Goal: Task Accomplishment & Management: Manage account settings

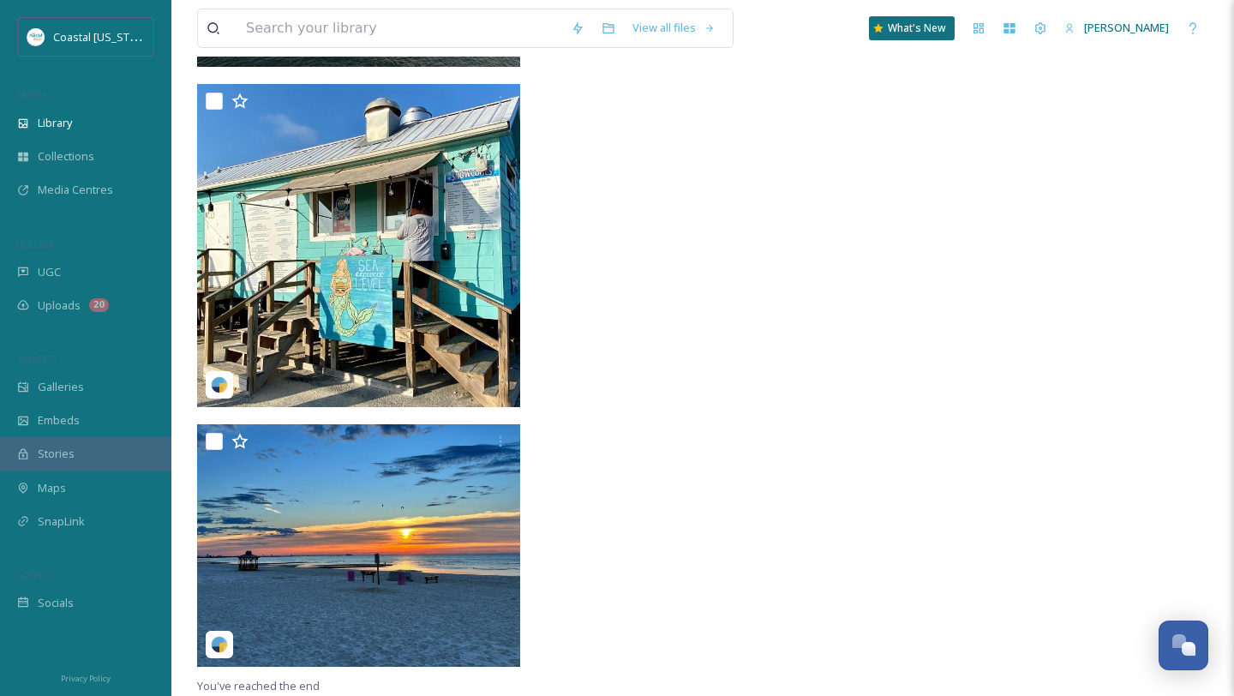
scroll to position [27974, 0]
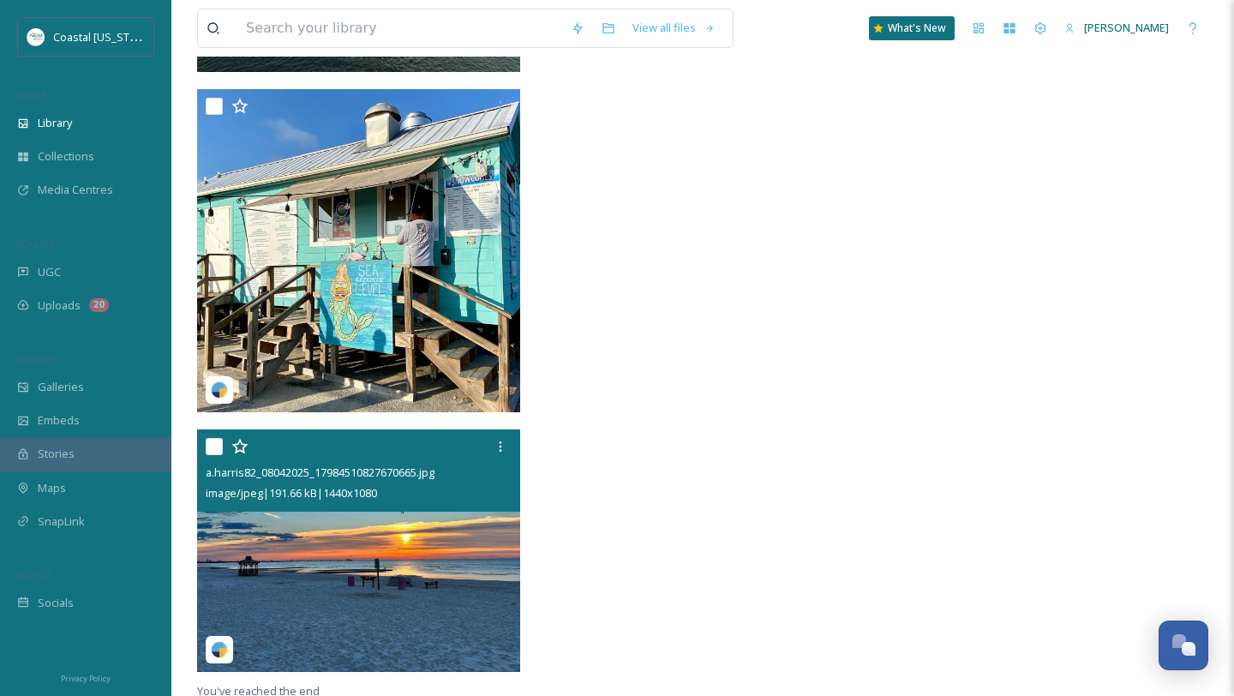
click at [214, 446] on input "checkbox" at bounding box center [214, 446] width 17 height 17
checkbox input "true"
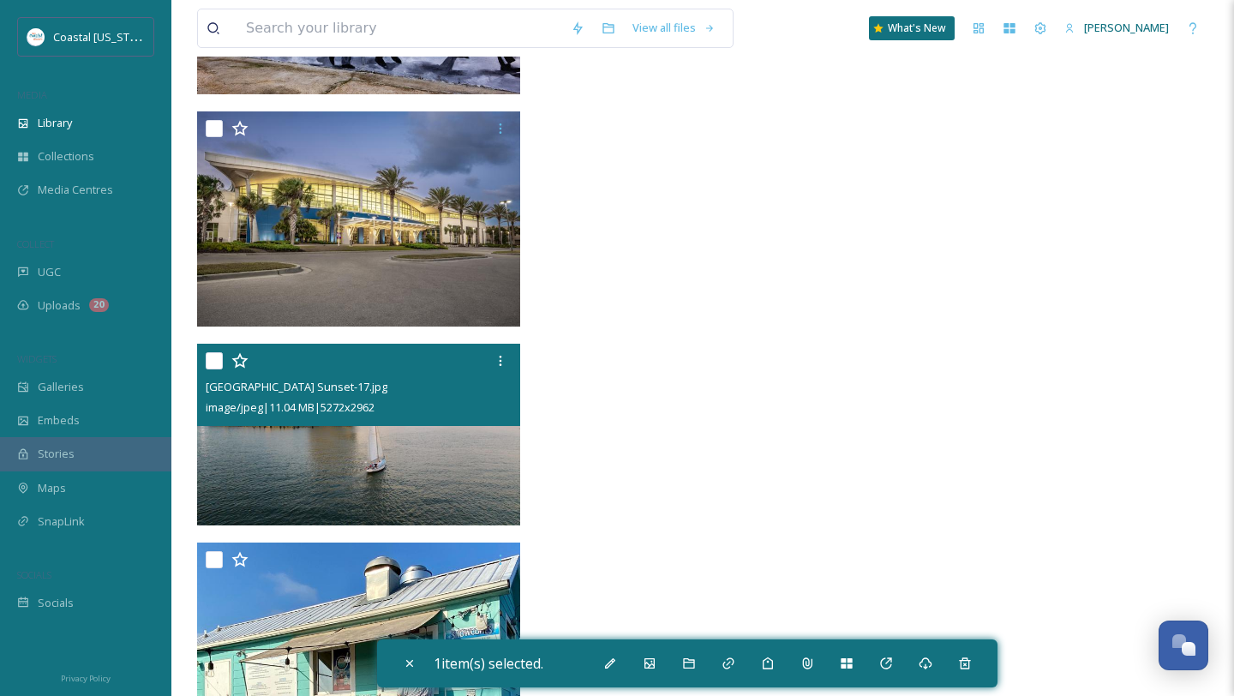
scroll to position [27519, 0]
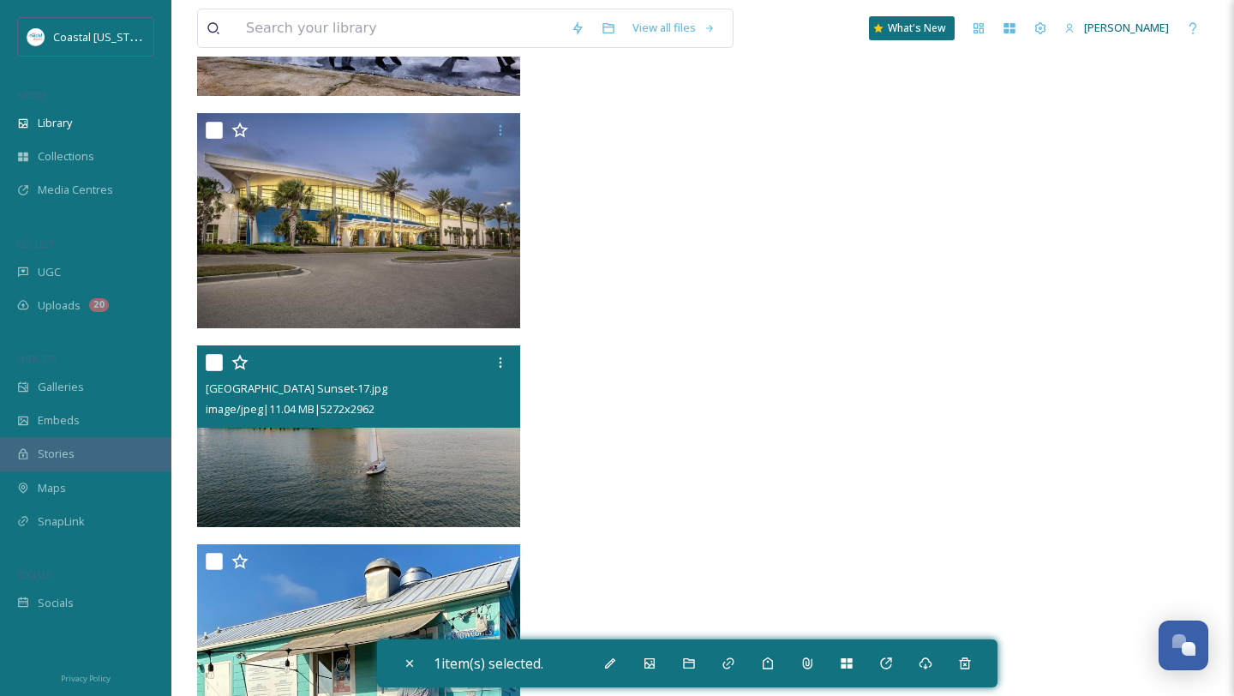
click at [212, 361] on input "checkbox" at bounding box center [214, 362] width 17 height 17
checkbox input "true"
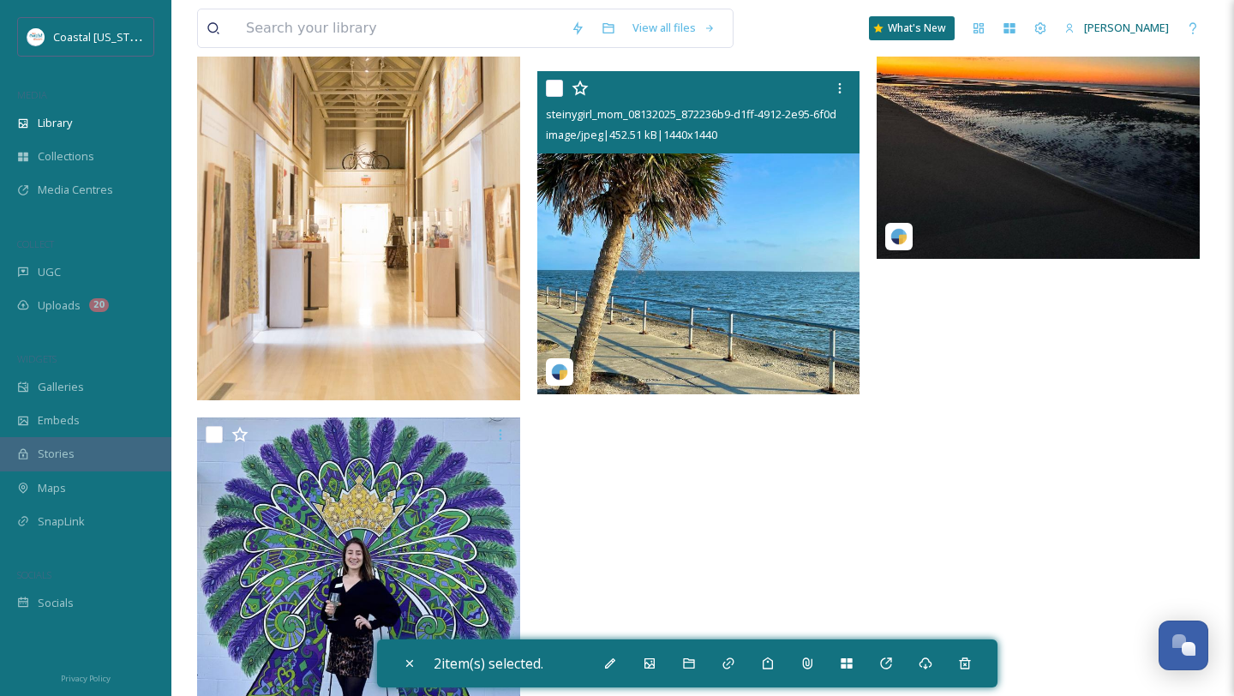
scroll to position [26397, 0]
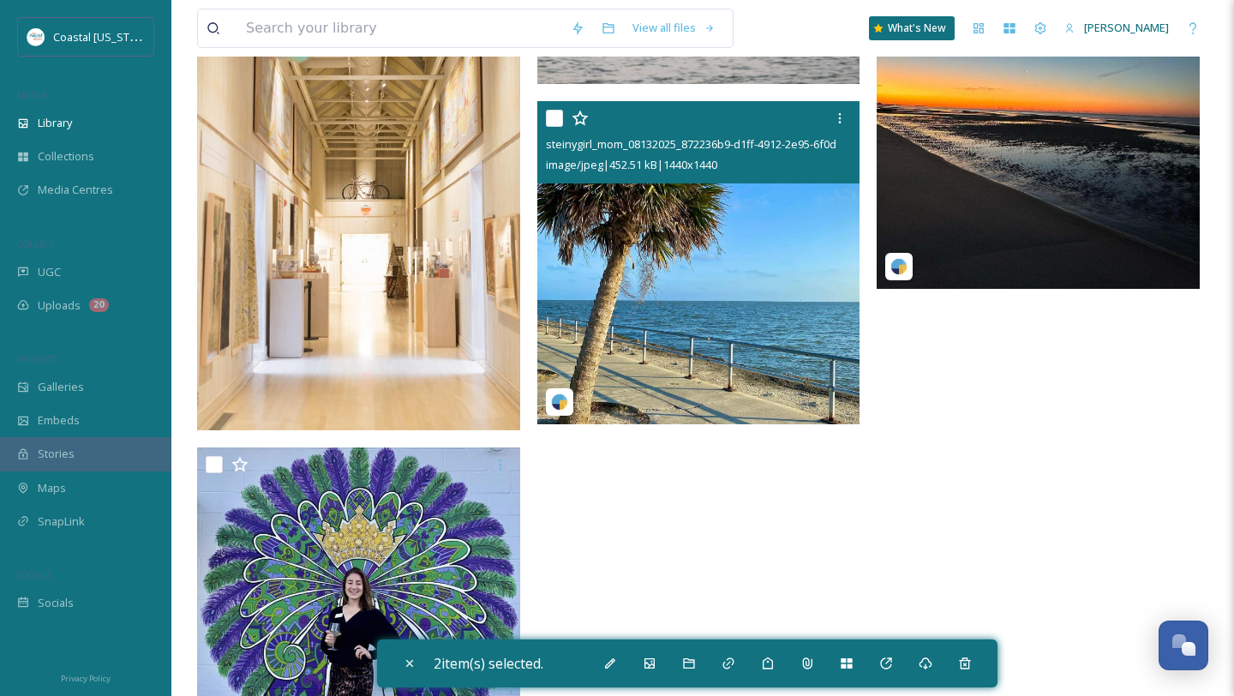
click at [561, 112] on input "checkbox" at bounding box center [554, 118] width 17 height 17
checkbox input "true"
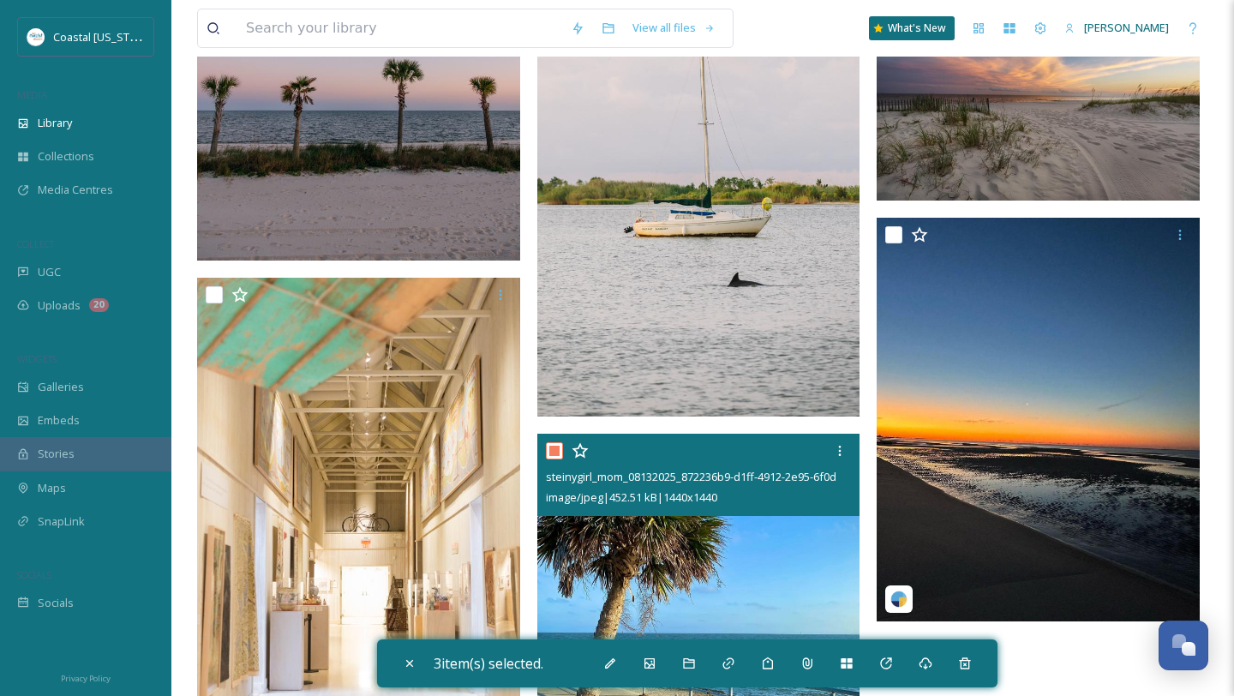
scroll to position [26029, 0]
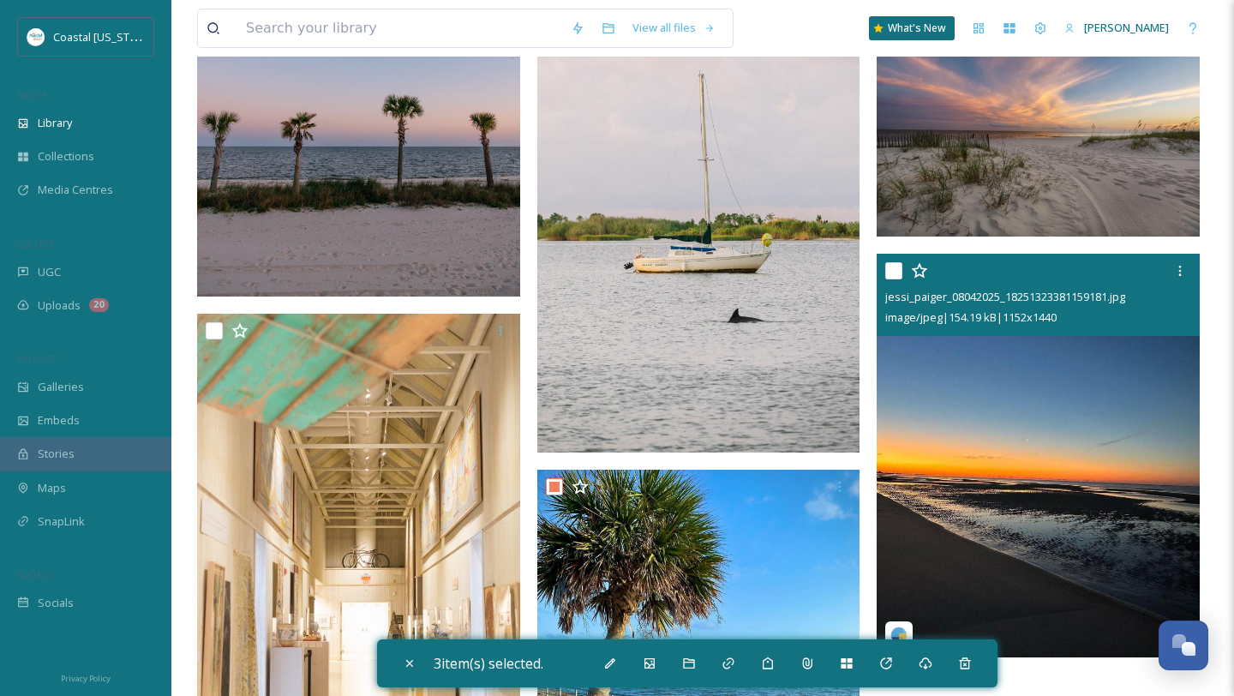
click at [887, 267] on input "checkbox" at bounding box center [894, 270] width 17 height 17
checkbox input "true"
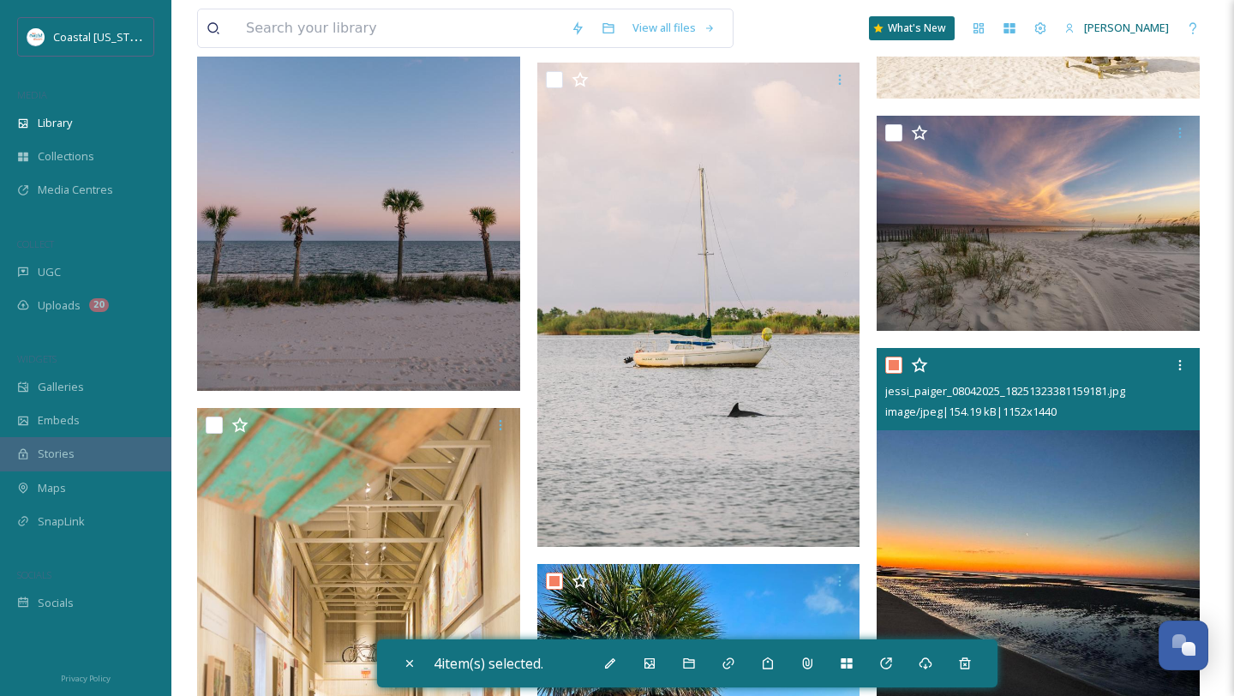
scroll to position [25899, 0]
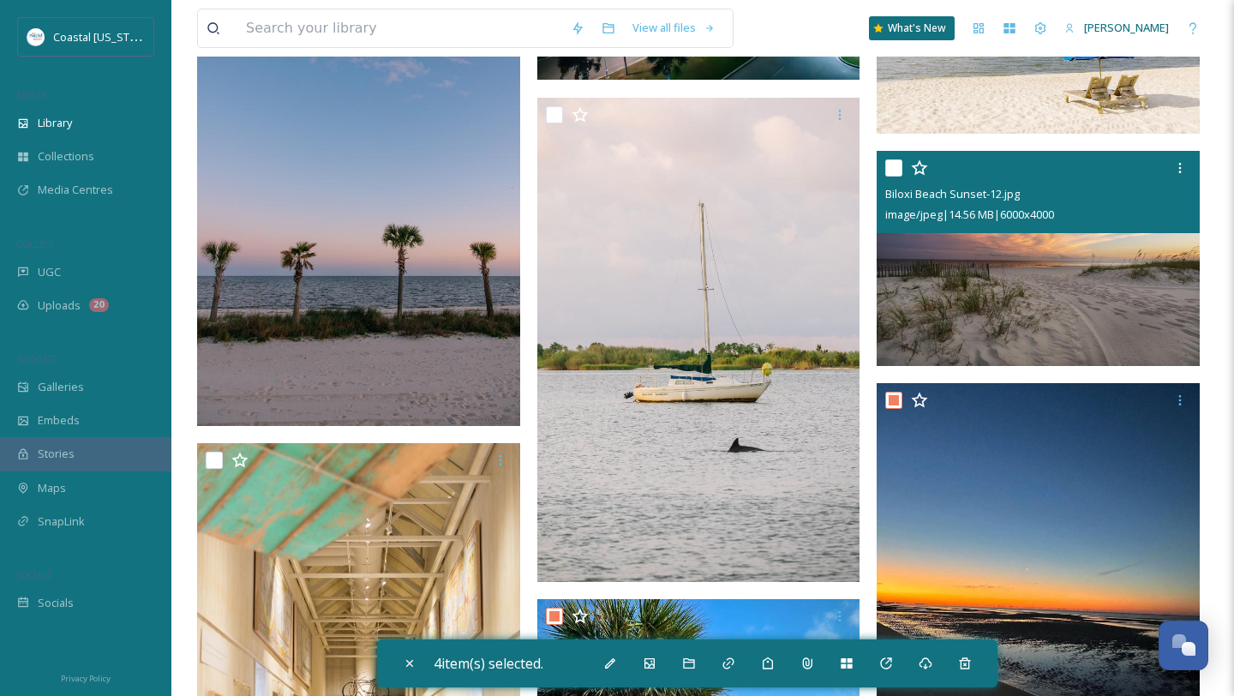
click at [892, 156] on div at bounding box center [1041, 168] width 310 height 31
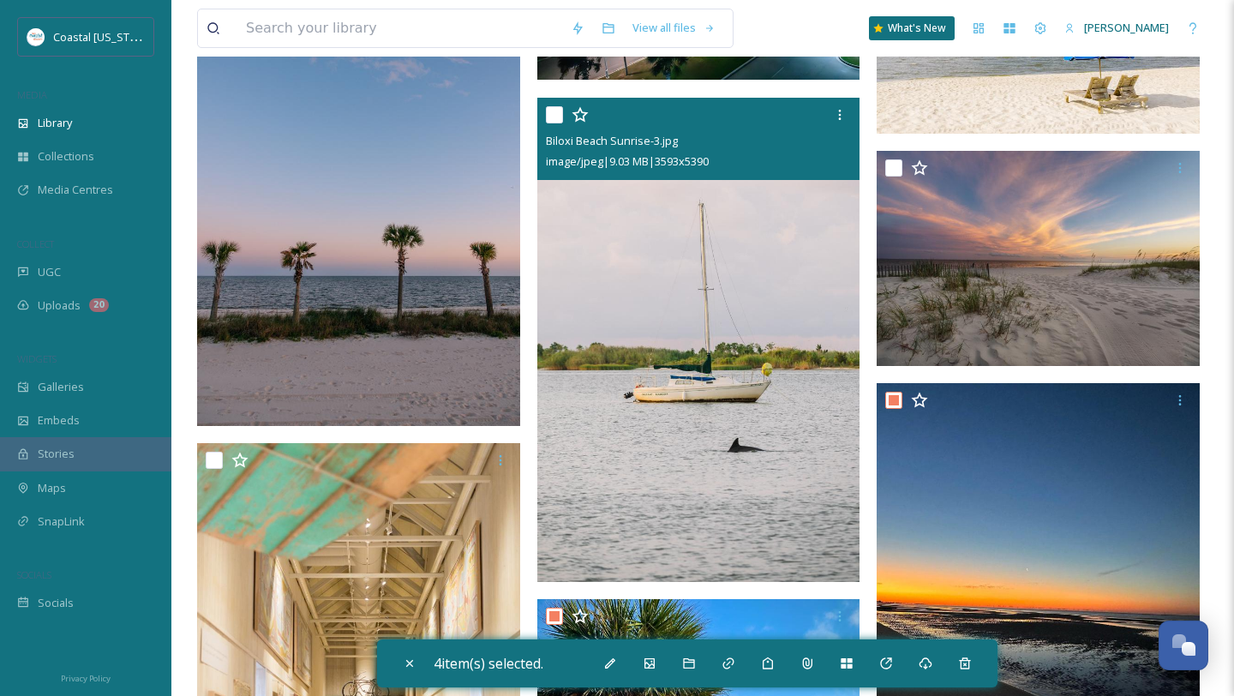
click at [553, 115] on input "checkbox" at bounding box center [554, 114] width 17 height 17
checkbox input "true"
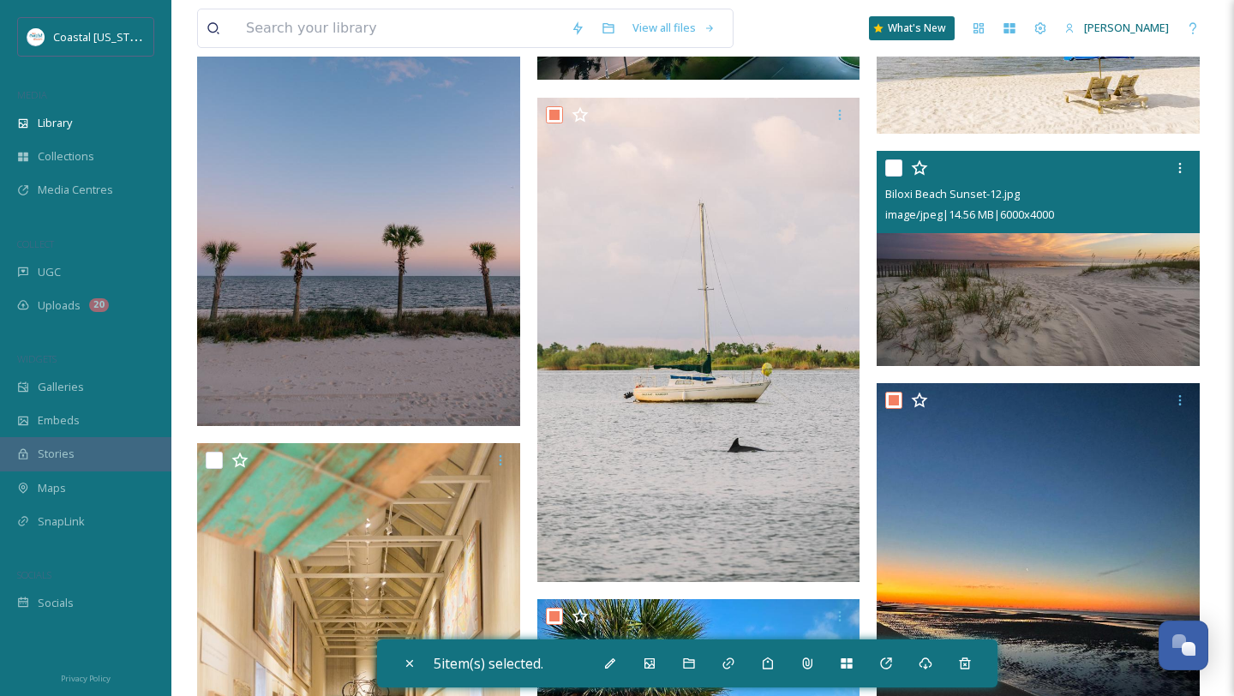
click at [896, 177] on div at bounding box center [1041, 168] width 310 height 31
click at [894, 170] on input "checkbox" at bounding box center [894, 167] width 17 height 17
checkbox input "true"
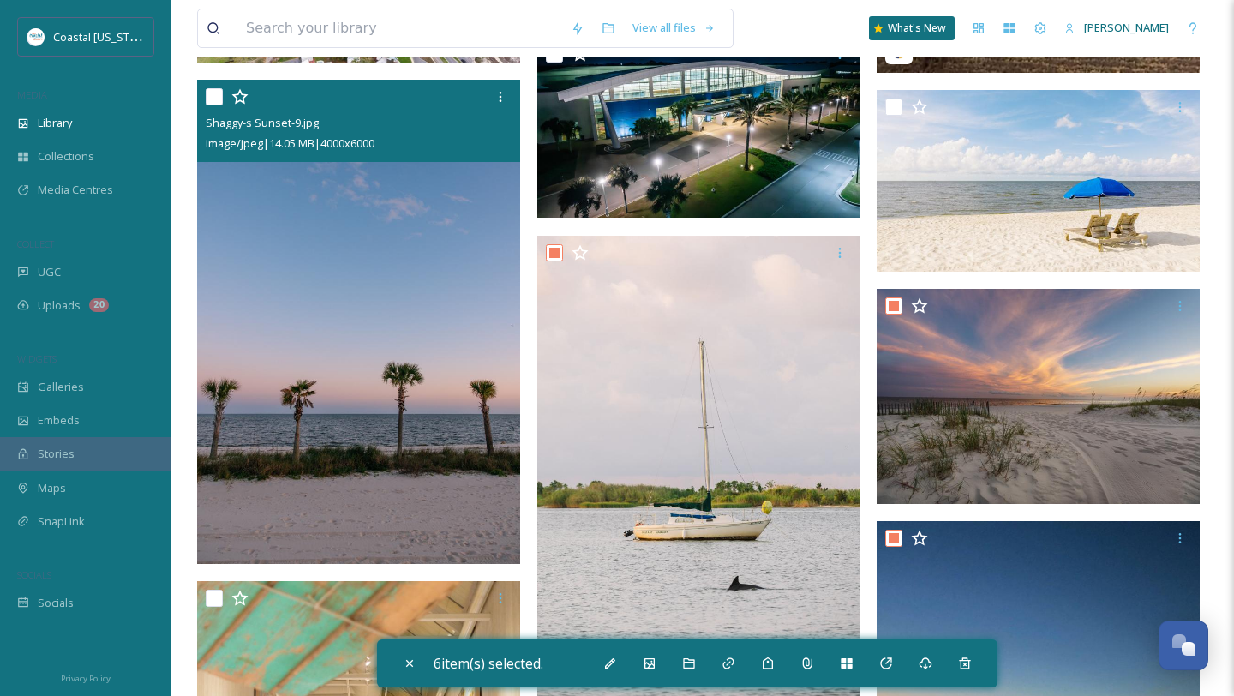
scroll to position [25752, 0]
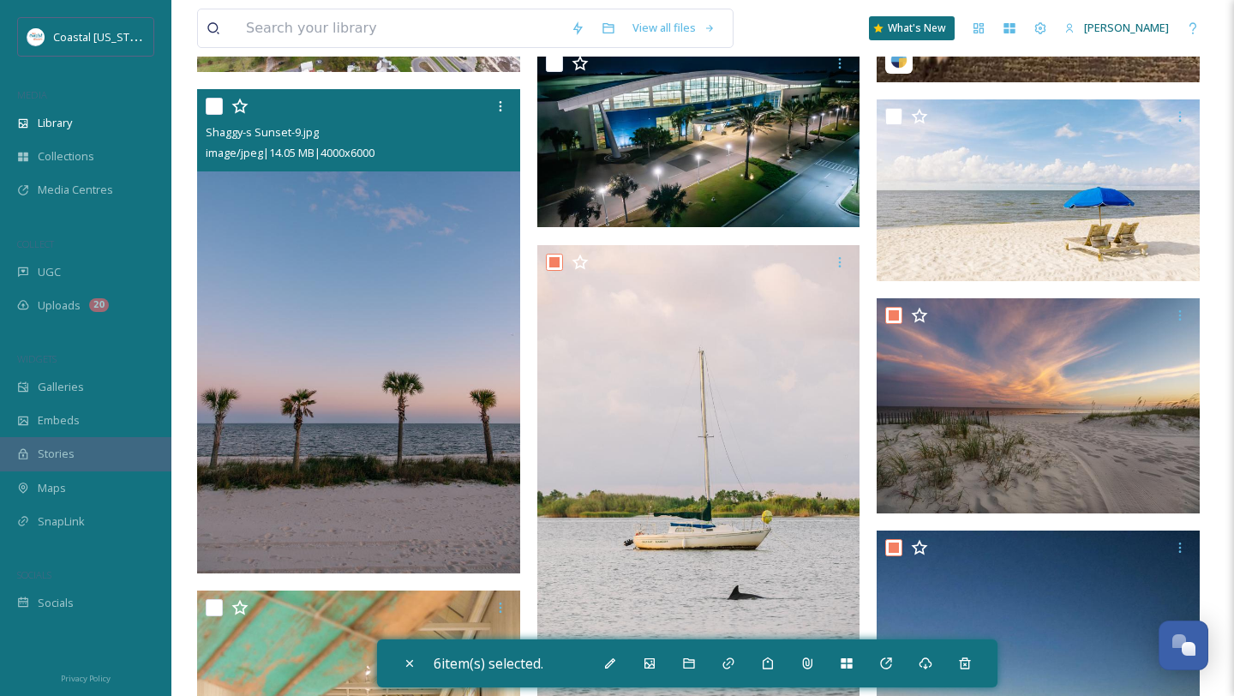
click at [218, 98] on input "checkbox" at bounding box center [214, 106] width 17 height 17
checkbox input "true"
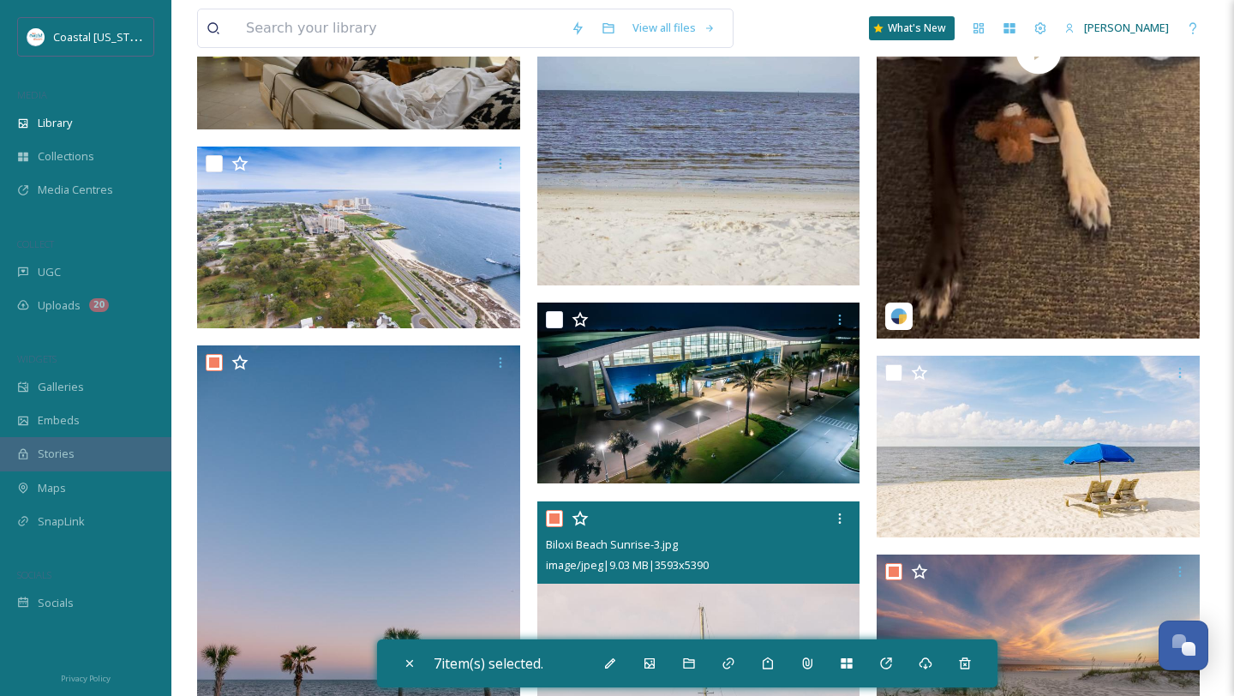
scroll to position [25444, 0]
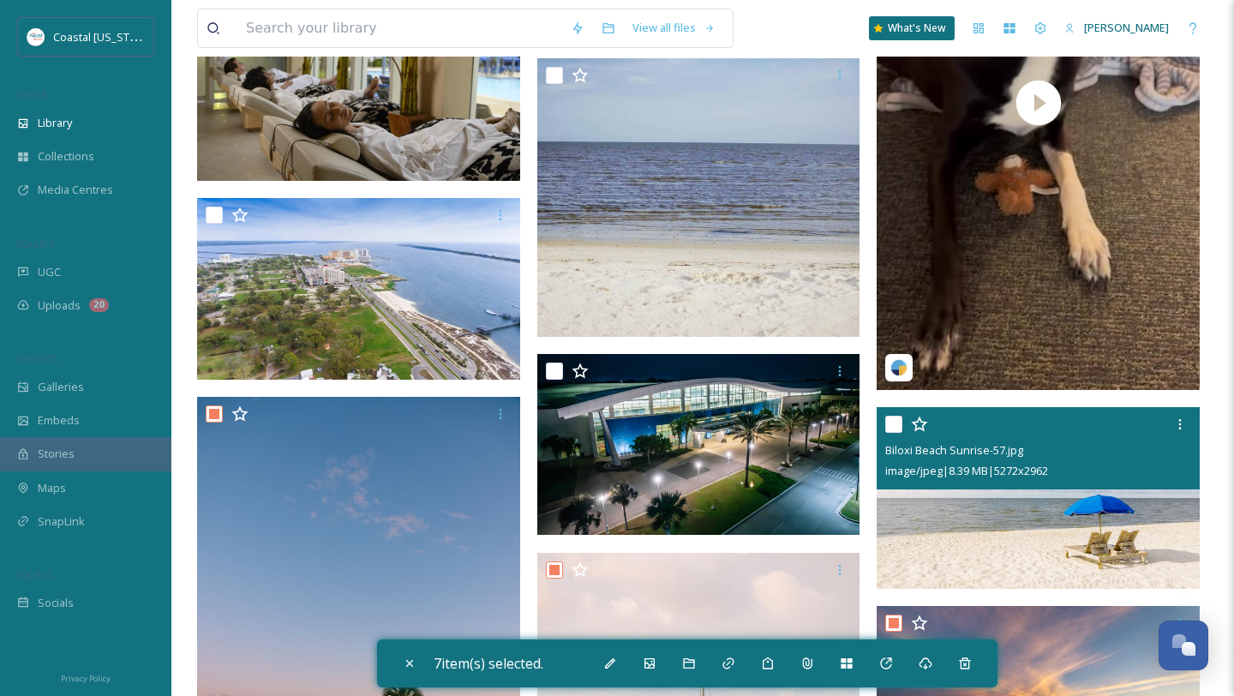
click at [892, 425] on input "checkbox" at bounding box center [894, 424] width 17 height 17
checkbox input "true"
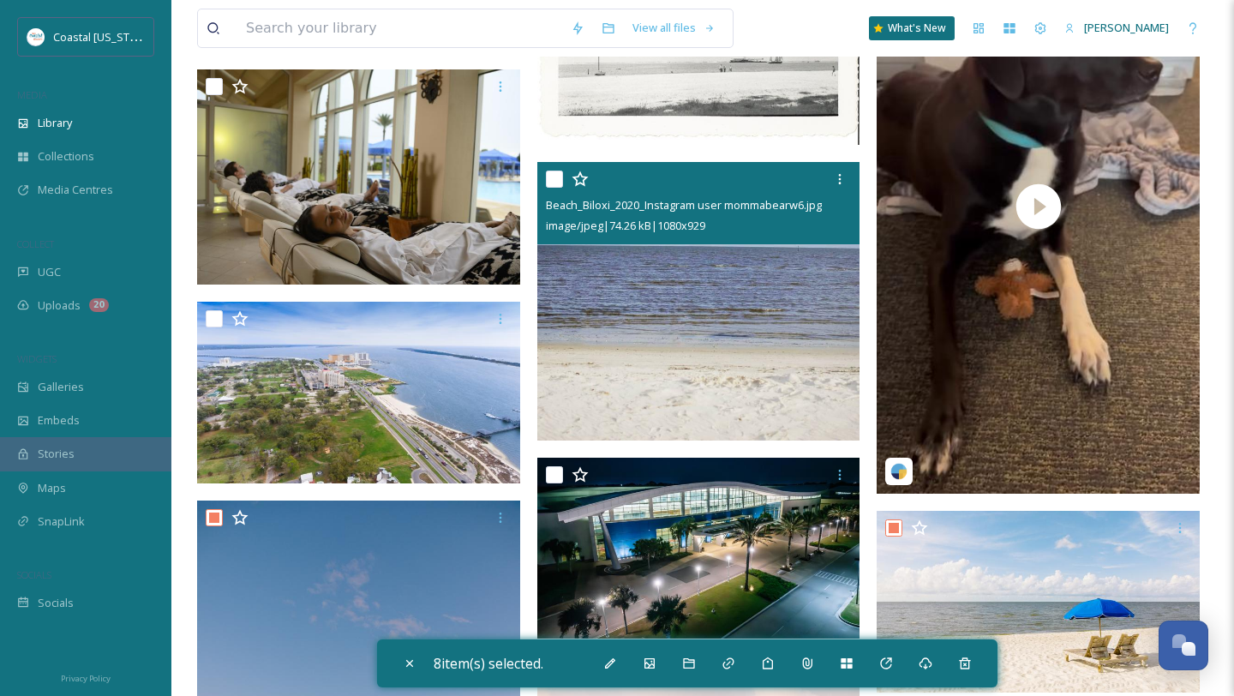
scroll to position [25310, 0]
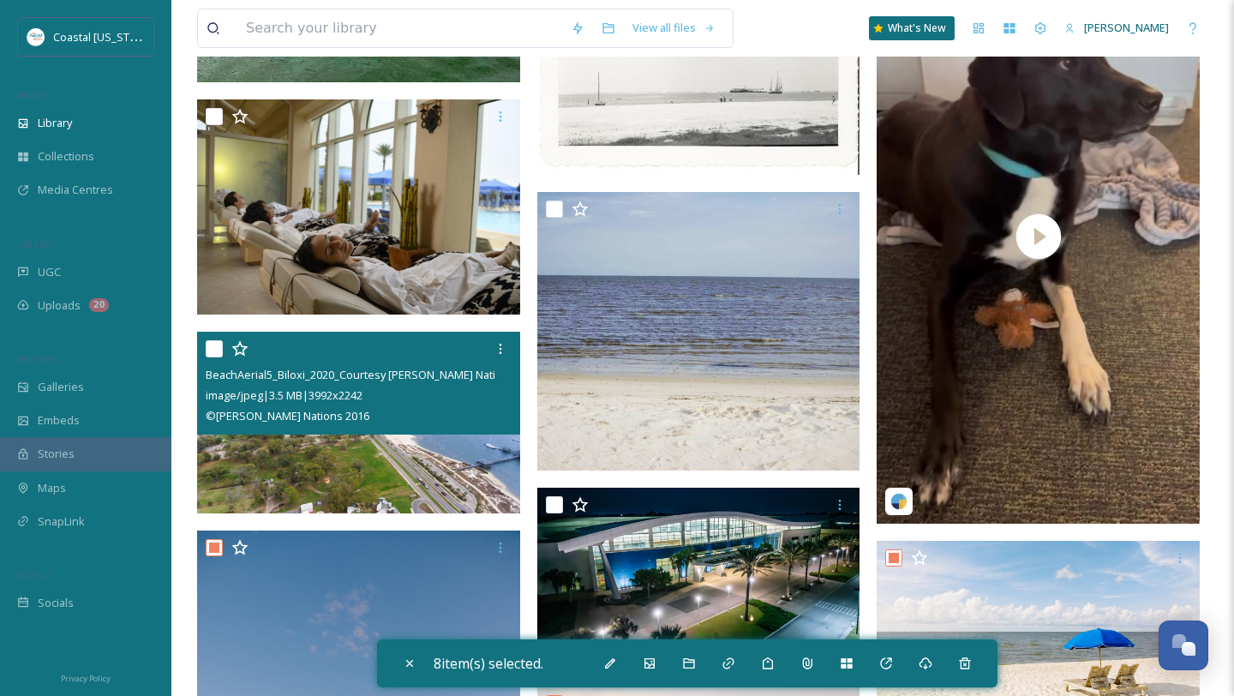
click at [208, 352] on input "checkbox" at bounding box center [214, 348] width 17 height 17
checkbox input "true"
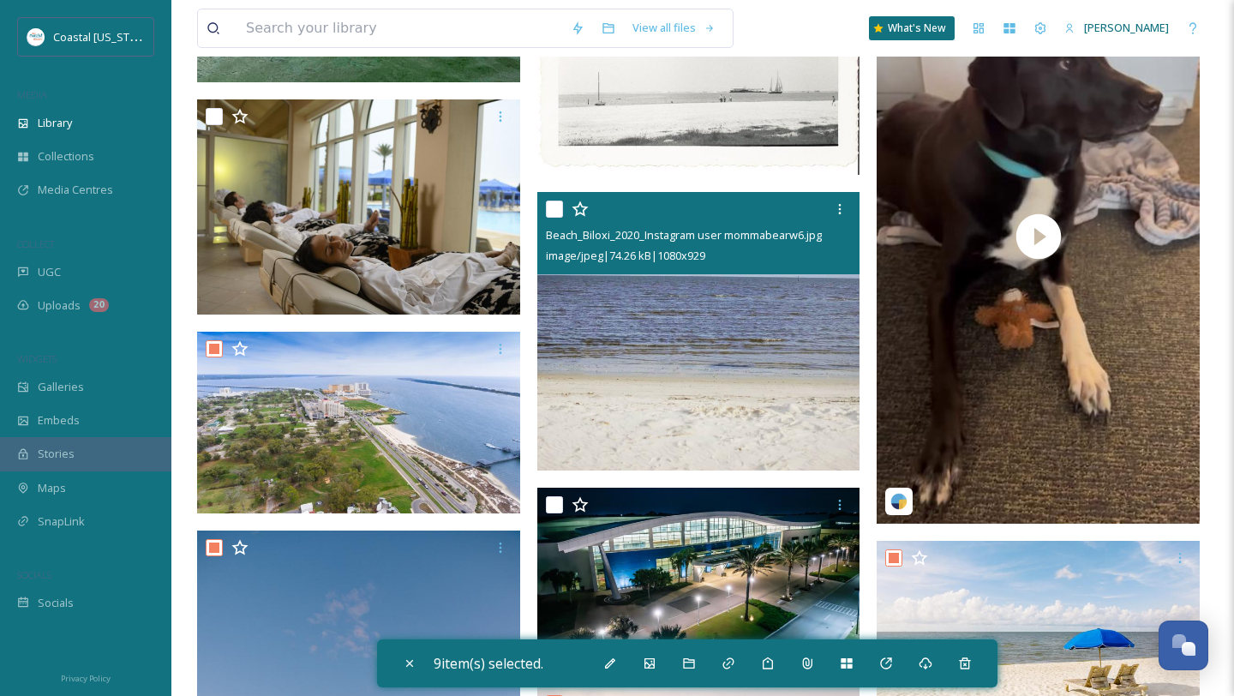
click at [555, 216] on input "checkbox" at bounding box center [554, 209] width 17 height 17
checkbox input "true"
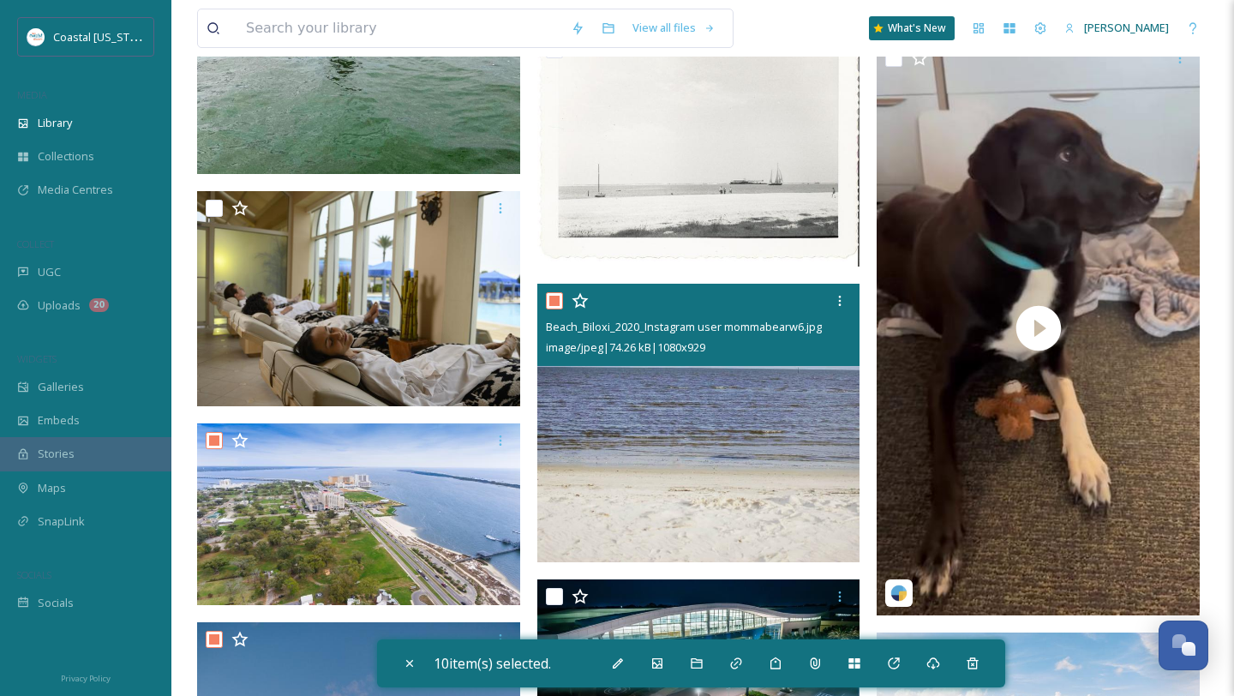
scroll to position [25161, 0]
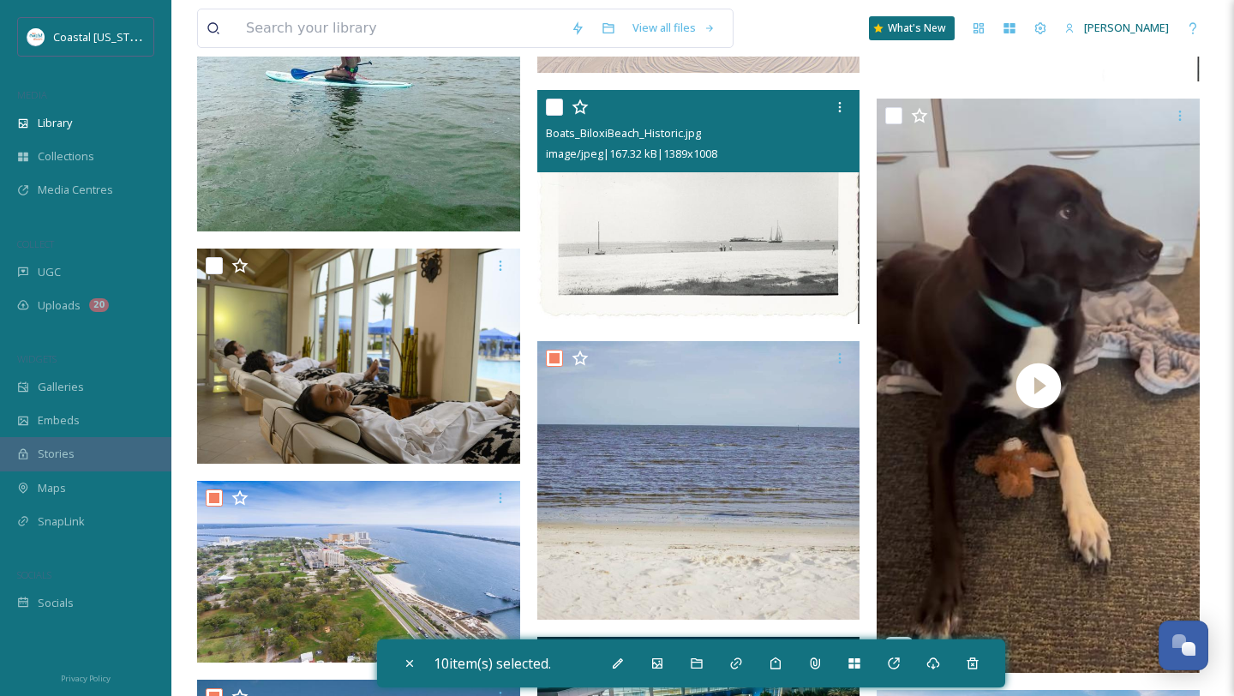
click at [554, 111] on input "checkbox" at bounding box center [554, 107] width 17 height 17
checkbox input "true"
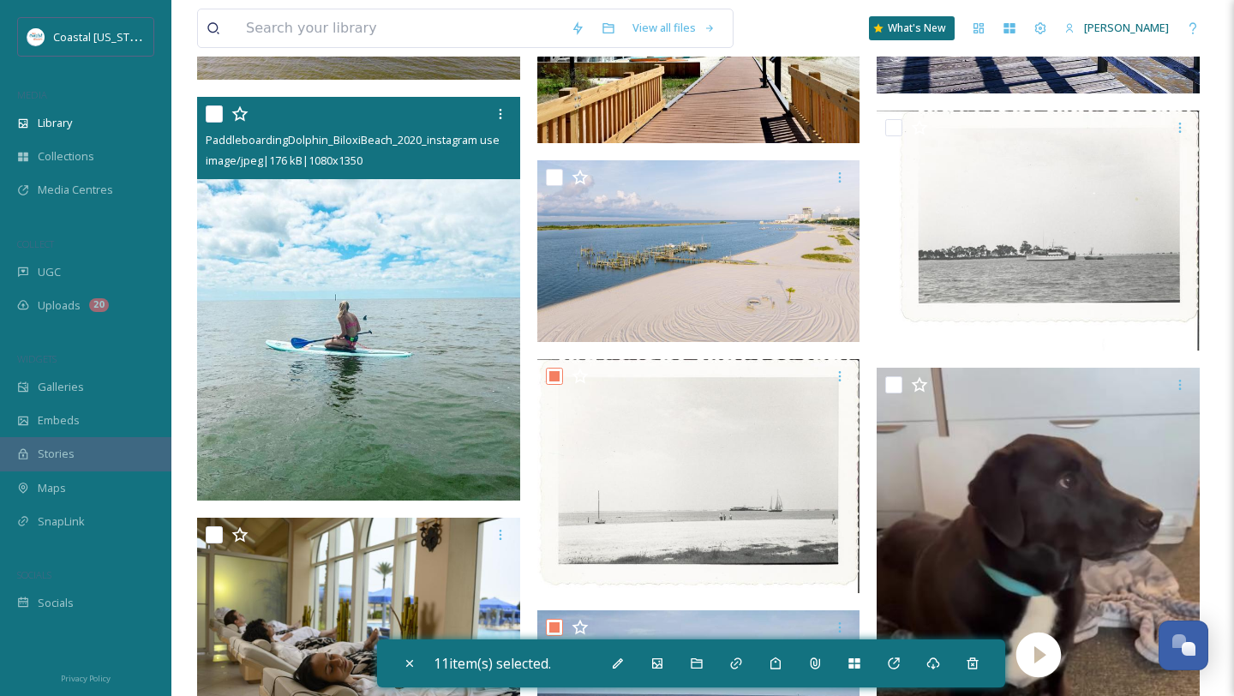
scroll to position [24884, 0]
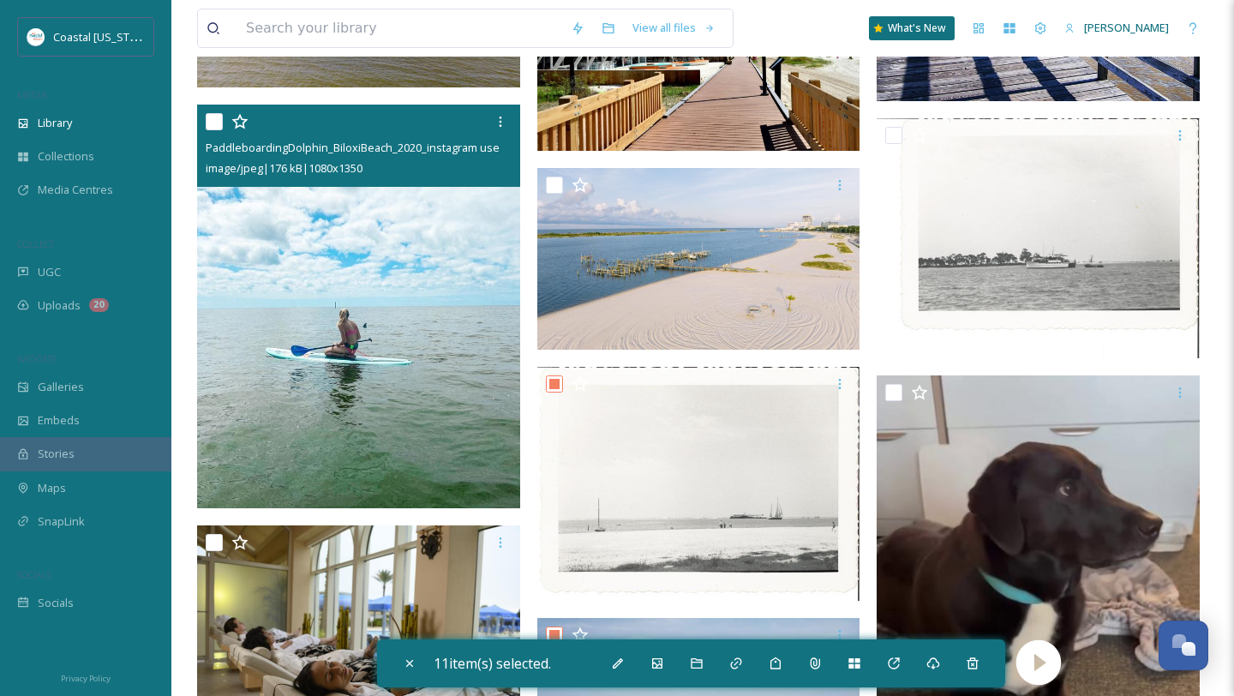
click at [211, 129] on input "checkbox" at bounding box center [214, 121] width 17 height 17
checkbox input "true"
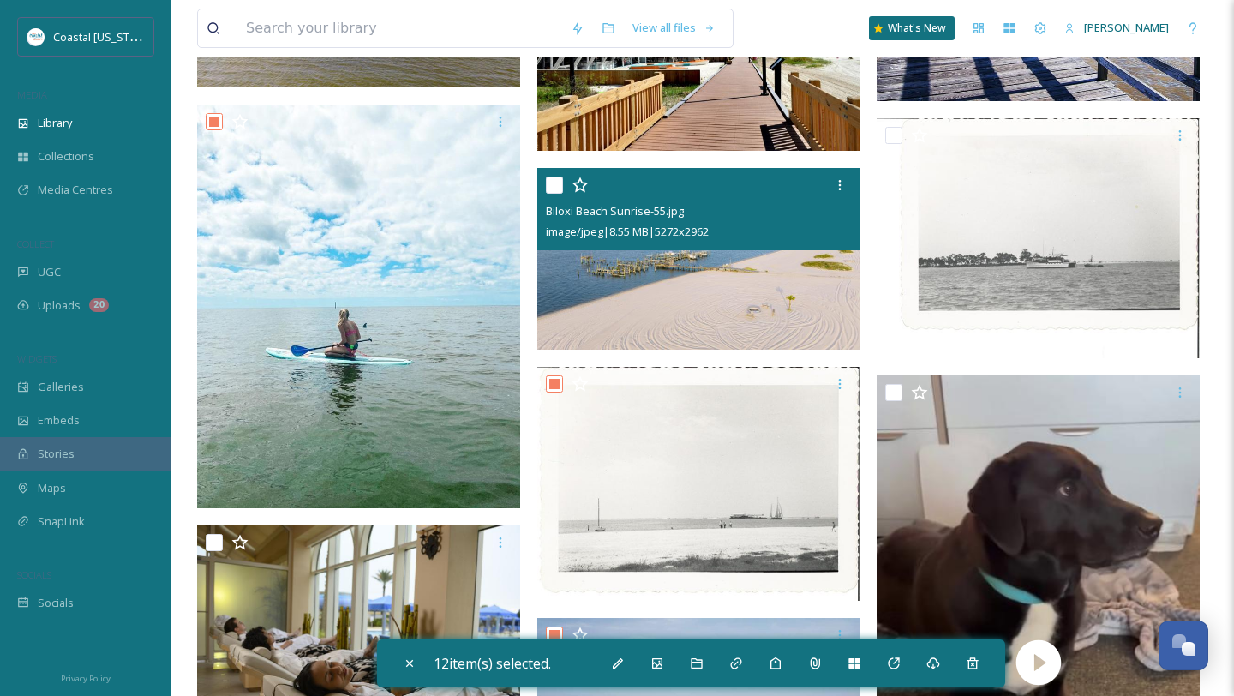
click at [554, 187] on input "checkbox" at bounding box center [554, 185] width 17 height 17
checkbox input "true"
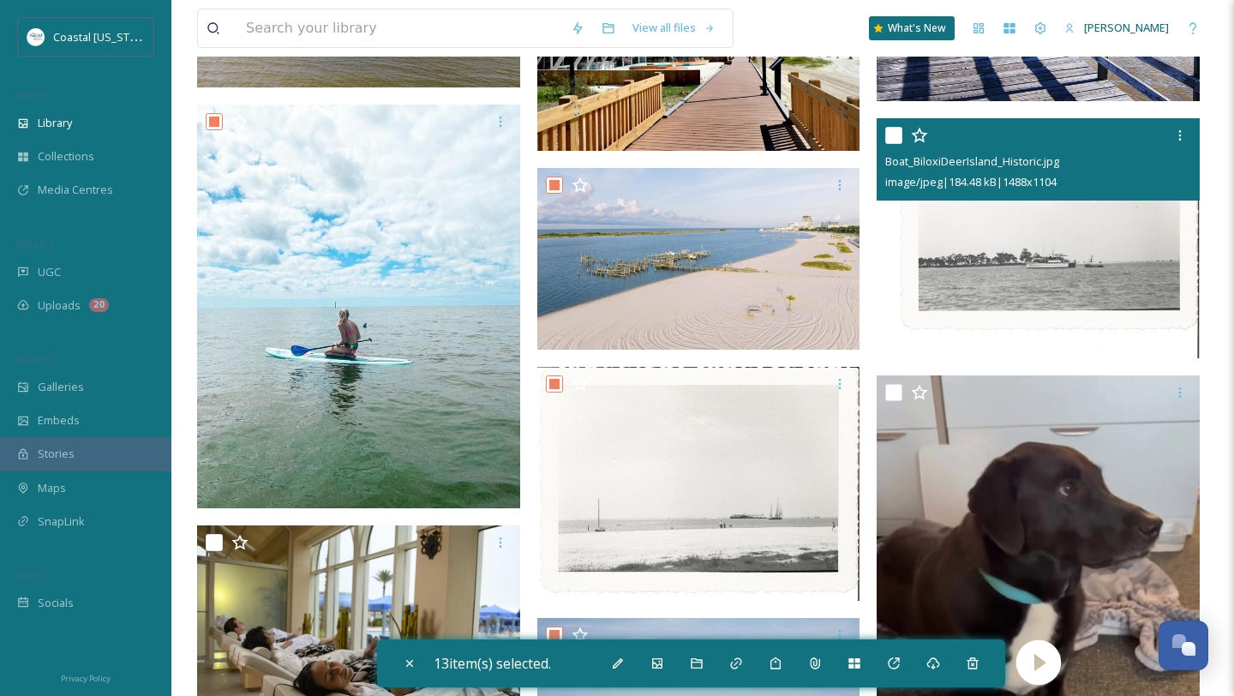
click at [895, 131] on input "checkbox" at bounding box center [894, 135] width 17 height 17
checkbox input "true"
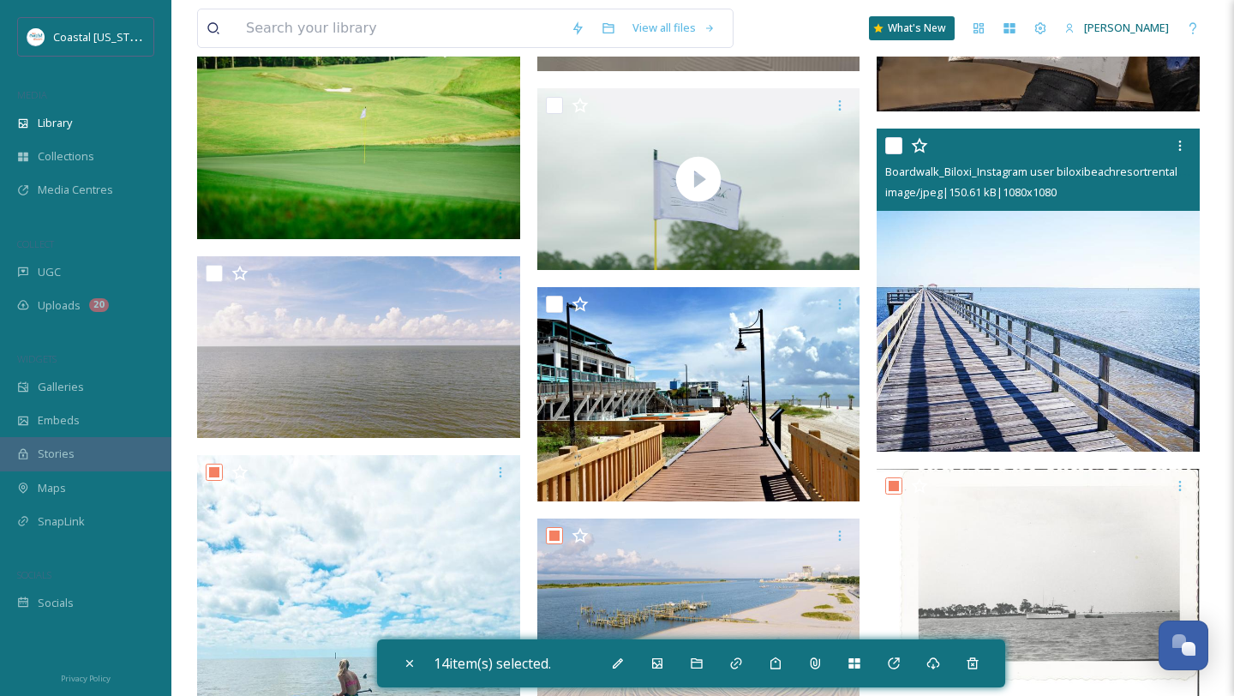
scroll to position [24529, 0]
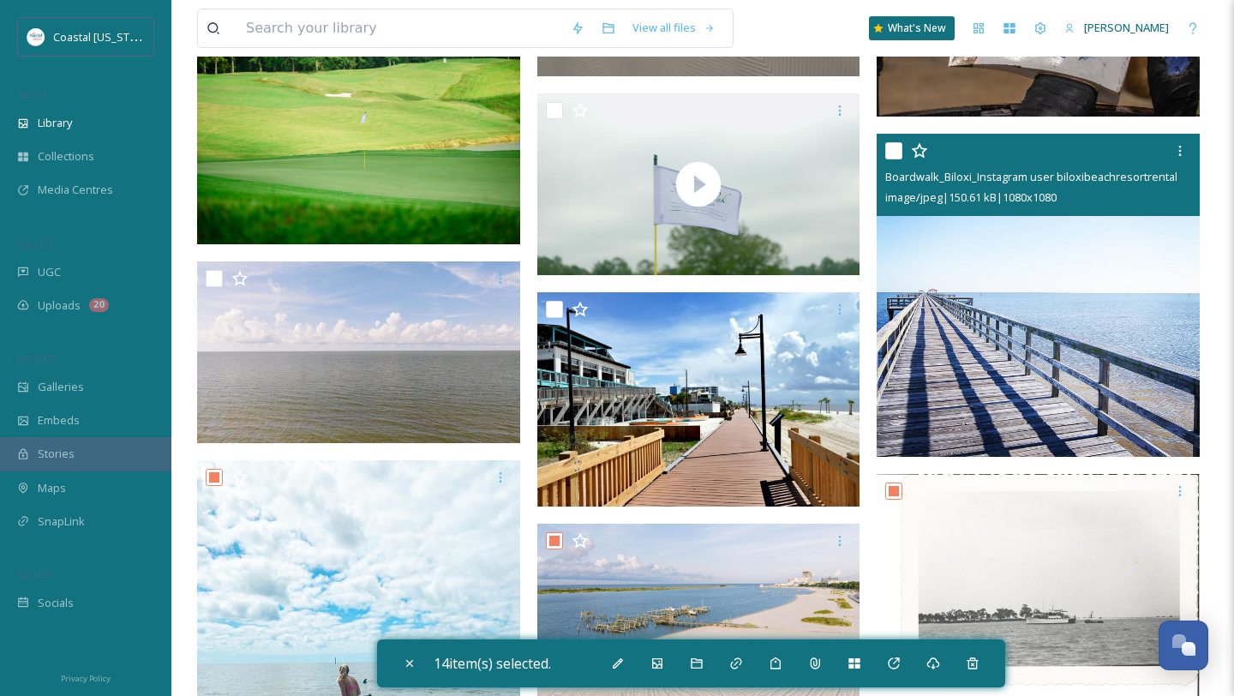
click at [897, 156] on input "checkbox" at bounding box center [894, 150] width 17 height 17
checkbox input "true"
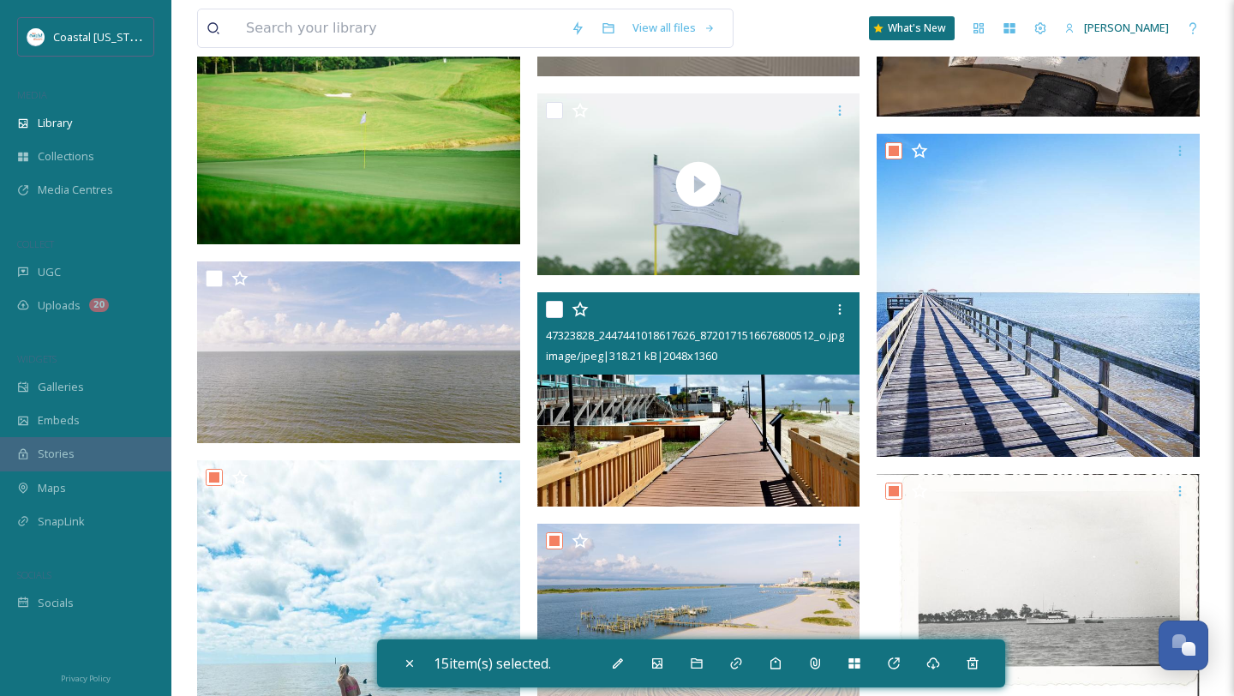
click at [556, 304] on input "checkbox" at bounding box center [554, 309] width 17 height 17
checkbox input "true"
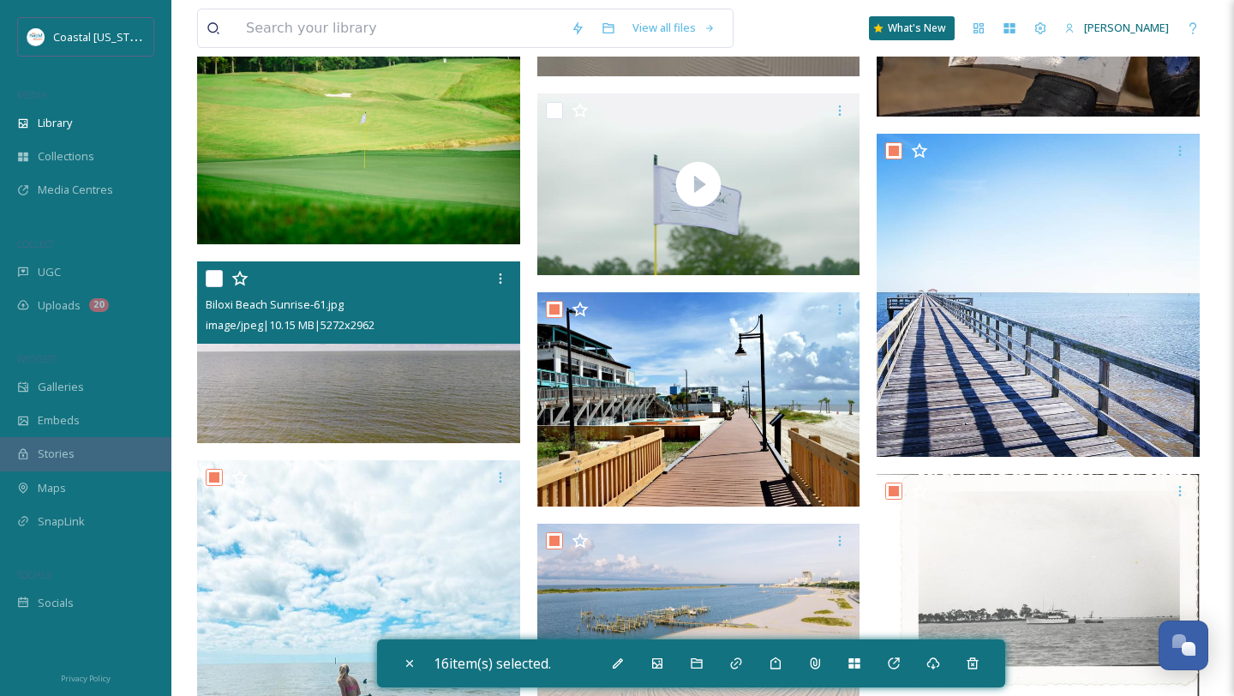
click at [210, 278] on input "checkbox" at bounding box center [214, 278] width 17 height 17
checkbox input "true"
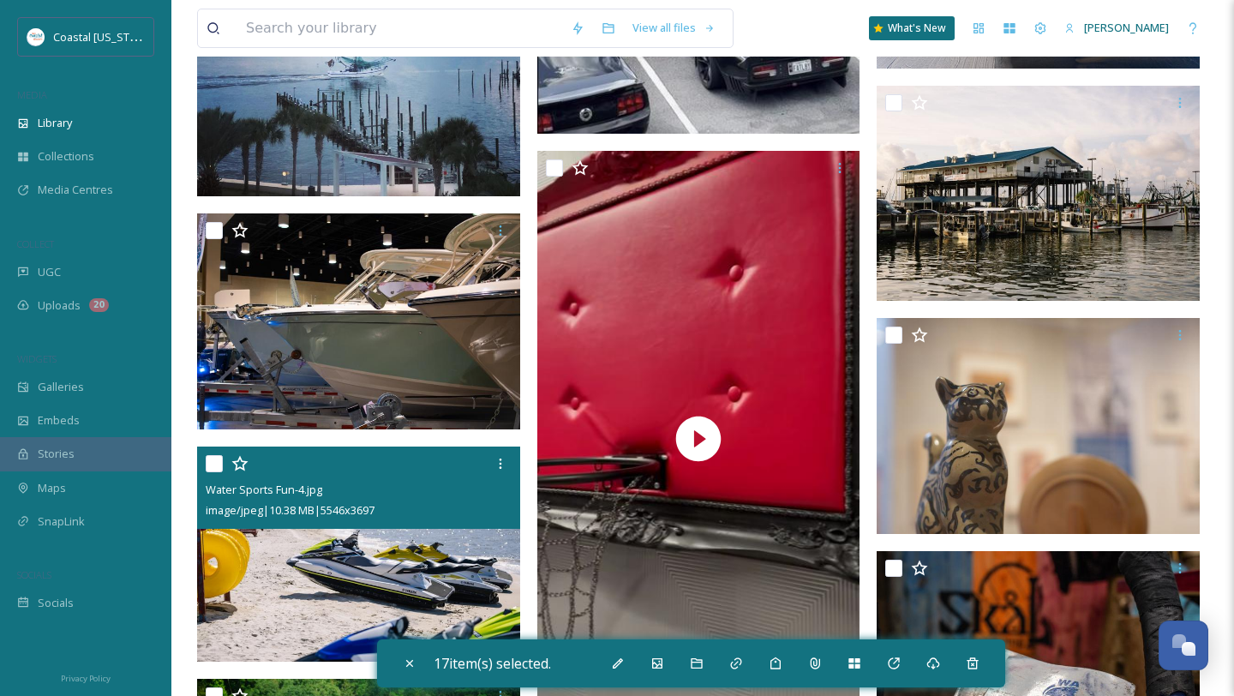
scroll to position [23838, 0]
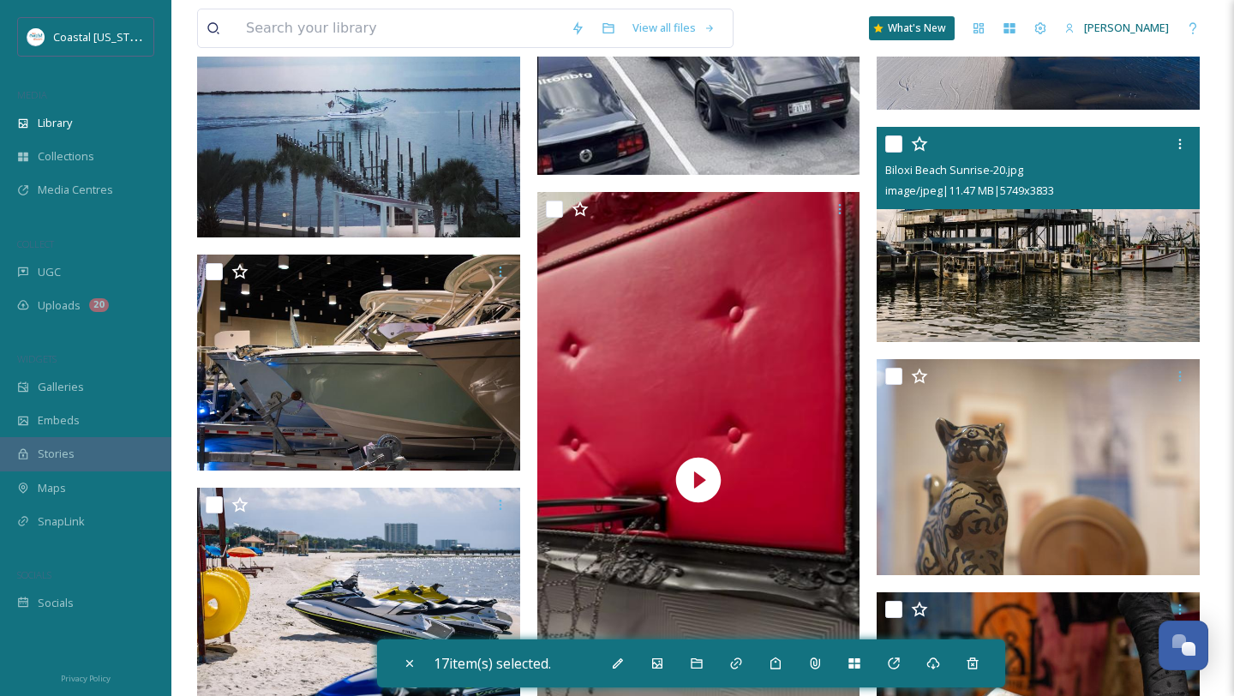
click at [887, 142] on input "checkbox" at bounding box center [894, 143] width 17 height 17
checkbox input "true"
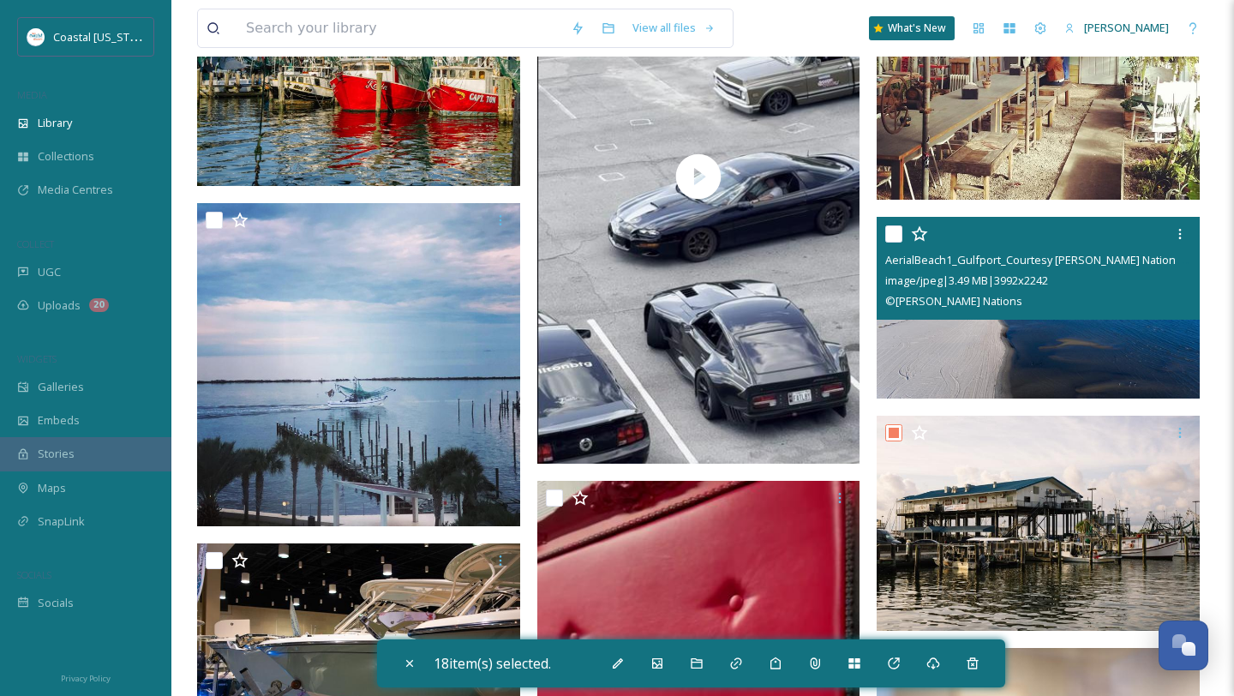
scroll to position [23518, 0]
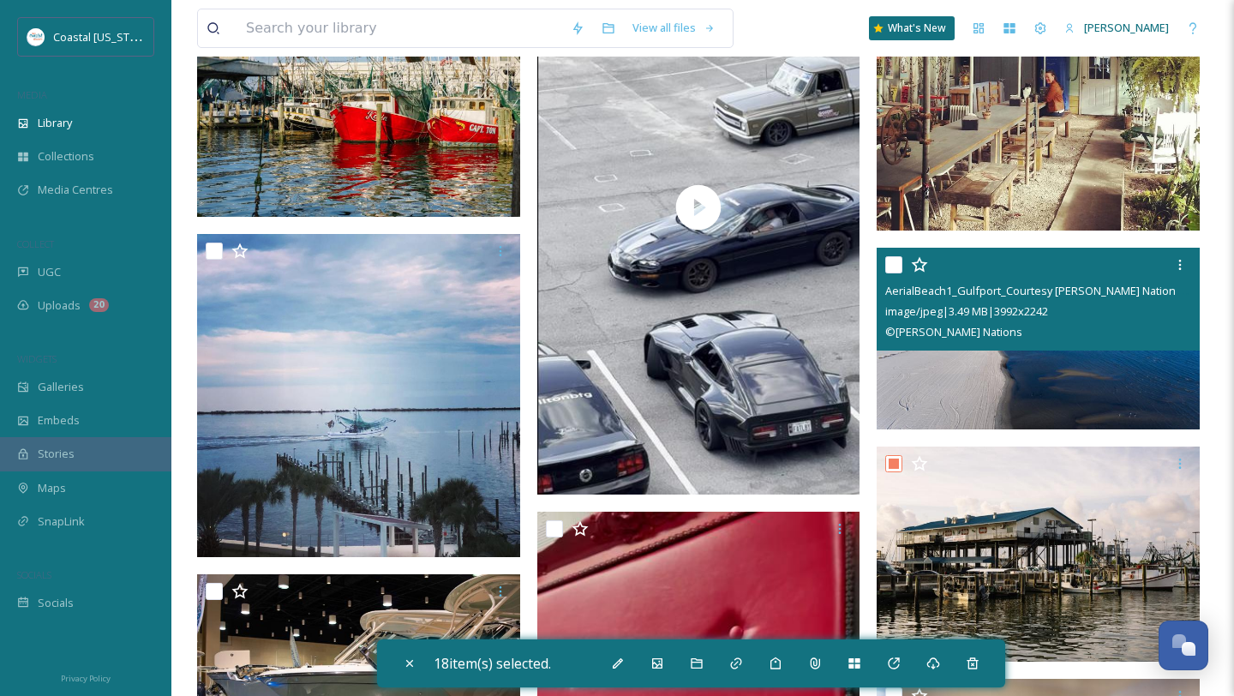
click at [897, 273] on input "checkbox" at bounding box center [894, 264] width 17 height 17
checkbox input "true"
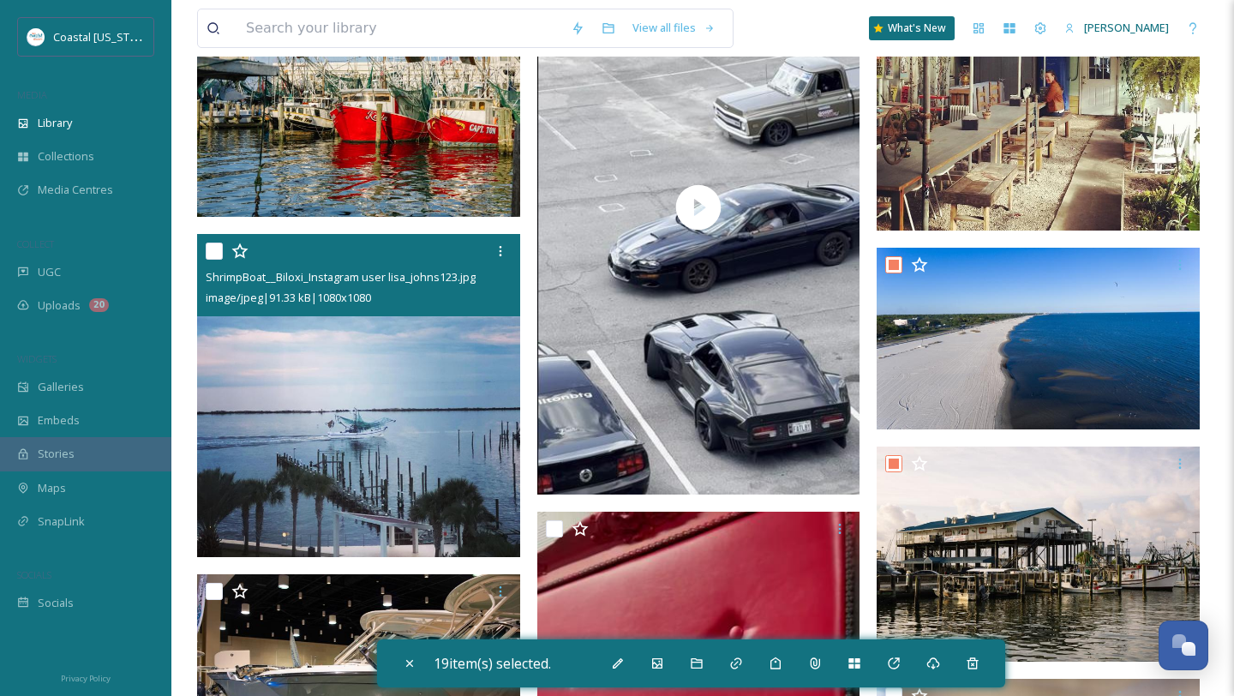
click at [216, 253] on input "checkbox" at bounding box center [214, 251] width 17 height 17
checkbox input "true"
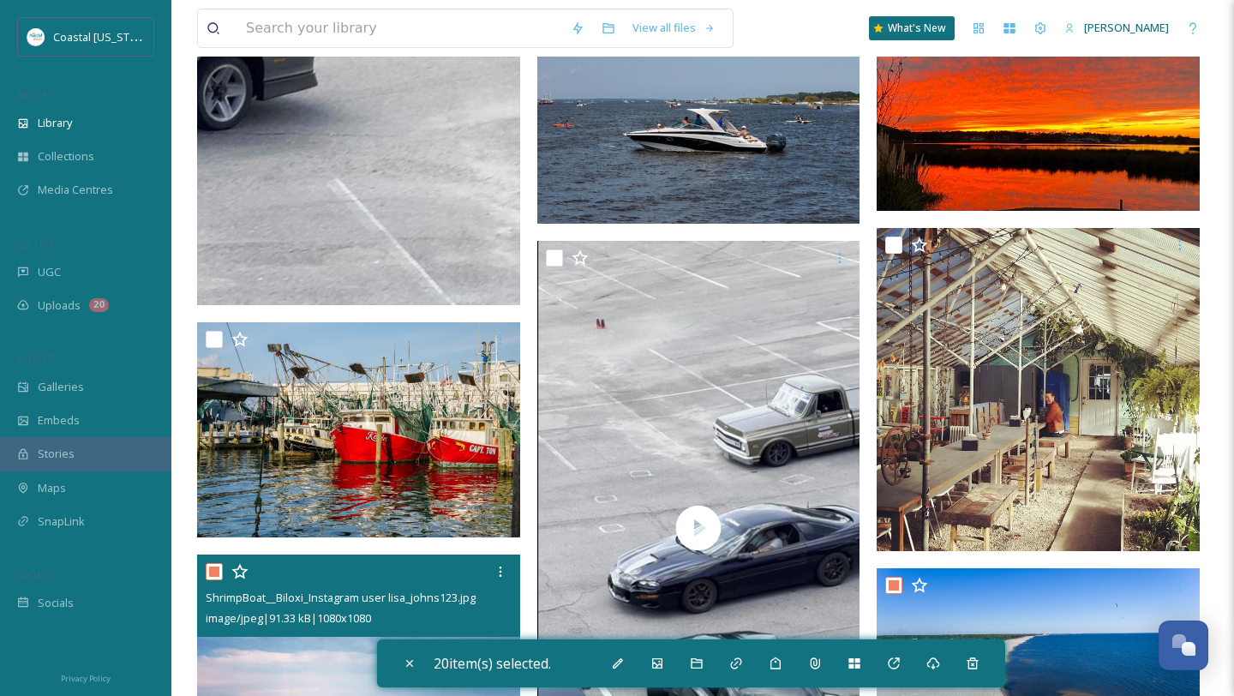
scroll to position [23184, 0]
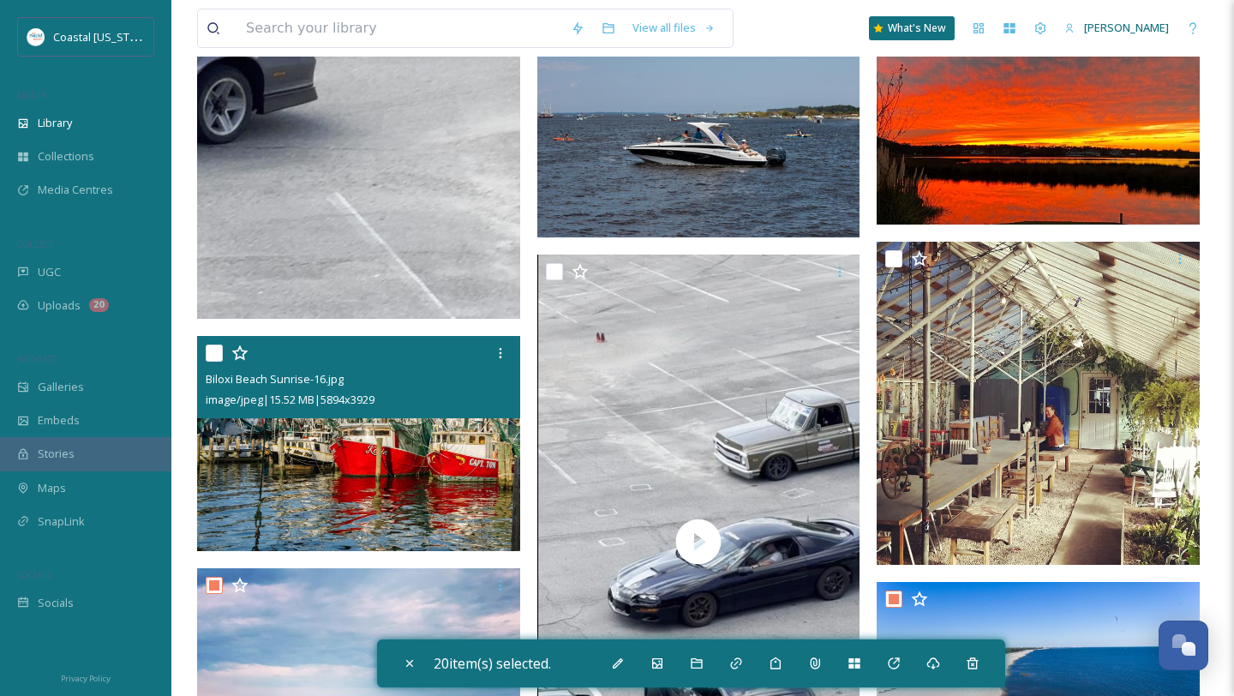
click at [214, 359] on input "checkbox" at bounding box center [214, 353] width 17 height 17
checkbox input "true"
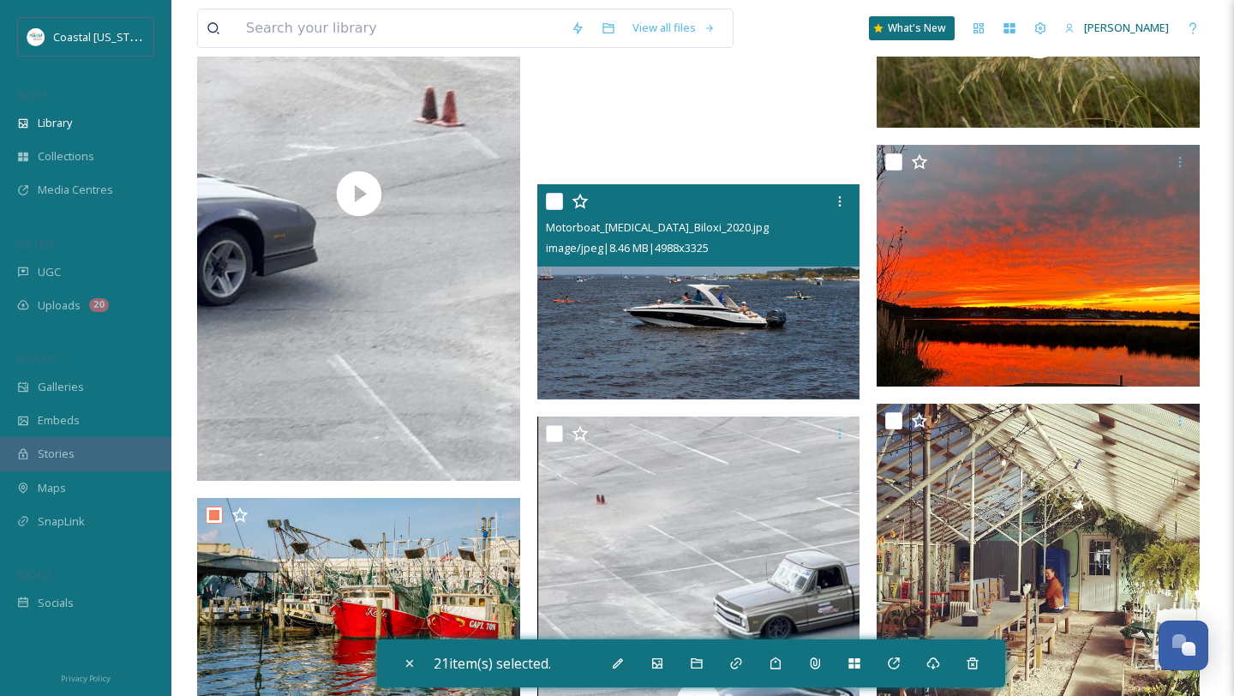
scroll to position [22950, 0]
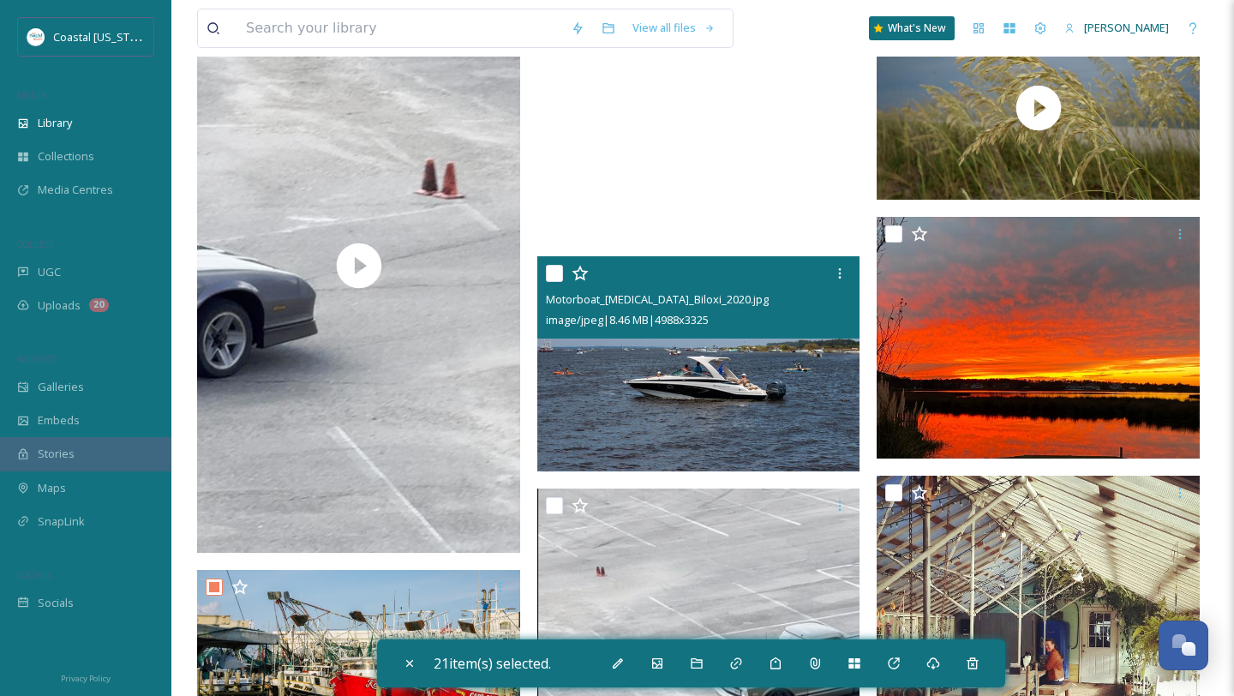
click at [551, 272] on input "checkbox" at bounding box center [554, 273] width 17 height 17
checkbox input "true"
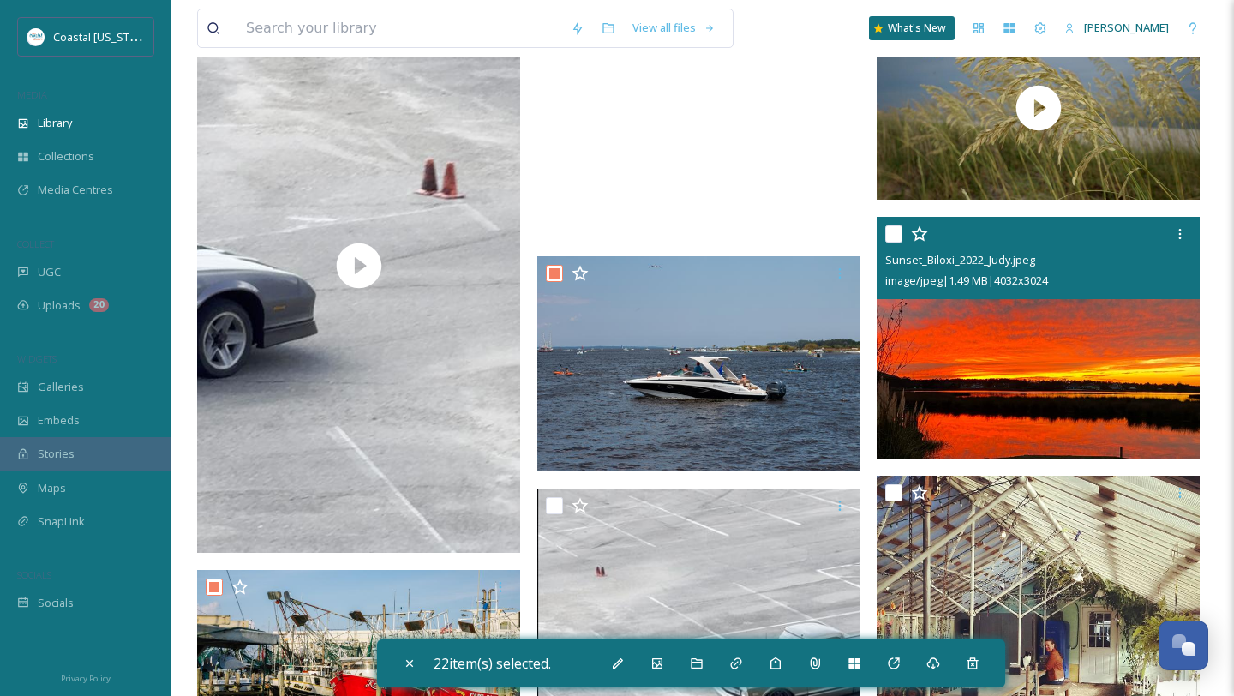
click at [893, 234] on input "checkbox" at bounding box center [894, 233] width 17 height 17
checkbox input "true"
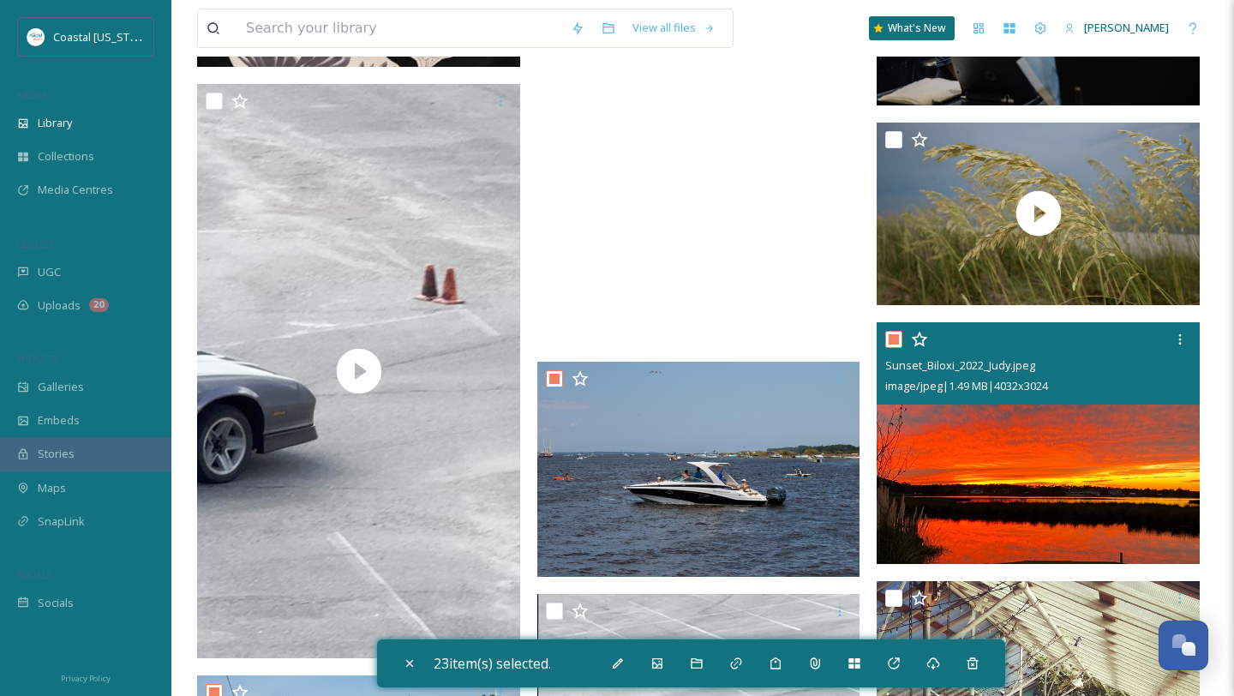
scroll to position [22839, 0]
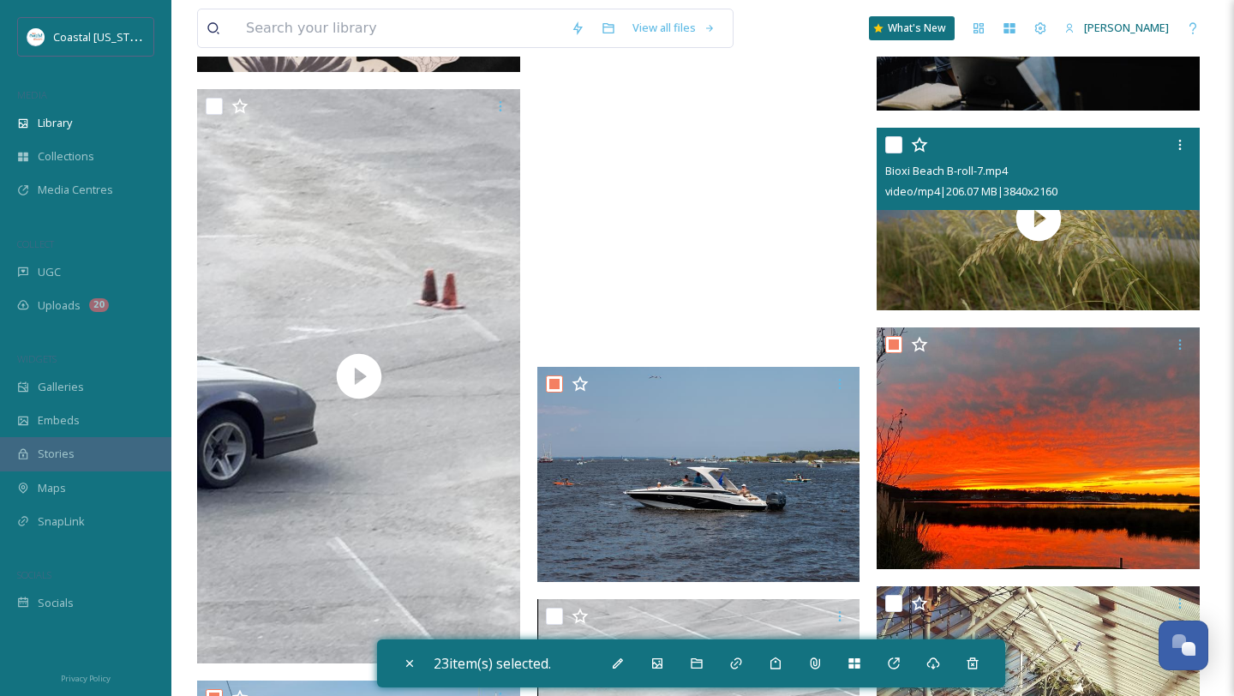
click at [897, 144] on input "checkbox" at bounding box center [894, 144] width 17 height 17
checkbox input "true"
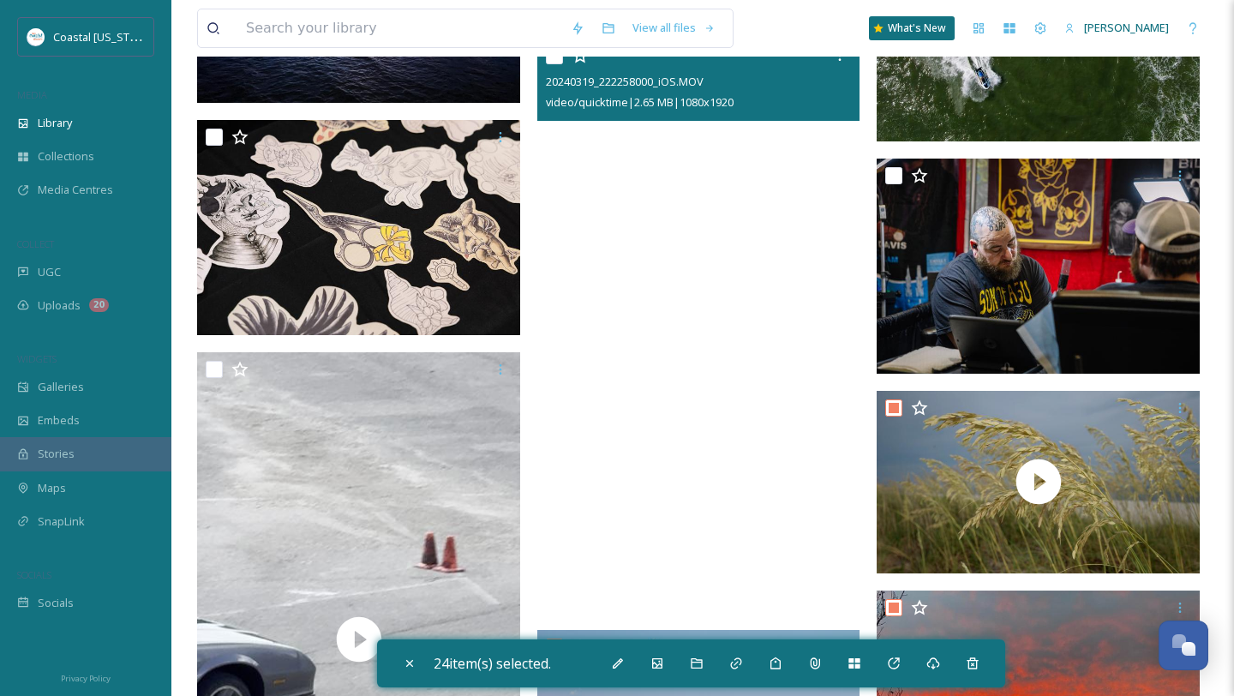
scroll to position [22565, 0]
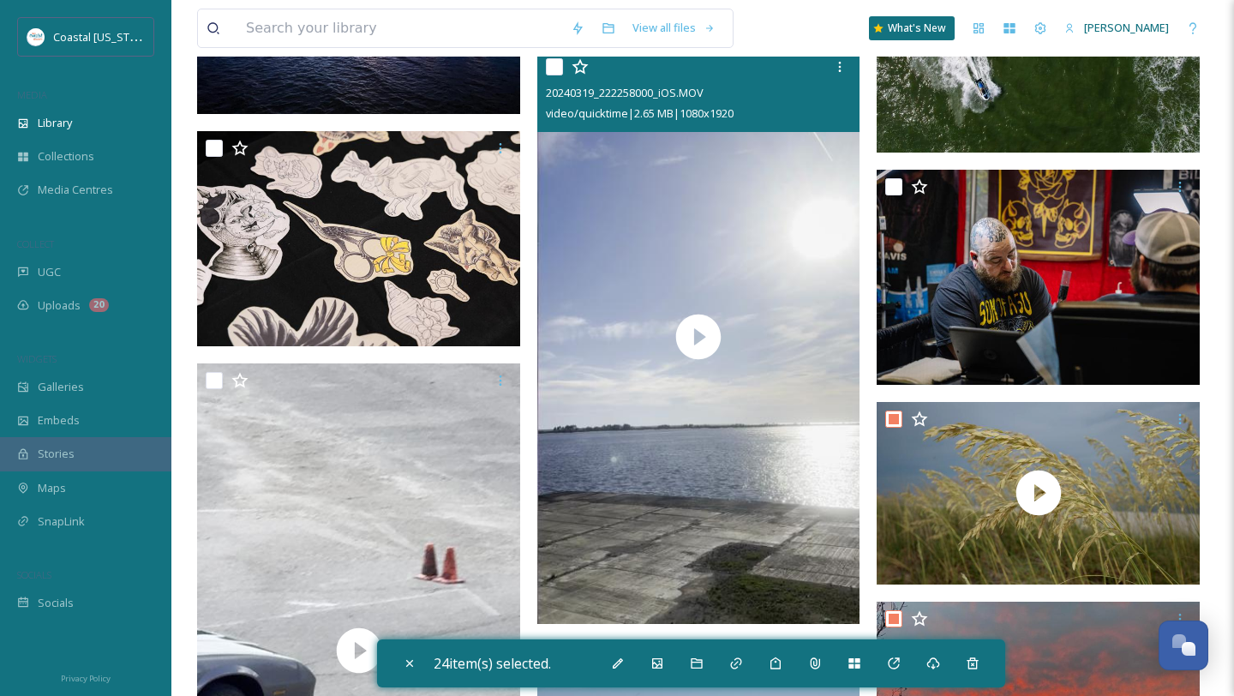
click at [555, 71] on input "checkbox" at bounding box center [554, 66] width 17 height 17
checkbox input "true"
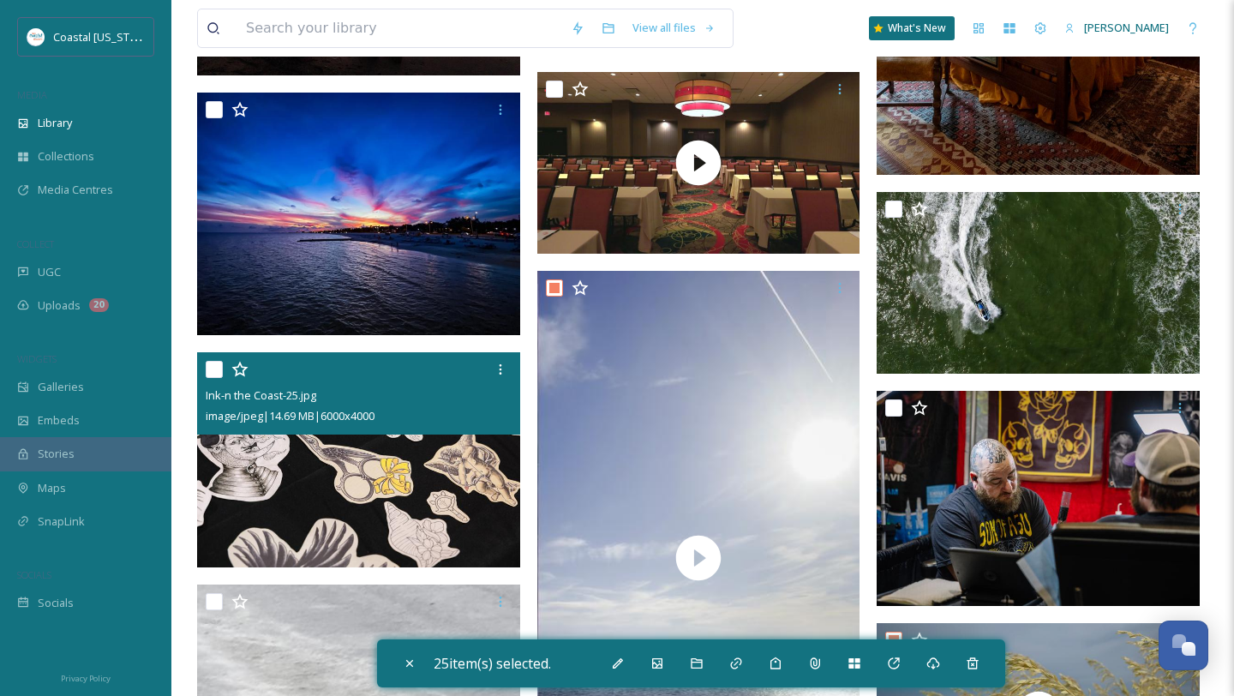
scroll to position [22311, 0]
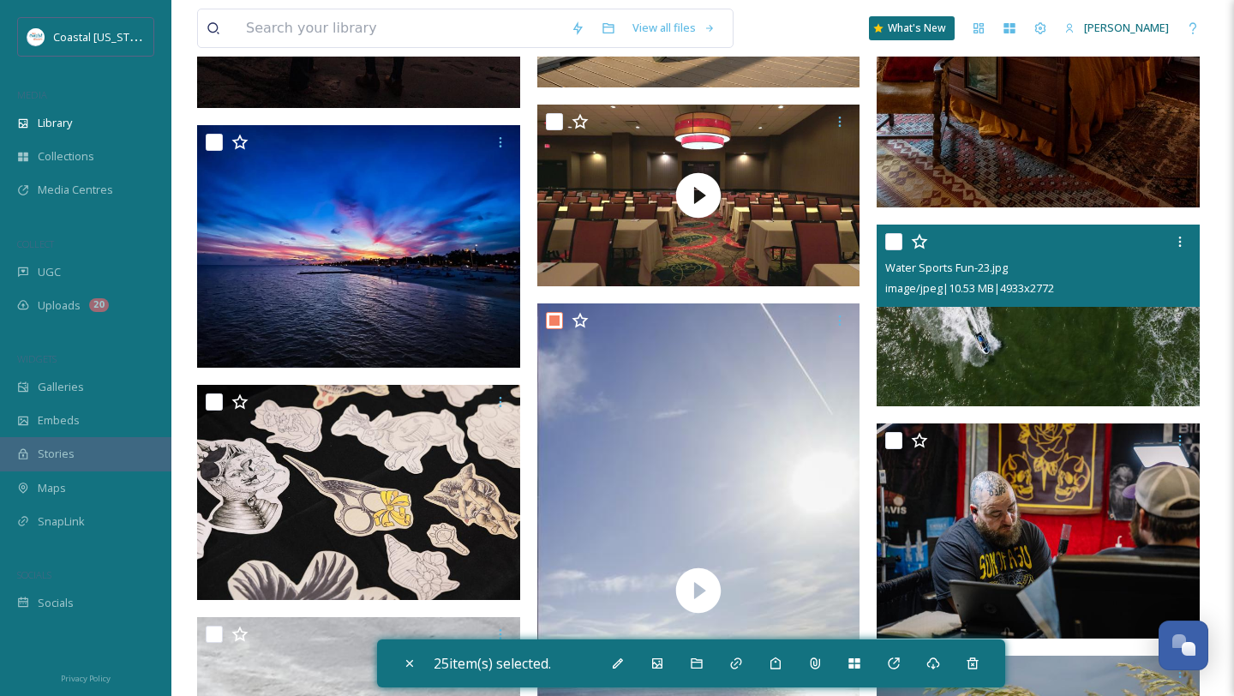
click at [899, 243] on input "checkbox" at bounding box center [894, 241] width 17 height 17
checkbox input "true"
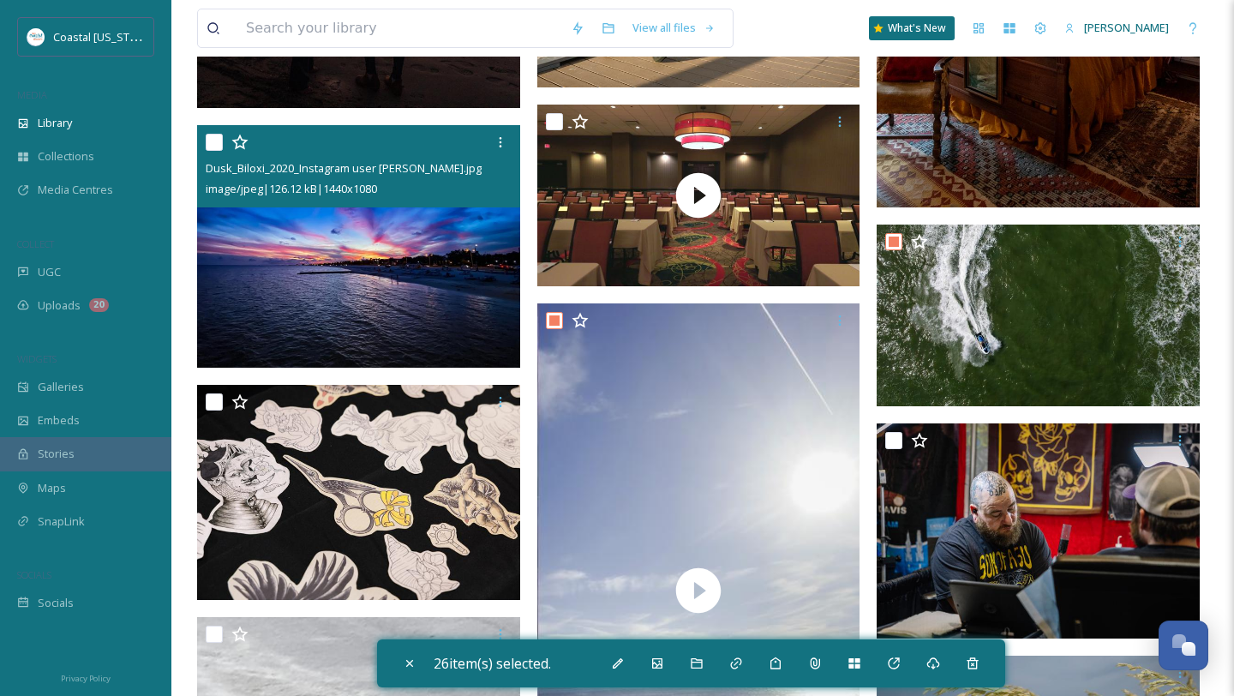
click at [211, 149] on input "checkbox" at bounding box center [214, 142] width 17 height 17
checkbox input "true"
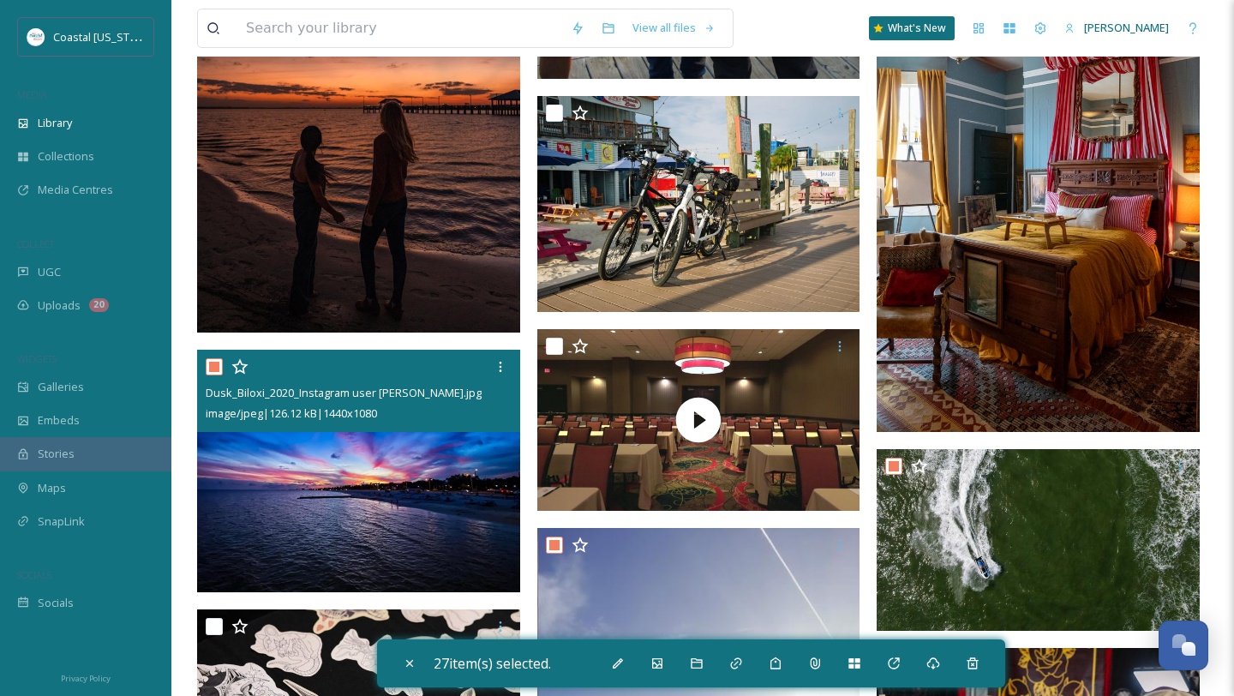
scroll to position [21824, 0]
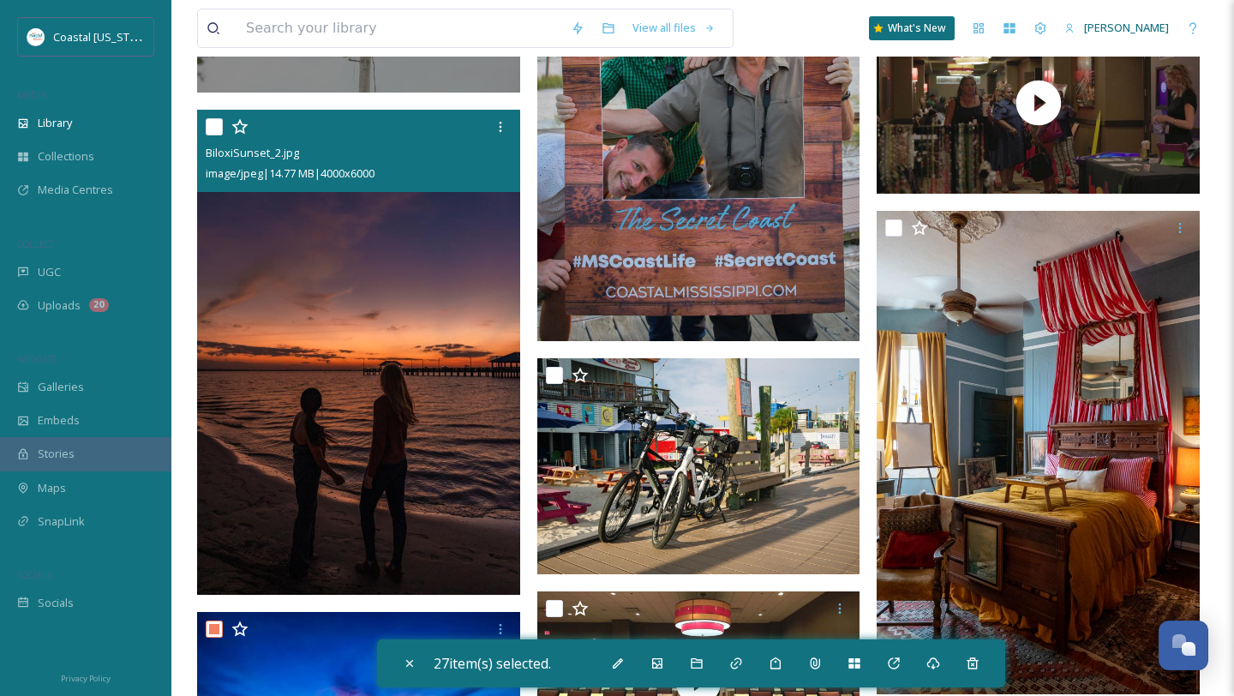
click at [213, 131] on input "checkbox" at bounding box center [214, 126] width 17 height 17
checkbox input "true"
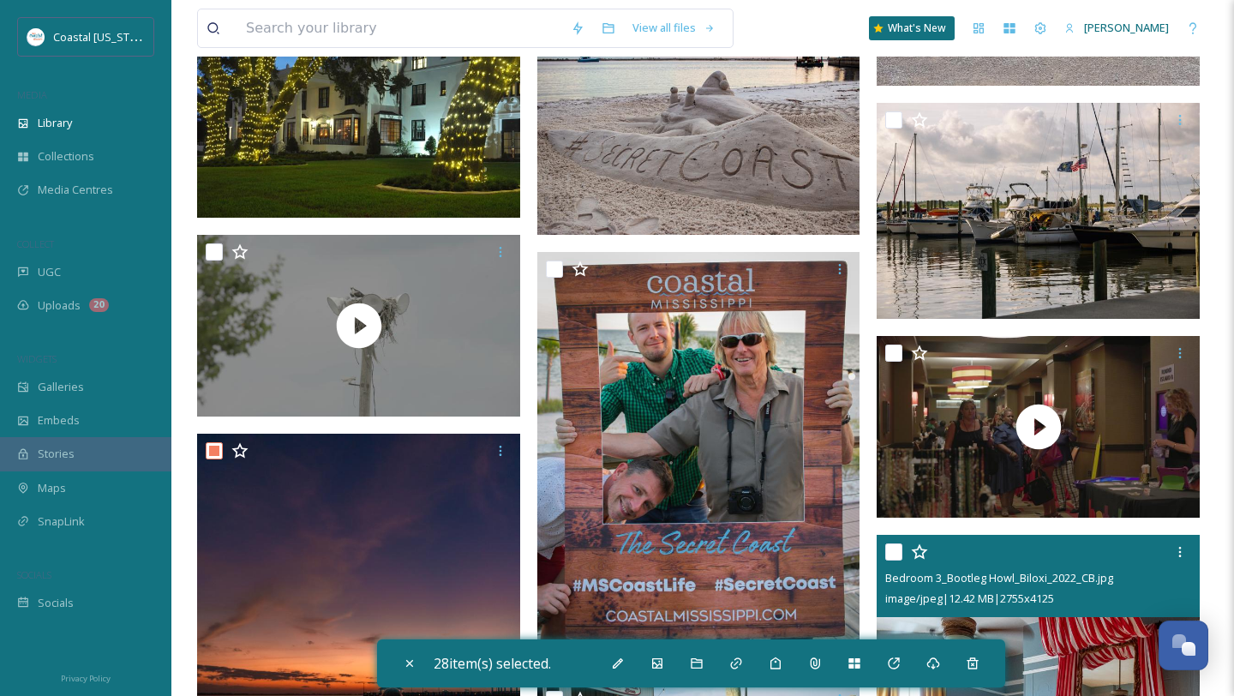
scroll to position [21461, 0]
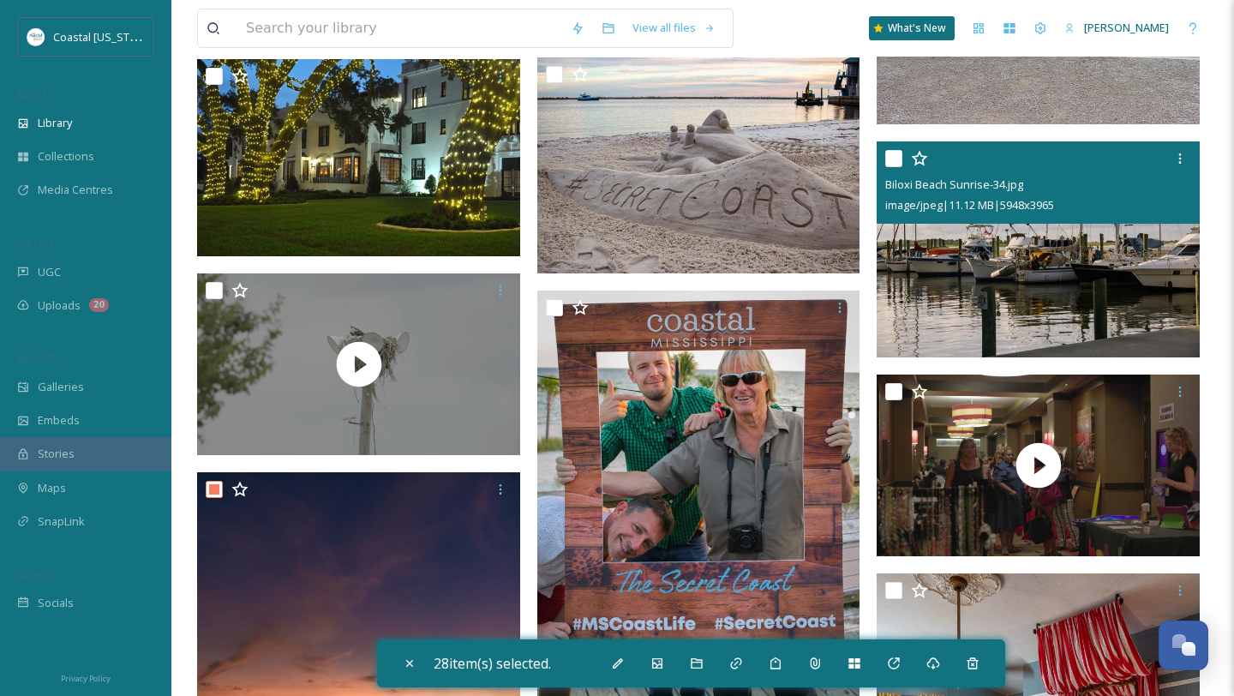
click at [892, 150] on input "checkbox" at bounding box center [894, 158] width 17 height 17
checkbox input "true"
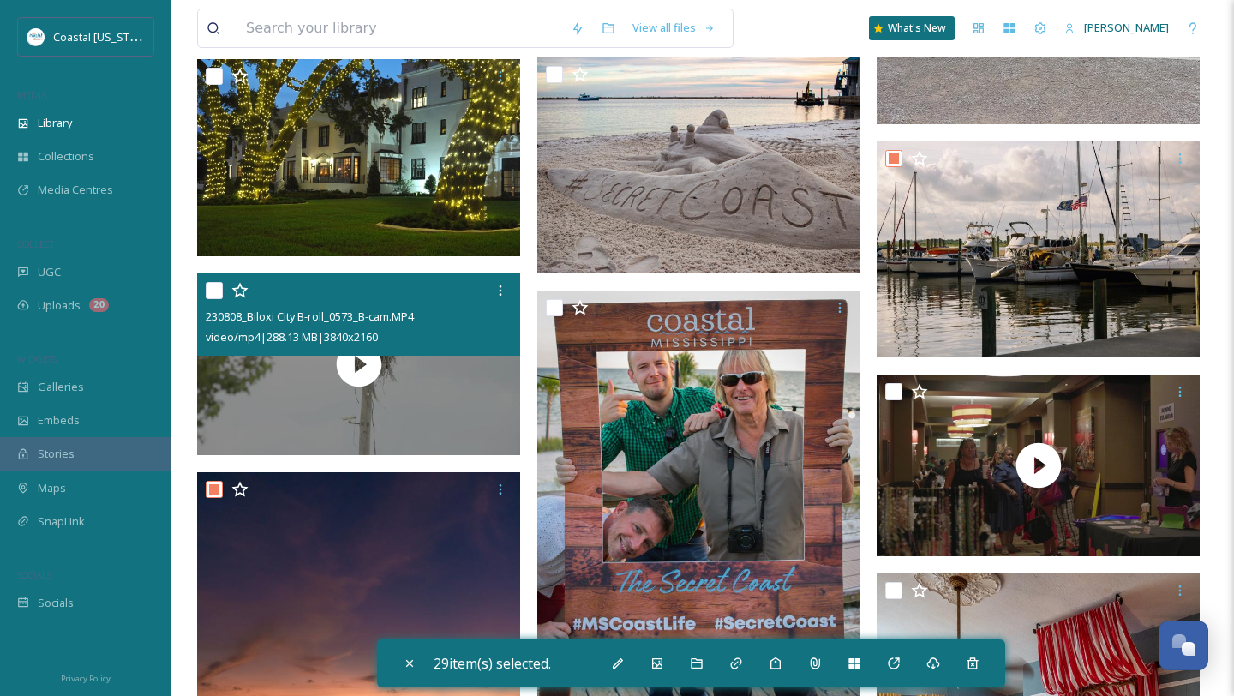
click at [211, 294] on input "checkbox" at bounding box center [214, 290] width 17 height 17
checkbox input "true"
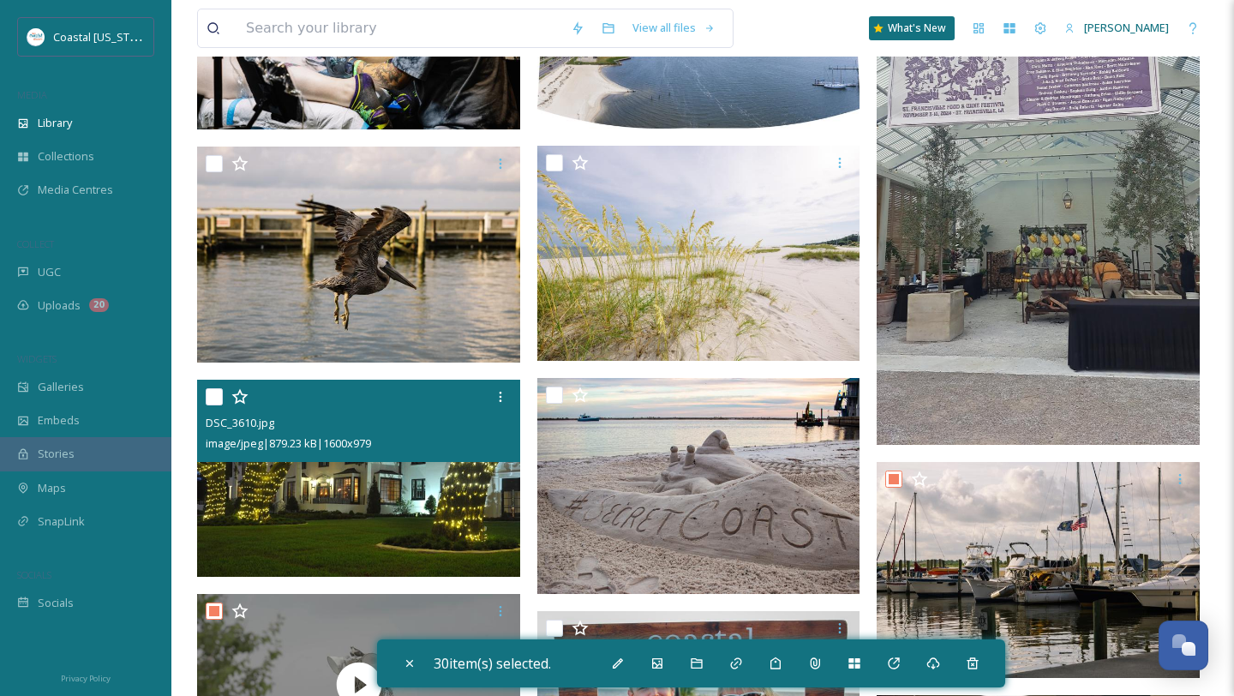
scroll to position [21084, 0]
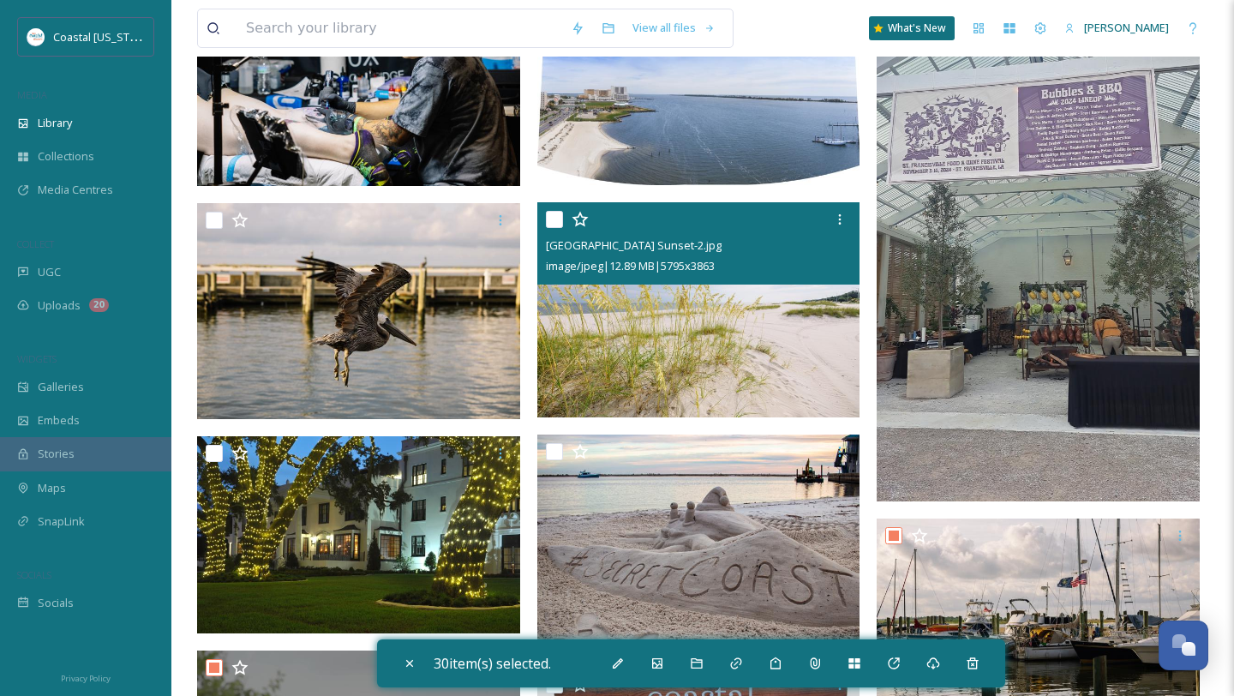
click at [553, 219] on input "checkbox" at bounding box center [554, 219] width 17 height 17
checkbox input "true"
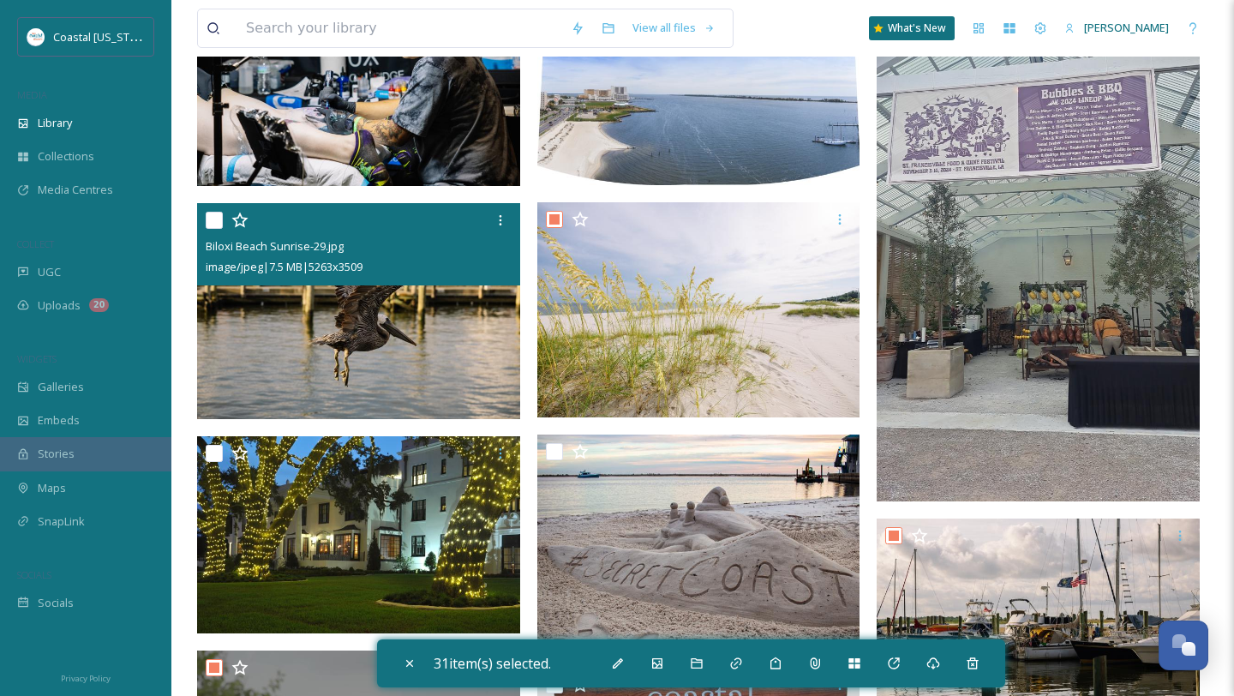
click at [219, 219] on input "checkbox" at bounding box center [214, 220] width 17 height 17
checkbox input "true"
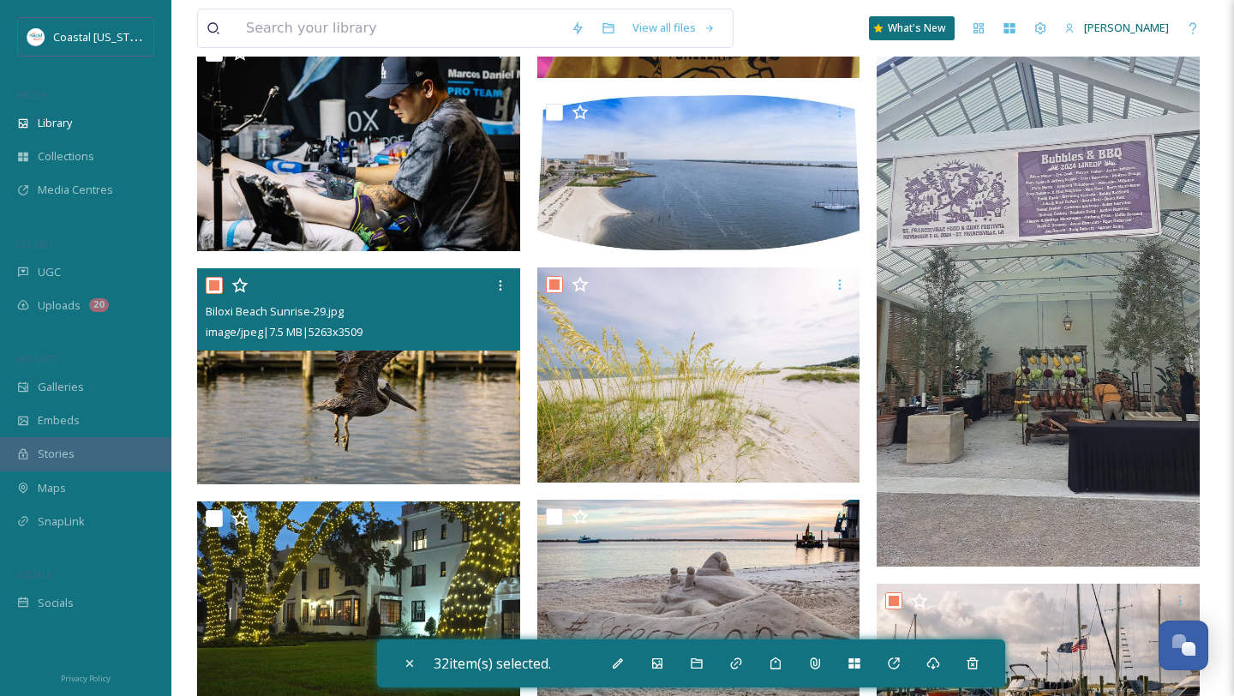
scroll to position [20908, 0]
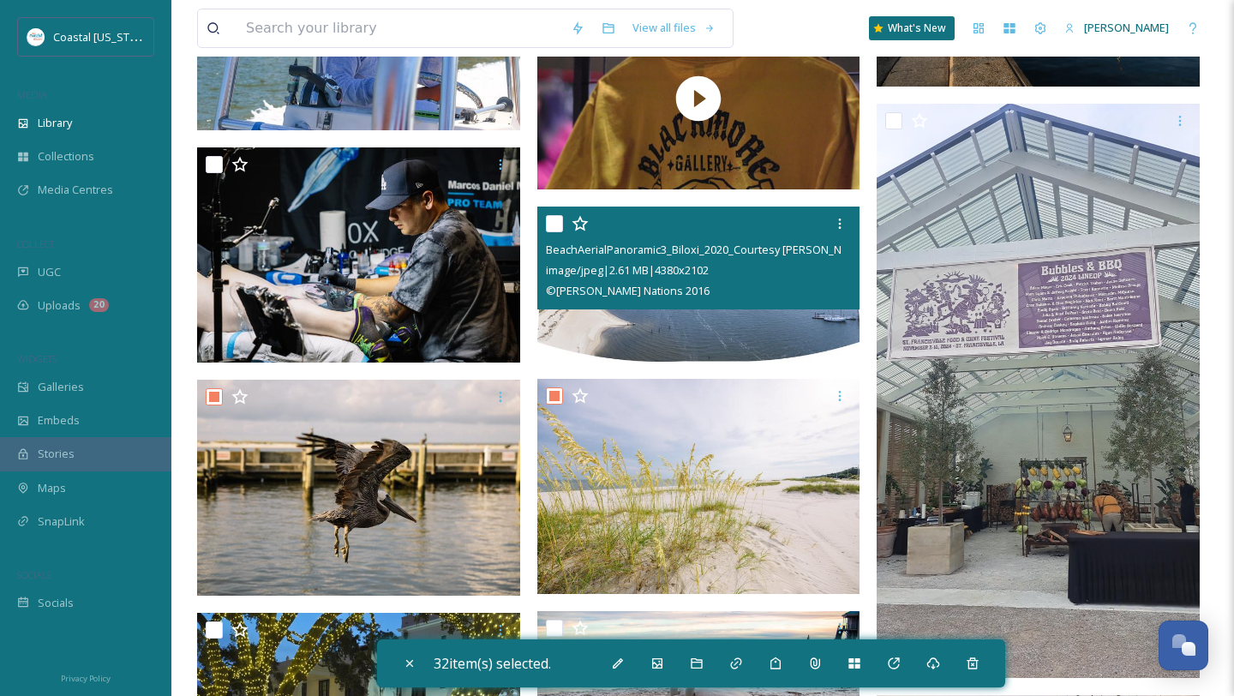
click at [556, 218] on input "checkbox" at bounding box center [554, 223] width 17 height 17
checkbox input "true"
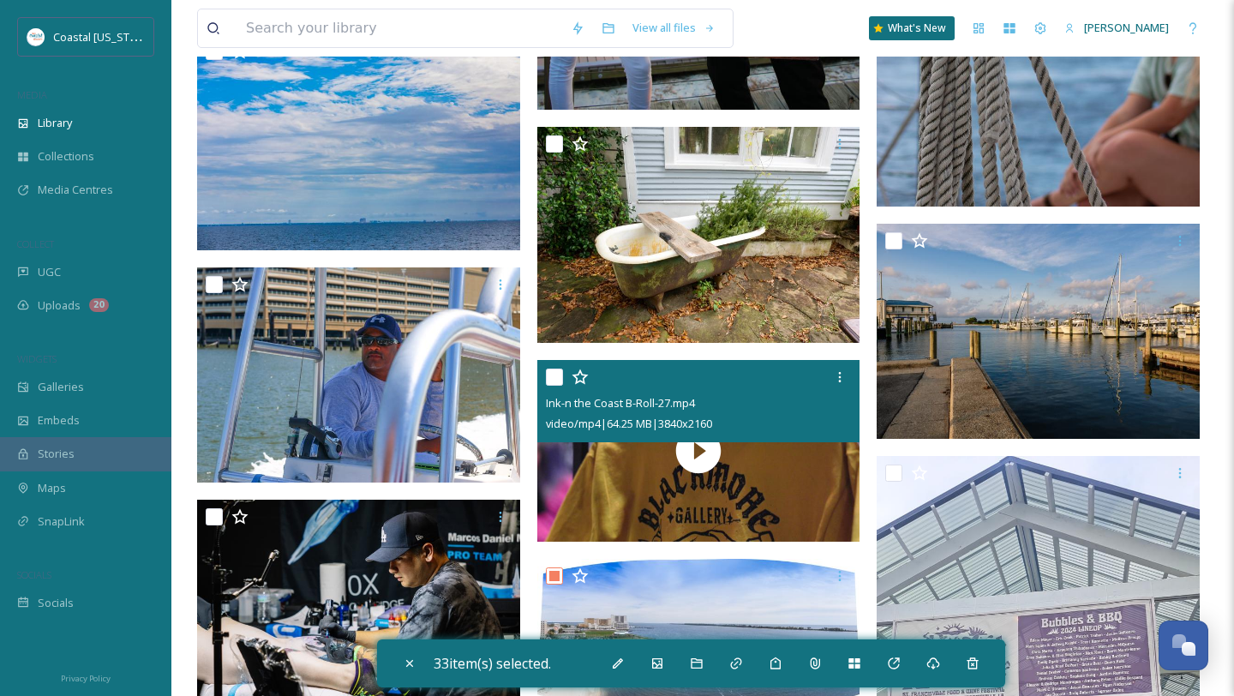
scroll to position [20548, 0]
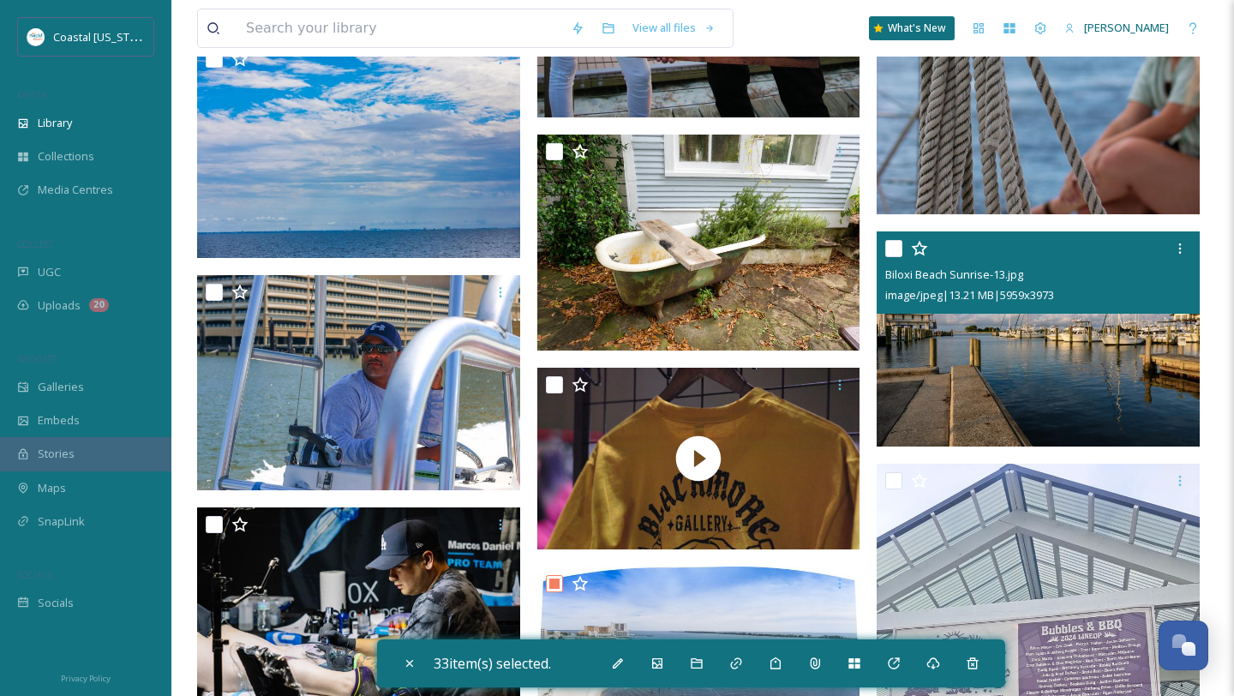
click at [887, 255] on input "checkbox" at bounding box center [894, 248] width 17 height 17
checkbox input "true"
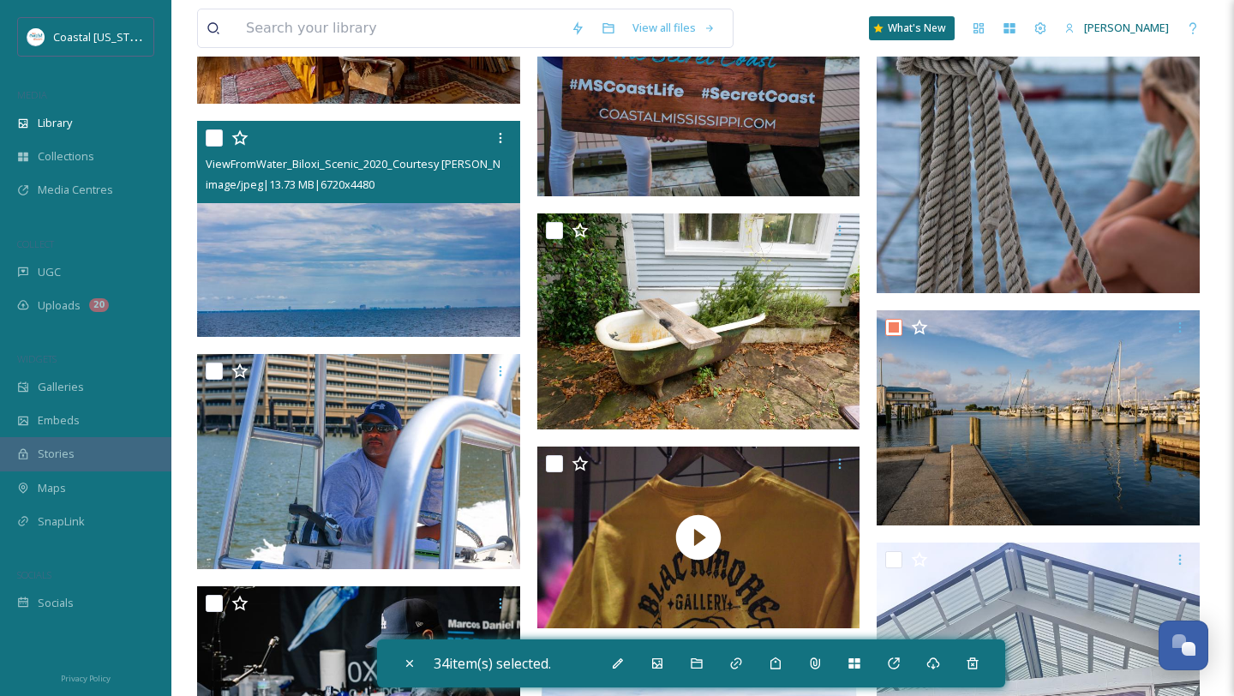
scroll to position [20449, 0]
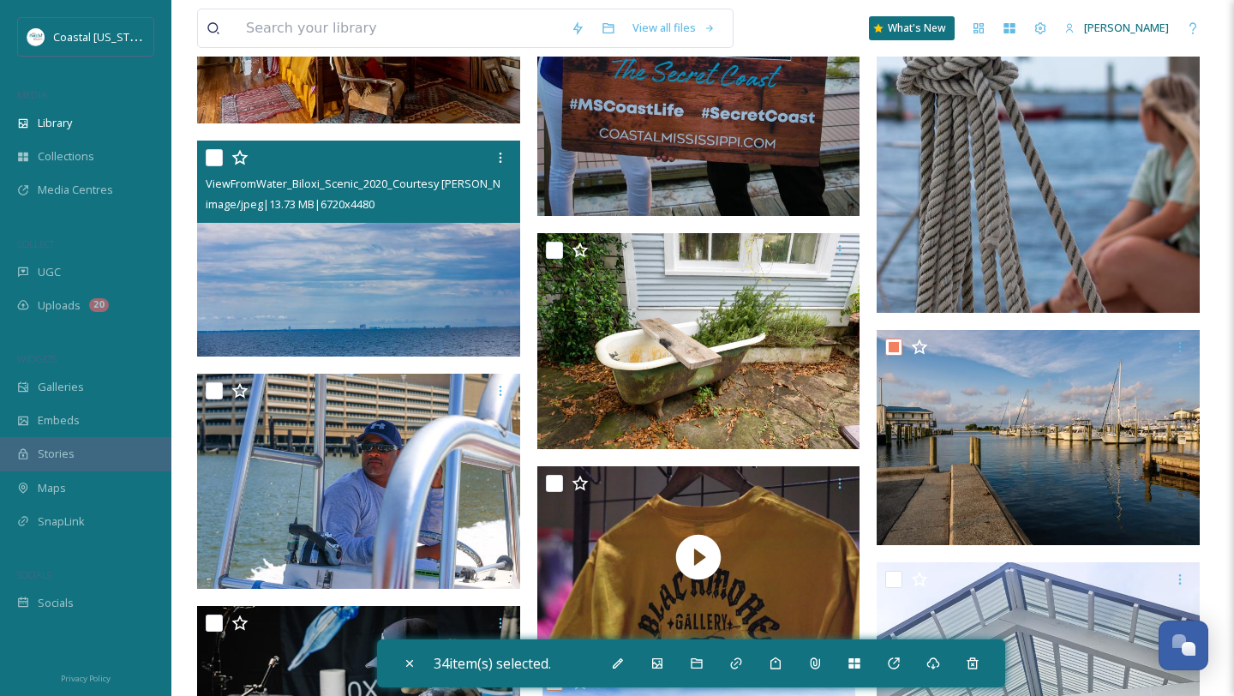
click at [210, 163] on input "checkbox" at bounding box center [214, 157] width 17 height 17
checkbox input "true"
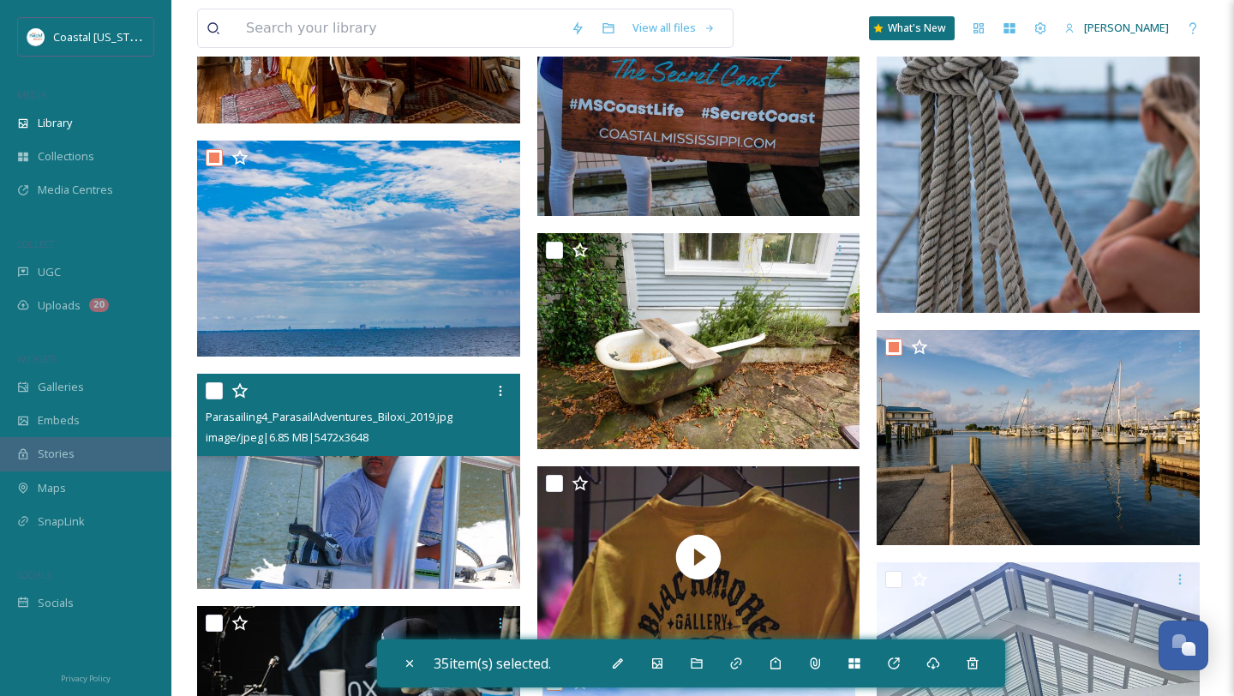
click at [213, 391] on input "checkbox" at bounding box center [214, 390] width 17 height 17
checkbox input "true"
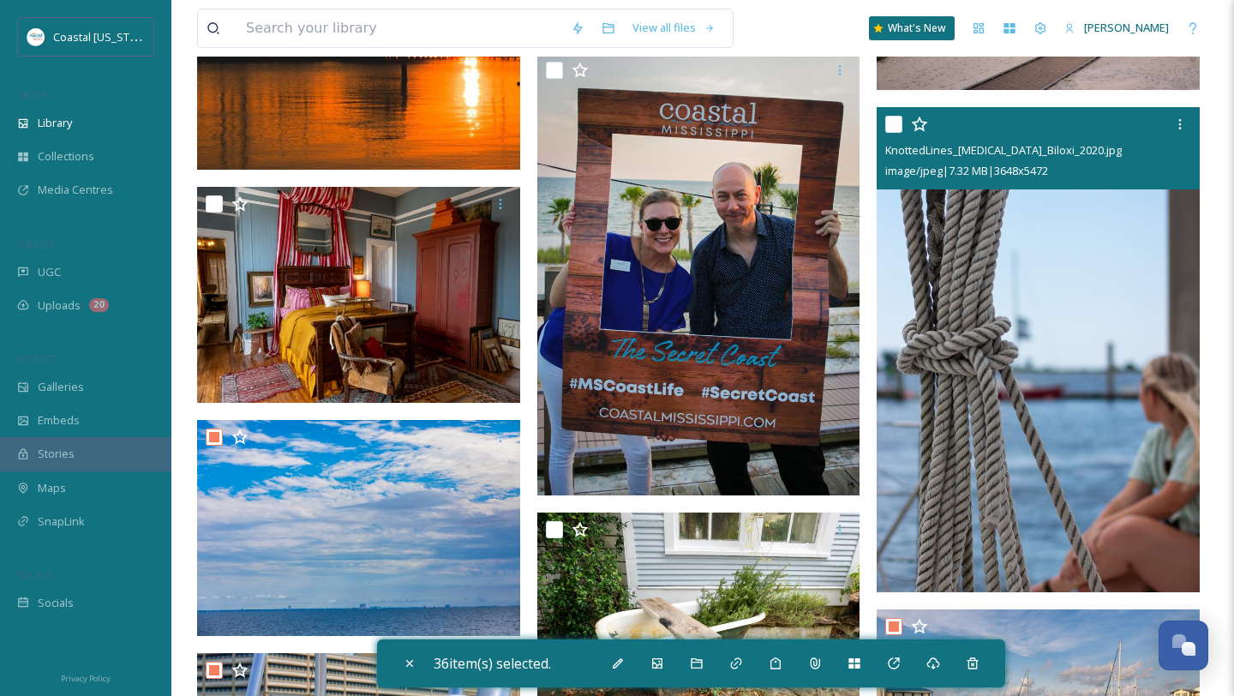
scroll to position [20150, 0]
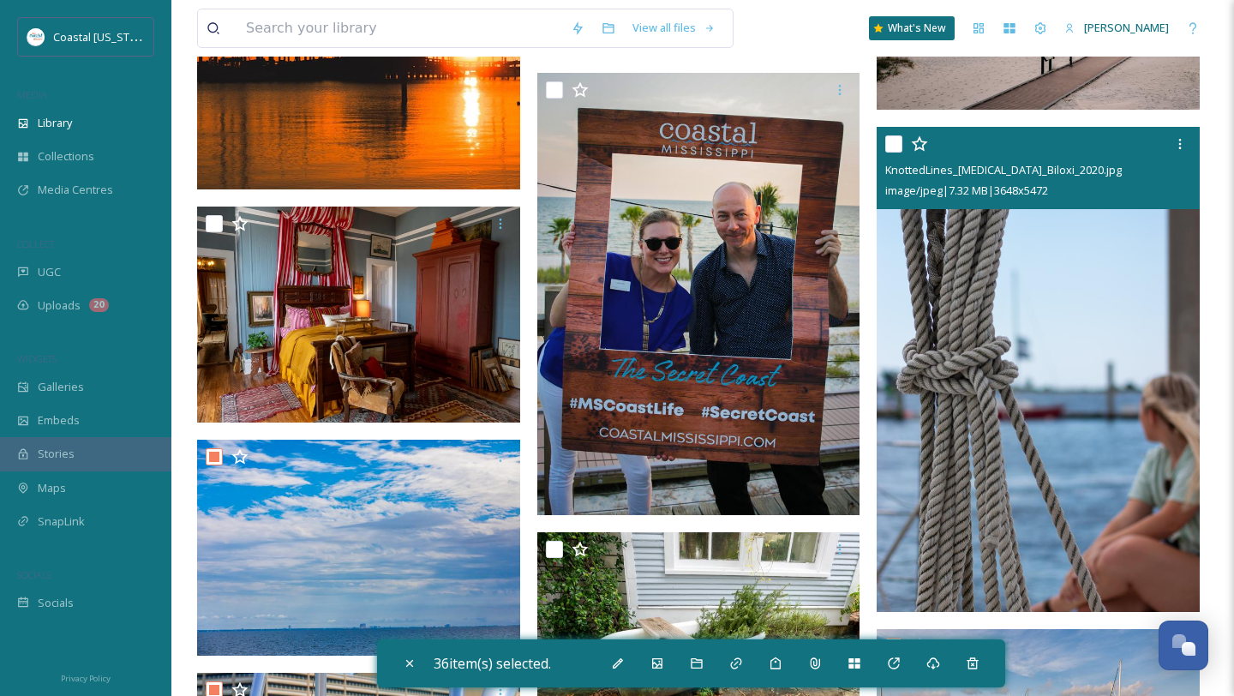
click at [902, 145] on input "checkbox" at bounding box center [894, 143] width 17 height 17
checkbox input "true"
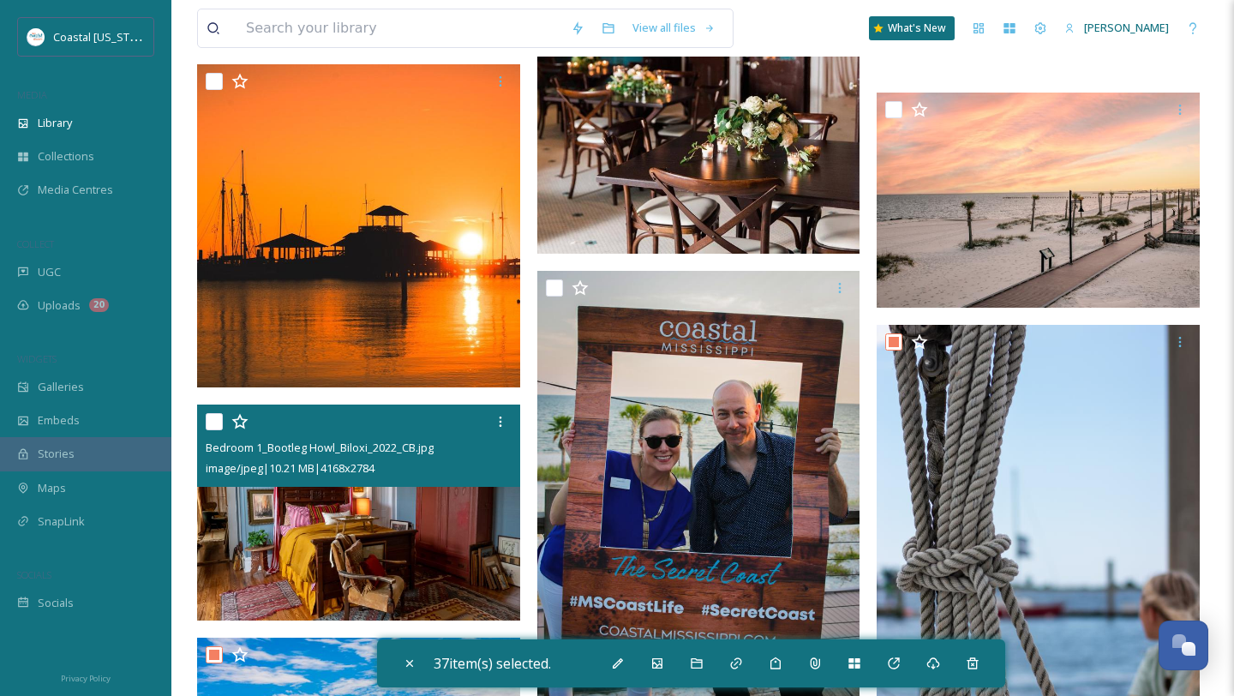
scroll to position [19875, 0]
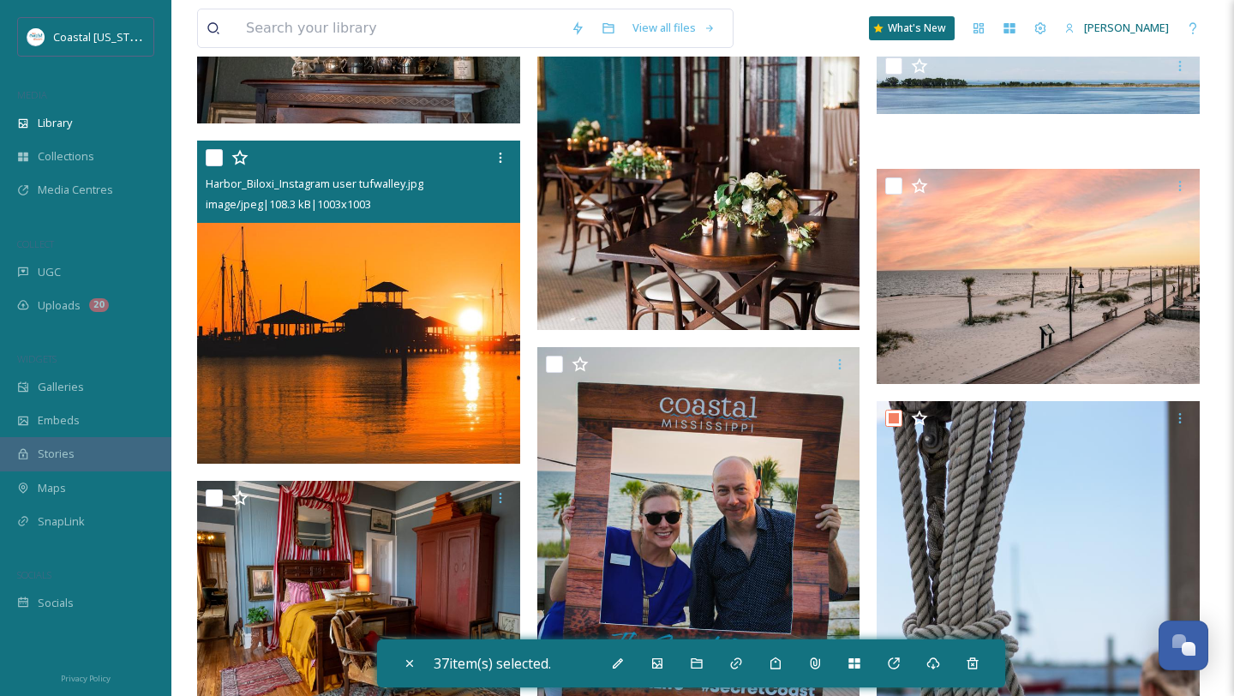
click at [215, 157] on input "checkbox" at bounding box center [214, 157] width 17 height 17
checkbox input "true"
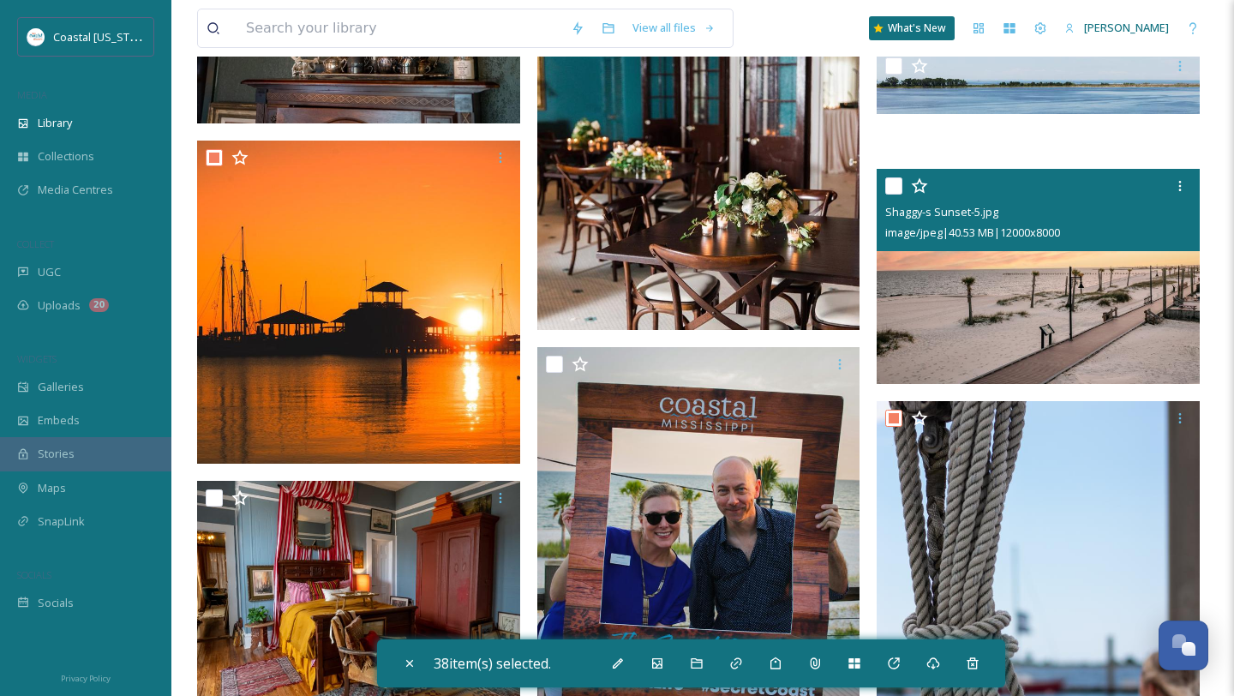
click at [897, 187] on input "checkbox" at bounding box center [894, 185] width 17 height 17
checkbox input "true"
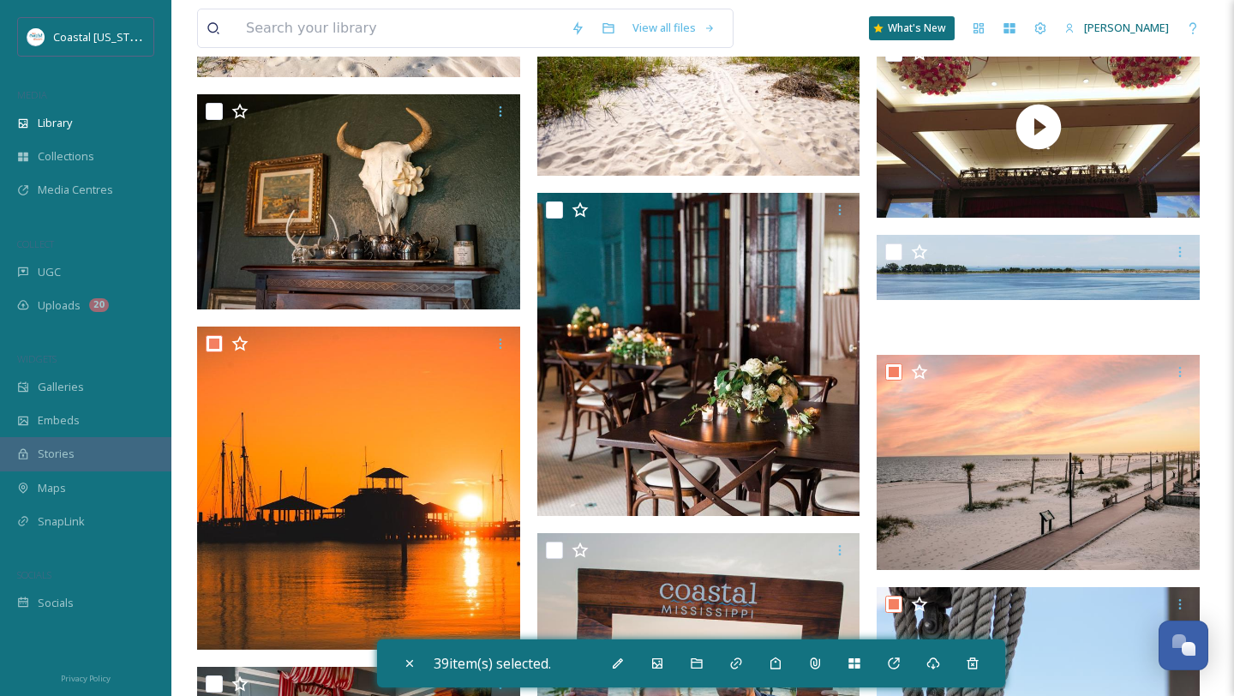
scroll to position [19686, 0]
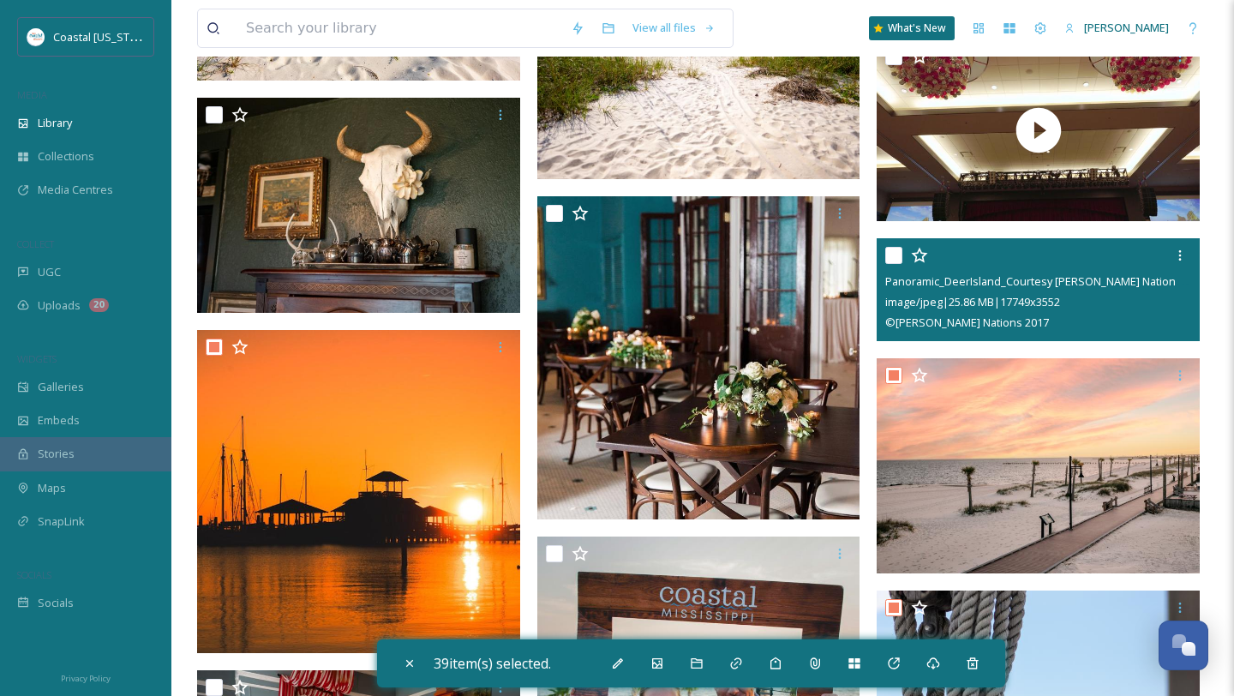
click at [893, 258] on input "checkbox" at bounding box center [894, 255] width 17 height 17
checkbox input "true"
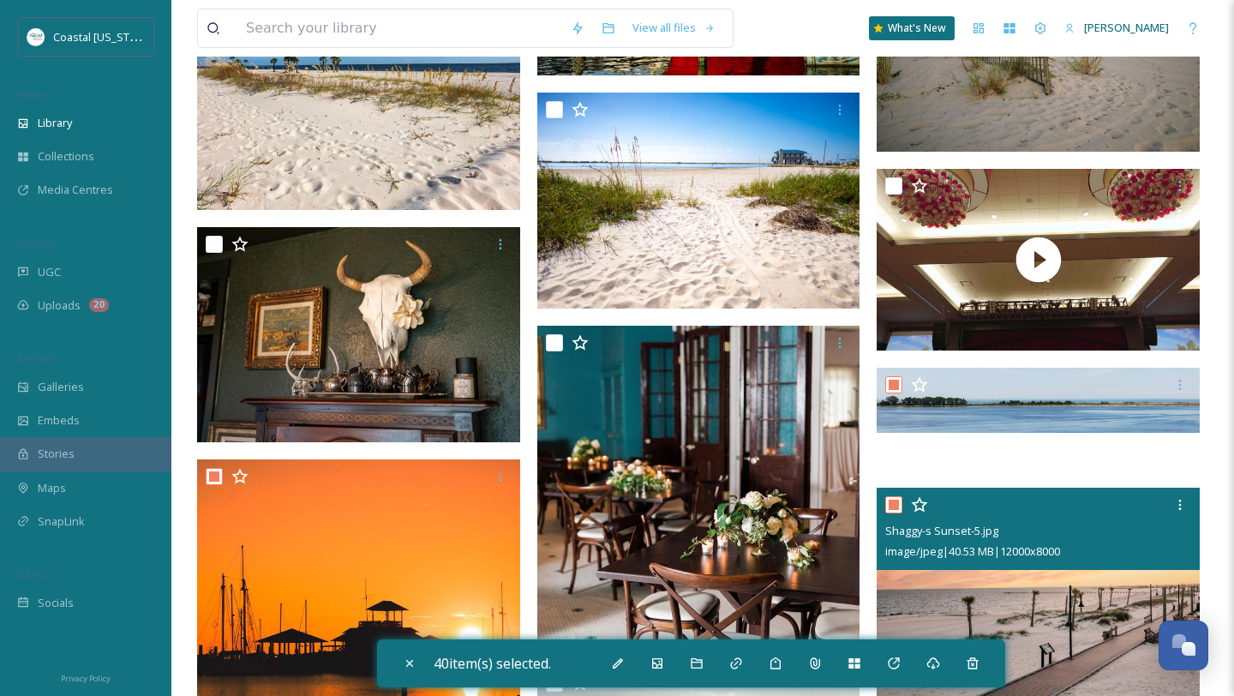
scroll to position [19509, 0]
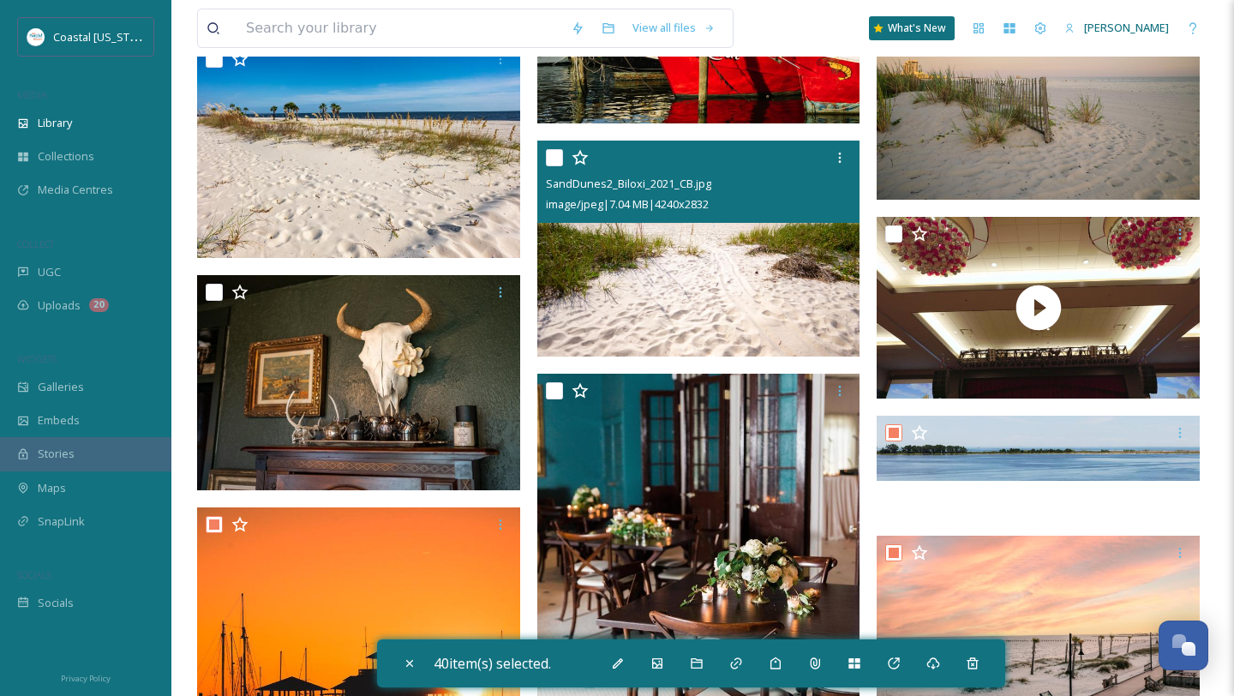
click at [560, 158] on input "checkbox" at bounding box center [554, 157] width 17 height 17
checkbox input "true"
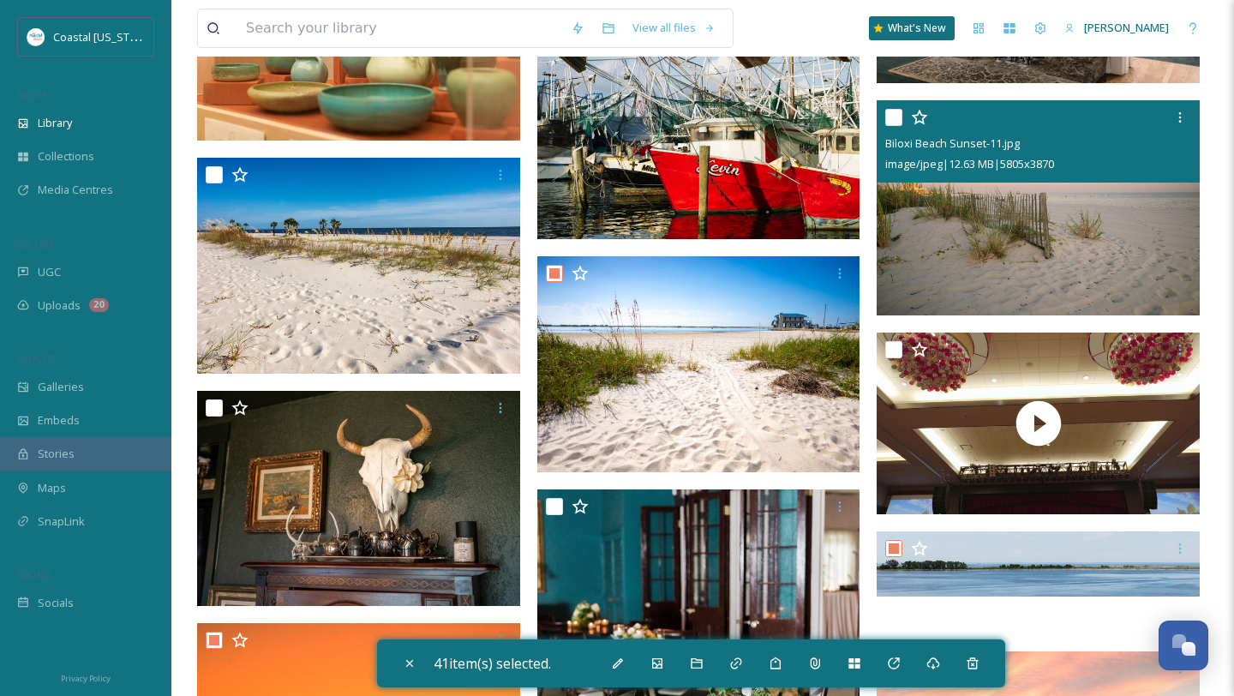
scroll to position [19382, 0]
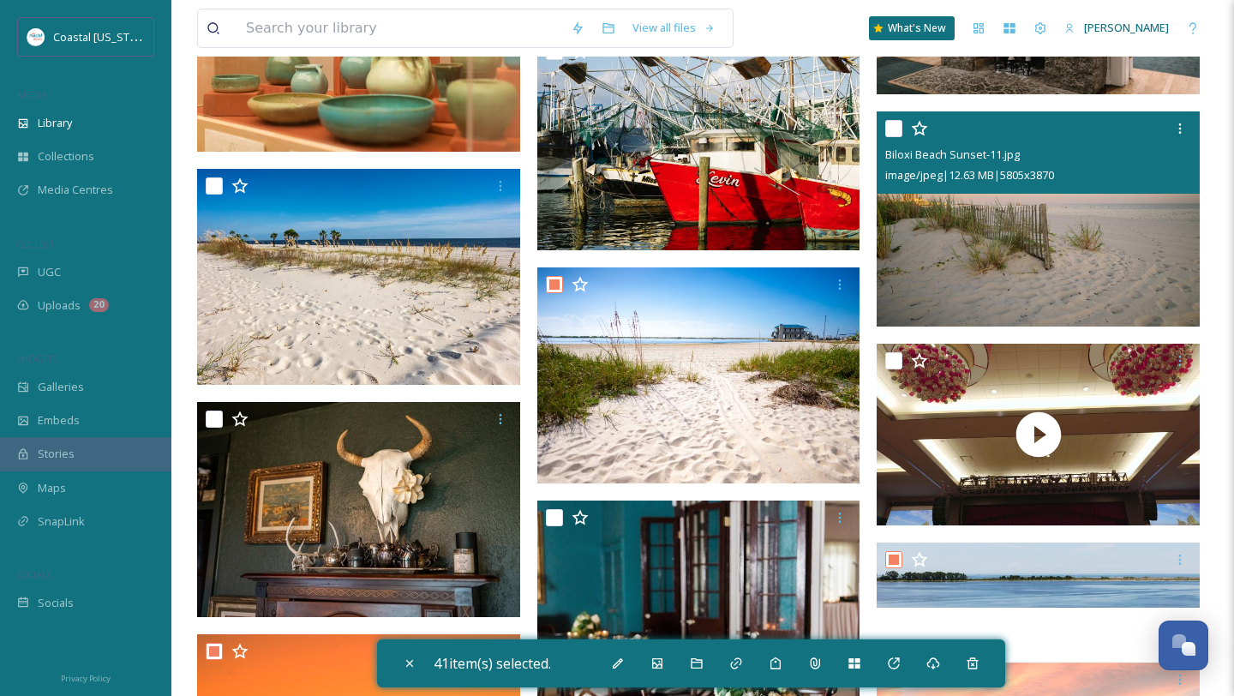
click at [894, 135] on input "checkbox" at bounding box center [894, 128] width 17 height 17
checkbox input "true"
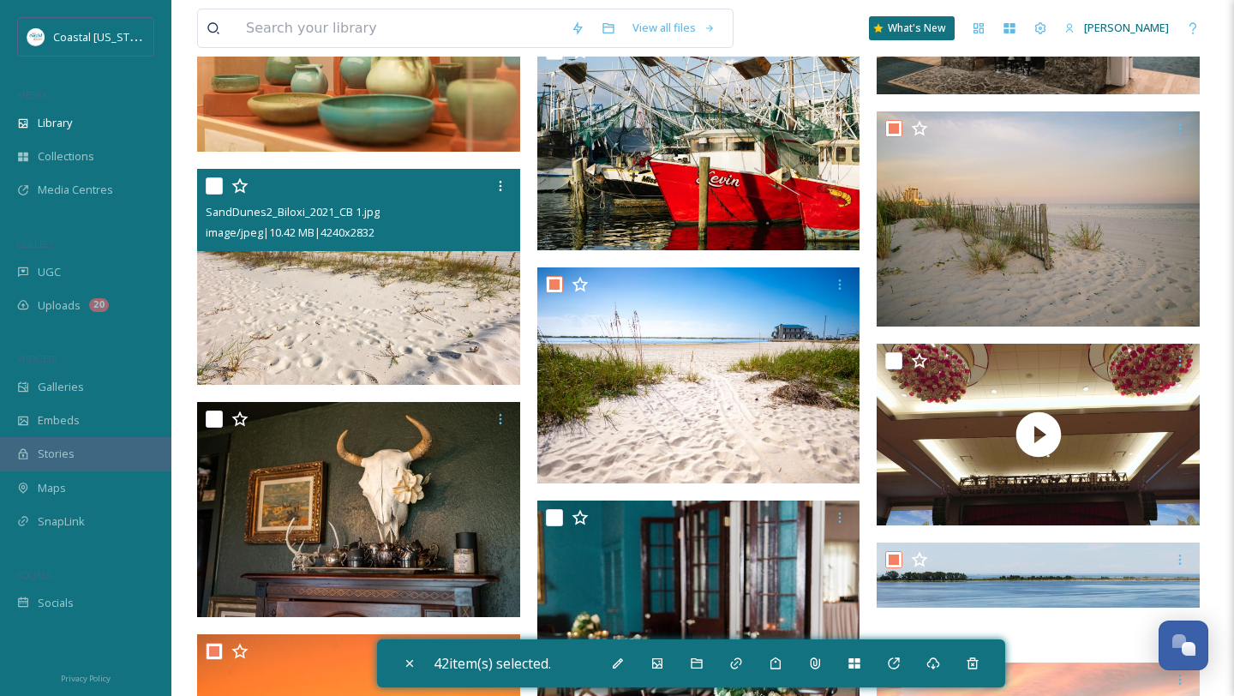
click at [210, 183] on input "checkbox" at bounding box center [214, 185] width 17 height 17
checkbox input "true"
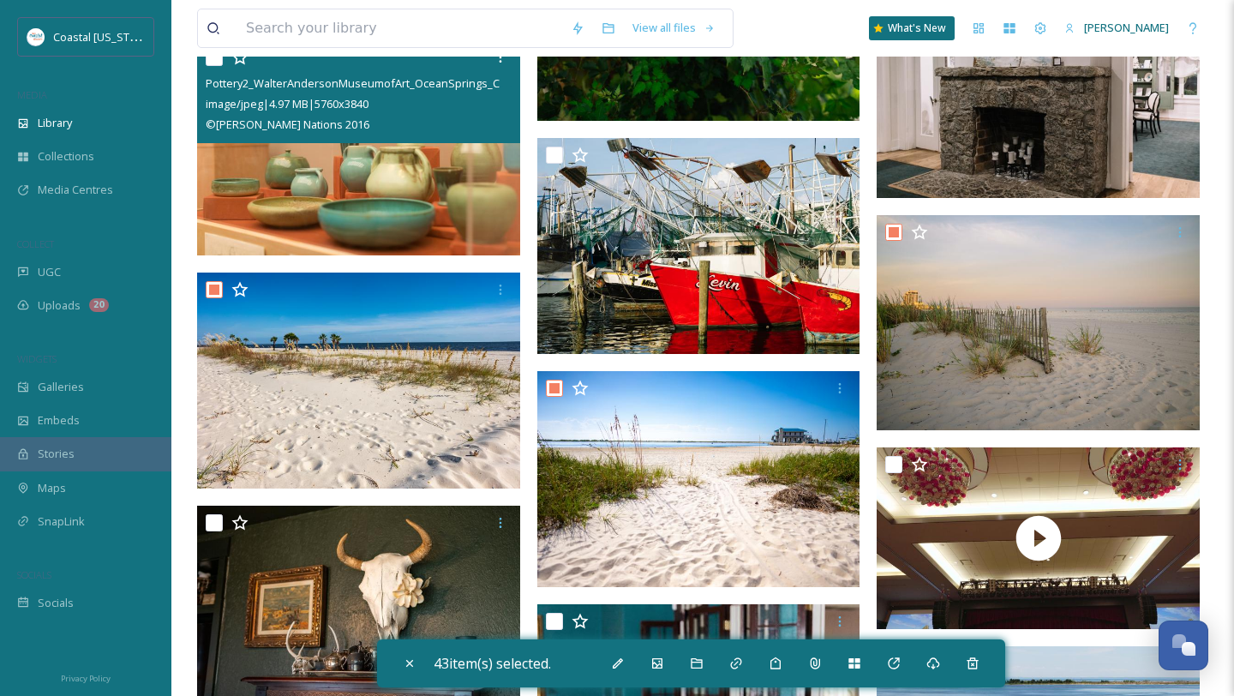
scroll to position [19251, 0]
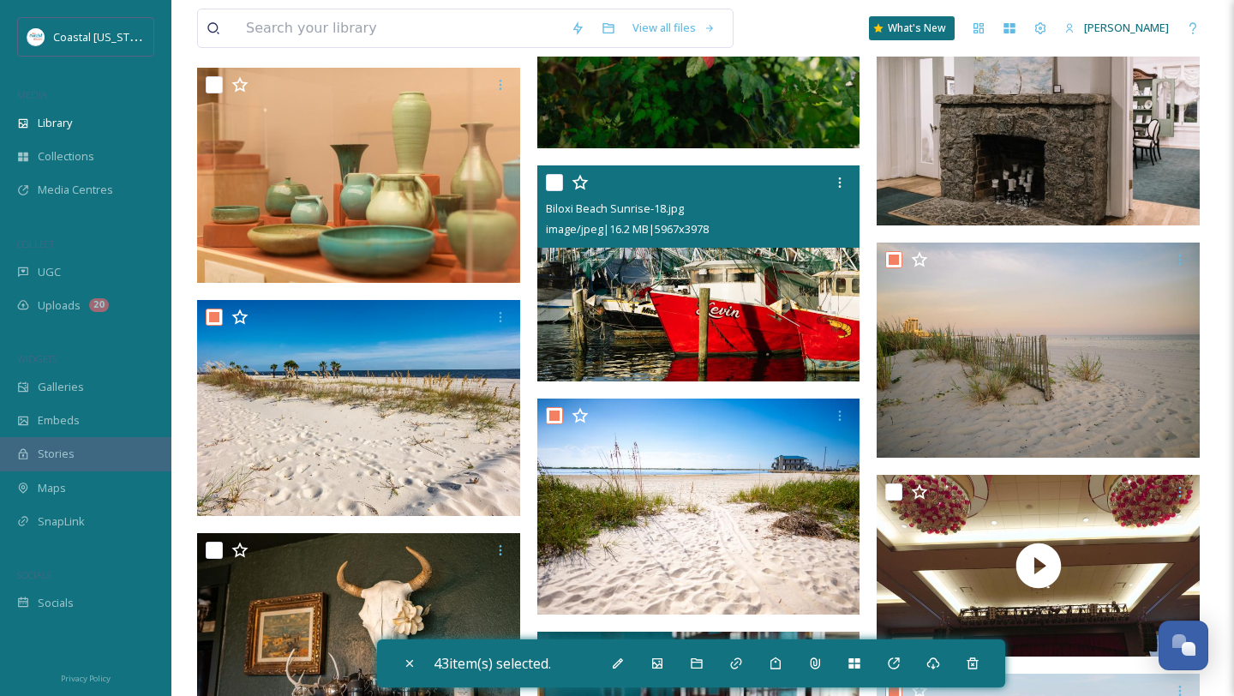
click at [549, 186] on input "checkbox" at bounding box center [554, 182] width 17 height 17
checkbox input "true"
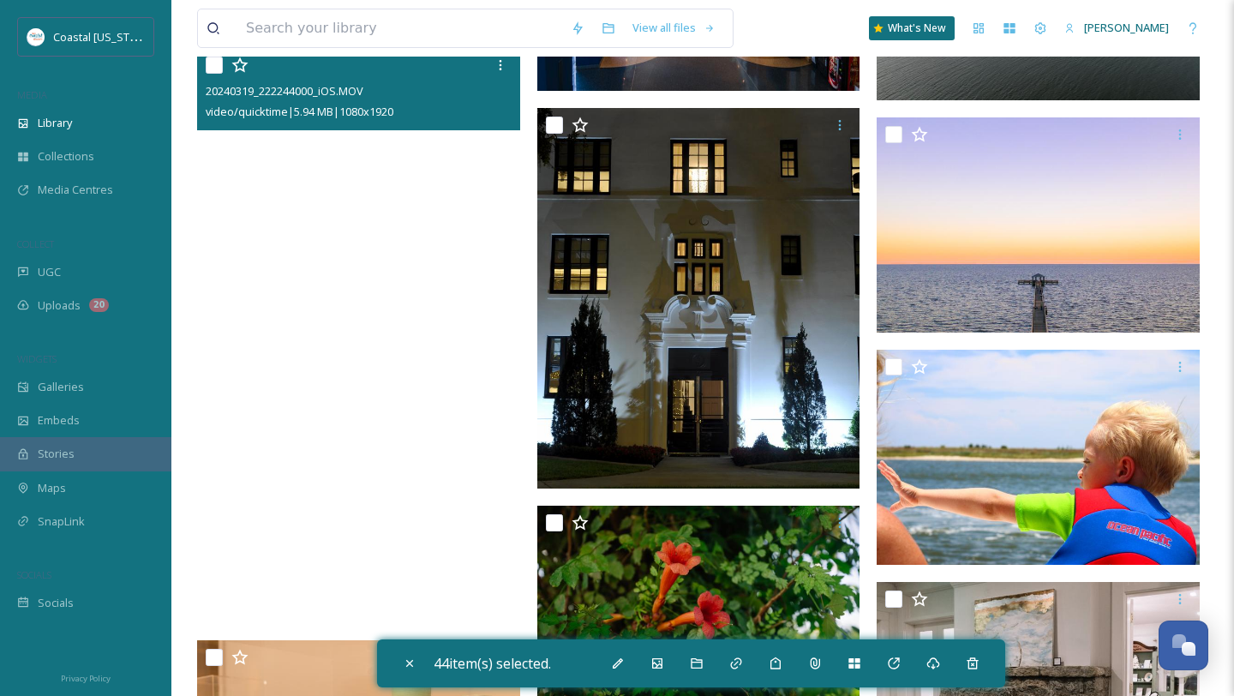
scroll to position [18664, 0]
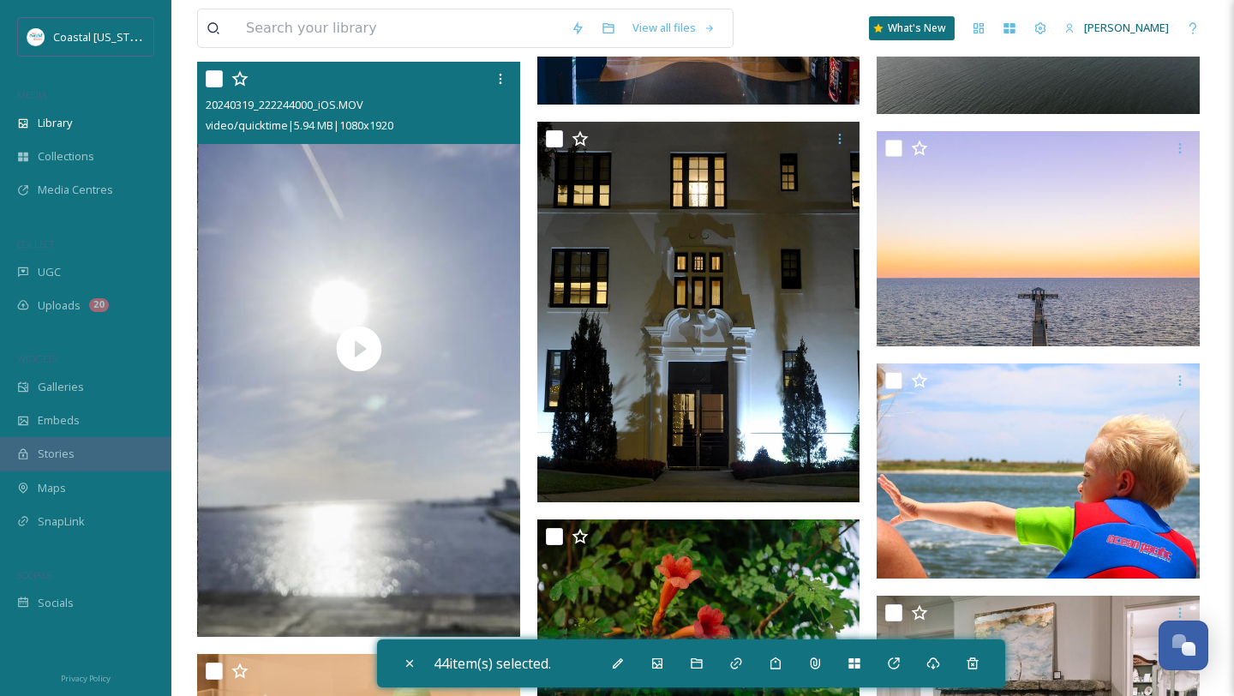
click at [215, 83] on input "checkbox" at bounding box center [214, 78] width 17 height 17
checkbox input "true"
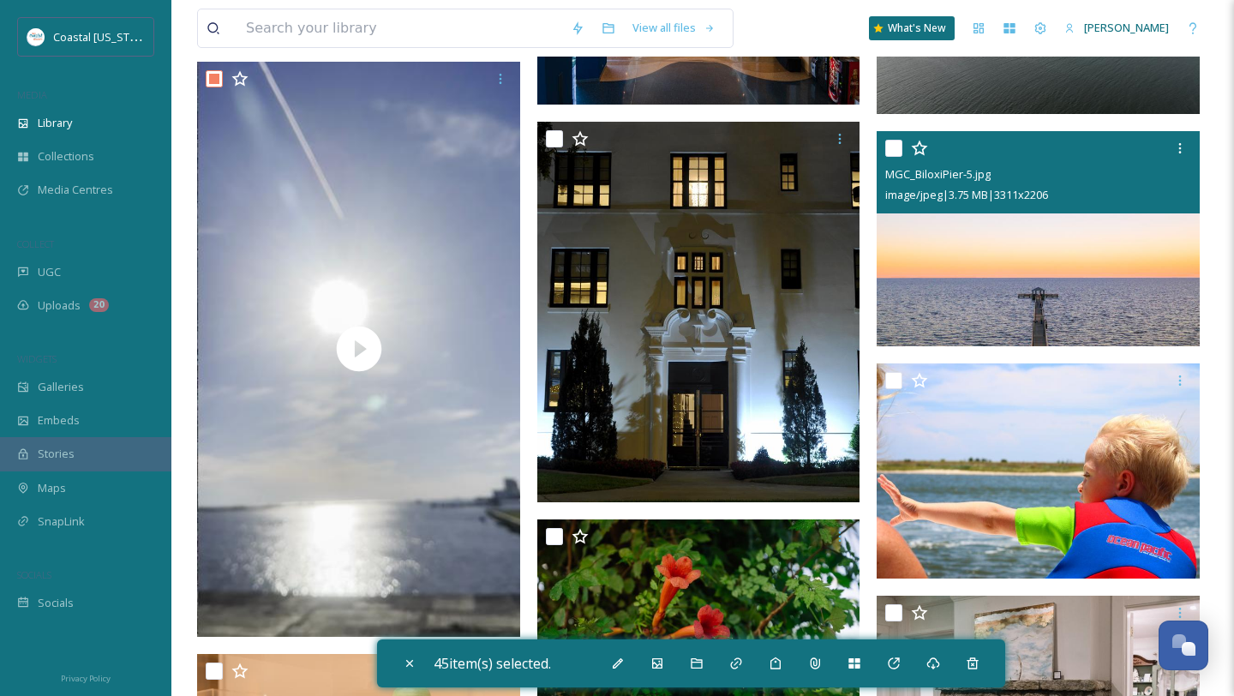
click at [901, 153] on input "checkbox" at bounding box center [894, 148] width 17 height 17
checkbox input "true"
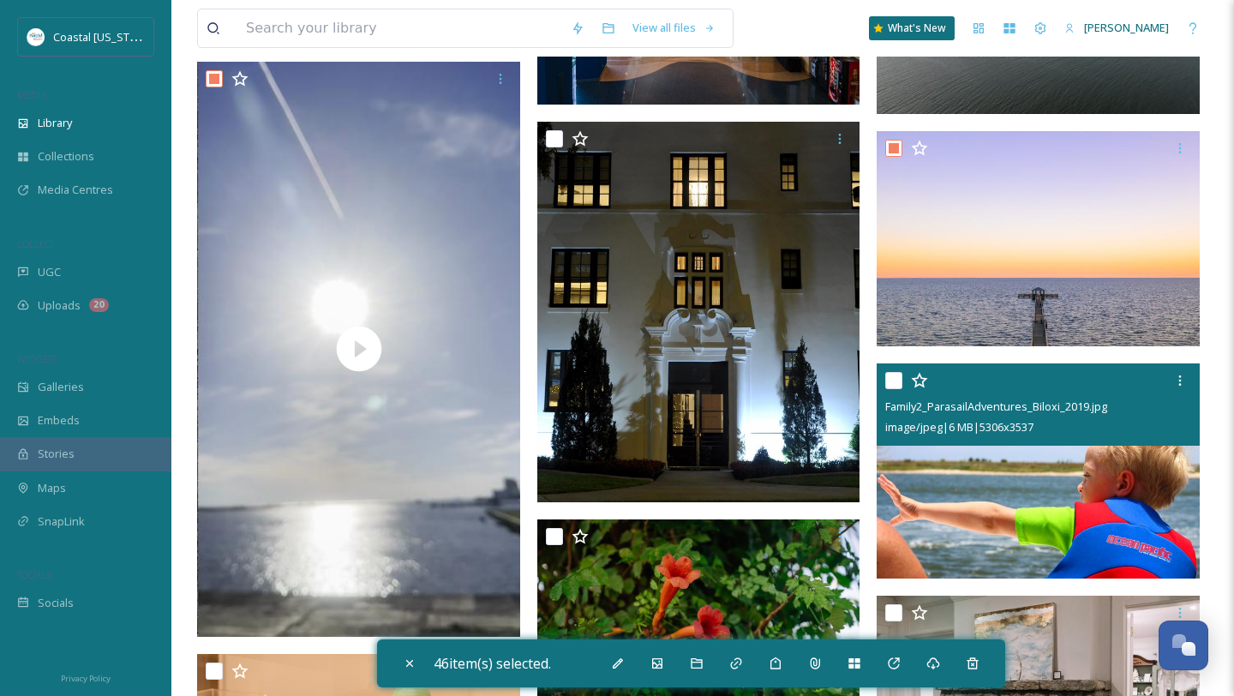
click at [895, 385] on input "checkbox" at bounding box center [894, 380] width 17 height 17
checkbox input "true"
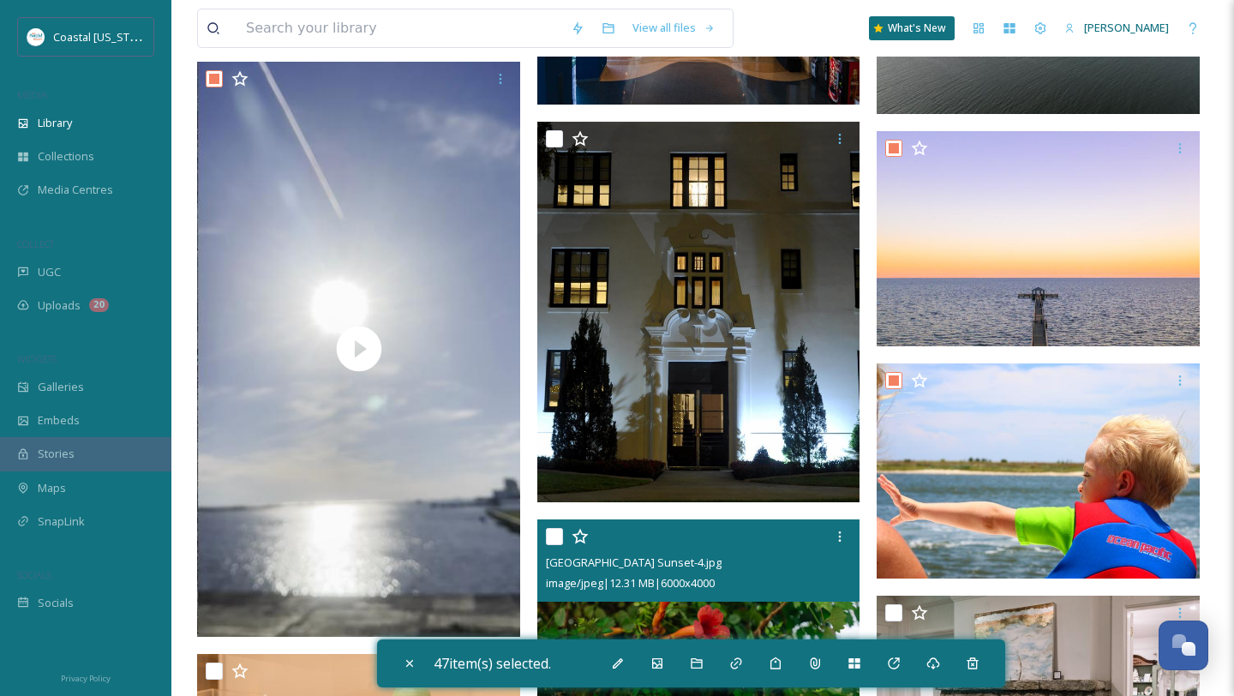
click at [556, 535] on input "checkbox" at bounding box center [554, 536] width 17 height 17
checkbox input "true"
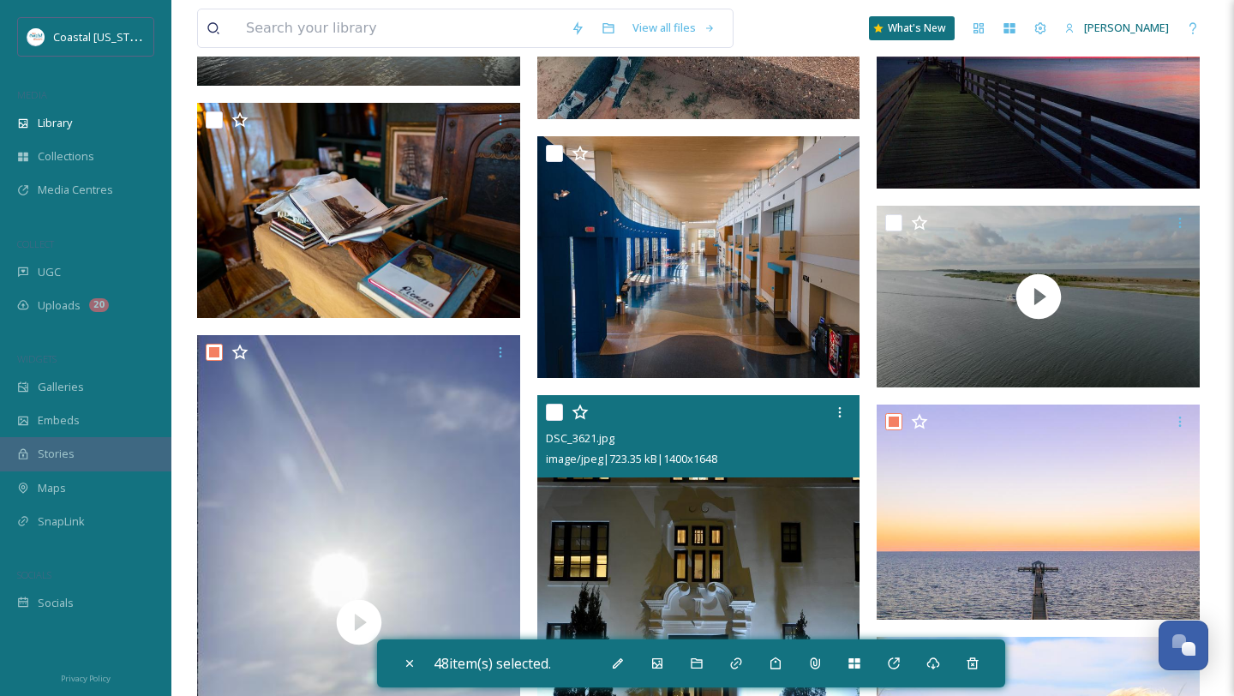
scroll to position [18295, 0]
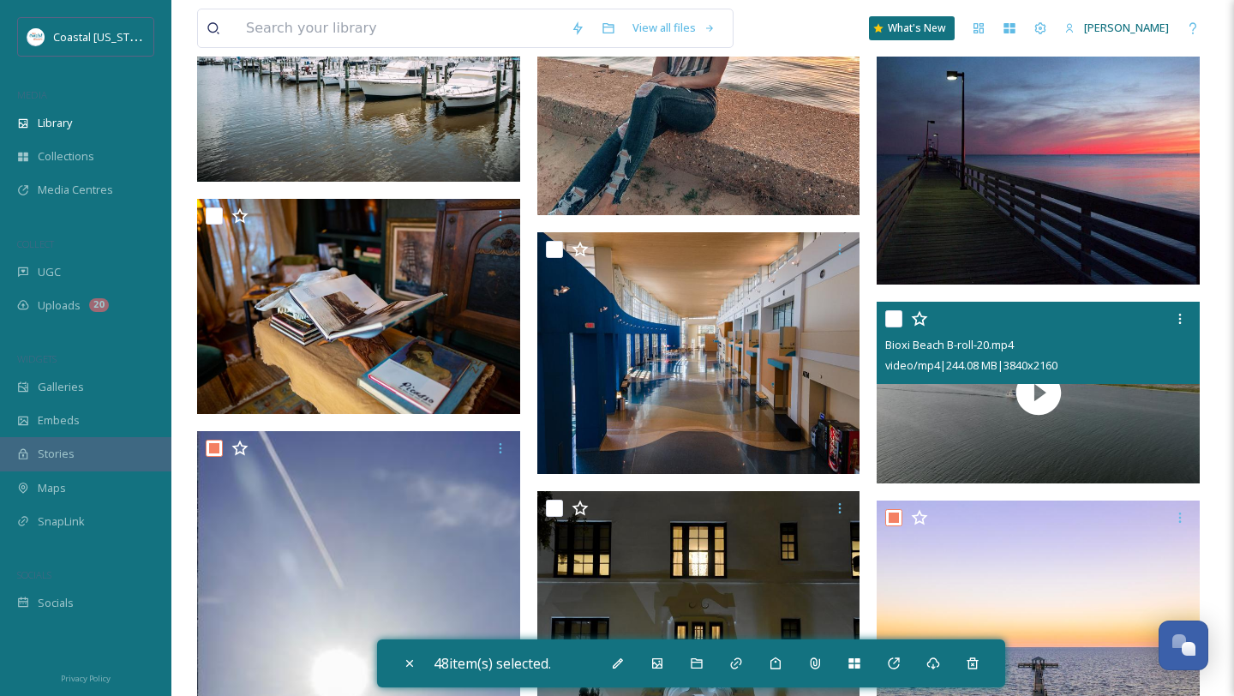
click at [891, 317] on input "checkbox" at bounding box center [894, 318] width 17 height 17
checkbox input "true"
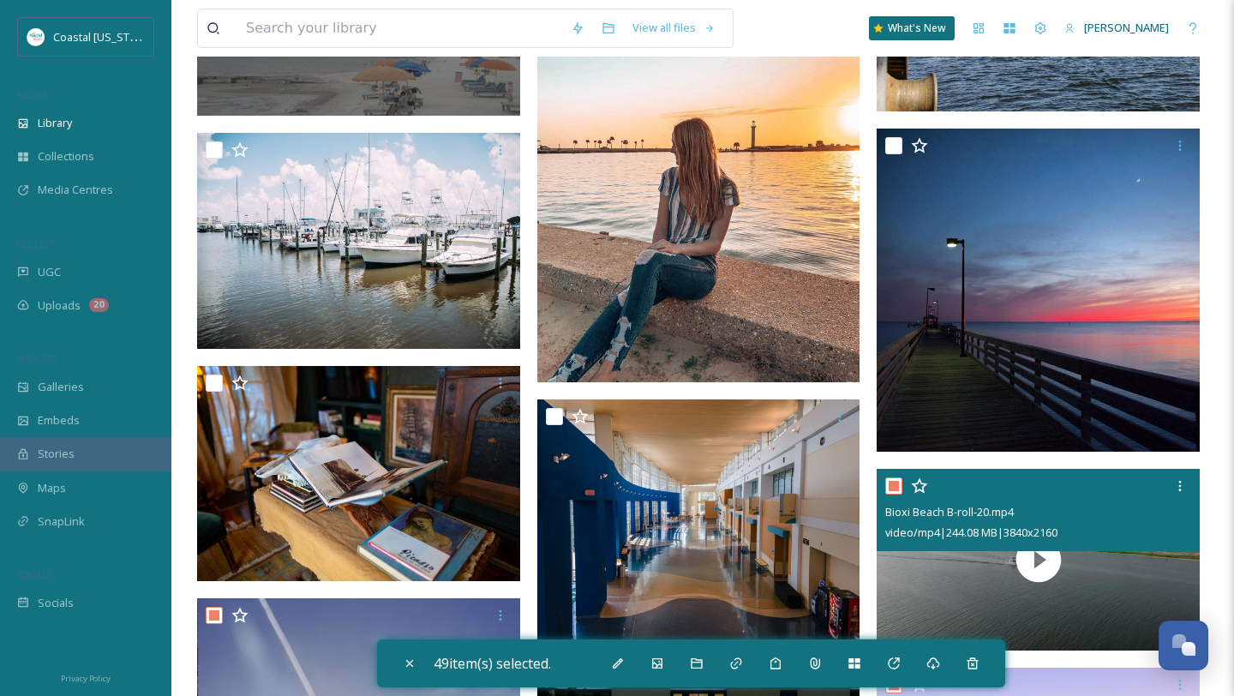
scroll to position [18076, 0]
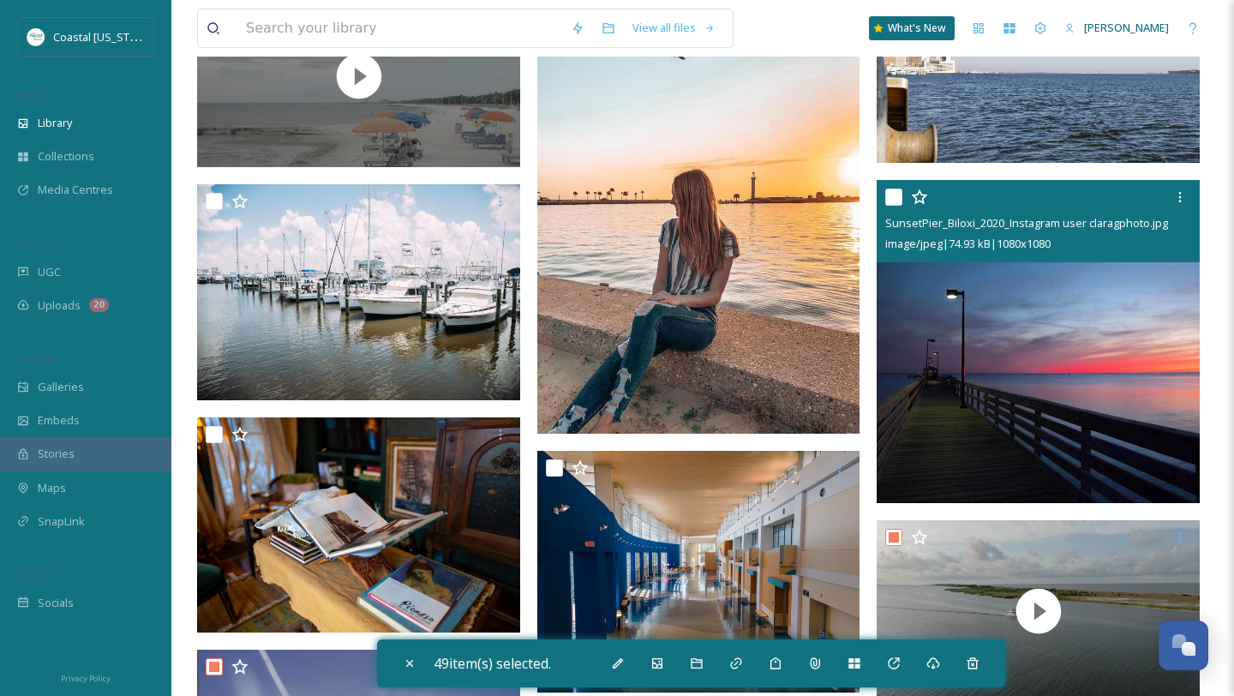
click at [894, 202] on input "checkbox" at bounding box center [894, 197] width 17 height 17
checkbox input "true"
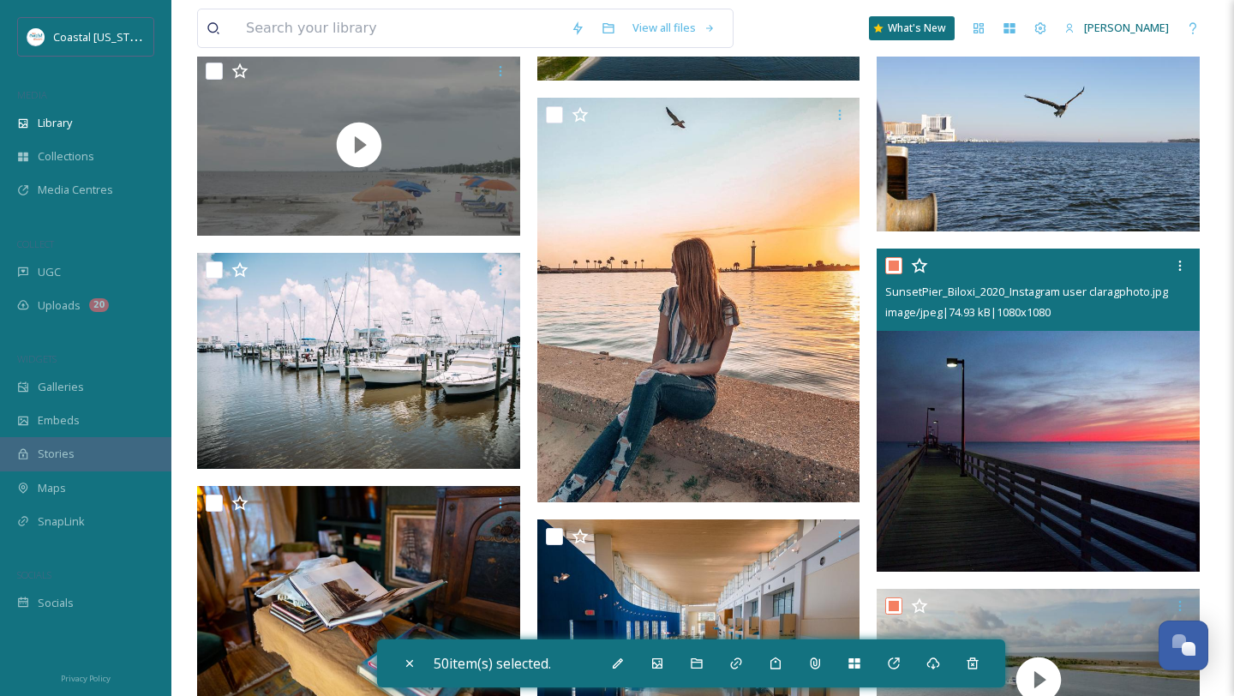
scroll to position [17993, 0]
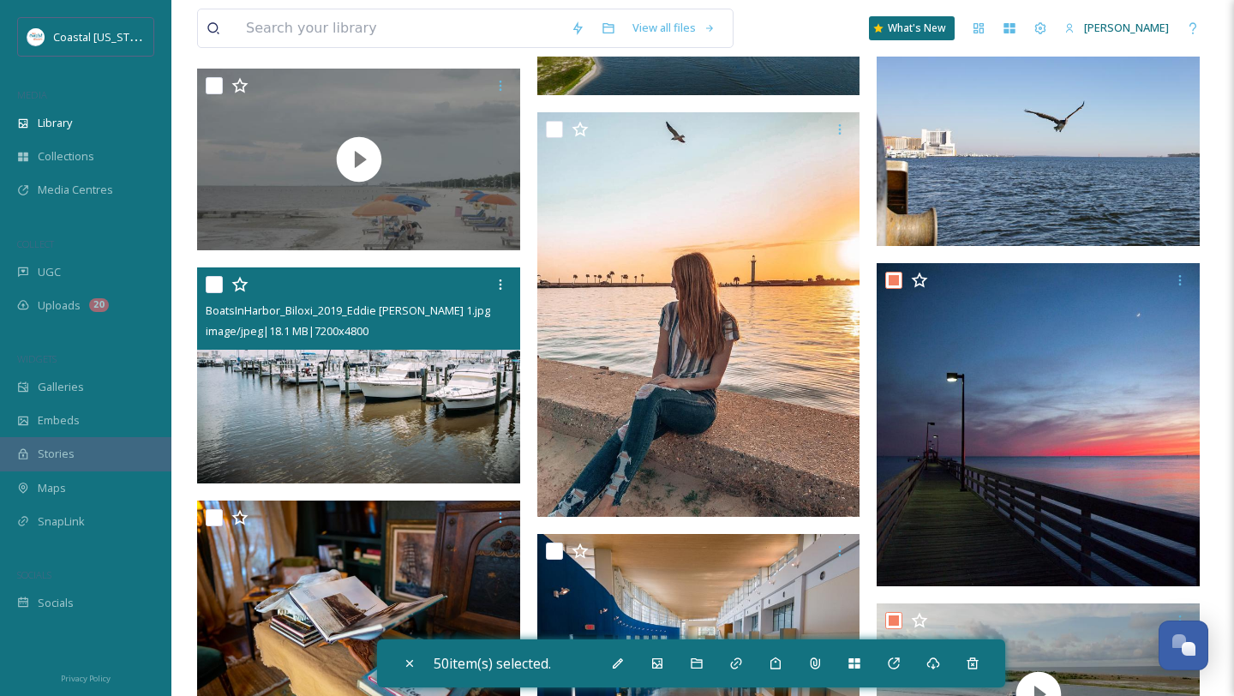
click at [218, 285] on input "checkbox" at bounding box center [214, 284] width 17 height 17
checkbox input "true"
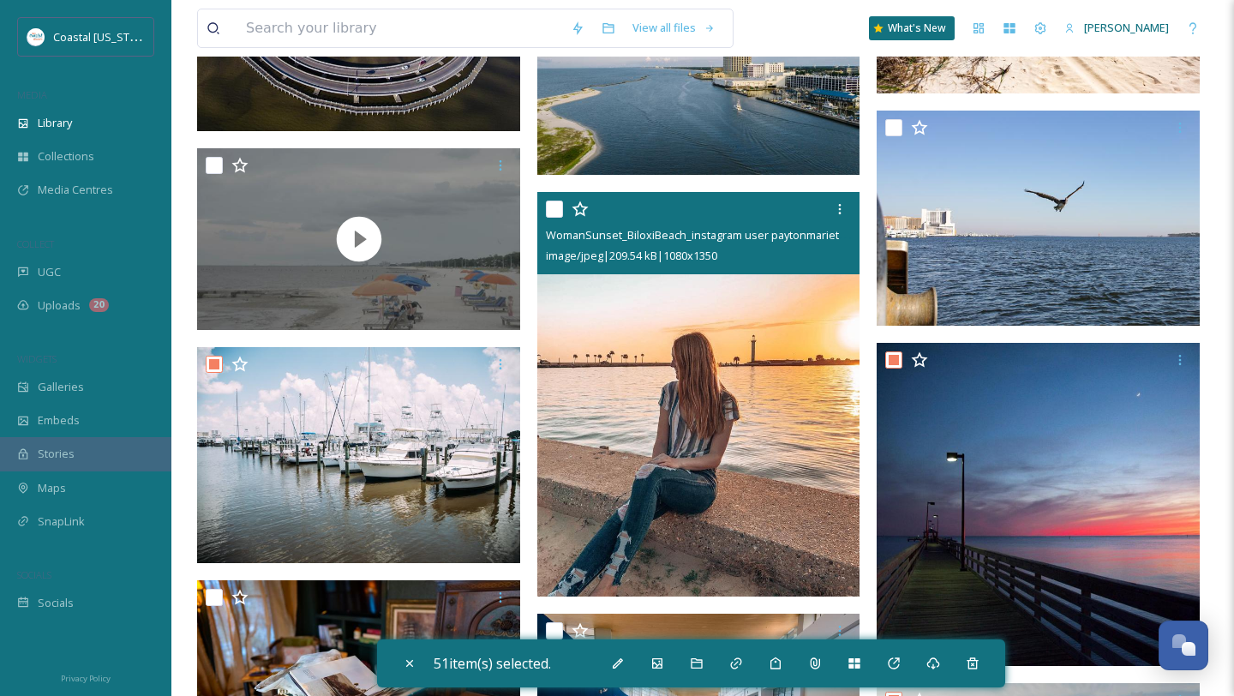
scroll to position [17878, 0]
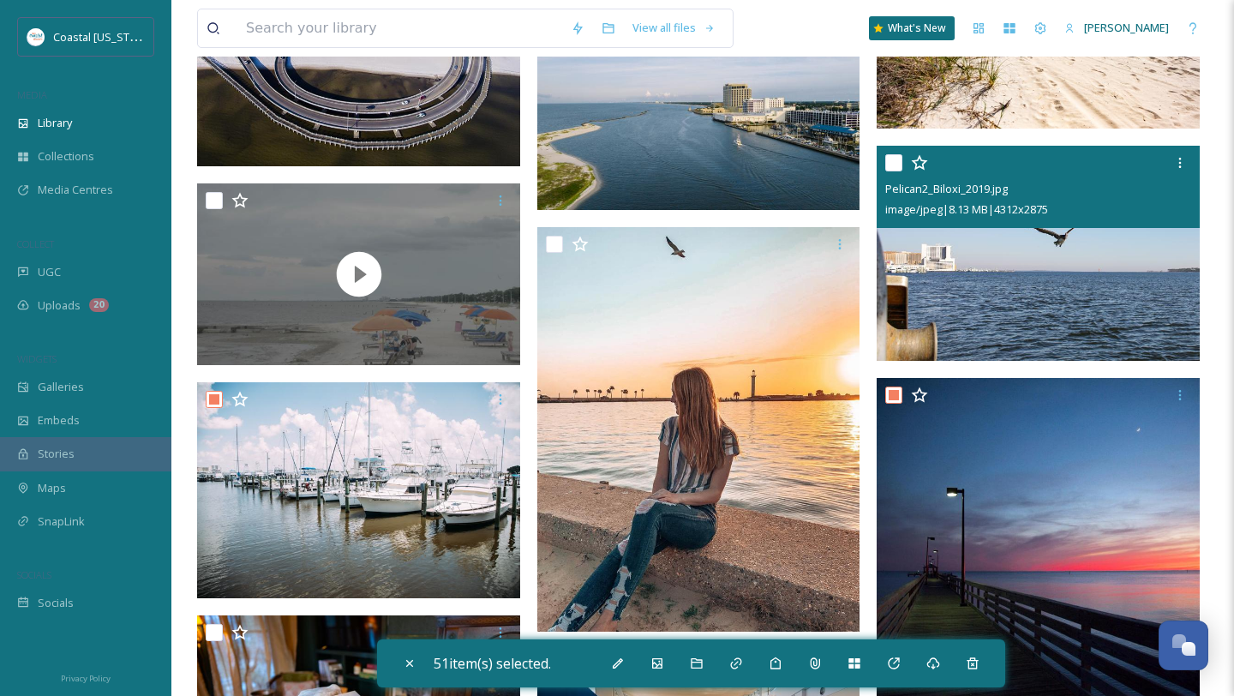
click at [893, 163] on input "checkbox" at bounding box center [894, 162] width 17 height 17
checkbox input "true"
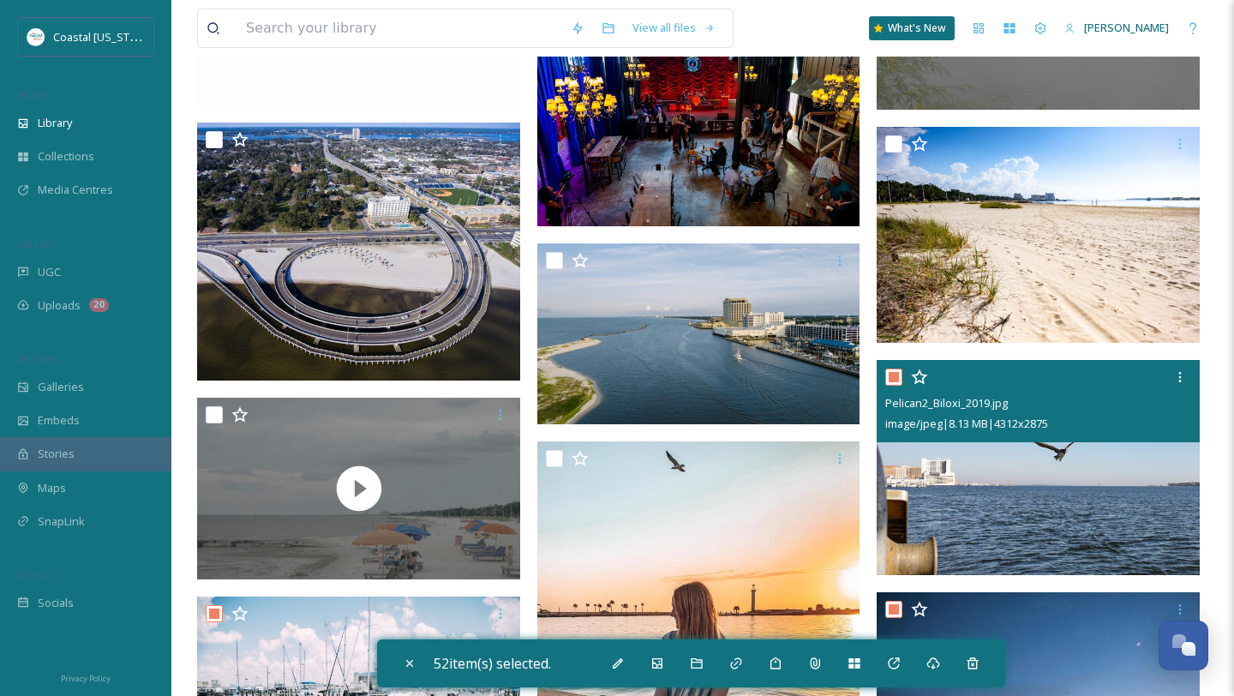
scroll to position [17636, 0]
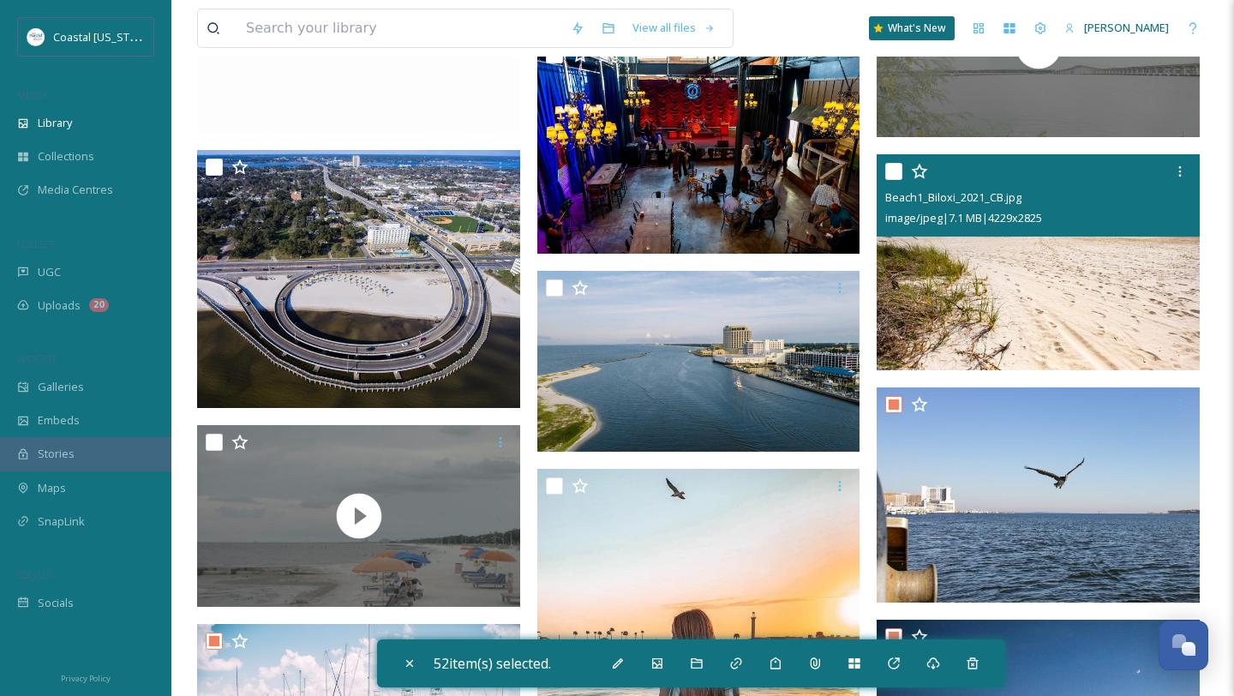
click at [890, 173] on input "checkbox" at bounding box center [894, 171] width 17 height 17
checkbox input "true"
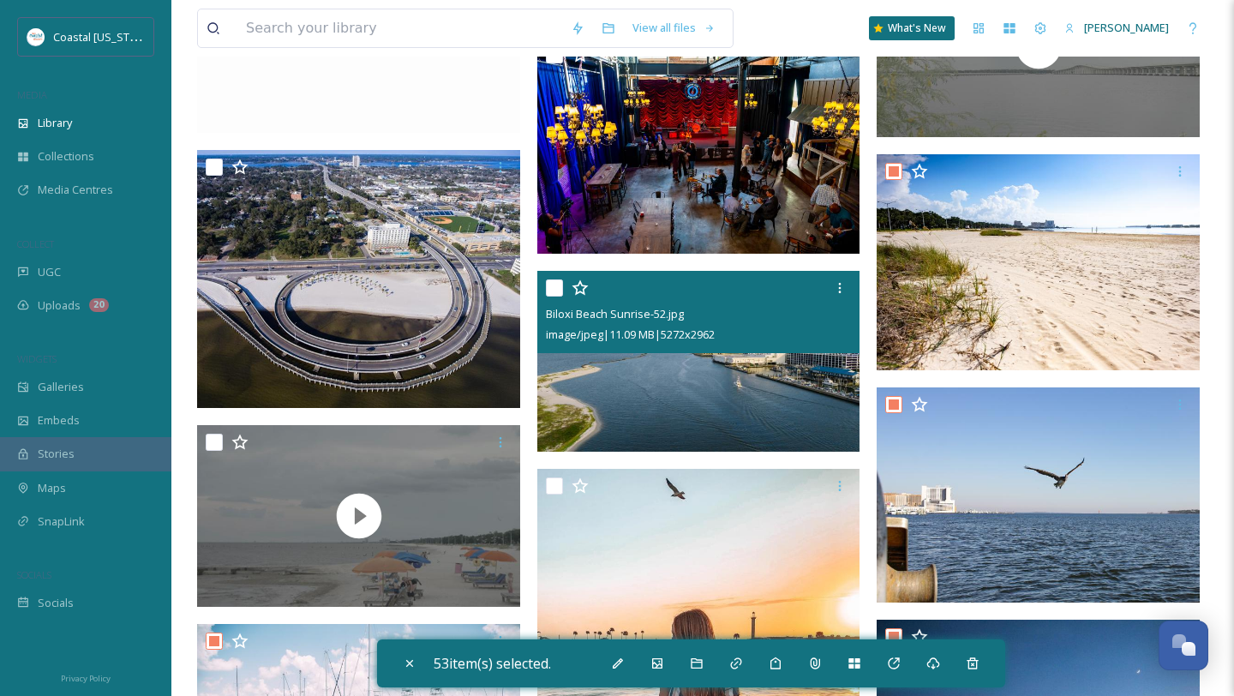
click at [552, 291] on input "checkbox" at bounding box center [554, 287] width 17 height 17
checkbox input "true"
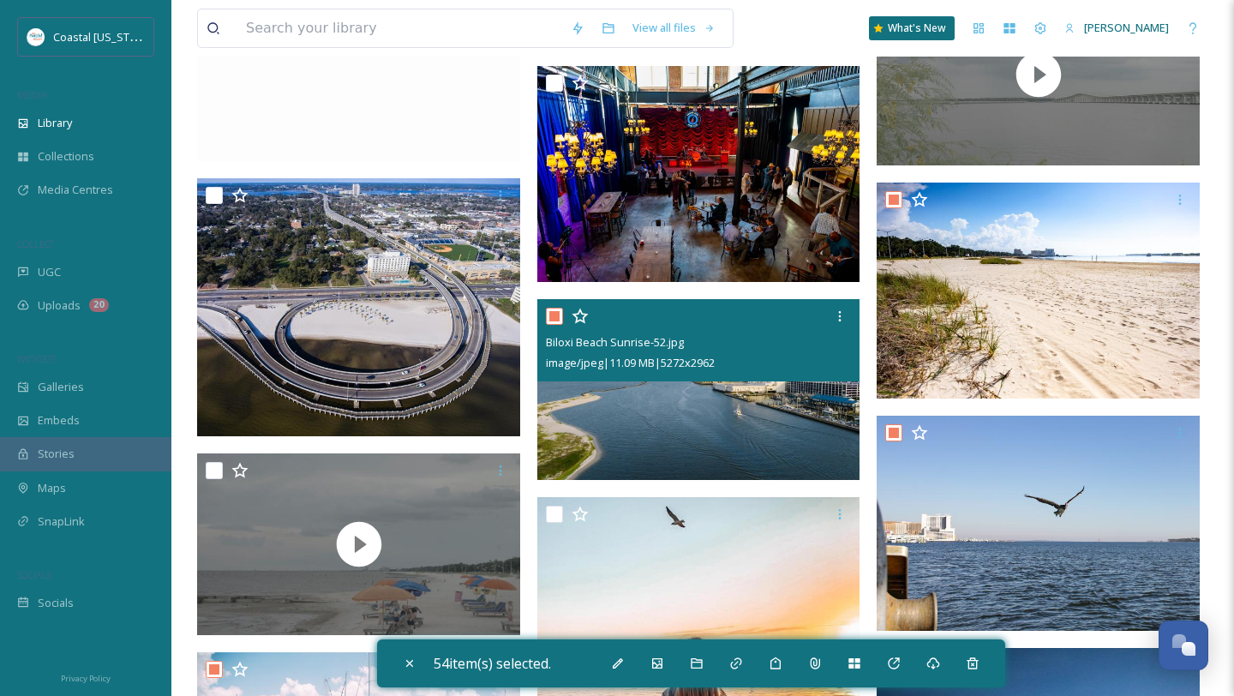
scroll to position [17605, 0]
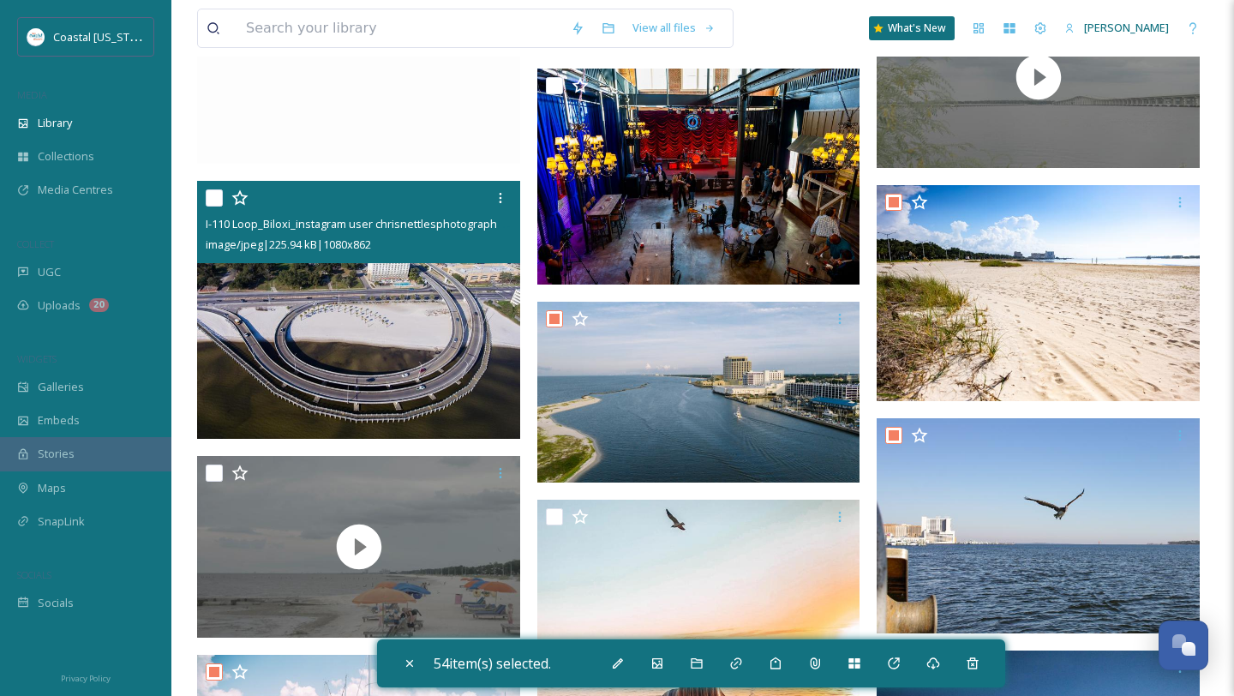
click at [215, 195] on input "checkbox" at bounding box center [214, 197] width 17 height 17
checkbox input "true"
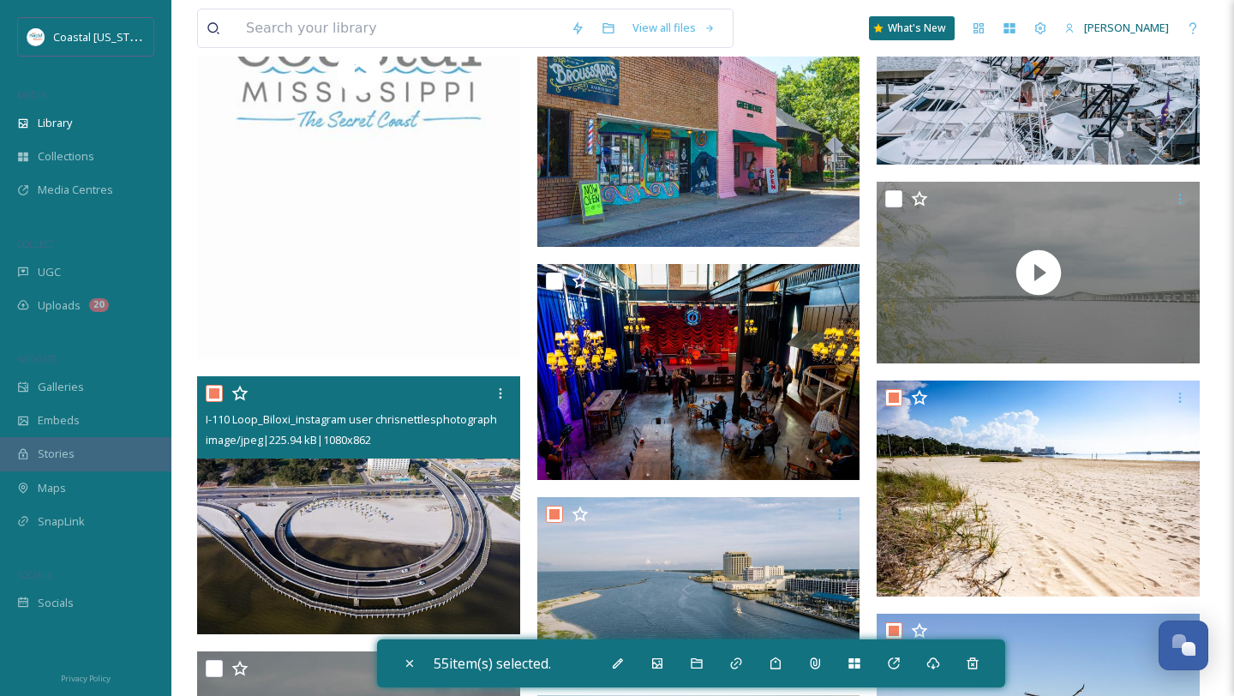
scroll to position [17256, 0]
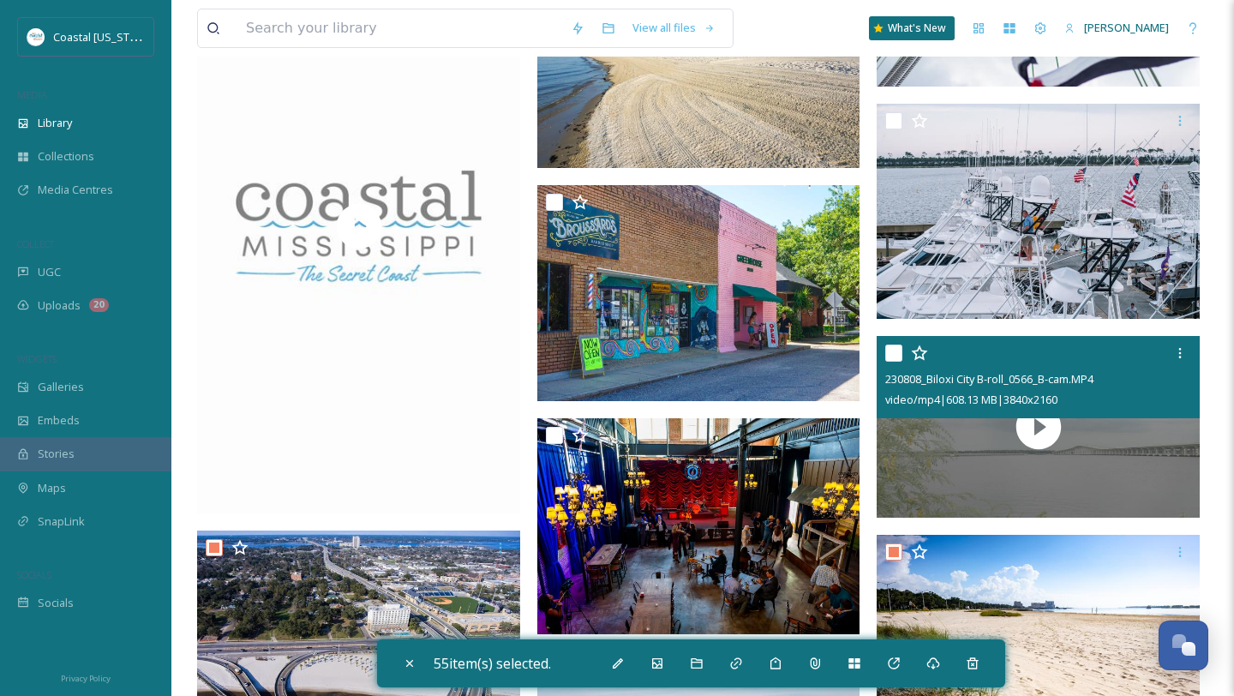
click at [885, 358] on div "230808_Biloxi City B-roll_0566_B-cam.MP4 video/mp4 | 608.13 MB | 3840 x 2160" at bounding box center [1038, 377] width 323 height 82
click at [897, 357] on input "checkbox" at bounding box center [894, 353] width 17 height 17
checkbox input "true"
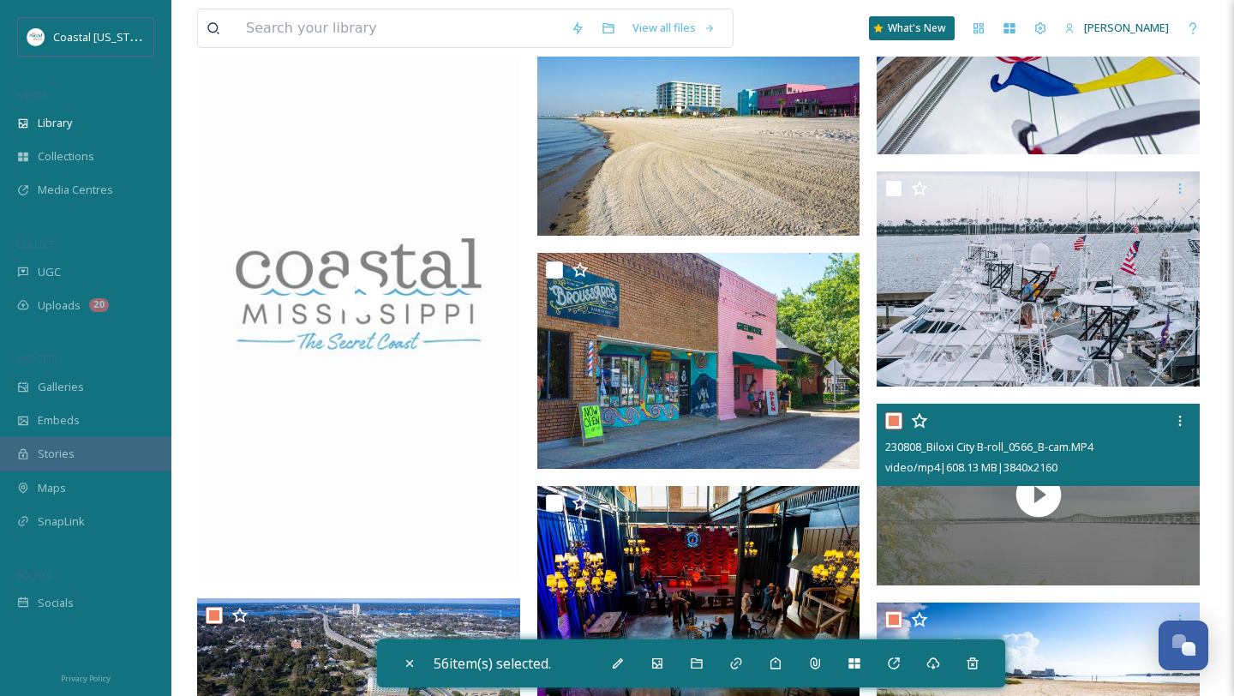
scroll to position [17186, 0]
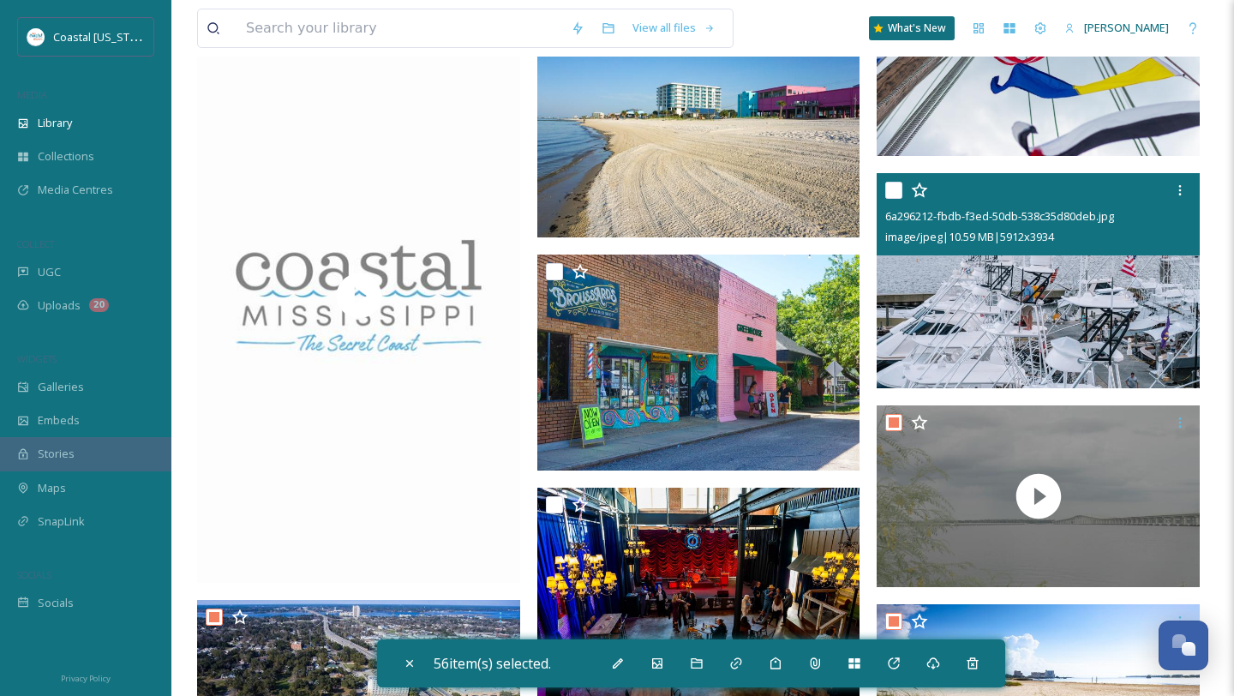
click at [891, 188] on input "checkbox" at bounding box center [894, 190] width 17 height 17
checkbox input "true"
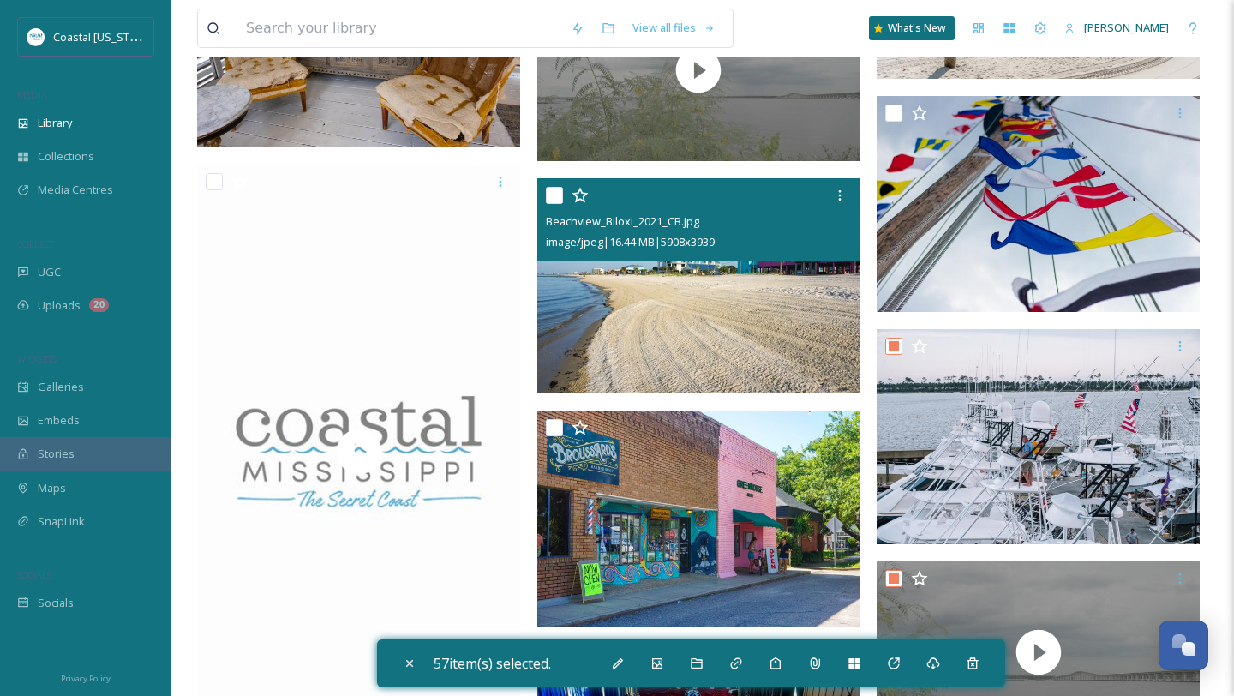
scroll to position [17023, 0]
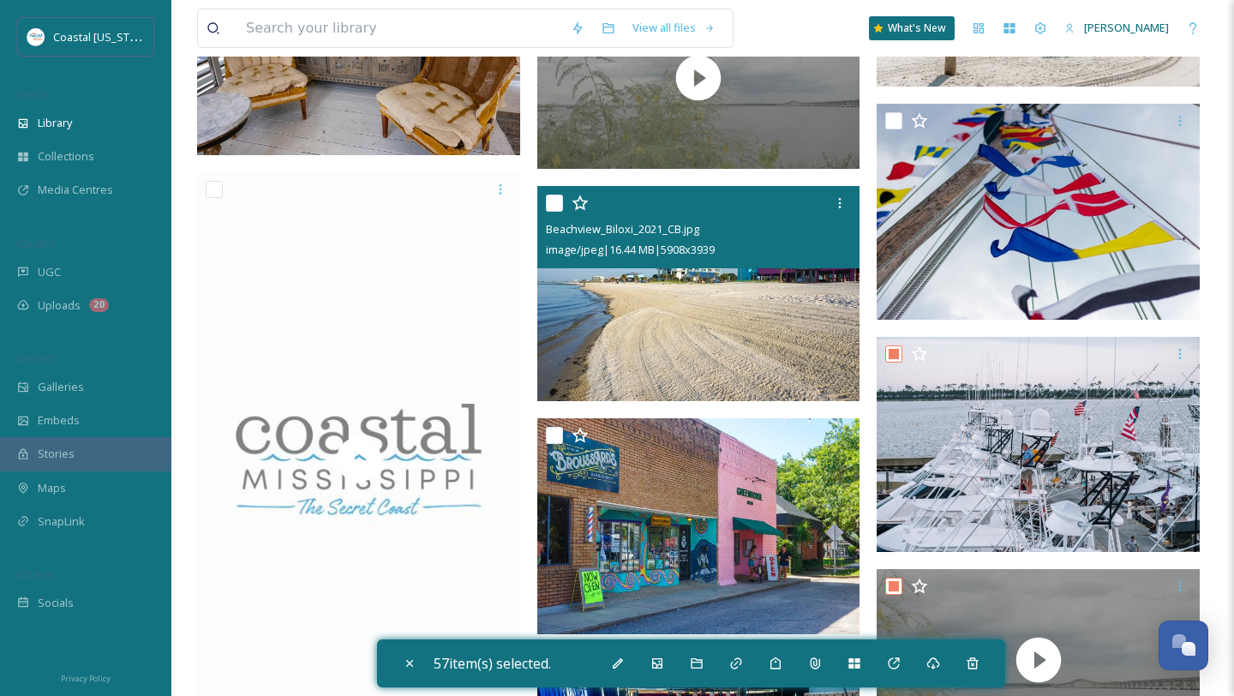
click at [553, 208] on input "checkbox" at bounding box center [554, 203] width 17 height 17
checkbox input "true"
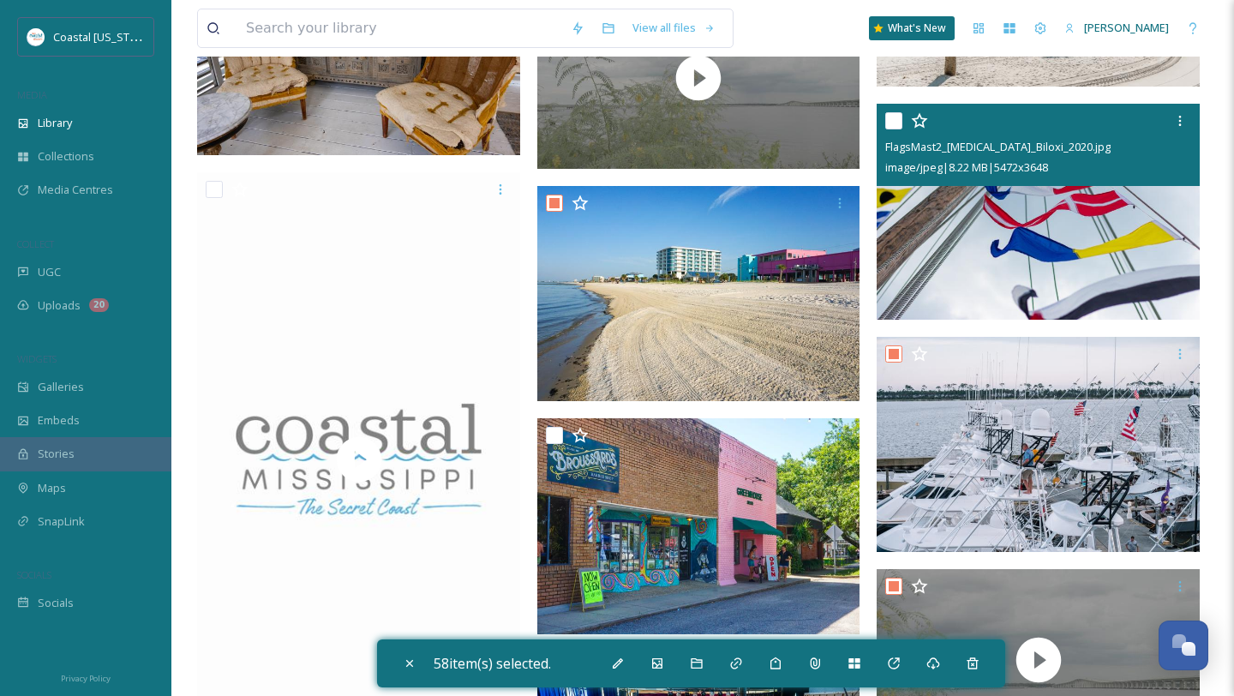
click at [900, 117] on input "checkbox" at bounding box center [894, 120] width 17 height 17
checkbox input "true"
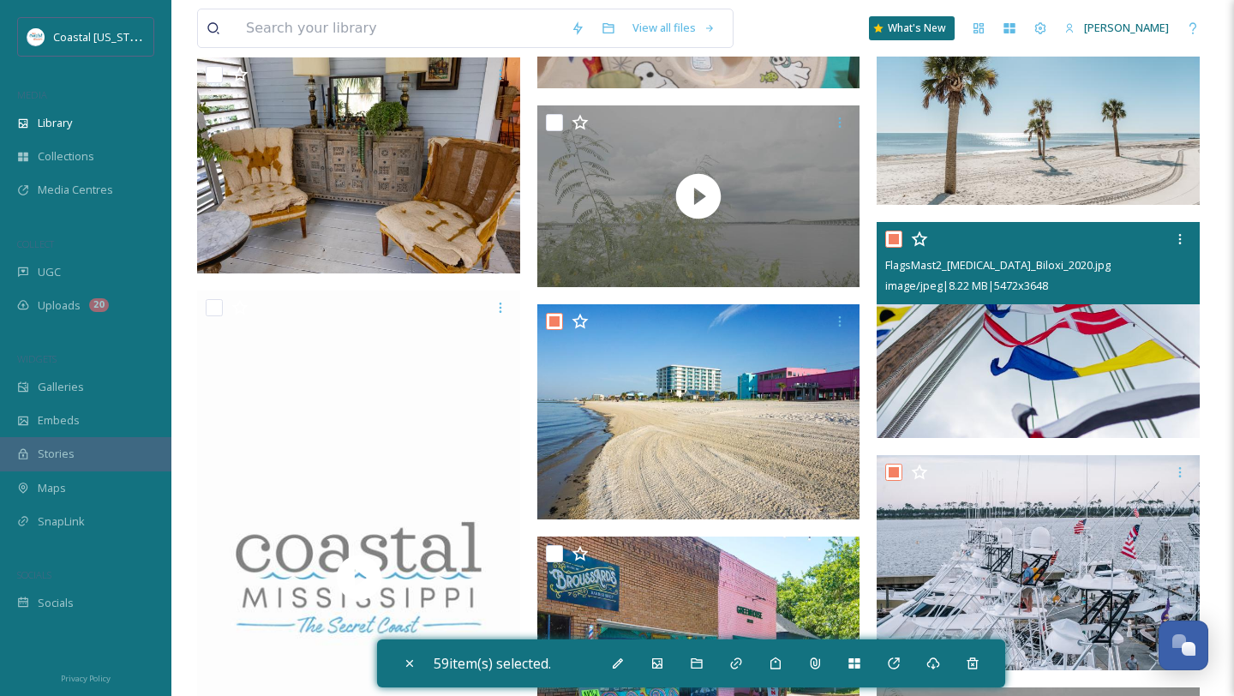
scroll to position [16782, 0]
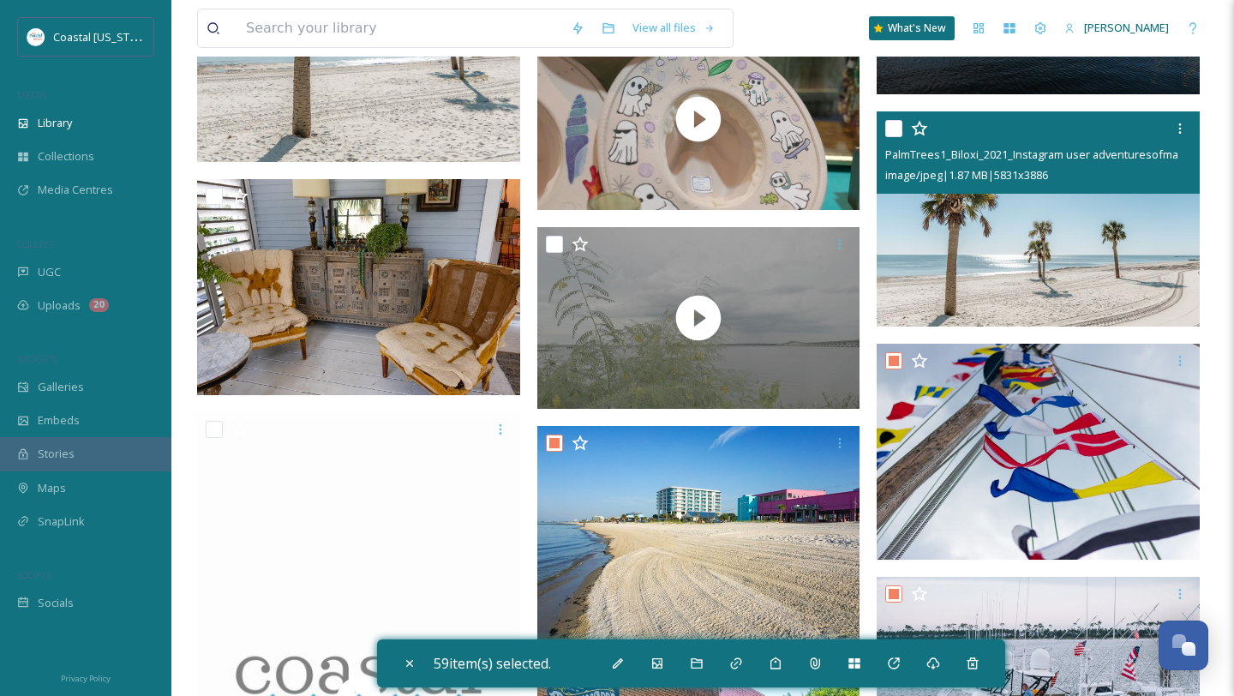
click at [892, 127] on input "checkbox" at bounding box center [894, 128] width 17 height 17
checkbox input "true"
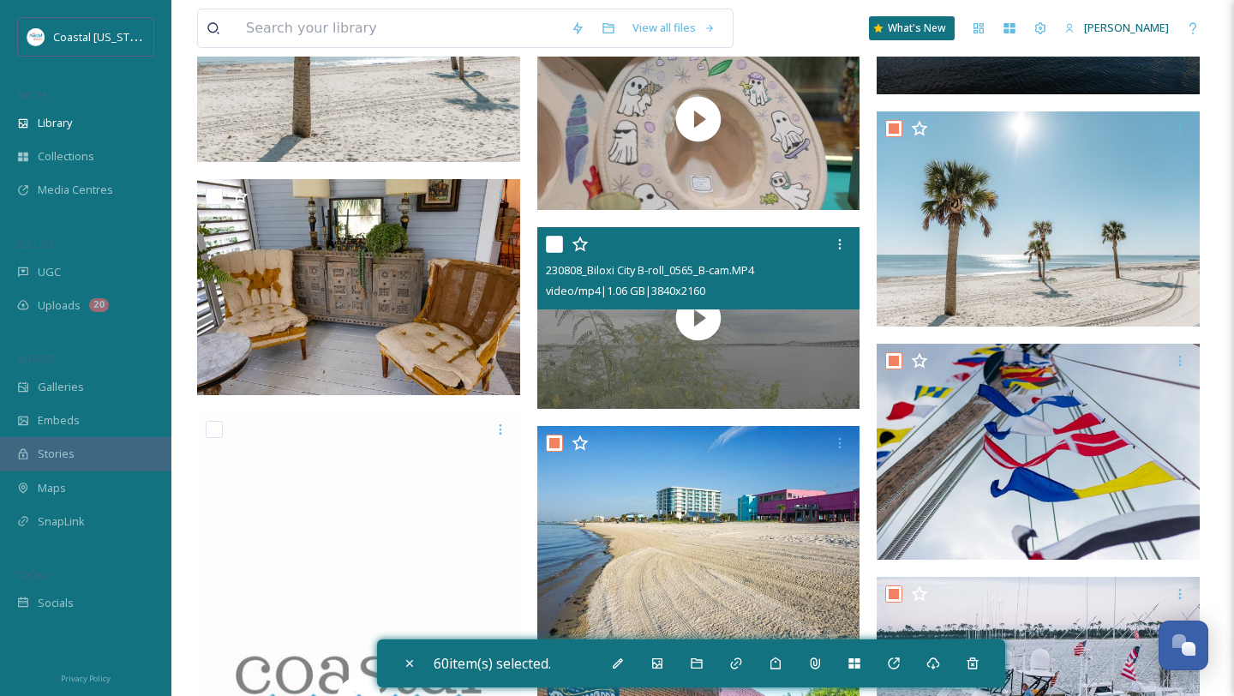
click at [554, 248] on input "checkbox" at bounding box center [554, 244] width 17 height 17
checkbox input "true"
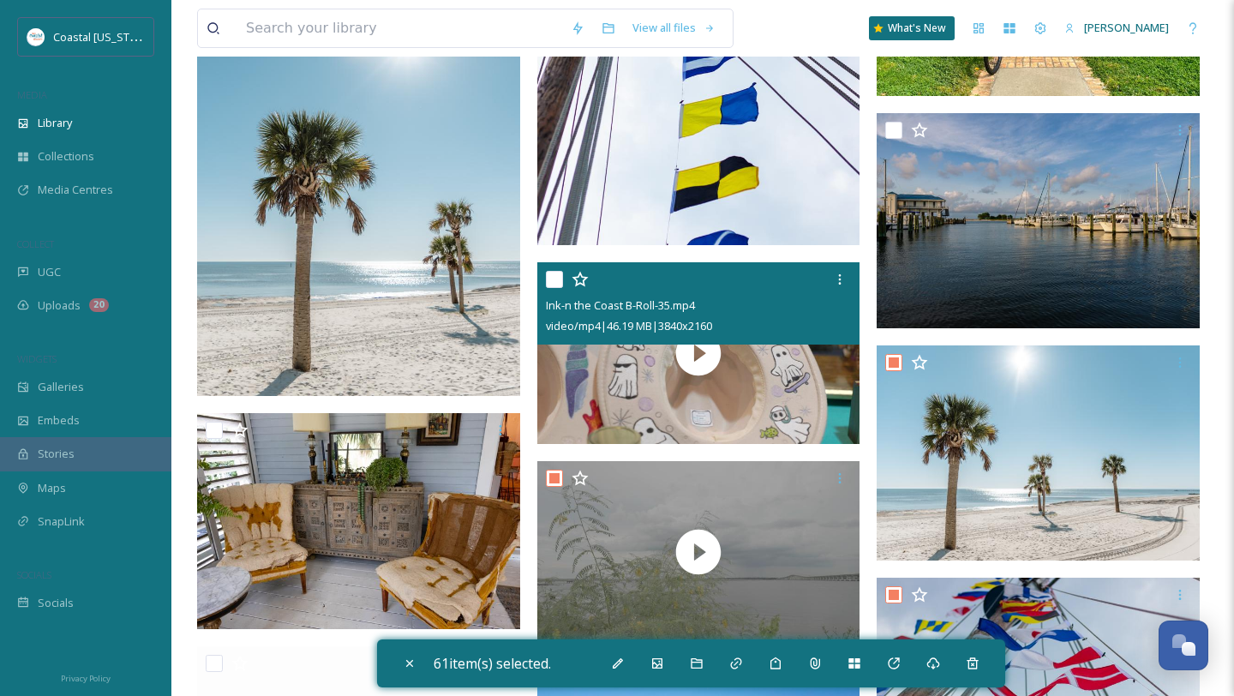
scroll to position [16538, 0]
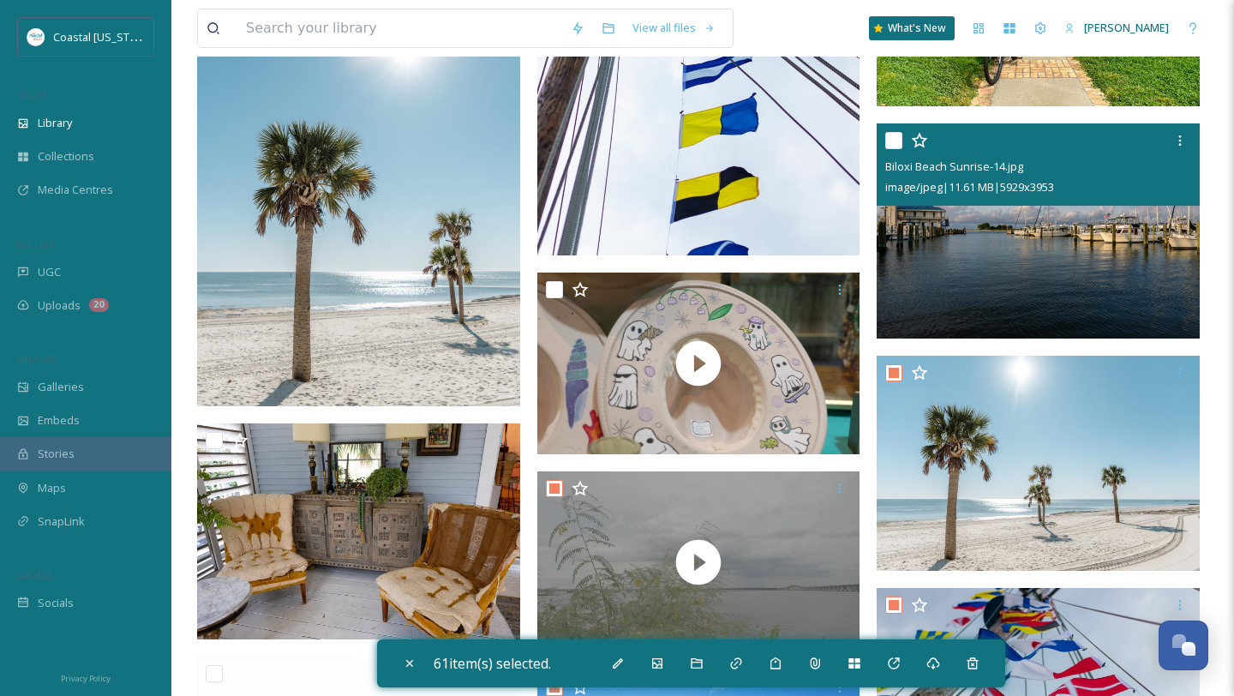
click at [887, 141] on input "checkbox" at bounding box center [894, 140] width 17 height 17
checkbox input "true"
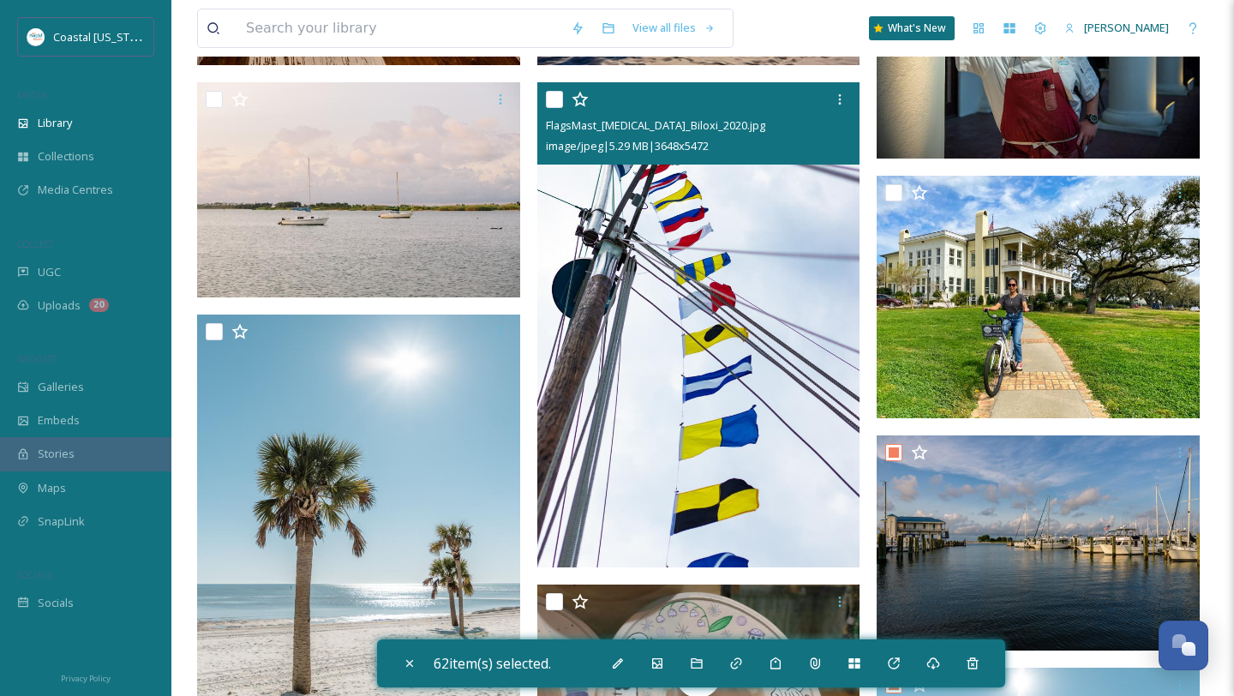
scroll to position [16215, 0]
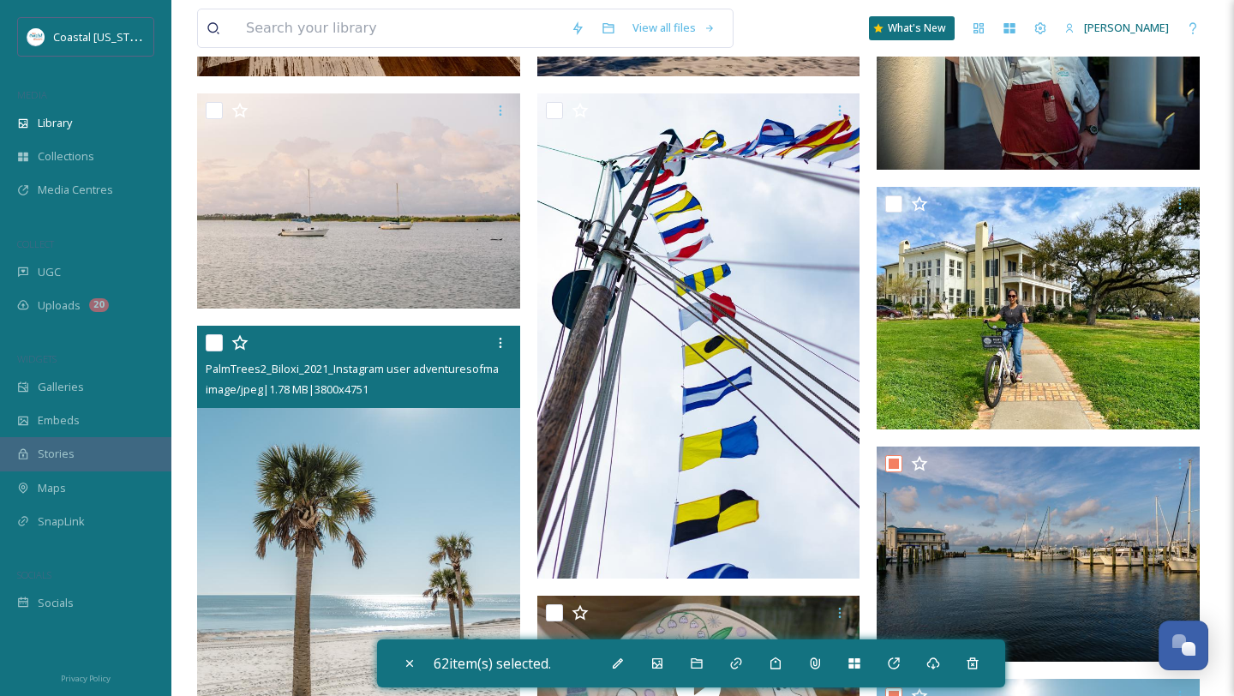
click at [218, 345] on input "checkbox" at bounding box center [214, 342] width 17 height 17
checkbox input "true"
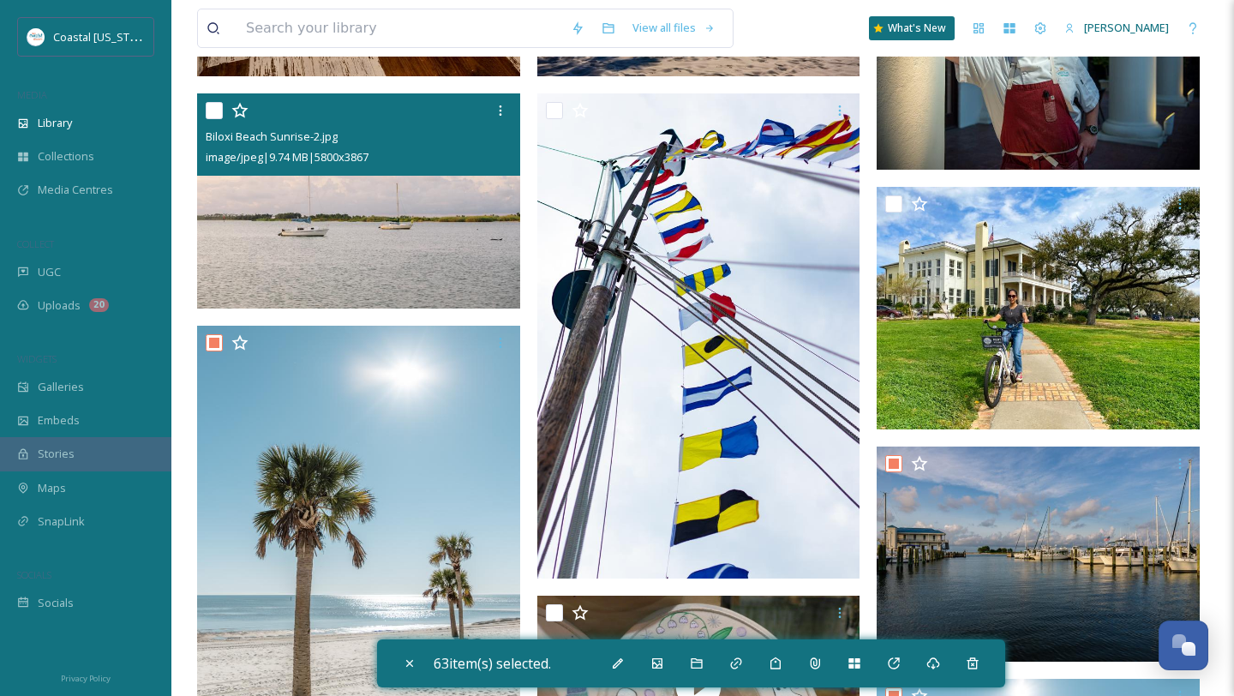
click at [218, 110] on input "checkbox" at bounding box center [214, 110] width 17 height 17
checkbox input "true"
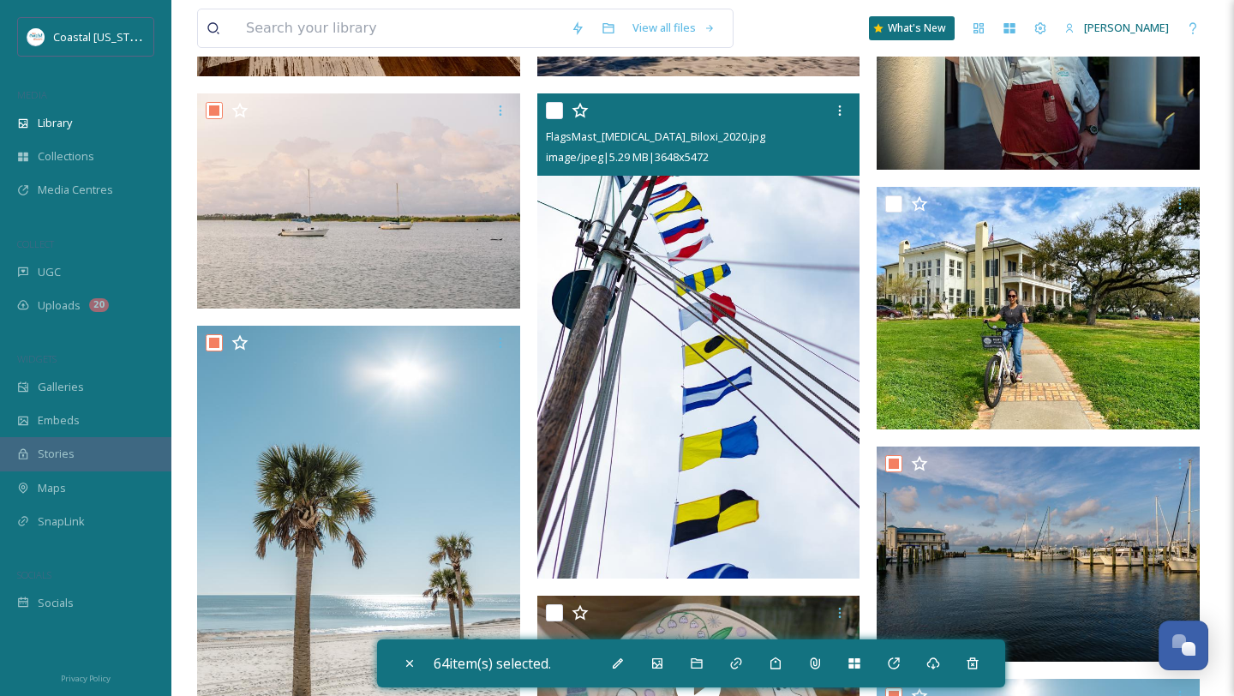
click at [556, 110] on input "checkbox" at bounding box center [554, 110] width 17 height 17
checkbox input "true"
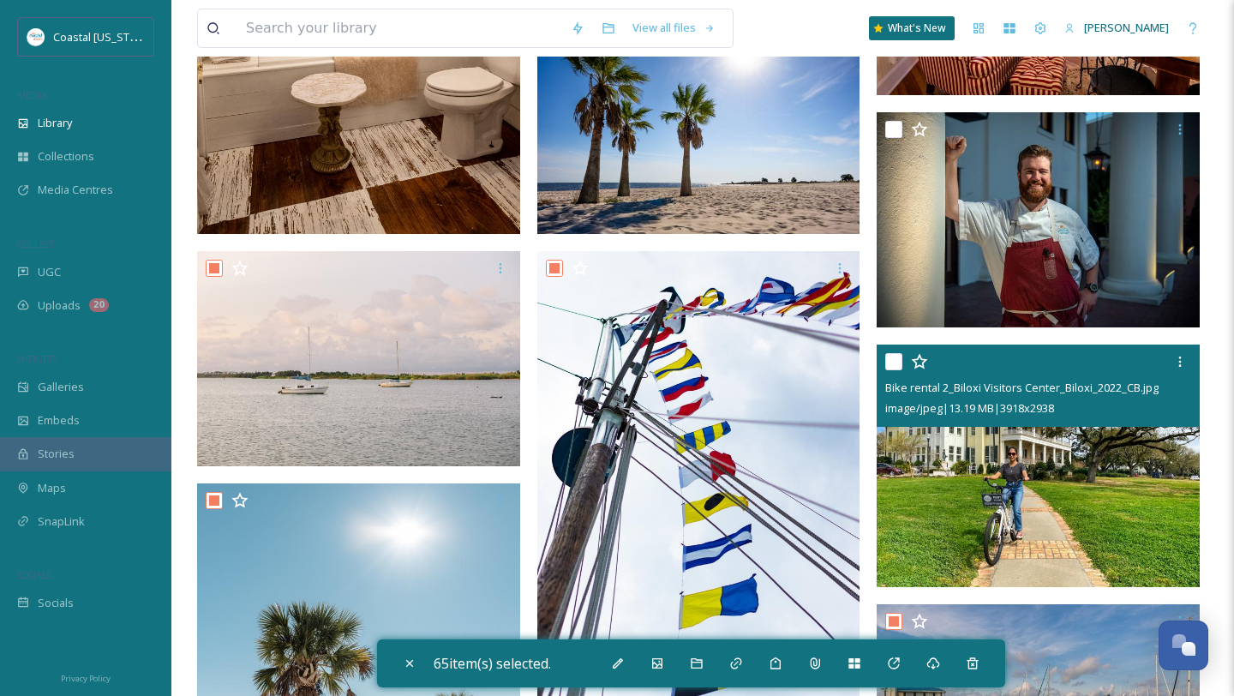
scroll to position [15984, 0]
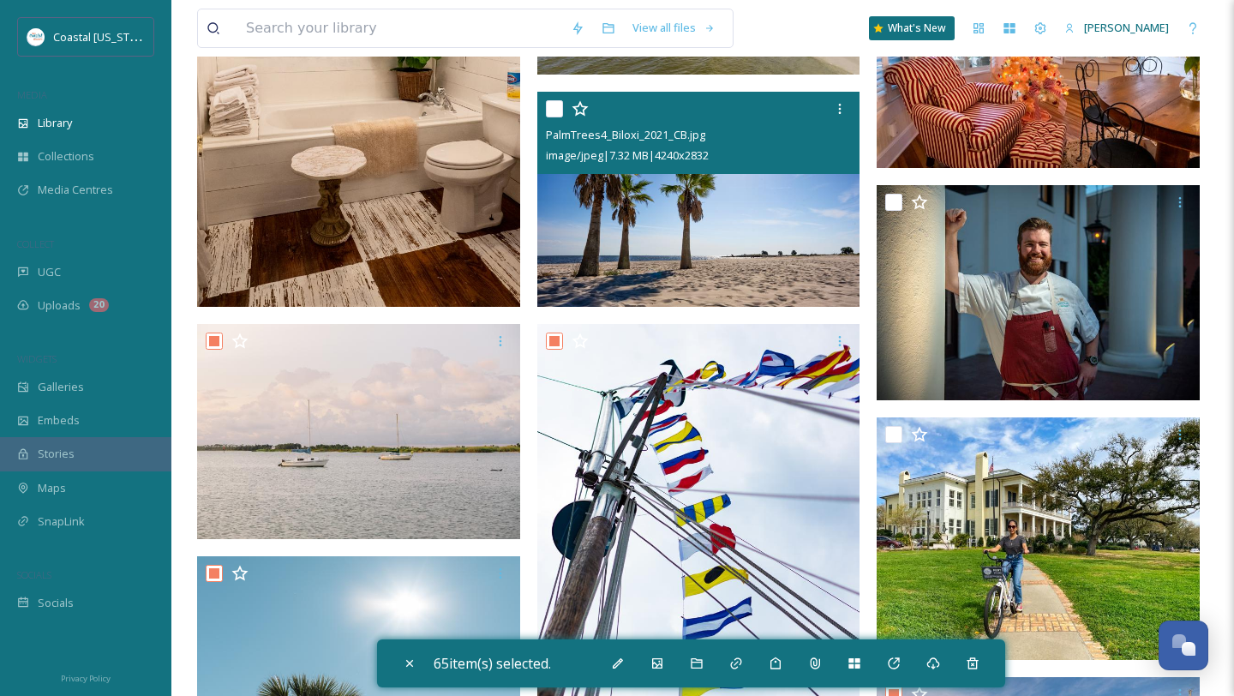
click at [554, 107] on input "checkbox" at bounding box center [554, 108] width 17 height 17
checkbox input "true"
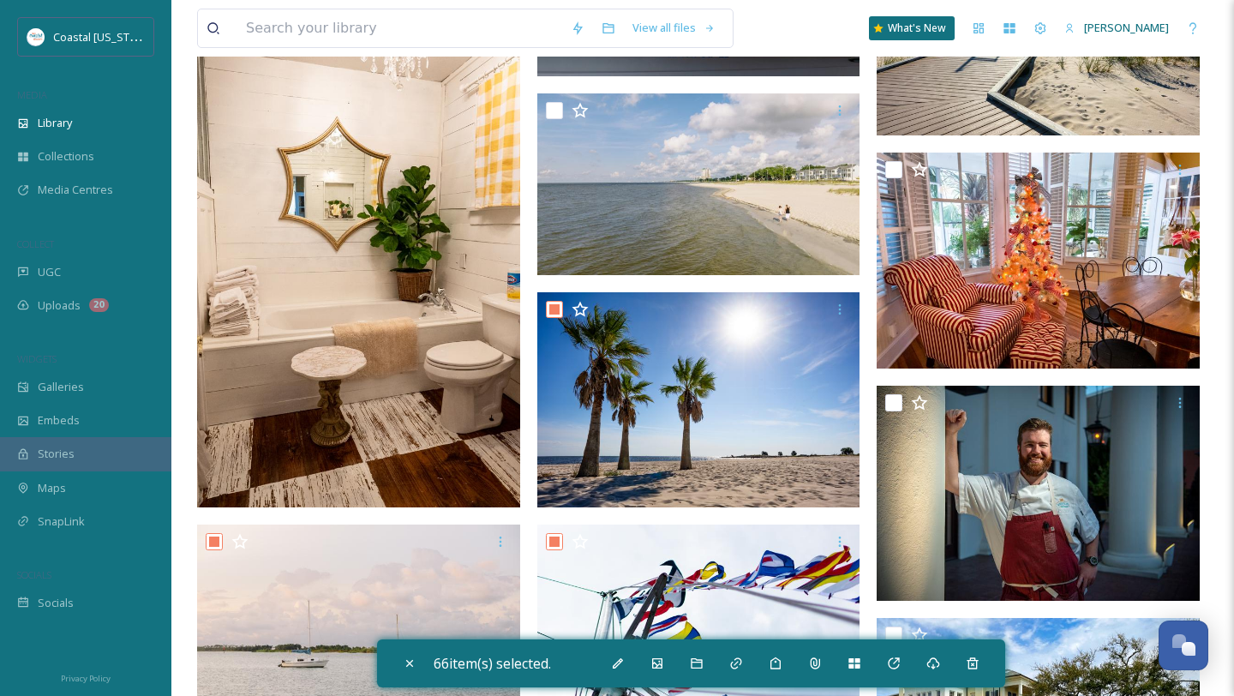
scroll to position [15667, 0]
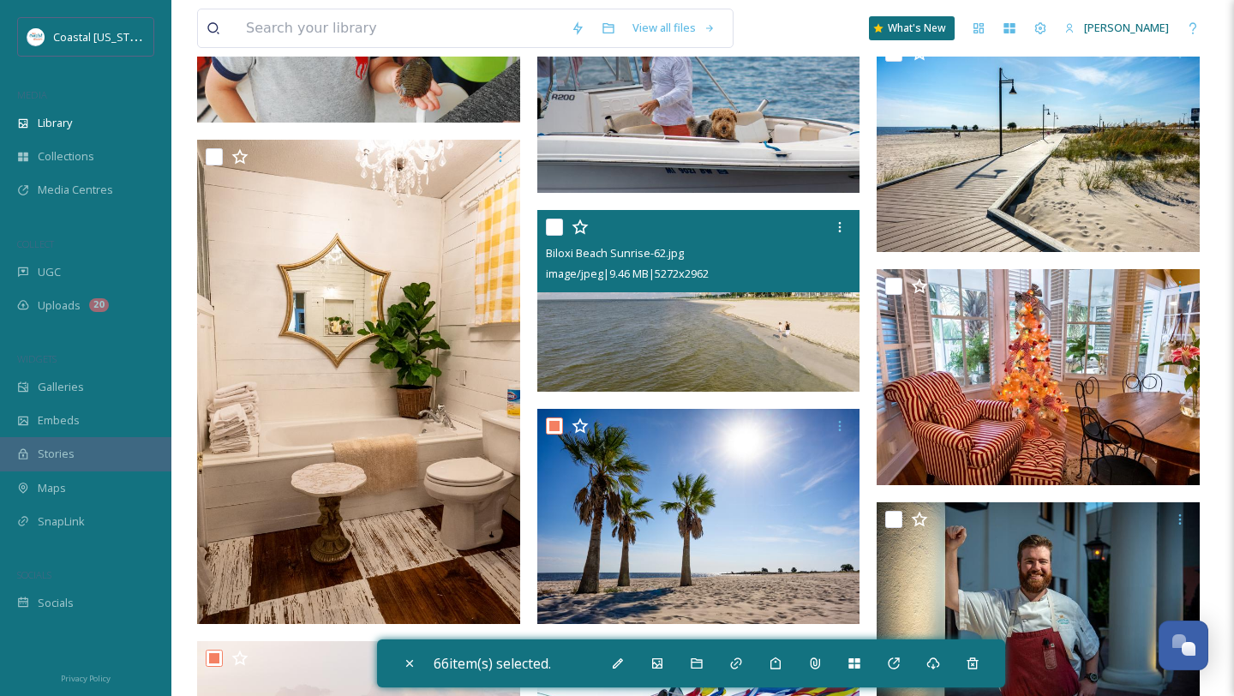
click at [556, 229] on input "checkbox" at bounding box center [554, 227] width 17 height 17
checkbox input "true"
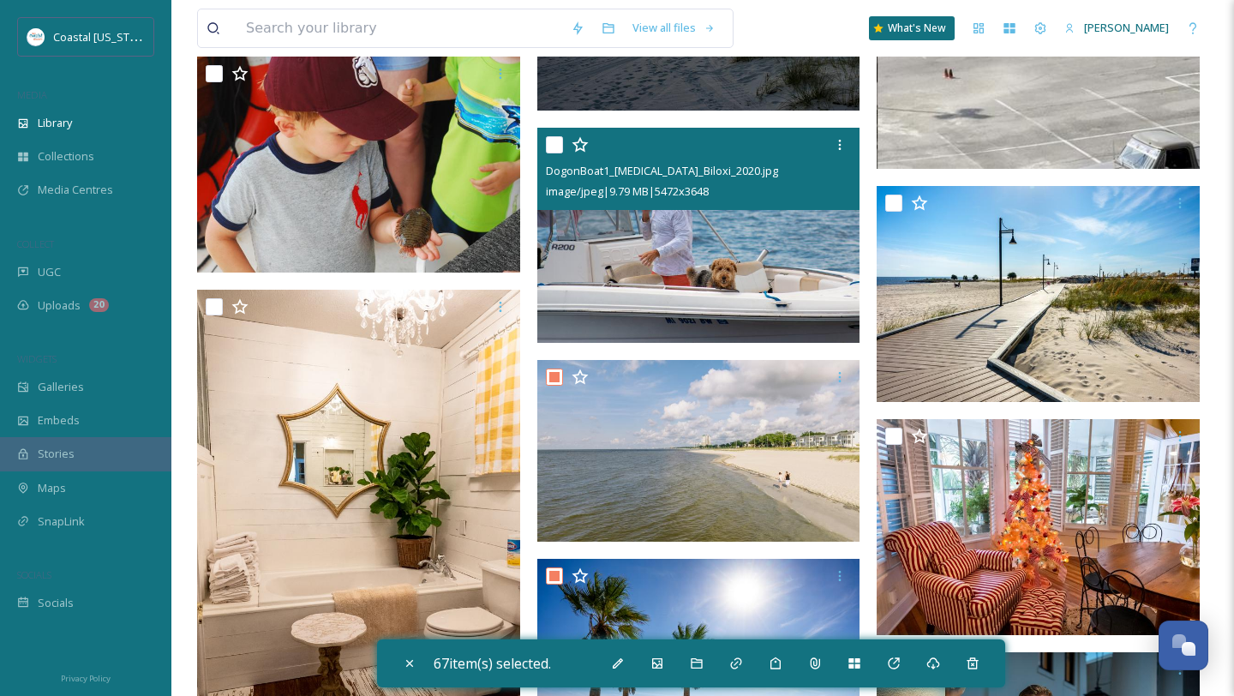
scroll to position [15470, 0]
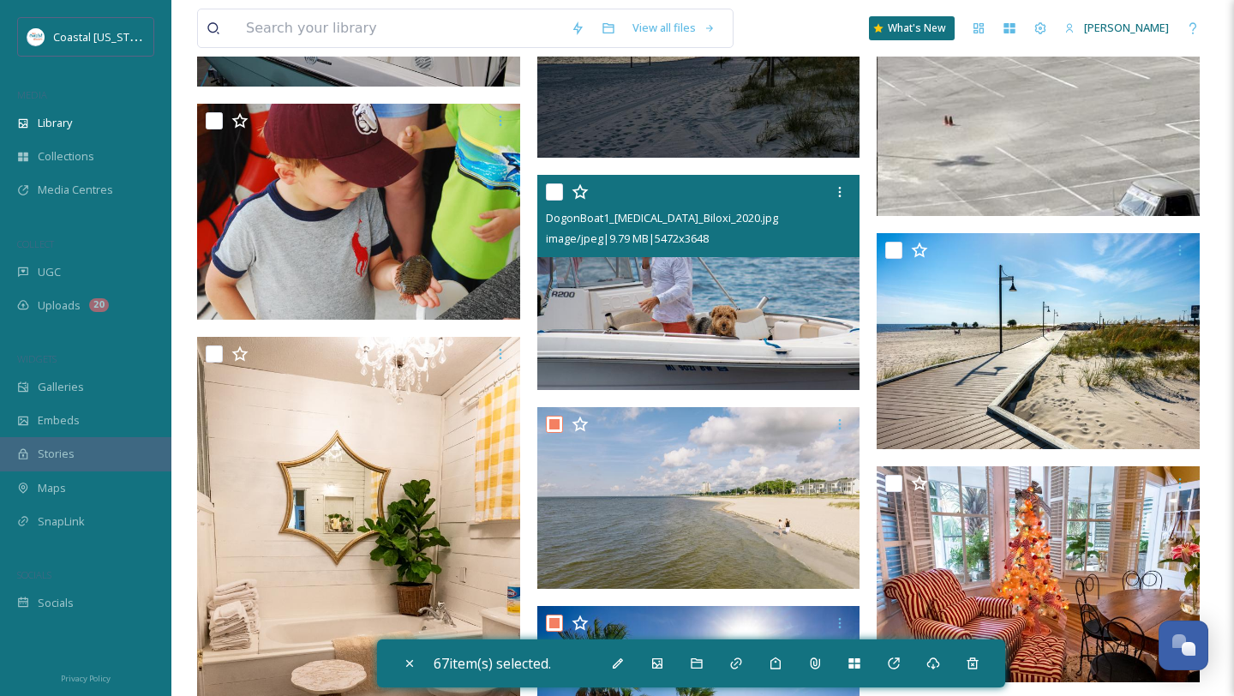
click at [556, 197] on input "checkbox" at bounding box center [554, 191] width 17 height 17
checkbox input "true"
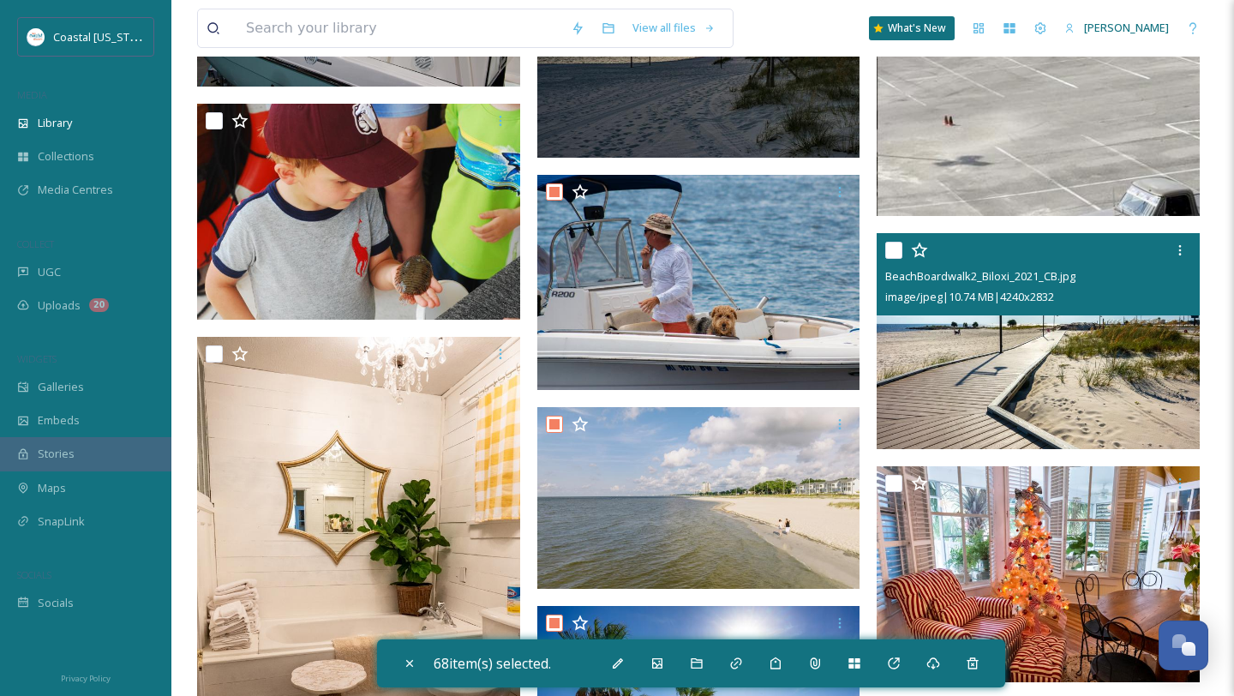
click at [896, 251] on input "checkbox" at bounding box center [894, 250] width 17 height 17
checkbox input "true"
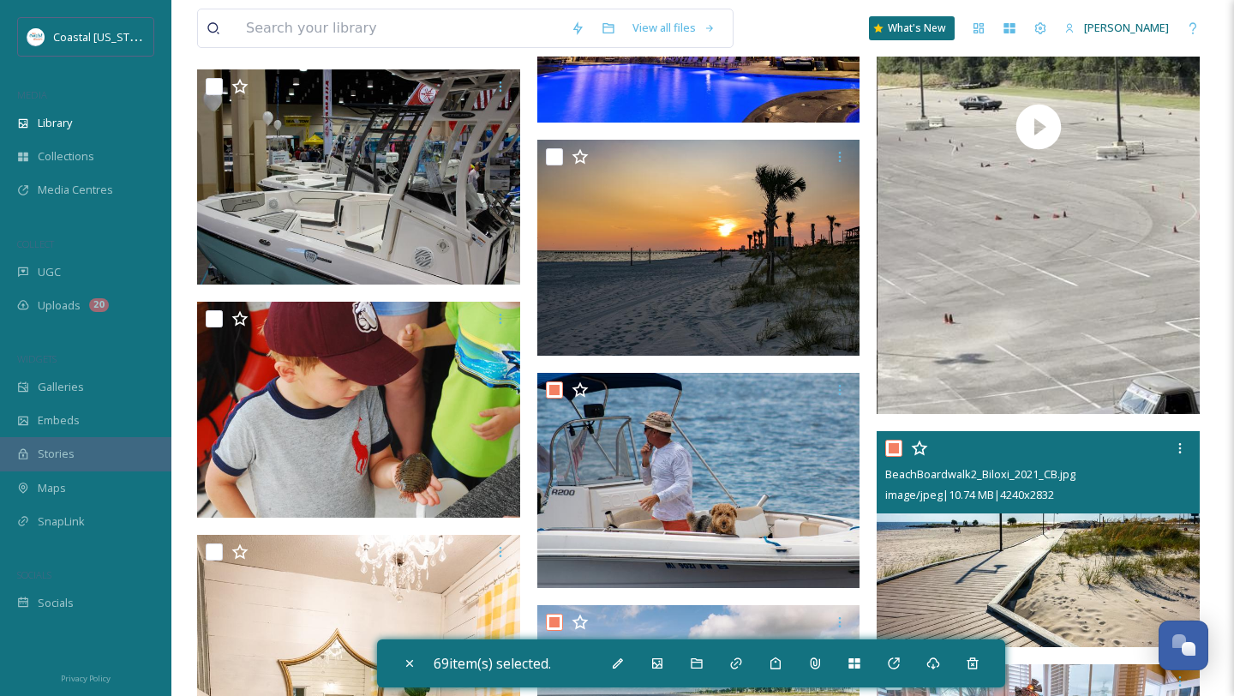
scroll to position [15257, 0]
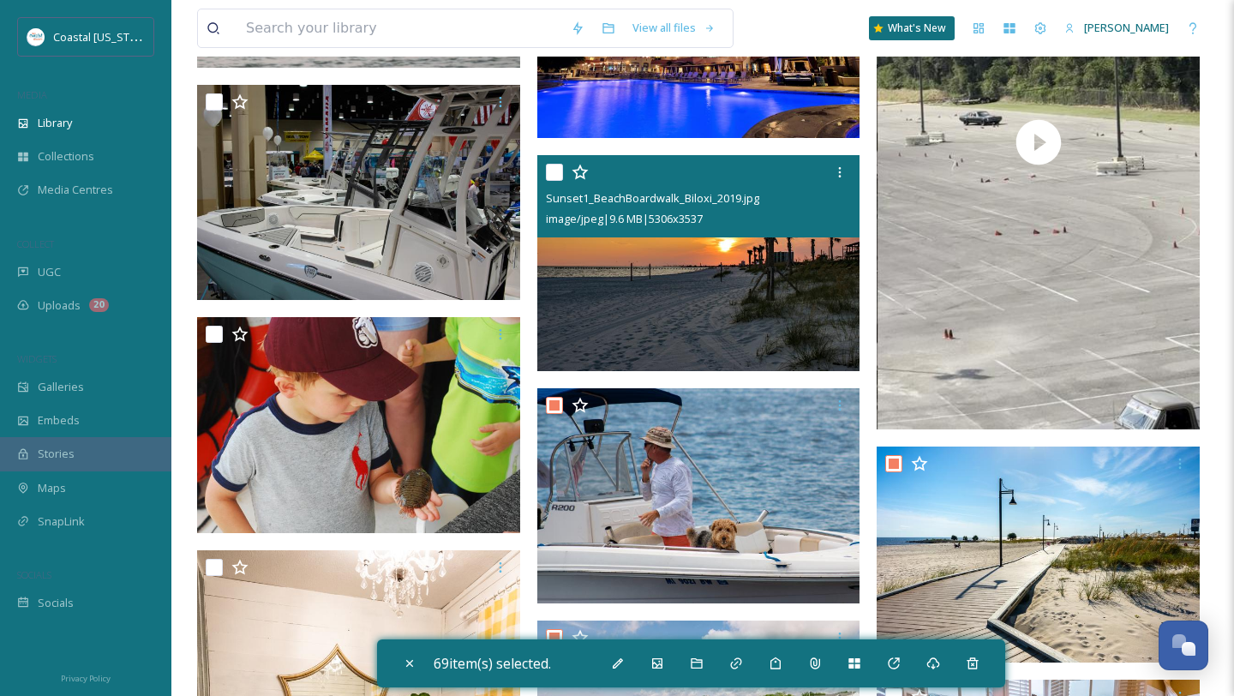
click at [550, 173] on input "checkbox" at bounding box center [554, 172] width 17 height 17
checkbox input "true"
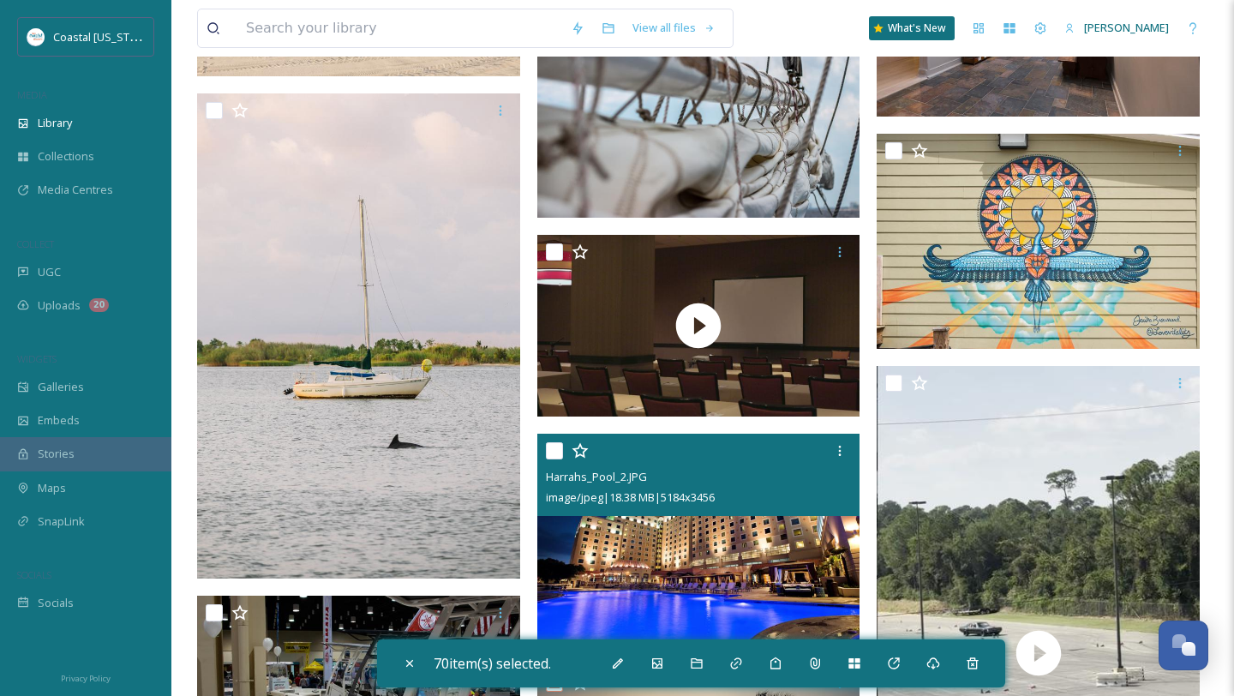
scroll to position [14677, 0]
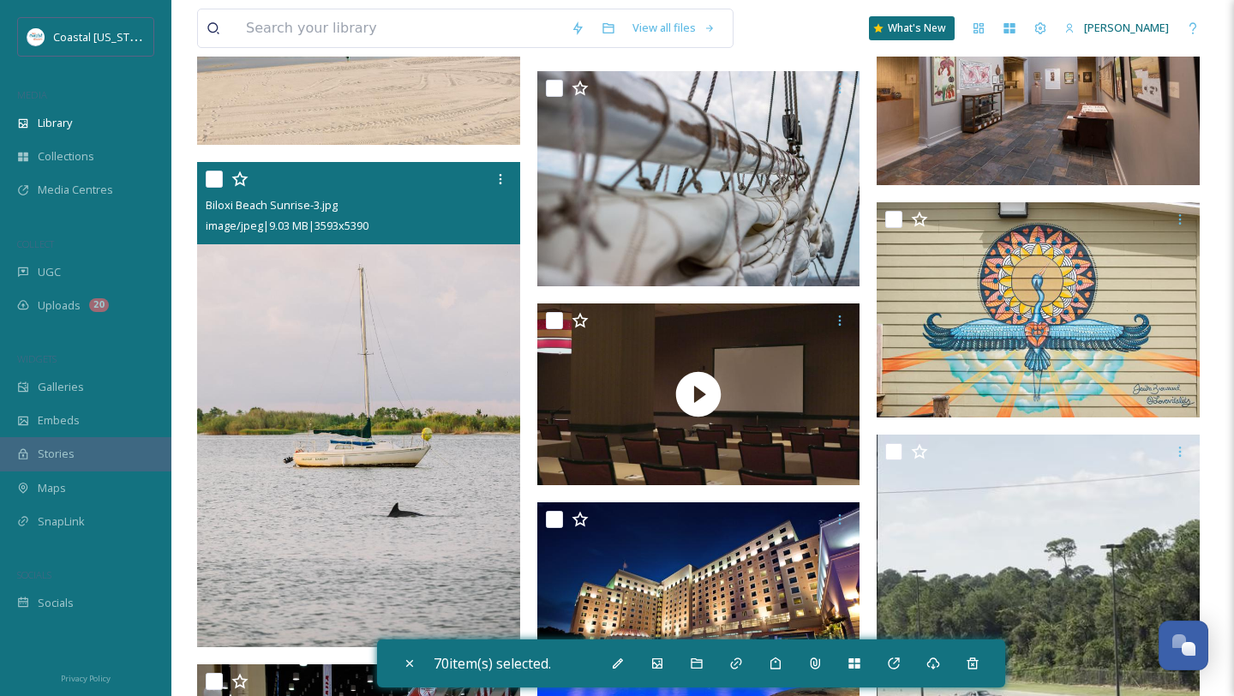
click at [212, 179] on input "checkbox" at bounding box center [214, 179] width 17 height 17
checkbox input "true"
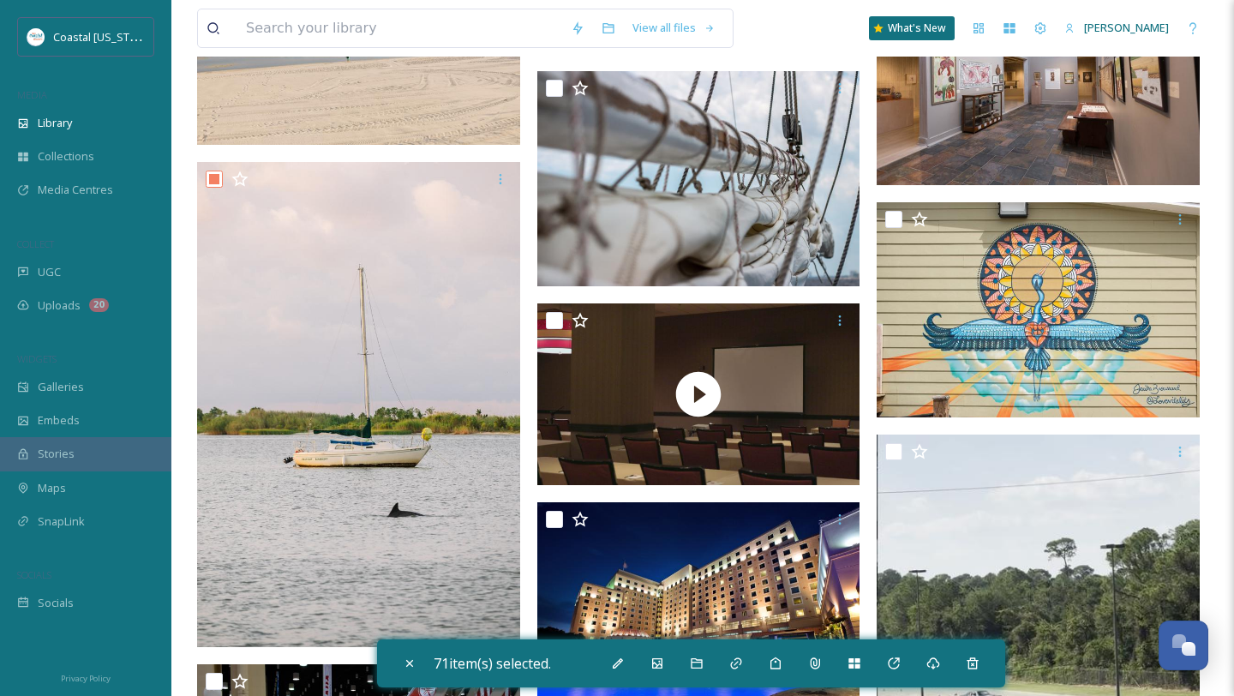
scroll to position [14409, 0]
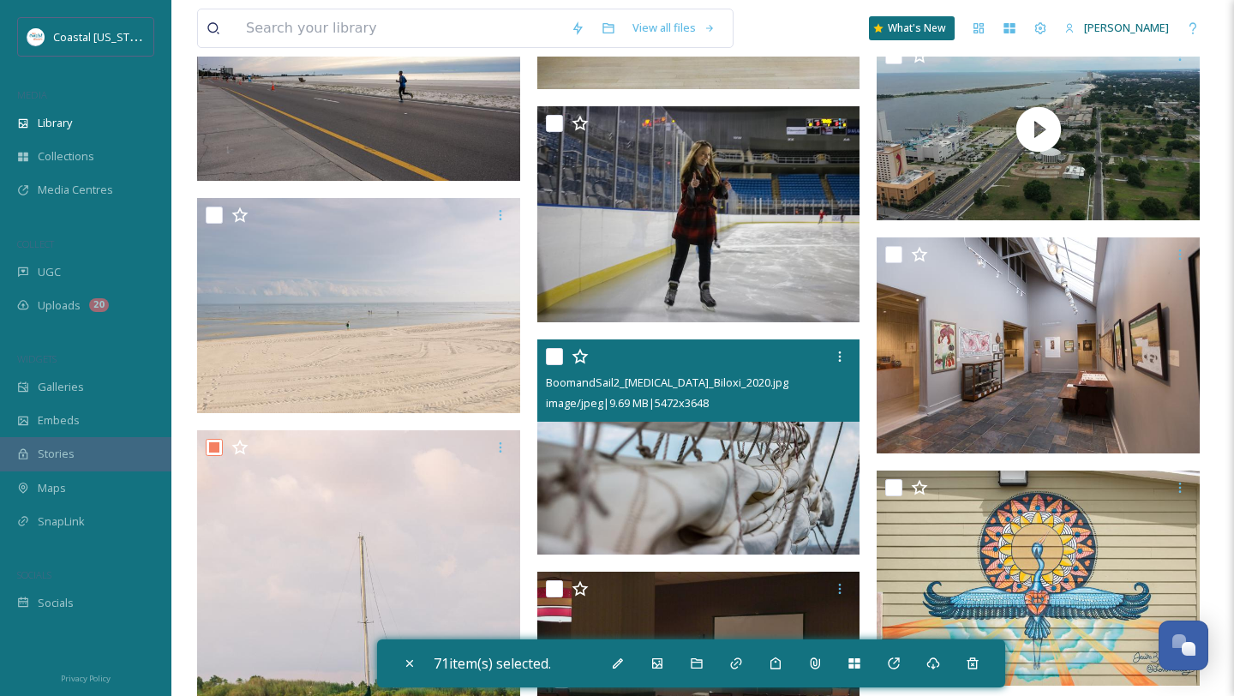
click at [556, 351] on input "checkbox" at bounding box center [554, 356] width 17 height 17
checkbox input "true"
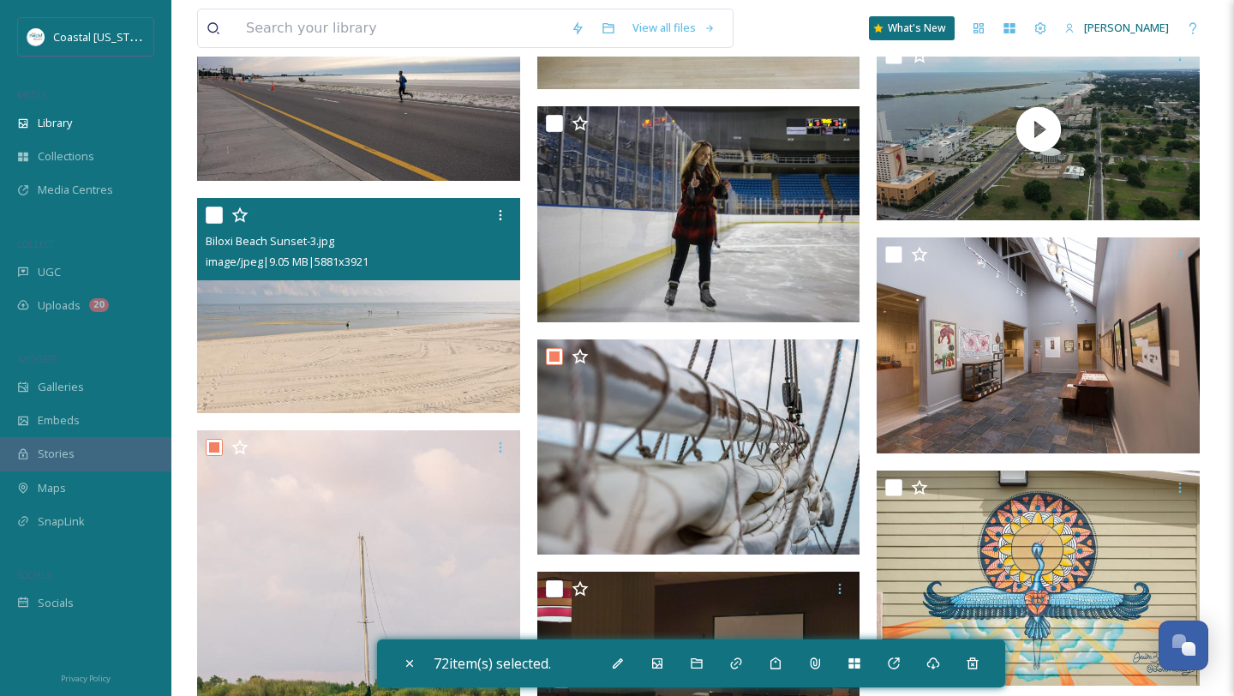
click at [214, 215] on input "checkbox" at bounding box center [214, 215] width 17 height 17
checkbox input "true"
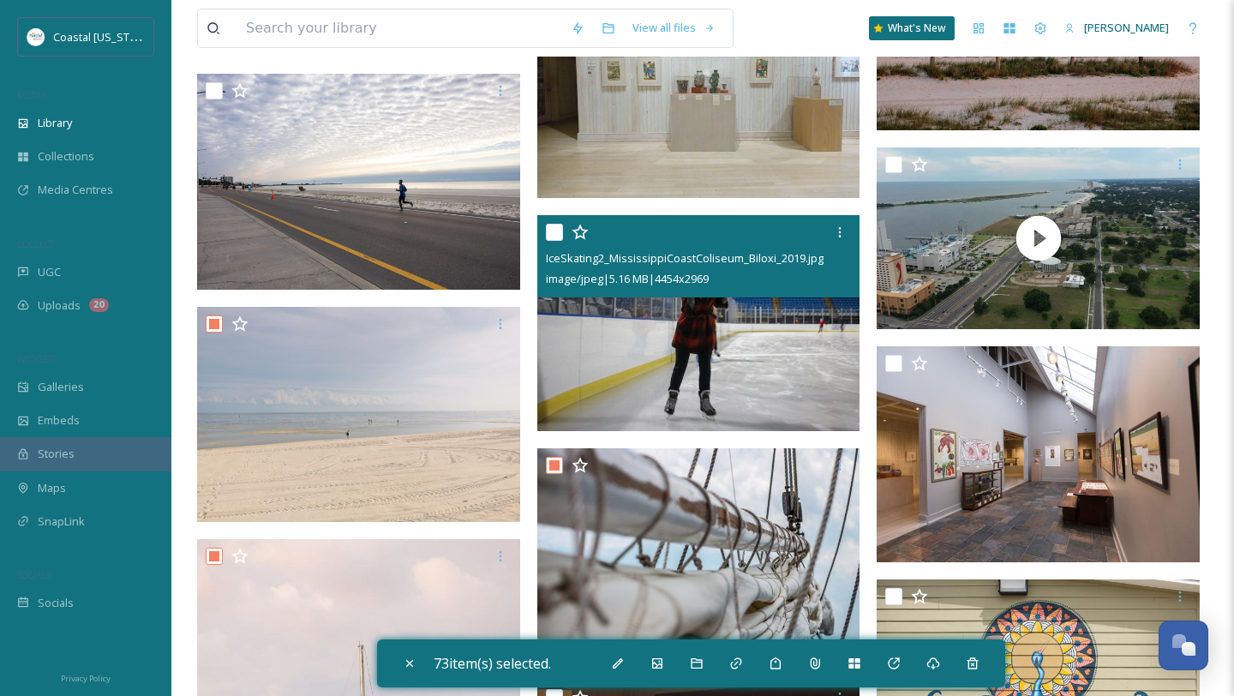
scroll to position [14288, 0]
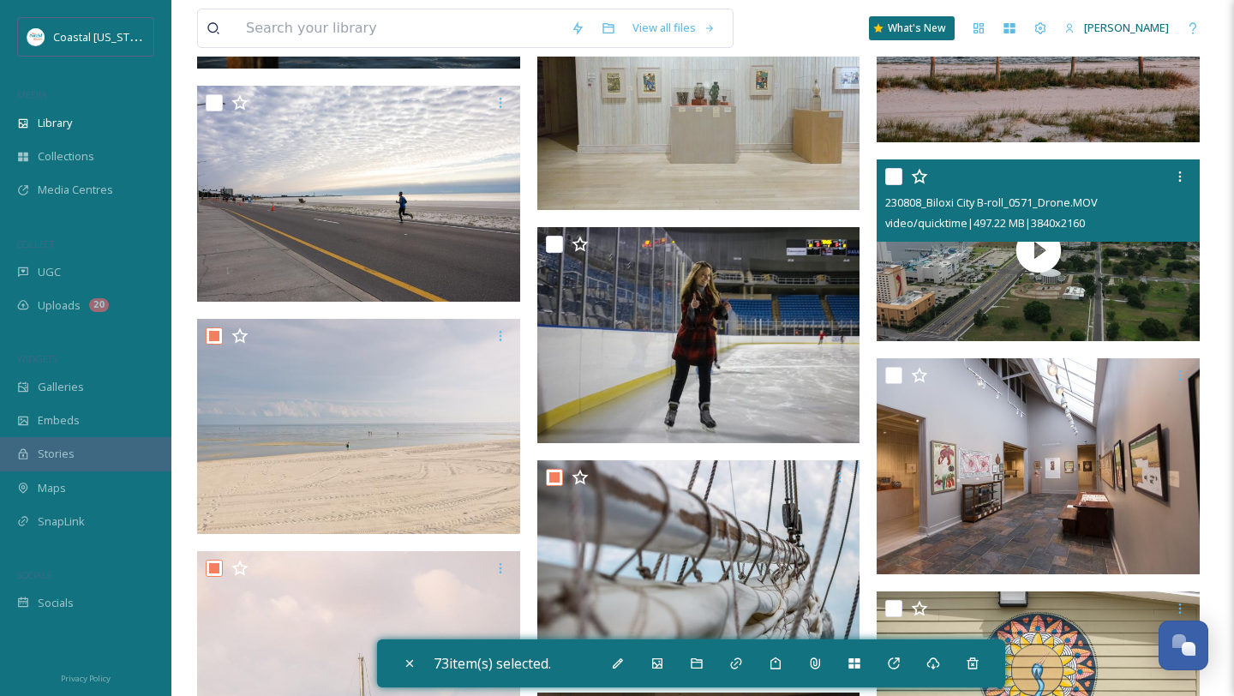
click at [892, 171] on input "checkbox" at bounding box center [894, 176] width 17 height 17
checkbox input "true"
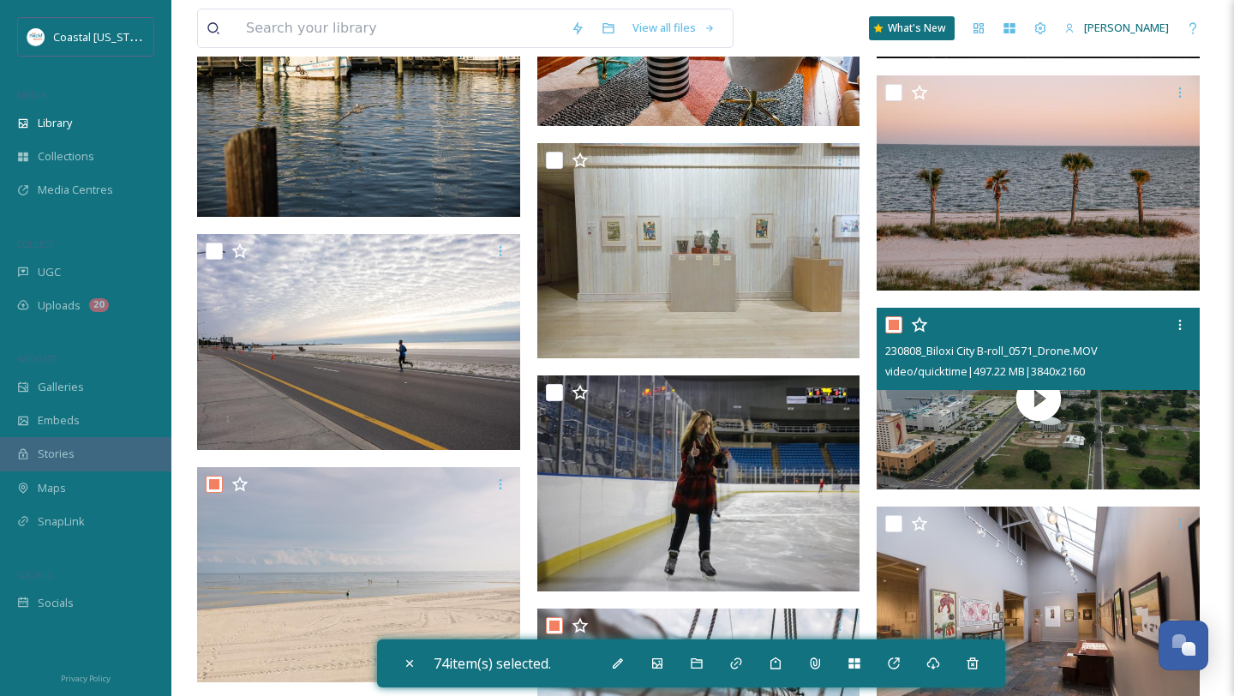
scroll to position [14122, 0]
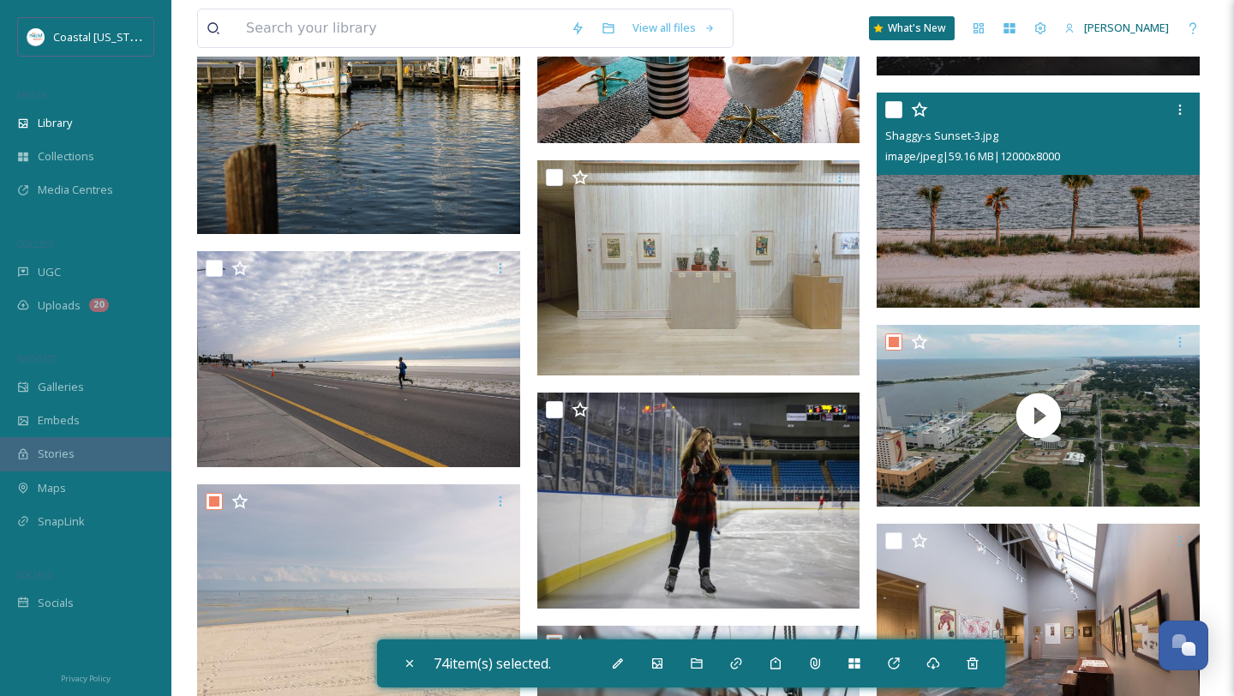
click at [893, 114] on input "checkbox" at bounding box center [894, 109] width 17 height 17
checkbox input "true"
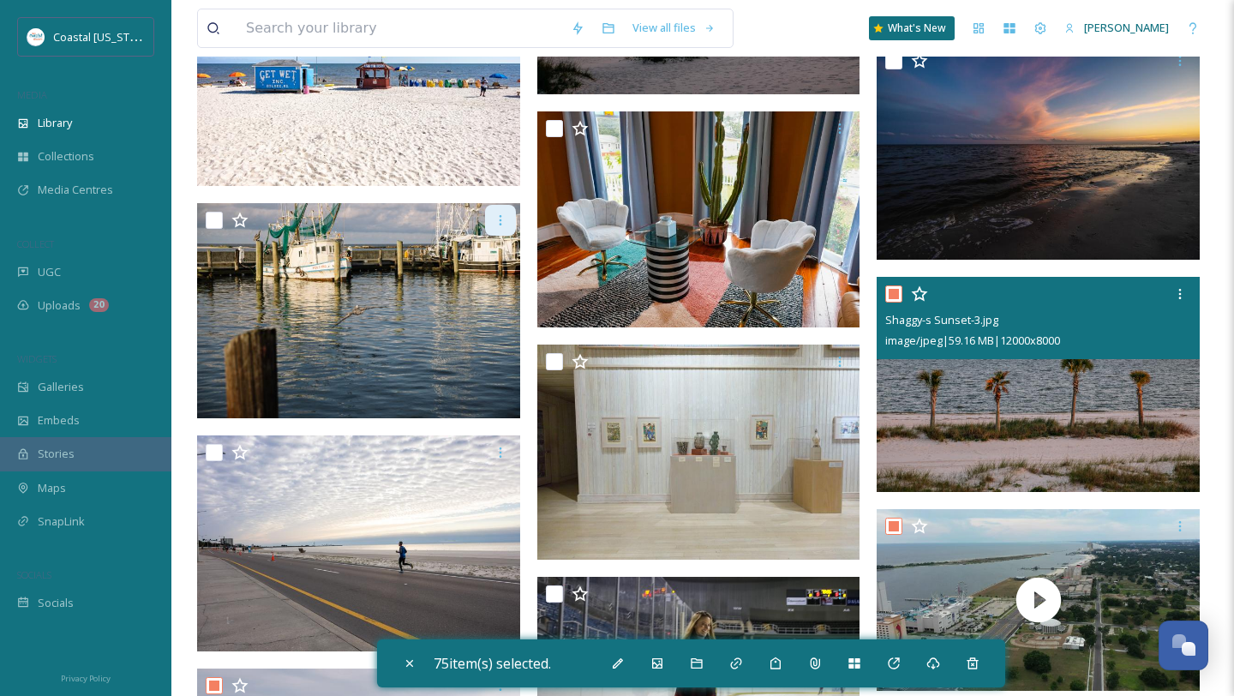
scroll to position [13936, 0]
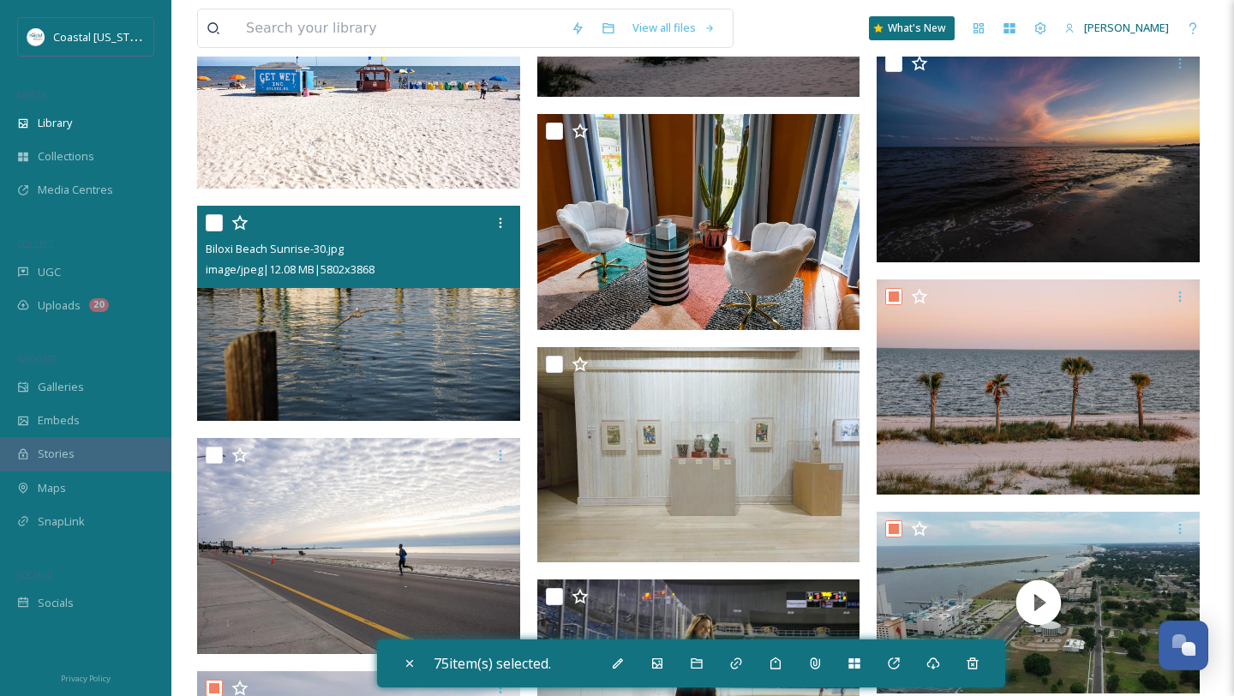
click at [214, 231] on div at bounding box center [361, 222] width 310 height 31
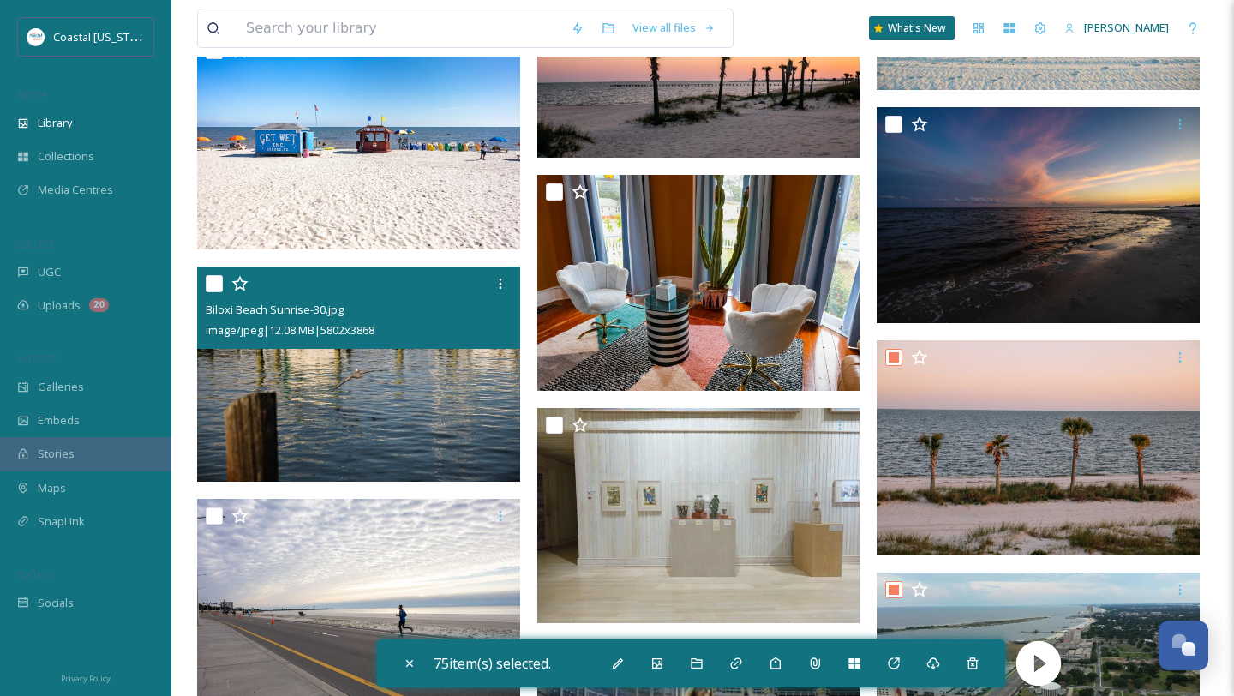
scroll to position [13863, 0]
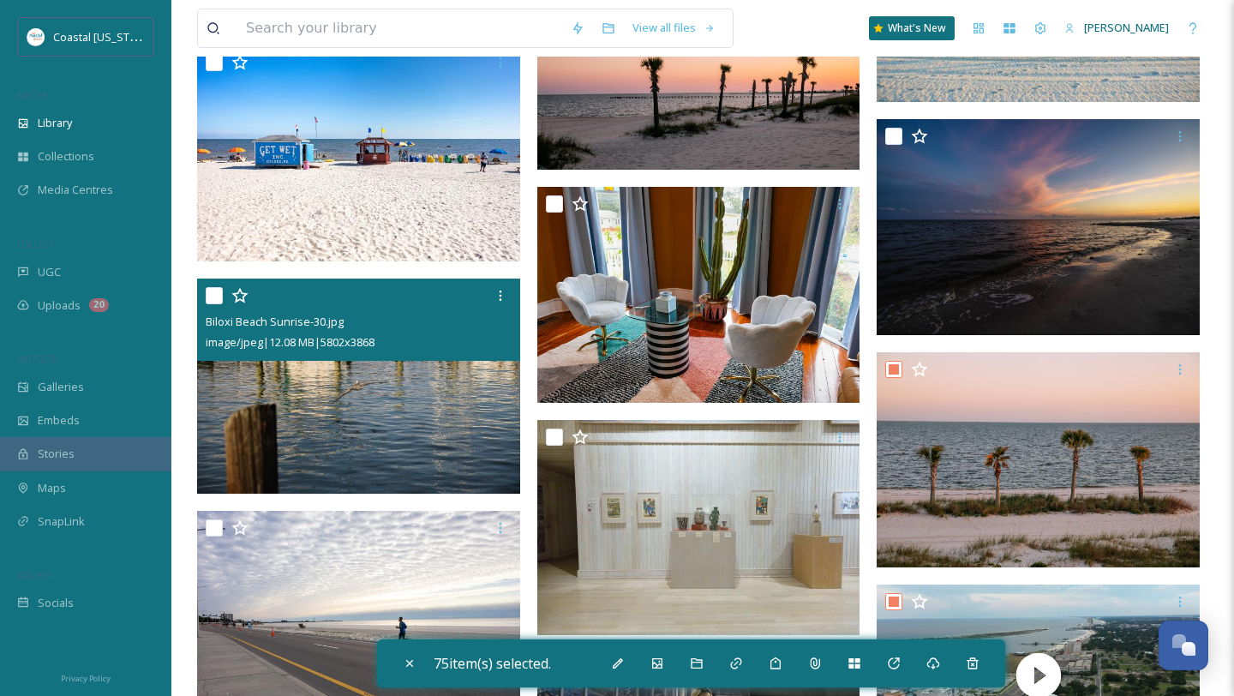
click at [212, 294] on input "checkbox" at bounding box center [214, 295] width 17 height 17
checkbox input "true"
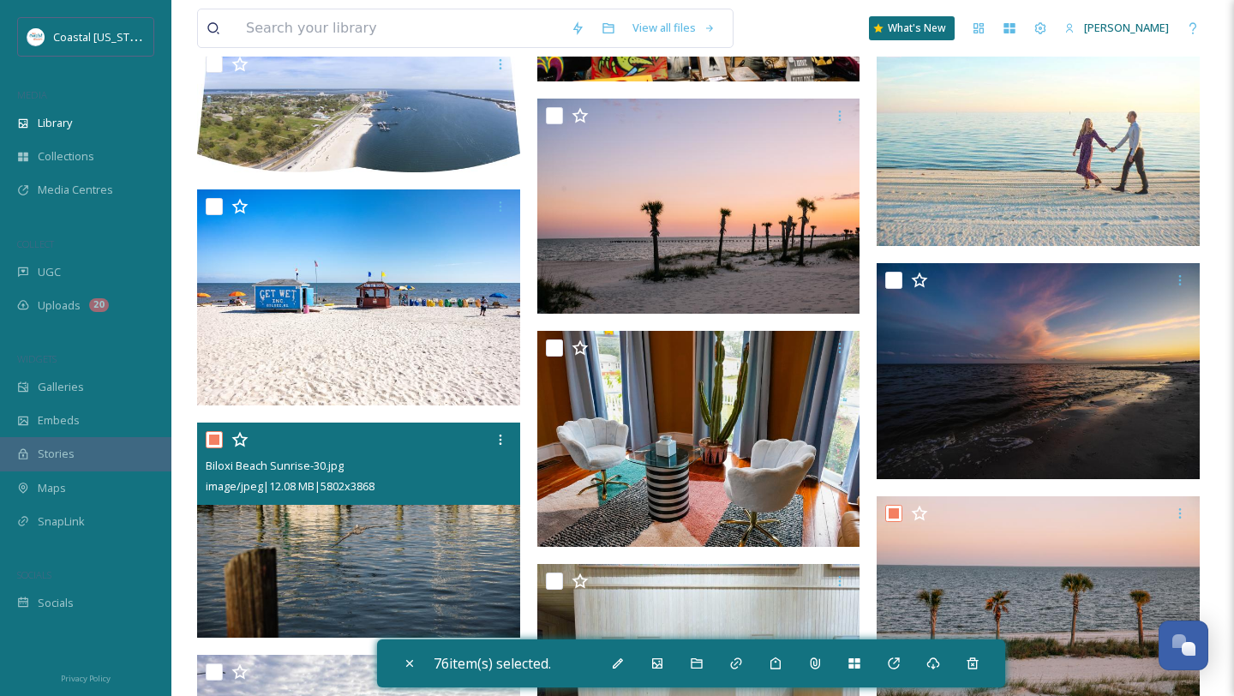
scroll to position [13613, 0]
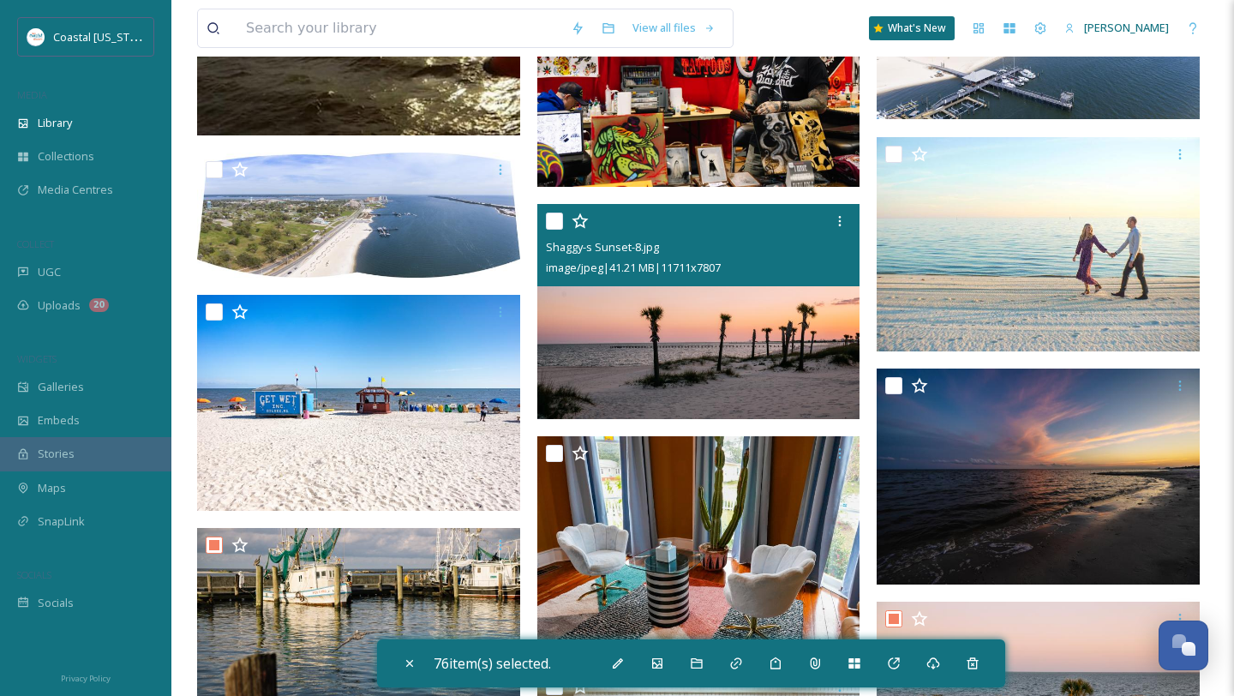
click at [558, 219] on input "checkbox" at bounding box center [554, 221] width 17 height 17
checkbox input "true"
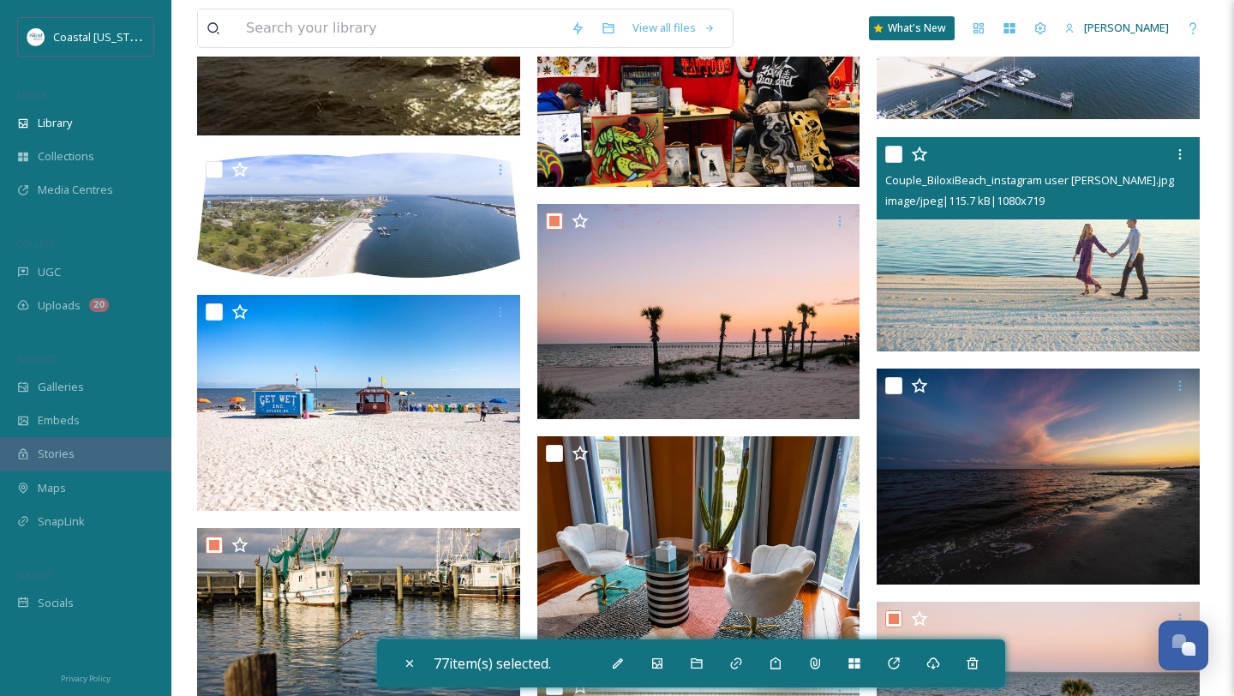
click at [900, 162] on div at bounding box center [1041, 154] width 310 height 31
click at [893, 156] on input "checkbox" at bounding box center [894, 154] width 17 height 17
checkbox input "true"
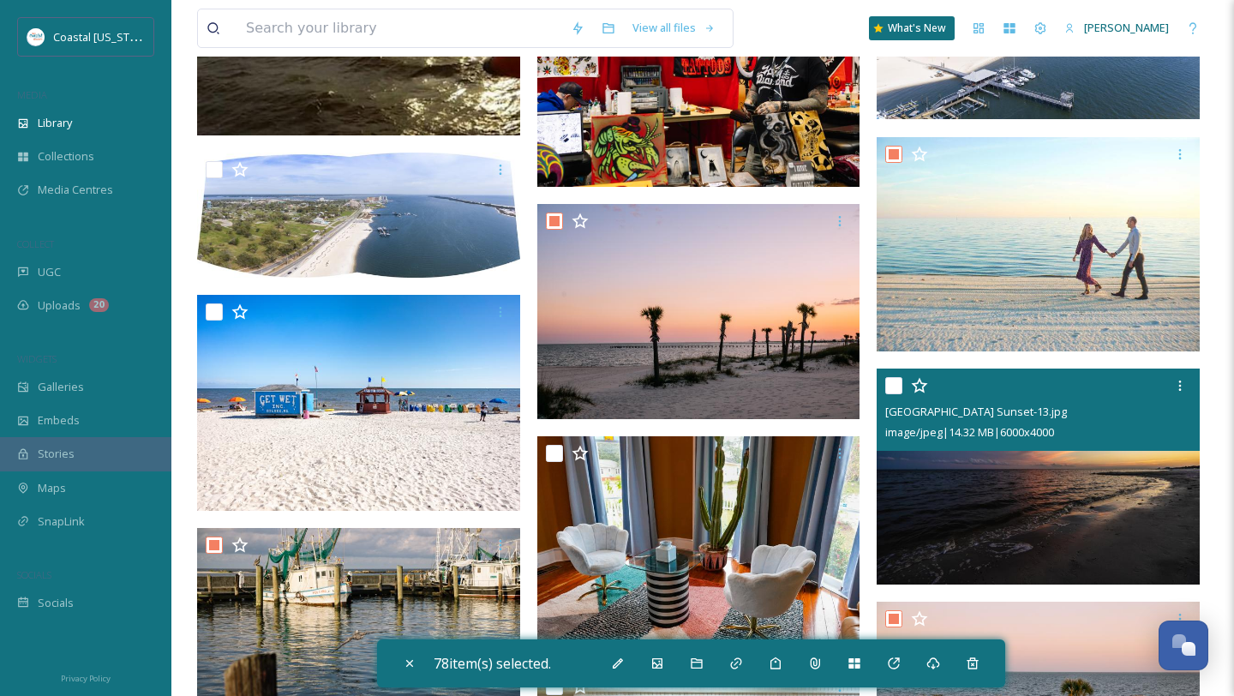
click at [885, 384] on div "Biloxi Beach Sunset-13.jpg image/jpeg | 14.32 MB | 6000 x 4000" at bounding box center [1038, 410] width 323 height 82
click at [892, 388] on input "checkbox" at bounding box center [894, 385] width 17 height 17
checkbox input "true"
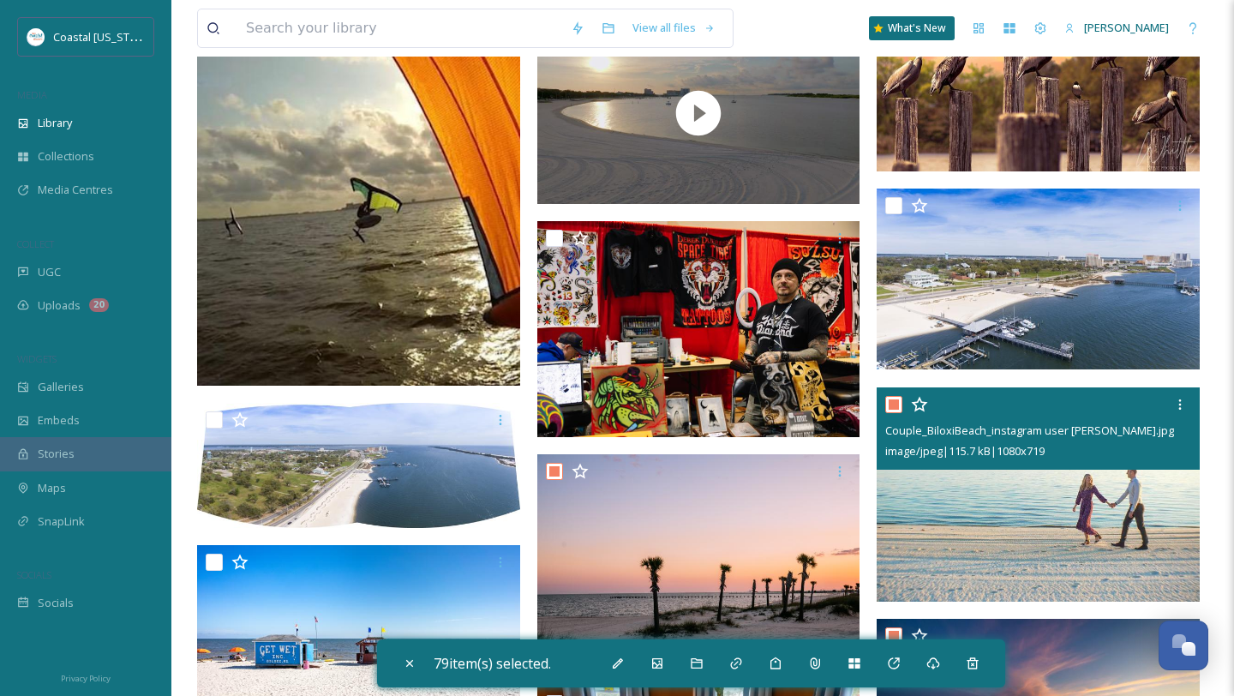
scroll to position [13345, 0]
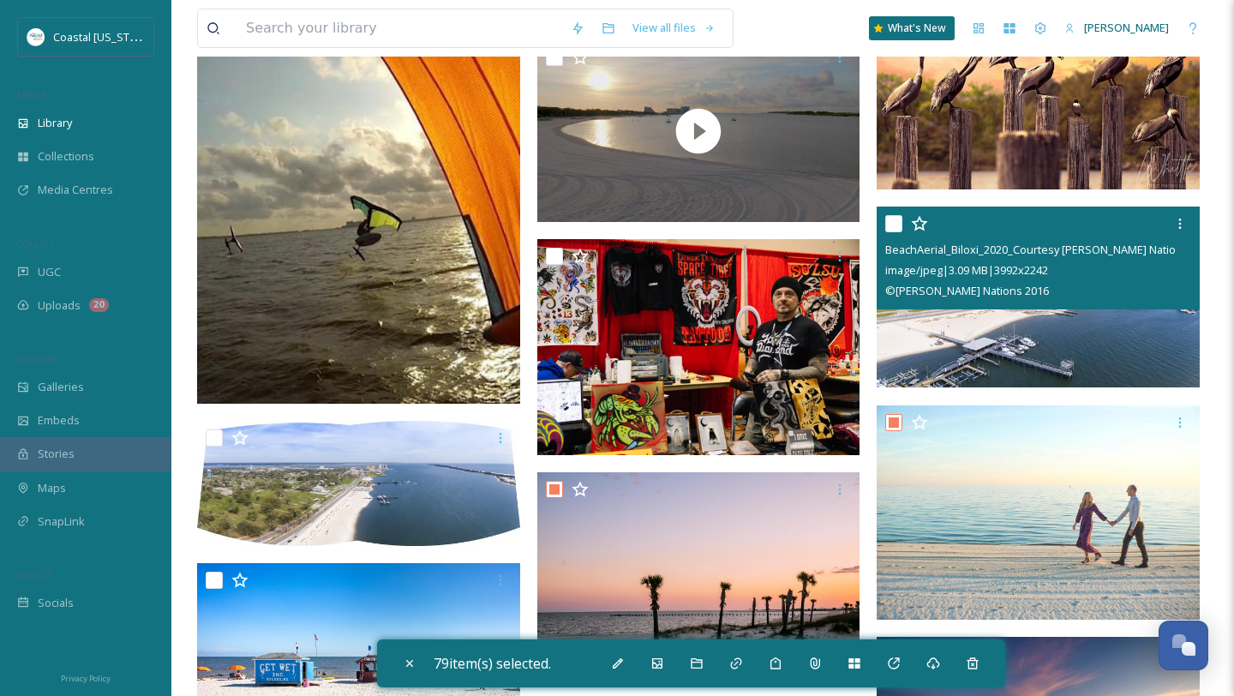
click at [892, 217] on input "checkbox" at bounding box center [894, 223] width 17 height 17
checkbox input "true"
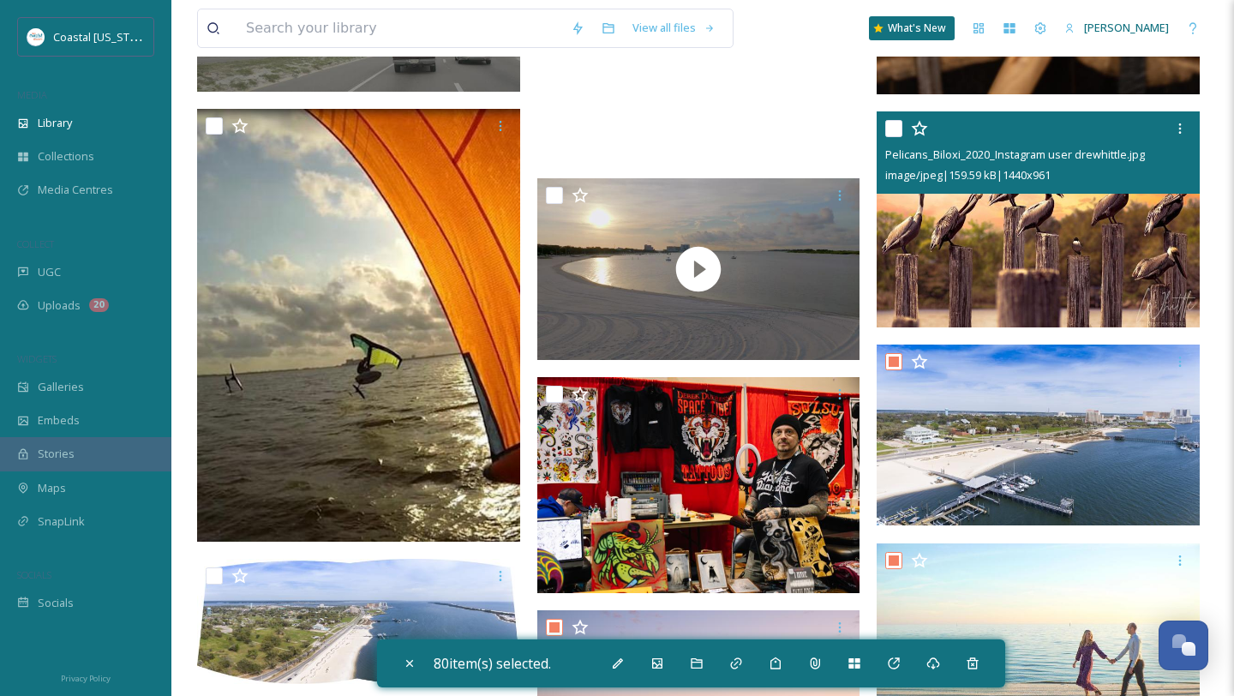
scroll to position [13209, 0]
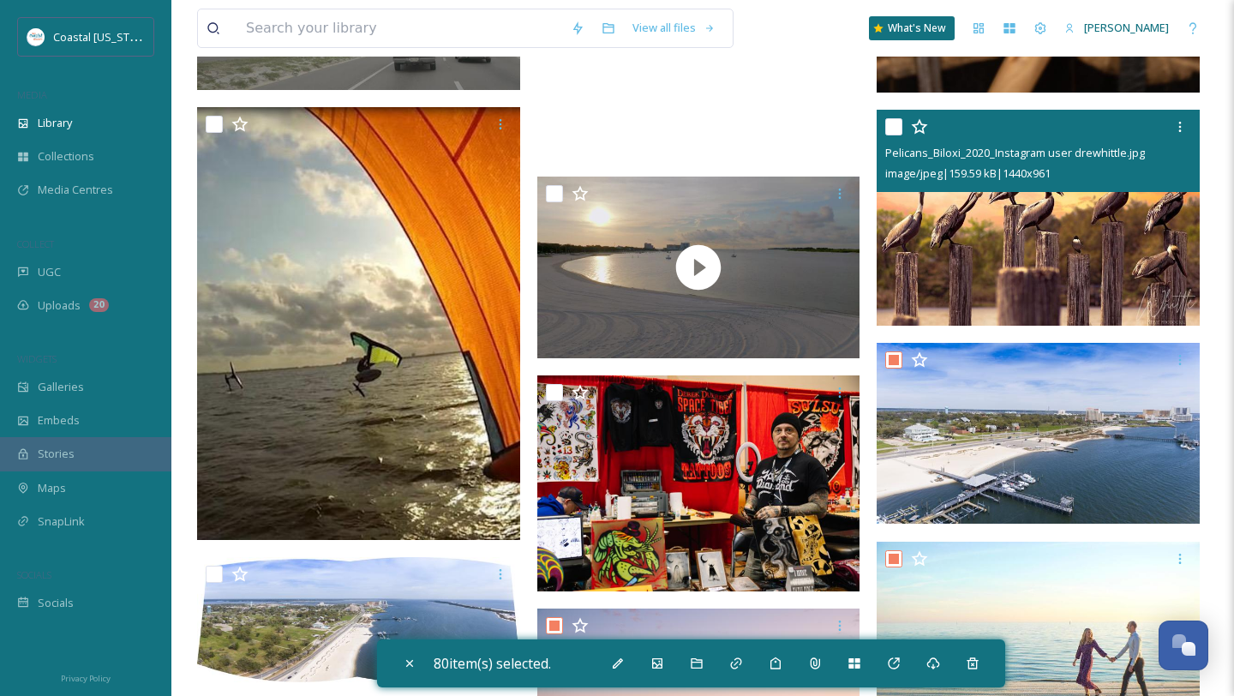
click at [896, 133] on input "checkbox" at bounding box center [894, 126] width 17 height 17
checkbox input "true"
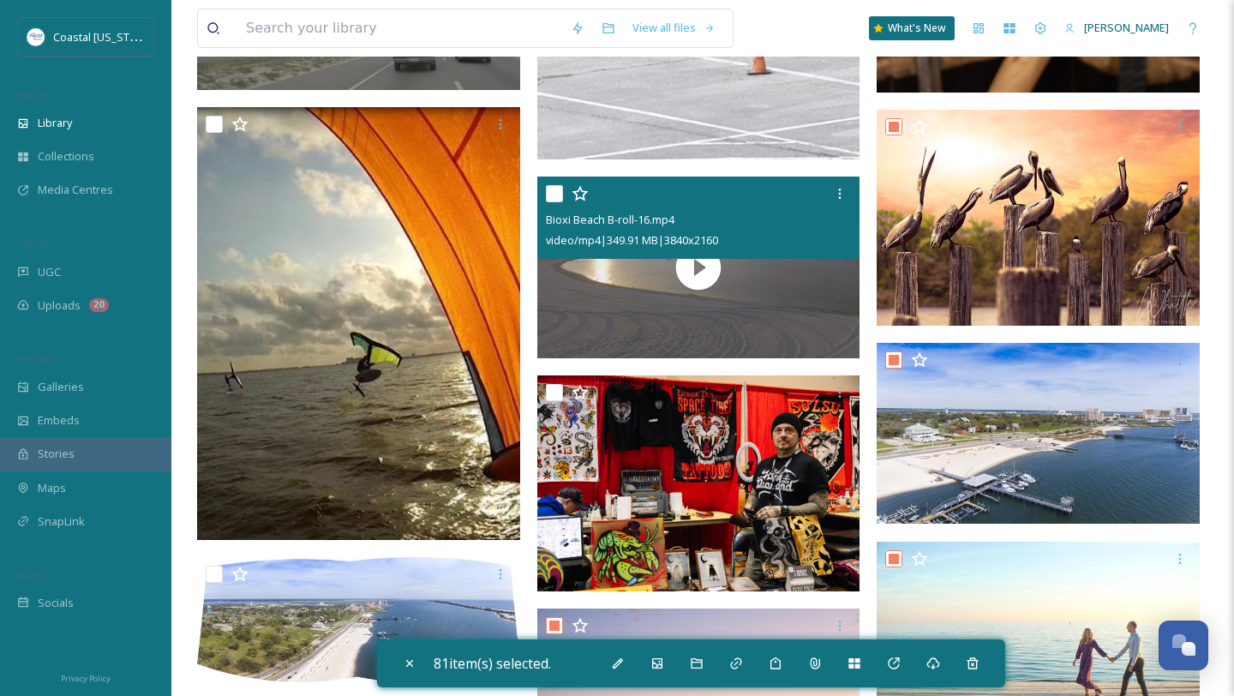
click at [554, 194] on input "checkbox" at bounding box center [554, 193] width 17 height 17
checkbox input "true"
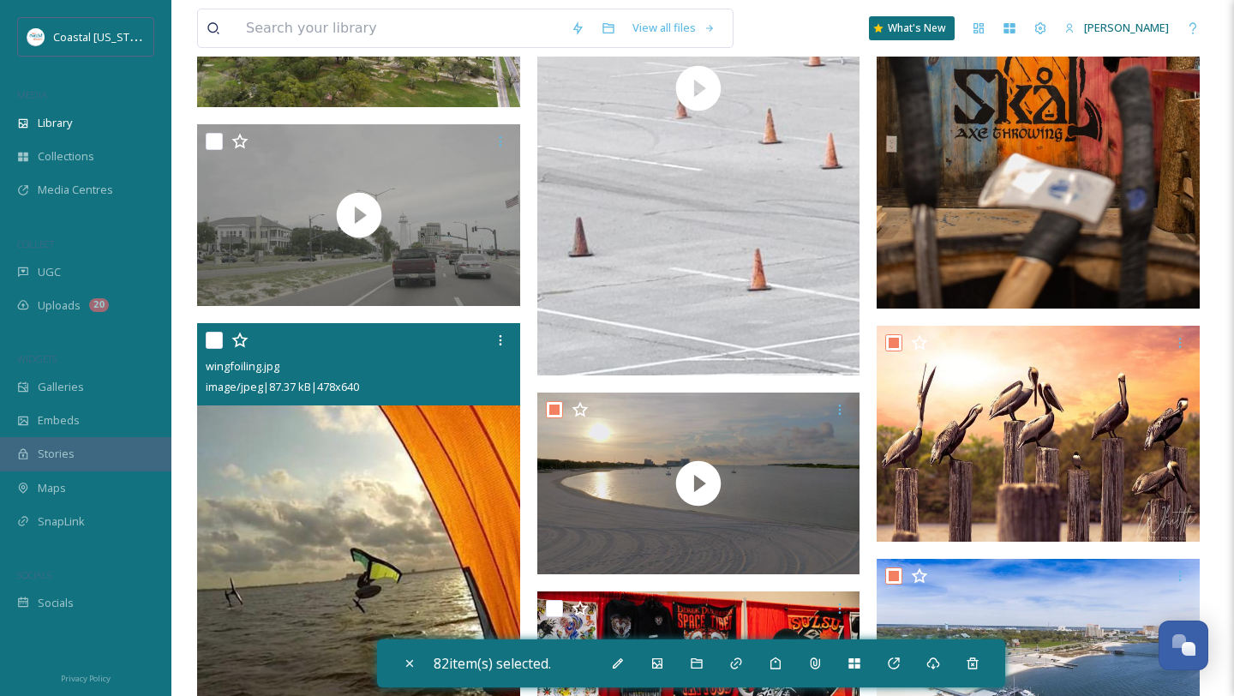
scroll to position [12873, 0]
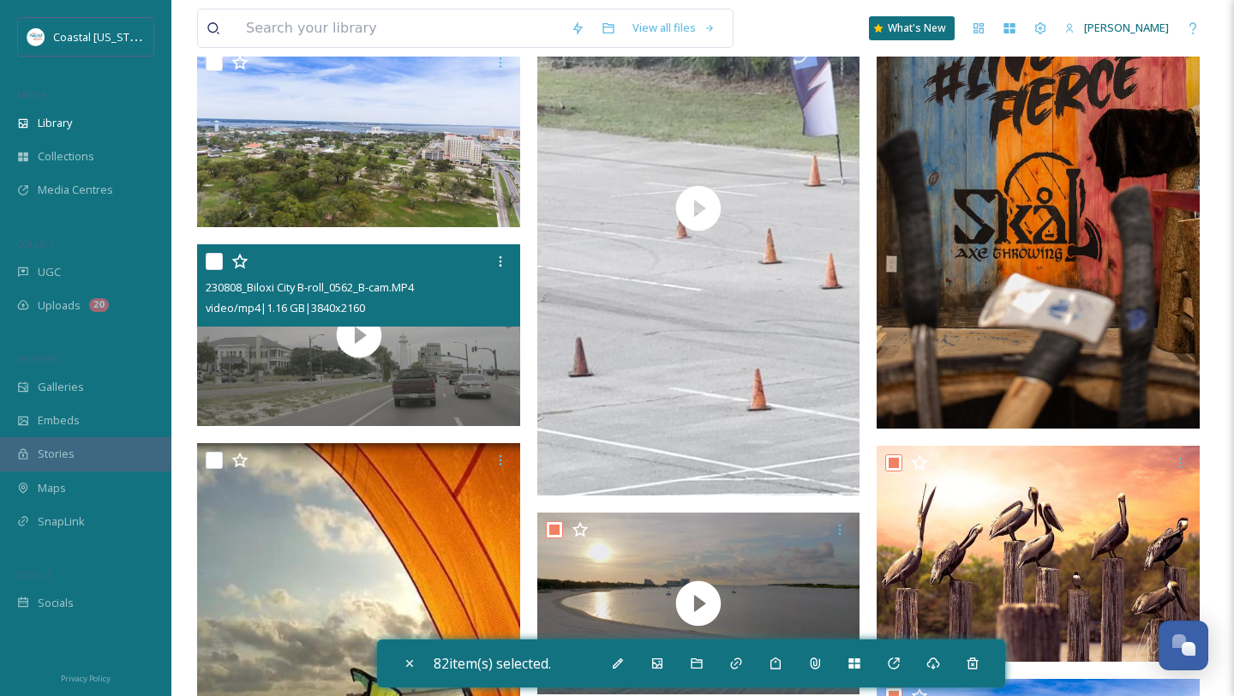
click at [207, 255] on input "checkbox" at bounding box center [214, 261] width 17 height 17
checkbox input "true"
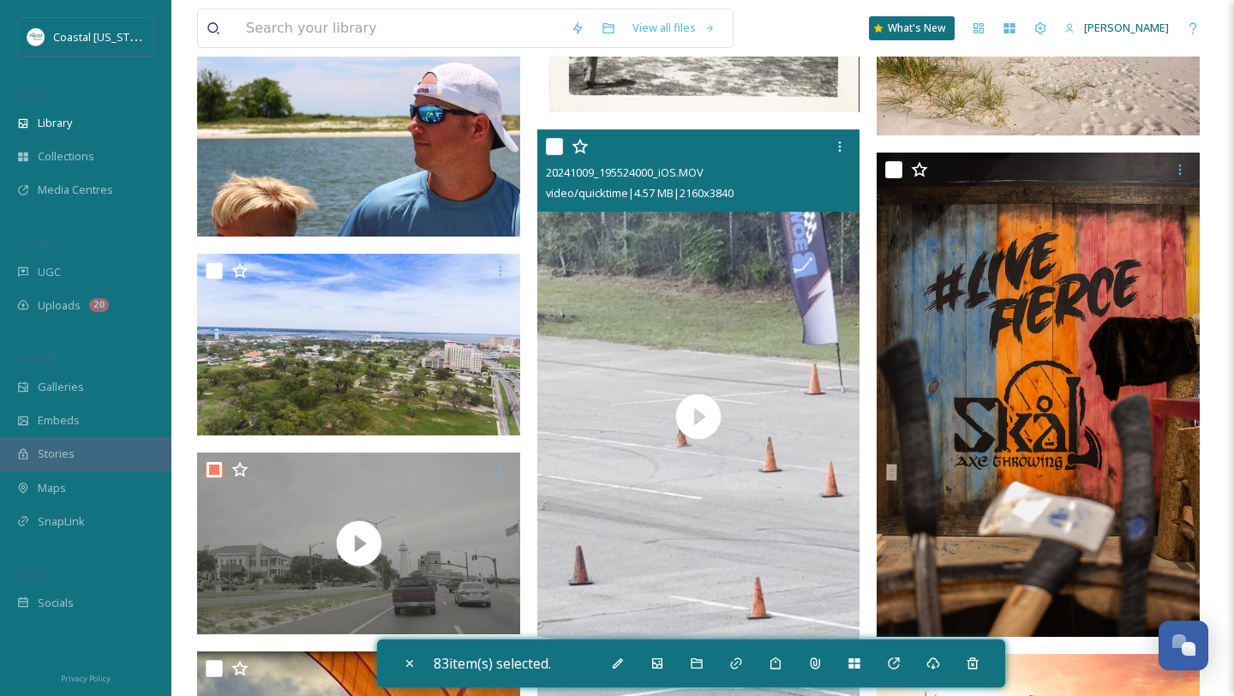
scroll to position [12550, 0]
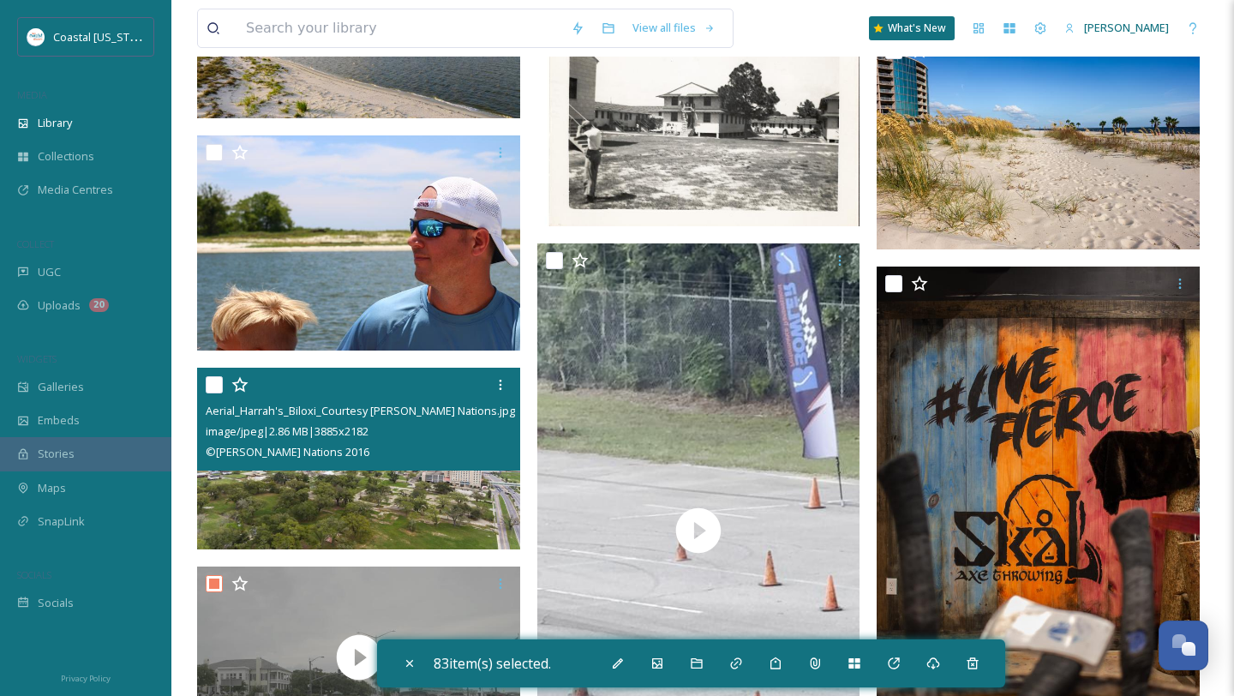
click at [216, 392] on input "checkbox" at bounding box center [214, 384] width 17 height 17
checkbox input "true"
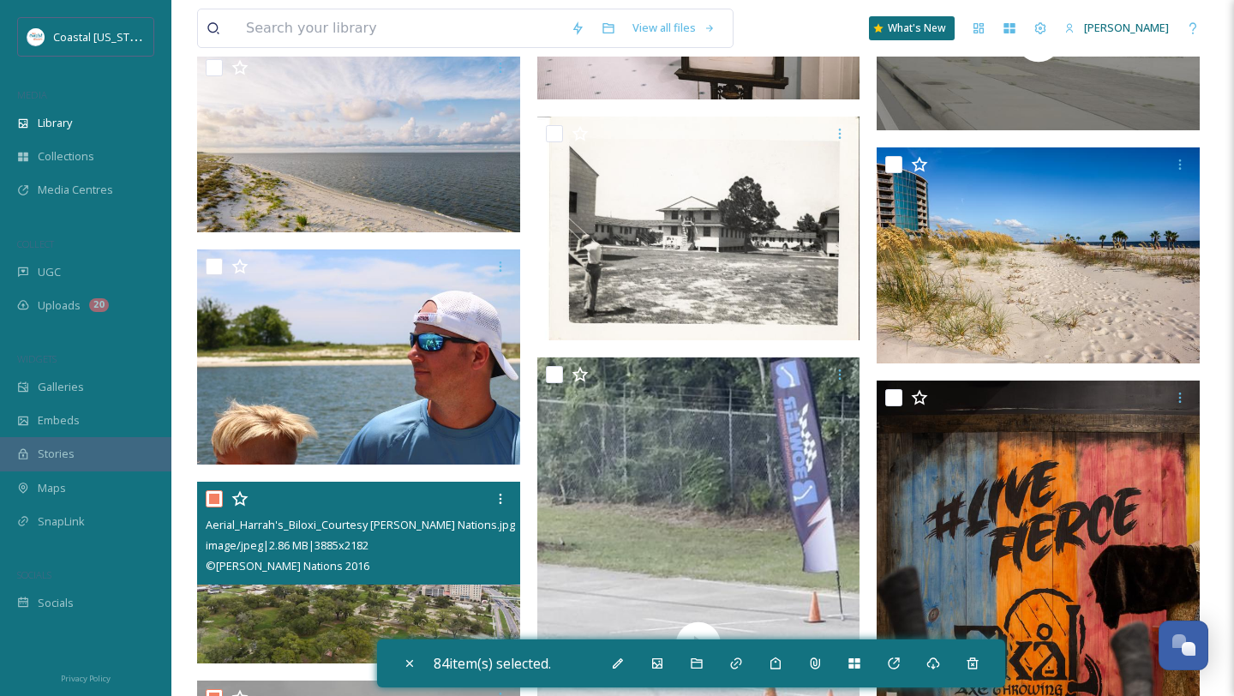
scroll to position [12329, 0]
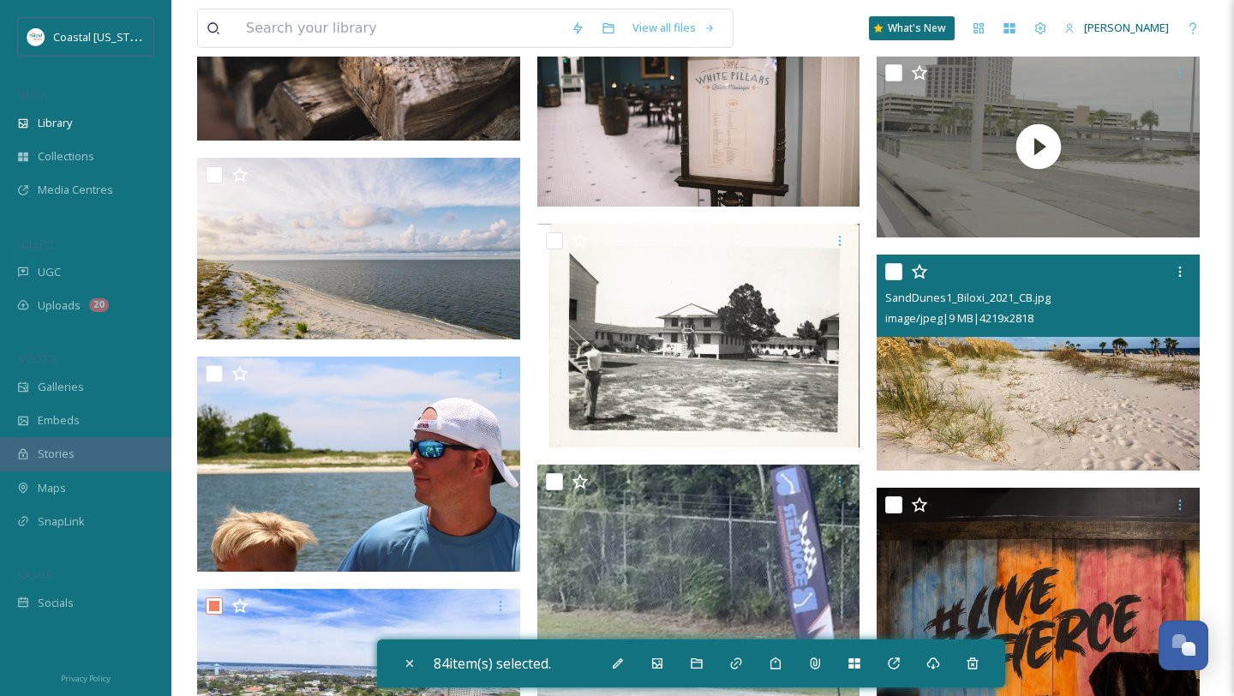
click at [897, 274] on input "checkbox" at bounding box center [894, 271] width 17 height 17
checkbox input "true"
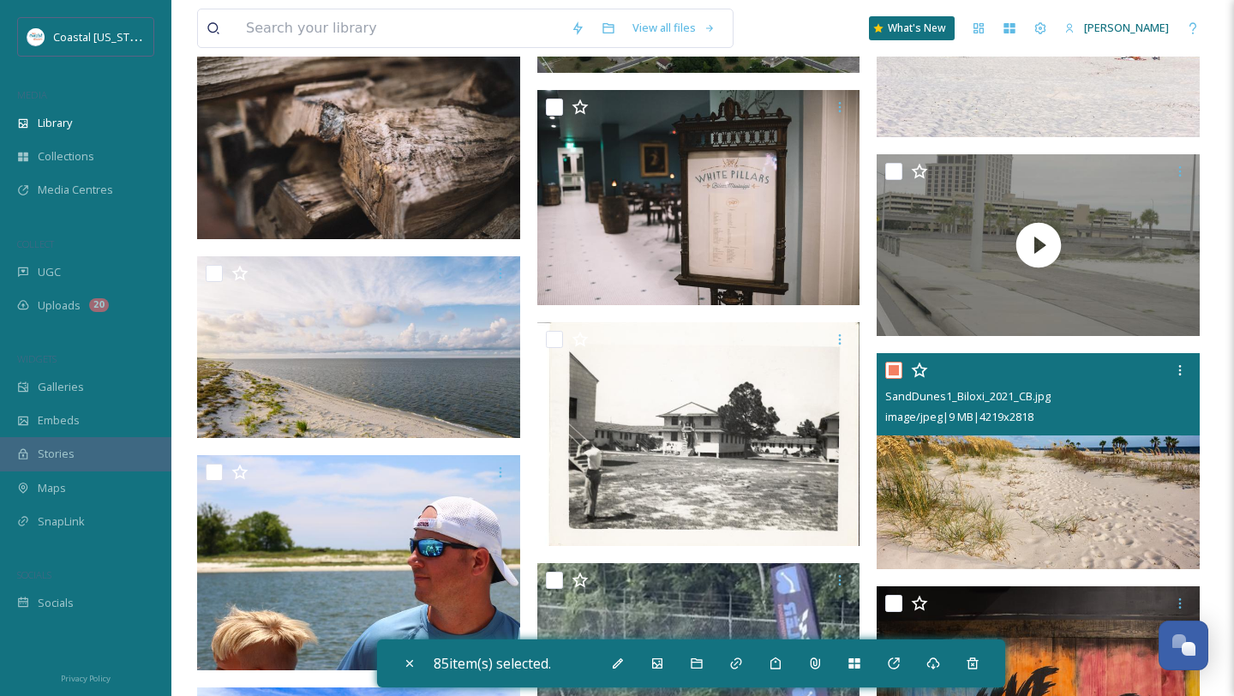
scroll to position [12194, 0]
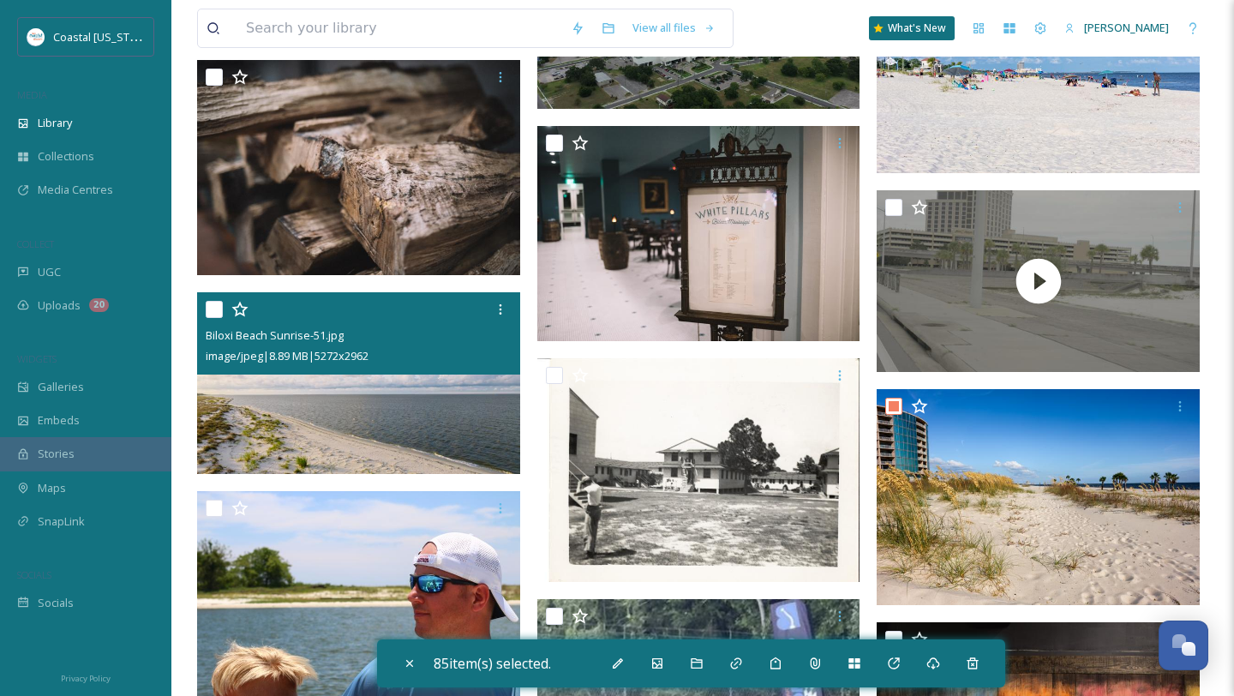
click at [213, 308] on input "checkbox" at bounding box center [214, 309] width 17 height 17
checkbox input "true"
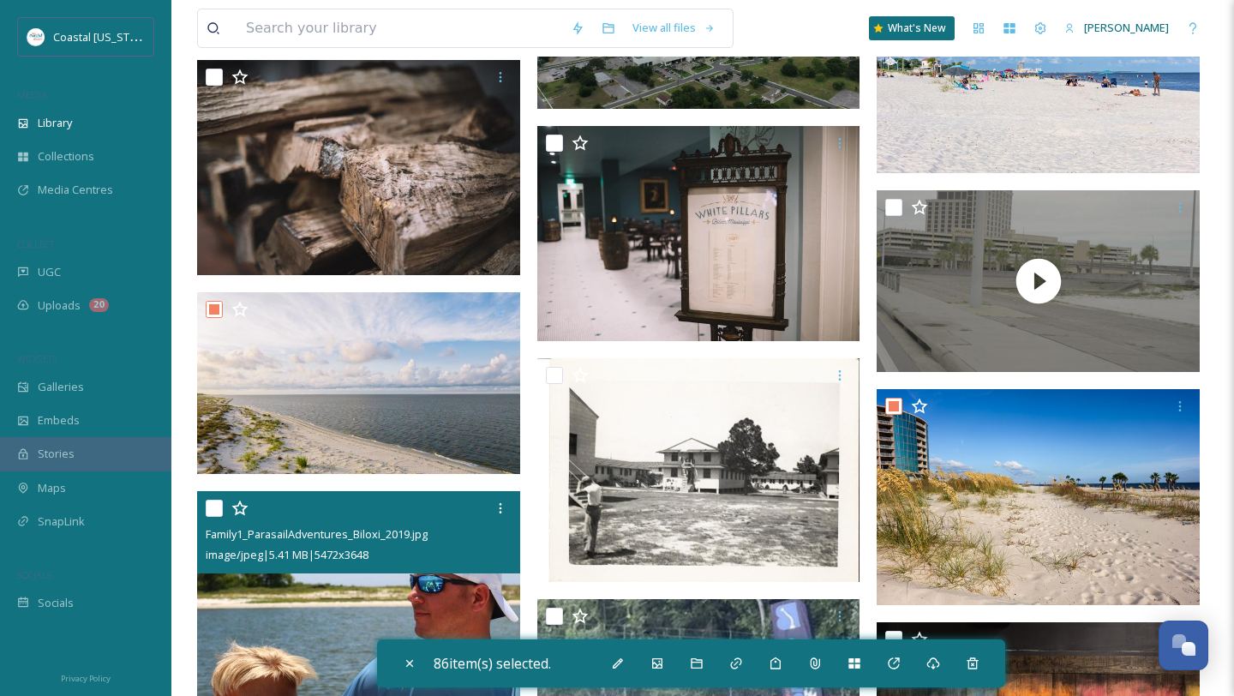
click at [216, 504] on input "checkbox" at bounding box center [214, 508] width 17 height 17
checkbox input "true"
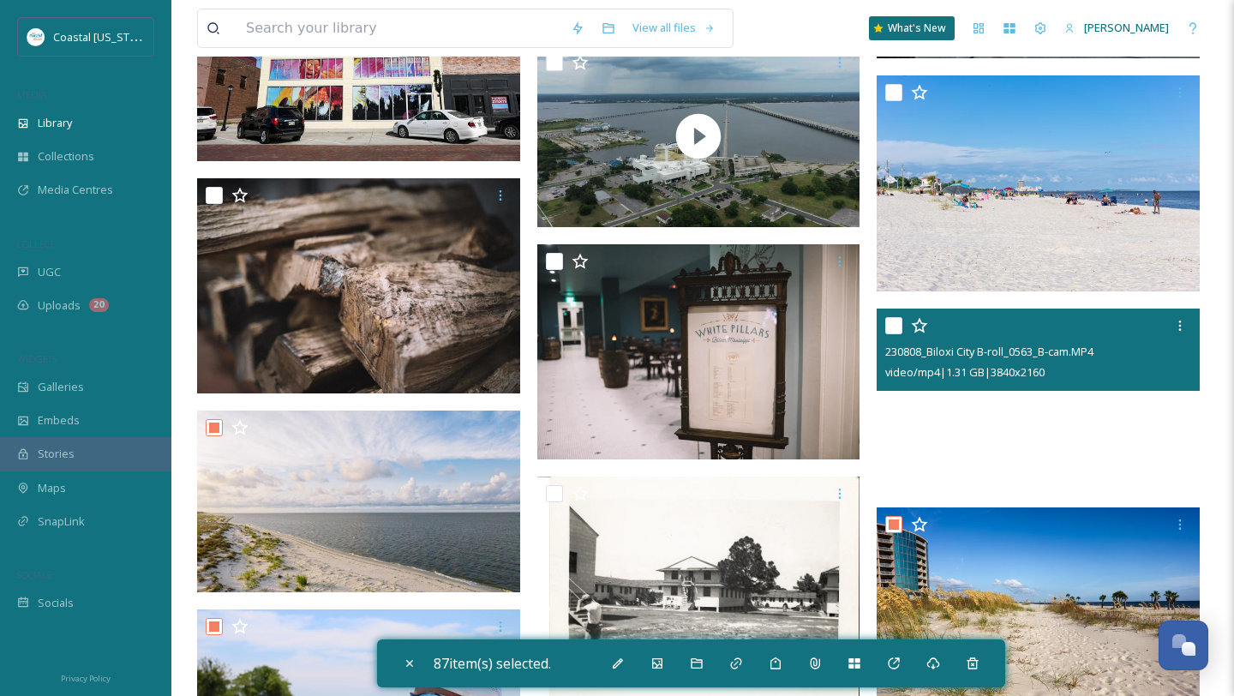
scroll to position [12072, 0]
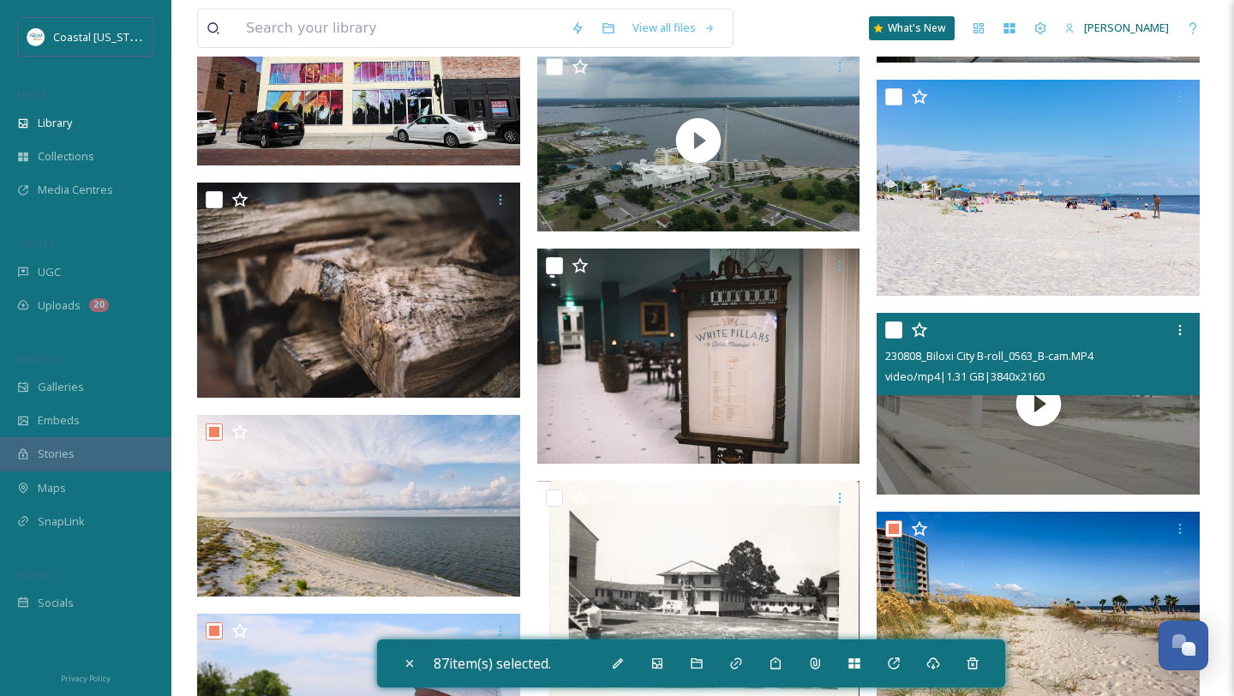
click at [895, 333] on input "checkbox" at bounding box center [894, 329] width 17 height 17
checkbox input "true"
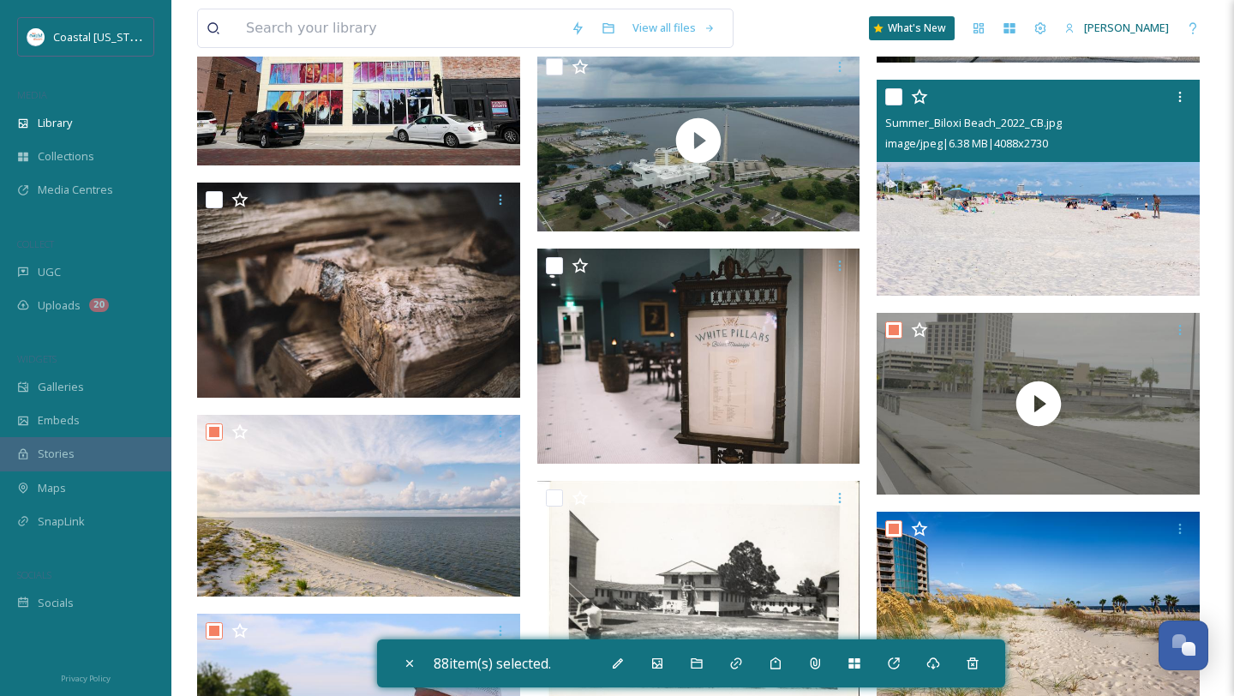
click at [897, 93] on input "checkbox" at bounding box center [894, 96] width 17 height 17
checkbox input "true"
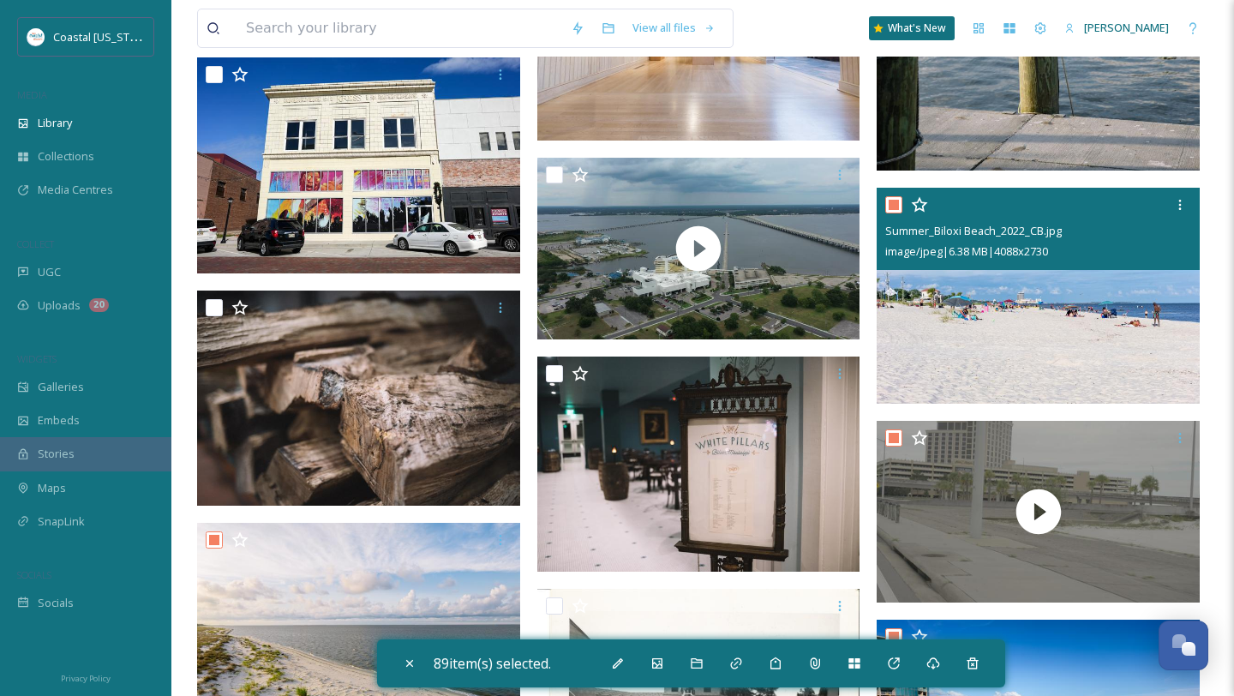
scroll to position [11960, 0]
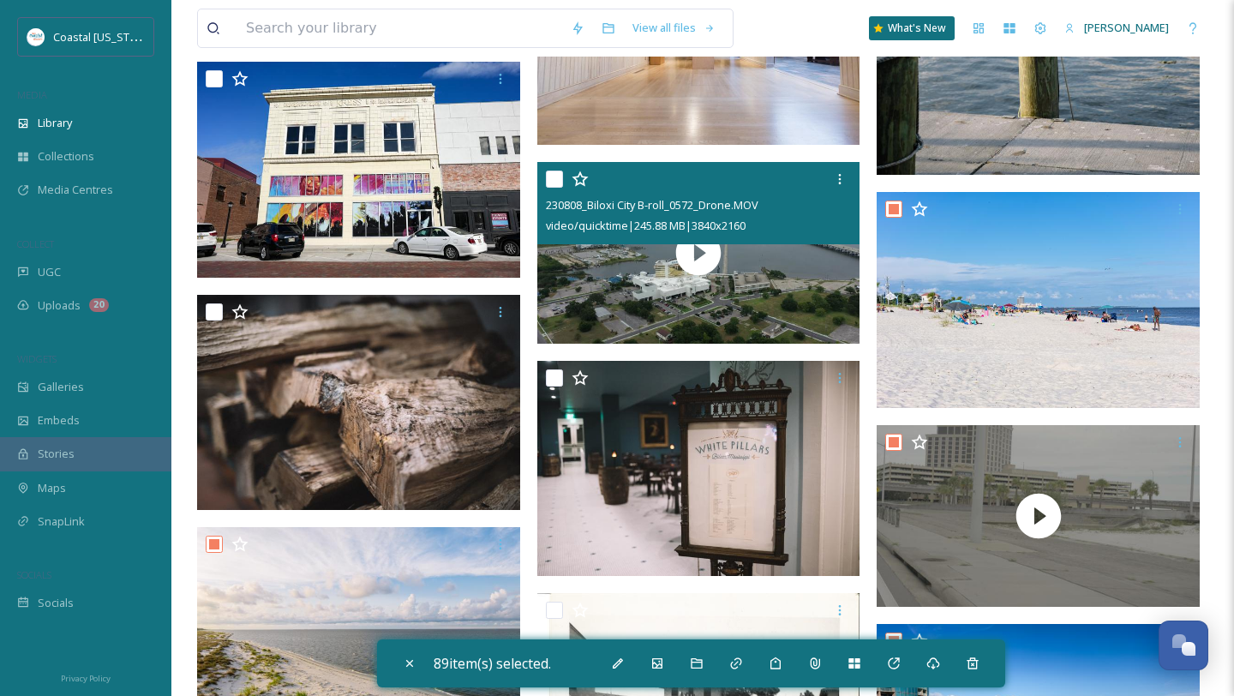
click at [556, 182] on input "checkbox" at bounding box center [554, 179] width 17 height 17
checkbox input "true"
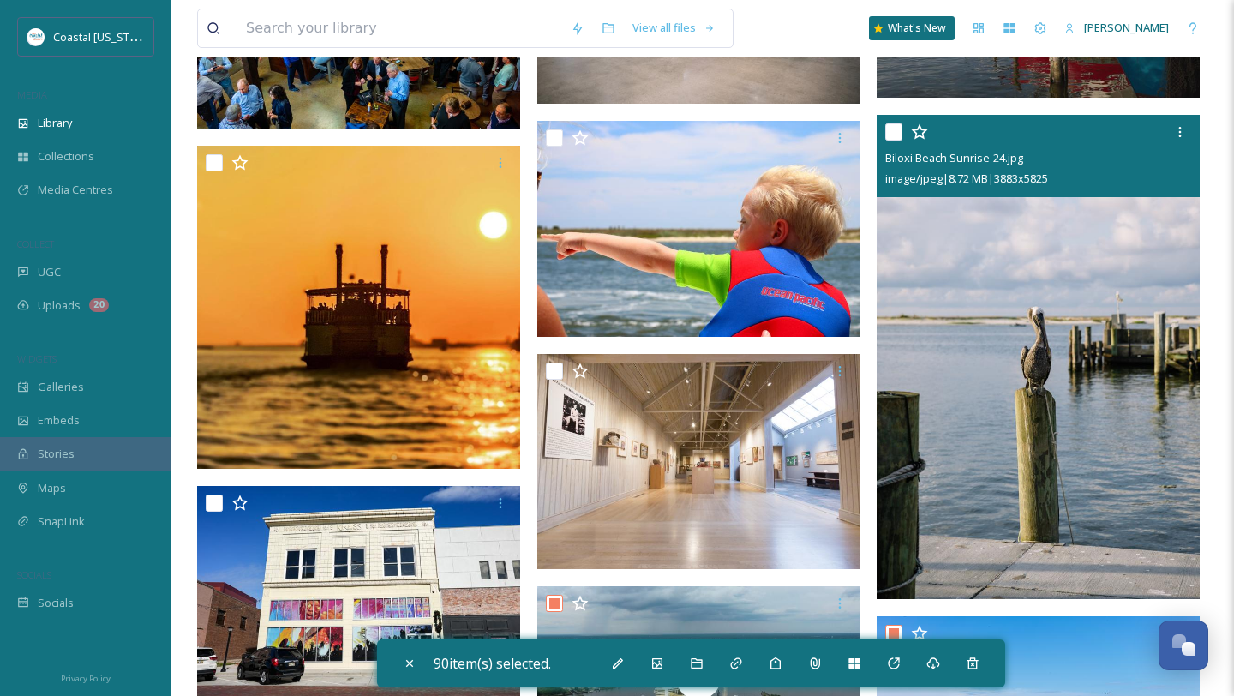
click at [892, 132] on input "checkbox" at bounding box center [894, 131] width 17 height 17
checkbox input "true"
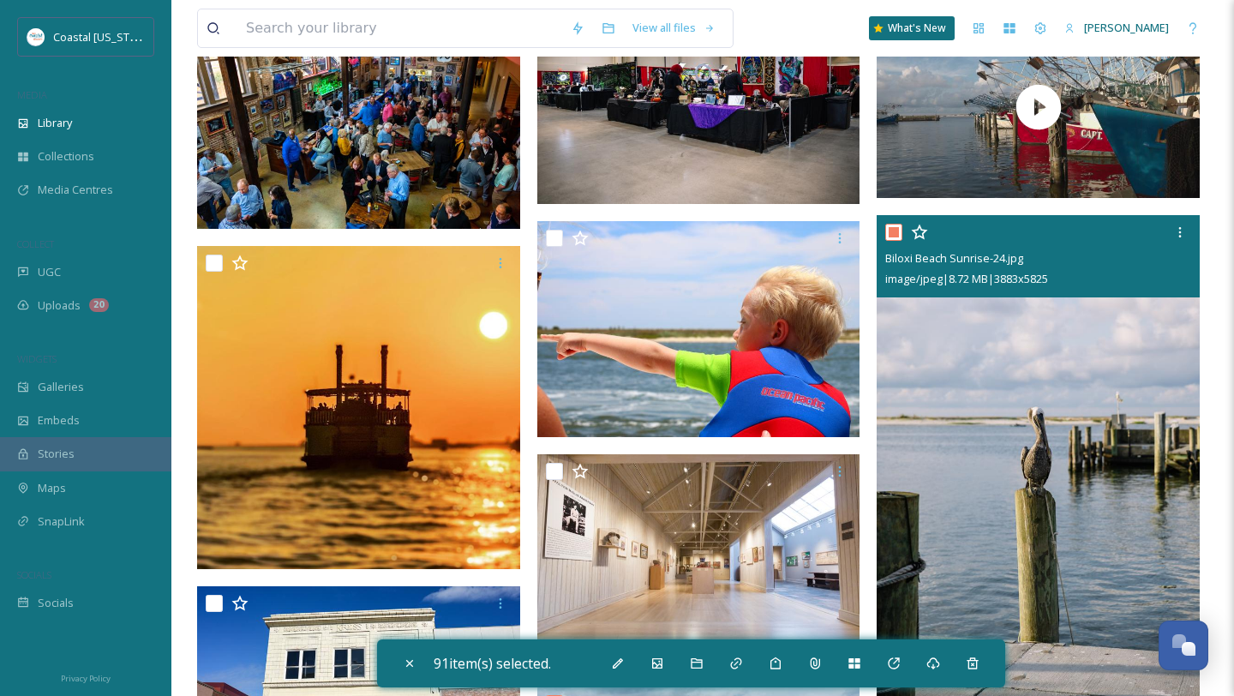
scroll to position [11394, 0]
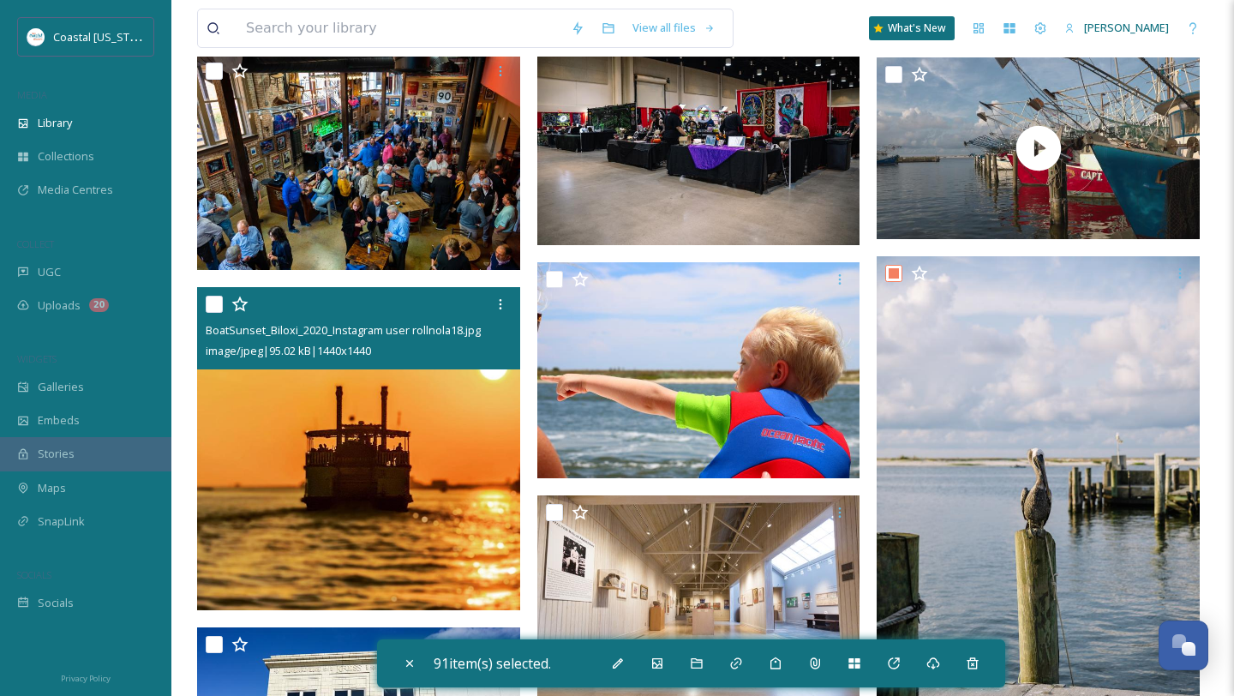
click at [205, 303] on div "BoatSunset_Biloxi_2020_Instagram user rollnola18.jpg image/jpeg | 95.02 kB | 14…" at bounding box center [358, 328] width 323 height 82
click at [213, 306] on input "checkbox" at bounding box center [214, 304] width 17 height 17
checkbox input "true"
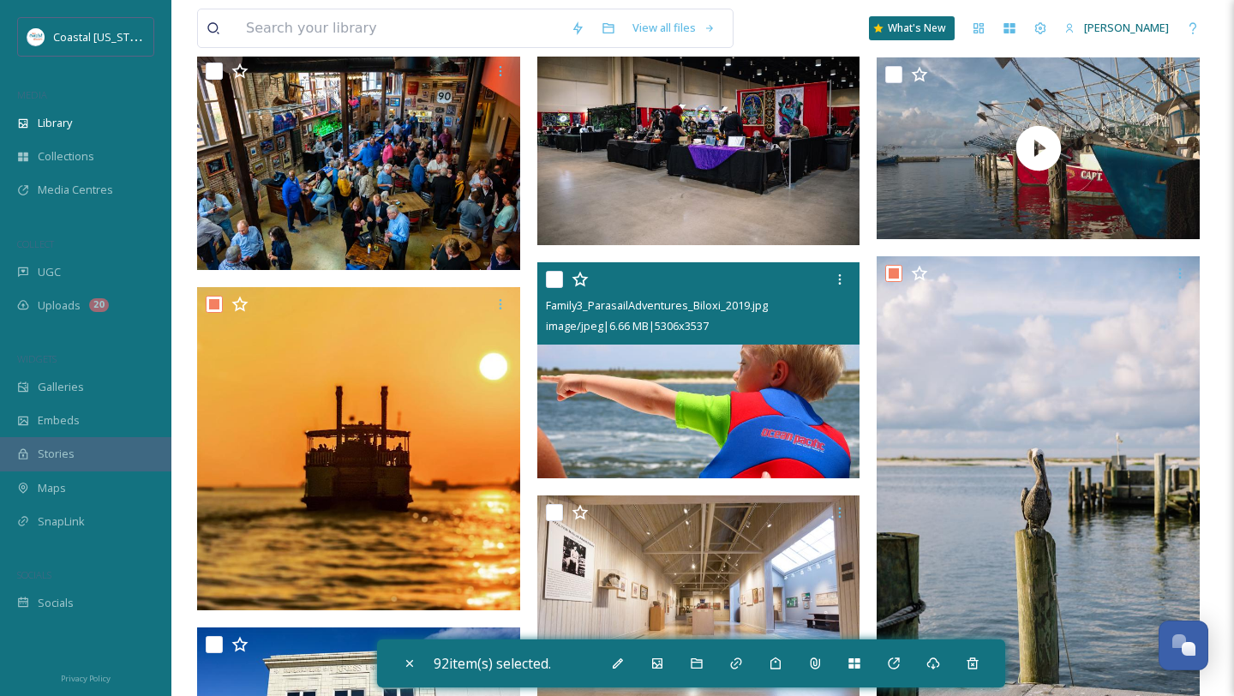
click at [556, 278] on input "checkbox" at bounding box center [554, 279] width 17 height 17
checkbox input "true"
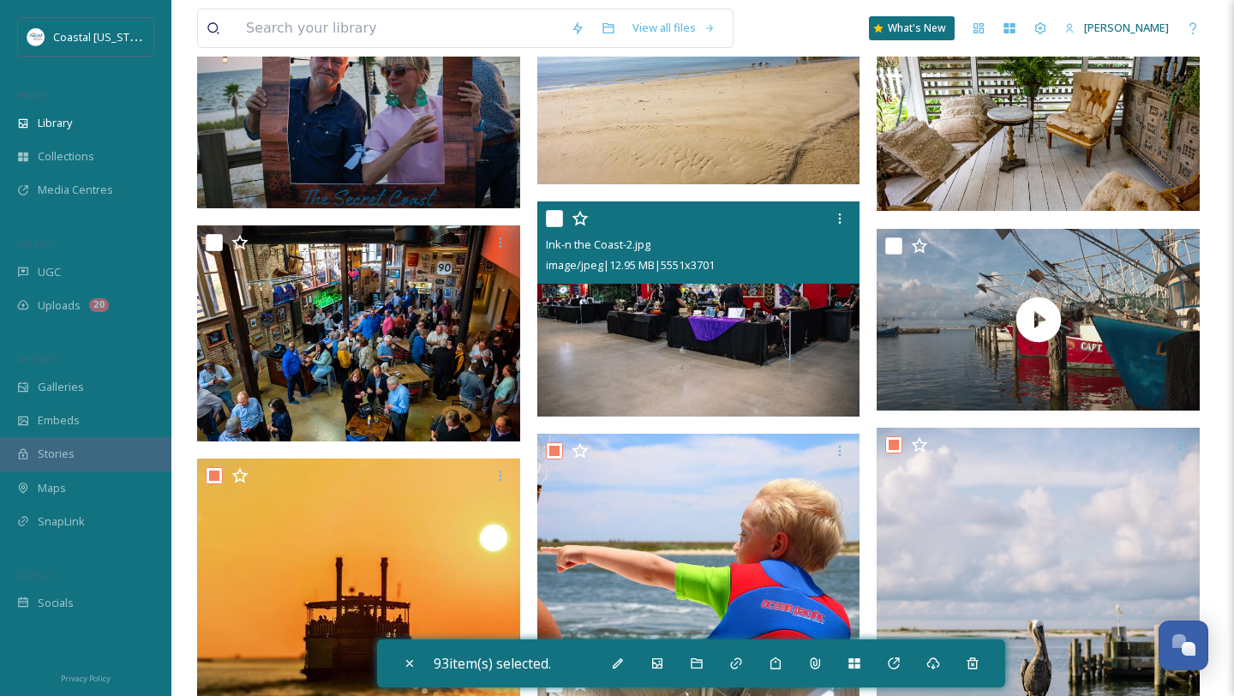
scroll to position [11216, 0]
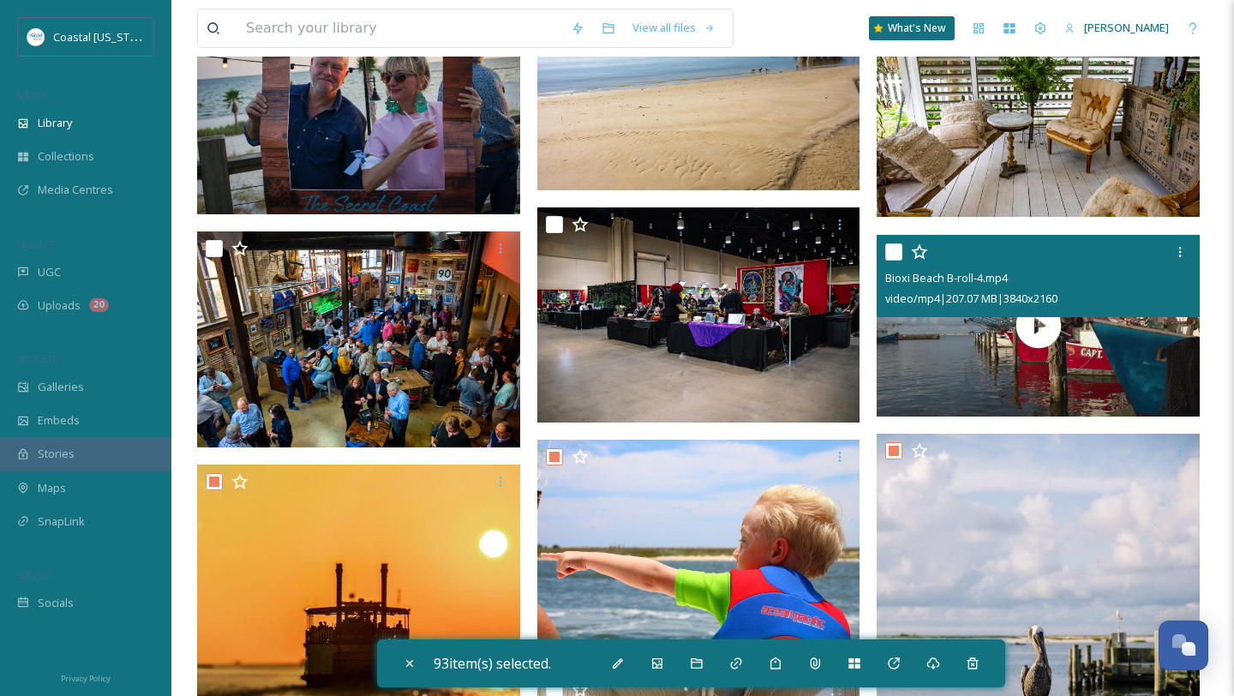
click at [894, 255] on input "checkbox" at bounding box center [894, 251] width 17 height 17
checkbox input "true"
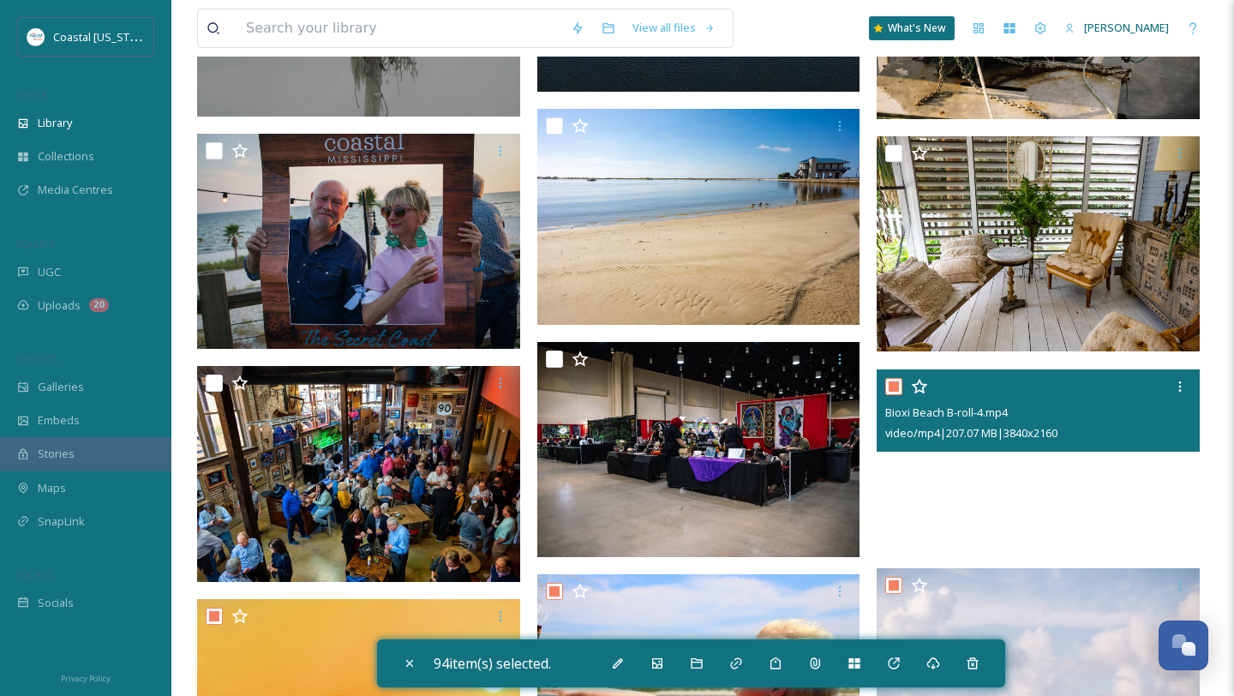
scroll to position [11044, 0]
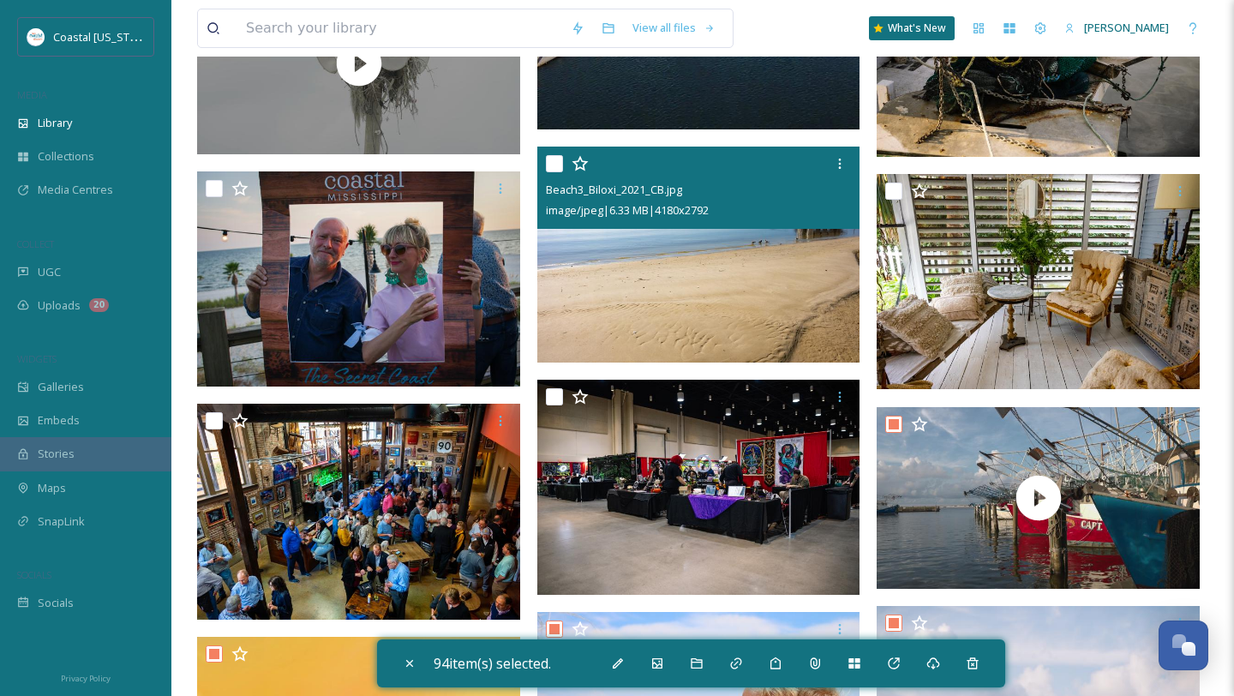
click at [550, 166] on input "checkbox" at bounding box center [554, 163] width 17 height 17
checkbox input "true"
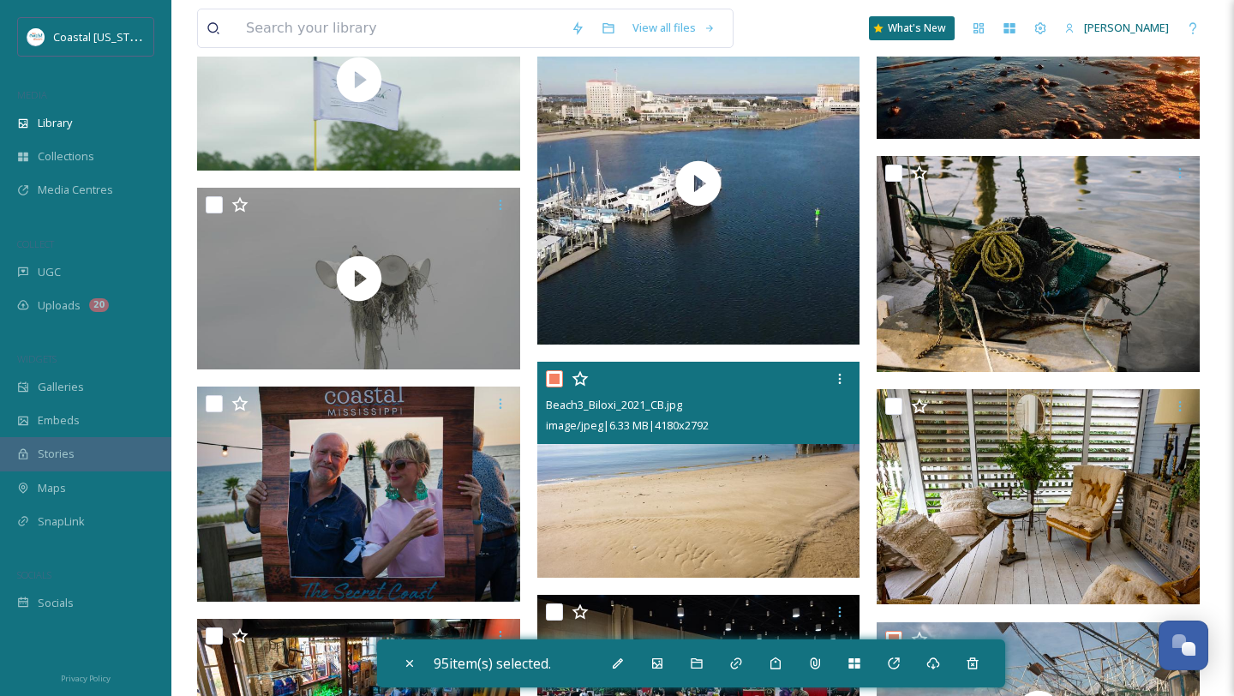
scroll to position [10684, 0]
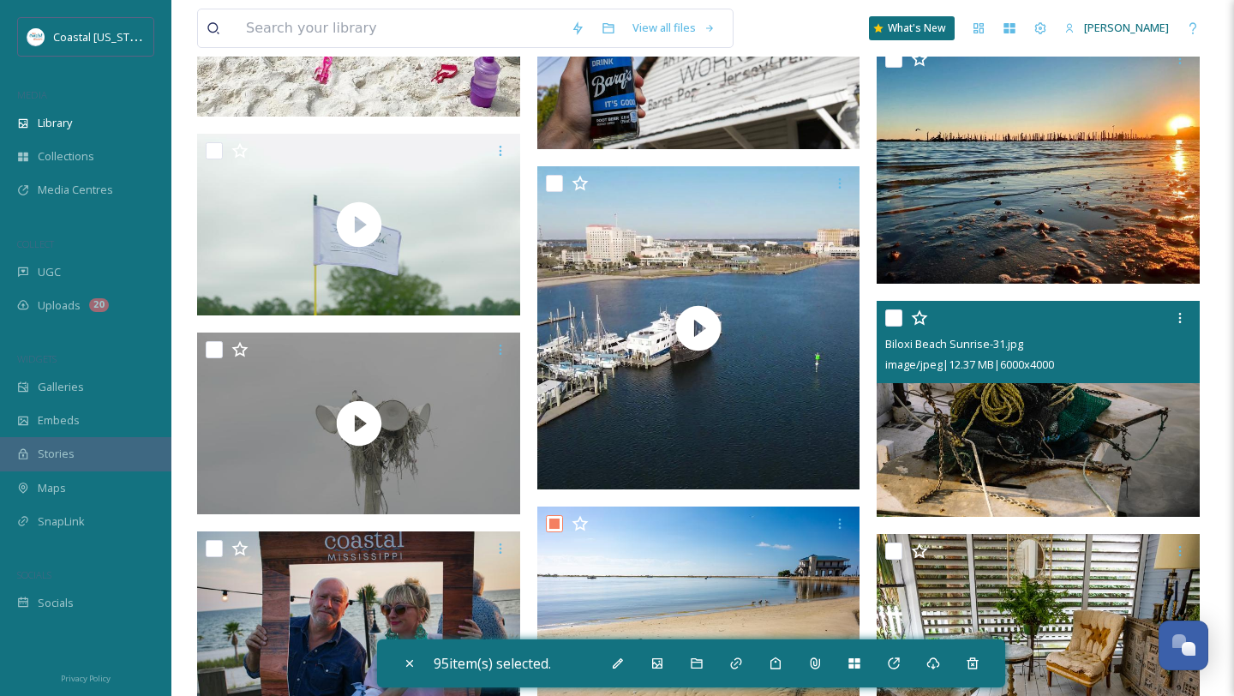
click at [891, 320] on input "checkbox" at bounding box center [894, 317] width 17 height 17
checkbox input "true"
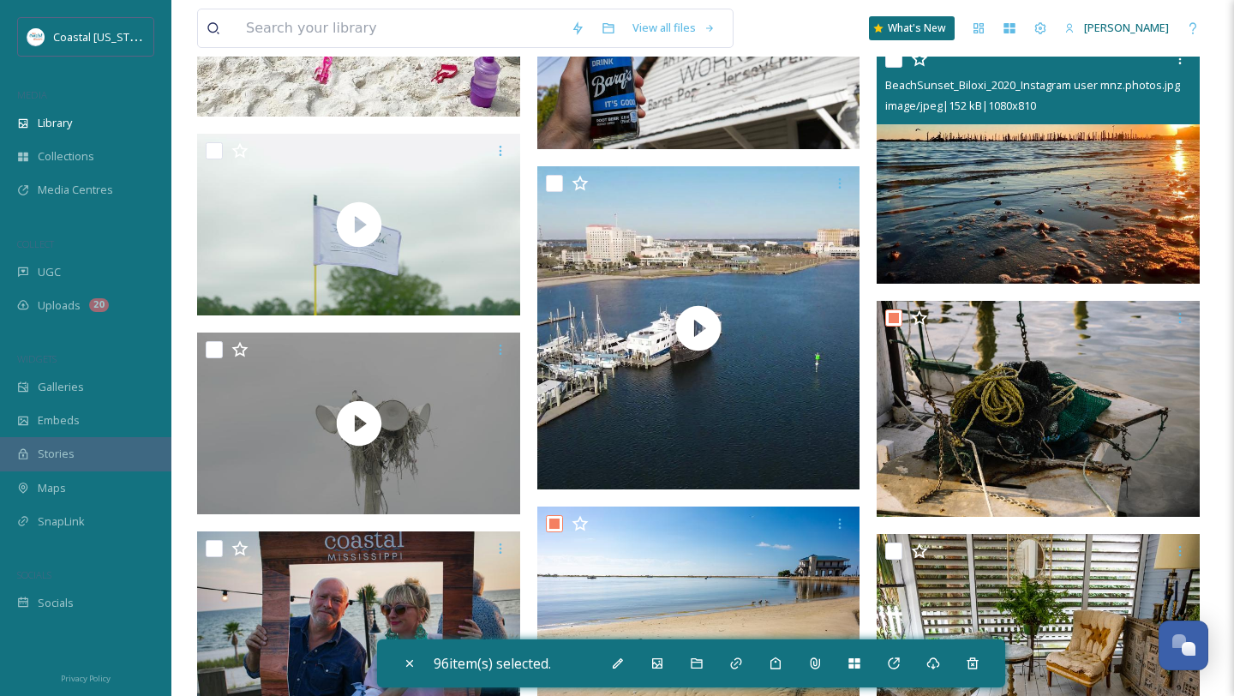
click at [897, 63] on input "checkbox" at bounding box center [894, 59] width 17 height 17
checkbox input "true"
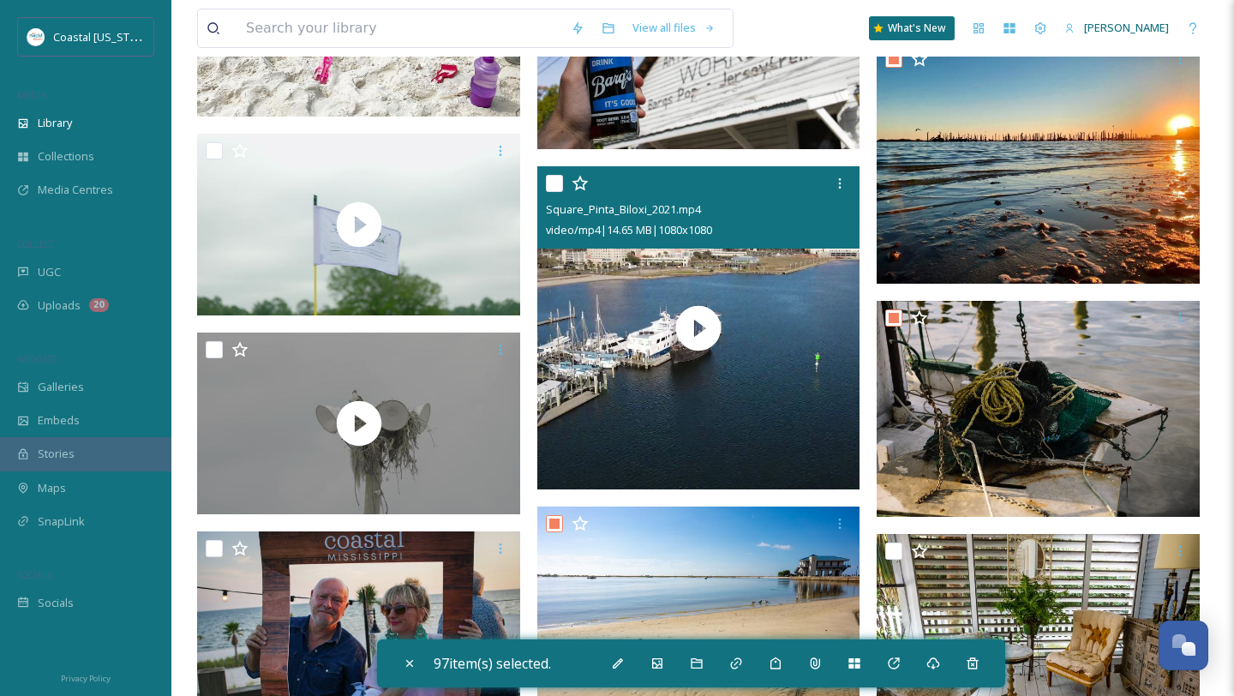
click at [555, 187] on input "checkbox" at bounding box center [554, 183] width 17 height 17
checkbox input "true"
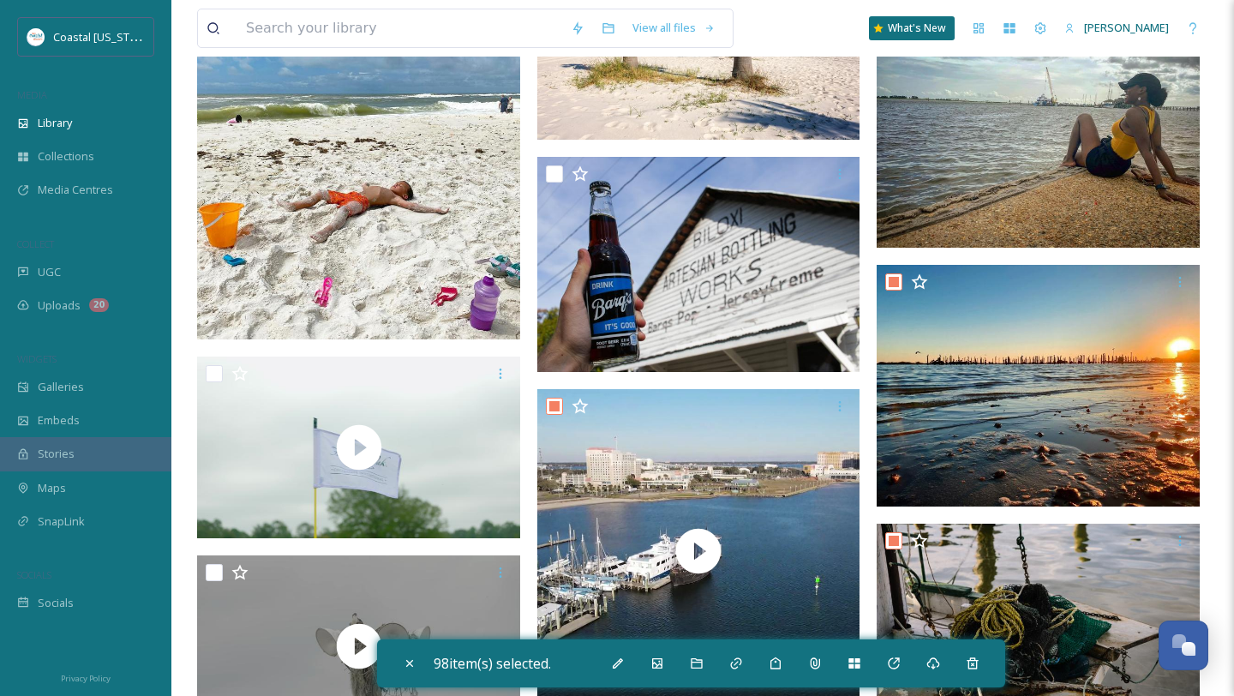
scroll to position [10333, 0]
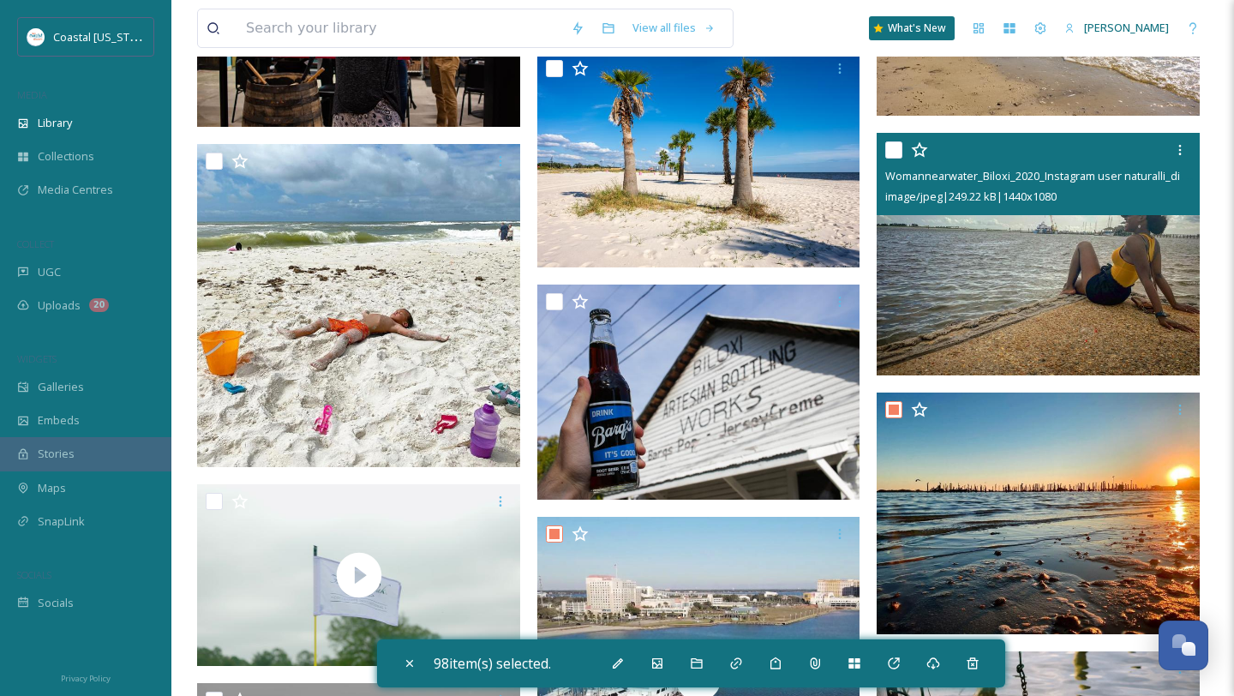
click at [892, 144] on input "checkbox" at bounding box center [894, 149] width 17 height 17
checkbox input "true"
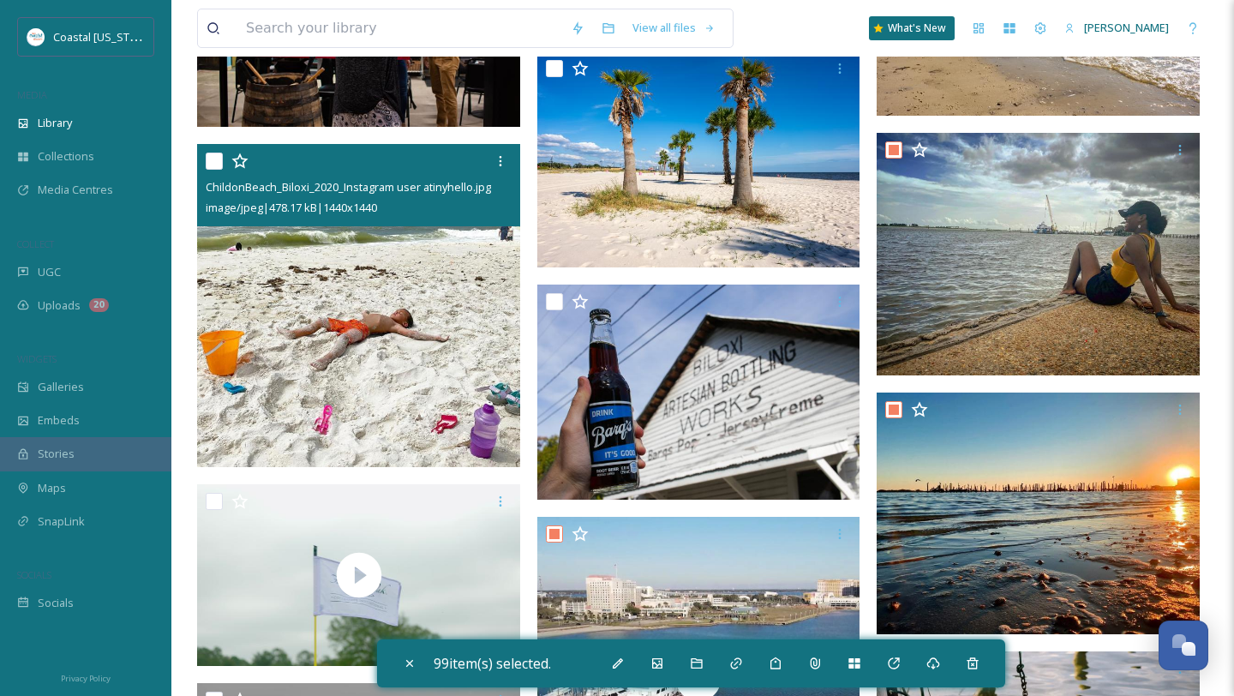
click at [210, 167] on input "checkbox" at bounding box center [214, 161] width 17 height 17
checkbox input "true"
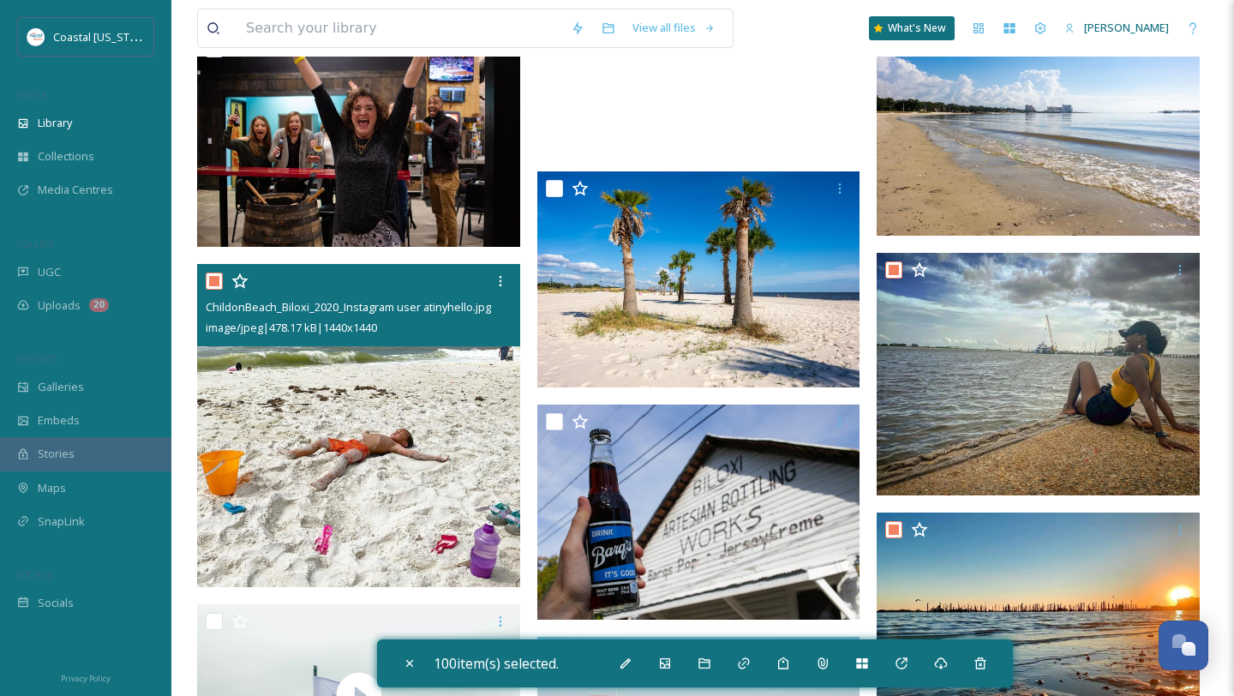
scroll to position [10126, 0]
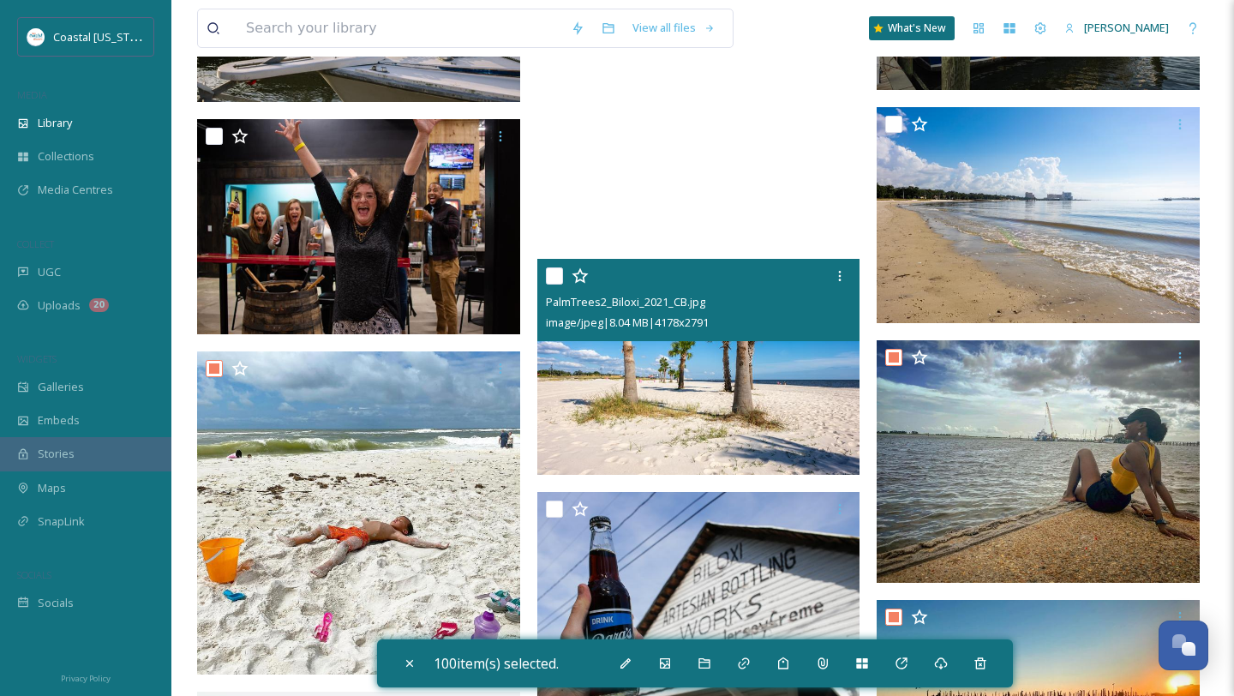
click at [556, 277] on input "checkbox" at bounding box center [554, 275] width 17 height 17
checkbox input "true"
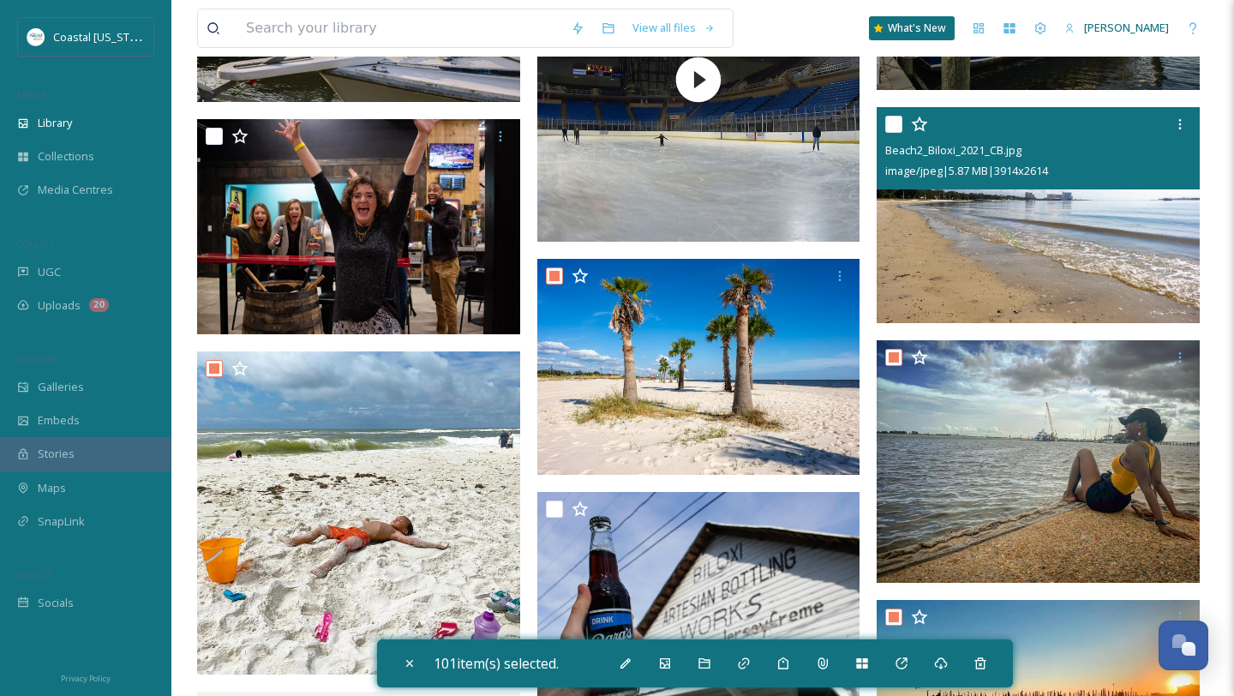
click at [898, 118] on input "checkbox" at bounding box center [894, 124] width 17 height 17
checkbox input "true"
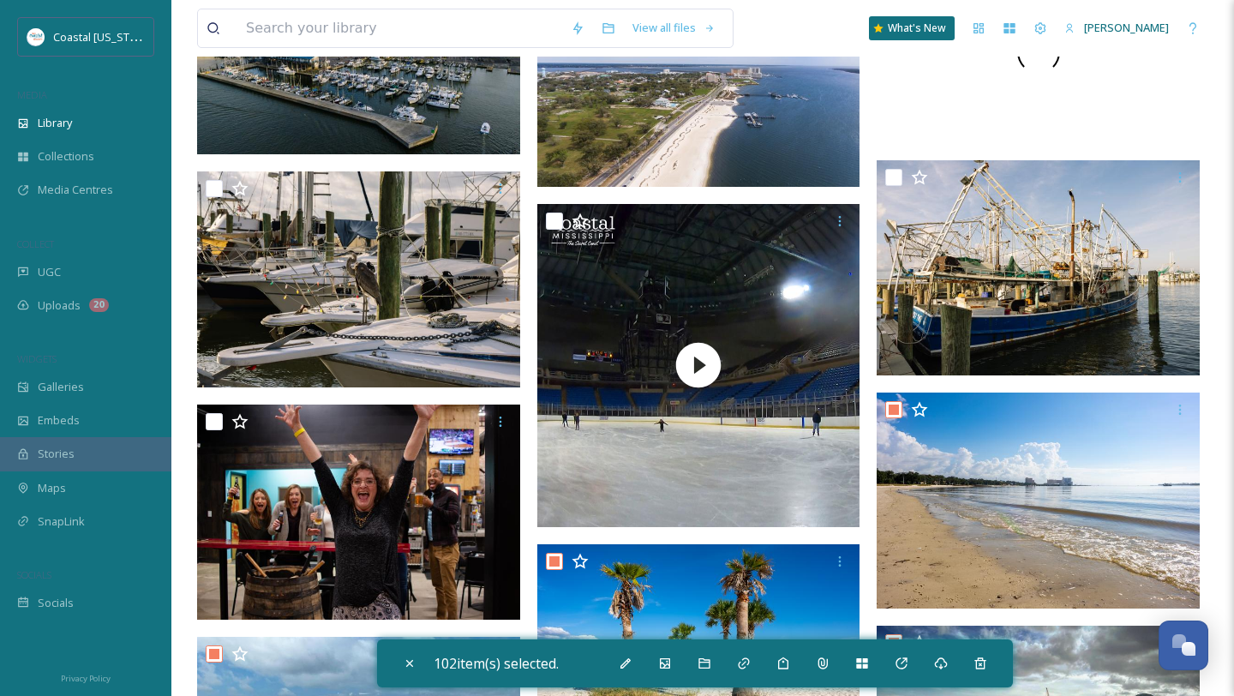
scroll to position [9806, 0]
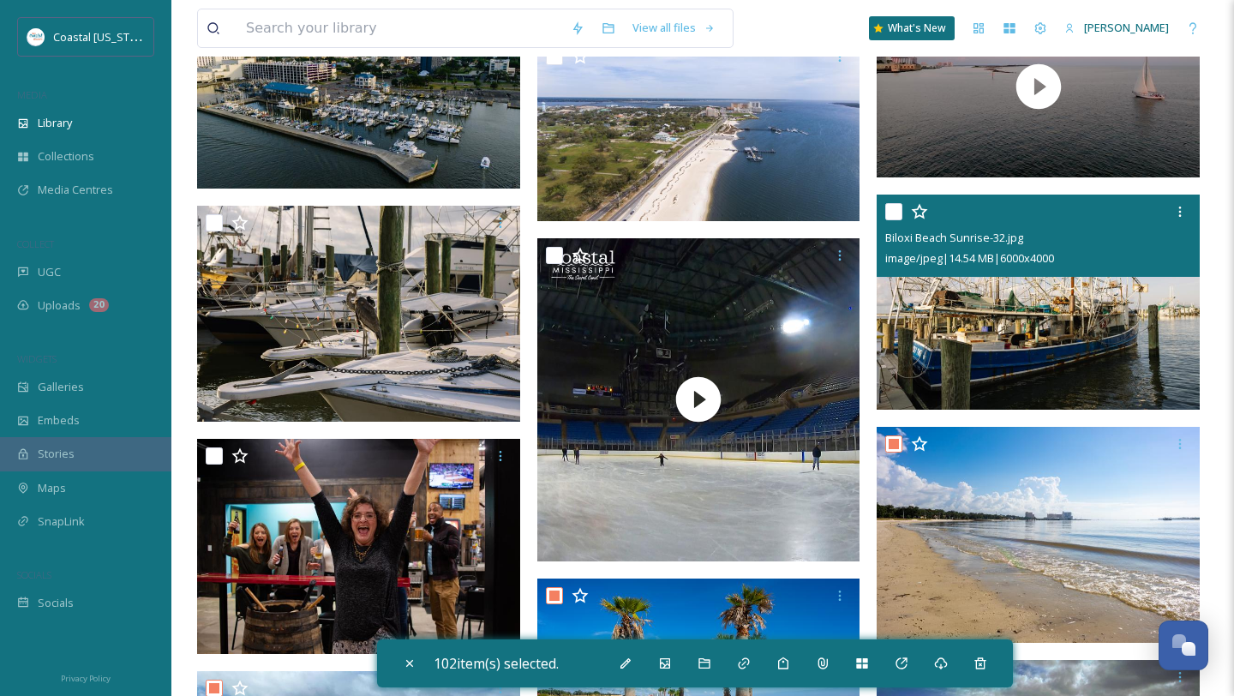
click at [895, 209] on input "checkbox" at bounding box center [894, 211] width 17 height 17
checkbox input "true"
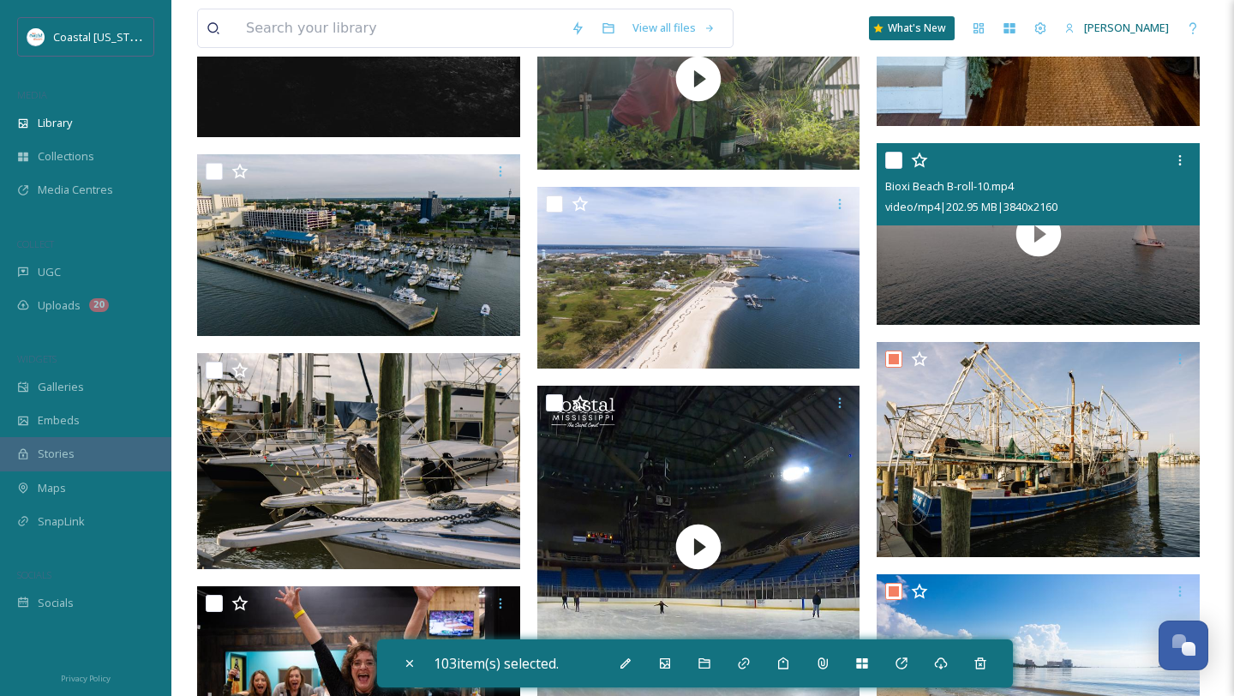
scroll to position [9652, 0]
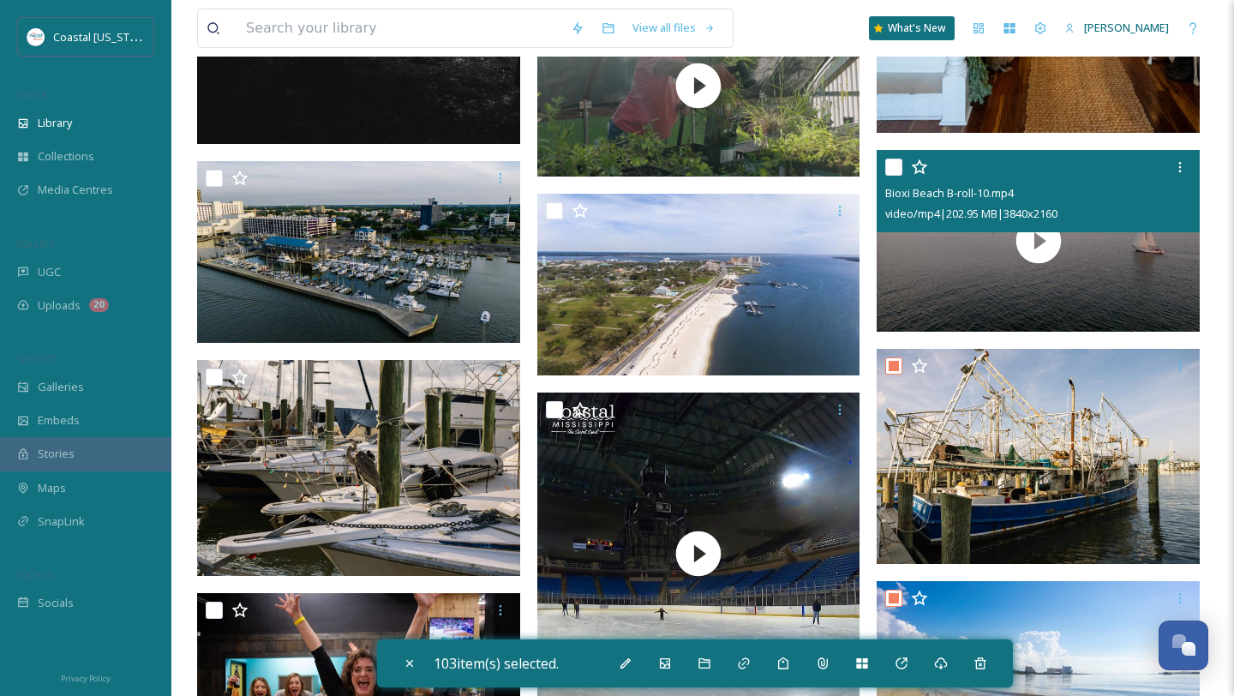
click at [897, 168] on input "checkbox" at bounding box center [894, 167] width 17 height 17
checkbox input "true"
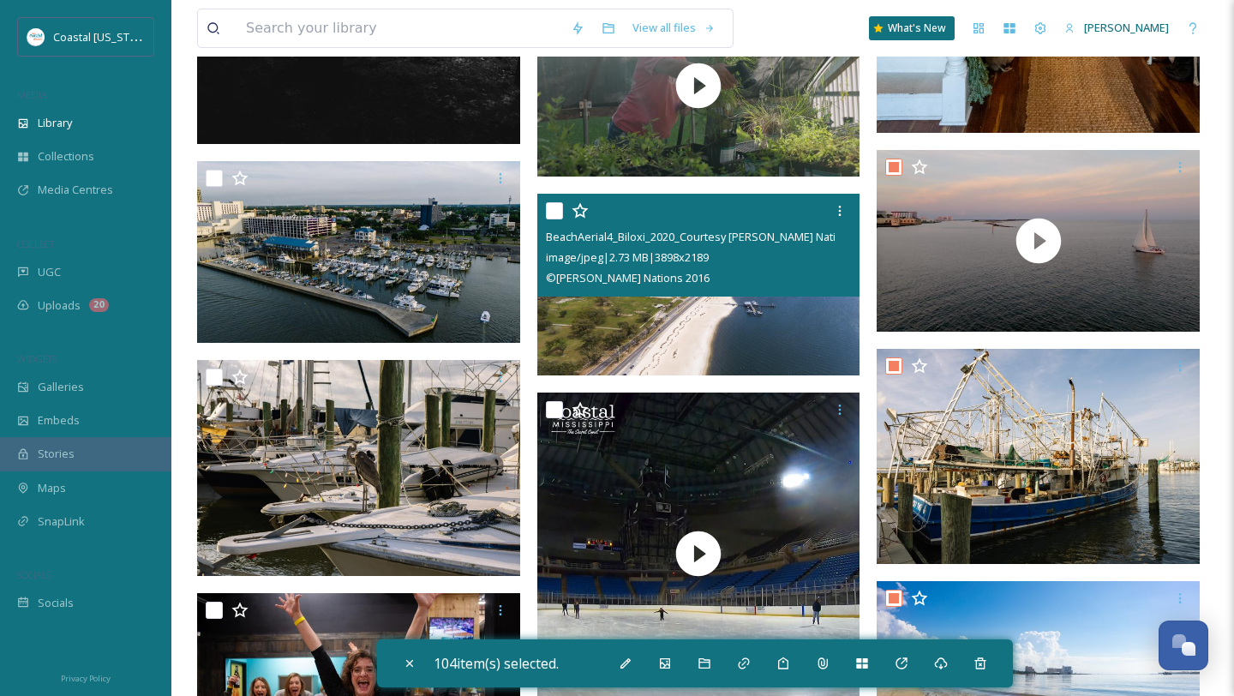
click at [555, 215] on input "checkbox" at bounding box center [554, 210] width 17 height 17
checkbox input "true"
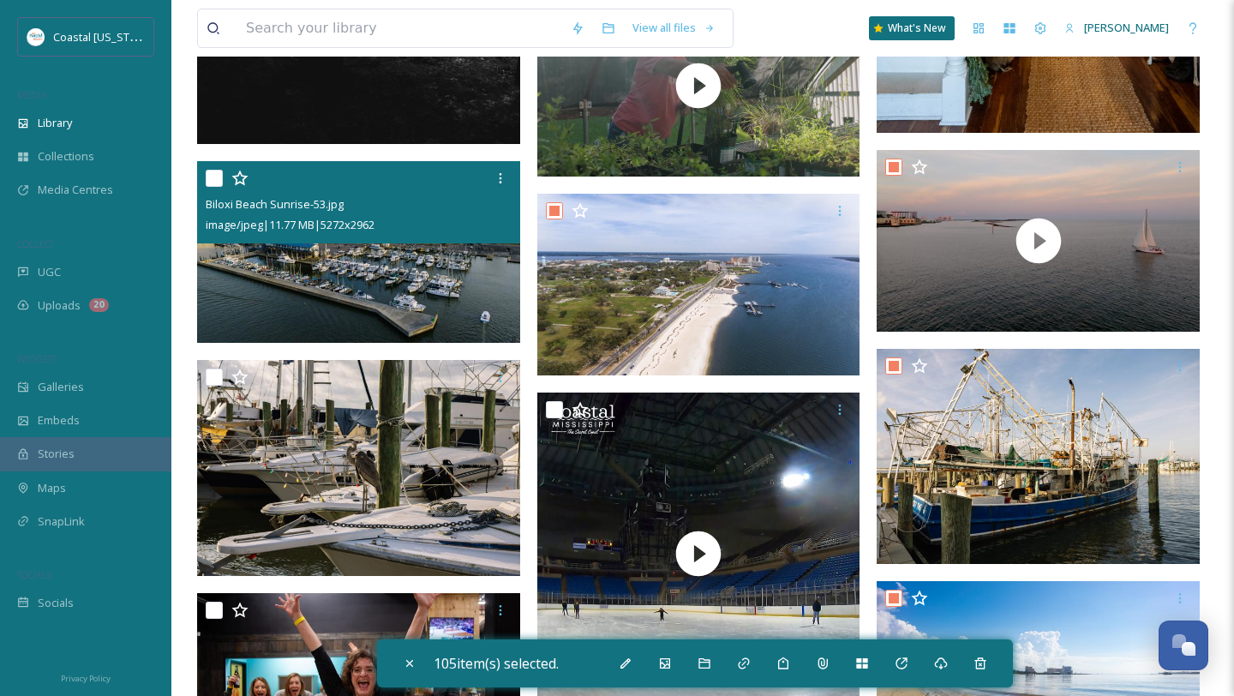
click at [215, 176] on input "checkbox" at bounding box center [214, 178] width 17 height 17
checkbox input "true"
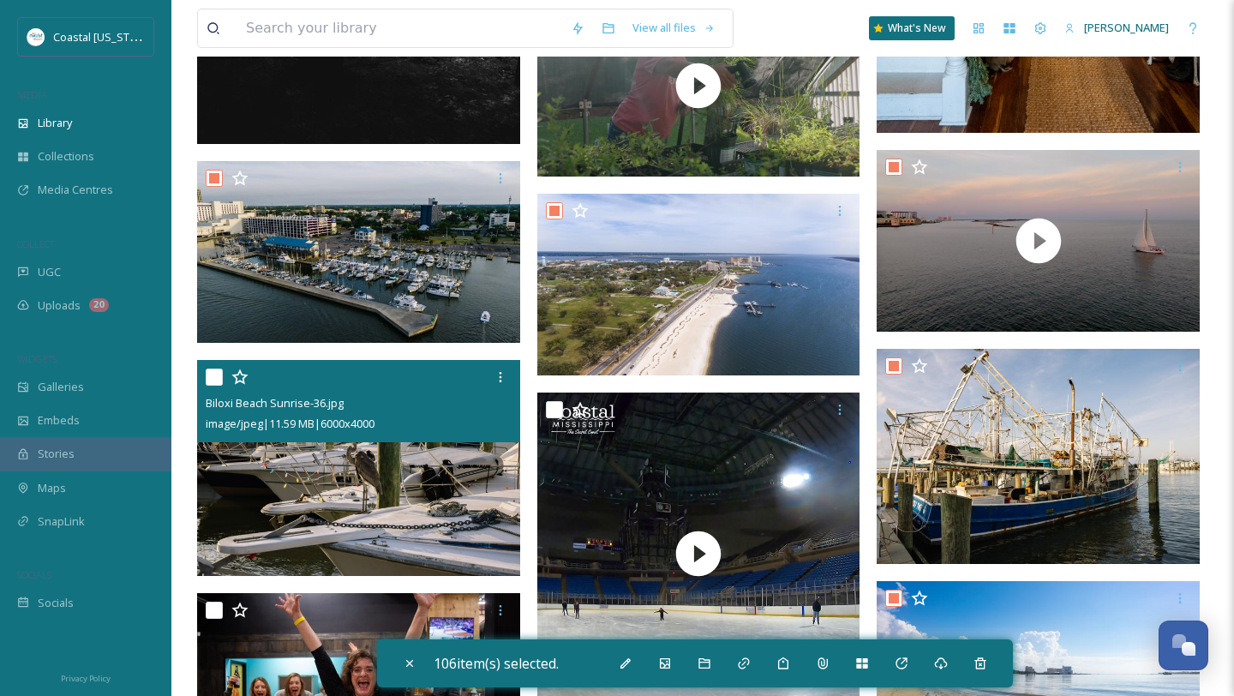
click at [213, 377] on input "checkbox" at bounding box center [214, 377] width 17 height 17
checkbox input "true"
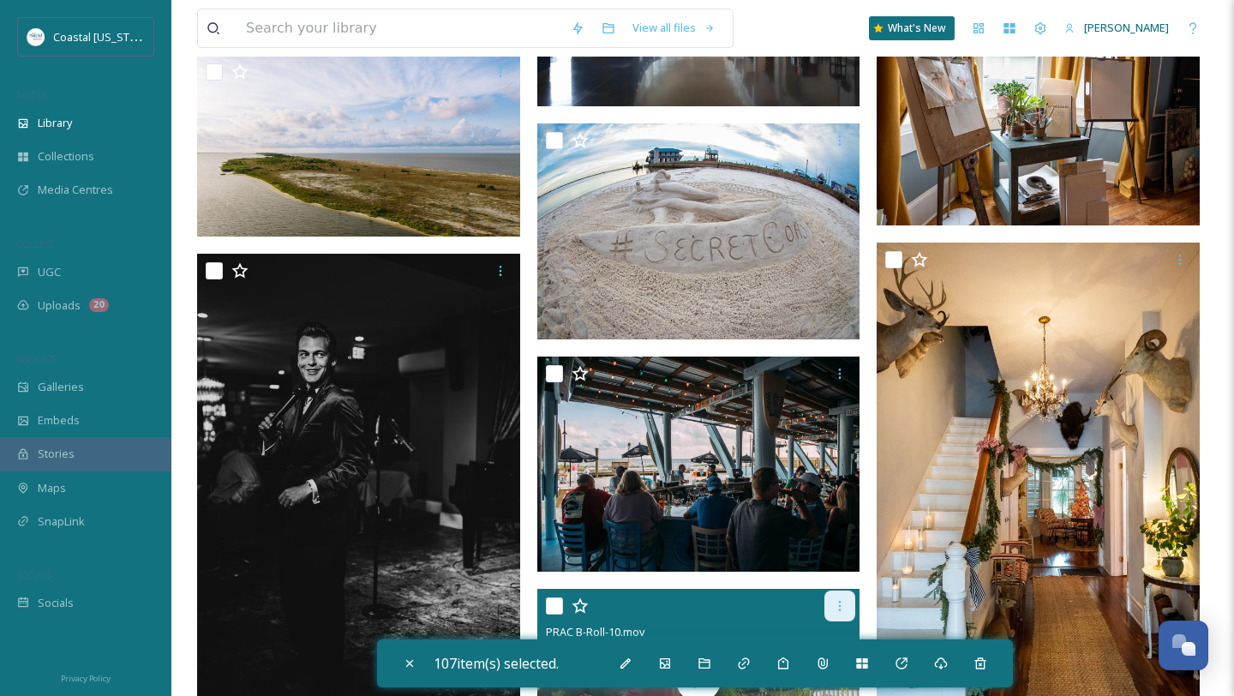
scroll to position [9010, 0]
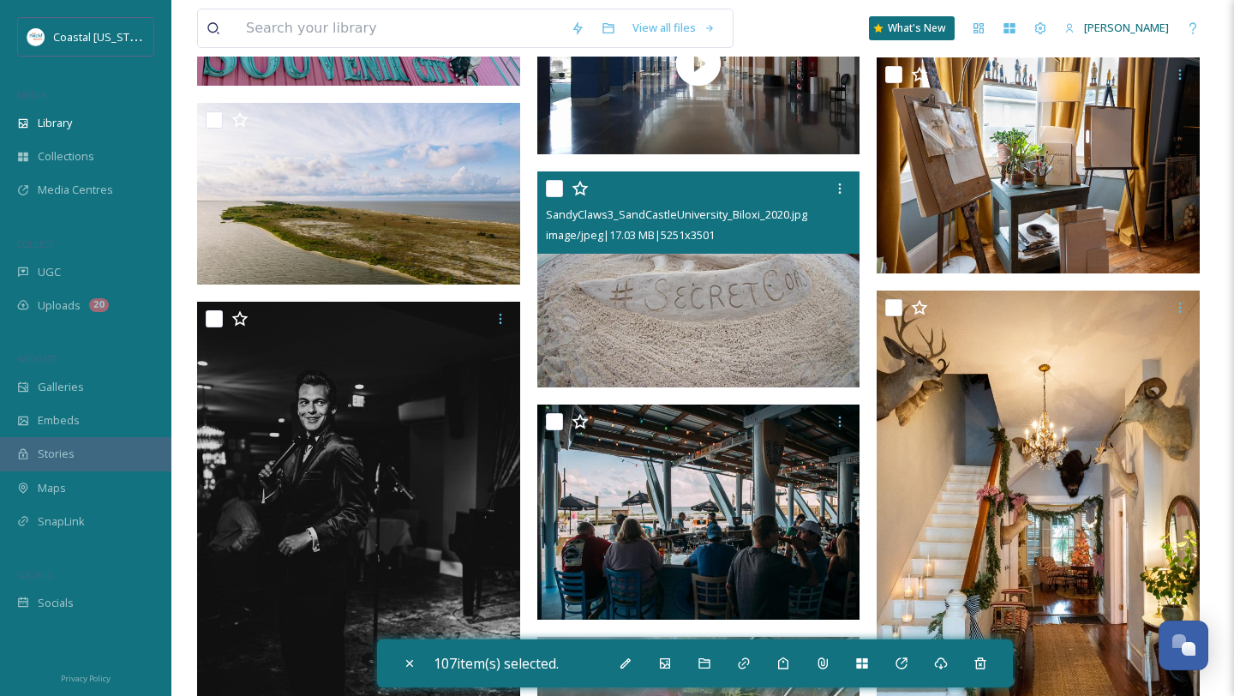
click at [550, 189] on input "checkbox" at bounding box center [554, 188] width 17 height 17
checkbox input "true"
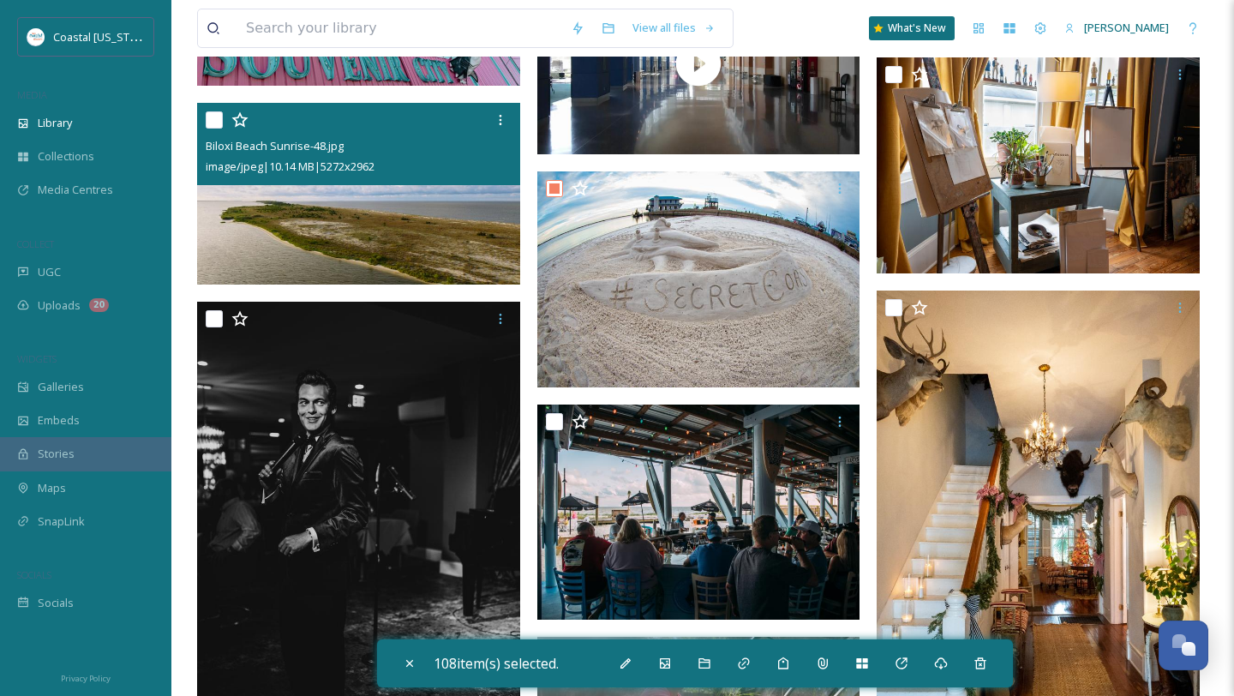
click at [221, 122] on input "checkbox" at bounding box center [214, 119] width 17 height 17
checkbox input "true"
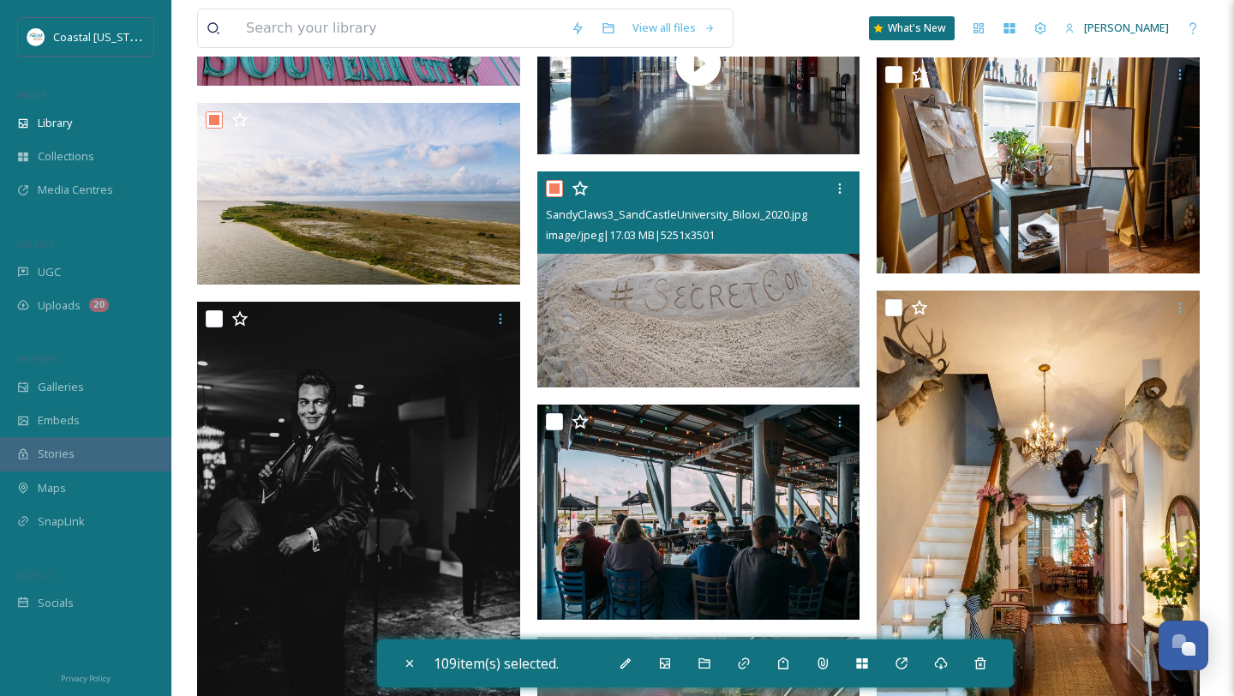
click at [550, 184] on input "checkbox" at bounding box center [554, 188] width 17 height 17
checkbox input "false"
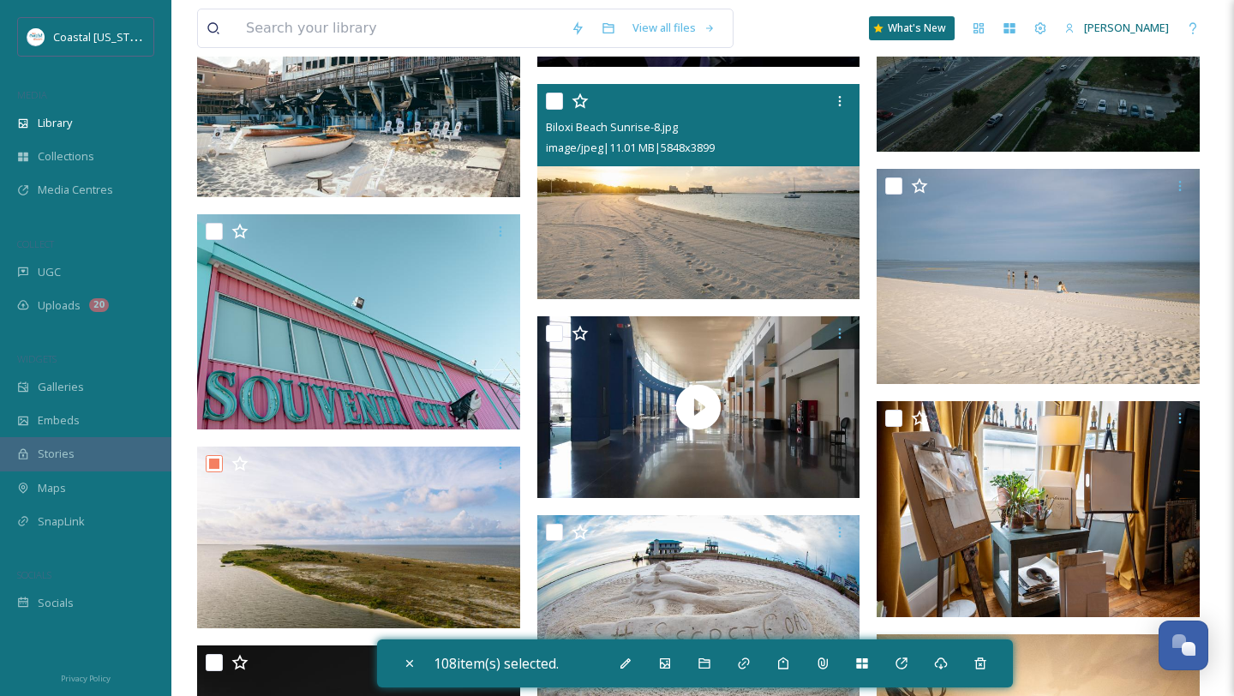
scroll to position [8654, 0]
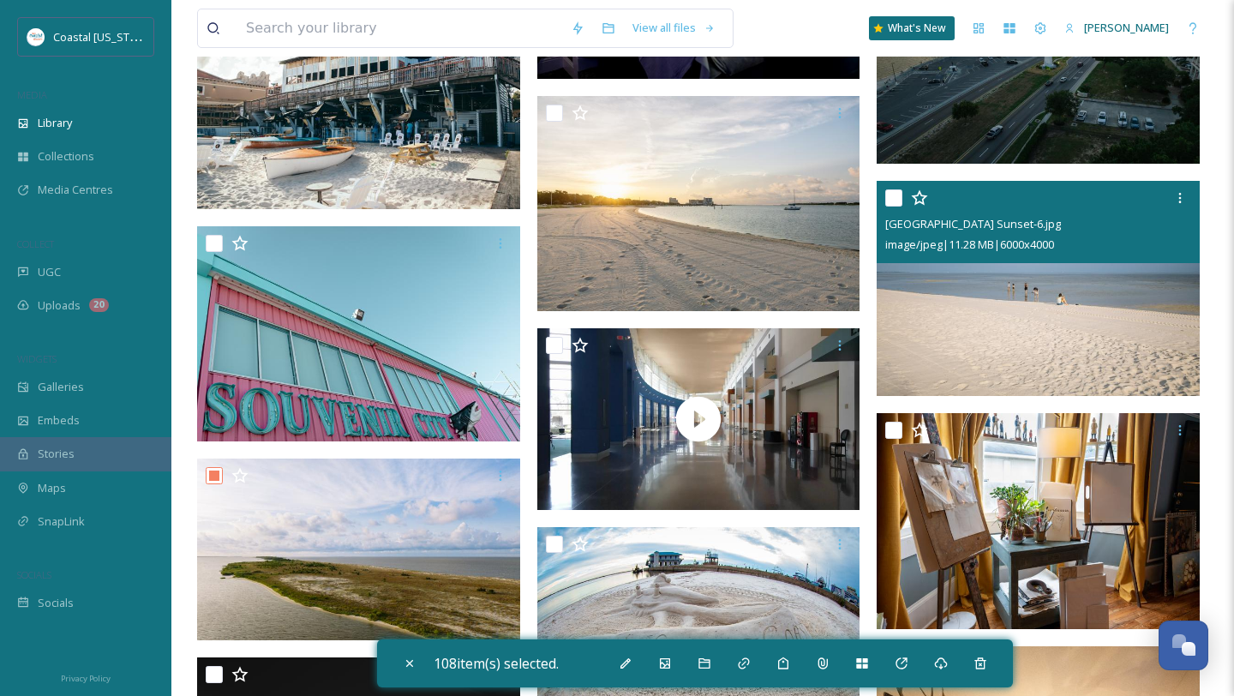
click at [895, 201] on input "checkbox" at bounding box center [894, 197] width 17 height 17
checkbox input "true"
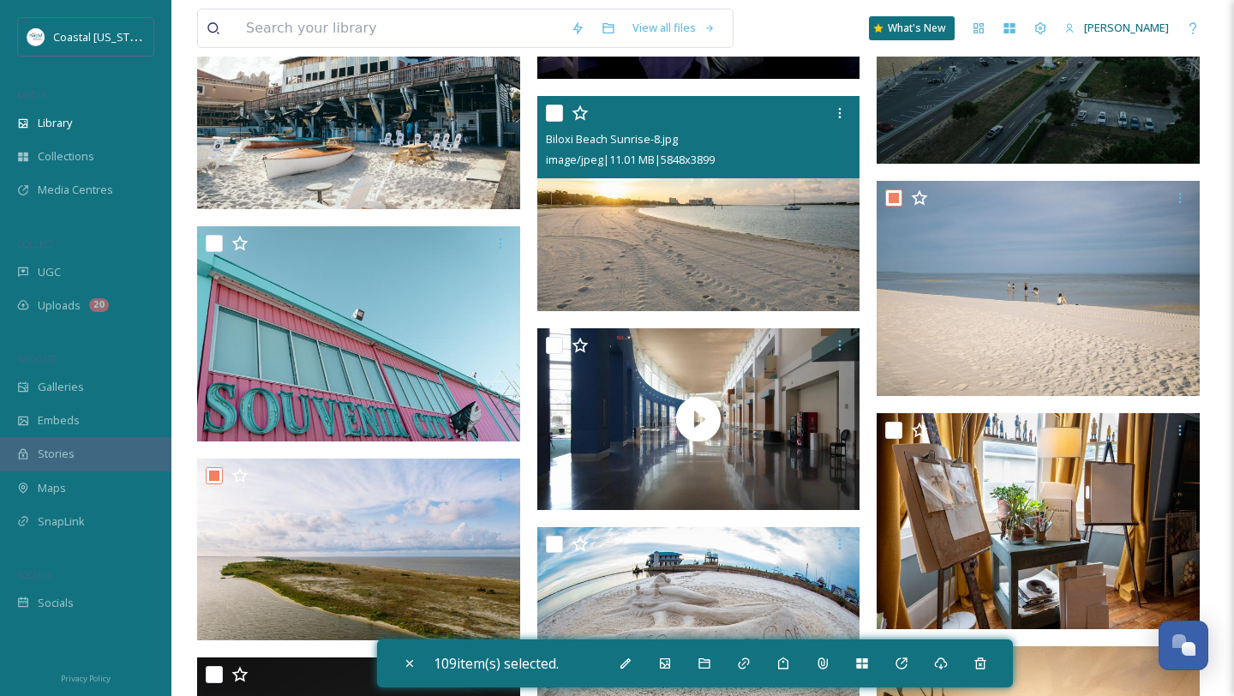
click at [555, 117] on input "checkbox" at bounding box center [554, 113] width 17 height 17
checkbox input "true"
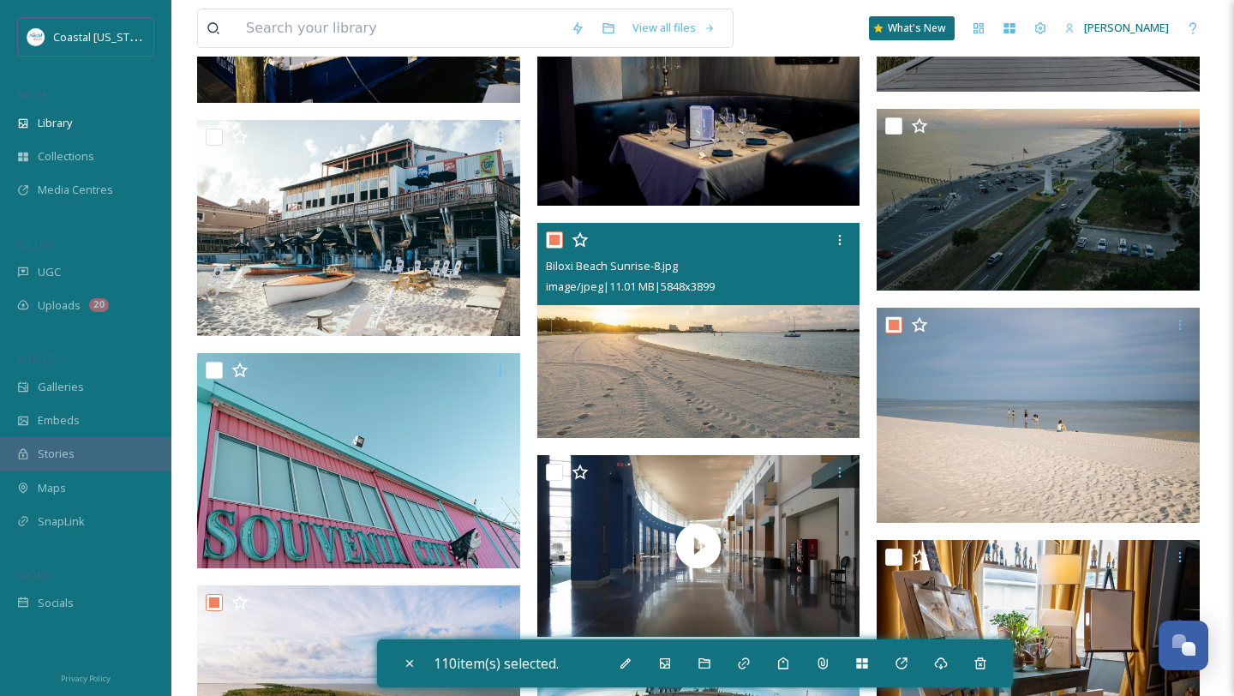
scroll to position [8484, 0]
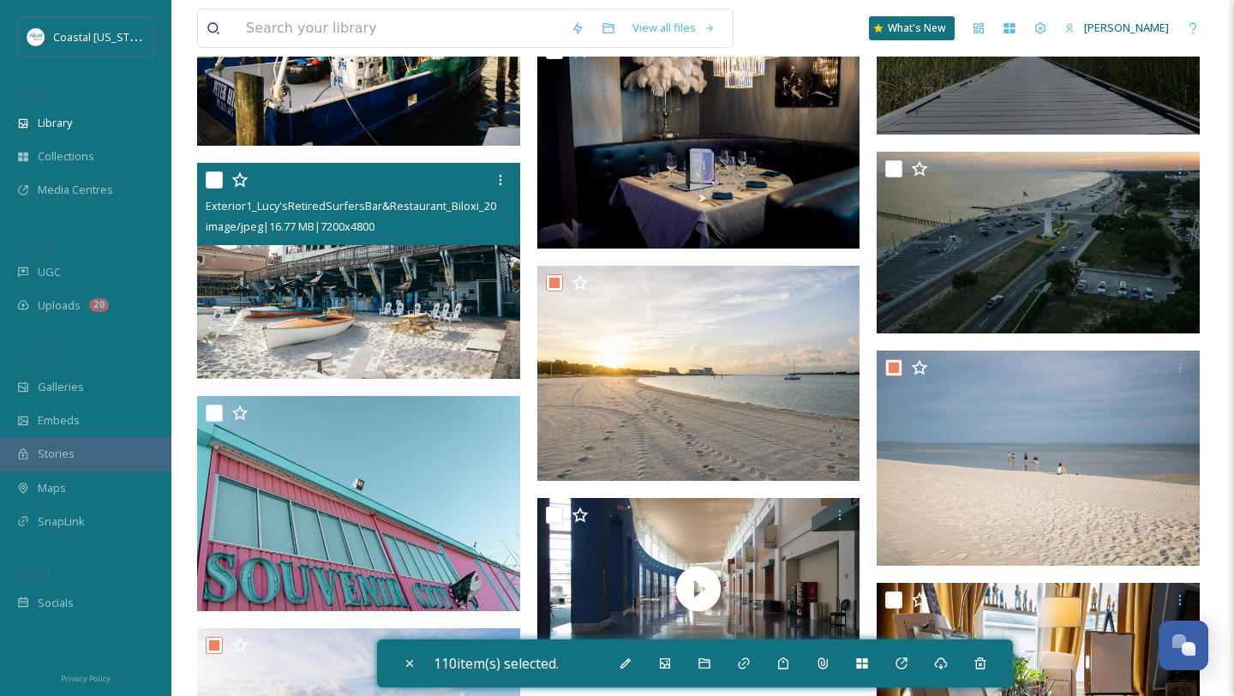
click at [213, 182] on input "checkbox" at bounding box center [214, 179] width 17 height 17
click at [215, 177] on input "checkbox" at bounding box center [214, 179] width 17 height 17
checkbox input "false"
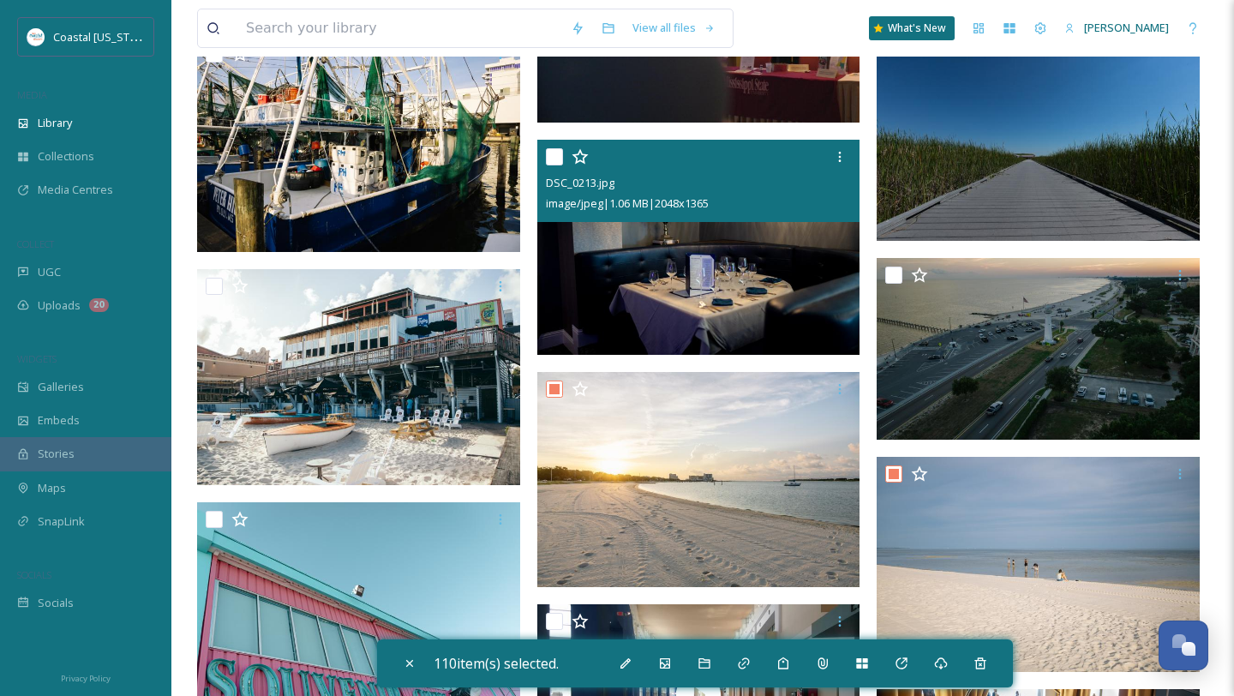
scroll to position [8345, 0]
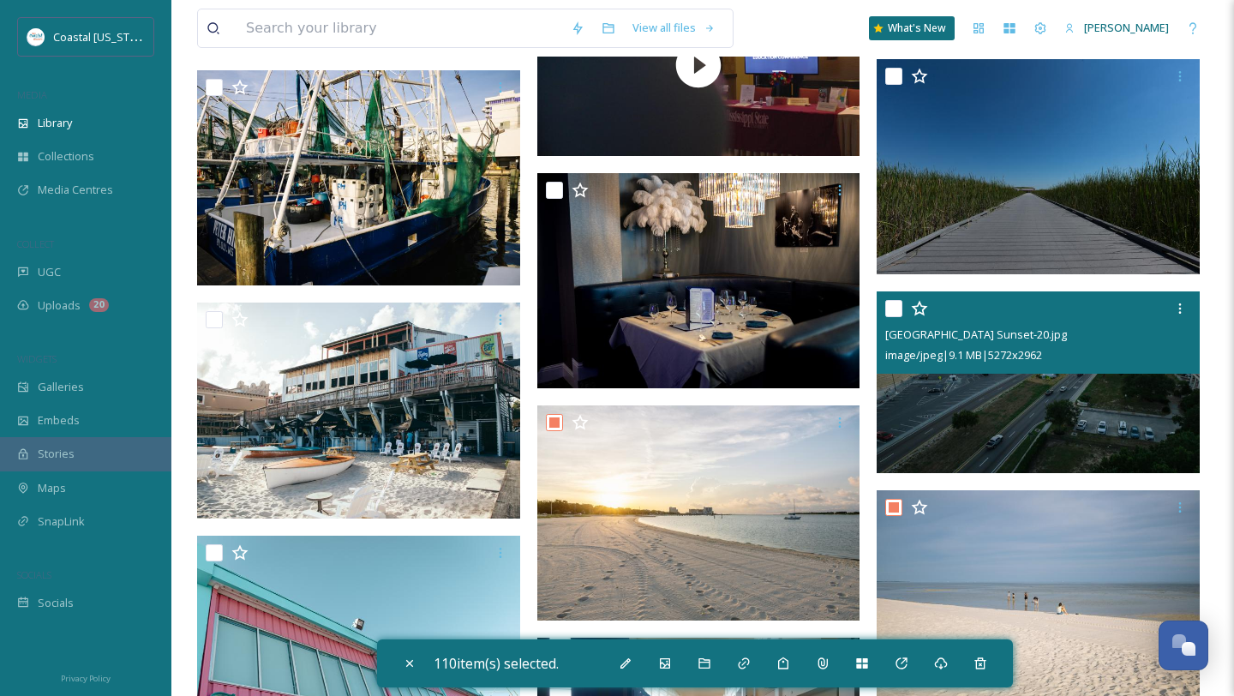
click at [897, 310] on input "checkbox" at bounding box center [894, 308] width 17 height 17
checkbox input "true"
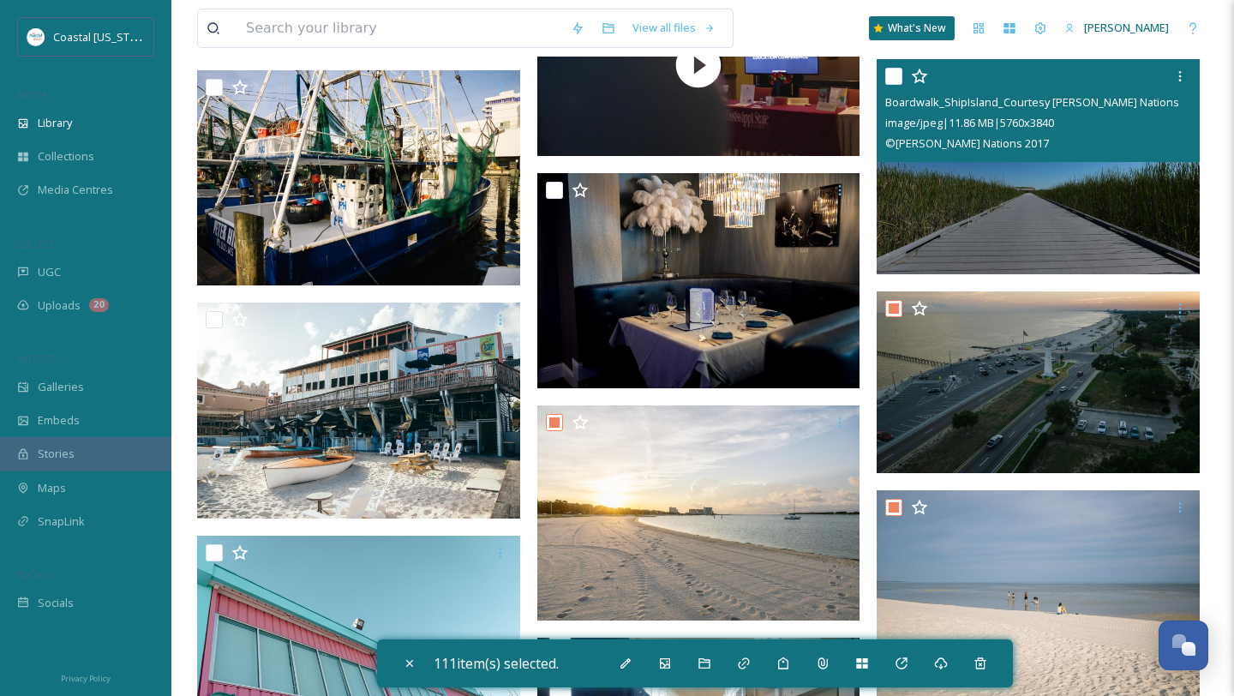
click at [894, 78] on input "checkbox" at bounding box center [894, 76] width 17 height 17
checkbox input "true"
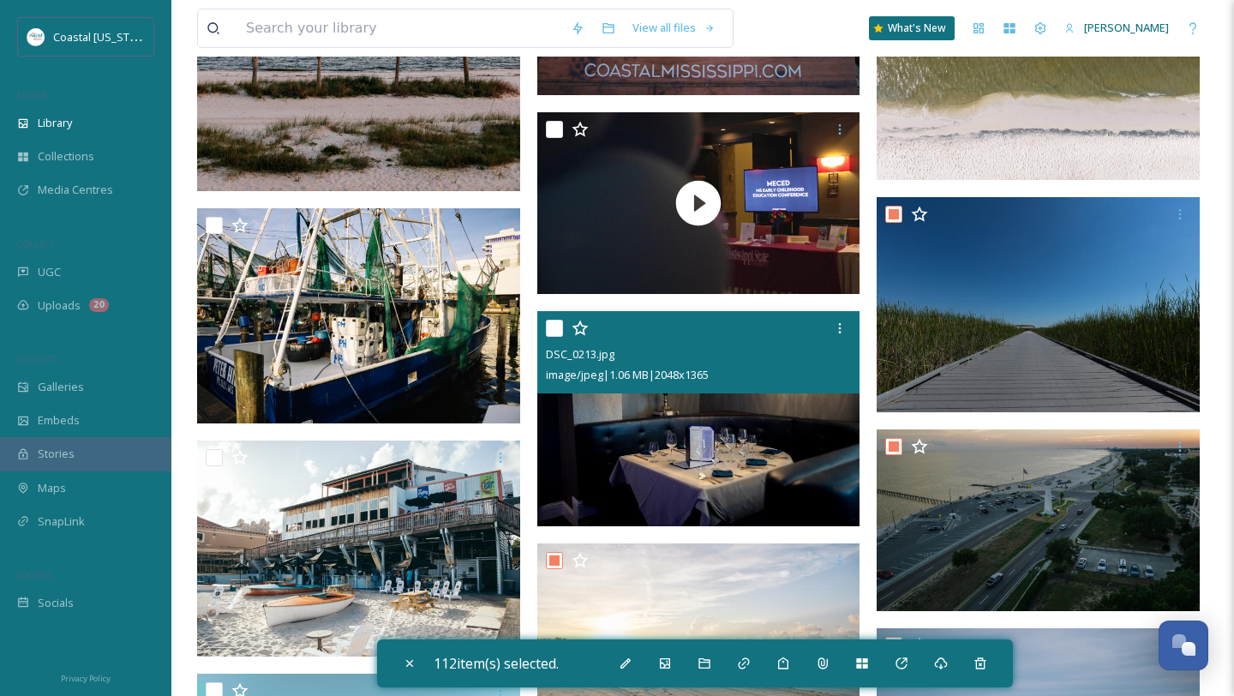
scroll to position [8107, 0]
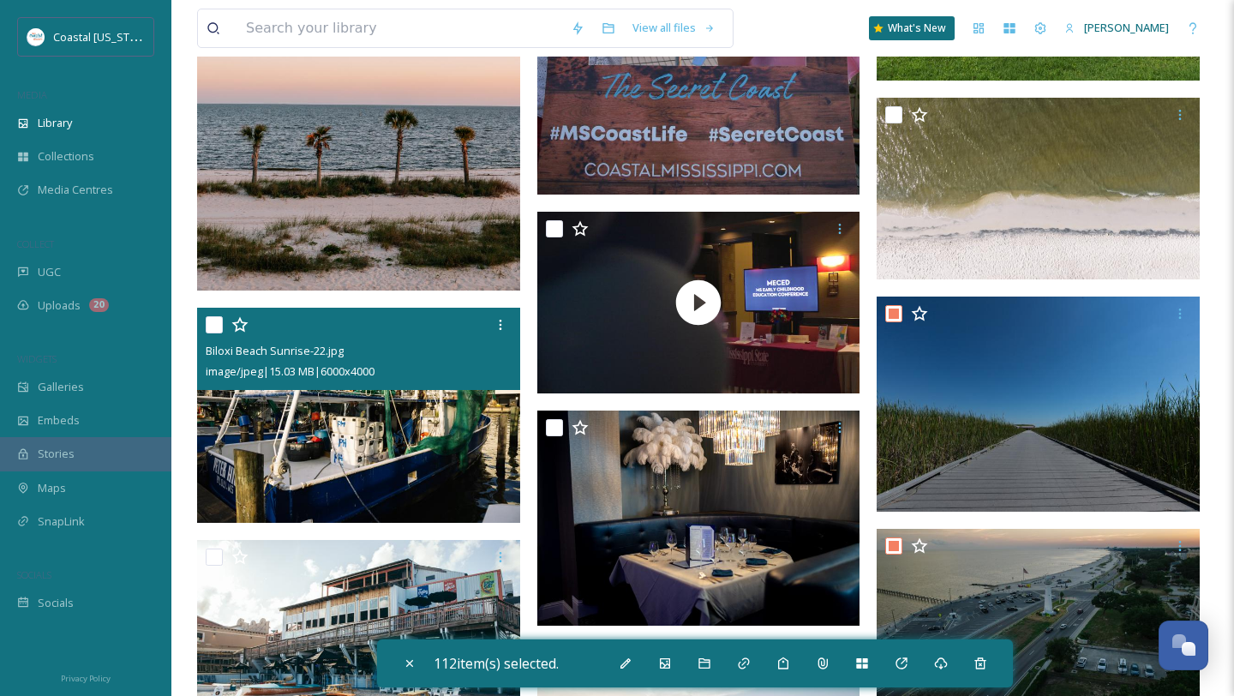
click at [213, 329] on input "checkbox" at bounding box center [214, 324] width 17 height 17
checkbox input "true"
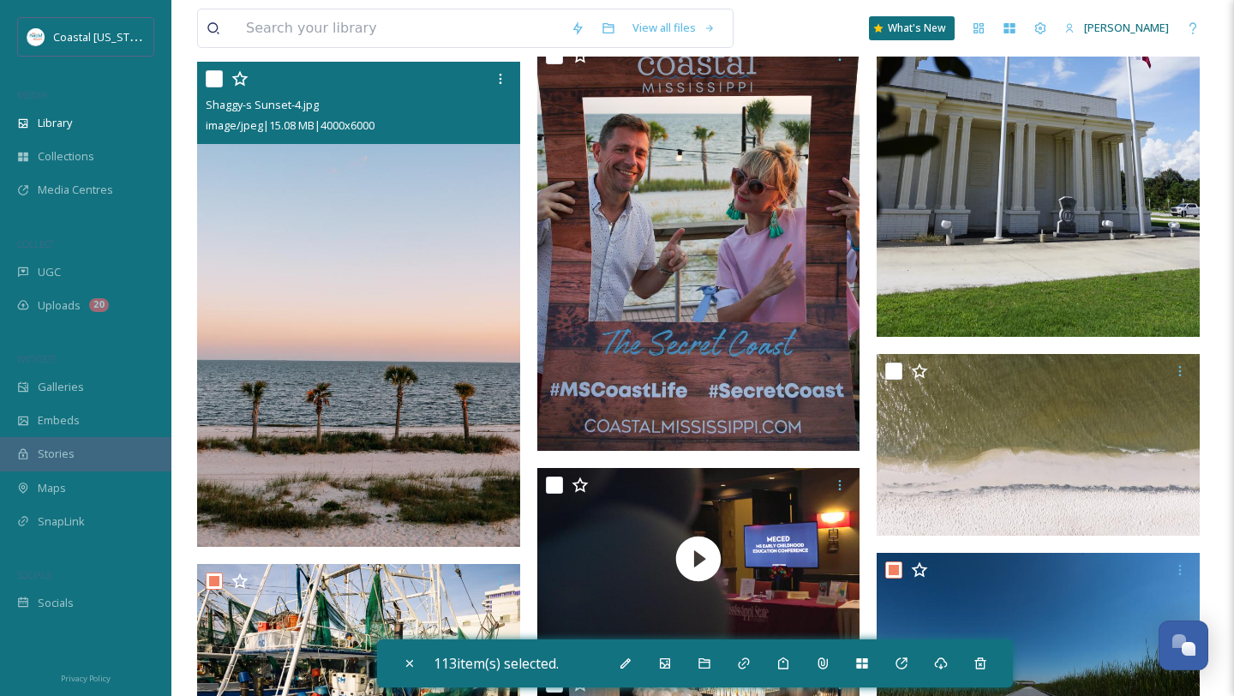
scroll to position [7801, 0]
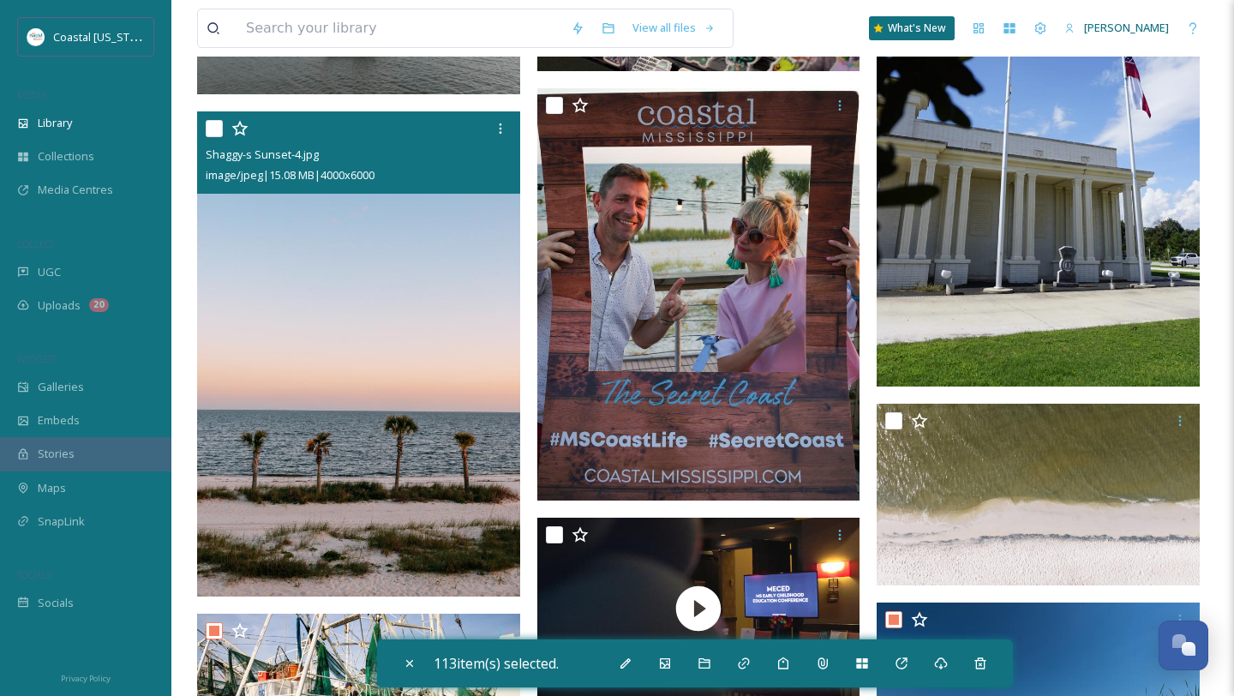
click at [218, 125] on input "checkbox" at bounding box center [214, 128] width 17 height 17
checkbox input "true"
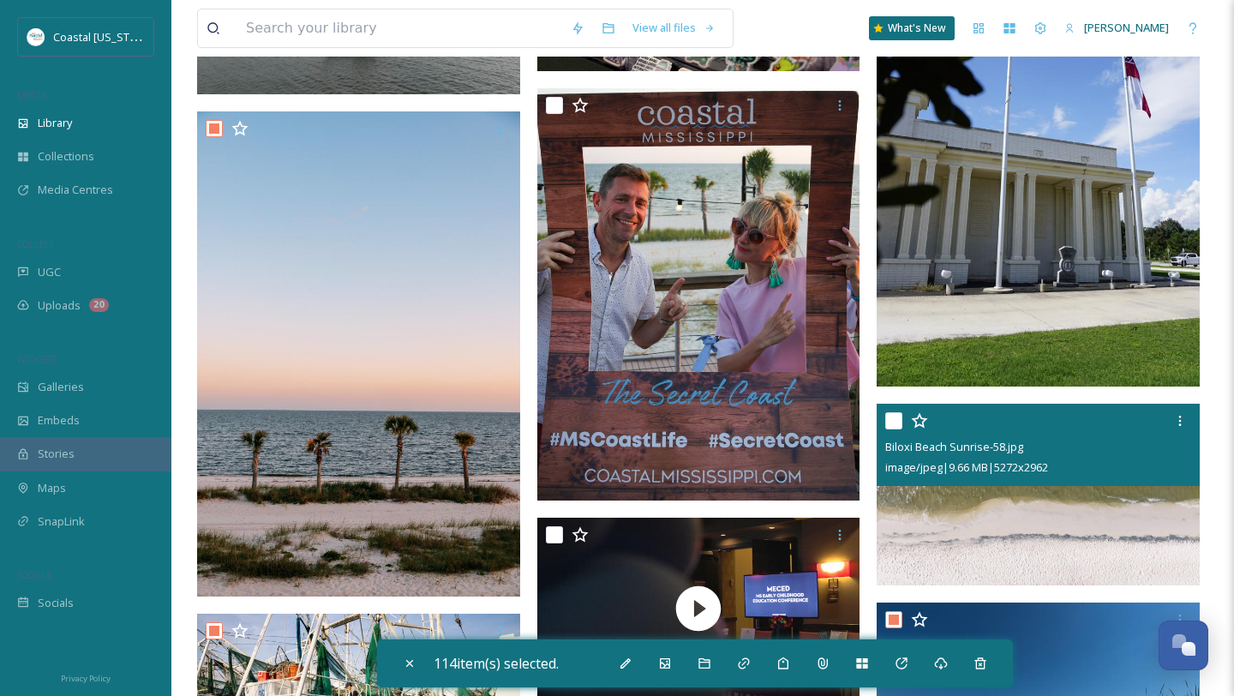
click at [896, 423] on input "checkbox" at bounding box center [894, 420] width 17 height 17
checkbox input "true"
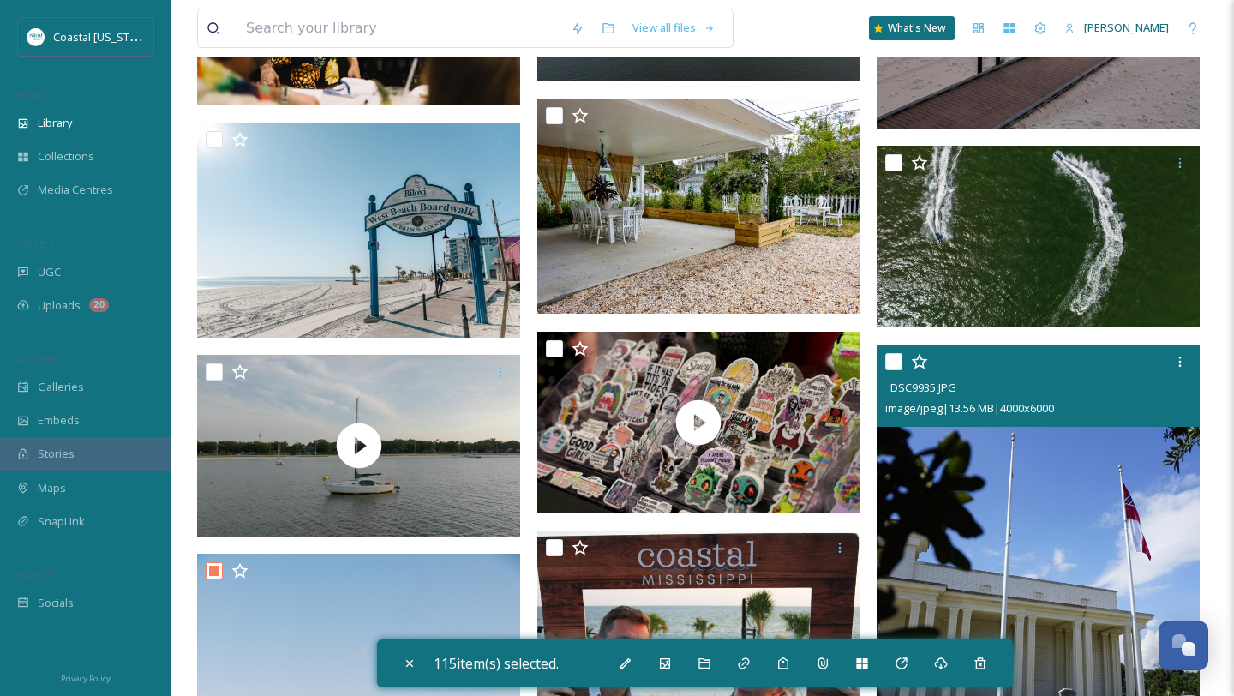
scroll to position [7352, 0]
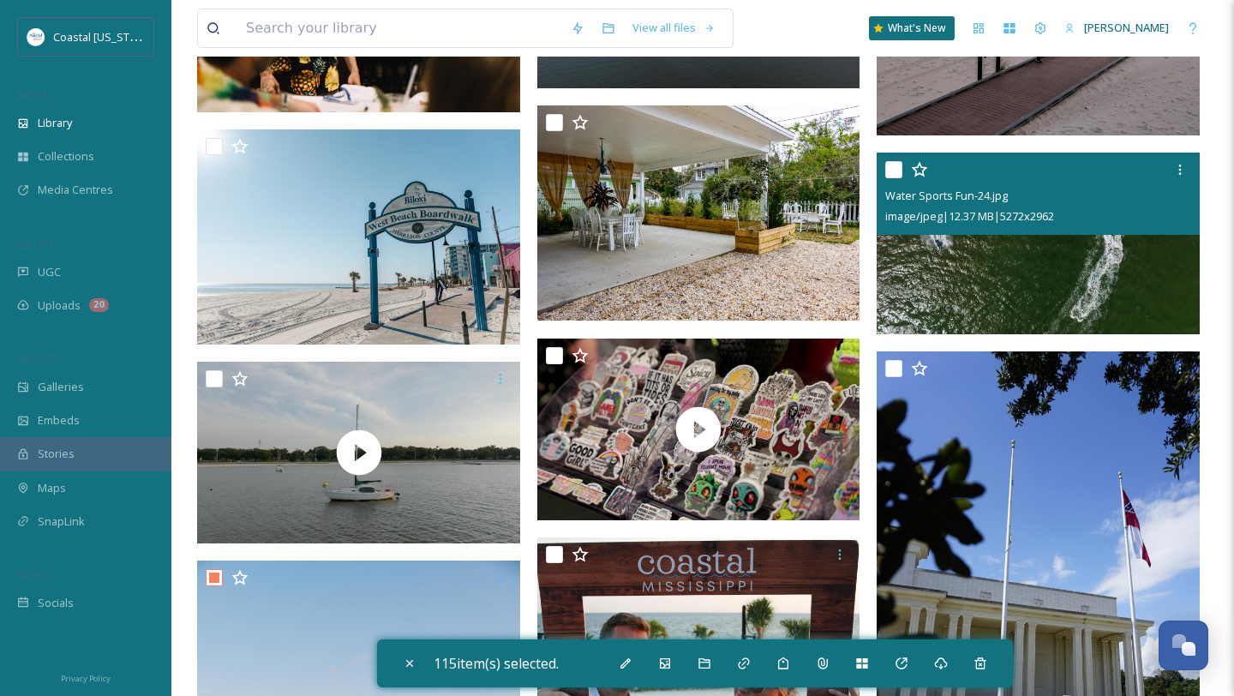
click at [893, 171] on input "checkbox" at bounding box center [894, 169] width 17 height 17
checkbox input "true"
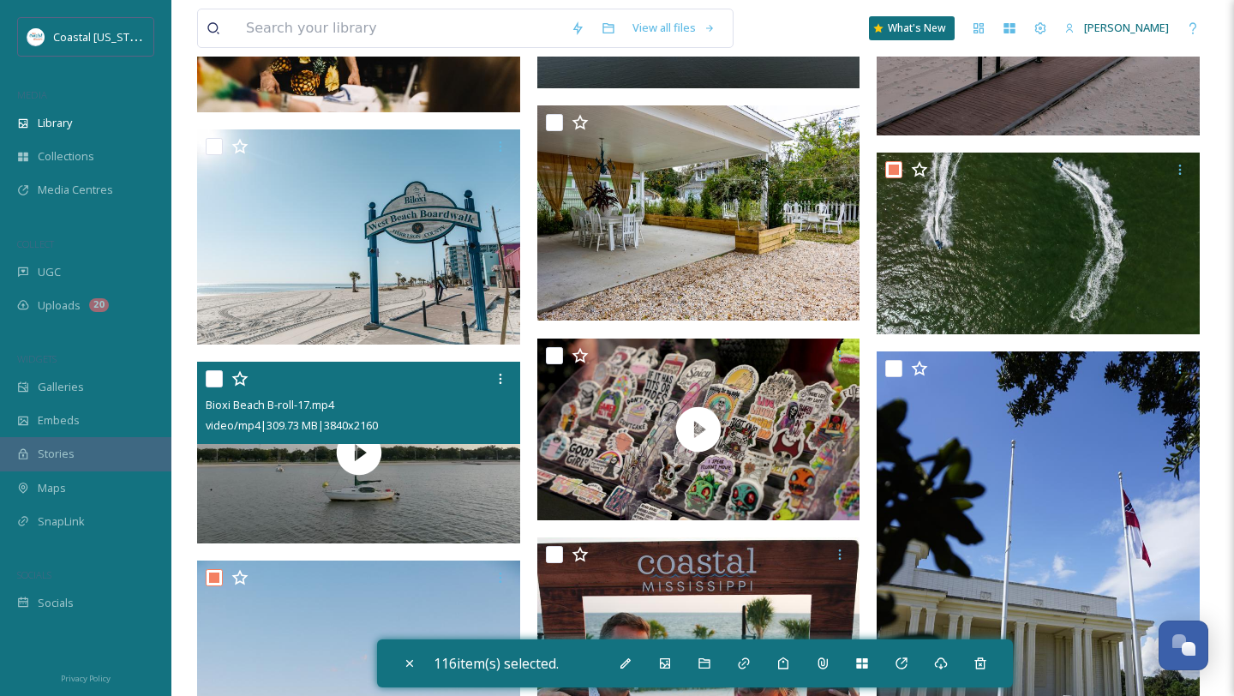
click at [213, 381] on input "checkbox" at bounding box center [214, 378] width 17 height 17
checkbox input "true"
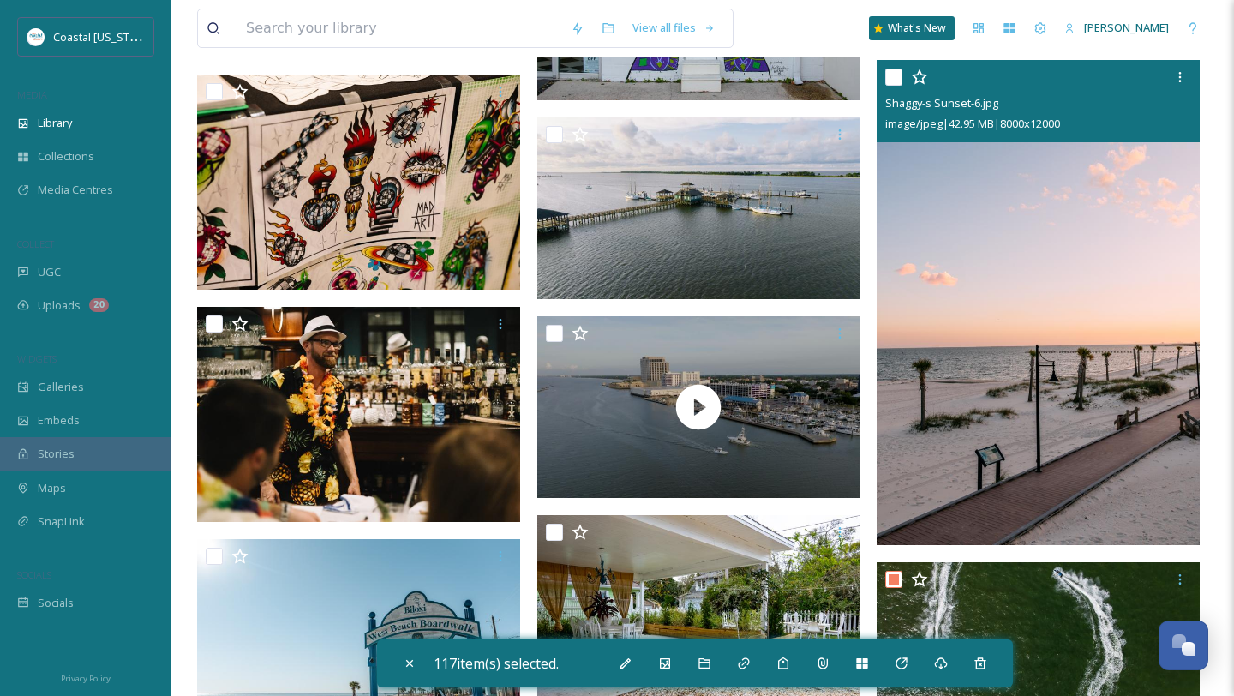
scroll to position [6928, 0]
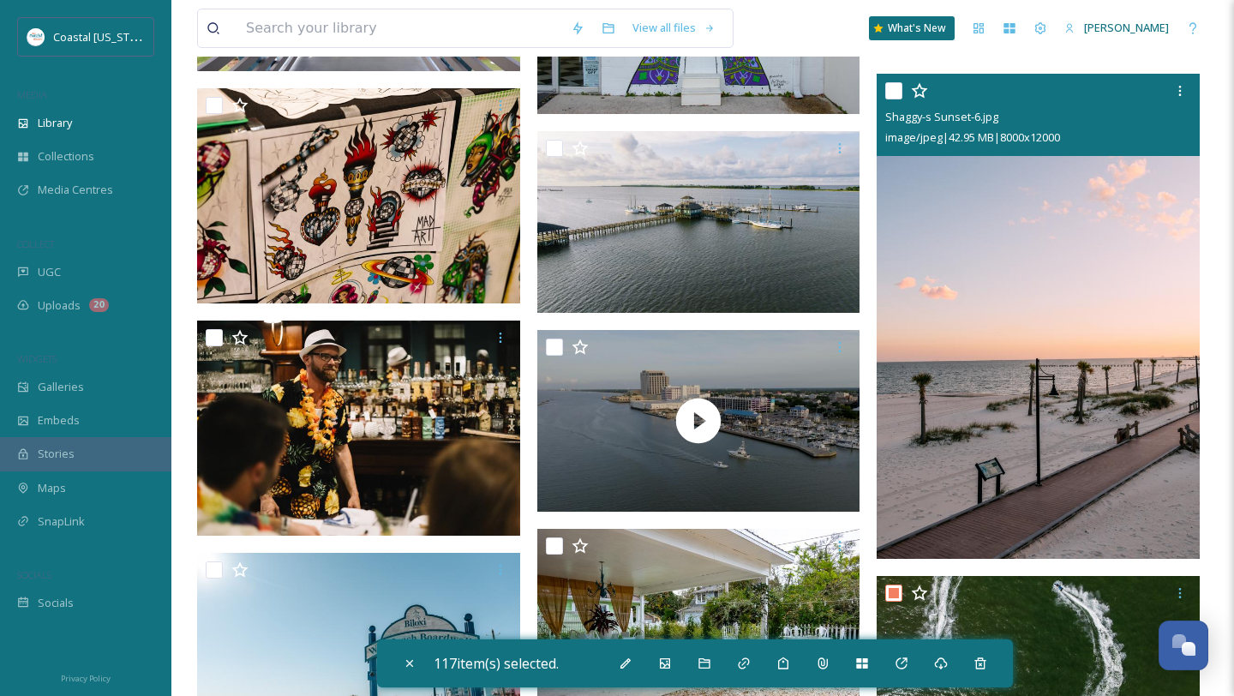
click at [895, 85] on input "checkbox" at bounding box center [894, 90] width 17 height 17
checkbox input "true"
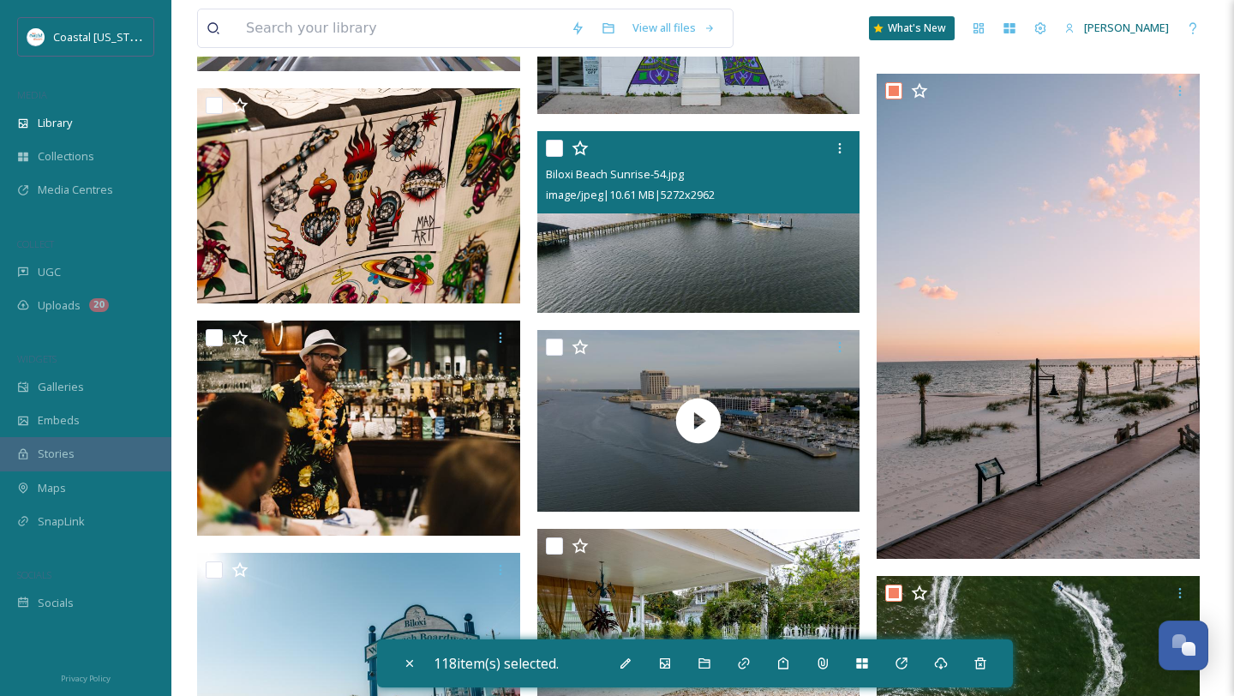
click at [556, 147] on input "checkbox" at bounding box center [554, 148] width 17 height 17
checkbox input "true"
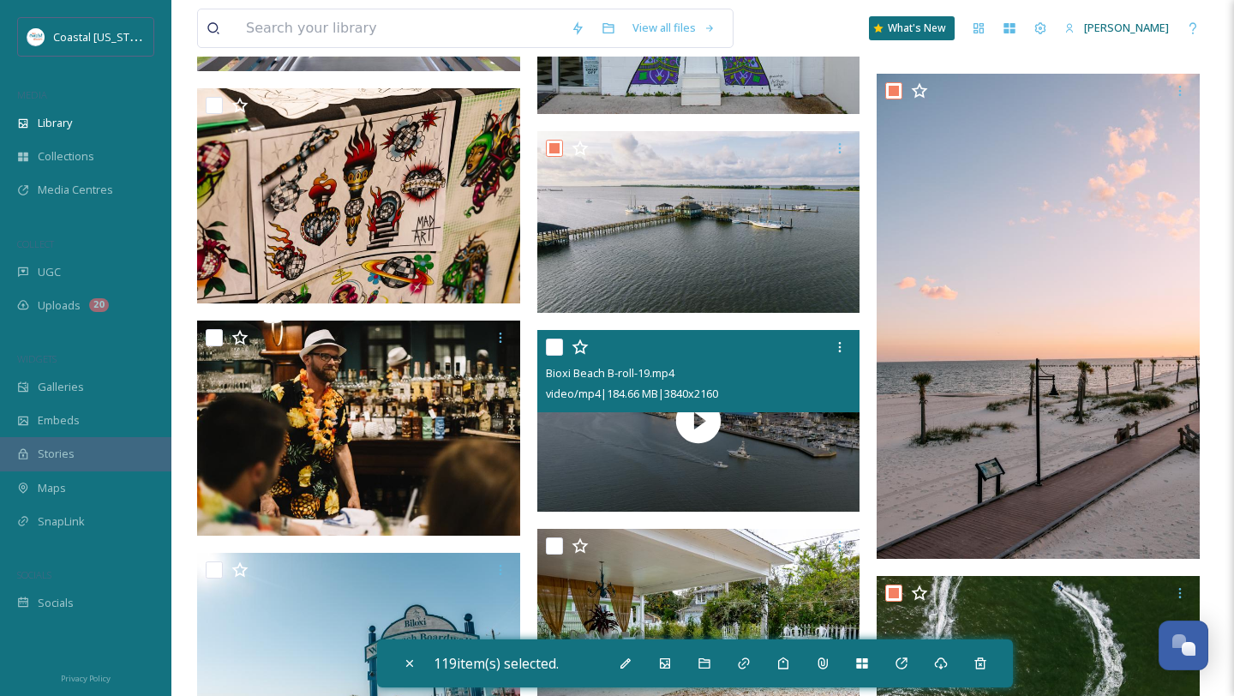
click at [555, 341] on input "checkbox" at bounding box center [554, 347] width 17 height 17
checkbox input "true"
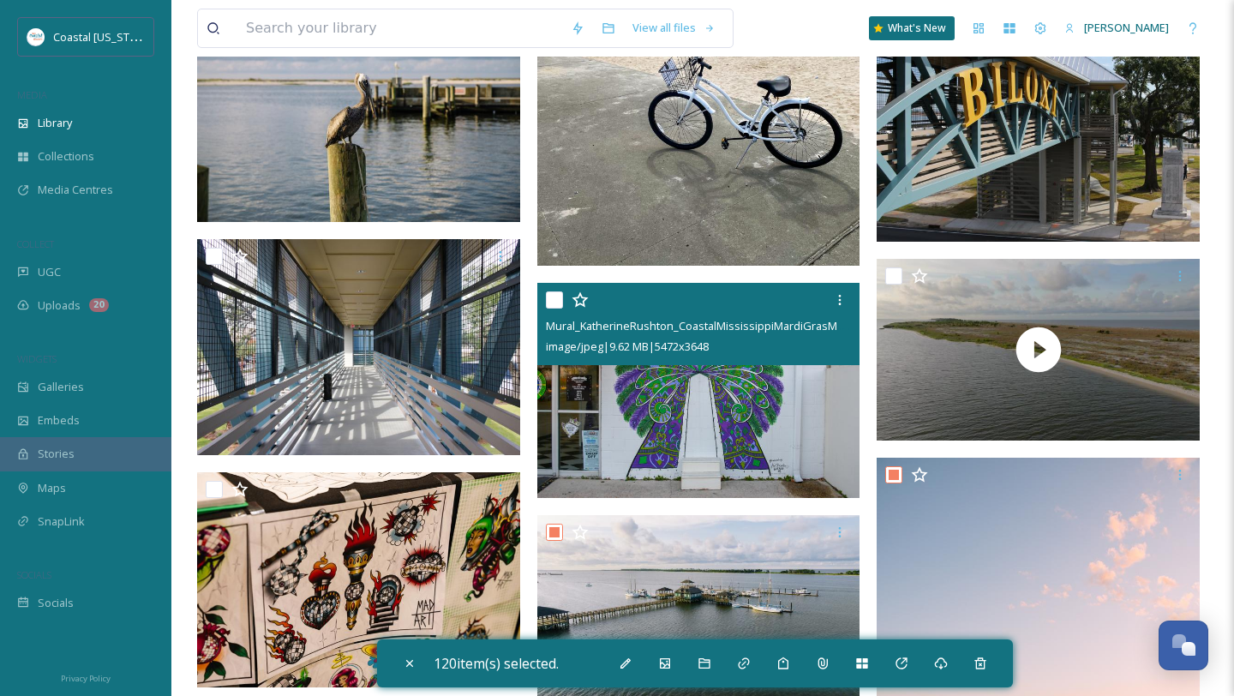
scroll to position [6527, 0]
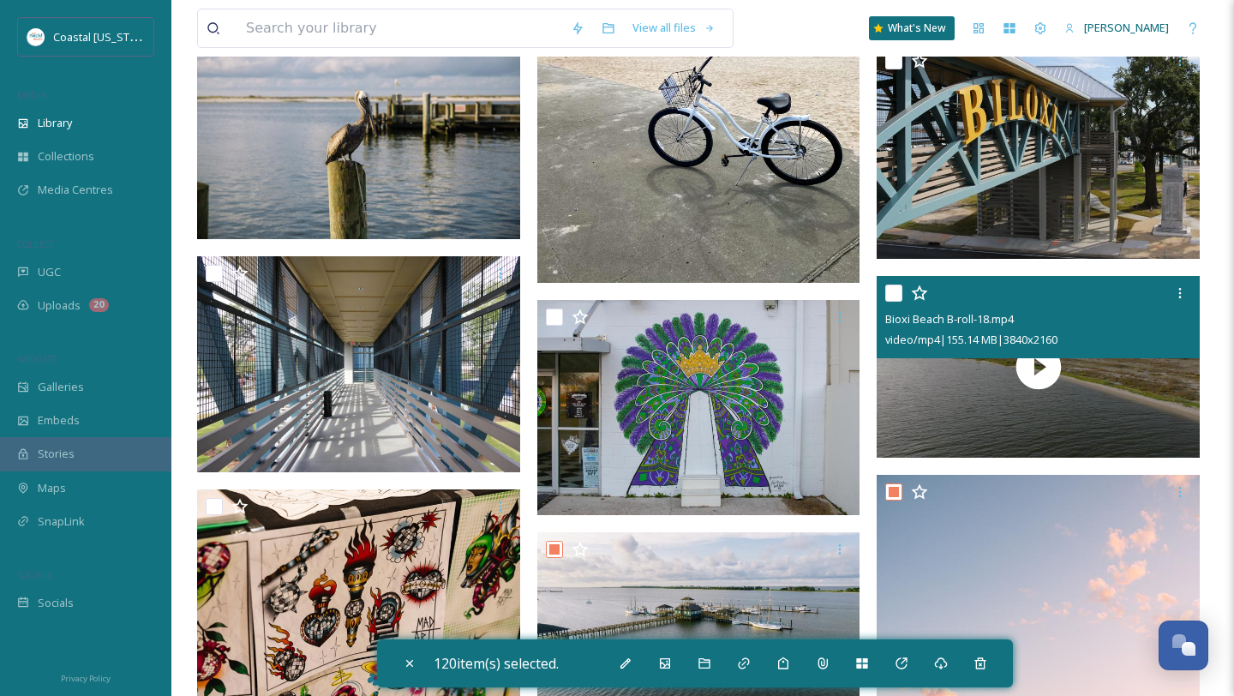
click at [898, 297] on input "checkbox" at bounding box center [894, 293] width 17 height 17
checkbox input "true"
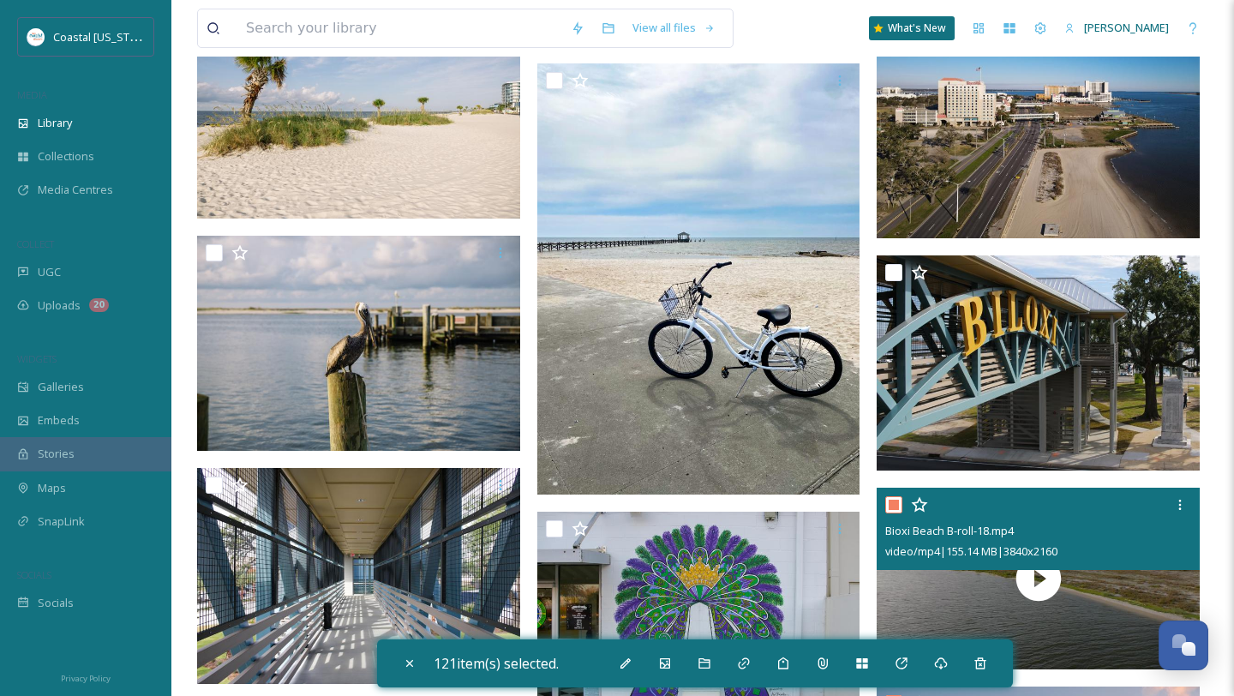
scroll to position [6305, 0]
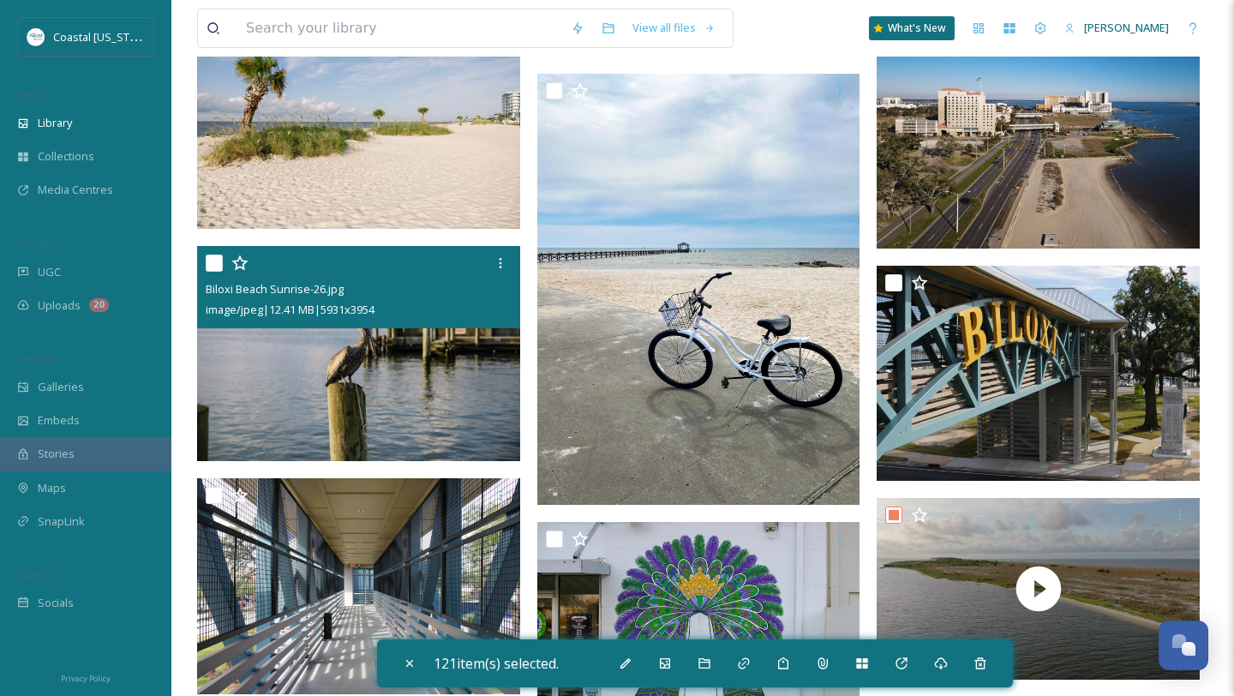
click at [213, 272] on div at bounding box center [361, 263] width 310 height 31
click at [218, 264] on input "checkbox" at bounding box center [214, 263] width 17 height 17
checkbox input "true"
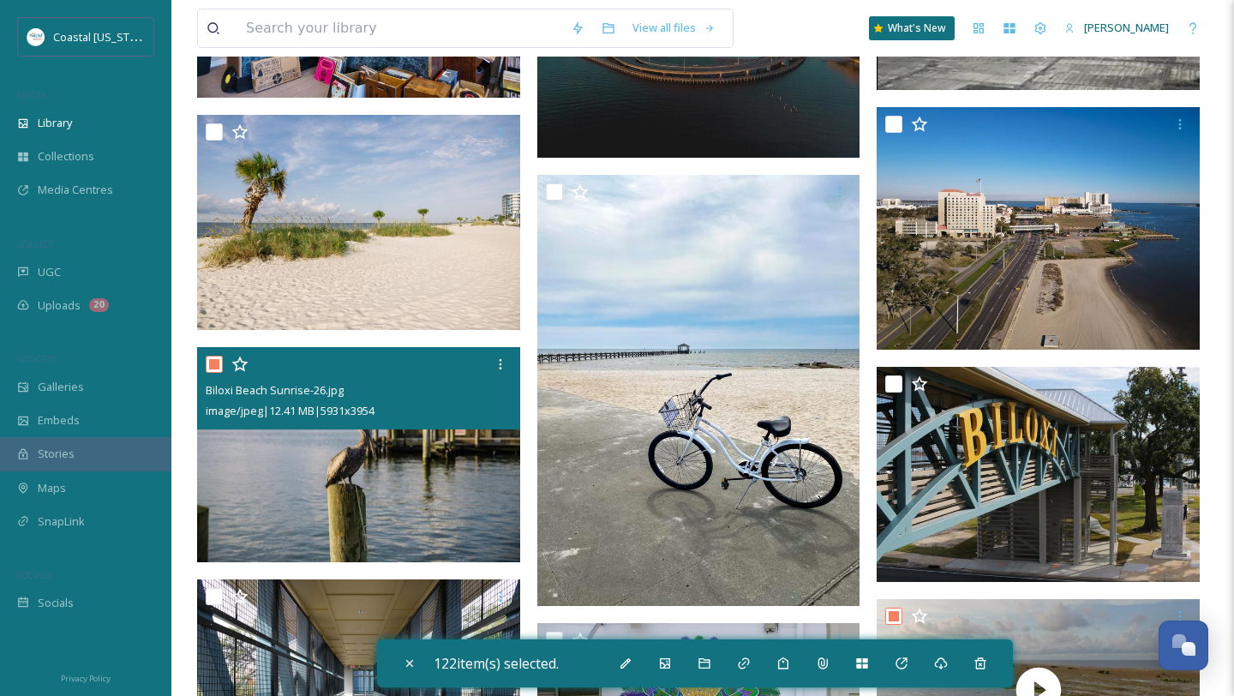
scroll to position [6176, 0]
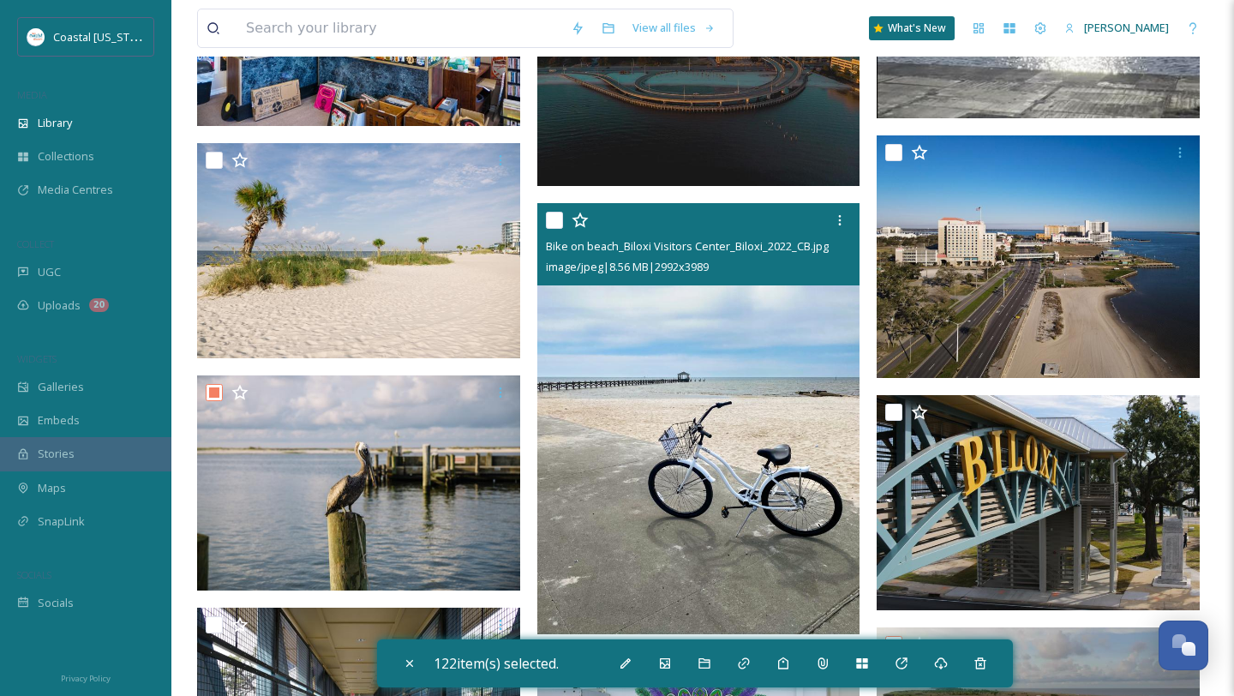
click at [556, 220] on input "checkbox" at bounding box center [554, 220] width 17 height 17
checkbox input "true"
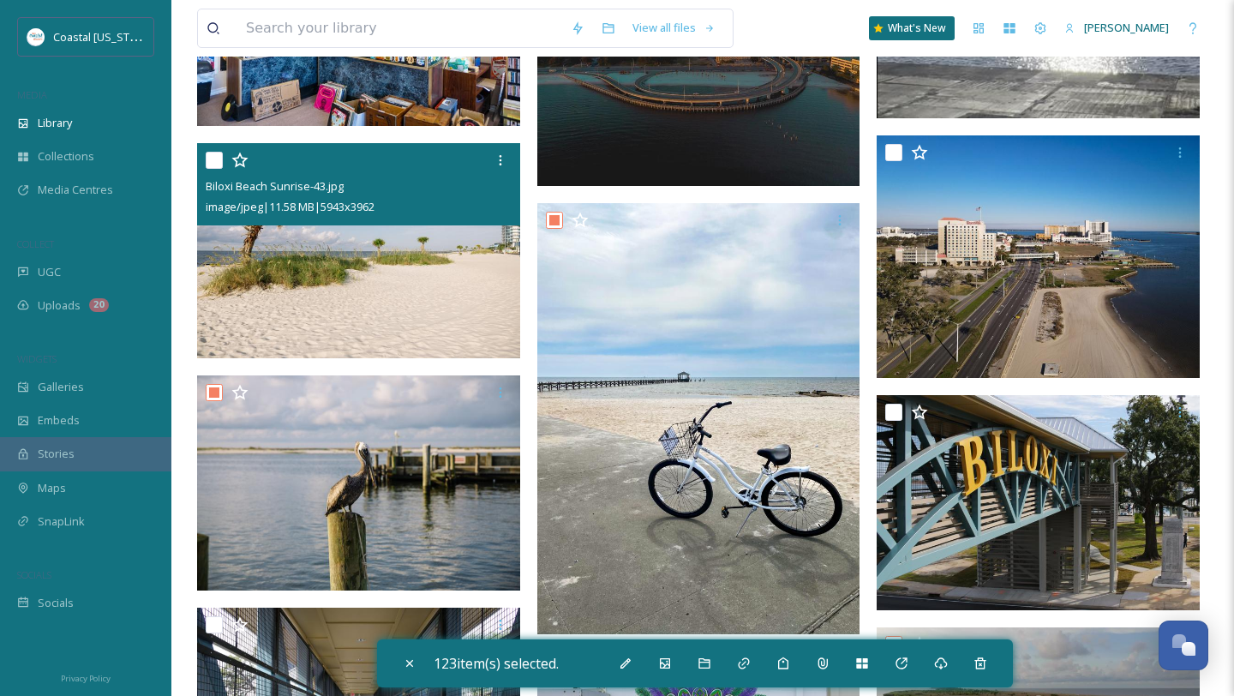
click at [216, 154] on input "checkbox" at bounding box center [214, 160] width 17 height 17
checkbox input "true"
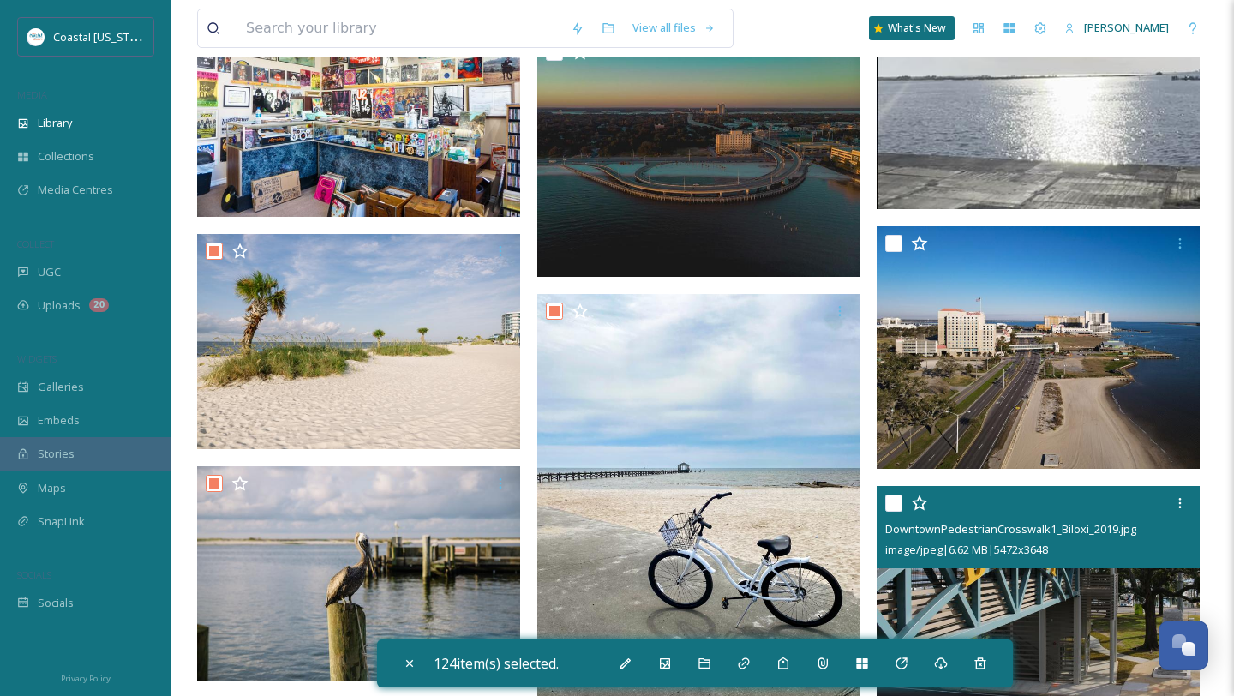
scroll to position [6081, 0]
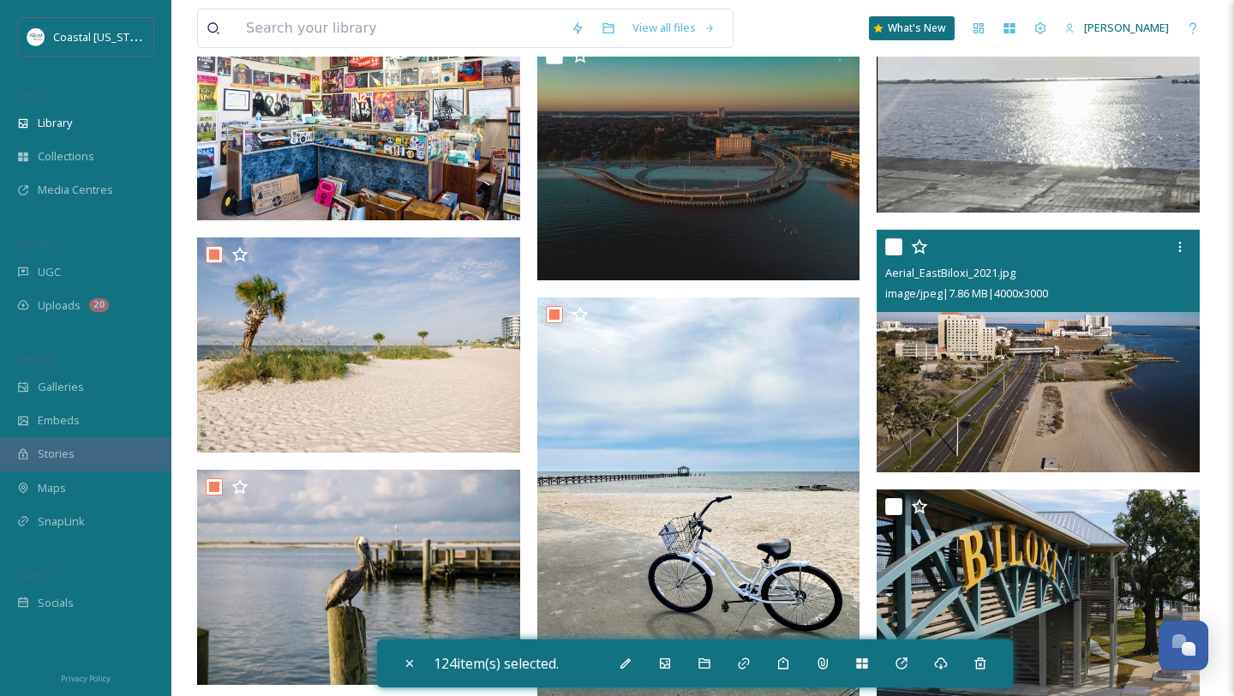
click at [898, 251] on input "checkbox" at bounding box center [894, 246] width 17 height 17
checkbox input "true"
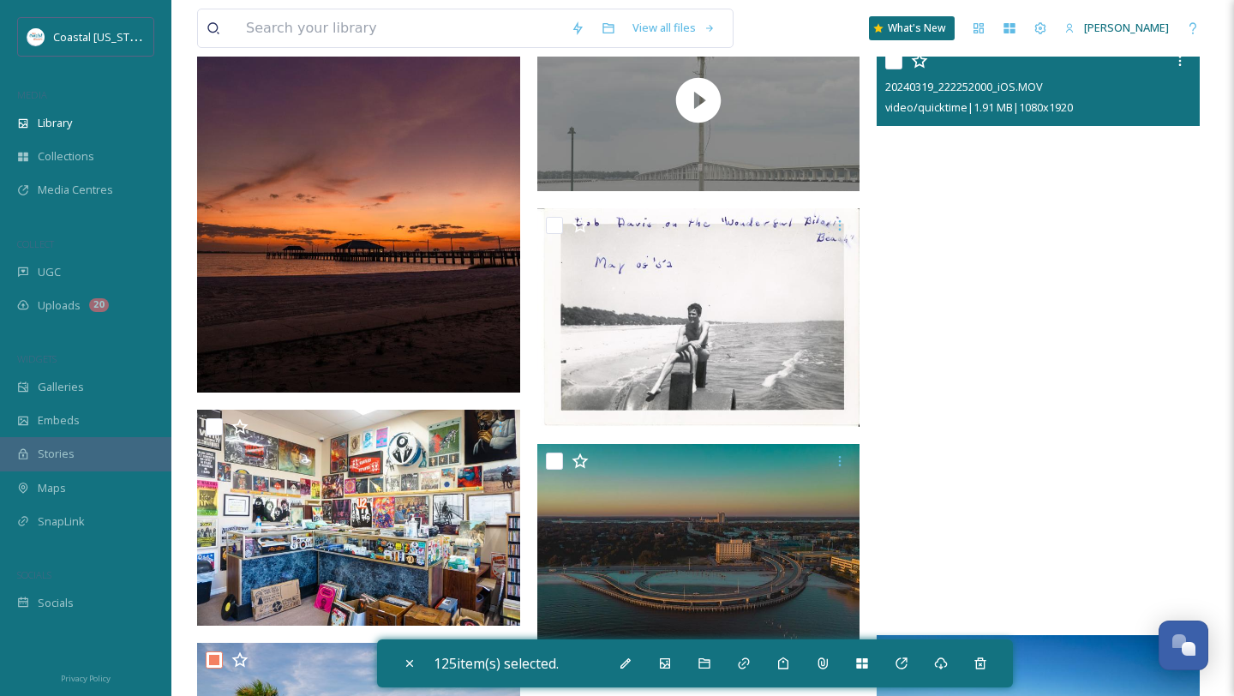
scroll to position [5669, 0]
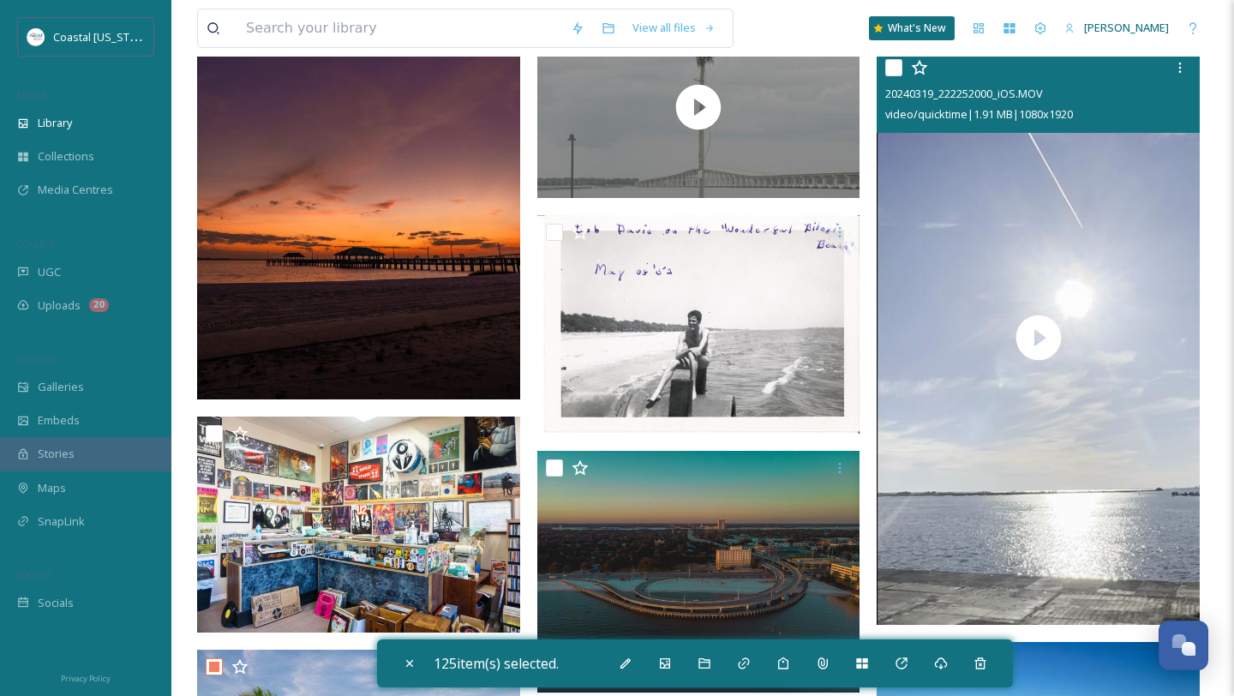
click at [895, 63] on input "checkbox" at bounding box center [894, 67] width 17 height 17
checkbox input "true"
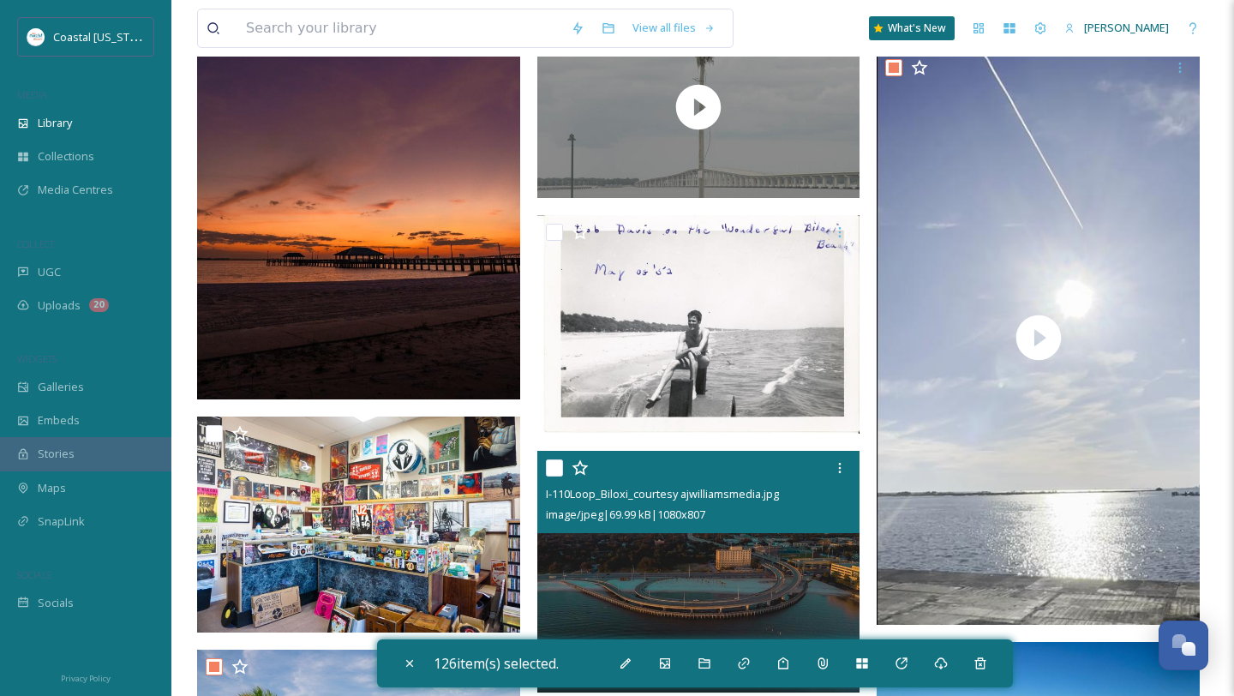
click at [558, 475] on input "checkbox" at bounding box center [554, 467] width 17 height 17
checkbox input "true"
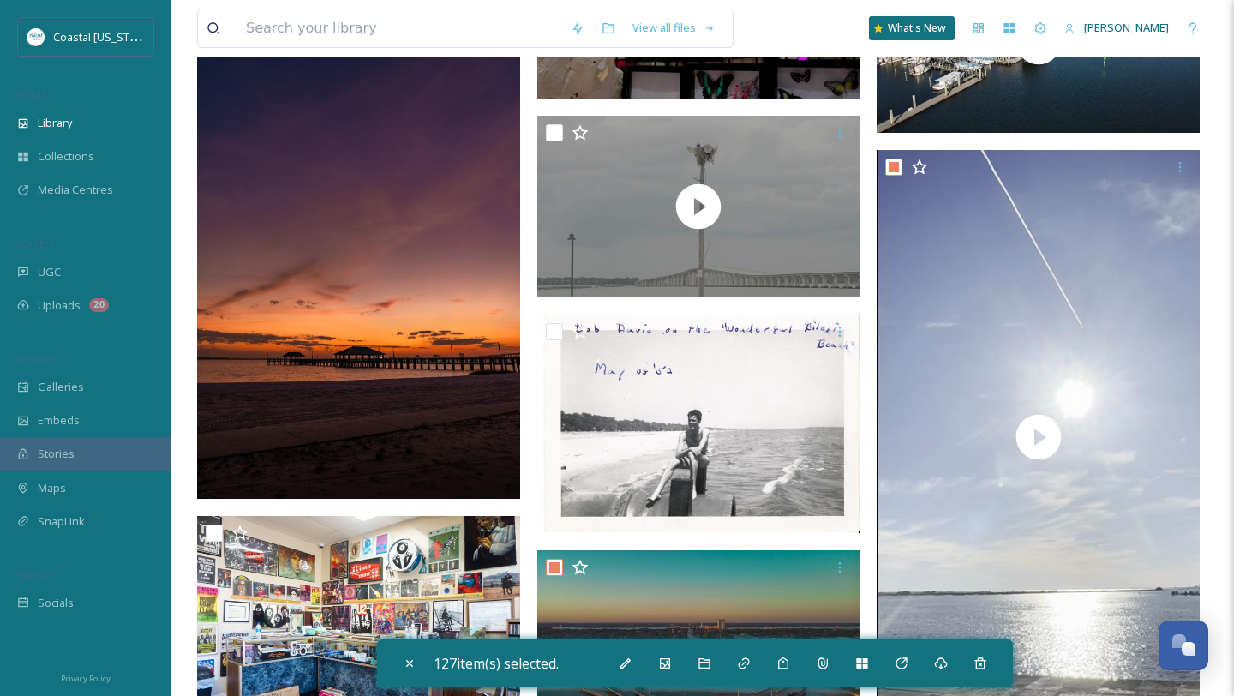
scroll to position [5569, 0]
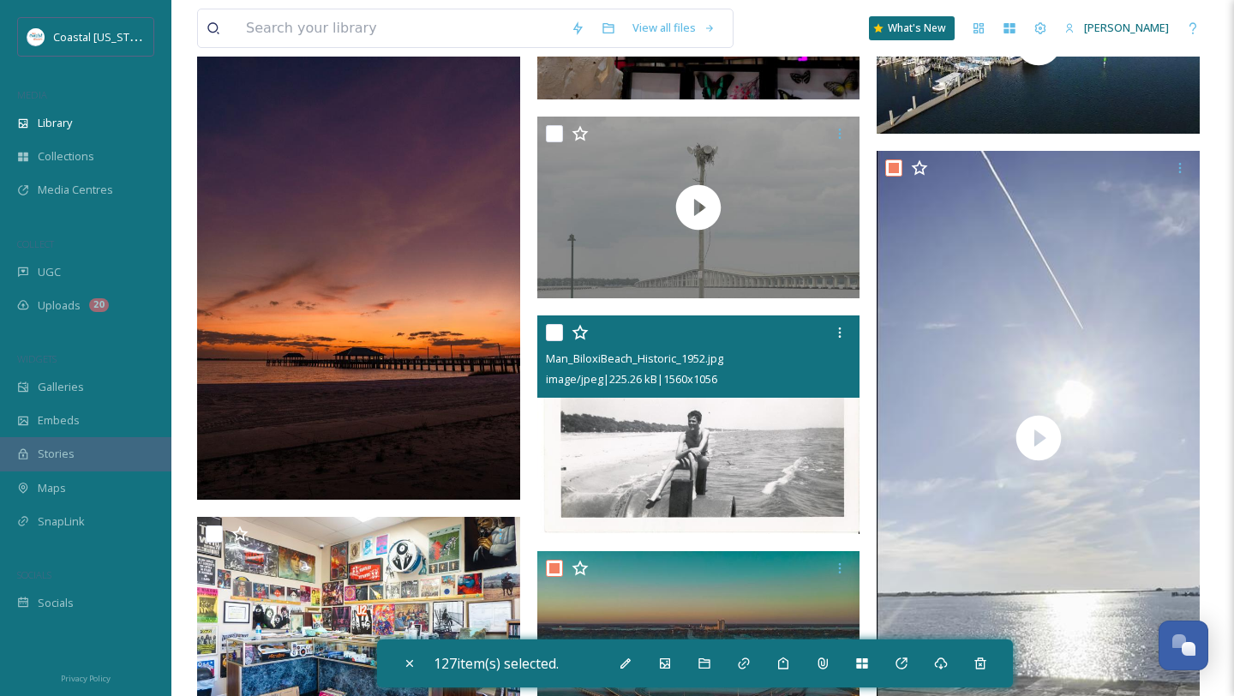
click at [548, 332] on input "checkbox" at bounding box center [554, 332] width 17 height 17
checkbox input "true"
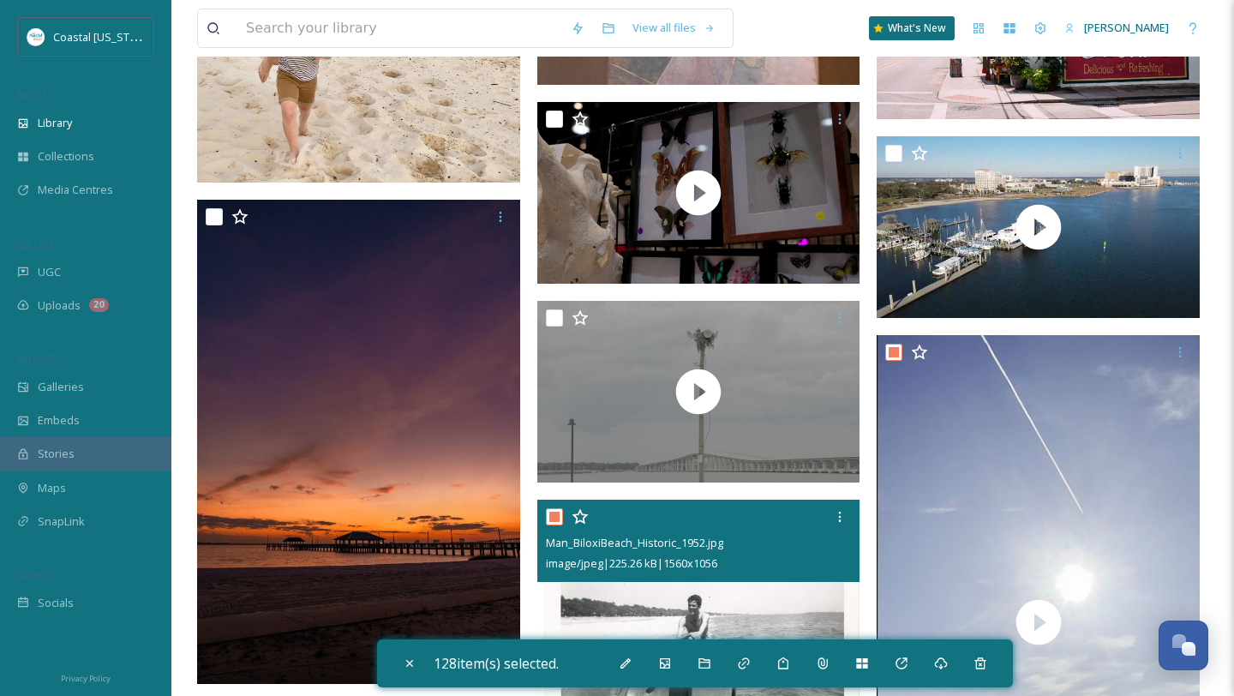
scroll to position [5360, 0]
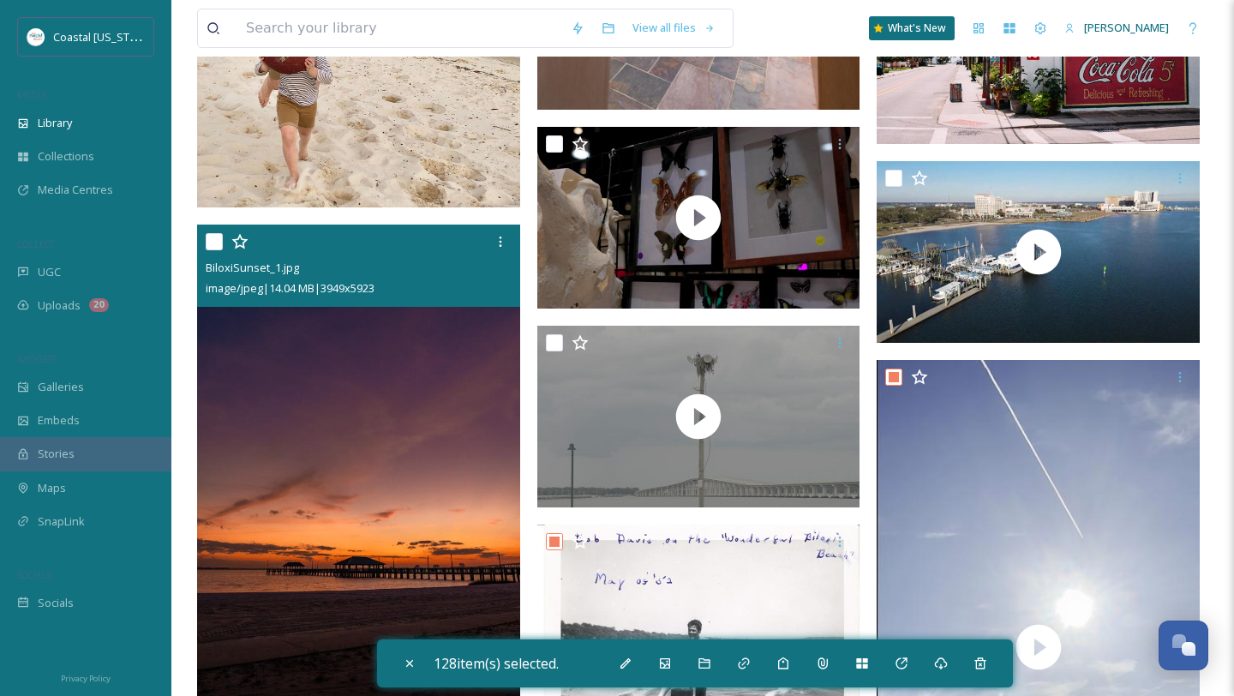
click at [216, 246] on input "checkbox" at bounding box center [214, 241] width 17 height 17
checkbox input "true"
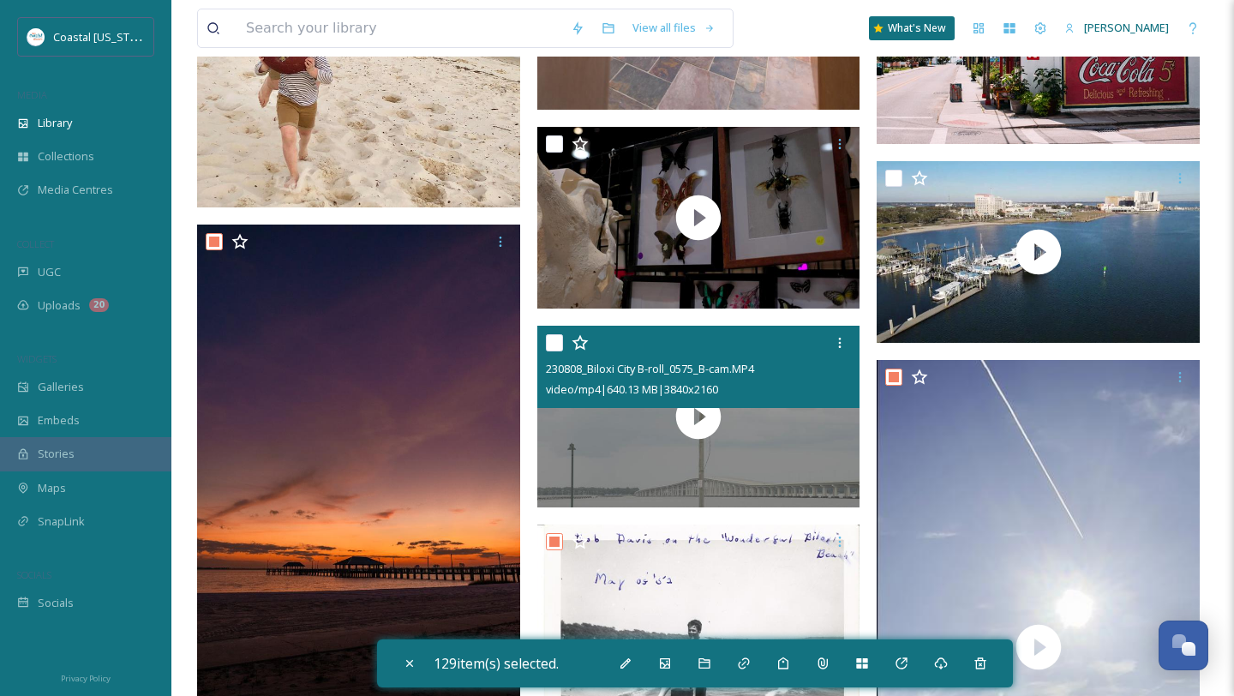
click at [552, 338] on input "checkbox" at bounding box center [554, 342] width 17 height 17
checkbox input "true"
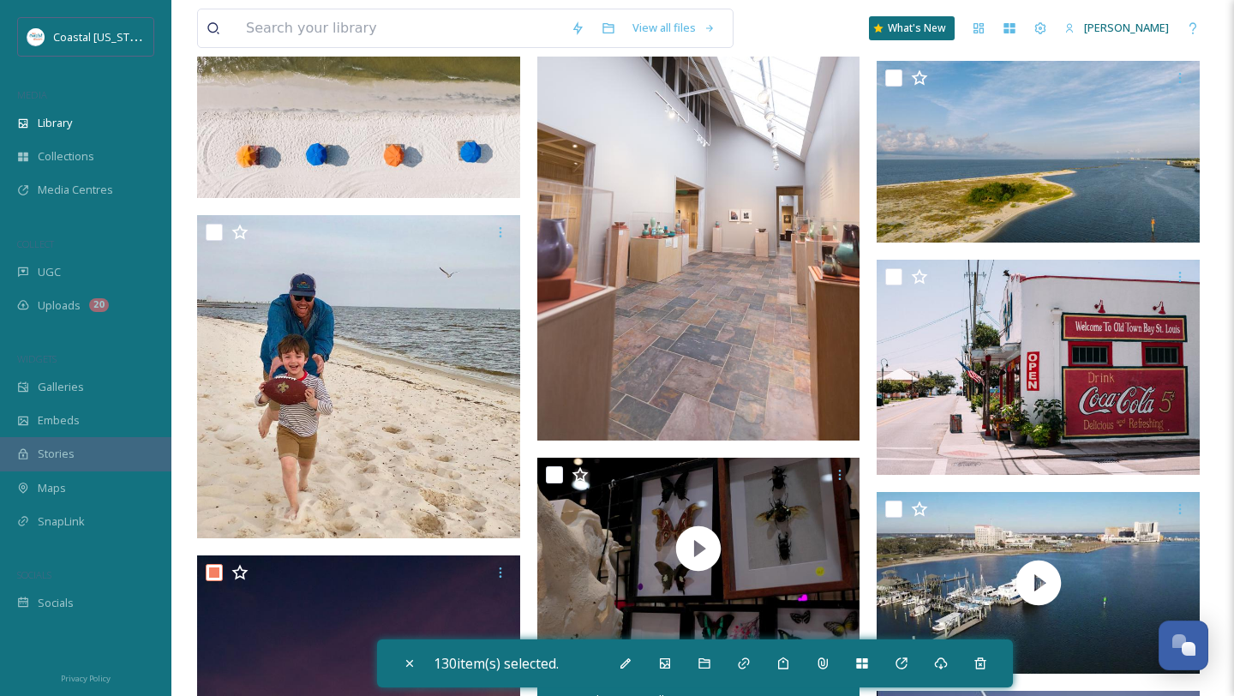
scroll to position [5021, 0]
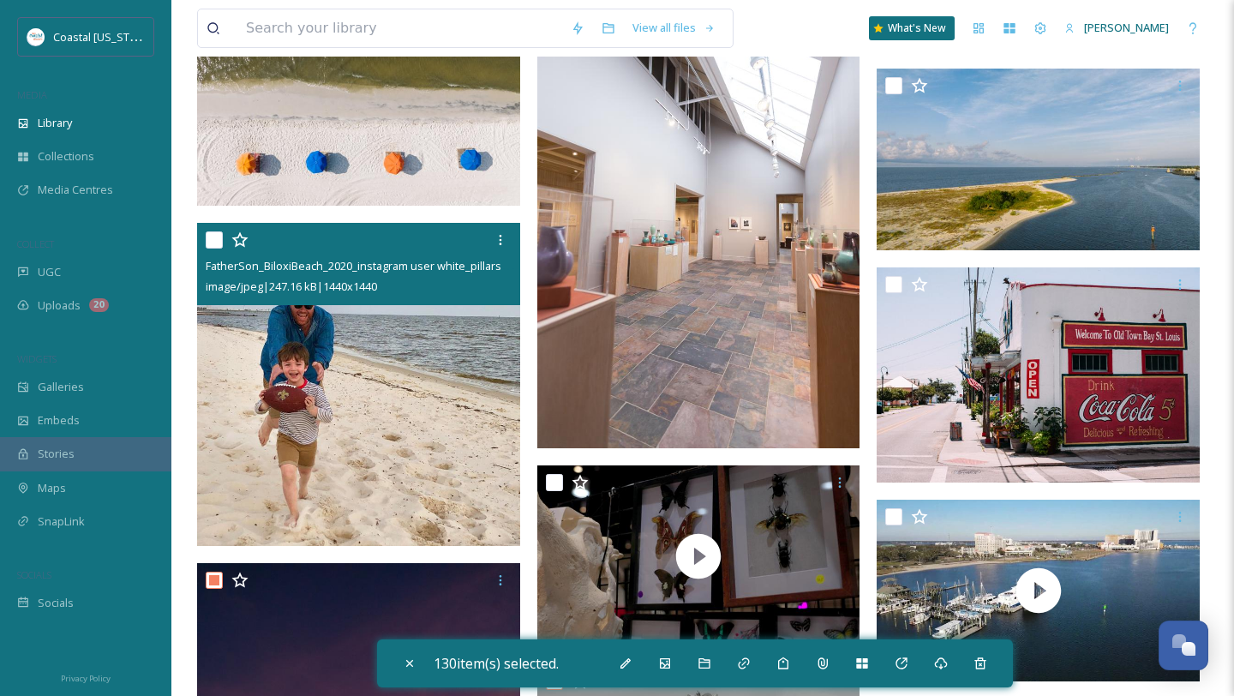
click at [219, 239] on input "checkbox" at bounding box center [214, 239] width 17 height 17
checkbox input "true"
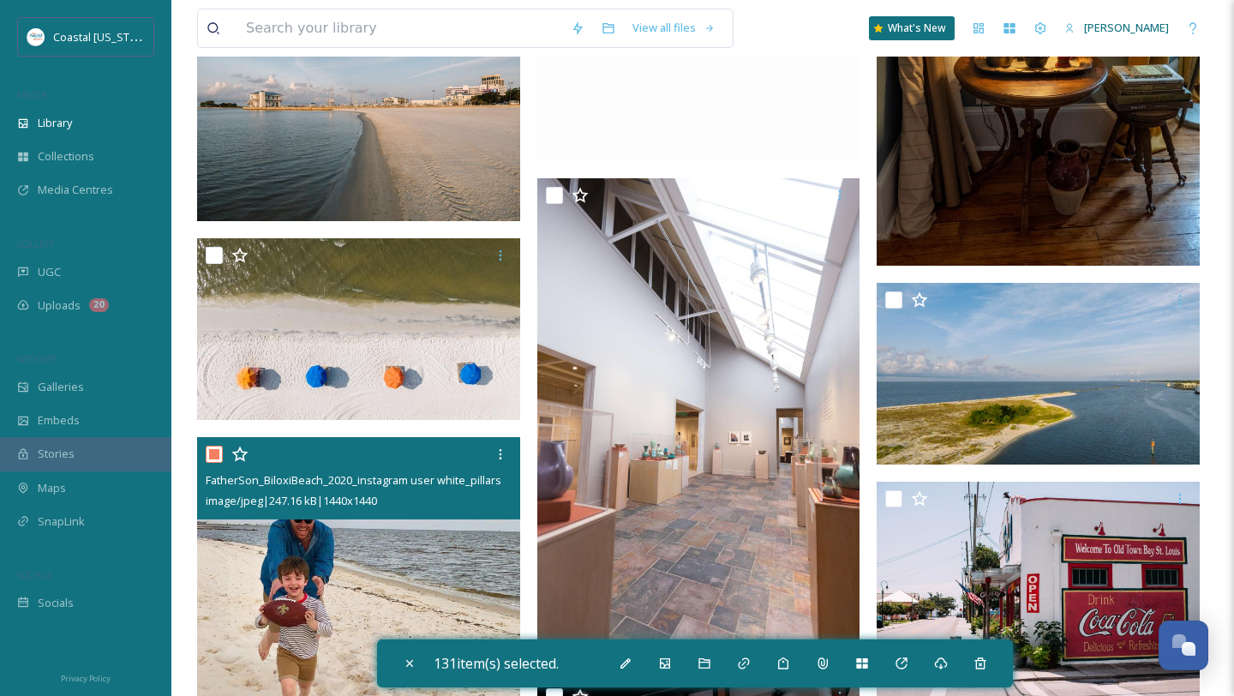
scroll to position [4788, 0]
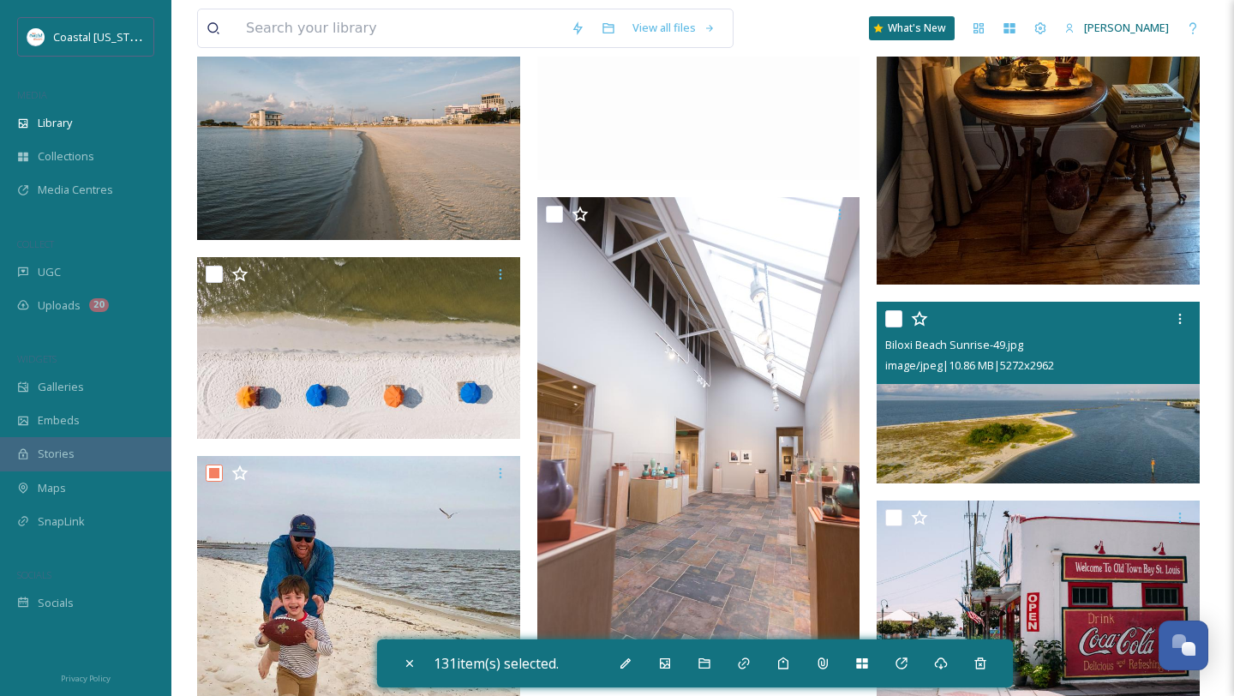
click at [901, 324] on input "checkbox" at bounding box center [894, 318] width 17 height 17
checkbox input "true"
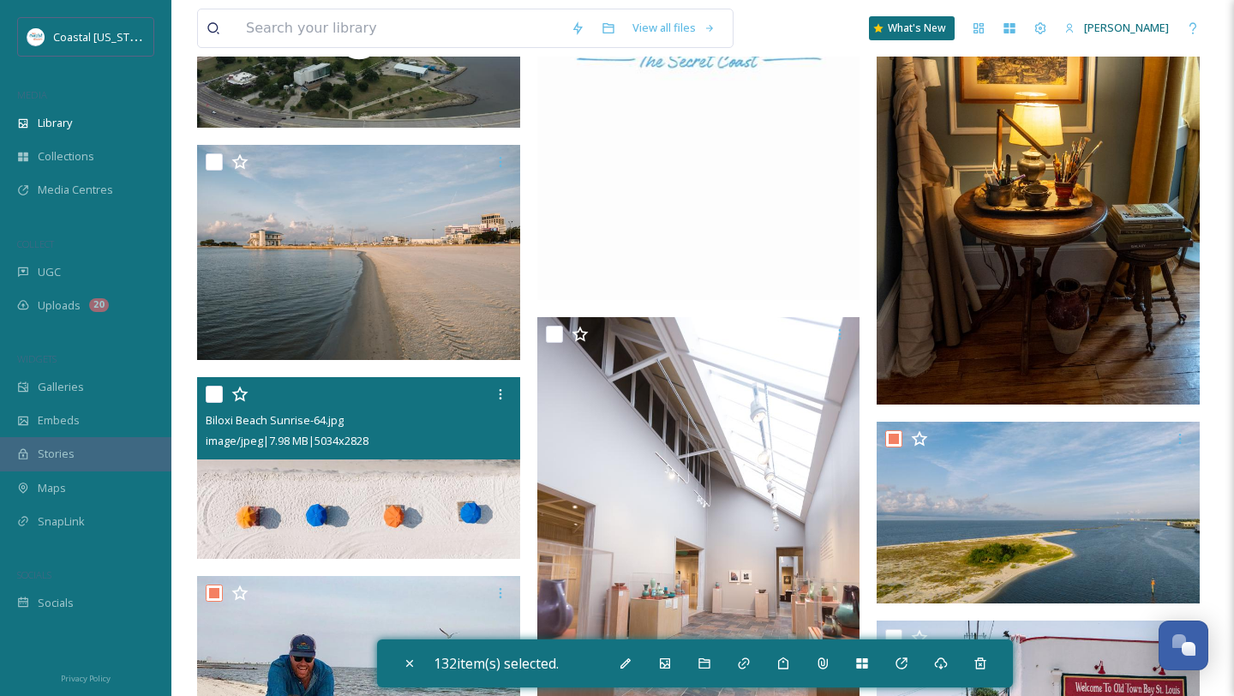
scroll to position [4633, 0]
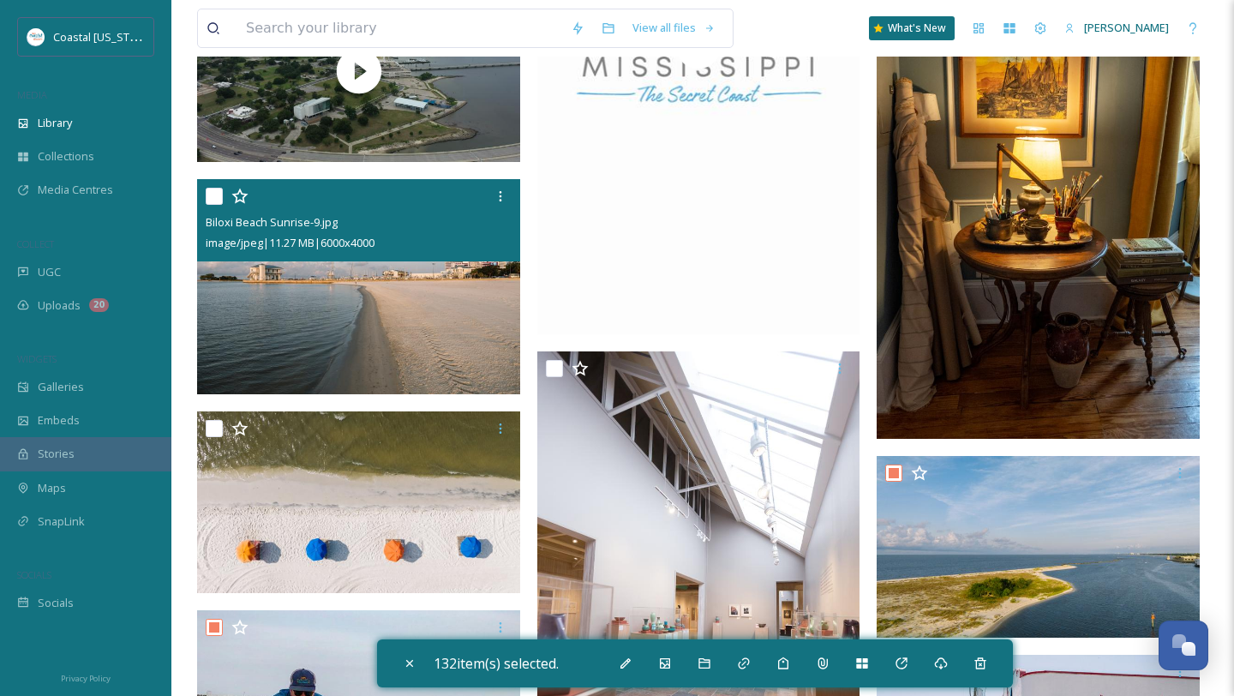
click at [213, 199] on input "checkbox" at bounding box center [214, 196] width 17 height 17
checkbox input "true"
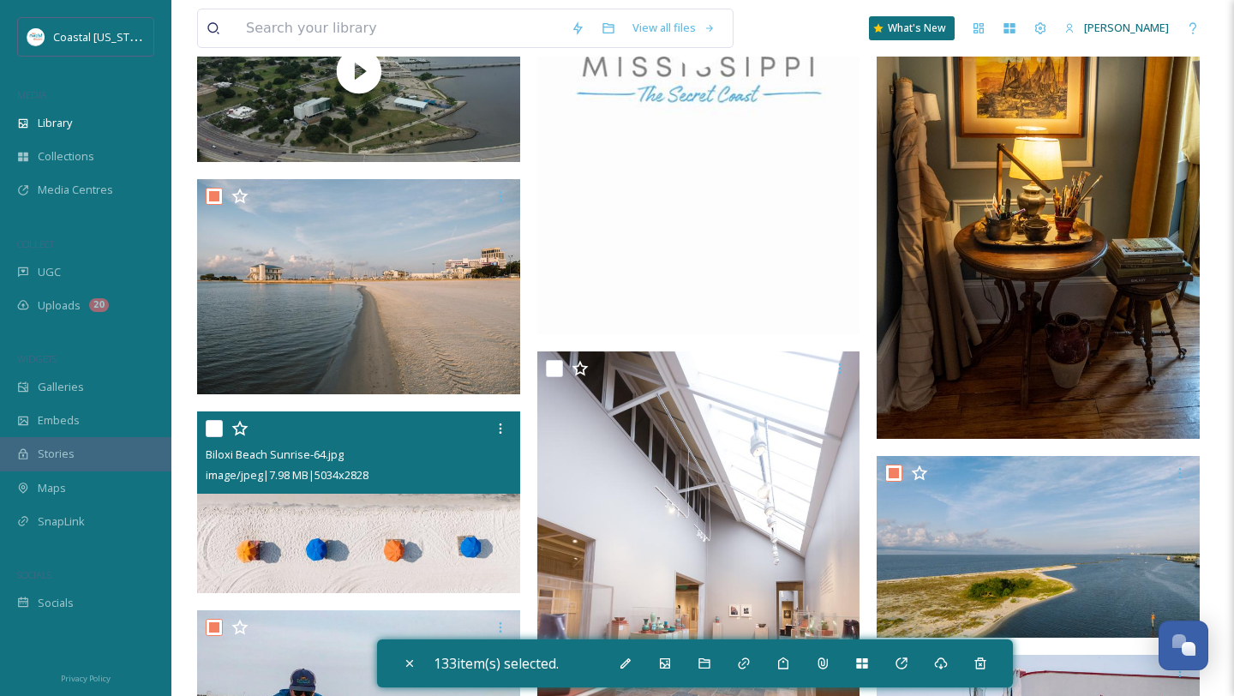
click at [214, 426] on input "checkbox" at bounding box center [214, 428] width 17 height 17
checkbox input "true"
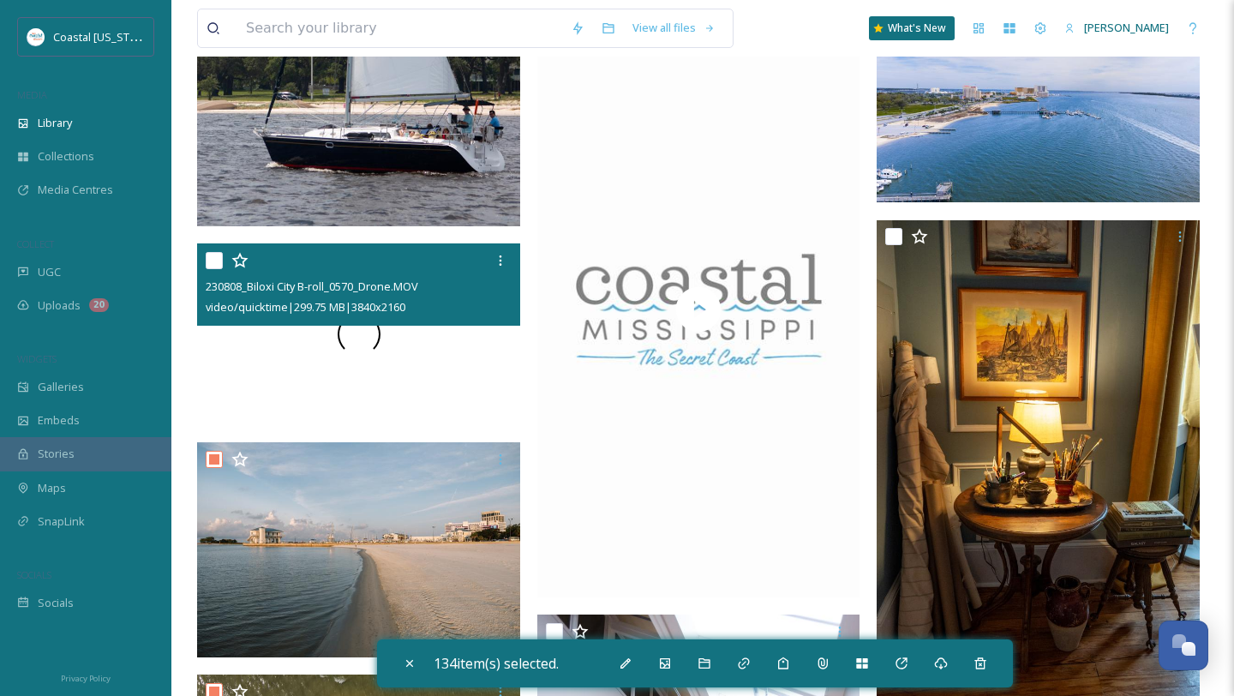
scroll to position [4347, 0]
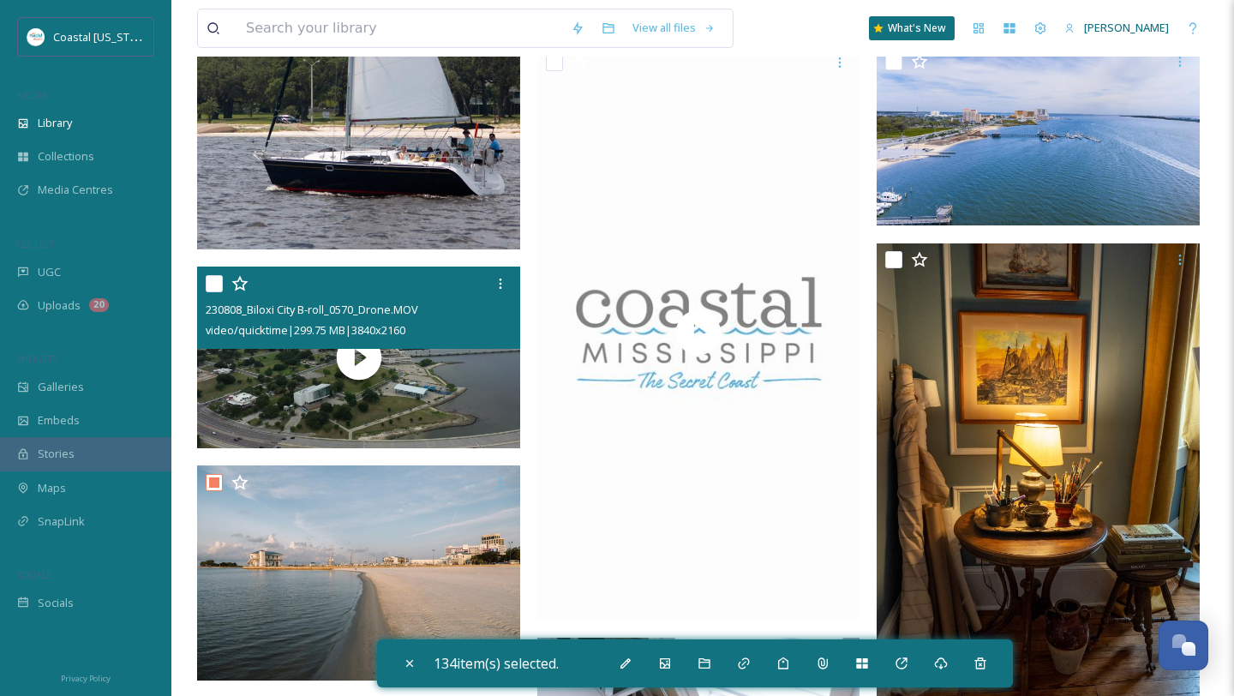
click at [211, 284] on input "checkbox" at bounding box center [214, 283] width 17 height 17
checkbox input "true"
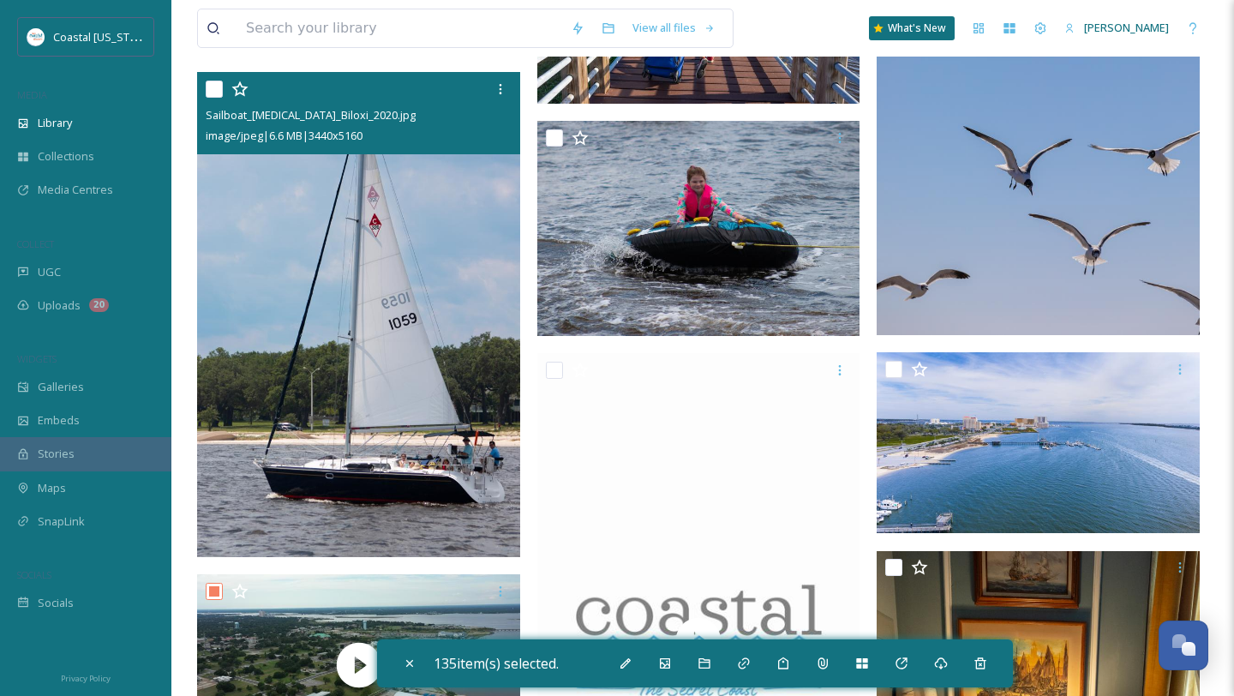
scroll to position [3983, 0]
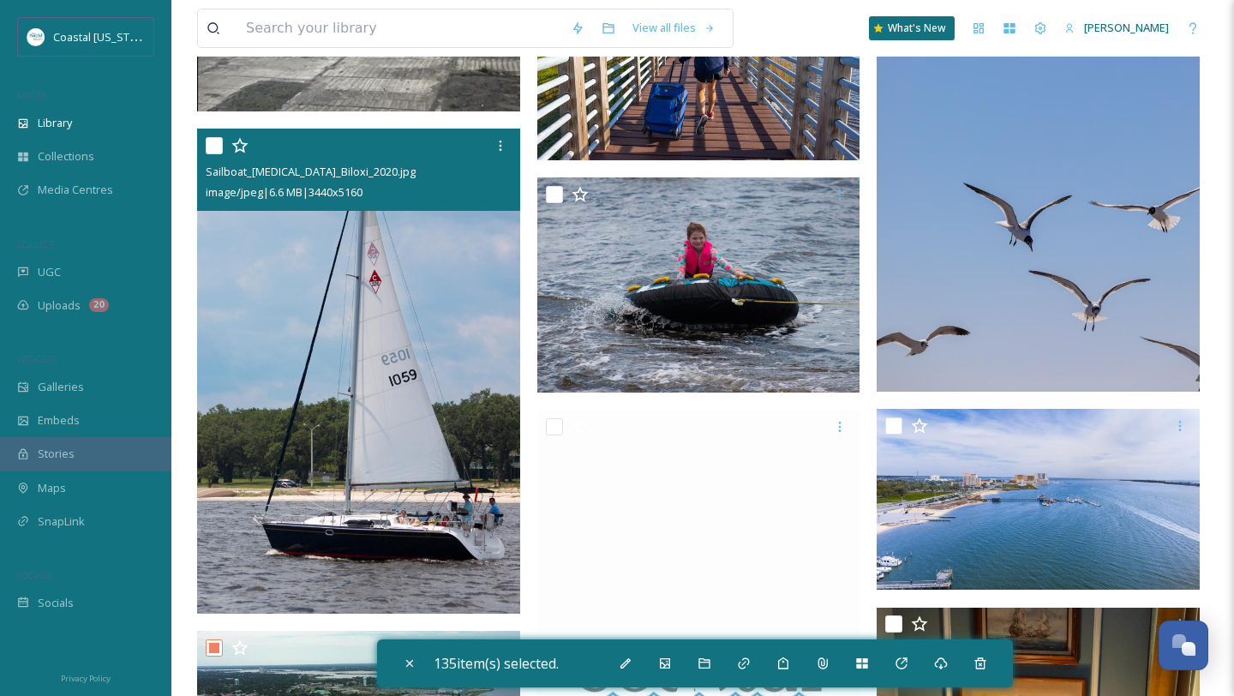
click at [216, 144] on input "checkbox" at bounding box center [214, 145] width 17 height 17
checkbox input "true"
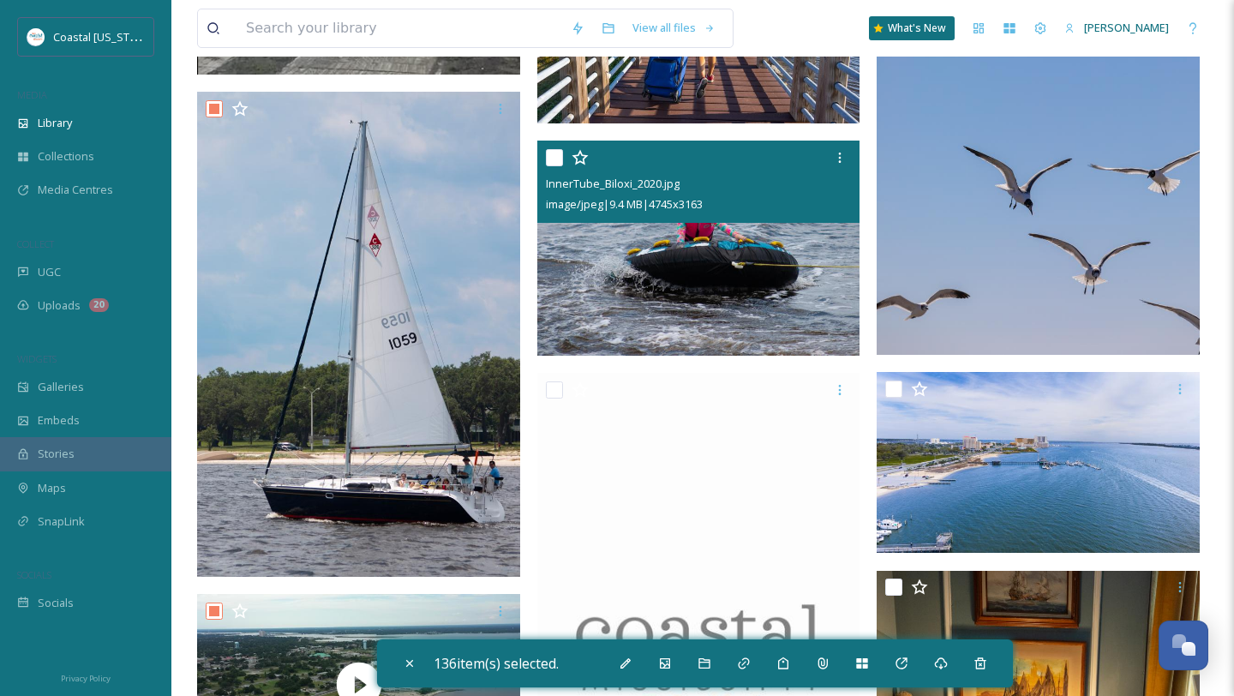
scroll to position [4022, 0]
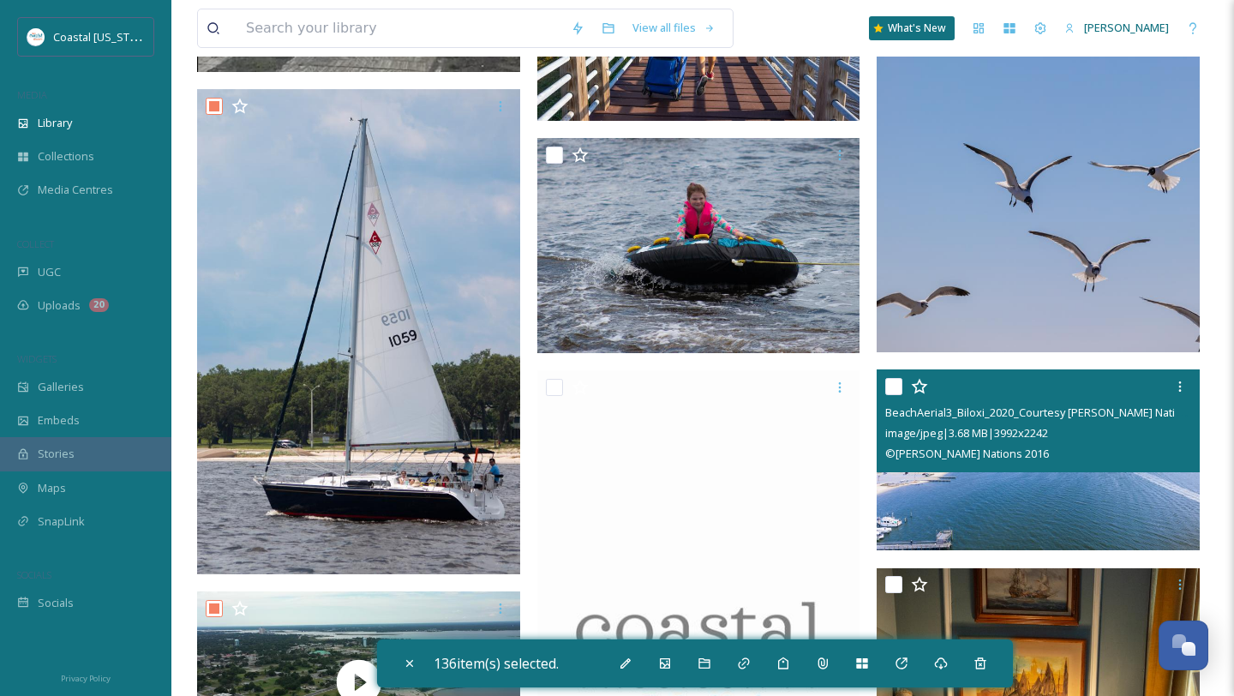
click at [891, 387] on input "checkbox" at bounding box center [894, 386] width 17 height 17
checkbox input "true"
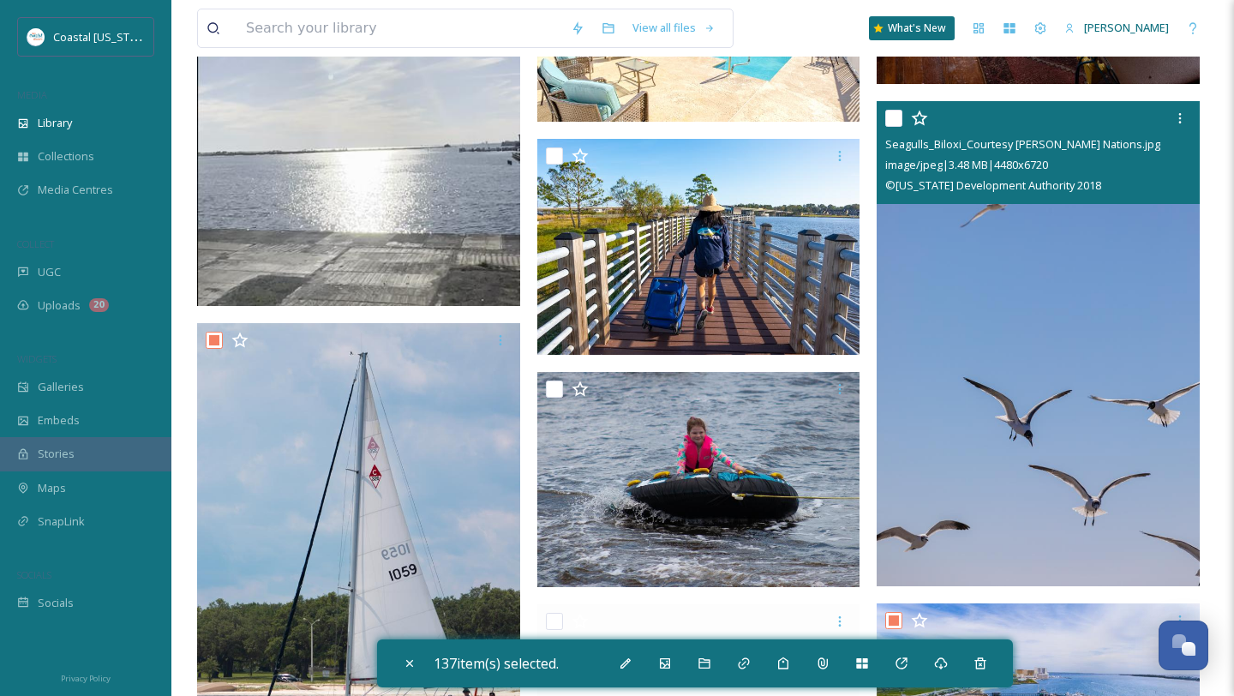
scroll to position [3747, 0]
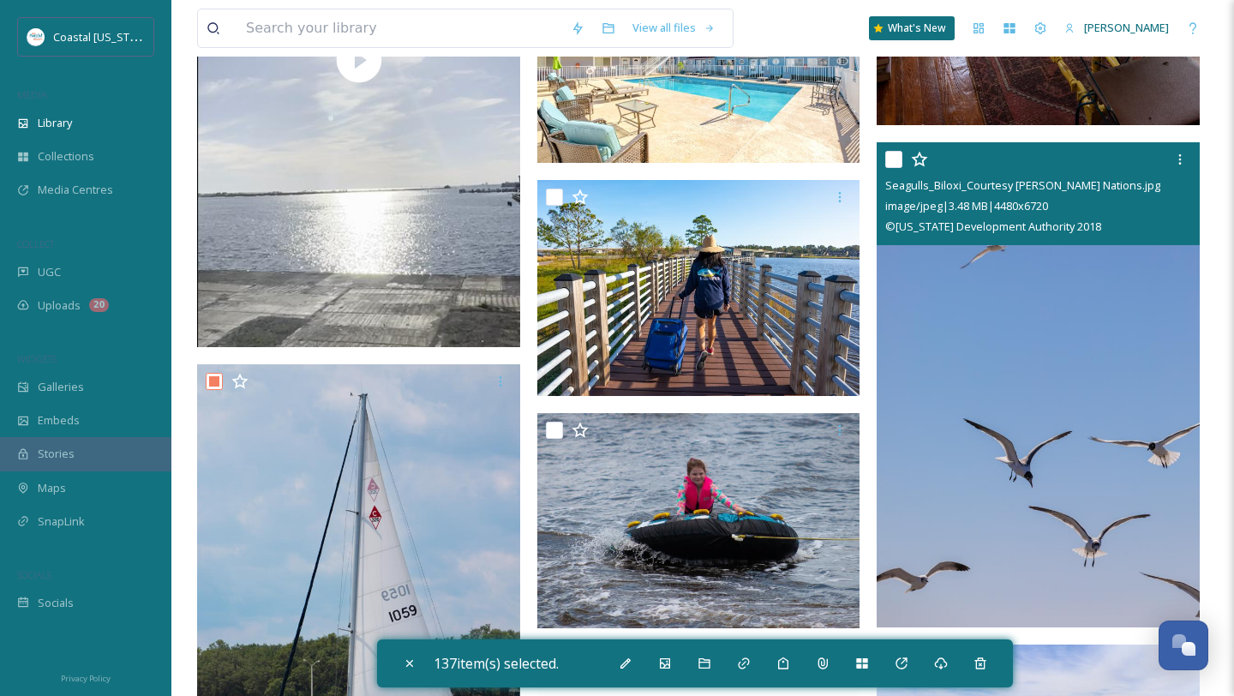
click at [892, 156] on input "checkbox" at bounding box center [894, 159] width 17 height 17
checkbox input "true"
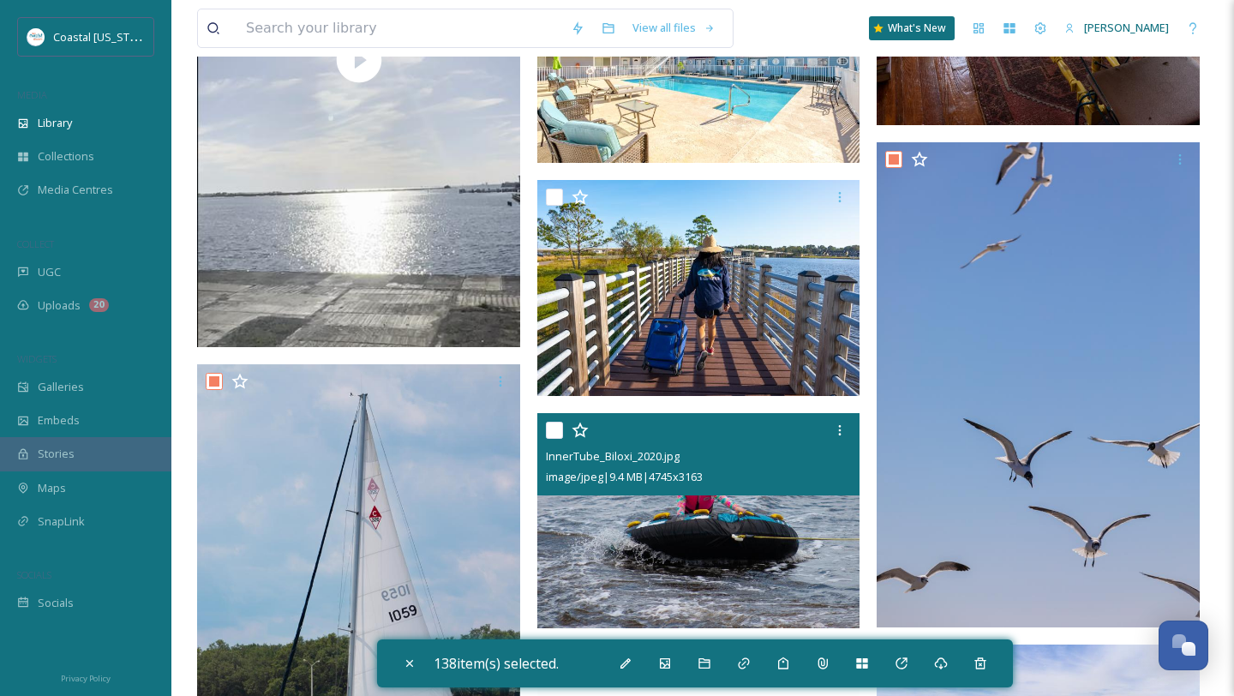
click at [556, 429] on input "checkbox" at bounding box center [554, 430] width 17 height 17
checkbox input "true"
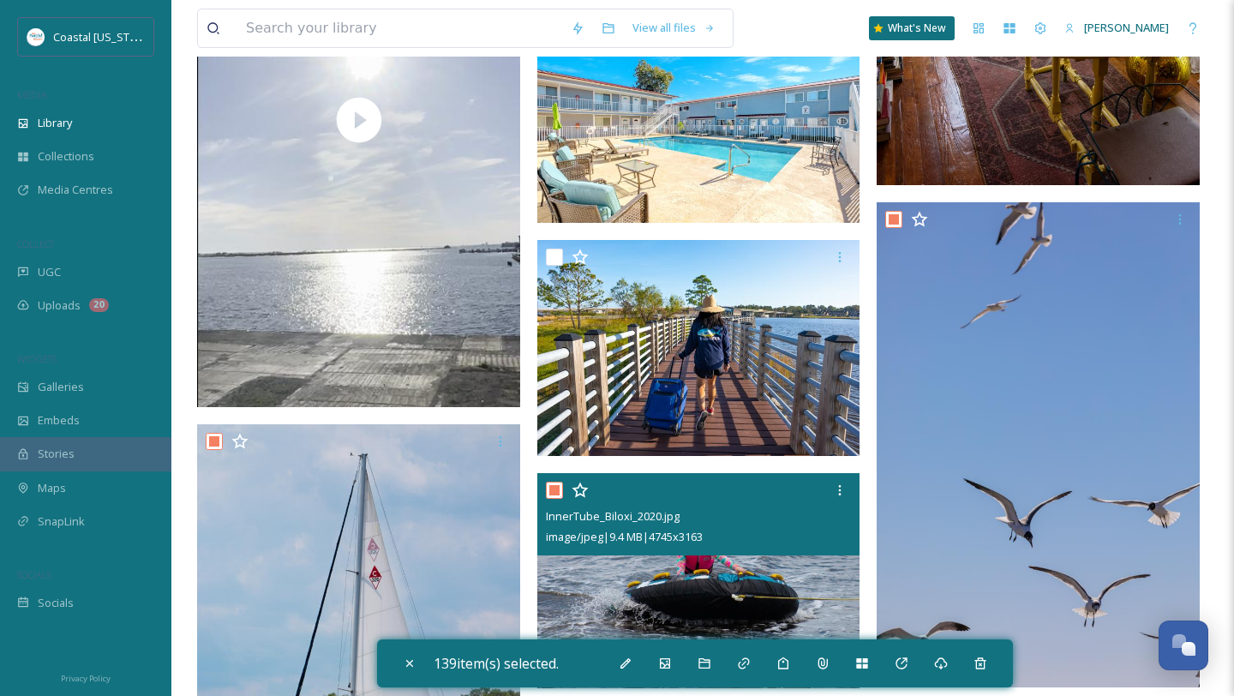
scroll to position [3667, 0]
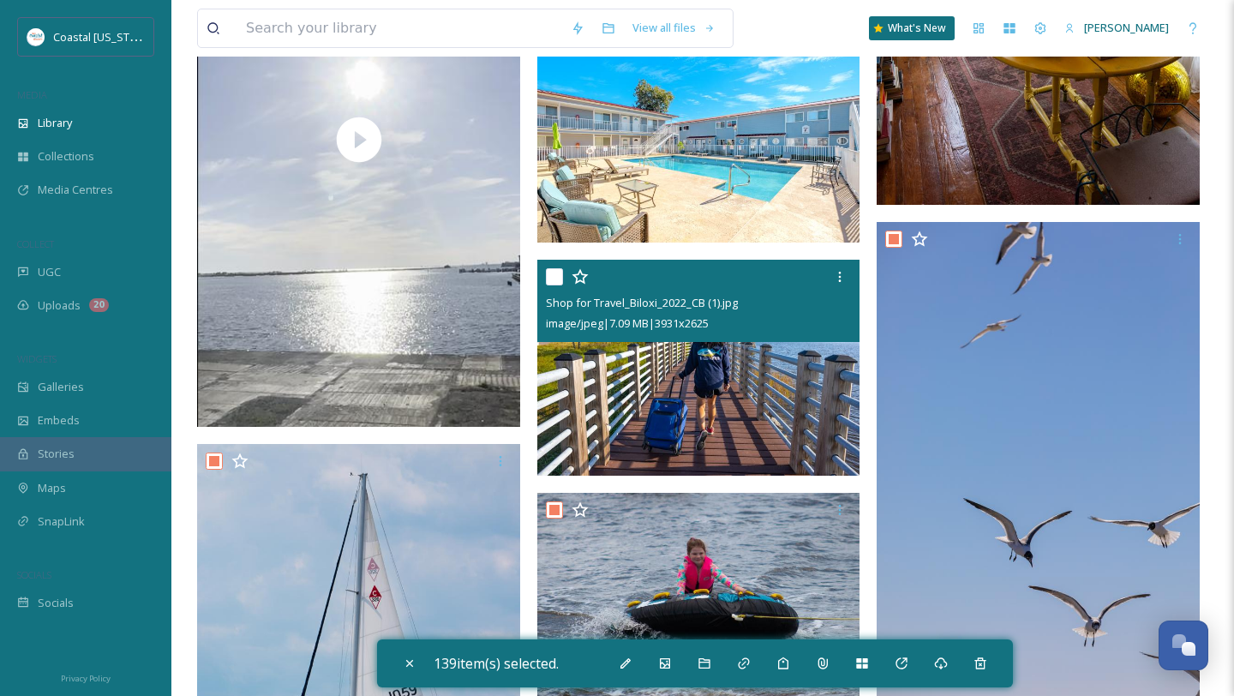
click at [552, 279] on input "checkbox" at bounding box center [554, 276] width 17 height 17
checkbox input "true"
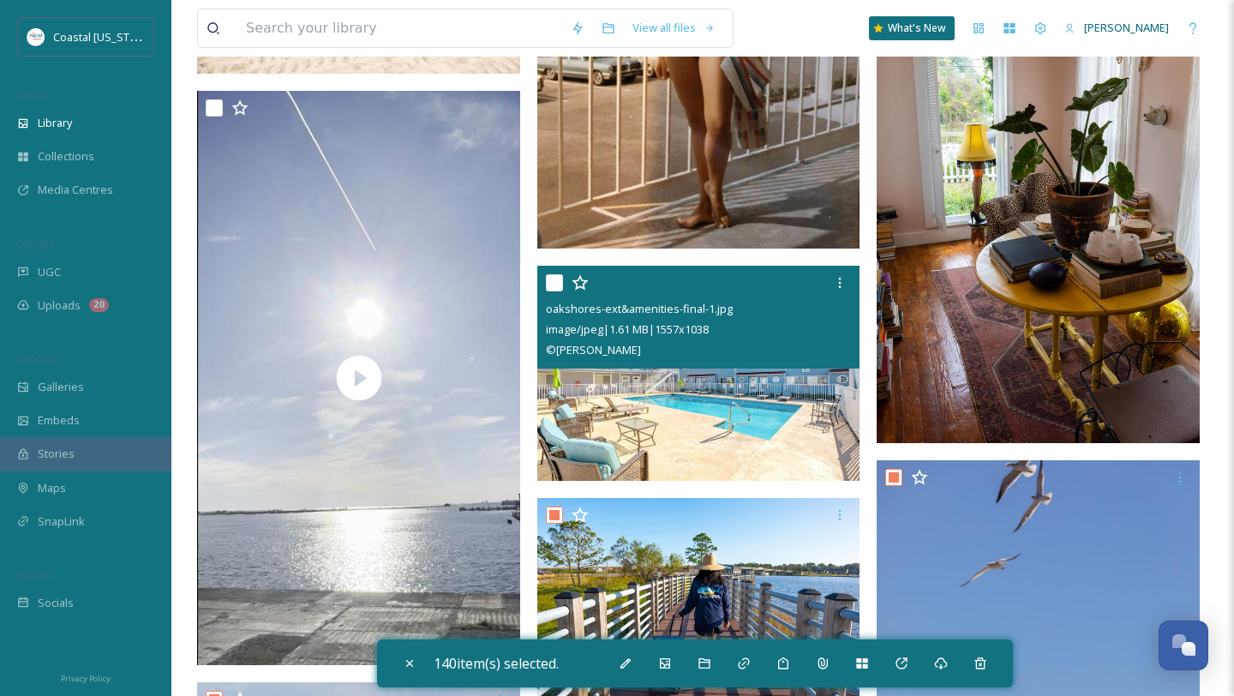
scroll to position [3422, 0]
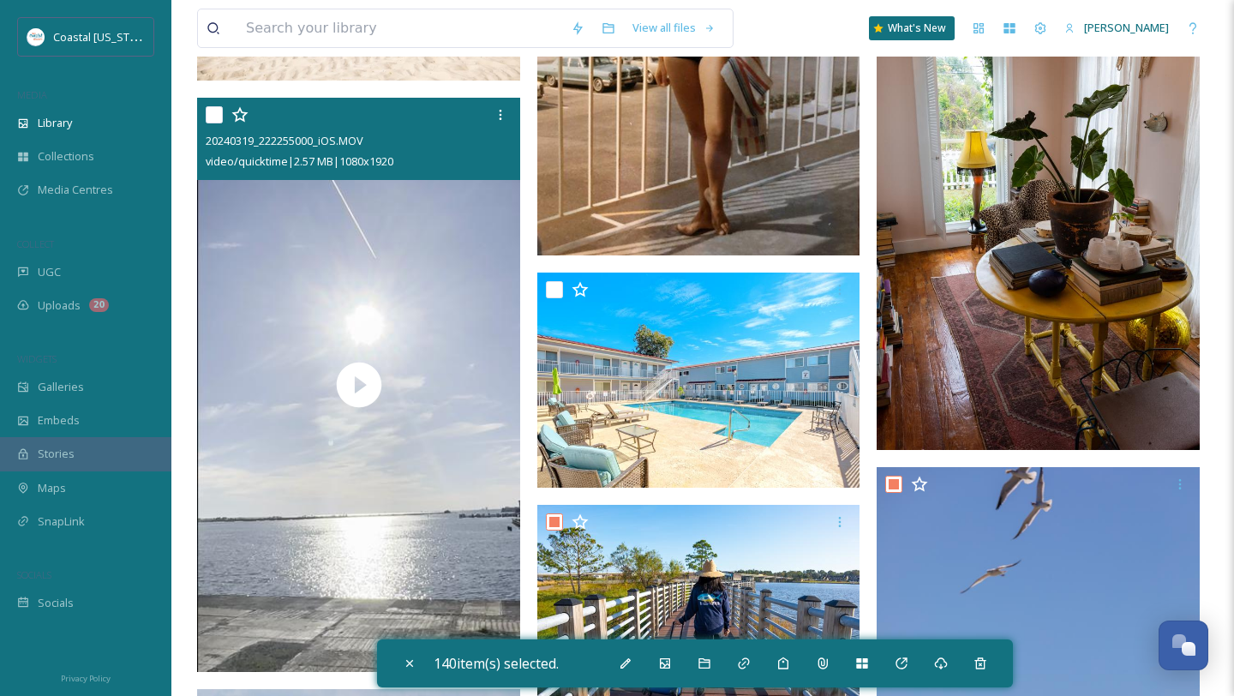
click at [215, 111] on input "checkbox" at bounding box center [214, 114] width 17 height 17
checkbox input "true"
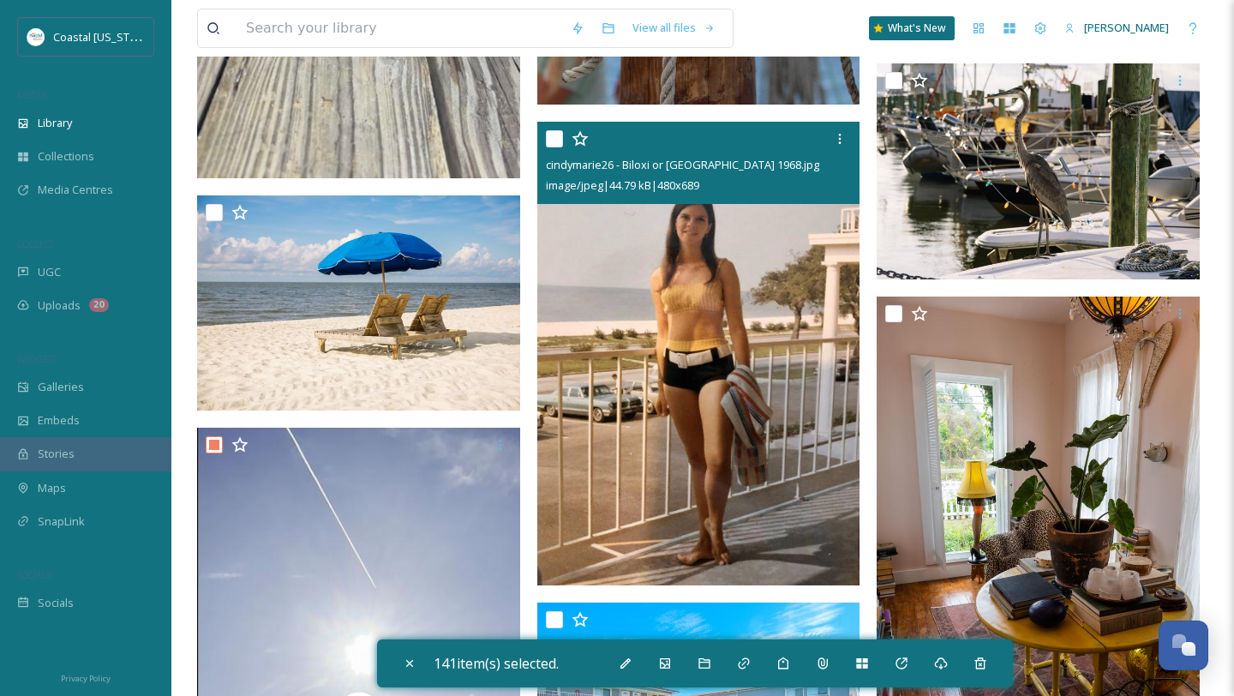
scroll to position [2997, 0]
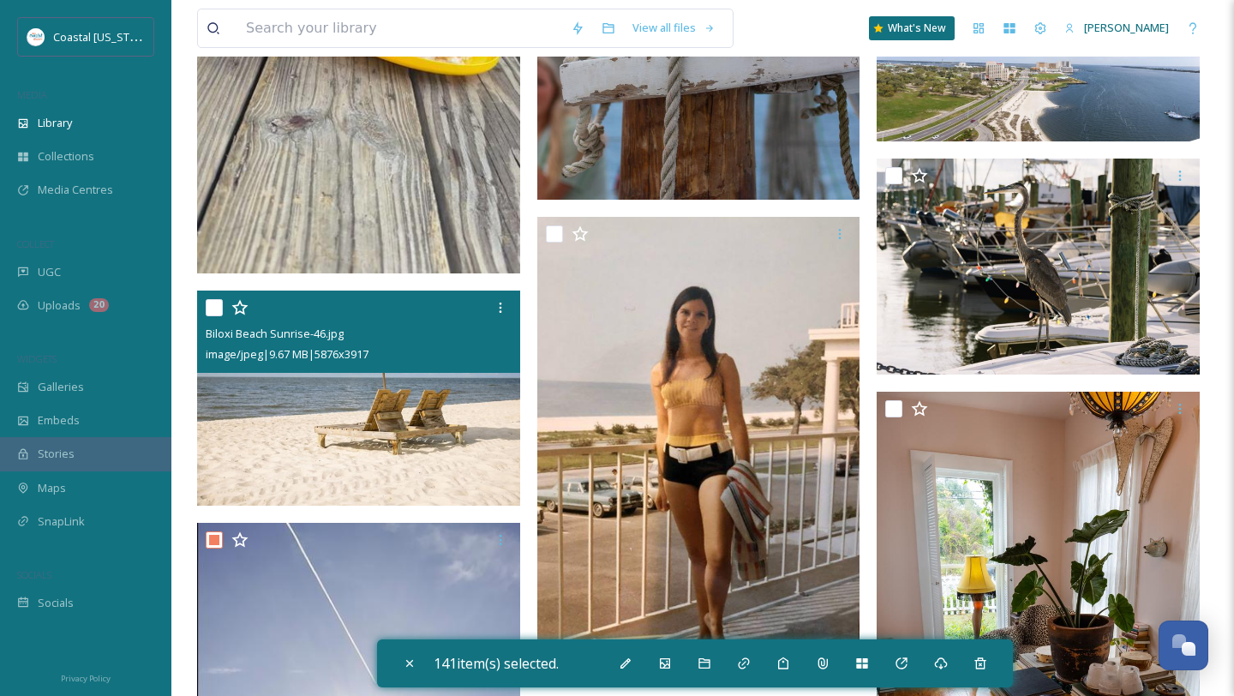
click at [210, 308] on input "checkbox" at bounding box center [214, 307] width 17 height 17
checkbox input "true"
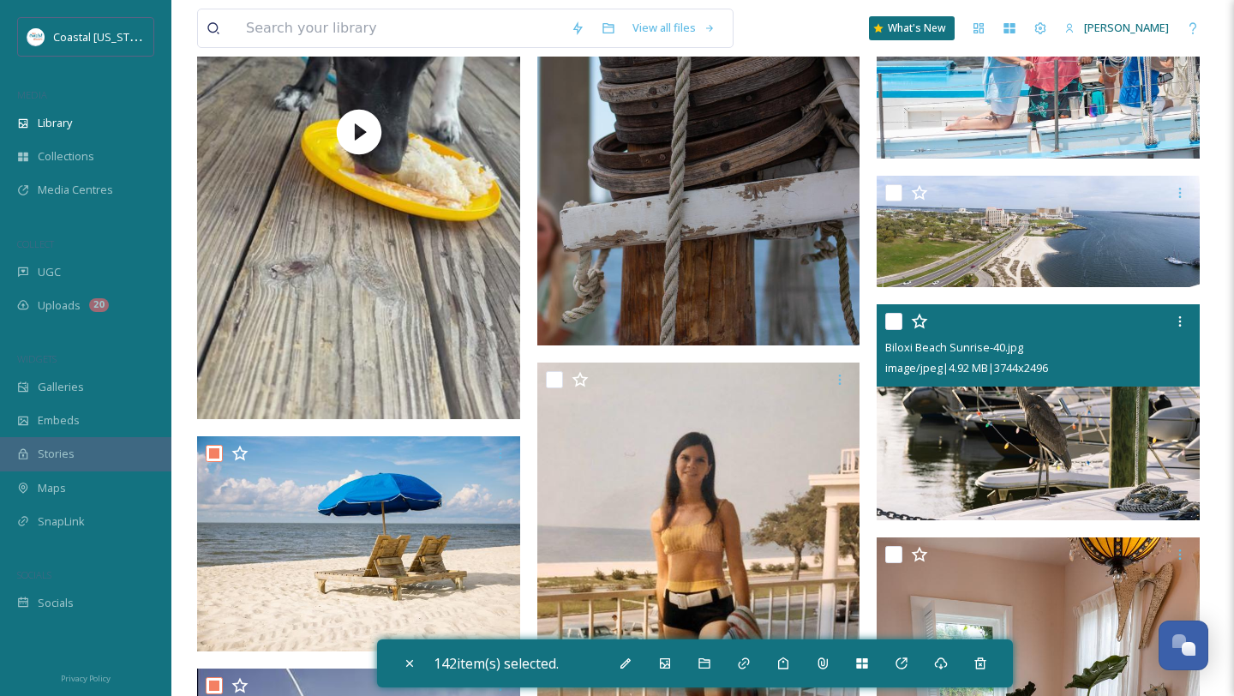
scroll to position [2846, 0]
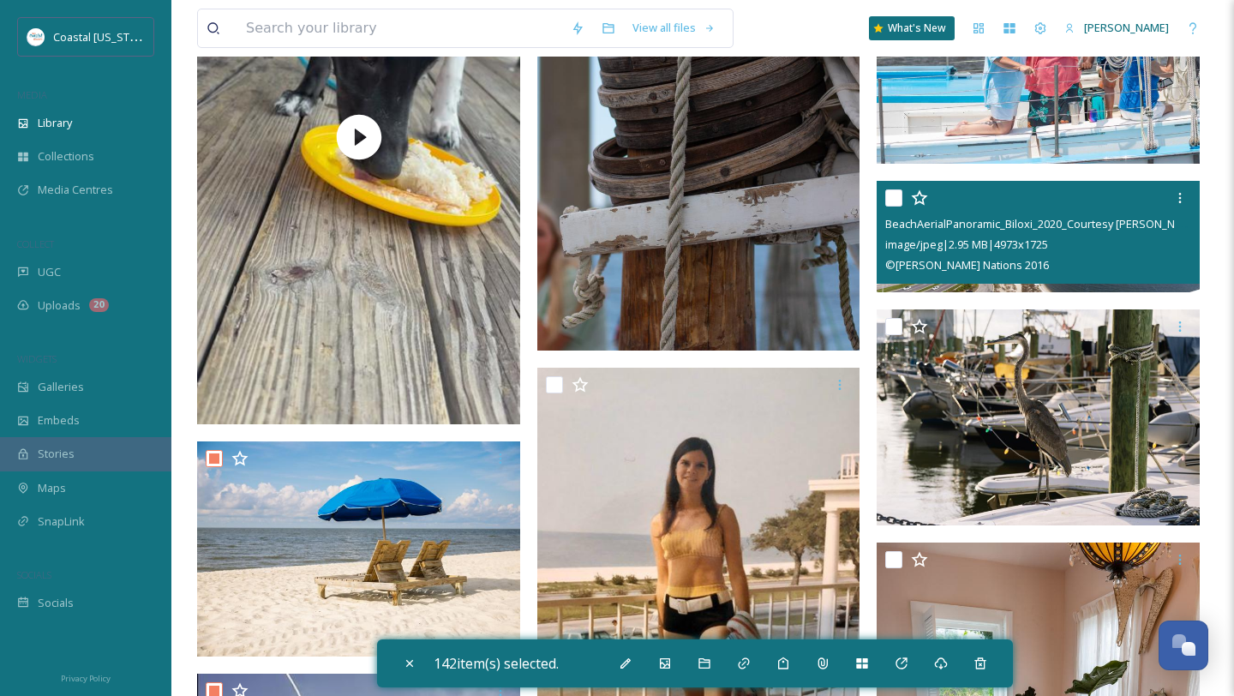
click at [897, 198] on input "checkbox" at bounding box center [894, 197] width 17 height 17
checkbox input "true"
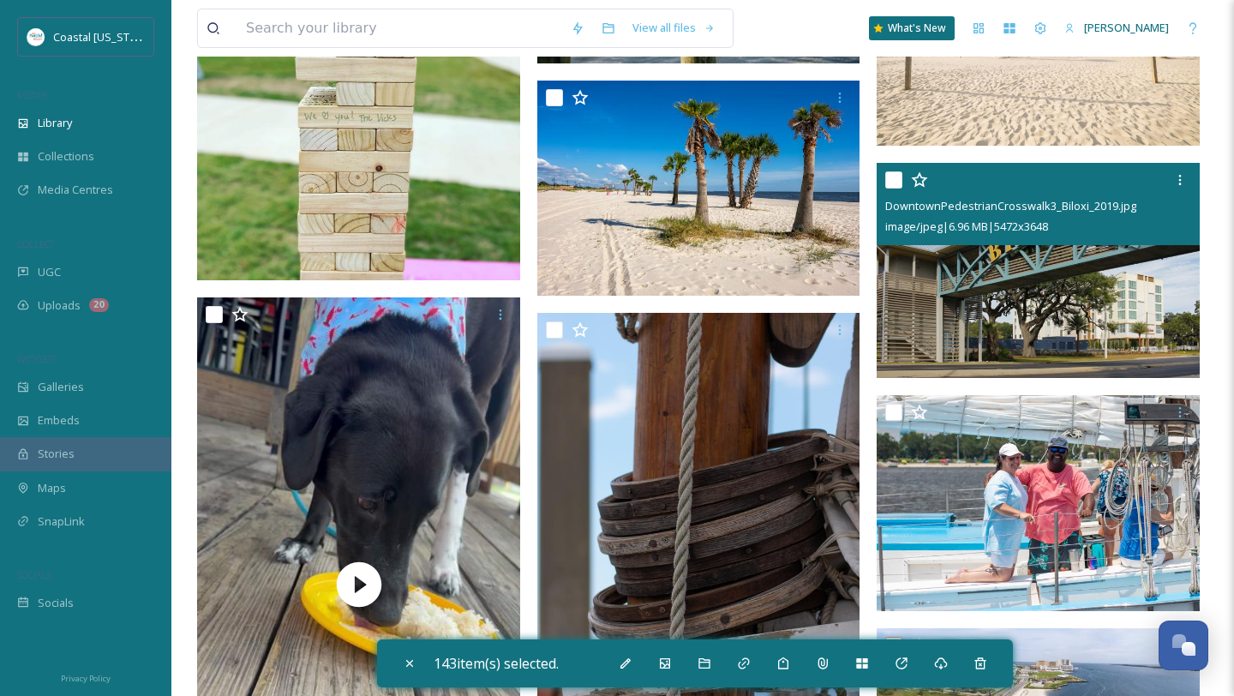
scroll to position [2364, 0]
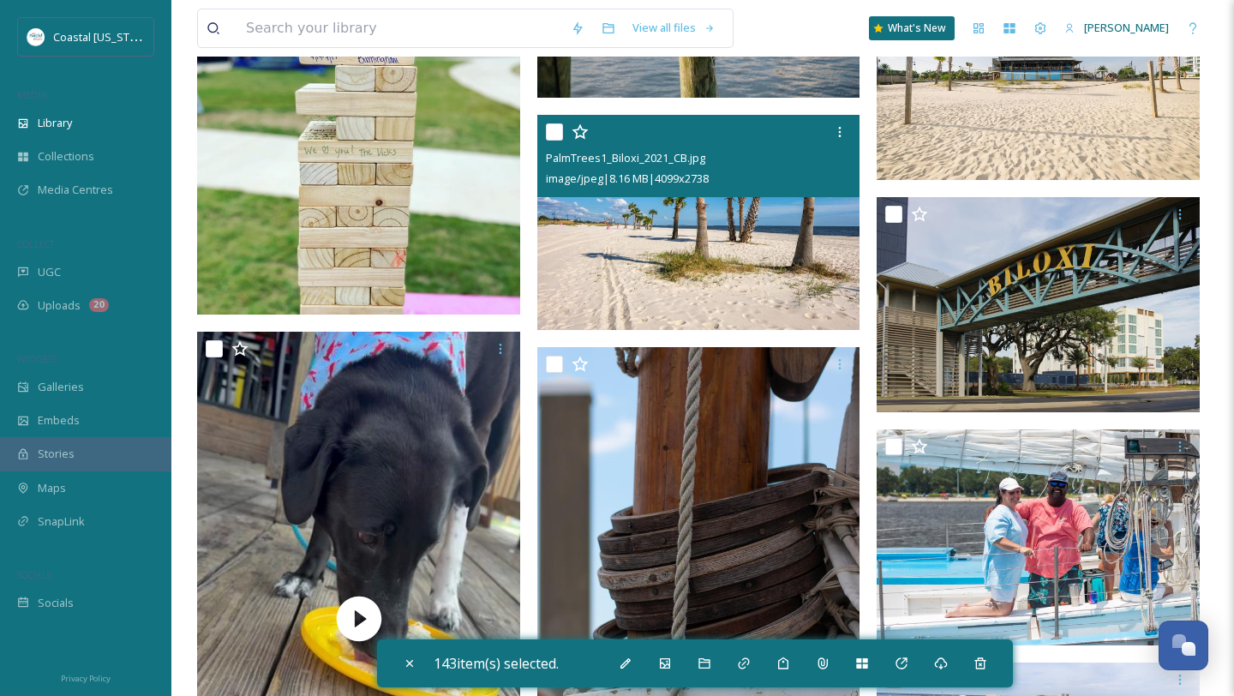
click at [554, 130] on input "checkbox" at bounding box center [554, 131] width 17 height 17
checkbox input "true"
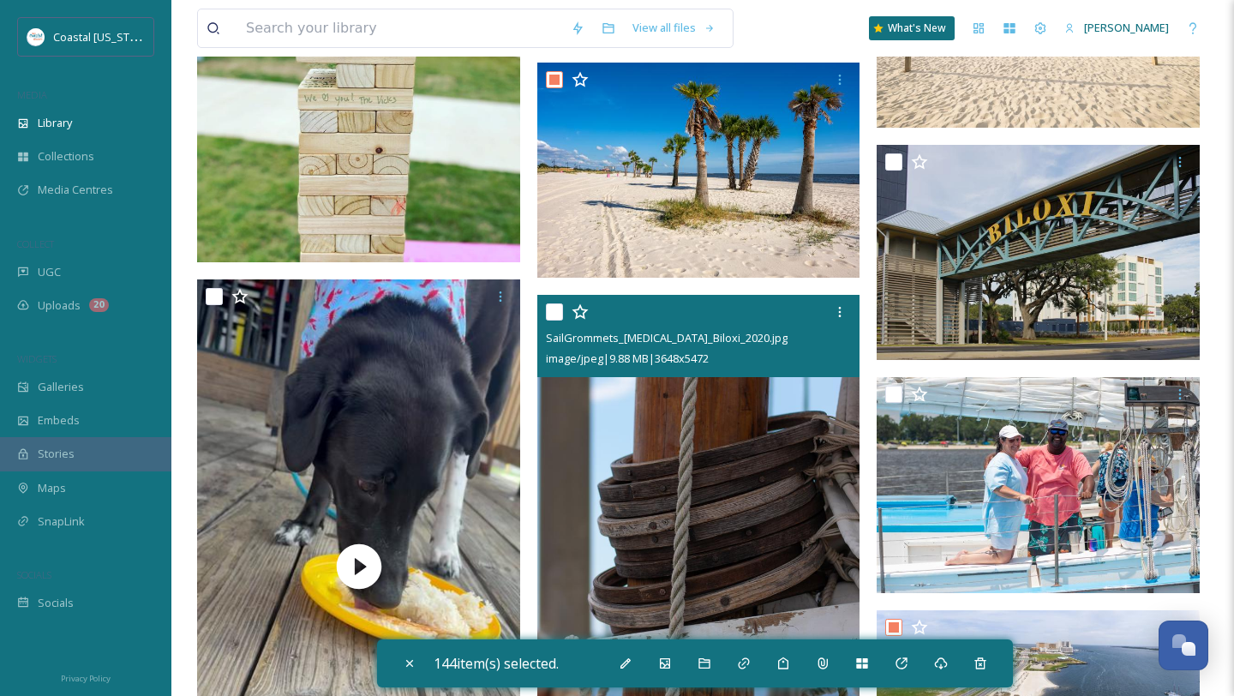
scroll to position [2434, 0]
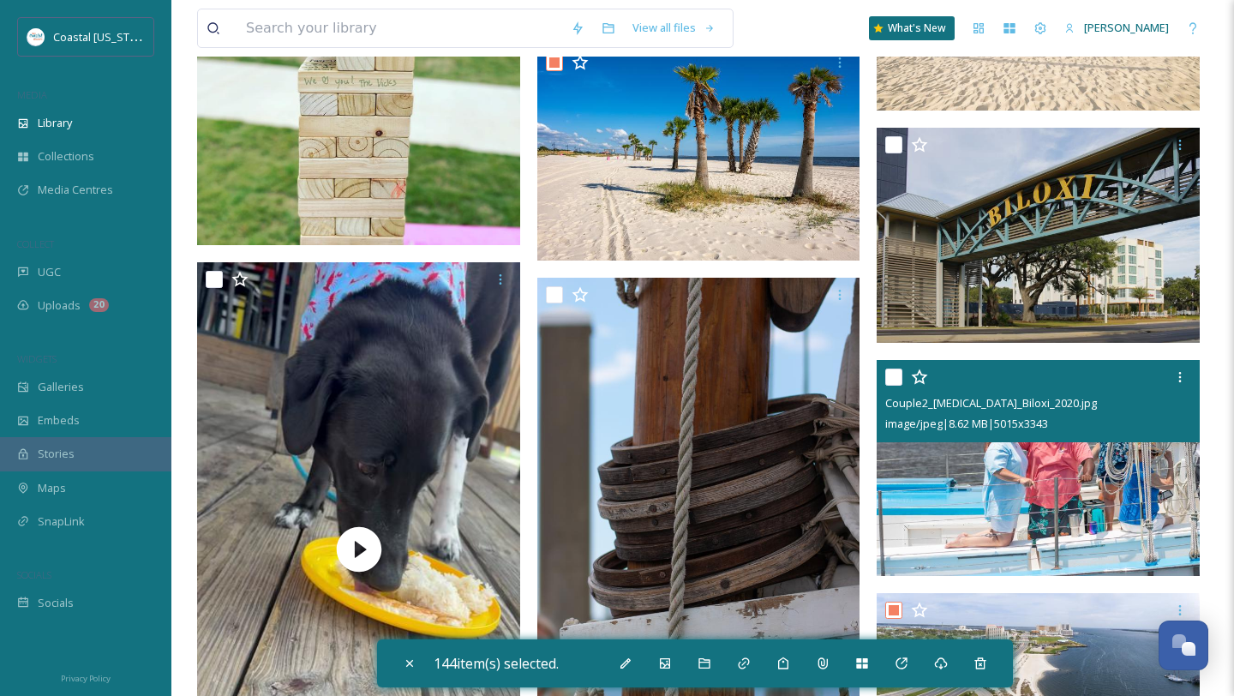
click at [890, 375] on input "checkbox" at bounding box center [894, 377] width 17 height 17
checkbox input "true"
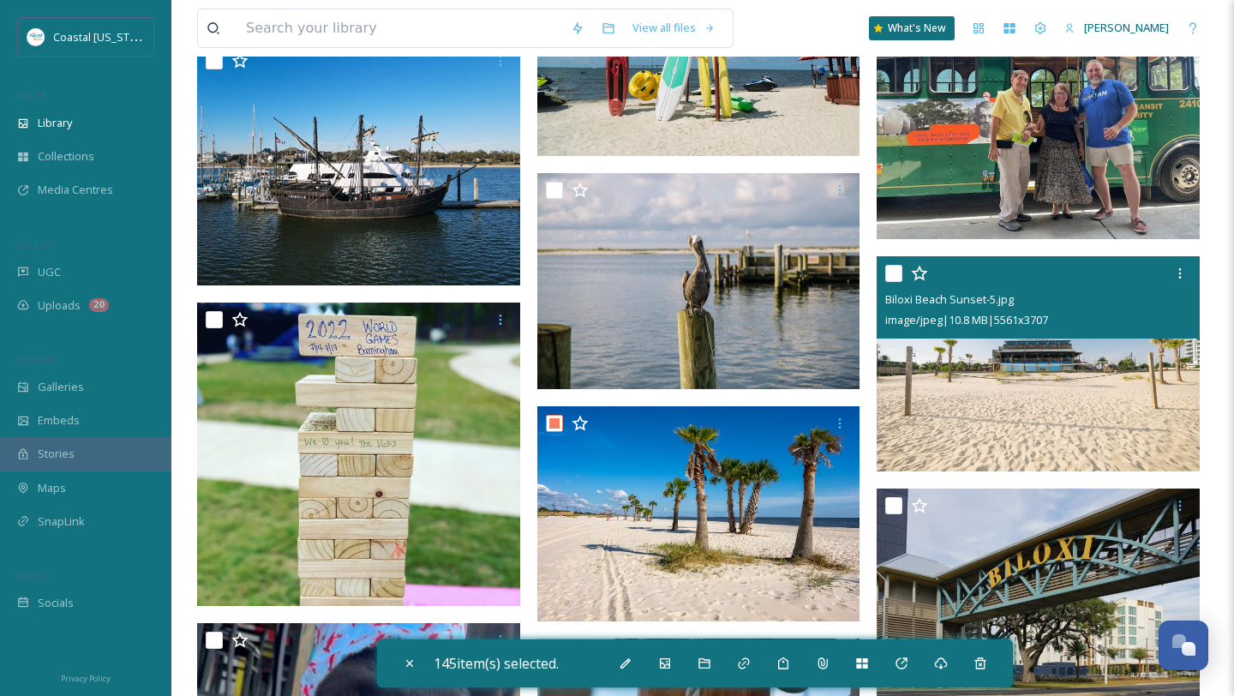
scroll to position [2068, 0]
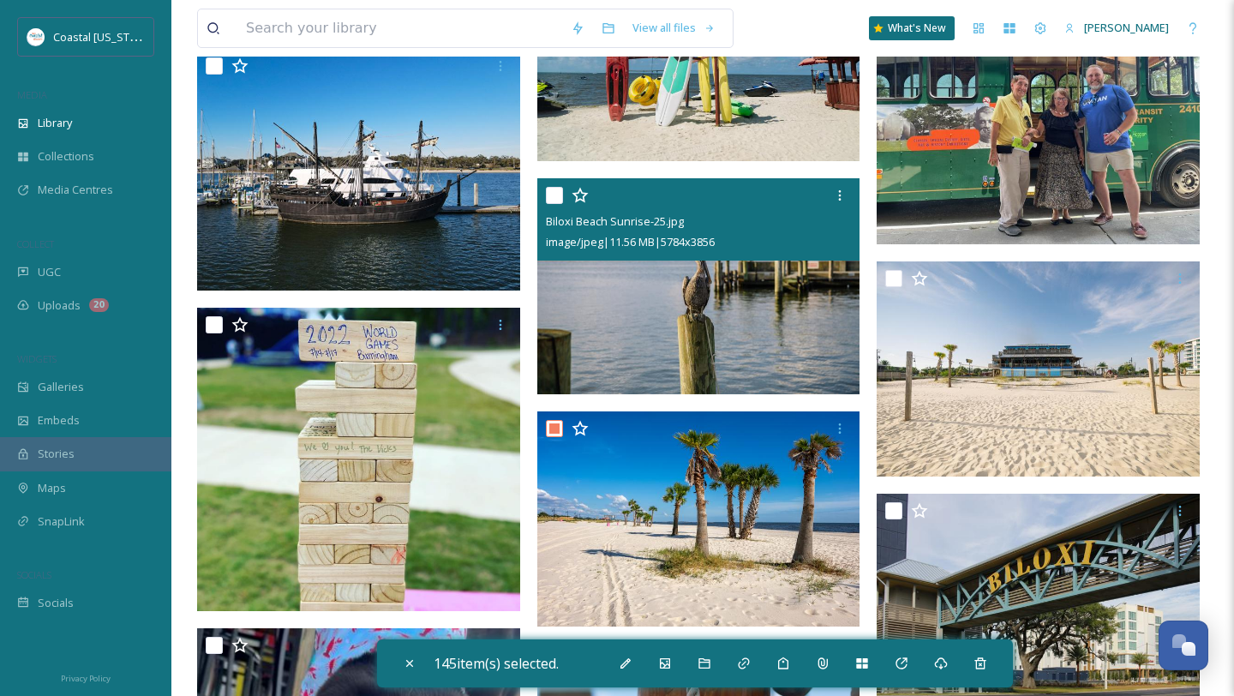
click at [554, 193] on input "checkbox" at bounding box center [554, 195] width 17 height 17
checkbox input "true"
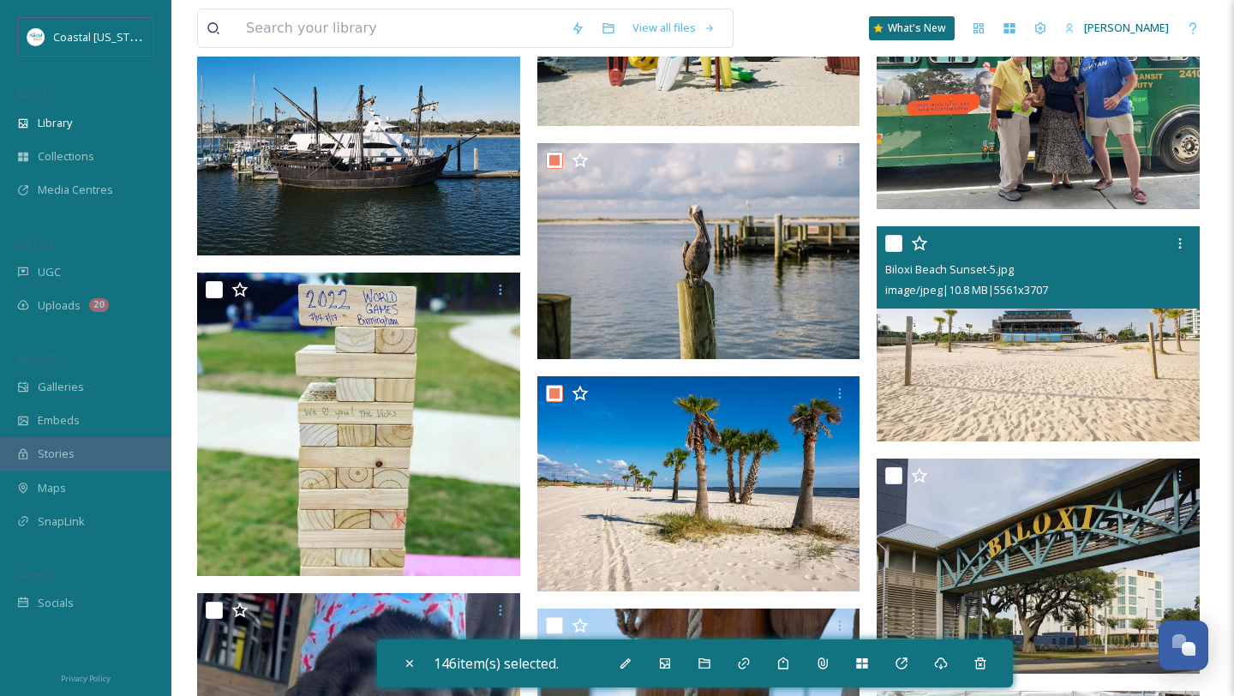
scroll to position [2099, 0]
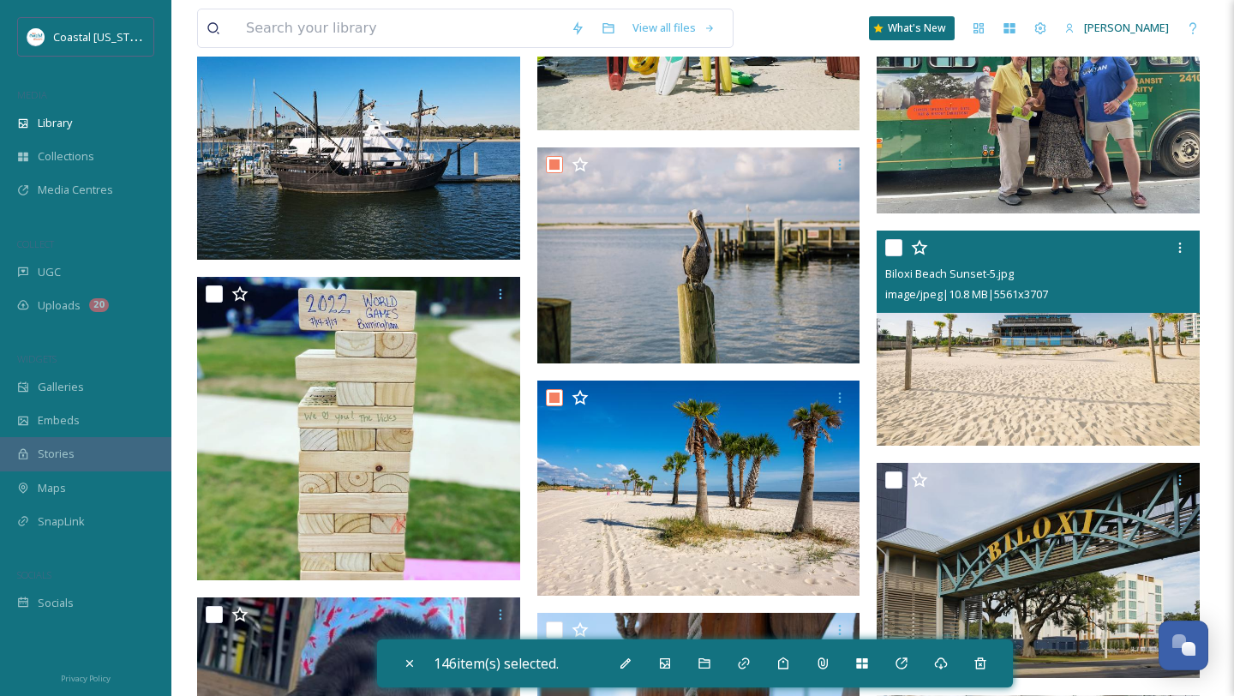
click at [893, 252] on input "checkbox" at bounding box center [894, 247] width 17 height 17
checkbox input "true"
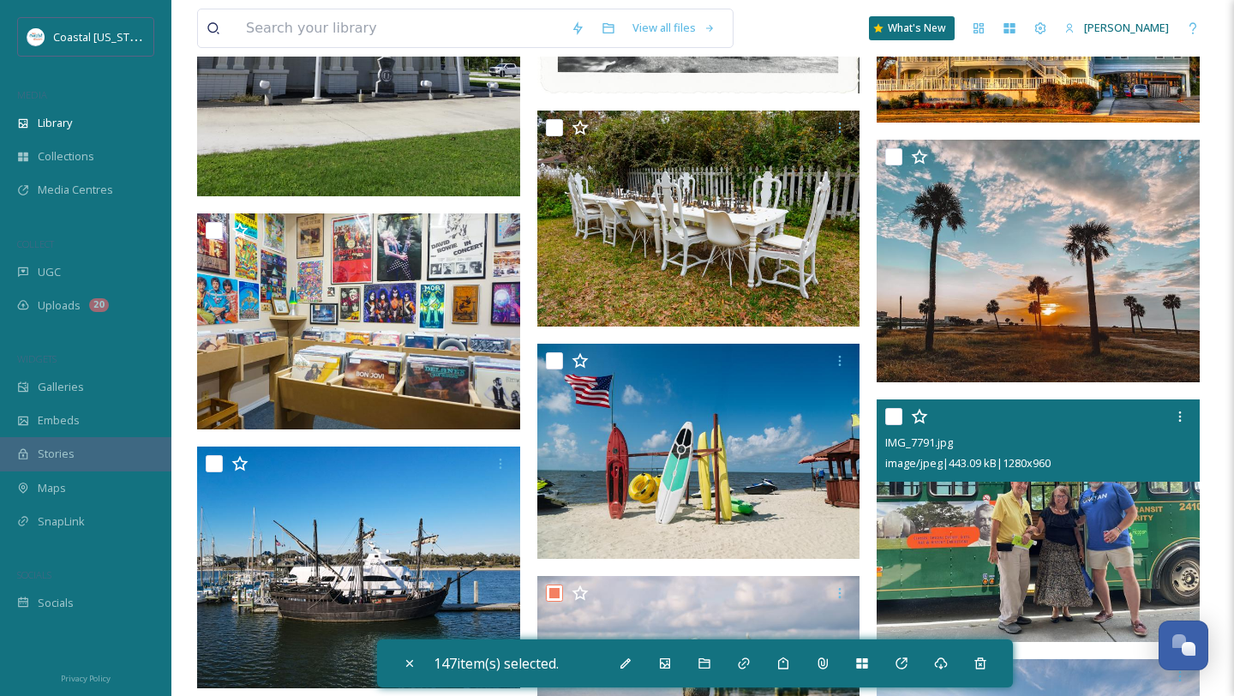
scroll to position [1661, 0]
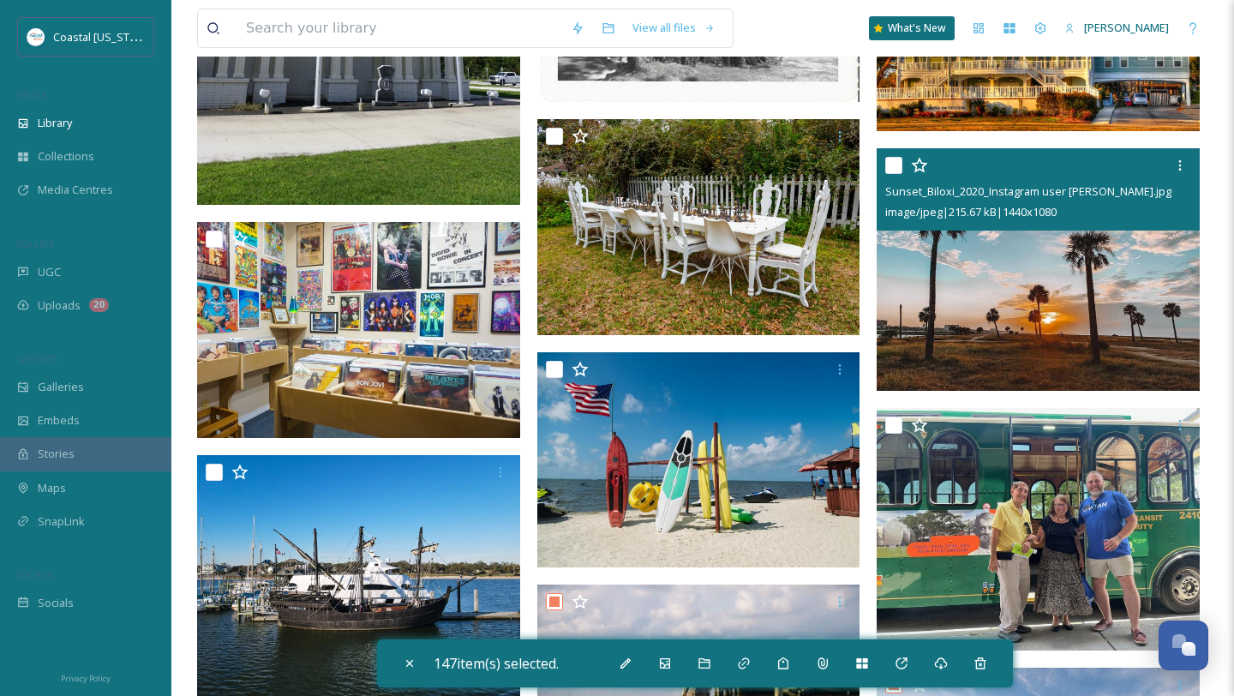
click at [896, 168] on input "checkbox" at bounding box center [894, 165] width 17 height 17
checkbox input "true"
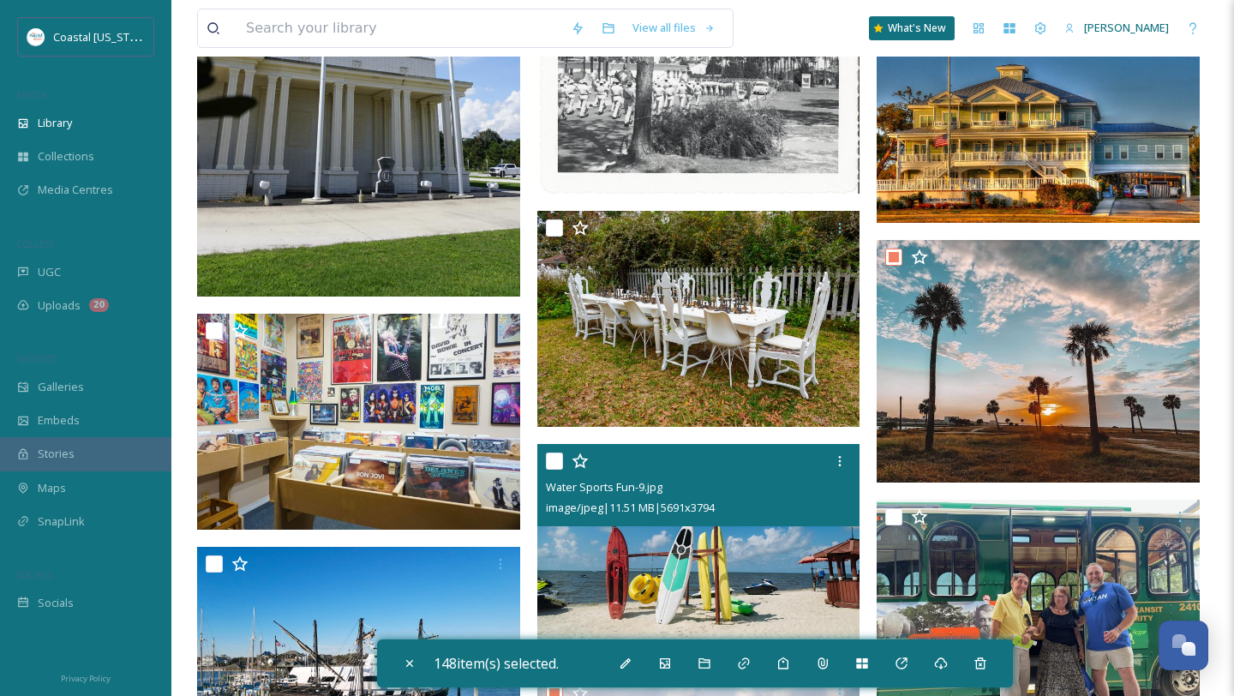
scroll to position [1592, 0]
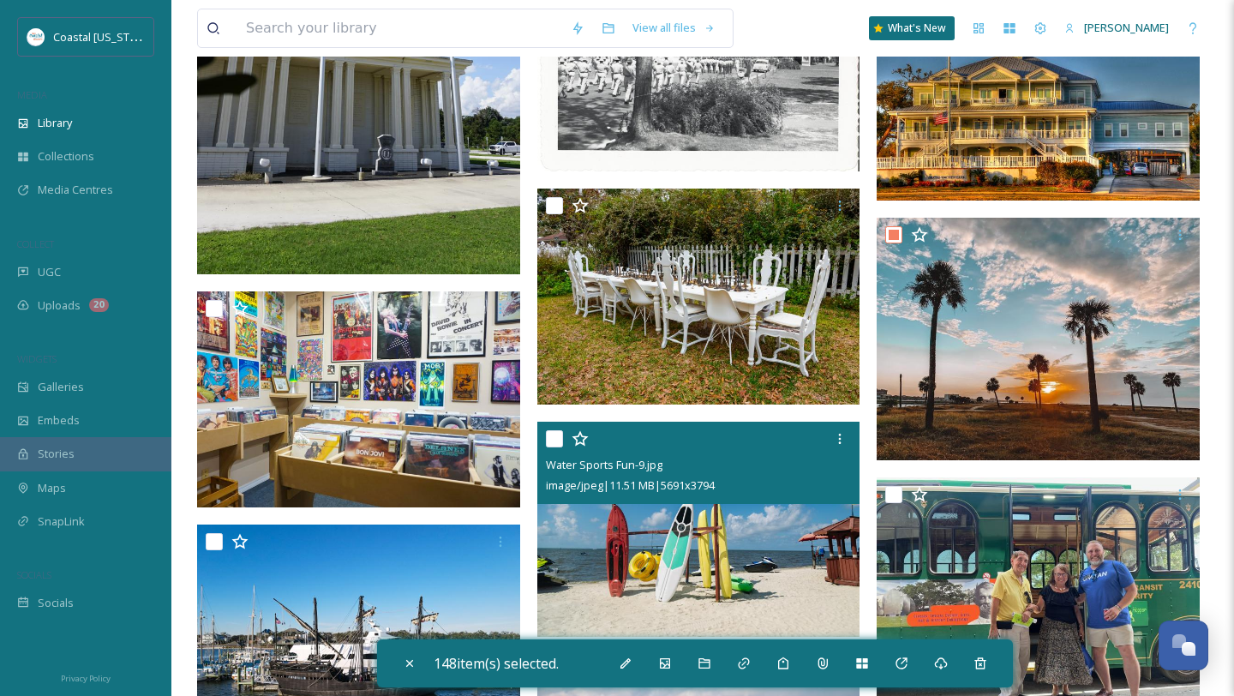
click at [556, 439] on input "checkbox" at bounding box center [554, 438] width 17 height 17
checkbox input "false"
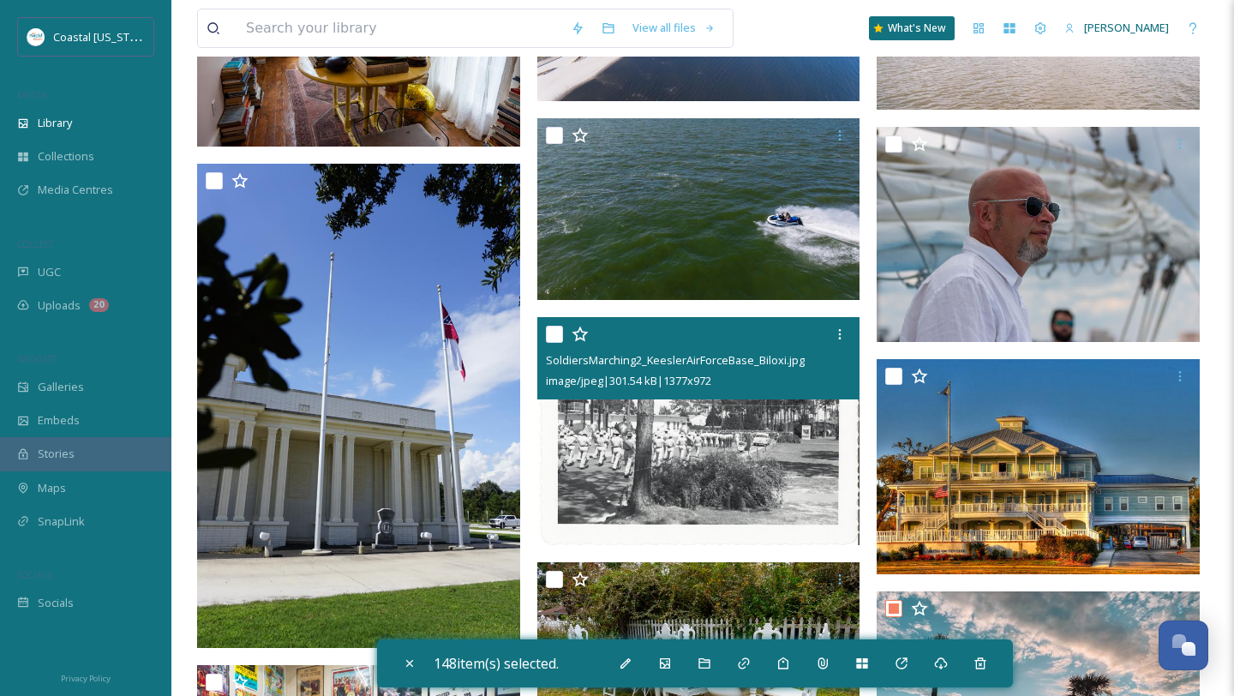
scroll to position [1198, 0]
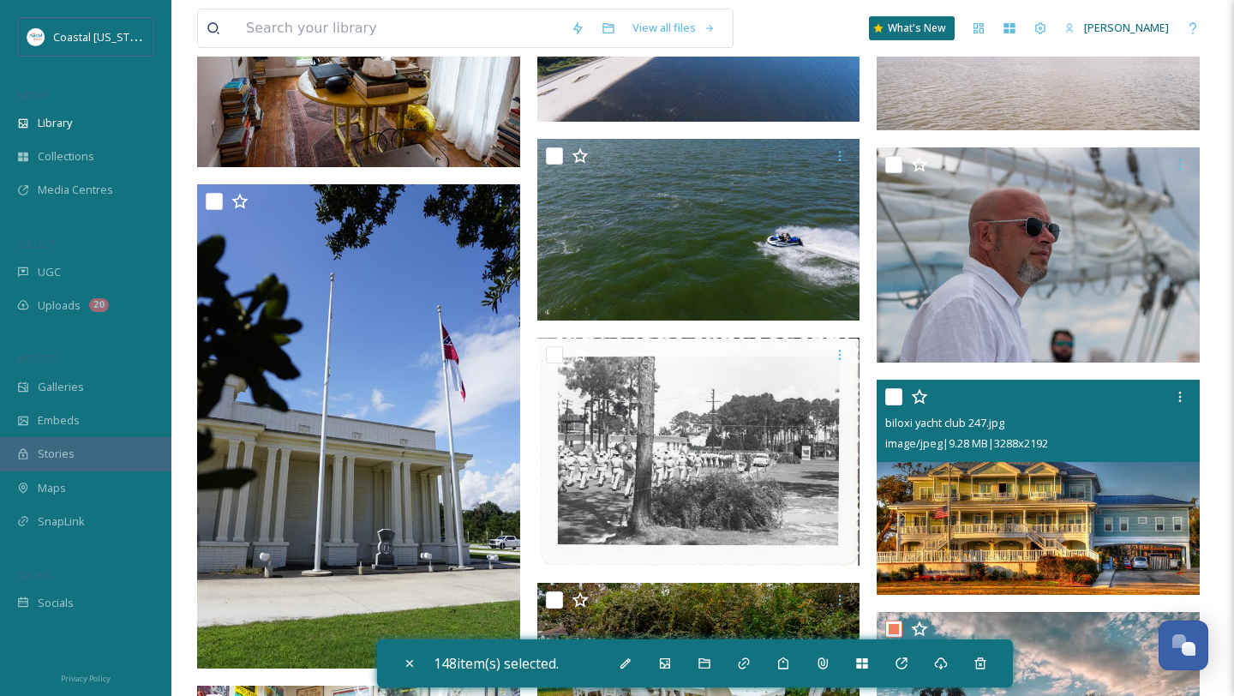
click at [897, 395] on input "checkbox" at bounding box center [894, 396] width 17 height 17
checkbox input "true"
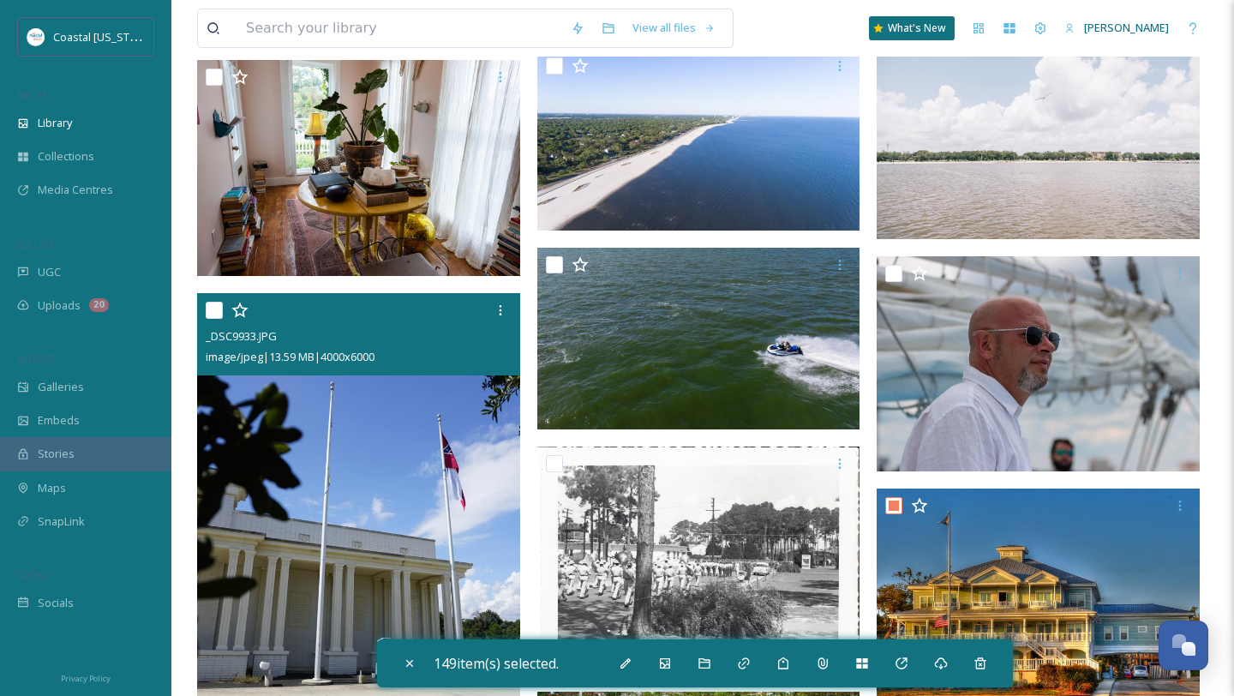
scroll to position [1027, 0]
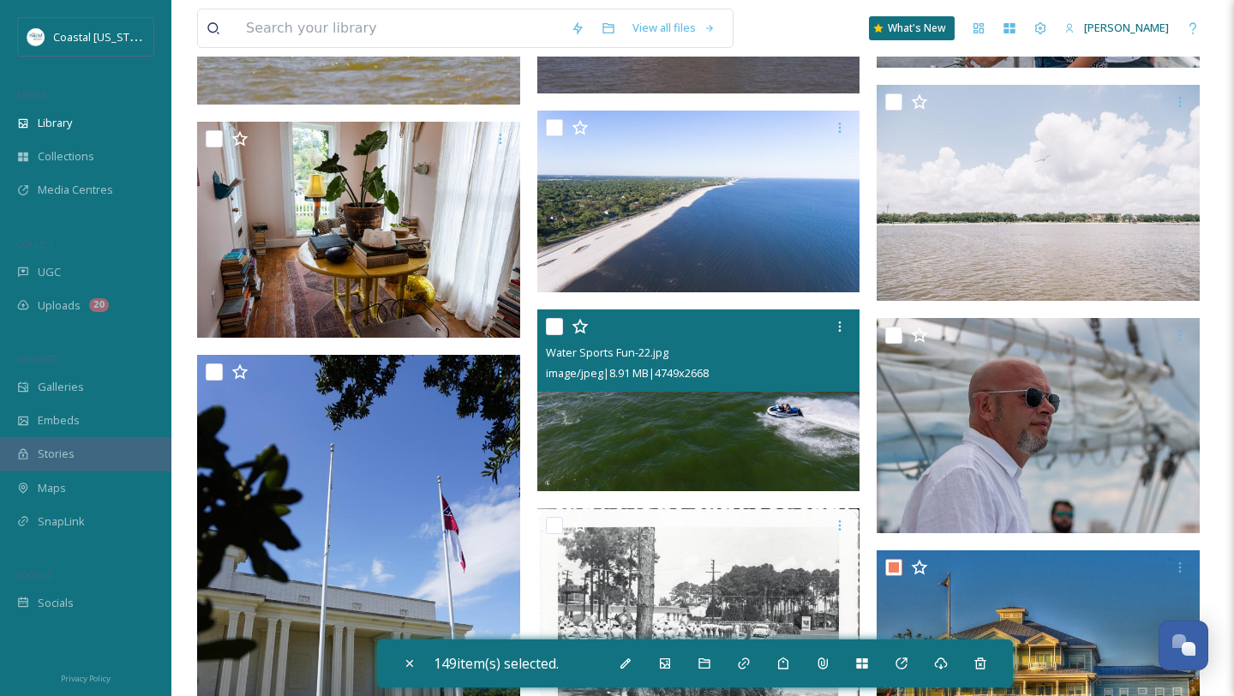
click at [553, 327] on input "checkbox" at bounding box center [554, 326] width 17 height 17
checkbox input "true"
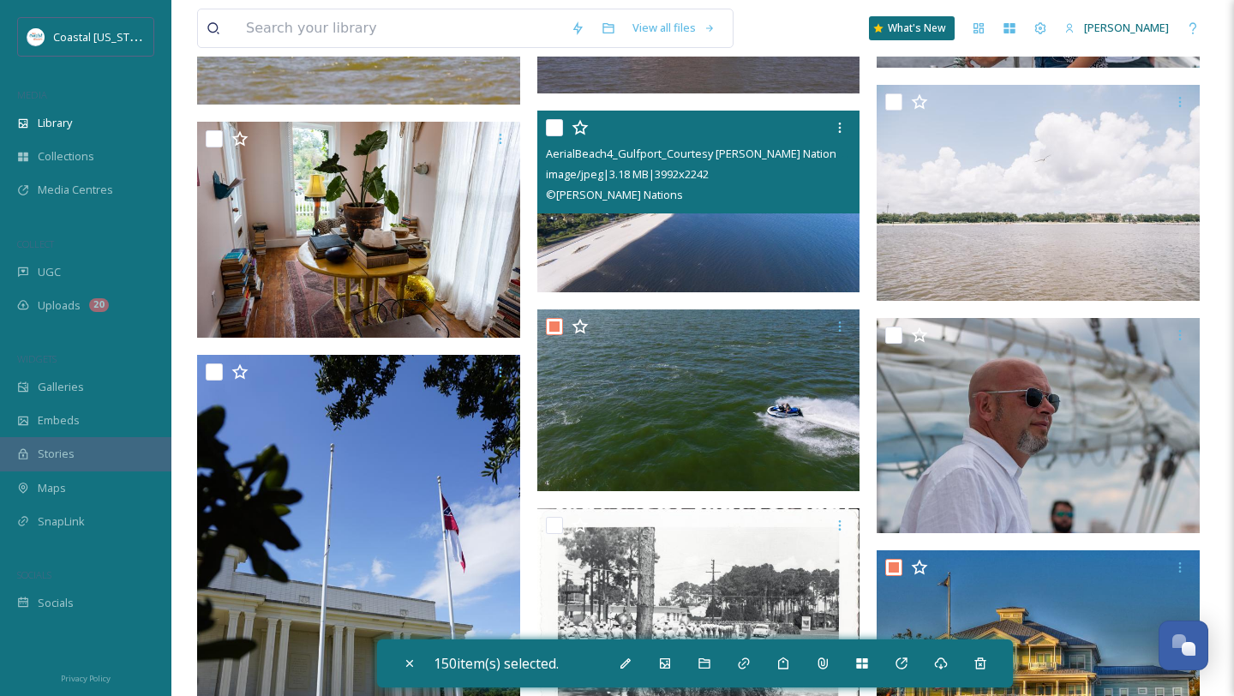
click at [551, 133] on input "checkbox" at bounding box center [554, 127] width 17 height 17
checkbox input "true"
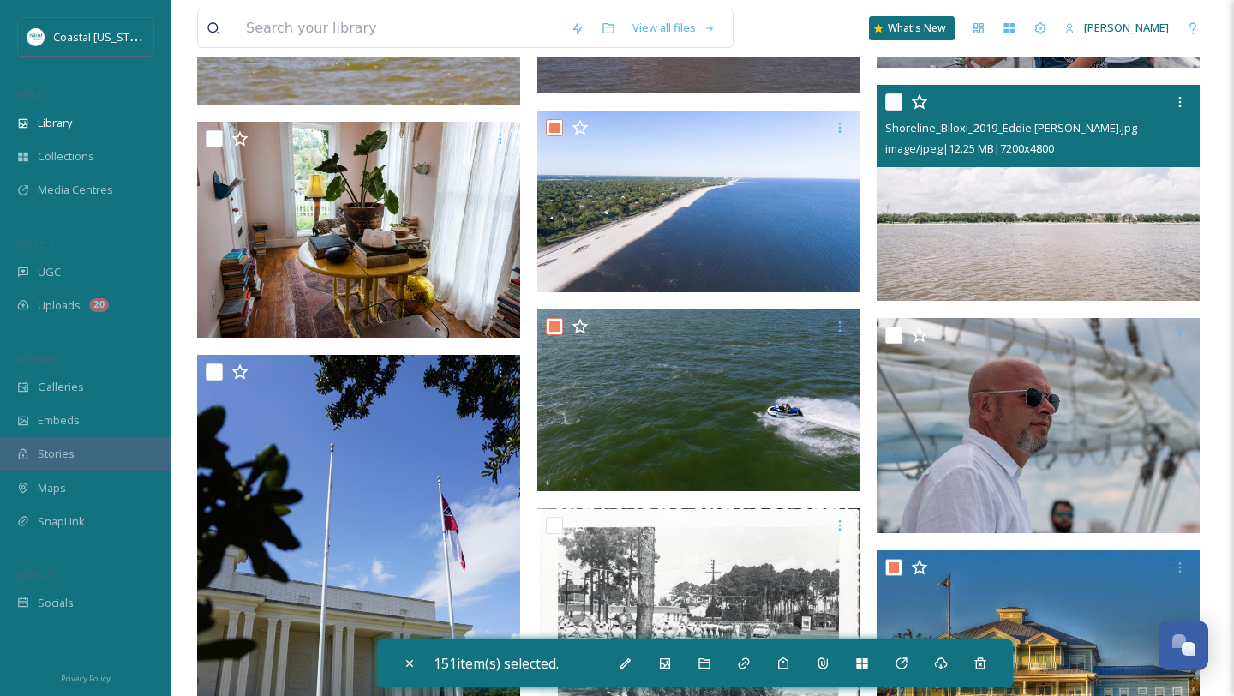
click at [895, 103] on input "checkbox" at bounding box center [894, 101] width 17 height 17
checkbox input "true"
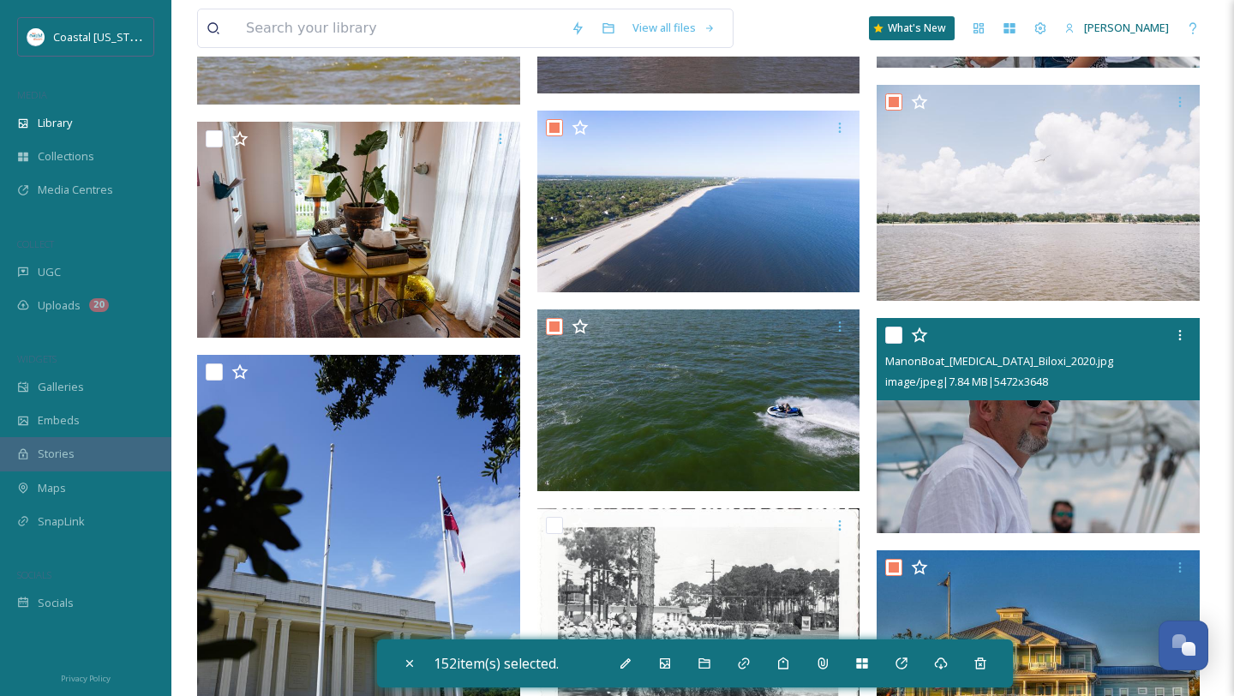
click at [894, 337] on input "checkbox" at bounding box center [894, 335] width 17 height 17
checkbox input "true"
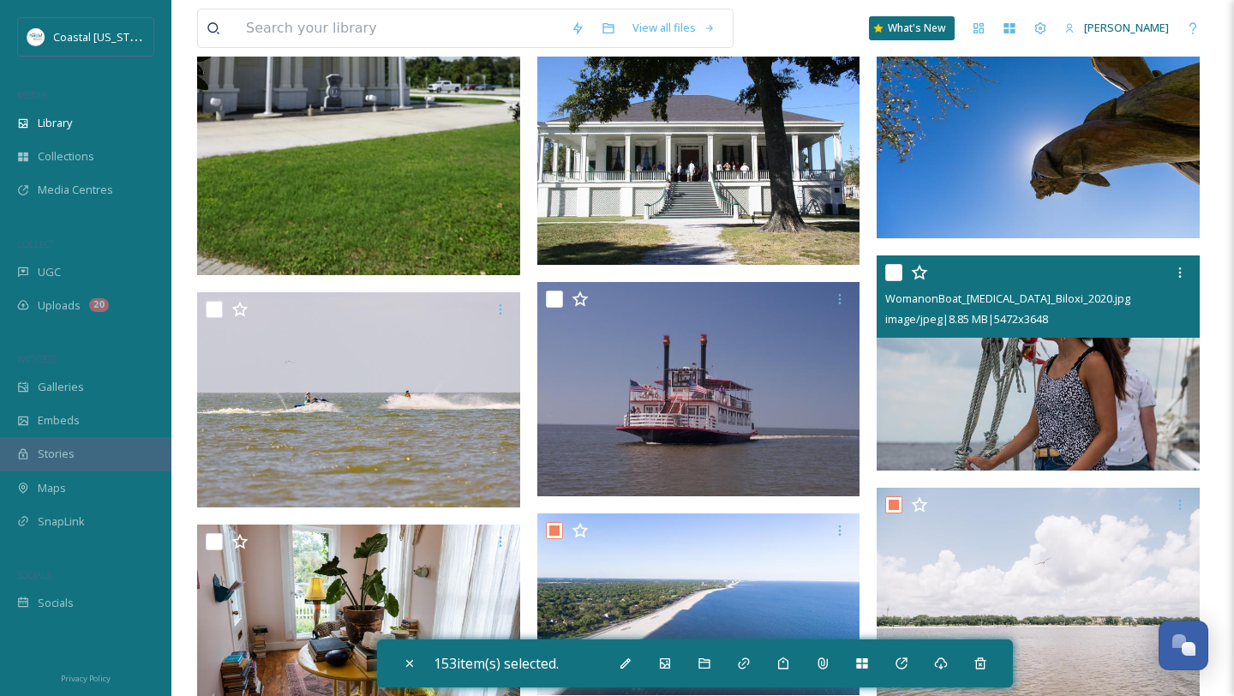
scroll to position [622, 0]
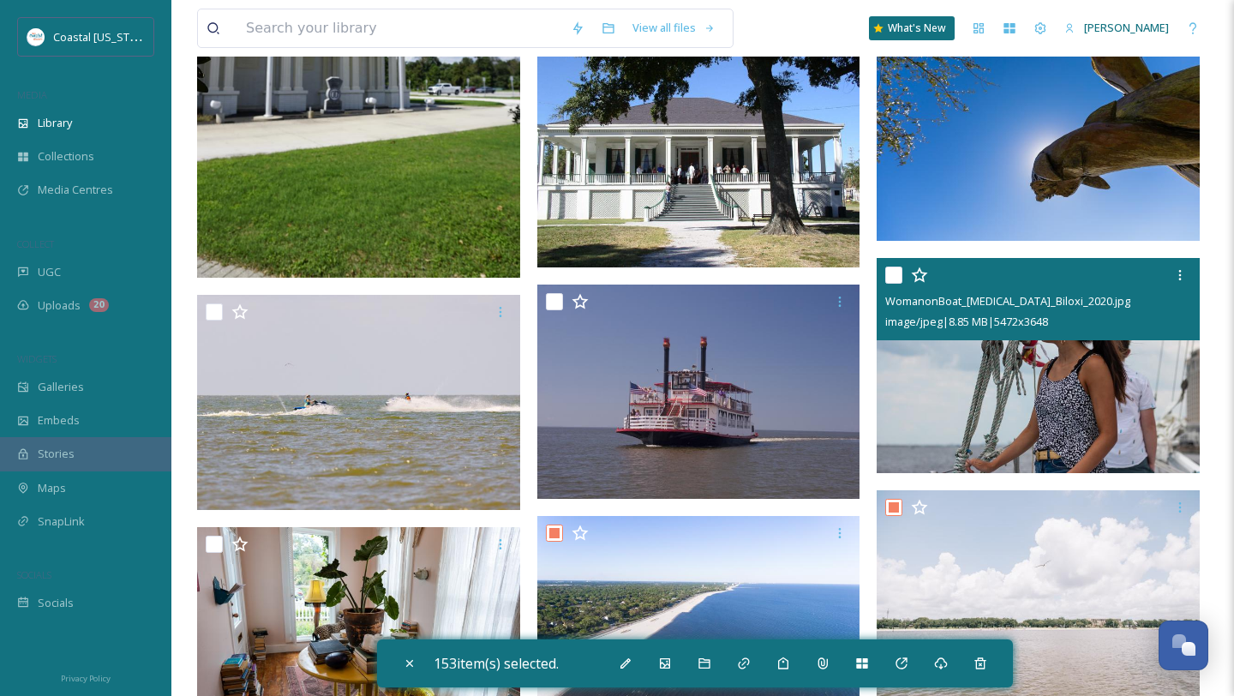
click at [898, 275] on input "checkbox" at bounding box center [894, 275] width 17 height 17
checkbox input "true"
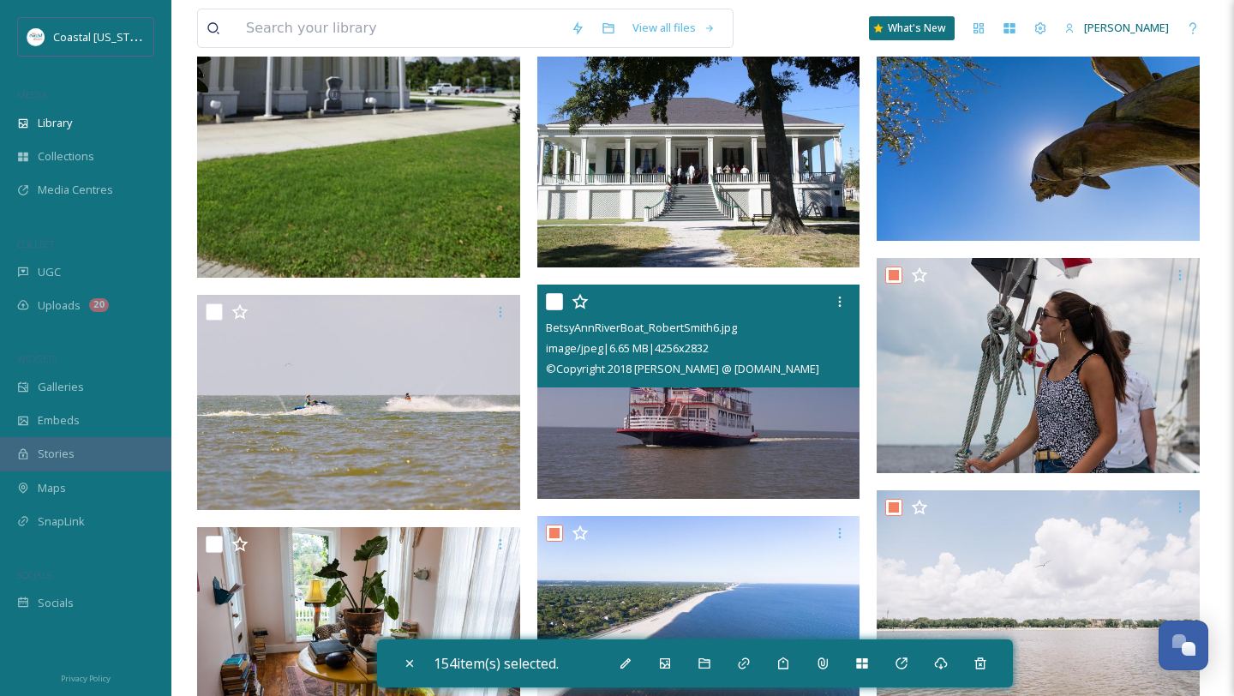
click at [555, 300] on input "checkbox" at bounding box center [554, 301] width 17 height 17
click at [556, 296] on input "checkbox" at bounding box center [554, 301] width 17 height 17
checkbox input "false"
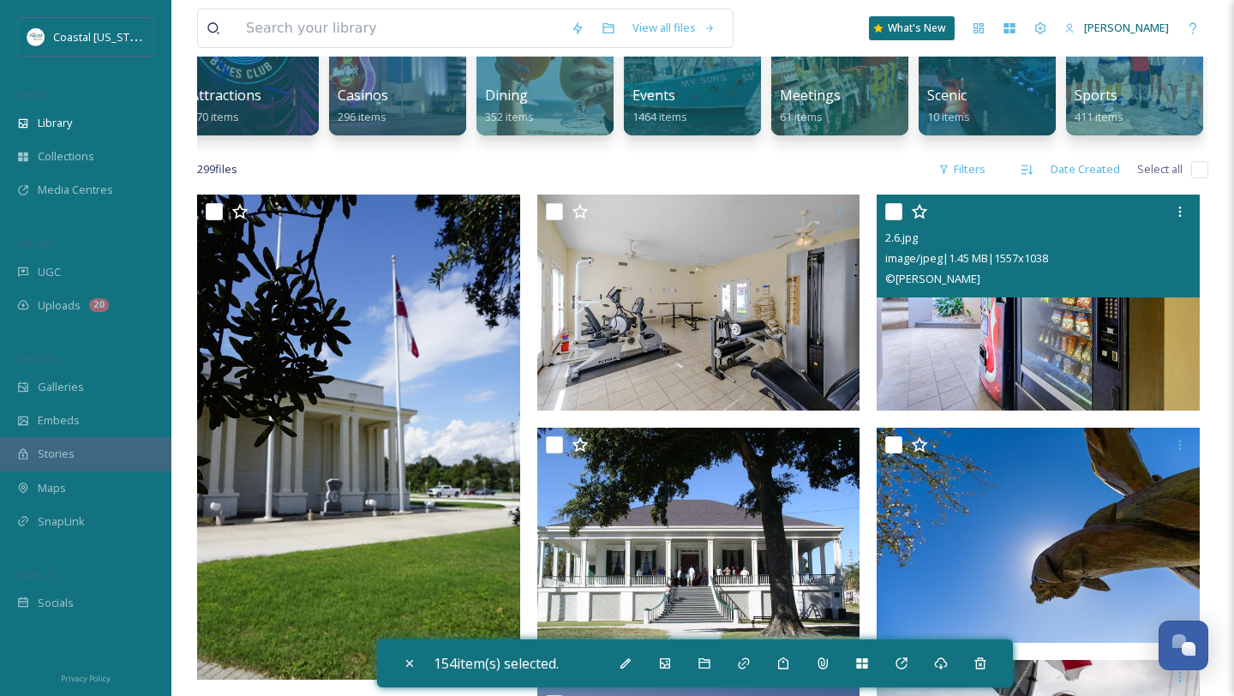
scroll to position [221, 0]
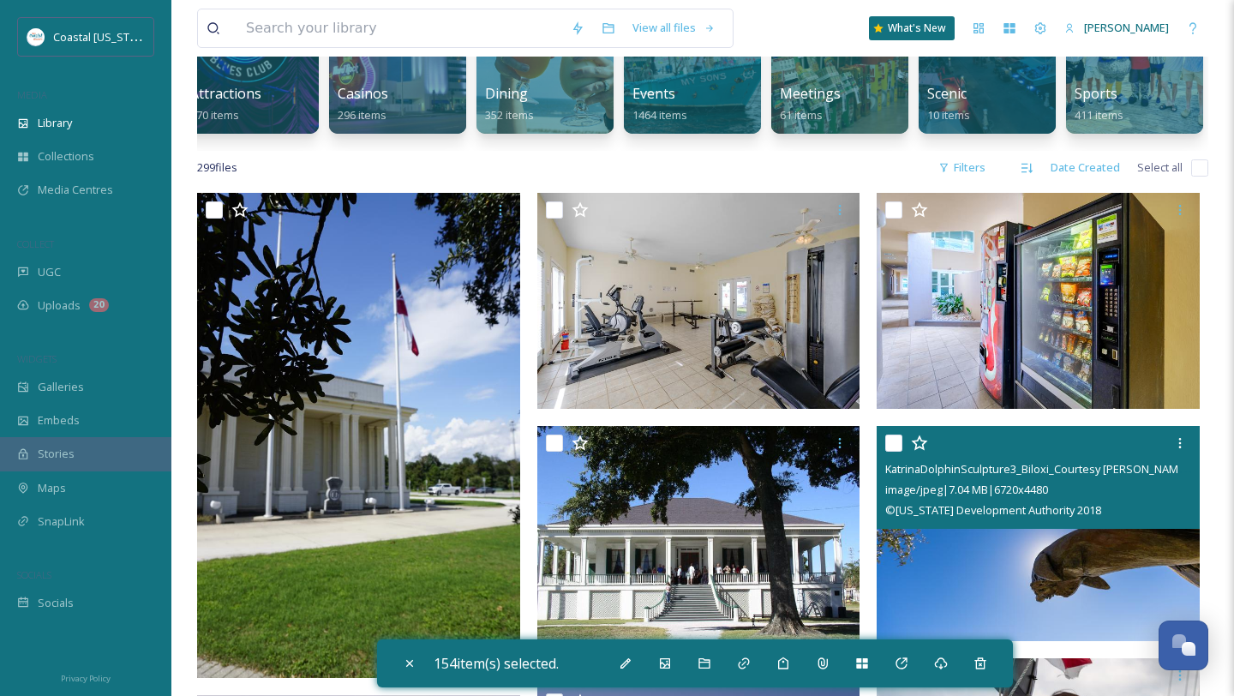
click at [896, 440] on input "checkbox" at bounding box center [894, 443] width 17 height 17
checkbox input "false"
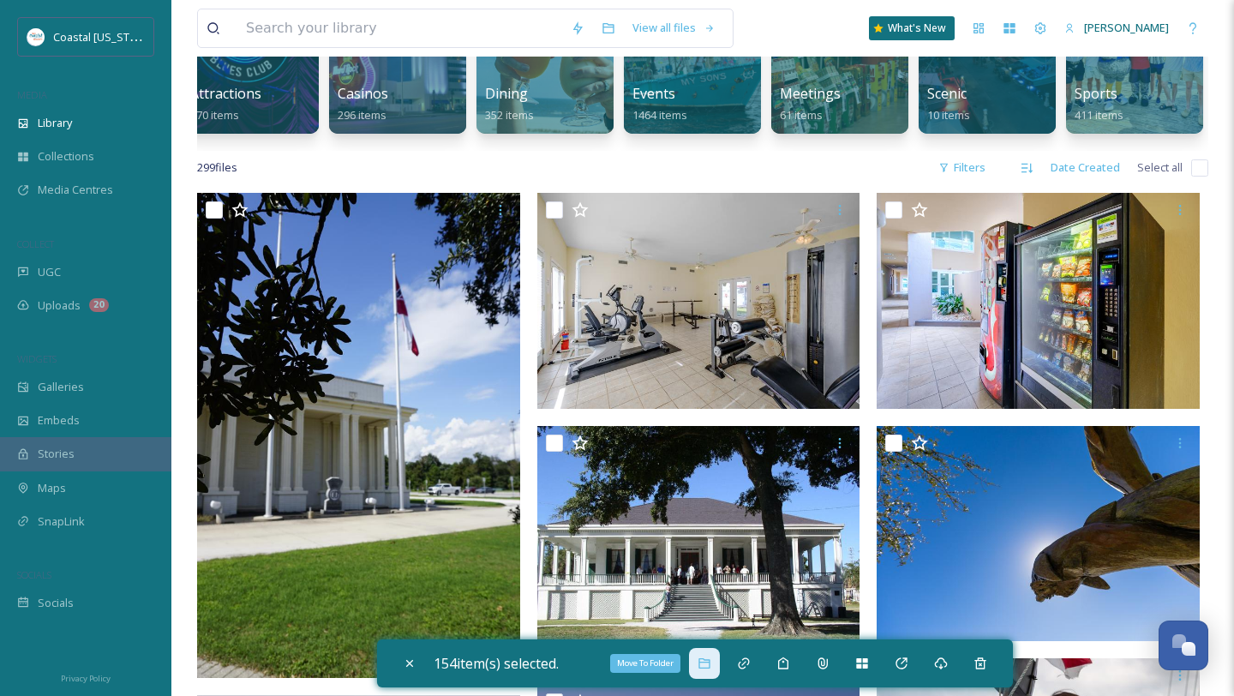
click at [705, 663] on icon at bounding box center [704, 663] width 11 height 10
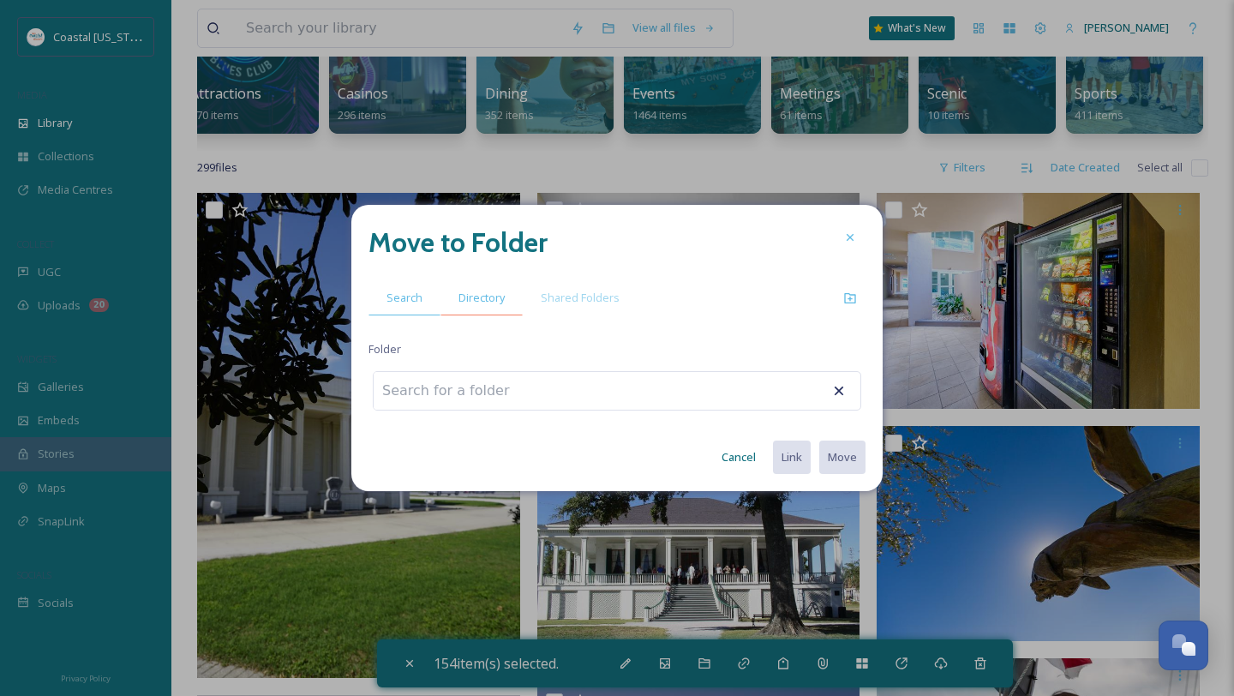
click at [500, 297] on span "Directory" at bounding box center [482, 298] width 46 height 16
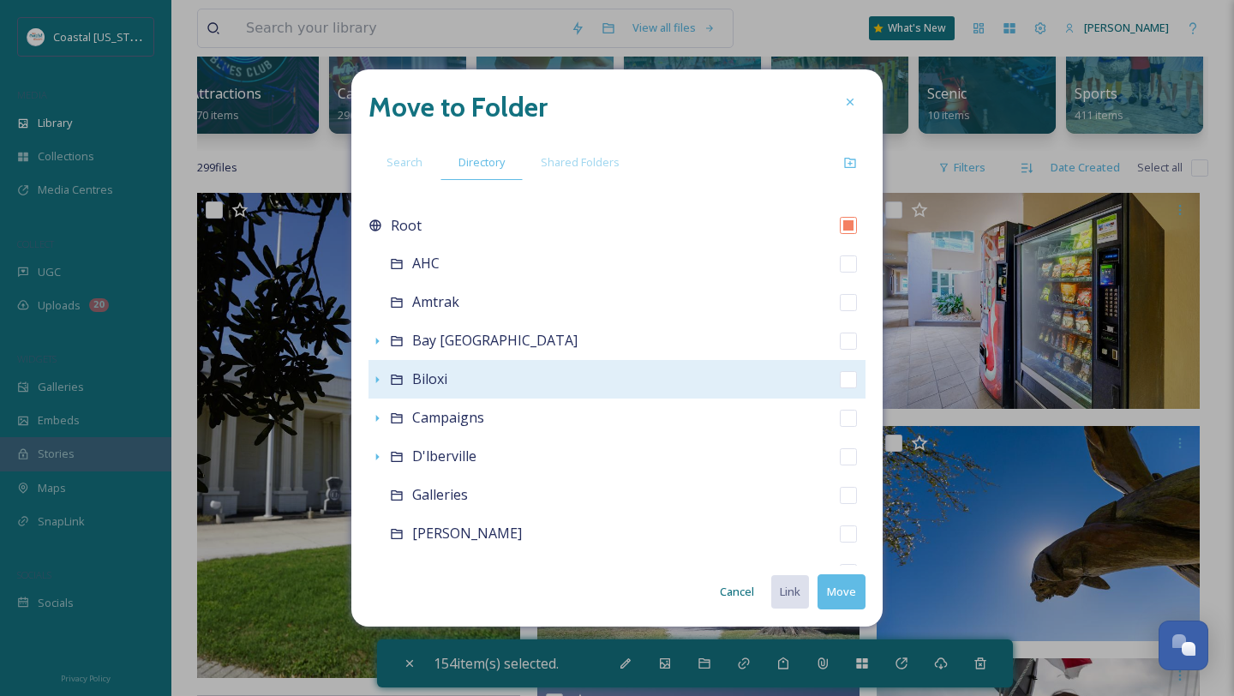
click at [418, 378] on span "Biloxi" at bounding box center [429, 378] width 35 height 19
checkbox input "false"
click at [397, 378] on icon at bounding box center [396, 380] width 11 height 10
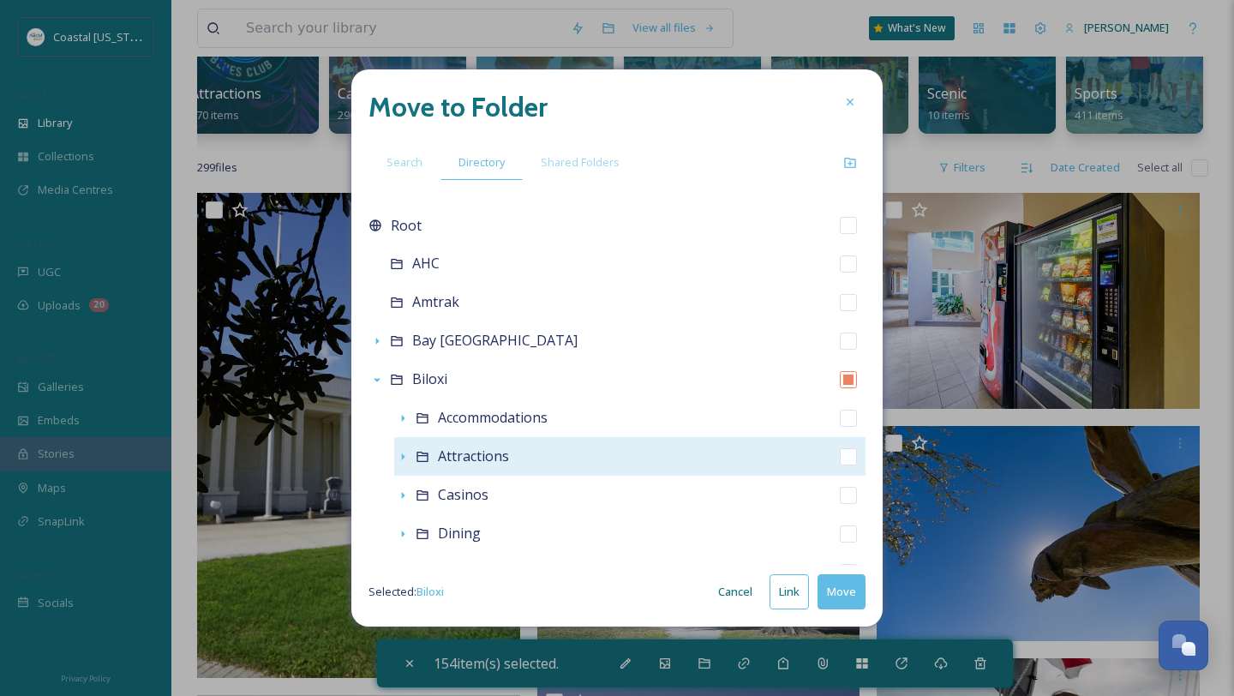
click at [465, 460] on span "Attractions" at bounding box center [473, 456] width 71 height 19
checkbox input "false"
checkbox input "true"
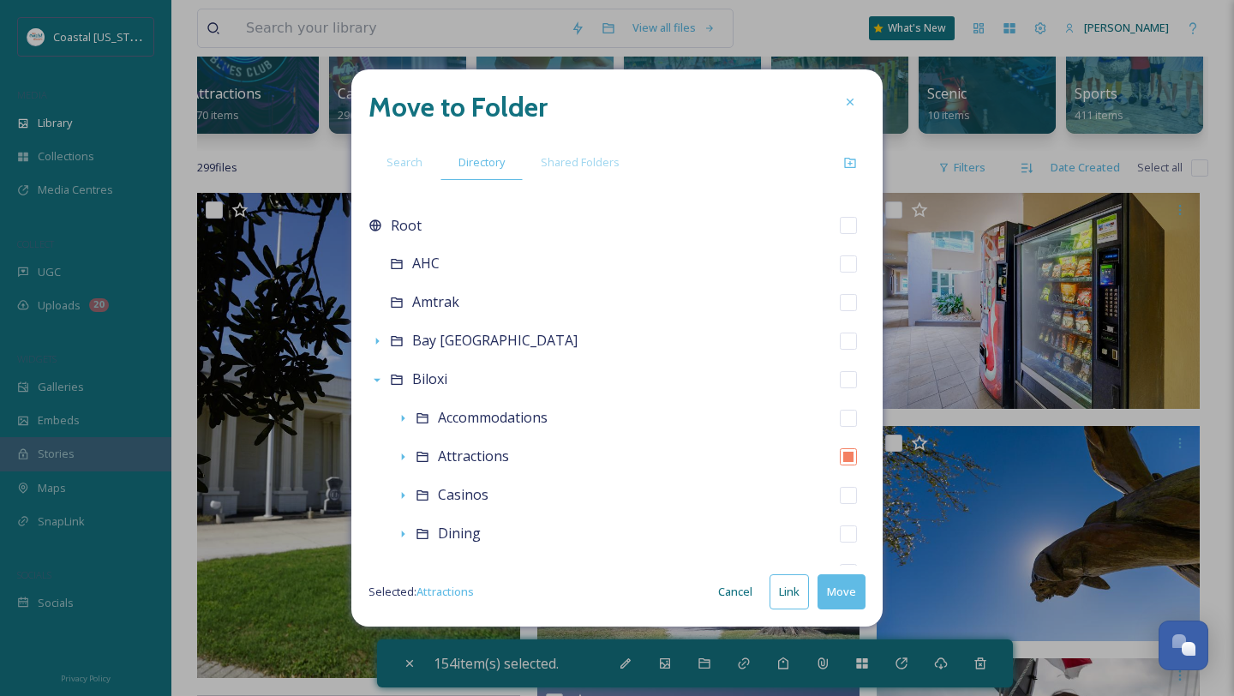
click at [841, 593] on button "Move" at bounding box center [842, 591] width 48 height 35
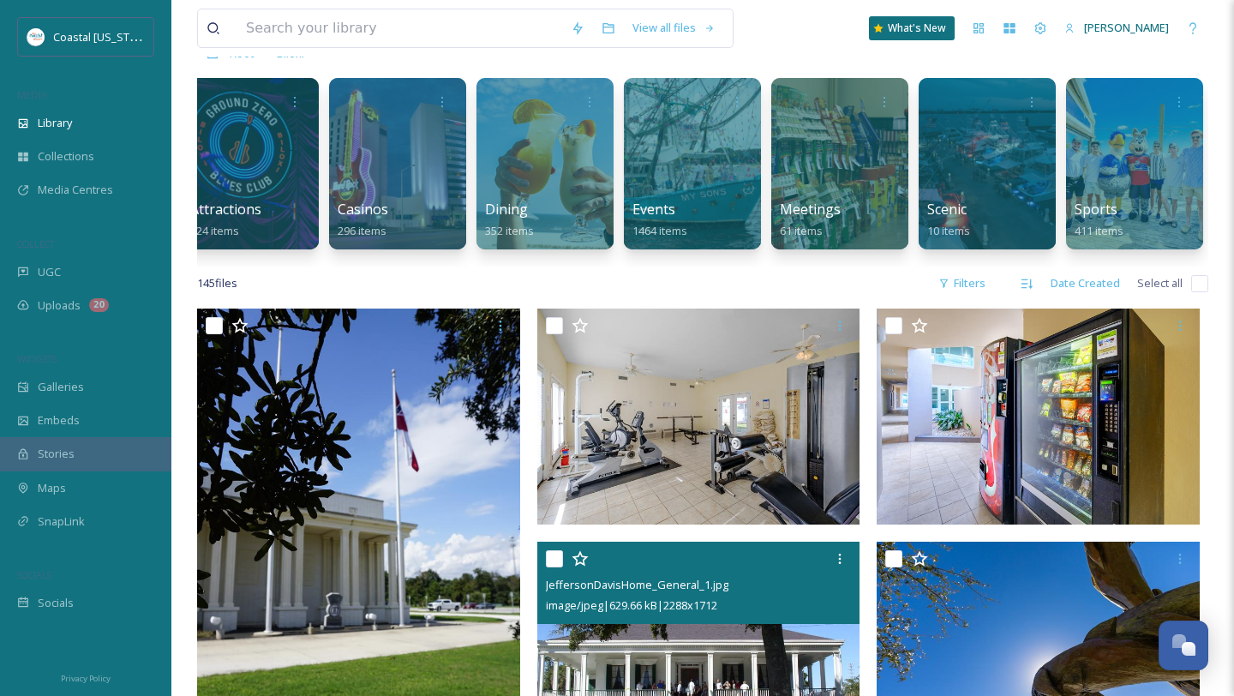
scroll to position [0, 0]
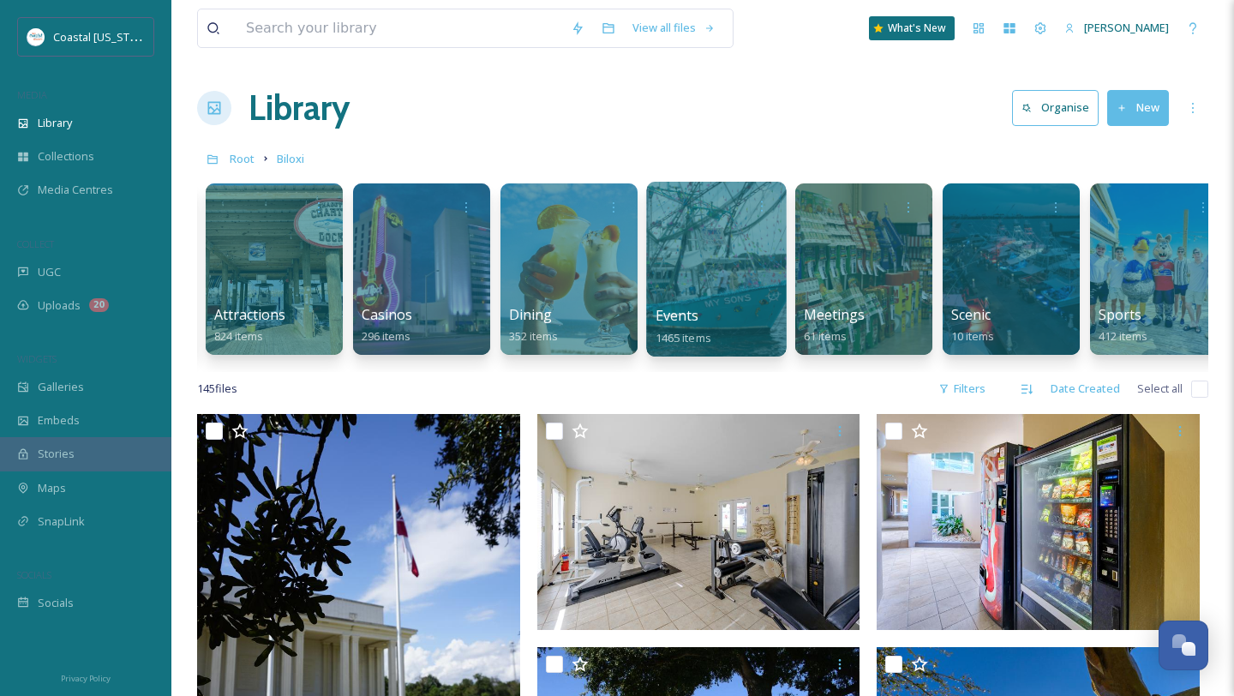
scroll to position [0, 168]
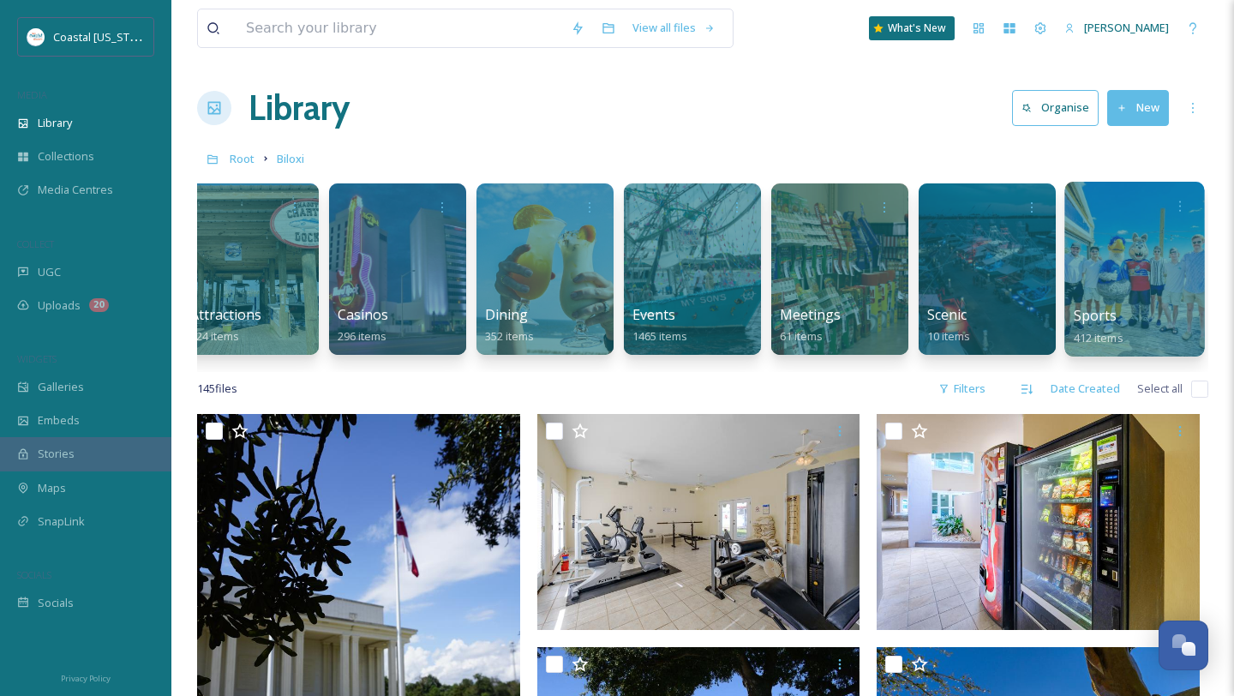
click at [1120, 255] on div at bounding box center [1135, 269] width 140 height 175
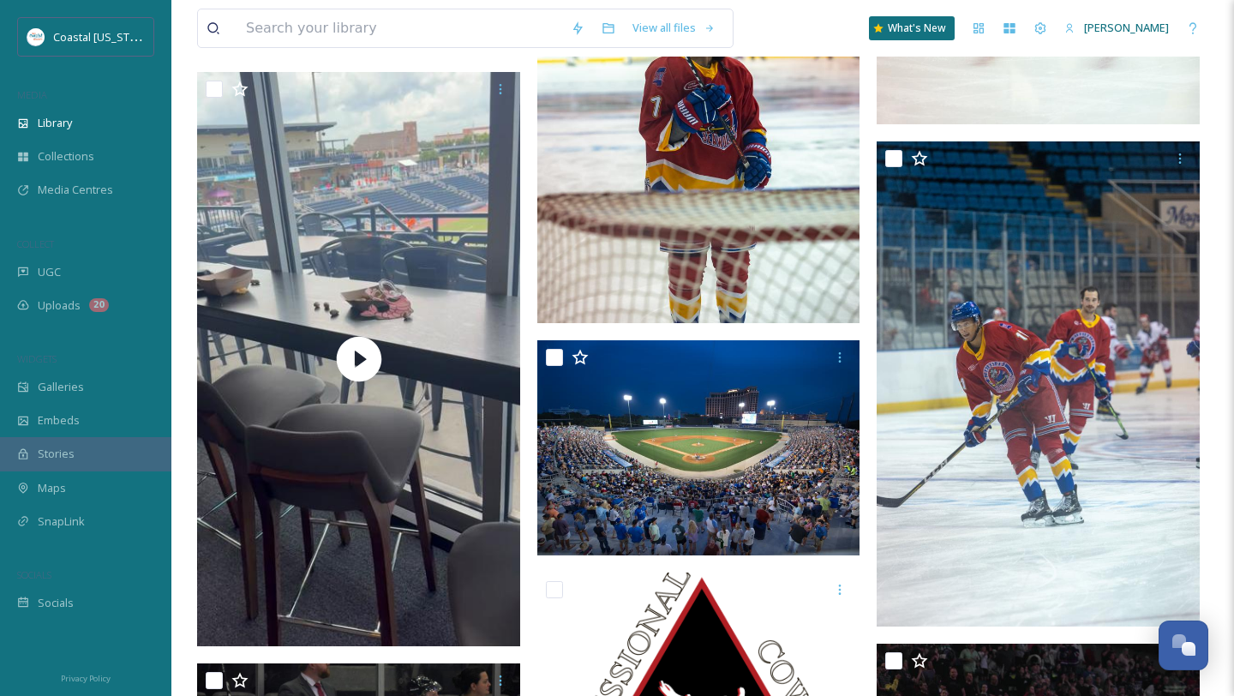
scroll to position [718, 0]
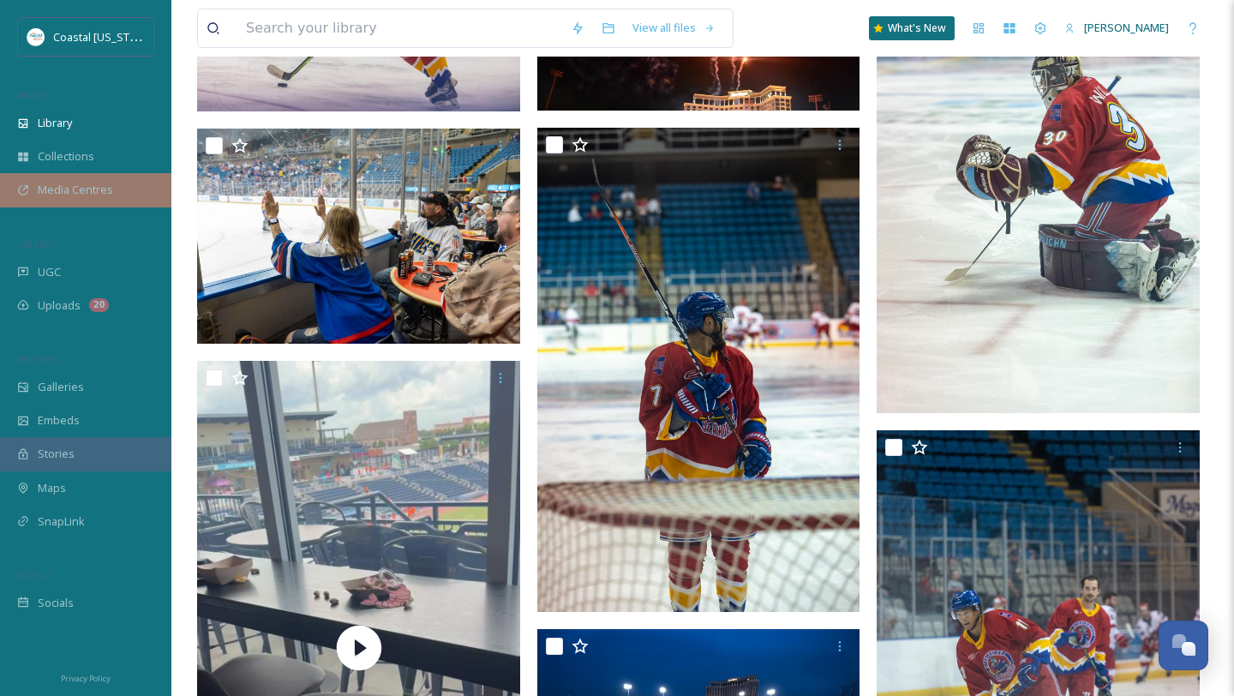
click at [93, 185] on span "Media Centres" at bounding box center [75, 190] width 75 height 16
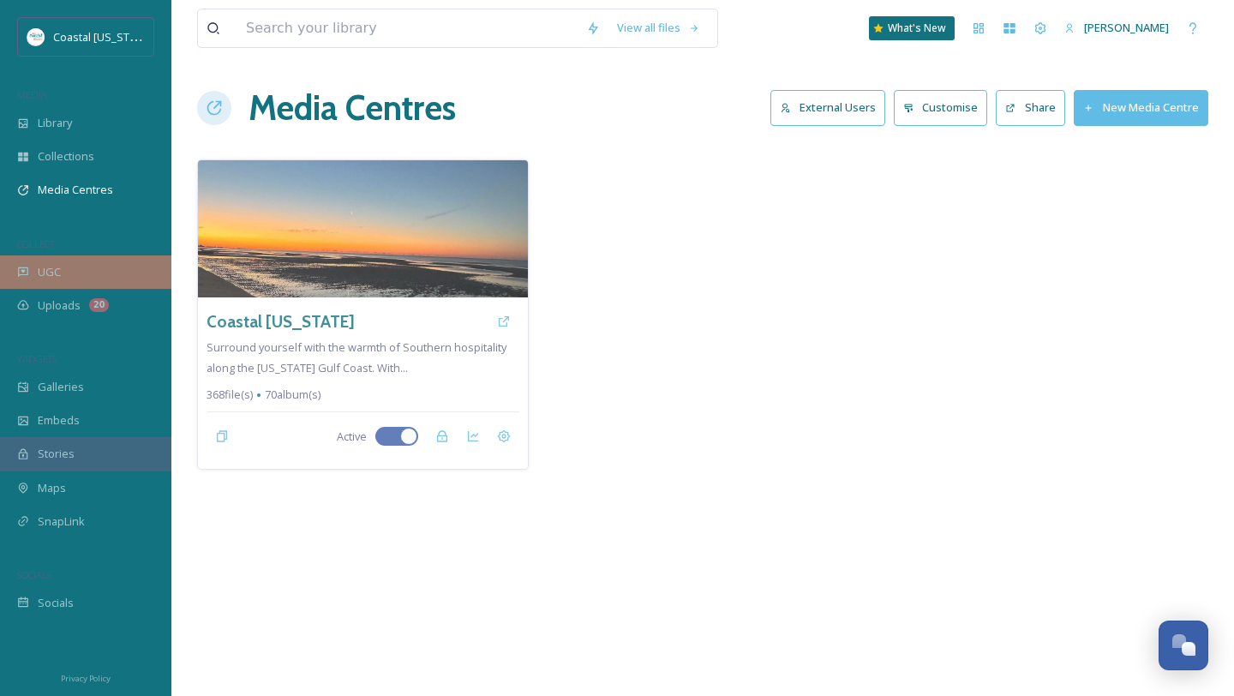
click at [74, 265] on div "UGC" at bounding box center [85, 271] width 171 height 33
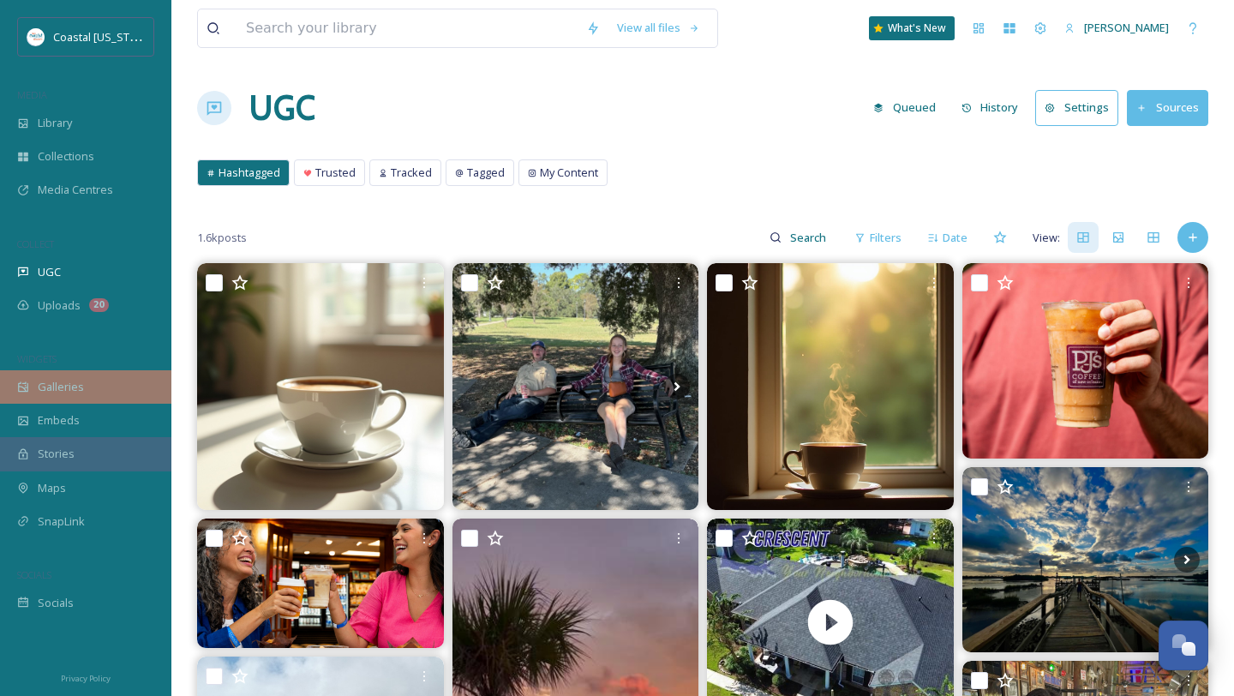
click at [86, 388] on div "Galleries" at bounding box center [85, 386] width 171 height 33
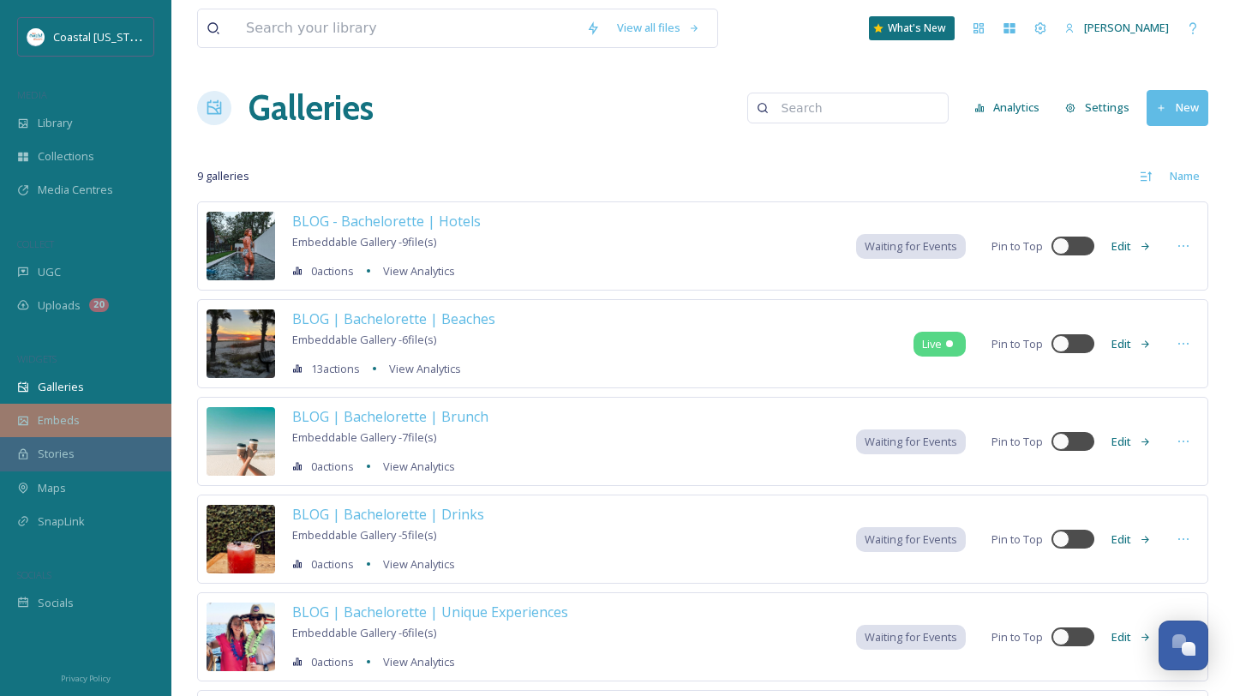
click at [70, 414] on span "Embeds" at bounding box center [59, 420] width 42 height 16
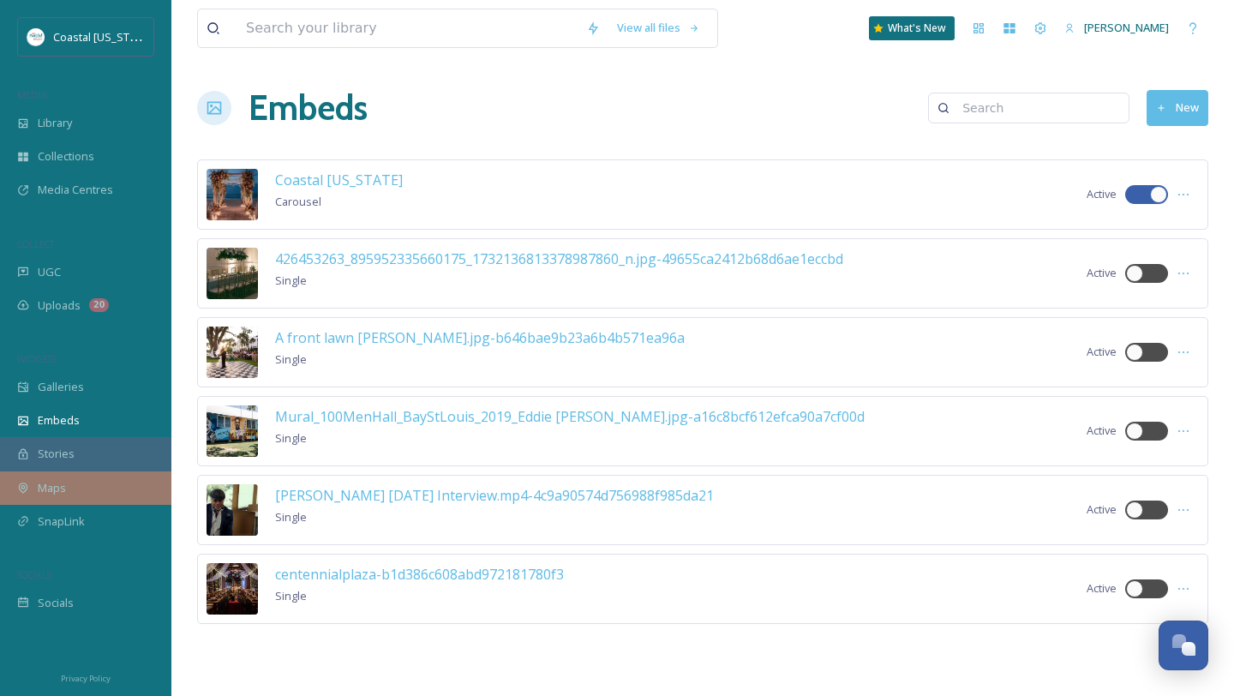
click at [81, 486] on div "Maps" at bounding box center [85, 487] width 171 height 33
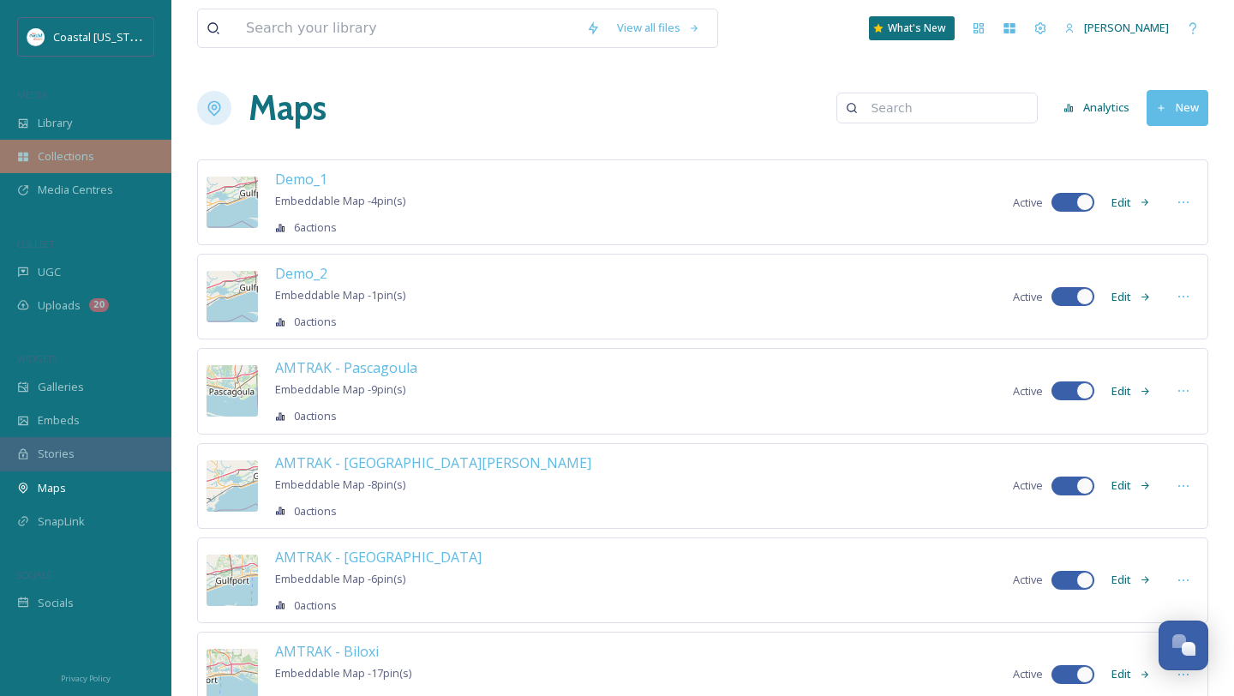
click at [97, 146] on div "Collections" at bounding box center [85, 156] width 171 height 33
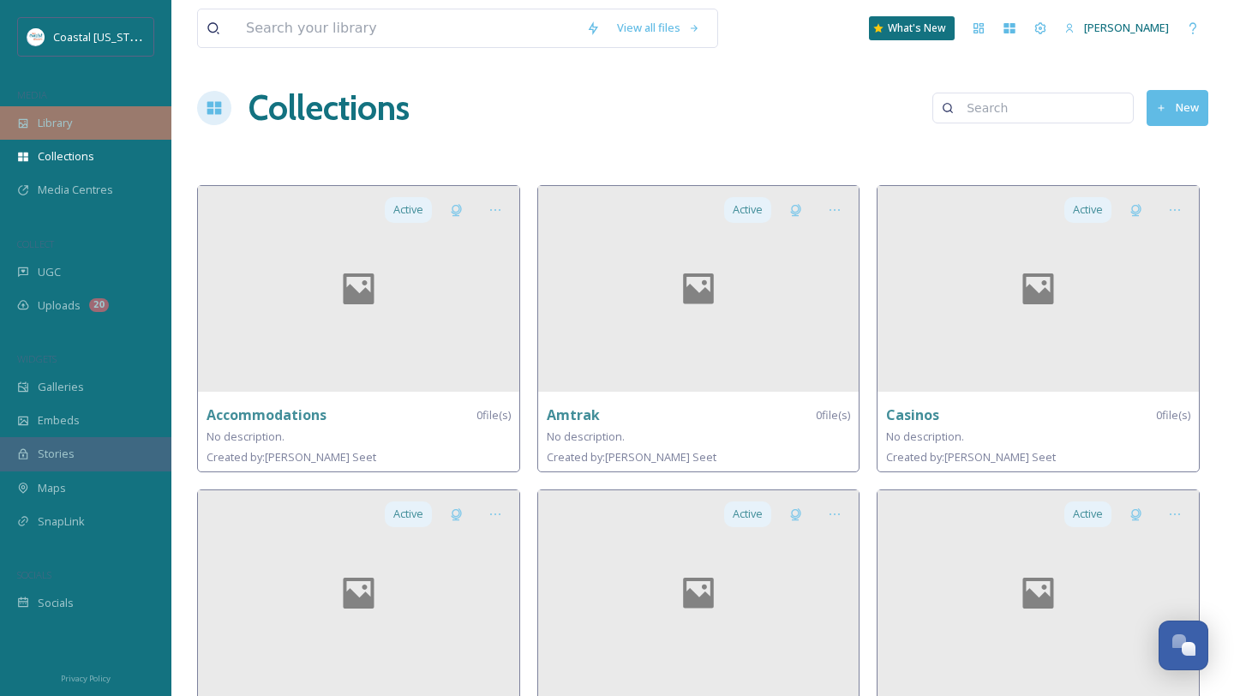
click at [99, 123] on div "Library" at bounding box center [85, 122] width 171 height 33
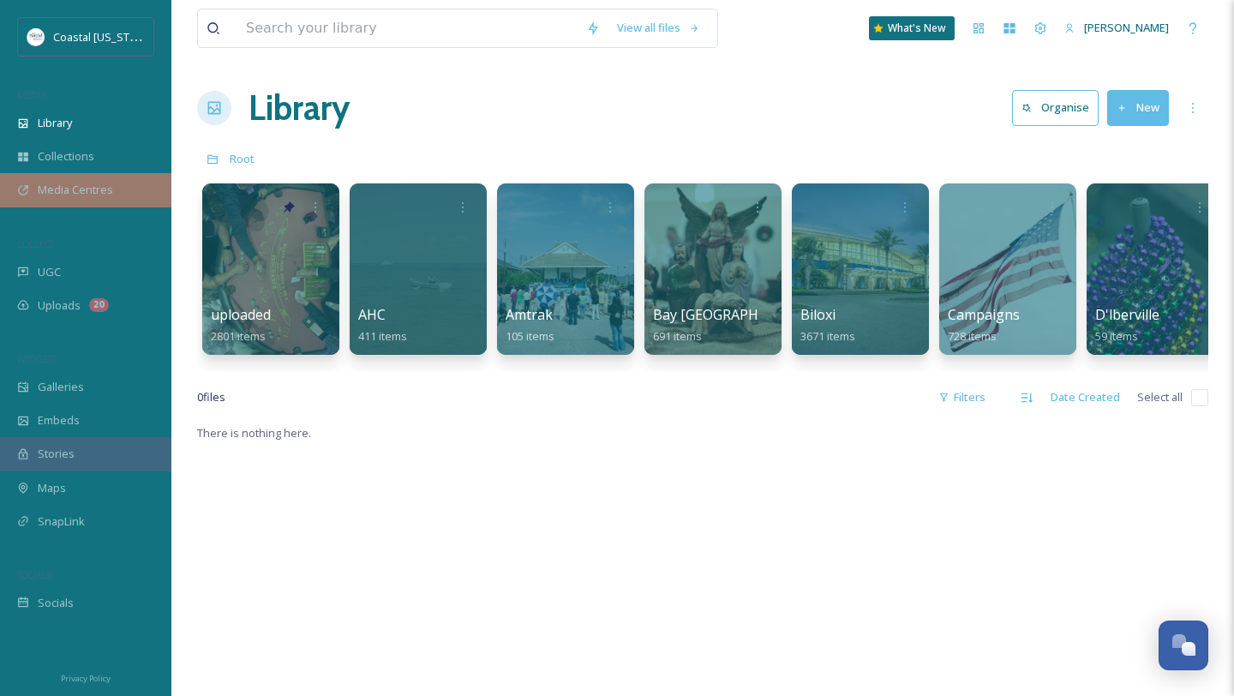
click at [103, 191] on span "Media Centres" at bounding box center [75, 190] width 75 height 16
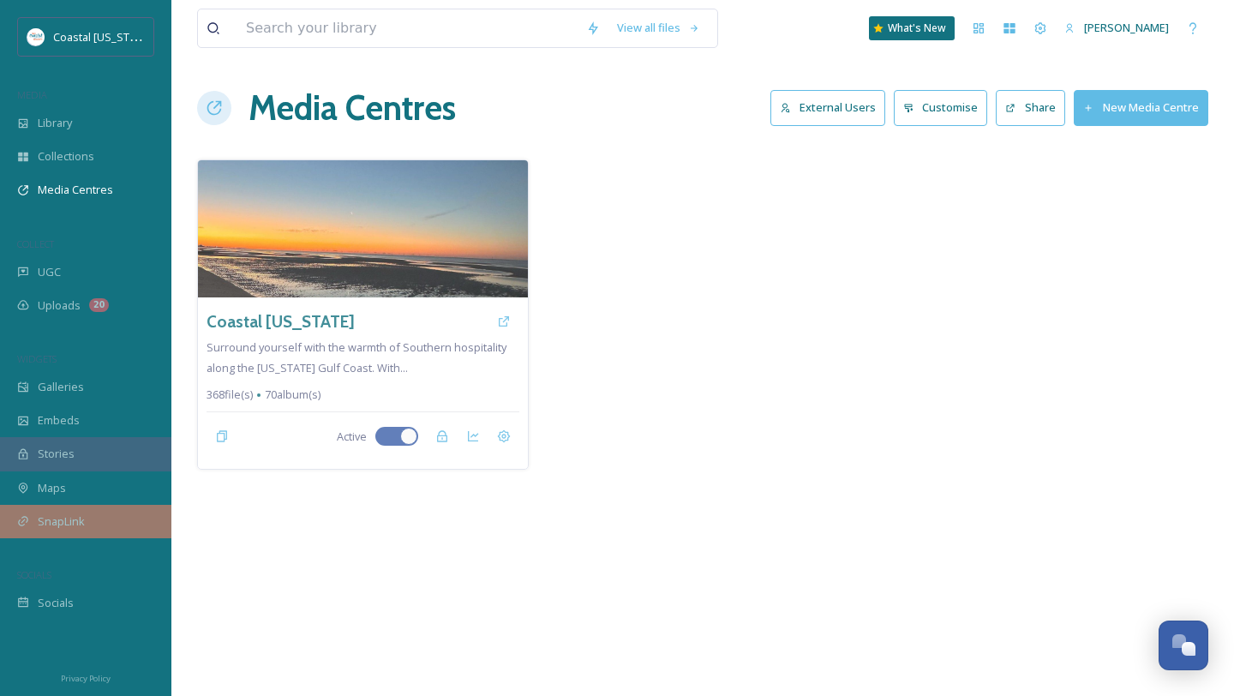
click at [70, 513] on span "SnapLink" at bounding box center [61, 521] width 47 height 16
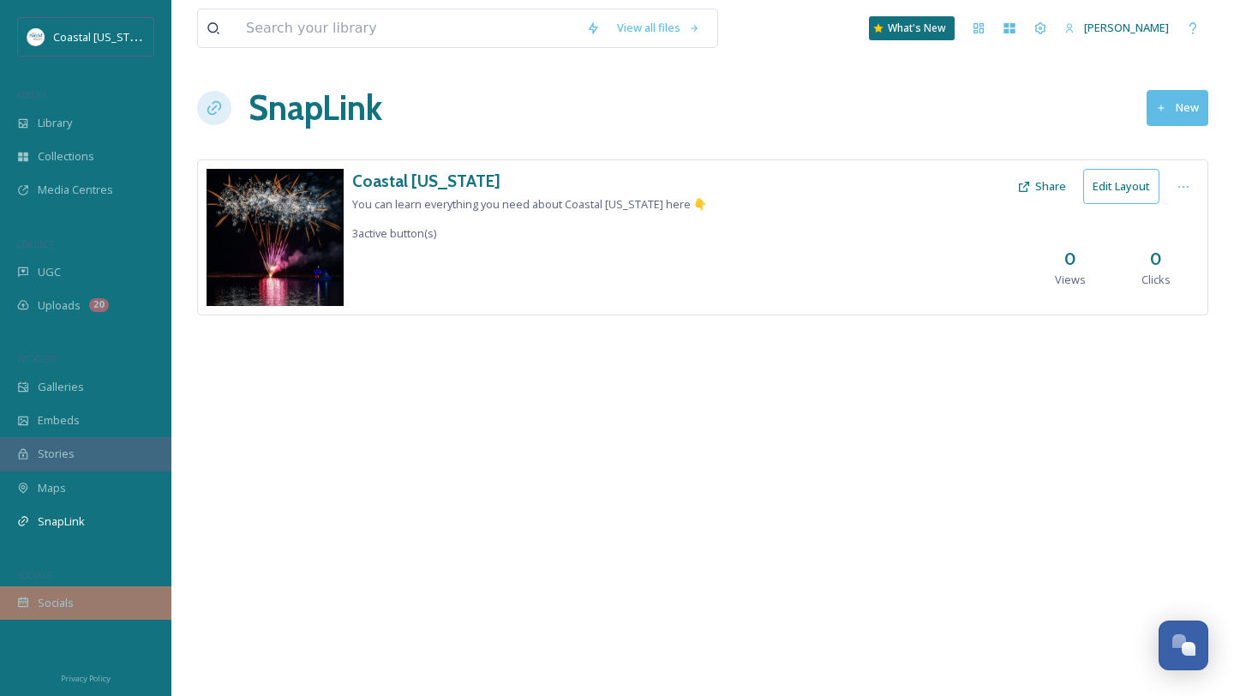
click at [81, 602] on div "Socials" at bounding box center [85, 602] width 171 height 33
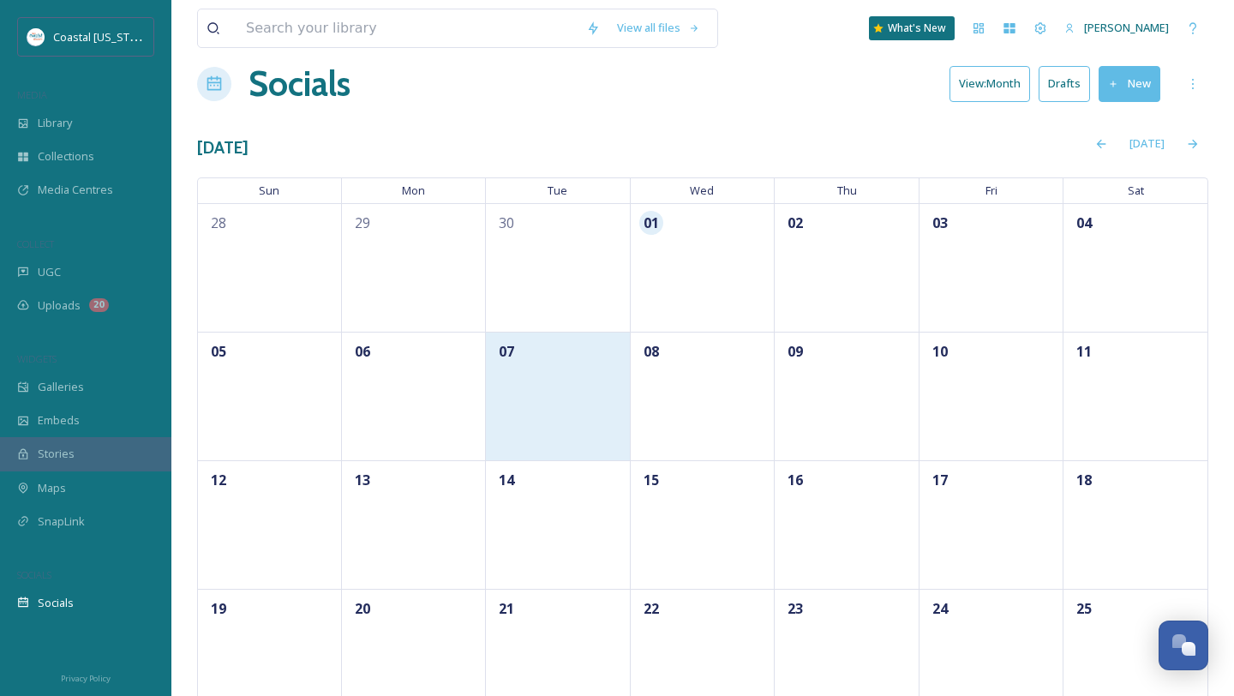
scroll to position [27, 0]
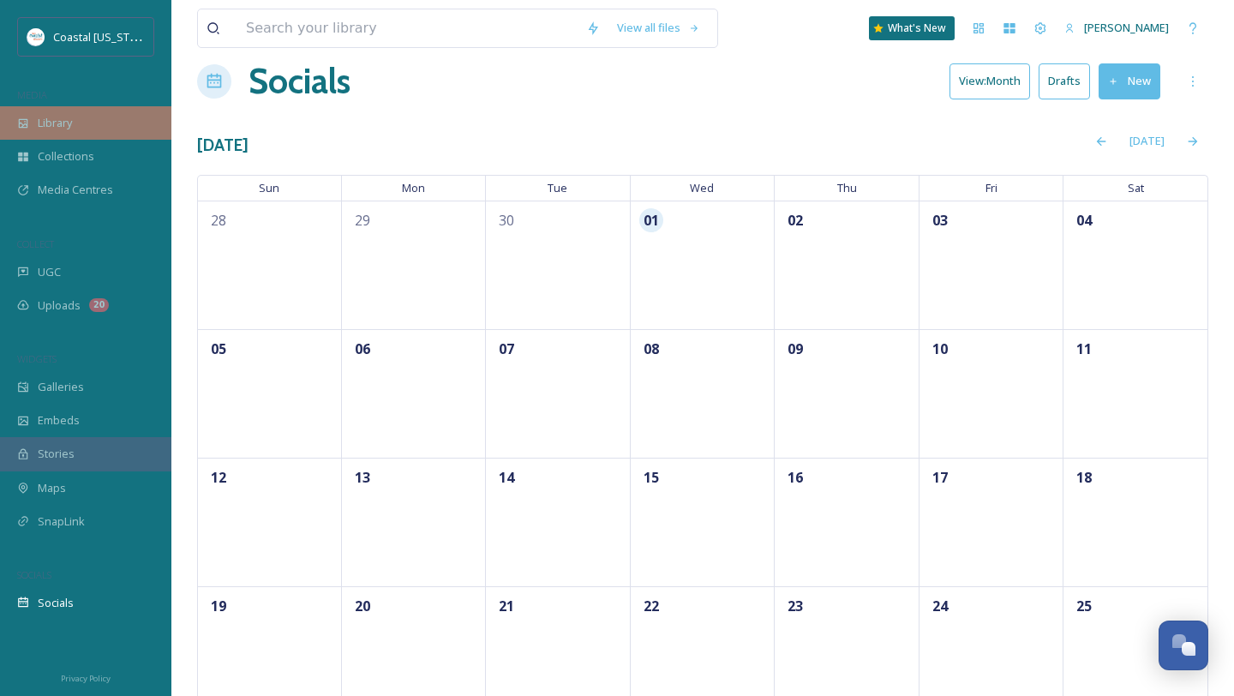
click at [93, 134] on div "Library" at bounding box center [85, 122] width 171 height 33
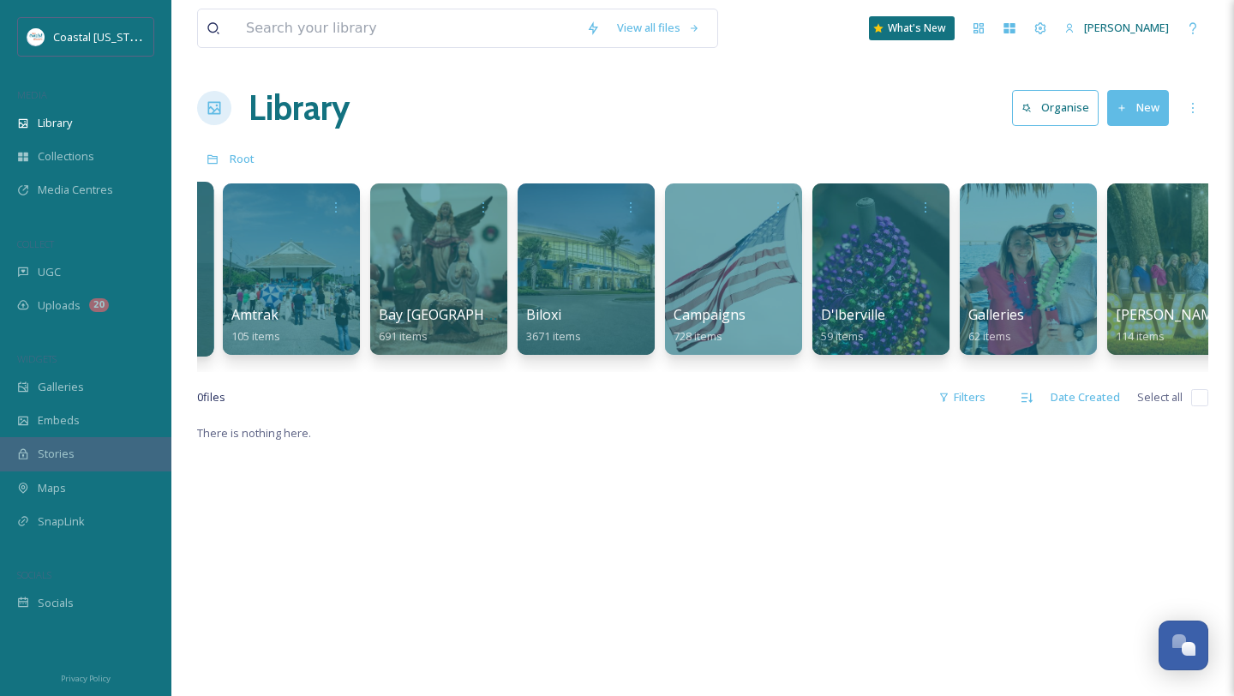
scroll to position [0, 297]
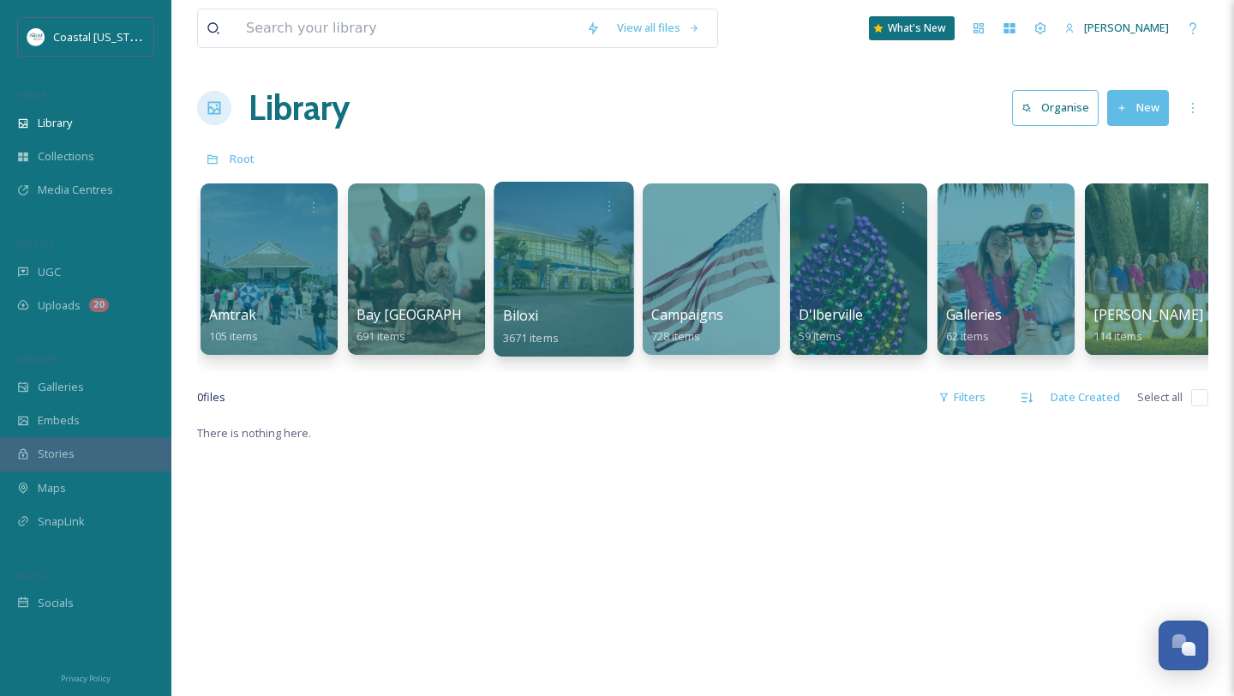
click at [541, 280] on div at bounding box center [564, 269] width 140 height 175
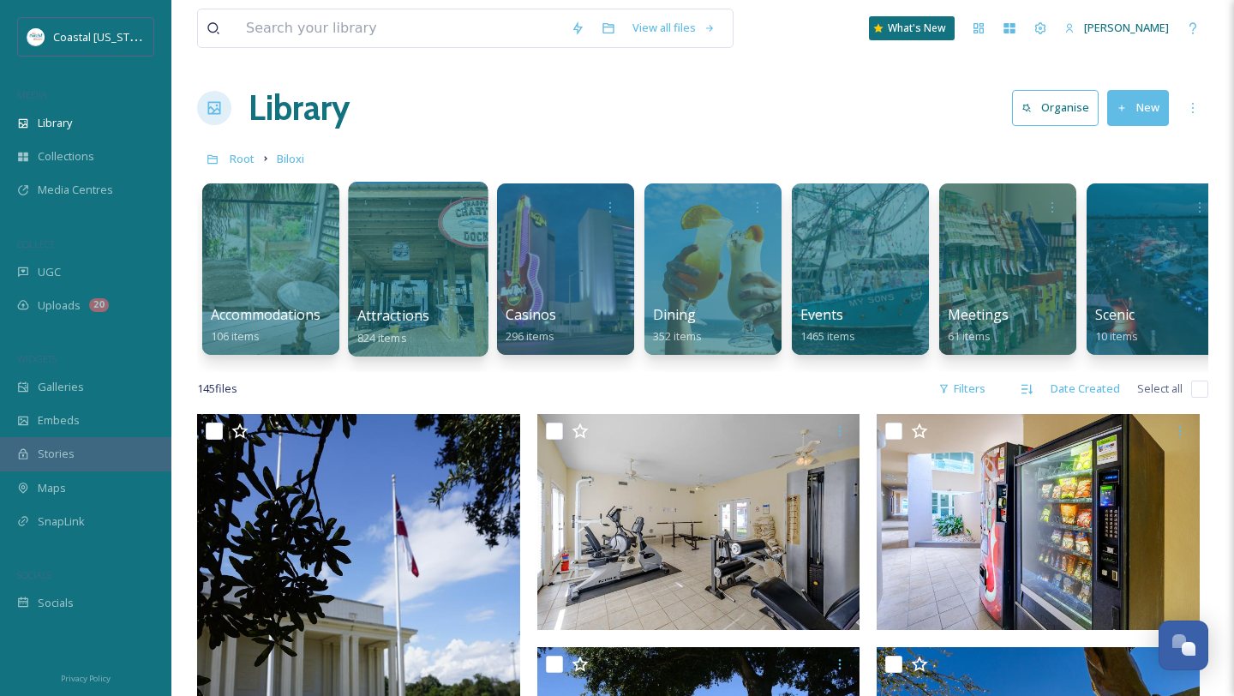
click at [403, 294] on div at bounding box center [418, 269] width 140 height 175
click at [431, 302] on div at bounding box center [418, 269] width 140 height 175
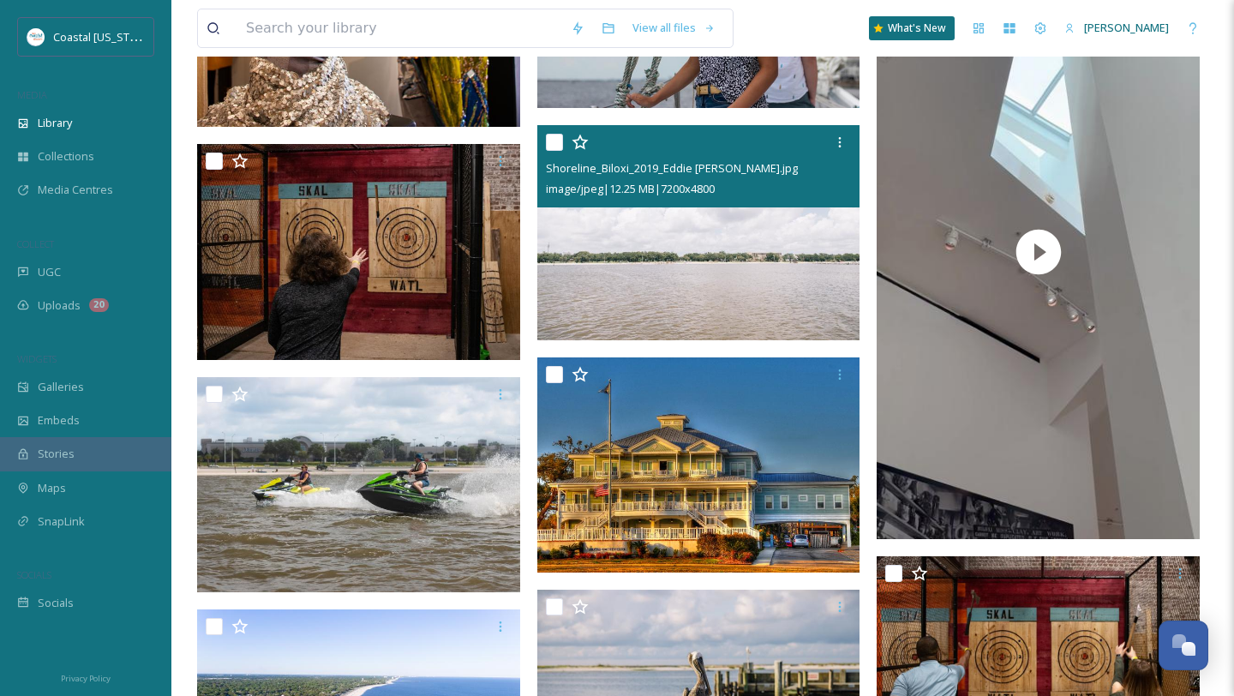
scroll to position [2129, 0]
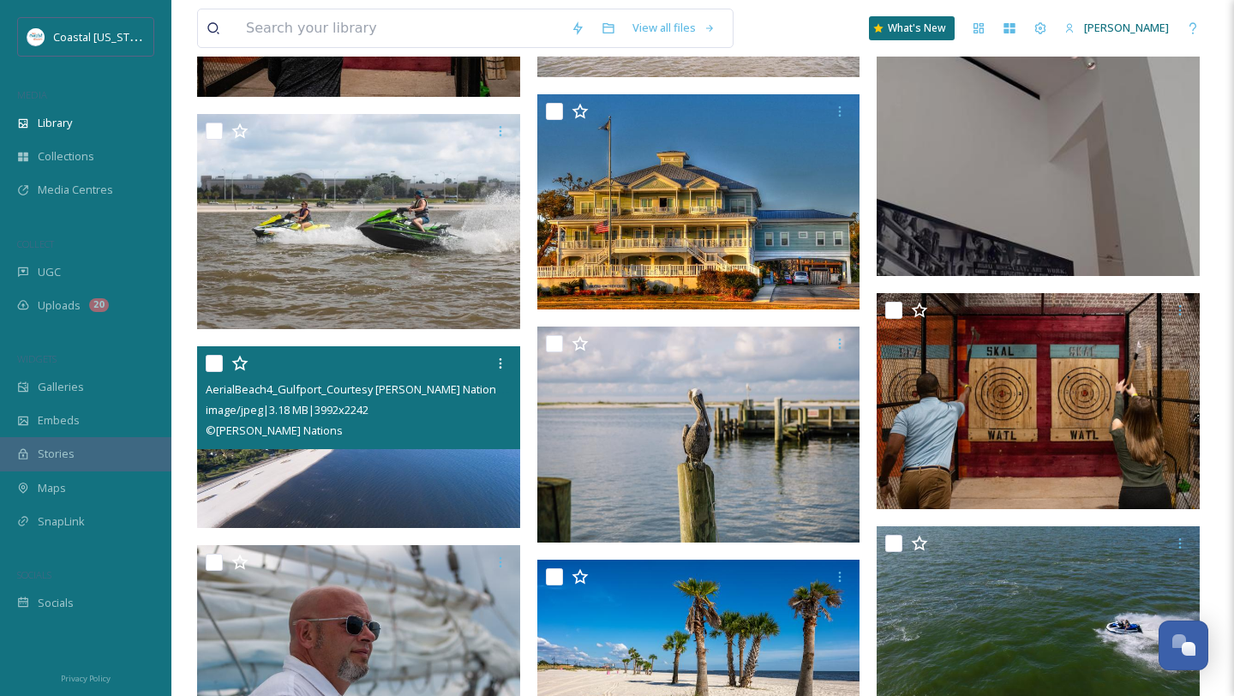
click at [219, 373] on div at bounding box center [361, 363] width 310 height 31
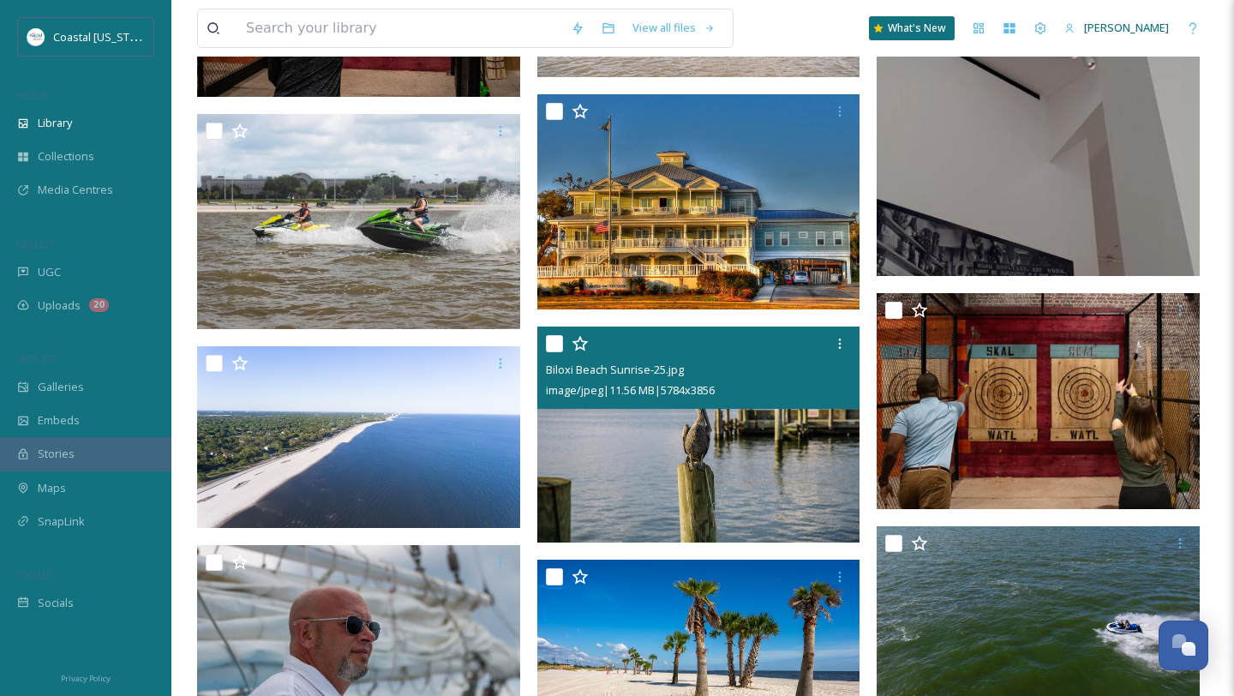
click at [556, 348] on input "checkbox" at bounding box center [554, 343] width 17 height 17
checkbox input "true"
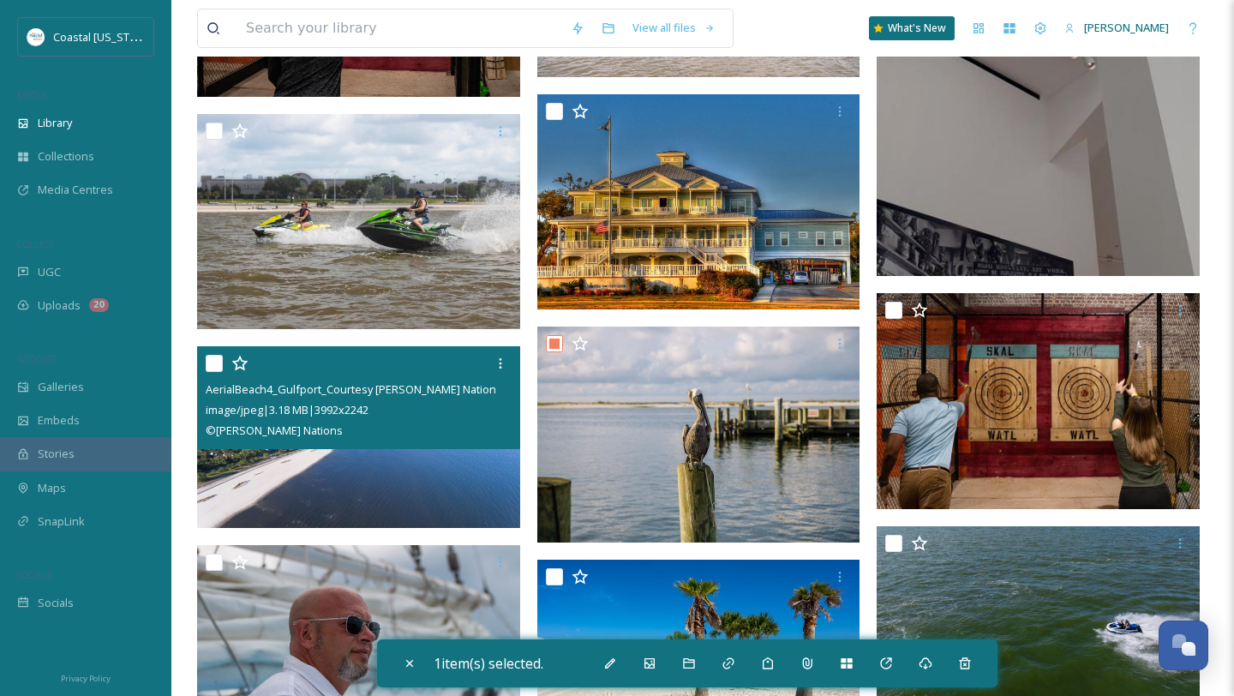
click at [207, 364] on input "checkbox" at bounding box center [214, 363] width 17 height 17
checkbox input "true"
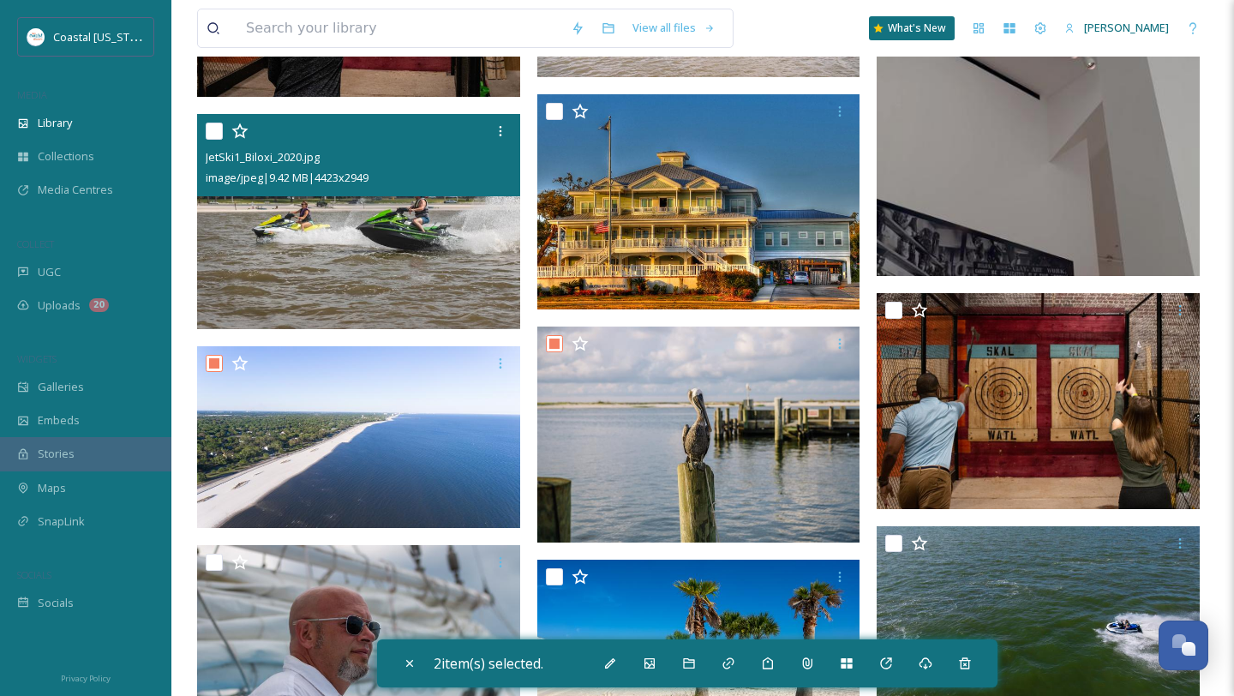
click at [218, 138] on input "checkbox" at bounding box center [214, 131] width 17 height 17
checkbox input "false"
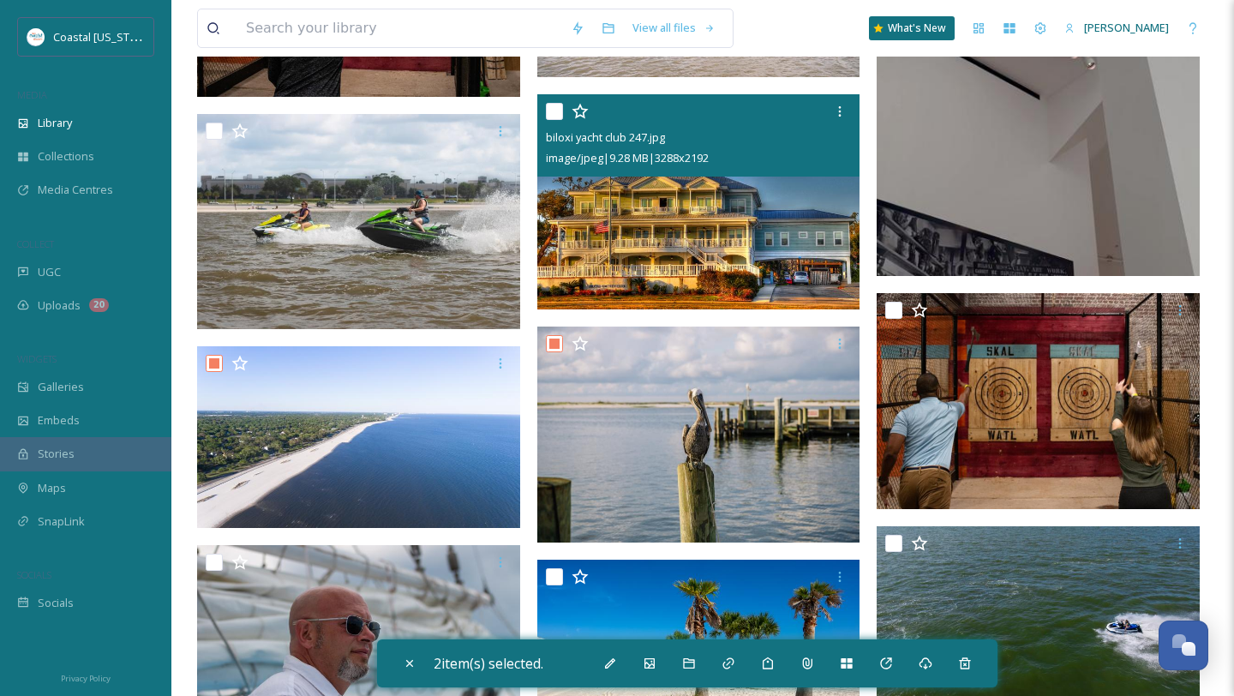
click at [551, 118] on input "checkbox" at bounding box center [554, 111] width 17 height 17
checkbox input "true"
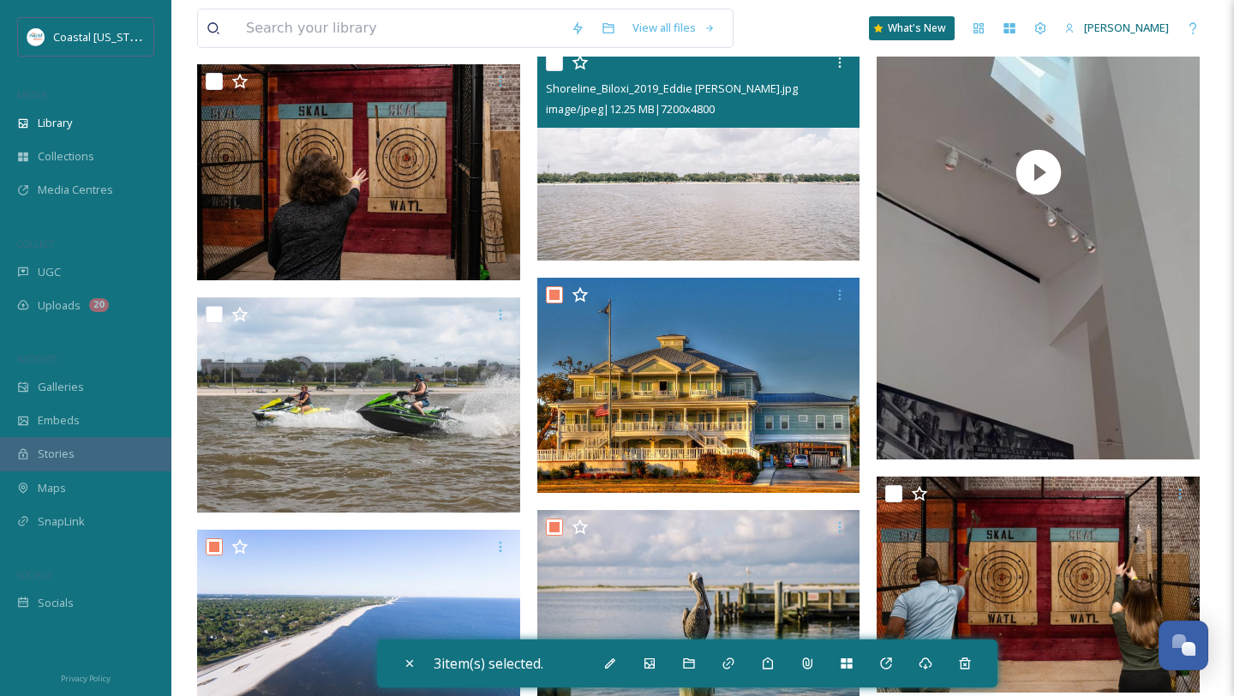
scroll to position [1825, 0]
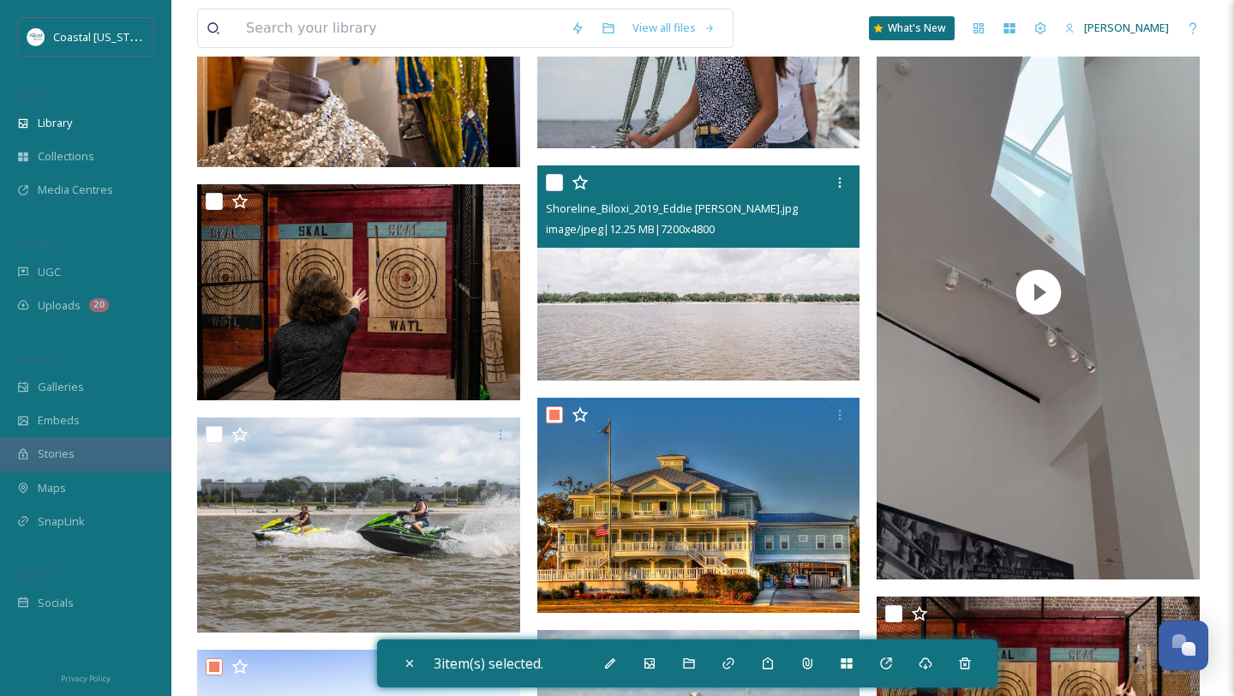
click at [551, 182] on input "checkbox" at bounding box center [554, 182] width 17 height 17
checkbox input "true"
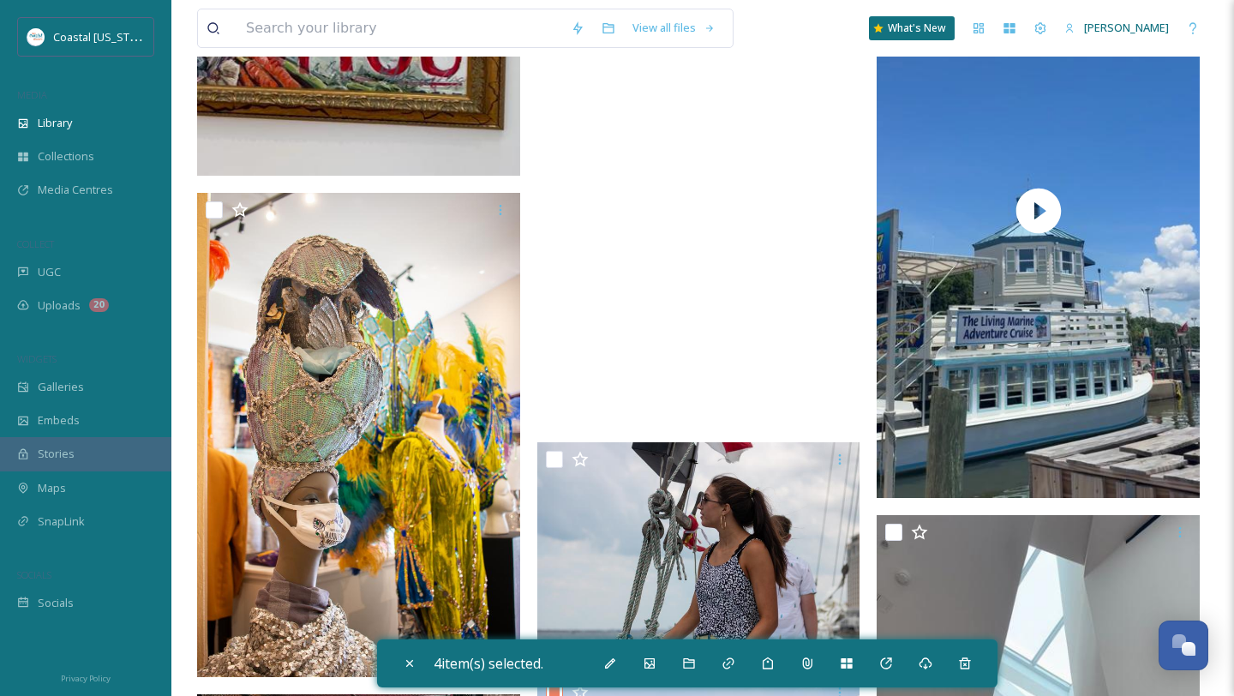
scroll to position [1365, 0]
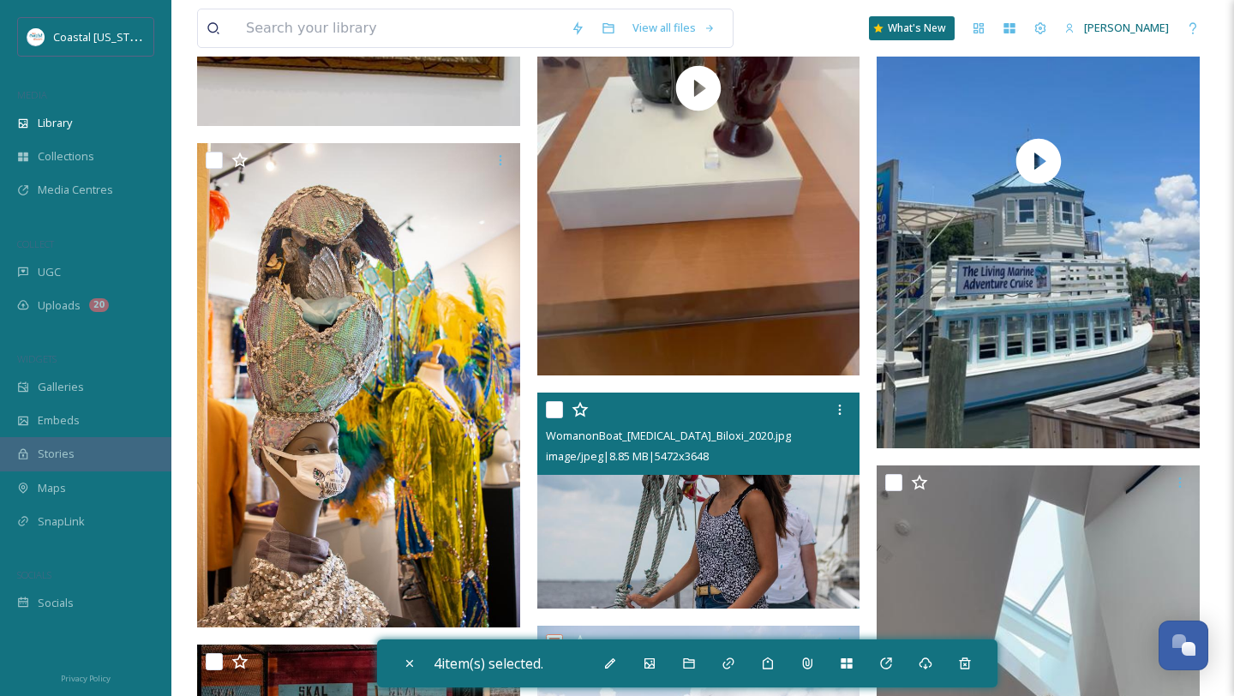
click at [547, 405] on input "checkbox" at bounding box center [554, 409] width 17 height 17
checkbox input "true"
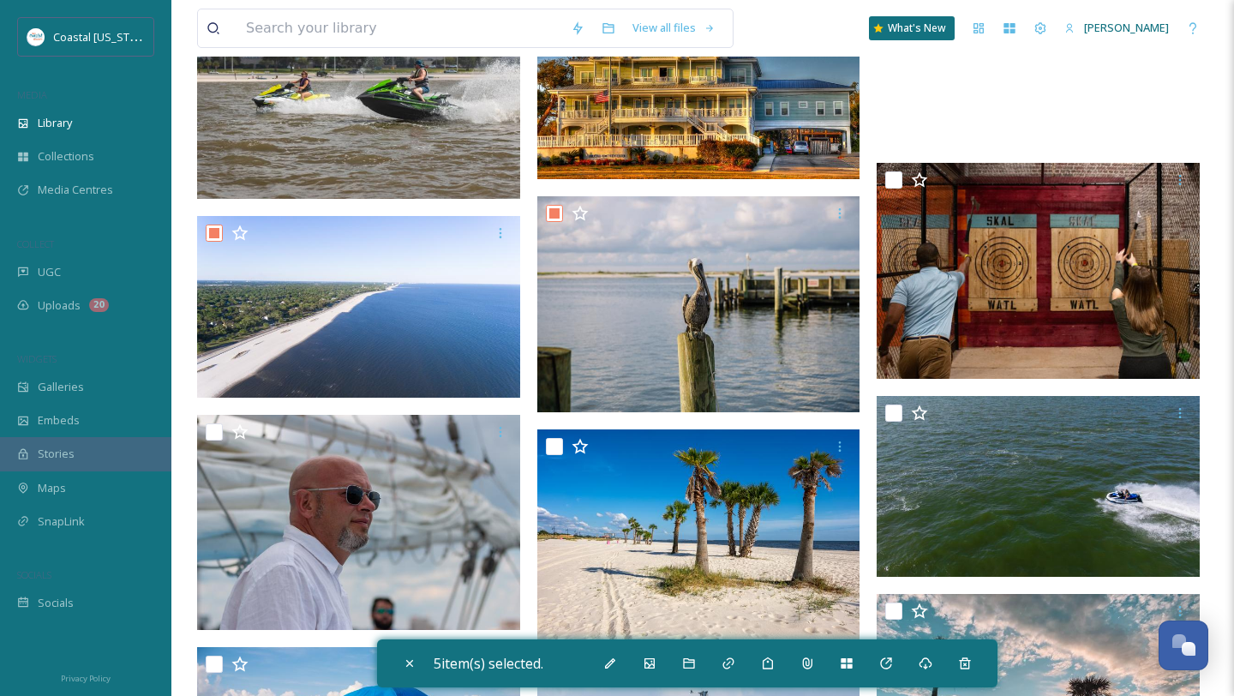
scroll to position [2309, 0]
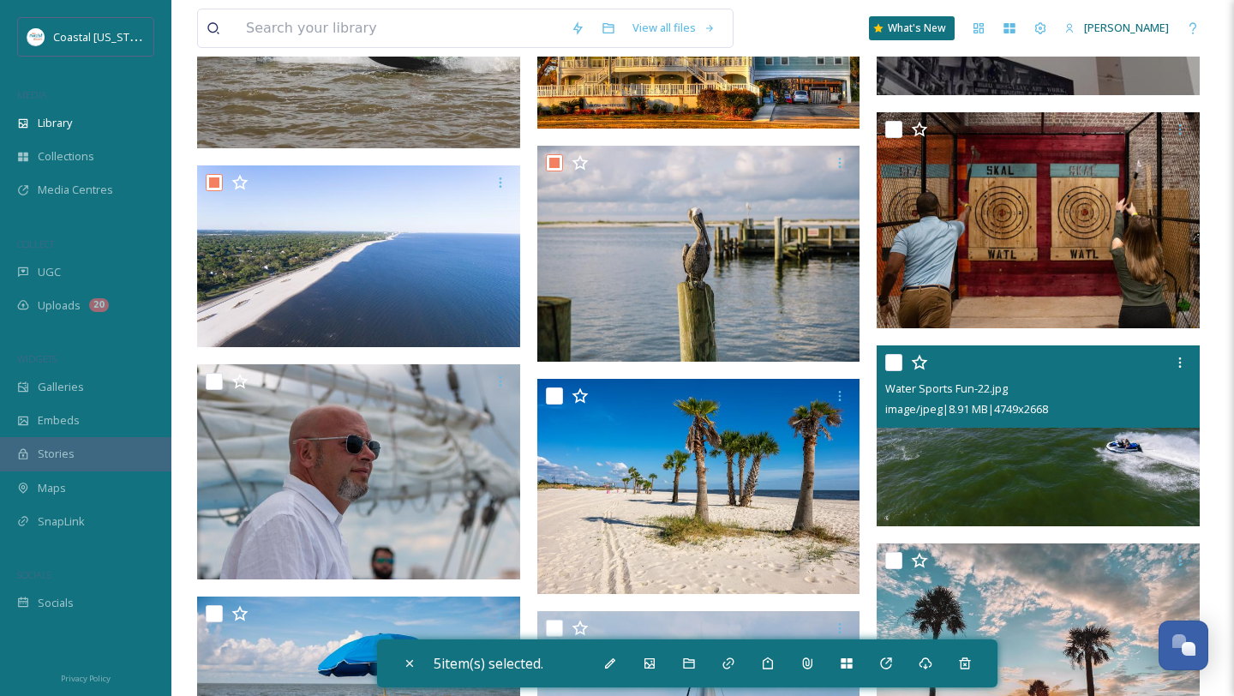
click at [903, 366] on input "checkbox" at bounding box center [894, 362] width 17 height 17
checkbox input "true"
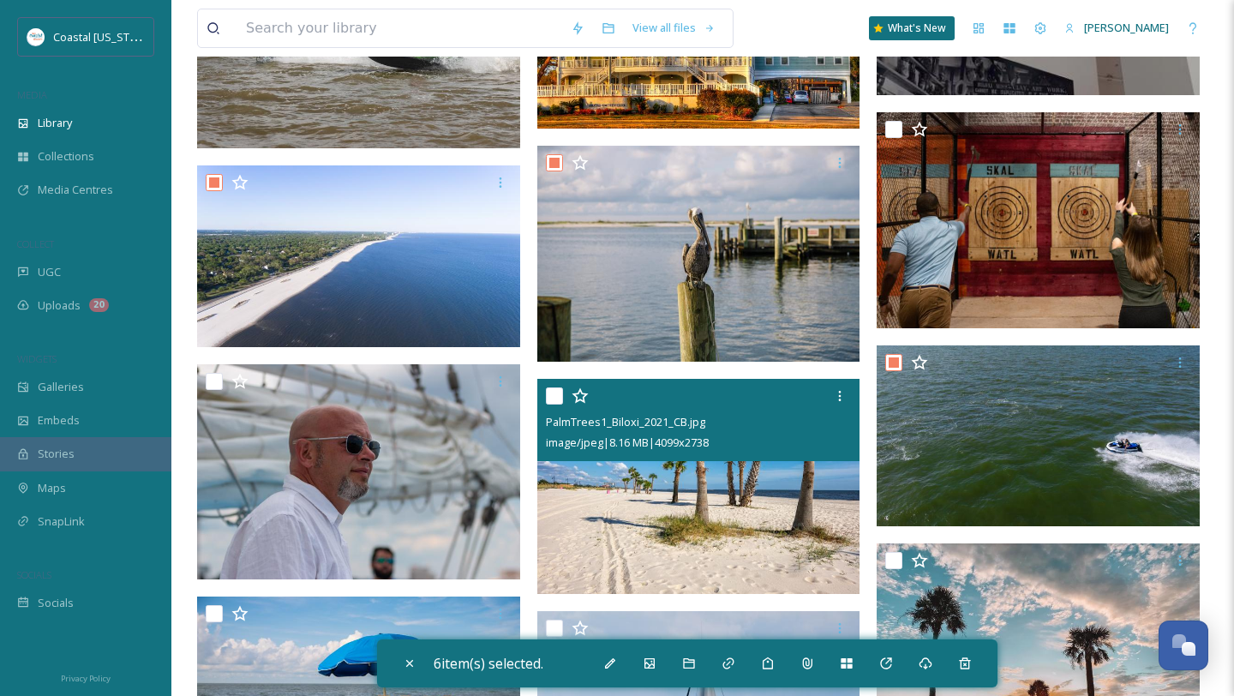
click at [556, 401] on input "checkbox" at bounding box center [554, 395] width 17 height 17
checkbox input "true"
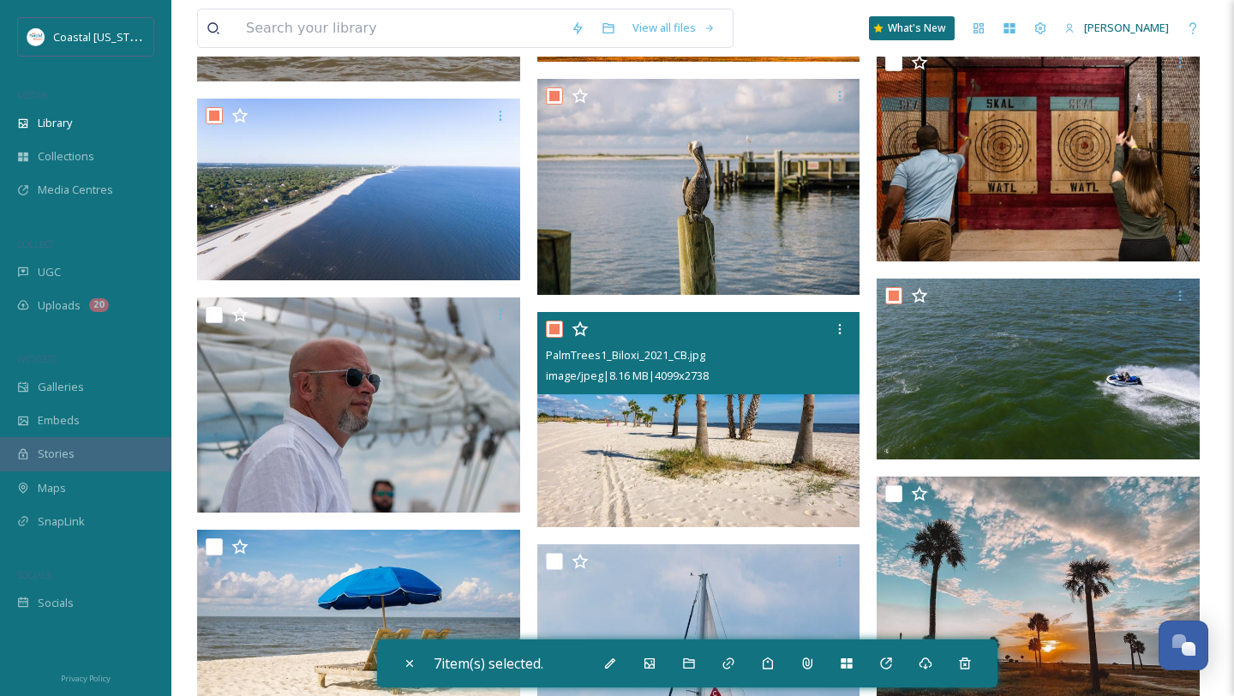
scroll to position [2427, 0]
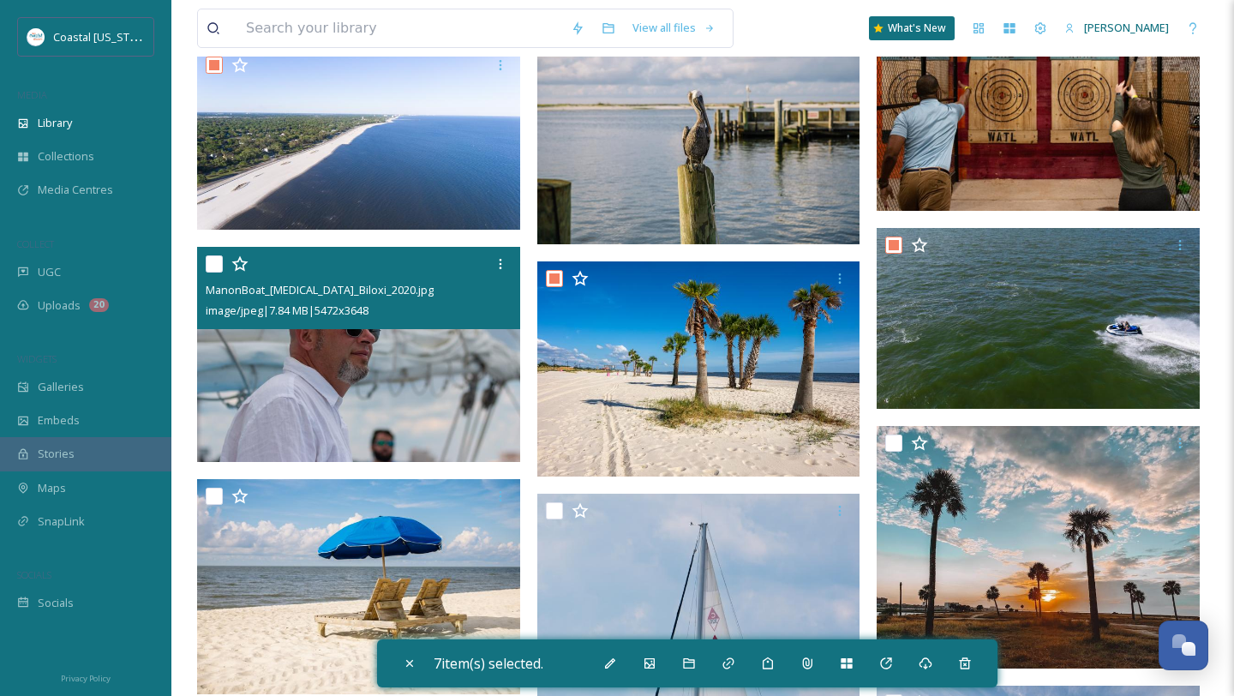
click at [224, 261] on div at bounding box center [361, 264] width 310 height 31
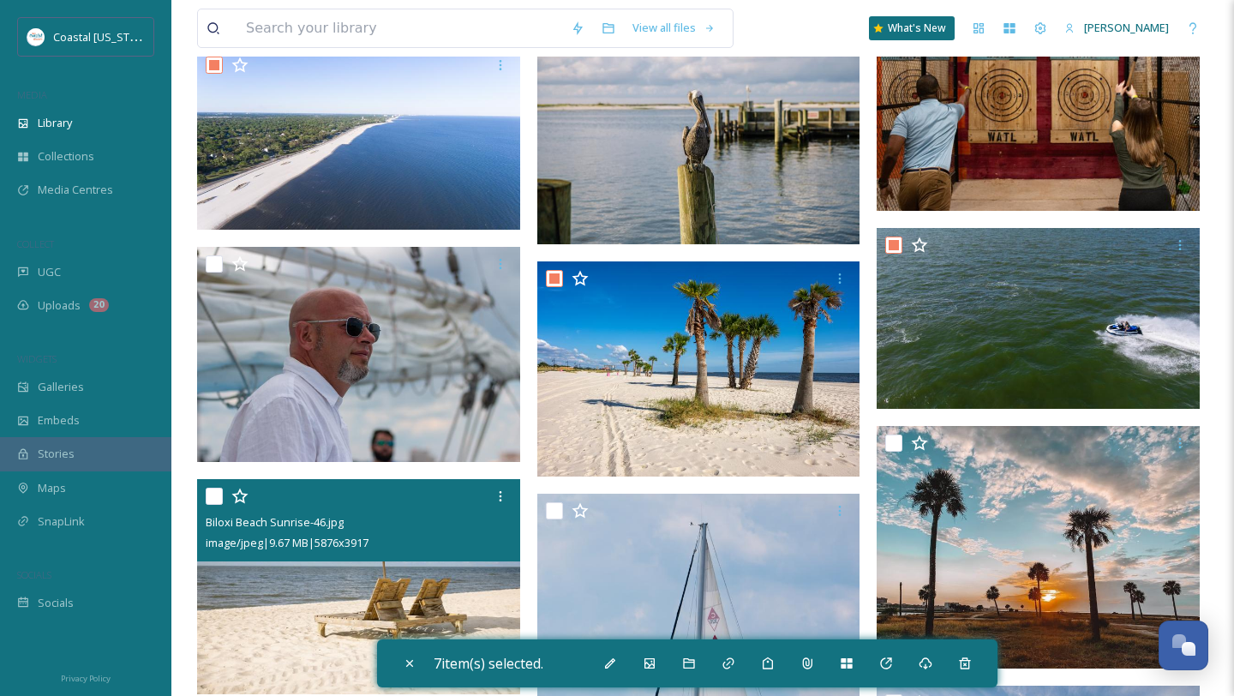
click at [210, 493] on input "checkbox" at bounding box center [214, 496] width 17 height 17
checkbox input "true"
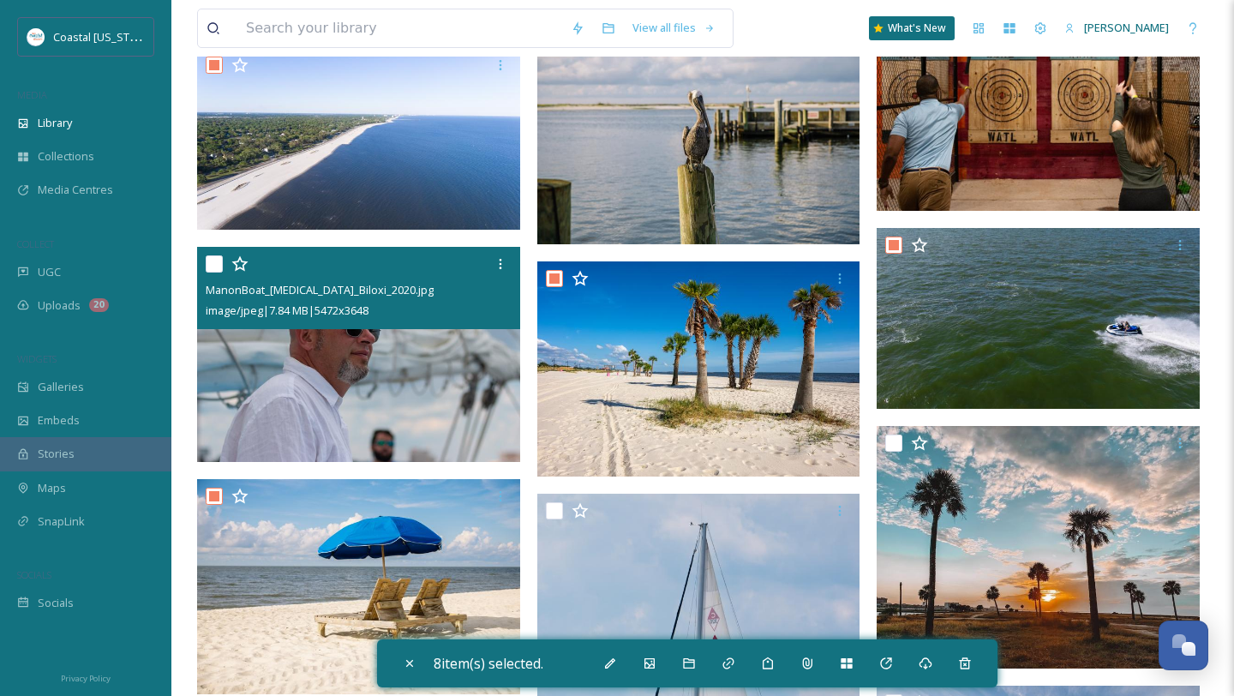
click at [215, 264] on input "checkbox" at bounding box center [214, 263] width 17 height 17
checkbox input "true"
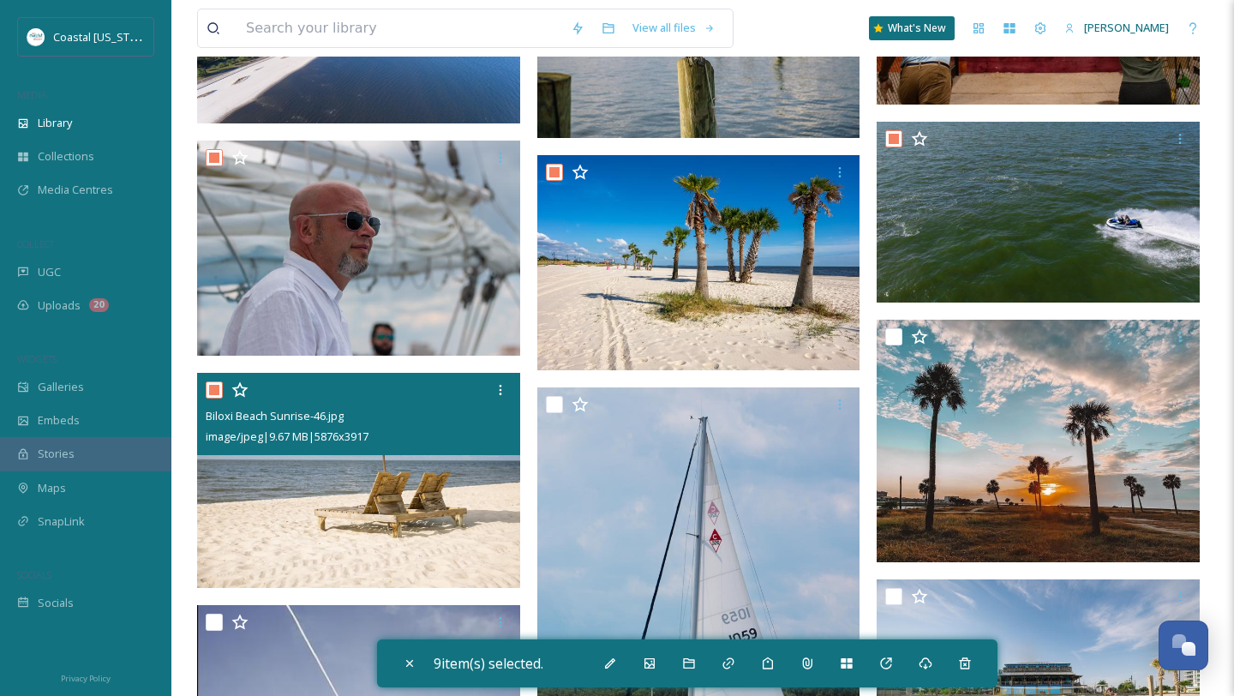
scroll to position [2799, 0]
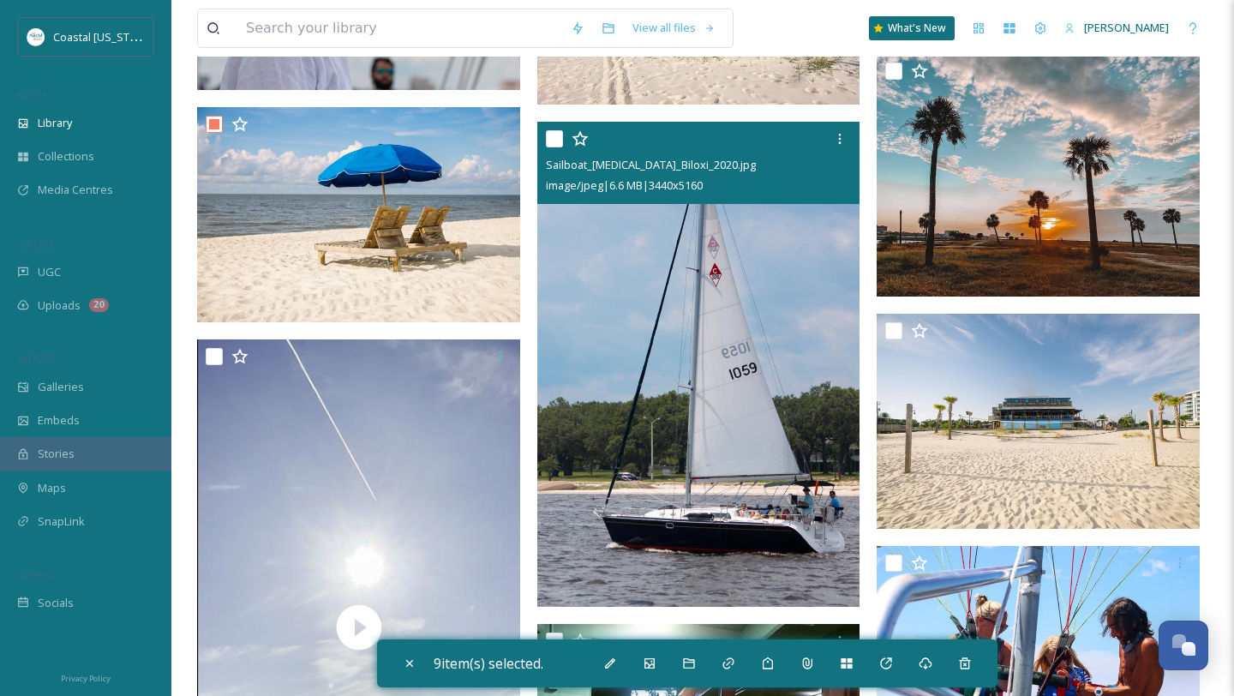
click at [554, 139] on input "checkbox" at bounding box center [554, 138] width 17 height 17
checkbox input "true"
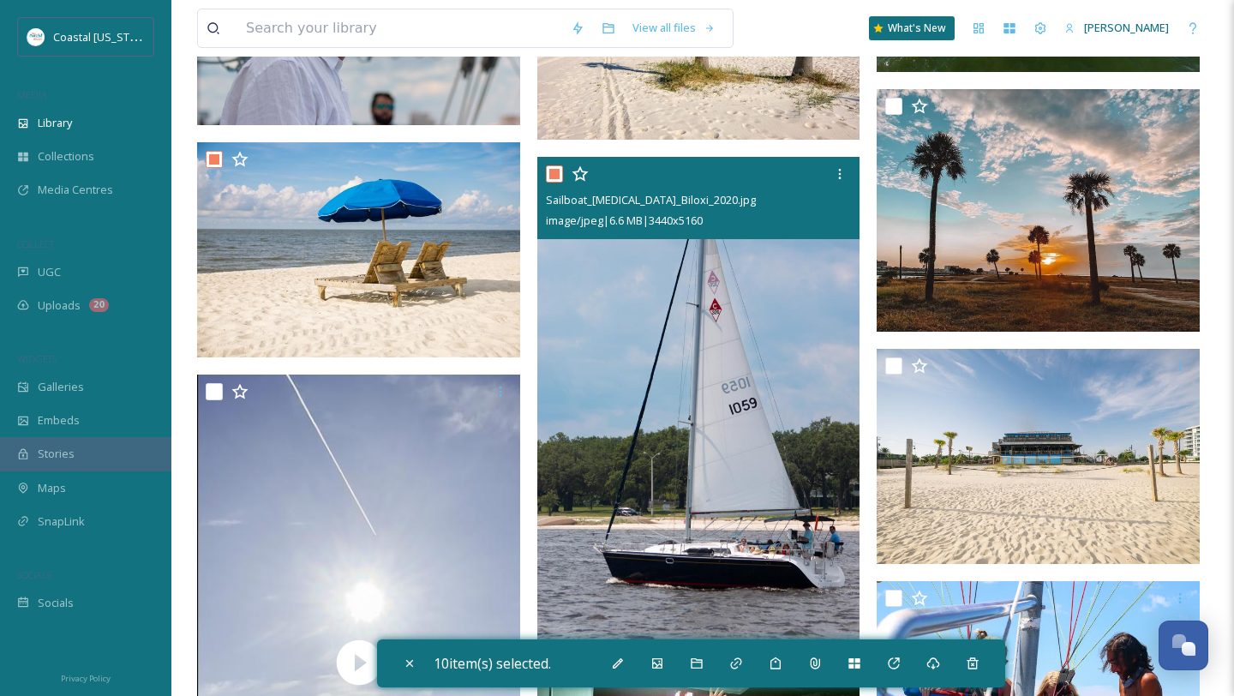
scroll to position [2754, 0]
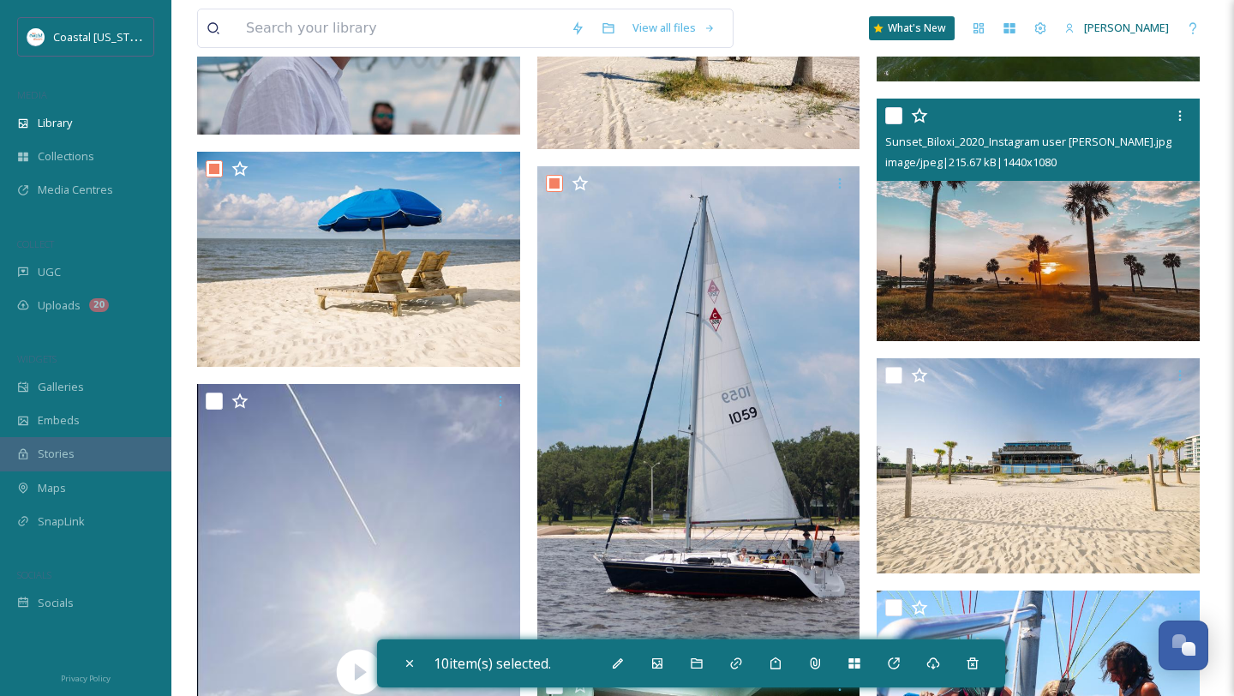
click at [898, 109] on input "checkbox" at bounding box center [894, 115] width 17 height 17
checkbox input "true"
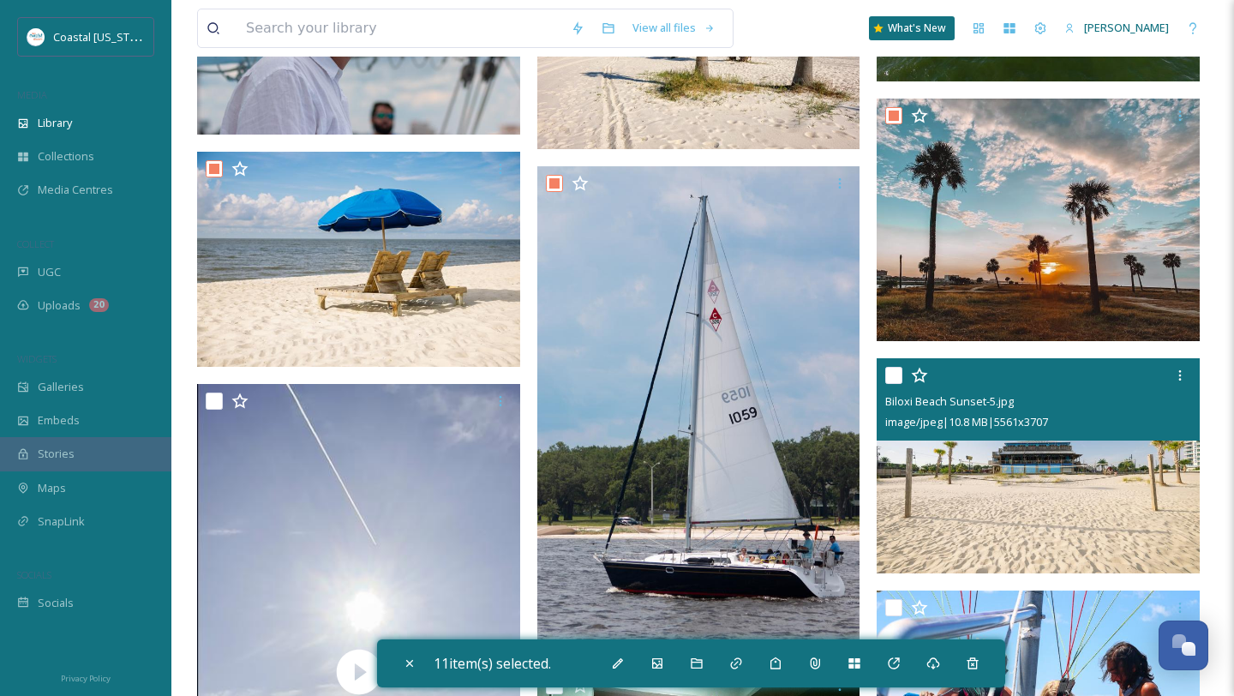
click at [898, 372] on input "checkbox" at bounding box center [894, 375] width 17 height 17
checkbox input "true"
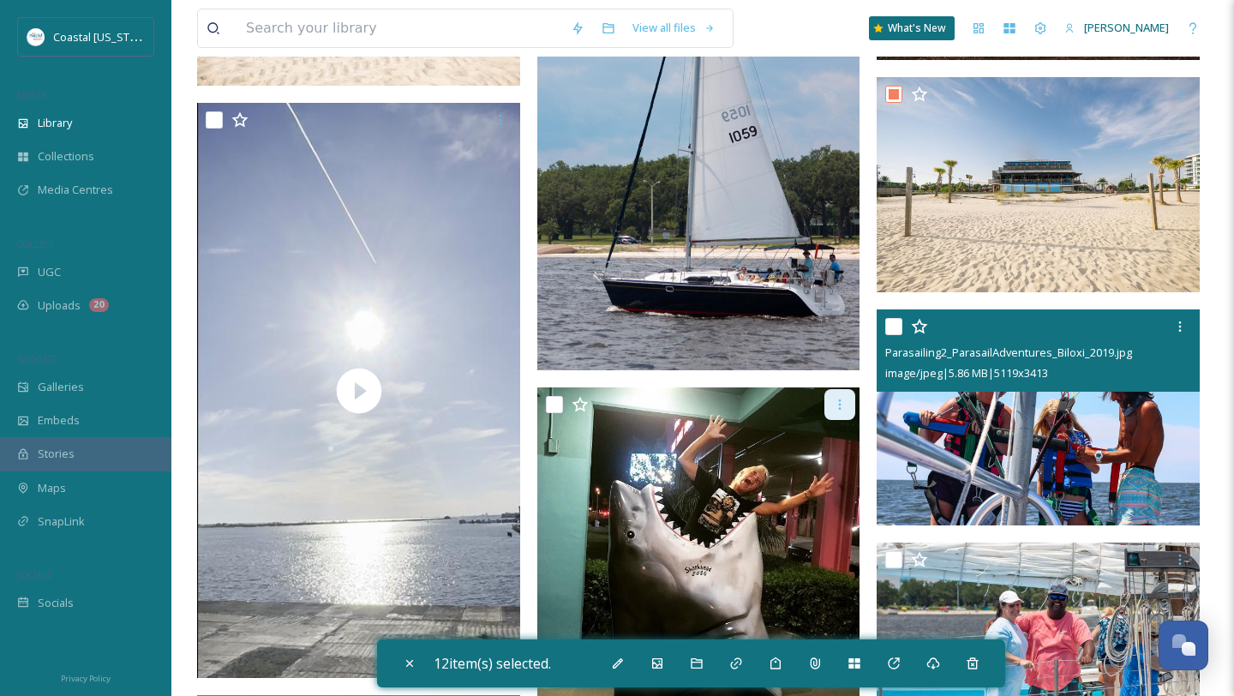
scroll to position [3059, 0]
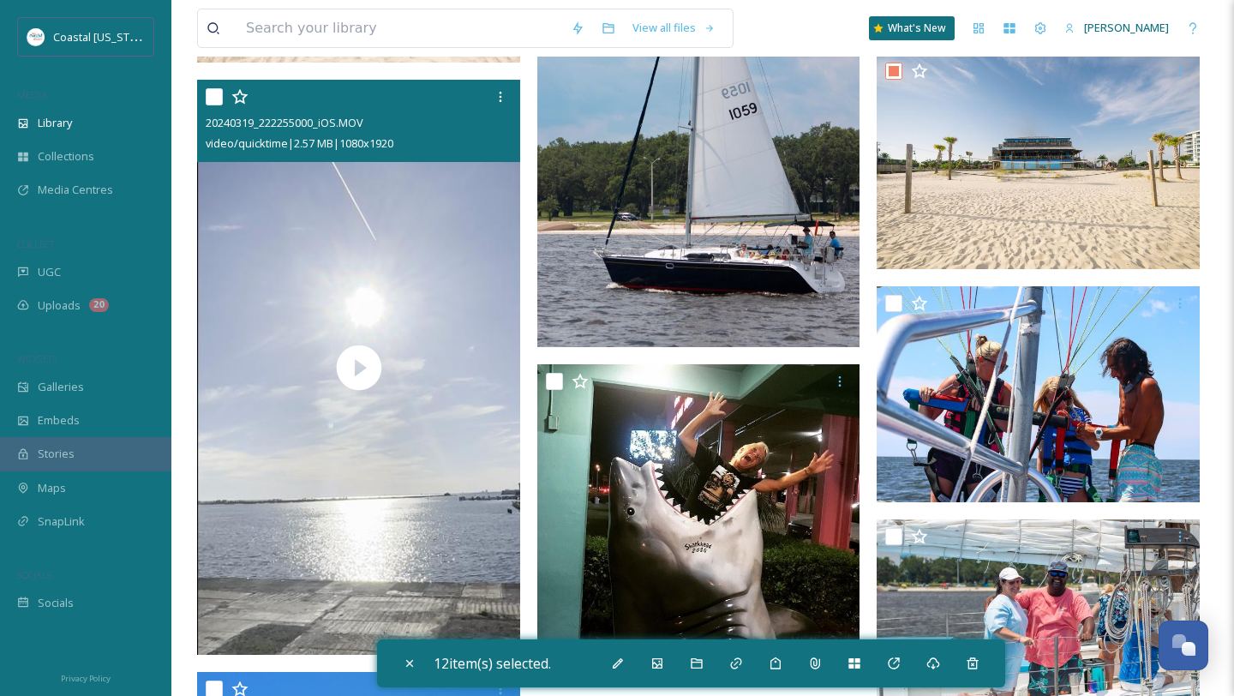
click at [215, 100] on input "checkbox" at bounding box center [214, 96] width 17 height 17
checkbox input "true"
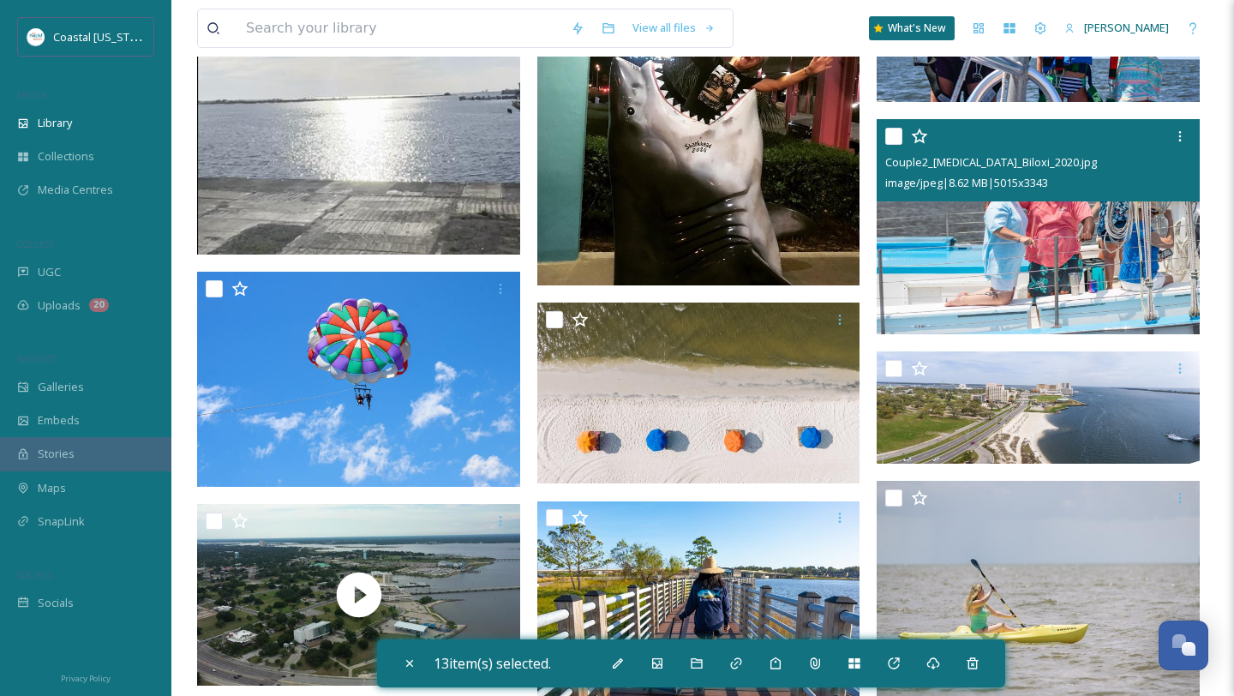
scroll to position [3462, 0]
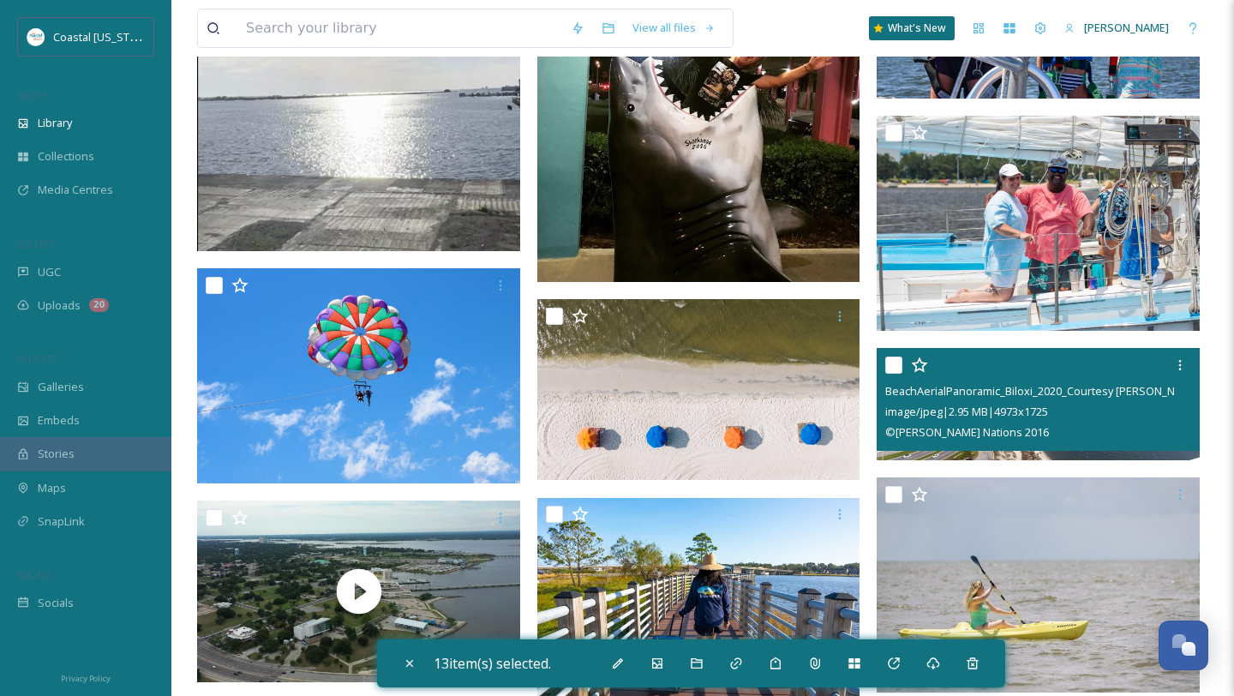
click at [892, 363] on input "checkbox" at bounding box center [894, 365] width 17 height 17
checkbox input "true"
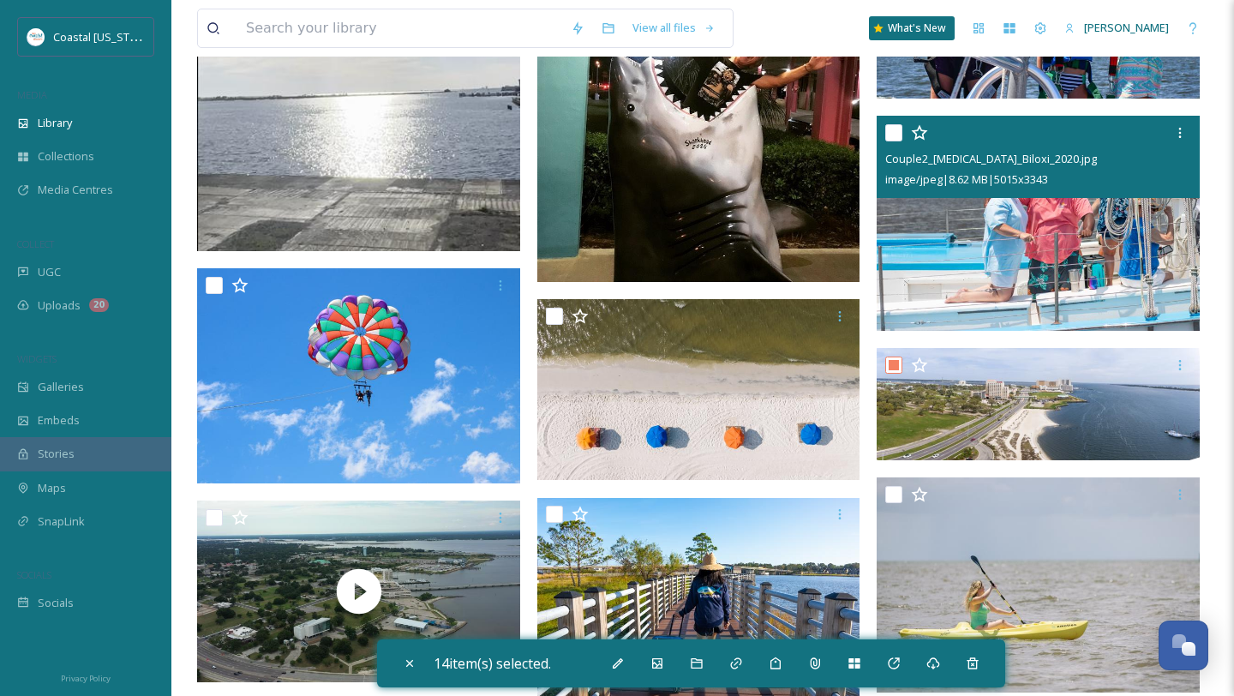
click at [890, 132] on input "checkbox" at bounding box center [894, 132] width 17 height 17
checkbox input "true"
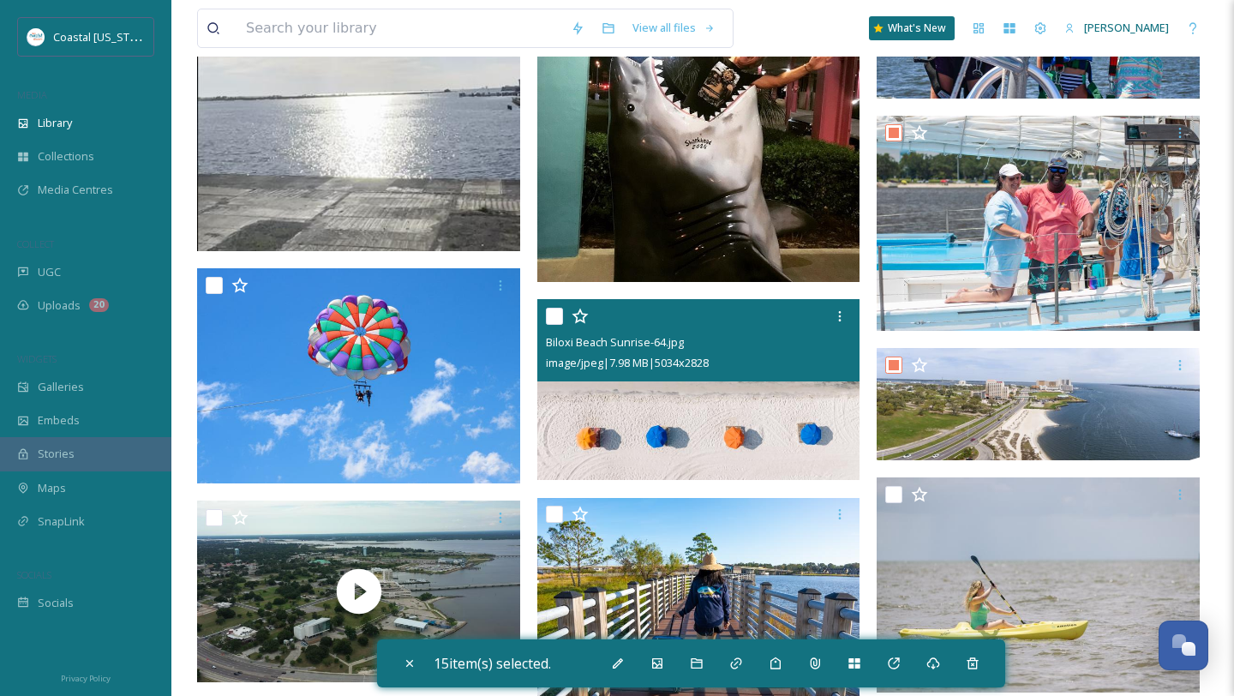
click at [558, 316] on input "checkbox" at bounding box center [554, 316] width 17 height 17
checkbox input "false"
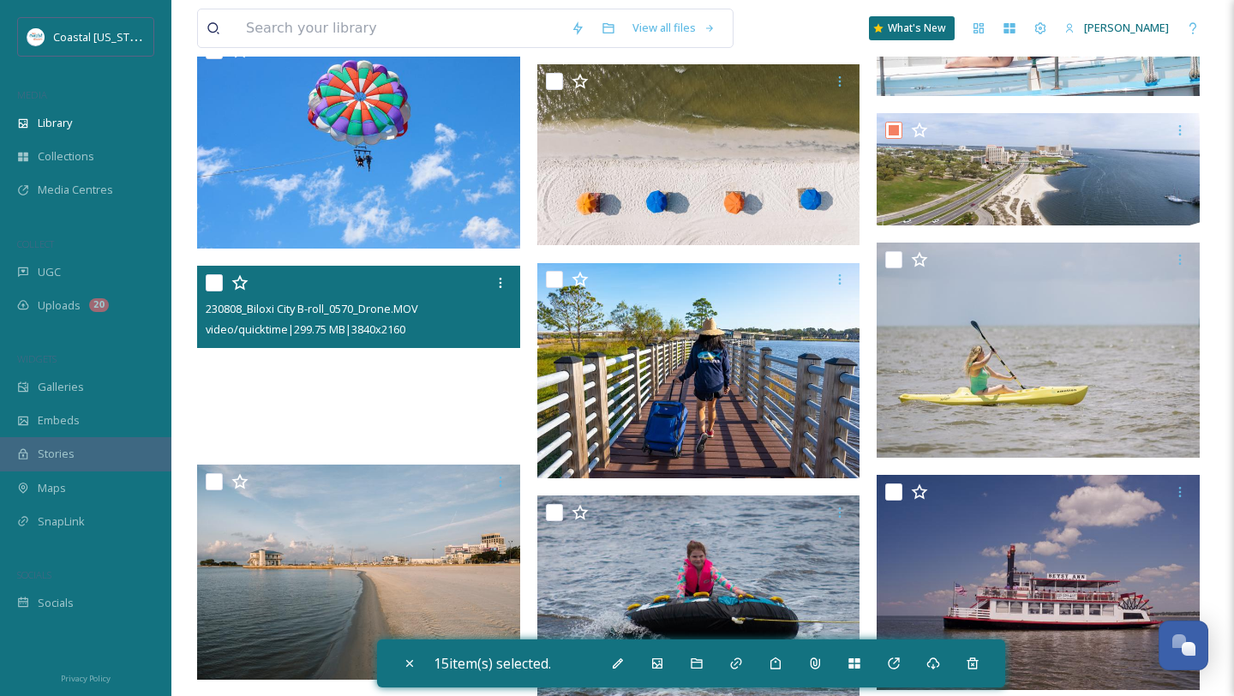
scroll to position [3723, 0]
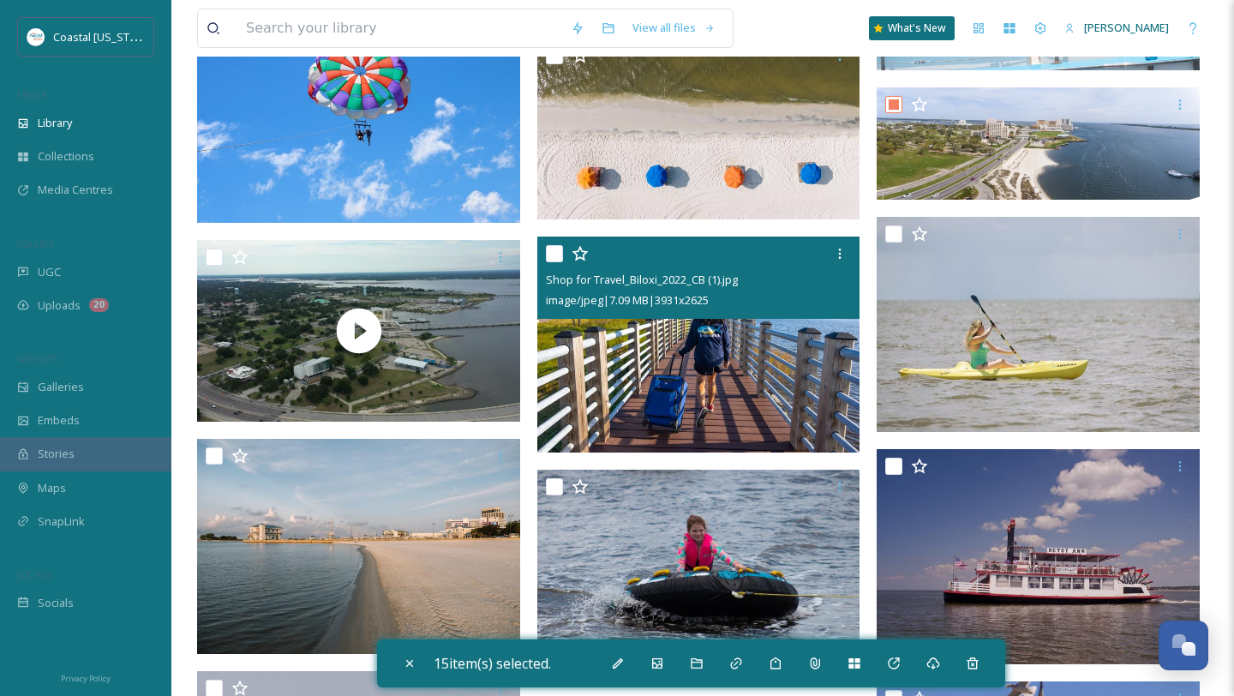
click at [553, 250] on input "checkbox" at bounding box center [554, 253] width 17 height 17
checkbox input "true"
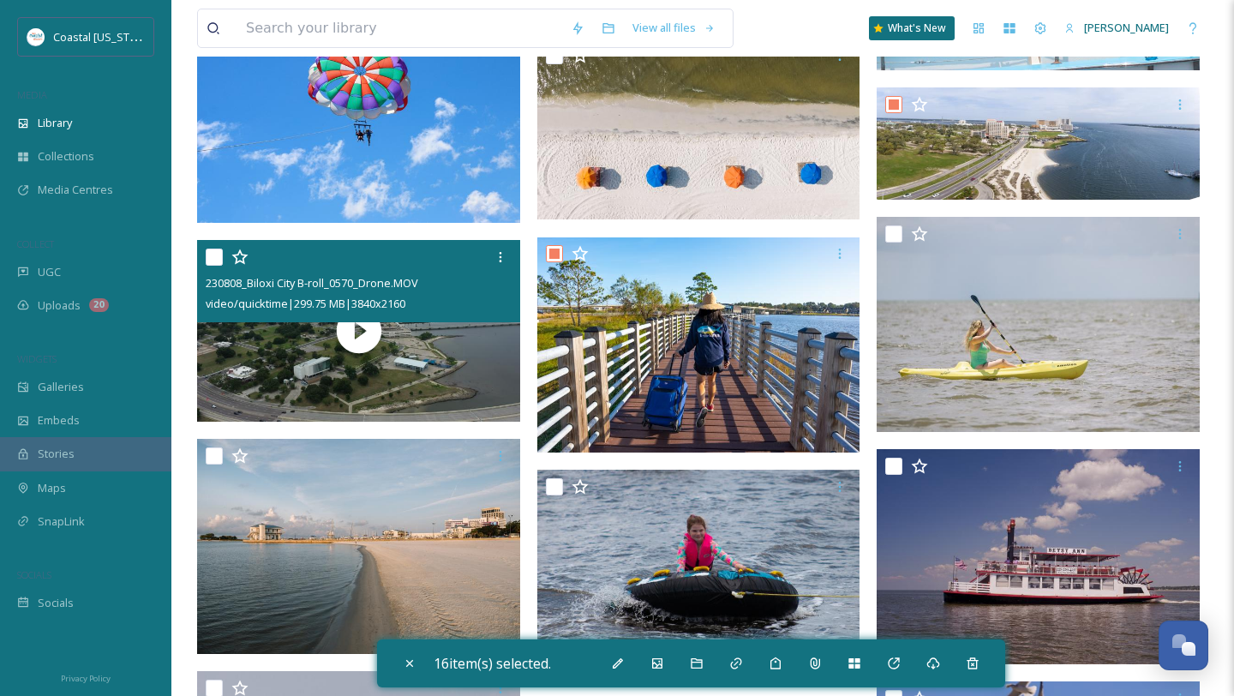
click at [207, 260] on input "checkbox" at bounding box center [214, 257] width 17 height 17
checkbox input "true"
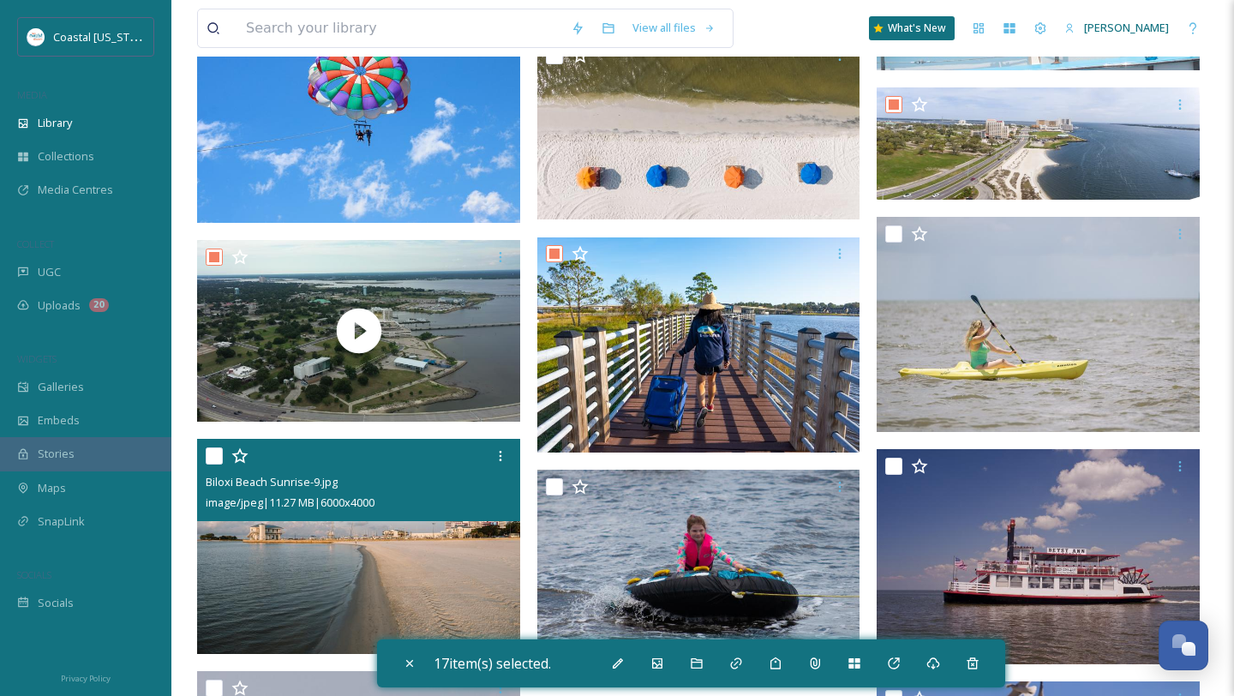
click at [214, 462] on input "checkbox" at bounding box center [214, 455] width 17 height 17
checkbox input "true"
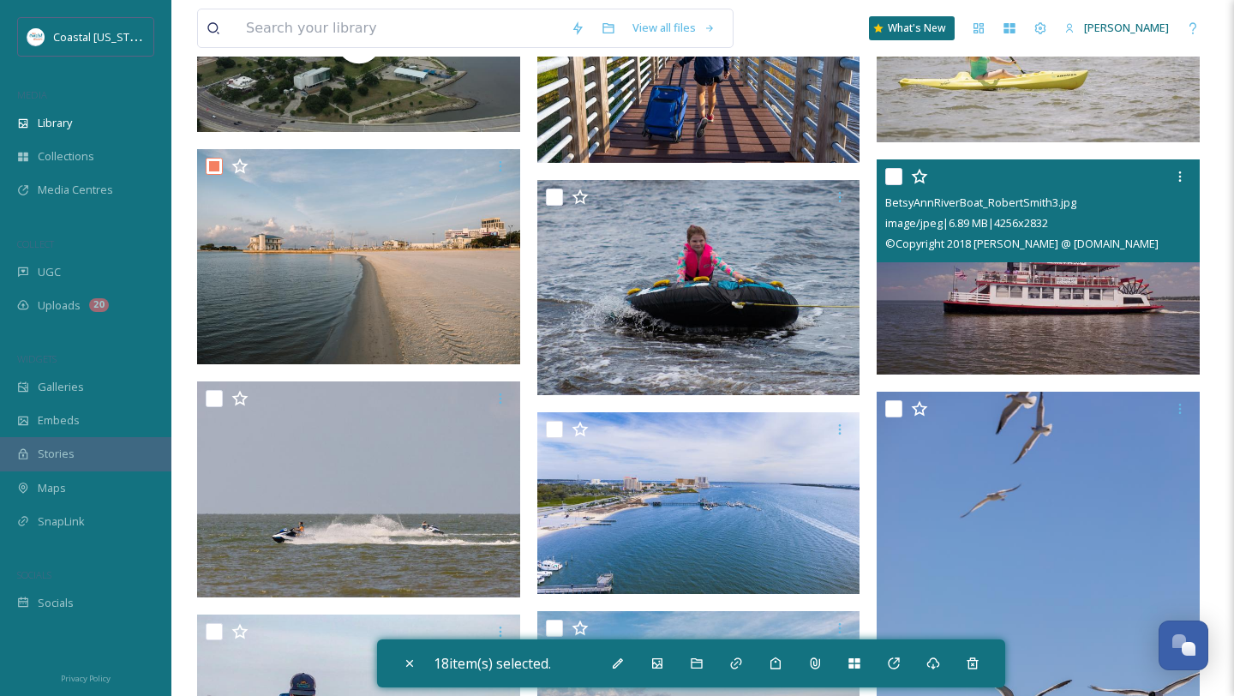
scroll to position [4016, 0]
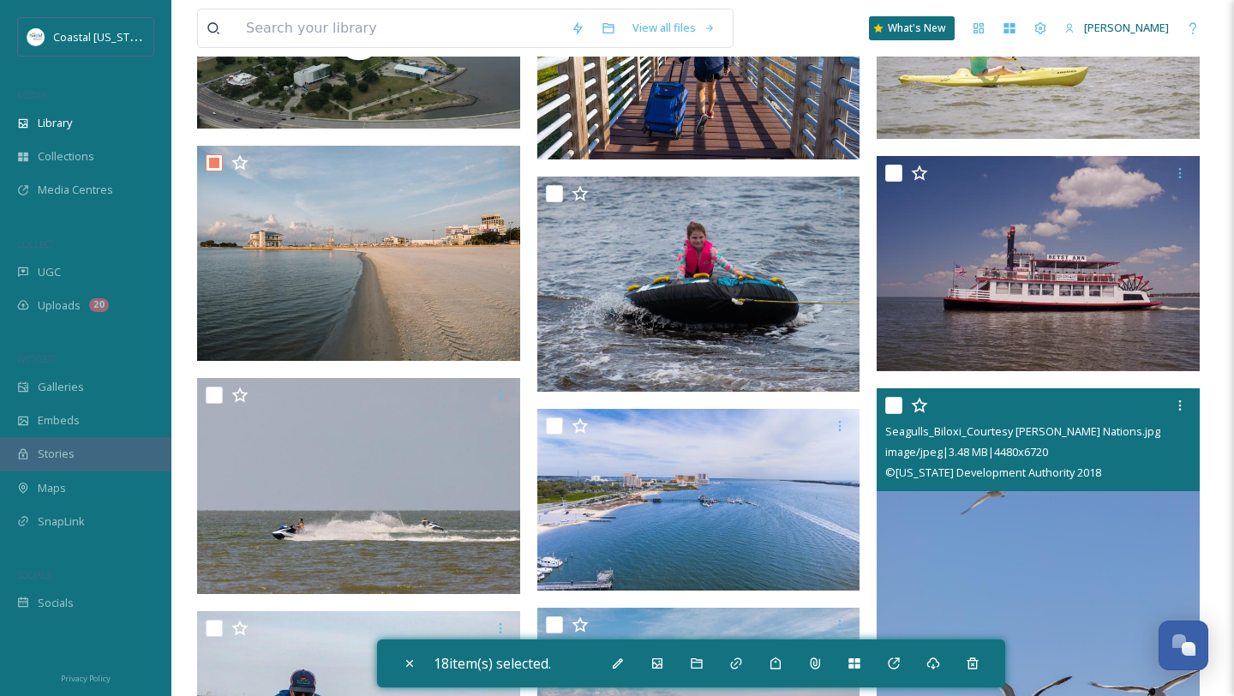
click at [902, 409] on input "checkbox" at bounding box center [894, 405] width 17 height 17
checkbox input "true"
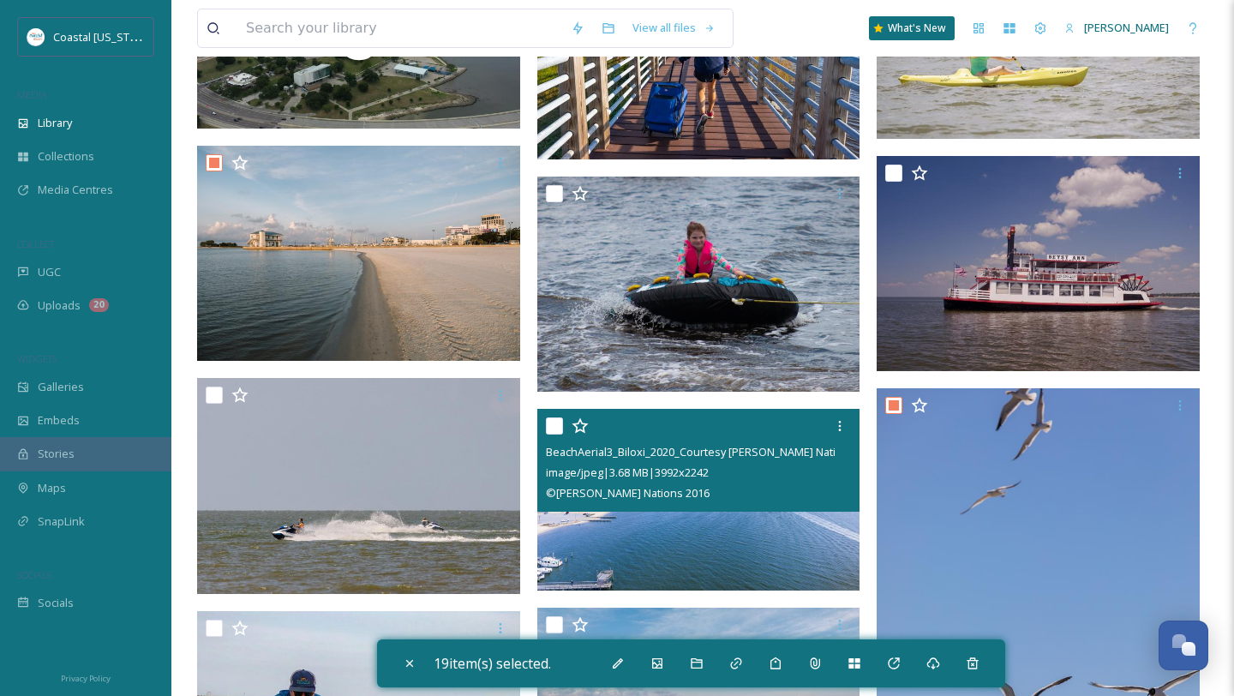
click at [558, 435] on input "checkbox" at bounding box center [554, 425] width 17 height 17
checkbox input "true"
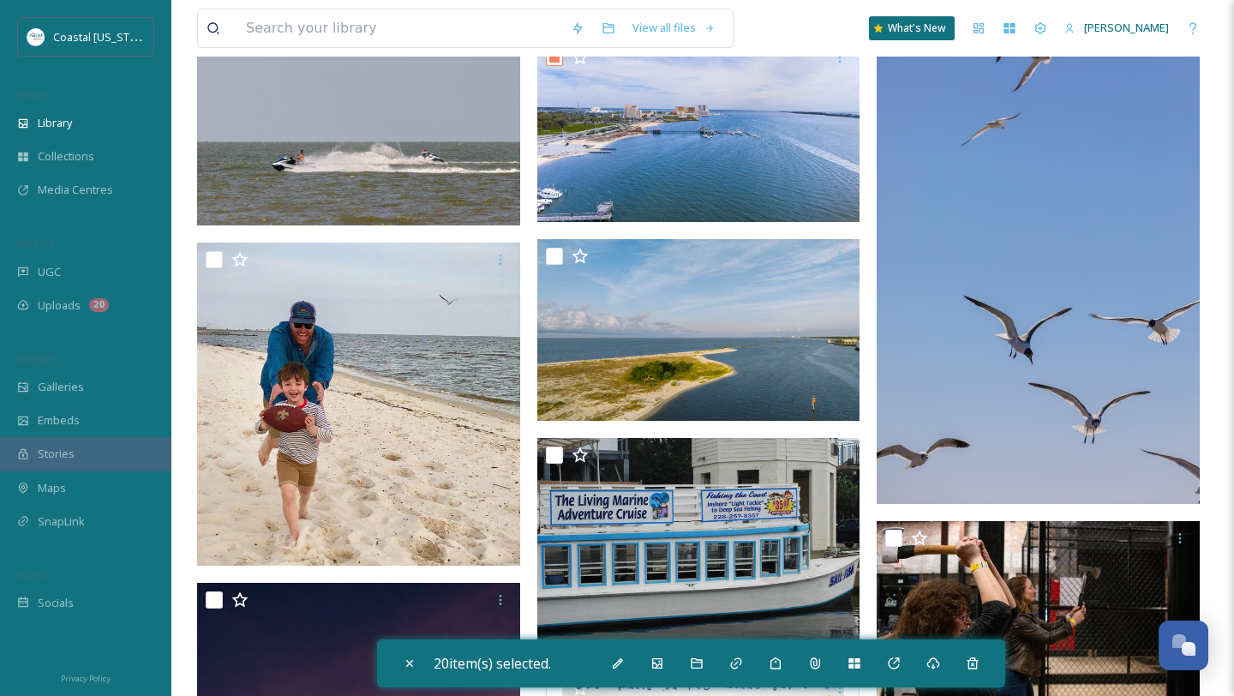
scroll to position [4386, 0]
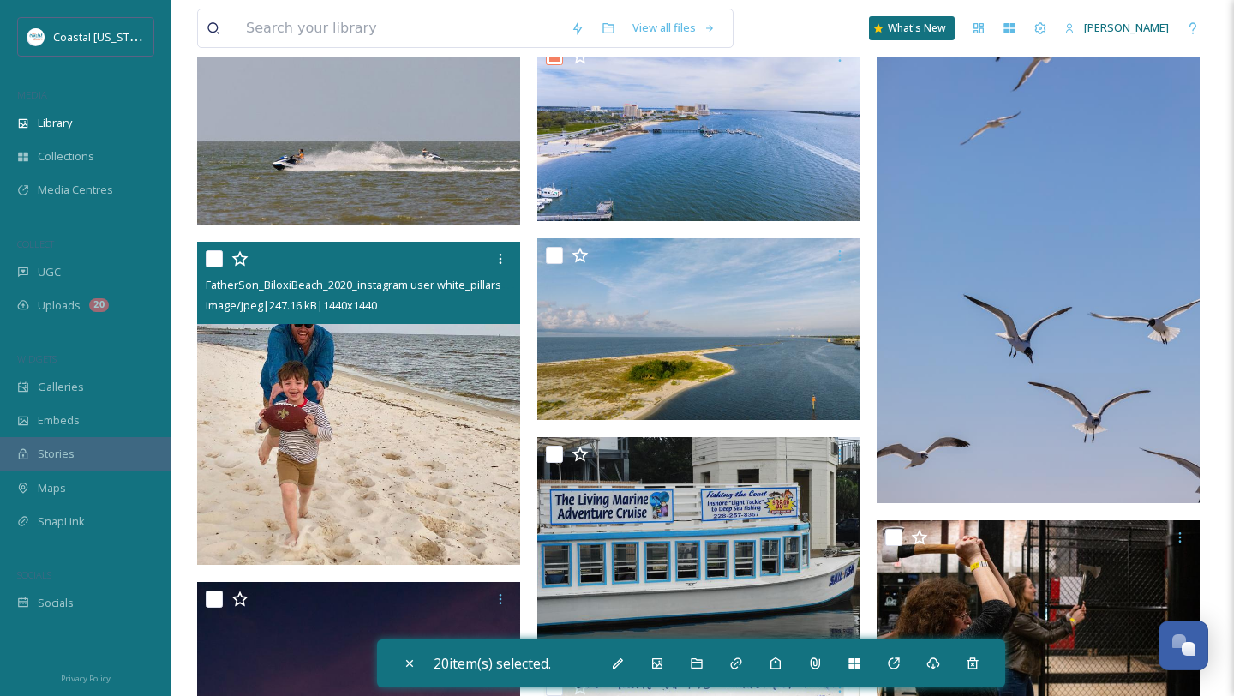
click at [217, 267] on div at bounding box center [361, 258] width 310 height 31
click at [218, 254] on input "checkbox" at bounding box center [214, 258] width 17 height 17
checkbox input "true"
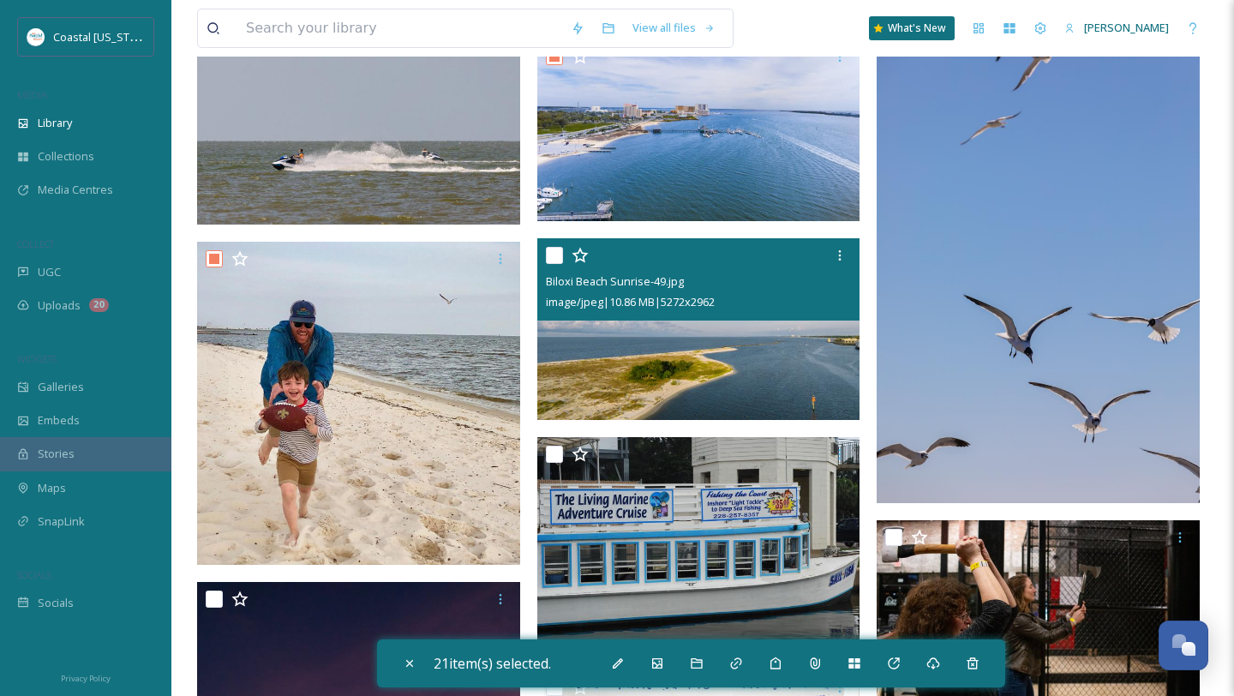
click at [551, 258] on input "checkbox" at bounding box center [554, 255] width 17 height 17
checkbox input "true"
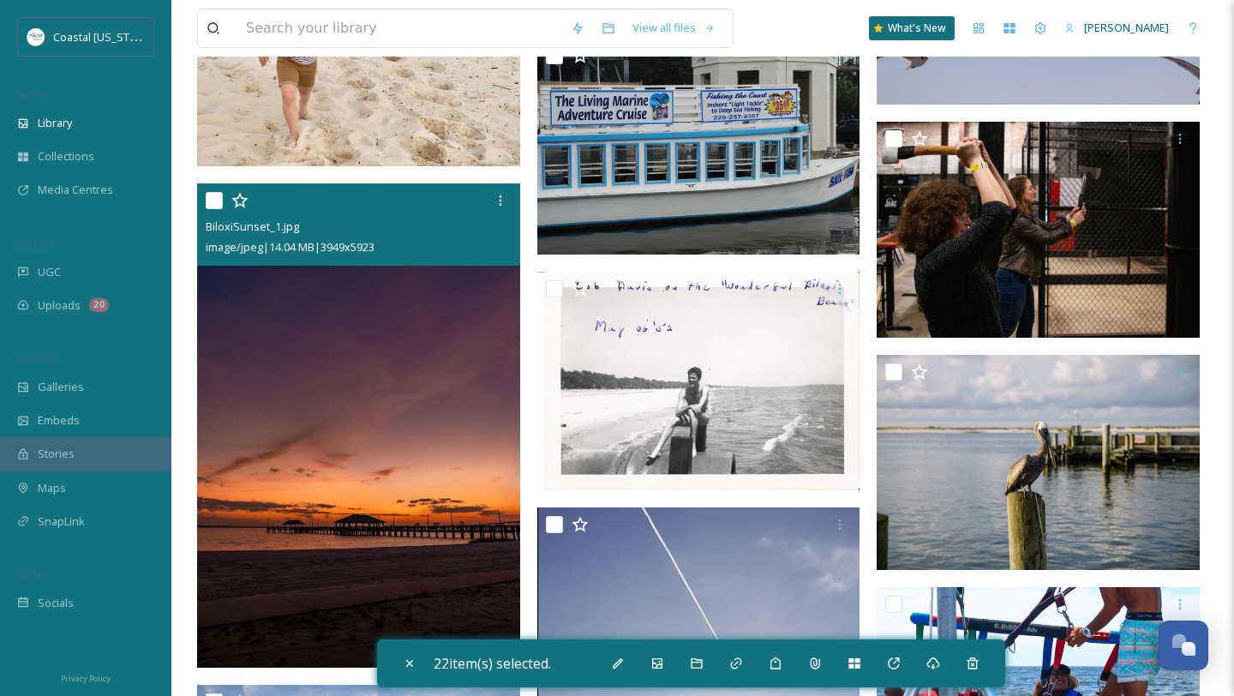
scroll to position [4807, 0]
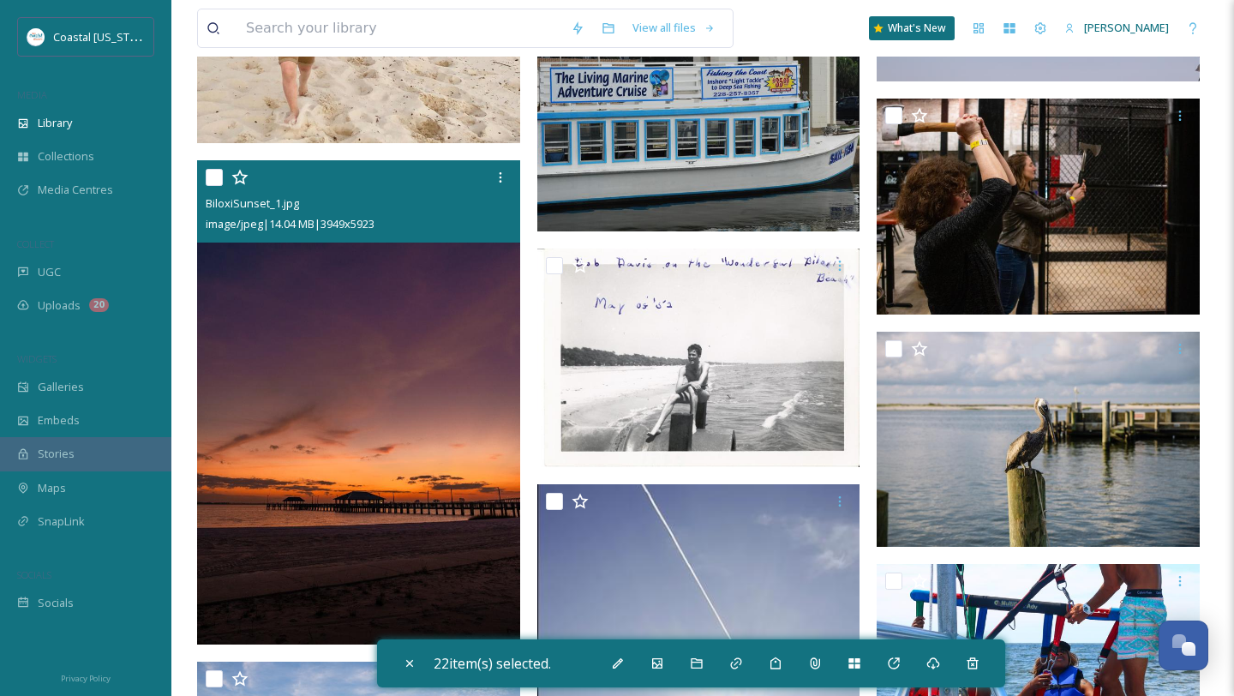
click at [213, 174] on input "checkbox" at bounding box center [214, 177] width 17 height 17
checkbox input "true"
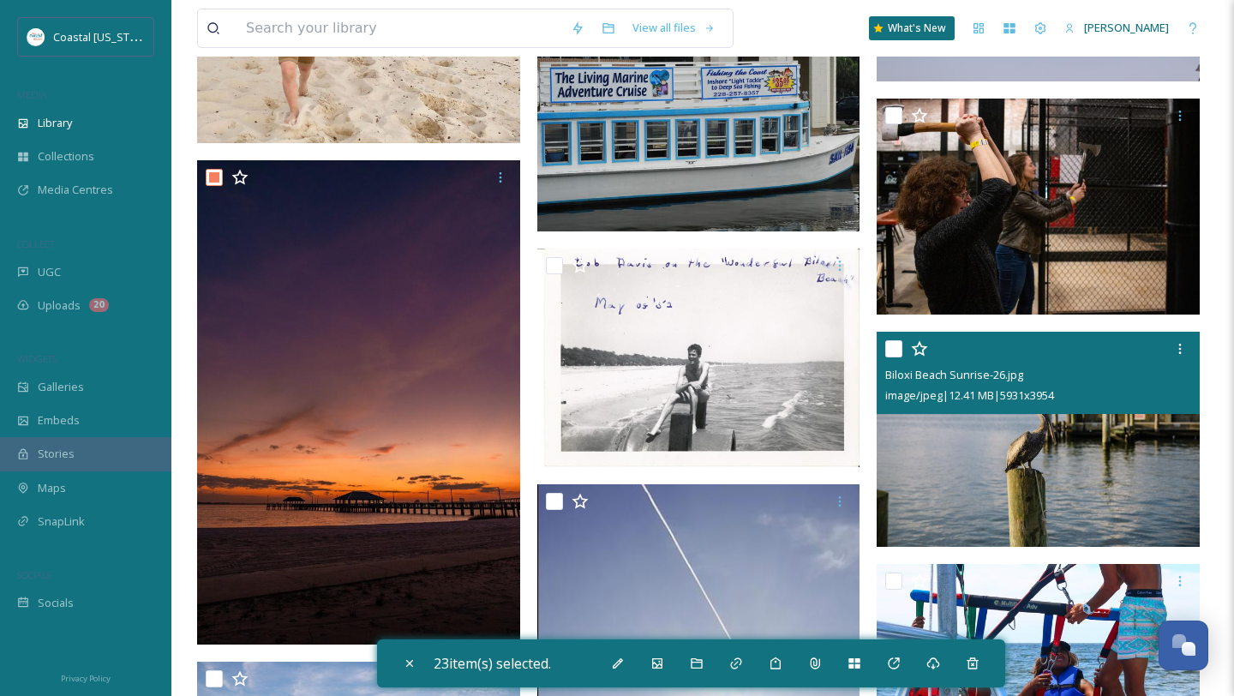
click at [894, 352] on input "checkbox" at bounding box center [894, 348] width 17 height 17
checkbox input "true"
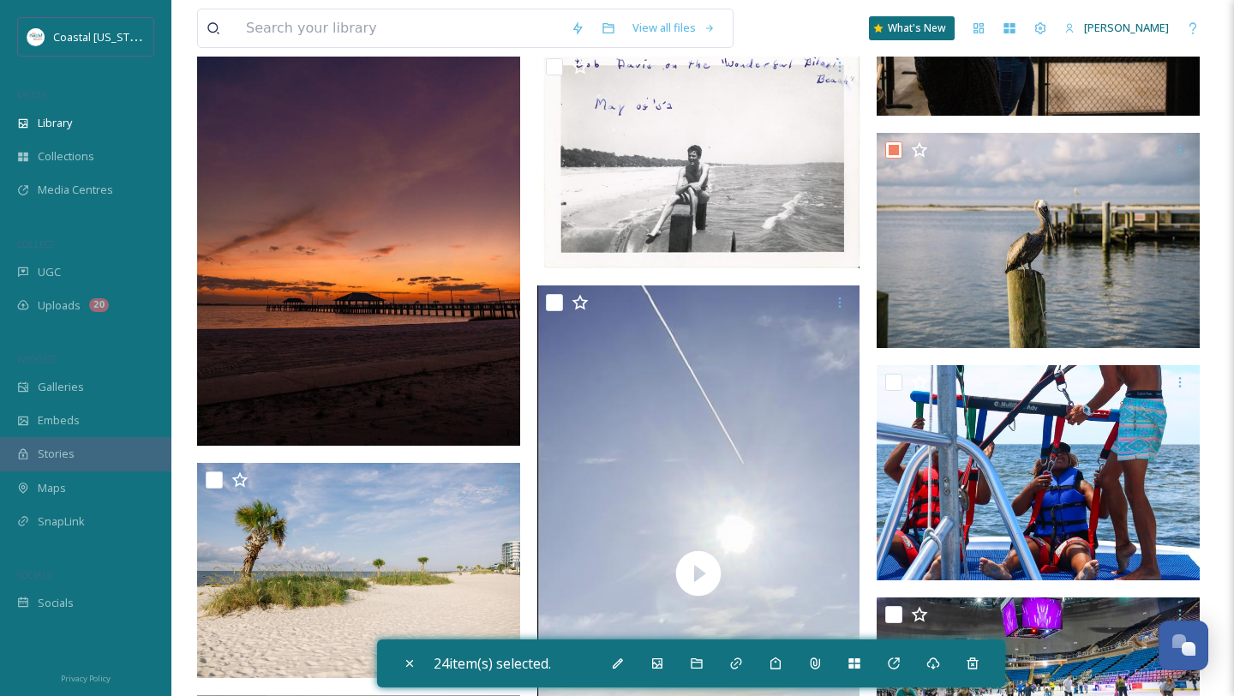
scroll to position [5018, 0]
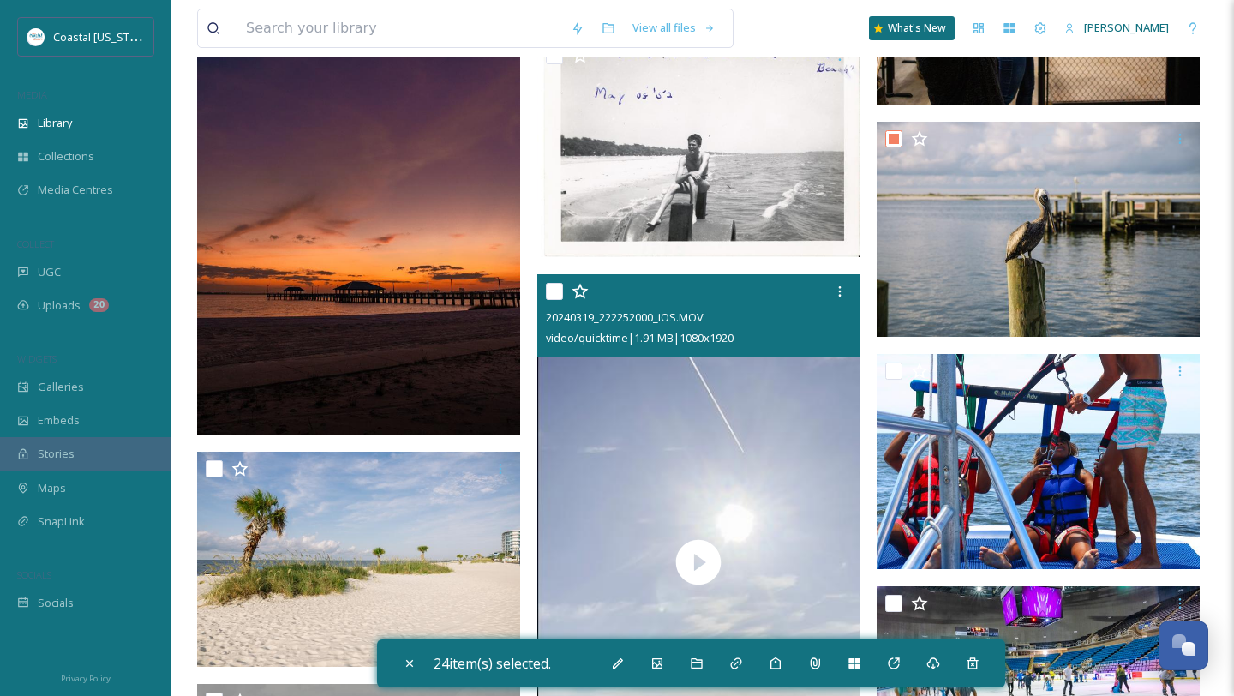
click at [556, 285] on input "checkbox" at bounding box center [554, 291] width 17 height 17
checkbox input "true"
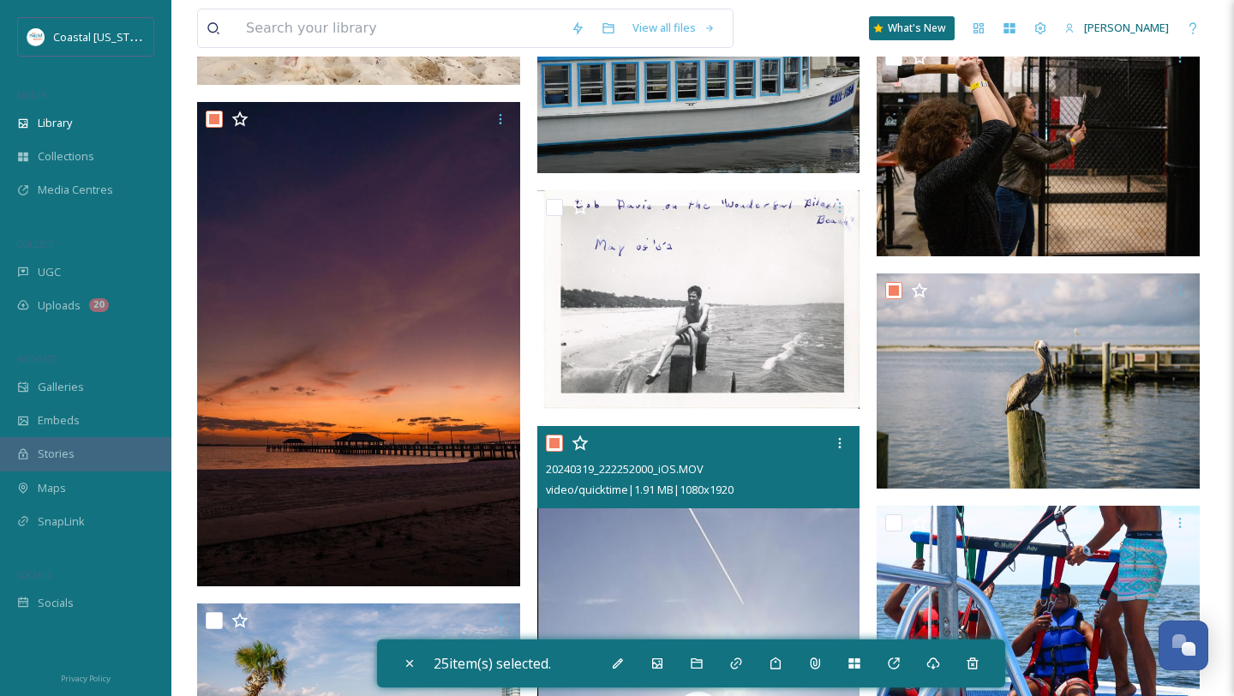
scroll to position [4712, 0]
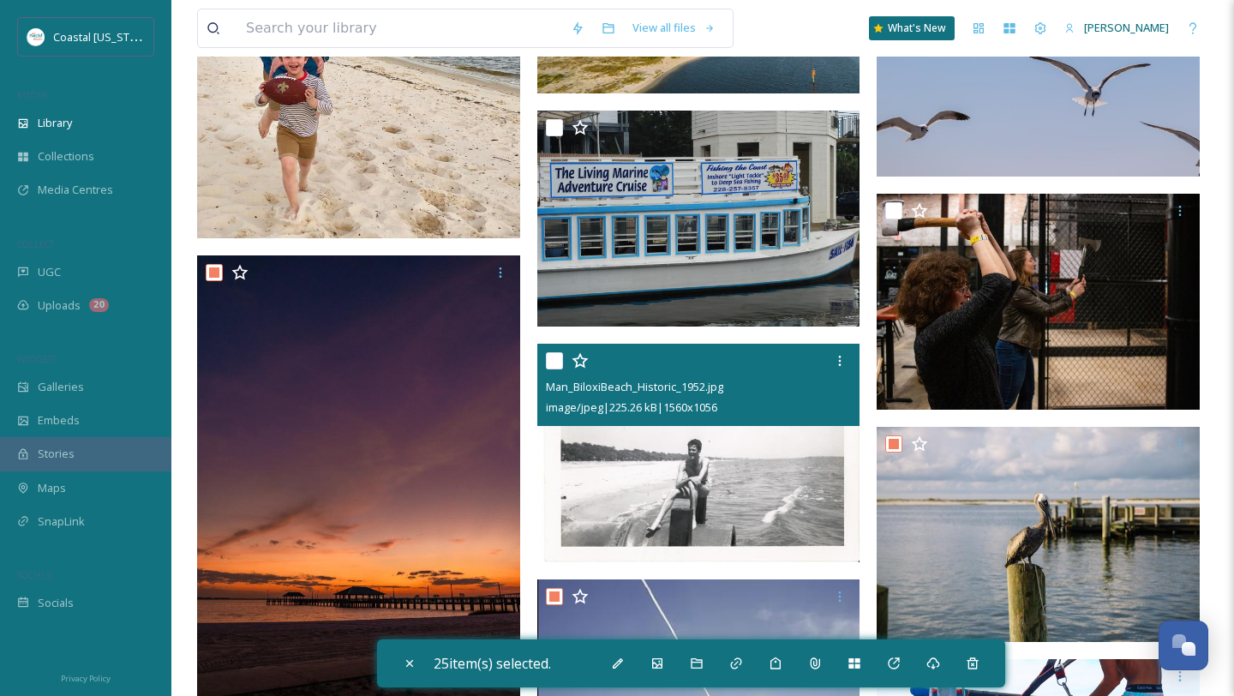
click at [554, 368] on input "checkbox" at bounding box center [554, 360] width 17 height 17
checkbox input "true"
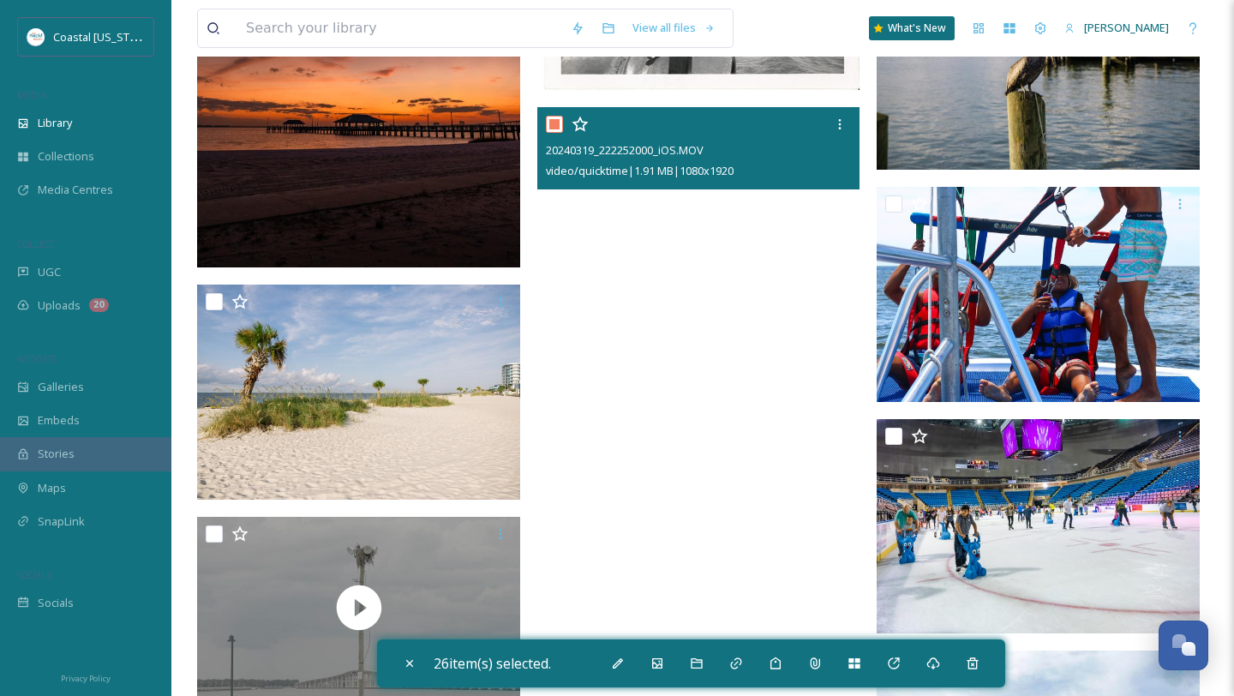
scroll to position [5186, 0]
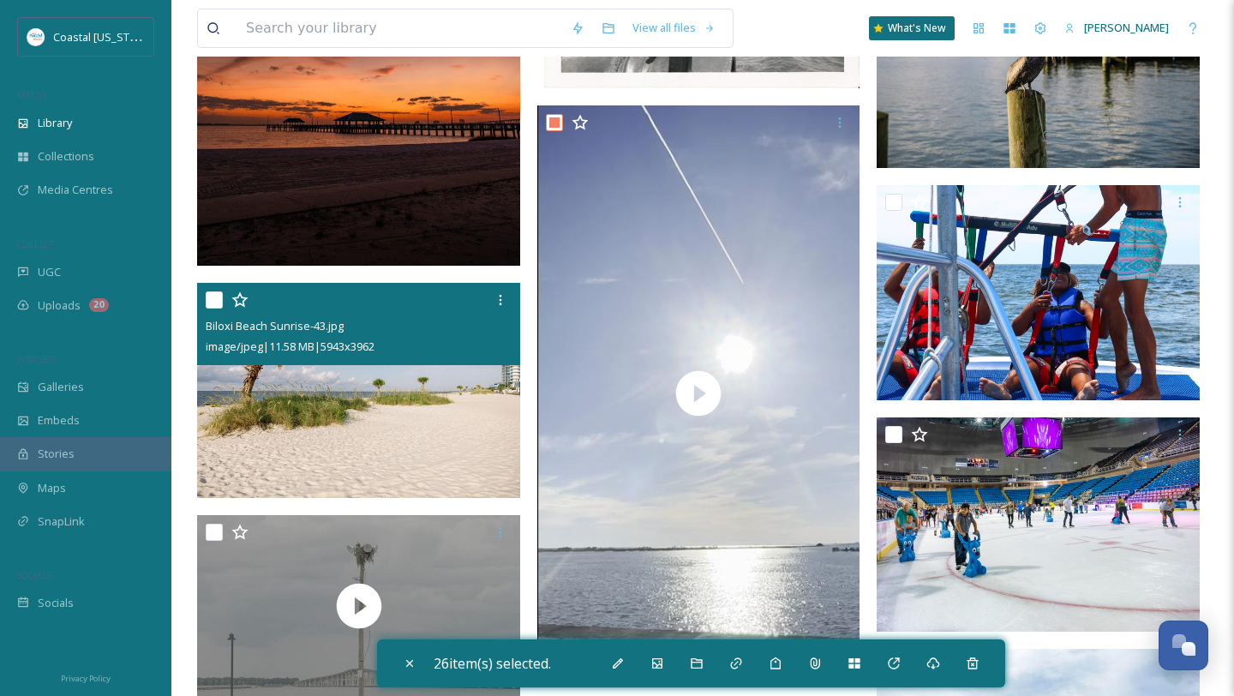
click at [218, 299] on input "checkbox" at bounding box center [214, 299] width 17 height 17
checkbox input "true"
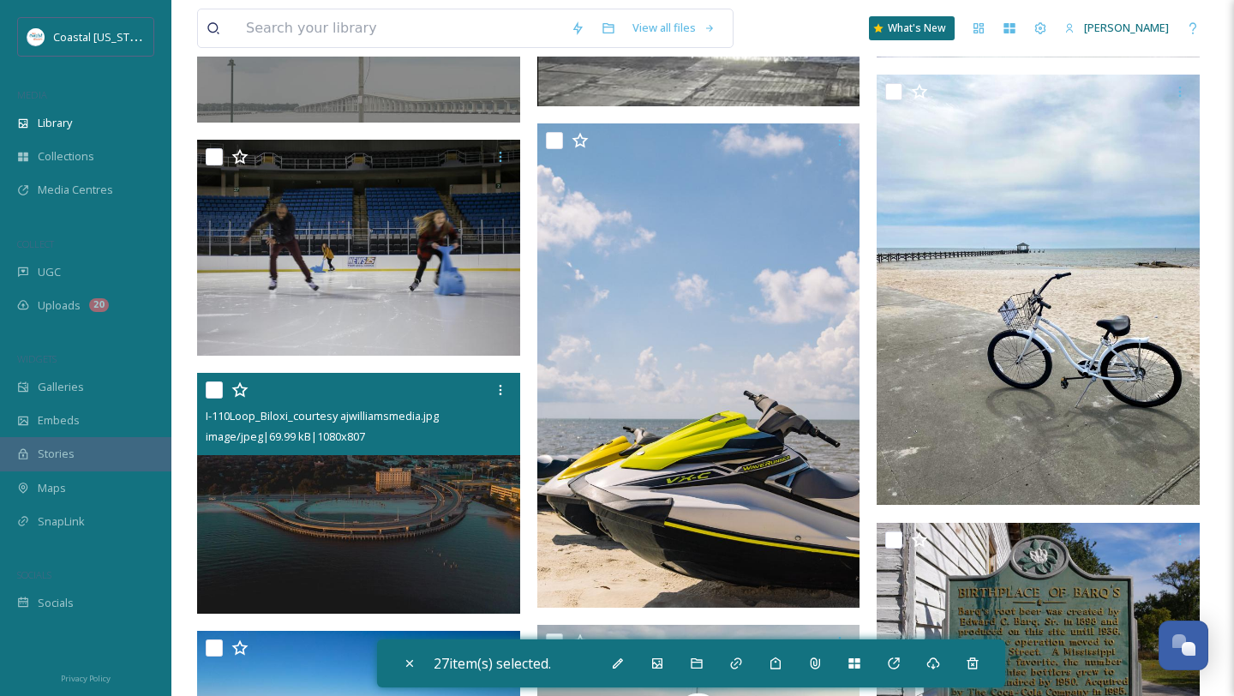
scroll to position [5757, 0]
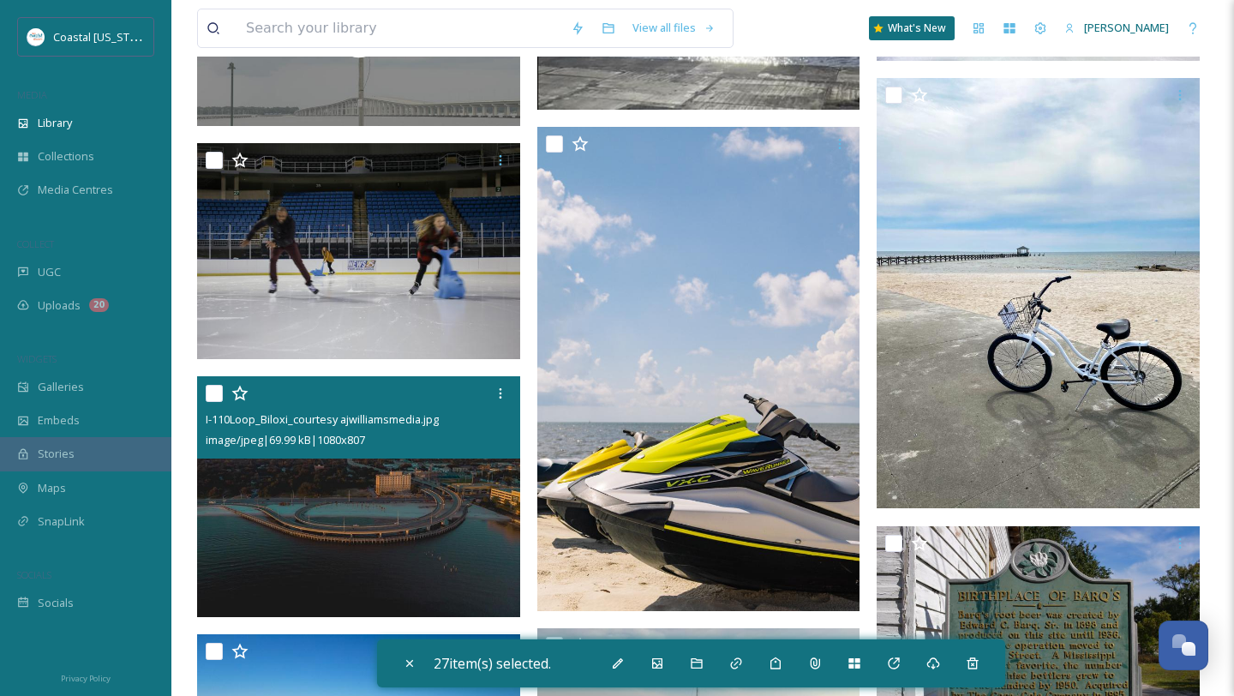
click at [208, 387] on input "checkbox" at bounding box center [214, 393] width 17 height 17
checkbox input "true"
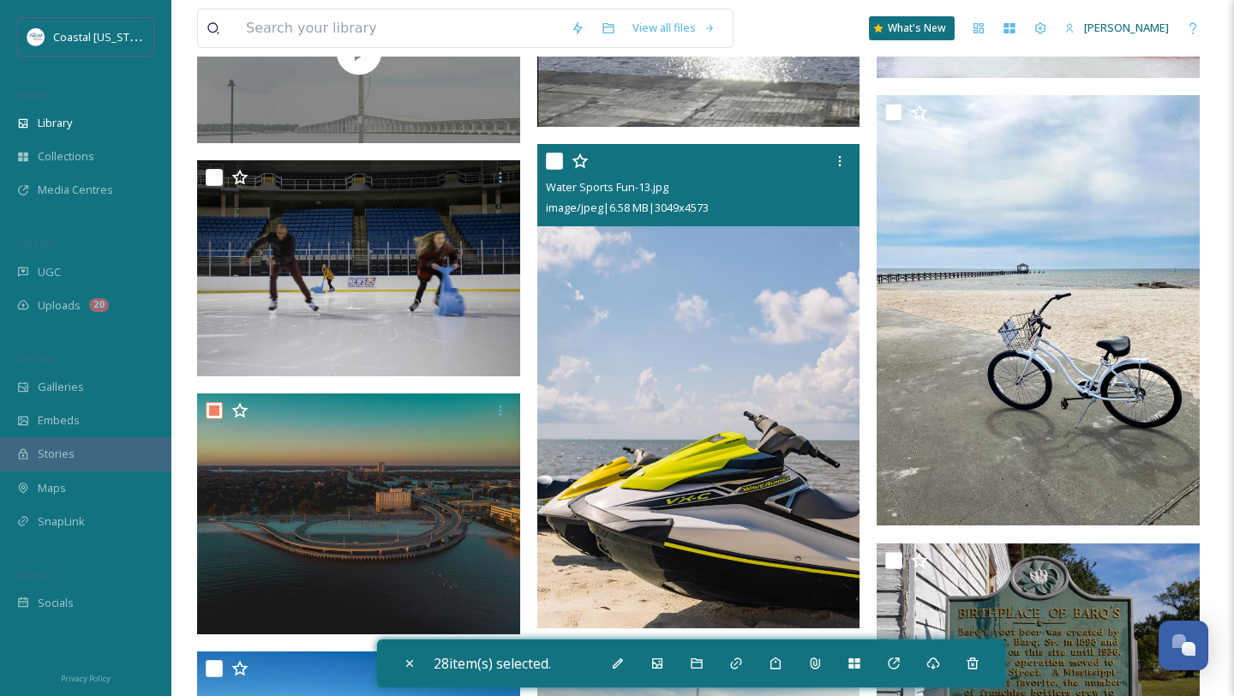
scroll to position [5694, 0]
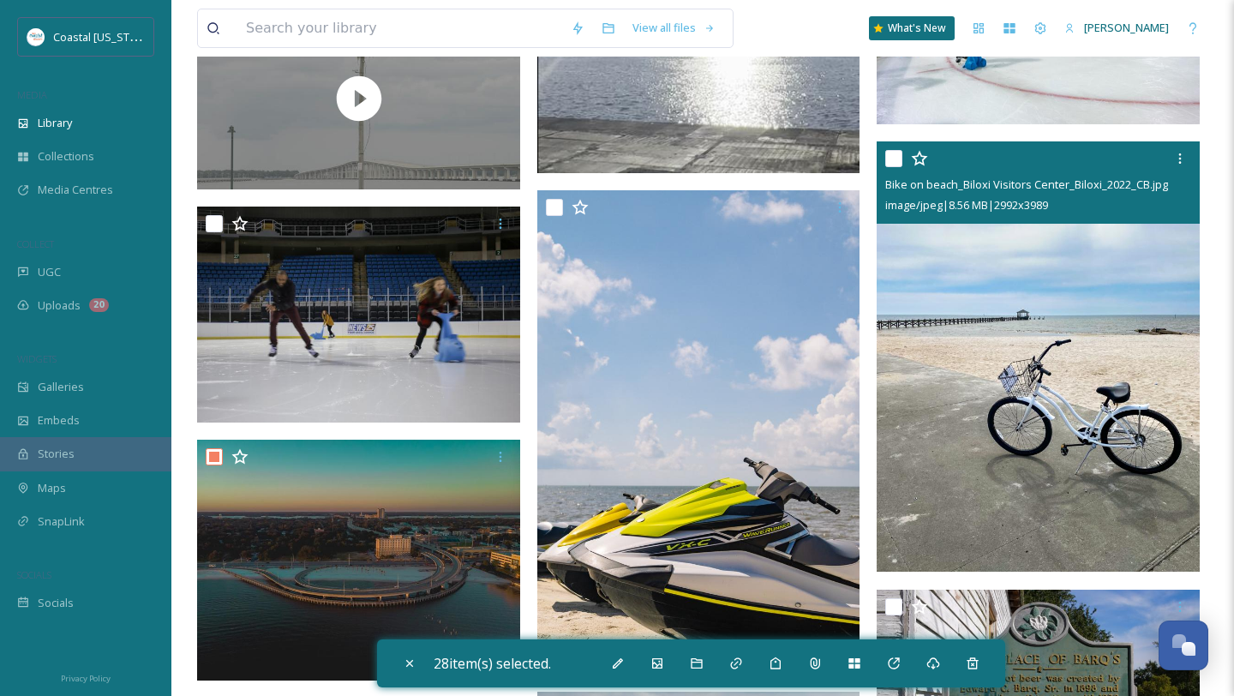
click at [899, 154] on input "checkbox" at bounding box center [894, 158] width 17 height 17
checkbox input "true"
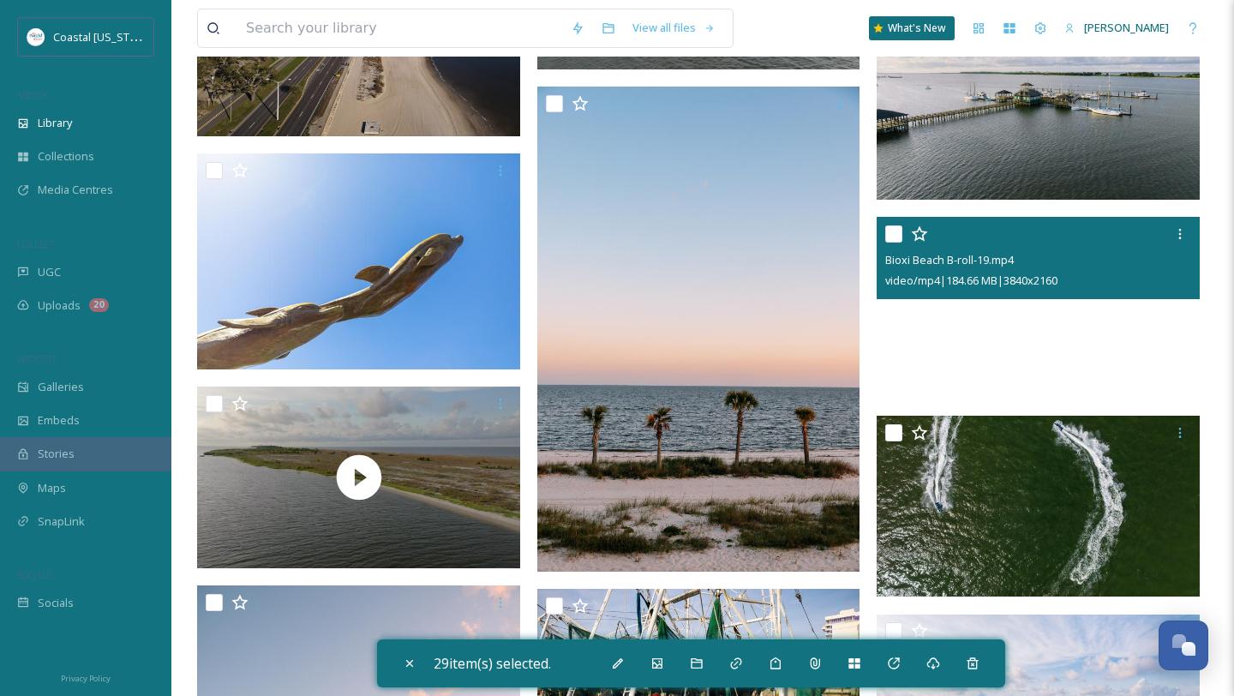
scroll to position [6457, 0]
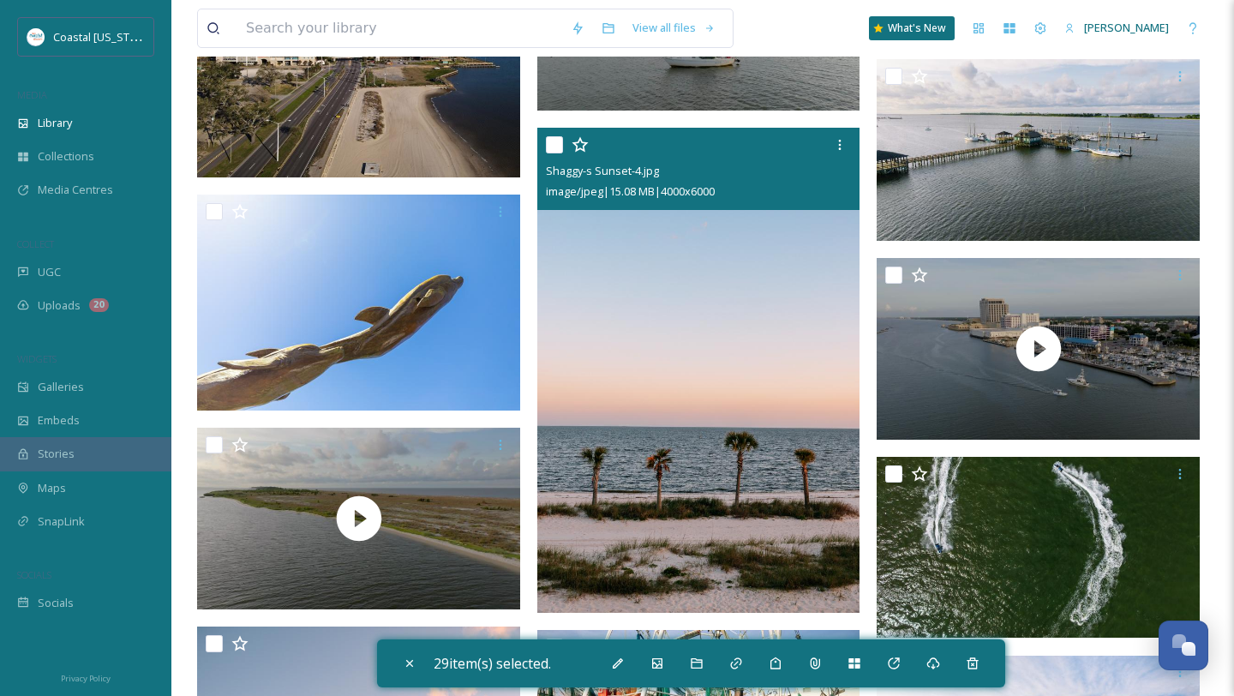
click at [553, 142] on input "checkbox" at bounding box center [554, 144] width 17 height 17
checkbox input "true"
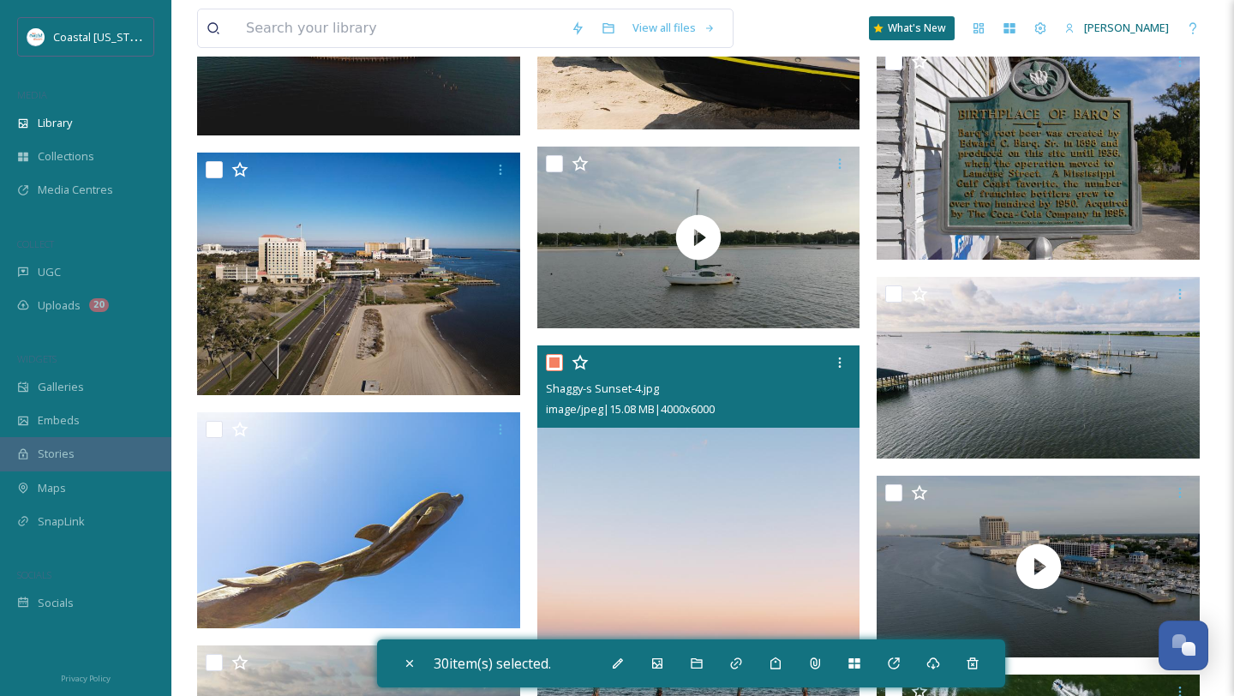
scroll to position [6230, 0]
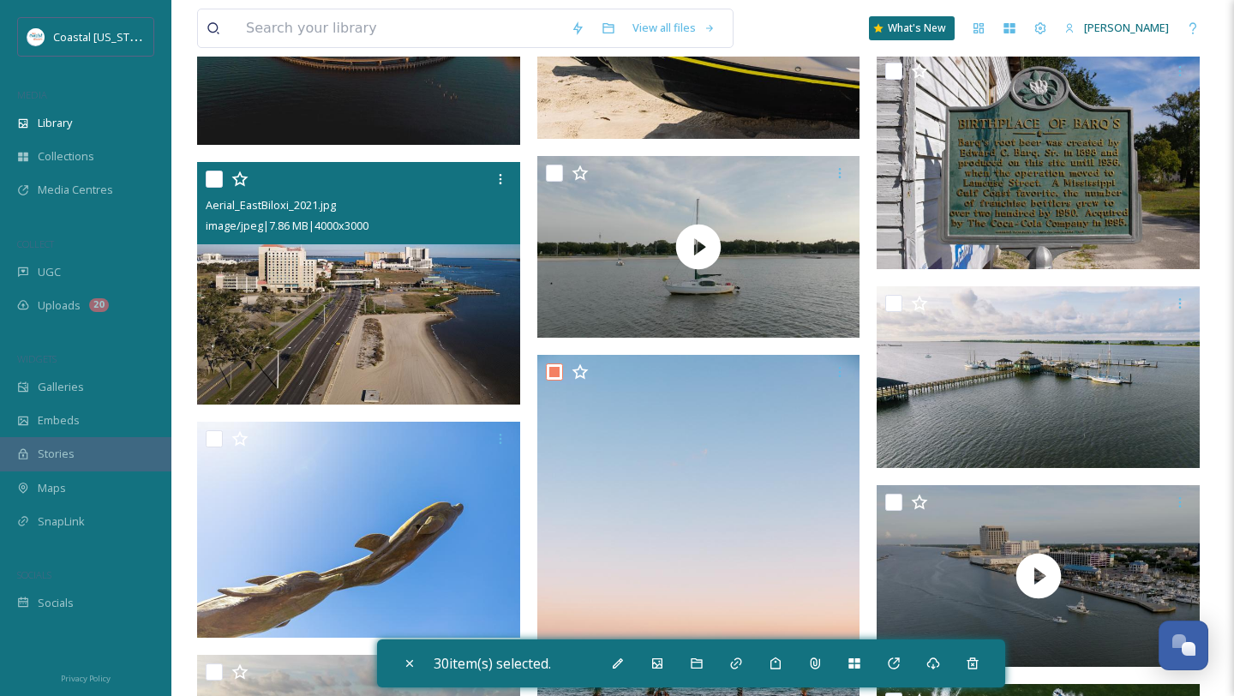
click at [215, 183] on input "checkbox" at bounding box center [214, 179] width 17 height 17
checkbox input "true"
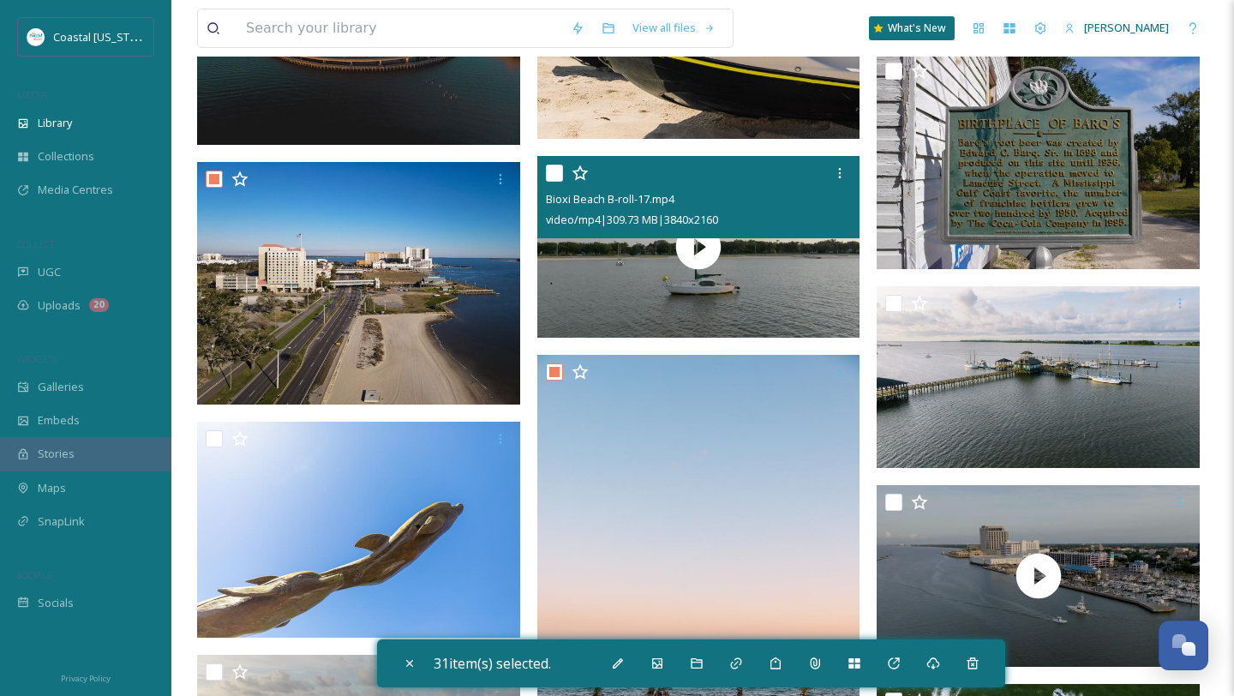
click at [550, 174] on input "checkbox" at bounding box center [554, 173] width 17 height 17
checkbox input "true"
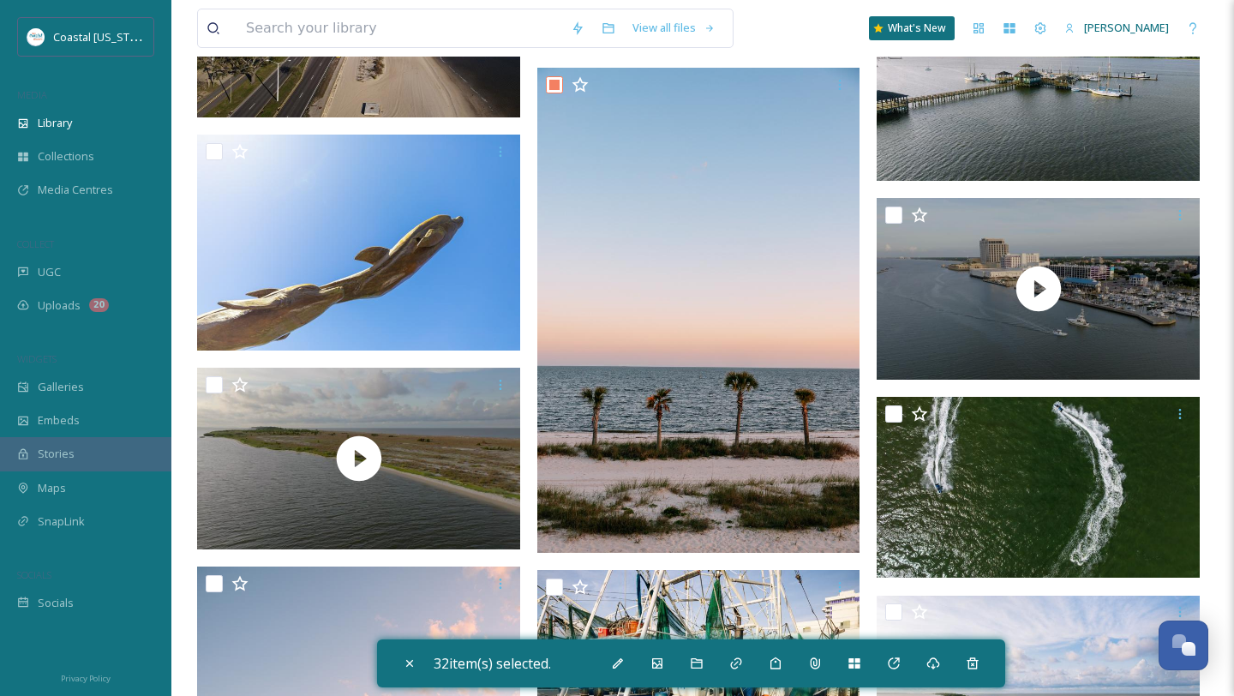
scroll to position [6550, 0]
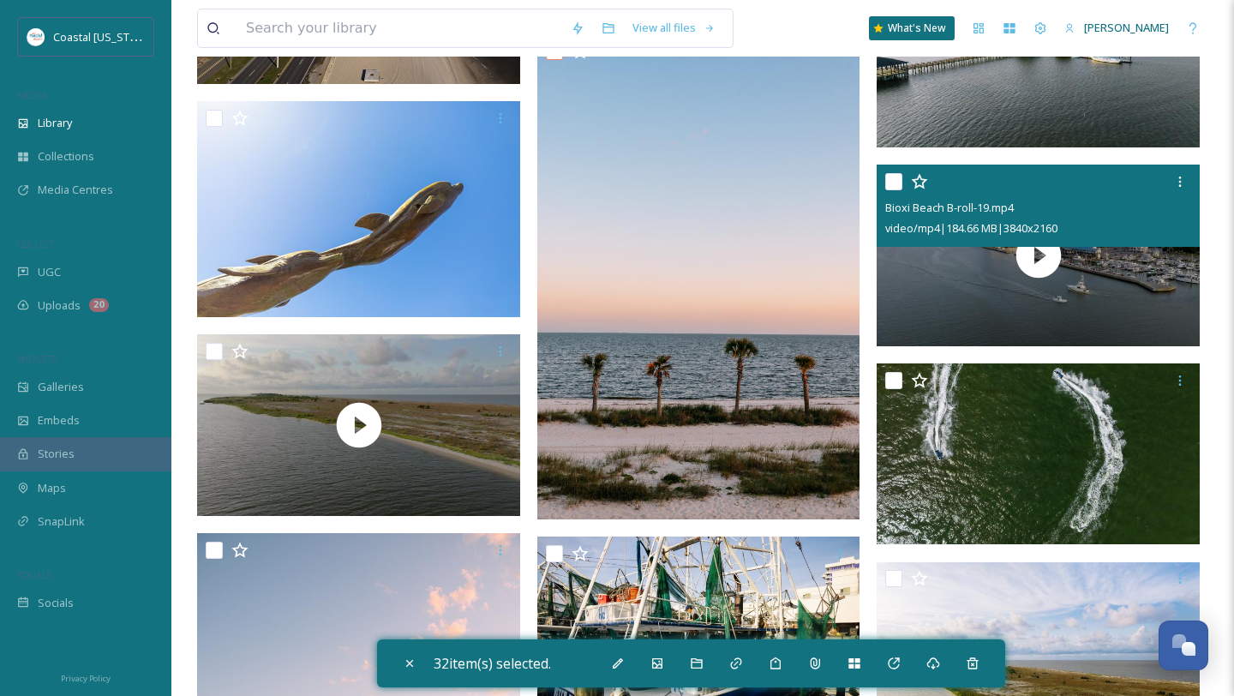
click at [897, 187] on input "checkbox" at bounding box center [894, 181] width 17 height 17
checkbox input "true"
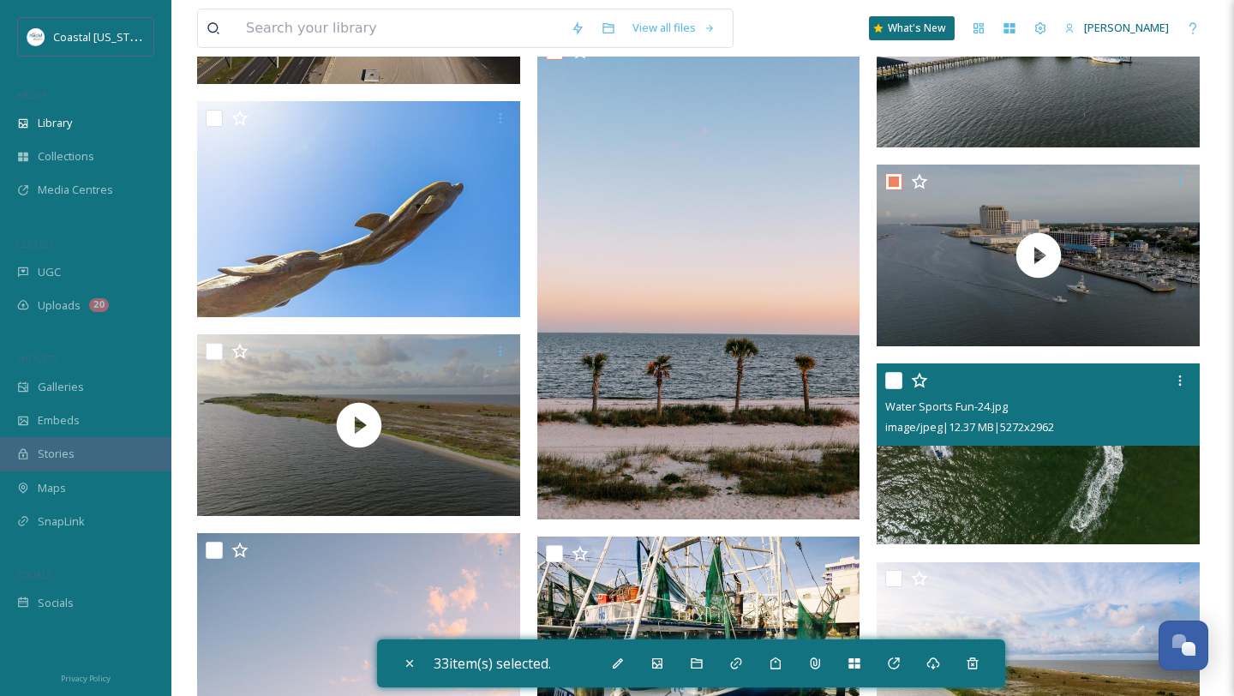
click at [894, 375] on input "checkbox" at bounding box center [894, 380] width 17 height 17
checkbox input "true"
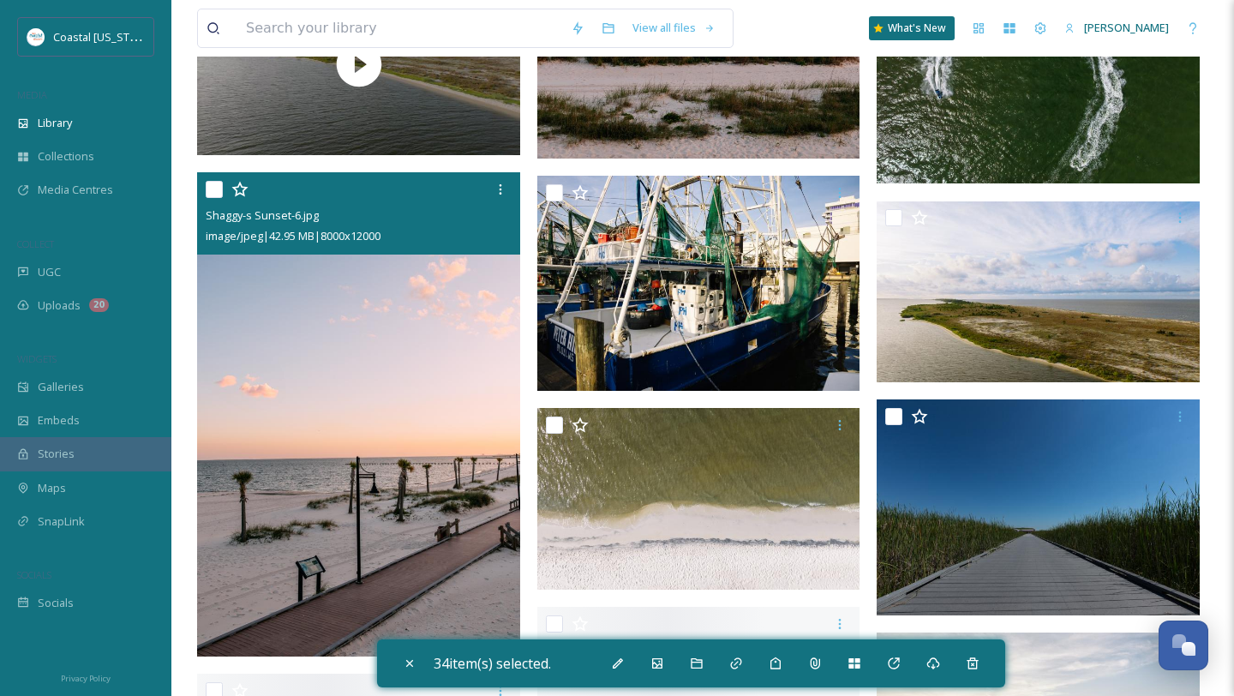
scroll to position [7004, 0]
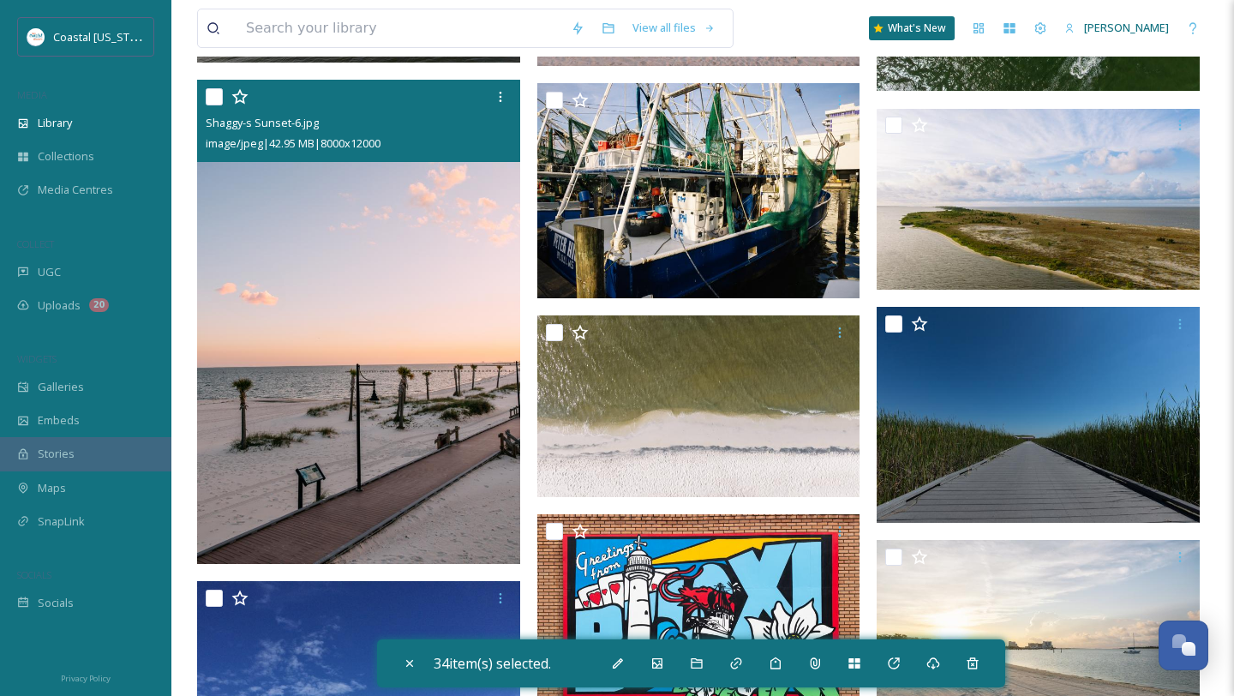
click at [206, 97] on input "checkbox" at bounding box center [214, 96] width 17 height 17
checkbox input "true"
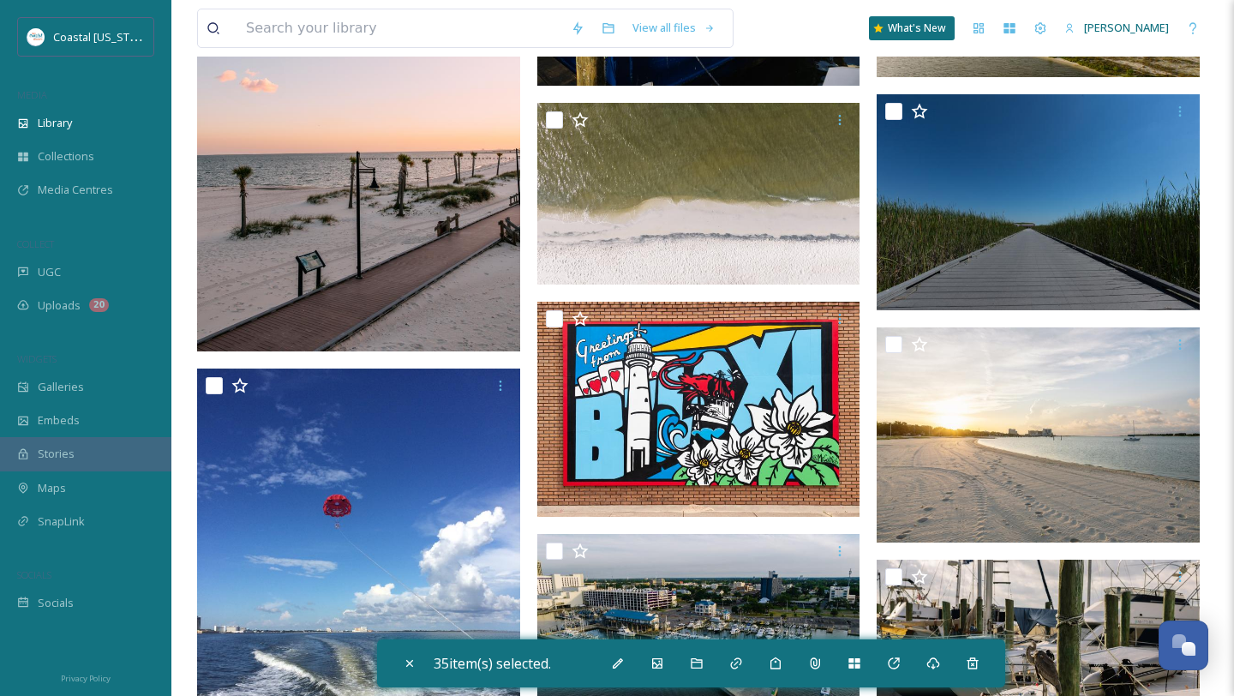
scroll to position [7233, 0]
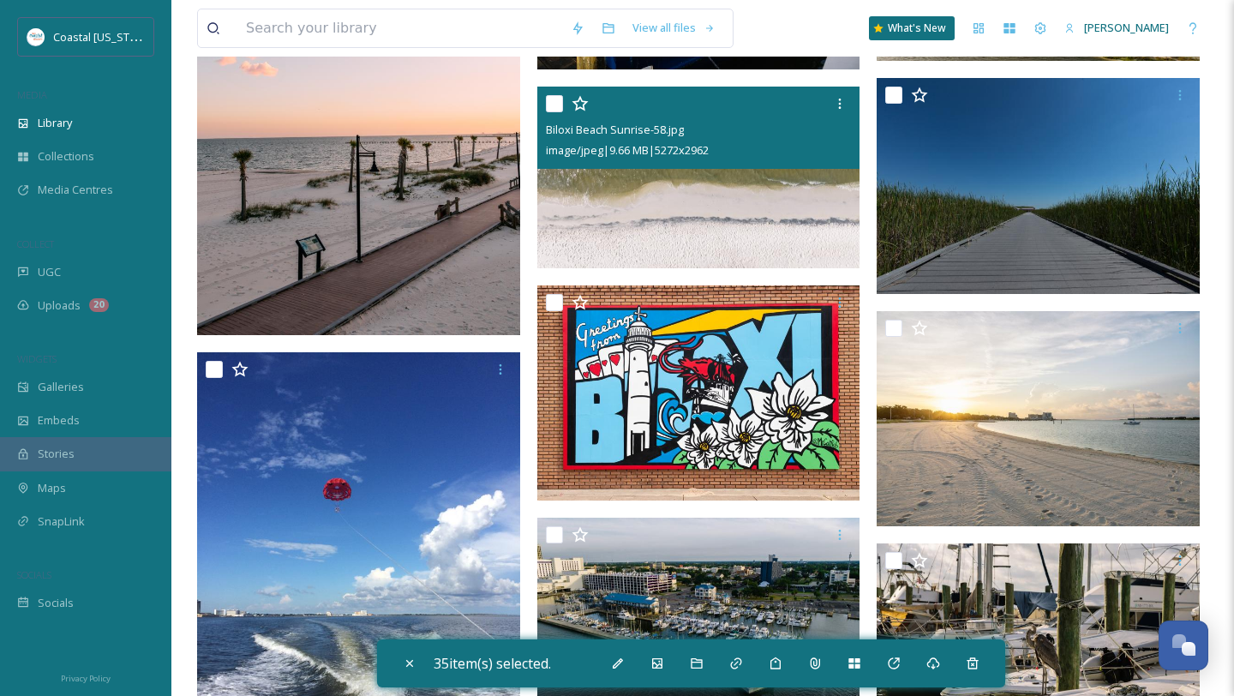
click at [551, 99] on input "checkbox" at bounding box center [554, 103] width 17 height 17
checkbox input "true"
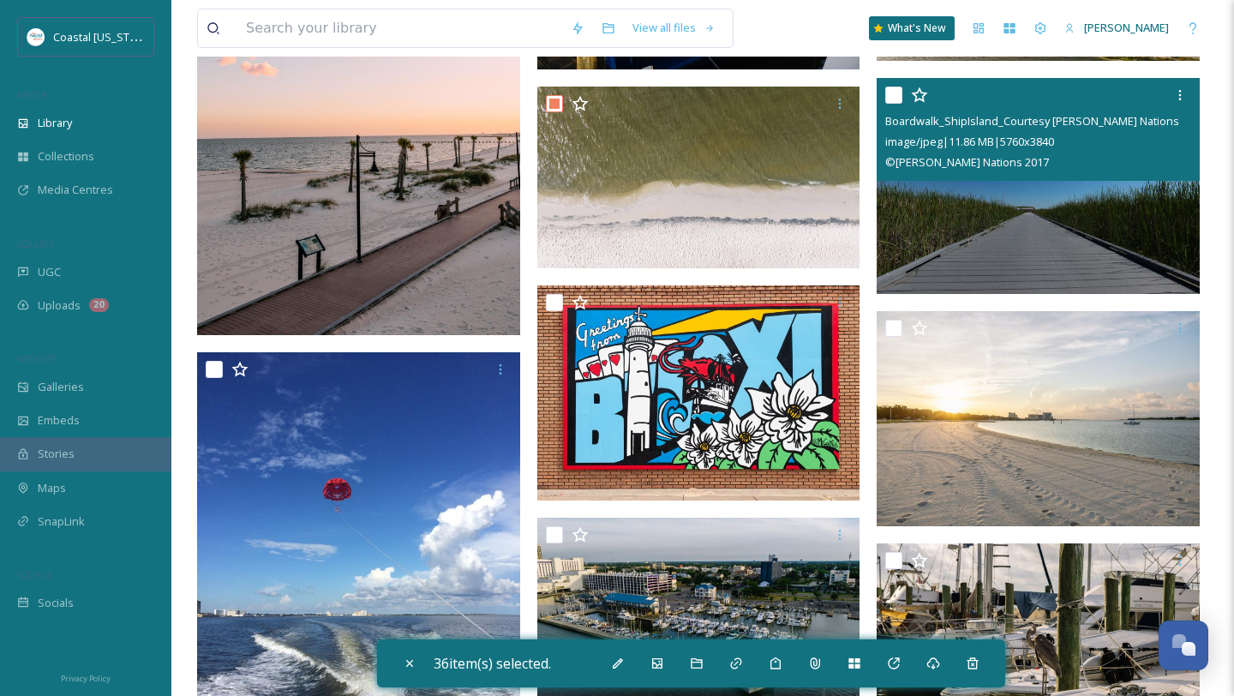
click at [897, 93] on input "checkbox" at bounding box center [894, 95] width 17 height 17
checkbox input "true"
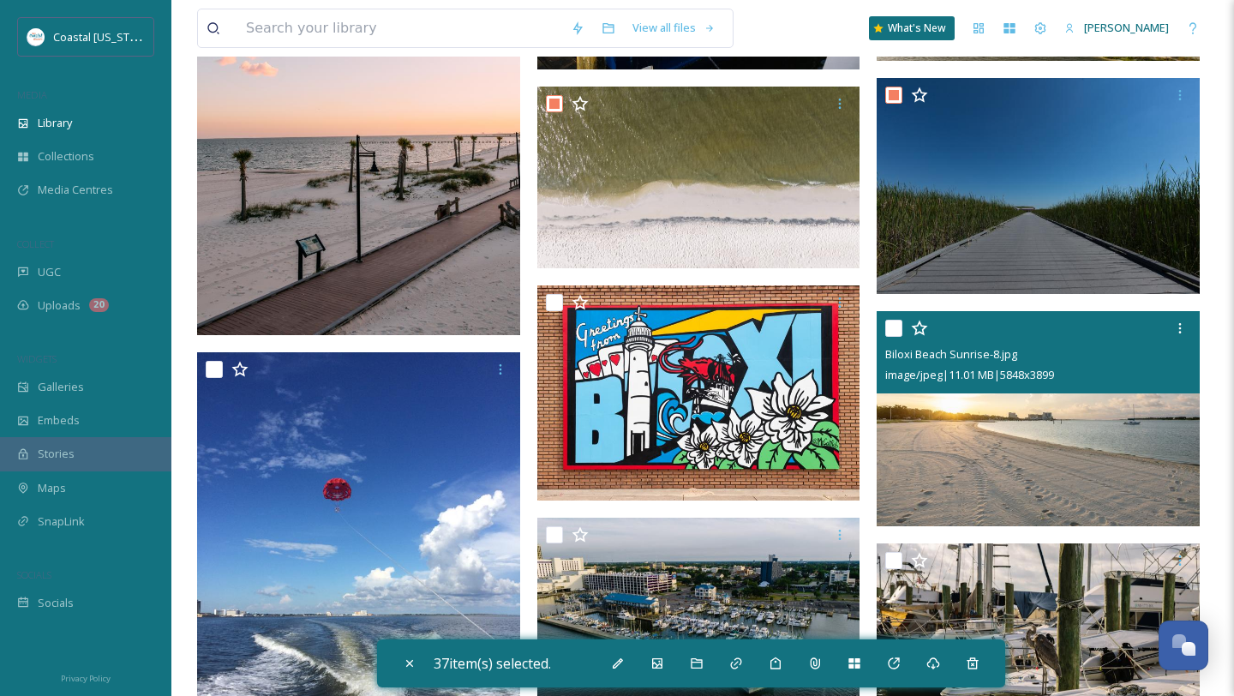
click at [894, 330] on input "checkbox" at bounding box center [894, 328] width 17 height 17
checkbox input "true"
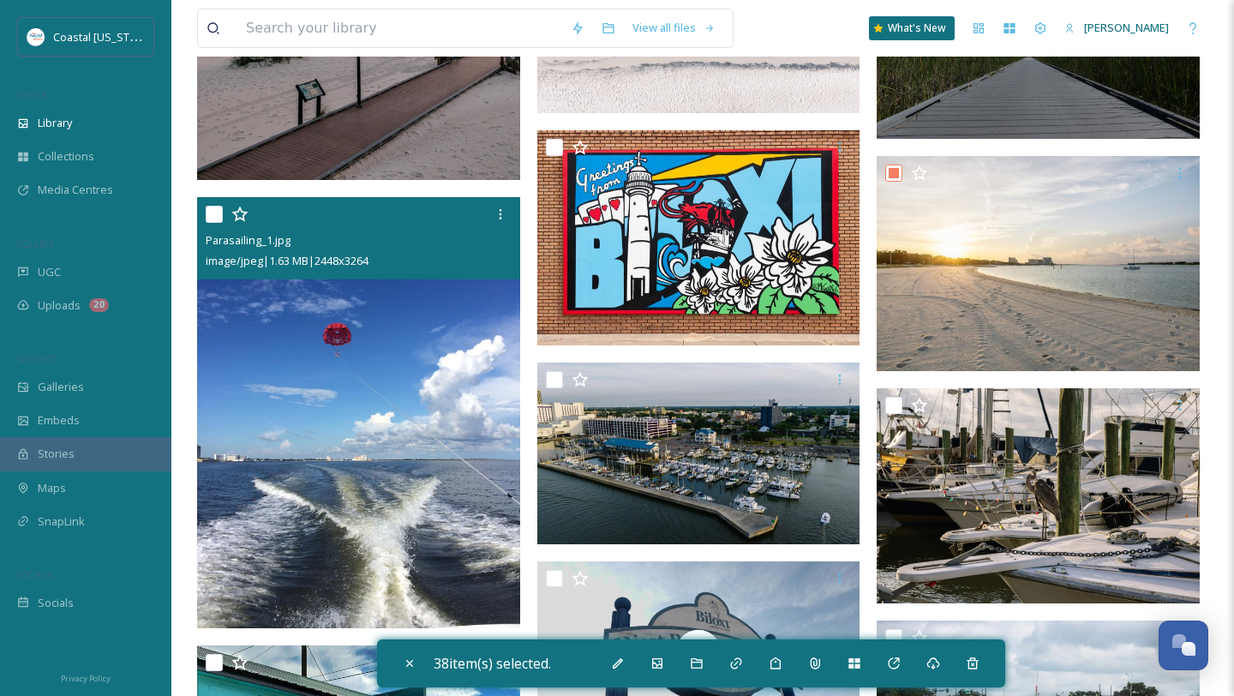
scroll to position [7389, 0]
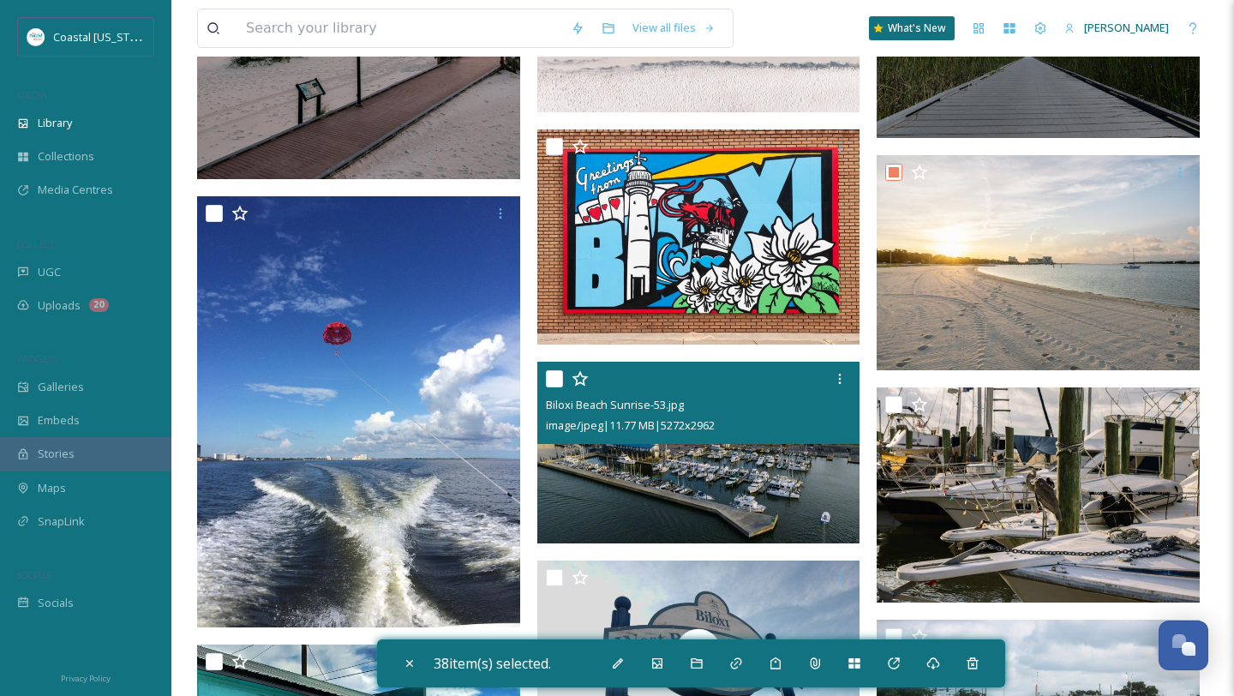
click at [550, 372] on input "checkbox" at bounding box center [554, 378] width 17 height 17
checkbox input "true"
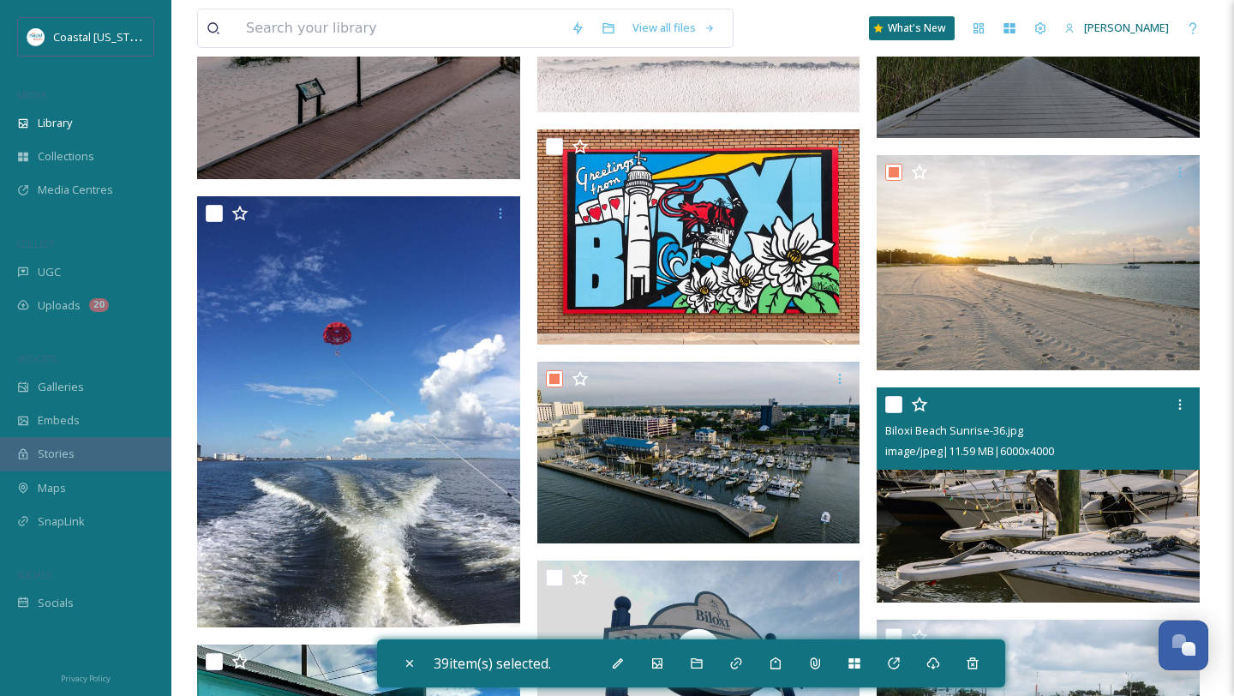
click at [897, 405] on input "checkbox" at bounding box center [894, 404] width 17 height 17
checkbox input "true"
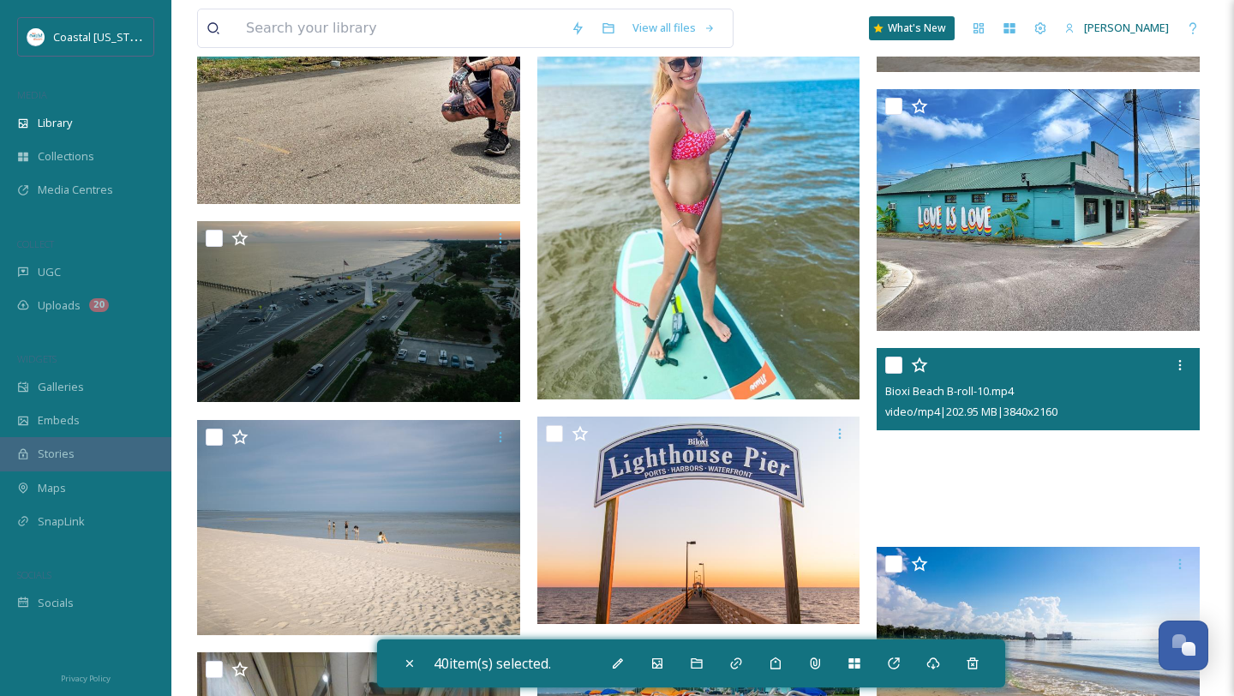
scroll to position [8180, 0]
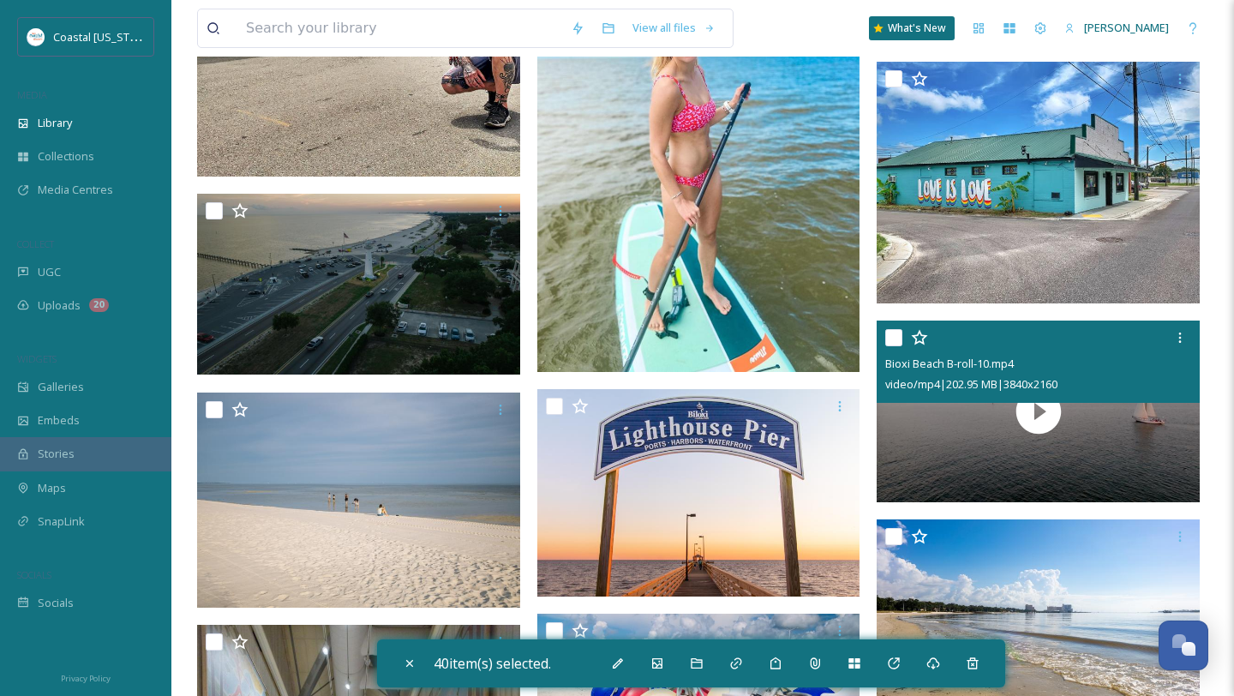
click at [896, 344] on input "checkbox" at bounding box center [894, 337] width 17 height 17
checkbox input "true"
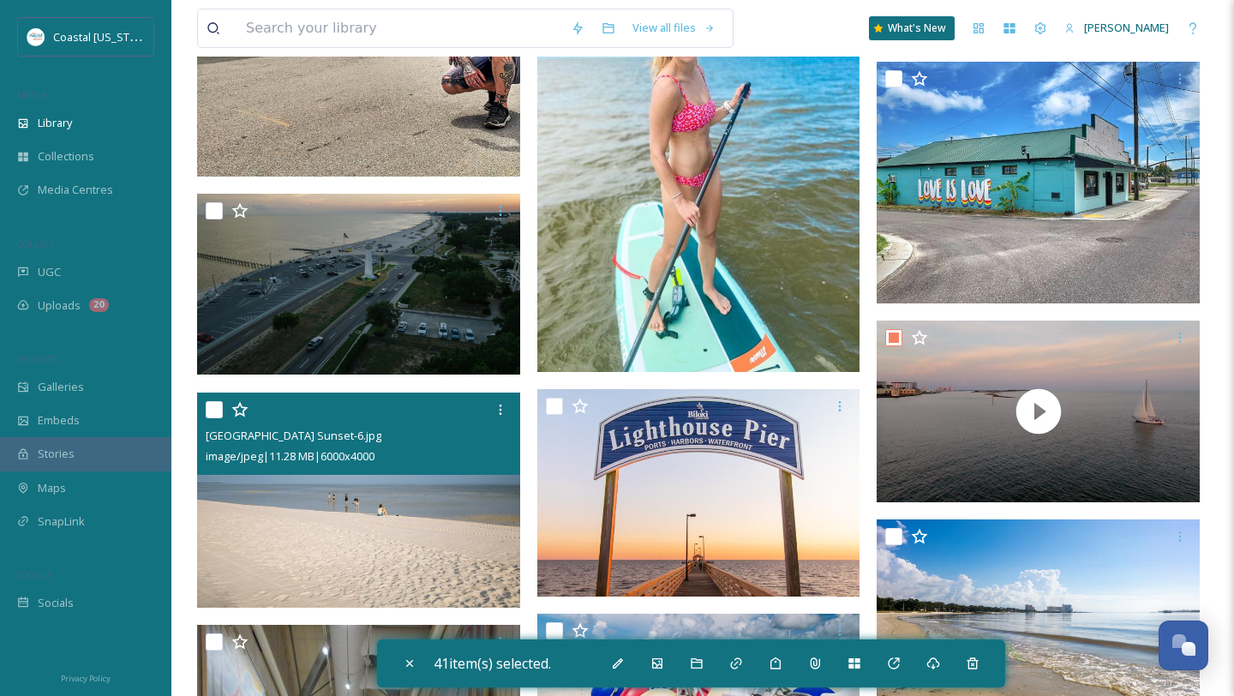
click at [206, 411] on input "checkbox" at bounding box center [214, 409] width 17 height 17
checkbox input "true"
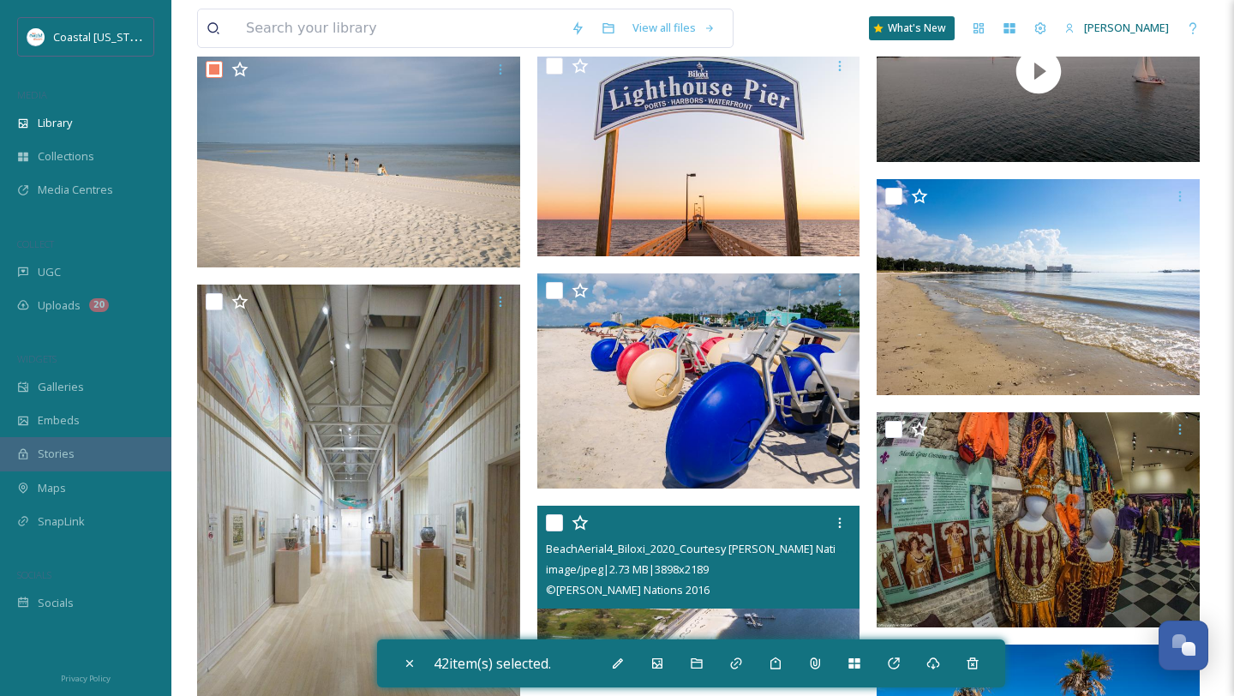
scroll to position [8550, 0]
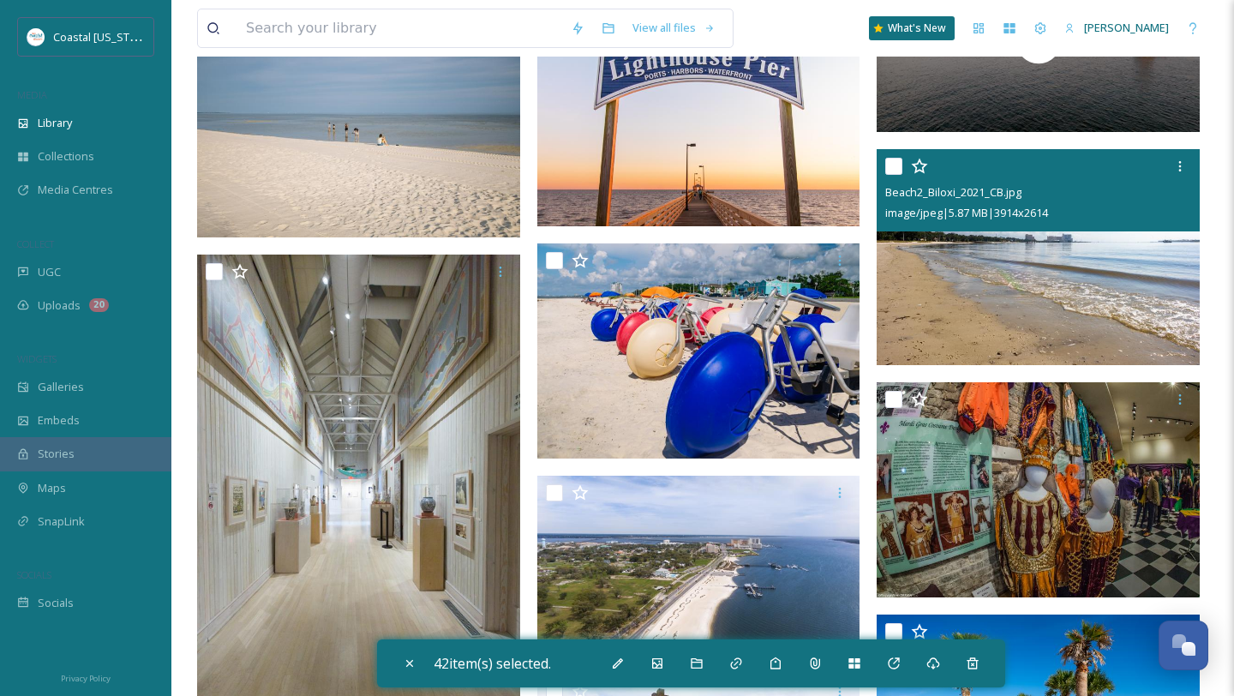
click at [890, 154] on div at bounding box center [1041, 166] width 310 height 31
click at [898, 172] on input "checkbox" at bounding box center [894, 166] width 17 height 17
checkbox input "true"
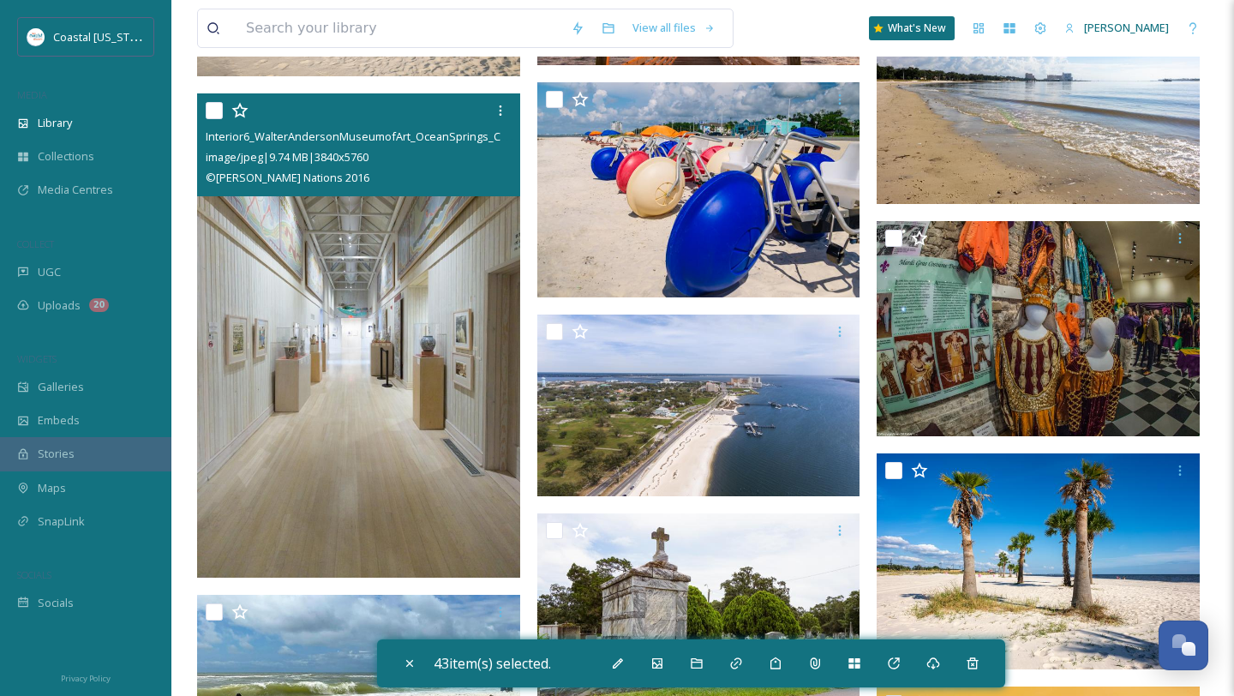
scroll to position [8752, 0]
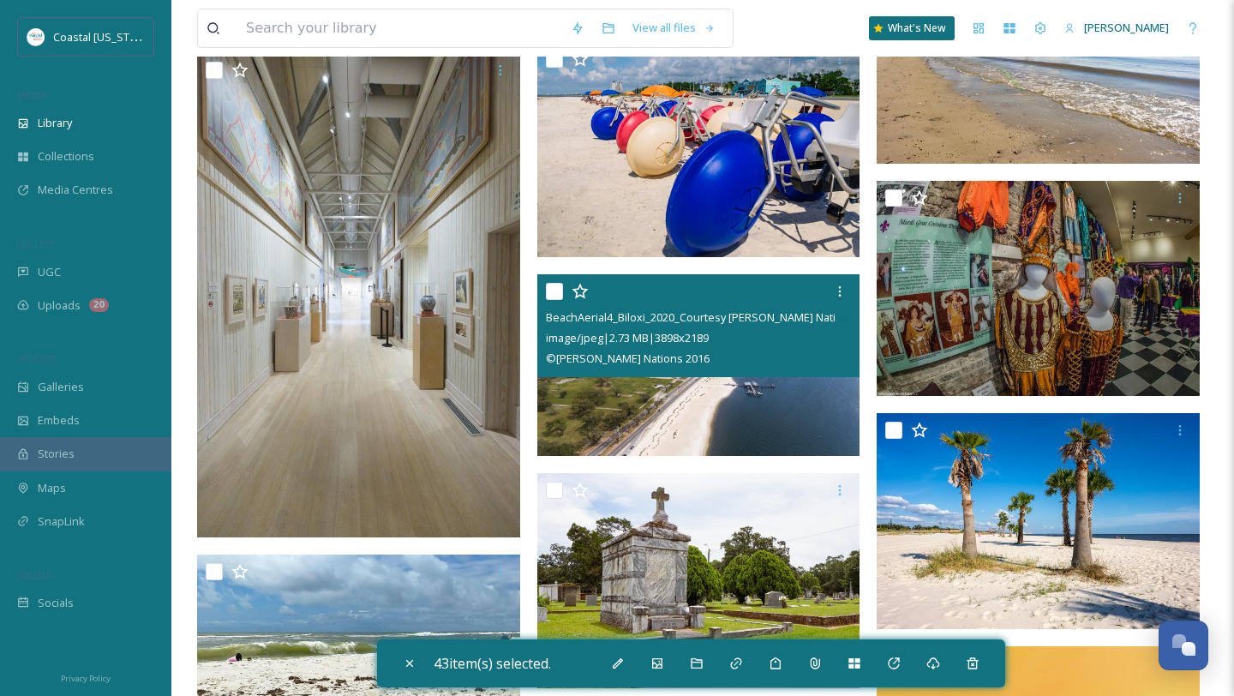
click at [552, 300] on div at bounding box center [701, 291] width 310 height 31
click at [546, 302] on div at bounding box center [701, 291] width 310 height 31
click at [552, 296] on input "checkbox" at bounding box center [554, 291] width 17 height 17
checkbox input "true"
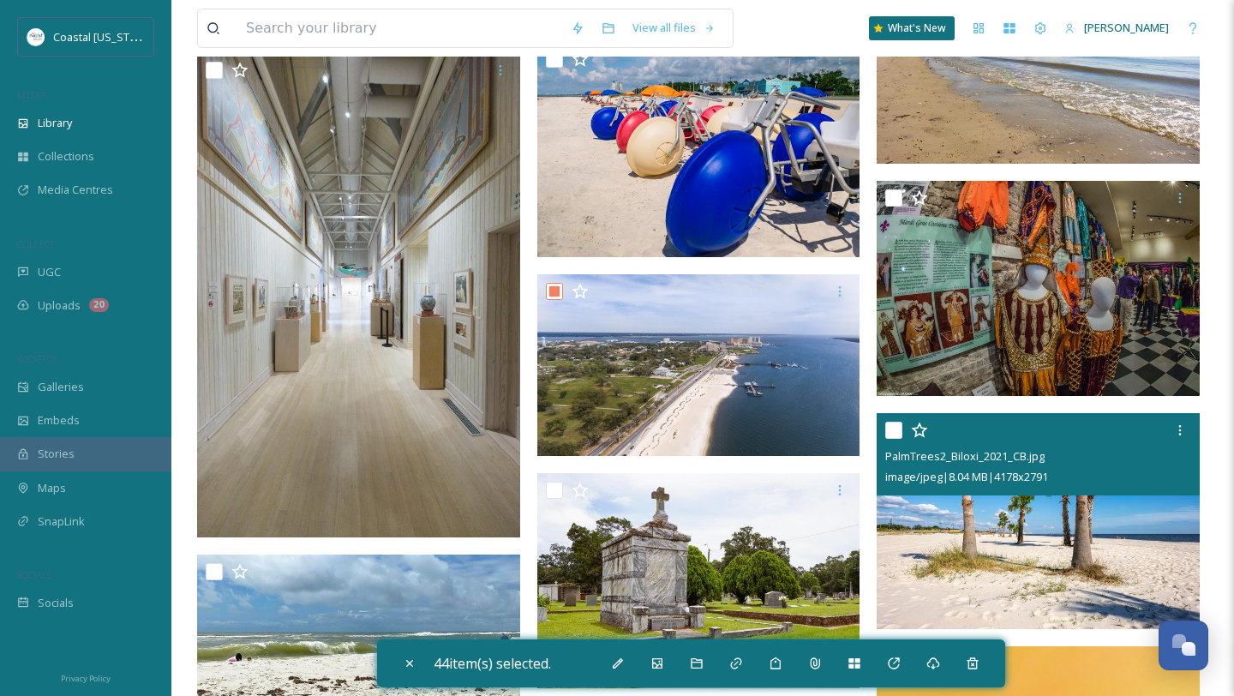
click at [897, 433] on input "checkbox" at bounding box center [894, 430] width 17 height 17
checkbox input "true"
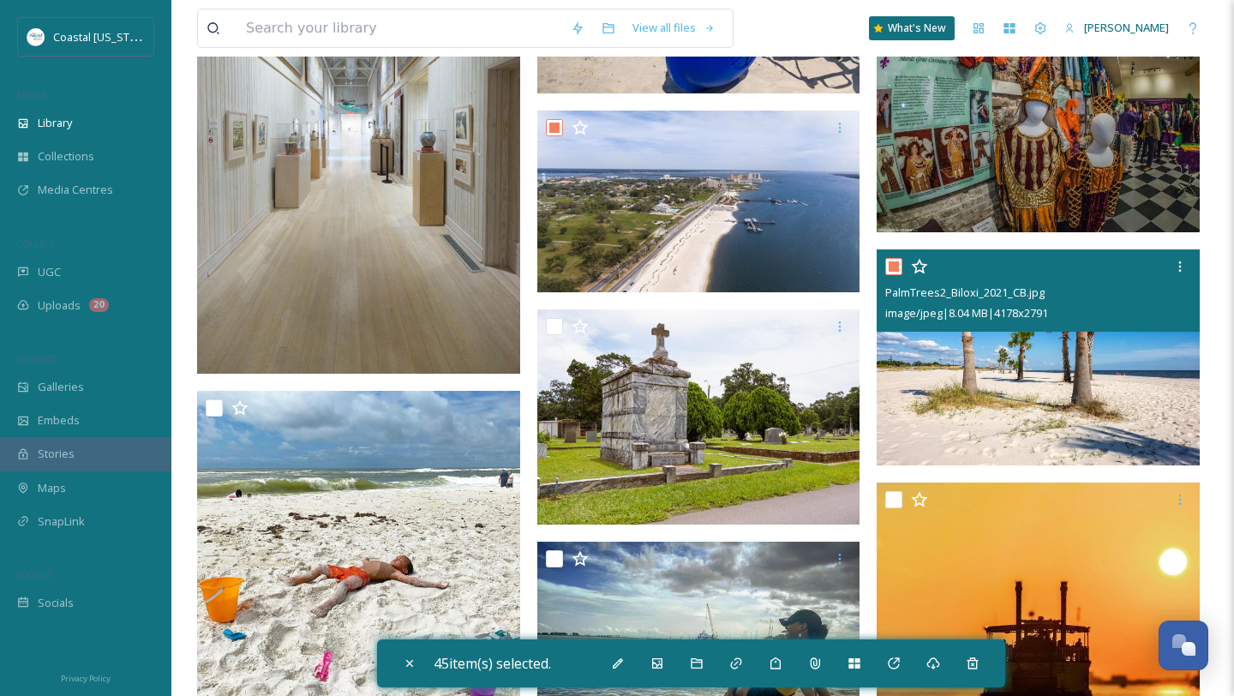
scroll to position [8939, 0]
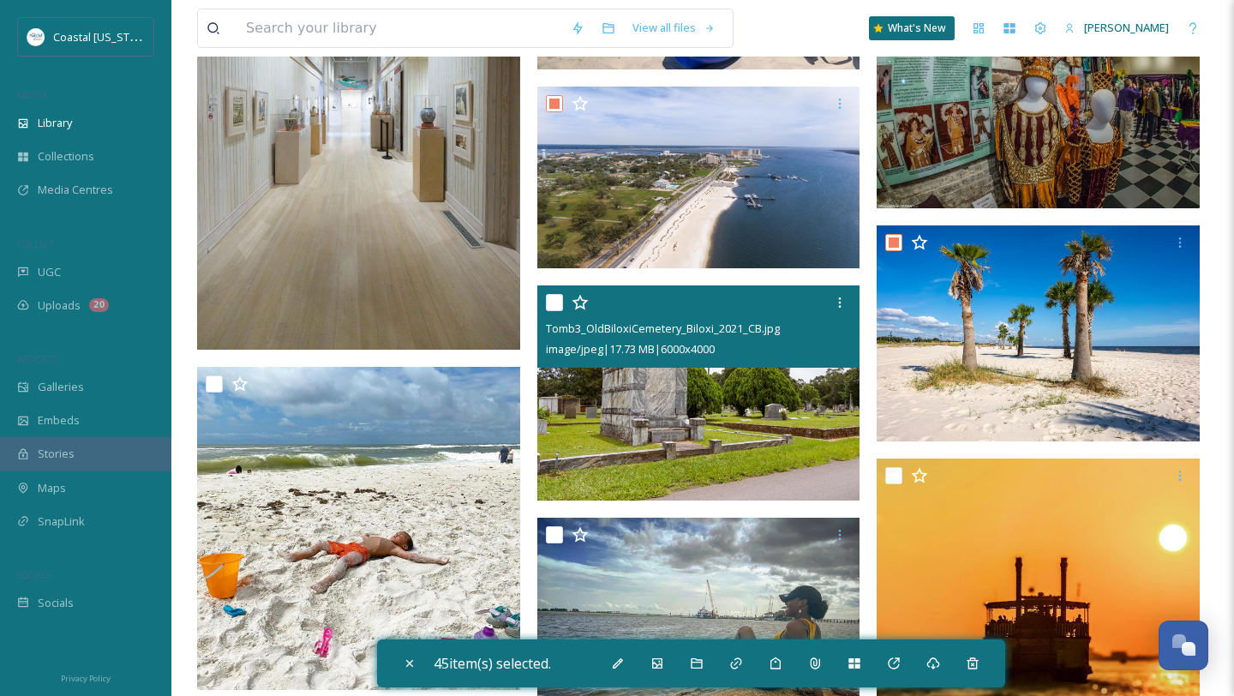
click at [560, 300] on input "checkbox" at bounding box center [554, 302] width 17 height 17
checkbox input "false"
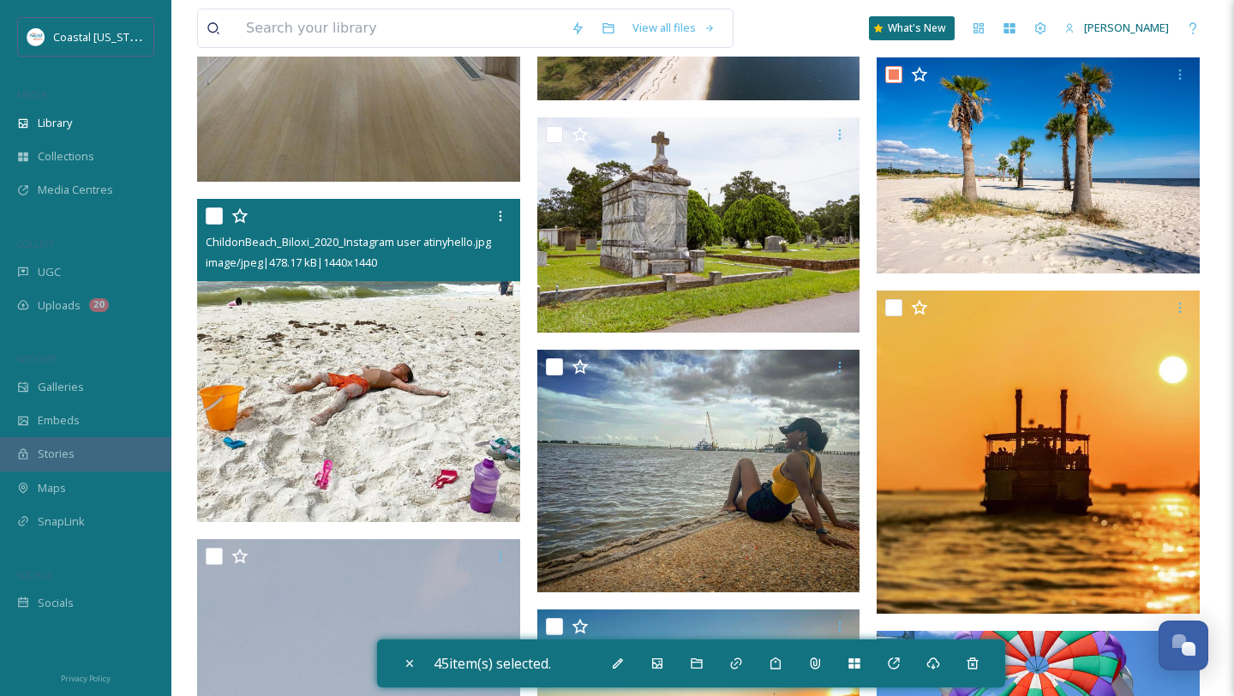
scroll to position [9116, 0]
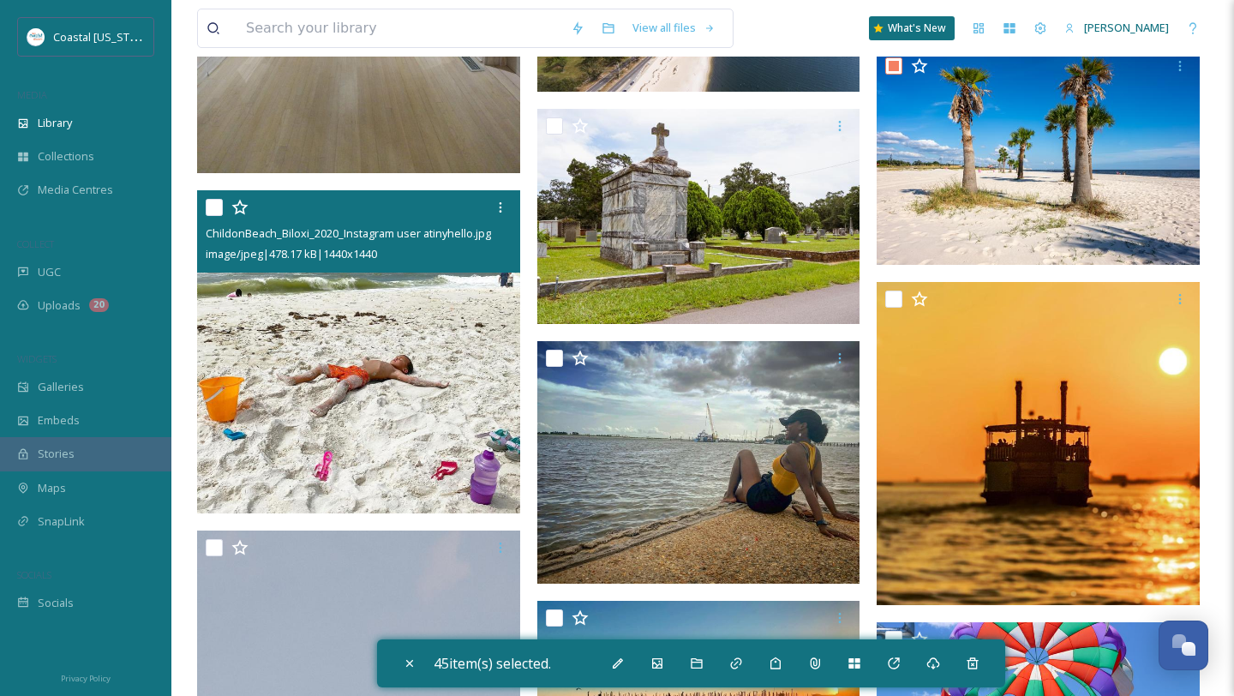
click at [219, 207] on input "checkbox" at bounding box center [214, 207] width 17 height 17
checkbox input "true"
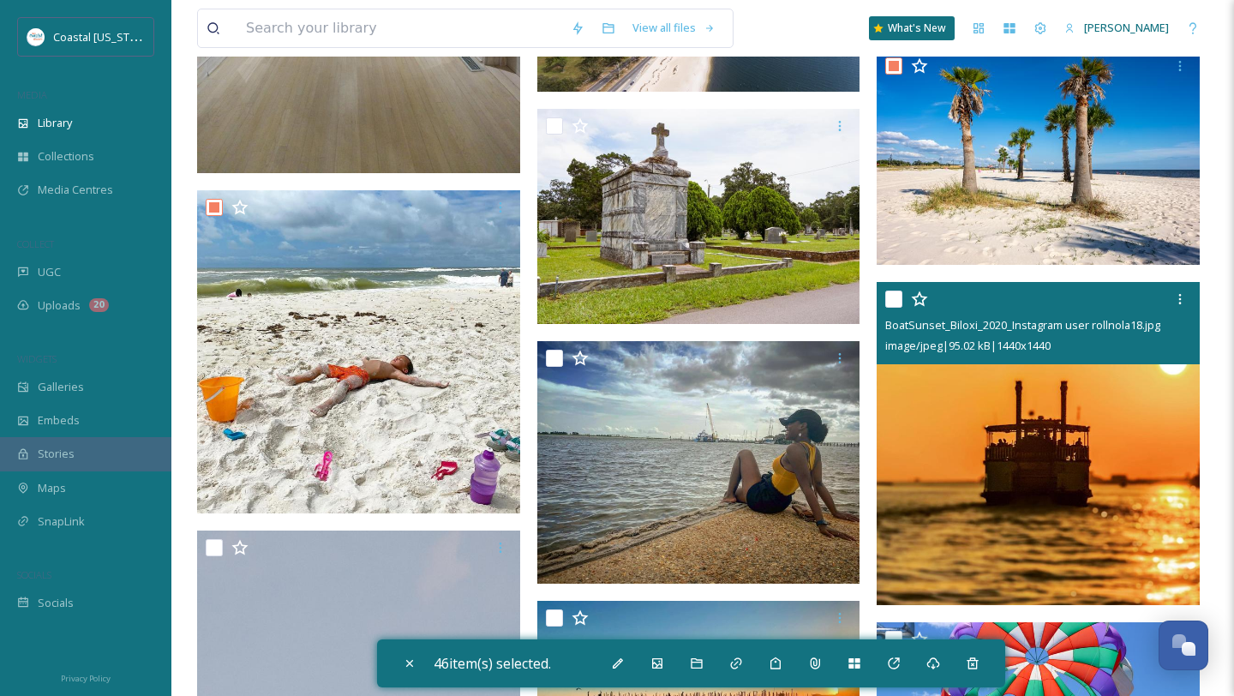
click at [896, 302] on input "checkbox" at bounding box center [894, 299] width 17 height 17
checkbox input "false"
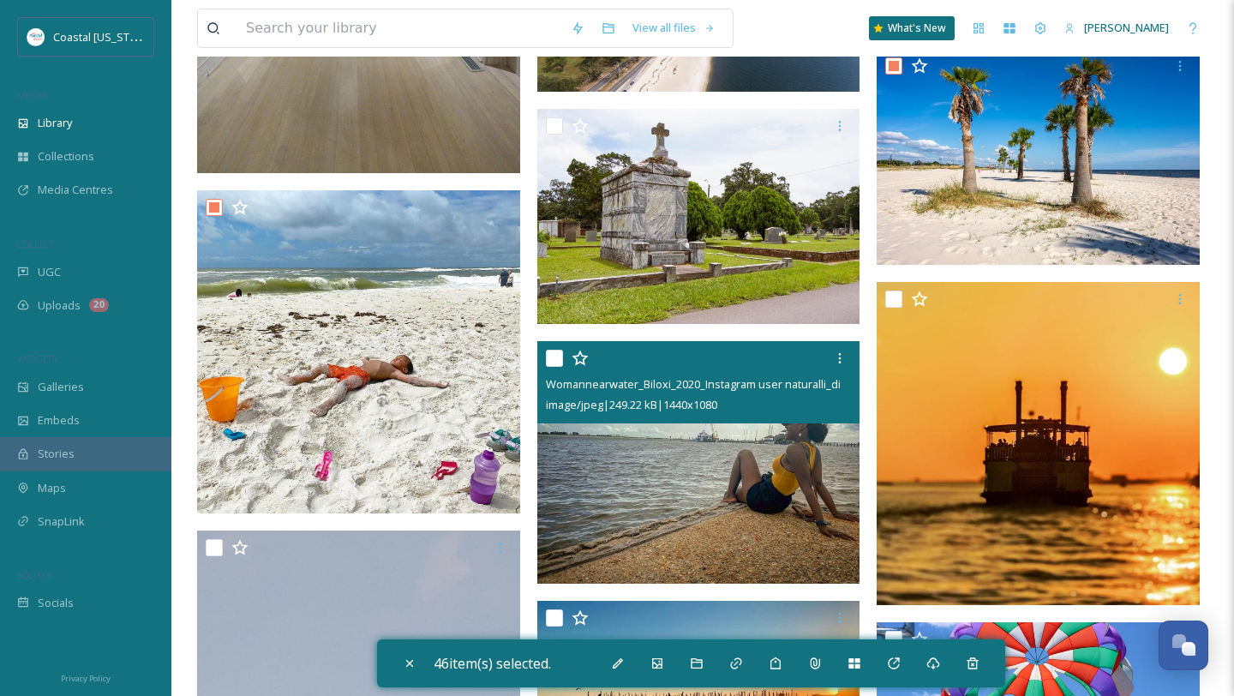
click at [550, 358] on input "checkbox" at bounding box center [554, 358] width 17 height 17
checkbox input "true"
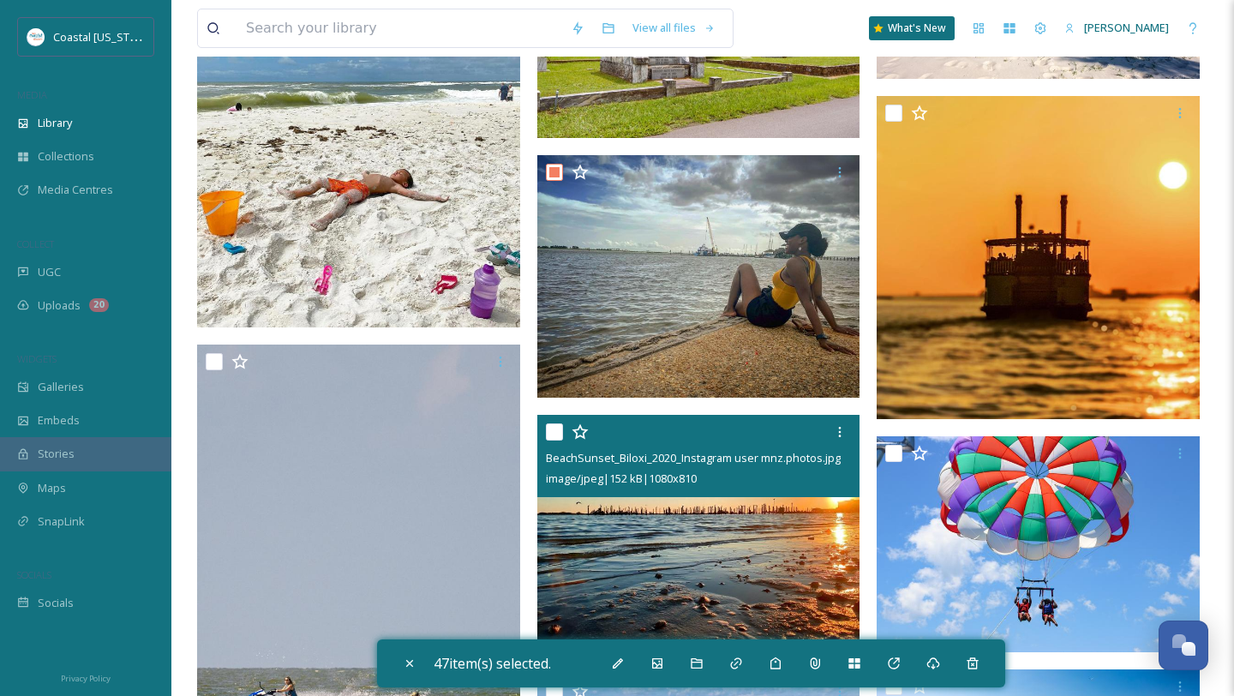
scroll to position [9473, 0]
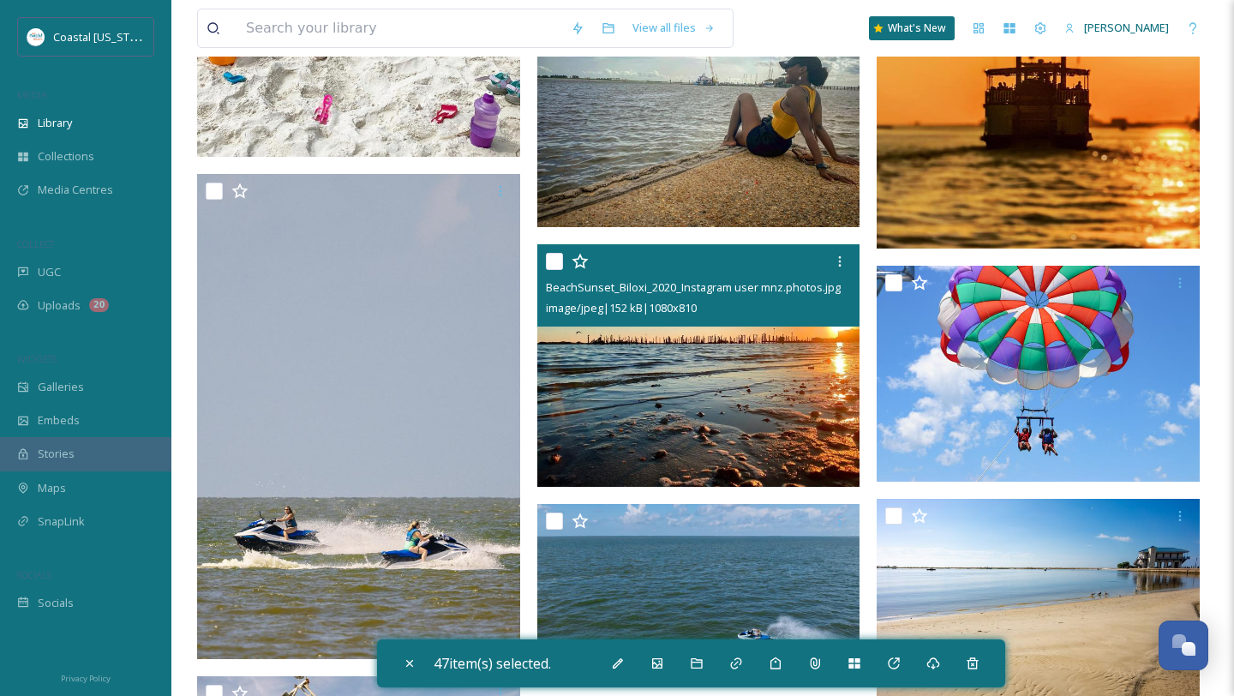
click at [544, 255] on div "BeachSunset_Biloxi_2020_Instagram user mnz.photos.jpg image/jpeg | 152 kB | 108…" at bounding box center [698, 285] width 323 height 82
click at [551, 261] on input "checkbox" at bounding box center [554, 261] width 17 height 17
checkbox input "true"
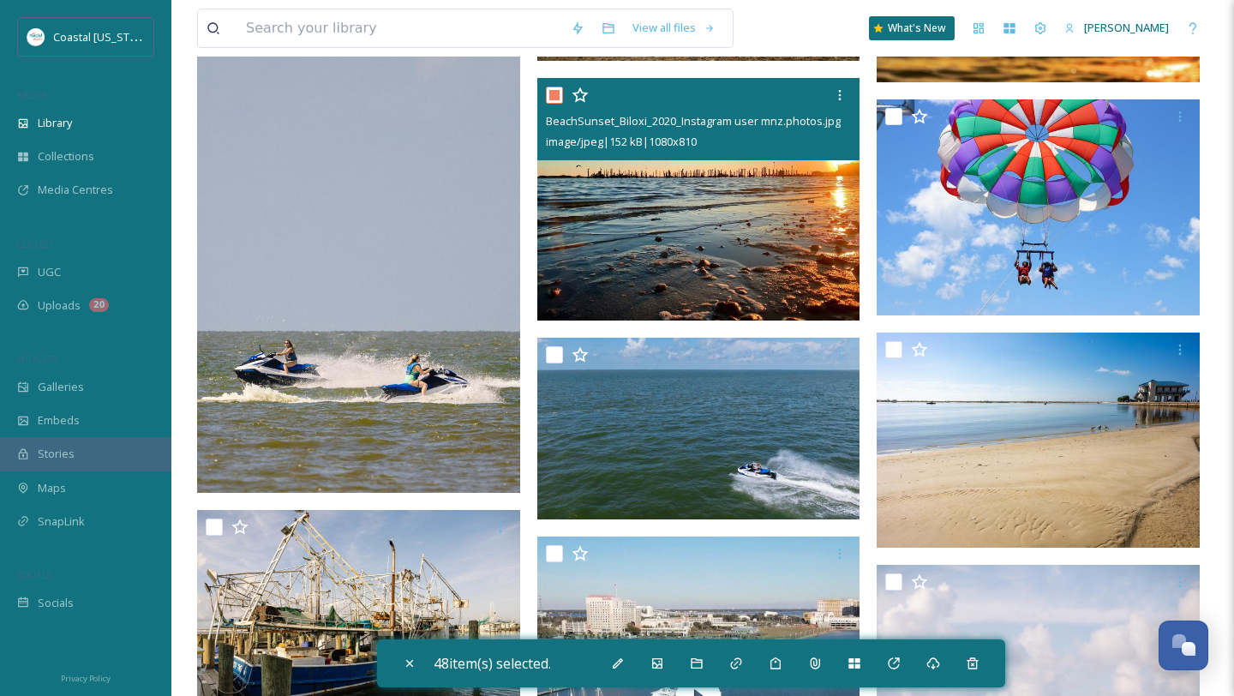
scroll to position [9625, 0]
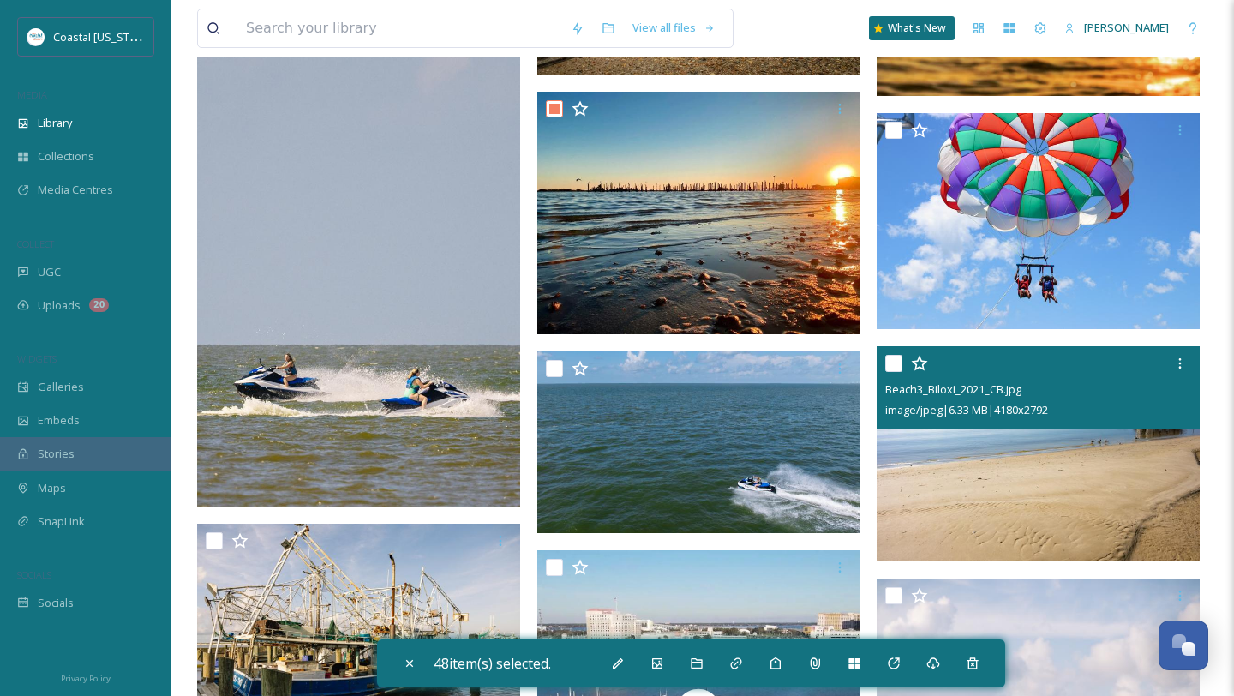
click at [896, 372] on div at bounding box center [1041, 363] width 310 height 31
click at [897, 362] on input "checkbox" at bounding box center [894, 363] width 17 height 17
checkbox input "true"
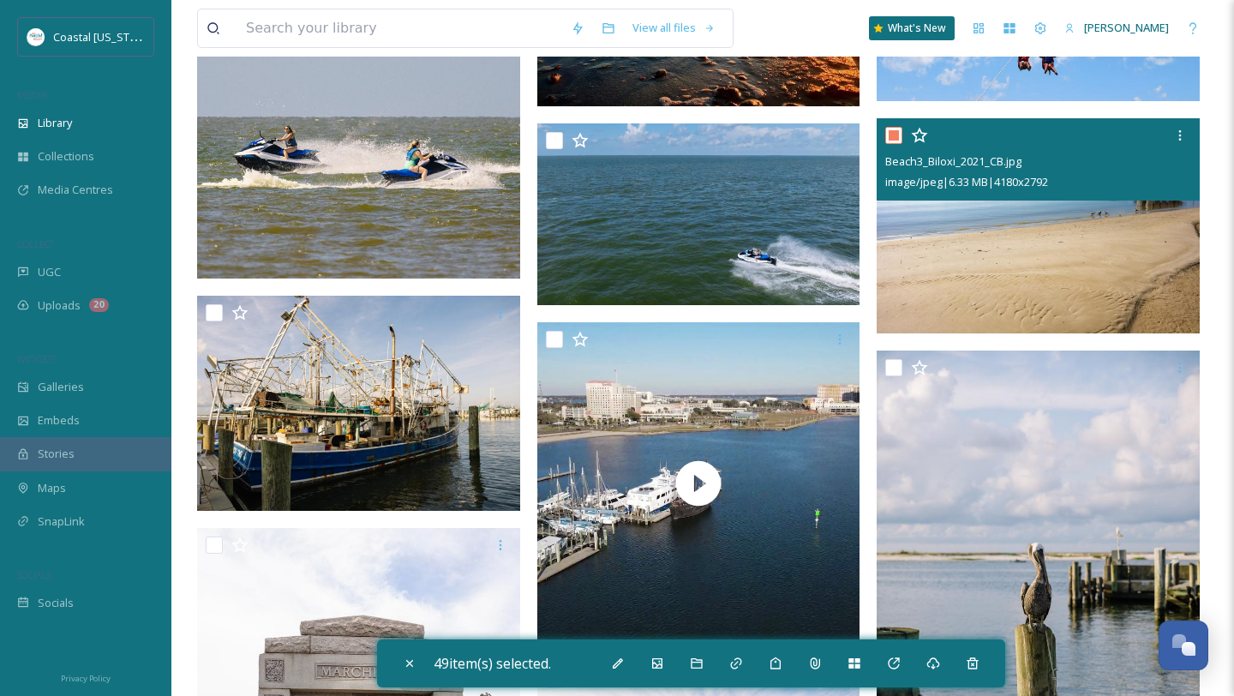
scroll to position [9876, 0]
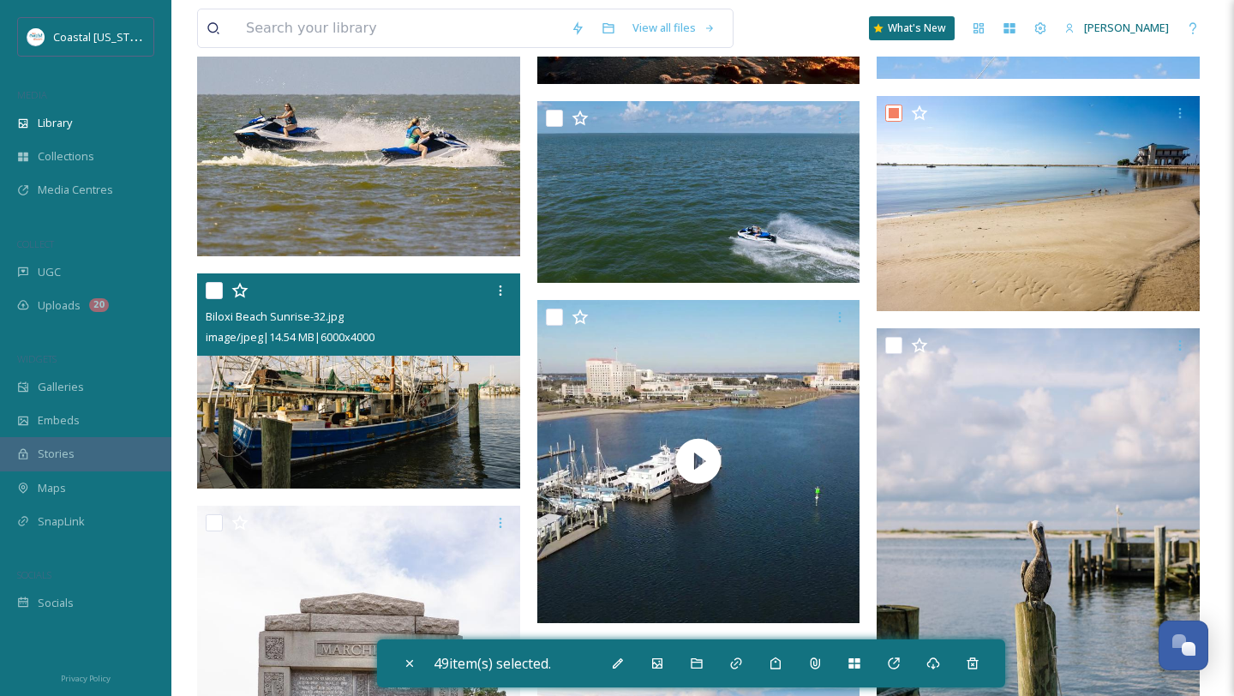
click at [212, 291] on input "checkbox" at bounding box center [214, 290] width 17 height 17
checkbox input "true"
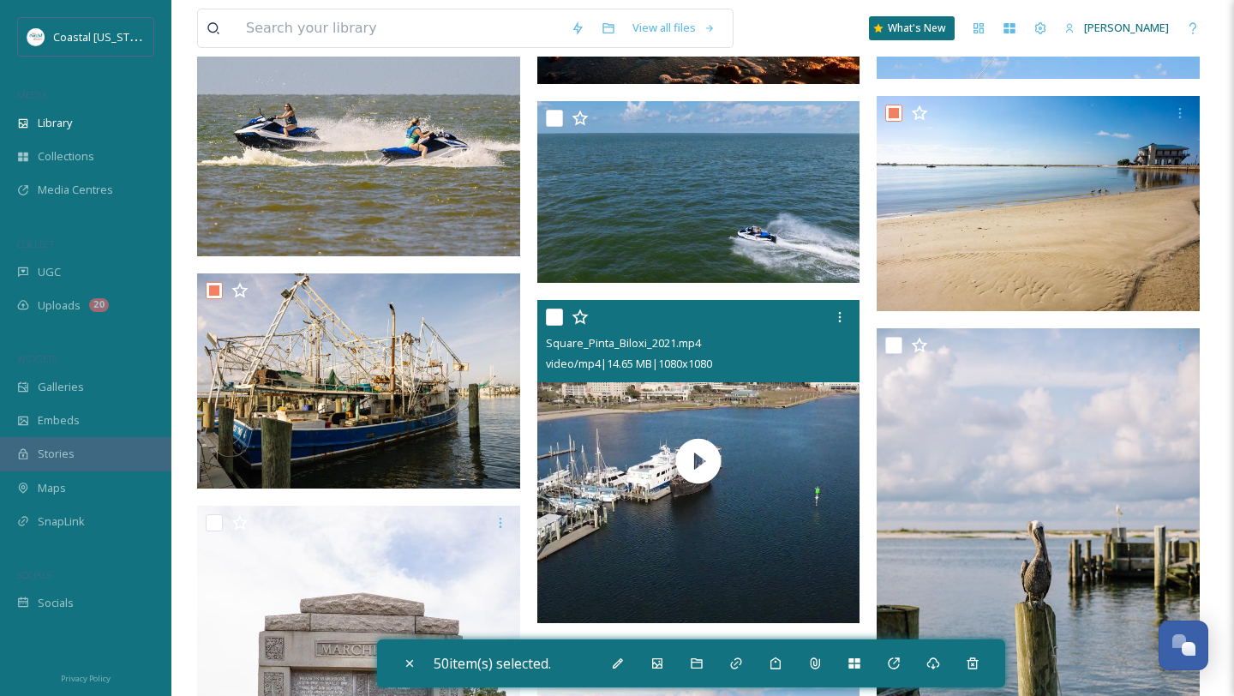
click at [555, 319] on input "checkbox" at bounding box center [554, 317] width 17 height 17
click at [558, 317] on input "checkbox" at bounding box center [554, 317] width 17 height 17
checkbox input "false"
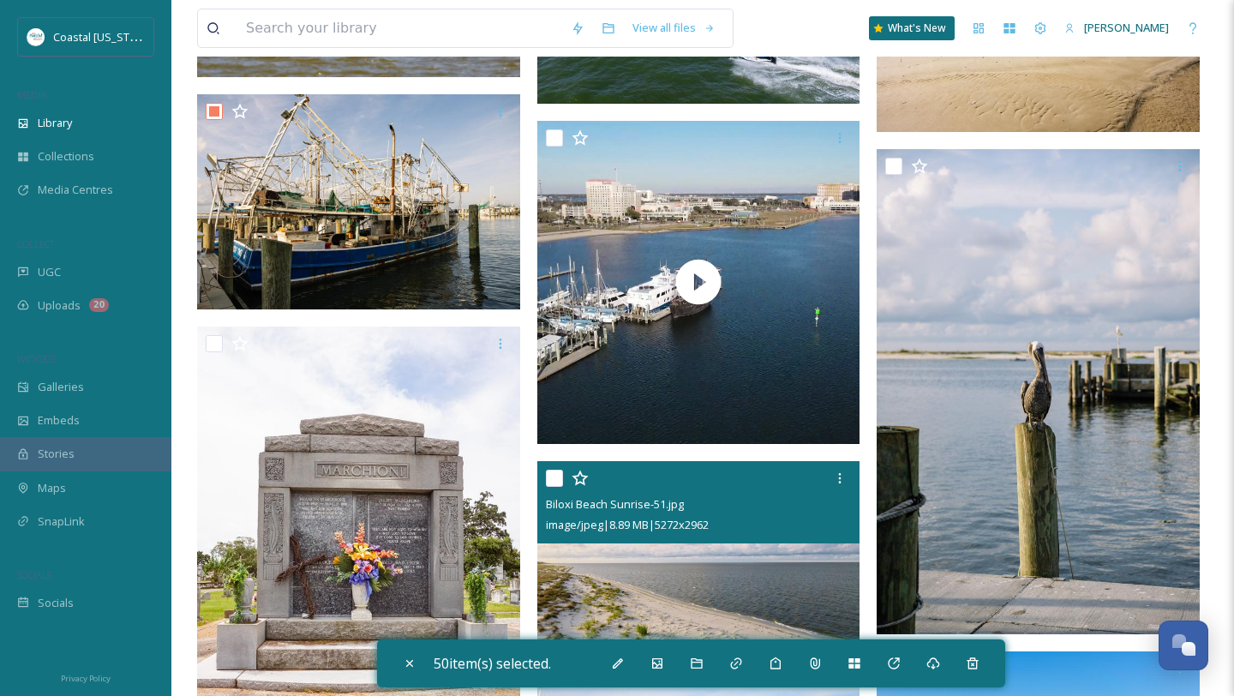
scroll to position [10088, 0]
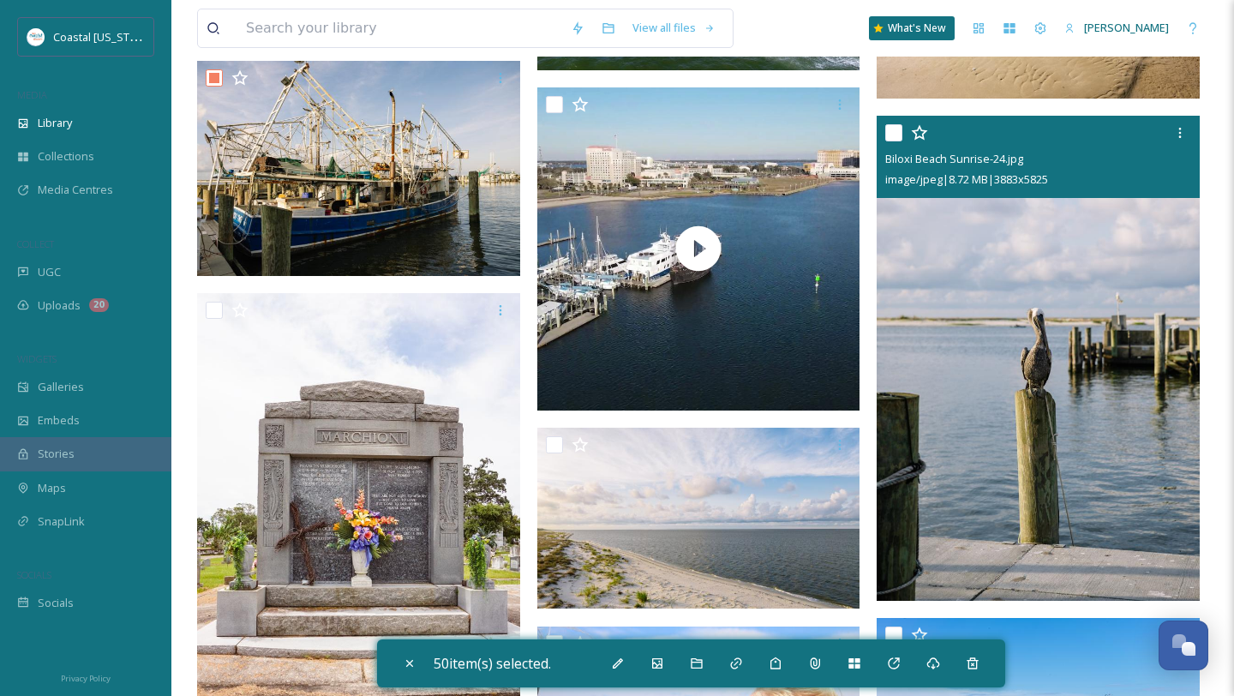
click at [892, 126] on input "checkbox" at bounding box center [894, 132] width 17 height 17
checkbox input "true"
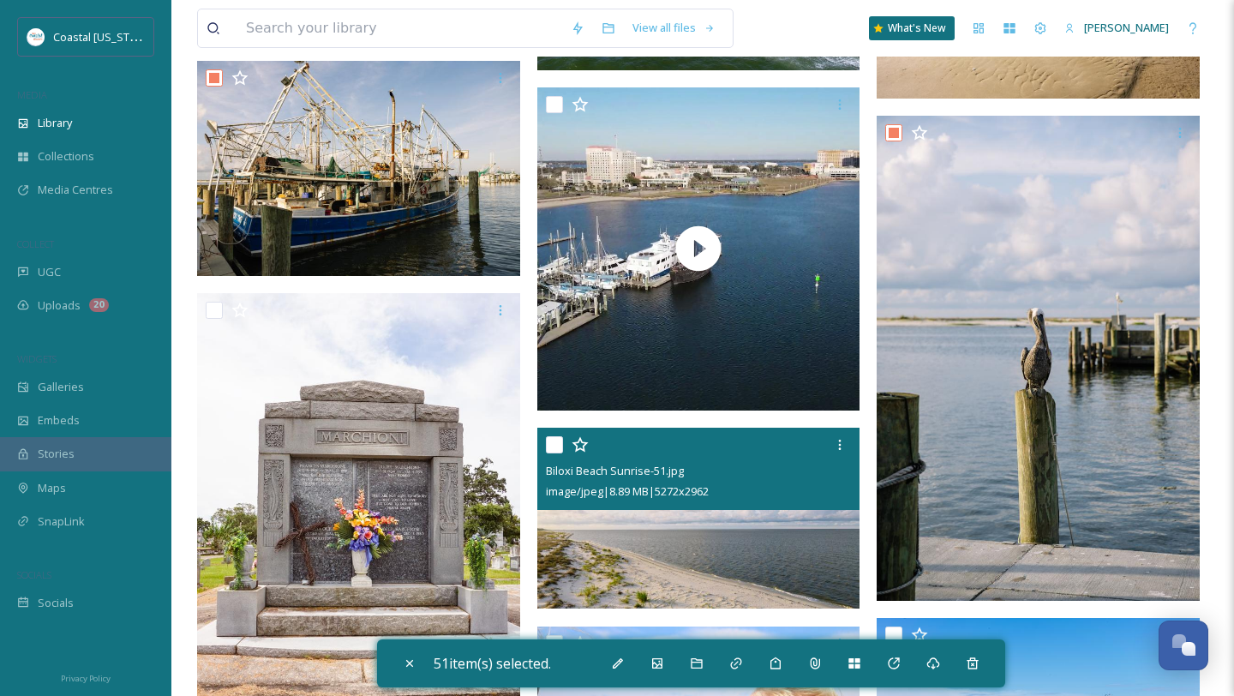
click at [550, 446] on input "checkbox" at bounding box center [554, 444] width 17 height 17
checkbox input "true"
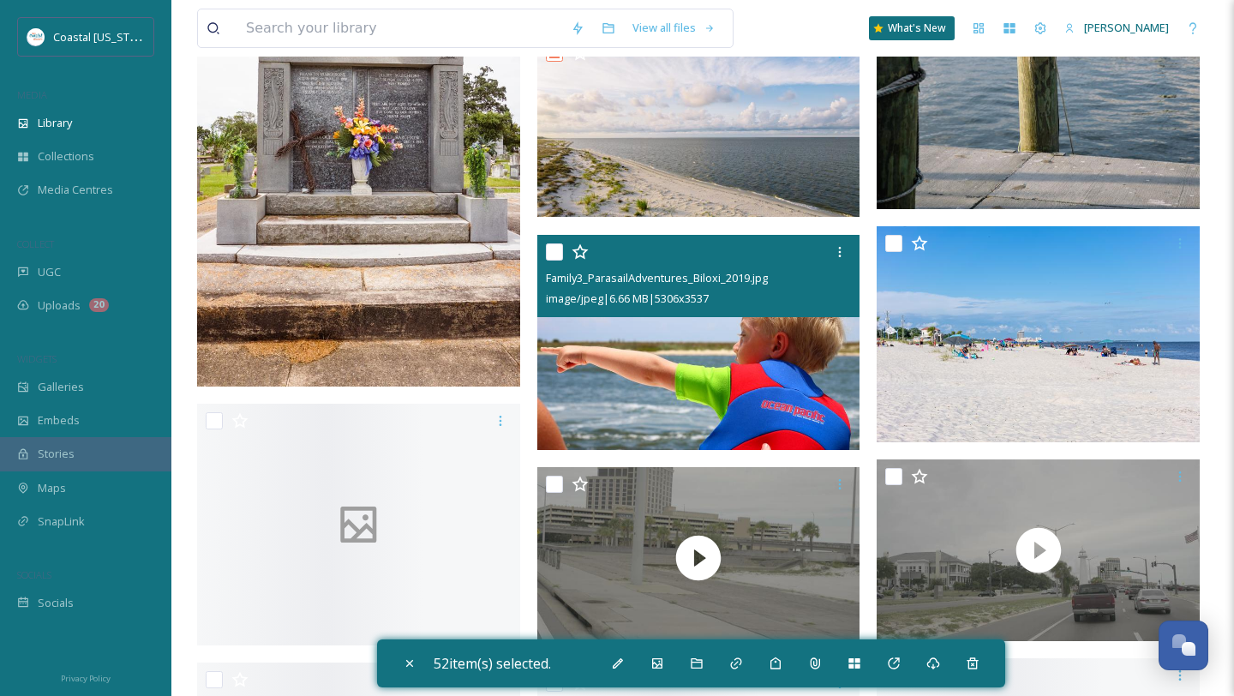
scroll to position [10581, 0]
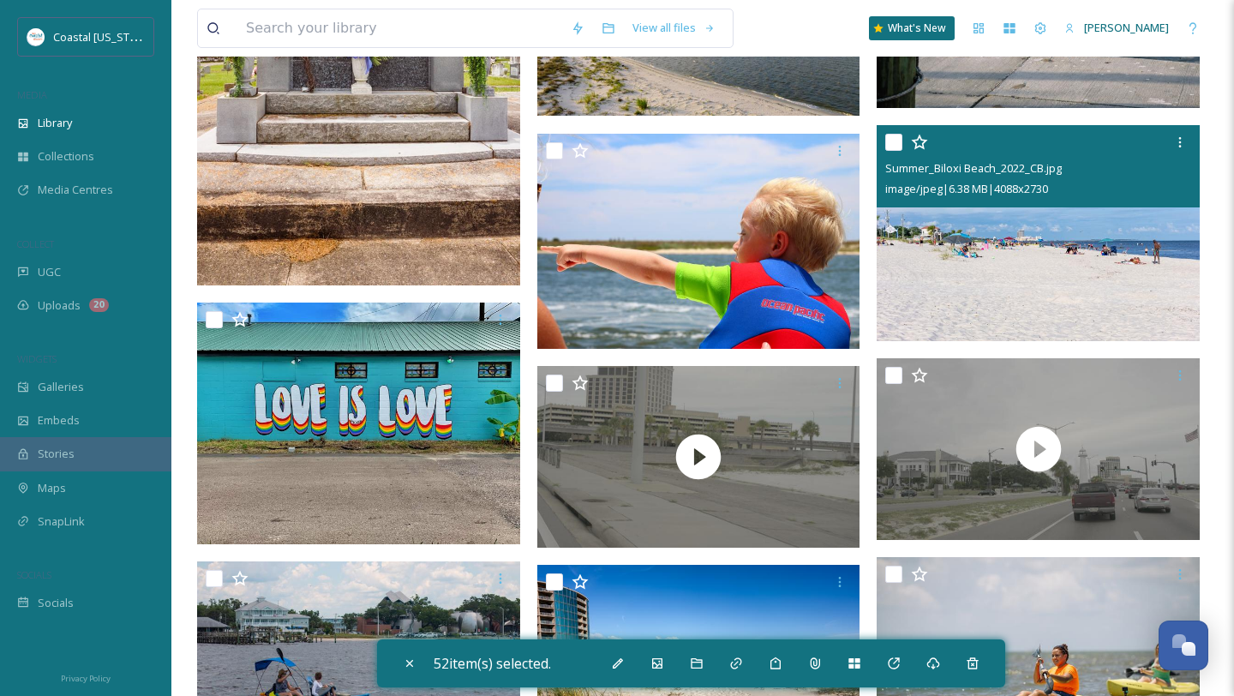
click at [890, 147] on input "checkbox" at bounding box center [894, 142] width 17 height 17
checkbox input "true"
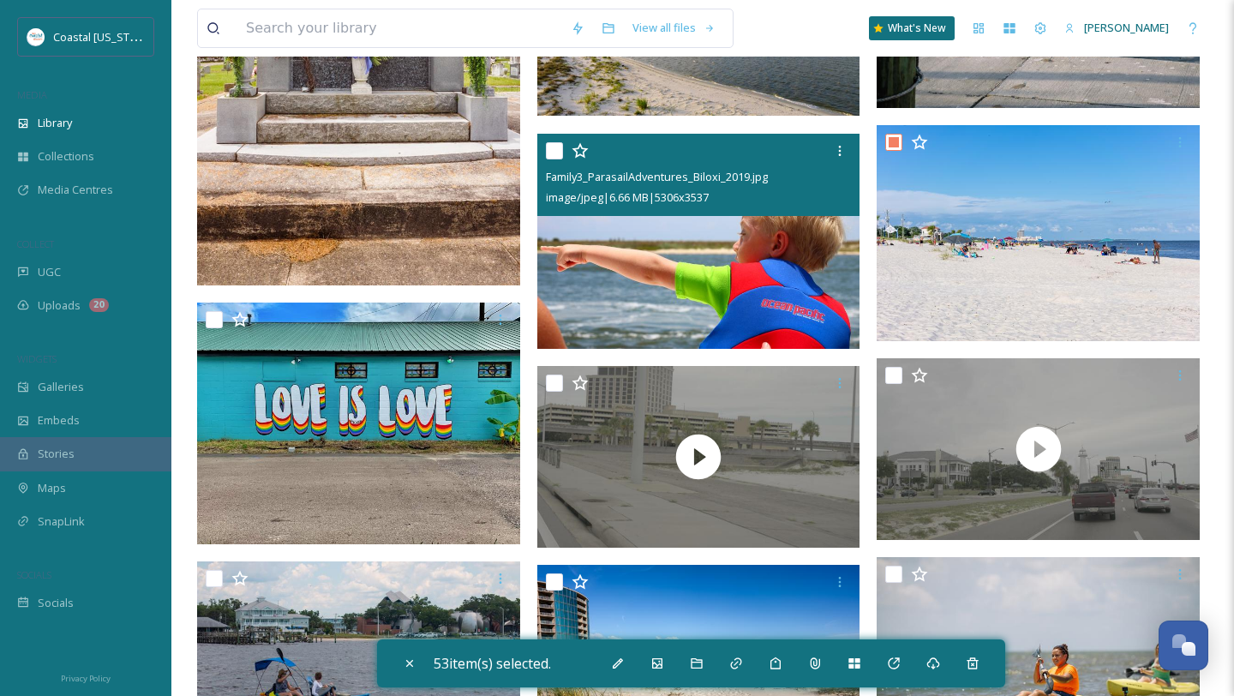
click at [556, 151] on input "checkbox" at bounding box center [554, 150] width 17 height 17
checkbox input "true"
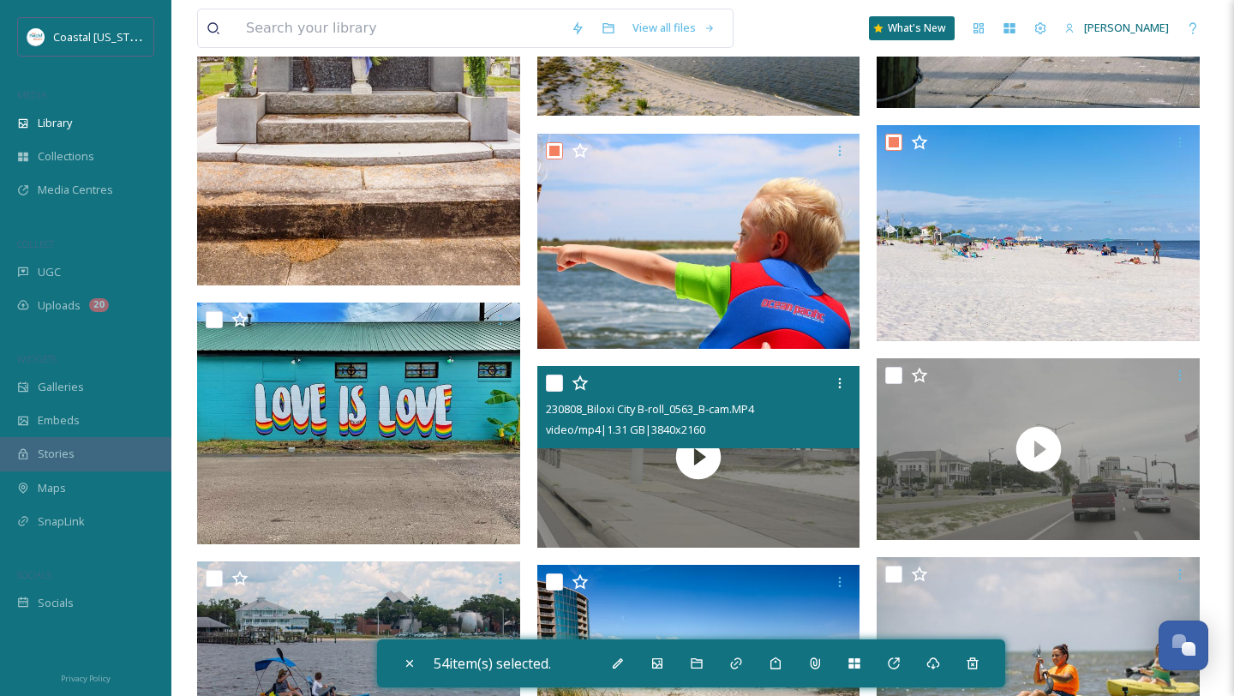
click at [556, 386] on input "checkbox" at bounding box center [554, 383] width 17 height 17
checkbox input "true"
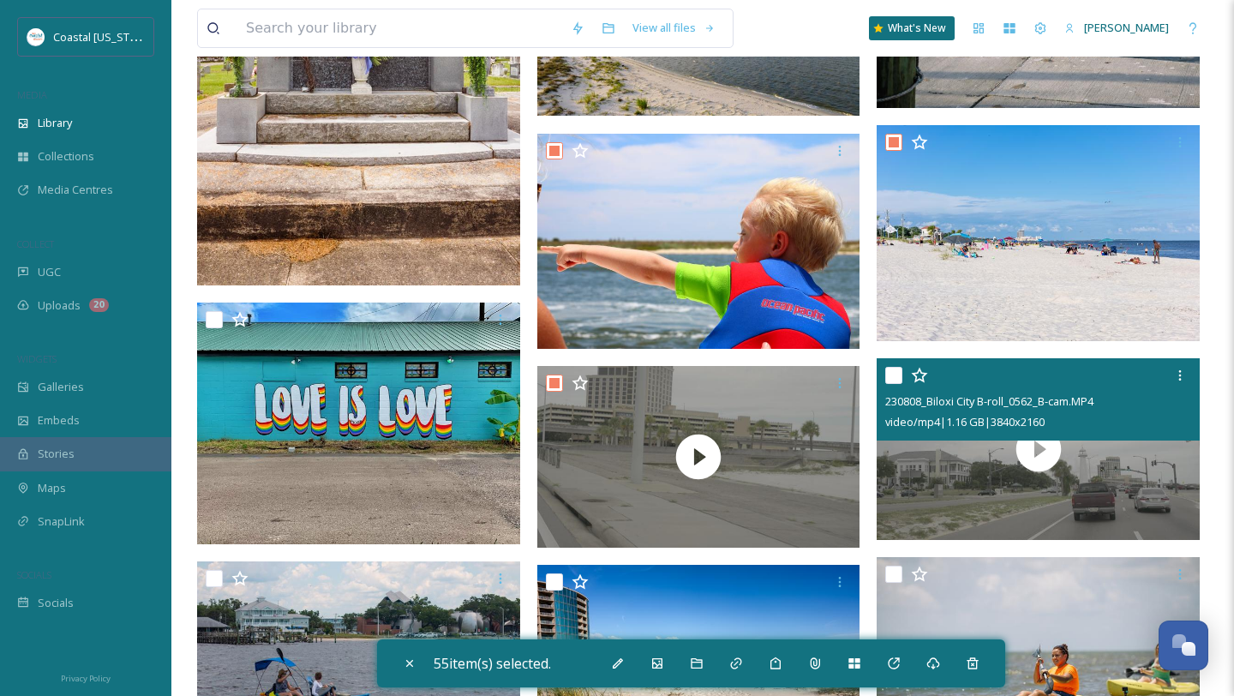
click at [898, 377] on input "checkbox" at bounding box center [894, 375] width 17 height 17
checkbox input "true"
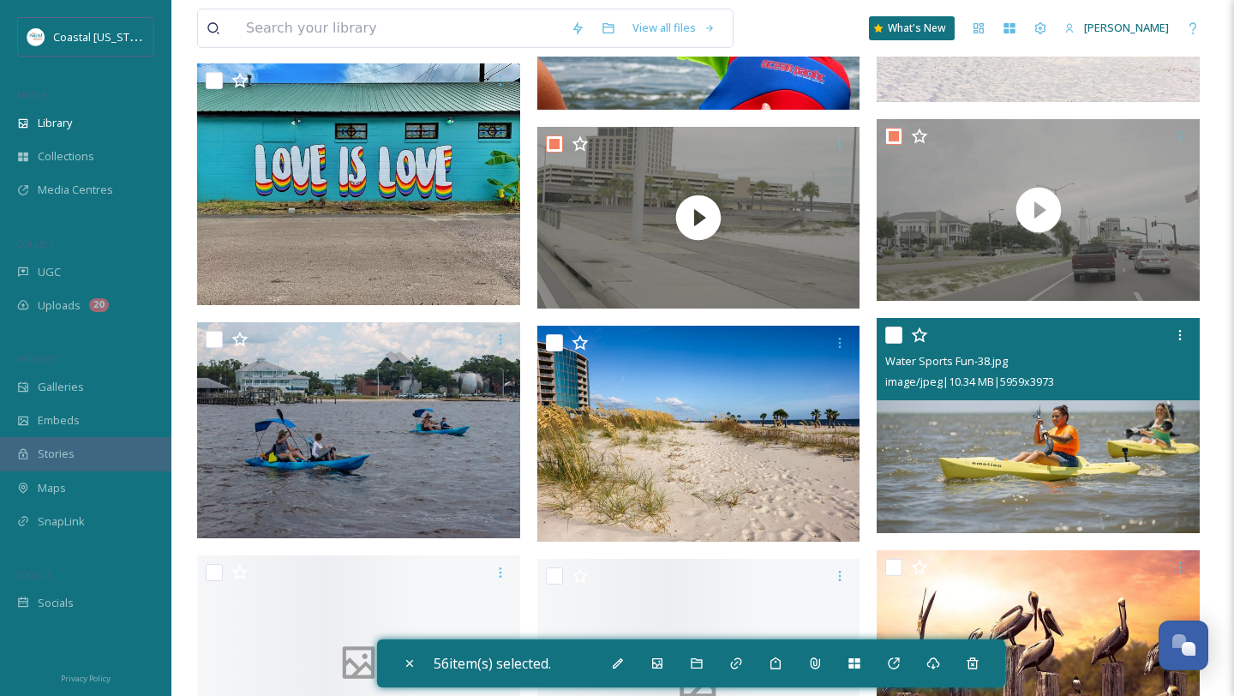
scroll to position [10940, 0]
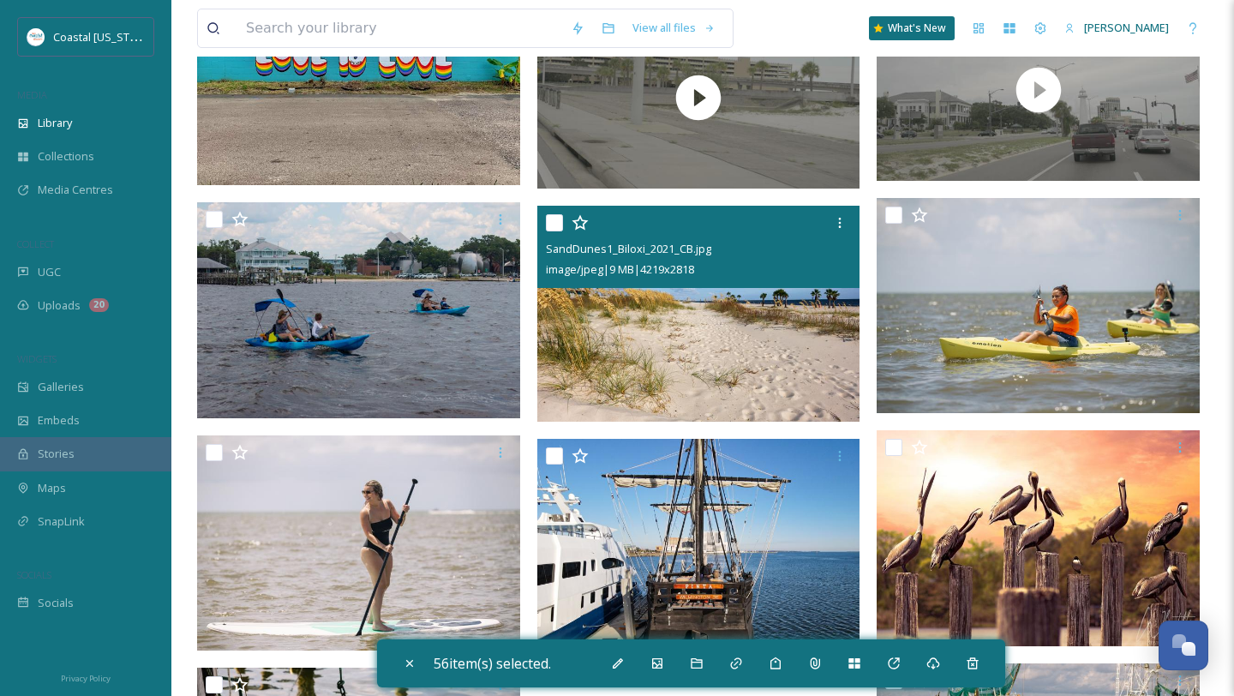
click at [556, 219] on input "checkbox" at bounding box center [554, 222] width 17 height 17
checkbox input "true"
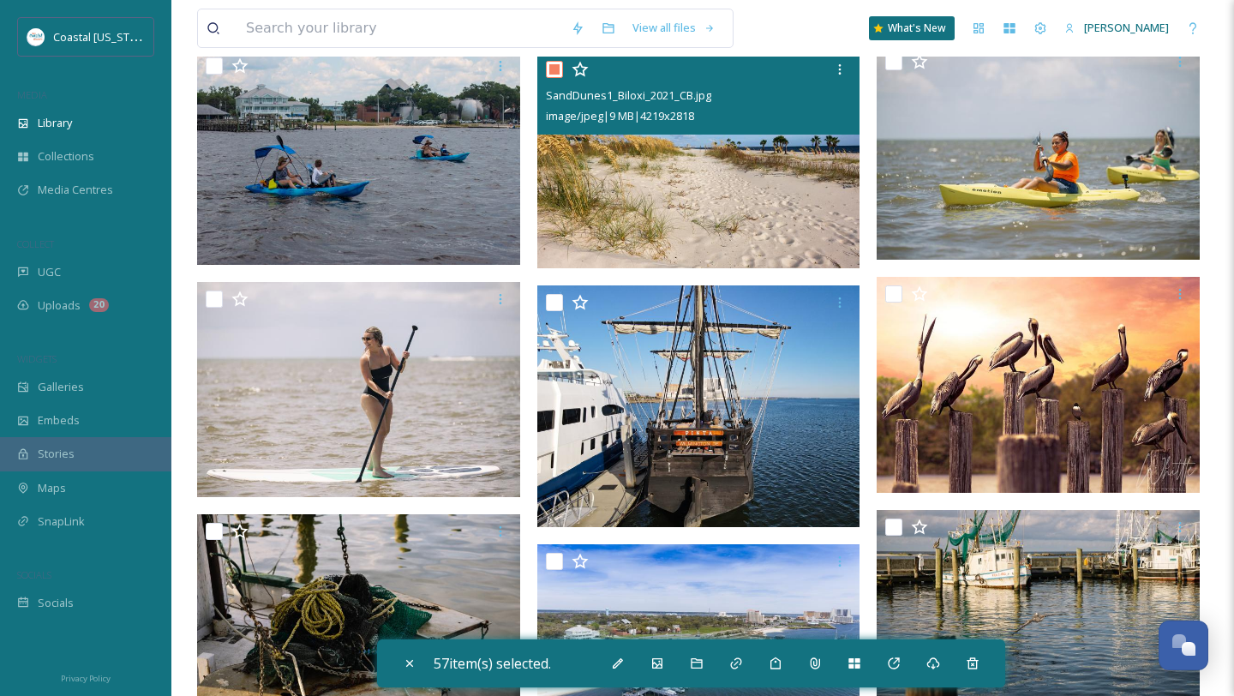
scroll to position [11147, 0]
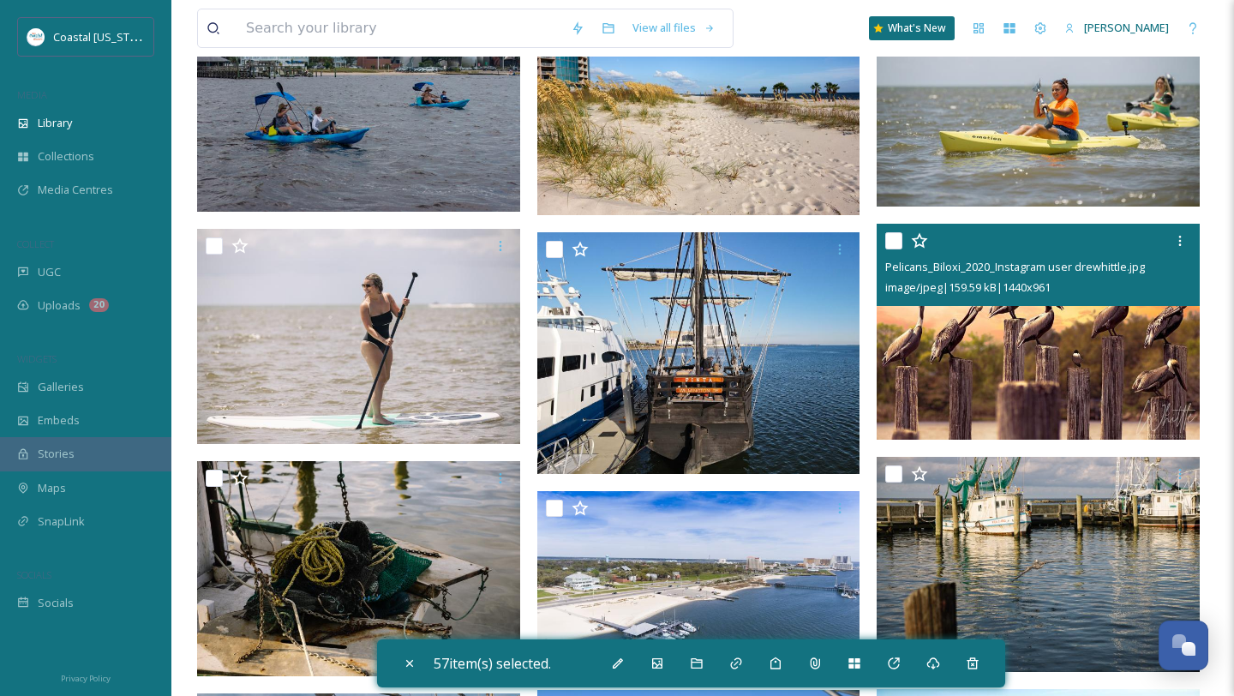
click at [894, 237] on input "checkbox" at bounding box center [894, 240] width 17 height 17
checkbox input "true"
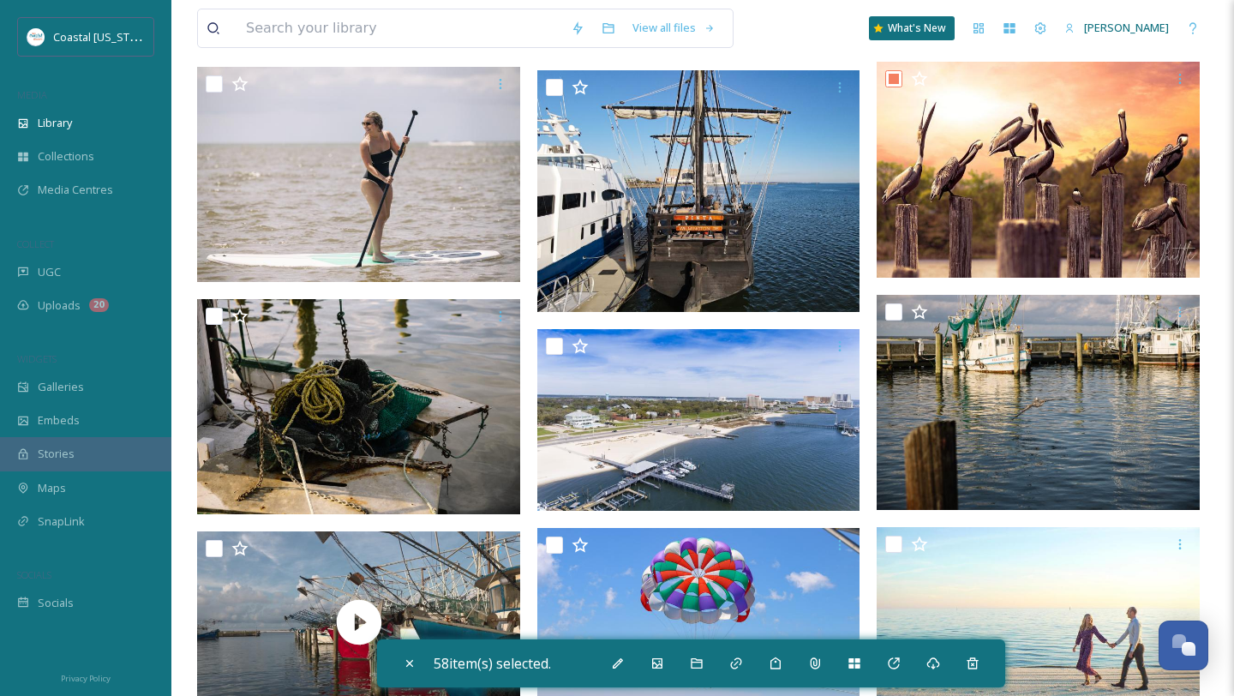
scroll to position [11336, 0]
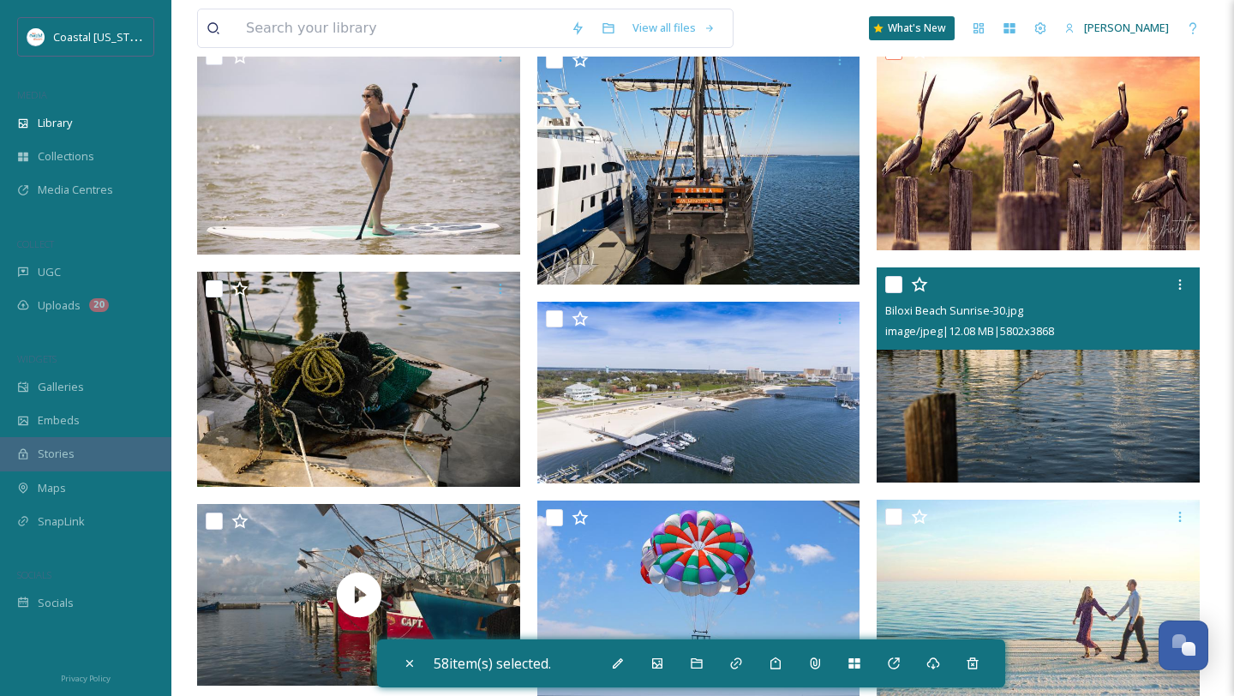
click at [900, 287] on input "checkbox" at bounding box center [894, 284] width 17 height 17
checkbox input "true"
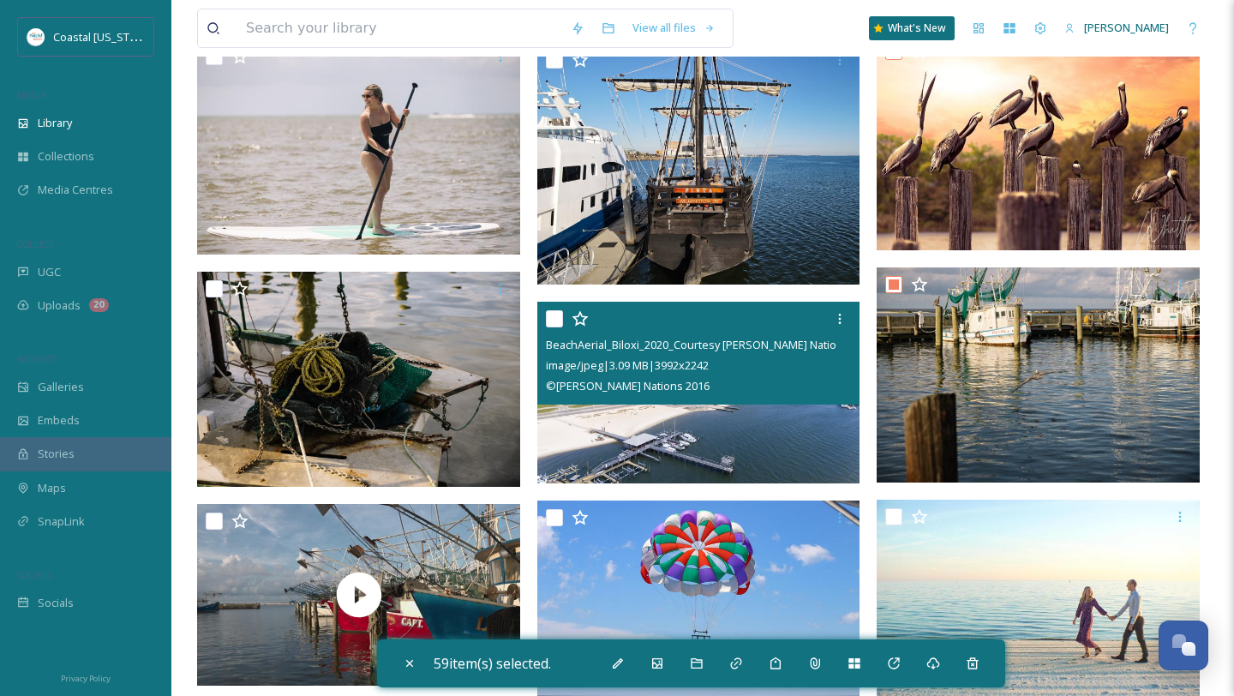
click at [551, 317] on input "checkbox" at bounding box center [554, 318] width 17 height 17
checkbox input "true"
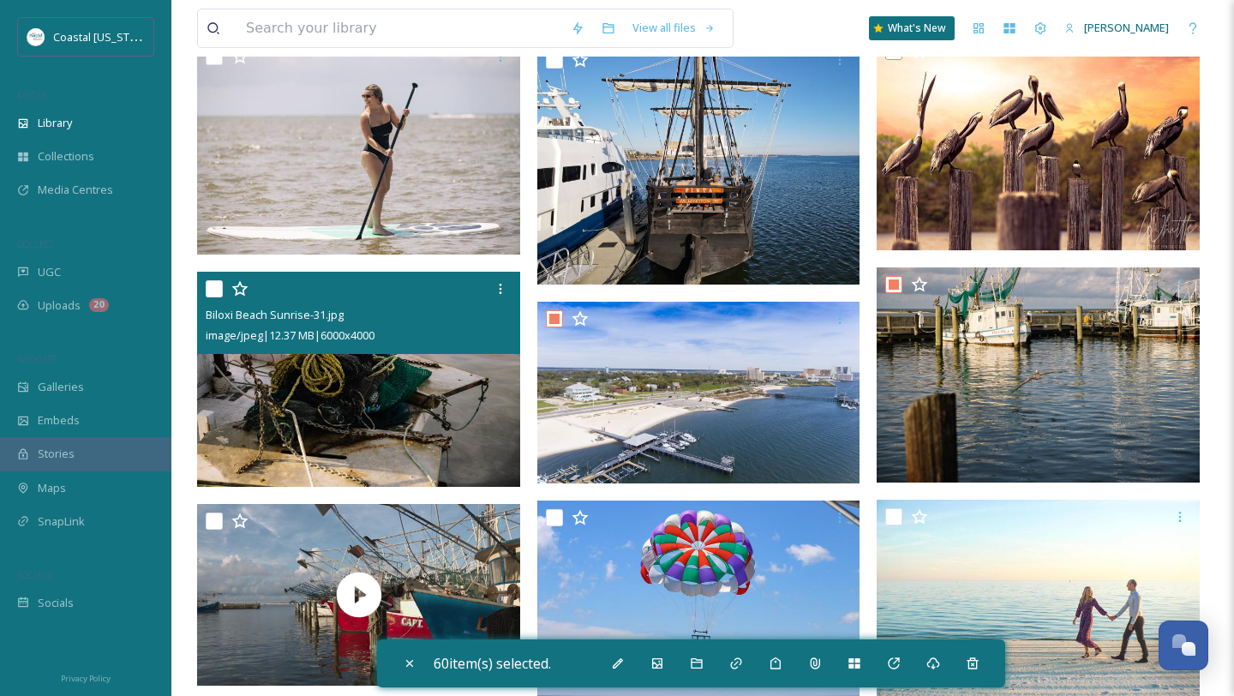
click at [217, 293] on input "checkbox" at bounding box center [214, 288] width 17 height 17
checkbox input "true"
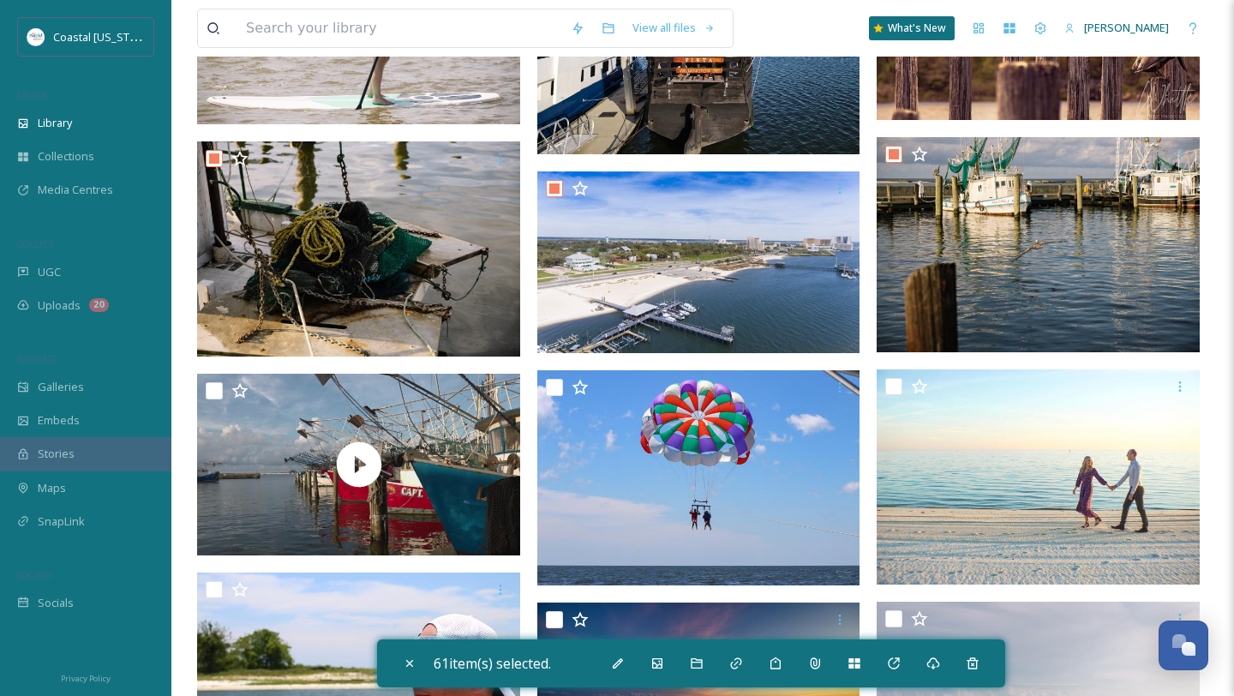
scroll to position [11498, 0]
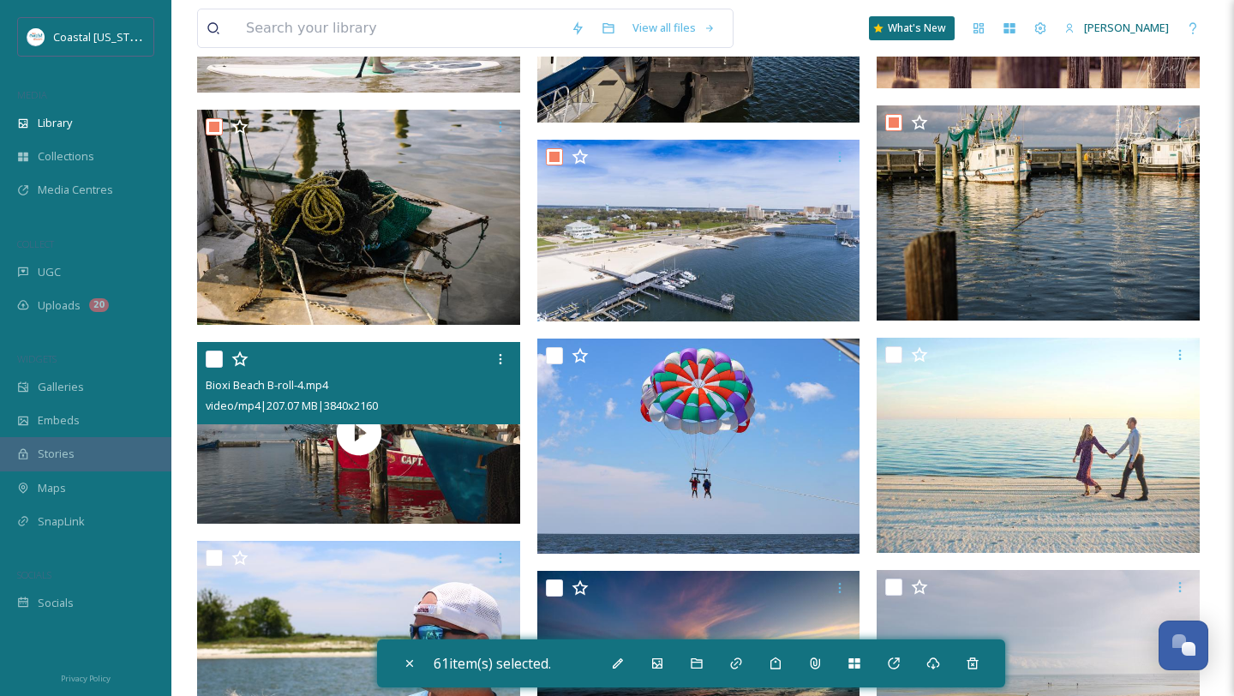
click at [219, 363] on input "checkbox" at bounding box center [214, 359] width 17 height 17
checkbox input "true"
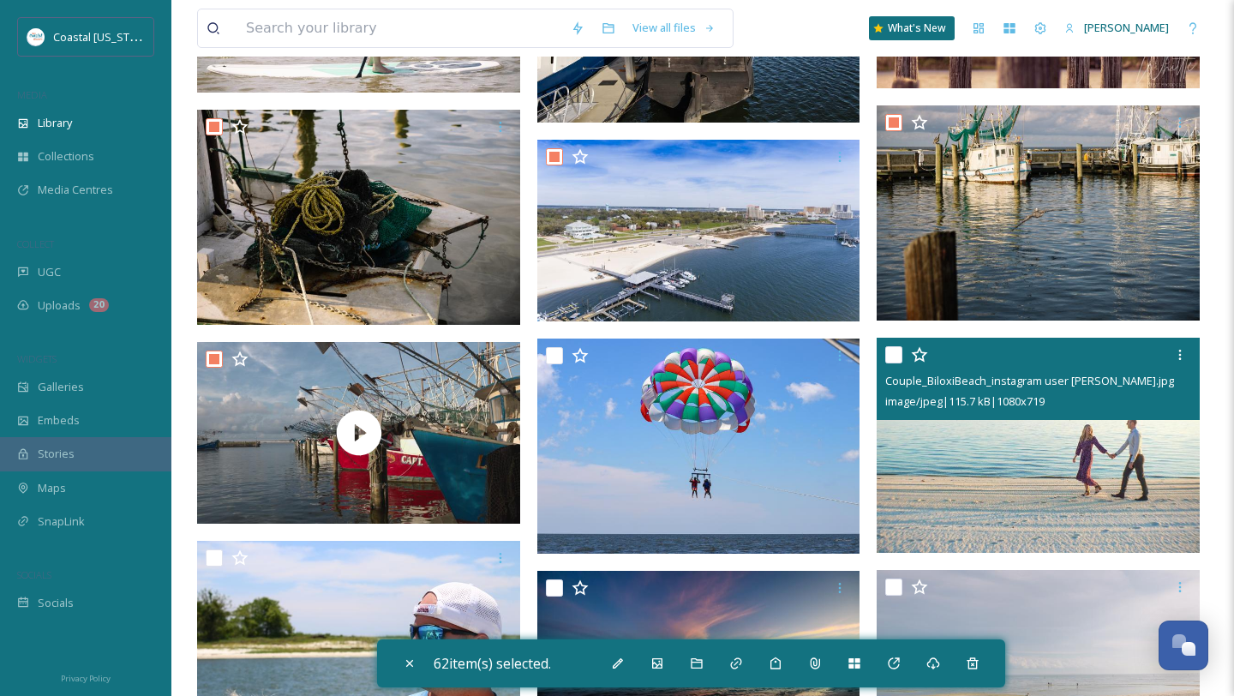
click at [893, 354] on input "checkbox" at bounding box center [894, 354] width 17 height 17
checkbox input "true"
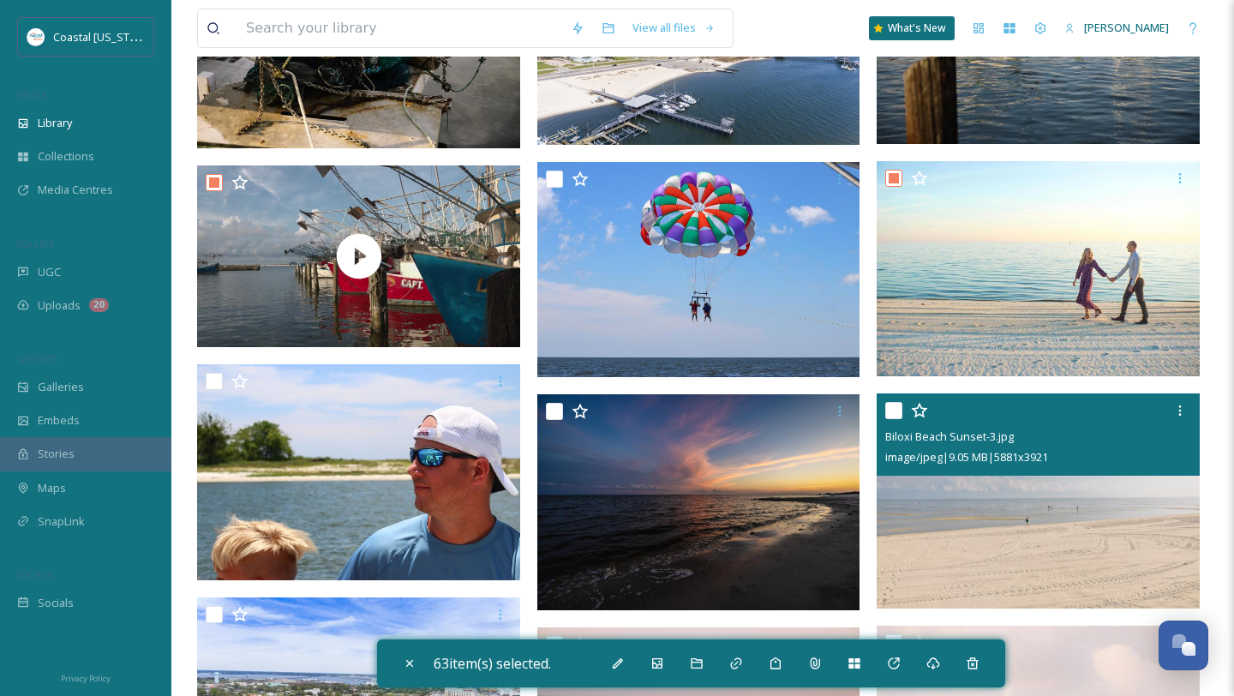
click at [891, 402] on input "checkbox" at bounding box center [894, 410] width 17 height 17
checkbox input "true"
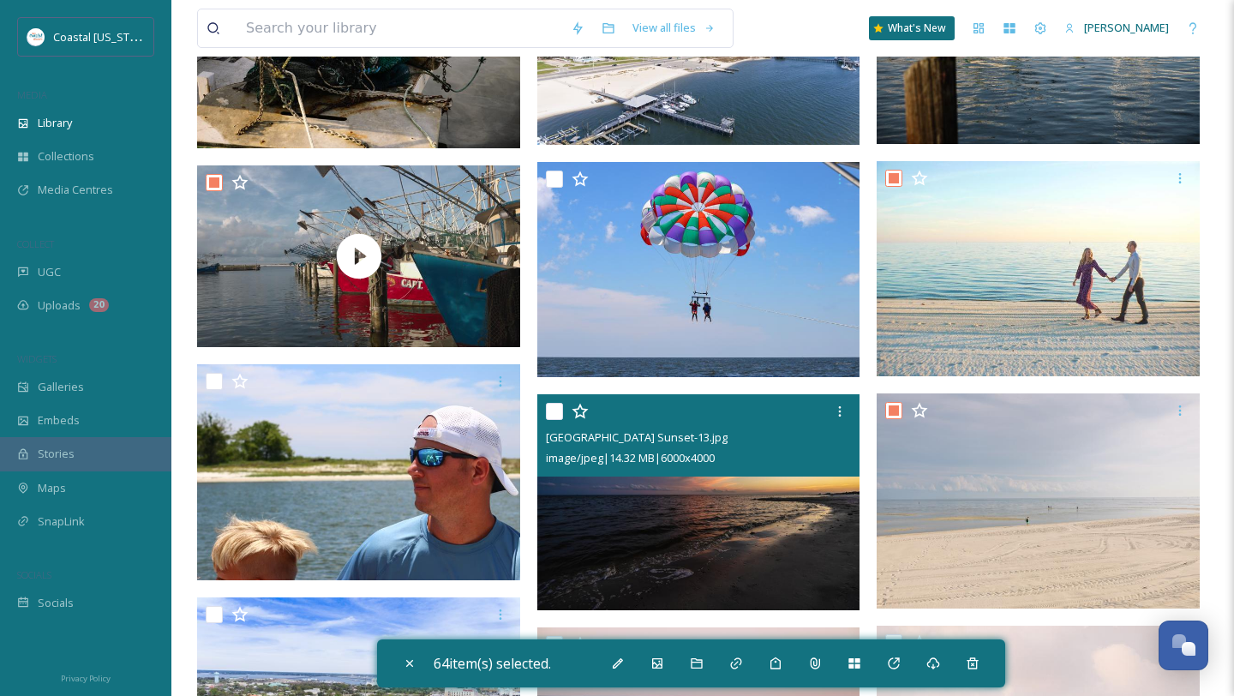
click at [550, 409] on input "checkbox" at bounding box center [554, 411] width 17 height 17
checkbox input "true"
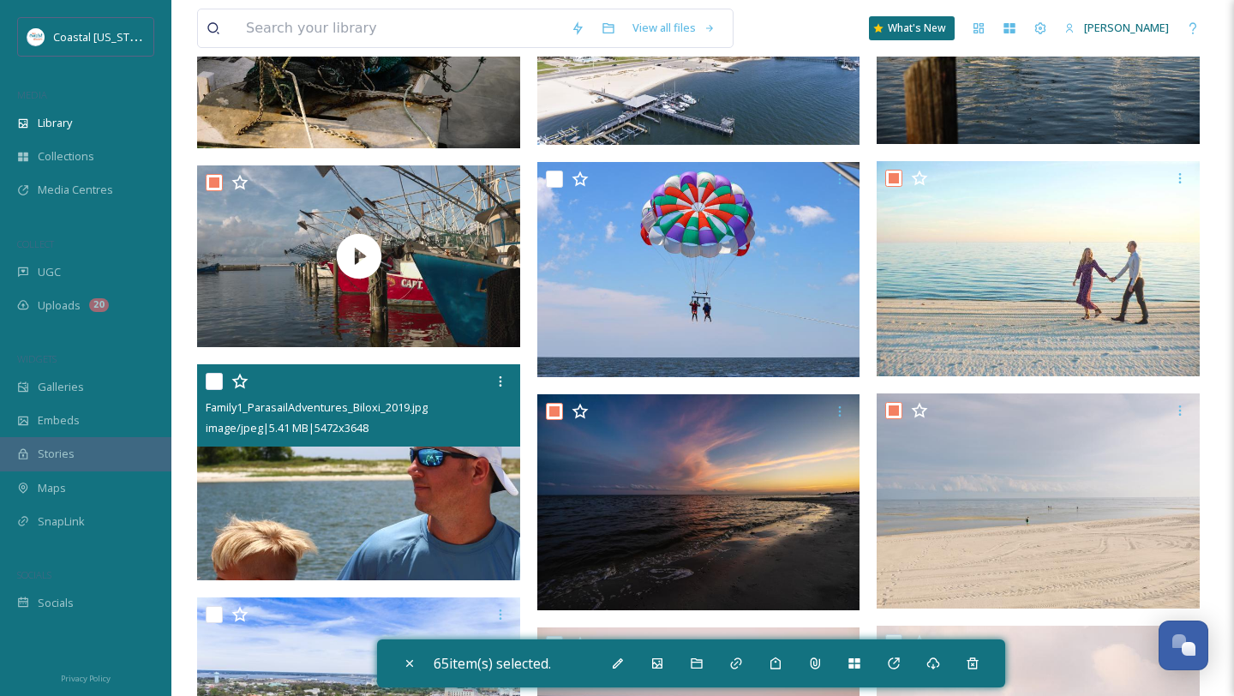
click at [215, 385] on input "checkbox" at bounding box center [214, 381] width 17 height 17
checkbox input "true"
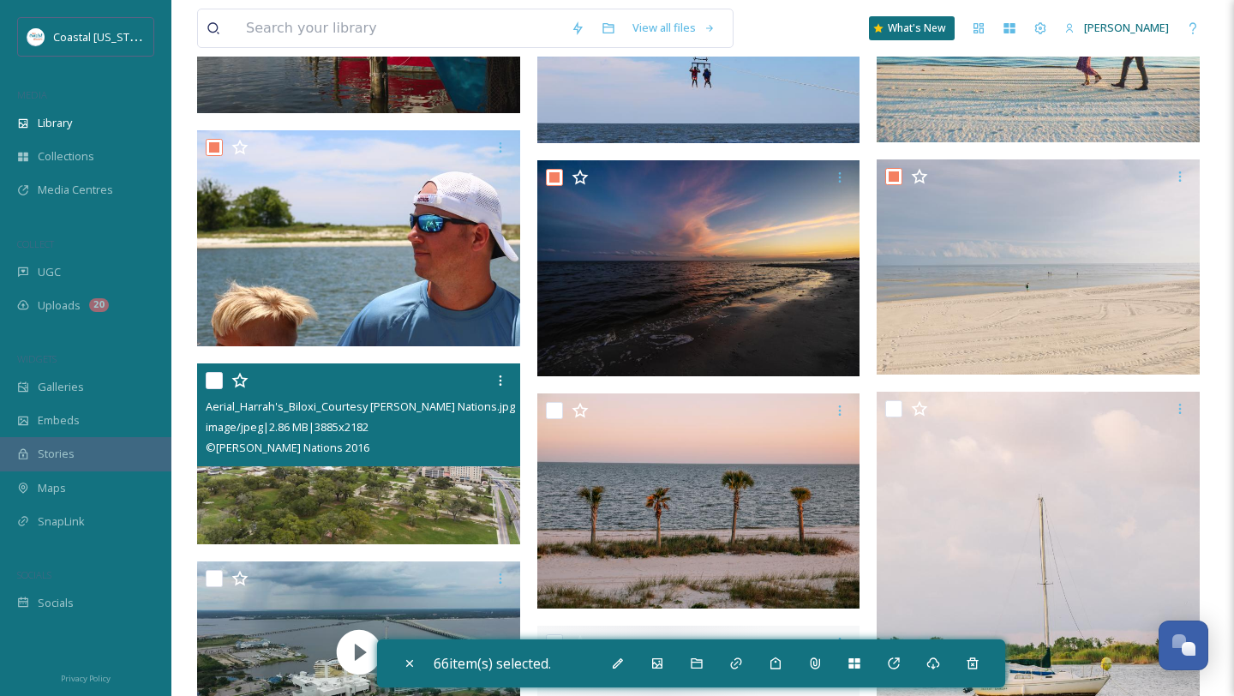
scroll to position [11911, 0]
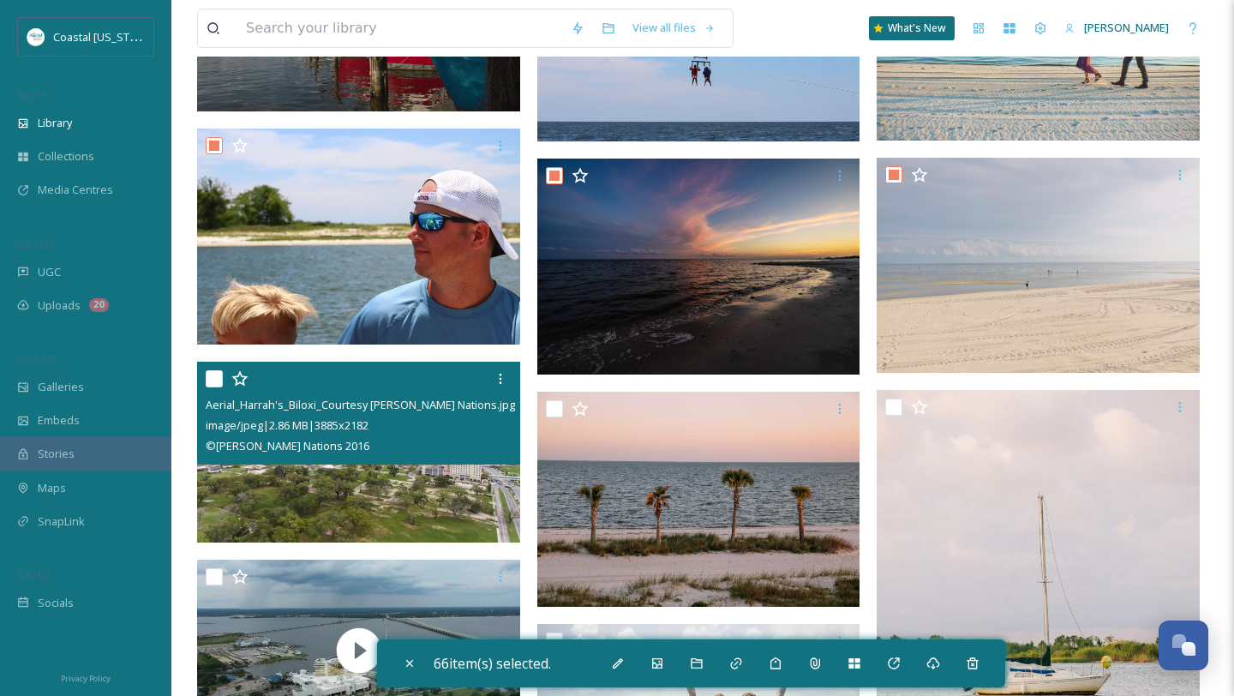
click at [211, 382] on input "checkbox" at bounding box center [214, 378] width 17 height 17
checkbox input "true"
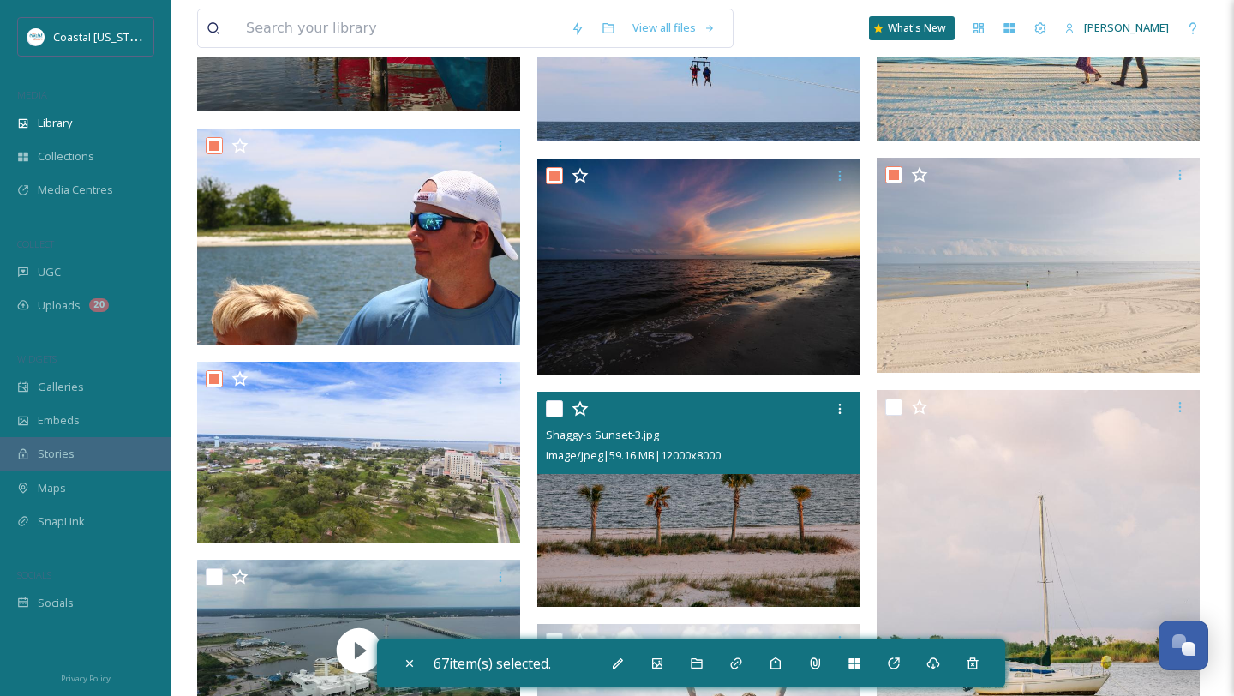
click at [556, 408] on input "checkbox" at bounding box center [554, 408] width 17 height 17
checkbox input "true"
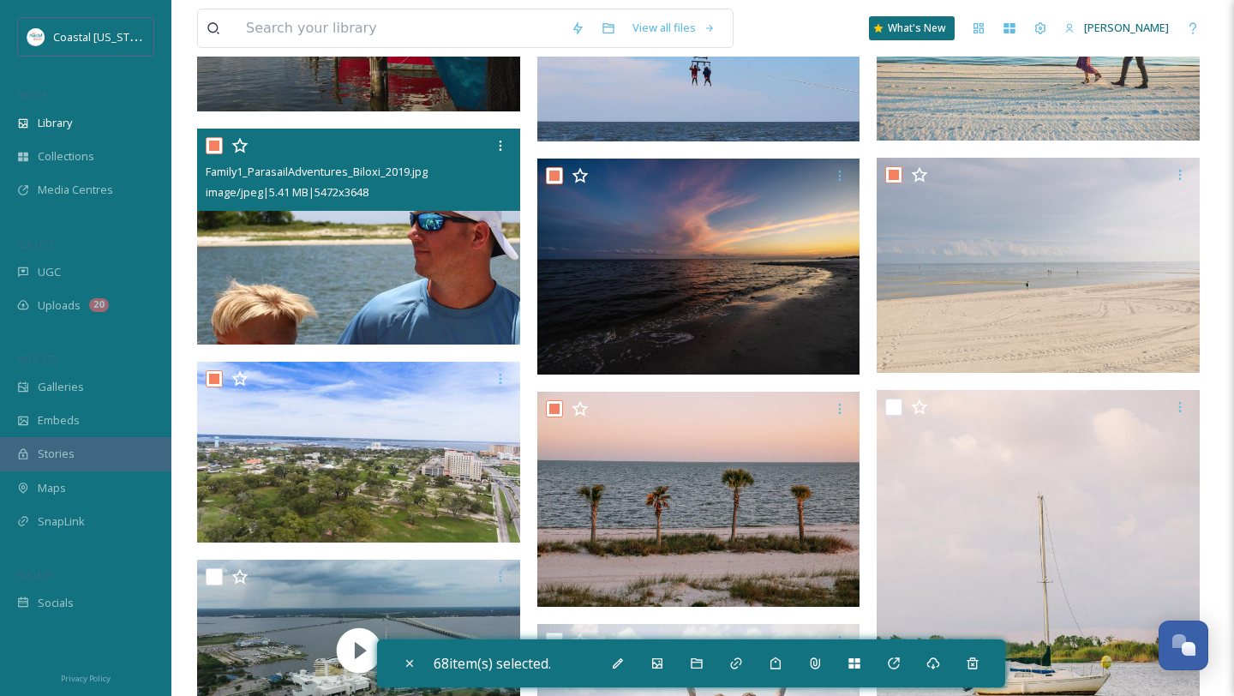
click at [213, 153] on input "checkbox" at bounding box center [214, 145] width 17 height 17
checkbox input "false"
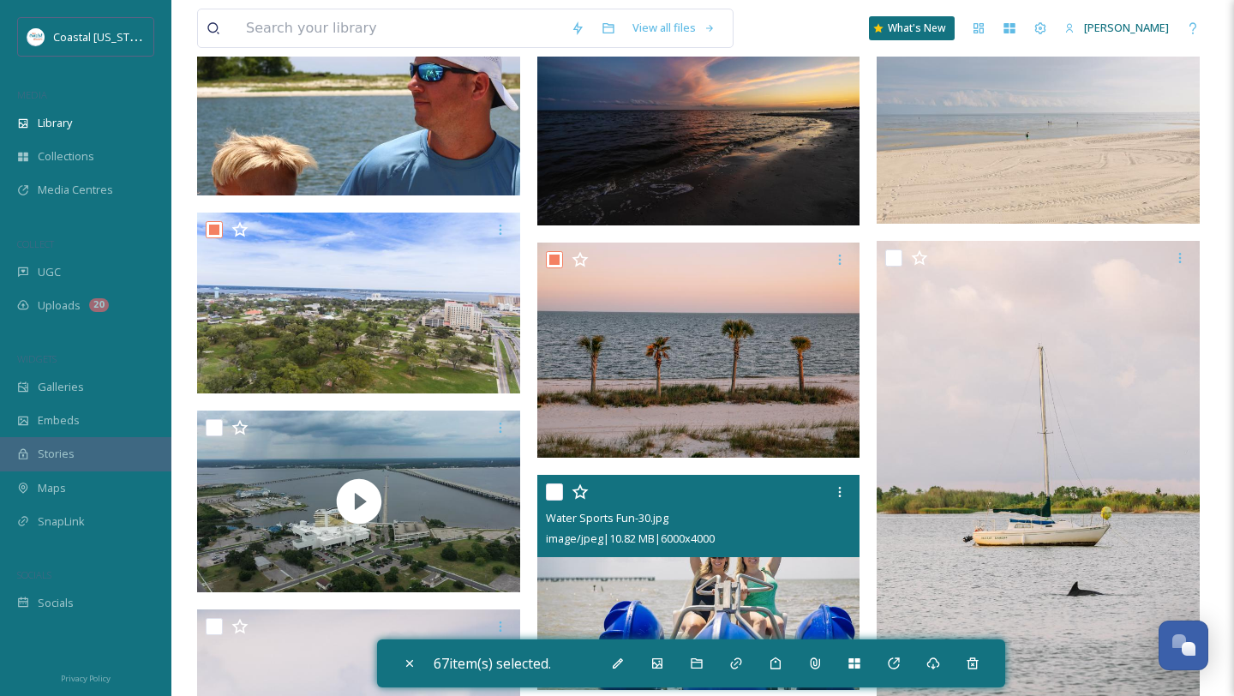
scroll to position [12063, 0]
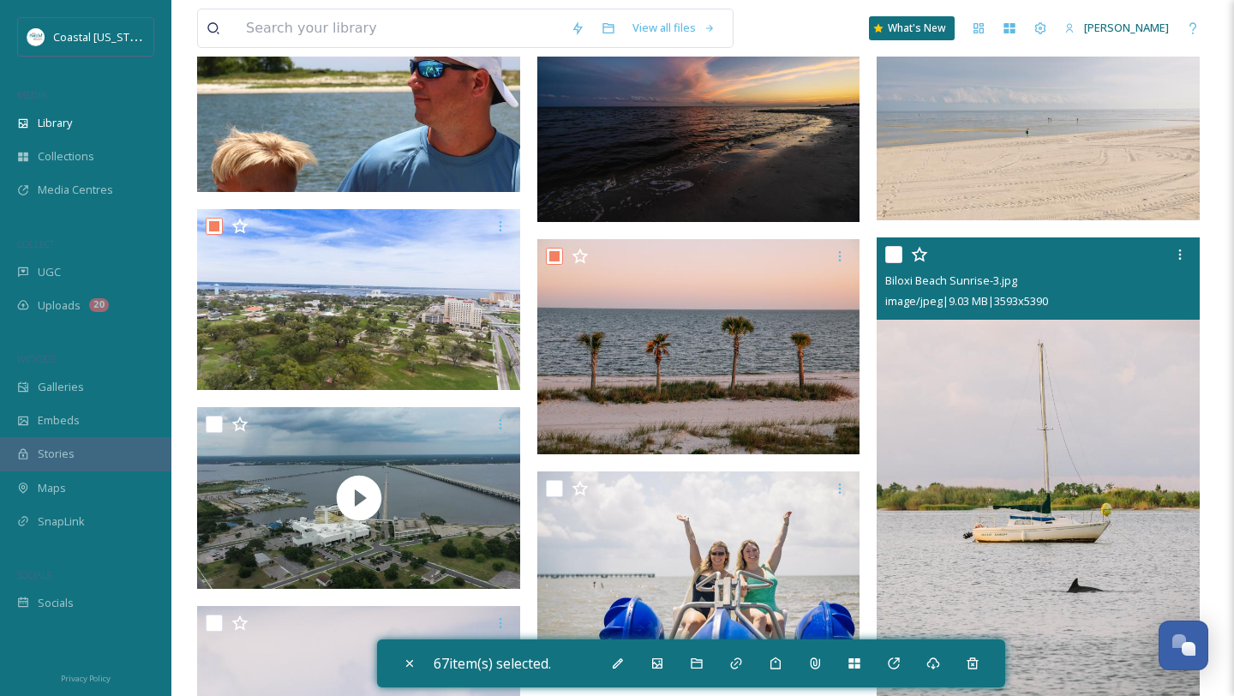
click at [898, 261] on input "checkbox" at bounding box center [894, 254] width 17 height 17
checkbox input "true"
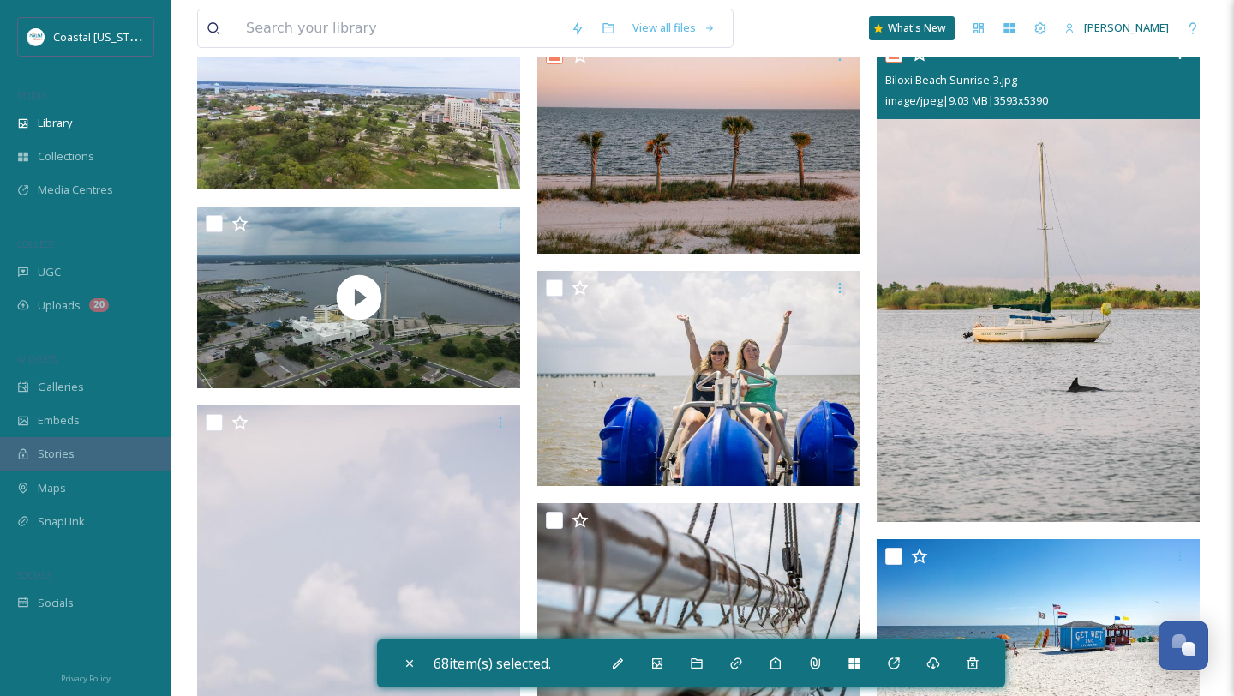
scroll to position [12334, 0]
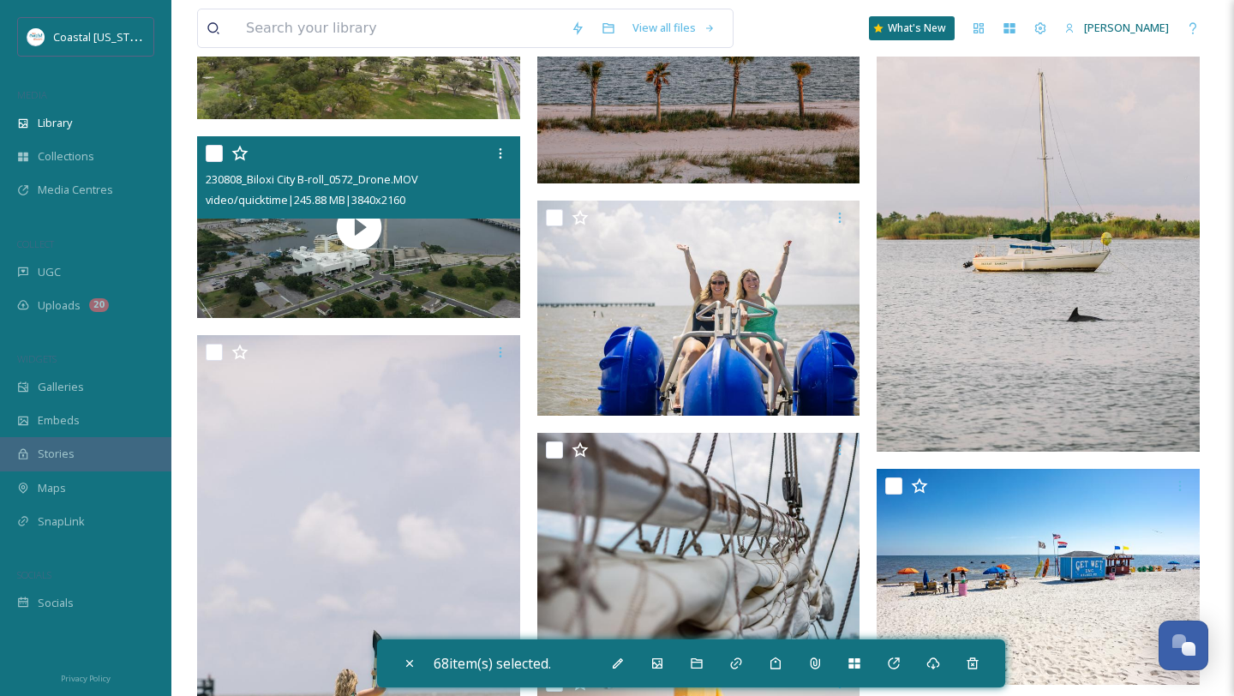
click at [212, 152] on input "checkbox" at bounding box center [214, 153] width 17 height 17
checkbox input "true"
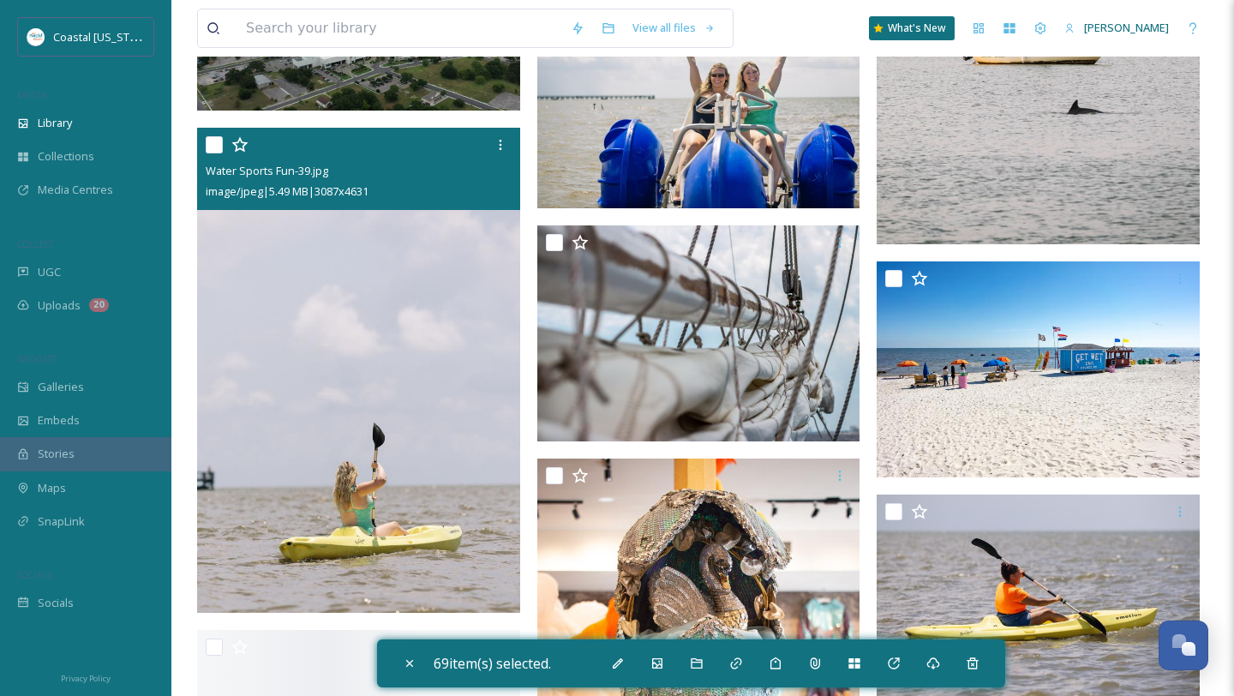
scroll to position [12573, 0]
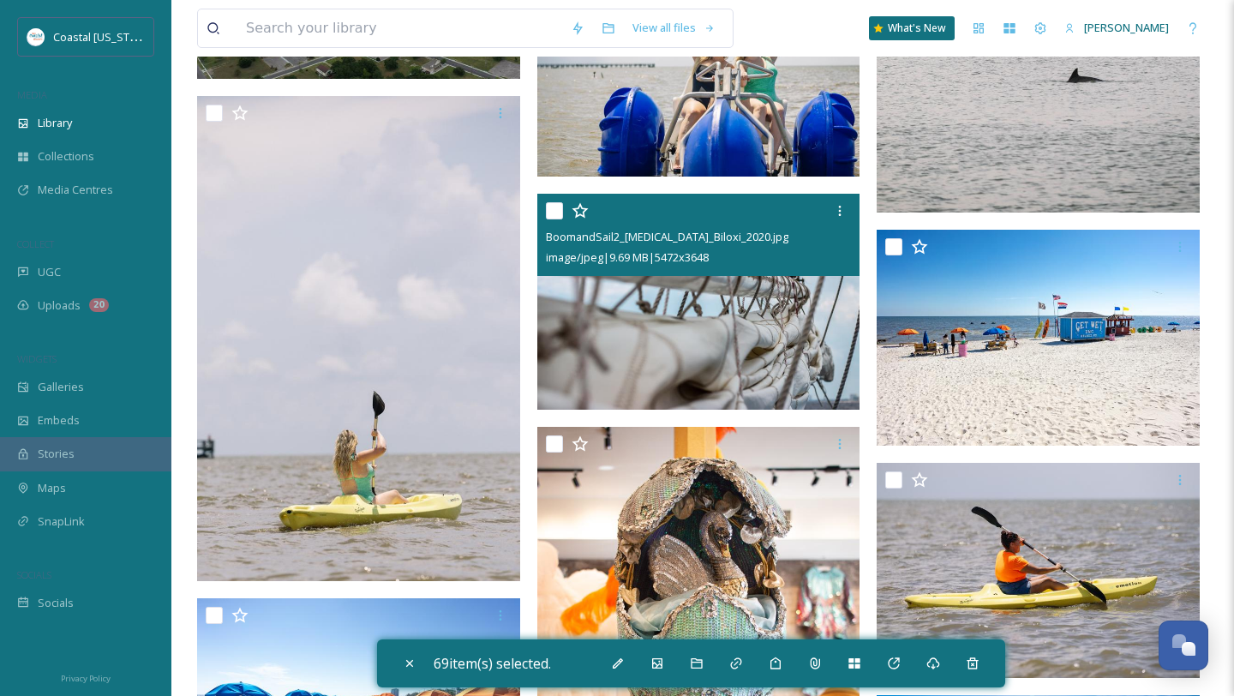
click at [557, 214] on input "checkbox" at bounding box center [554, 210] width 17 height 17
checkbox input "true"
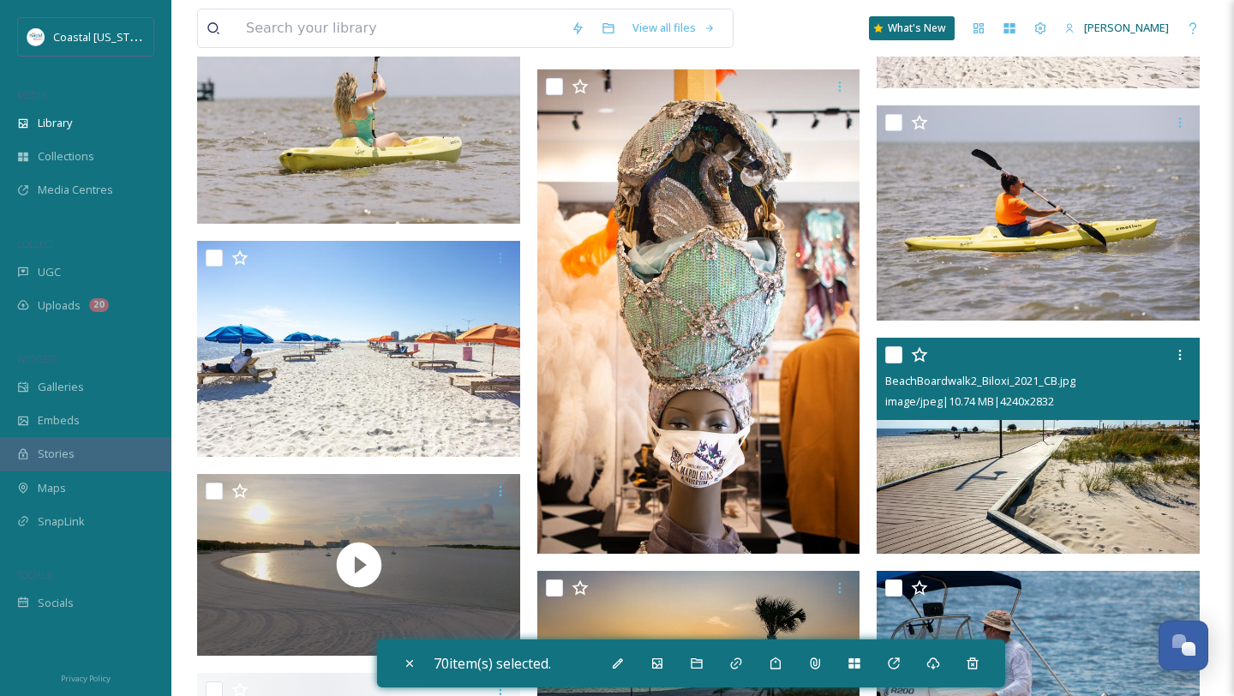
scroll to position [12936, 0]
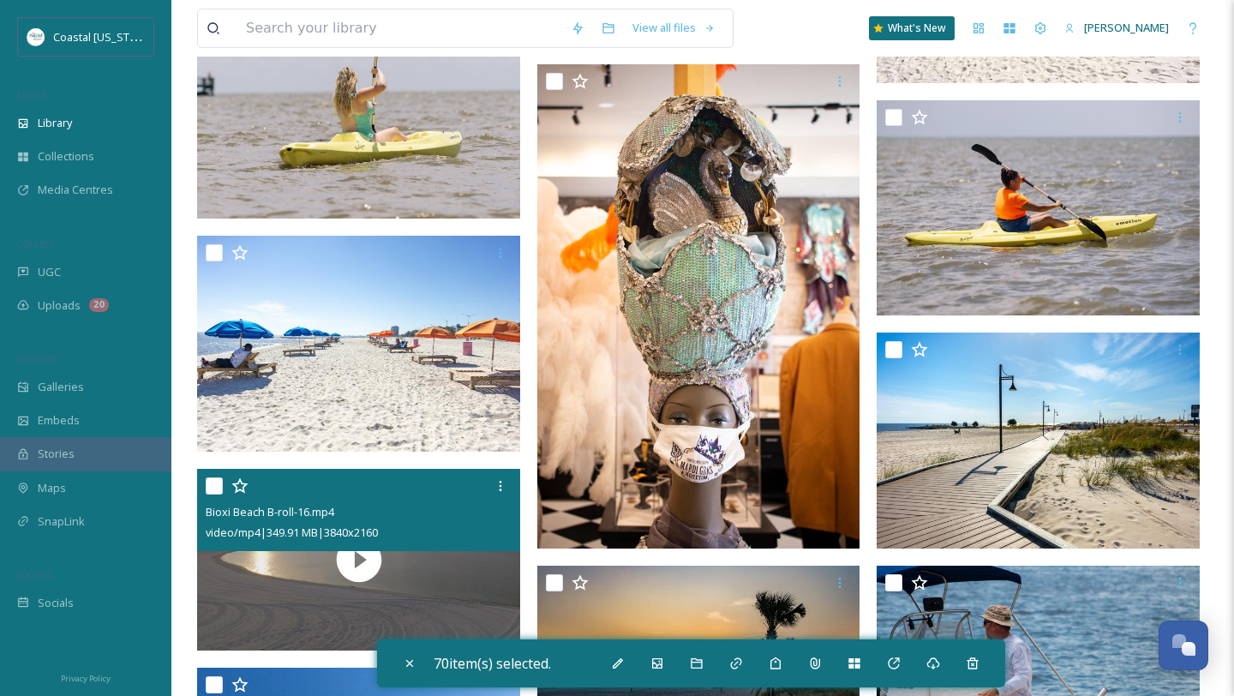
click at [210, 485] on input "checkbox" at bounding box center [214, 485] width 17 height 17
checkbox input "true"
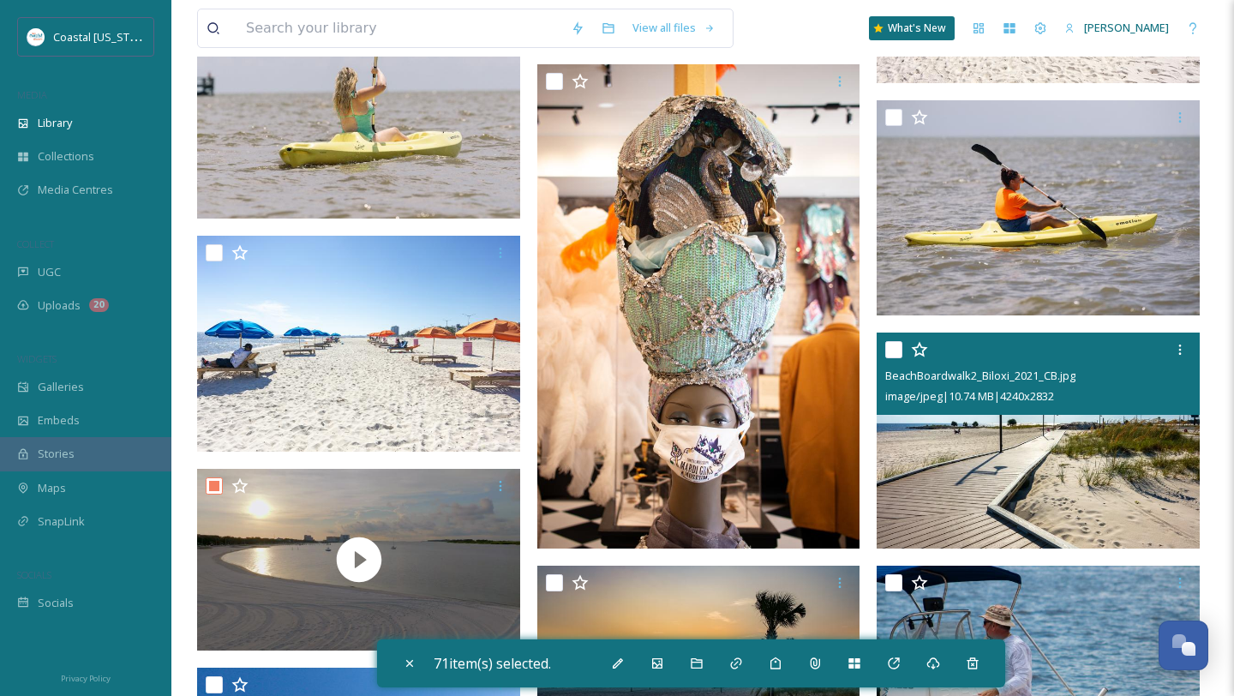
click at [891, 345] on input "checkbox" at bounding box center [894, 349] width 17 height 17
checkbox input "true"
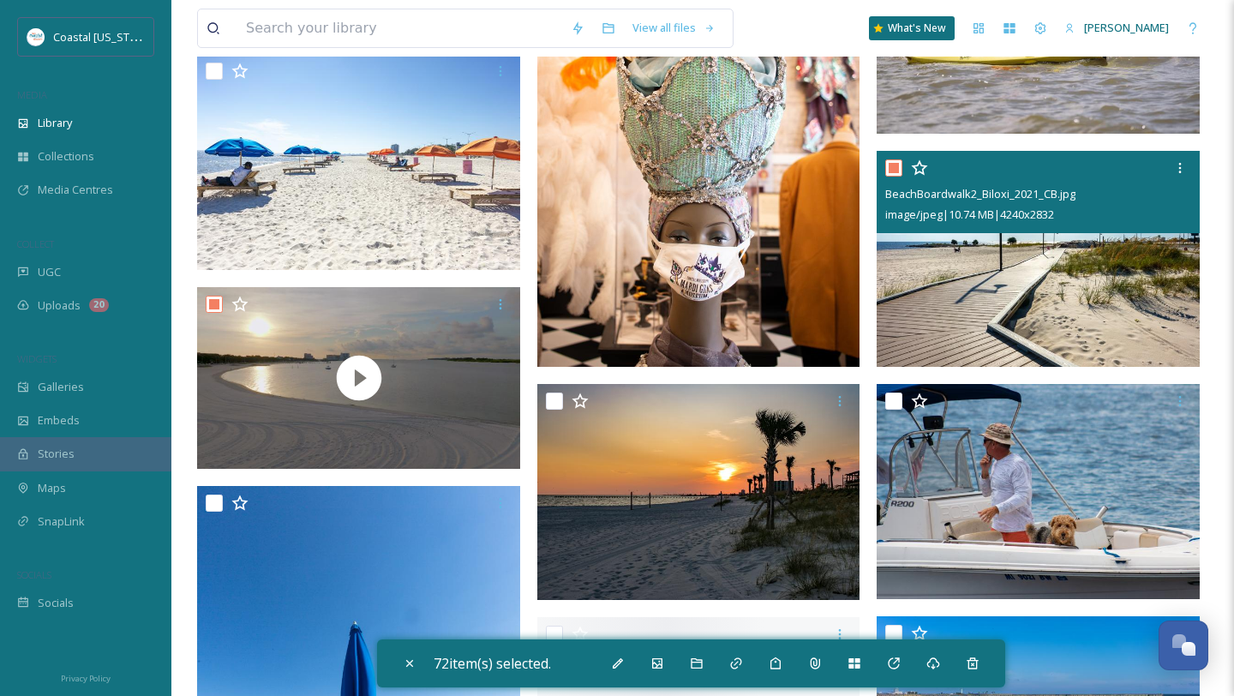
scroll to position [13127, 0]
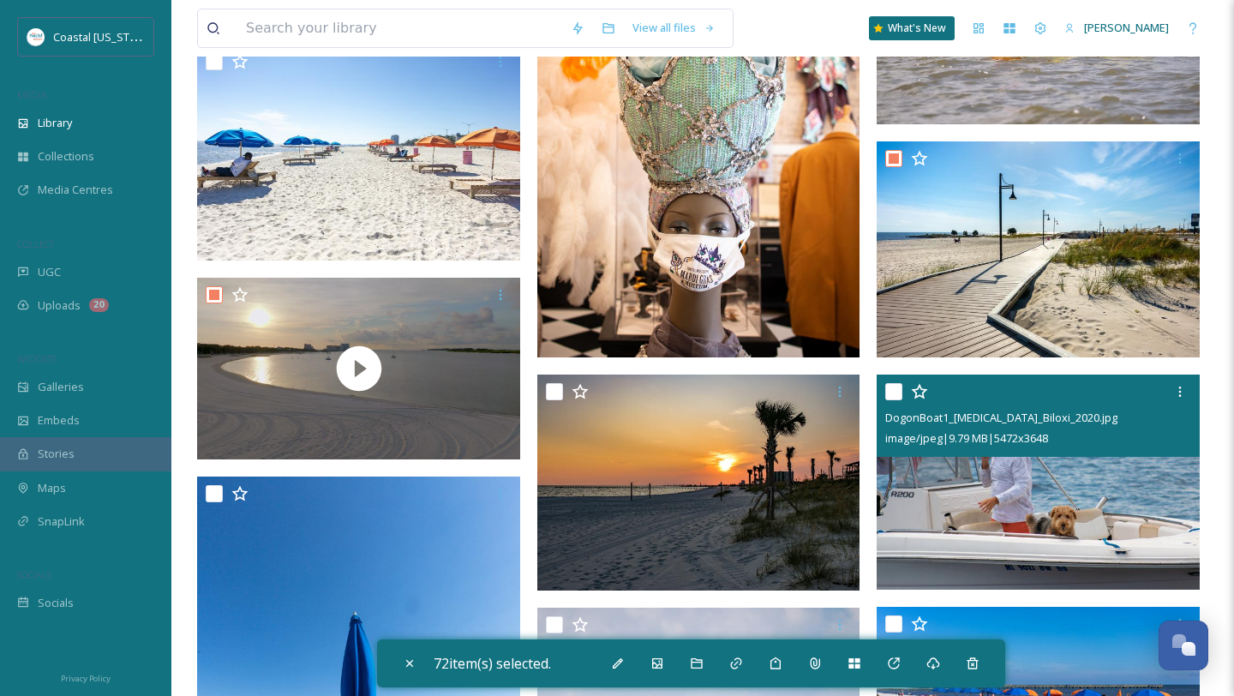
click at [892, 387] on input "checkbox" at bounding box center [894, 391] width 17 height 17
checkbox input "true"
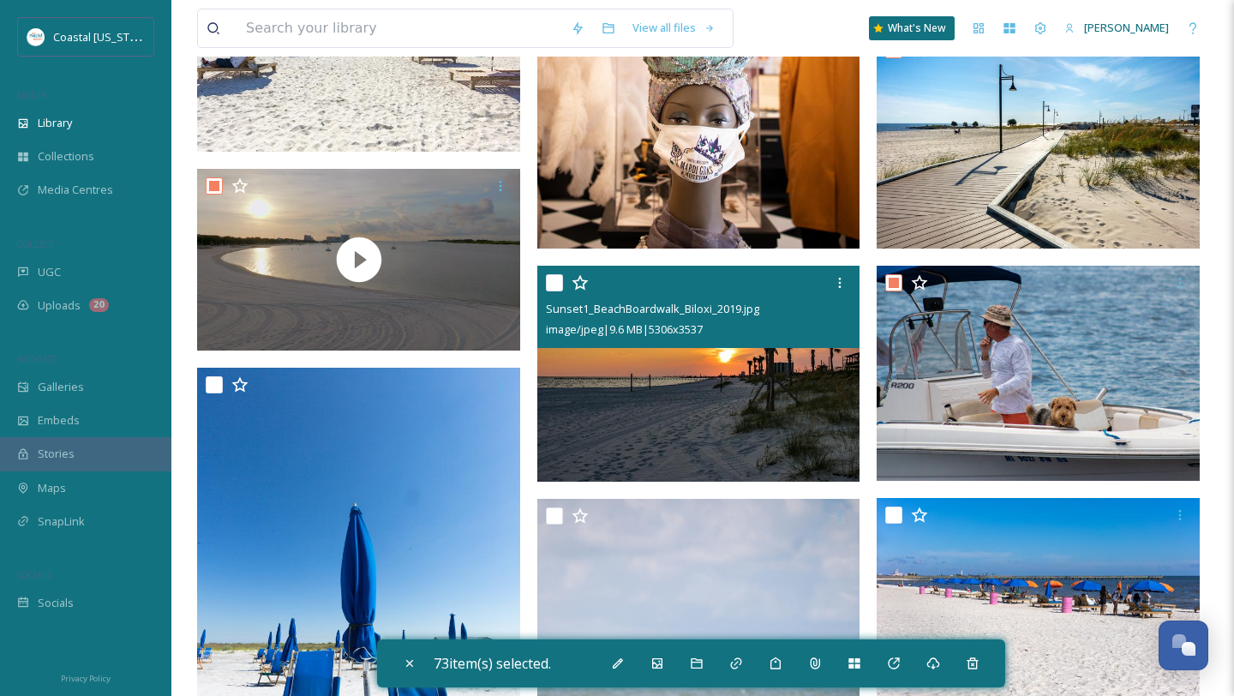
scroll to position [13242, 0]
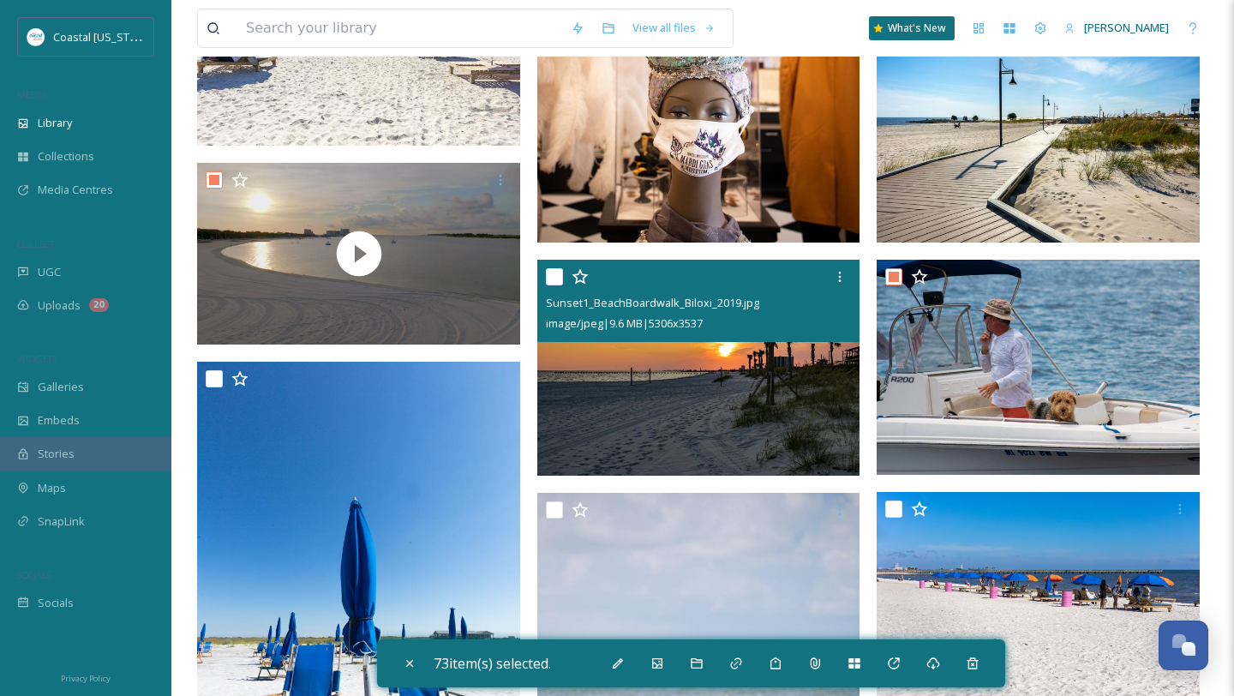
click at [556, 279] on input "checkbox" at bounding box center [554, 276] width 17 height 17
checkbox input "true"
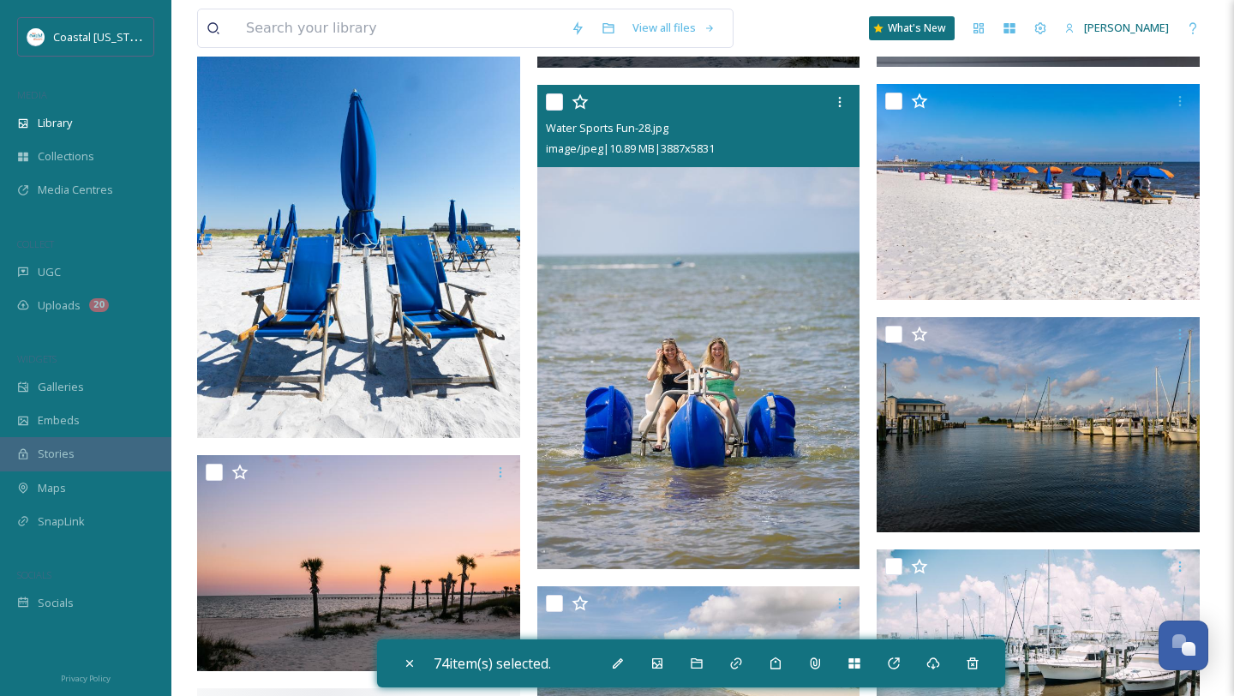
scroll to position [13745, 0]
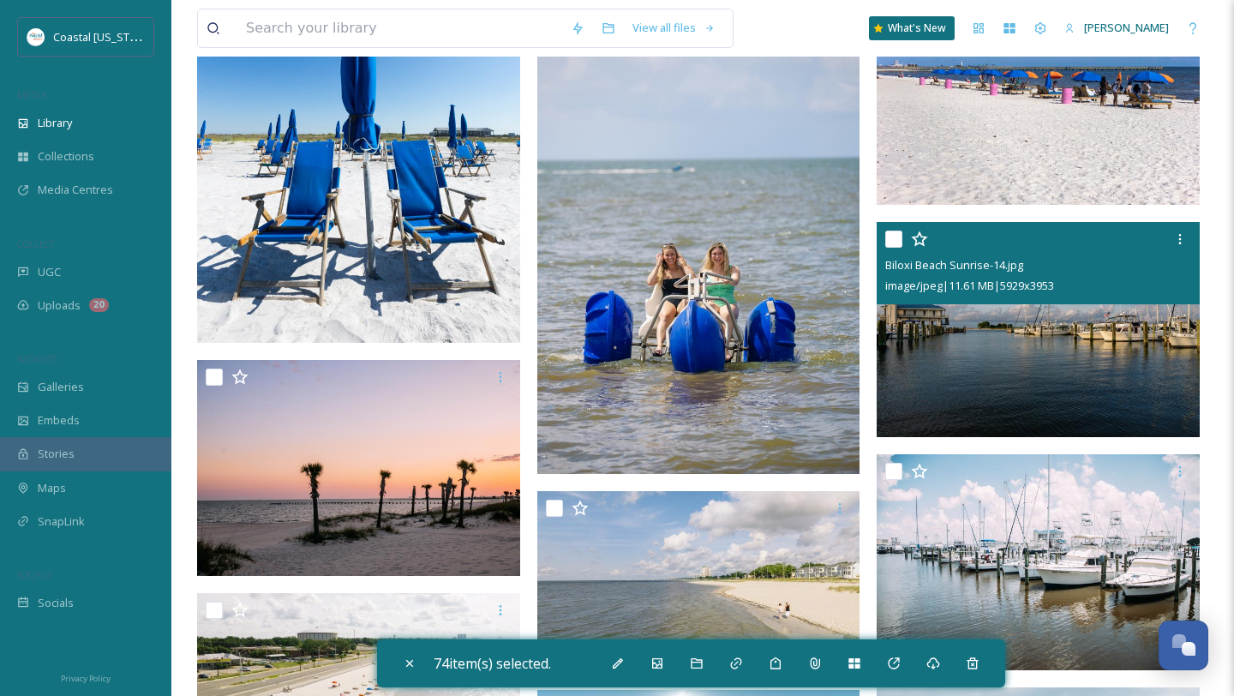
click at [894, 245] on input "checkbox" at bounding box center [894, 239] width 17 height 17
checkbox input "true"
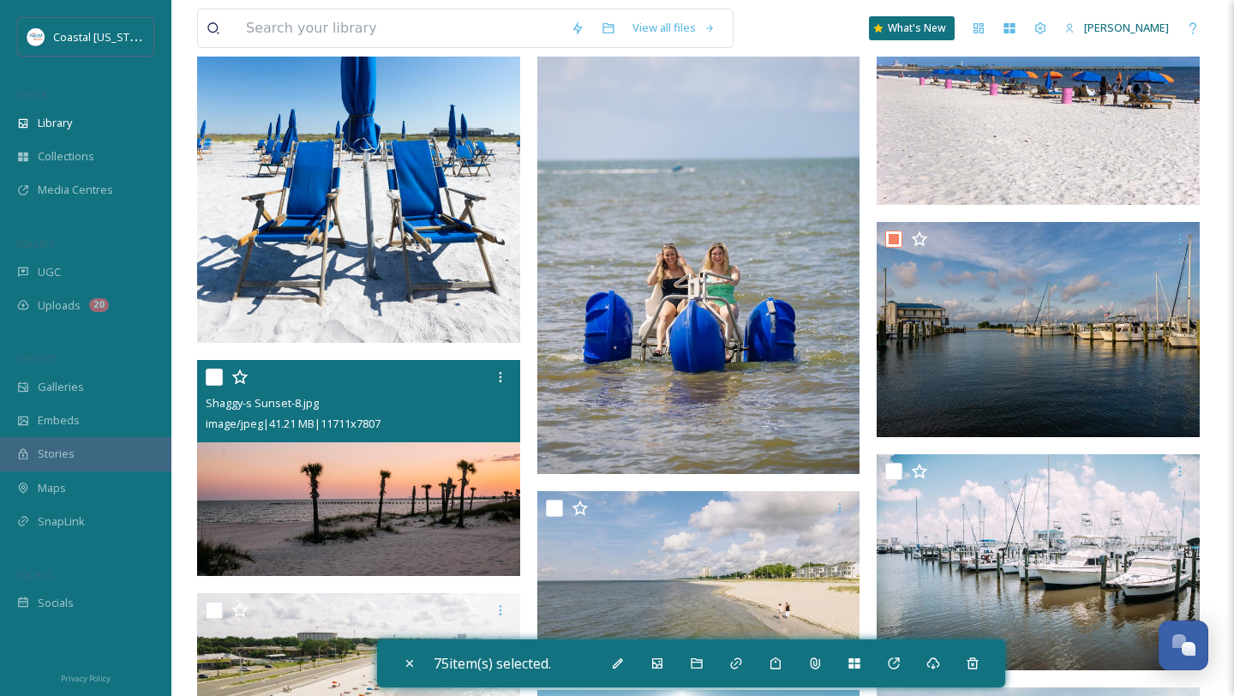
click at [217, 373] on input "checkbox" at bounding box center [214, 377] width 17 height 17
checkbox input "true"
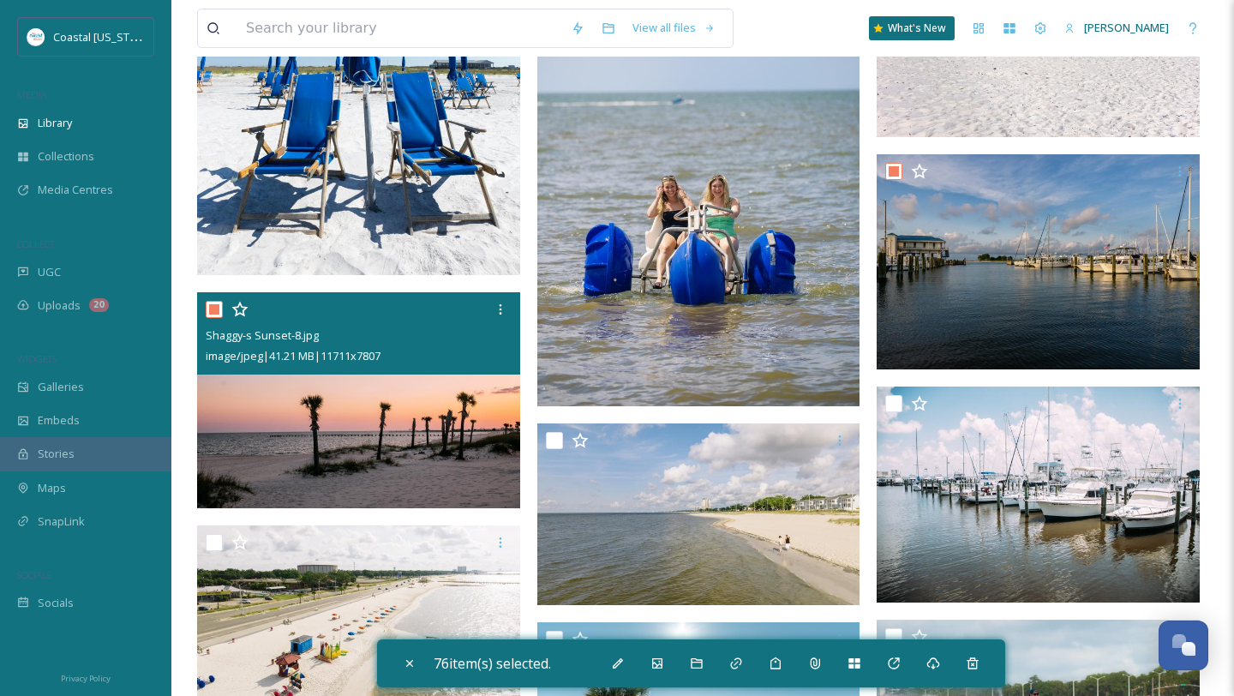
scroll to position [13816, 0]
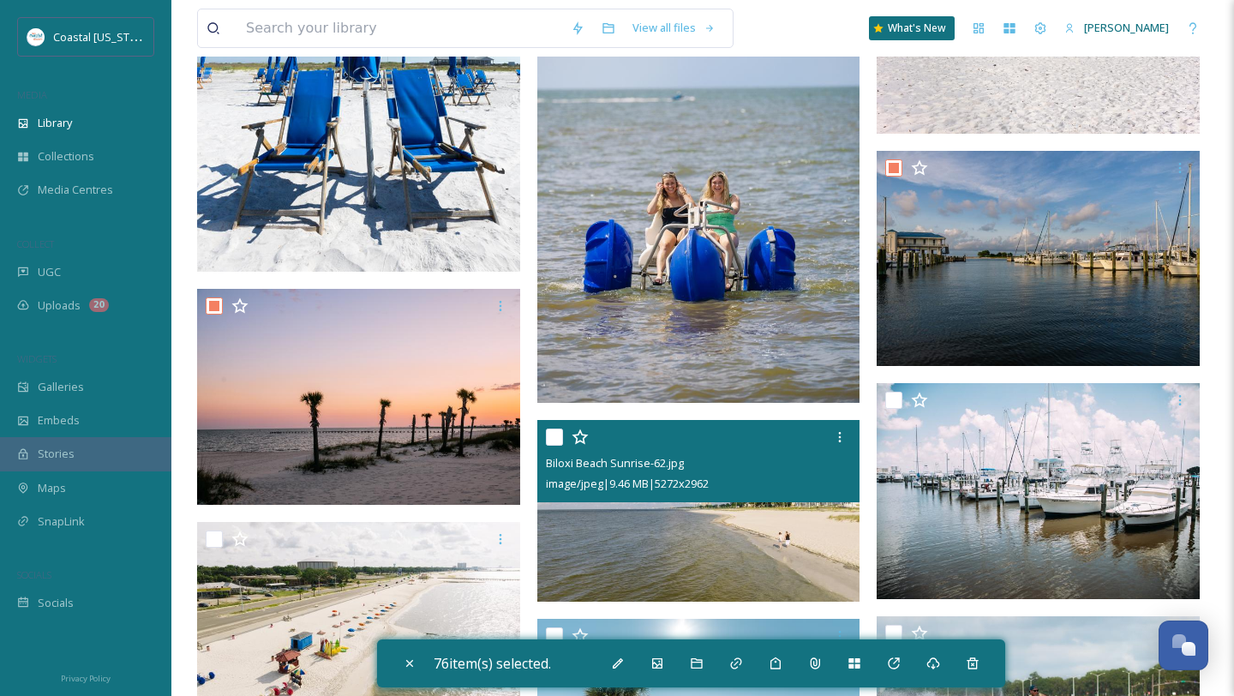
click at [551, 436] on input "checkbox" at bounding box center [554, 437] width 17 height 17
checkbox input "true"
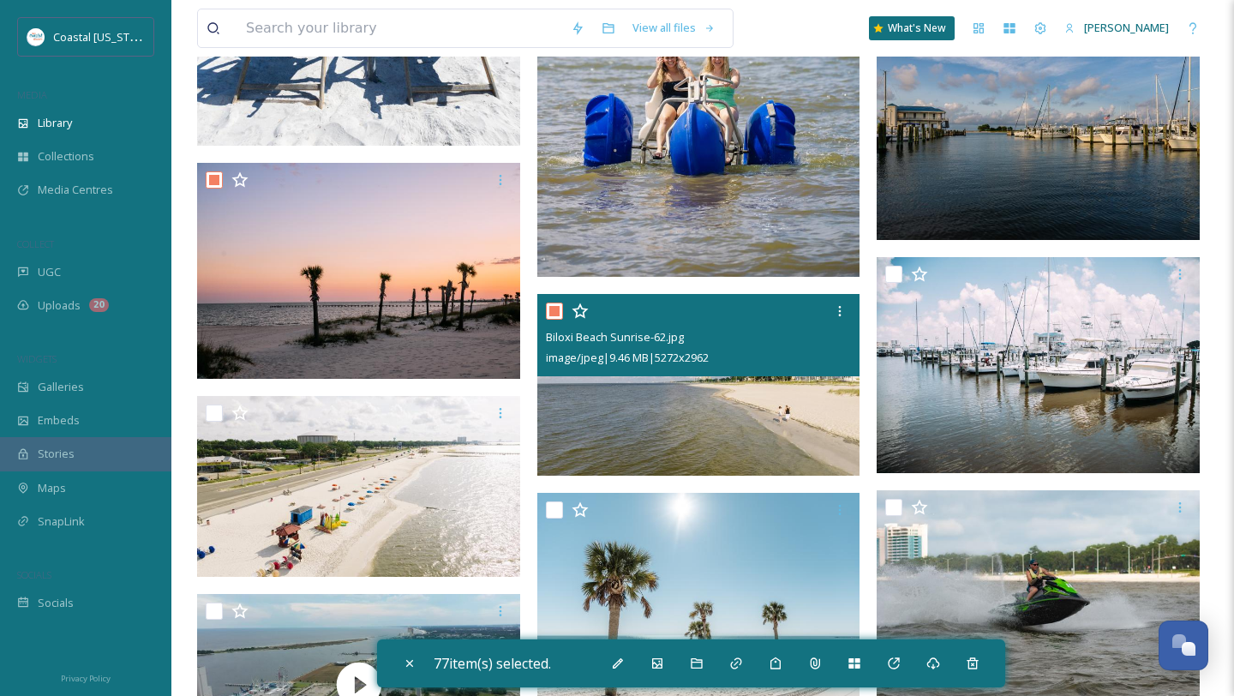
scroll to position [13983, 0]
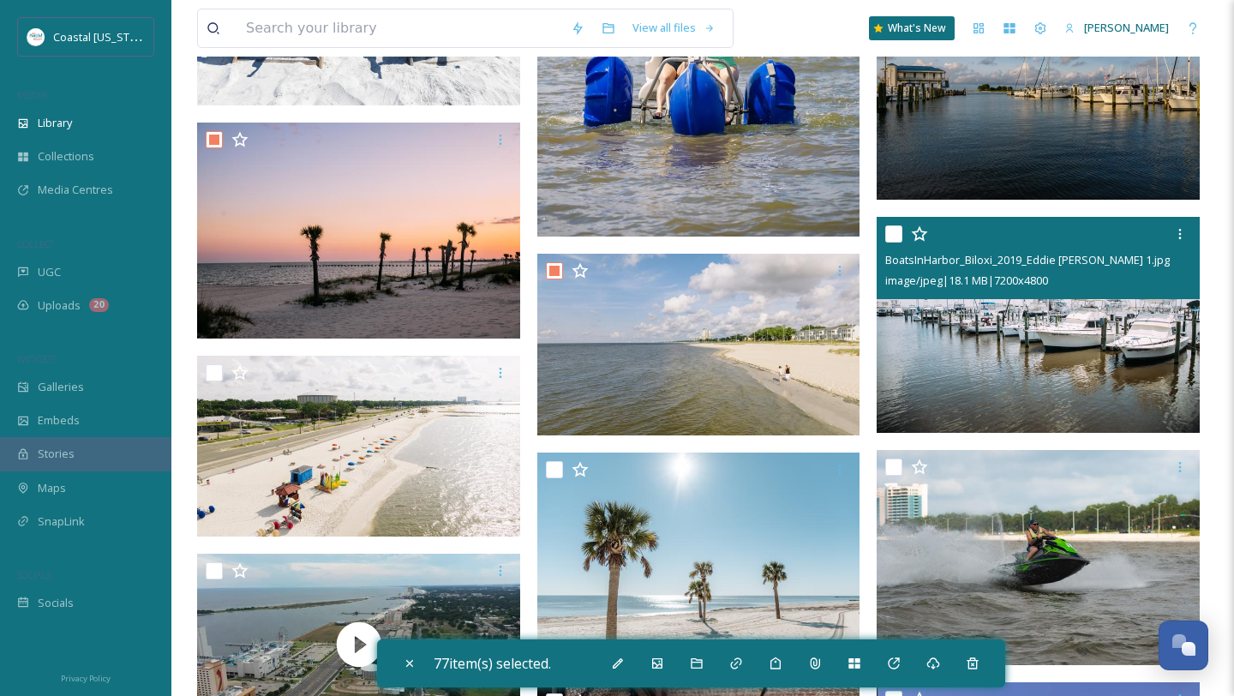
click at [898, 232] on input "checkbox" at bounding box center [894, 233] width 17 height 17
checkbox input "true"
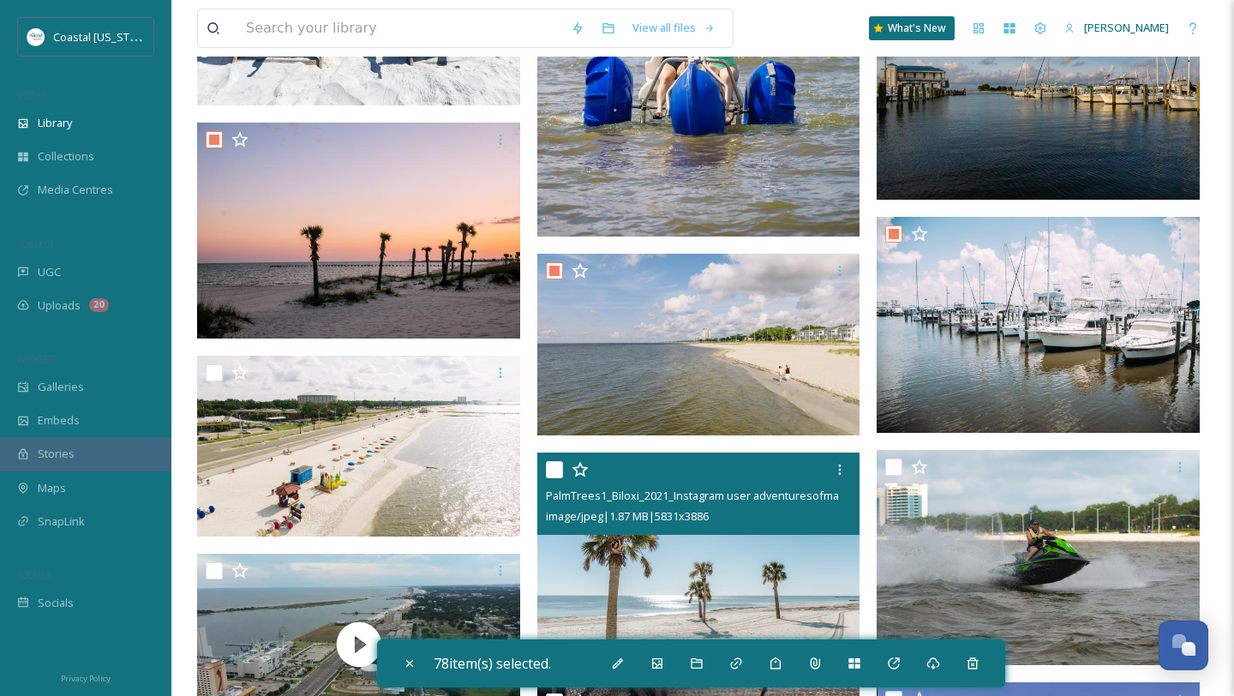
scroll to position [14038, 0]
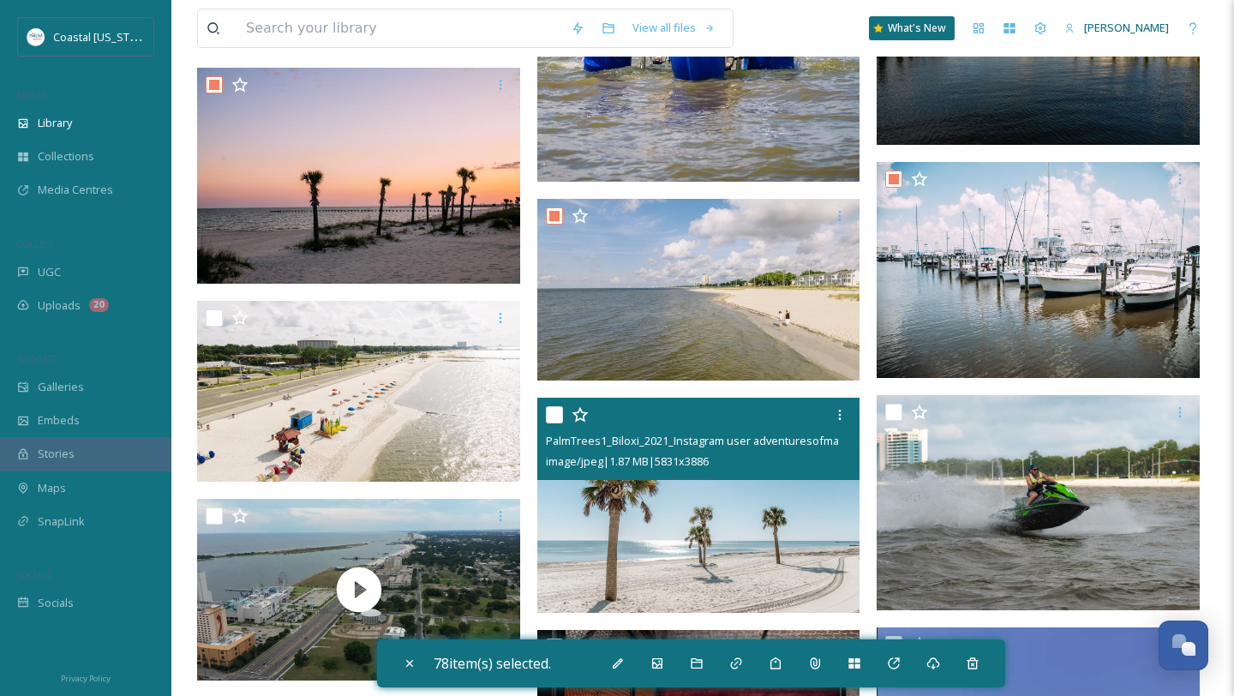
click at [556, 416] on input "checkbox" at bounding box center [554, 414] width 17 height 17
checkbox input "true"
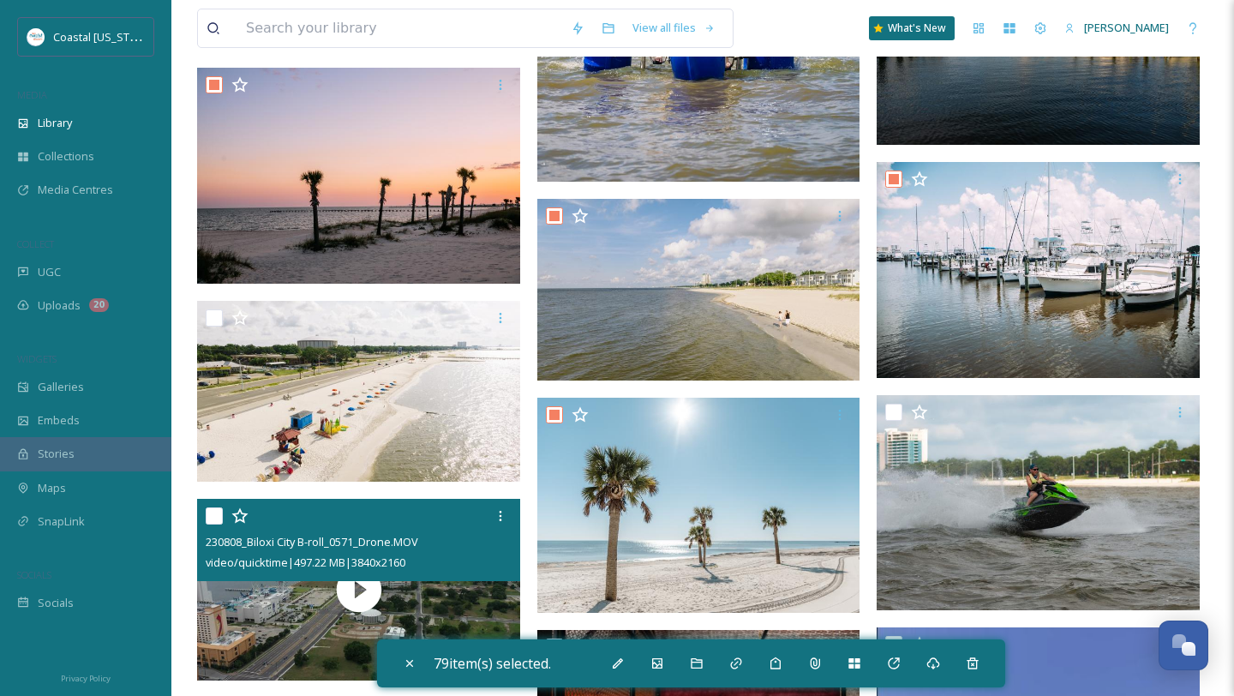
click at [212, 524] on input "checkbox" at bounding box center [214, 515] width 17 height 17
checkbox input "true"
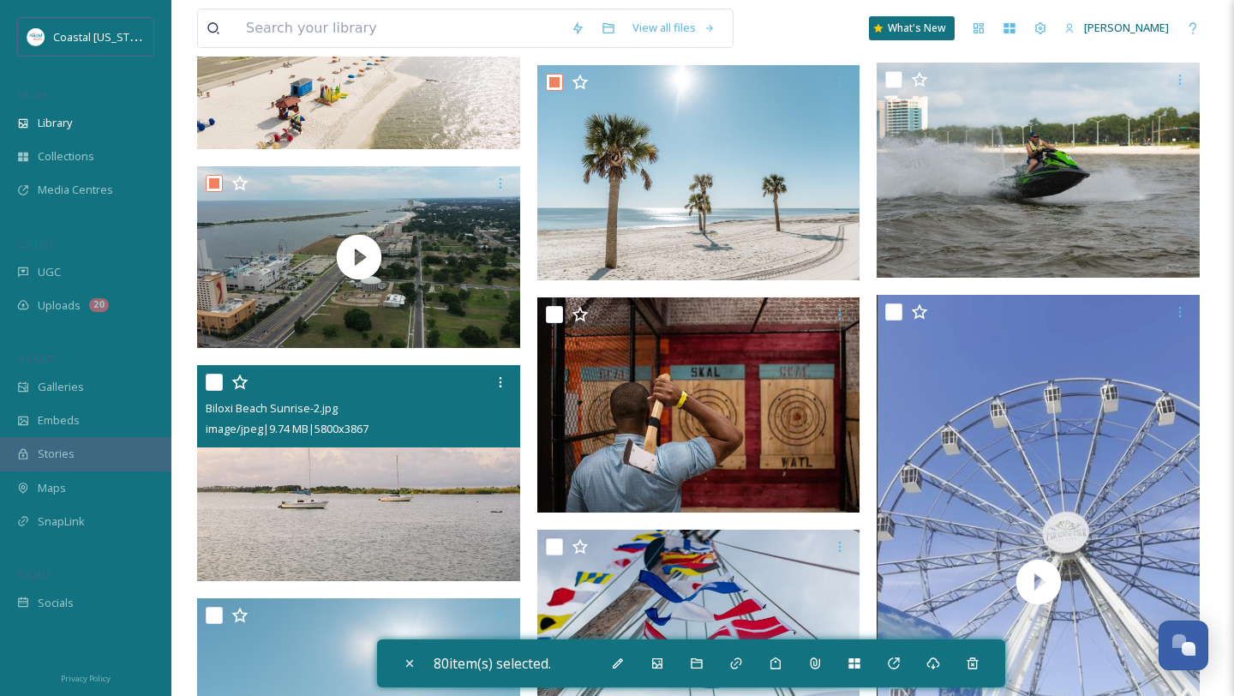
scroll to position [14415, 0]
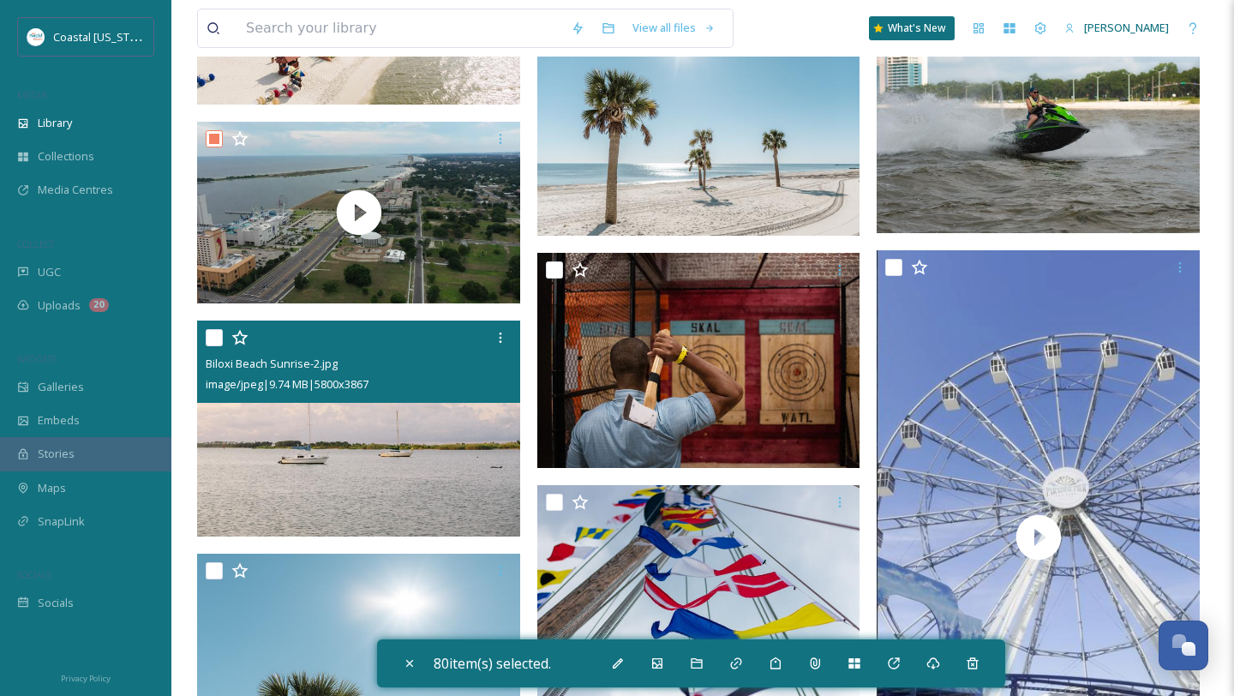
click at [220, 334] on input "checkbox" at bounding box center [214, 337] width 17 height 17
checkbox input "true"
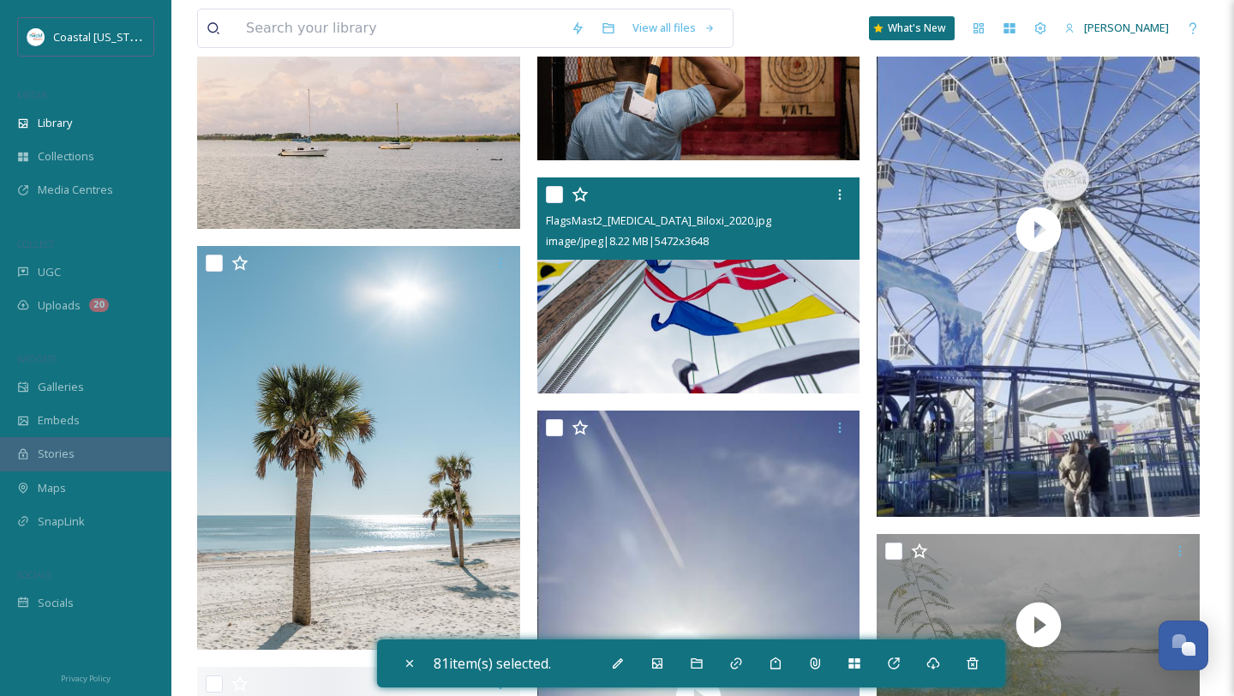
scroll to position [14742, 0]
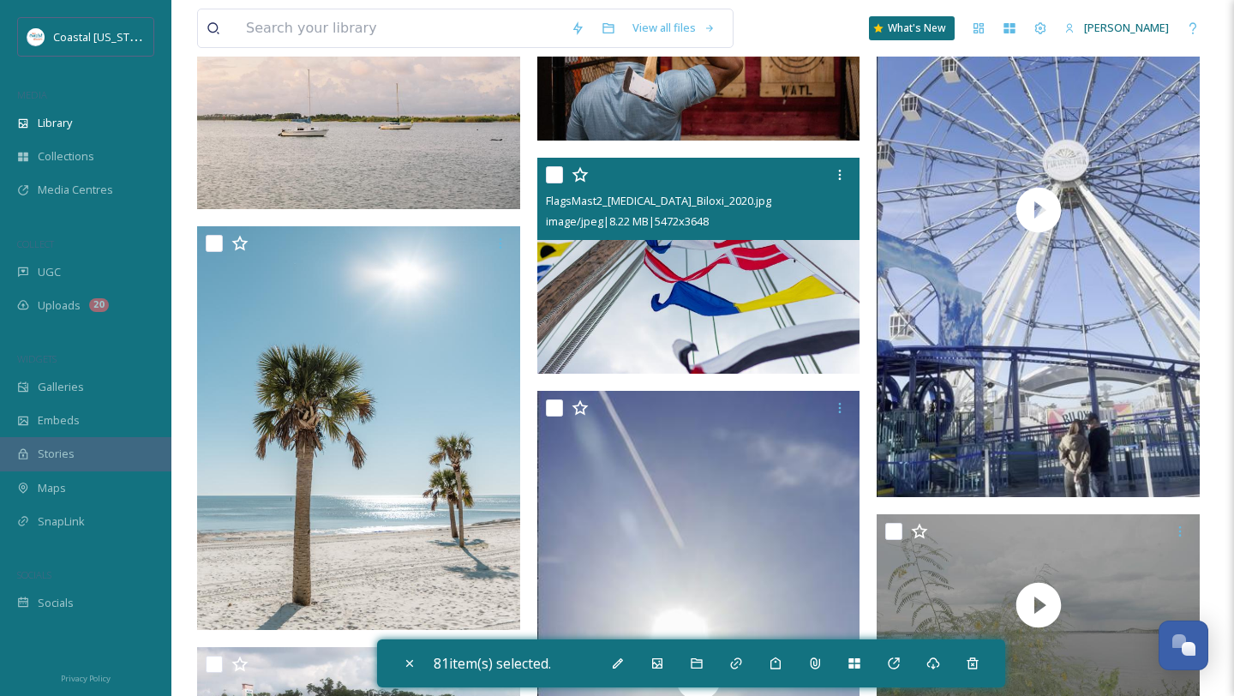
click at [558, 169] on input "checkbox" at bounding box center [554, 174] width 17 height 17
checkbox input "true"
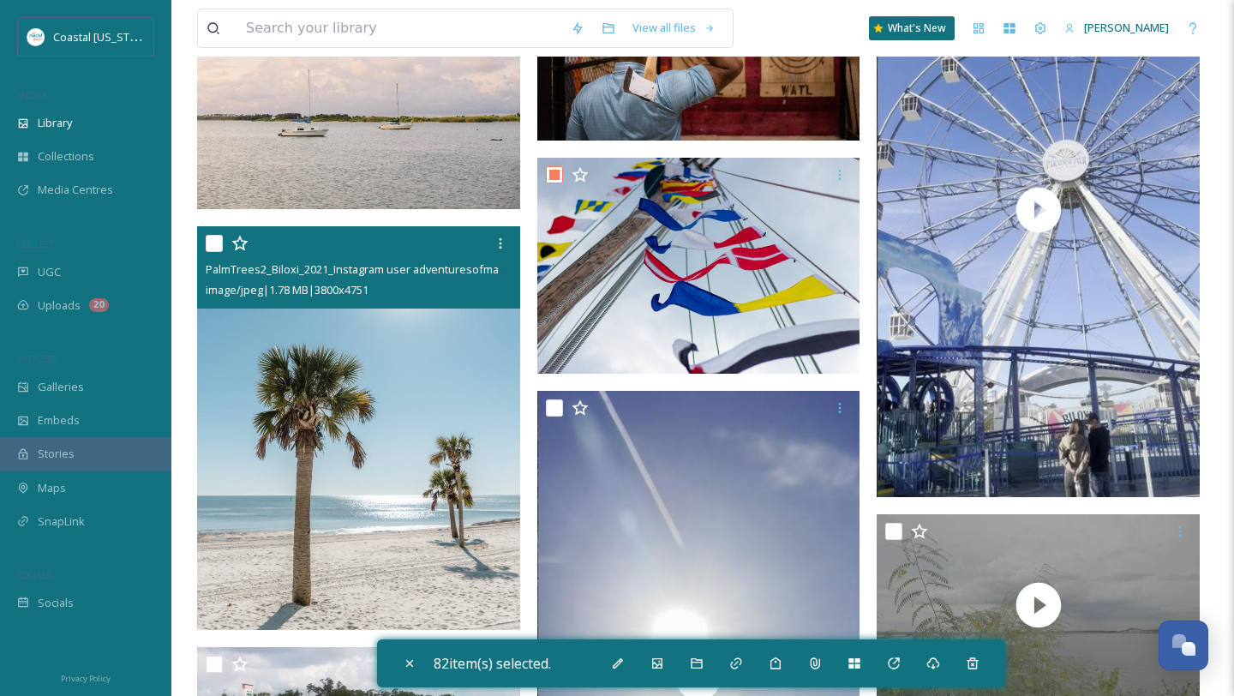
click at [215, 242] on input "checkbox" at bounding box center [214, 243] width 17 height 17
checkbox input "true"
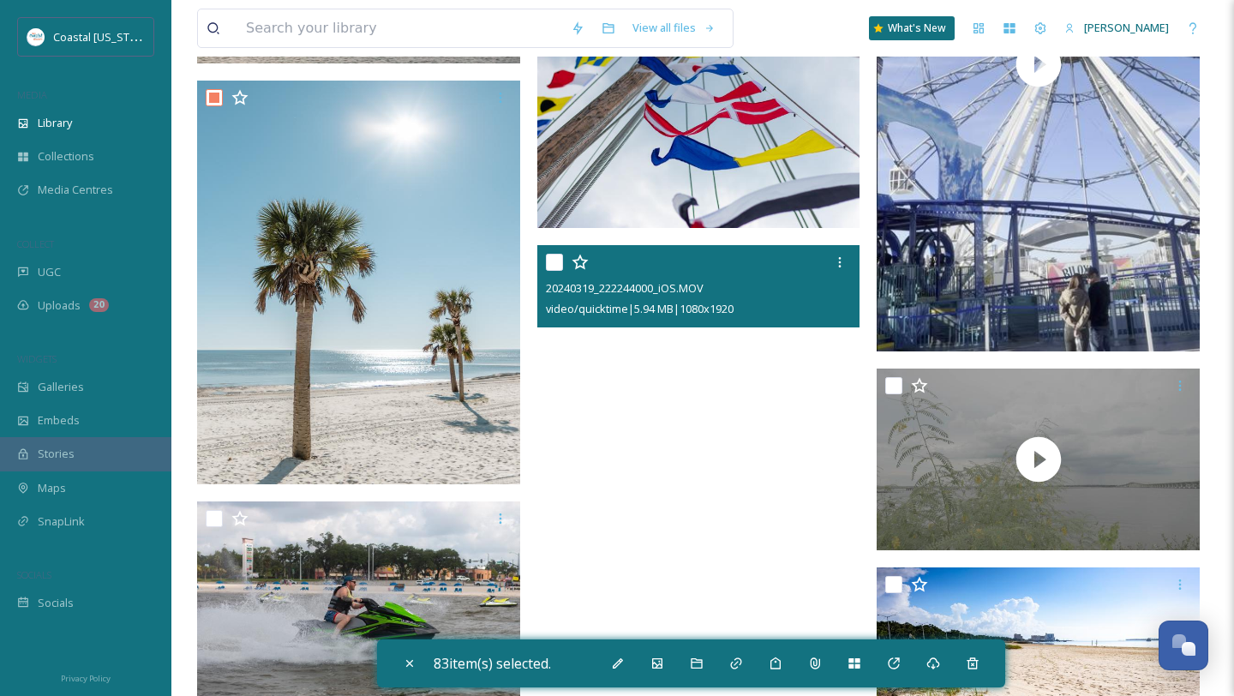
scroll to position [14936, 0]
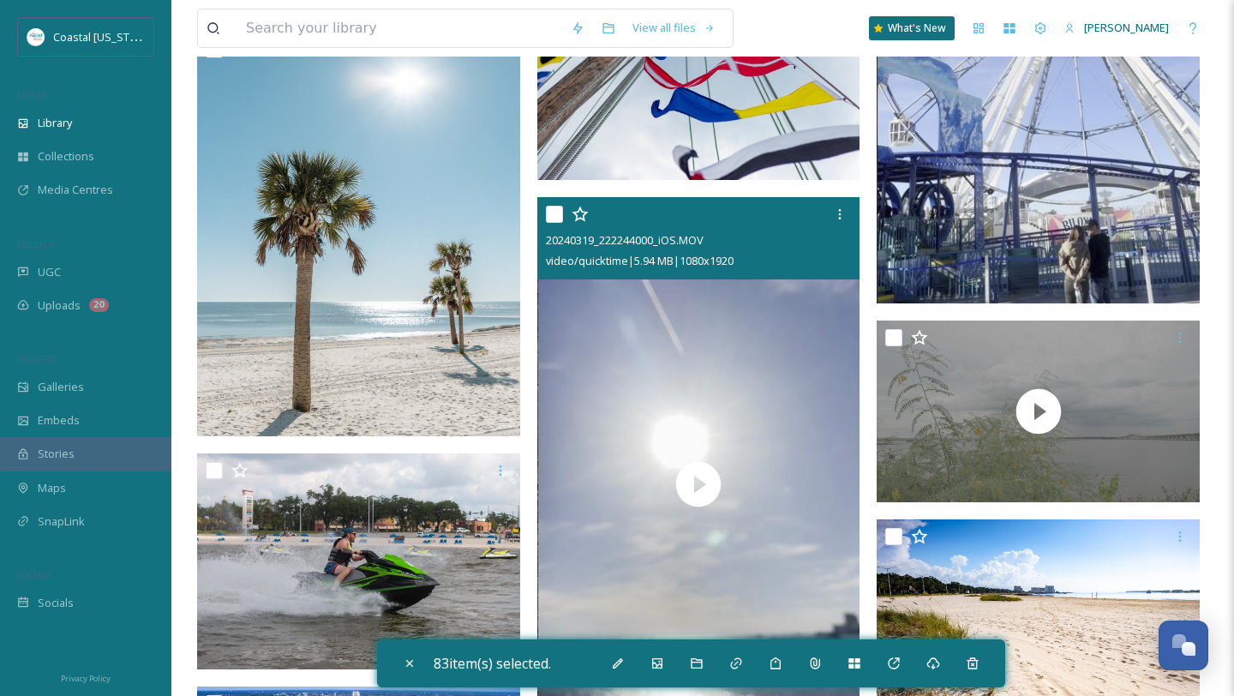
click at [551, 215] on input "checkbox" at bounding box center [554, 214] width 17 height 17
checkbox input "true"
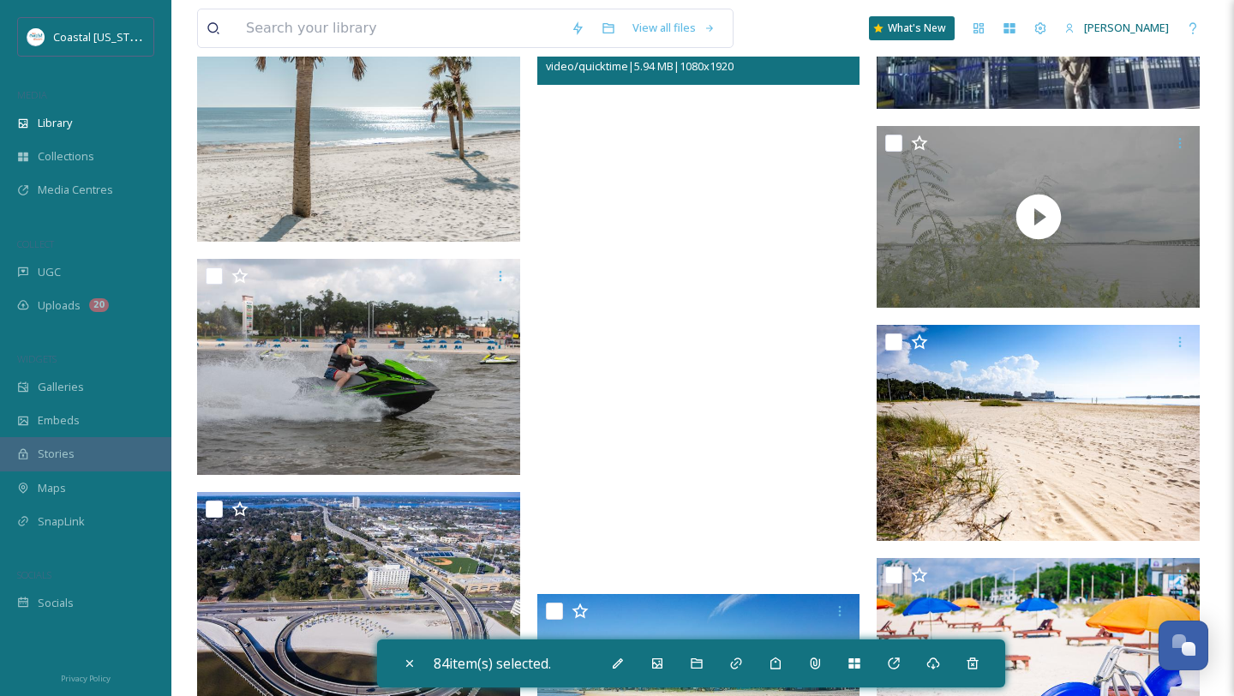
scroll to position [15156, 0]
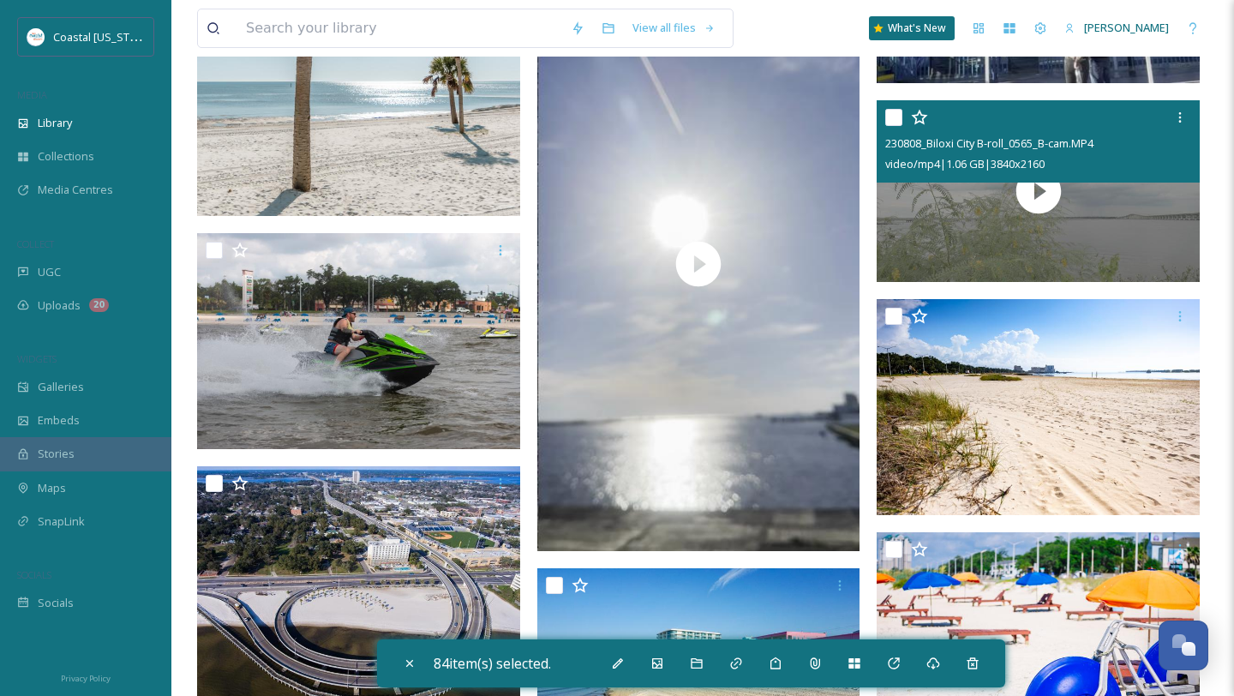
click at [895, 117] on input "checkbox" at bounding box center [894, 117] width 17 height 17
checkbox input "true"
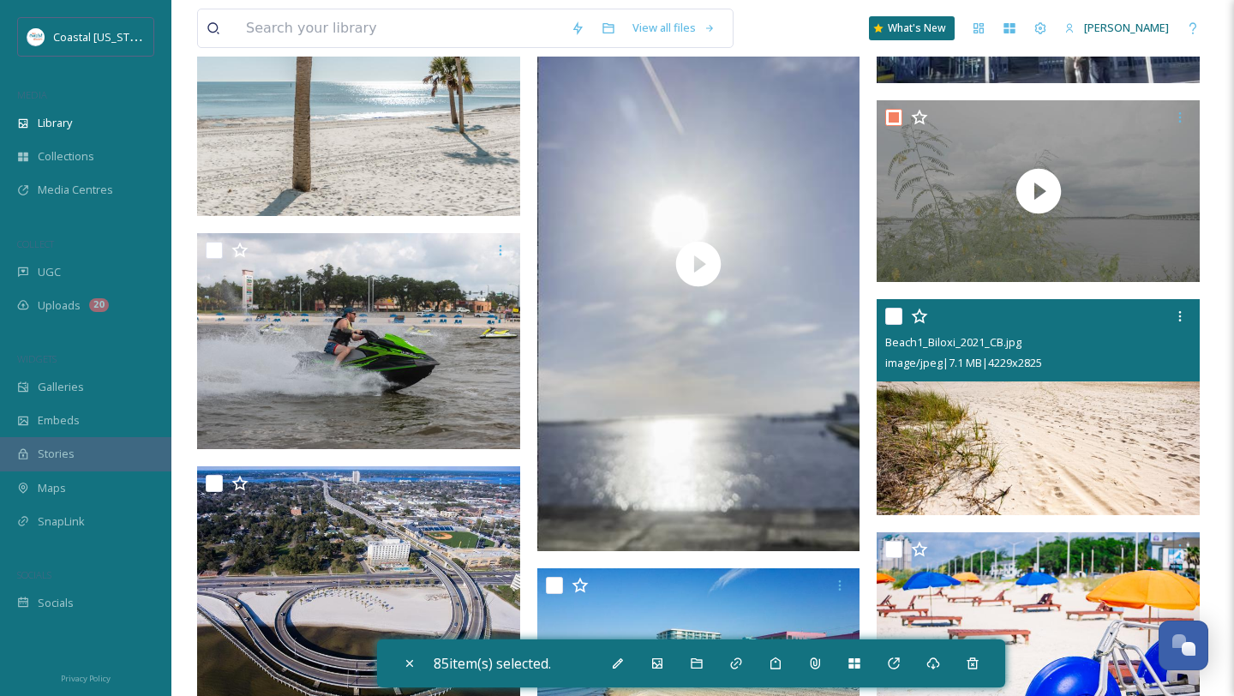
click at [899, 327] on div at bounding box center [1041, 316] width 310 height 31
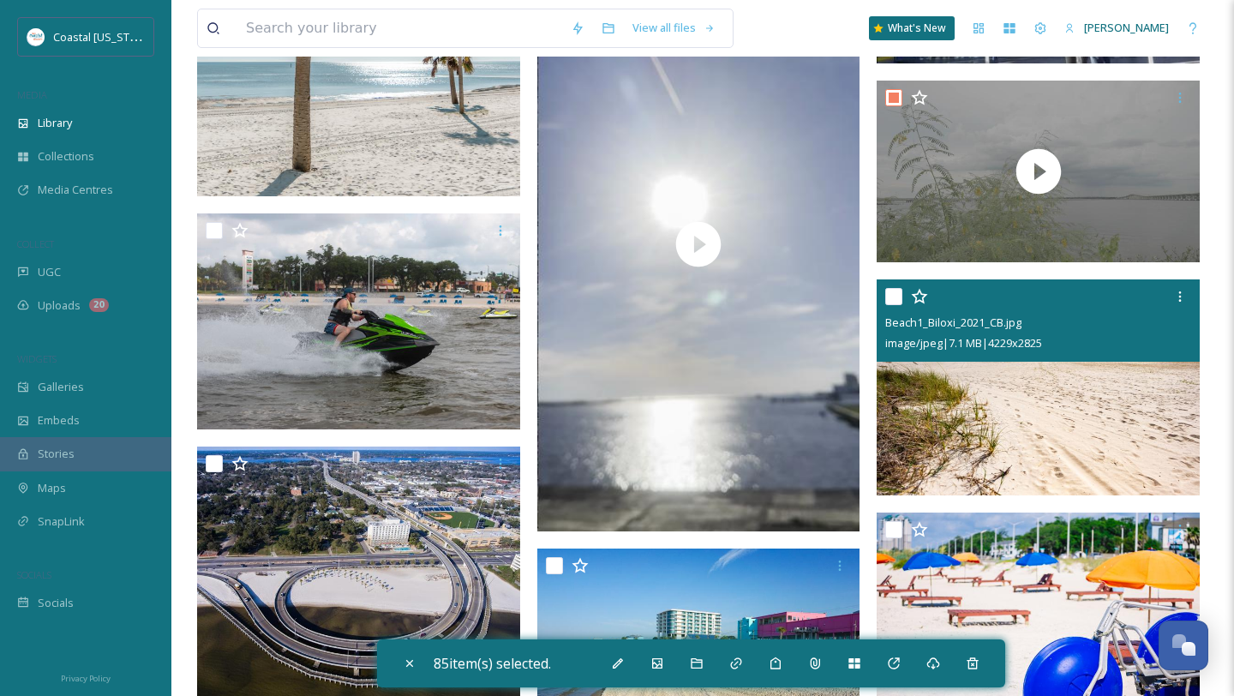
click at [897, 296] on input "checkbox" at bounding box center [894, 296] width 17 height 17
checkbox input "true"
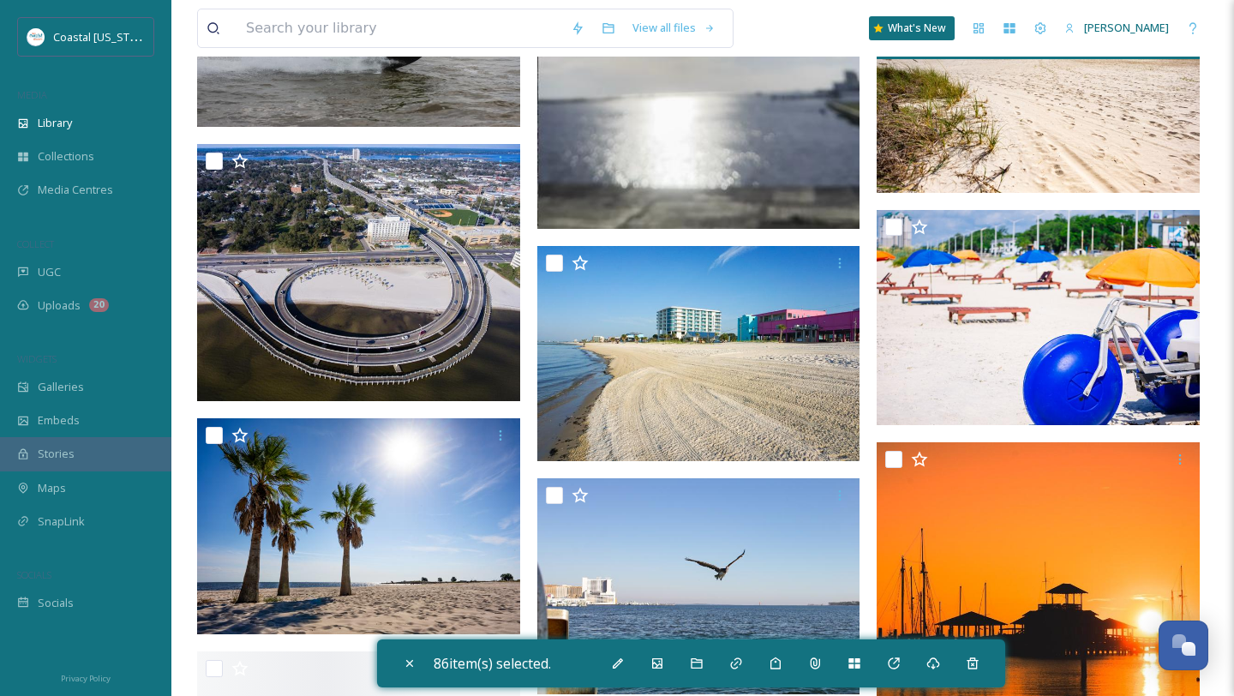
scroll to position [15562, 0]
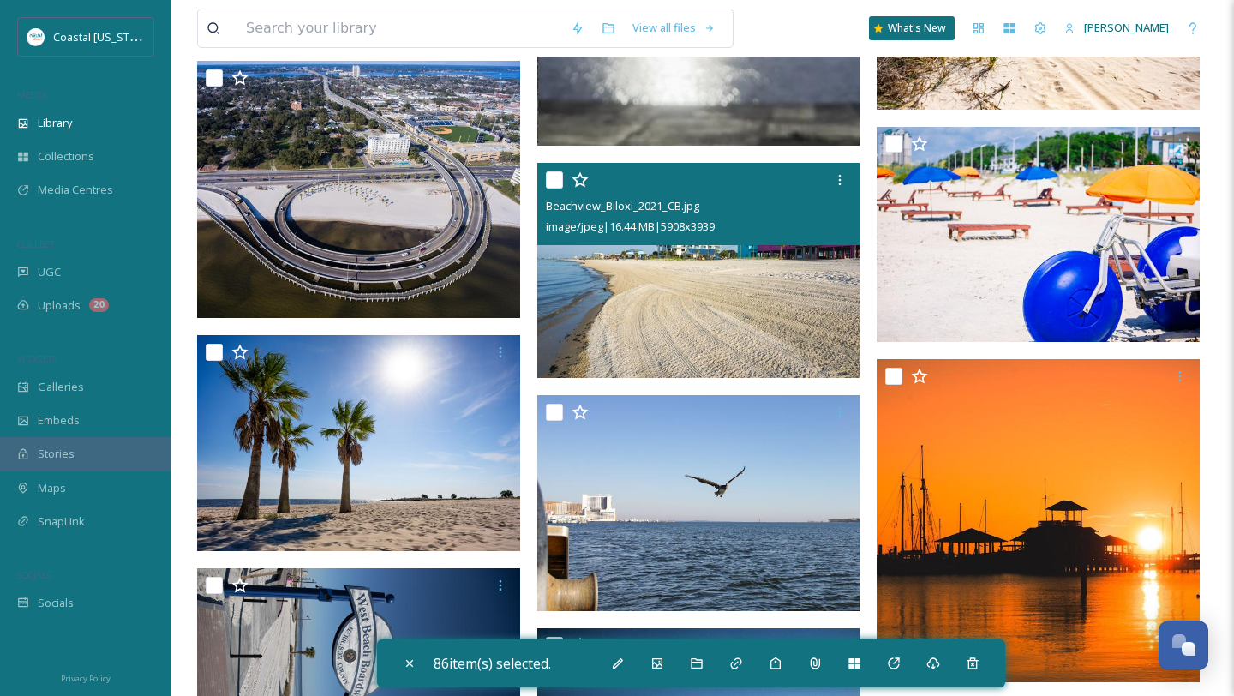
click at [549, 185] on input "checkbox" at bounding box center [554, 179] width 17 height 17
checkbox input "true"
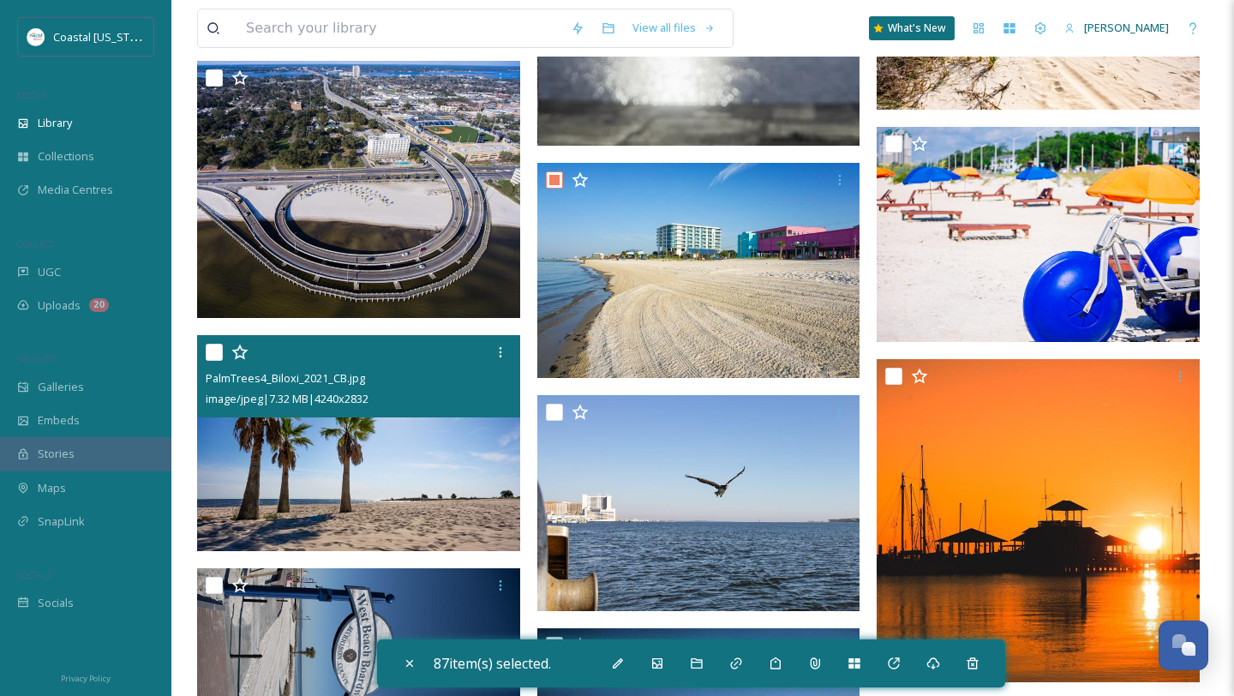
click at [215, 353] on input "checkbox" at bounding box center [214, 352] width 17 height 17
checkbox input "true"
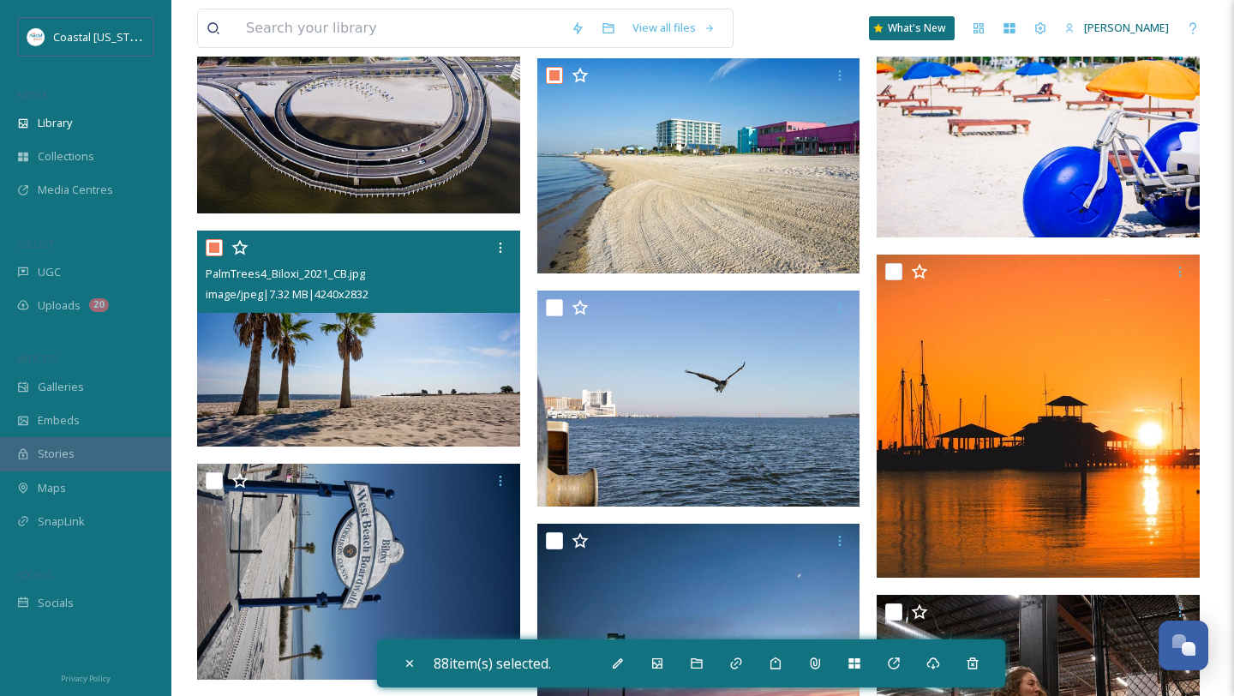
scroll to position [15732, 0]
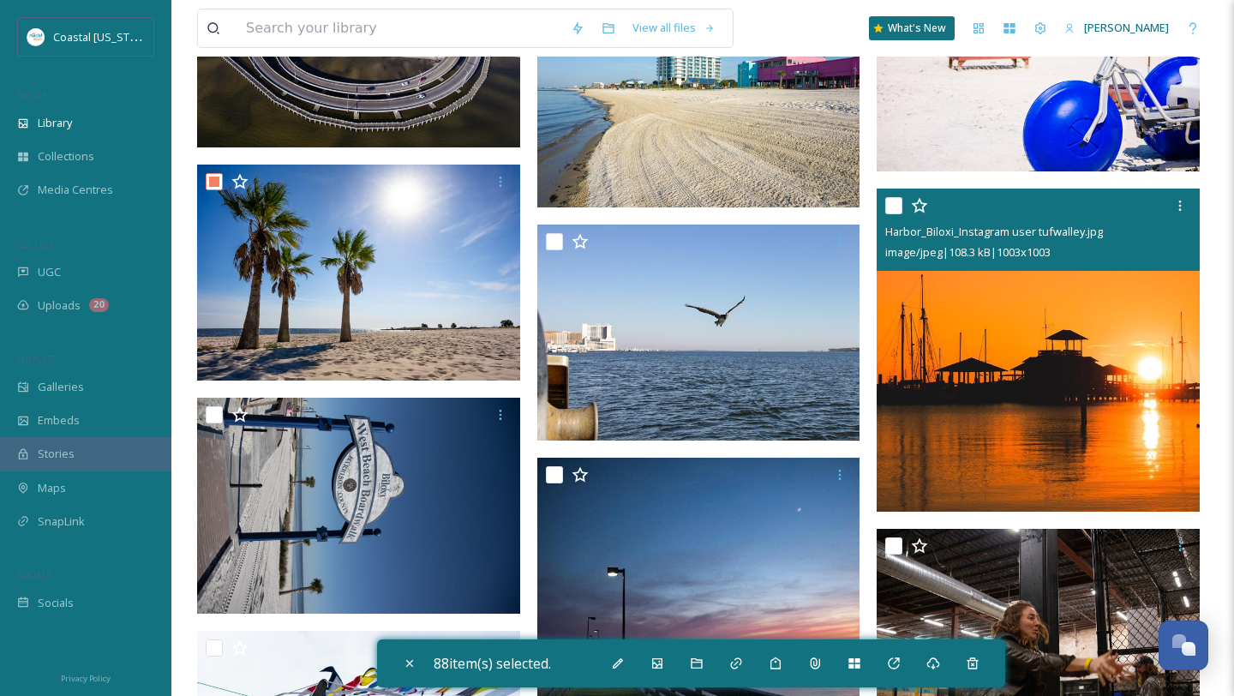
click at [904, 201] on div at bounding box center [1041, 205] width 310 height 31
click at [892, 207] on input "checkbox" at bounding box center [894, 205] width 17 height 17
checkbox input "true"
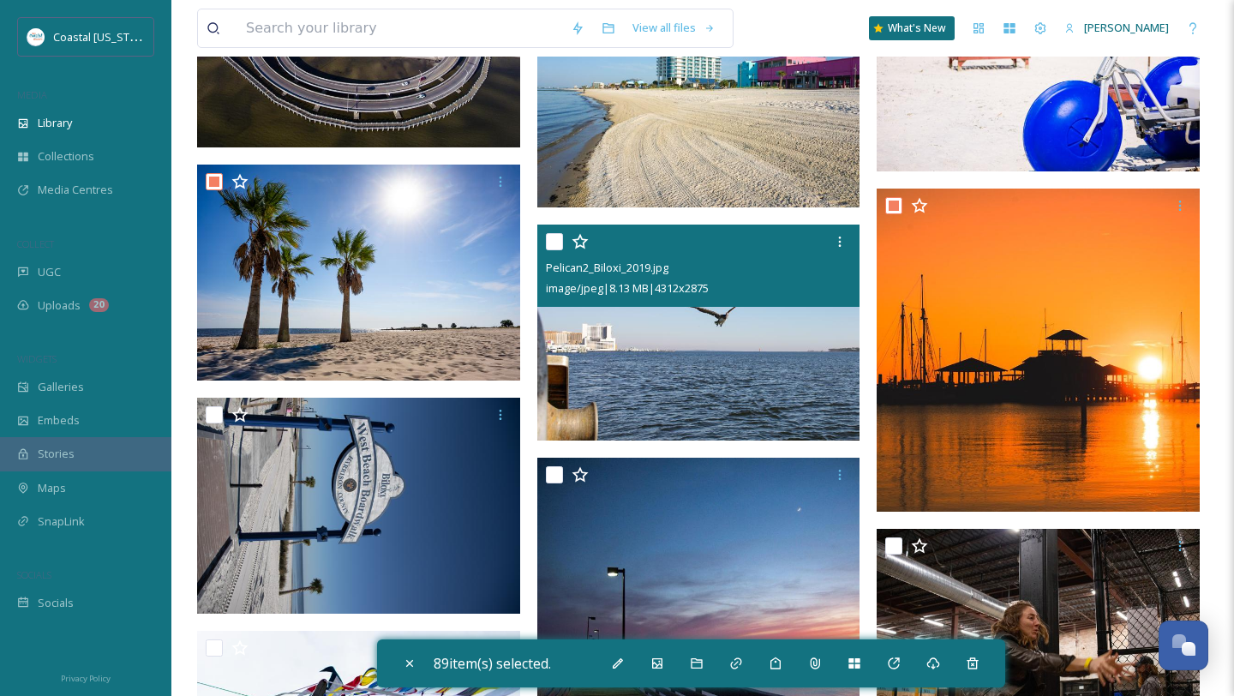
click at [553, 245] on input "checkbox" at bounding box center [554, 241] width 17 height 17
checkbox input "true"
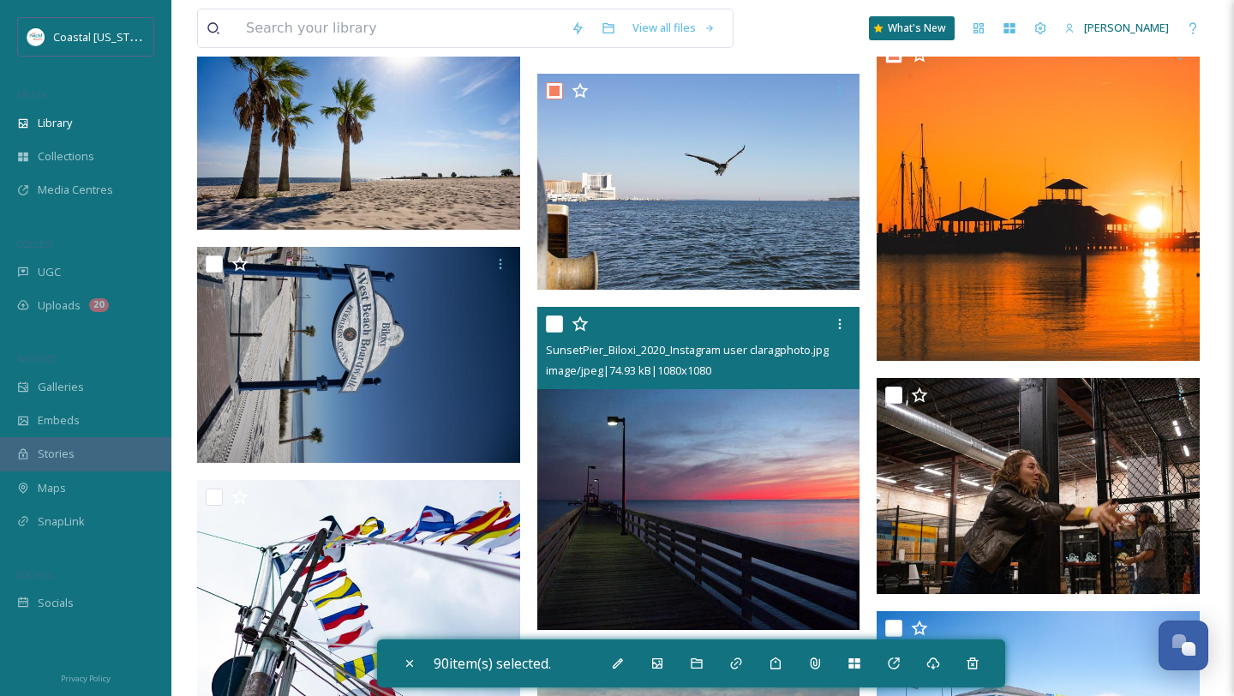
click at [556, 323] on input "checkbox" at bounding box center [554, 323] width 17 height 17
checkbox input "true"
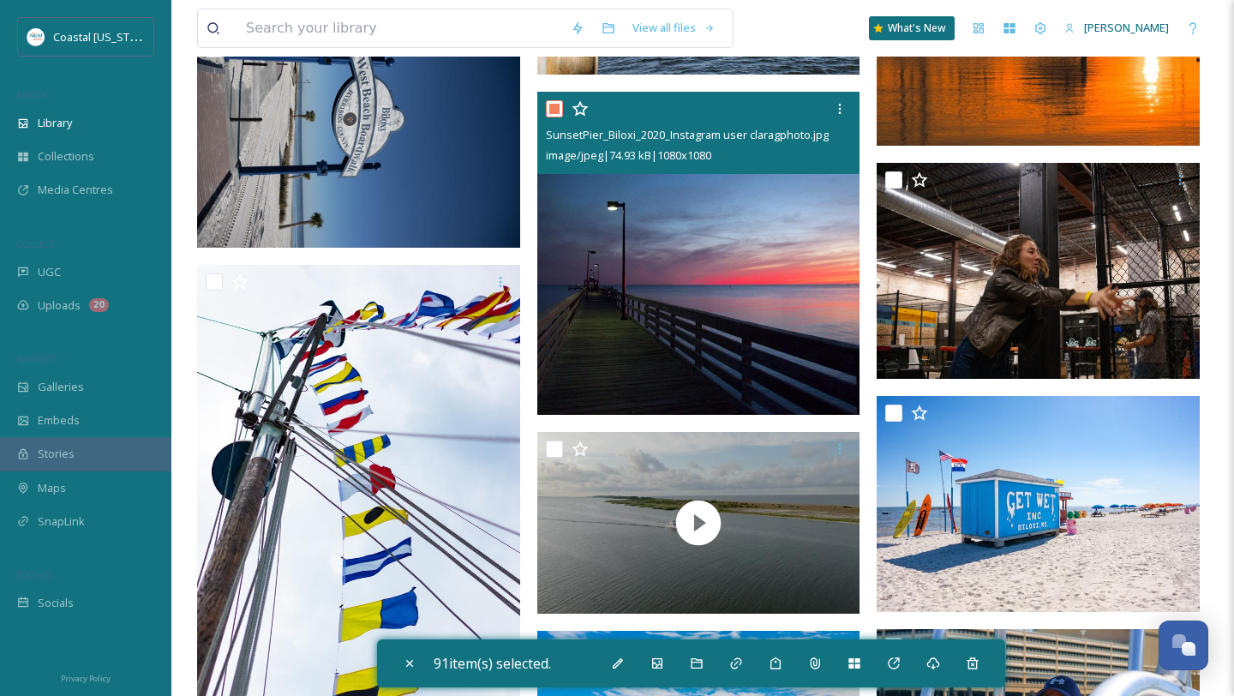
scroll to position [16108, 0]
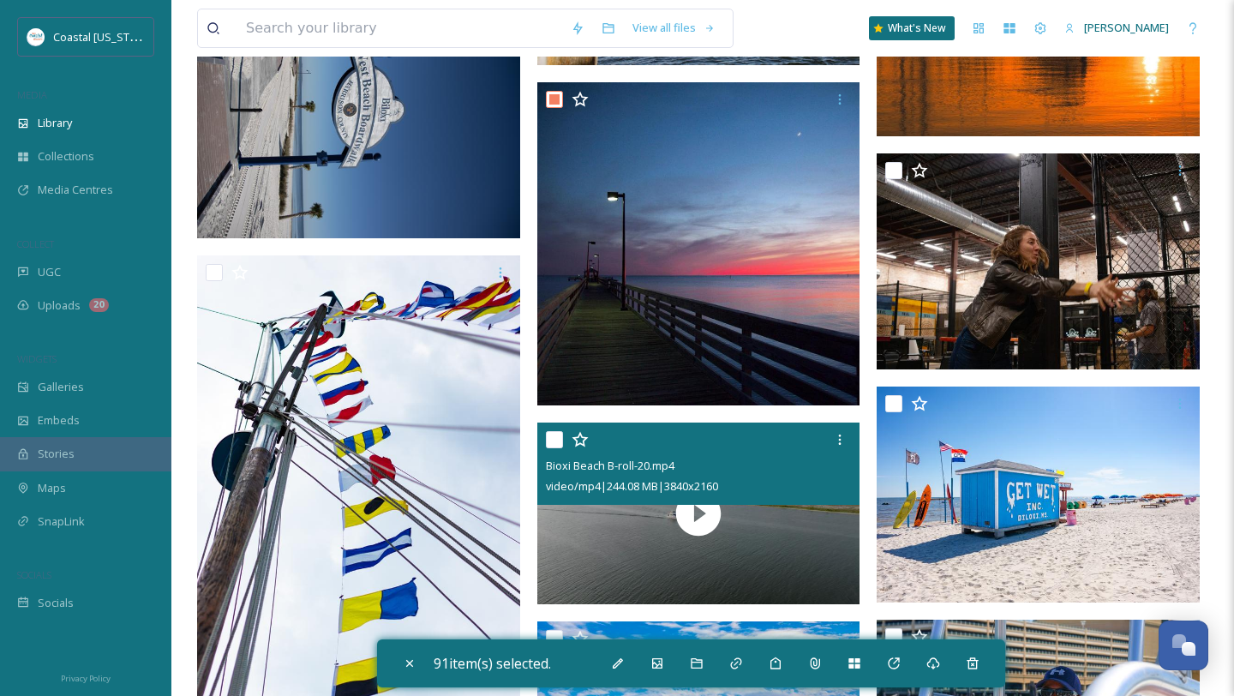
click at [550, 441] on input "checkbox" at bounding box center [554, 439] width 17 height 17
checkbox input "true"
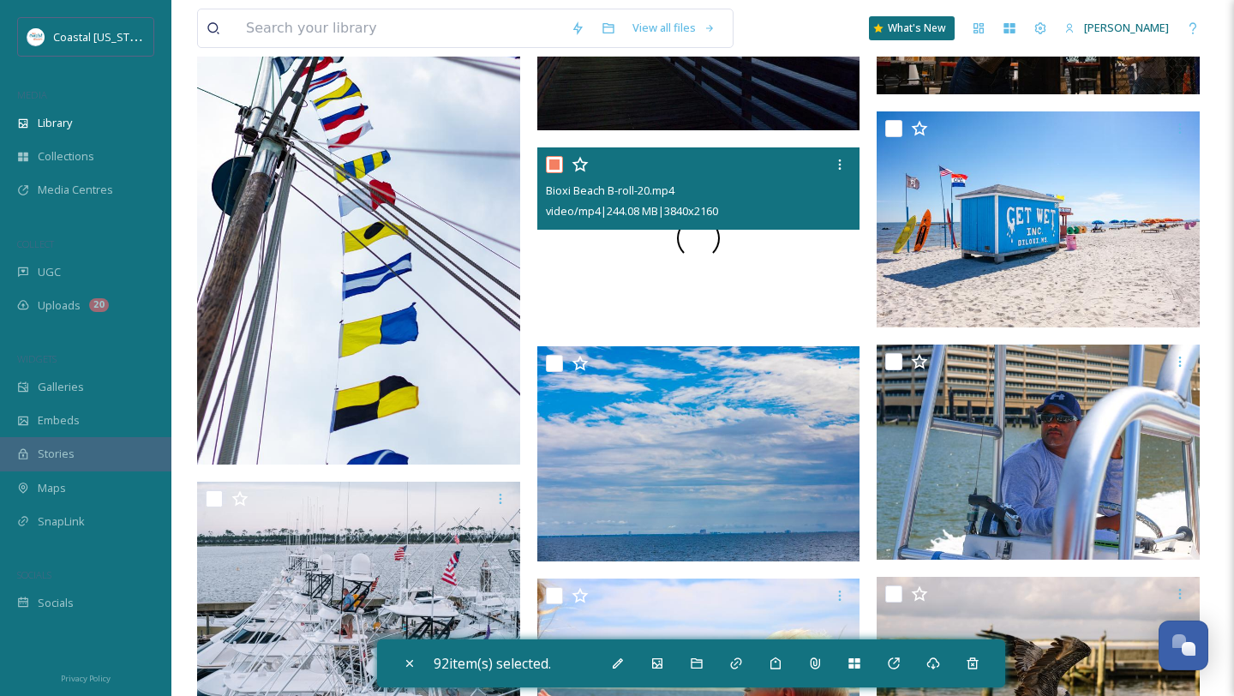
scroll to position [16516, 0]
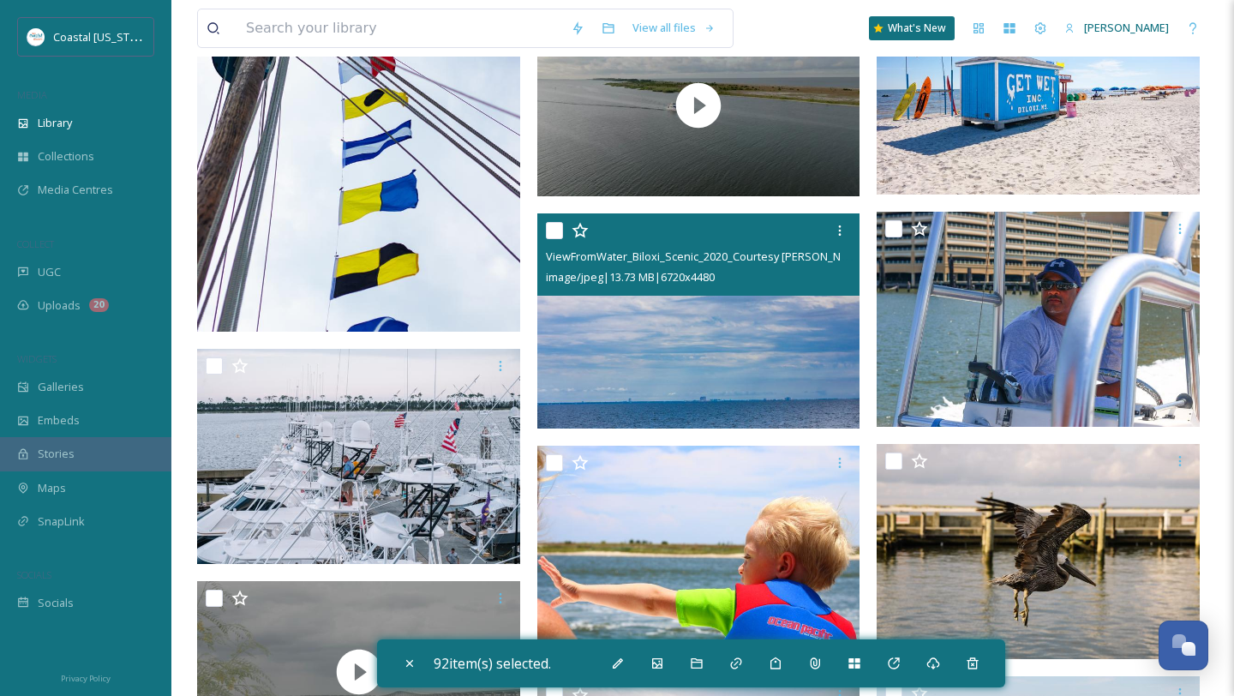
click at [555, 229] on input "checkbox" at bounding box center [554, 230] width 17 height 17
checkbox input "true"
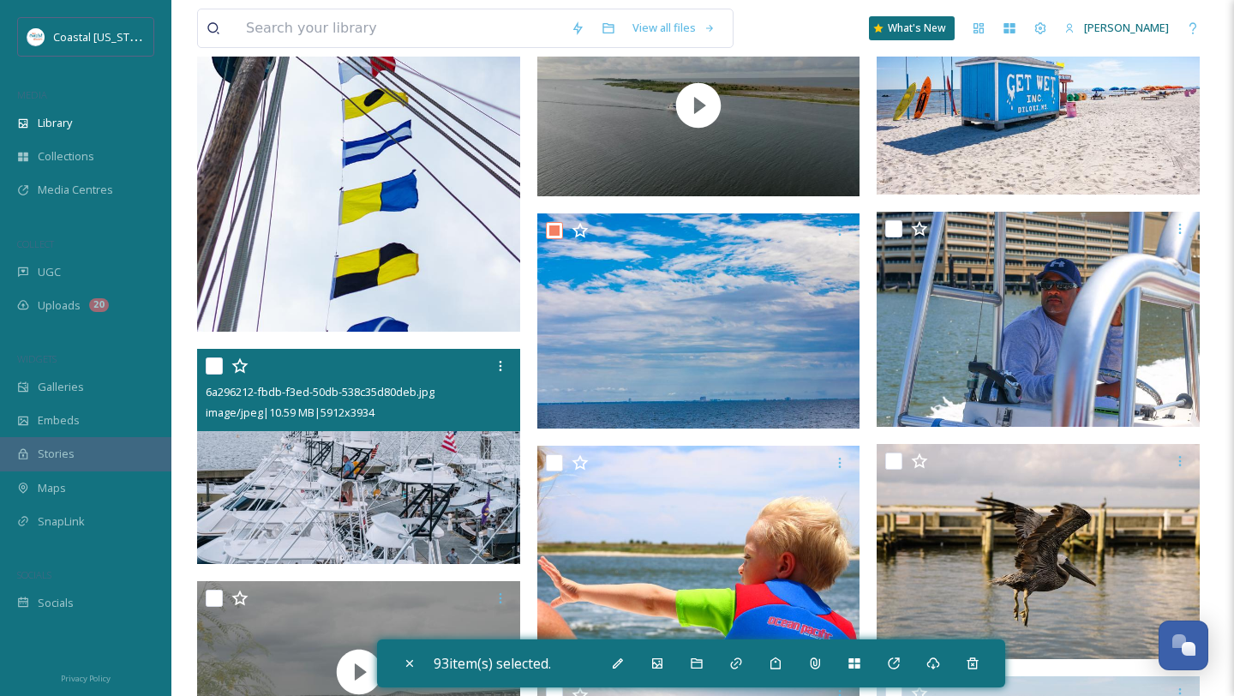
scroll to position [16593, 0]
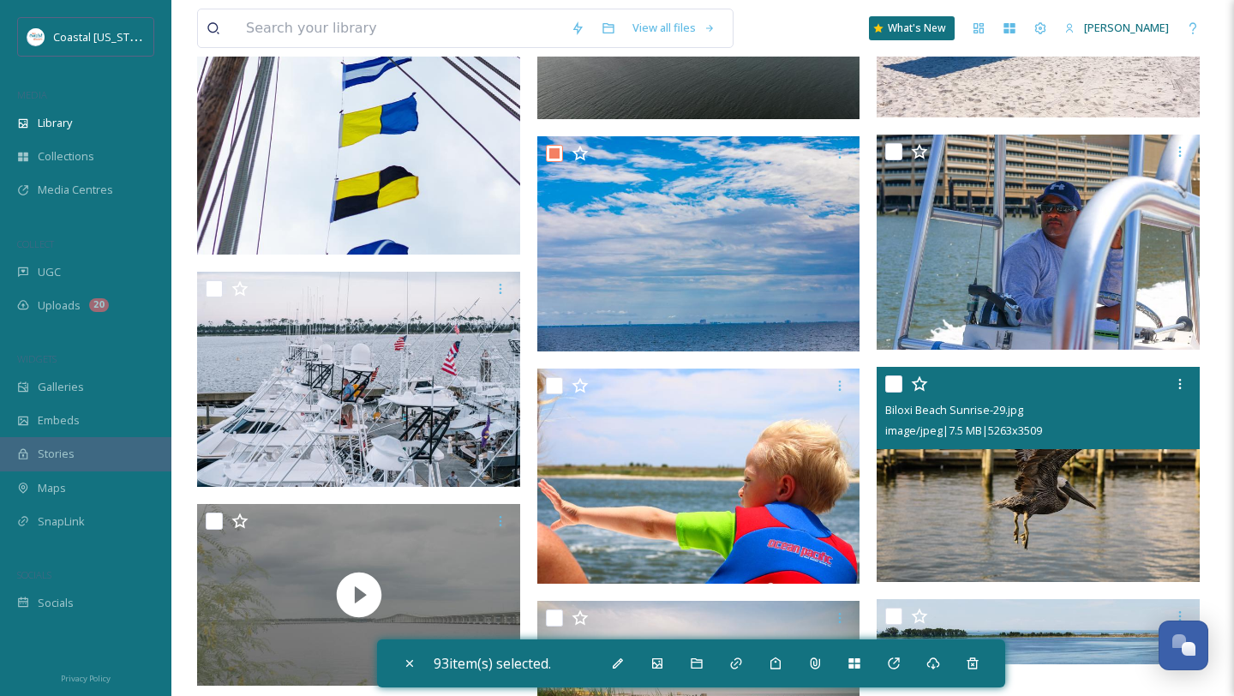
click at [900, 384] on input "checkbox" at bounding box center [894, 383] width 17 height 17
checkbox input "true"
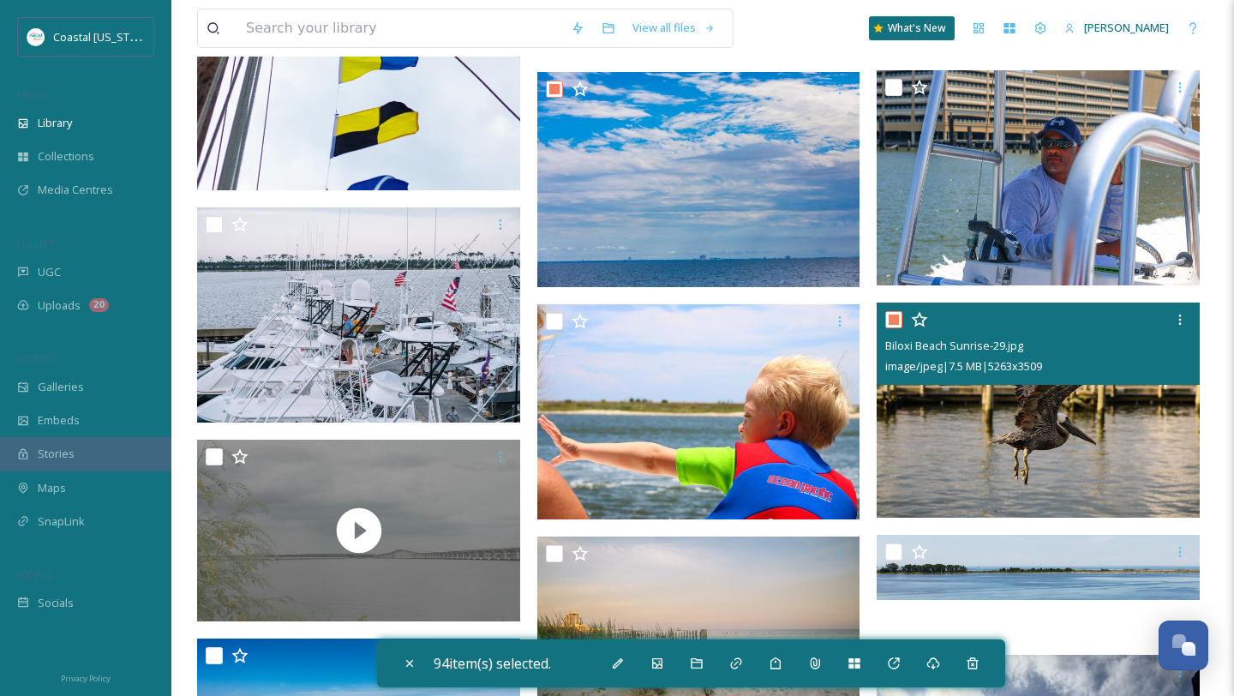
scroll to position [16668, 0]
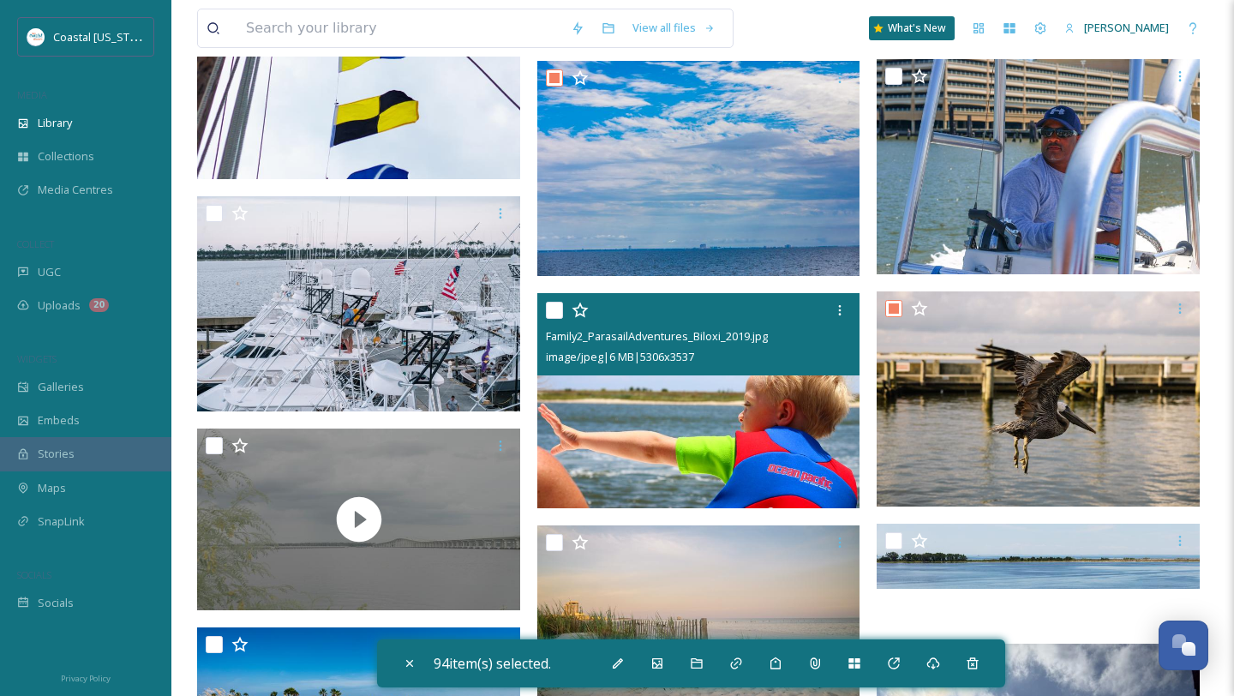
click at [549, 312] on input "checkbox" at bounding box center [554, 310] width 17 height 17
checkbox input "true"
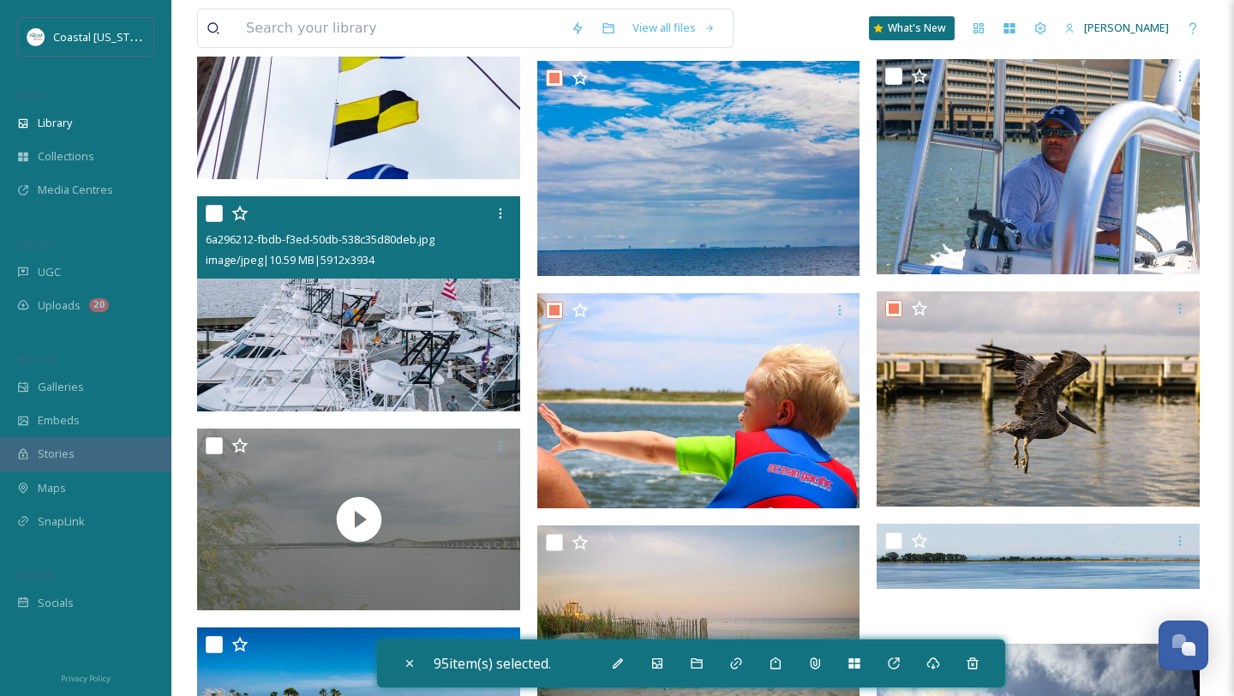
click at [208, 215] on input "checkbox" at bounding box center [214, 213] width 17 height 17
checkbox input "true"
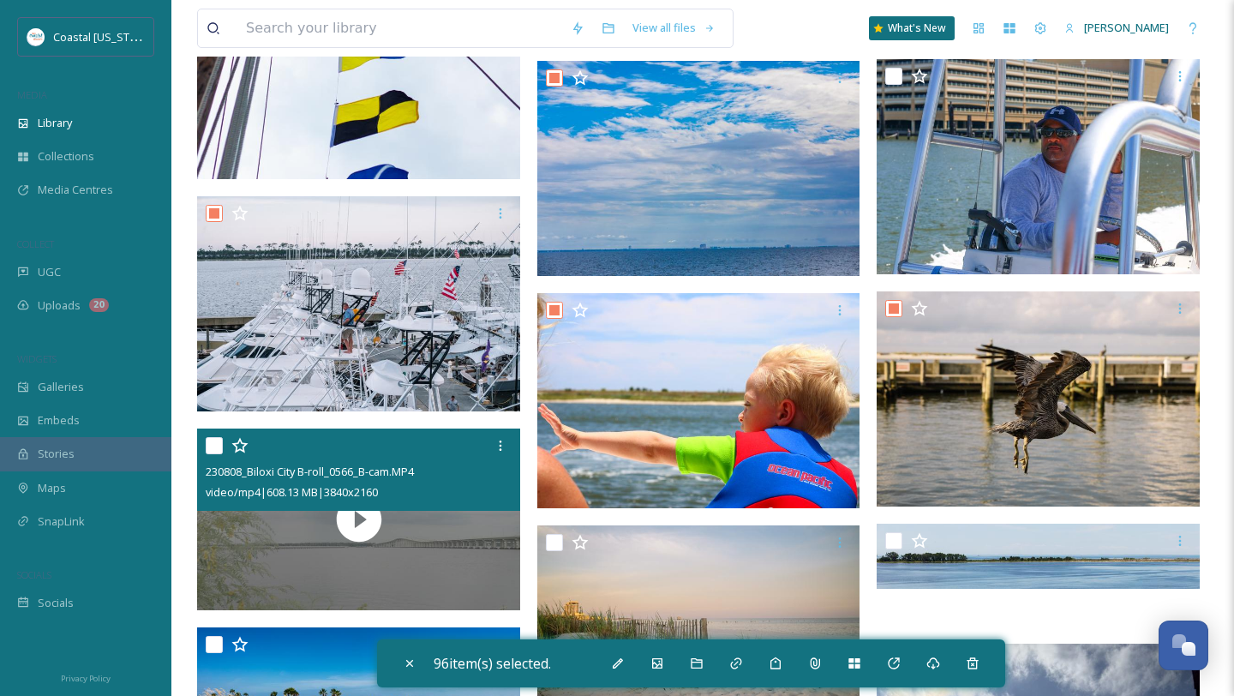
click at [212, 447] on input "checkbox" at bounding box center [214, 445] width 17 height 17
checkbox input "true"
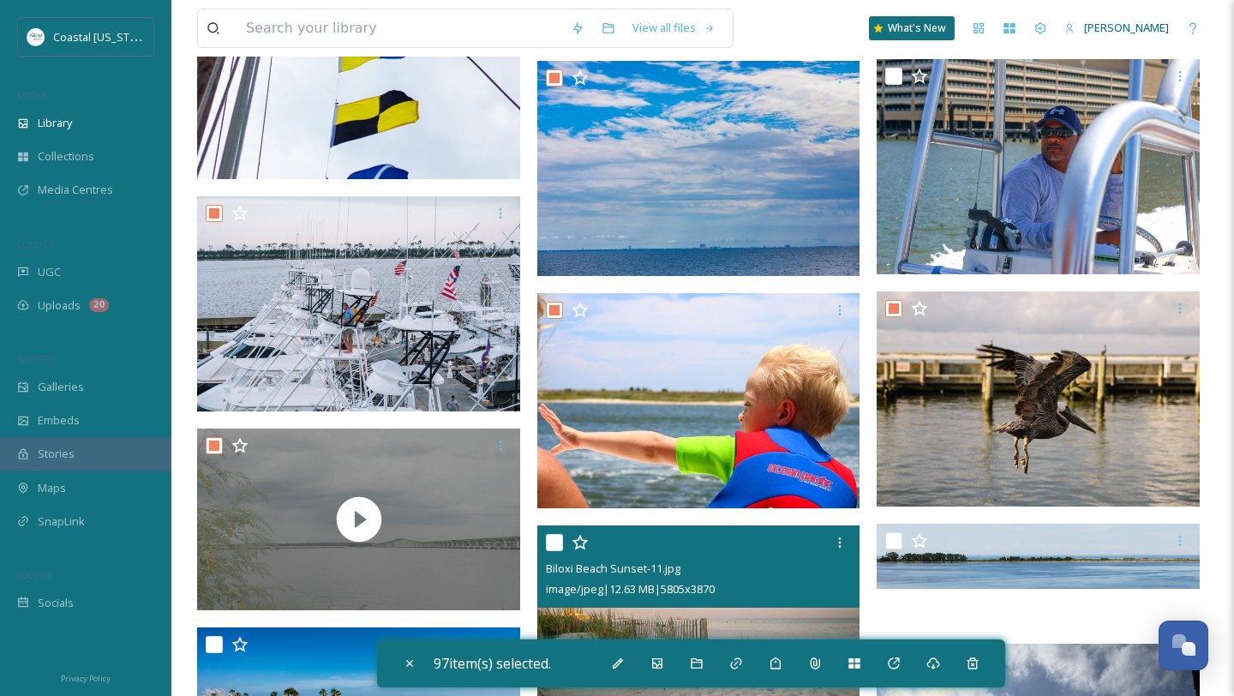
click at [559, 542] on input "checkbox" at bounding box center [554, 542] width 17 height 17
checkbox input "true"
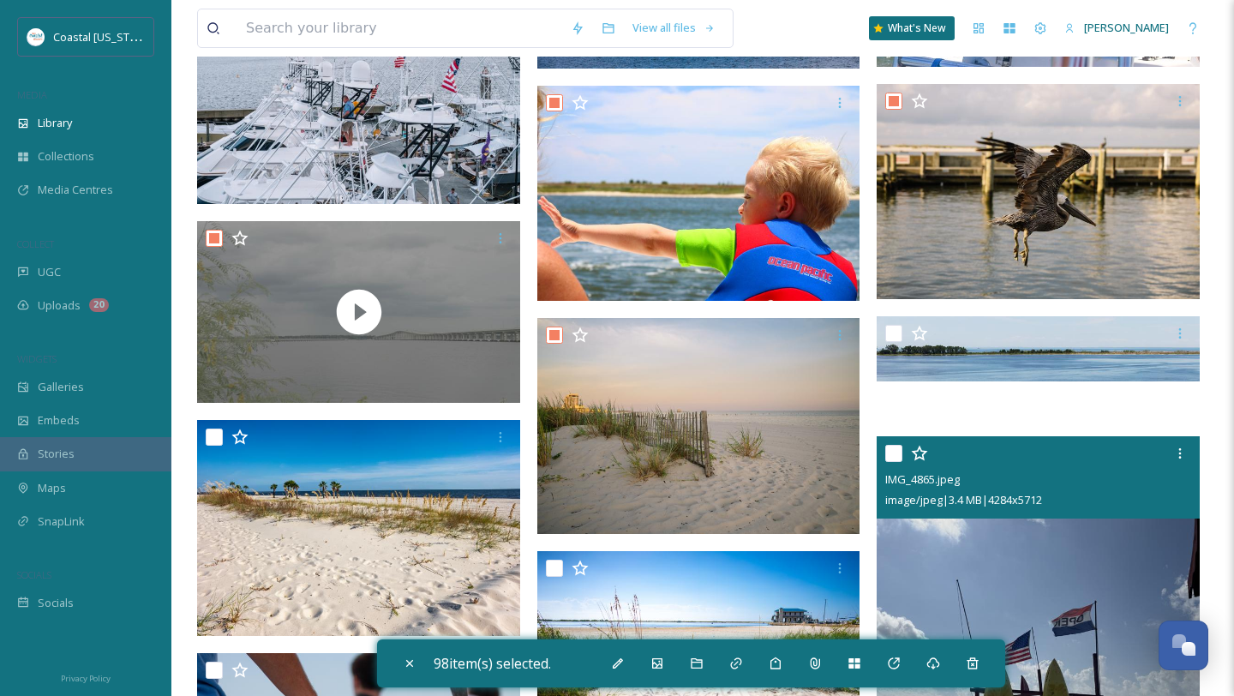
scroll to position [16904, 0]
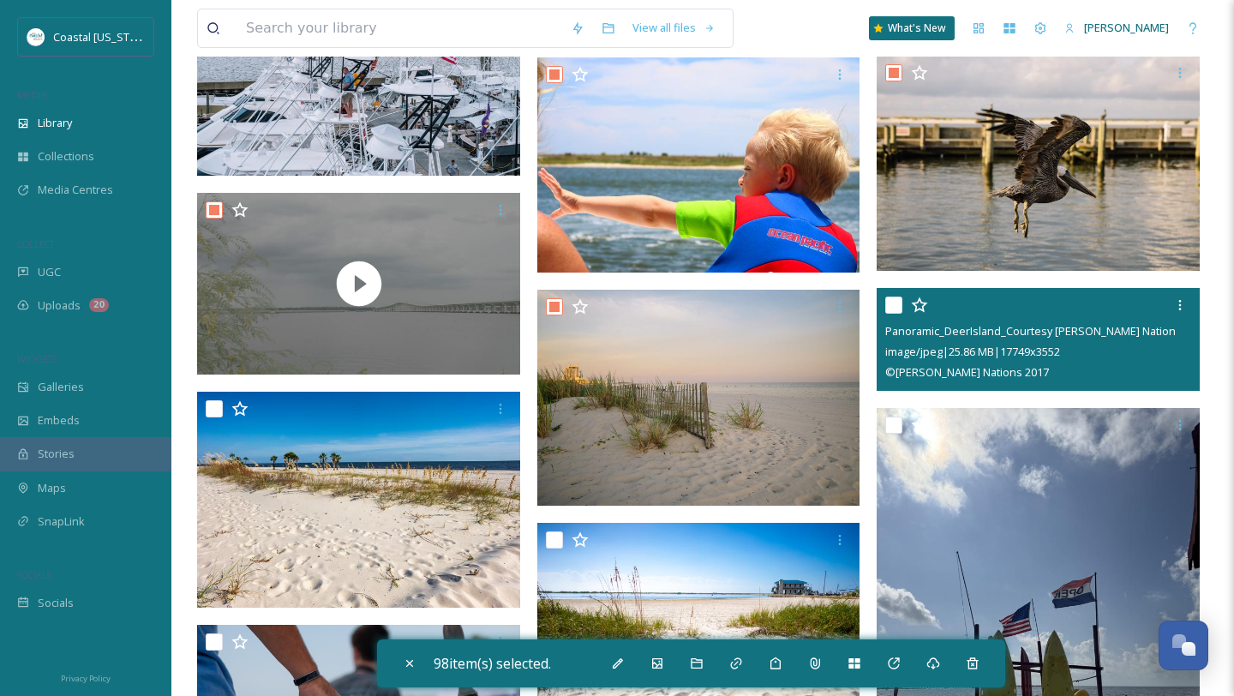
click at [889, 303] on input "checkbox" at bounding box center [894, 305] width 17 height 17
checkbox input "true"
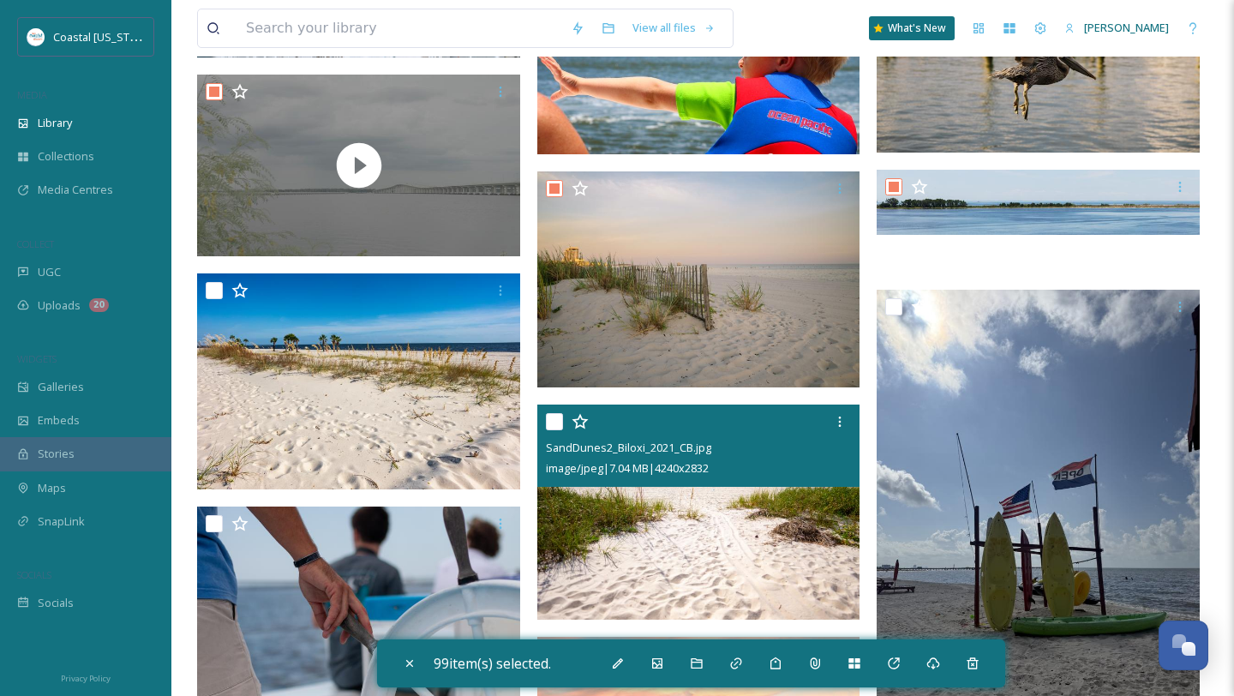
scroll to position [17047, 0]
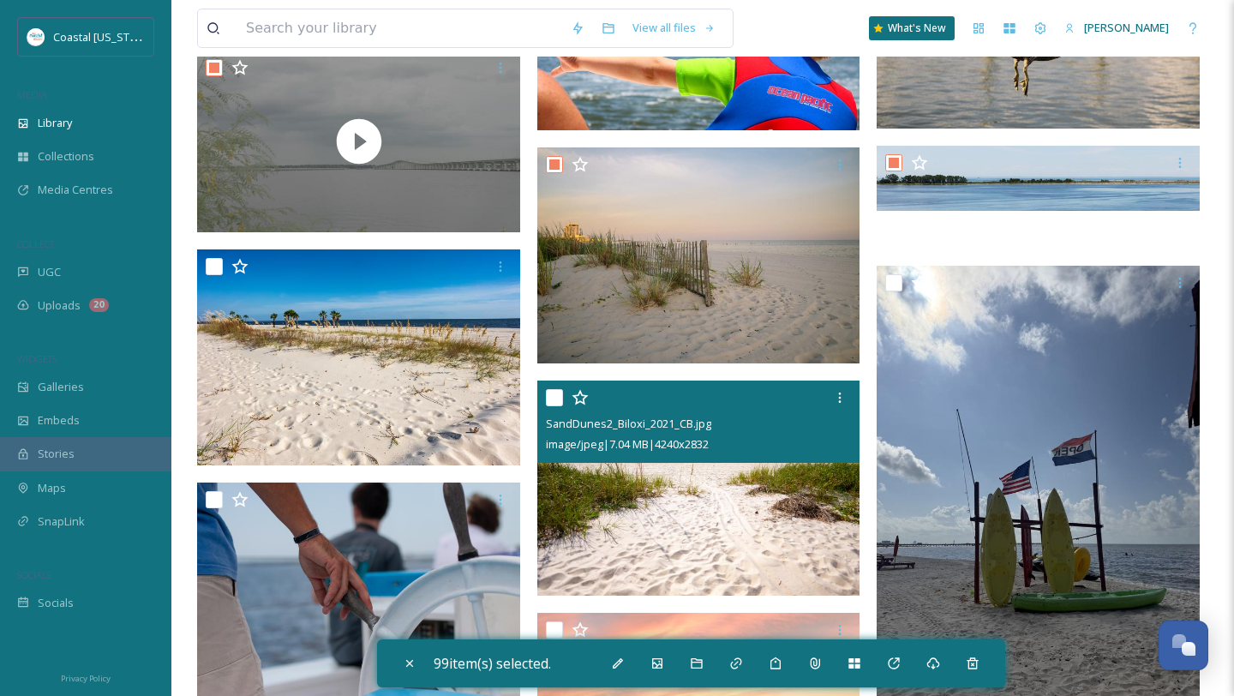
click at [550, 402] on input "checkbox" at bounding box center [554, 397] width 17 height 17
checkbox input "true"
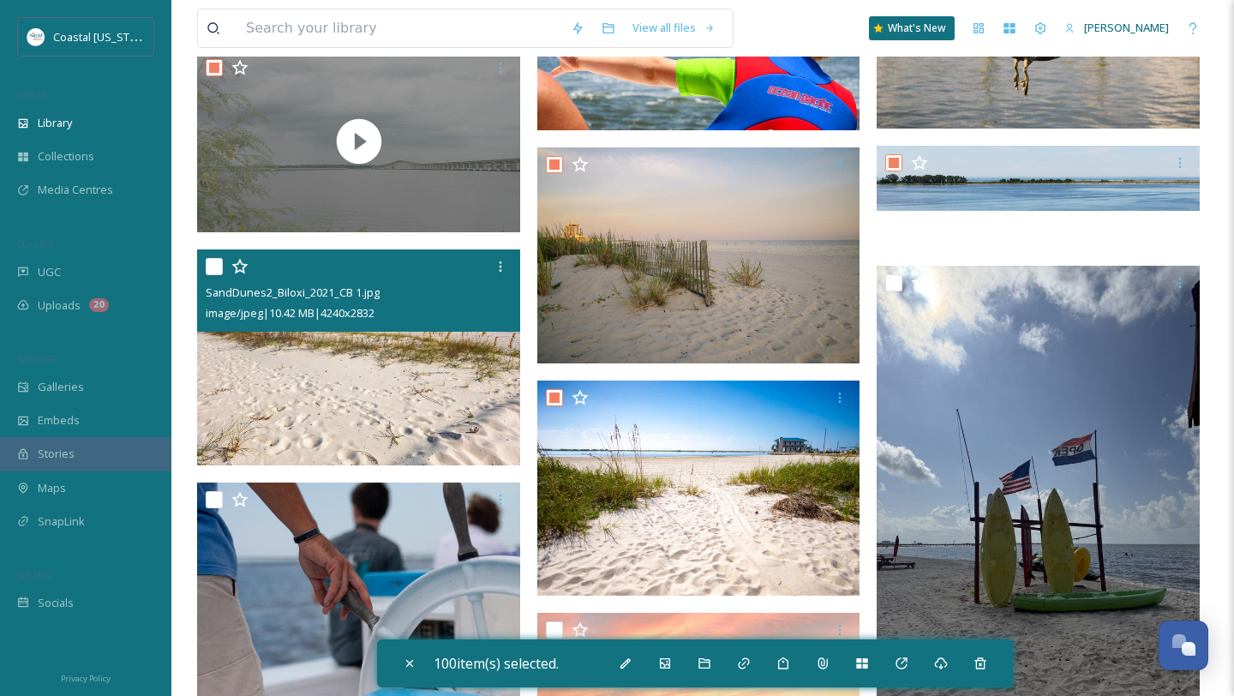
click at [210, 267] on input "checkbox" at bounding box center [214, 266] width 17 height 17
checkbox input "true"
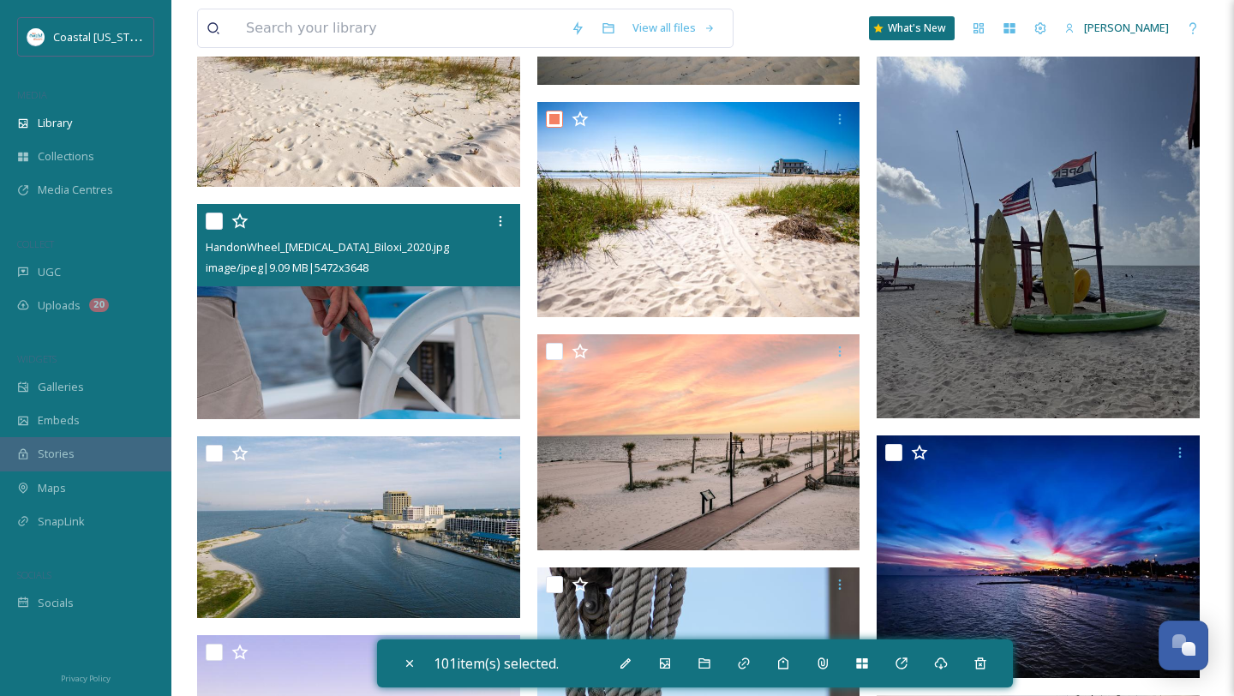
scroll to position [17337, 0]
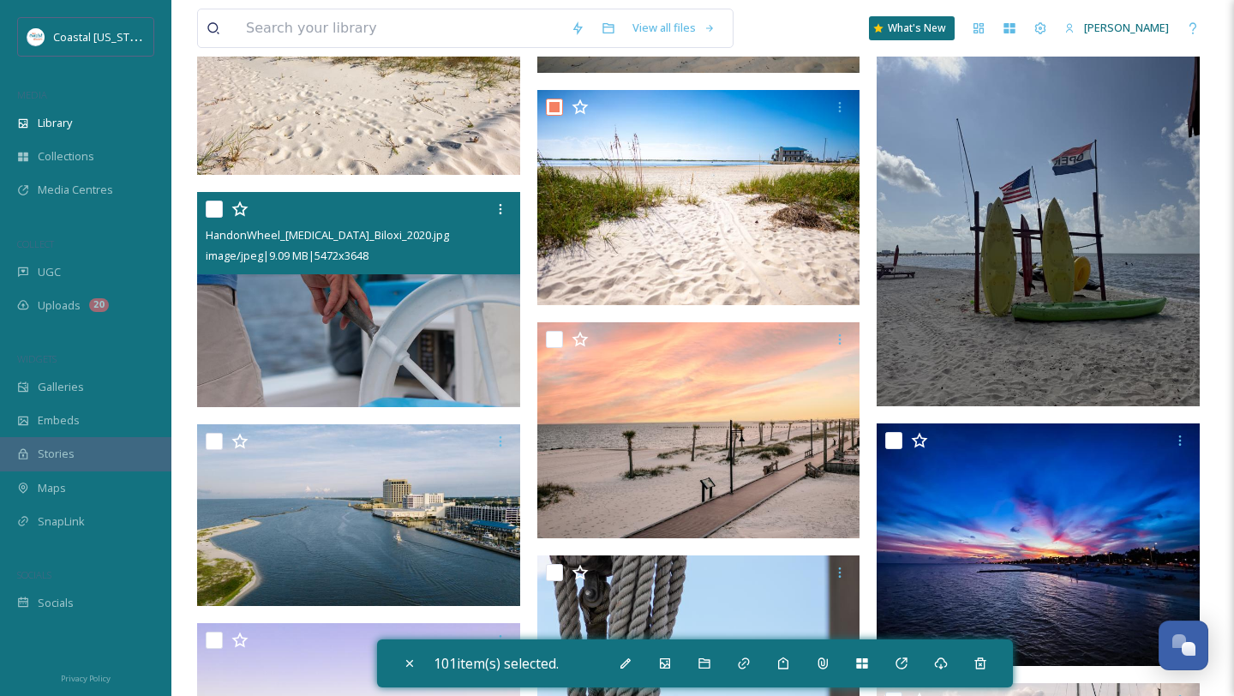
click at [213, 209] on input "checkbox" at bounding box center [214, 209] width 17 height 17
click at [213, 208] on input "checkbox" at bounding box center [214, 209] width 17 height 17
checkbox input "false"
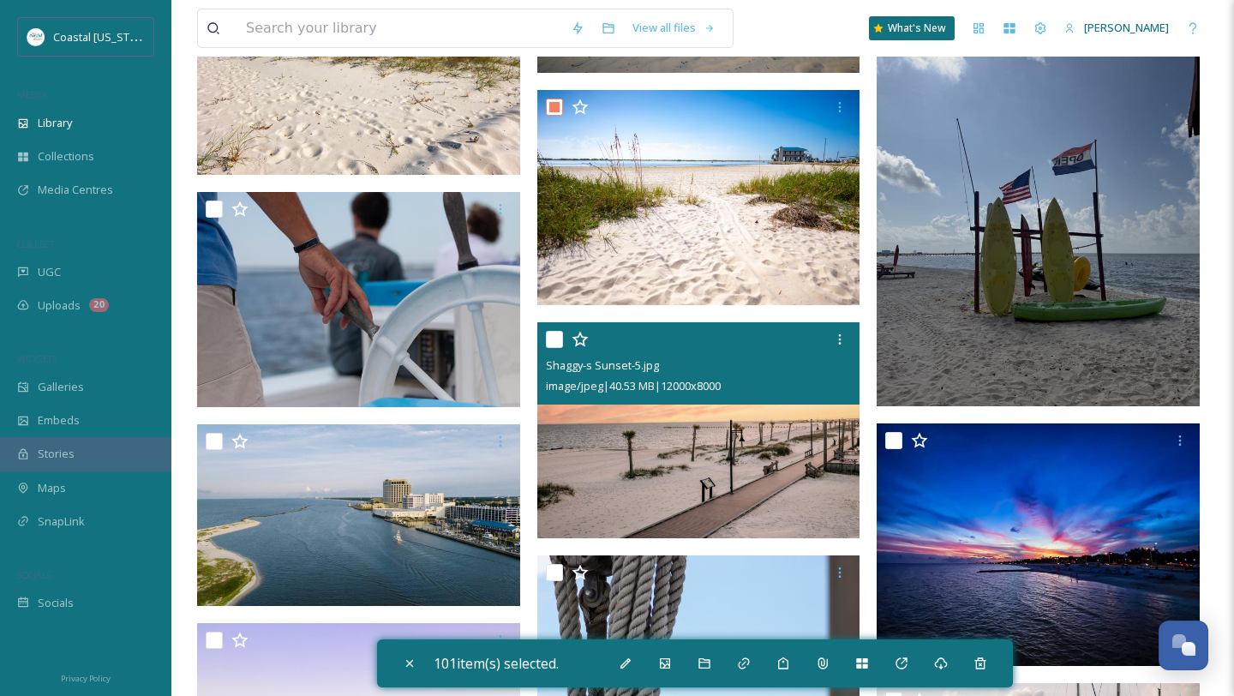
click at [547, 342] on input "checkbox" at bounding box center [554, 339] width 17 height 17
checkbox input "true"
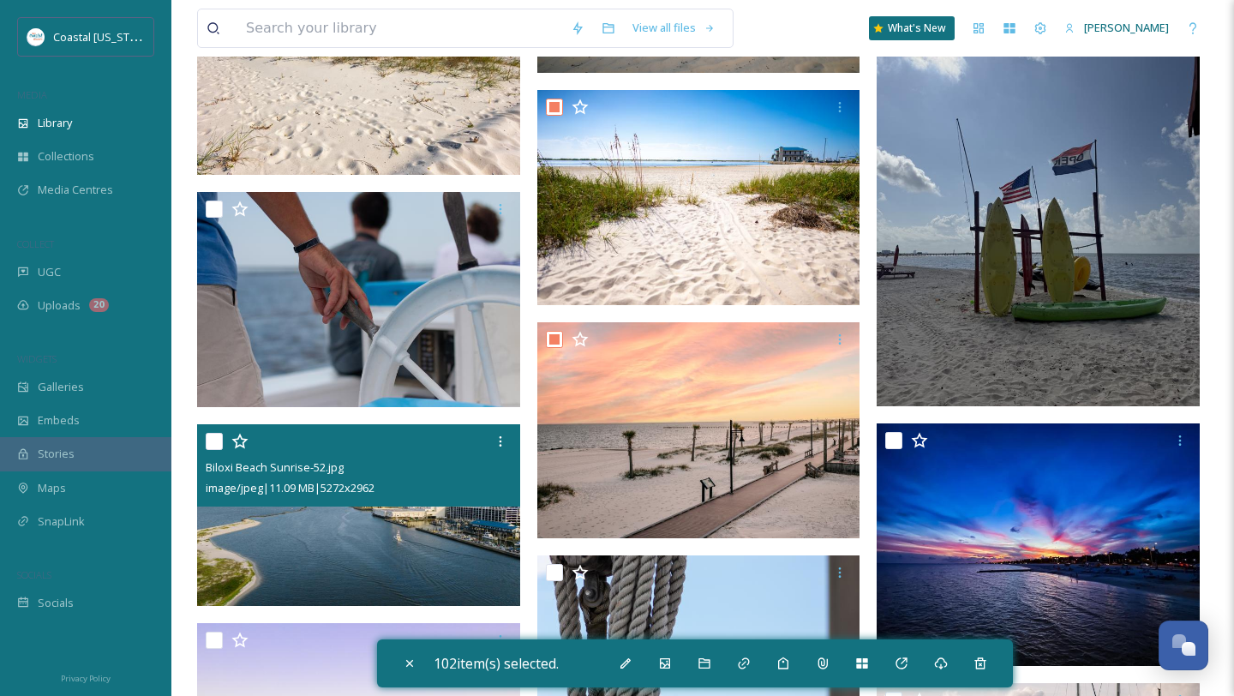
click at [210, 441] on input "checkbox" at bounding box center [214, 441] width 17 height 17
checkbox input "true"
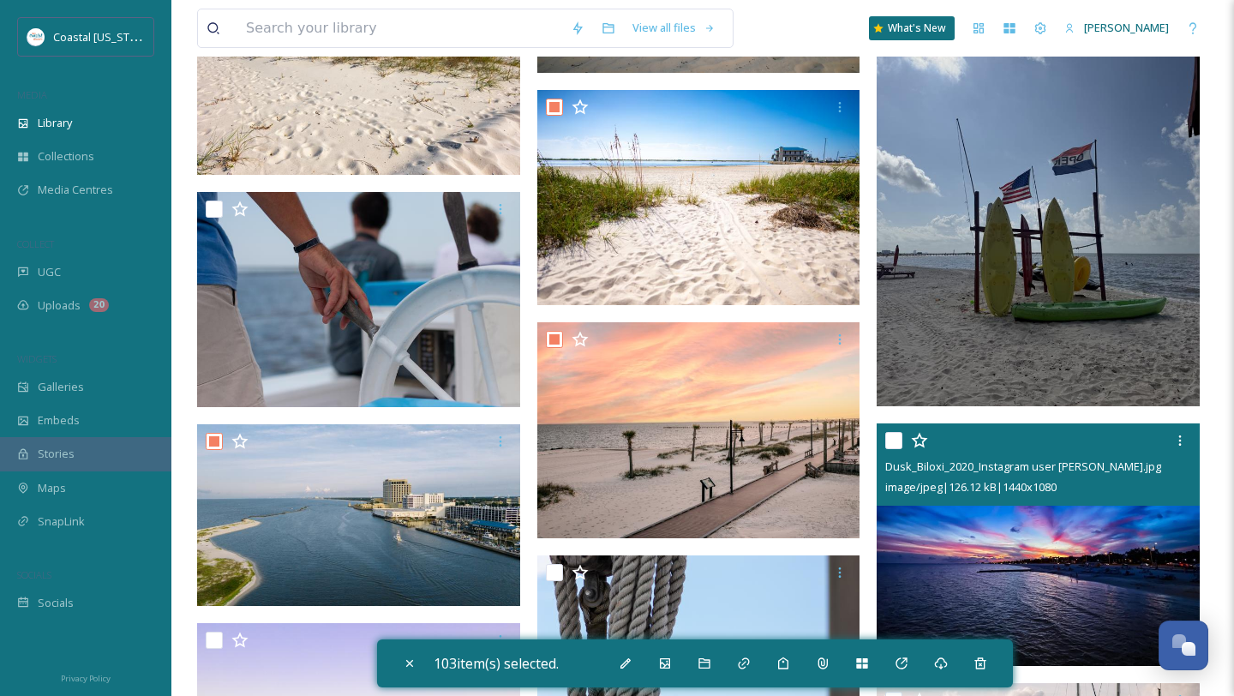
click at [892, 438] on input "checkbox" at bounding box center [894, 440] width 17 height 17
checkbox input "true"
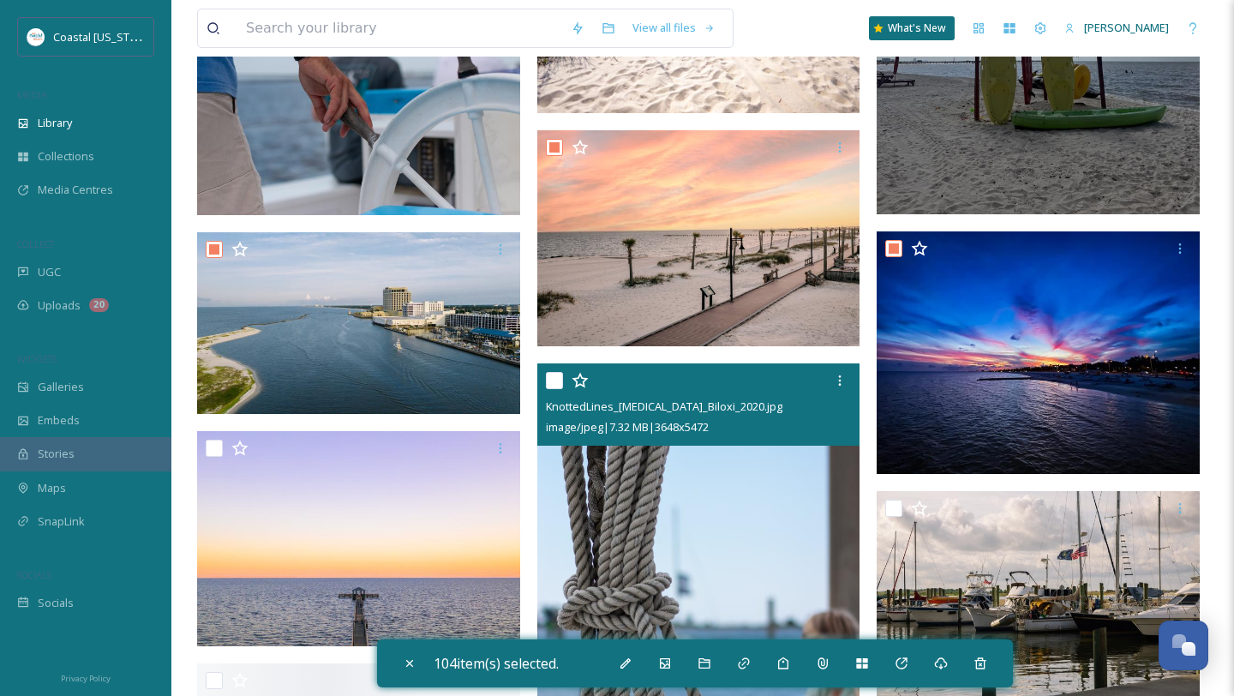
scroll to position [17664, 0]
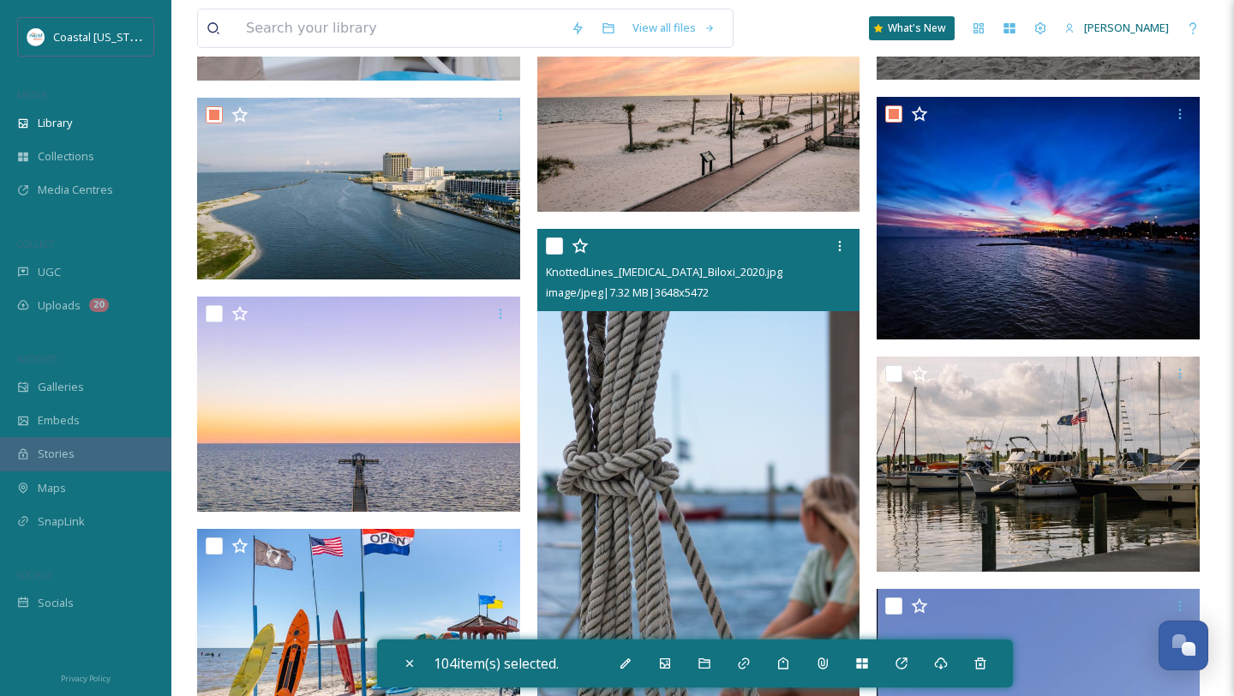
click at [554, 243] on input "checkbox" at bounding box center [554, 245] width 17 height 17
checkbox input "true"
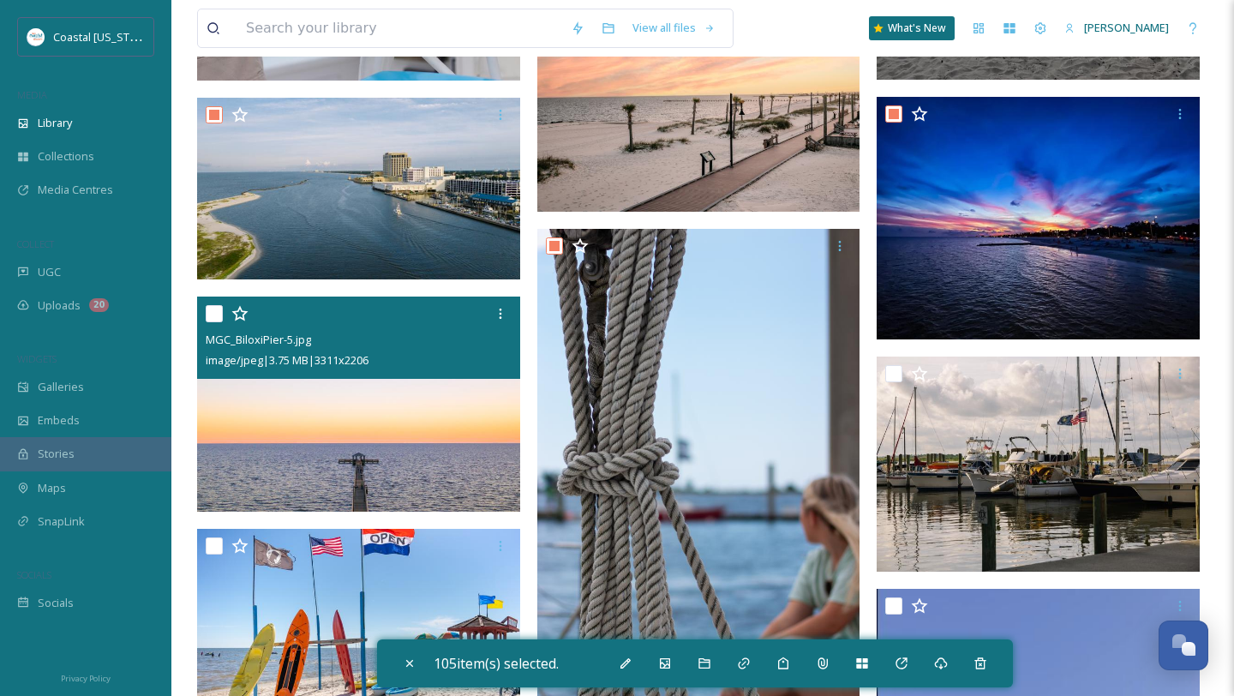
click at [216, 307] on input "checkbox" at bounding box center [214, 313] width 17 height 17
checkbox input "true"
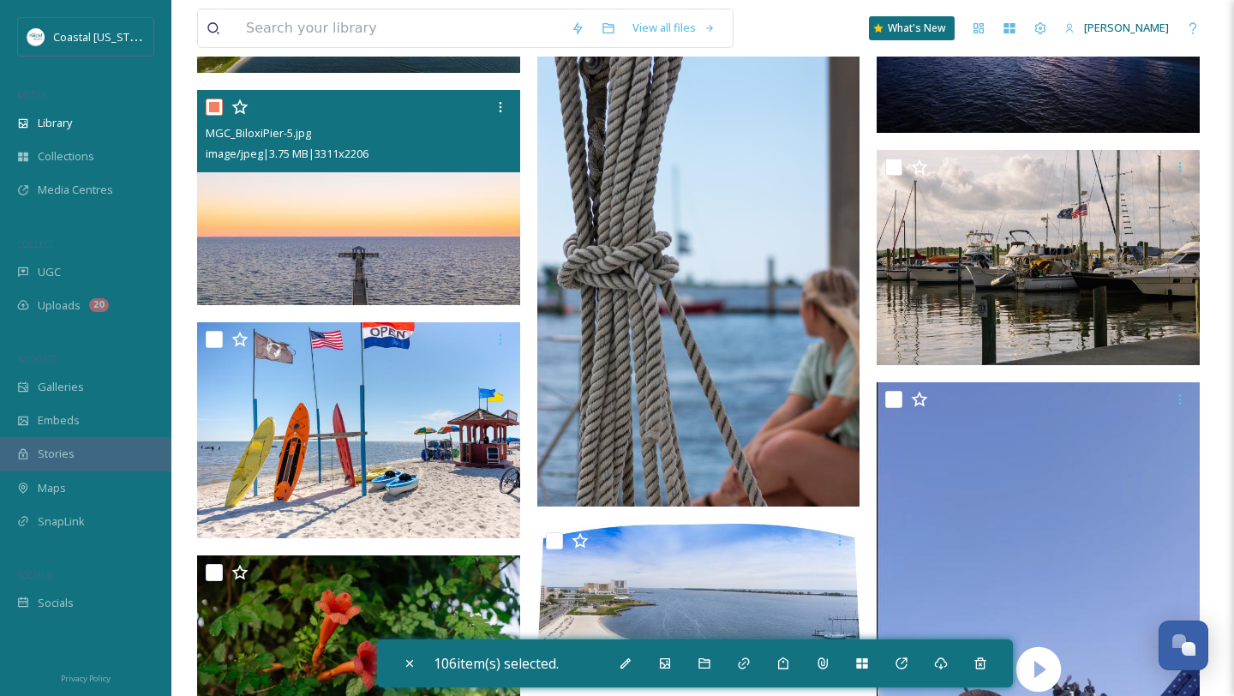
scroll to position [17893, 0]
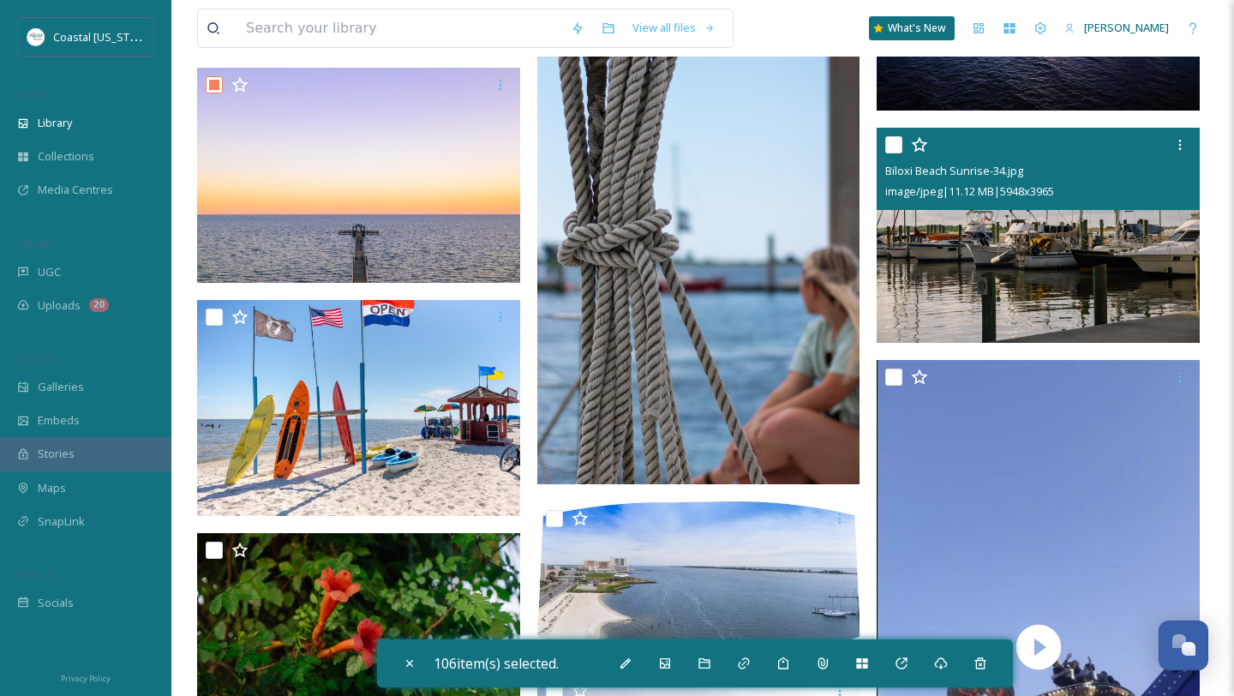
click at [892, 144] on input "checkbox" at bounding box center [894, 144] width 17 height 17
checkbox input "true"
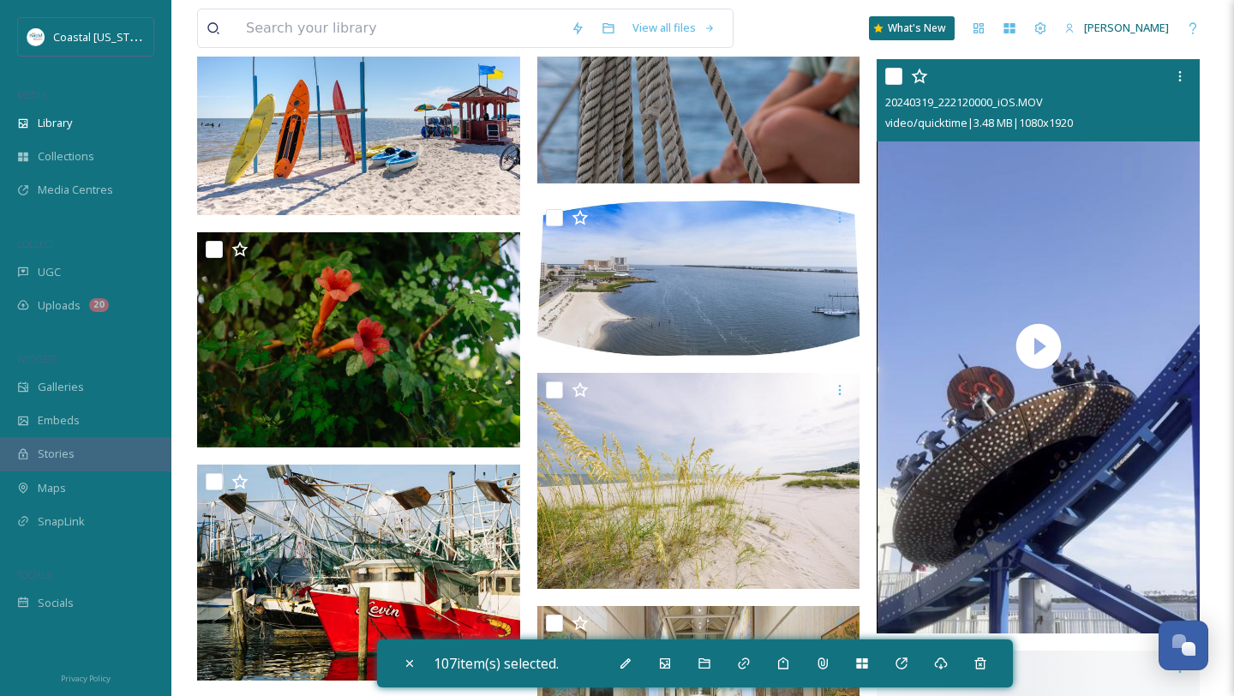
scroll to position [18218, 0]
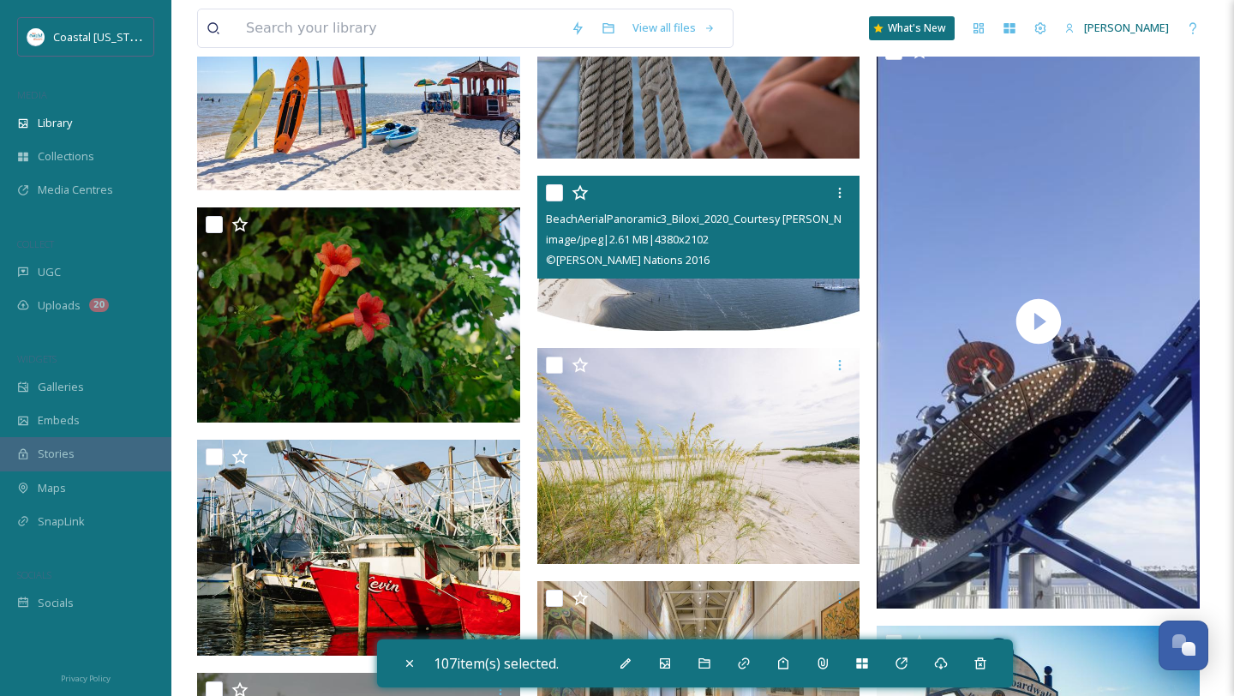
click at [554, 189] on input "checkbox" at bounding box center [554, 192] width 17 height 17
checkbox input "true"
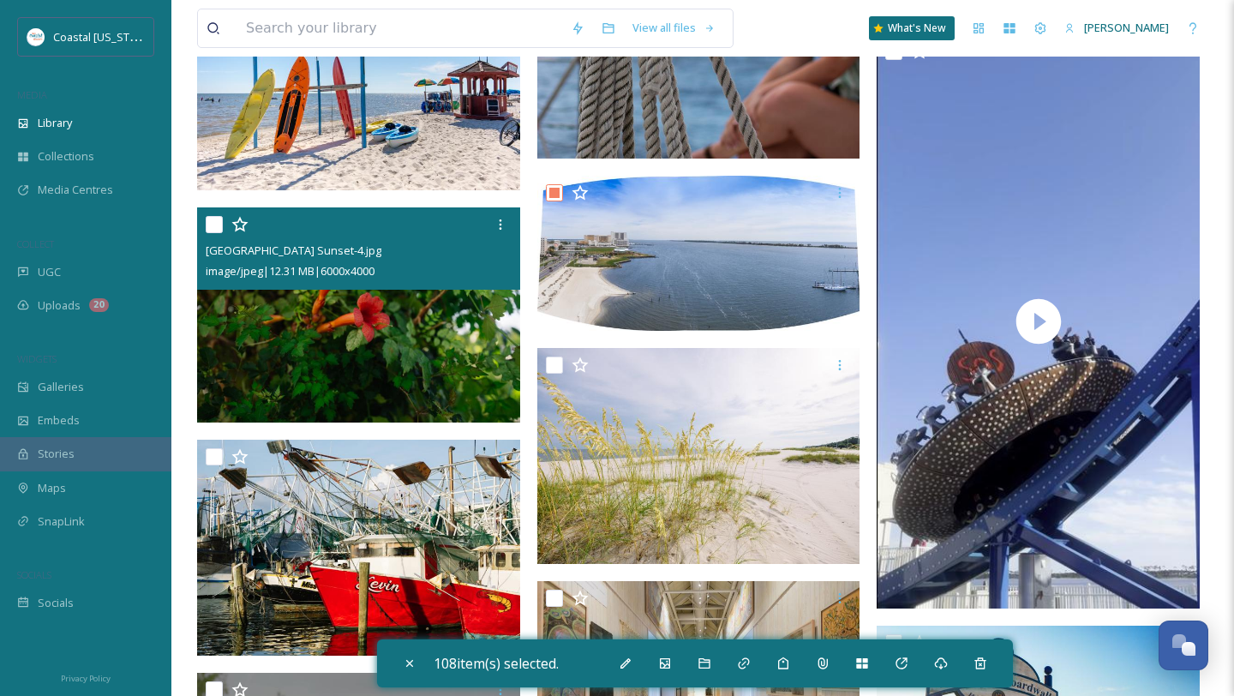
click at [215, 223] on input "checkbox" at bounding box center [214, 224] width 17 height 17
checkbox input "true"
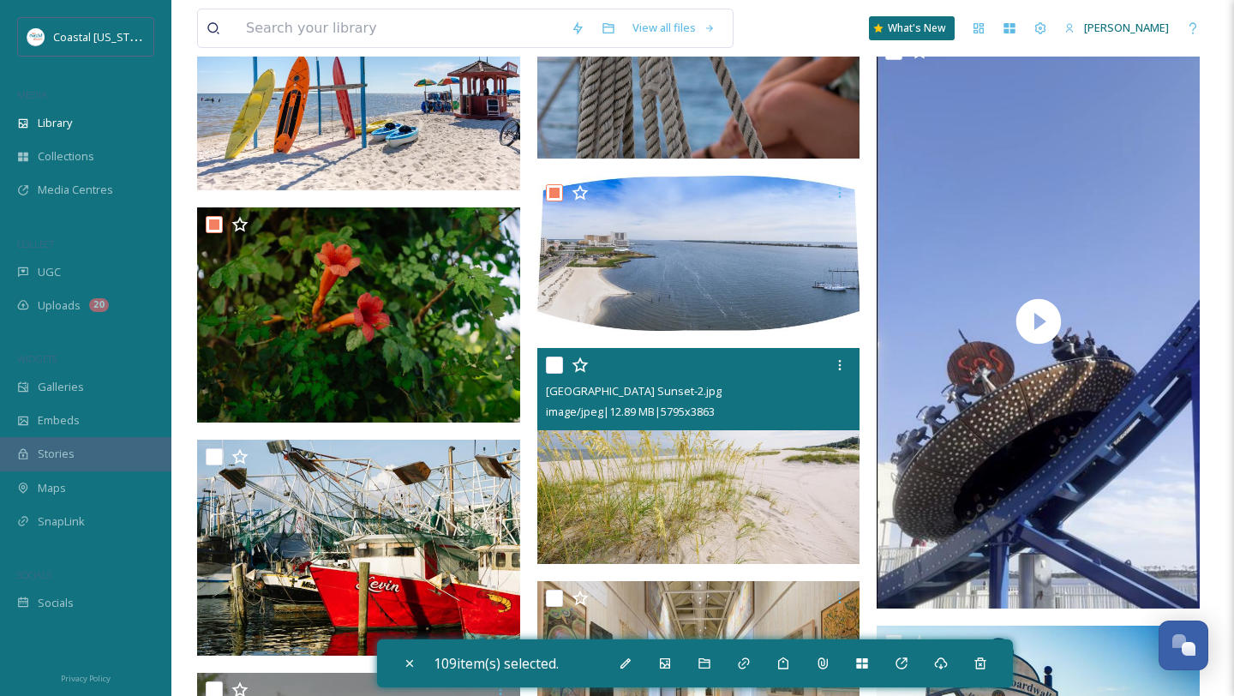
click at [560, 367] on input "checkbox" at bounding box center [554, 365] width 17 height 17
checkbox input "true"
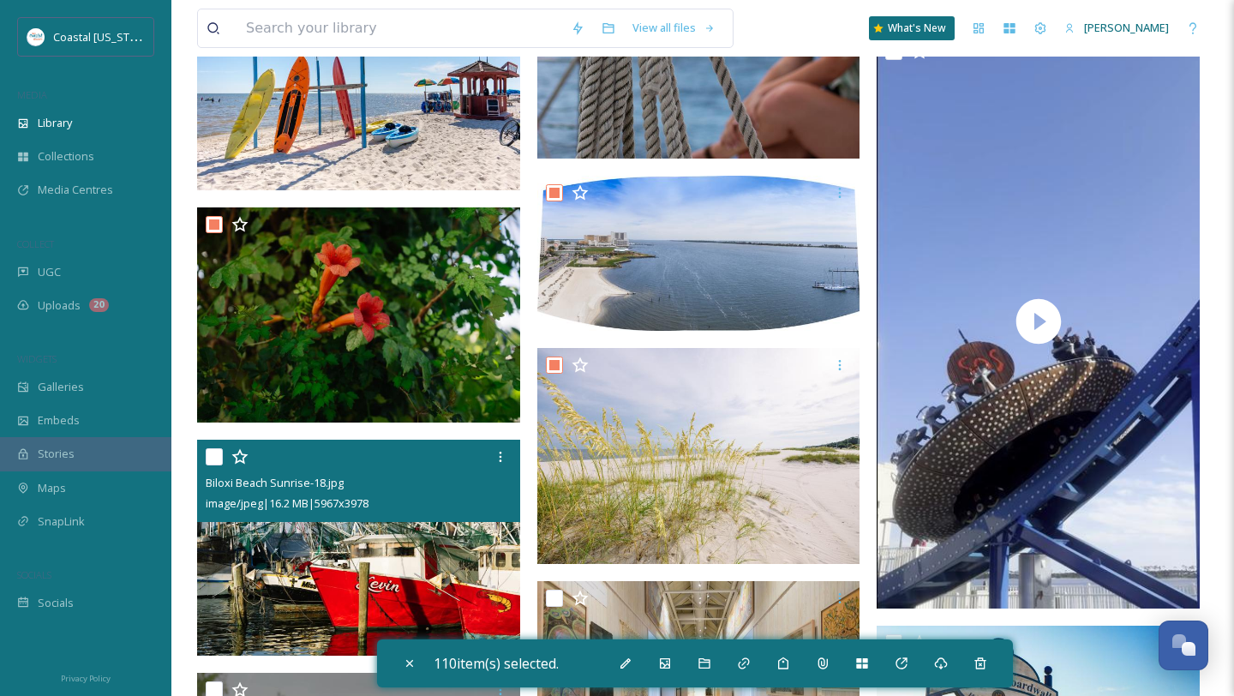
click at [212, 455] on input "checkbox" at bounding box center [214, 456] width 17 height 17
checkbox input "true"
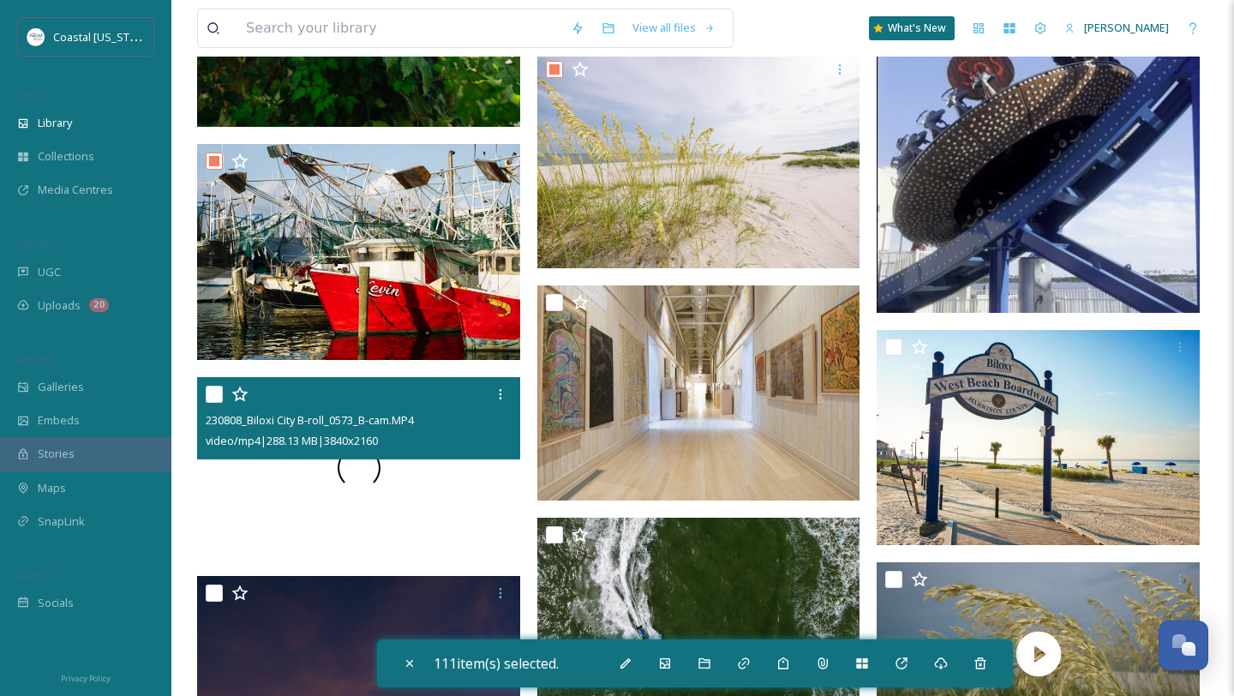
scroll to position [18548, 0]
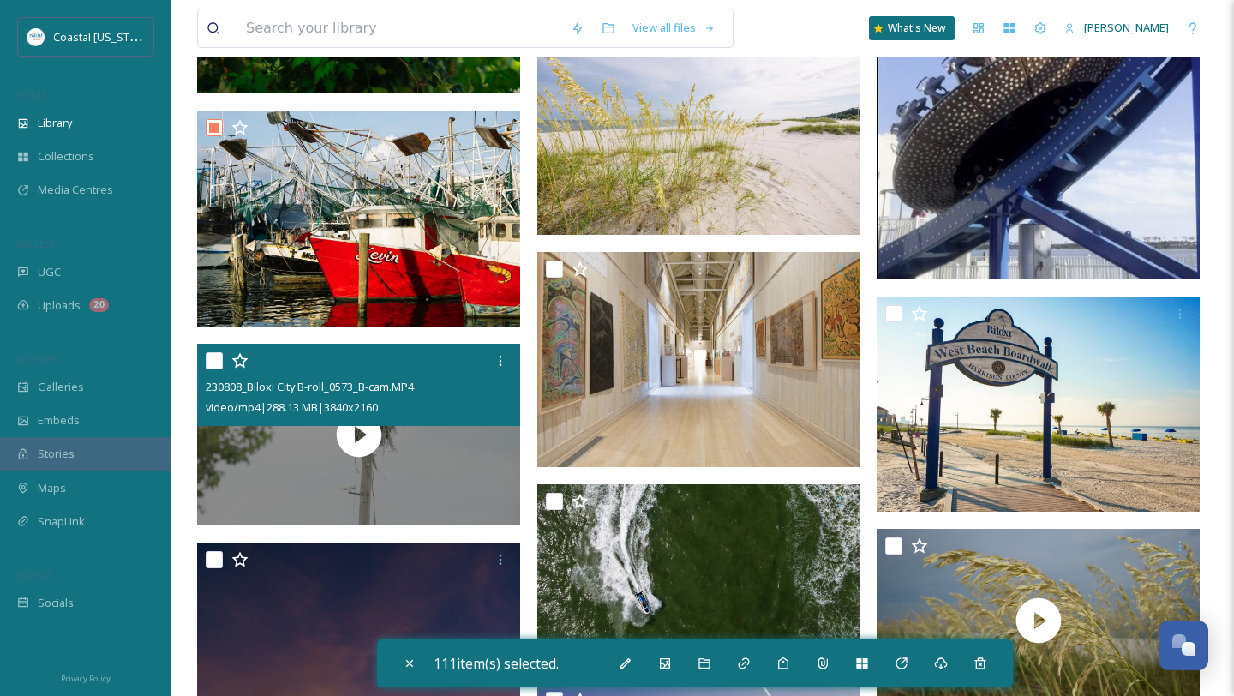
click at [211, 356] on input "checkbox" at bounding box center [214, 360] width 17 height 17
checkbox input "true"
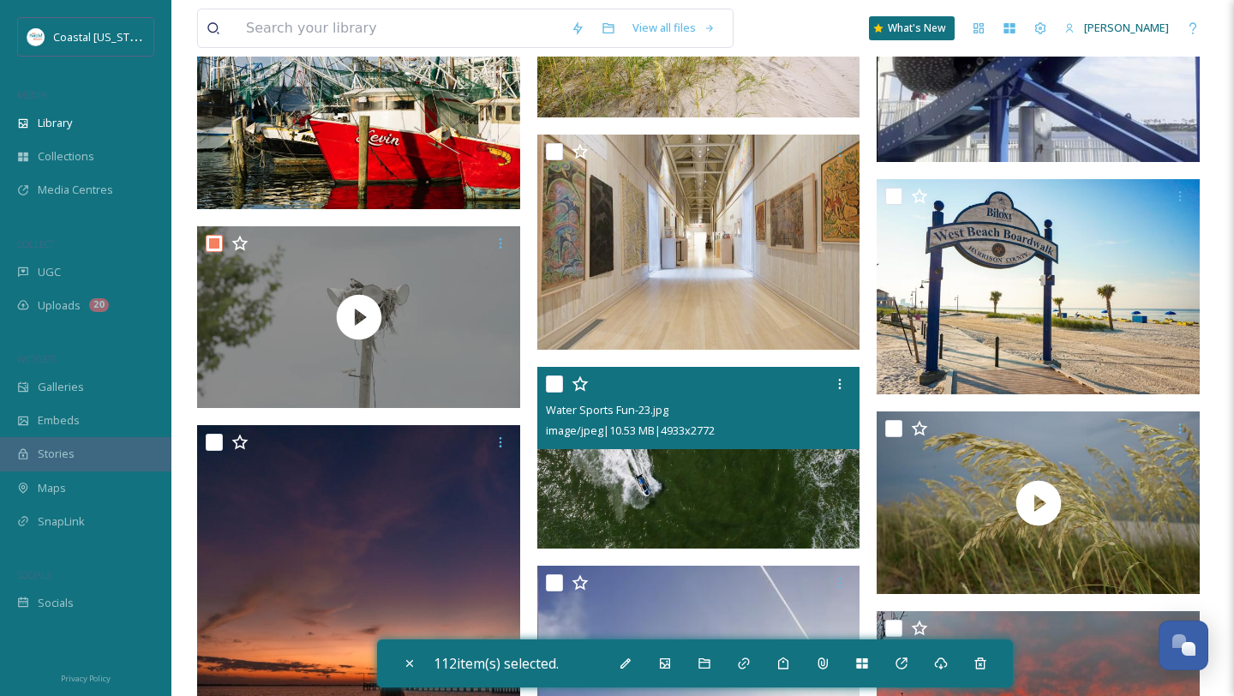
scroll to position [18740, 0]
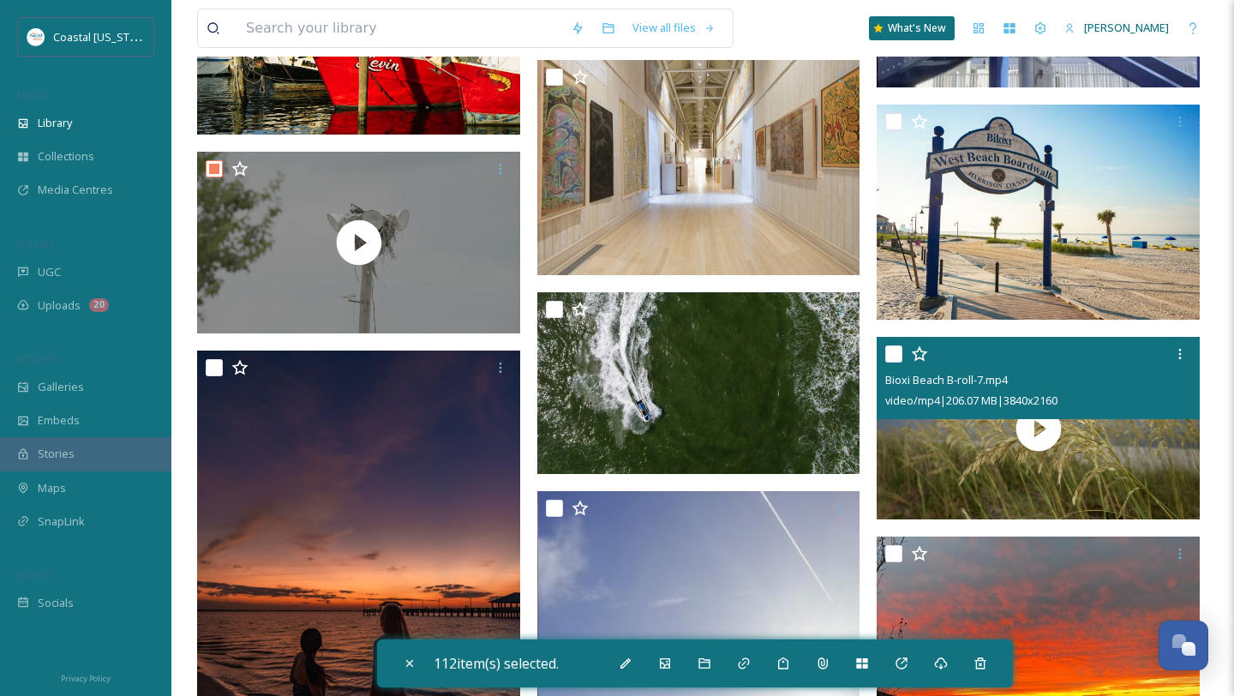
click at [892, 351] on input "checkbox" at bounding box center [894, 353] width 17 height 17
checkbox input "true"
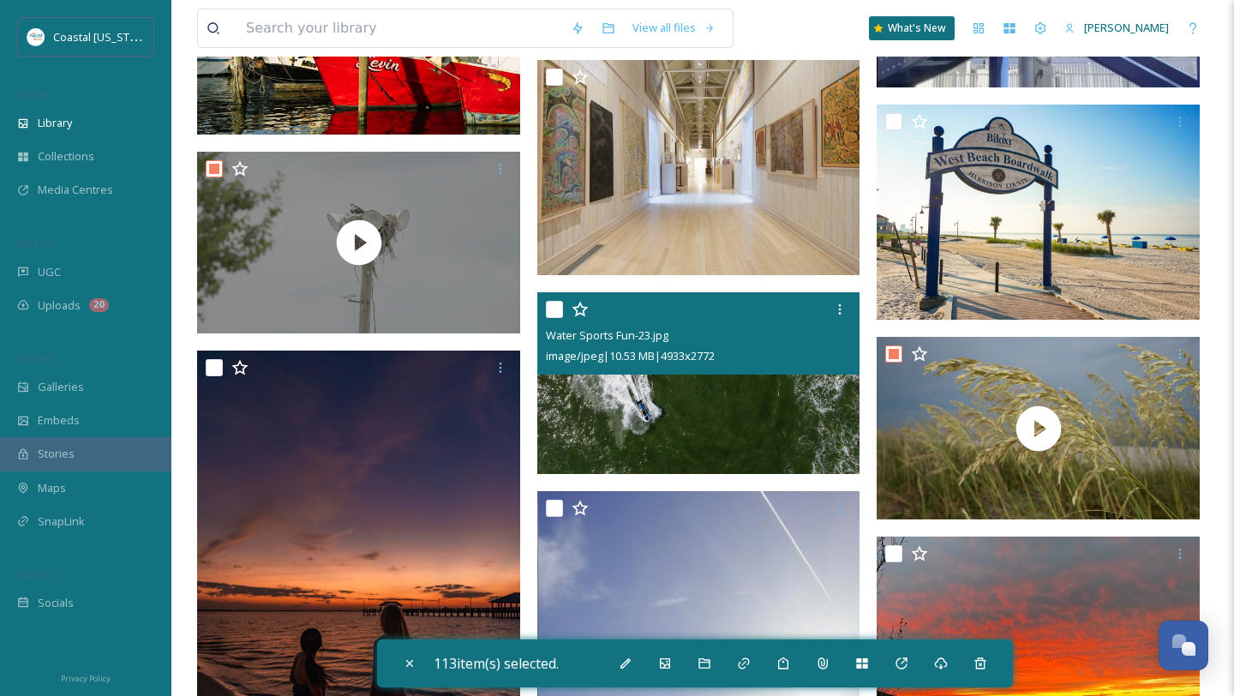
click at [562, 315] on input "checkbox" at bounding box center [554, 309] width 17 height 17
checkbox input "true"
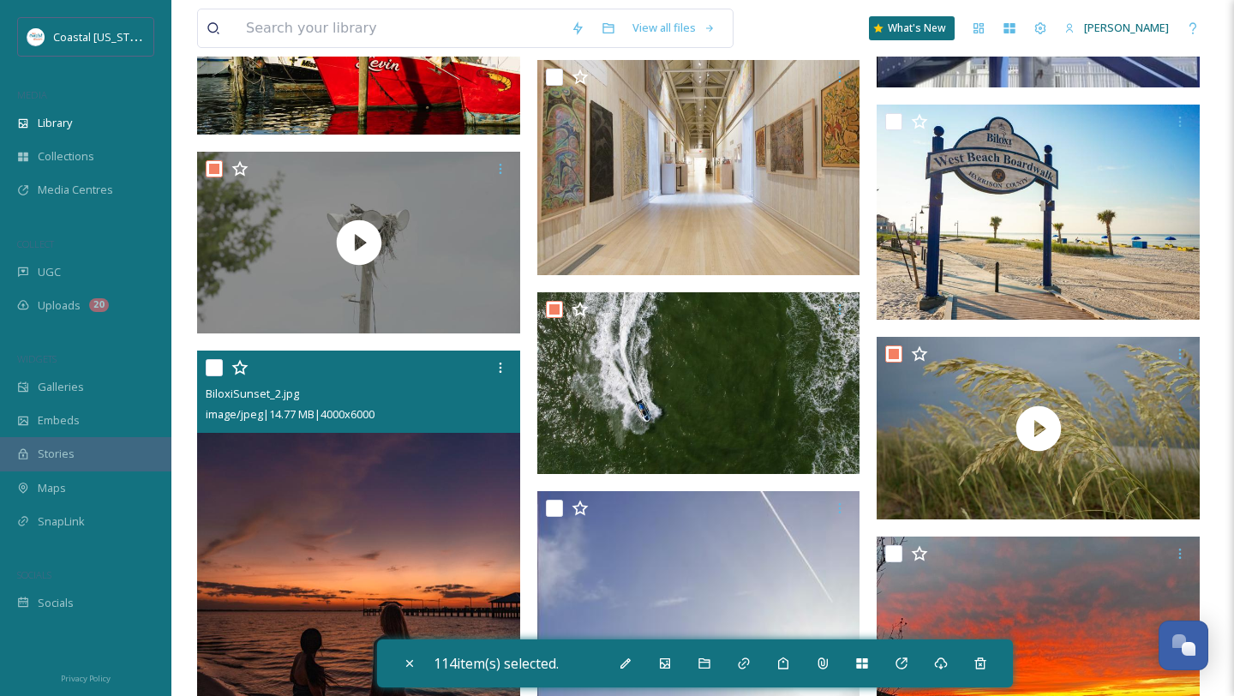
click at [208, 357] on div at bounding box center [361, 367] width 310 height 31
click at [213, 367] on input "checkbox" at bounding box center [214, 367] width 17 height 17
checkbox input "true"
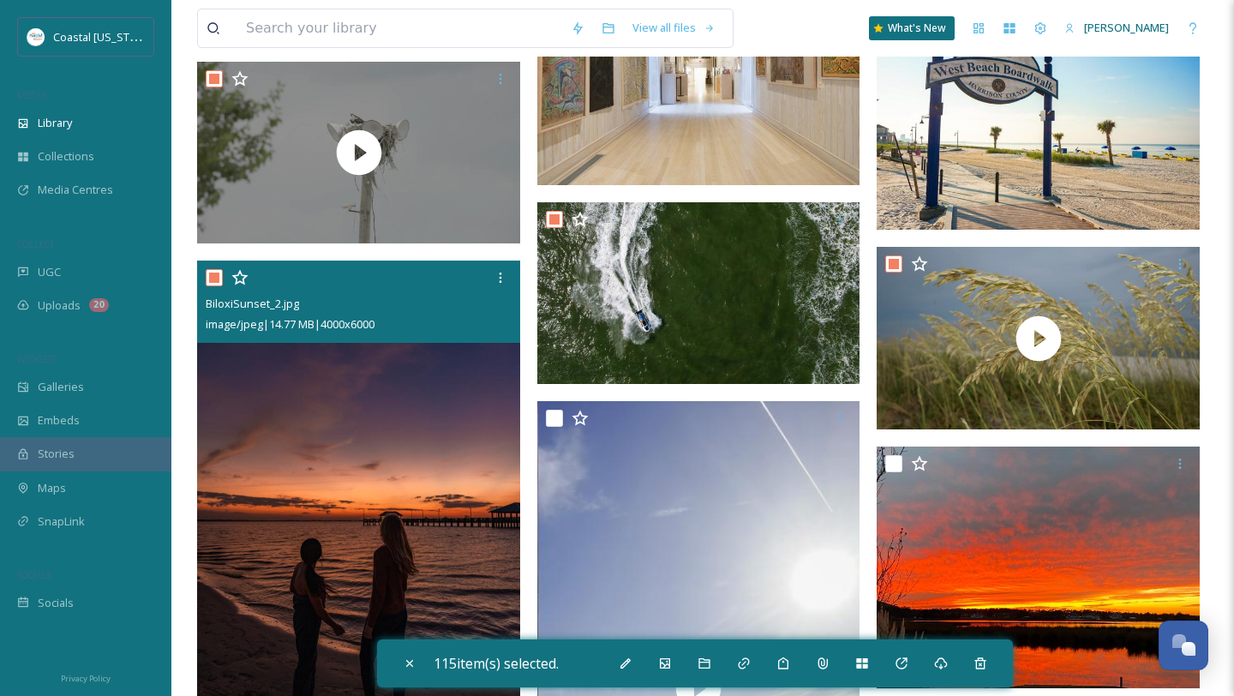
scroll to position [18866, 0]
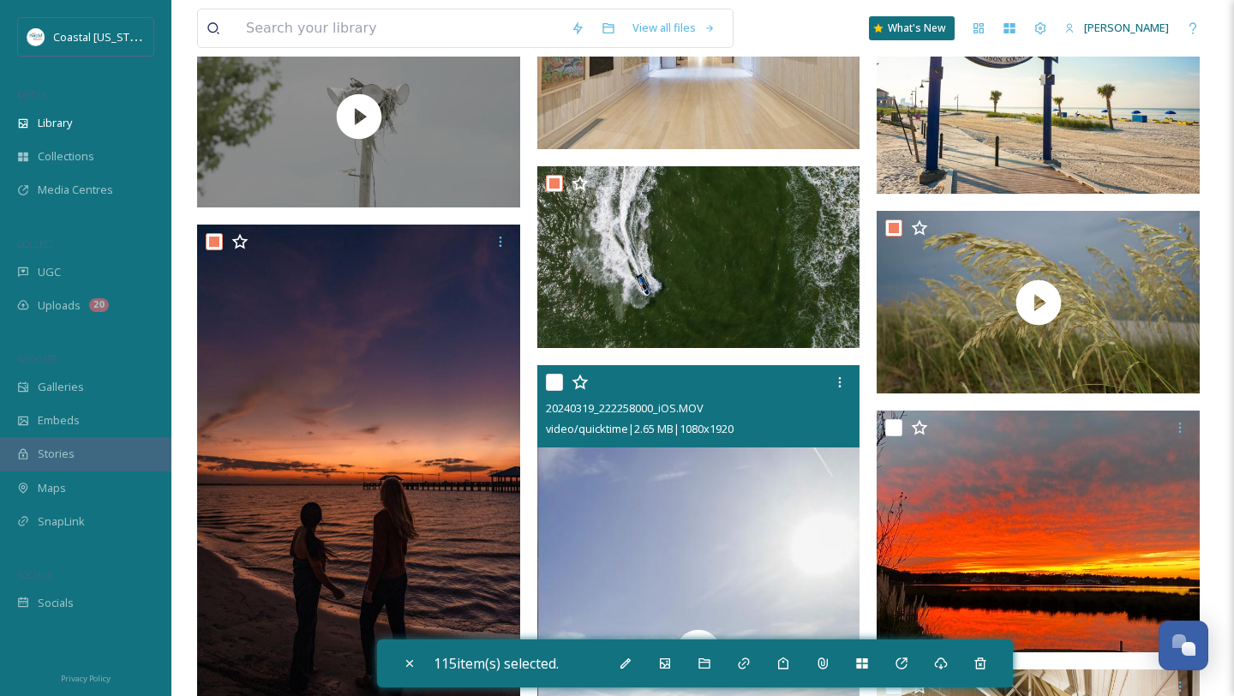
click at [553, 379] on input "checkbox" at bounding box center [554, 382] width 17 height 17
checkbox input "true"
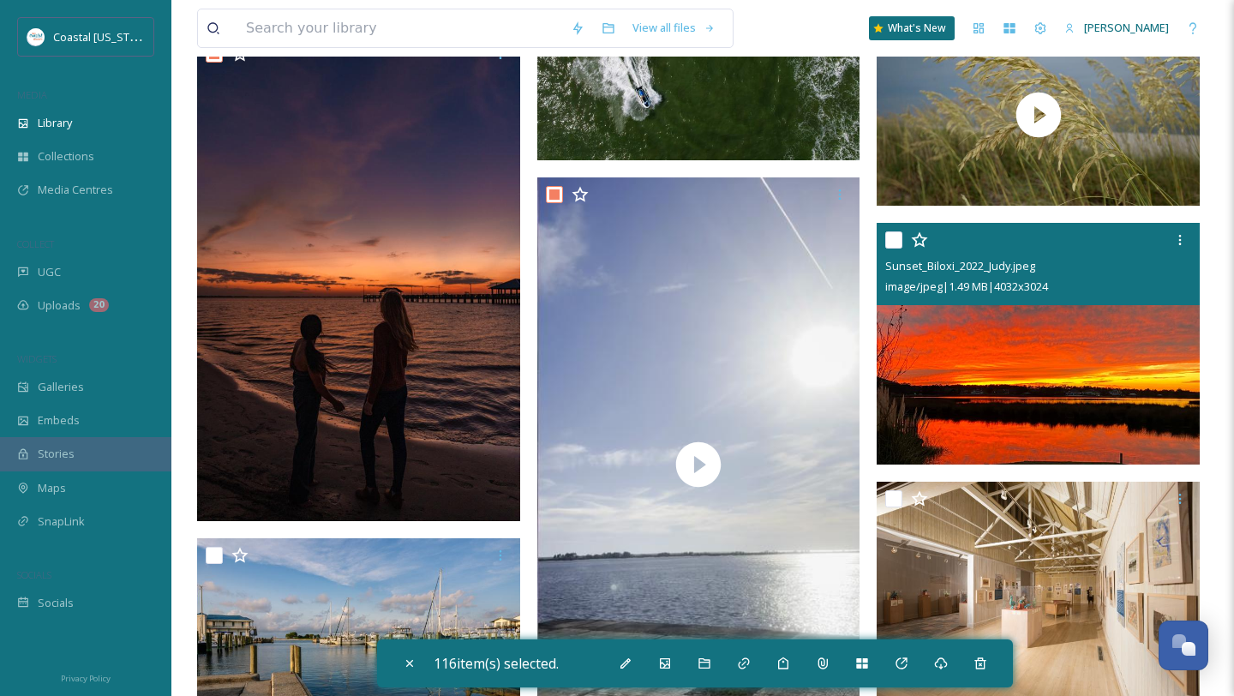
click at [891, 238] on input "checkbox" at bounding box center [894, 239] width 17 height 17
checkbox input "true"
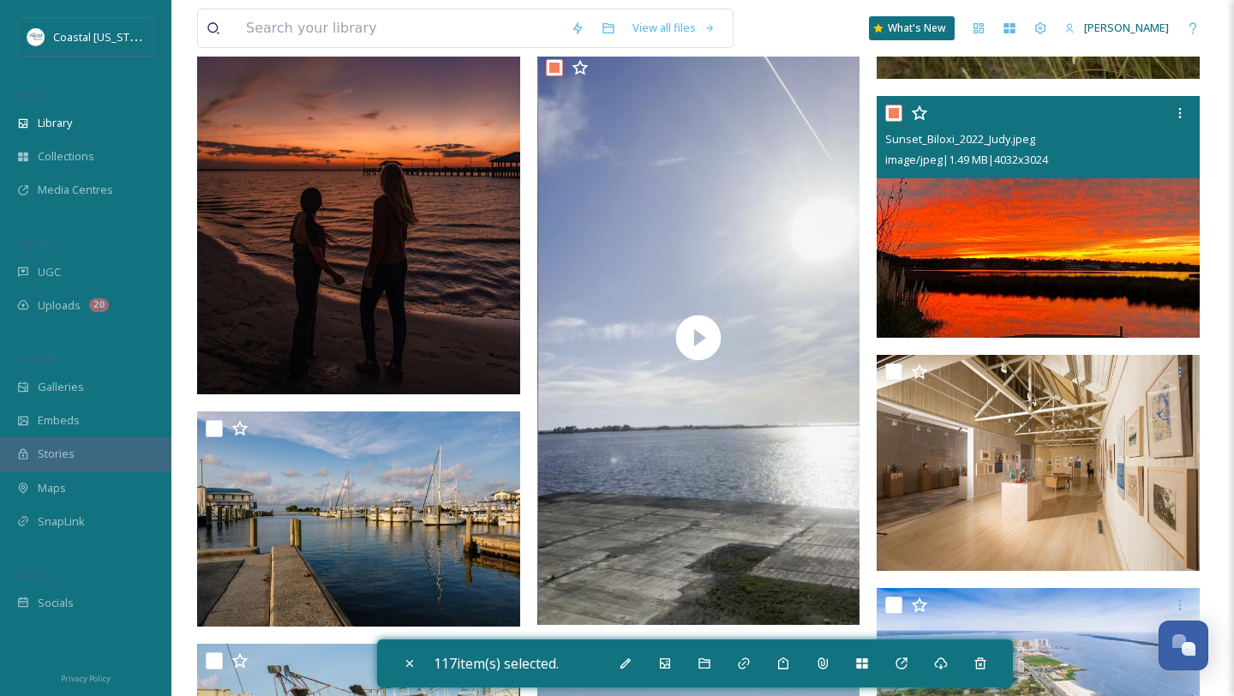
scroll to position [19209, 0]
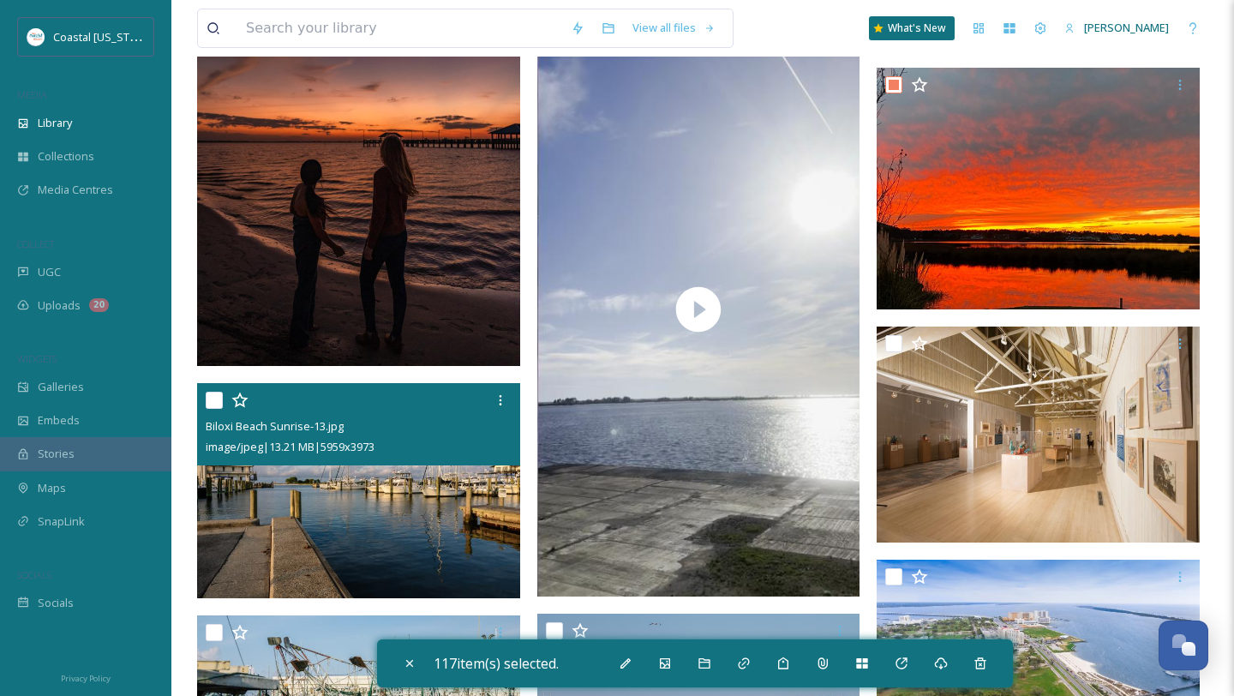
click at [214, 408] on input "checkbox" at bounding box center [214, 400] width 17 height 17
checkbox input "true"
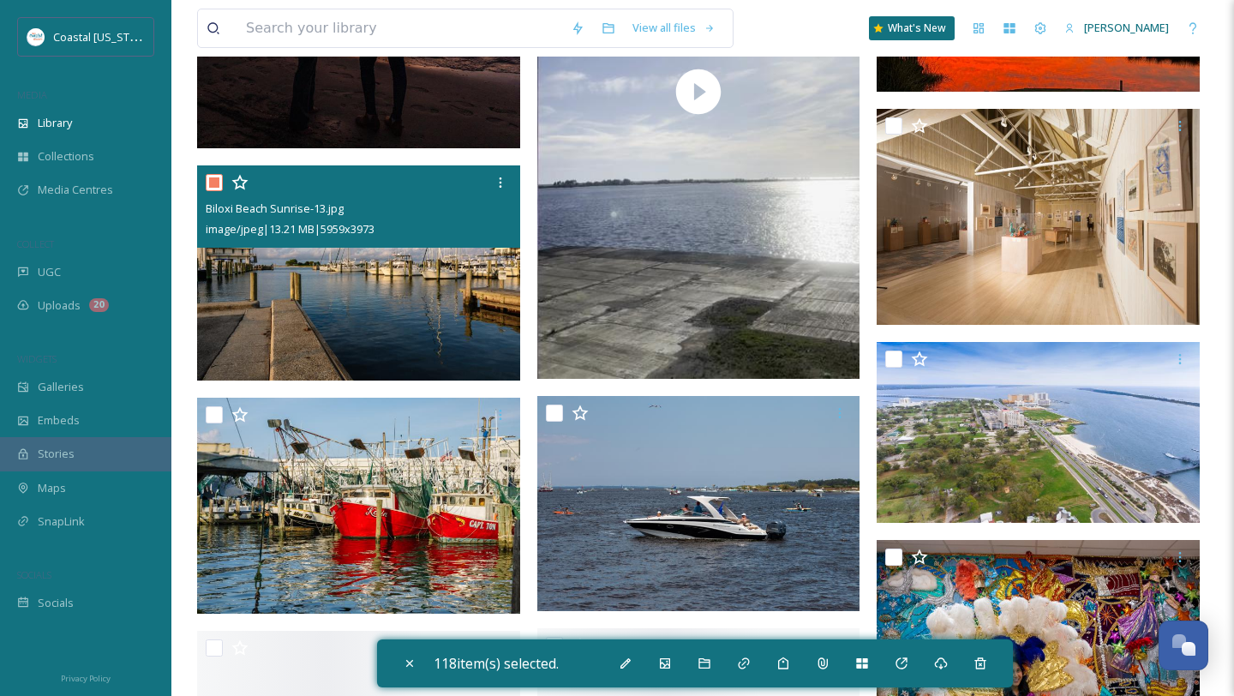
scroll to position [19568, 0]
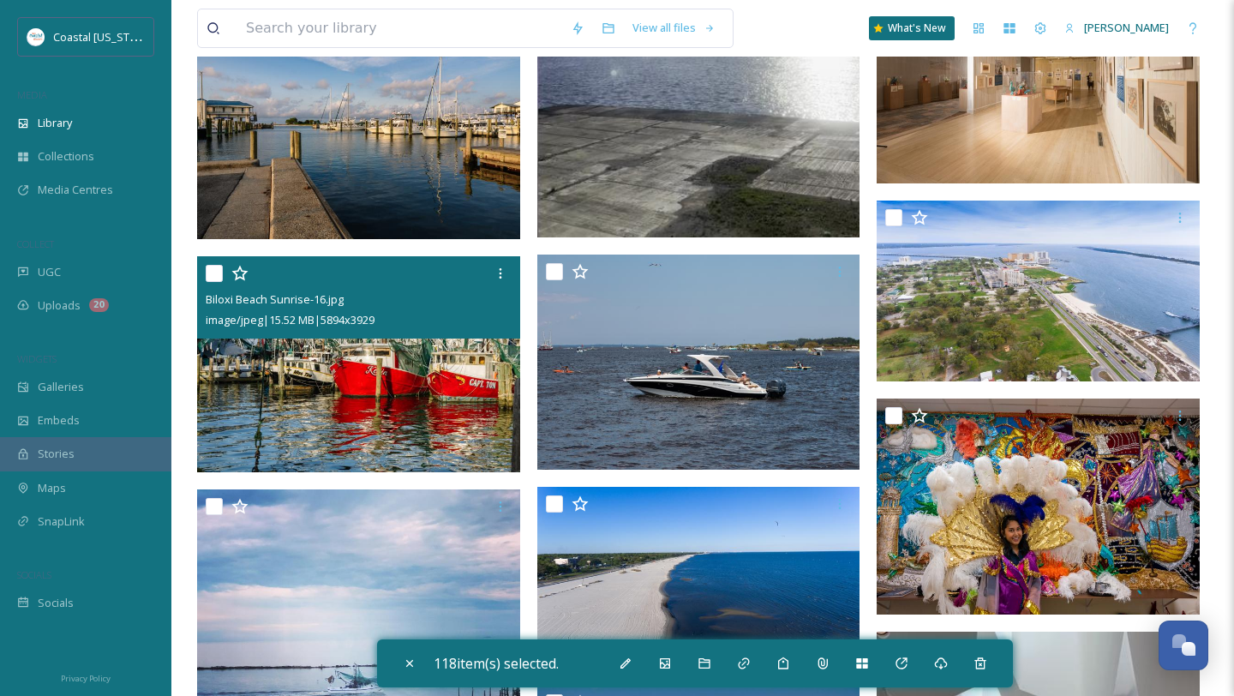
click at [208, 277] on input "checkbox" at bounding box center [214, 273] width 17 height 17
checkbox input "true"
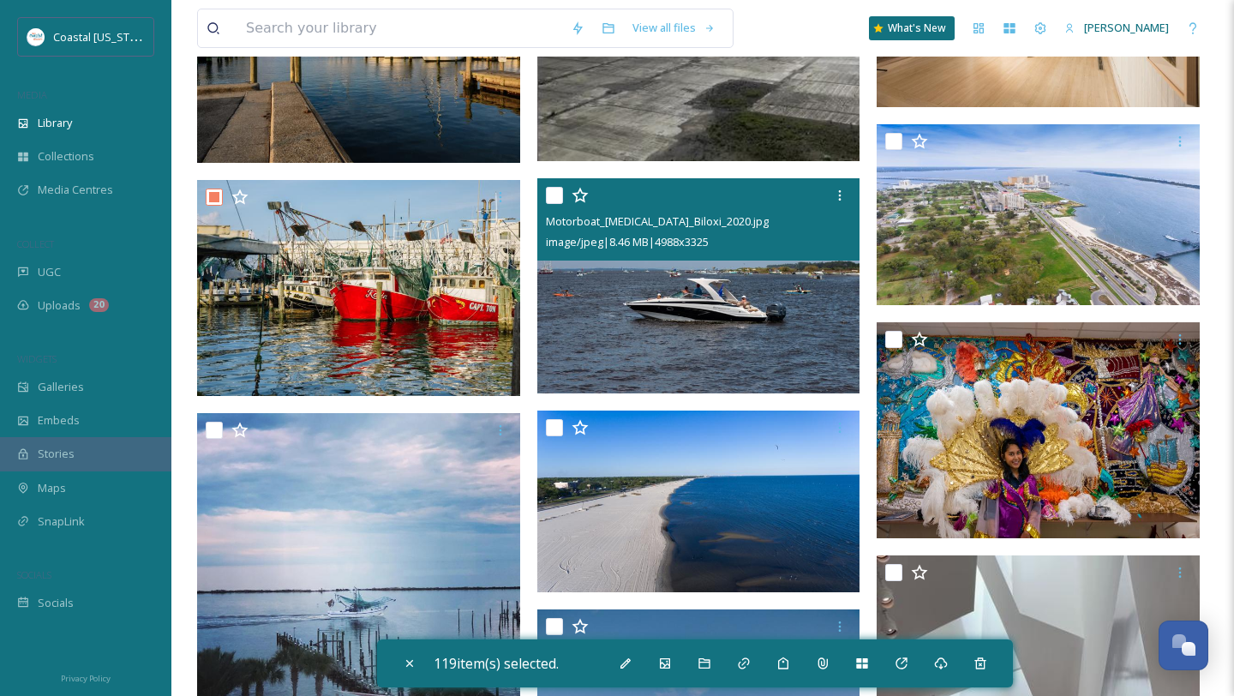
scroll to position [19657, 0]
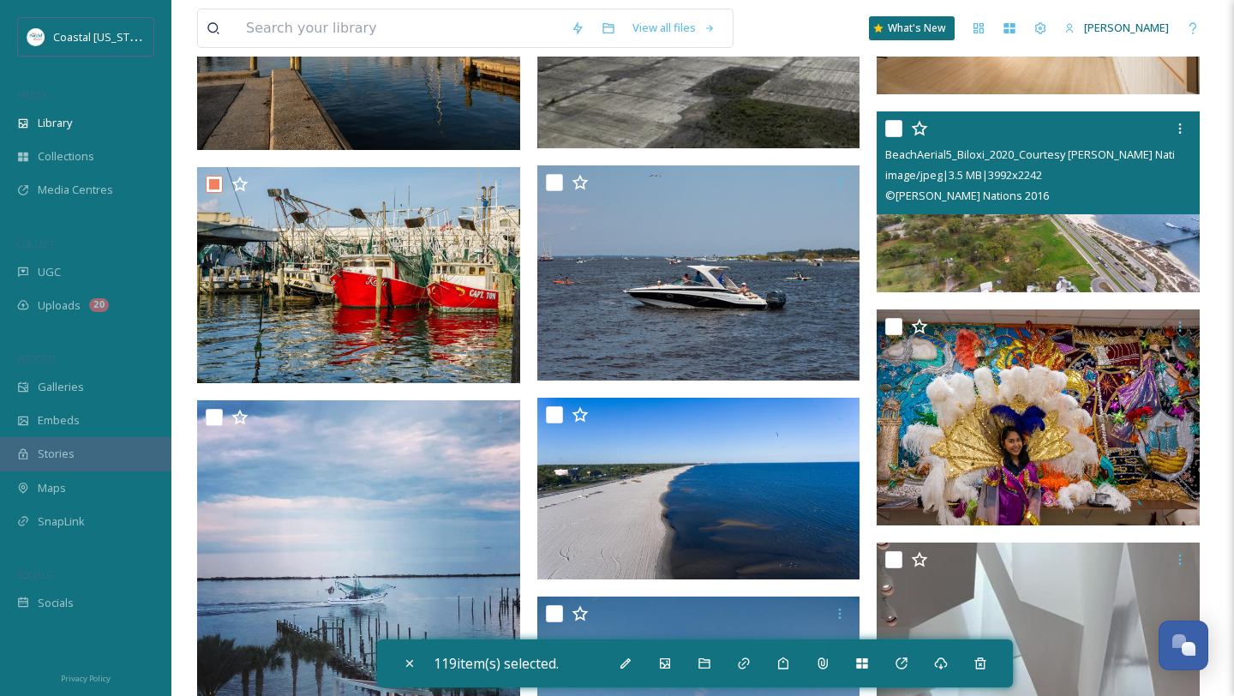
click at [895, 127] on input "checkbox" at bounding box center [894, 128] width 17 height 17
checkbox input "true"
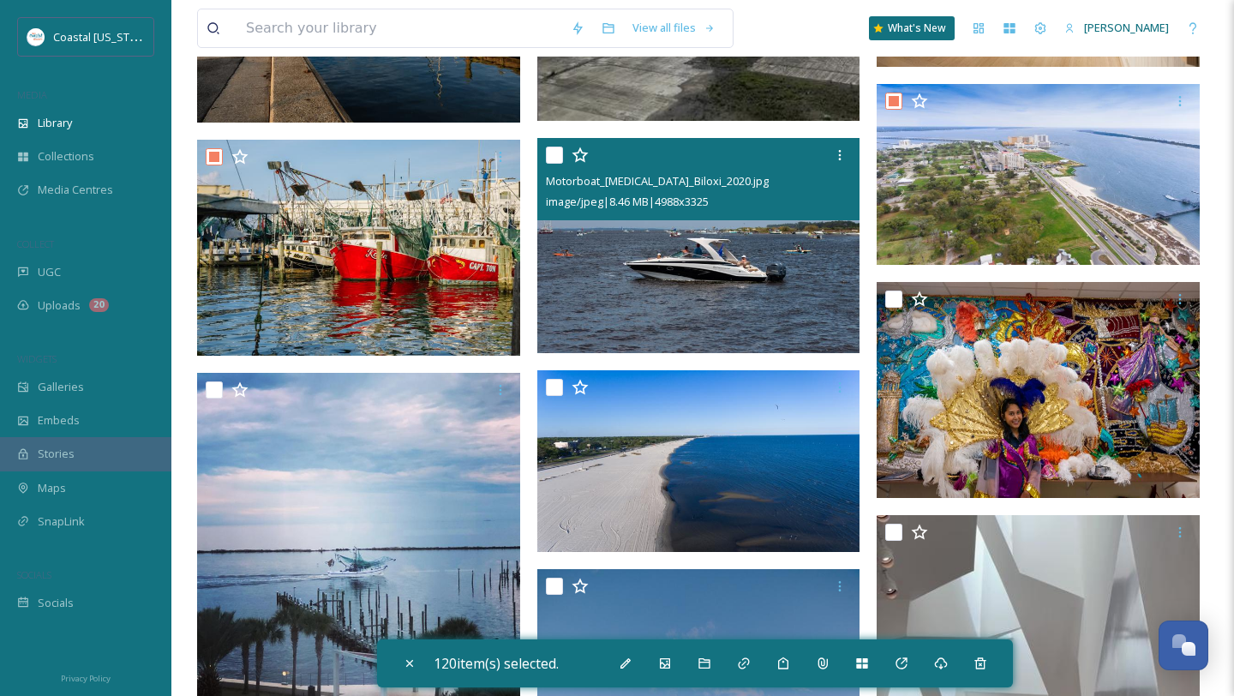
scroll to position [19695, 0]
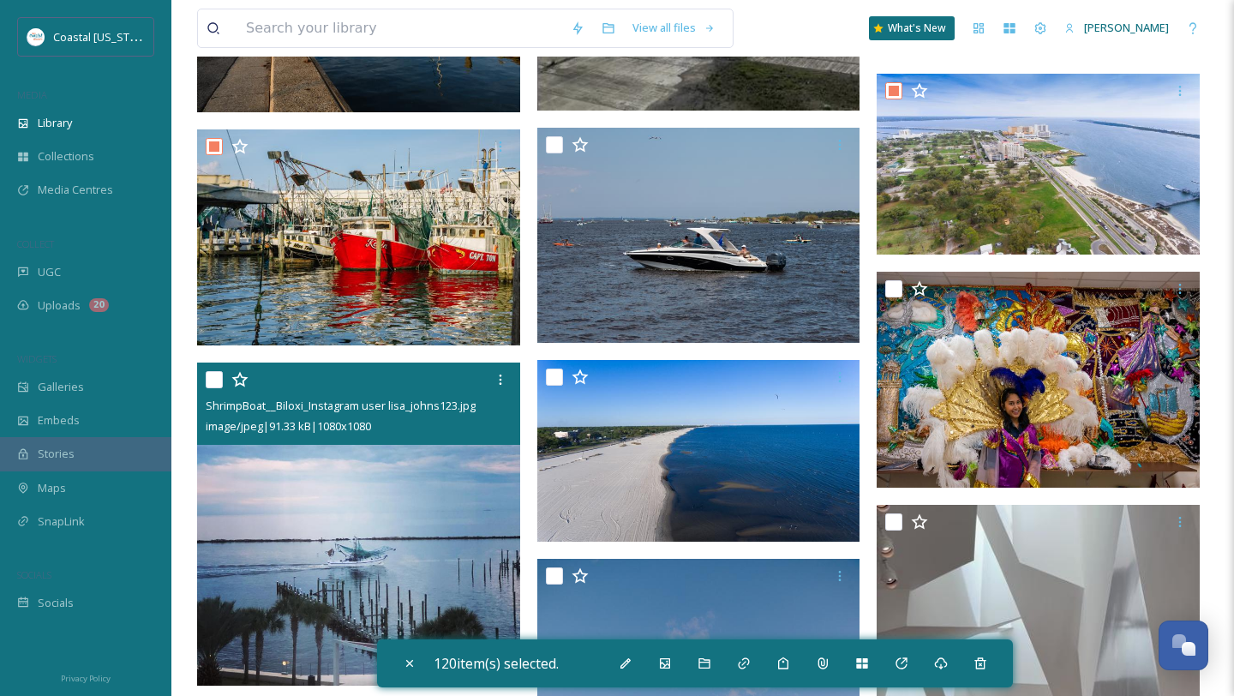
click at [217, 387] on input "checkbox" at bounding box center [214, 379] width 17 height 17
checkbox input "true"
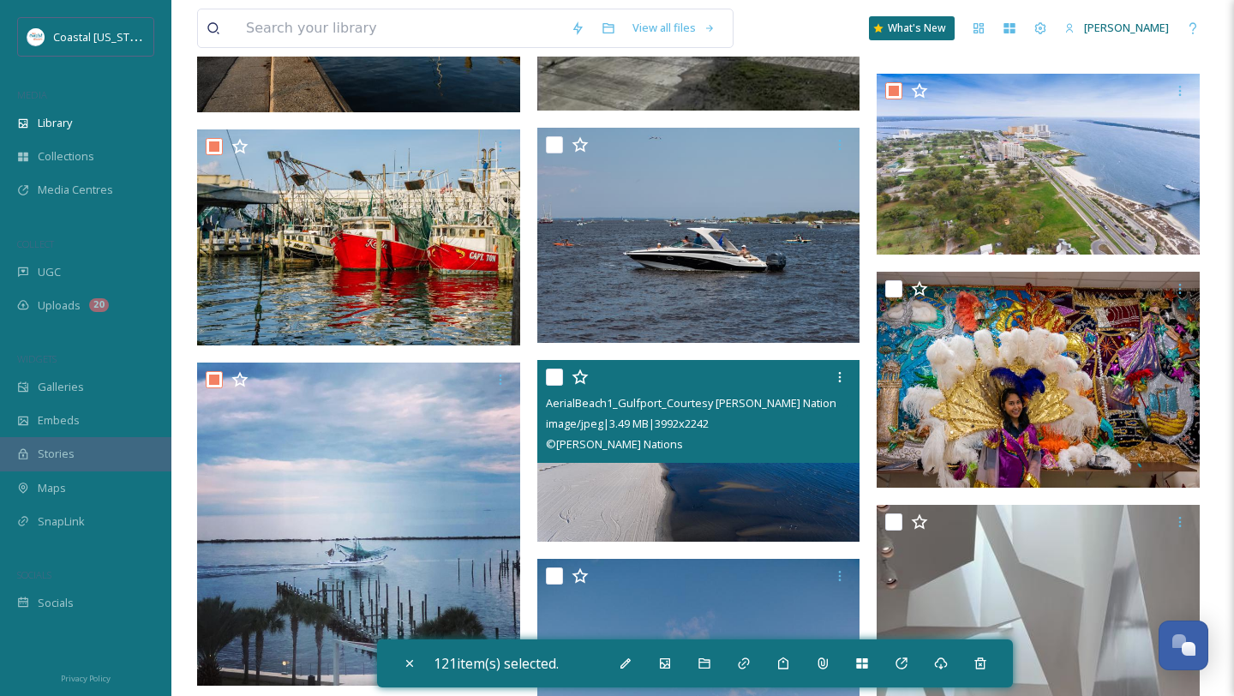
click at [560, 375] on input "checkbox" at bounding box center [554, 377] width 17 height 17
checkbox input "true"
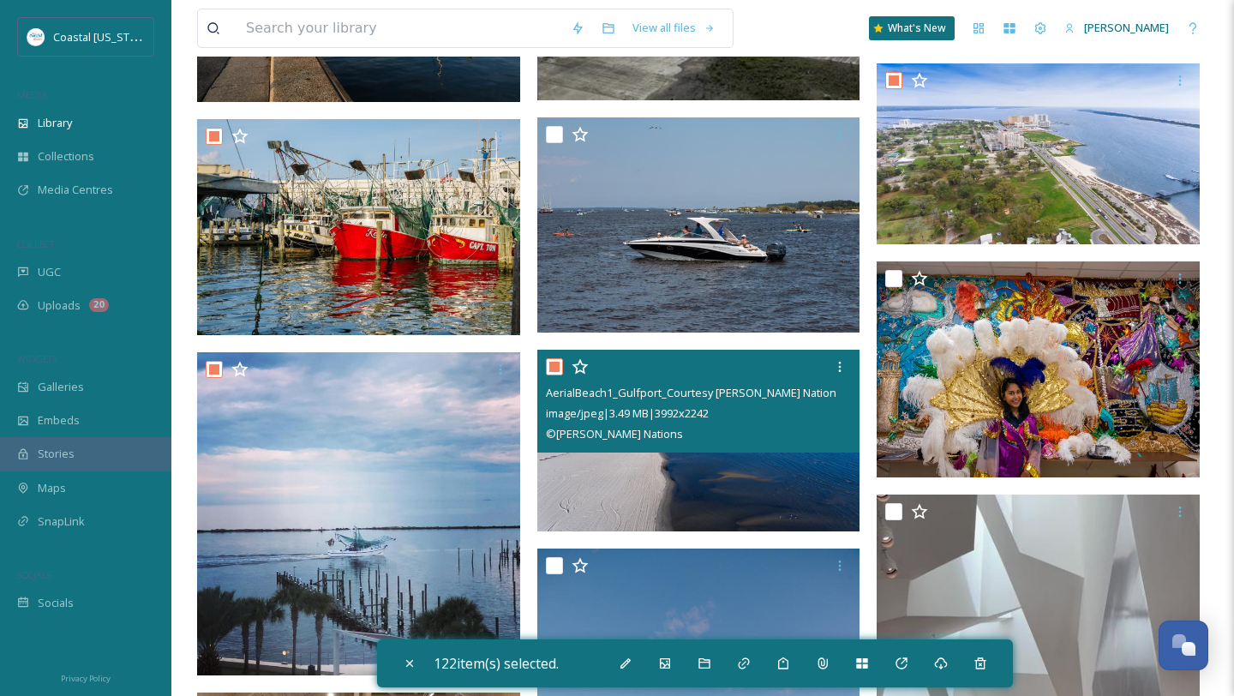
scroll to position [19672, 0]
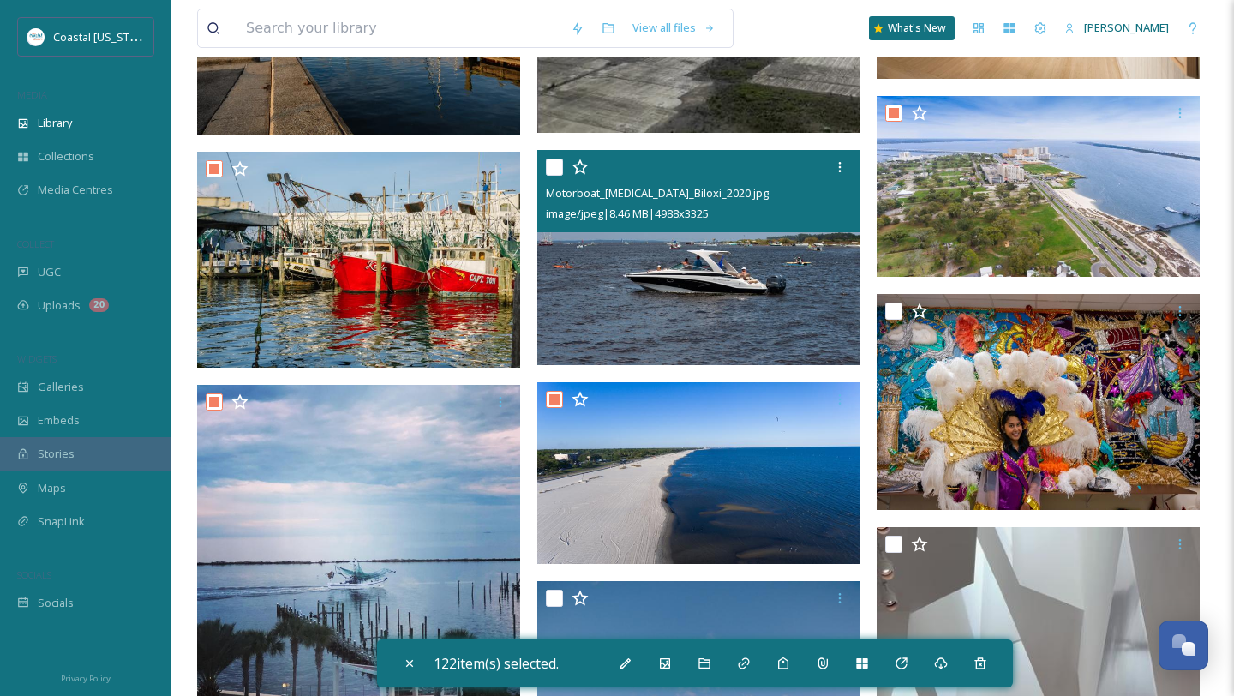
click at [556, 174] on input "checkbox" at bounding box center [554, 167] width 17 height 17
checkbox input "true"
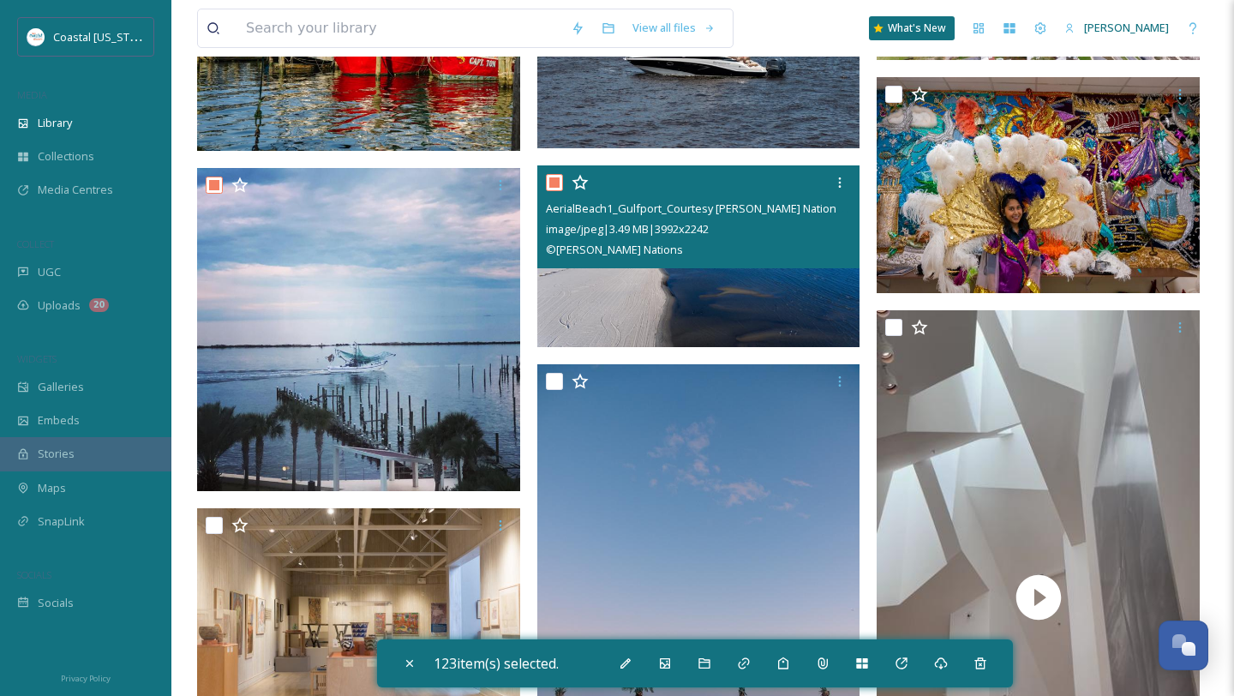
scroll to position [19958, 0]
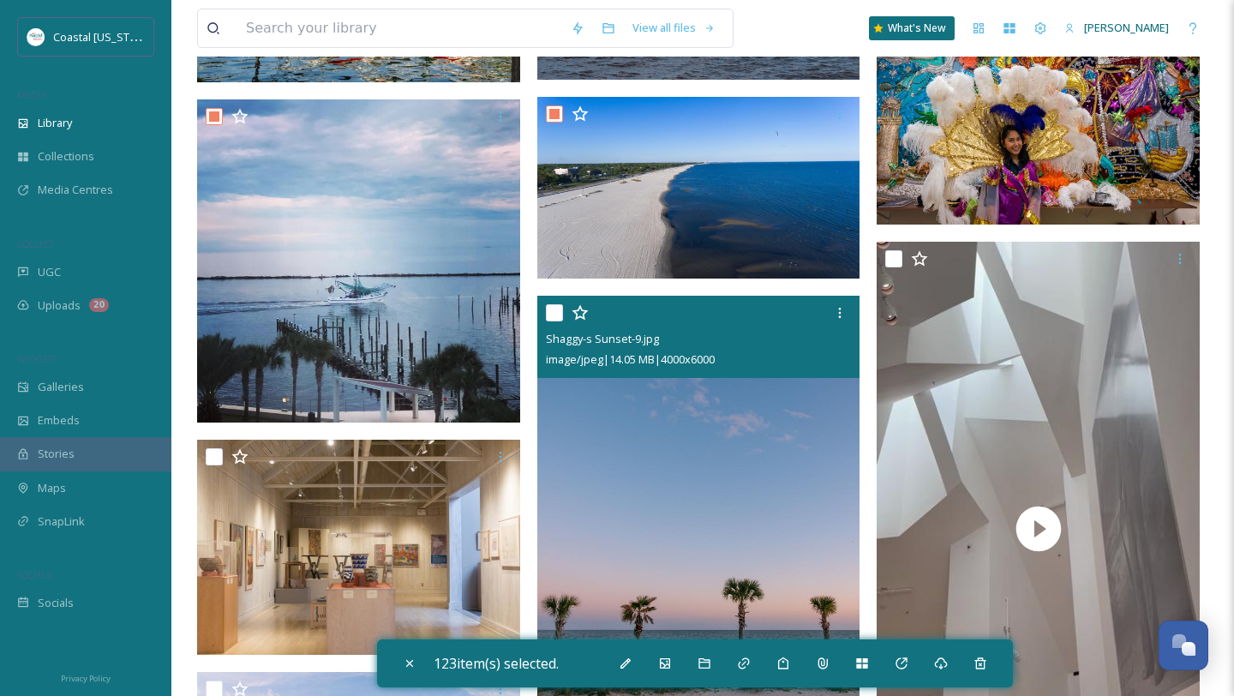
click at [545, 319] on div "Shaggy-s Sunset-9.jpg image/jpeg | 14.05 MB | 4000 x 6000" at bounding box center [698, 337] width 323 height 82
click at [552, 309] on input "checkbox" at bounding box center [554, 312] width 17 height 17
checkbox input "true"
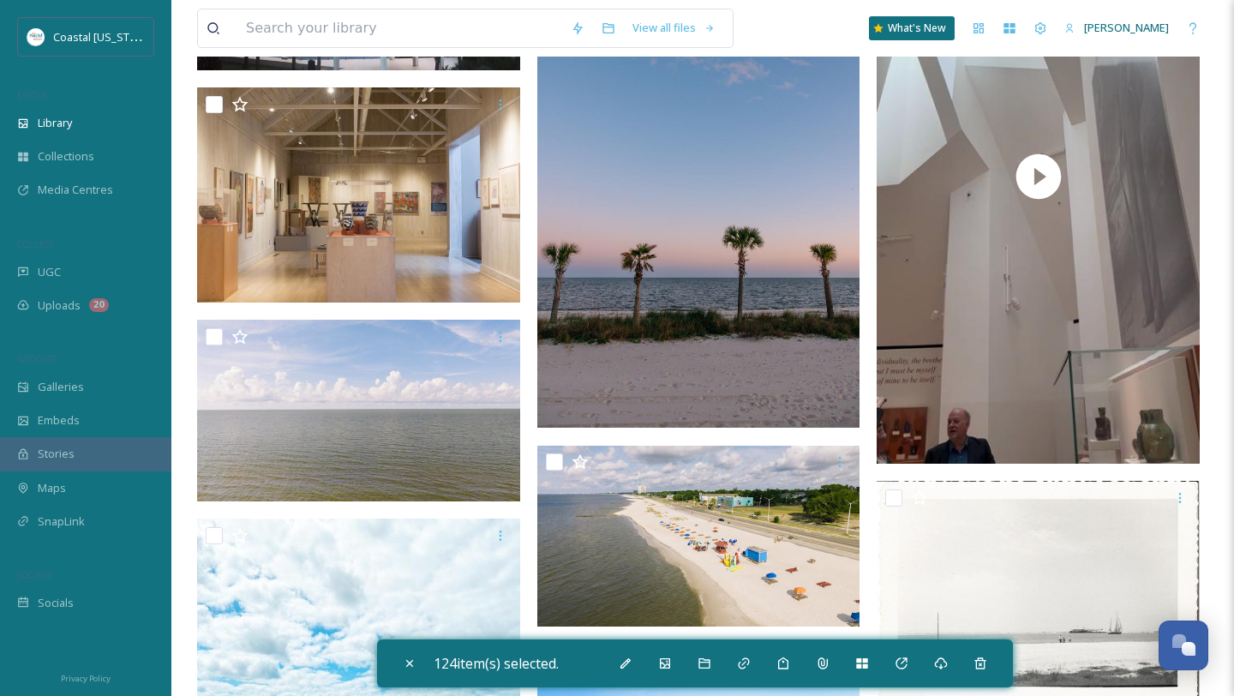
scroll to position [20314, 0]
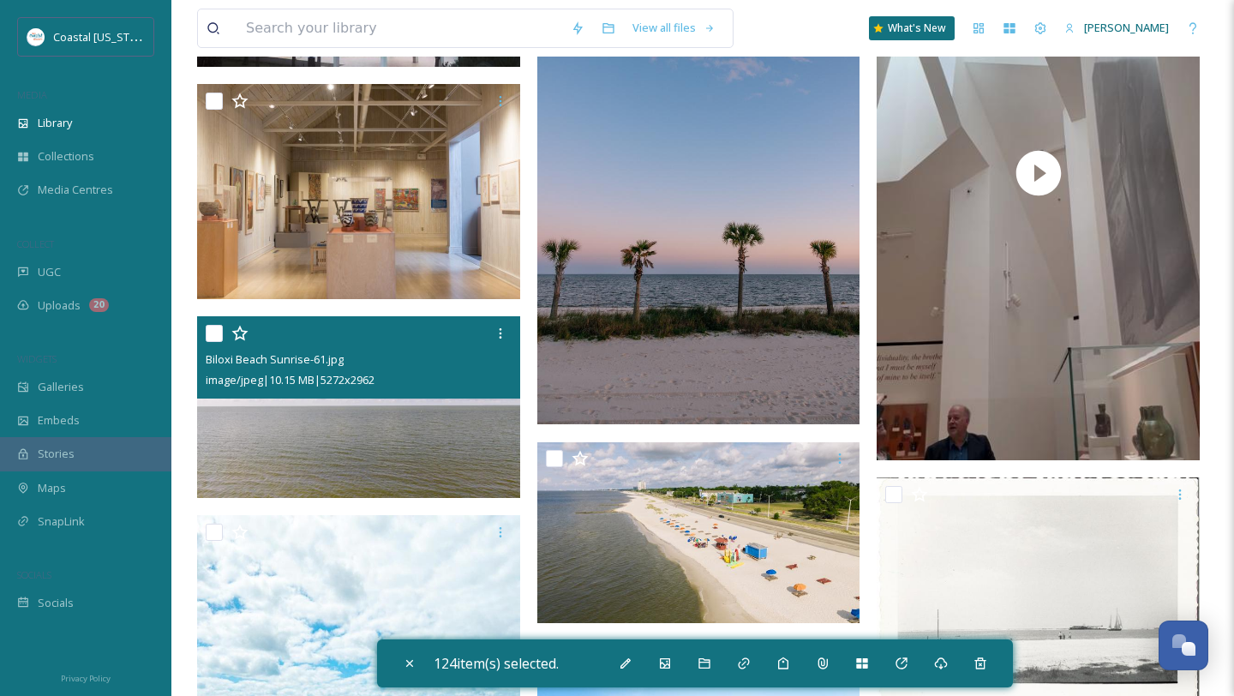
click at [220, 343] on div at bounding box center [361, 333] width 310 height 31
click at [218, 330] on input "checkbox" at bounding box center [214, 333] width 17 height 17
checkbox input "true"
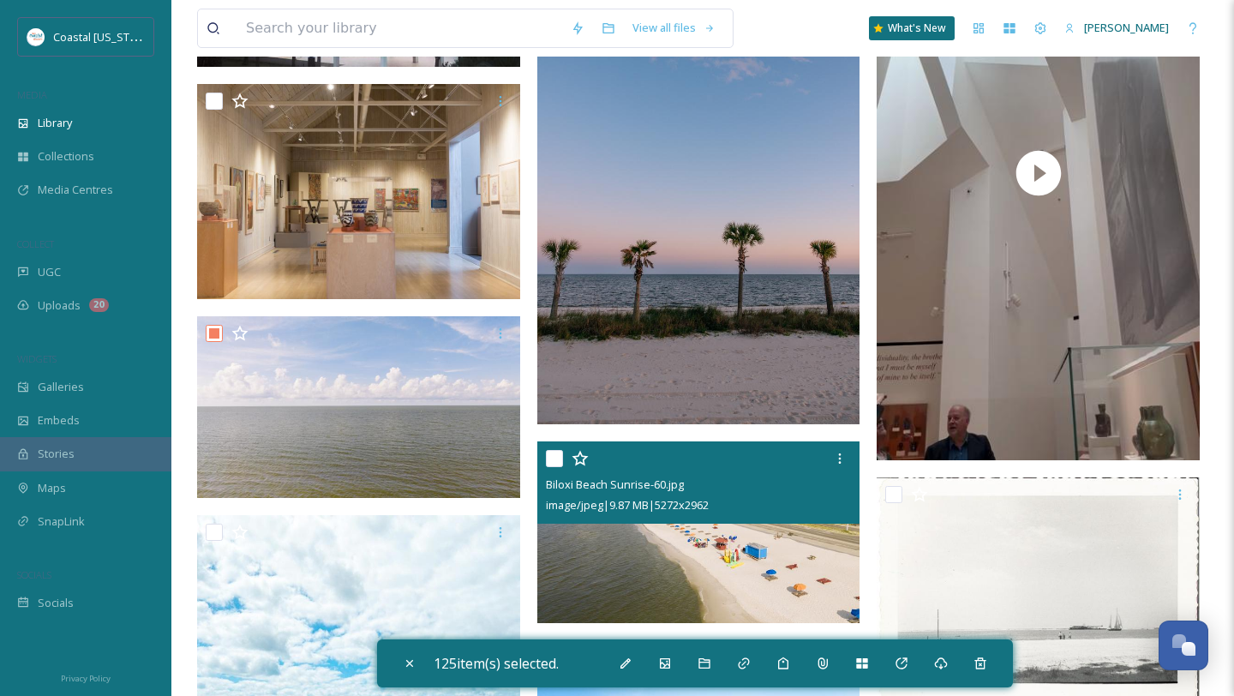
click at [546, 457] on input "checkbox" at bounding box center [554, 458] width 17 height 17
checkbox input "true"
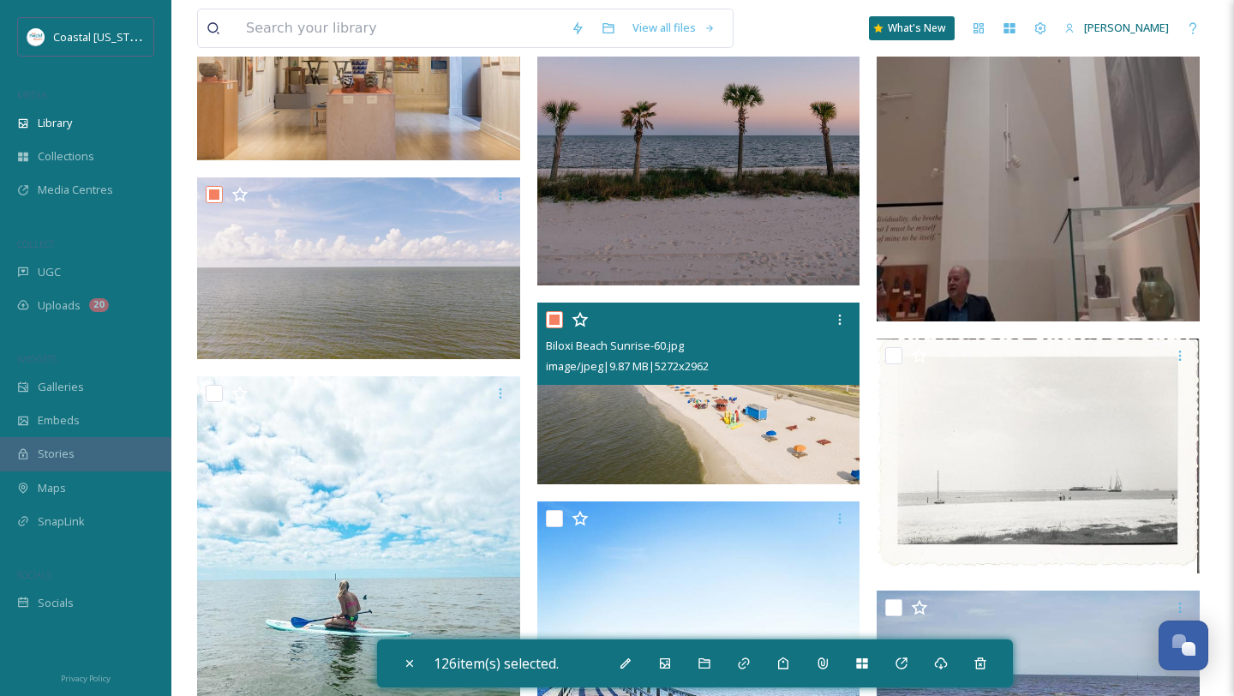
scroll to position [20507, 0]
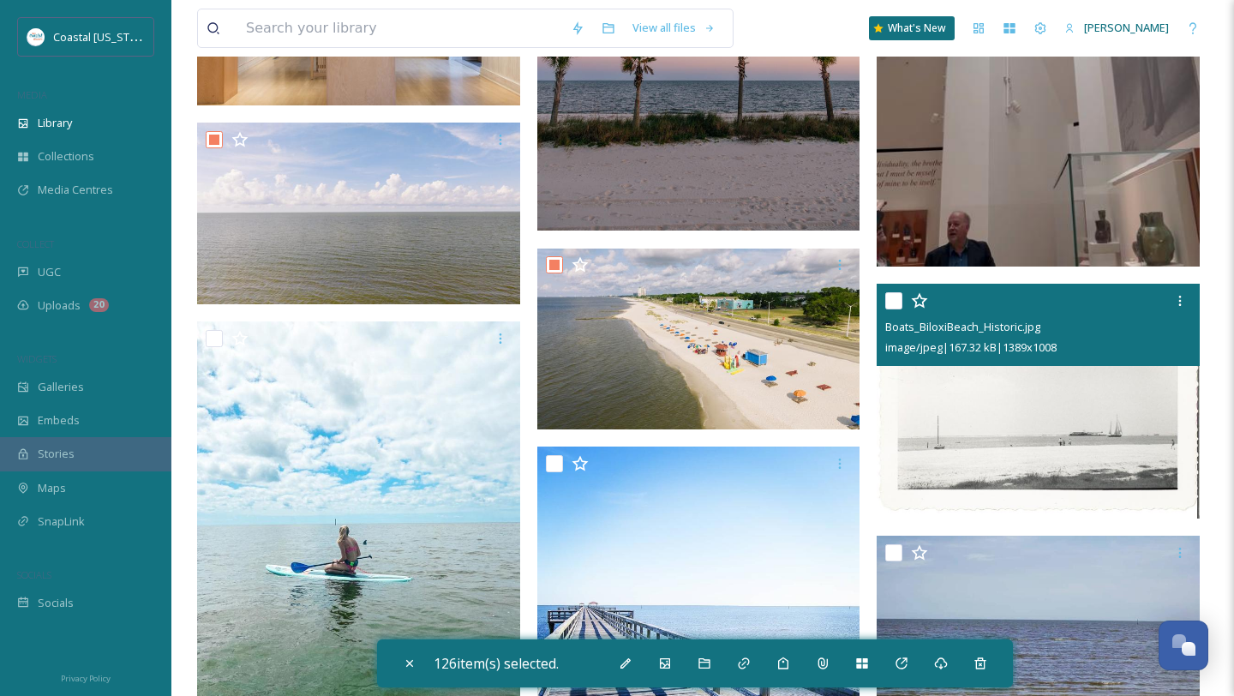
click at [897, 297] on input "checkbox" at bounding box center [894, 300] width 17 height 17
checkbox input "true"
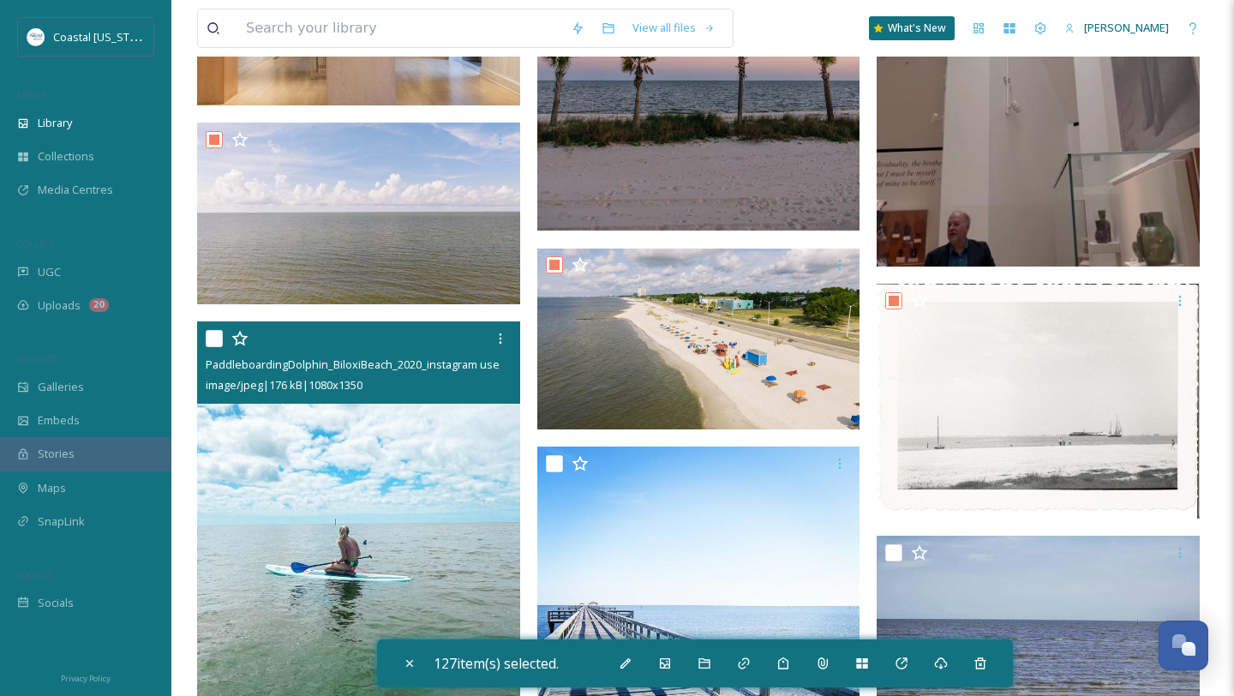
click at [220, 339] on input "checkbox" at bounding box center [214, 338] width 17 height 17
checkbox input "true"
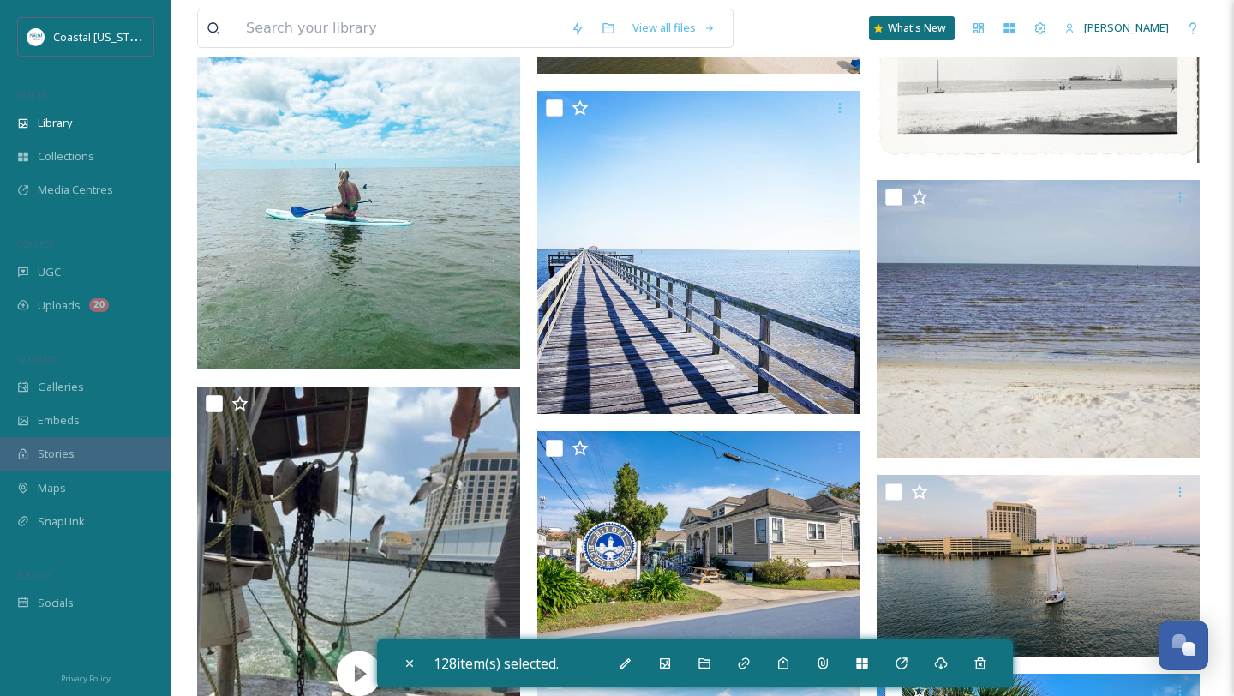
scroll to position [20859, 0]
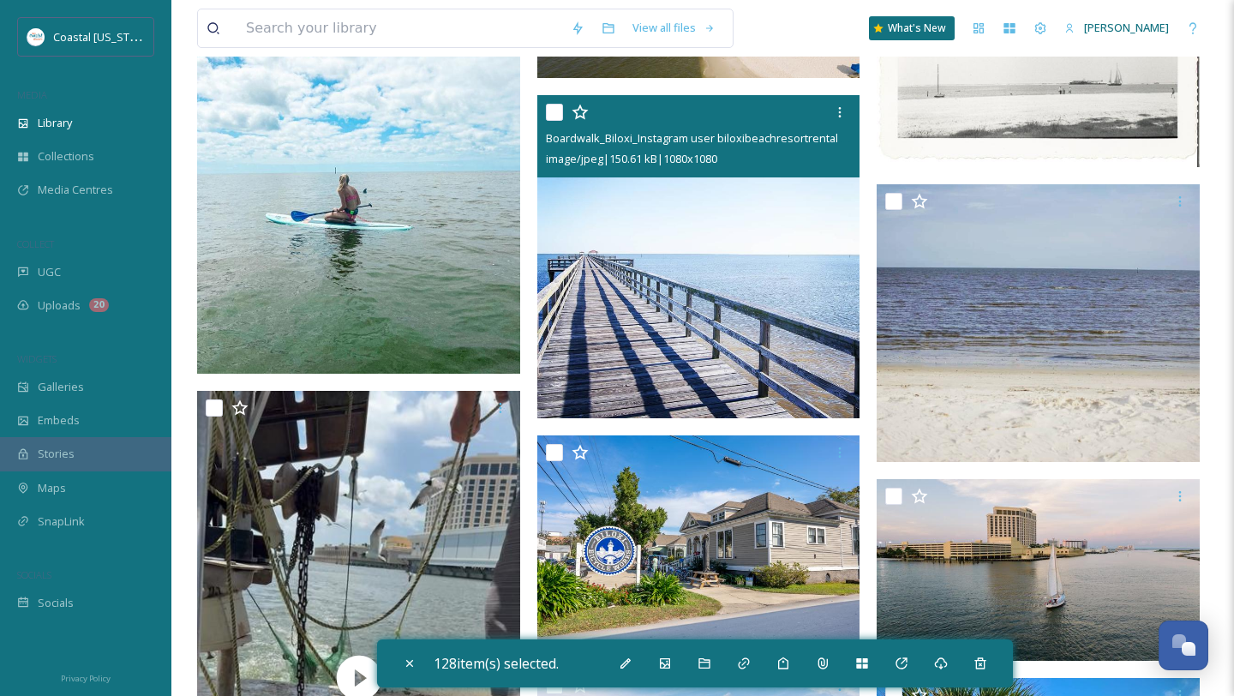
click at [554, 111] on input "checkbox" at bounding box center [554, 112] width 17 height 17
checkbox input "true"
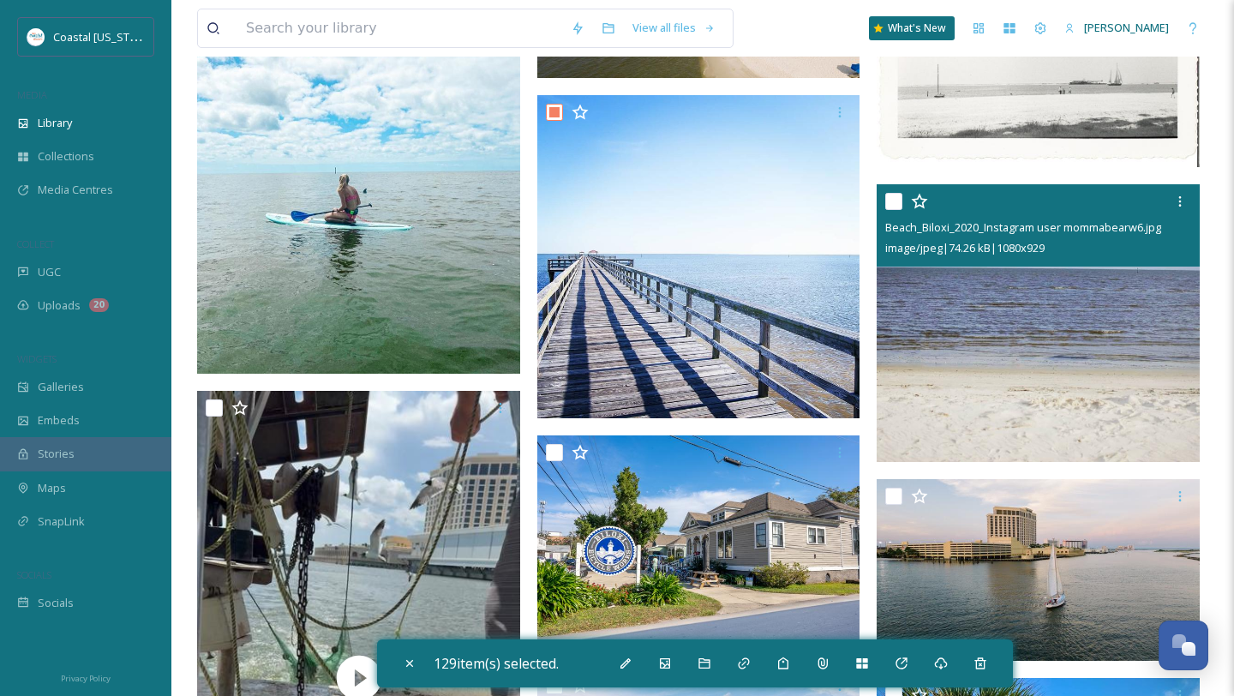
click at [890, 206] on input "checkbox" at bounding box center [894, 201] width 17 height 17
checkbox input "true"
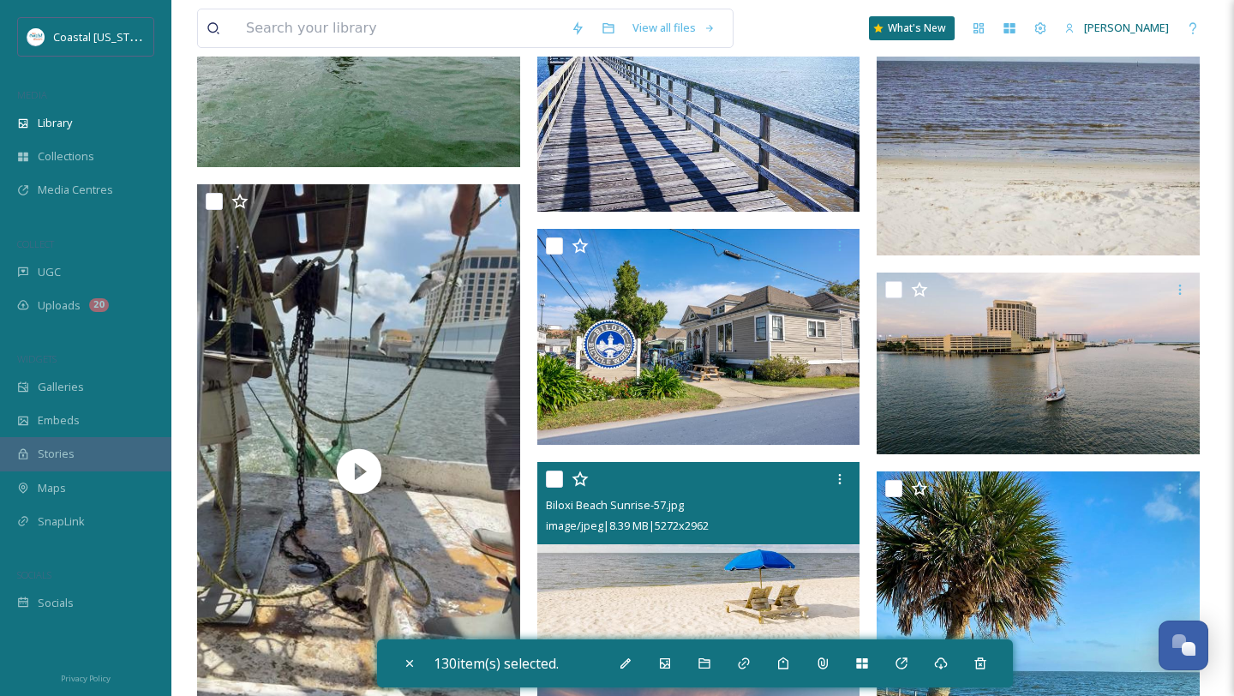
scroll to position [21117, 0]
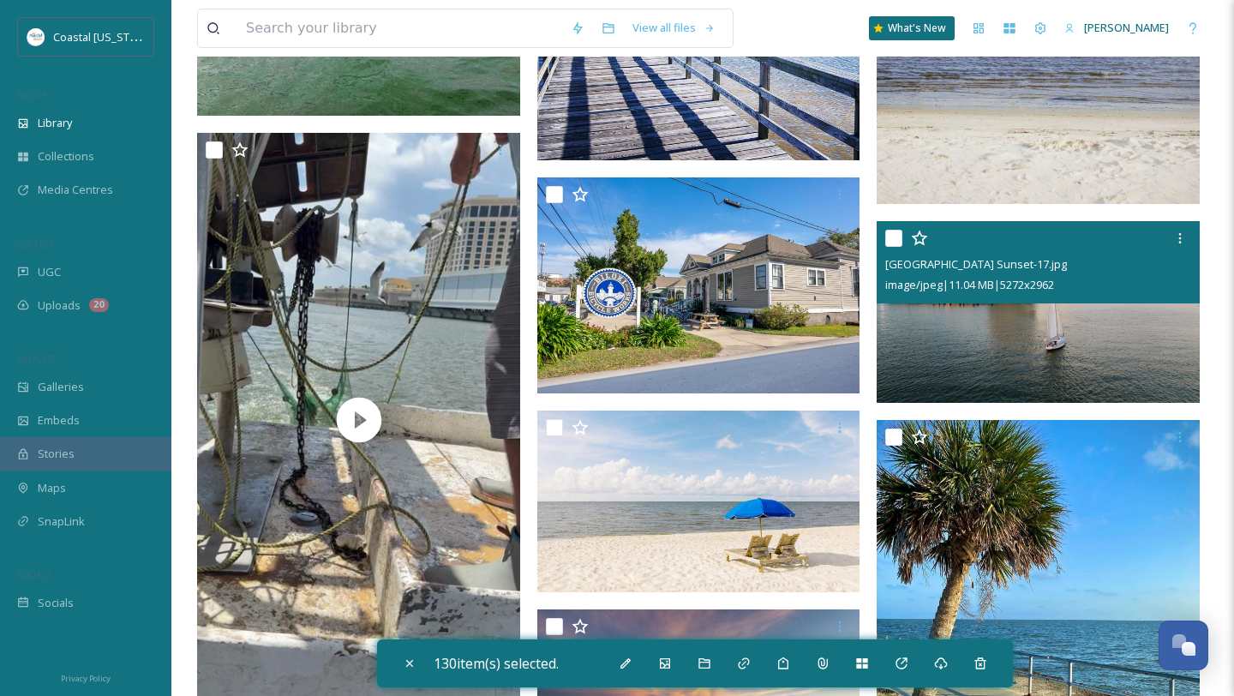
click at [898, 238] on input "checkbox" at bounding box center [894, 238] width 17 height 17
checkbox input "true"
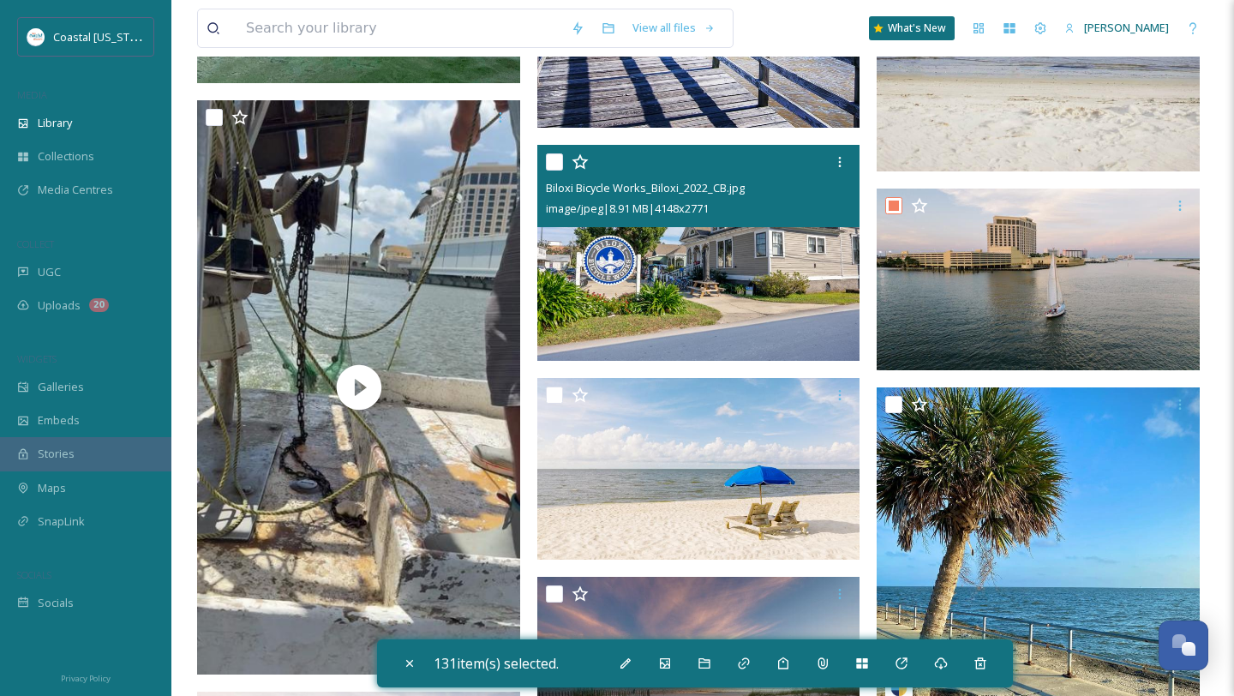
scroll to position [21151, 0]
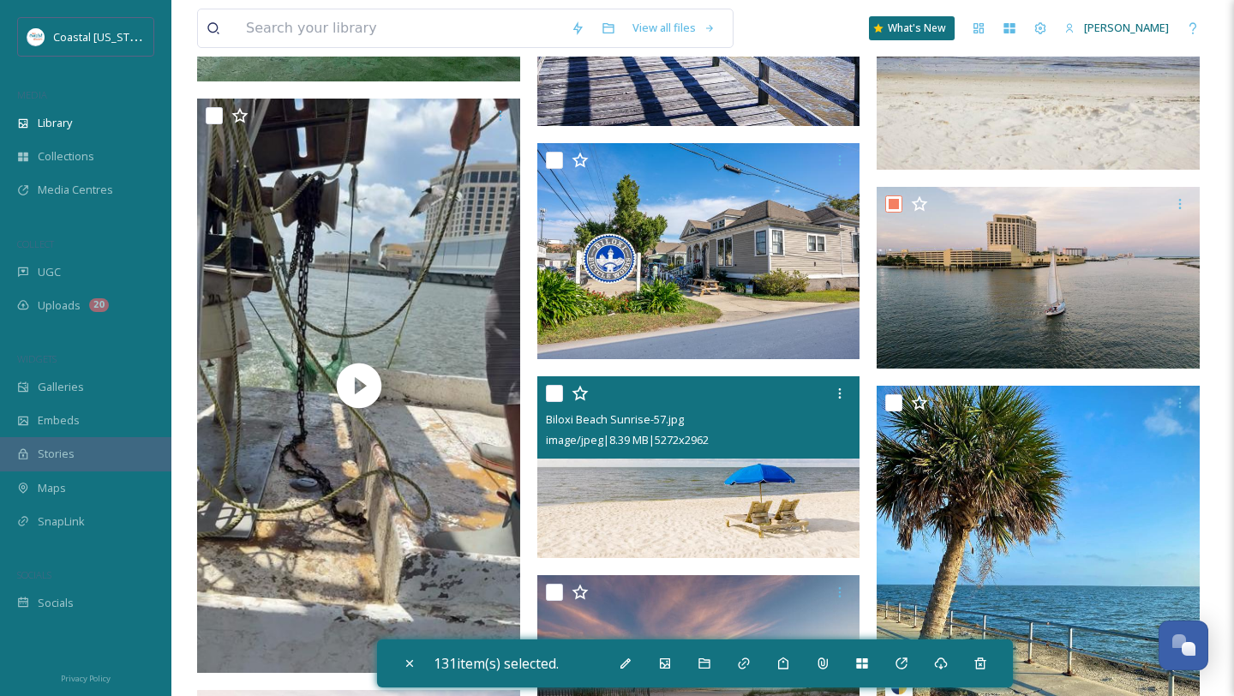
click at [562, 402] on div at bounding box center [554, 393] width 17 height 17
click at [556, 393] on input "checkbox" at bounding box center [554, 393] width 17 height 17
checkbox input "true"
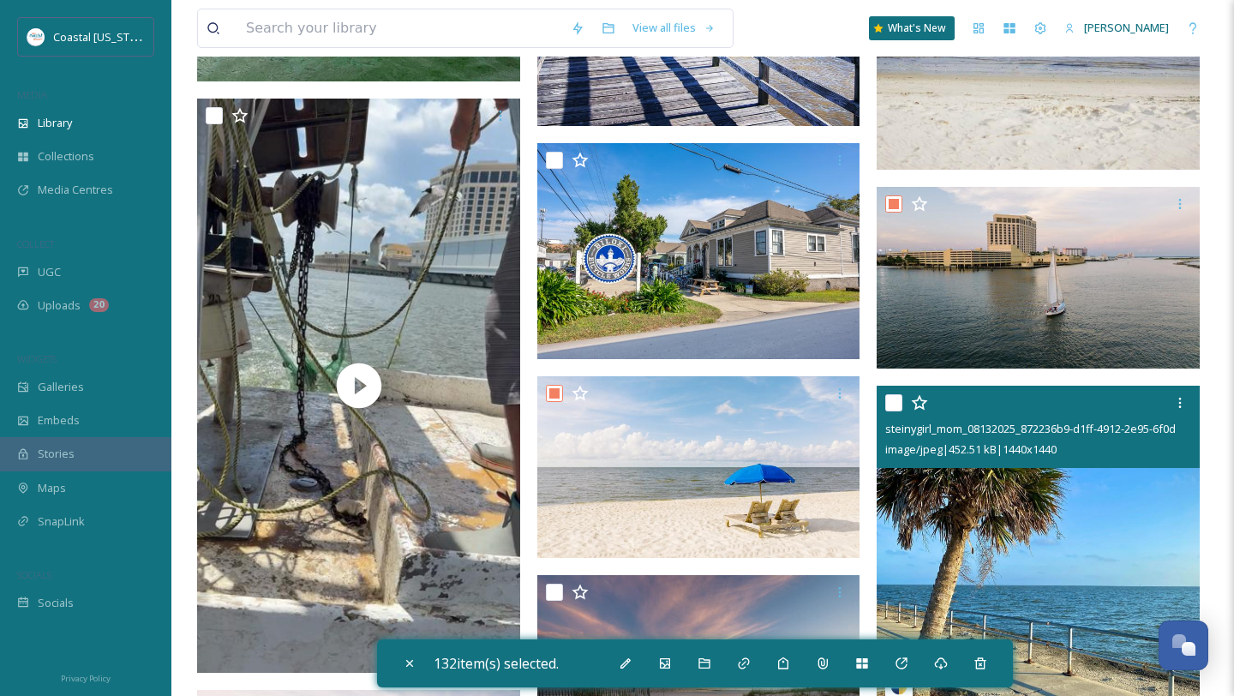
click at [890, 402] on input "checkbox" at bounding box center [894, 402] width 17 height 17
checkbox input "true"
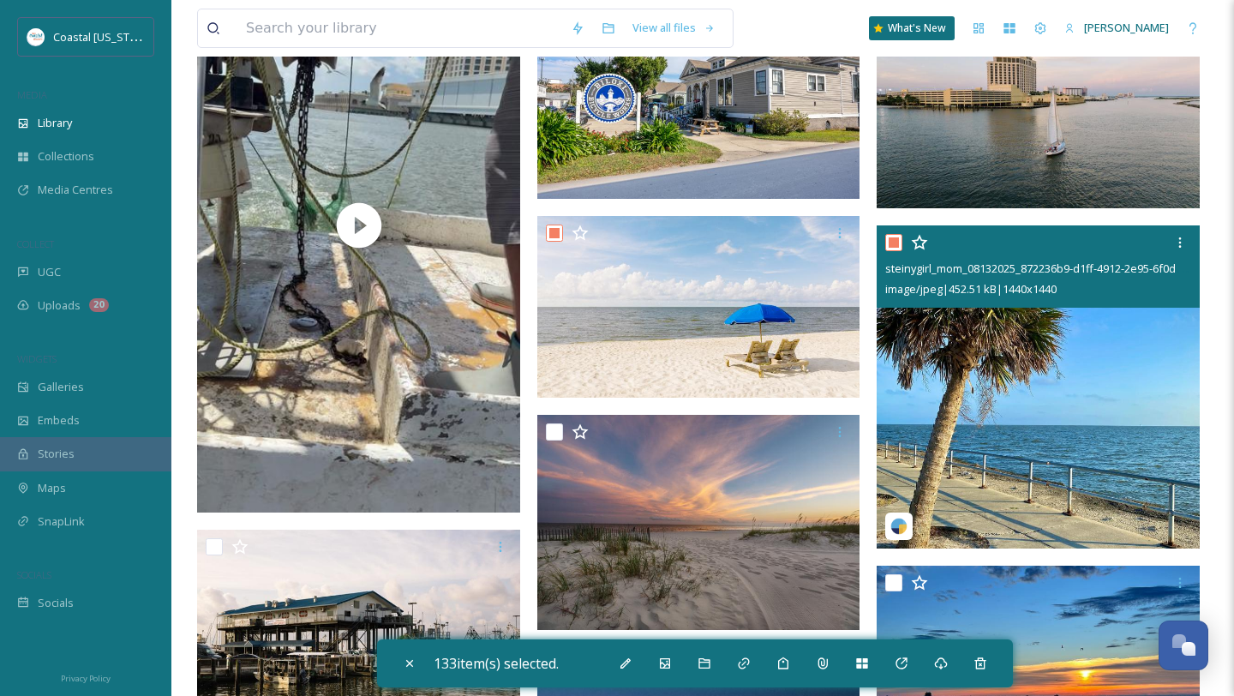
scroll to position [21382, 0]
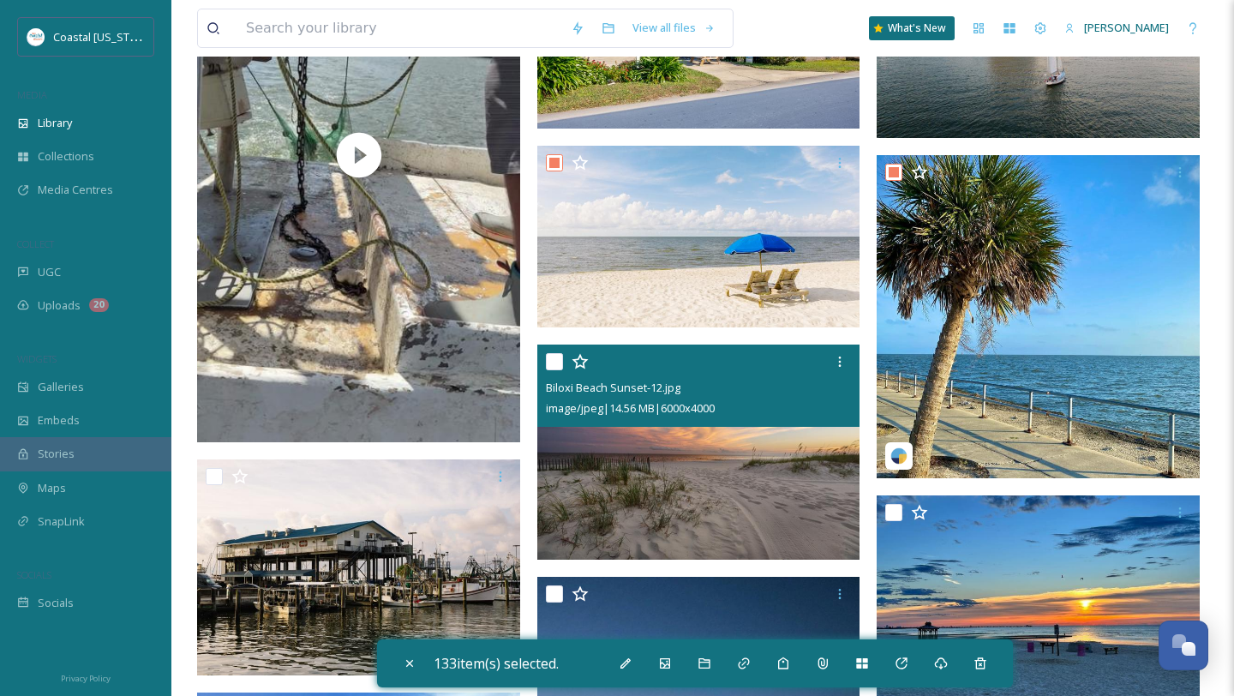
click at [565, 357] on div at bounding box center [701, 361] width 310 height 31
click at [556, 361] on input "checkbox" at bounding box center [554, 361] width 17 height 17
checkbox input "true"
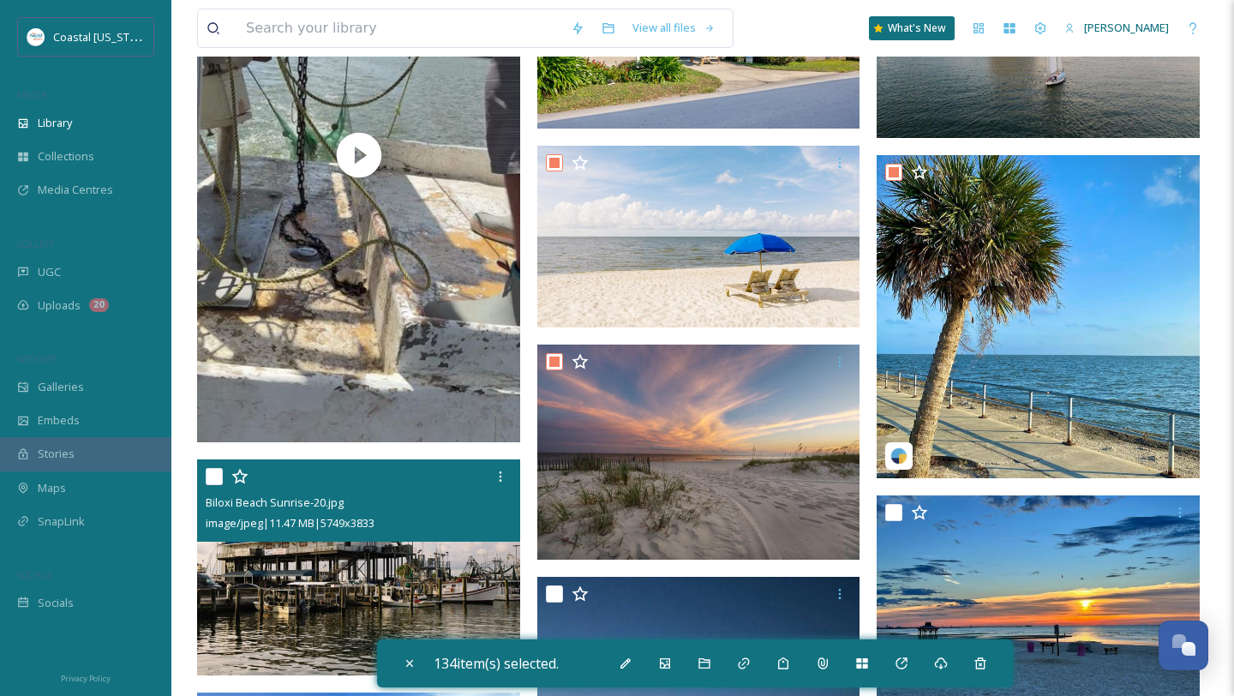
click at [214, 475] on input "checkbox" at bounding box center [214, 476] width 17 height 17
checkbox input "true"
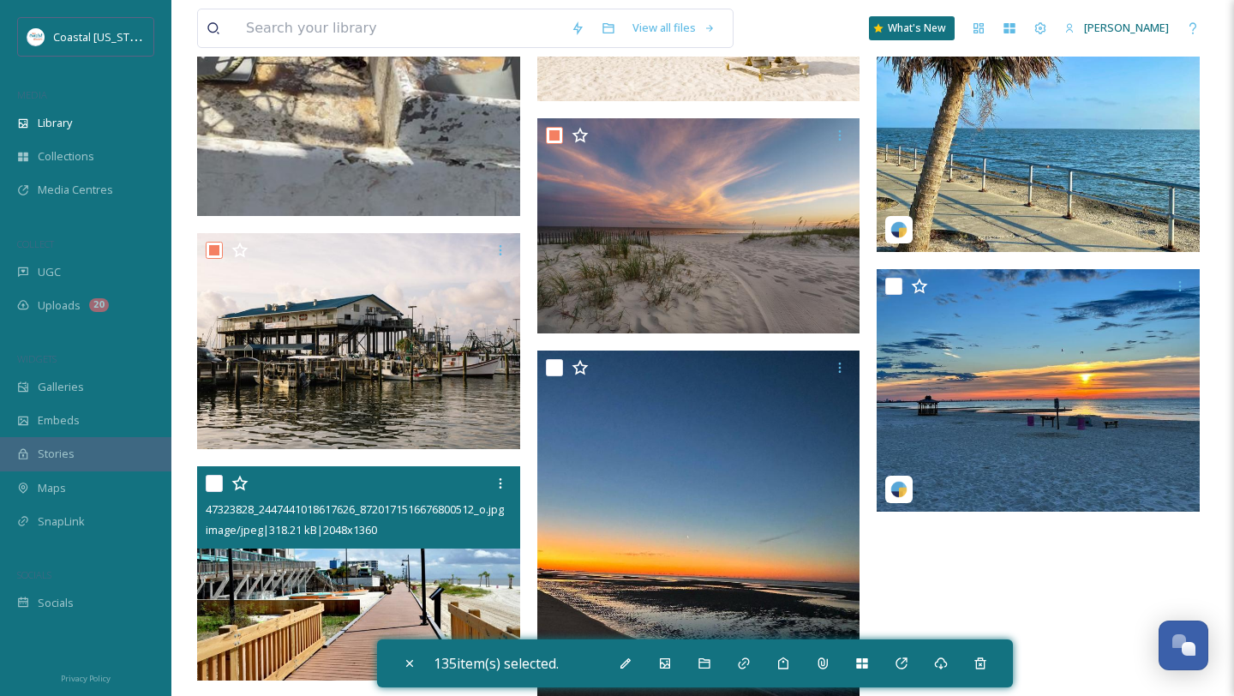
scroll to position [21671, 0]
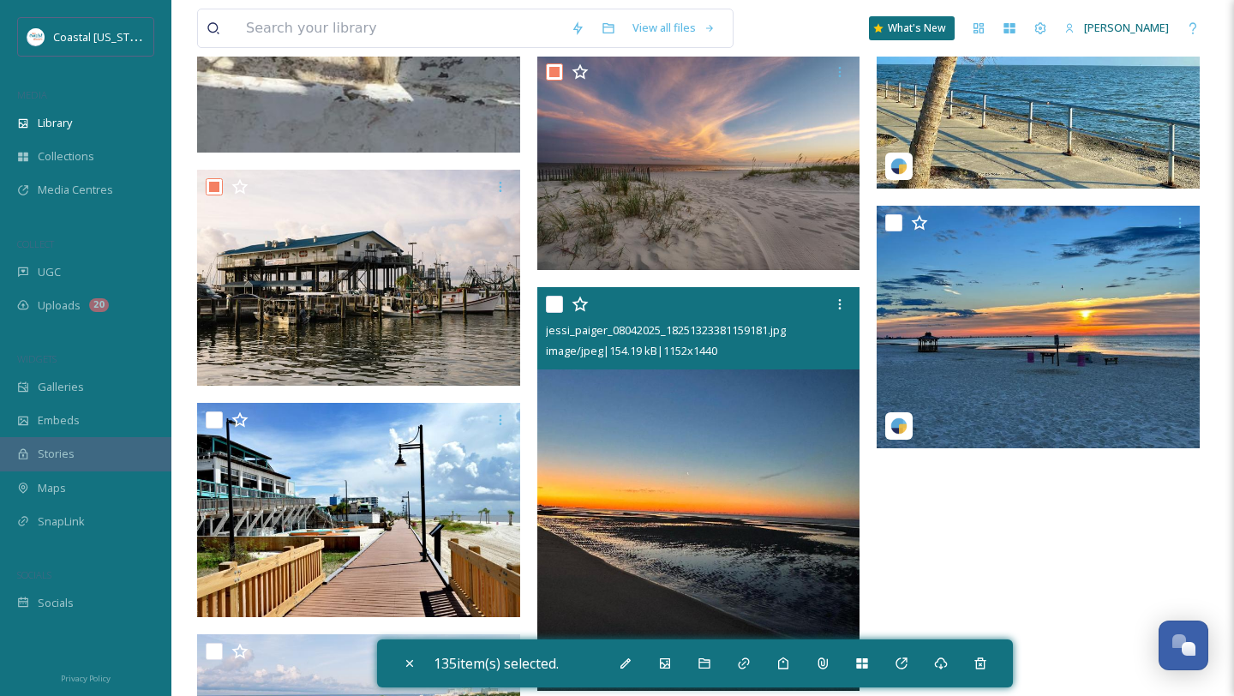
click at [544, 310] on div "jessi_paiger_08042025_18251323381159181.jpg image/jpeg | 154.19 kB | 1152 x 1440" at bounding box center [698, 328] width 323 height 82
click at [560, 301] on input "checkbox" at bounding box center [554, 304] width 17 height 17
checkbox input "true"
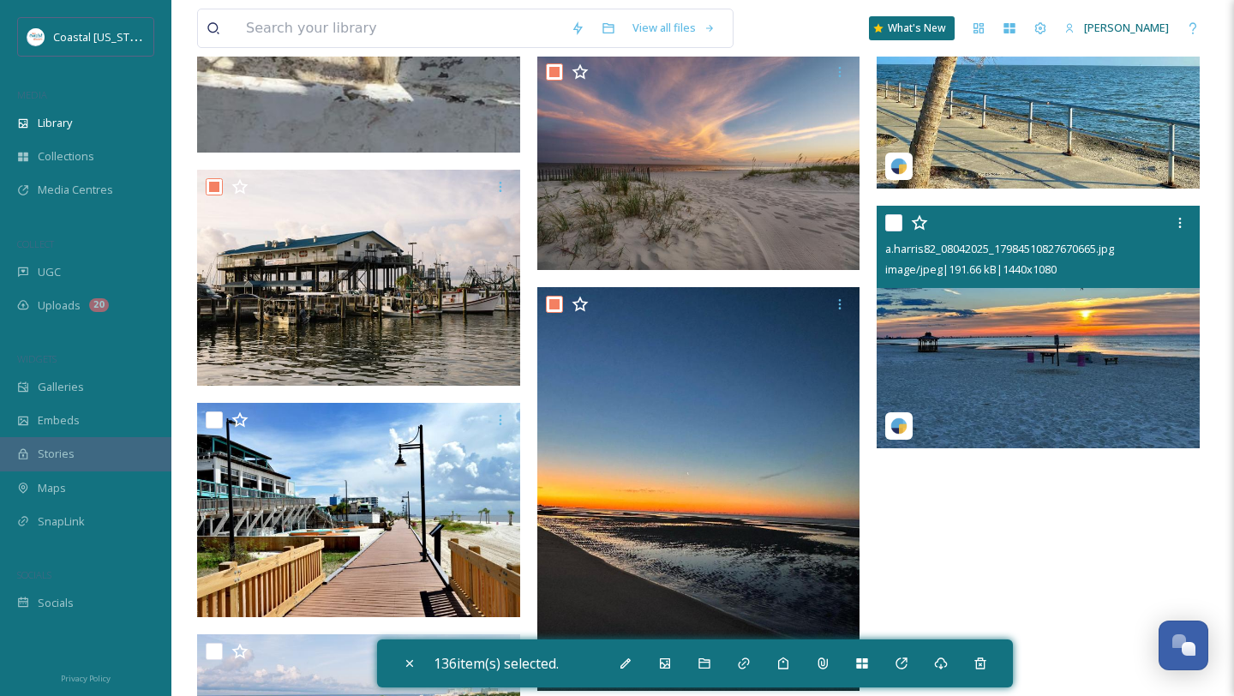
click at [895, 229] on input "checkbox" at bounding box center [894, 222] width 17 height 17
checkbox input "true"
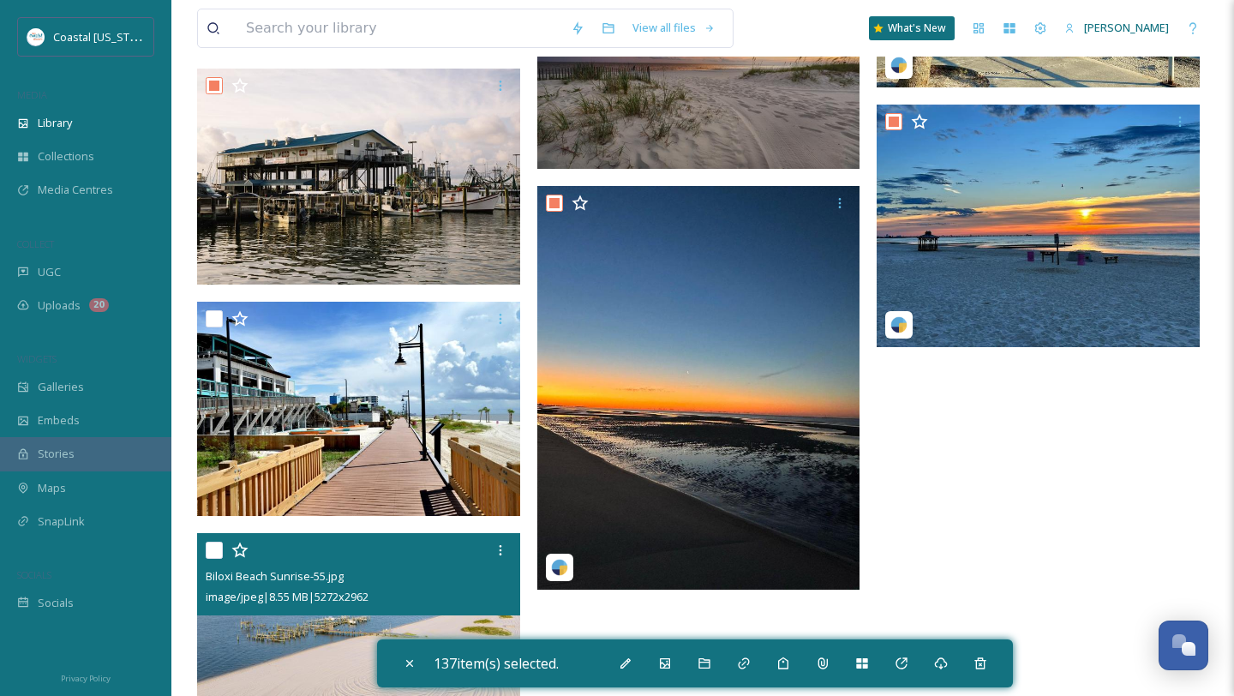
scroll to position [21775, 0]
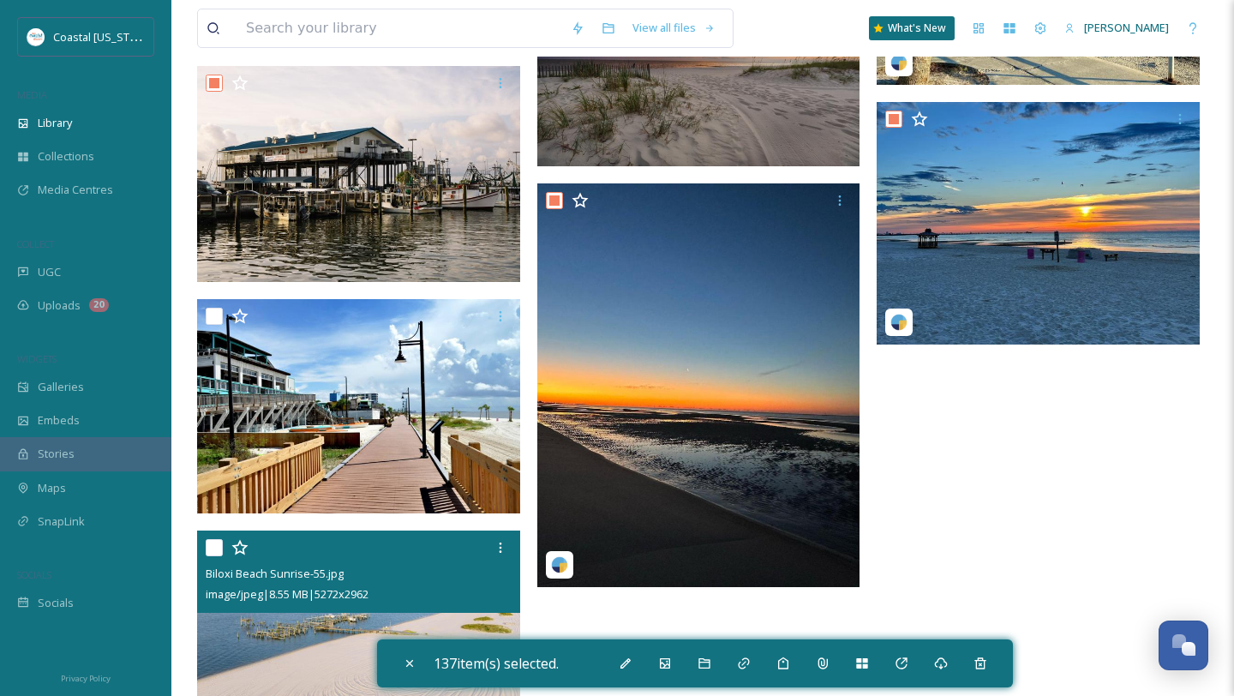
click at [213, 550] on input "checkbox" at bounding box center [214, 547] width 17 height 17
checkbox input "true"
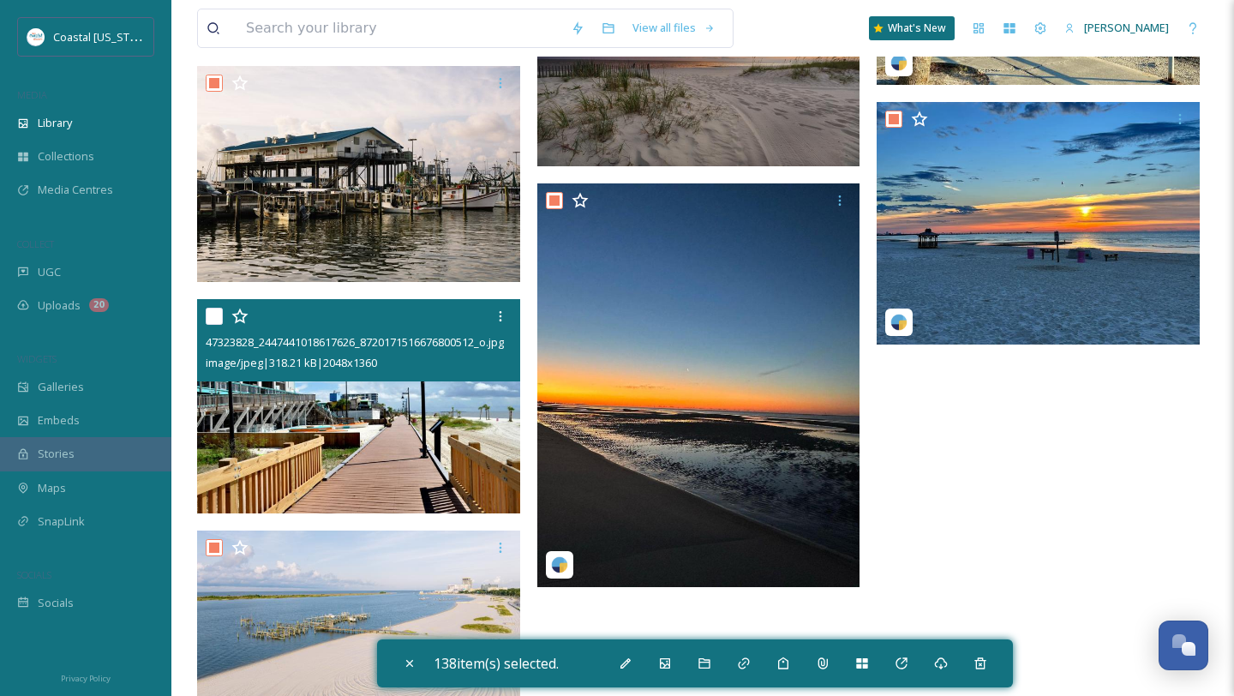
scroll to position [21796, 0]
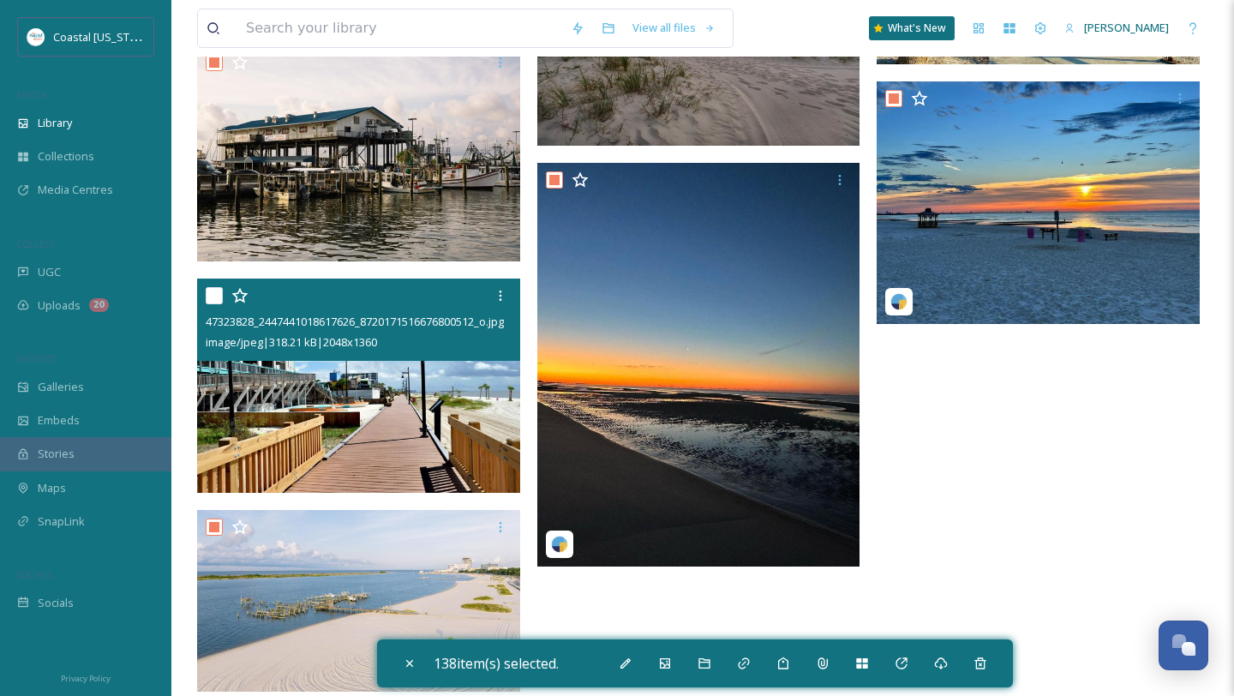
click at [219, 297] on input "checkbox" at bounding box center [214, 295] width 17 height 17
checkbox input "true"
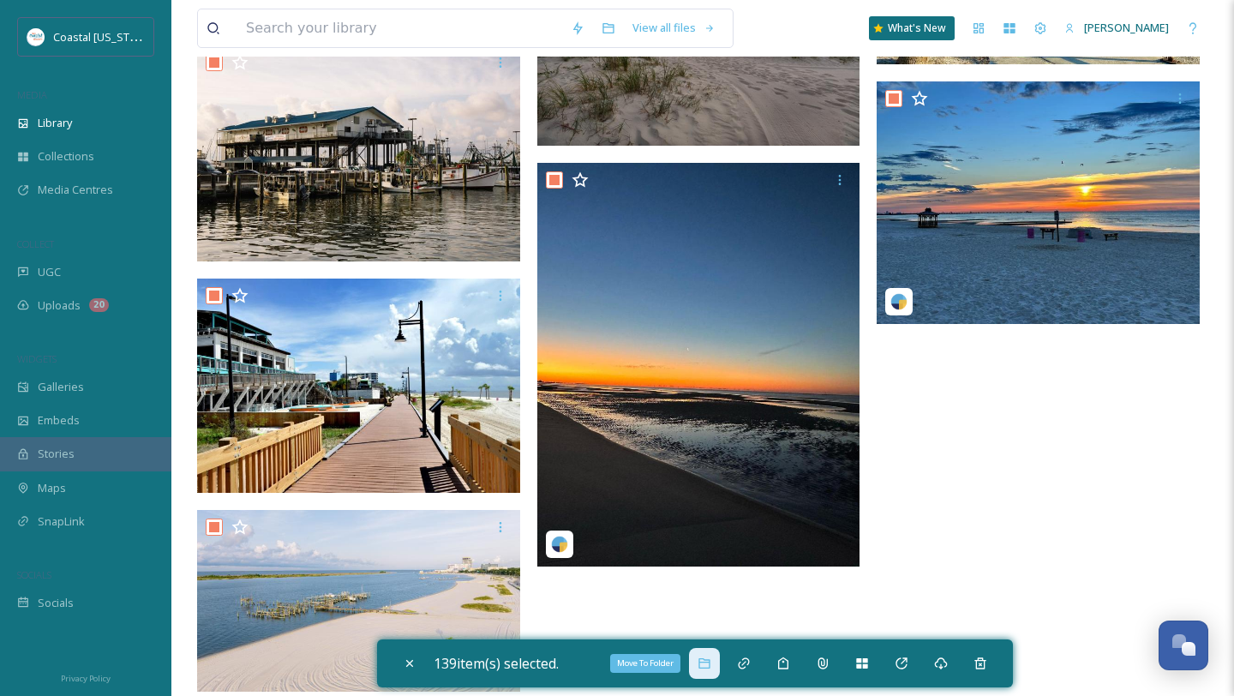
click at [710, 659] on icon at bounding box center [704, 663] width 11 height 10
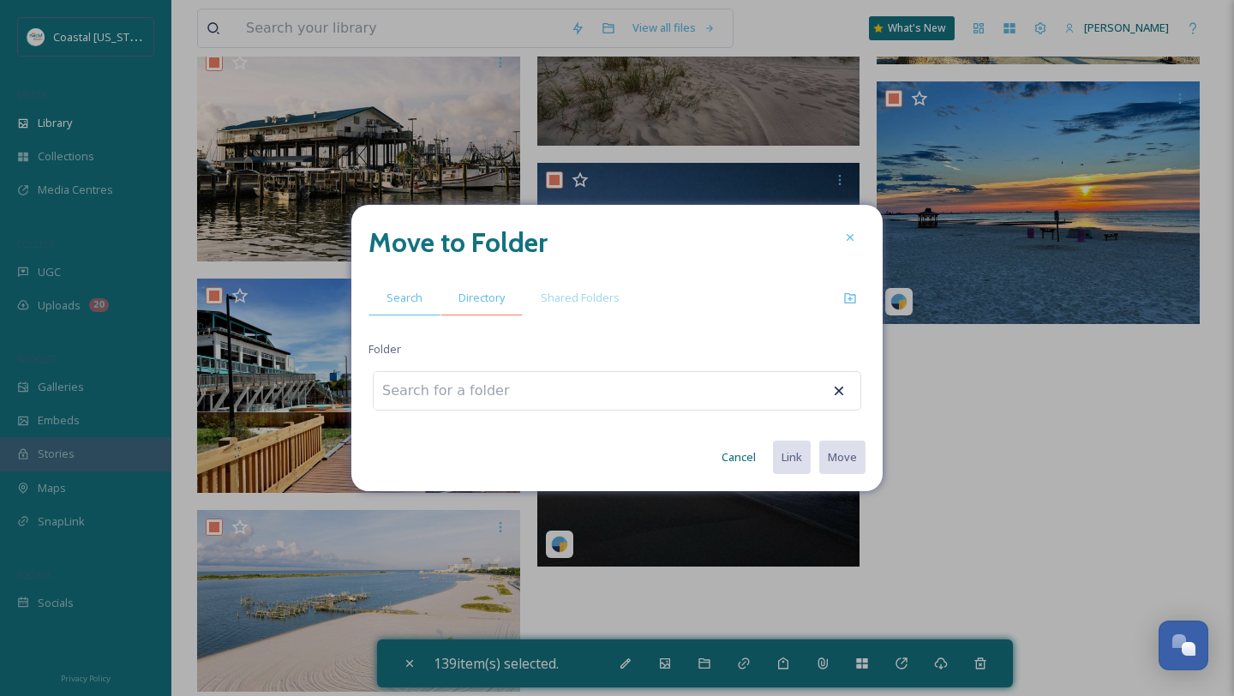
click at [476, 291] on span "Directory" at bounding box center [482, 298] width 46 height 16
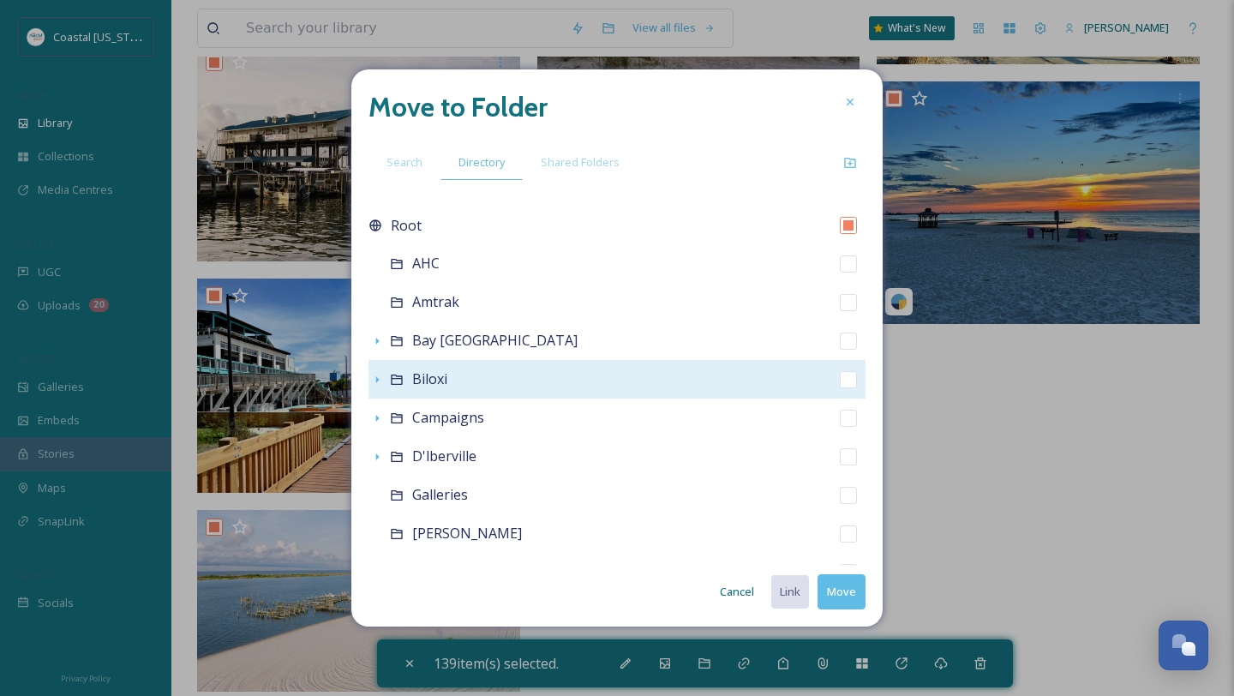
click at [399, 386] on icon at bounding box center [397, 380] width 14 height 14
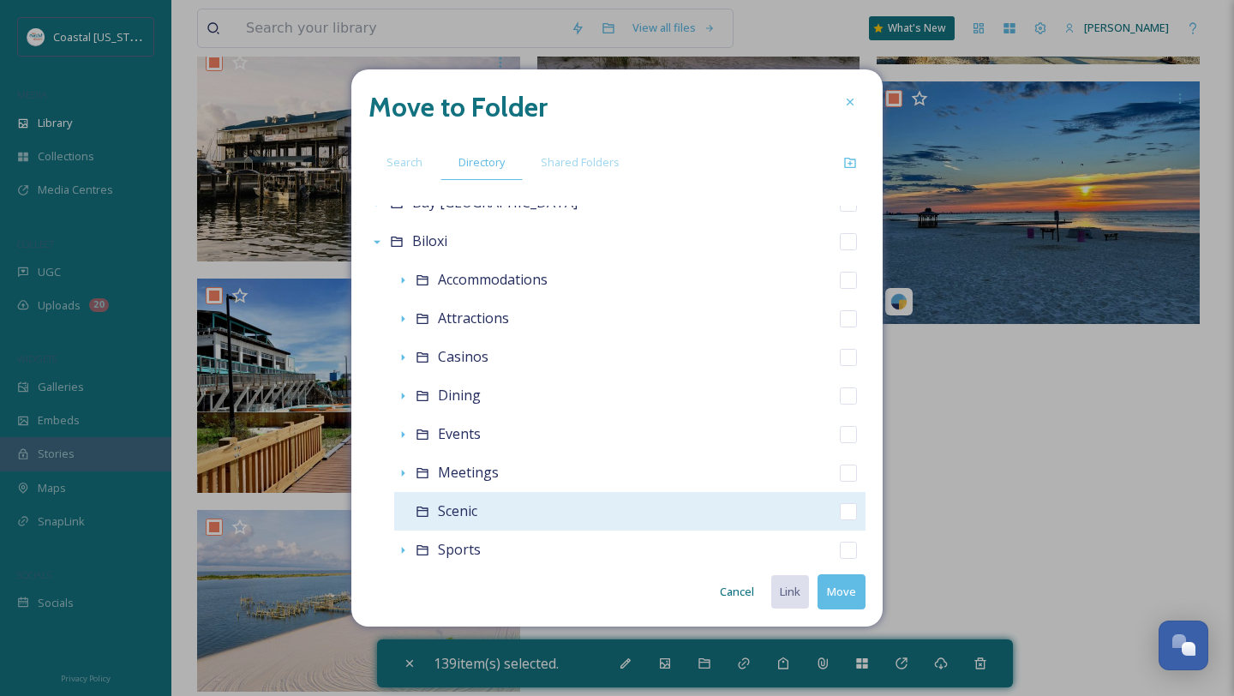
scroll to position [137, 0]
click at [463, 516] on span "Scenic" at bounding box center [457, 511] width 39 height 19
checkbox input "false"
checkbox input "true"
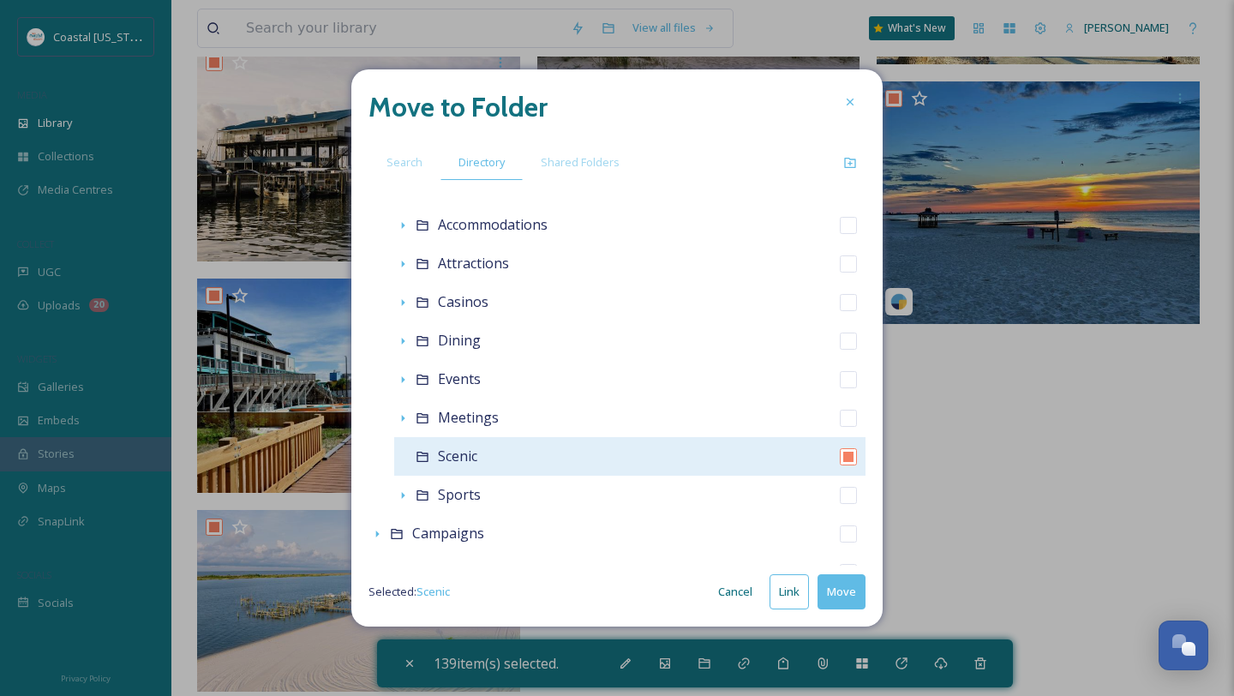
scroll to position [195, 0]
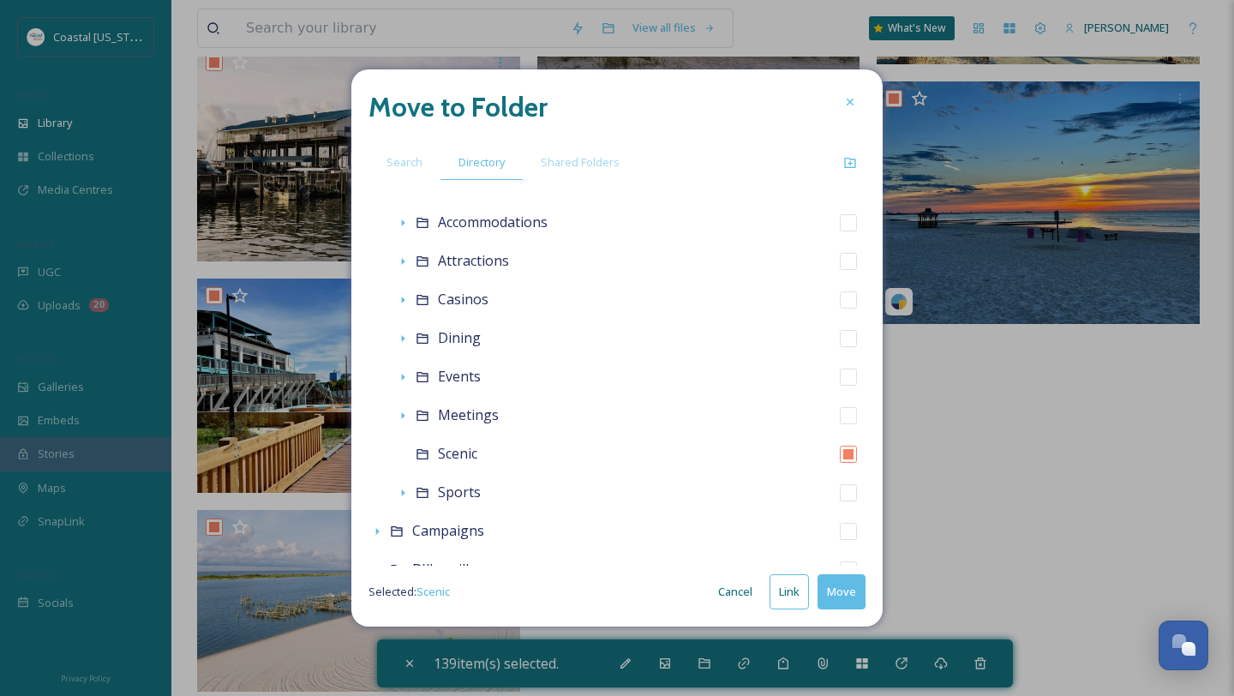
click at [850, 586] on button "Move" at bounding box center [842, 591] width 48 height 35
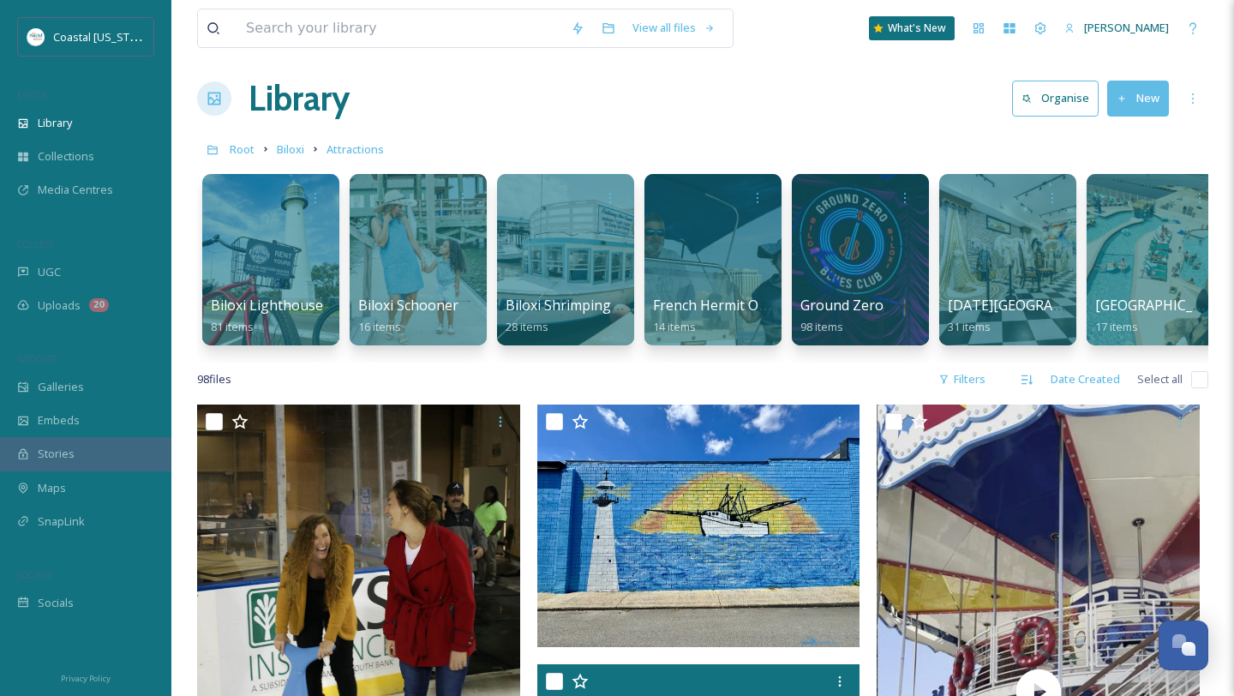
scroll to position [0, 0]
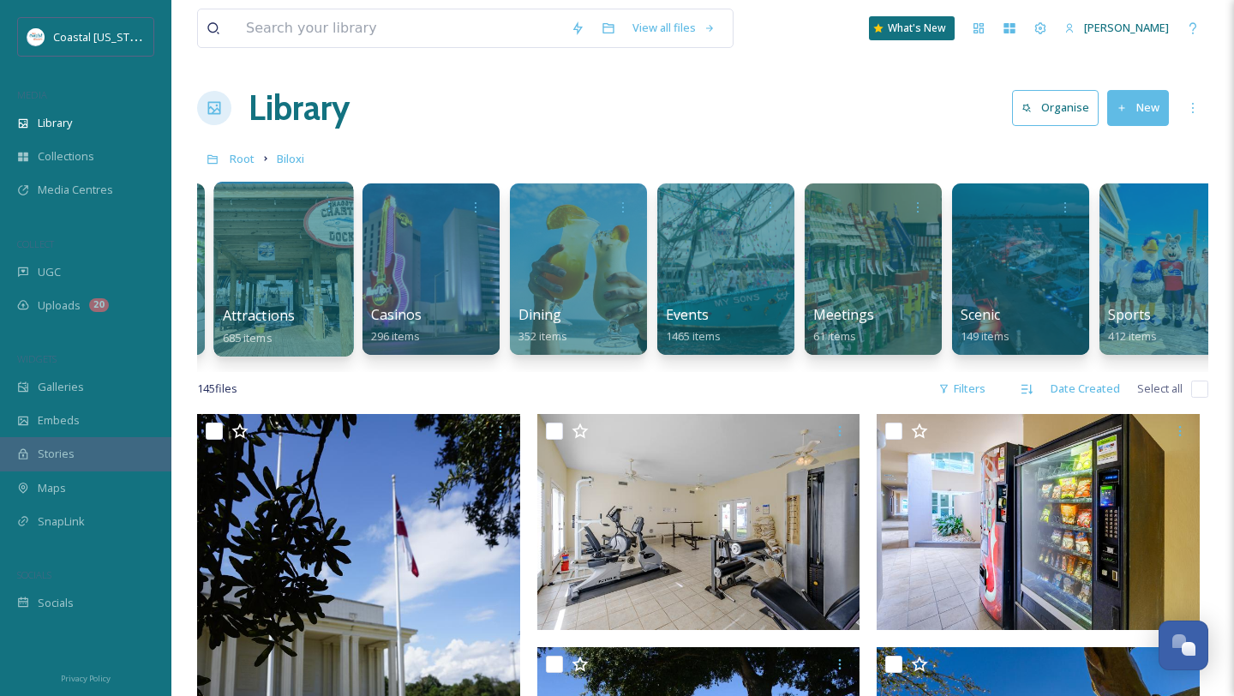
scroll to position [0, 168]
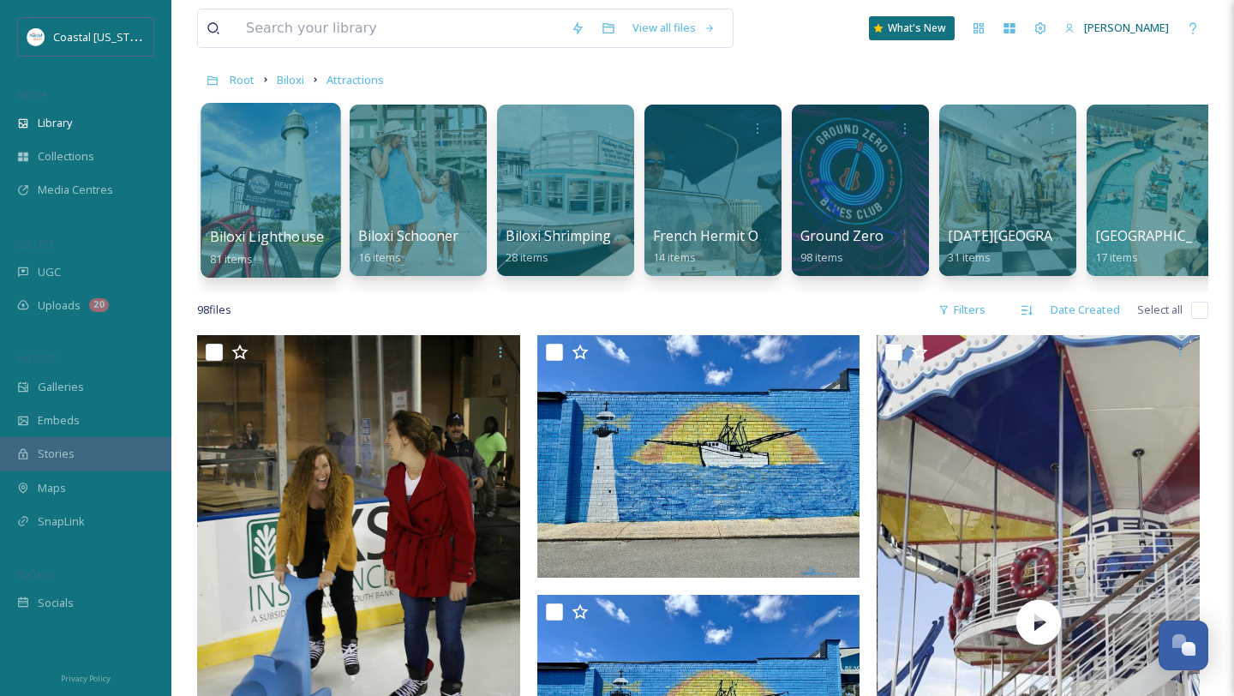
scroll to position [100, 0]
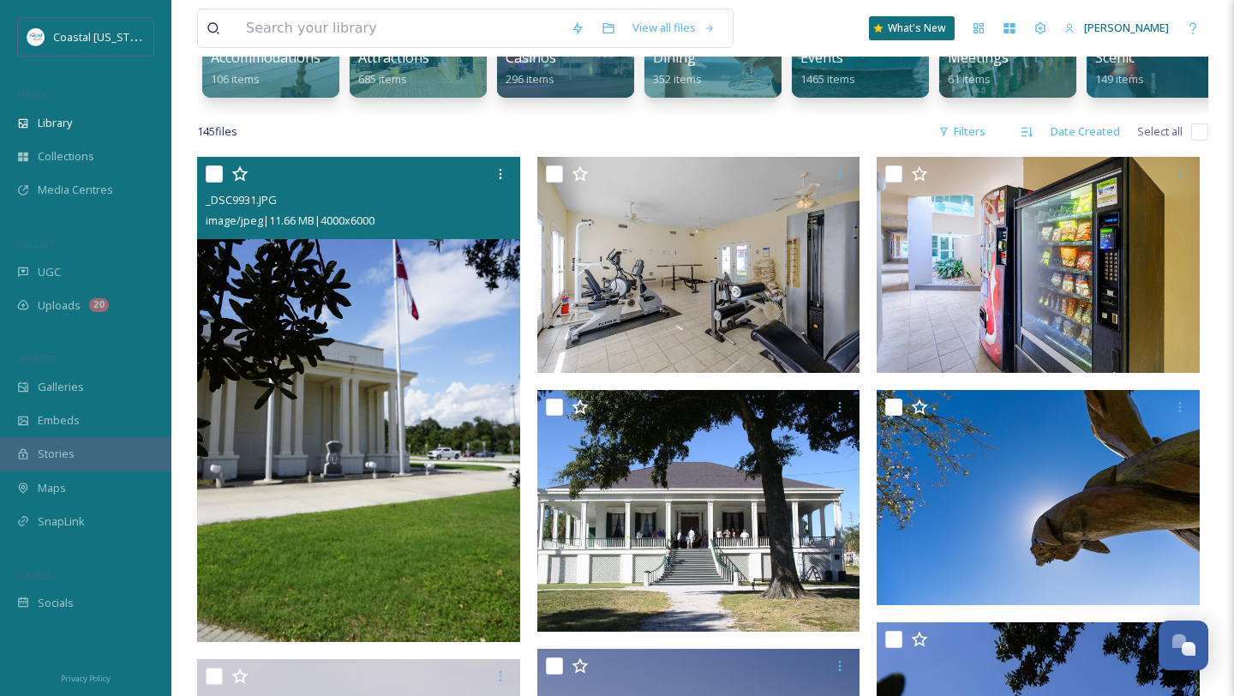
scroll to position [195, 0]
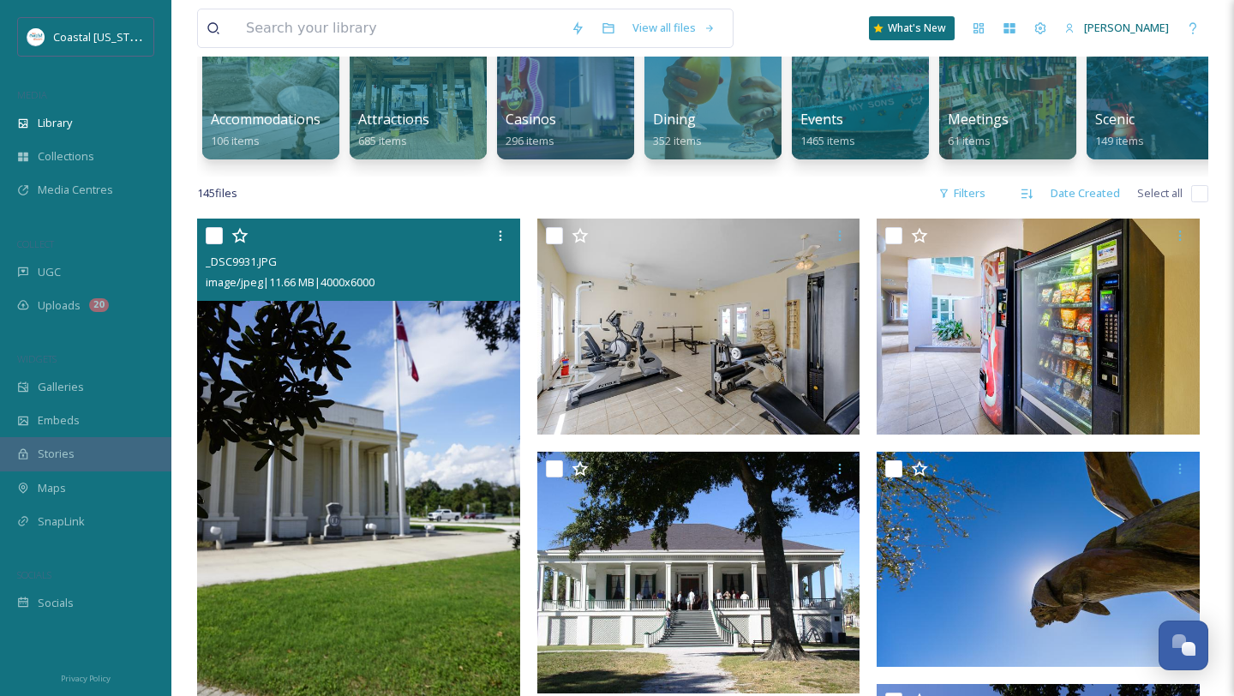
click at [213, 235] on input "checkbox" at bounding box center [214, 235] width 17 height 17
checkbox input "true"
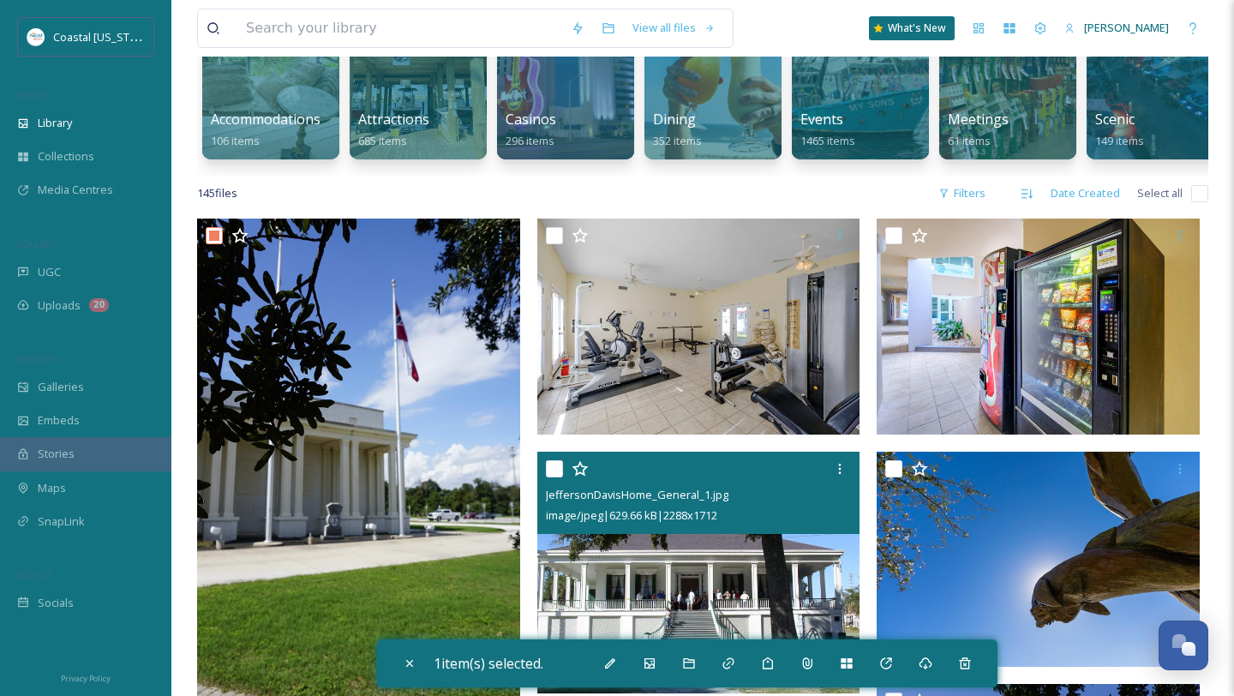
click at [548, 468] on input "checkbox" at bounding box center [554, 468] width 17 height 17
checkbox input "true"
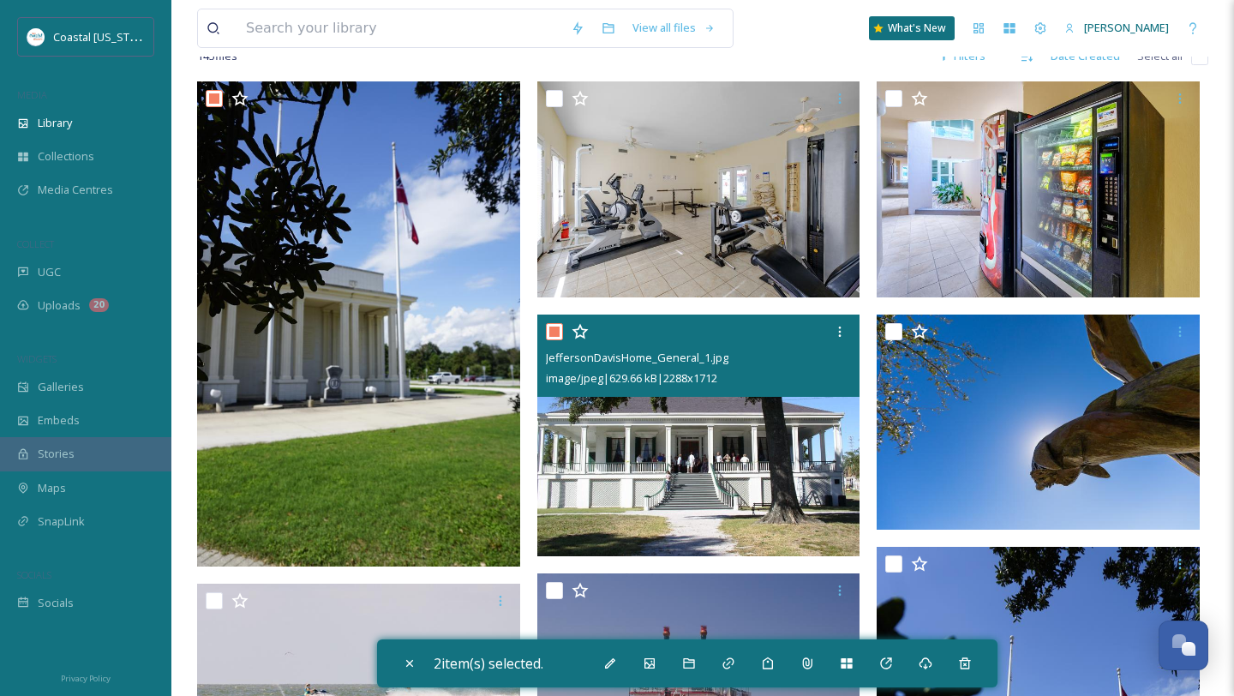
scroll to position [334, 0]
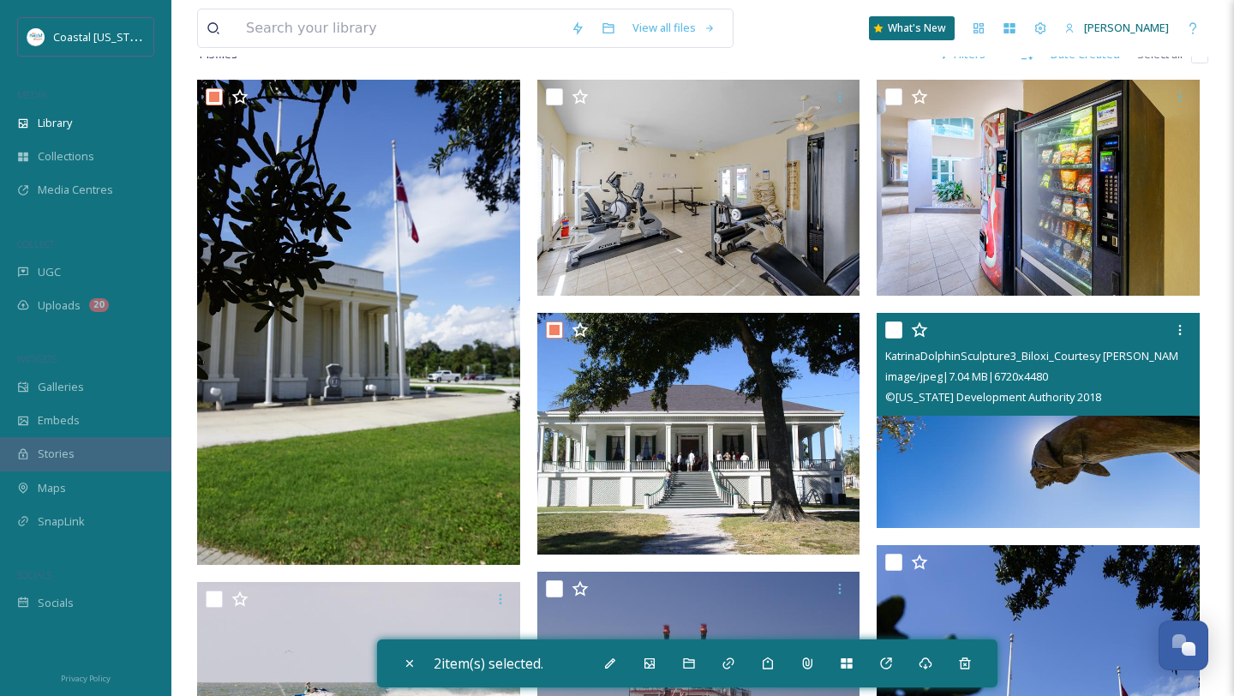
click at [888, 329] on input "checkbox" at bounding box center [894, 329] width 17 height 17
checkbox input "true"
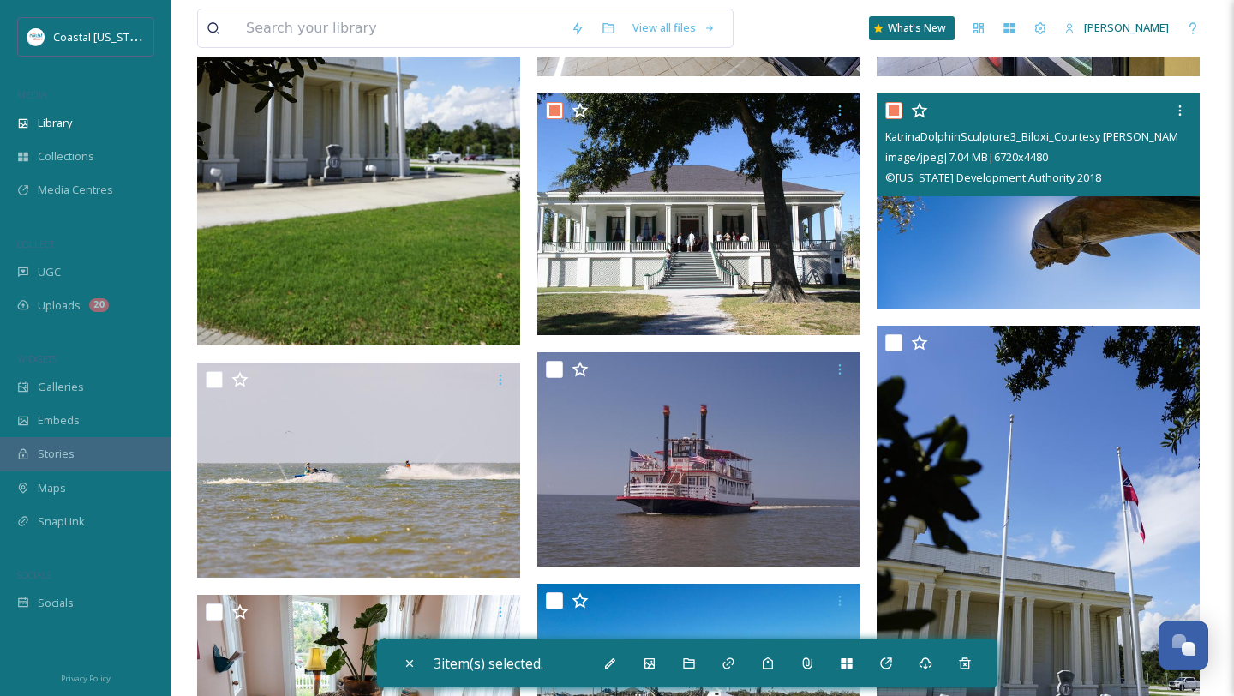
scroll to position [564, 0]
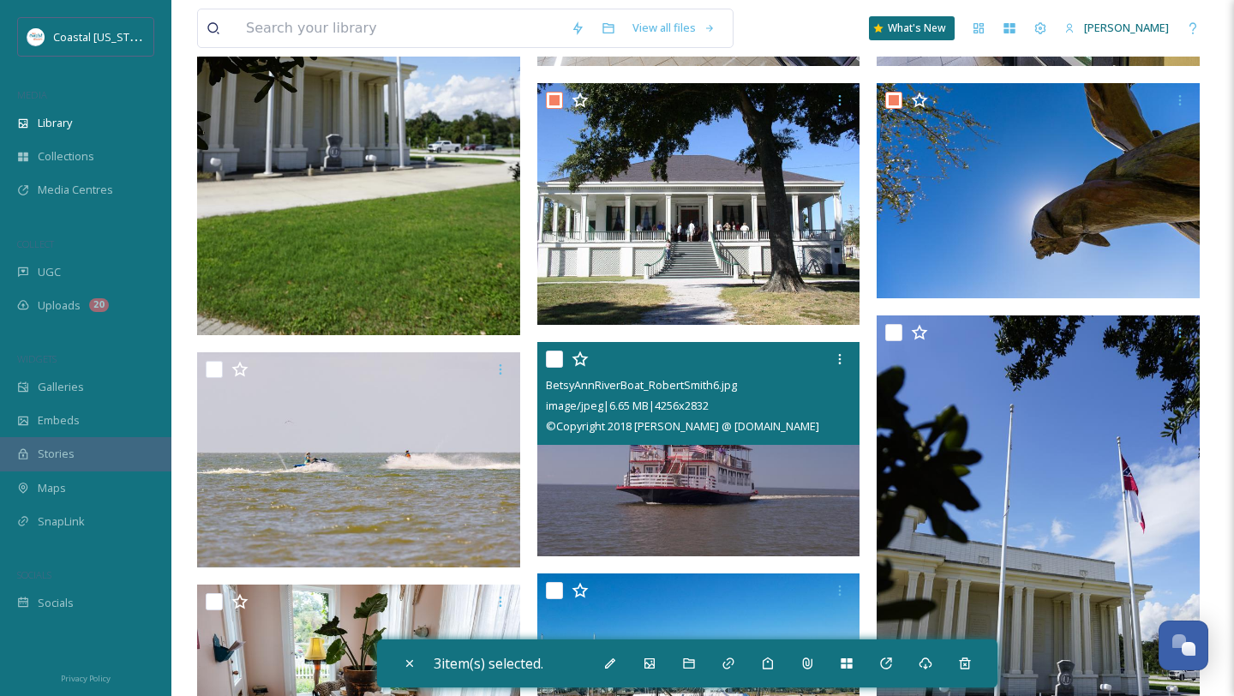
click at [550, 356] on input "checkbox" at bounding box center [554, 359] width 17 height 17
checkbox input "true"
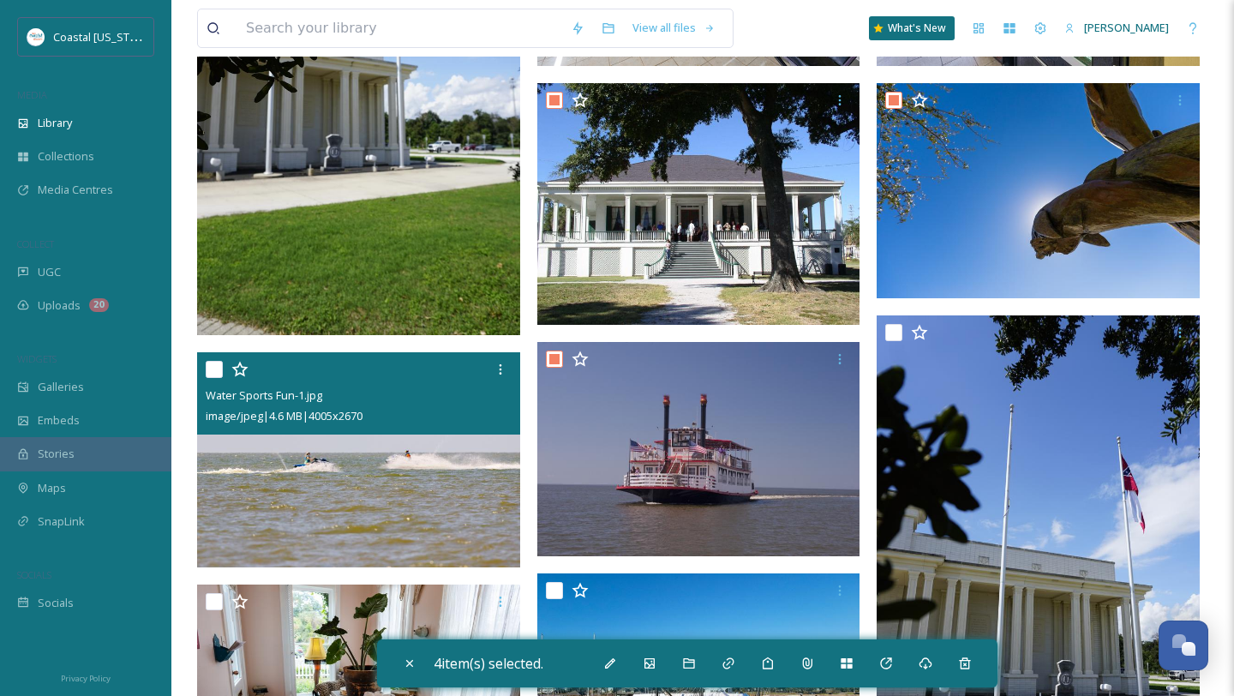
click at [212, 367] on input "checkbox" at bounding box center [214, 369] width 17 height 17
checkbox input "true"
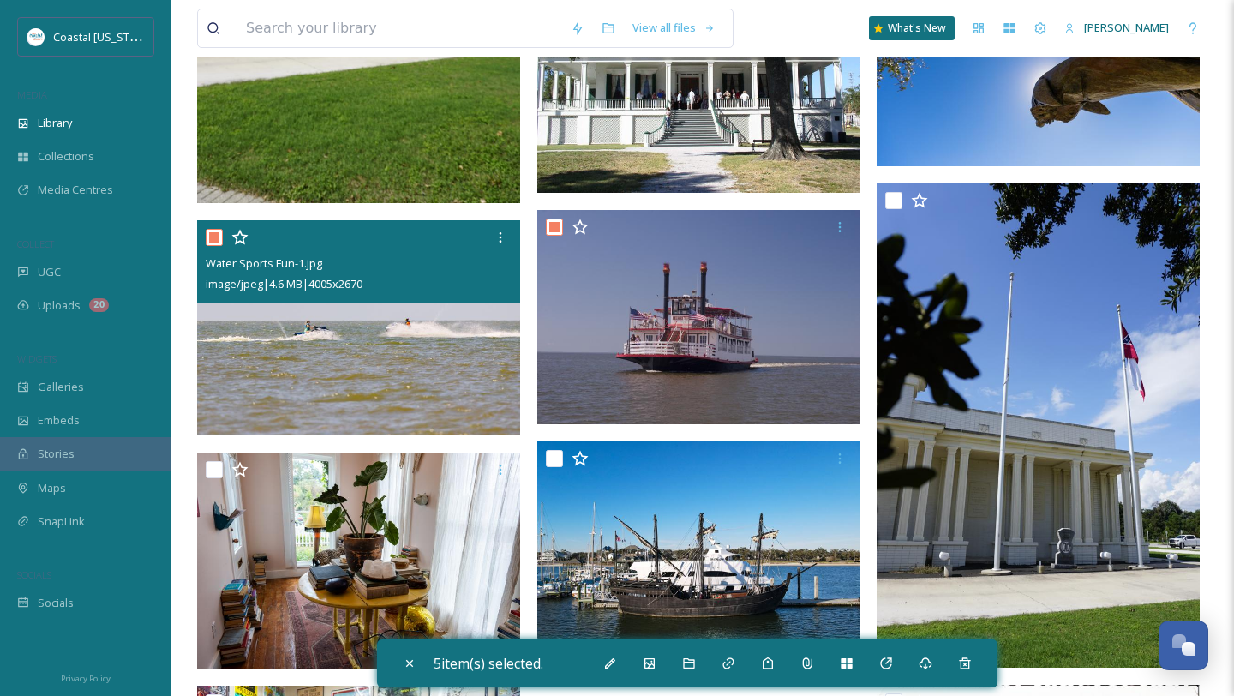
scroll to position [720, 0]
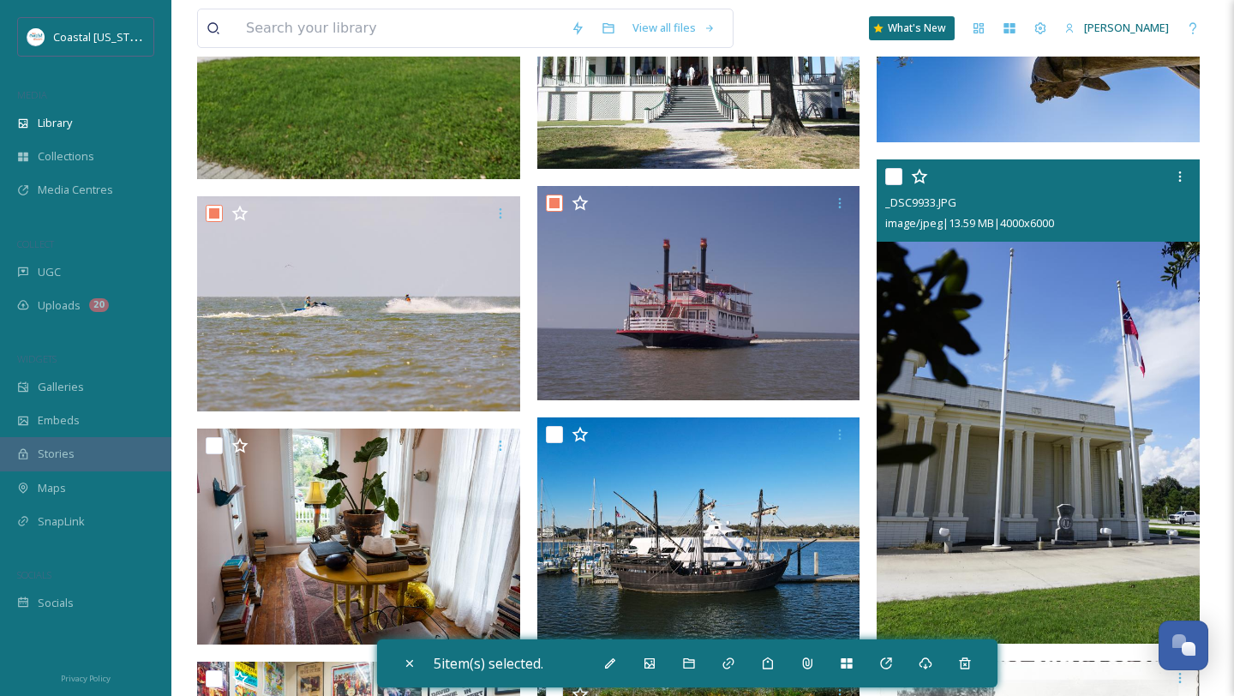
click at [896, 170] on input "checkbox" at bounding box center [894, 176] width 17 height 17
checkbox input "true"
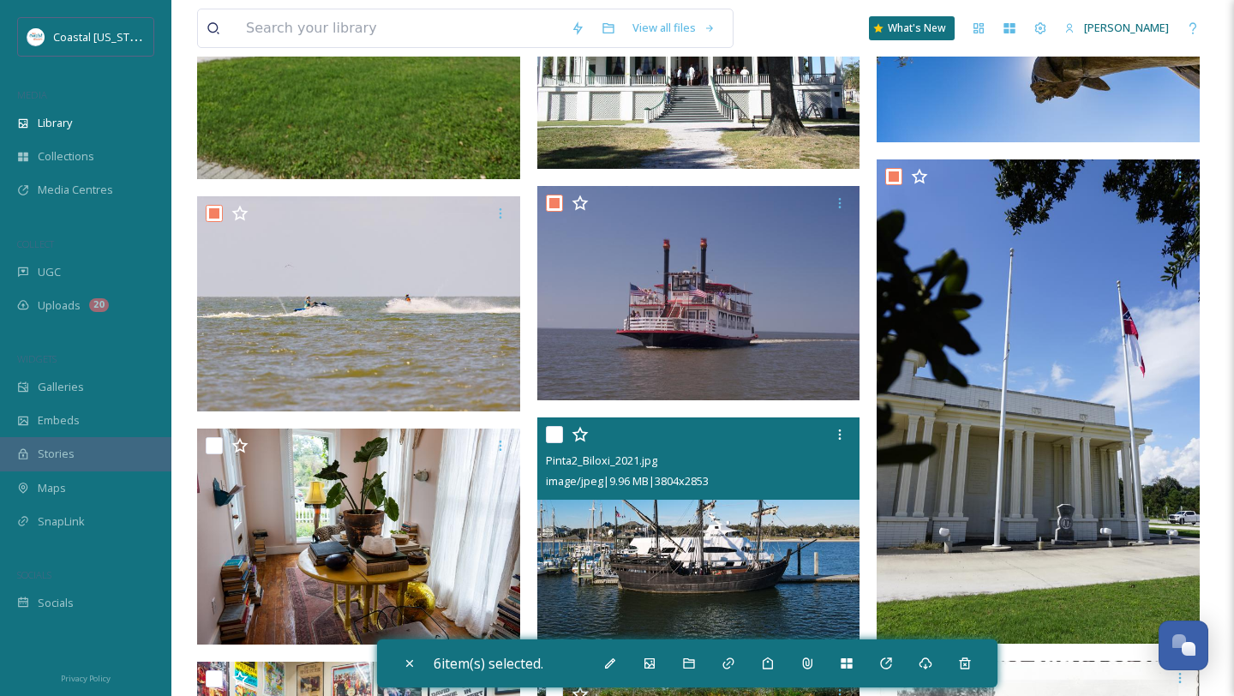
click at [555, 434] on input "checkbox" at bounding box center [554, 434] width 17 height 17
checkbox input "true"
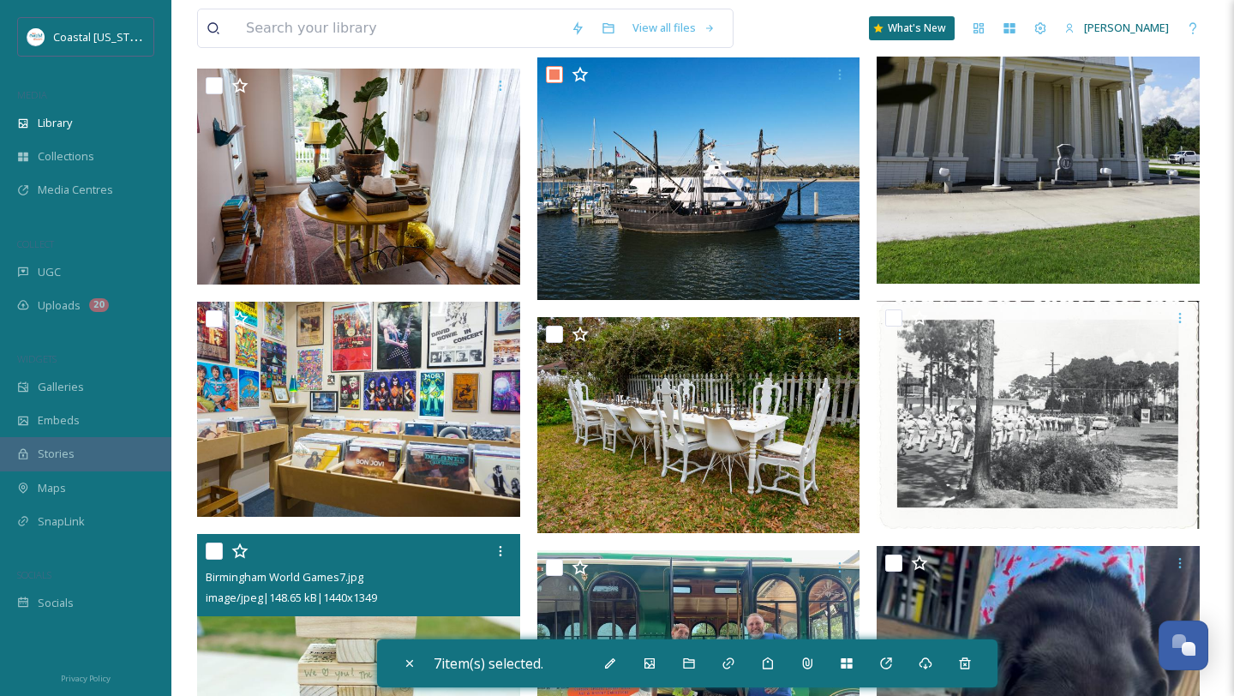
scroll to position [1117, 0]
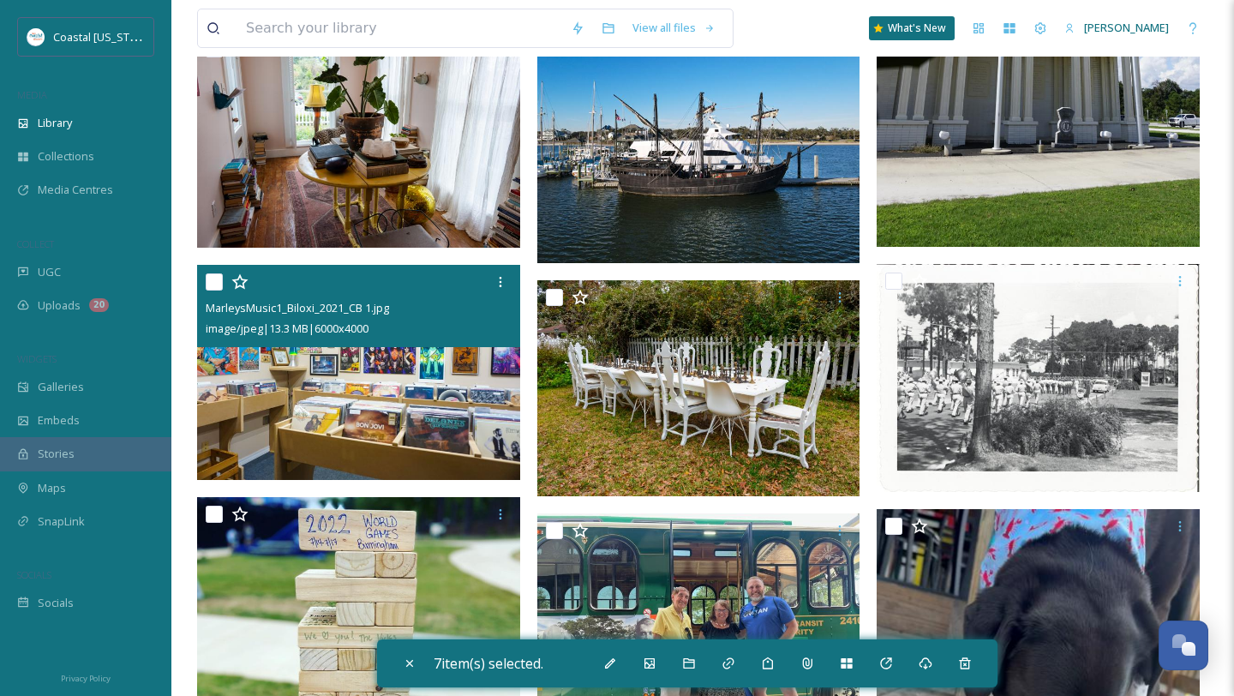
click at [211, 289] on input "checkbox" at bounding box center [214, 281] width 17 height 17
checkbox input "true"
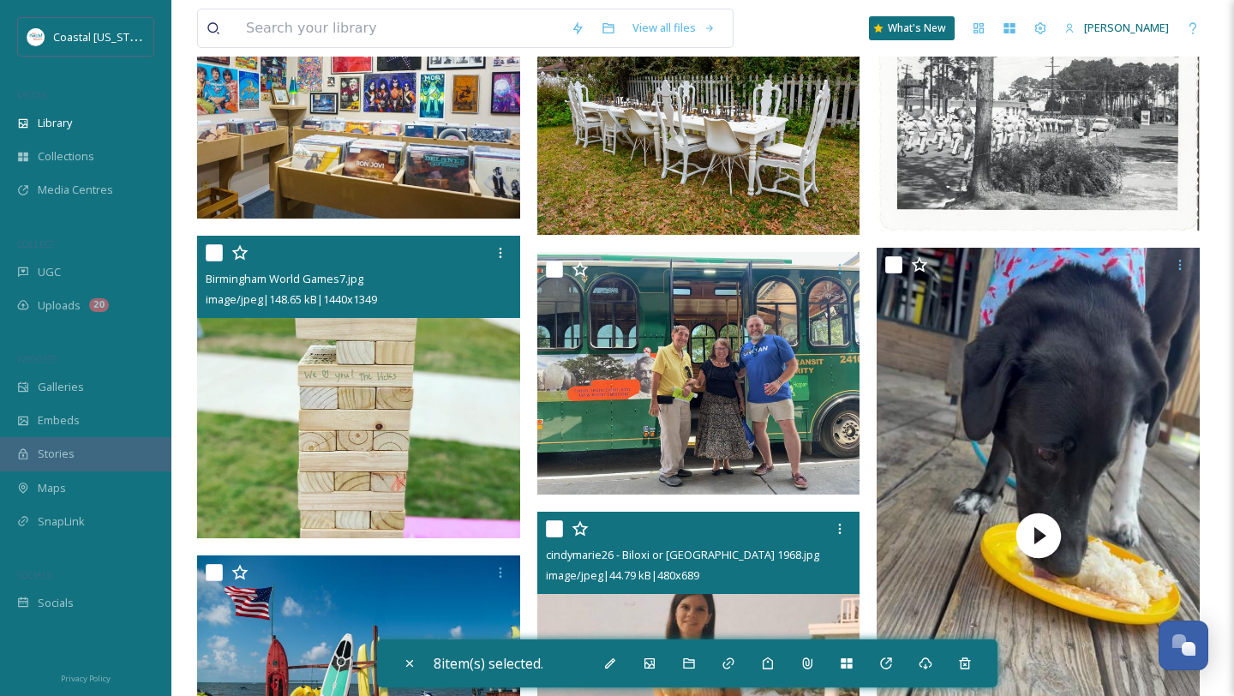
scroll to position [1397, 0]
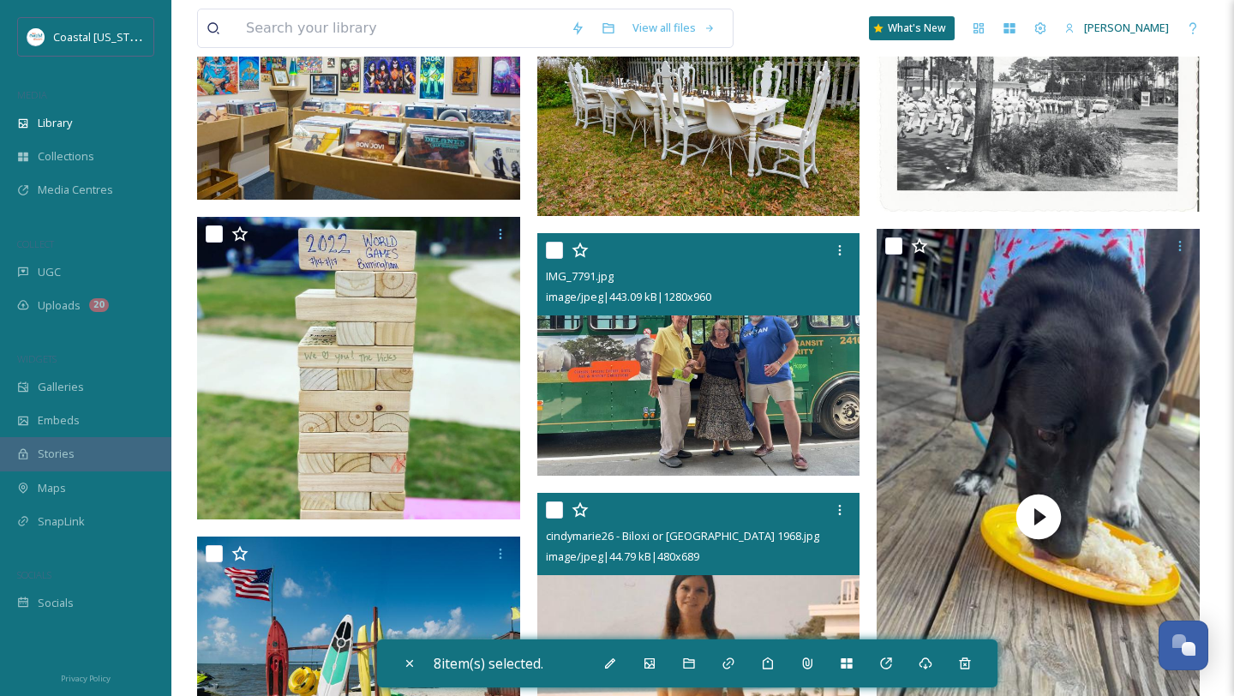
click at [553, 250] on input "checkbox" at bounding box center [554, 250] width 17 height 17
checkbox input "true"
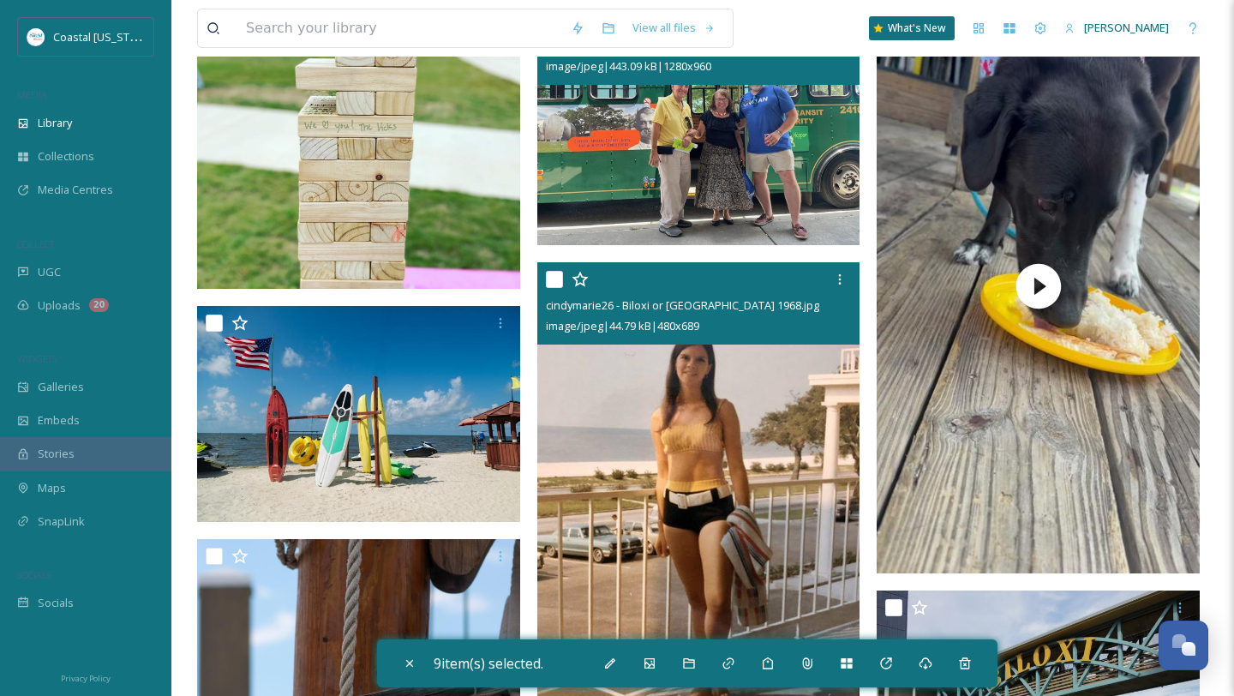
scroll to position [1650, 0]
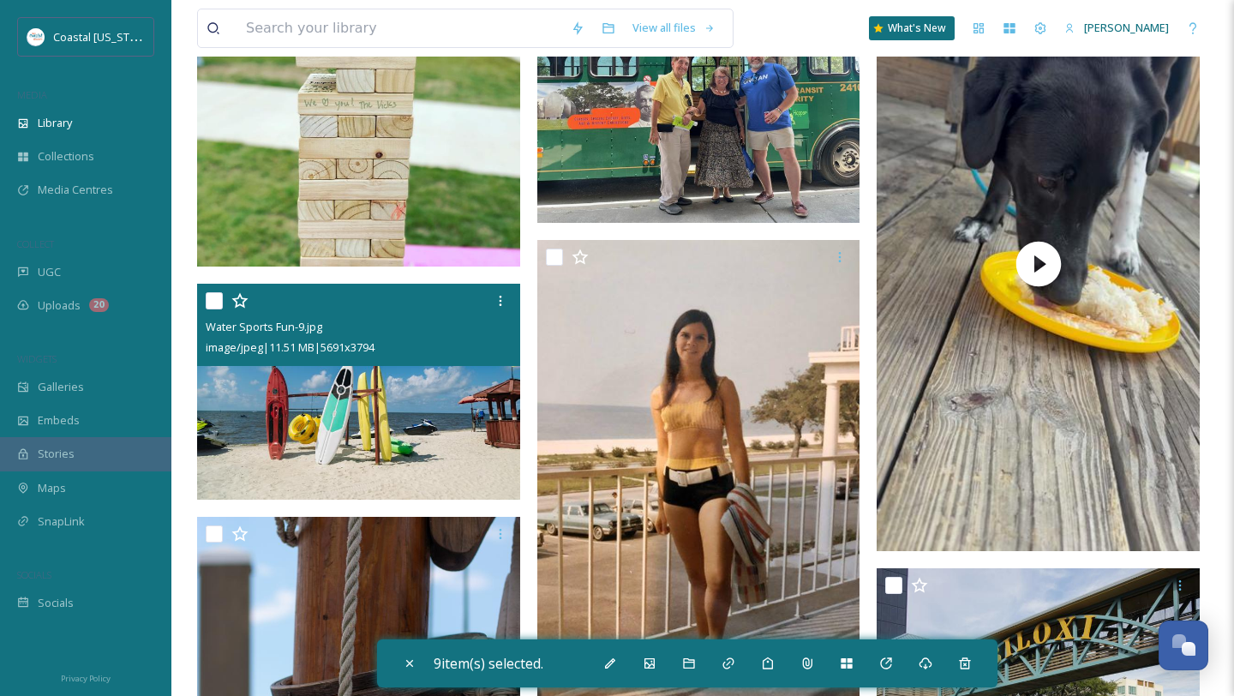
click at [212, 302] on input "checkbox" at bounding box center [214, 300] width 17 height 17
checkbox input "true"
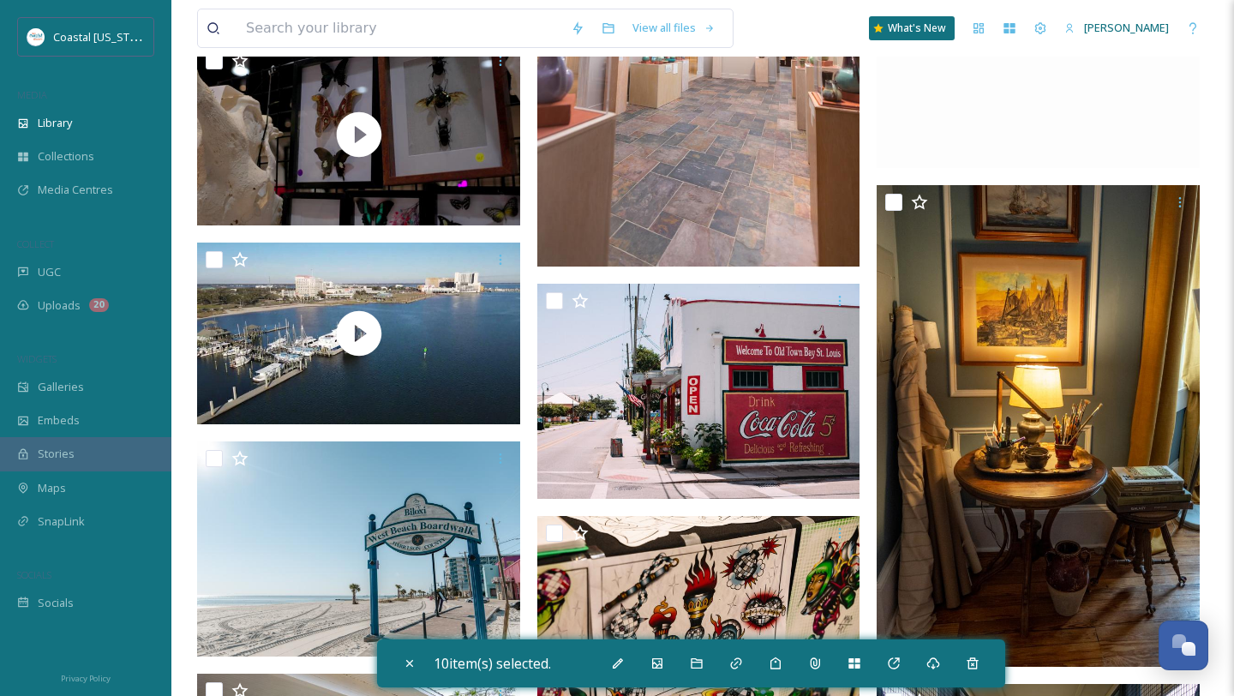
scroll to position [3140, 0]
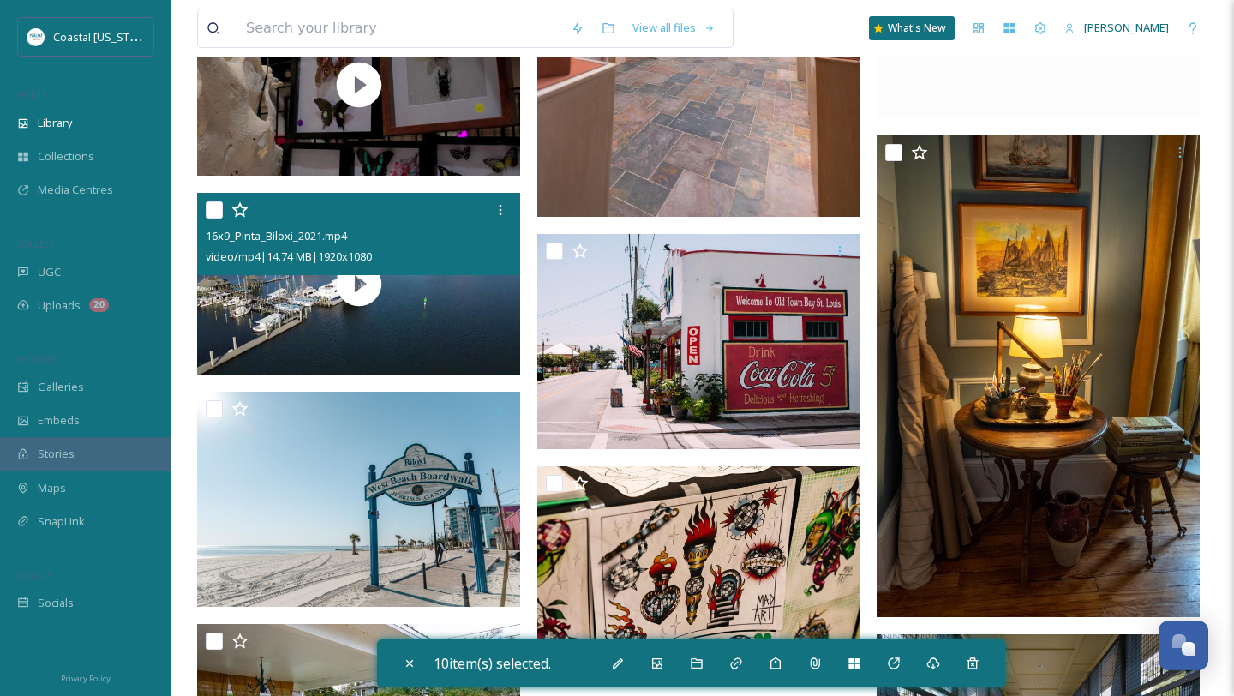
click at [209, 207] on input "checkbox" at bounding box center [214, 209] width 17 height 17
checkbox input "true"
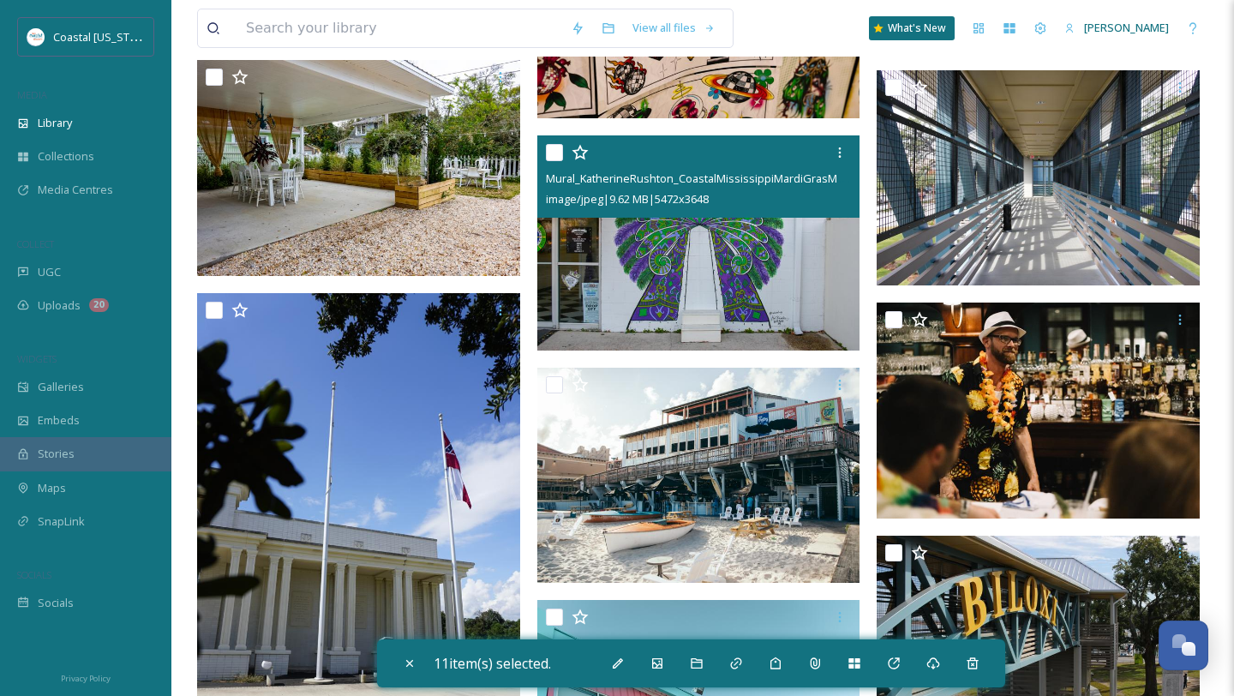
scroll to position [3744, 0]
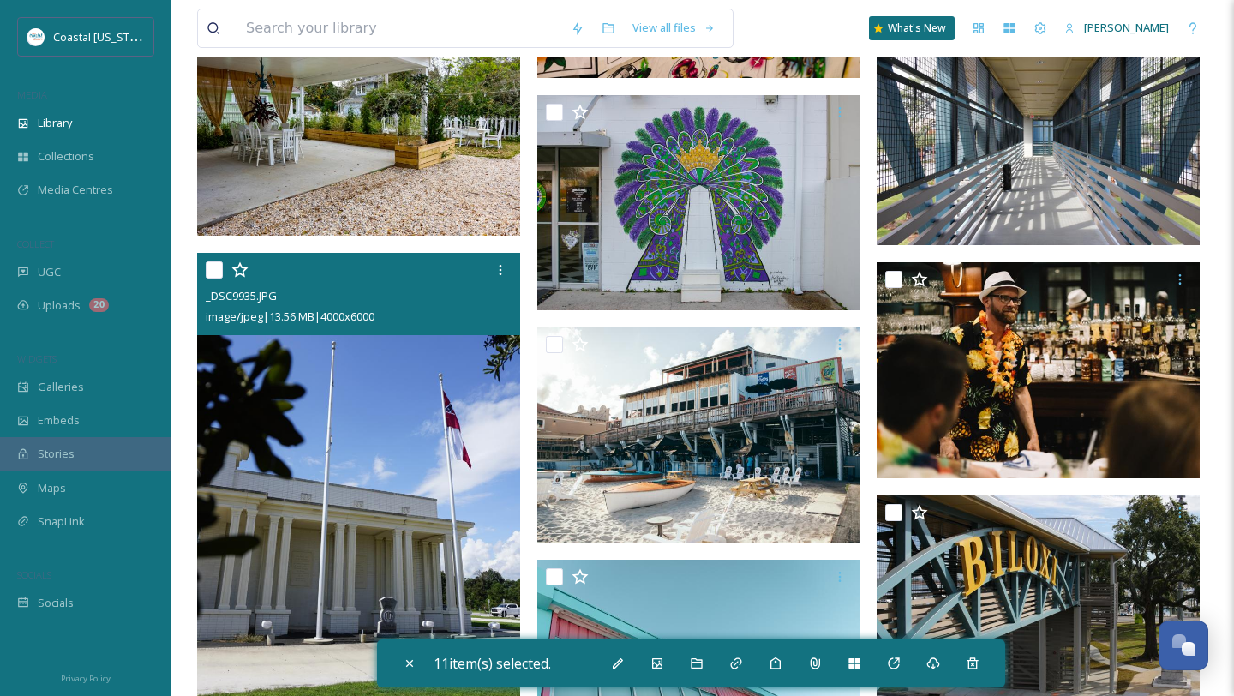
click at [212, 277] on input "checkbox" at bounding box center [214, 269] width 17 height 17
checkbox input "true"
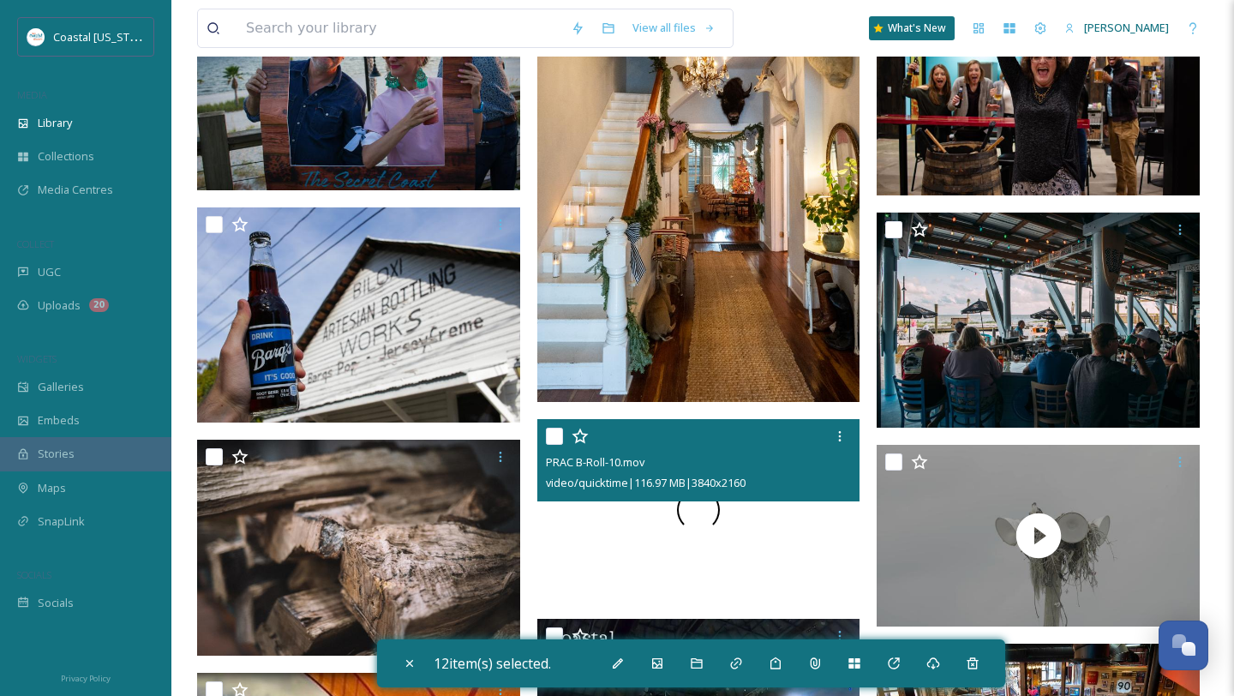
scroll to position [5238, 0]
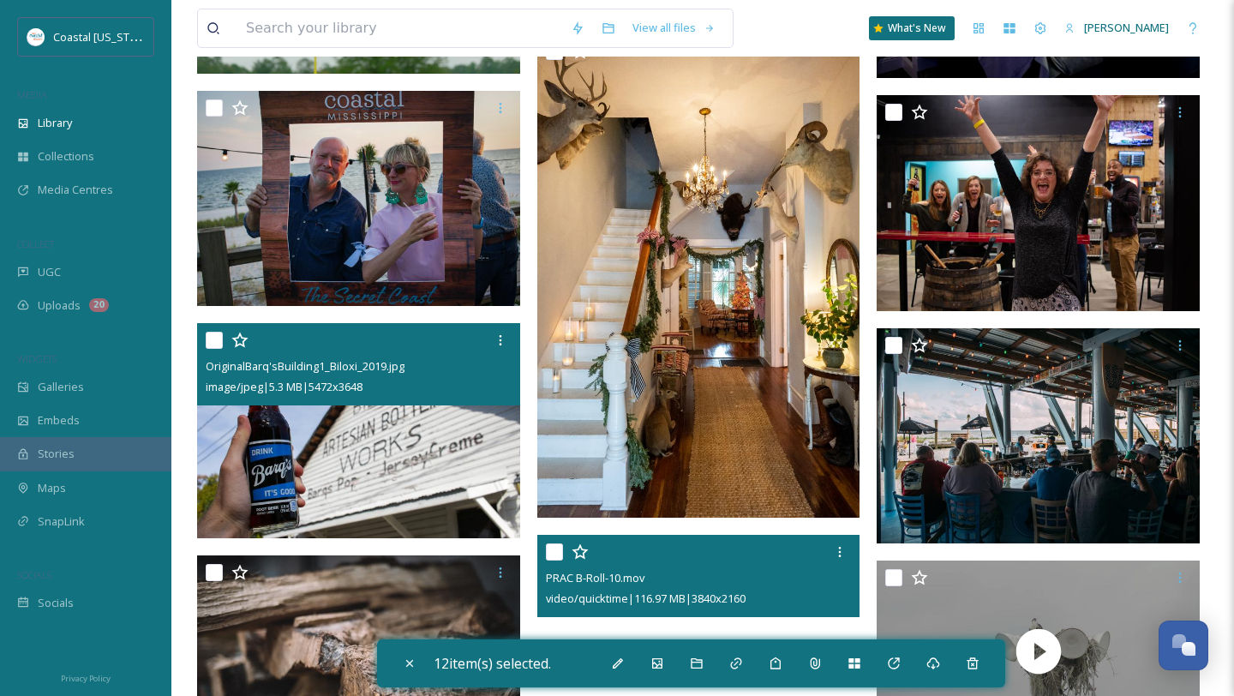
click at [215, 339] on input "checkbox" at bounding box center [214, 340] width 17 height 17
checkbox input "true"
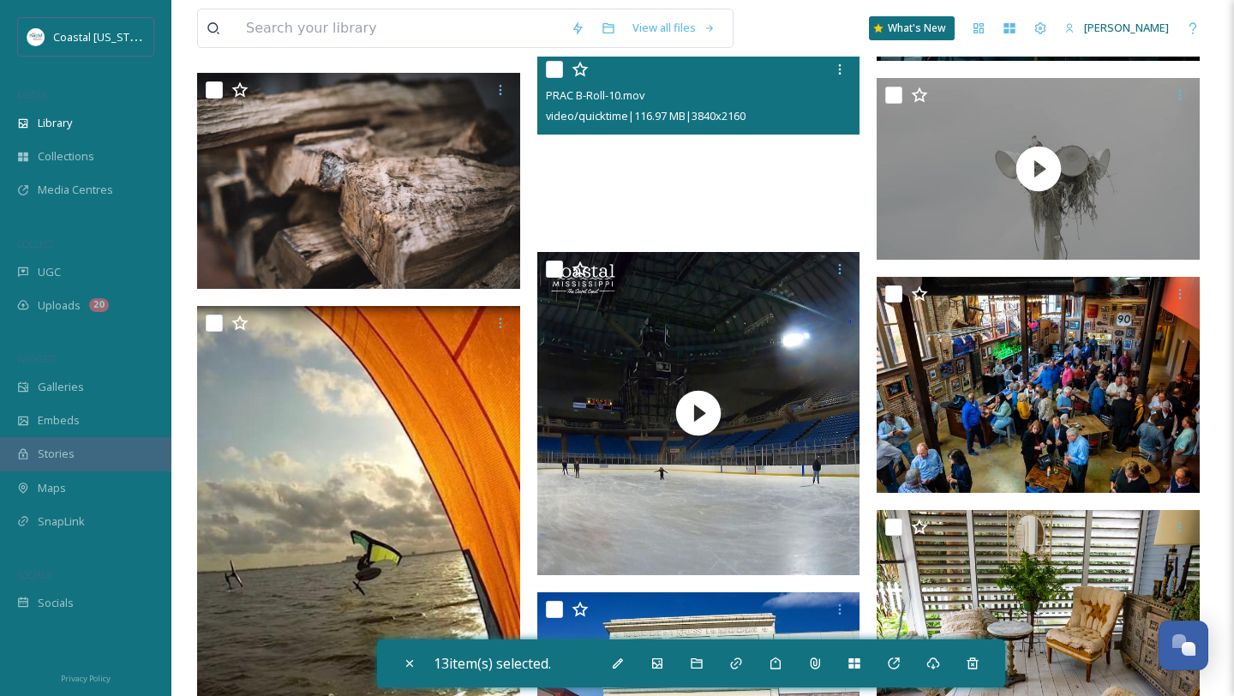
scroll to position [5723, 0]
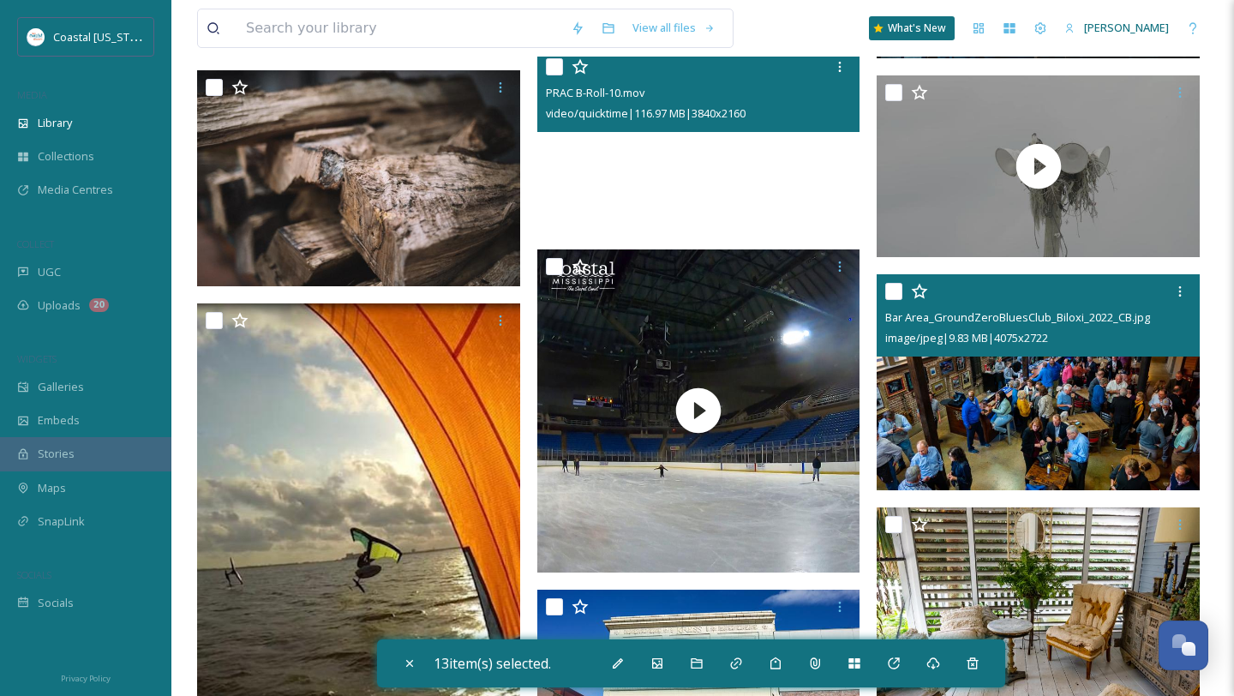
click at [894, 288] on input "checkbox" at bounding box center [894, 291] width 17 height 17
checkbox input "true"
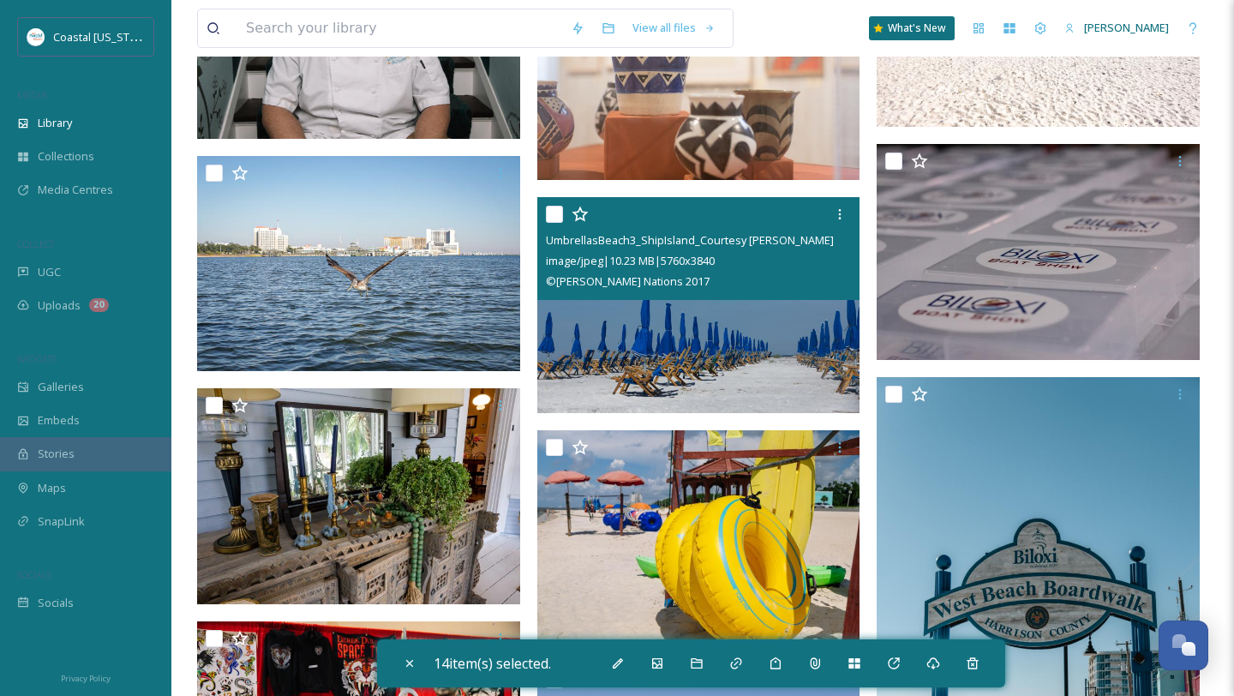
scroll to position [7332, 0]
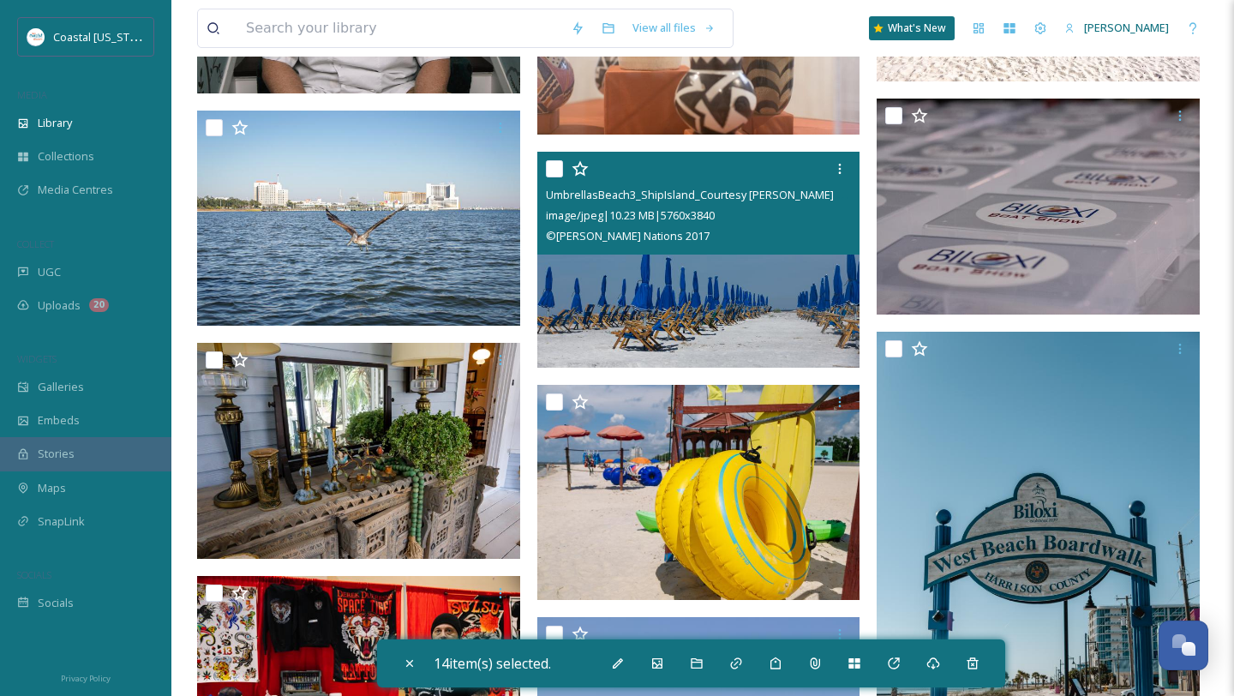
click at [555, 166] on input "checkbox" at bounding box center [554, 168] width 17 height 17
checkbox input "true"
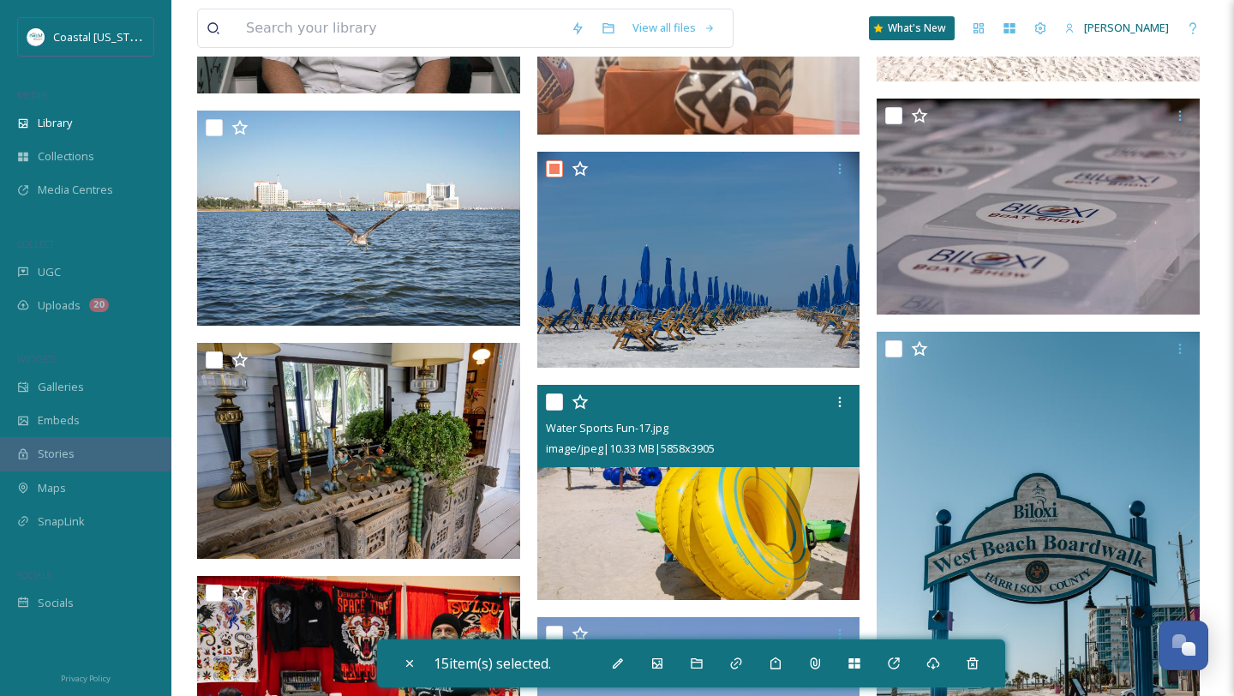
click at [556, 403] on input "checkbox" at bounding box center [554, 401] width 17 height 17
checkbox input "true"
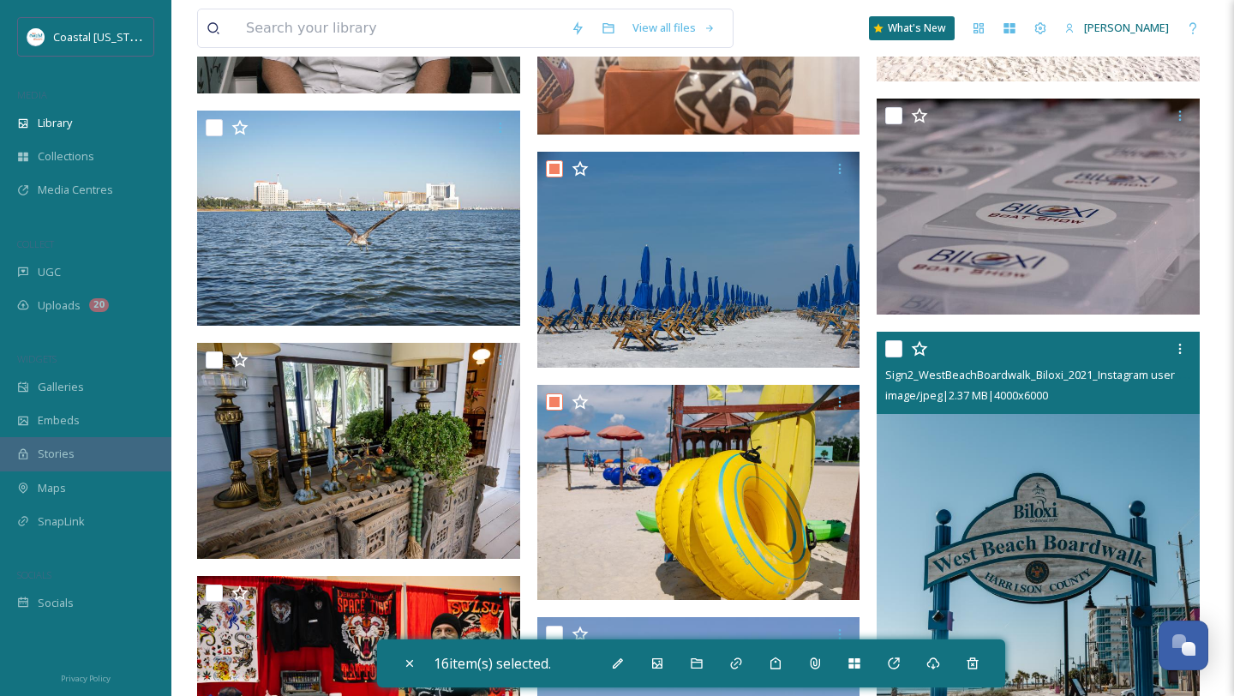
click at [892, 355] on input "checkbox" at bounding box center [894, 348] width 17 height 17
checkbox input "true"
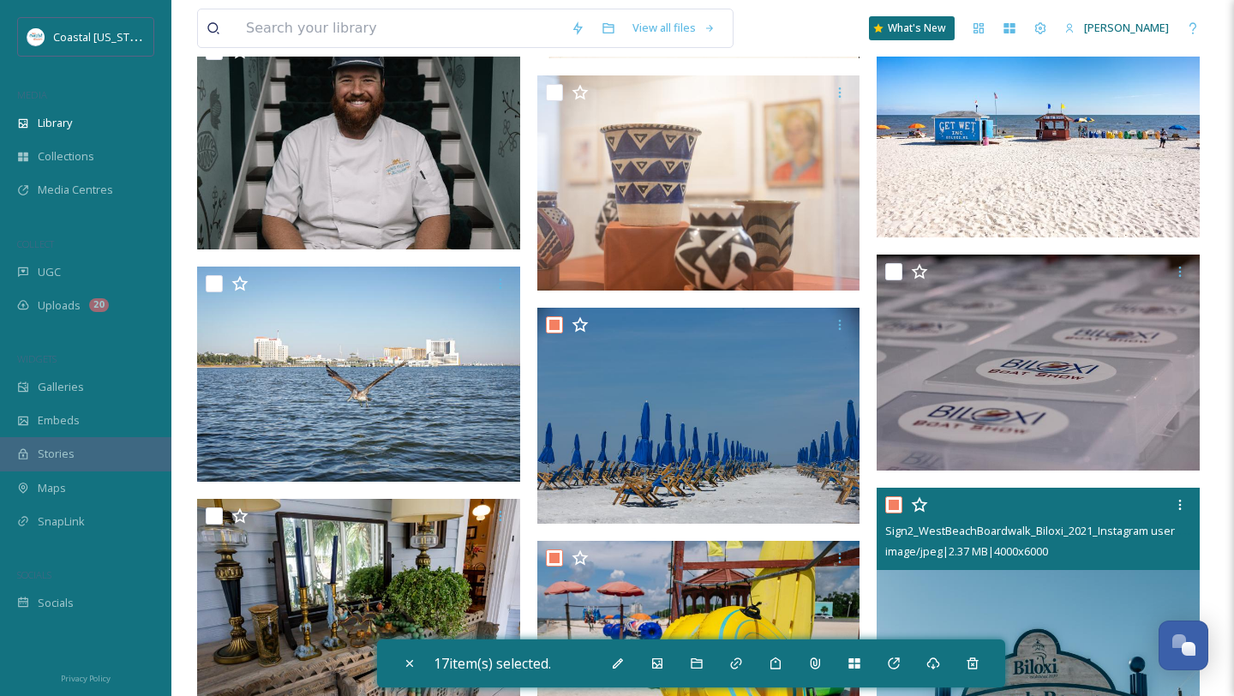
scroll to position [7143, 0]
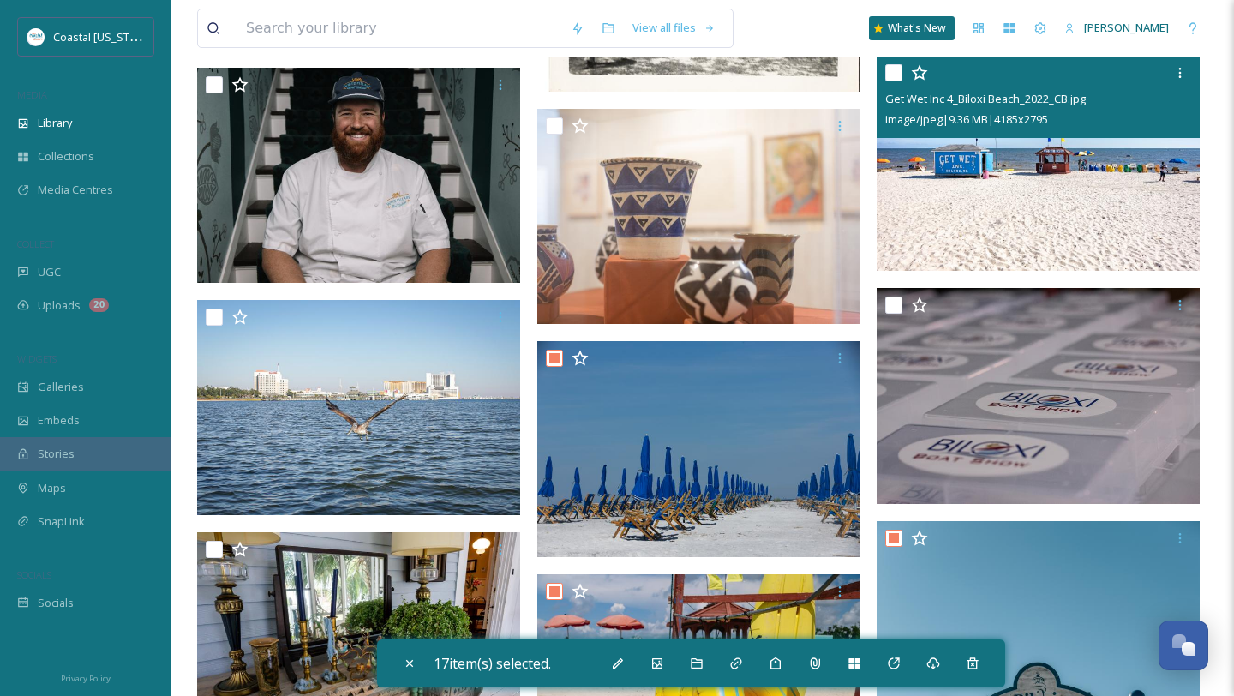
click at [895, 71] on input "checkbox" at bounding box center [894, 72] width 17 height 17
checkbox input "true"
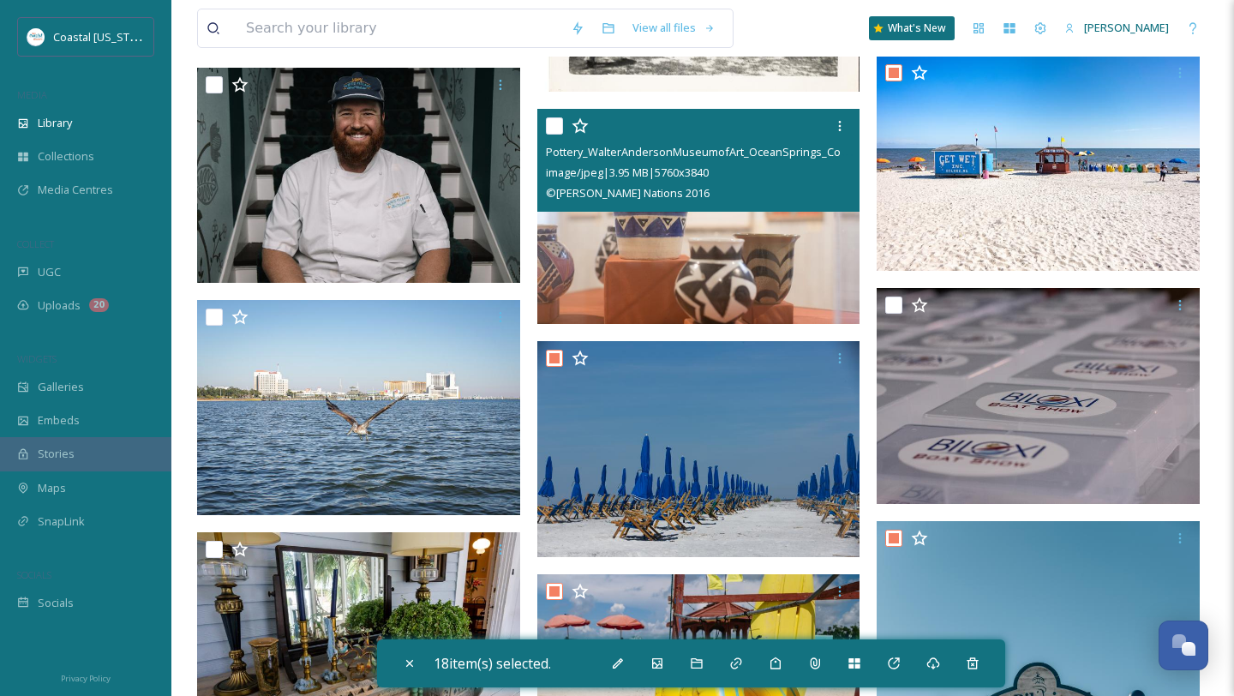
click at [557, 122] on input "checkbox" at bounding box center [554, 125] width 17 height 17
checkbox input "true"
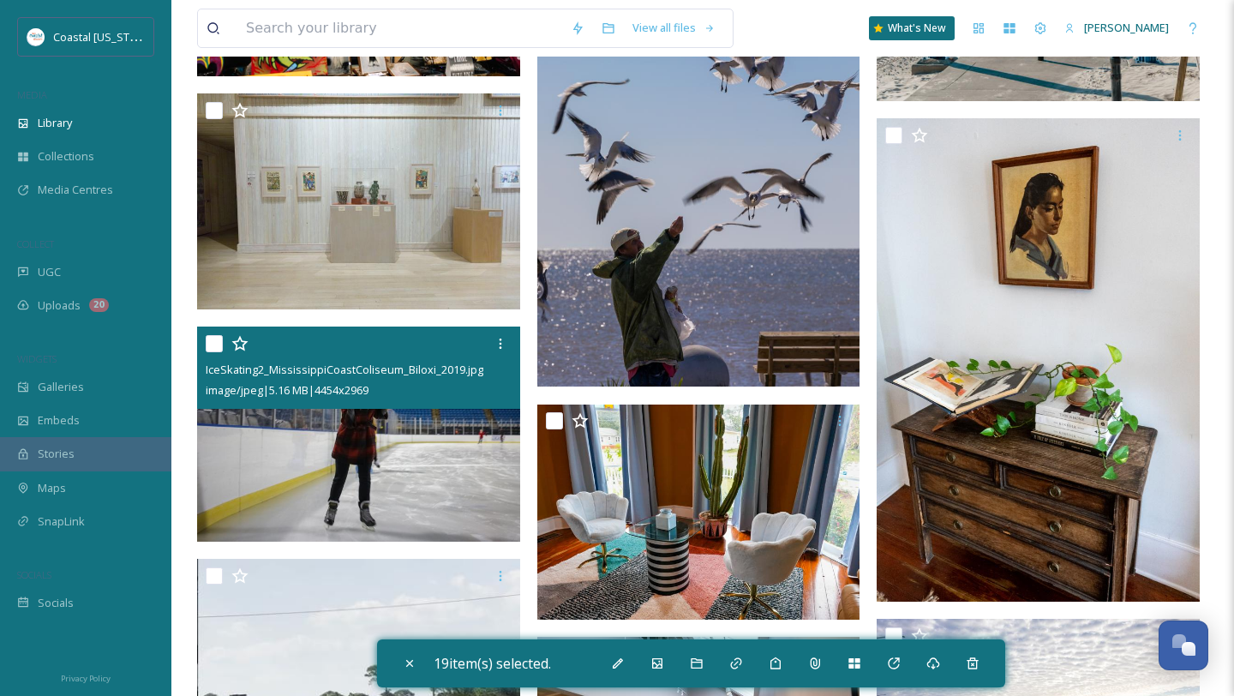
scroll to position [8081, 0]
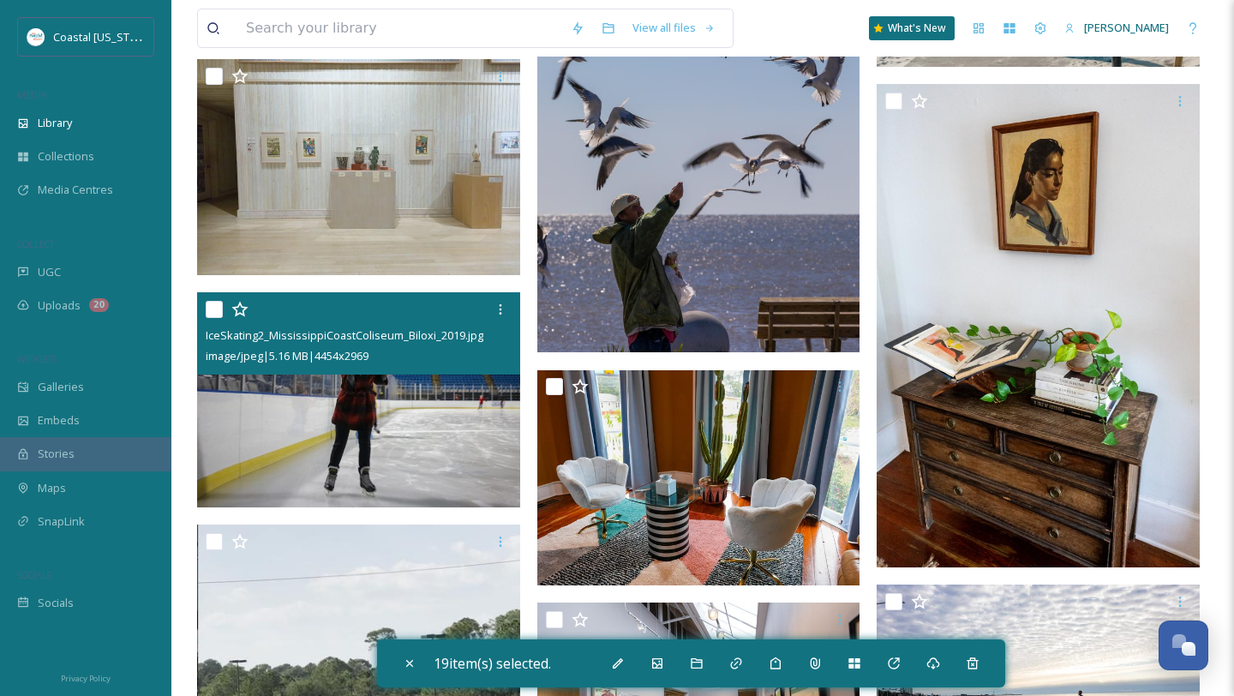
click at [213, 303] on input "checkbox" at bounding box center [214, 309] width 17 height 17
checkbox input "true"
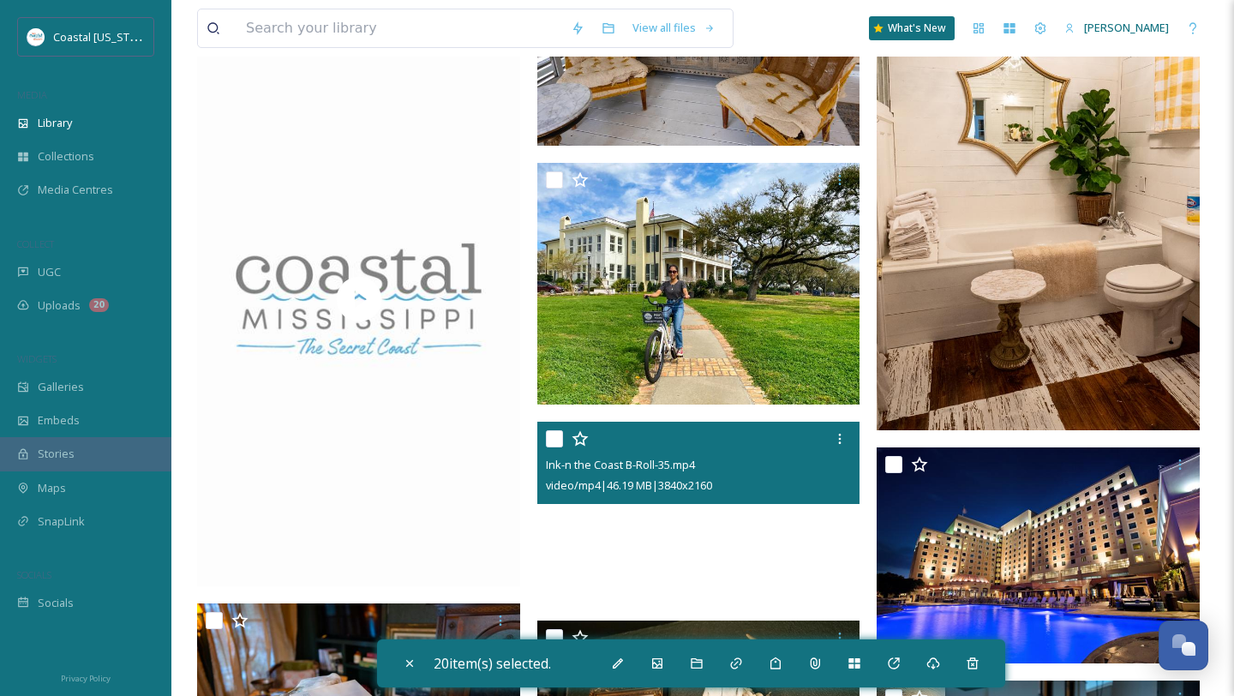
scroll to position [9267, 0]
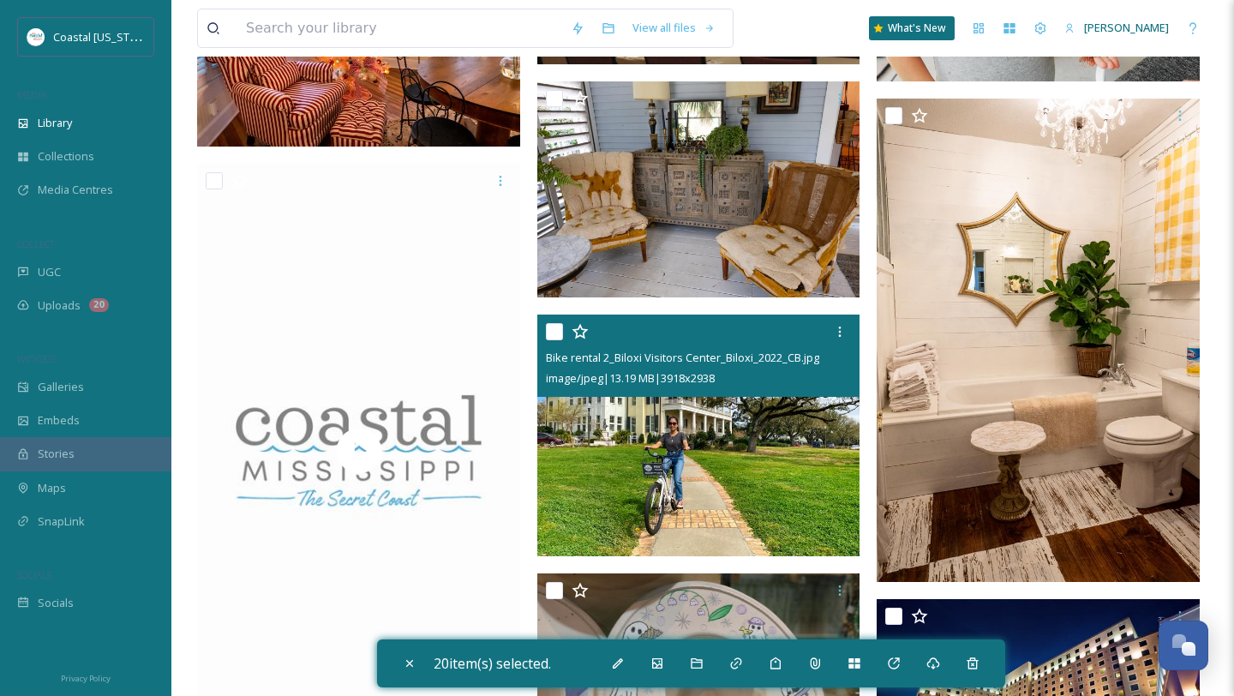
click at [555, 331] on input "checkbox" at bounding box center [554, 331] width 17 height 17
checkbox input "true"
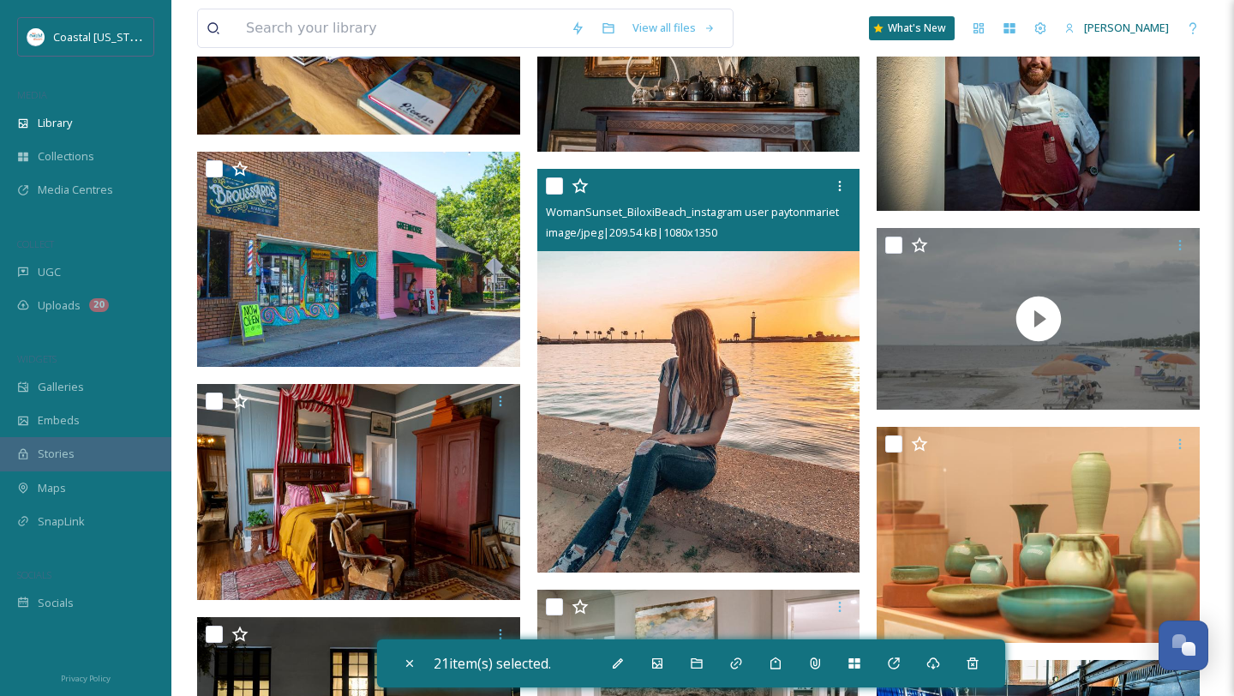
scroll to position [10106, 0]
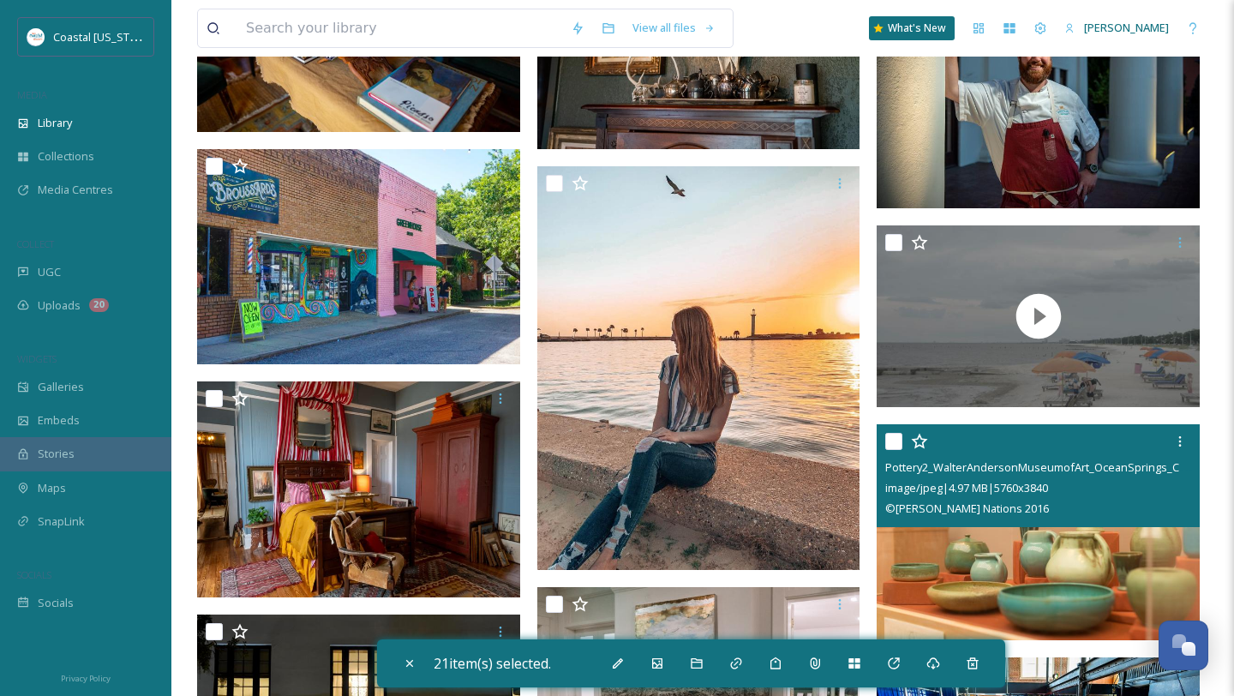
click at [898, 441] on input "checkbox" at bounding box center [894, 441] width 17 height 17
checkbox input "true"
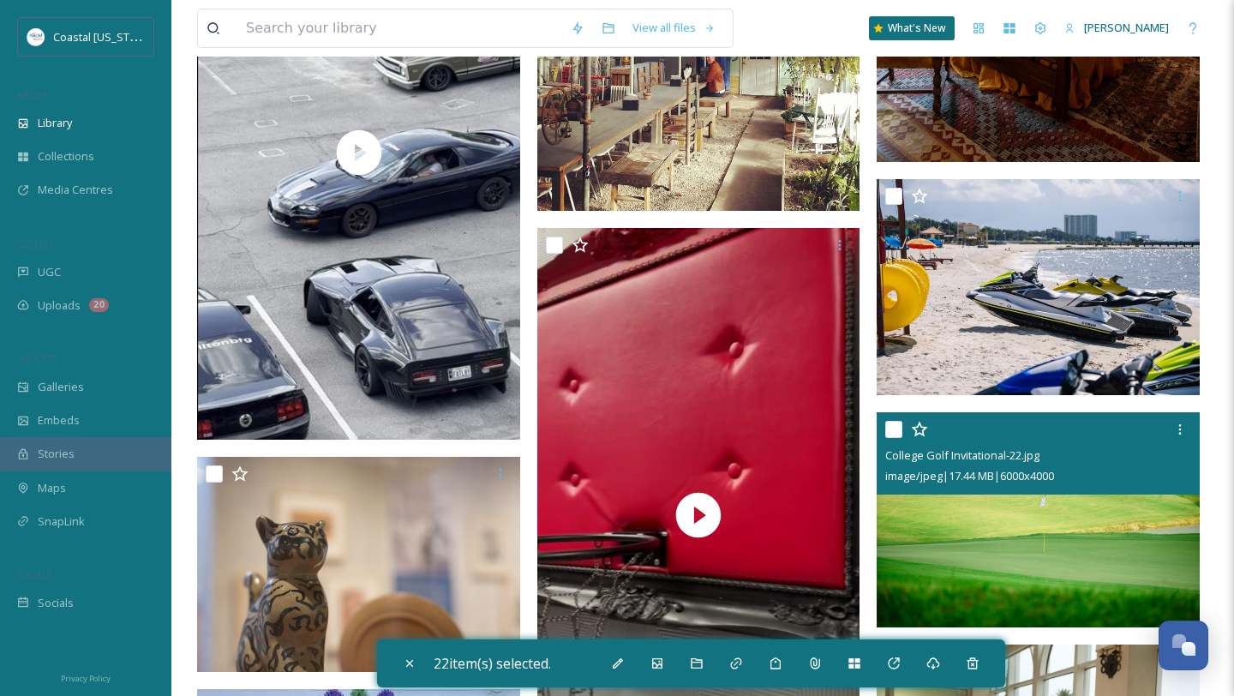
scroll to position [12966, 0]
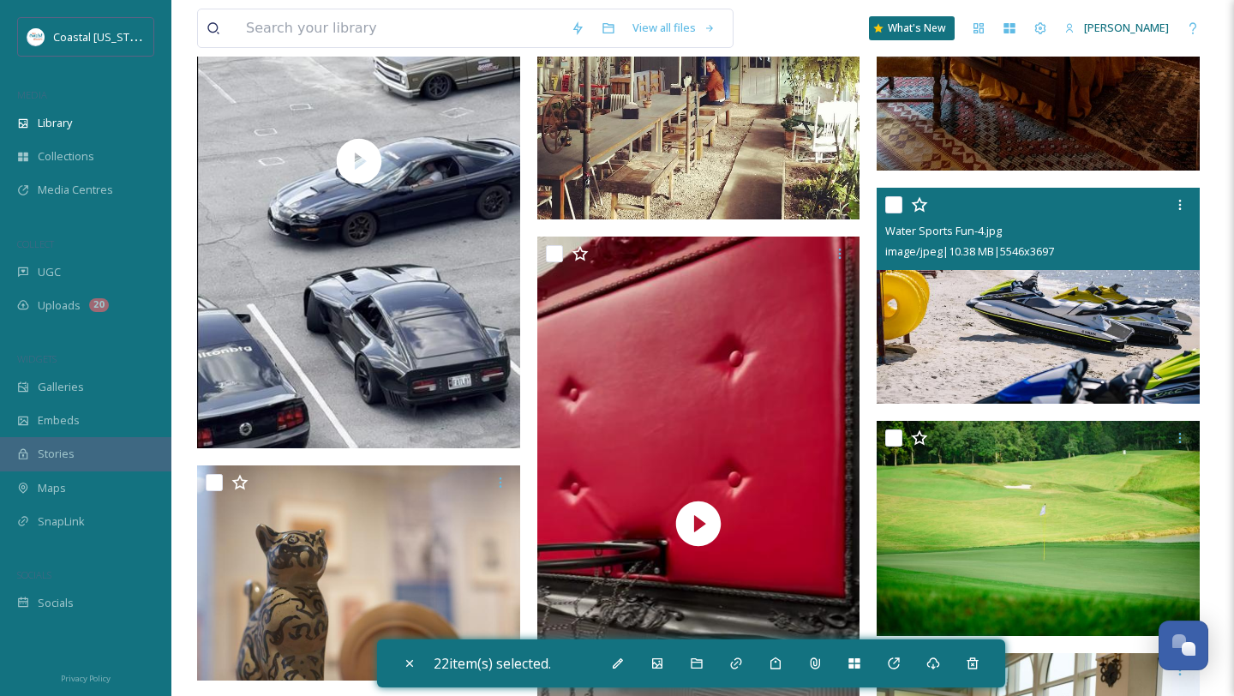
click at [892, 201] on input "checkbox" at bounding box center [894, 204] width 17 height 17
checkbox input "true"
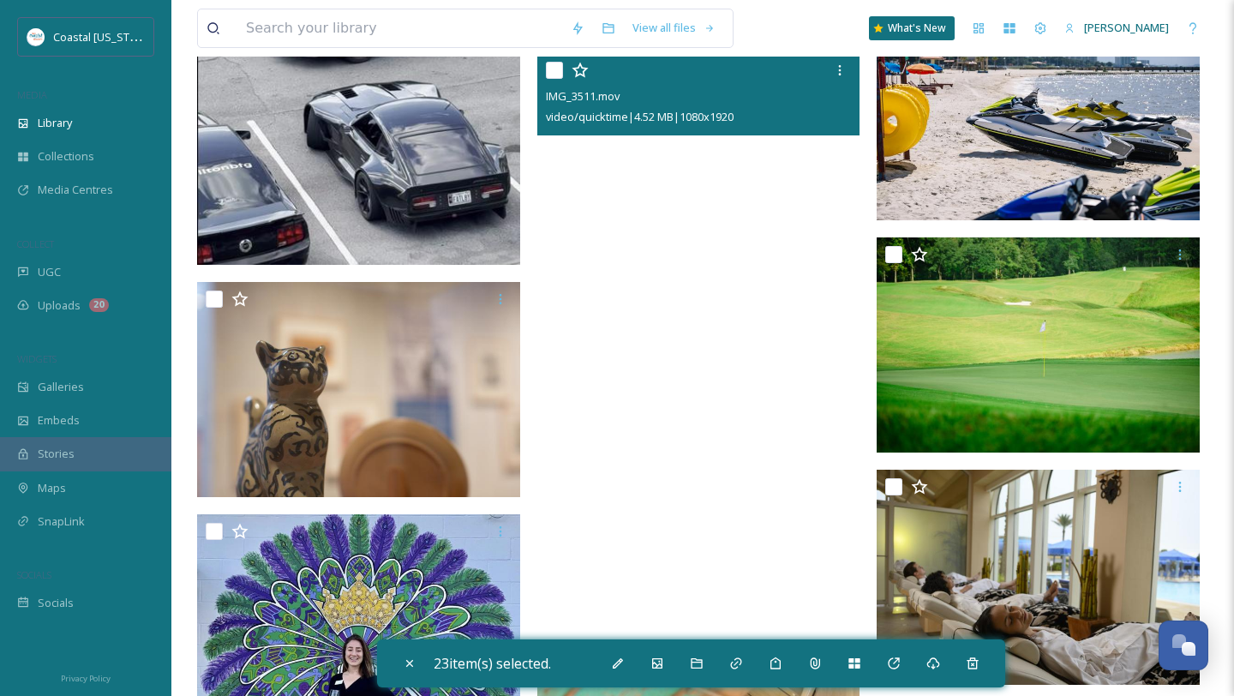
scroll to position [13136, 0]
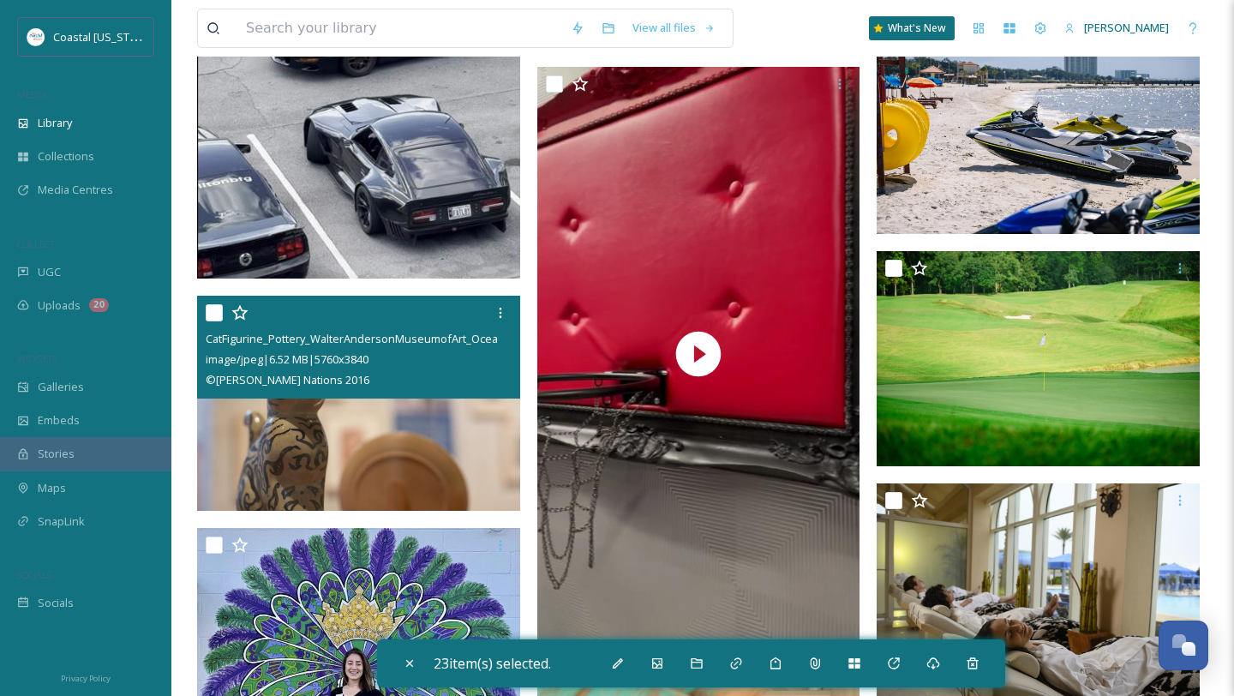
click at [212, 316] on input "checkbox" at bounding box center [214, 312] width 17 height 17
checkbox input "true"
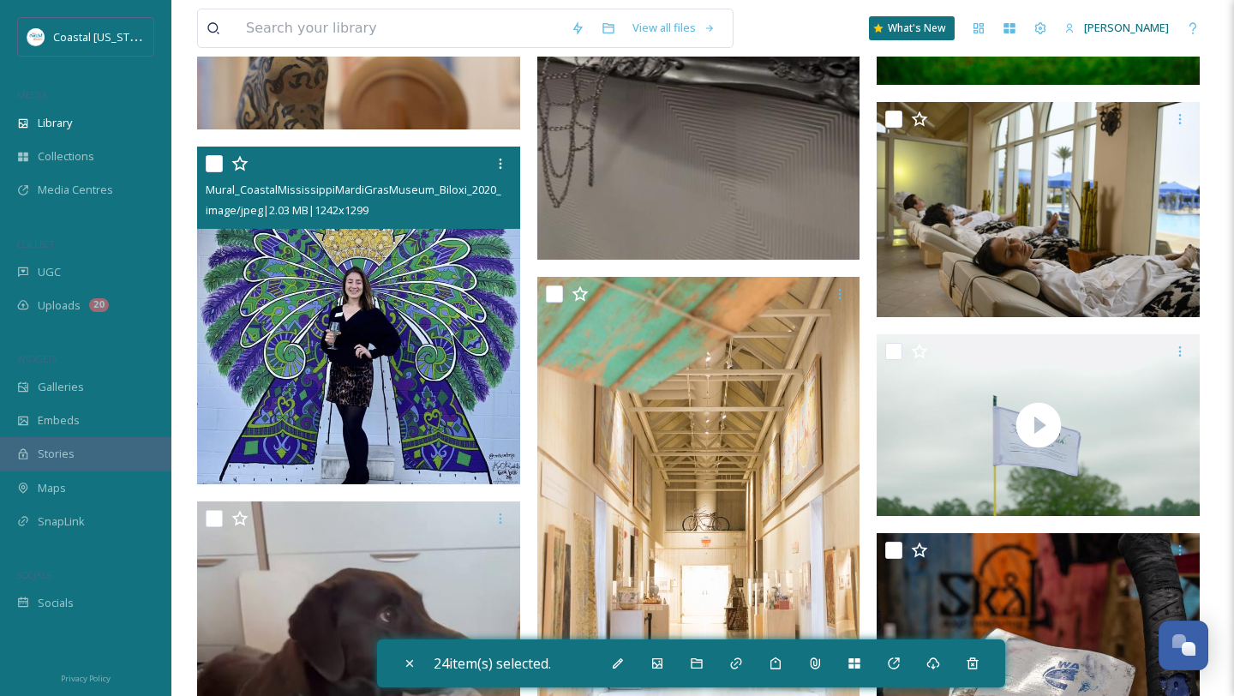
scroll to position [13533, 0]
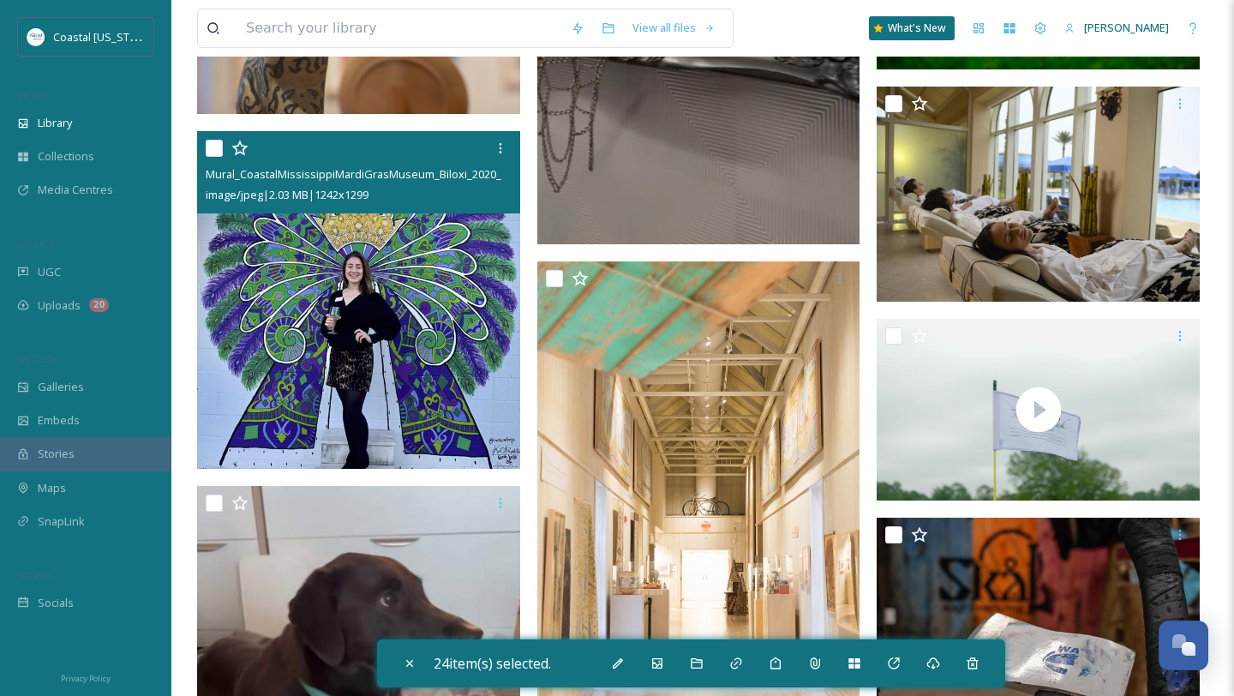
click at [213, 147] on input "checkbox" at bounding box center [214, 148] width 17 height 17
checkbox input "true"
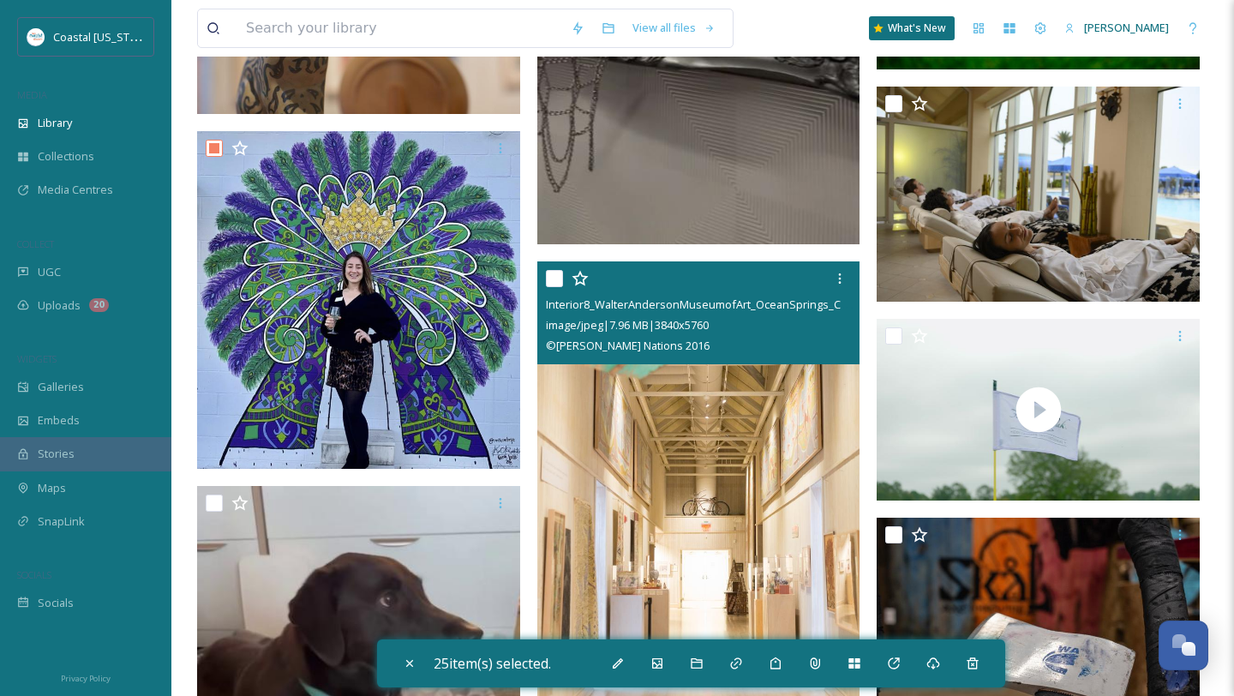
click at [556, 276] on input "checkbox" at bounding box center [554, 278] width 17 height 17
checkbox input "true"
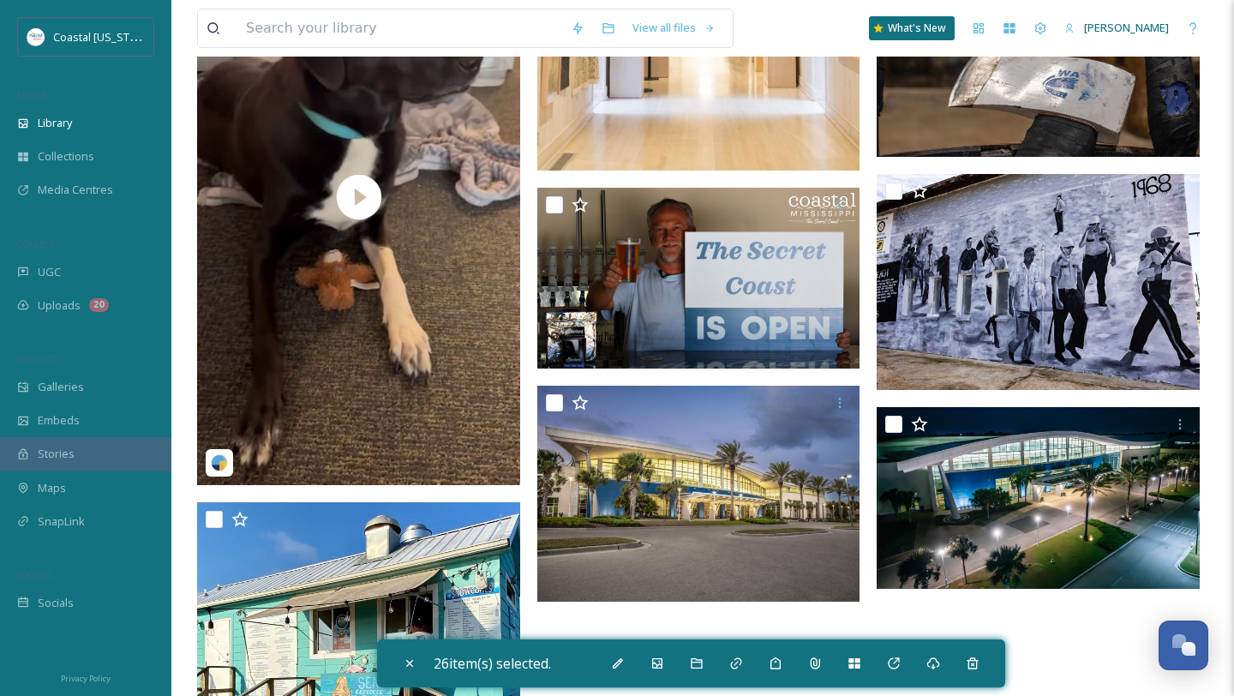
scroll to position [14128, 0]
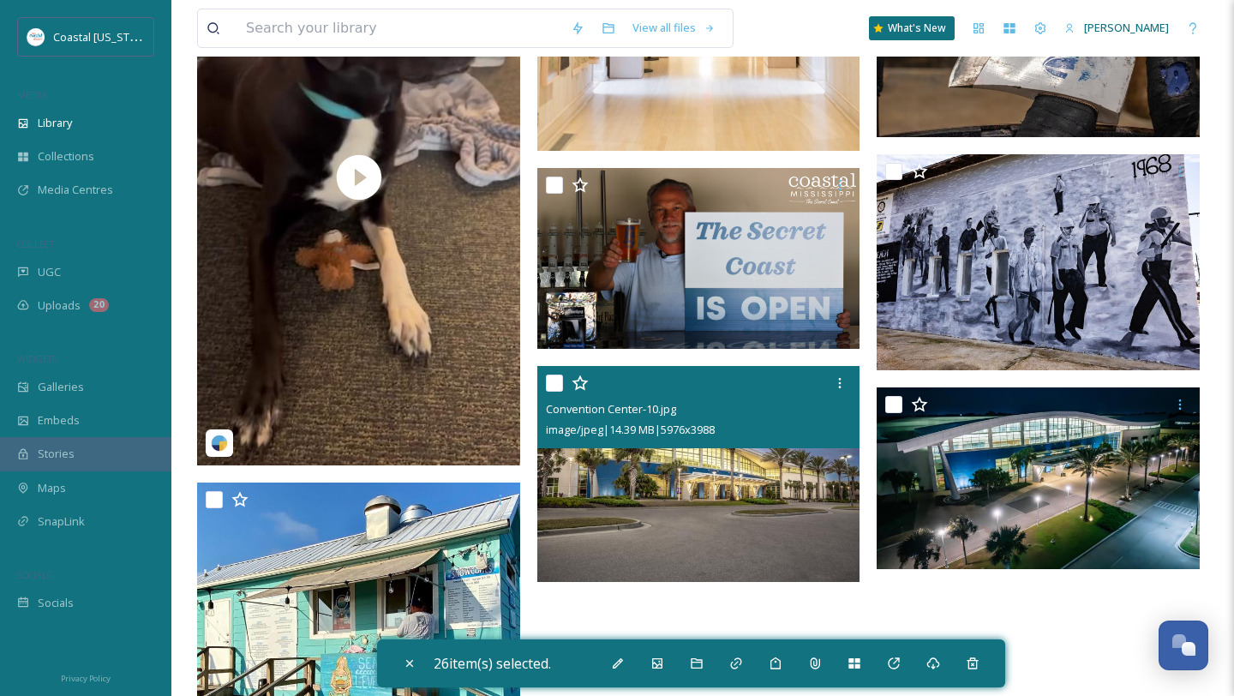
click at [548, 382] on input "checkbox" at bounding box center [554, 383] width 17 height 17
click at [547, 383] on input "checkbox" at bounding box center [554, 383] width 17 height 17
checkbox input "false"
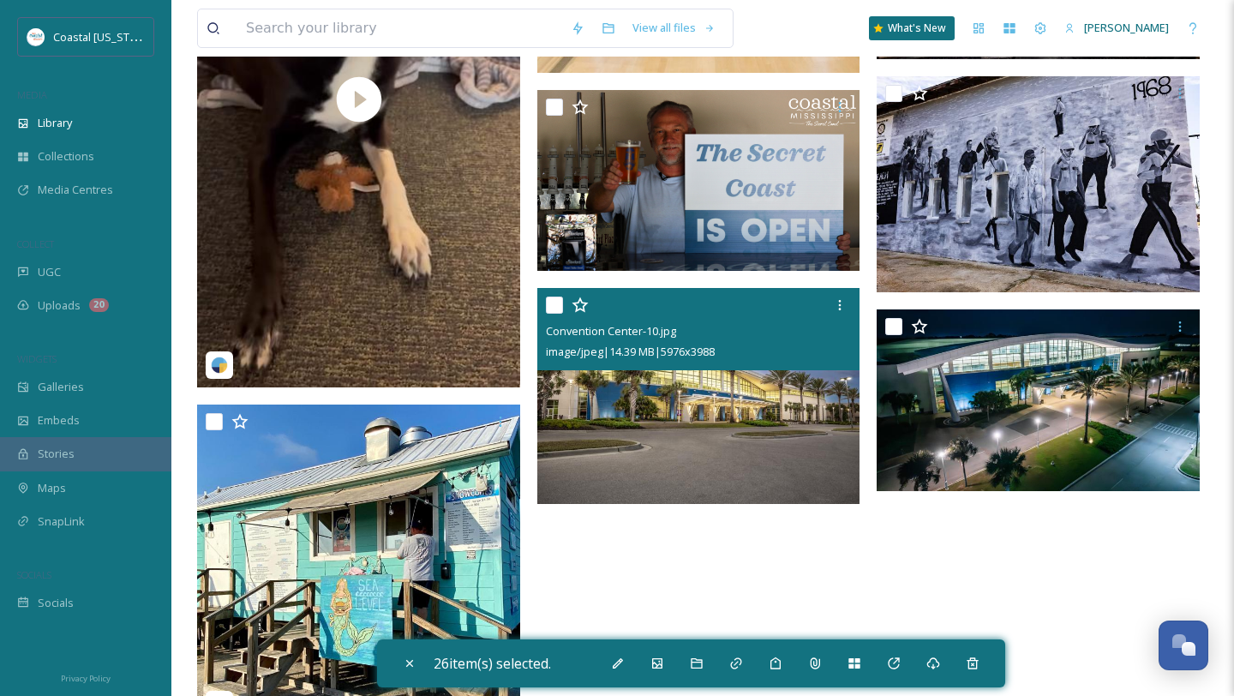
scroll to position [14266, 0]
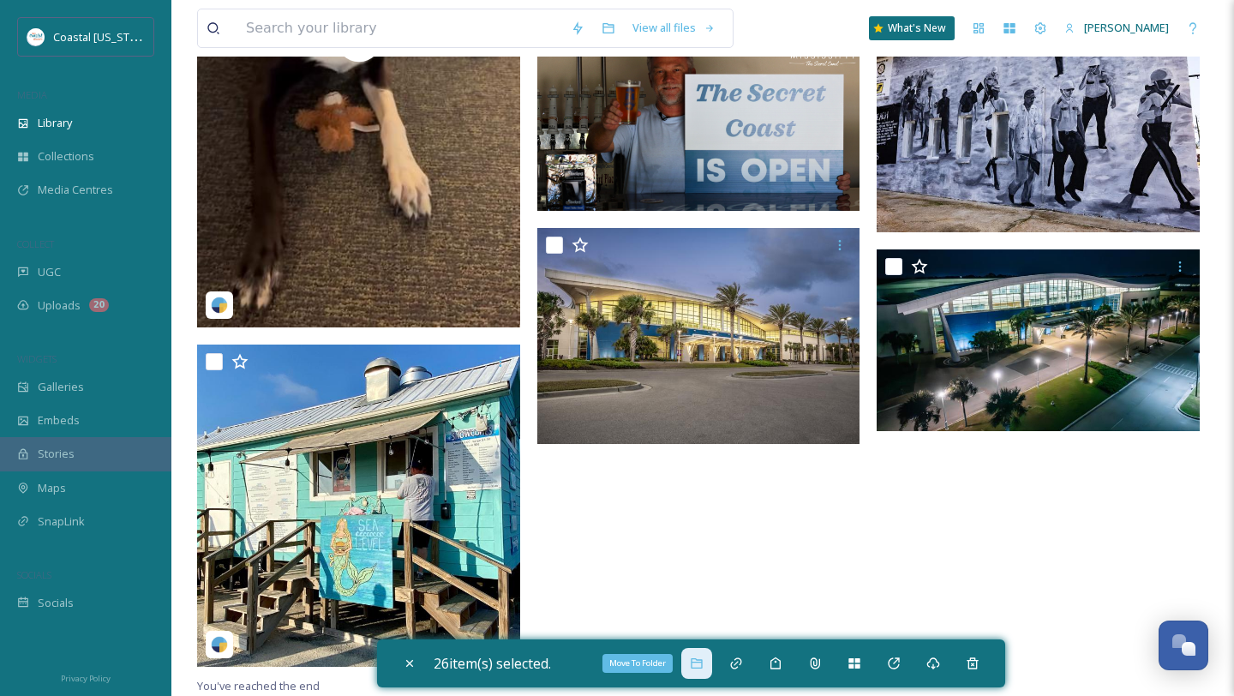
click at [693, 670] on div "Move To Folder" at bounding box center [697, 663] width 31 height 31
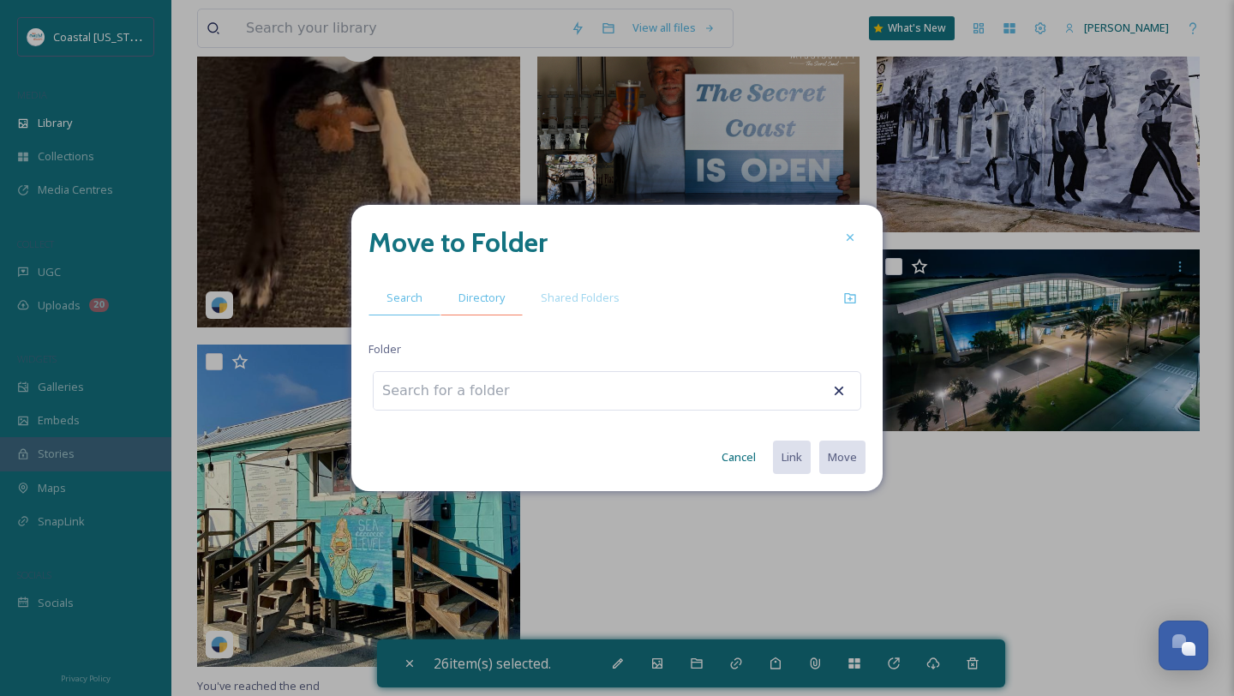
click at [476, 301] on span "Directory" at bounding box center [482, 298] width 46 height 16
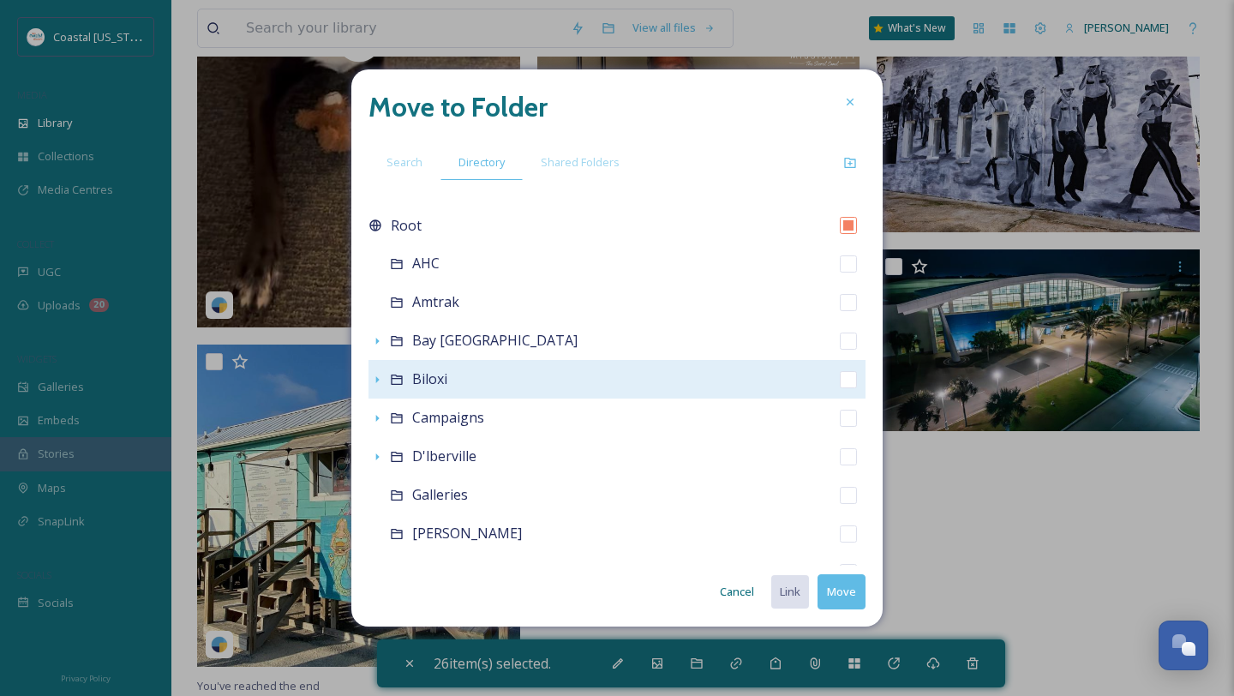
click at [438, 376] on span "Biloxi" at bounding box center [429, 378] width 35 height 19
checkbox input "false"
click at [399, 382] on icon at bounding box center [397, 380] width 14 height 14
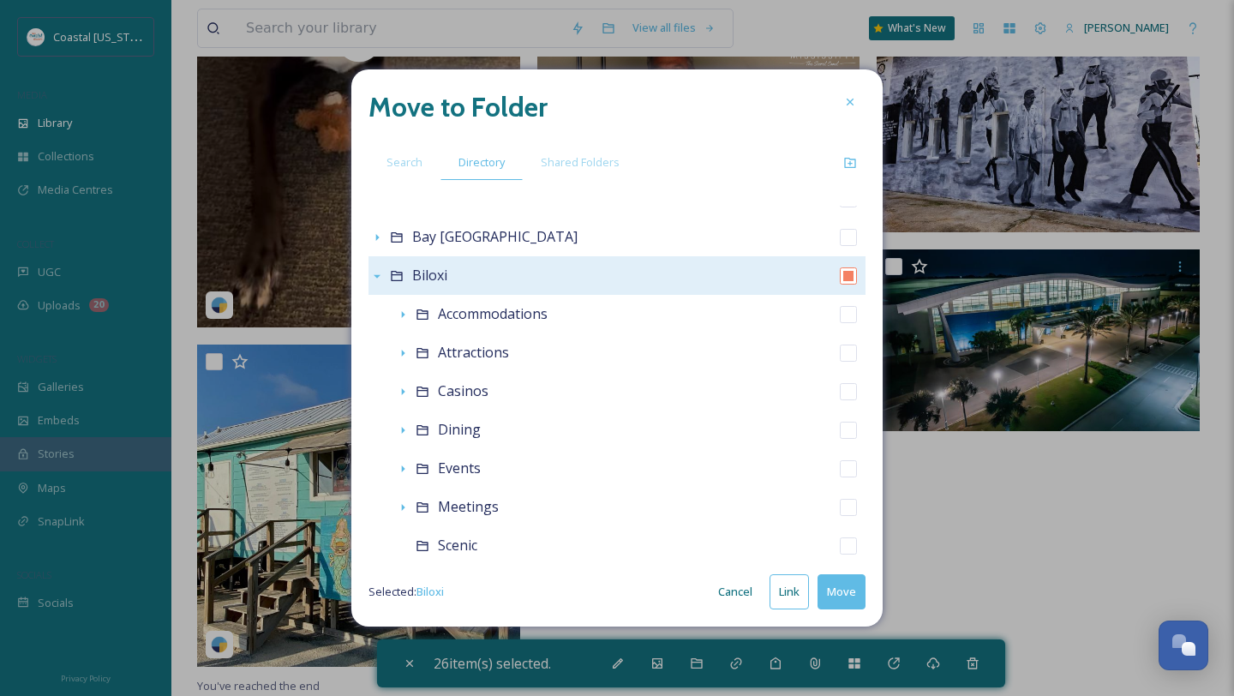
scroll to position [133, 0]
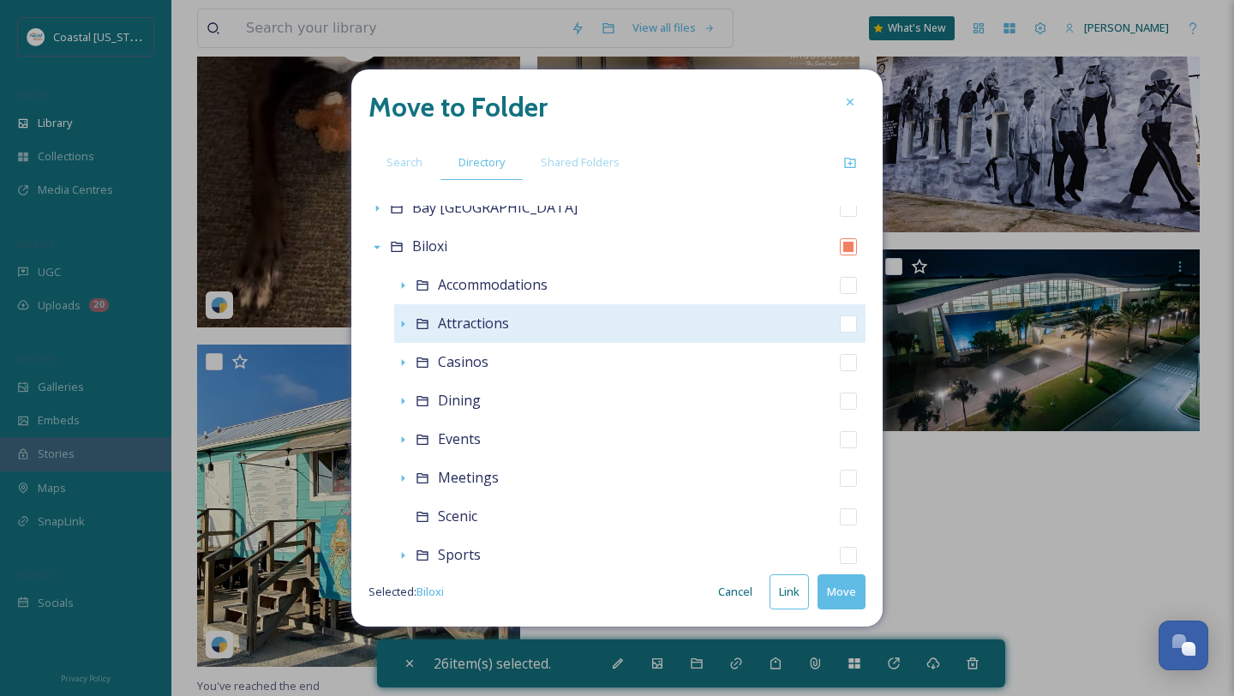
click at [460, 323] on span "Attractions" at bounding box center [473, 323] width 71 height 19
checkbox input "false"
checkbox input "true"
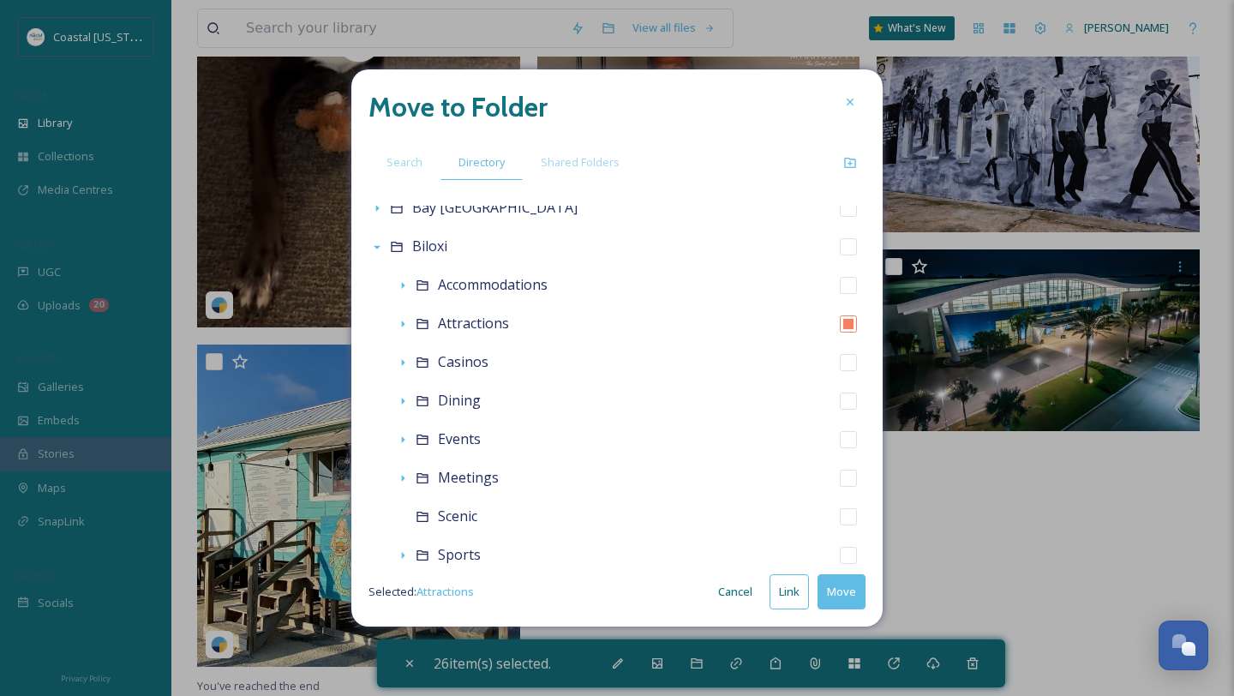
click at [838, 599] on button "Move" at bounding box center [842, 591] width 48 height 35
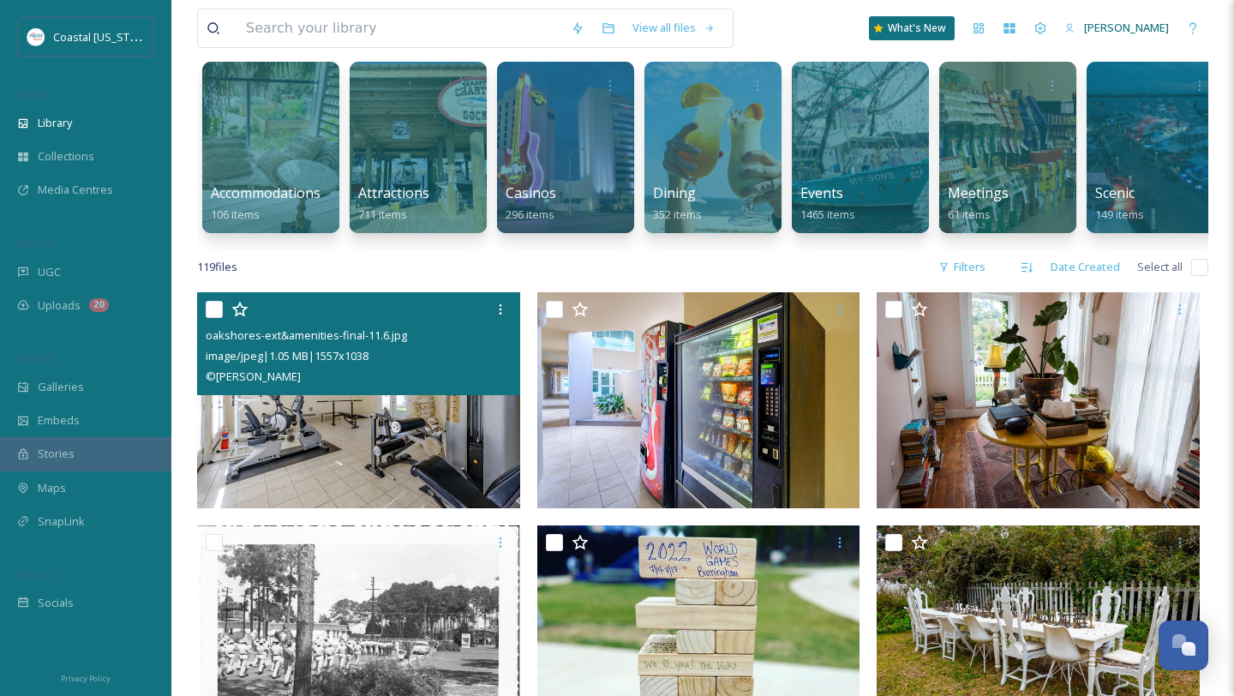
scroll to position [162, 0]
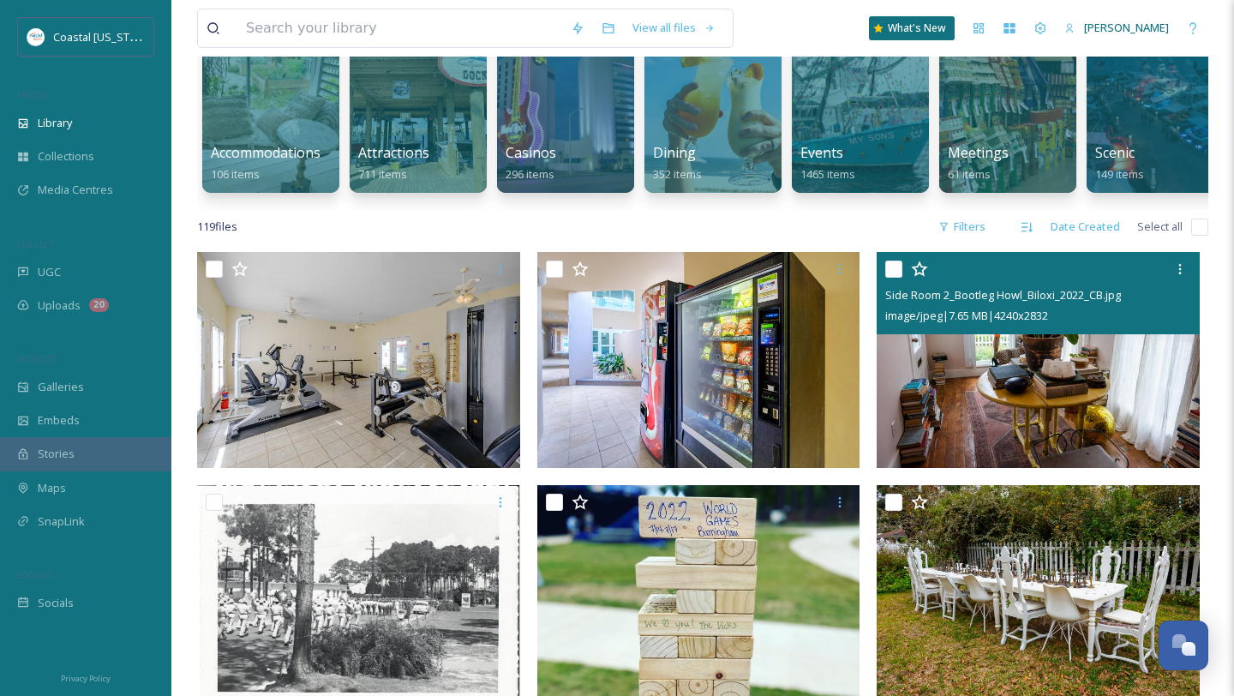
click at [892, 270] on input "checkbox" at bounding box center [894, 269] width 17 height 17
checkbox input "true"
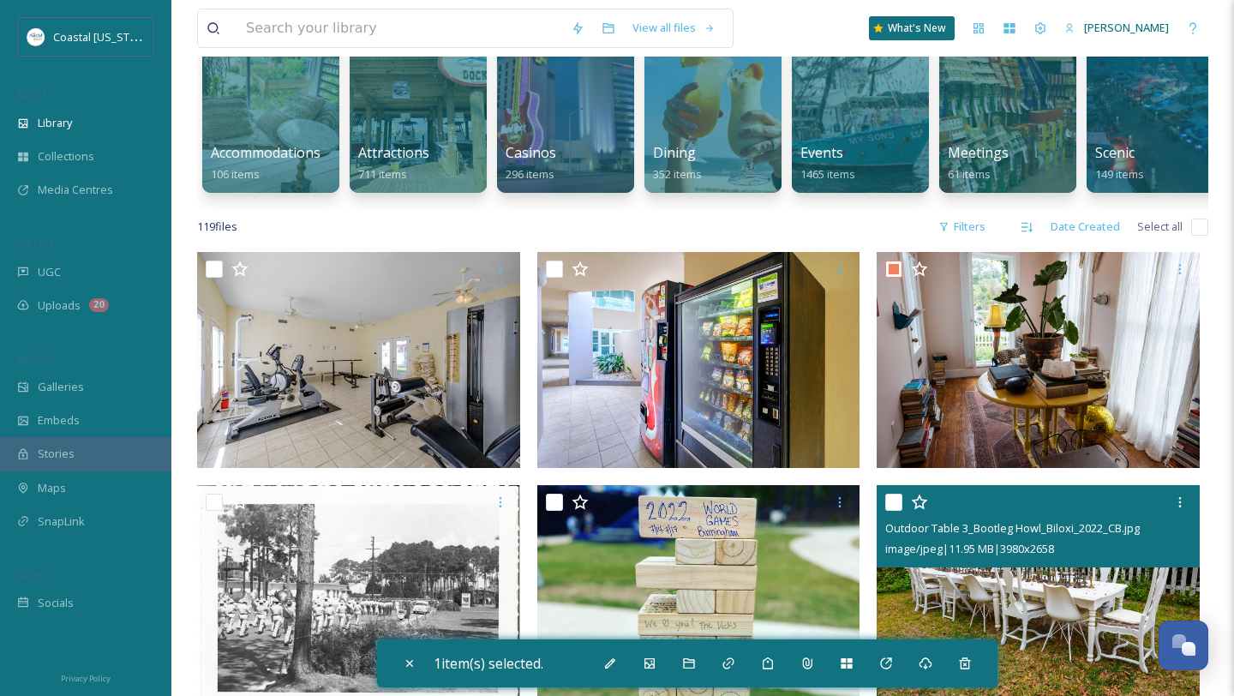
click at [899, 507] on input "checkbox" at bounding box center [894, 502] width 17 height 17
checkbox input "true"
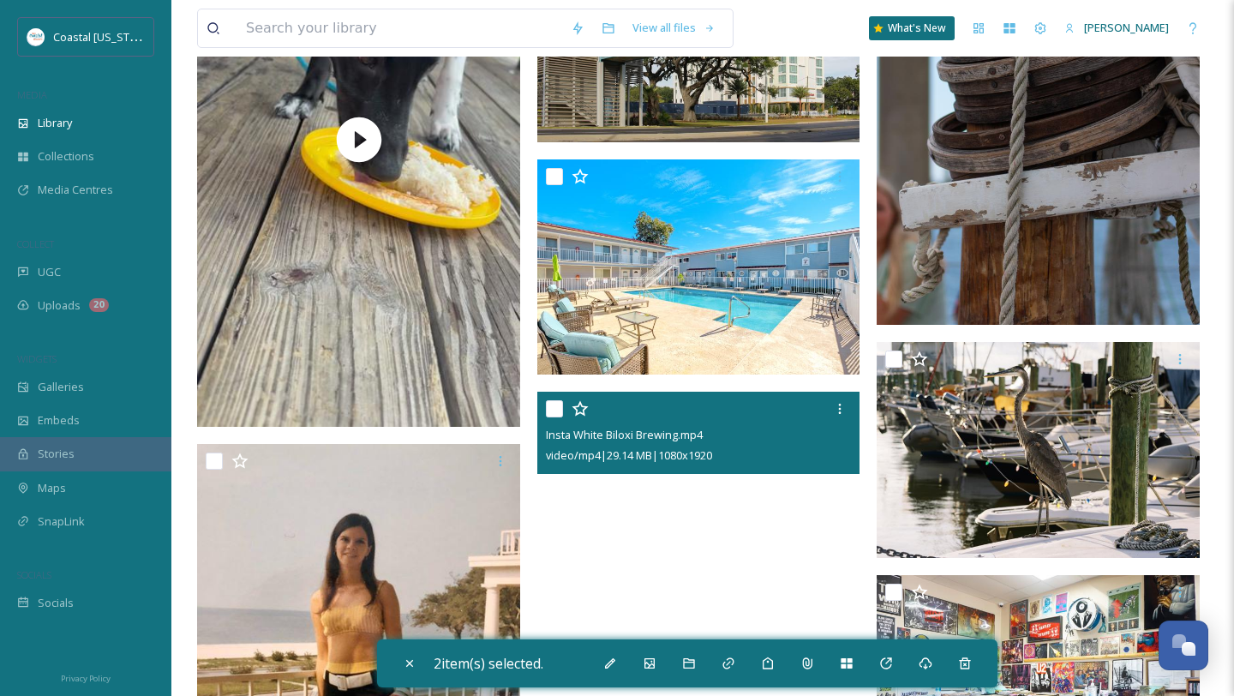
scroll to position [963, 0]
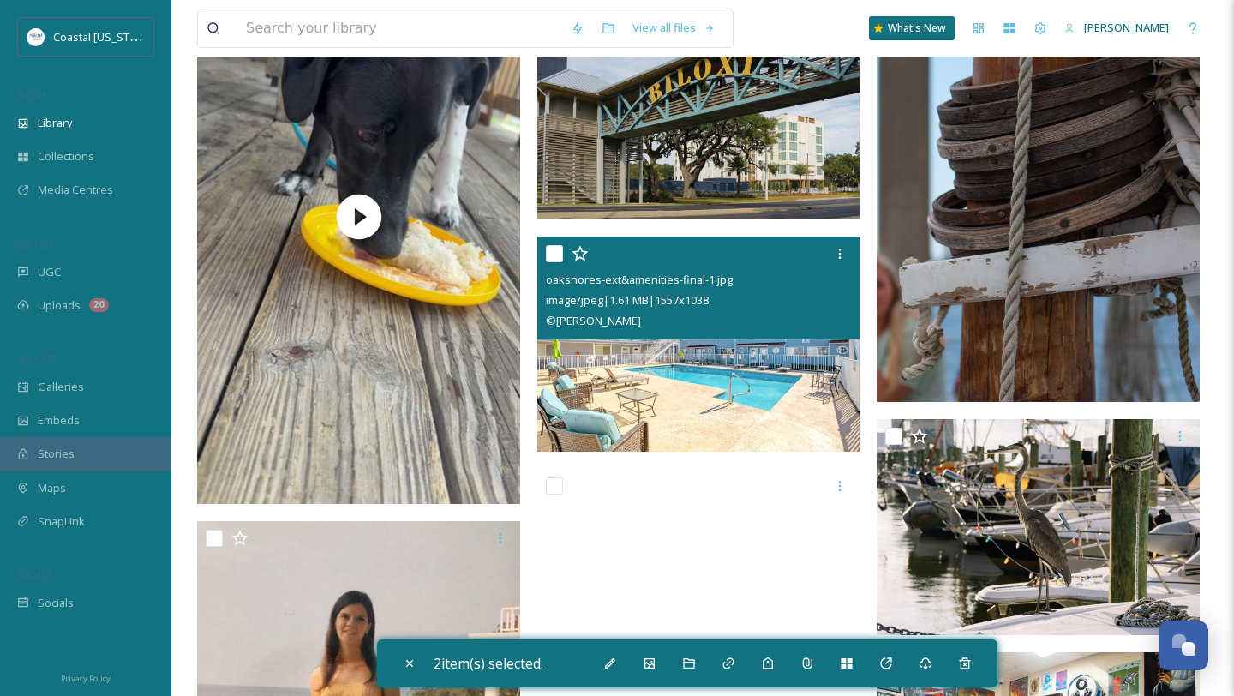
click at [556, 252] on input "checkbox" at bounding box center [554, 253] width 17 height 17
checkbox input "true"
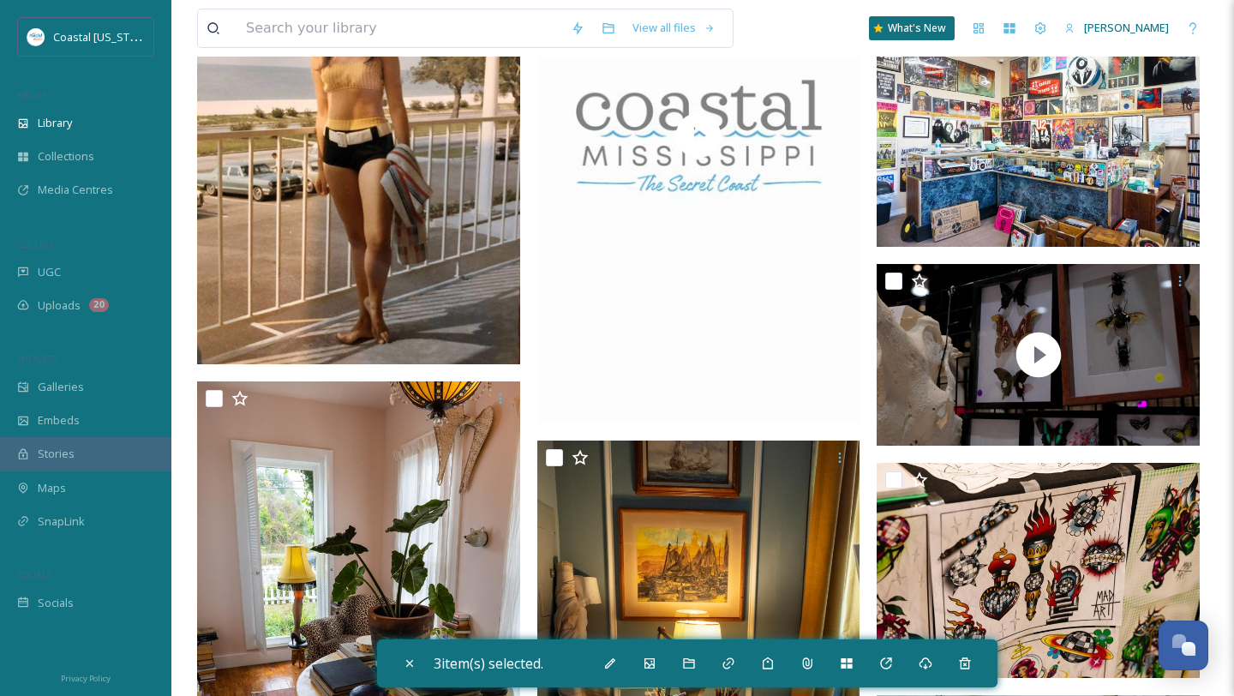
scroll to position [1690, 0]
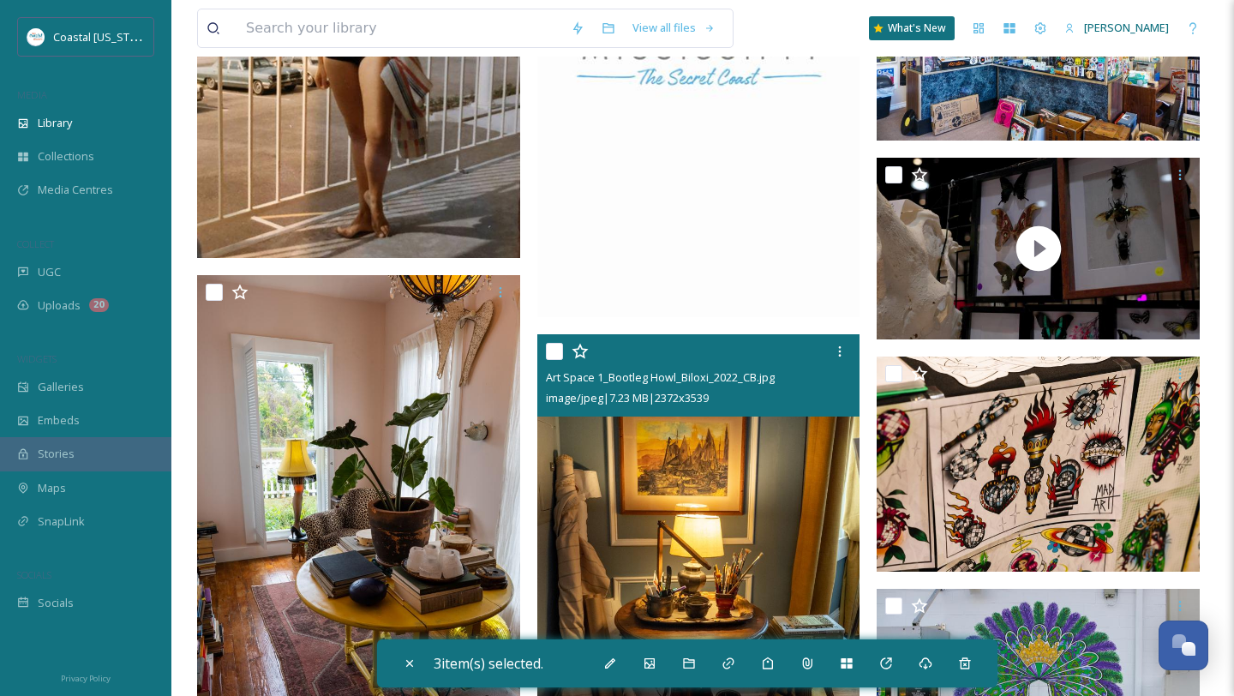
click at [559, 357] on input "checkbox" at bounding box center [554, 351] width 17 height 17
checkbox input "true"
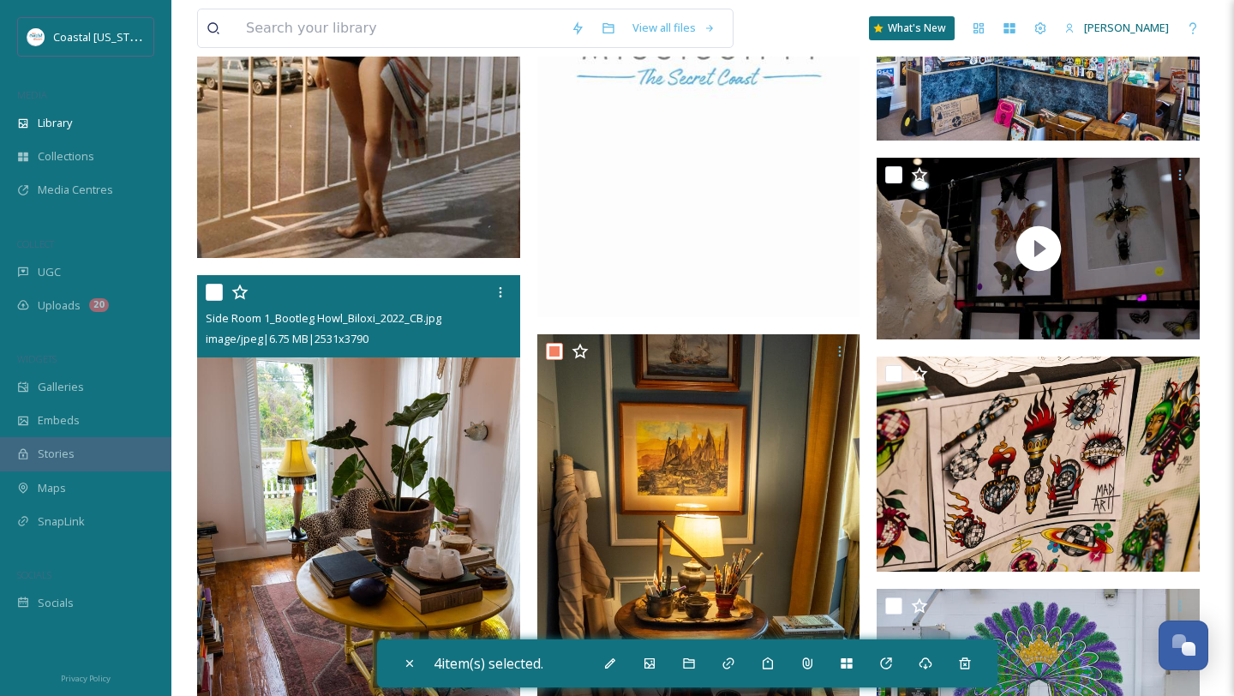
click at [213, 299] on input "checkbox" at bounding box center [214, 292] width 17 height 17
checkbox input "true"
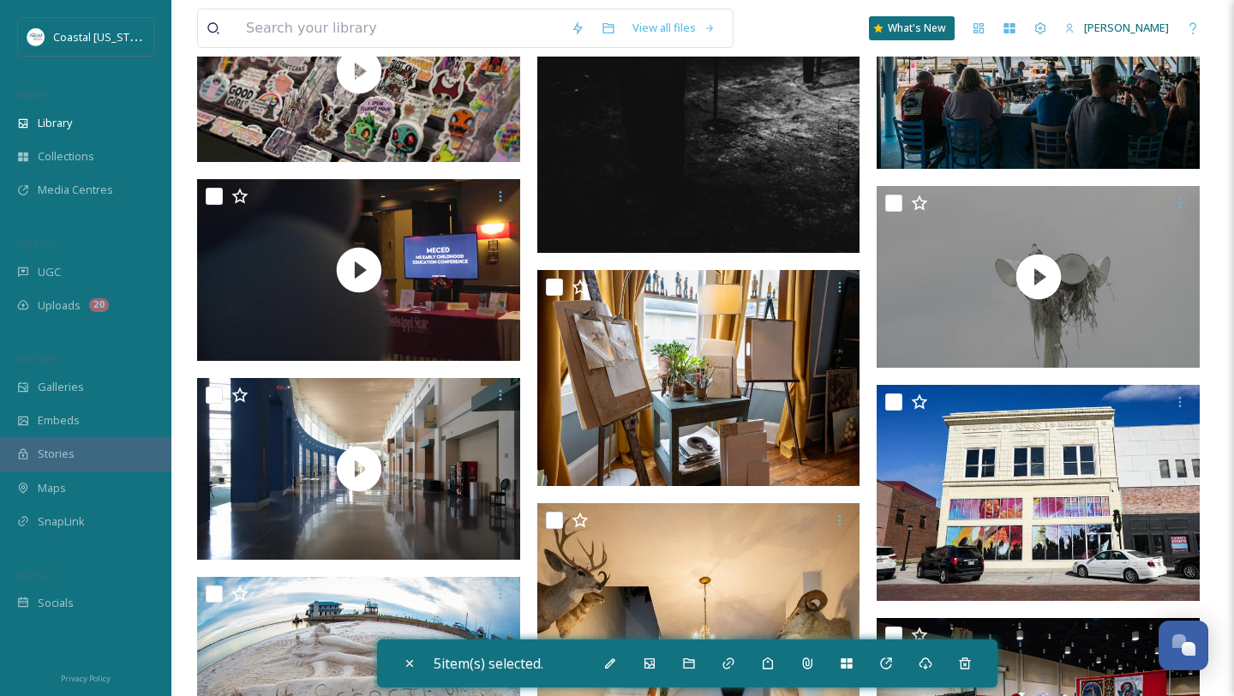
scroll to position [3714, 0]
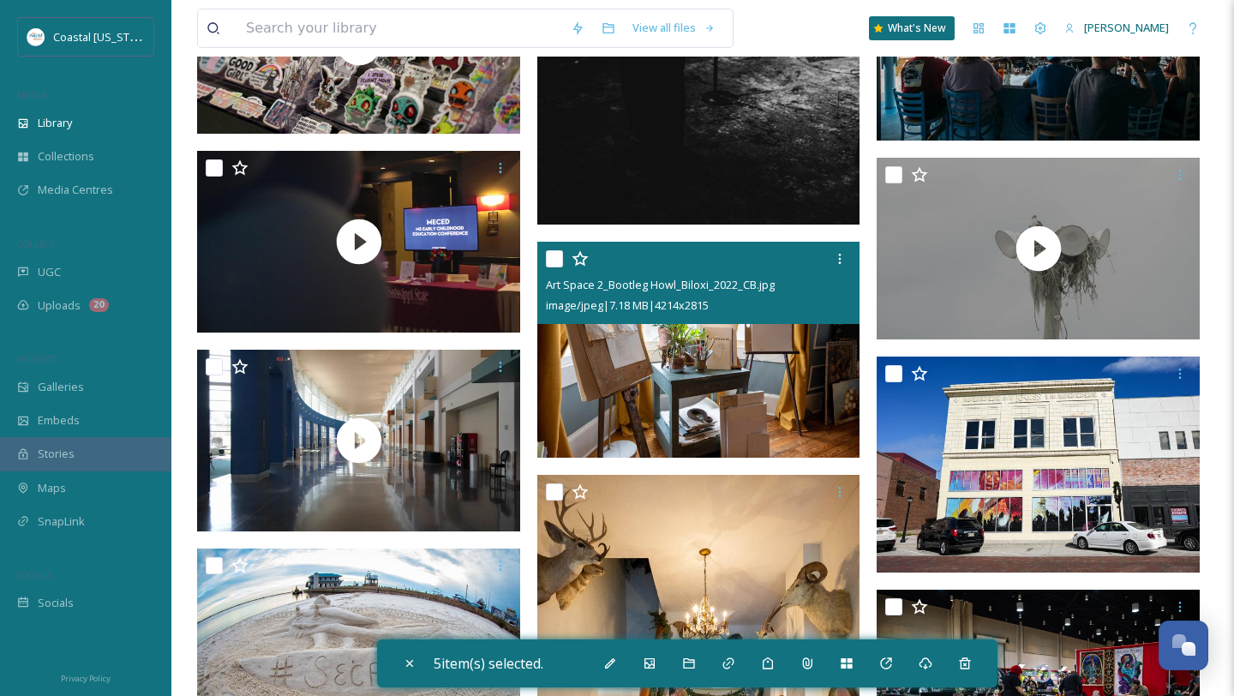
click at [559, 251] on input "checkbox" at bounding box center [554, 258] width 17 height 17
checkbox input "true"
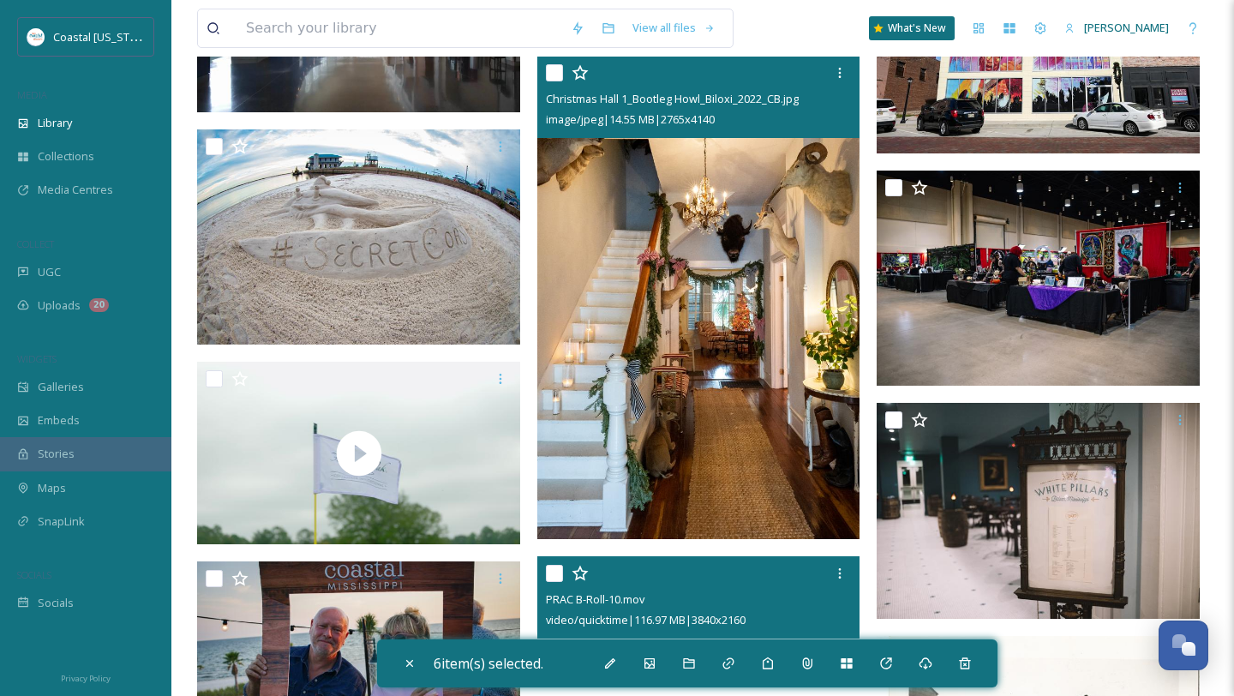
scroll to position [4127, 0]
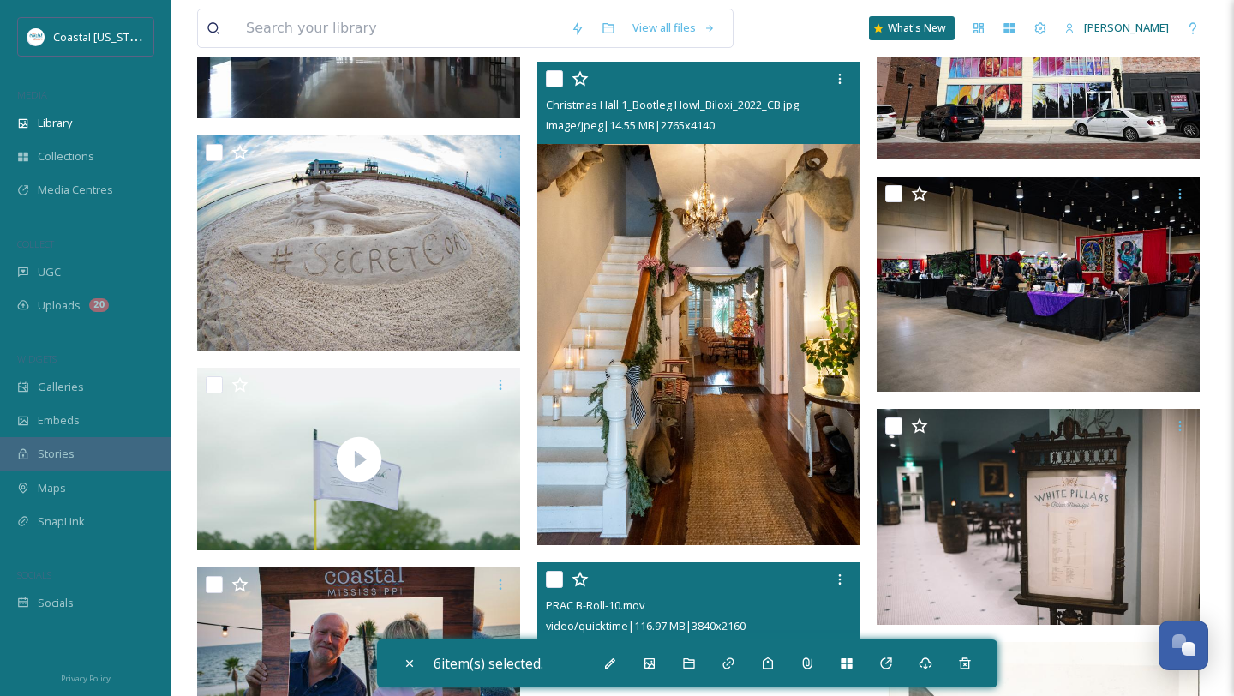
click at [550, 81] on input "checkbox" at bounding box center [554, 78] width 17 height 17
checkbox input "true"
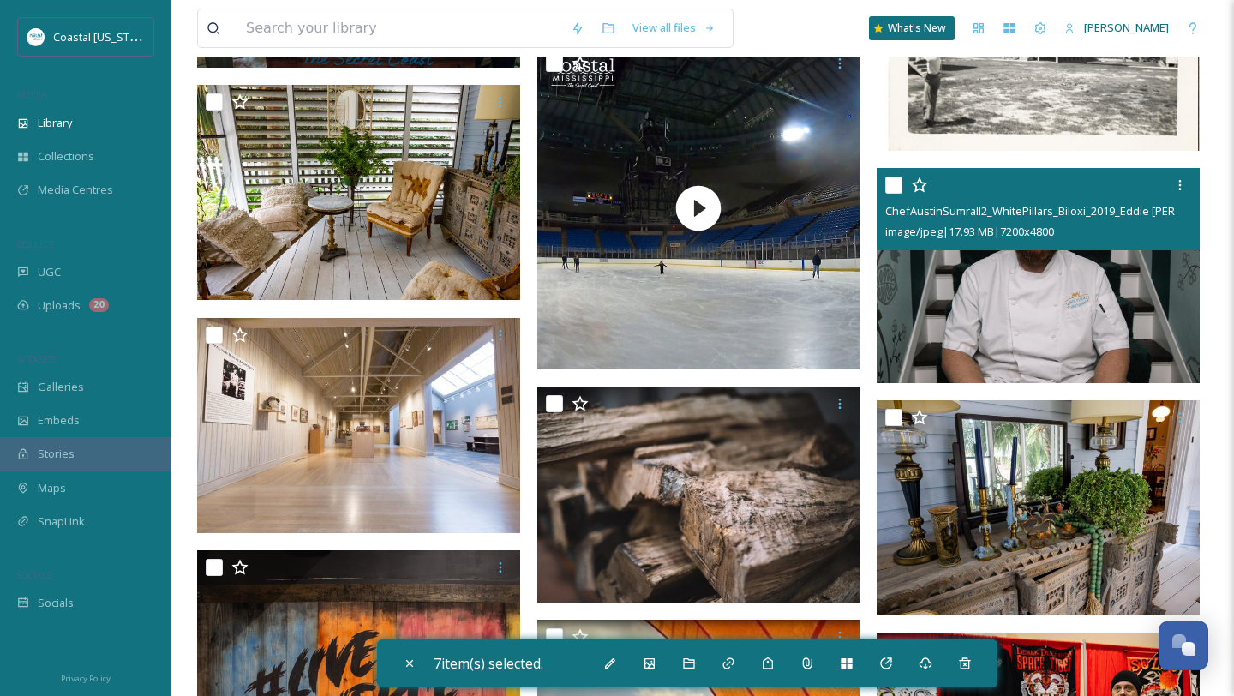
scroll to position [4861, 0]
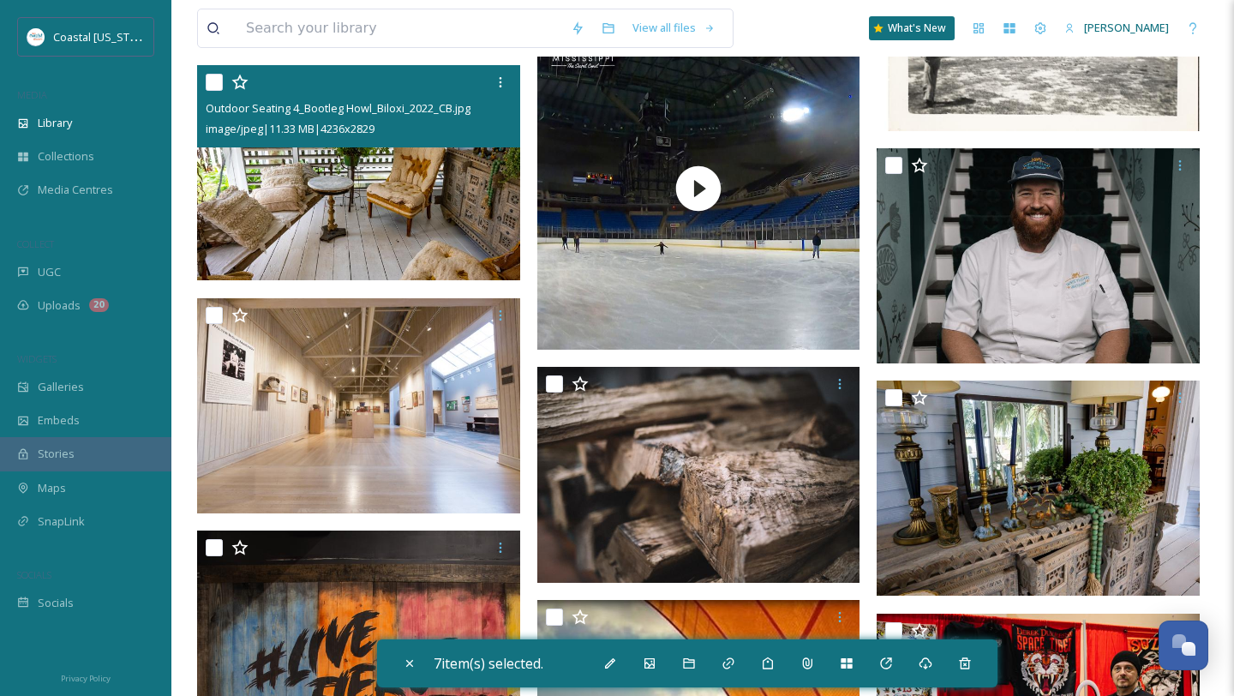
click at [216, 81] on input "checkbox" at bounding box center [214, 82] width 17 height 17
checkbox input "true"
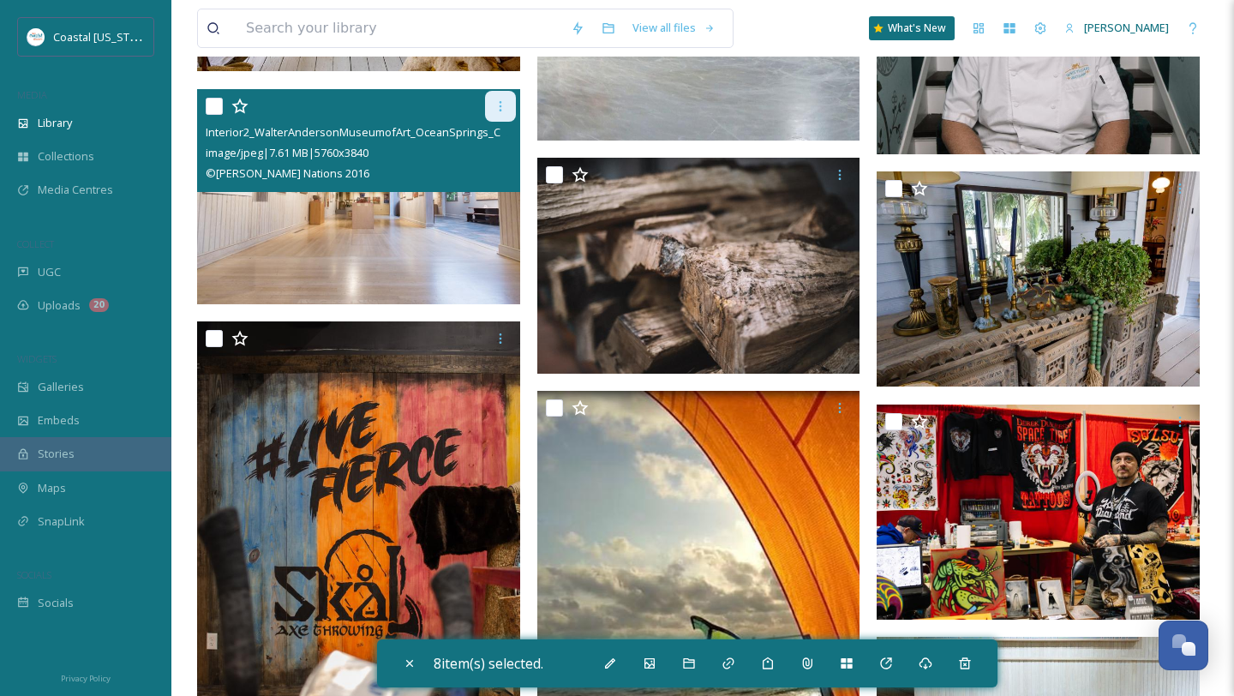
scroll to position [5102, 0]
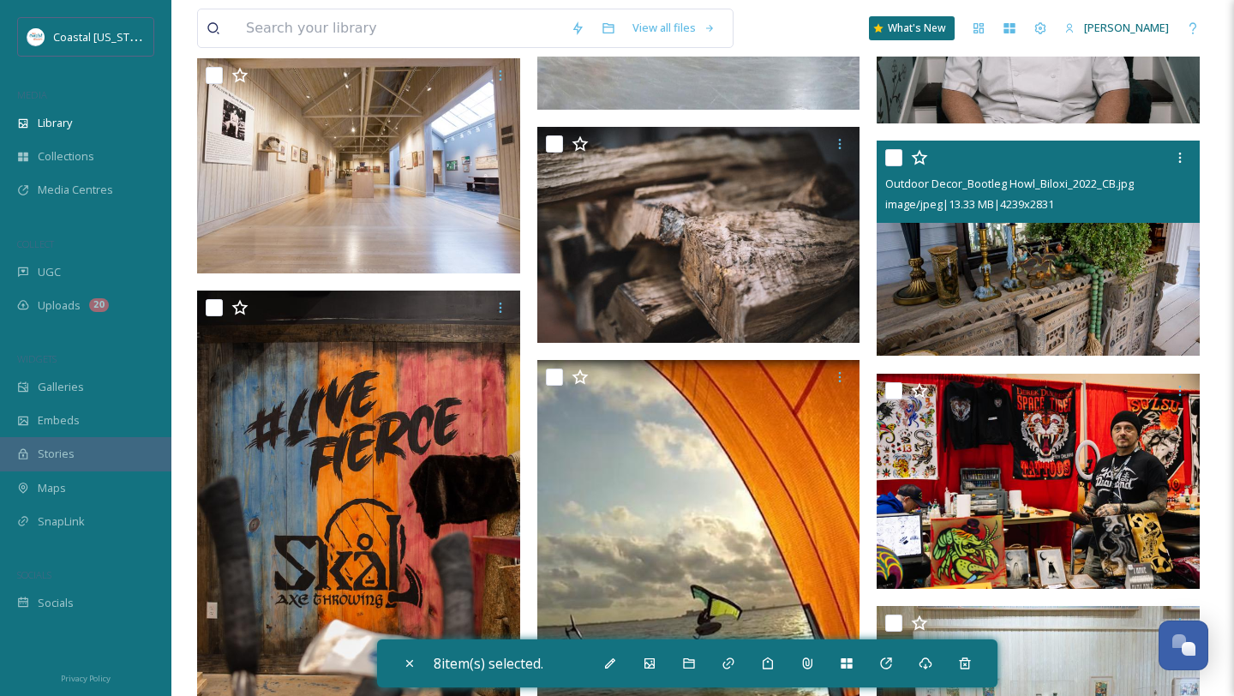
click at [889, 159] on input "checkbox" at bounding box center [894, 157] width 17 height 17
checkbox input "true"
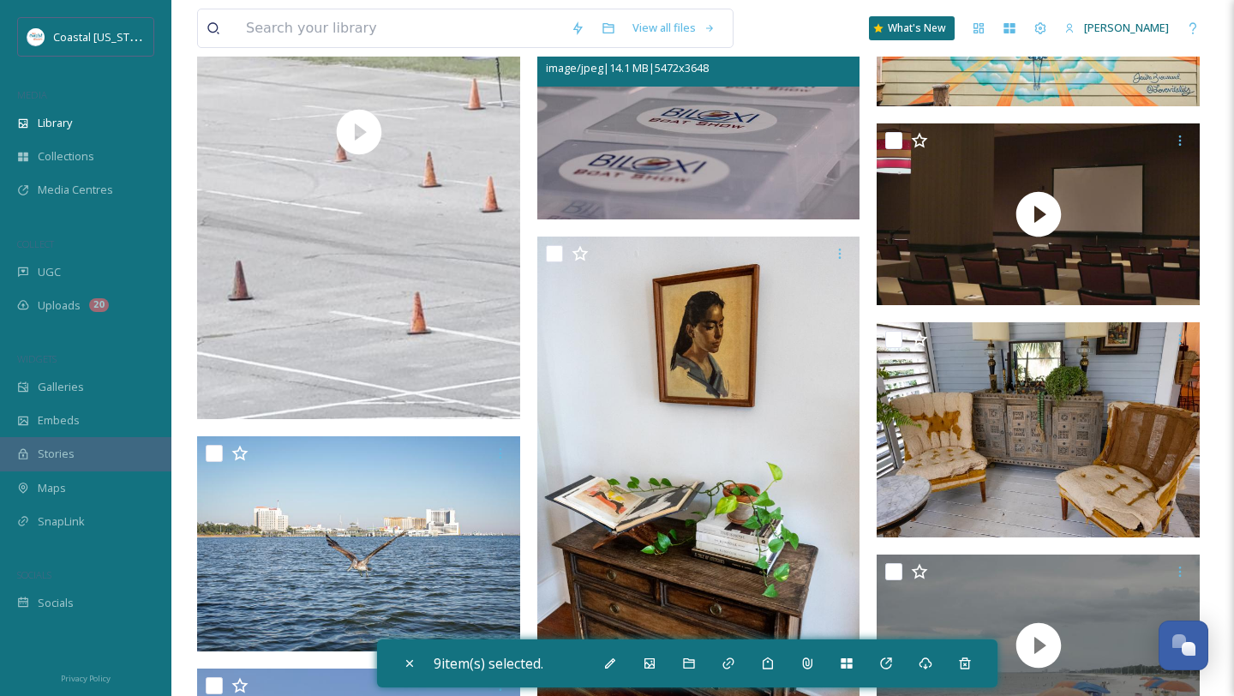
scroll to position [6261, 0]
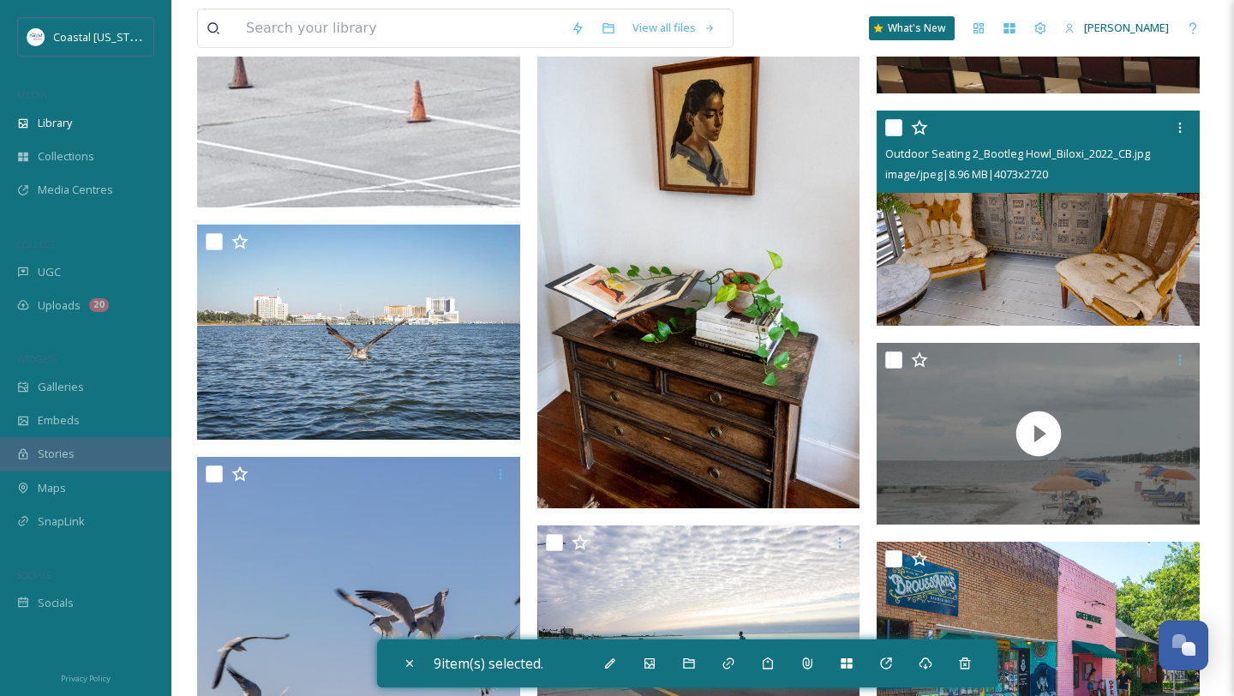
click at [901, 132] on input "checkbox" at bounding box center [894, 127] width 17 height 17
checkbox input "true"
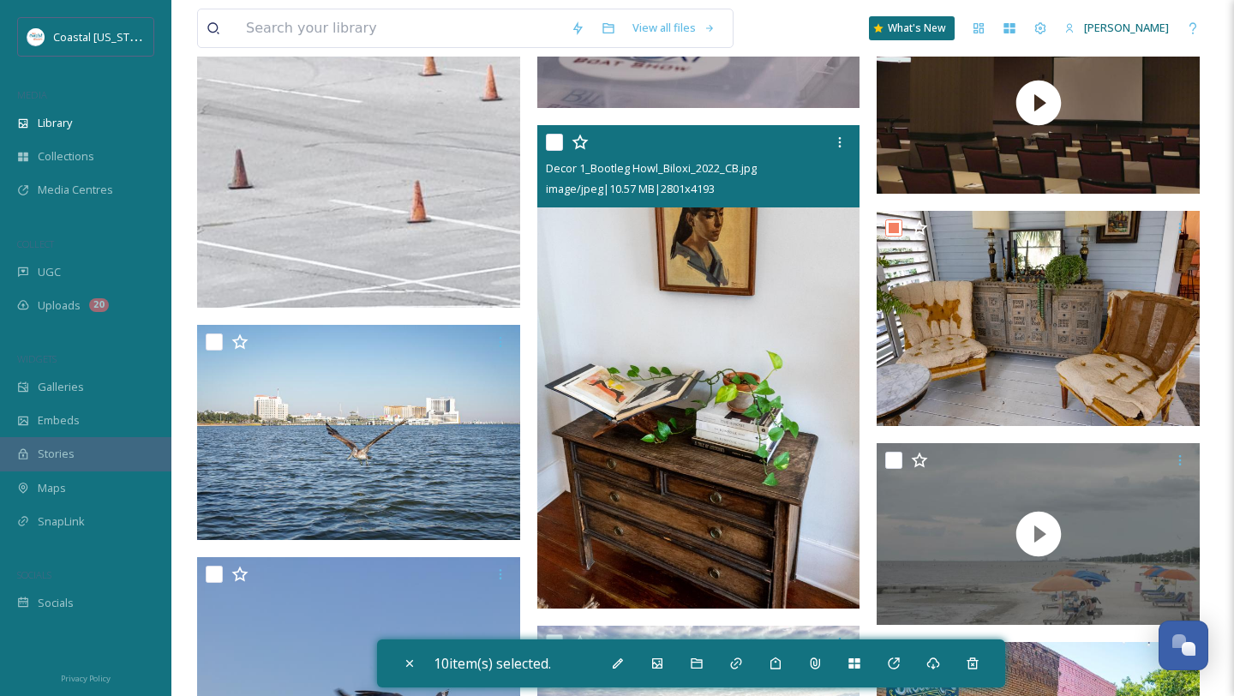
scroll to position [6111, 0]
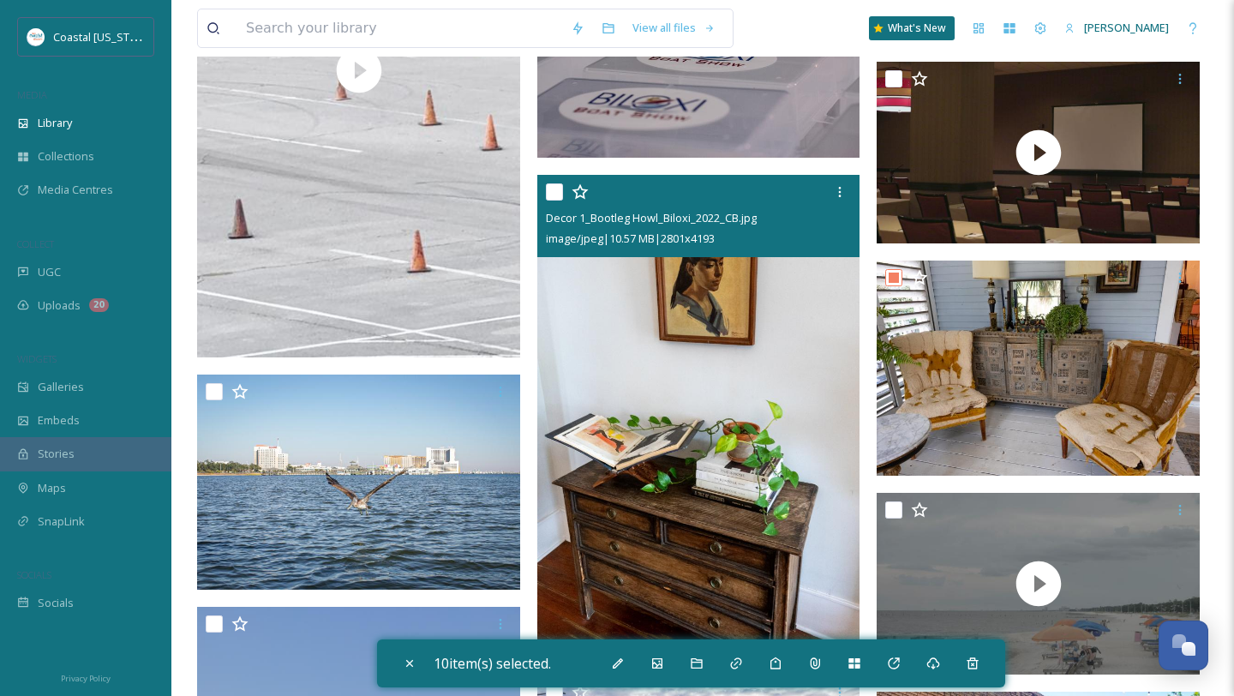
click at [554, 193] on input "checkbox" at bounding box center [554, 191] width 17 height 17
checkbox input "true"
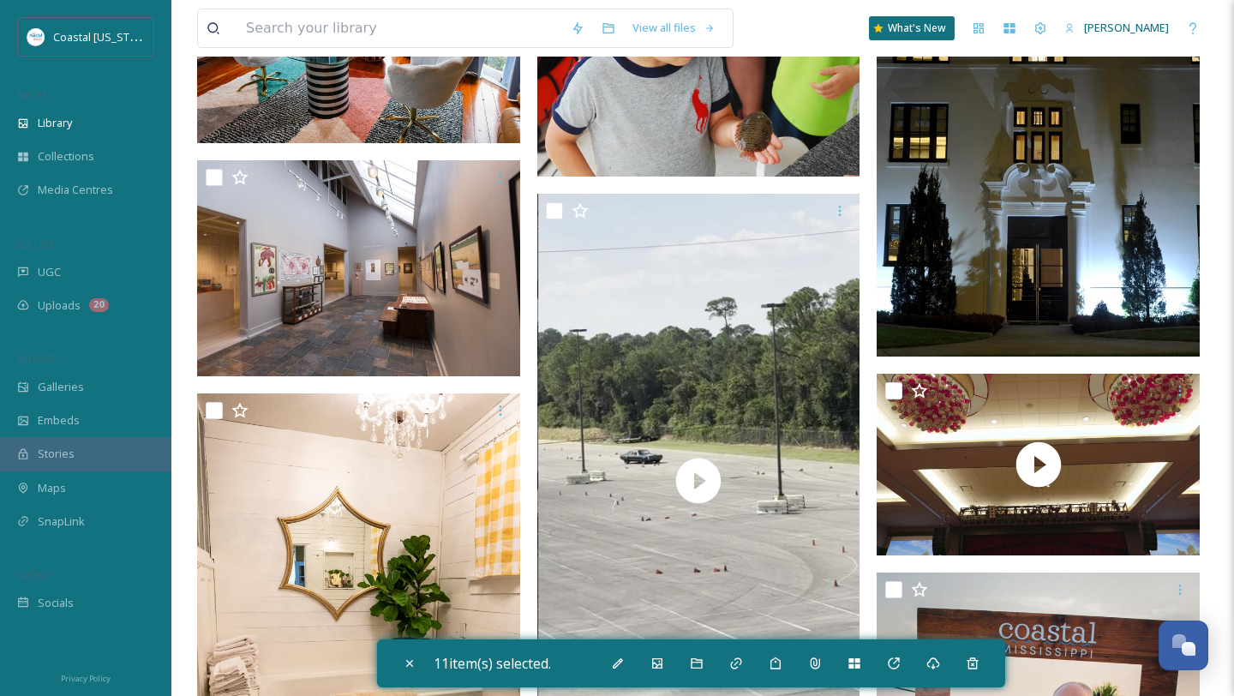
scroll to position [7377, 0]
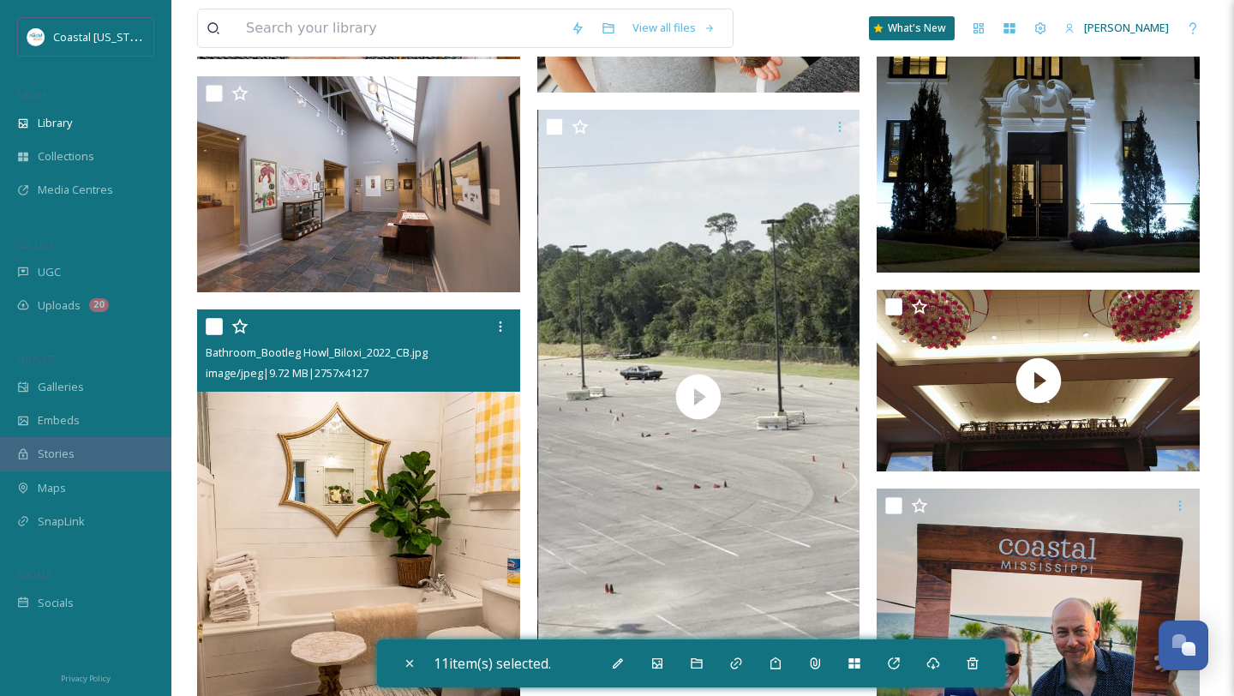
click at [213, 326] on input "checkbox" at bounding box center [214, 326] width 17 height 17
checkbox input "true"
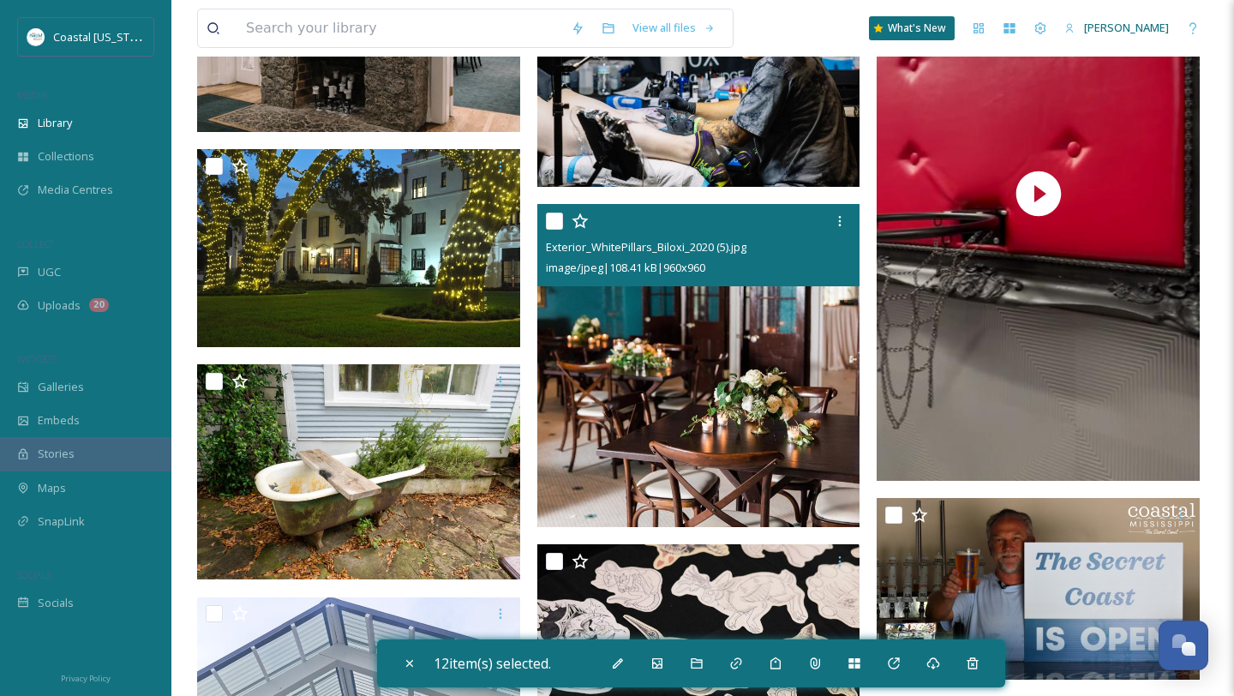
scroll to position [9638, 0]
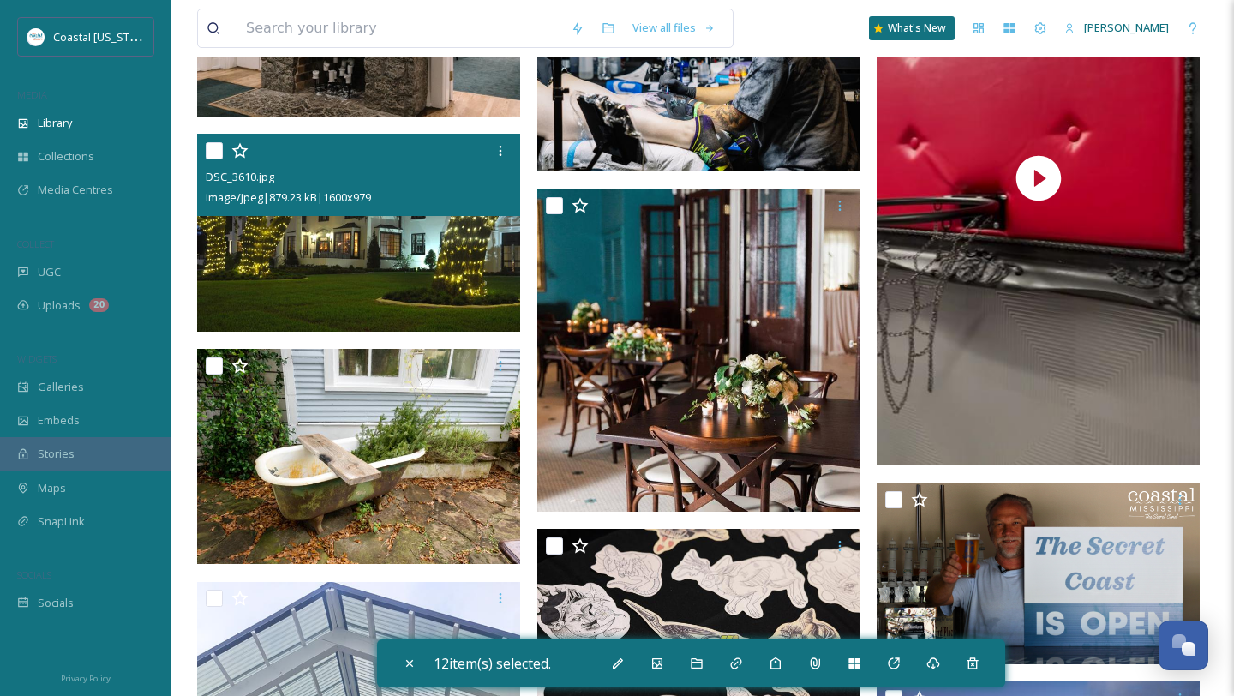
click at [218, 155] on input "checkbox" at bounding box center [214, 150] width 17 height 17
checkbox input "true"
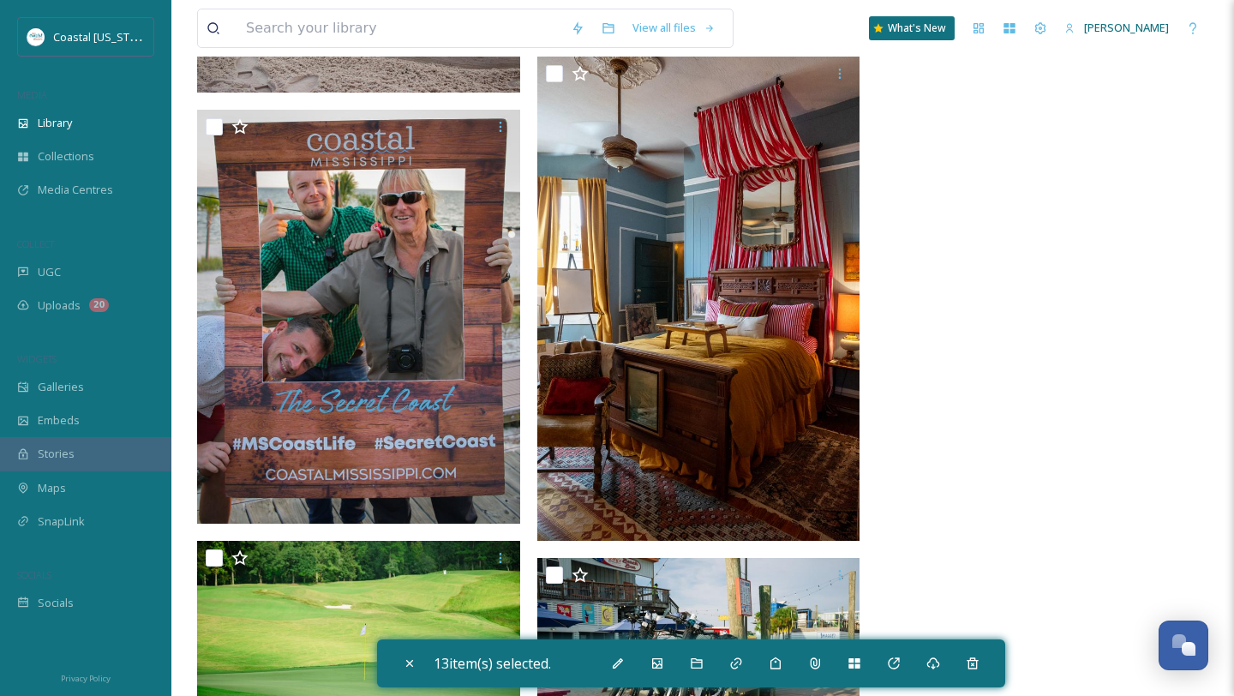
scroll to position [10946, 0]
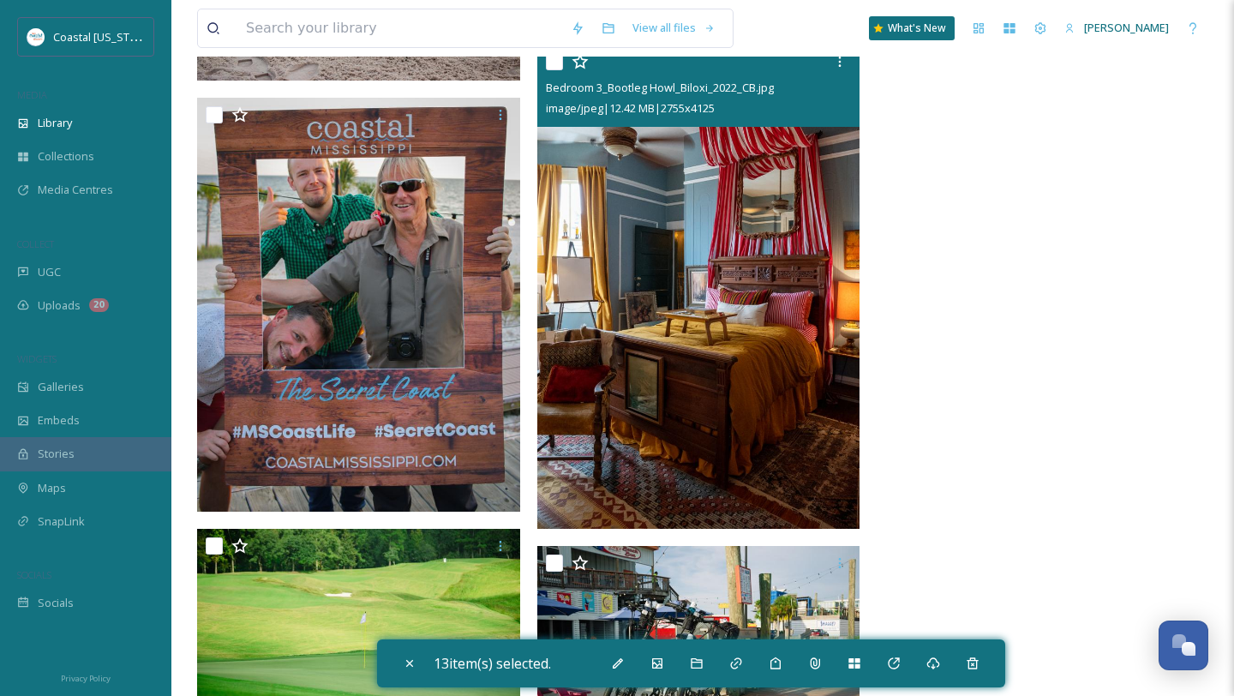
click at [548, 63] on input "checkbox" at bounding box center [554, 61] width 17 height 17
checkbox input "true"
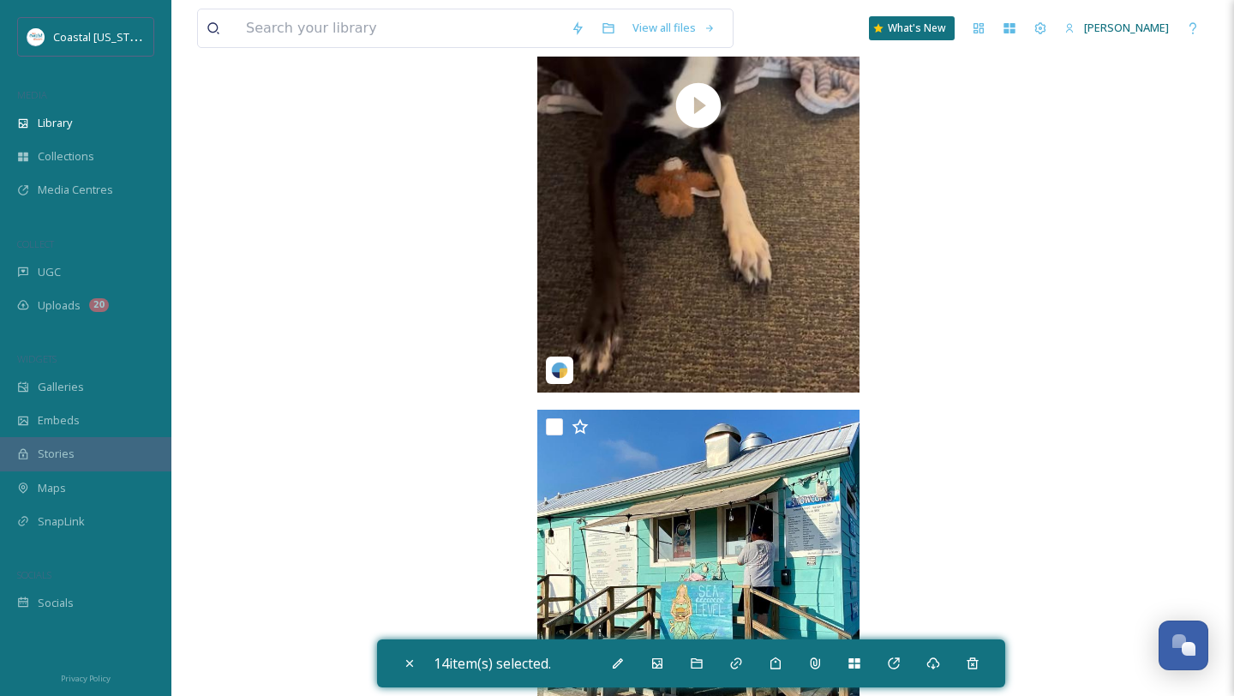
scroll to position [12996, 0]
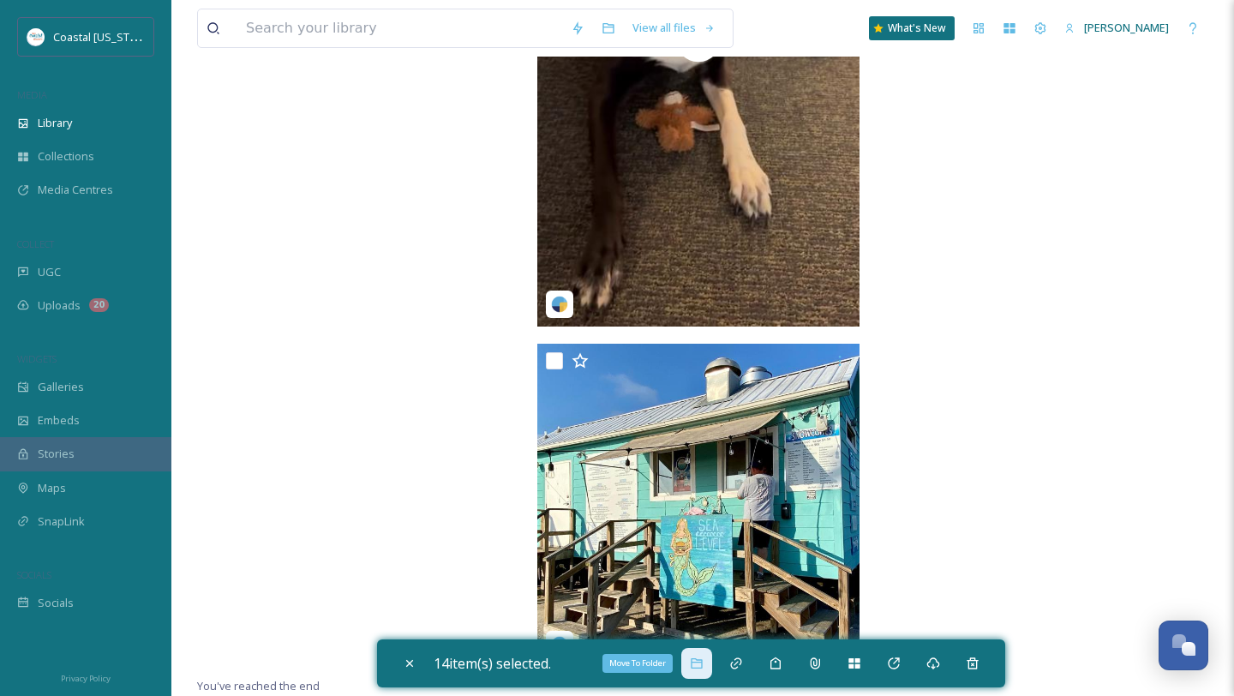
click at [698, 658] on icon at bounding box center [697, 664] width 14 height 14
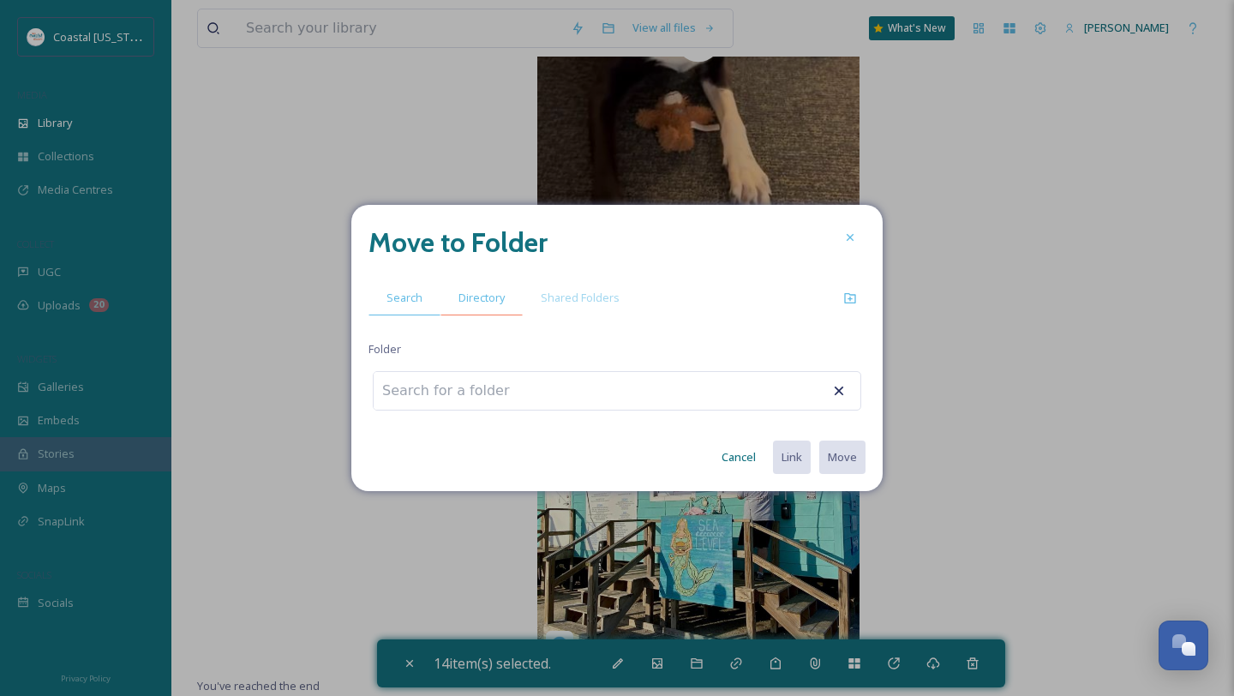
click at [457, 296] on div "Directory" at bounding box center [482, 297] width 82 height 35
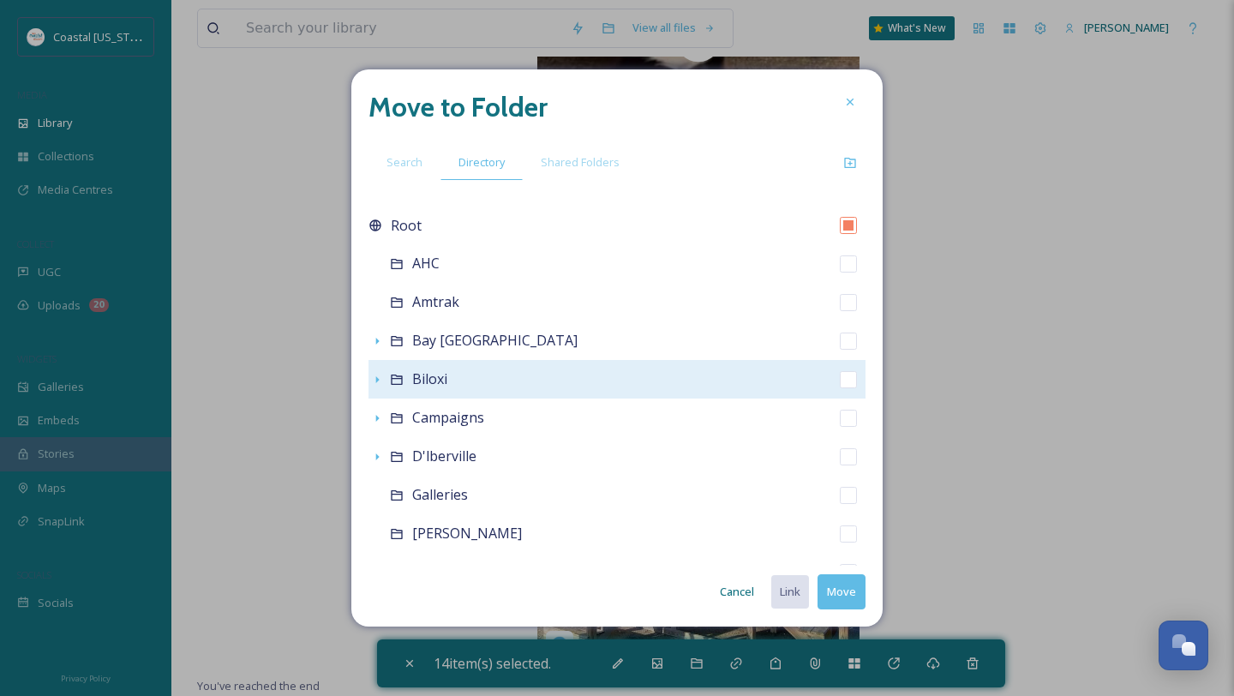
click at [435, 380] on span "Biloxi" at bounding box center [429, 378] width 35 height 19
checkbox input "false"
click at [393, 377] on icon at bounding box center [397, 380] width 14 height 14
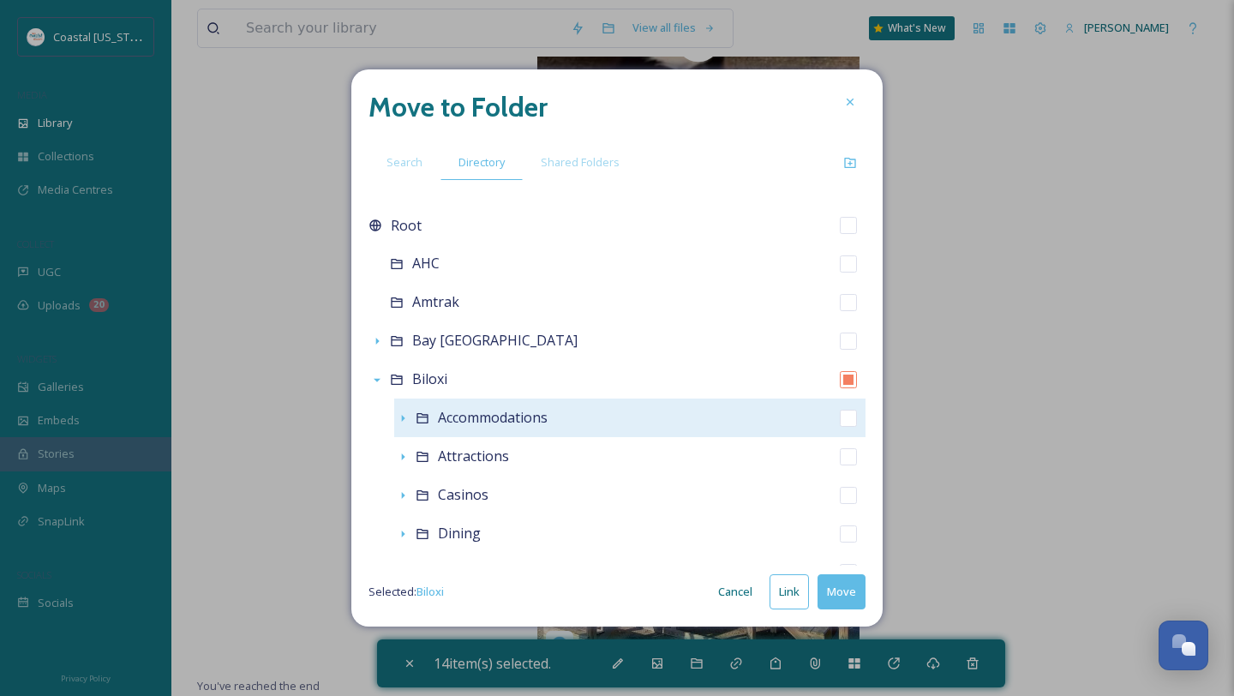
click at [483, 428] on div "Accommodations" at bounding box center [493, 417] width 110 height 21
checkbox input "false"
checkbox input "true"
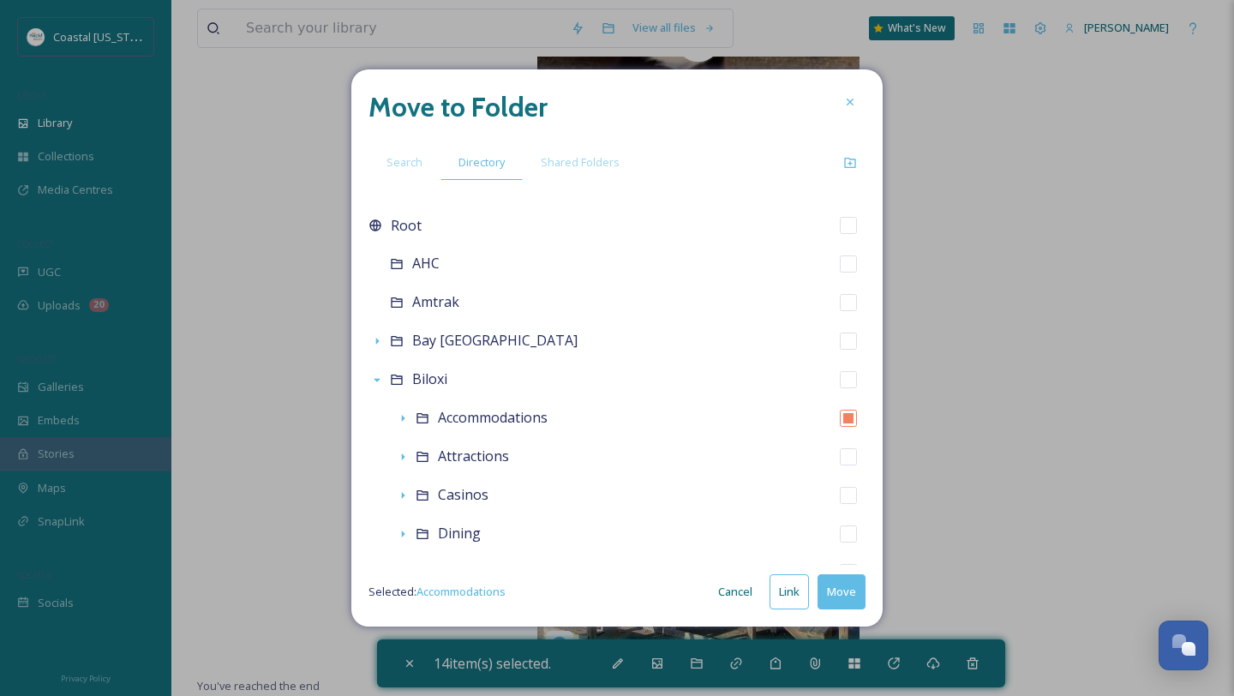
click at [848, 596] on button "Move" at bounding box center [842, 591] width 48 height 35
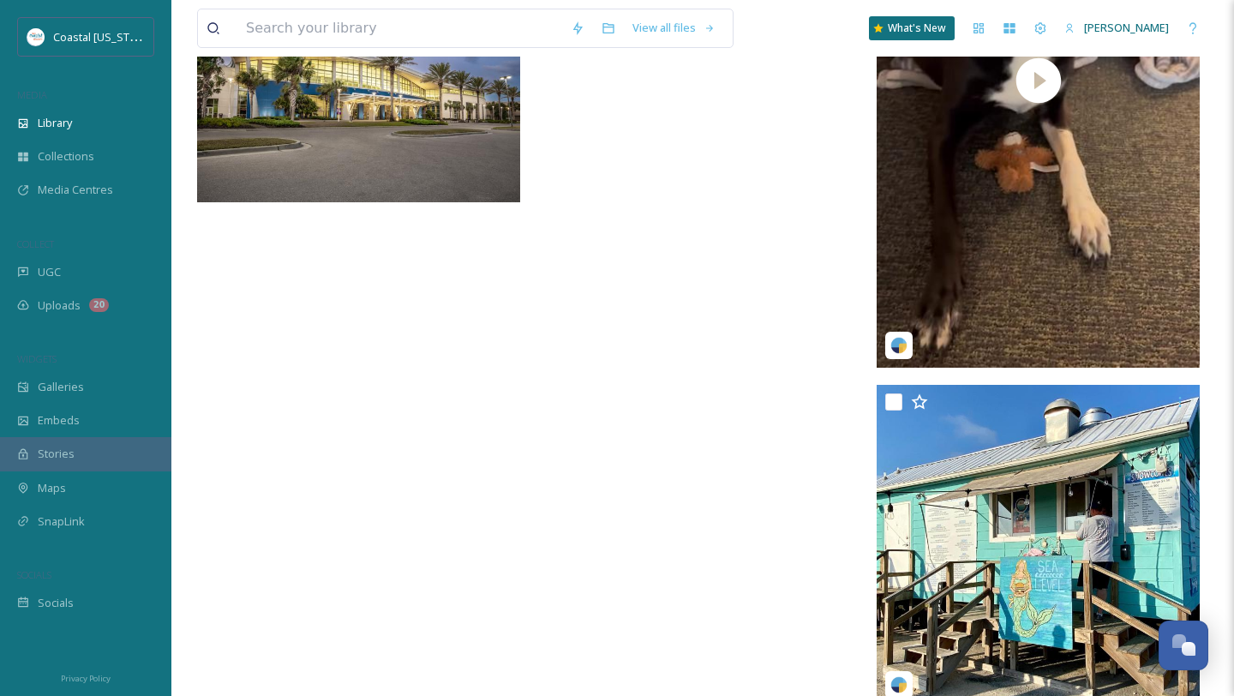
scroll to position [10394, 0]
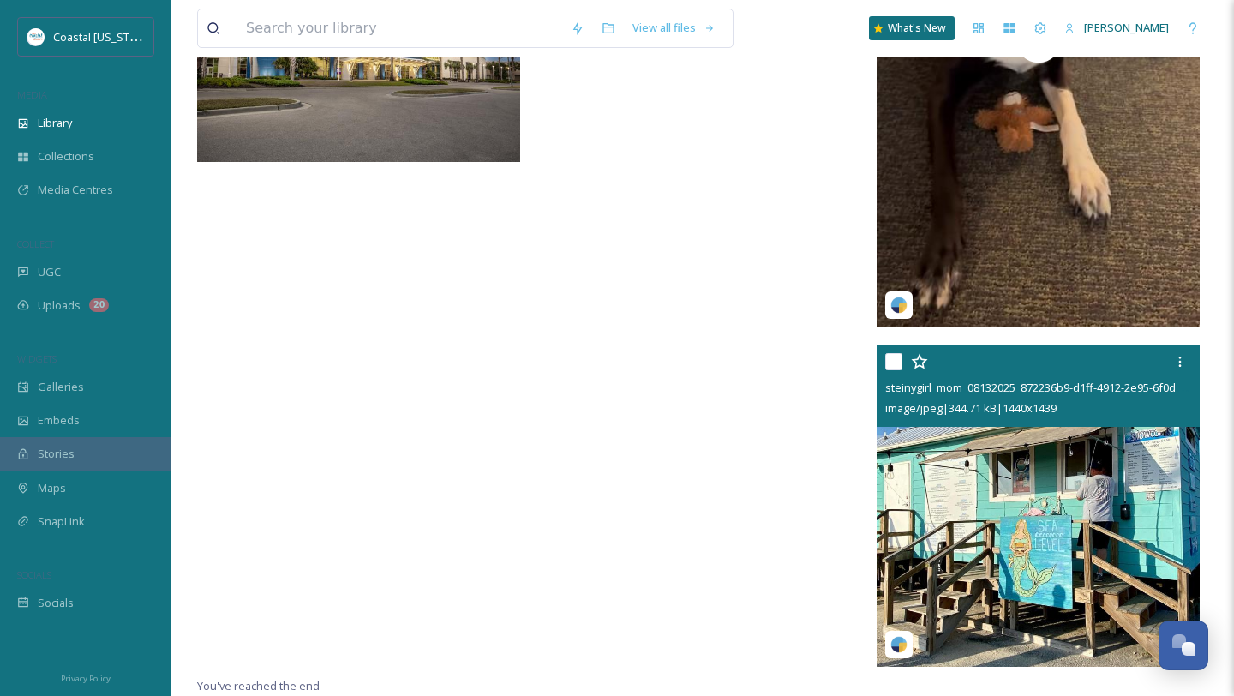
click at [892, 362] on input "checkbox" at bounding box center [894, 361] width 17 height 17
checkbox input "true"
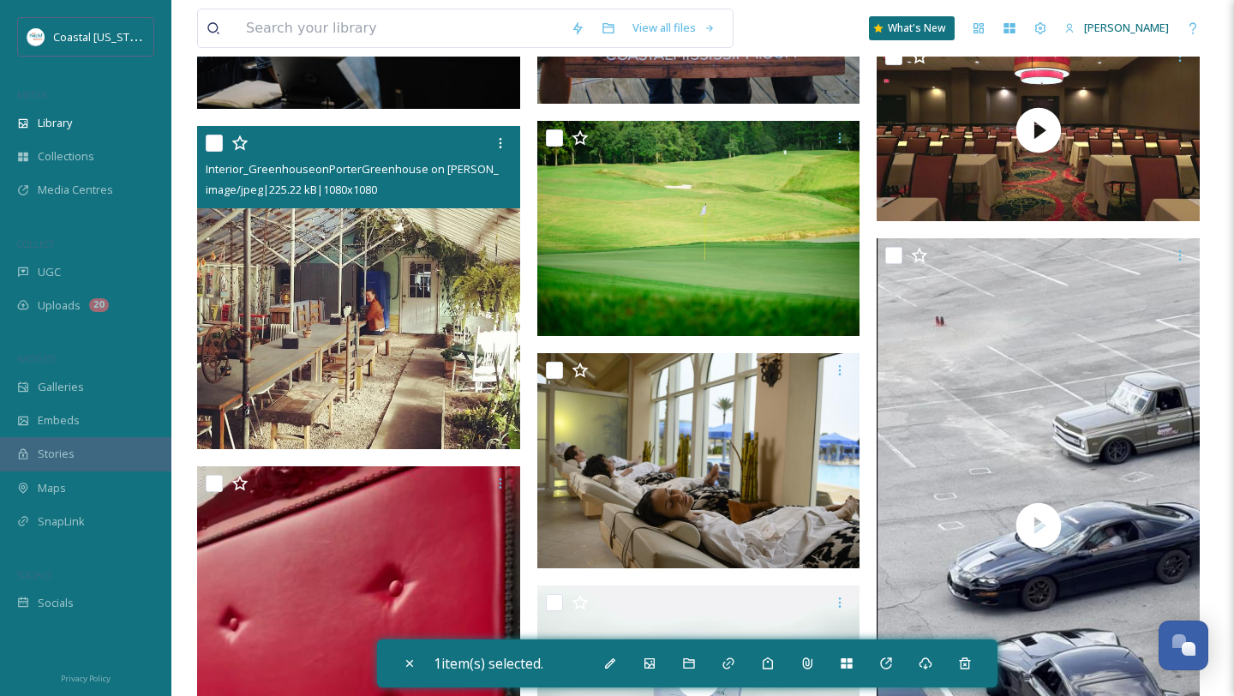
scroll to position [9071, 0]
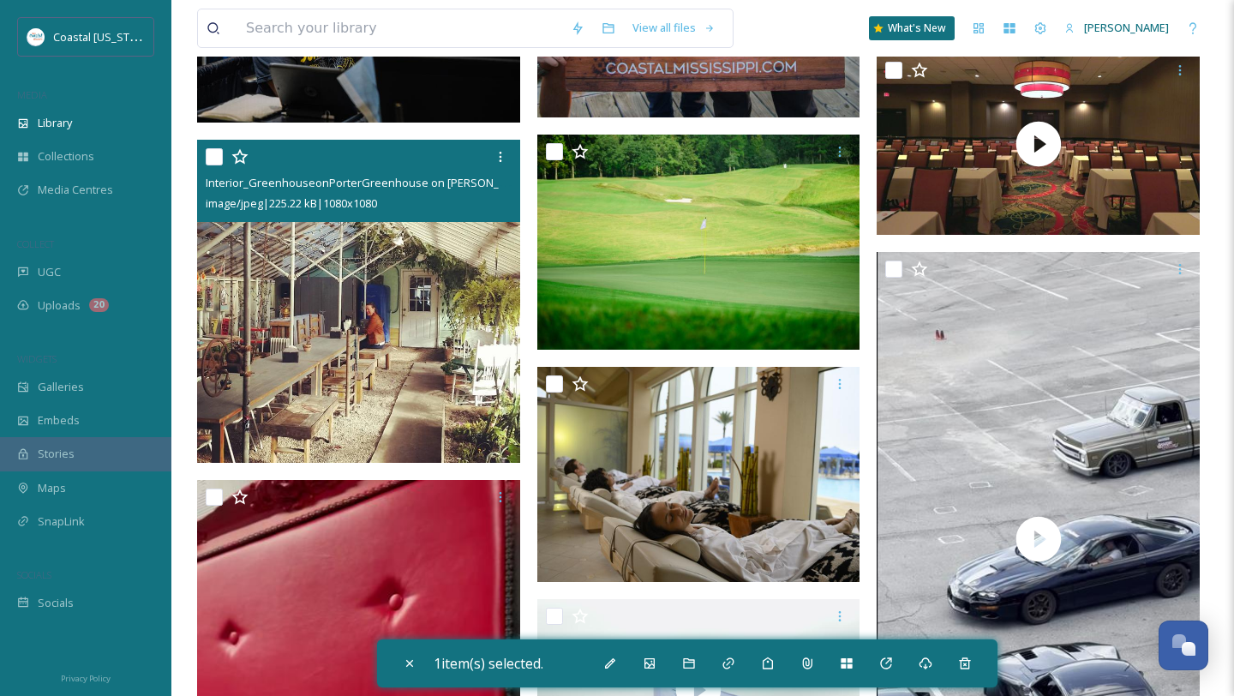
click at [213, 153] on input "checkbox" at bounding box center [214, 156] width 17 height 17
checkbox input "true"
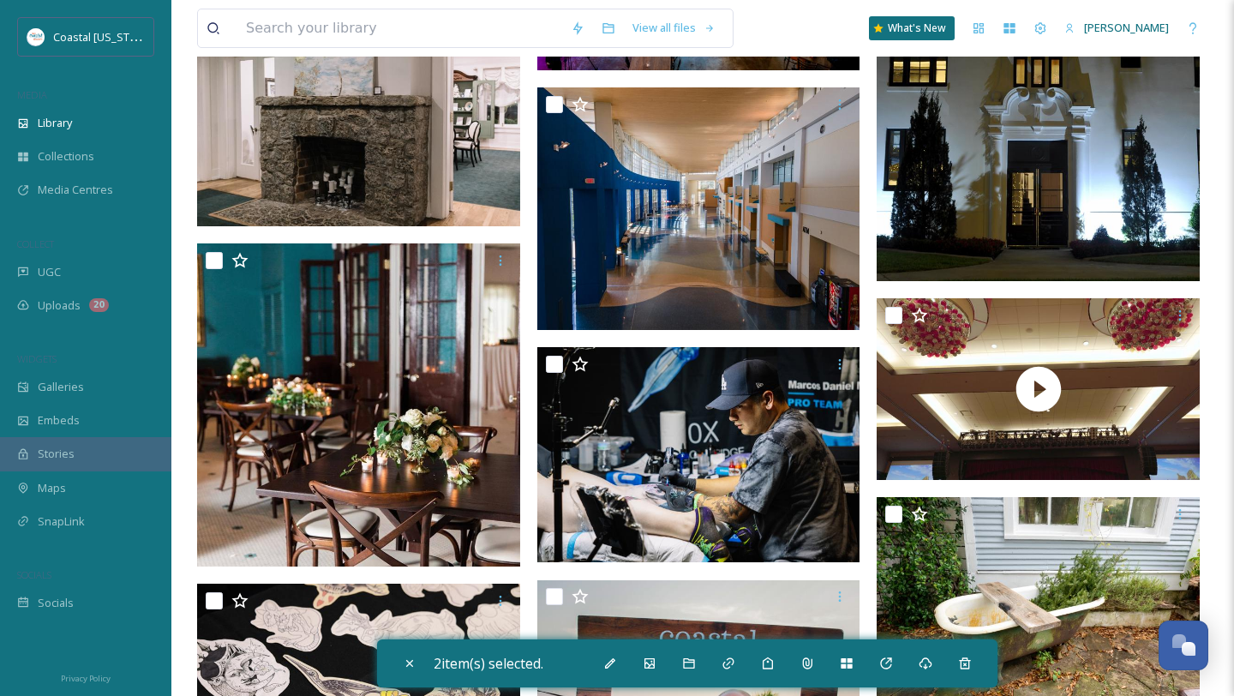
scroll to position [7330, 0]
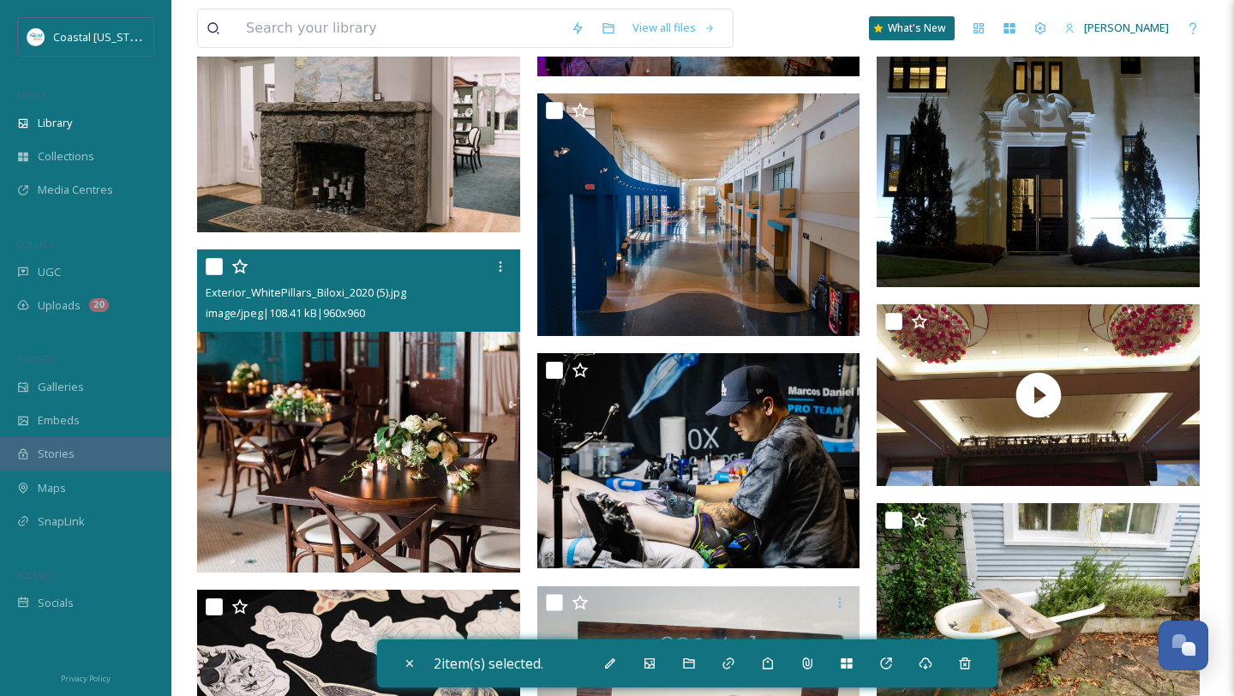
click at [214, 265] on input "checkbox" at bounding box center [214, 266] width 17 height 17
checkbox input "true"
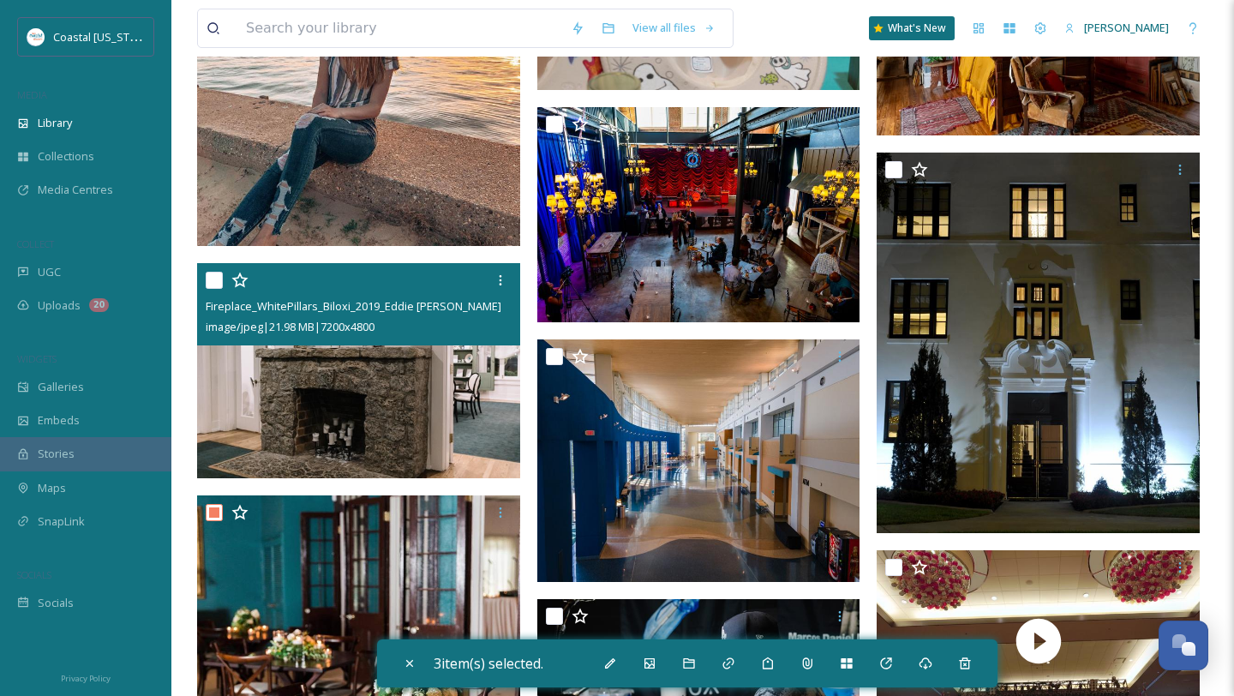
scroll to position [7081, 0]
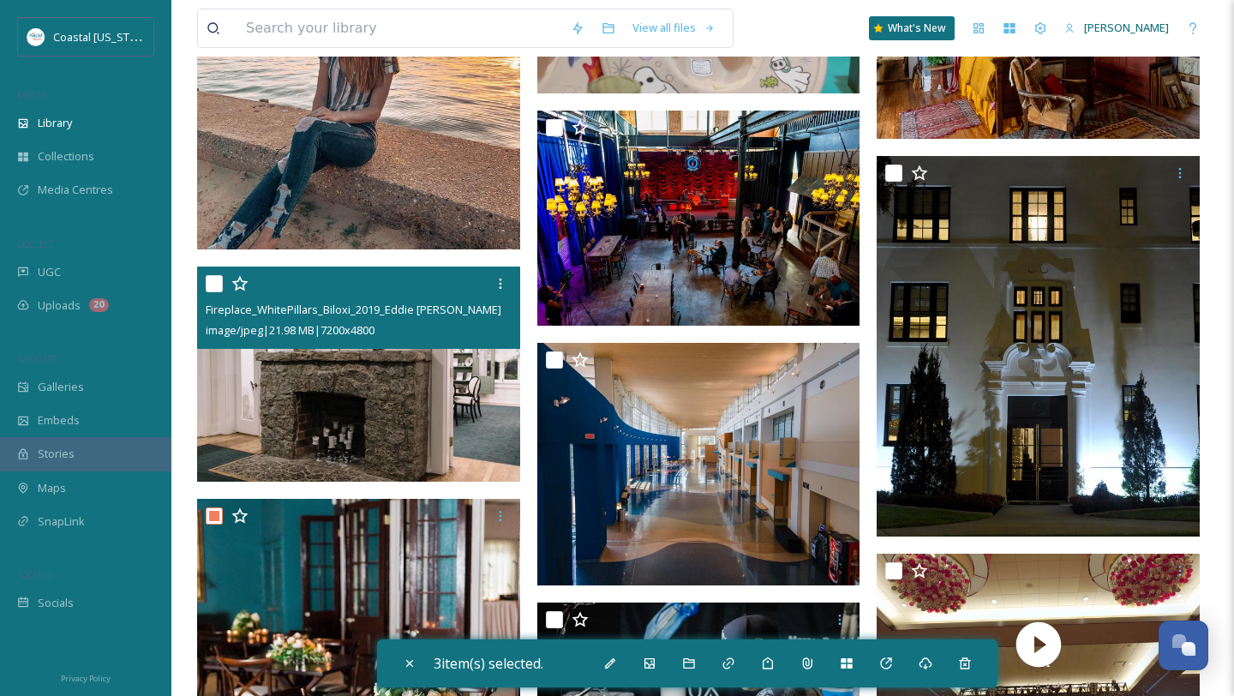
click at [213, 279] on input "checkbox" at bounding box center [214, 283] width 17 height 17
checkbox input "true"
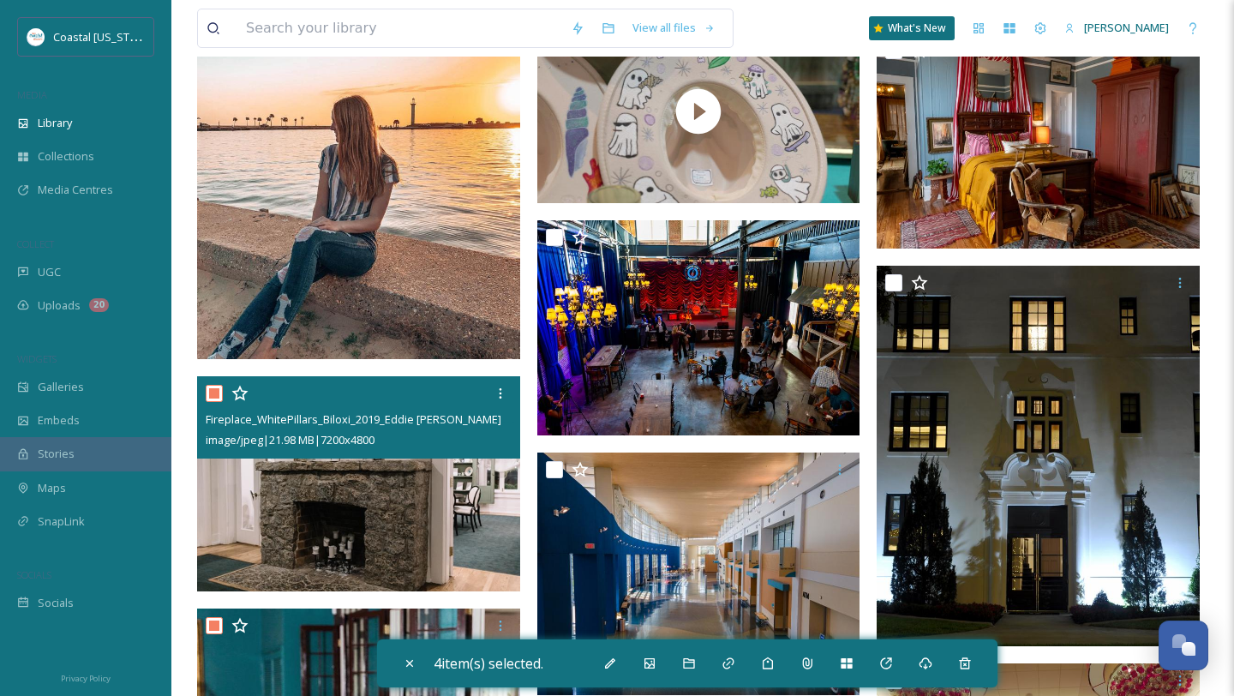
scroll to position [6953, 0]
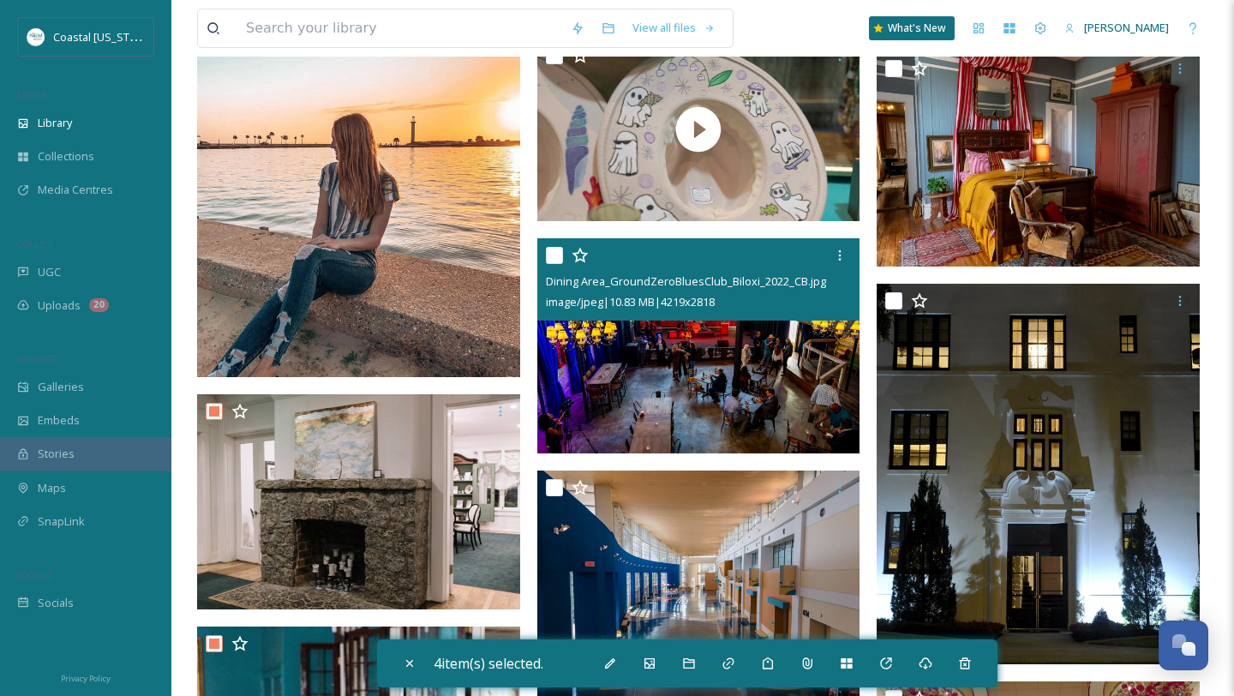
click at [541, 254] on div "Dining Area_GroundZeroBluesClub_Biloxi_2022_CB.jpg image/jpeg | 10.83 MB | 4219…" at bounding box center [698, 279] width 323 height 82
click at [549, 254] on input "checkbox" at bounding box center [554, 255] width 17 height 17
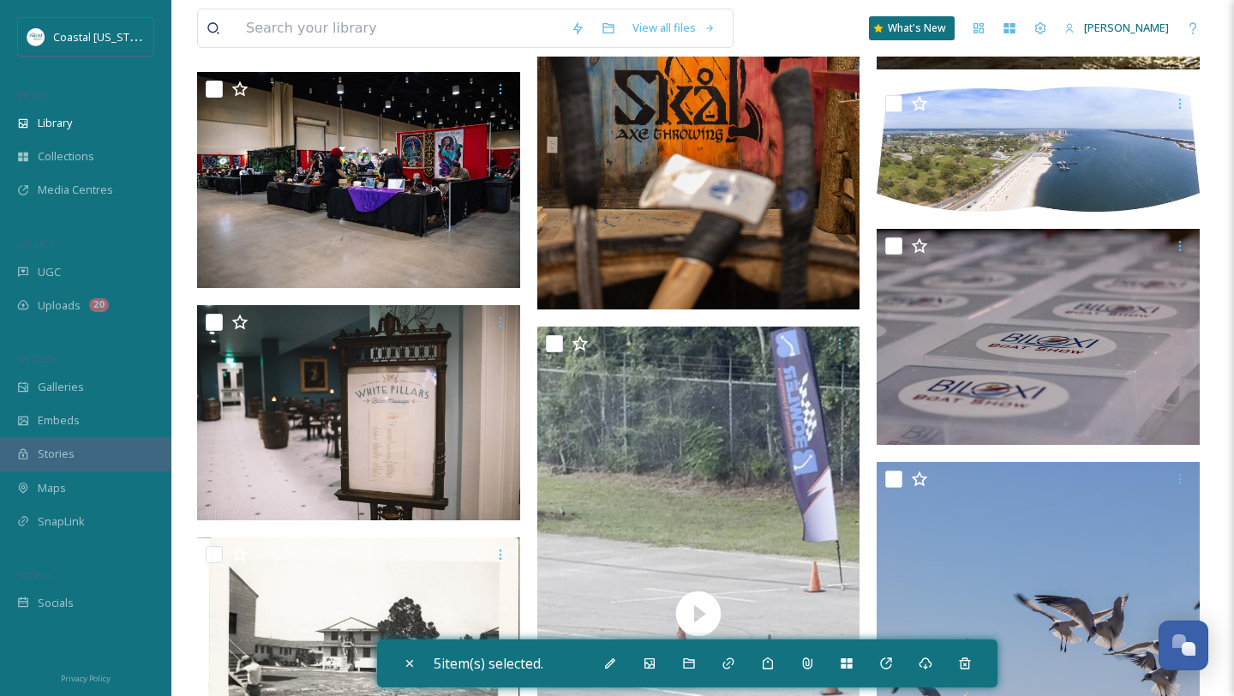
scroll to position [4303, 0]
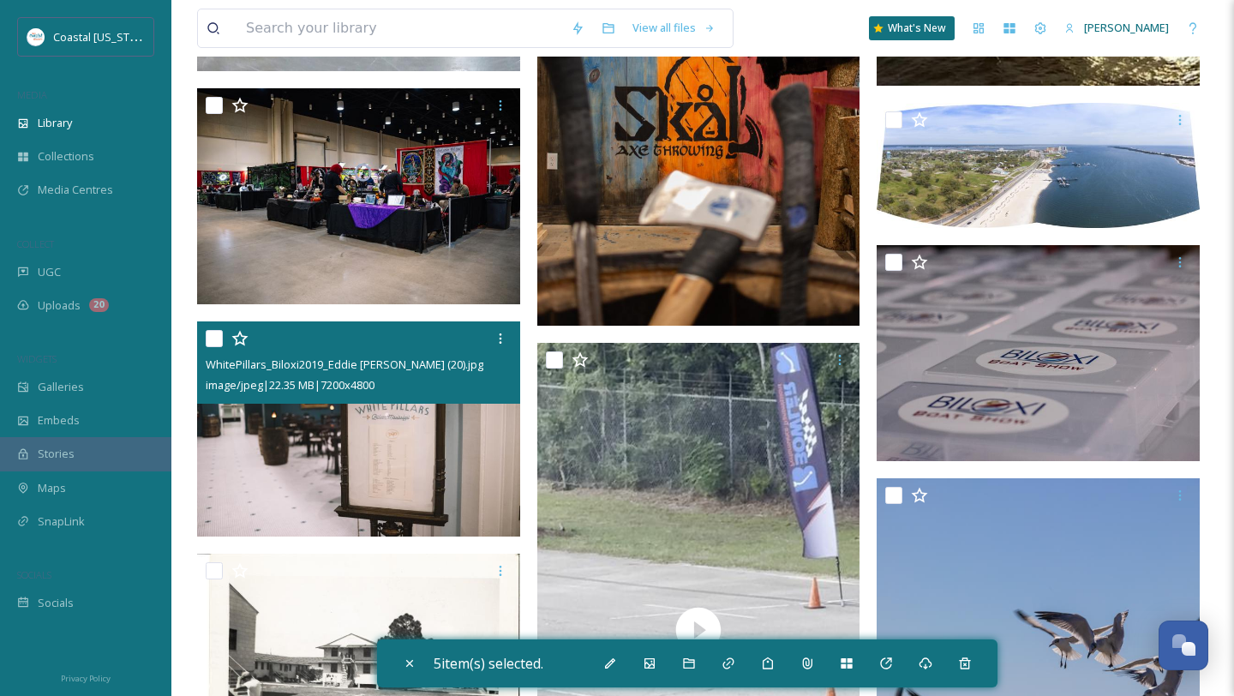
click at [207, 336] on input "checkbox" at bounding box center [214, 338] width 17 height 17
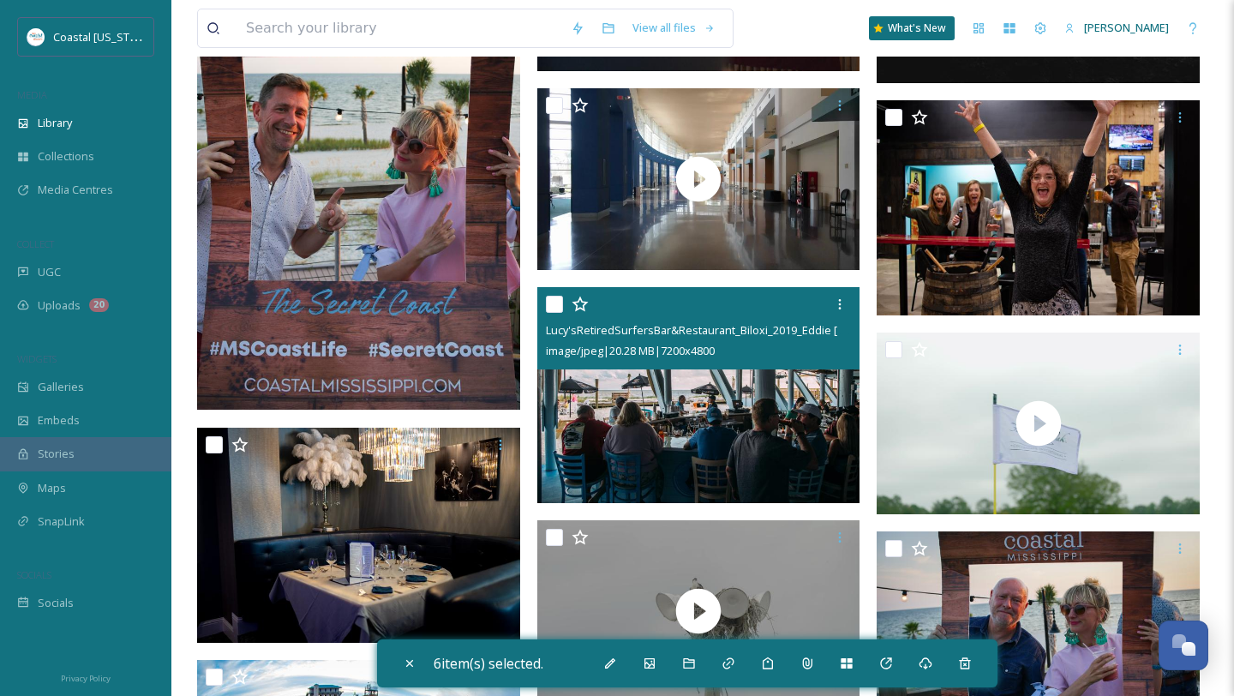
scroll to position [2958, 0]
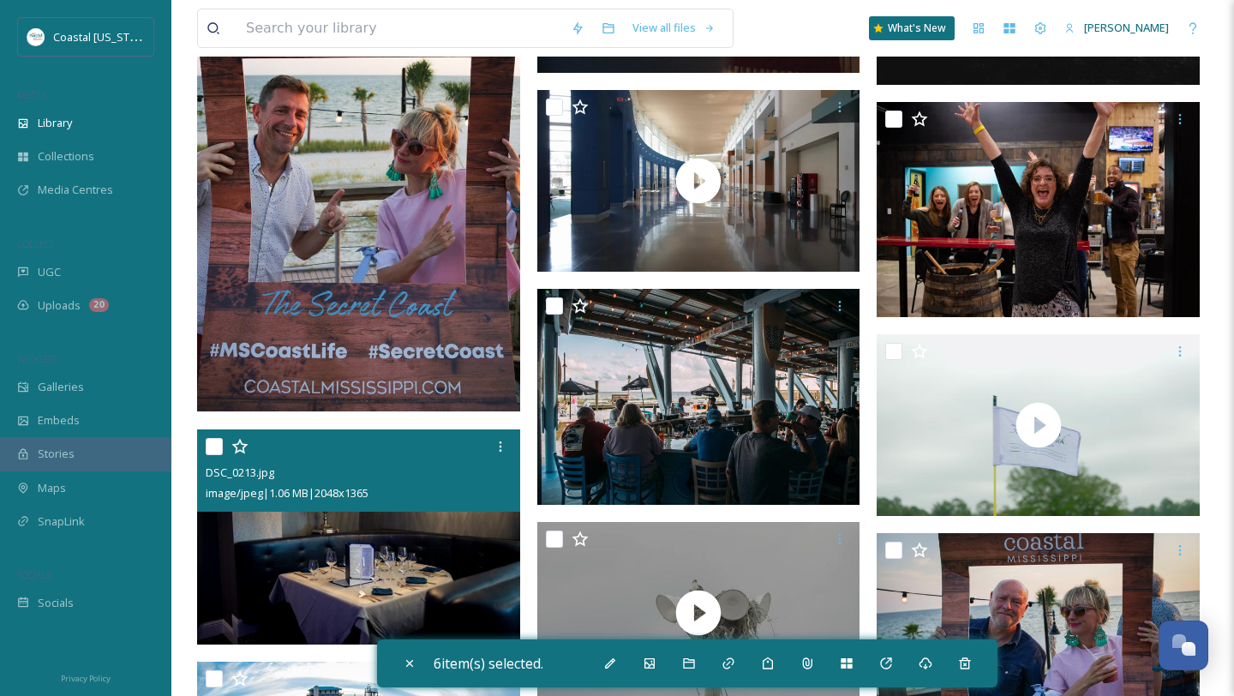
click at [211, 447] on input "checkbox" at bounding box center [214, 446] width 17 height 17
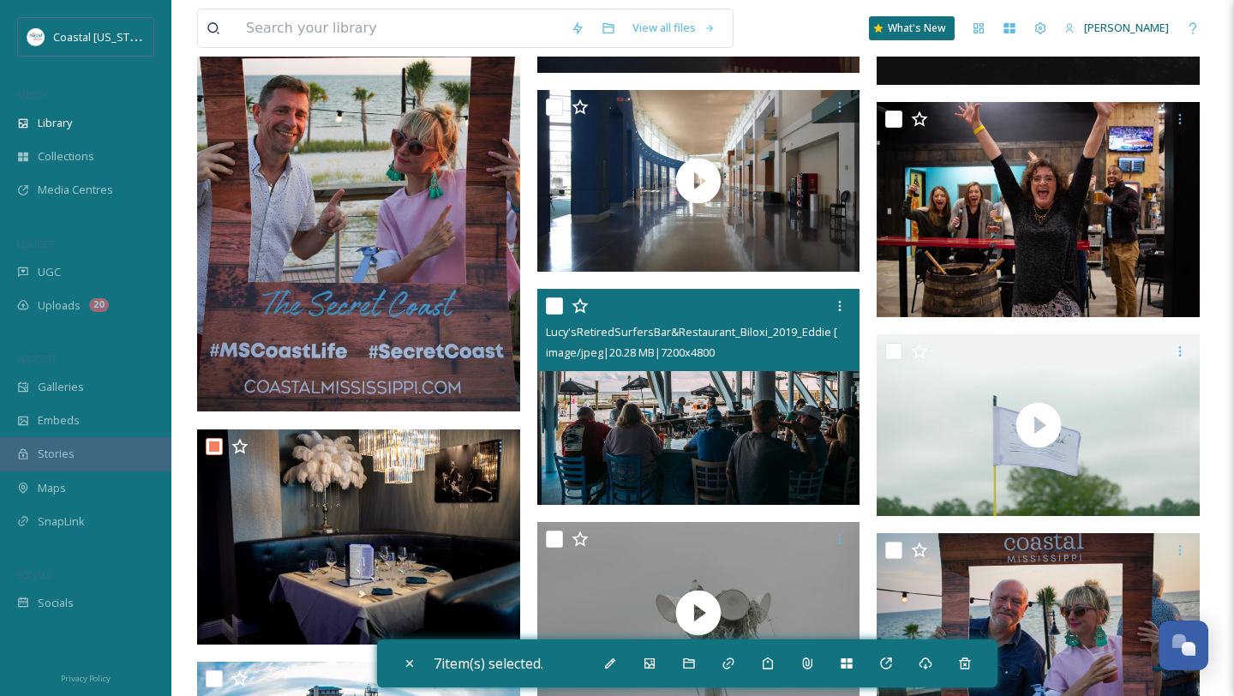
click at [555, 309] on input "checkbox" at bounding box center [554, 305] width 17 height 17
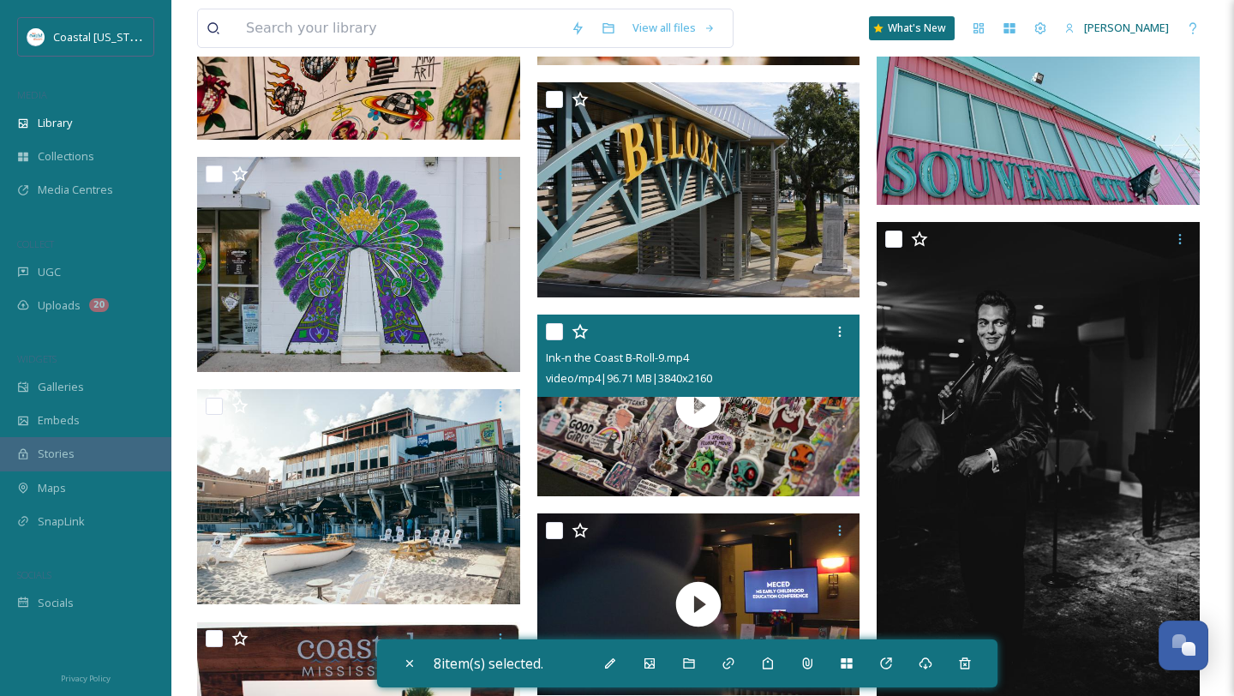
scroll to position [2318, 0]
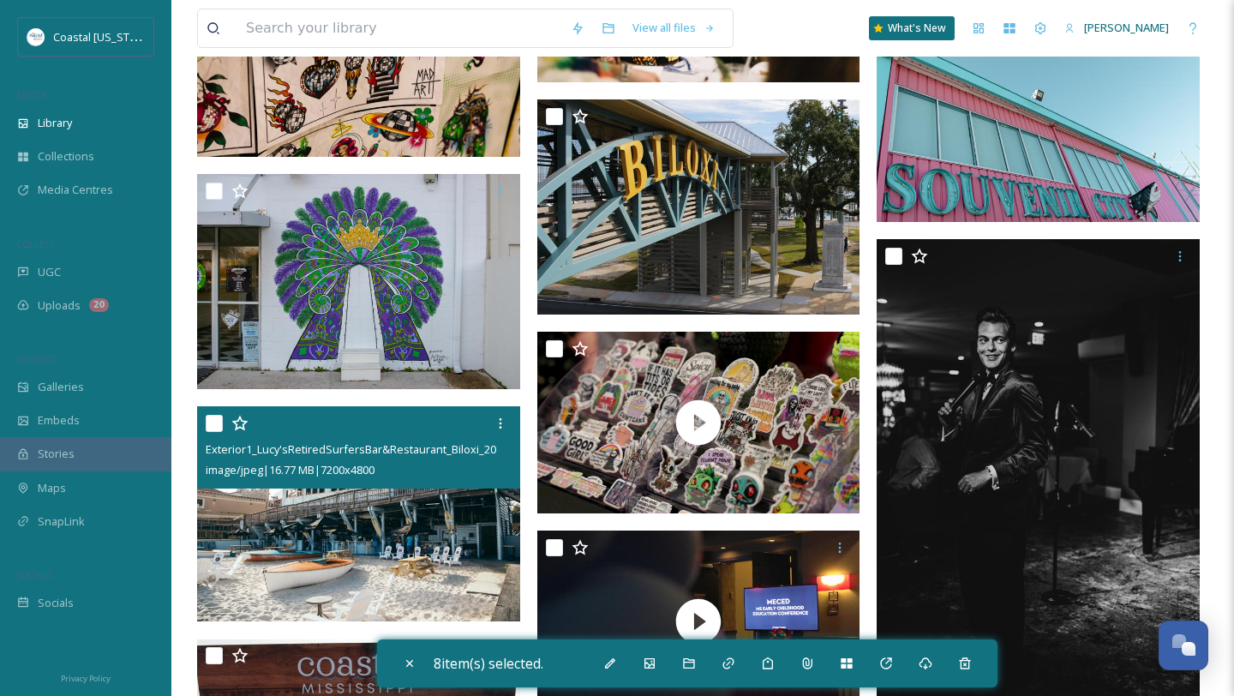
click at [212, 421] on input "checkbox" at bounding box center [214, 423] width 17 height 17
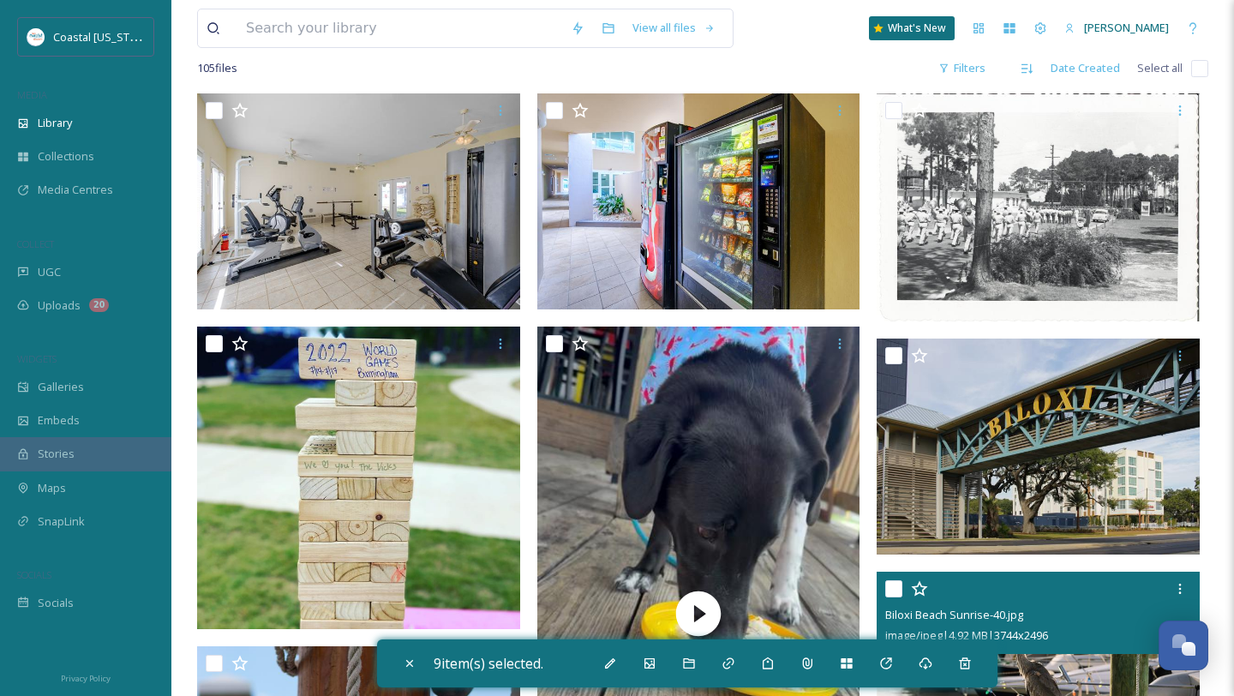
scroll to position [32, 0]
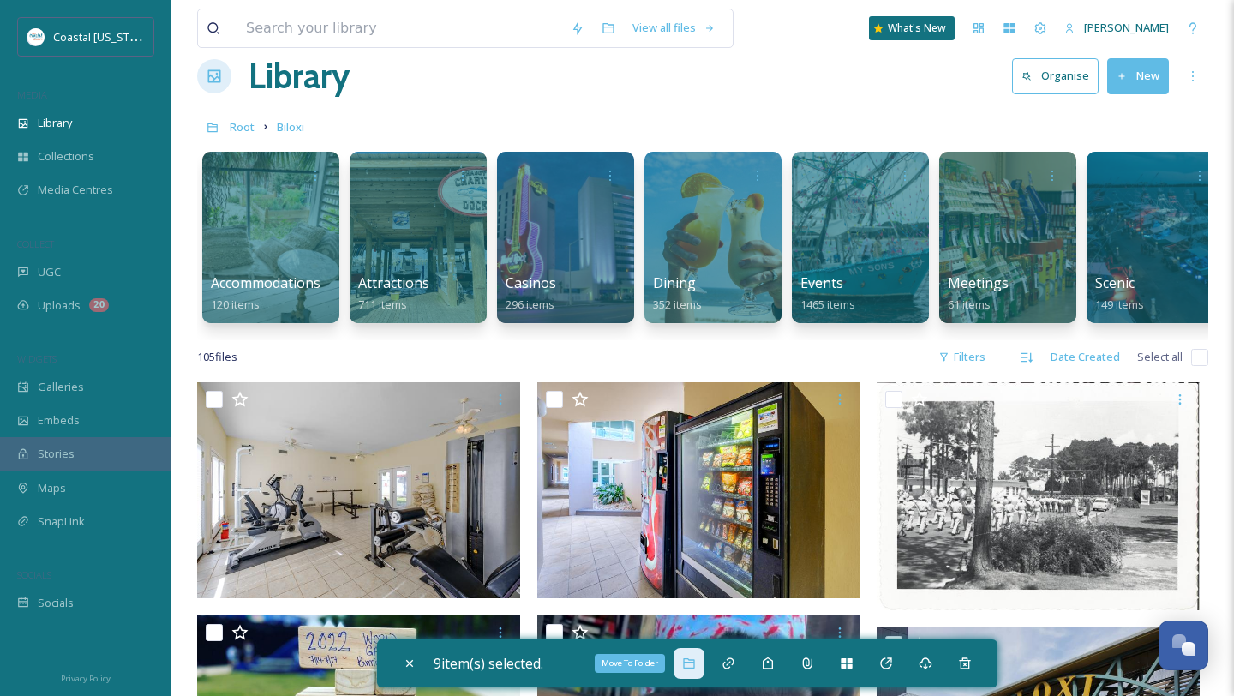
click at [695, 676] on div "Move To Folder" at bounding box center [689, 663] width 31 height 31
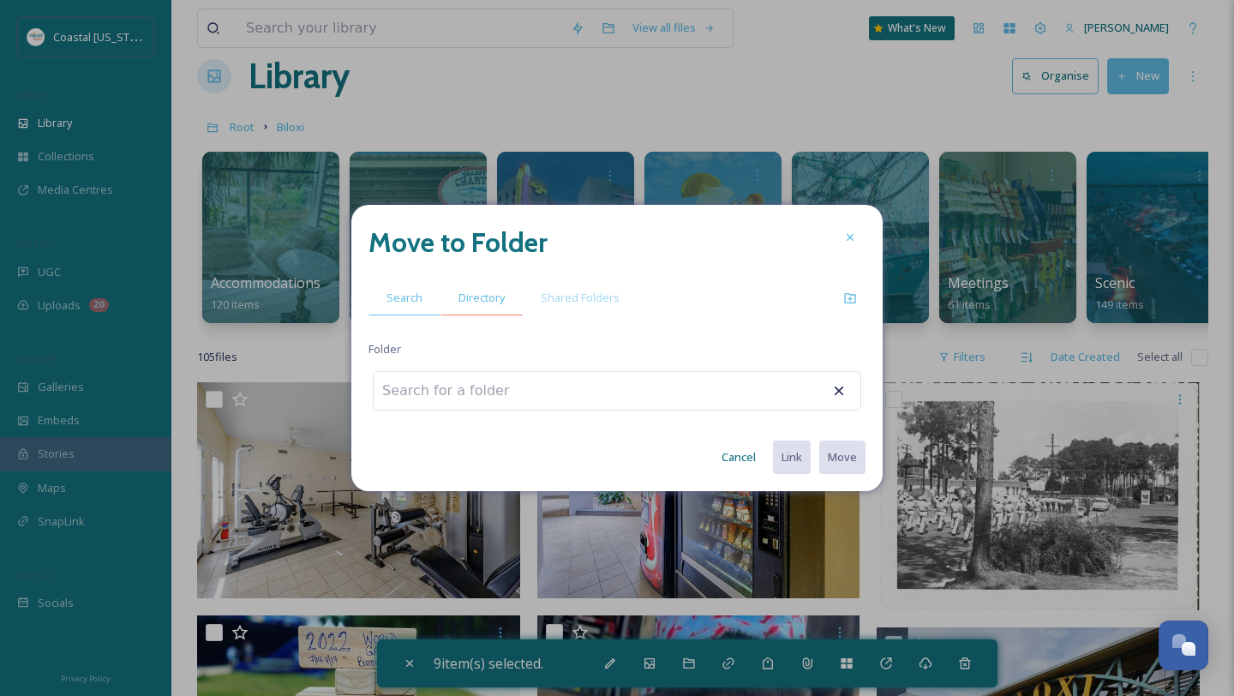
click at [487, 304] on span "Directory" at bounding box center [482, 298] width 46 height 16
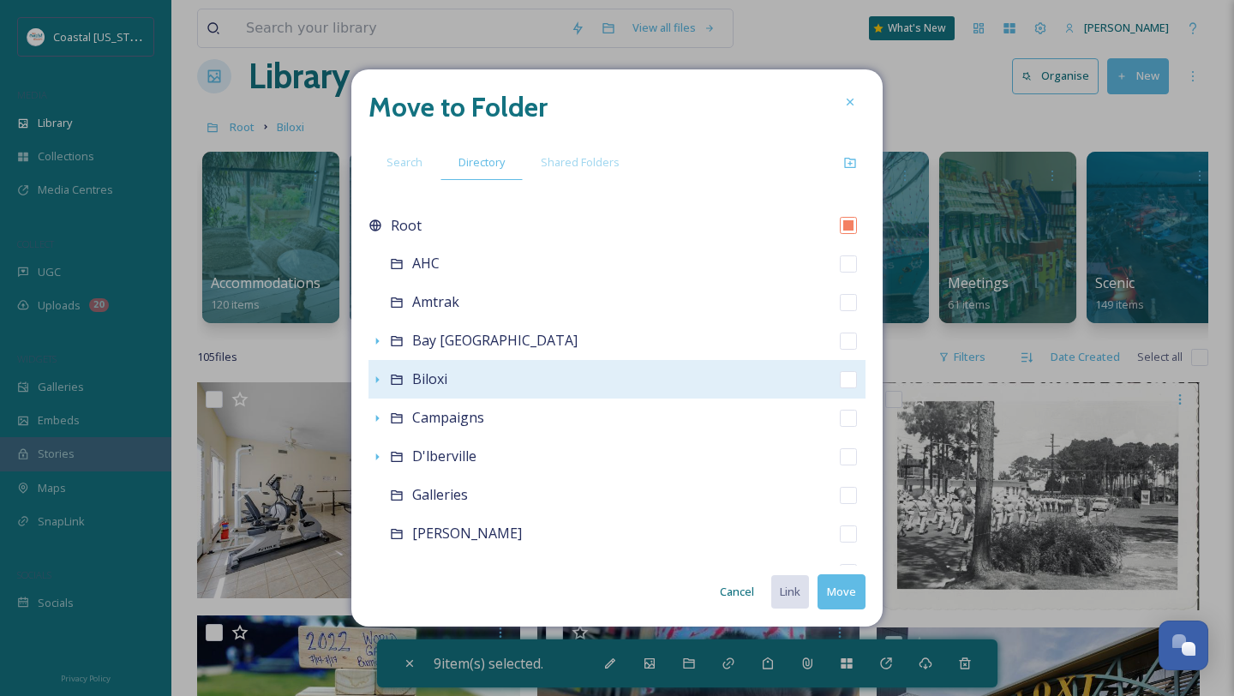
click at [457, 381] on div "Biloxi" at bounding box center [617, 379] width 497 height 39
click at [417, 381] on span "Biloxi" at bounding box center [429, 378] width 35 height 19
click at [400, 381] on icon at bounding box center [397, 380] width 14 height 14
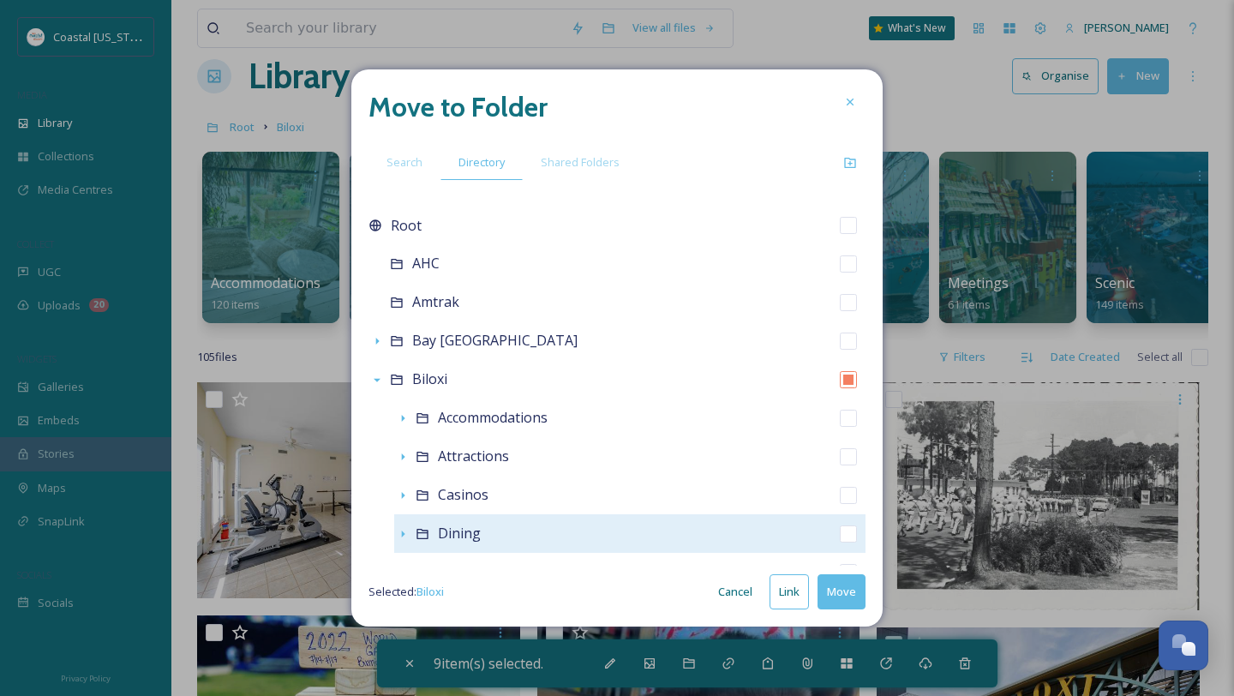
scroll to position [25, 0]
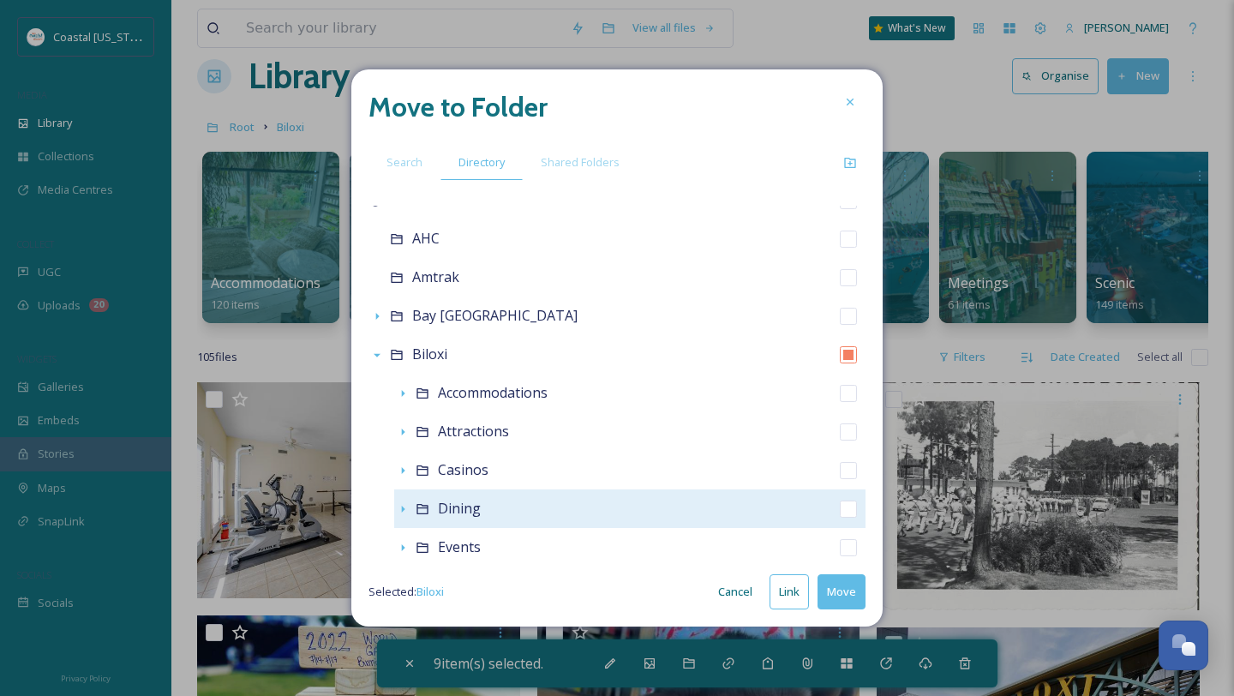
click at [462, 515] on span "Dining" at bounding box center [459, 508] width 43 height 19
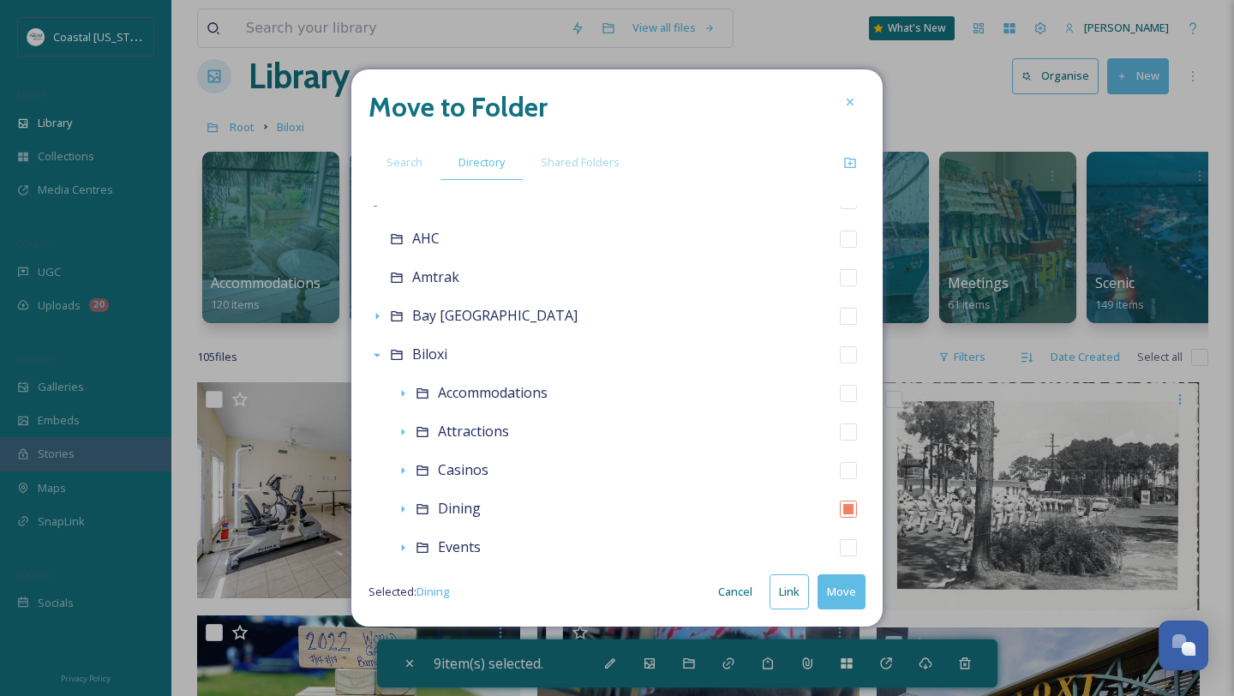
click at [839, 595] on button "Move" at bounding box center [842, 591] width 48 height 35
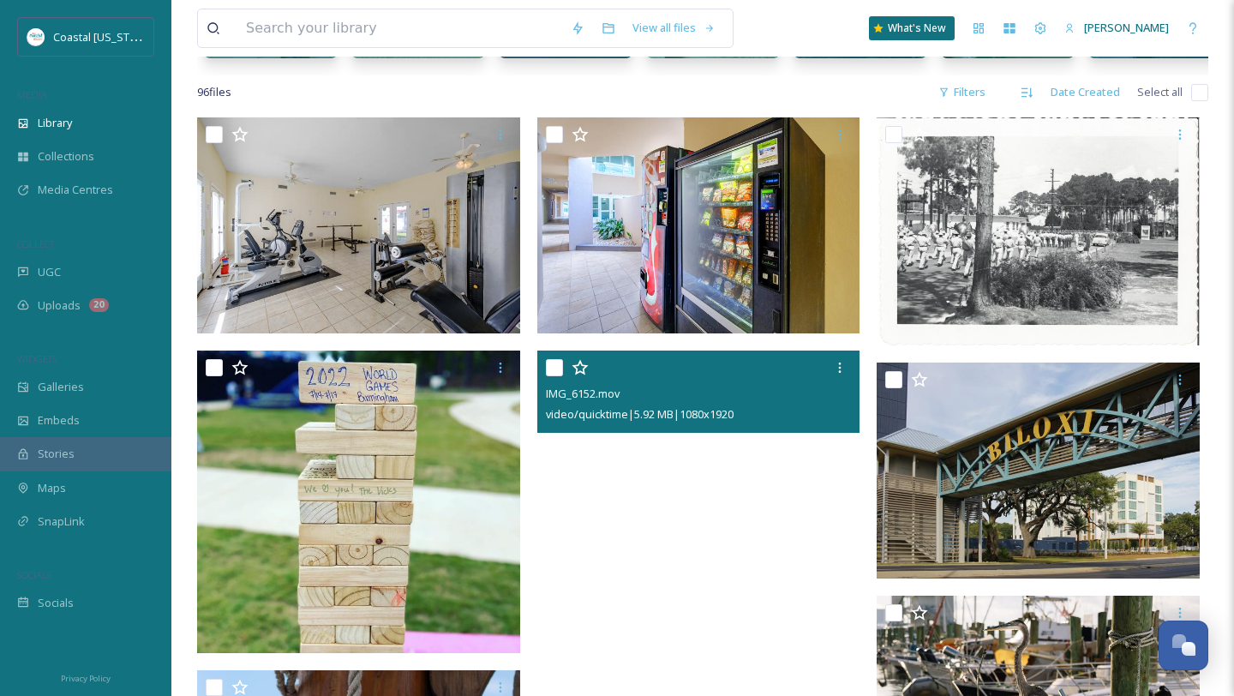
scroll to position [296, 0]
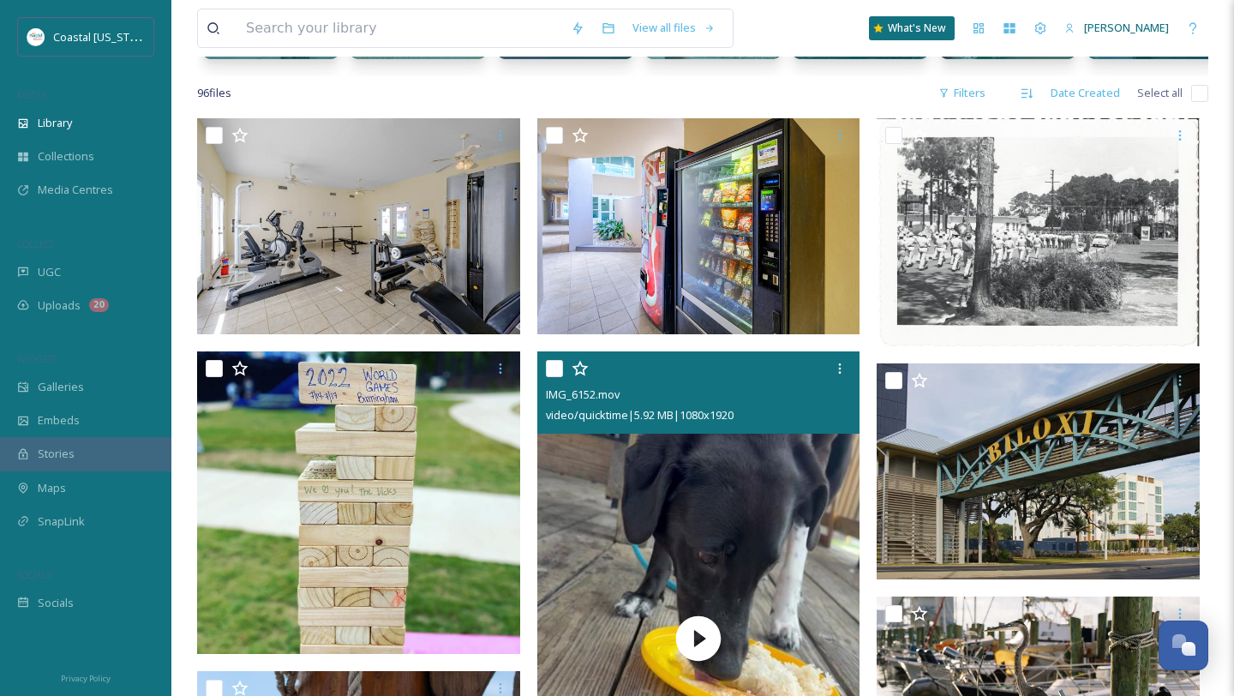
click at [554, 360] on input "checkbox" at bounding box center [554, 368] width 17 height 17
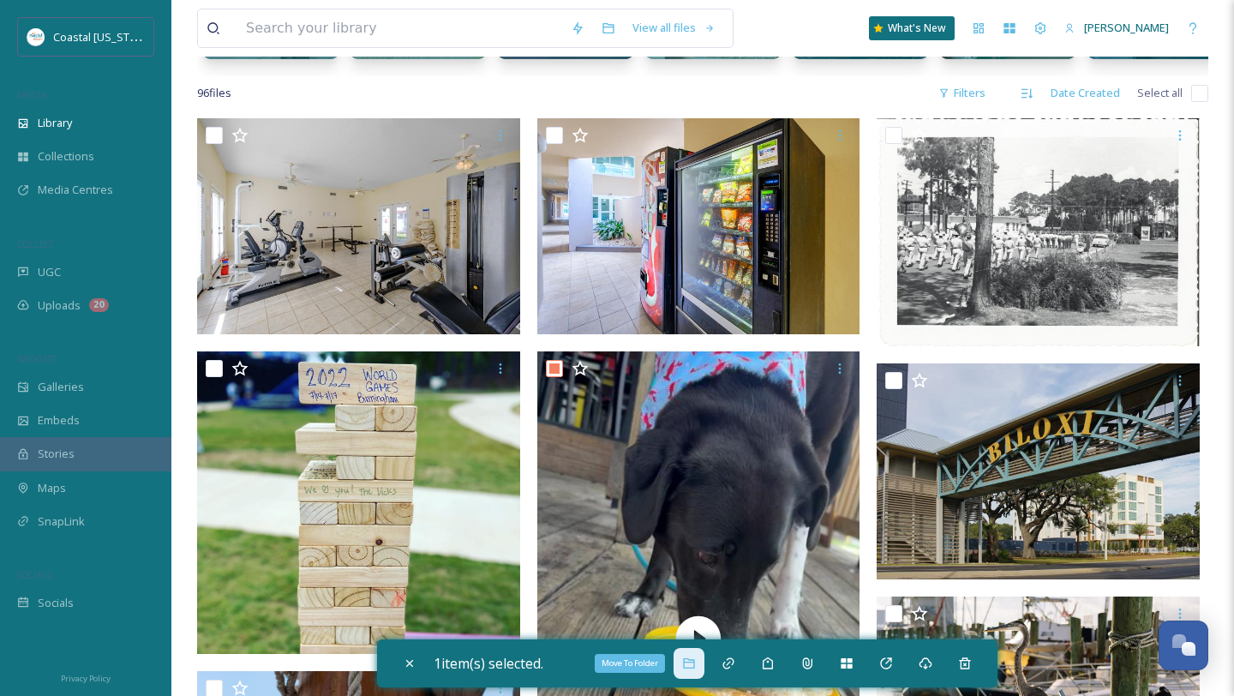
click at [691, 659] on icon at bounding box center [688, 663] width 11 height 10
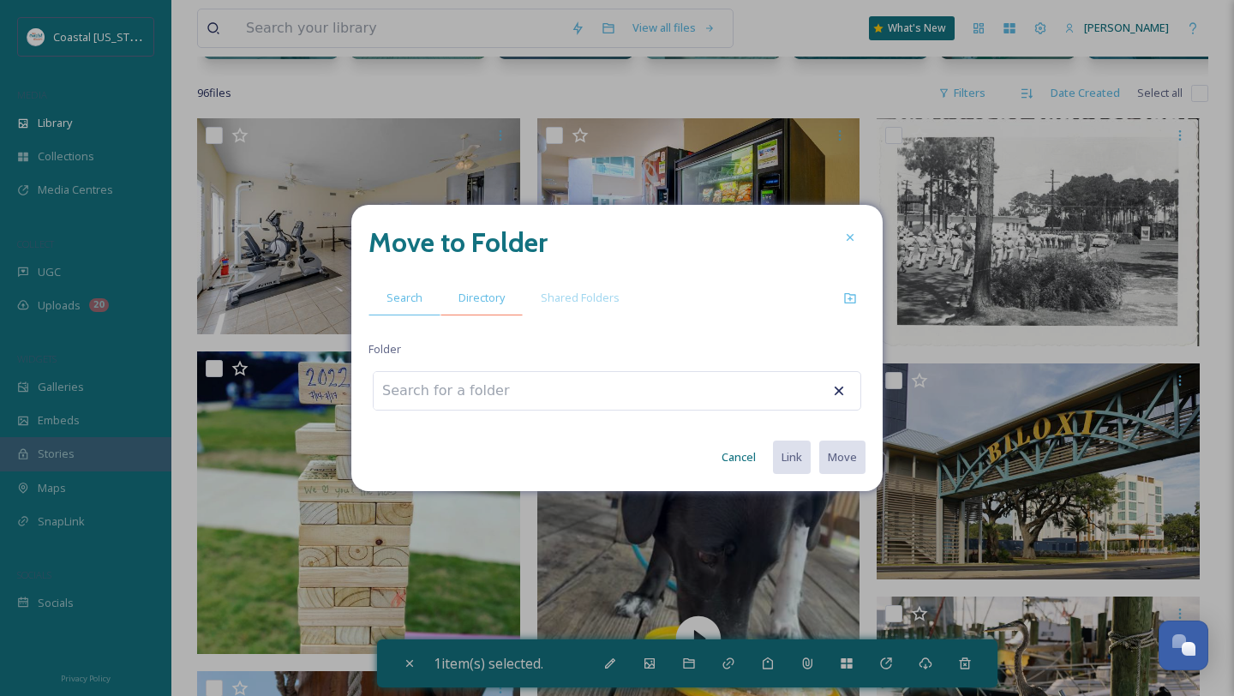
click at [498, 296] on span "Directory" at bounding box center [482, 298] width 46 height 16
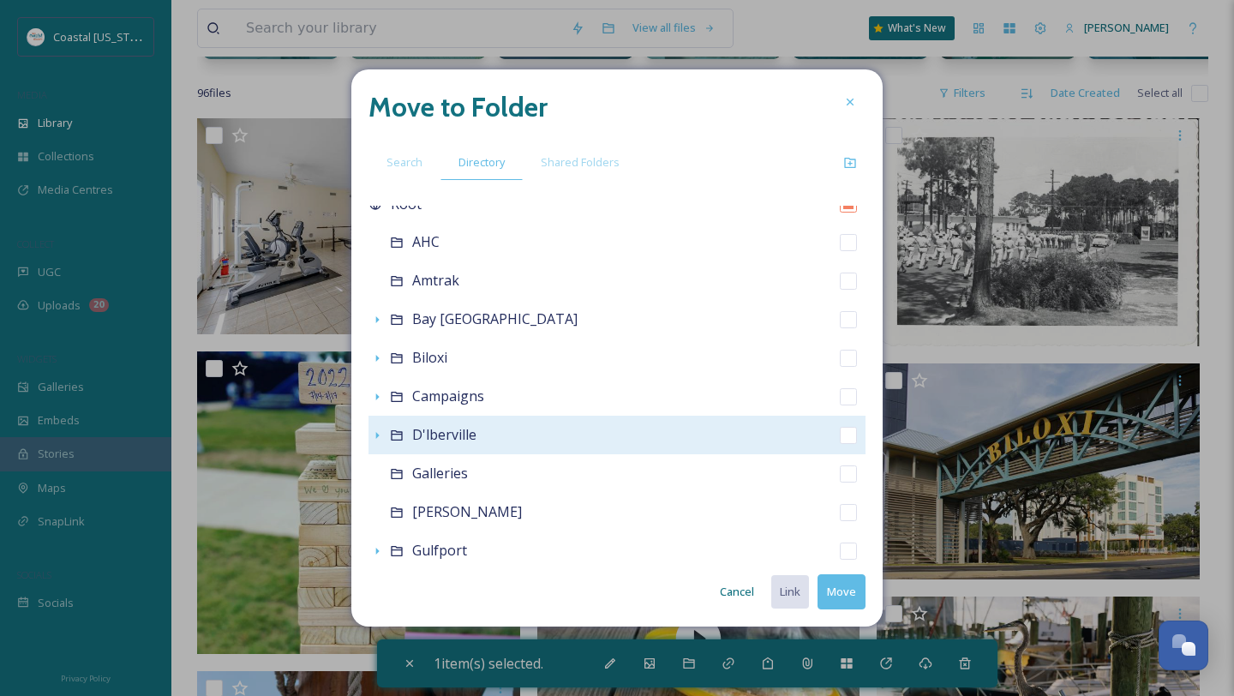
scroll to position [25, 0]
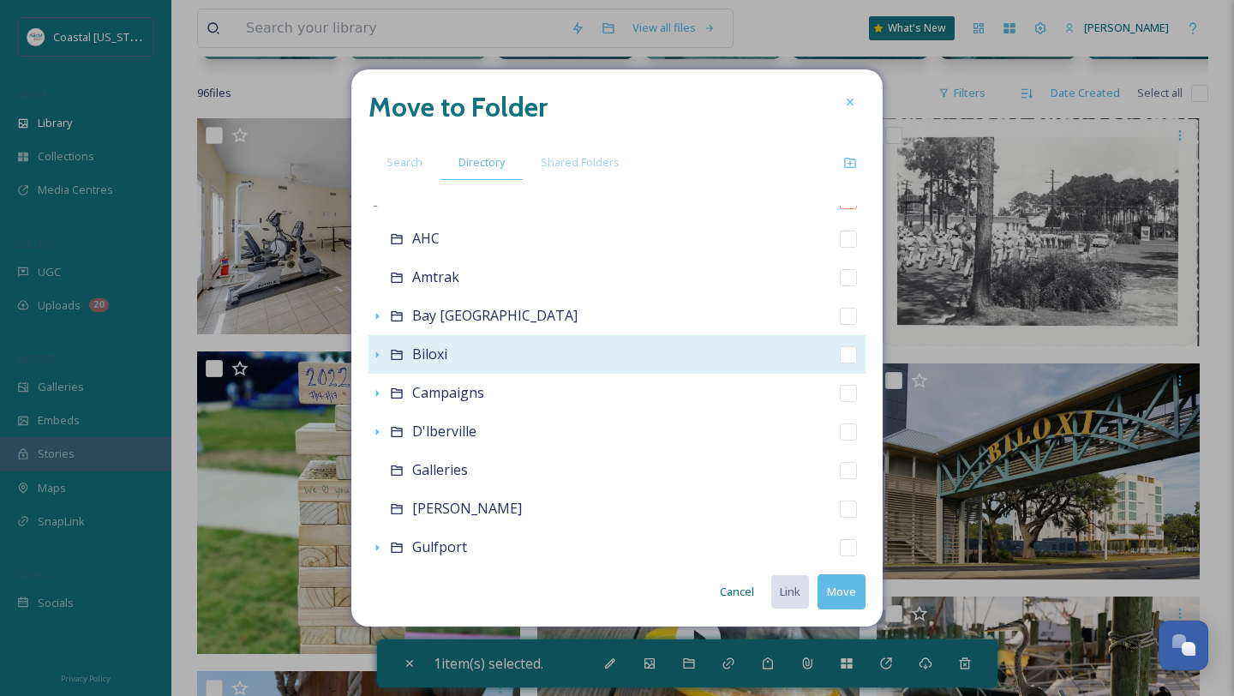
click at [433, 352] on span "Biloxi" at bounding box center [429, 354] width 35 height 19
click at [395, 350] on icon at bounding box center [396, 355] width 11 height 10
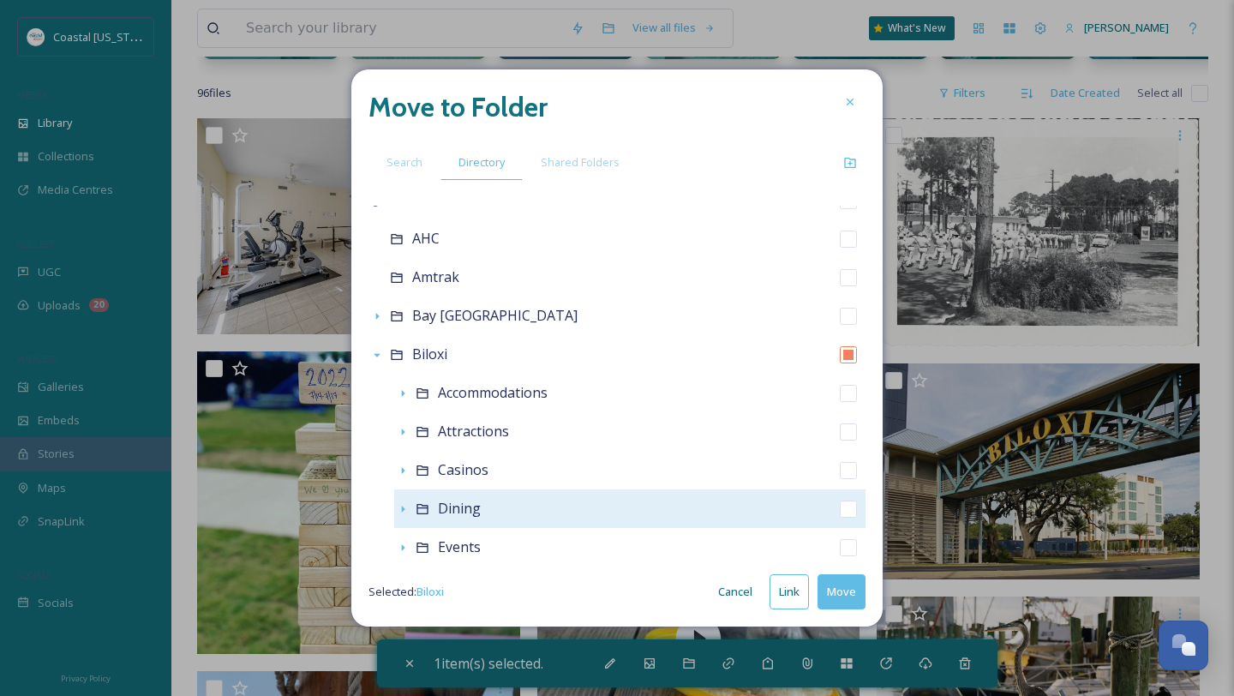
click at [474, 513] on span "Dining" at bounding box center [459, 508] width 43 height 19
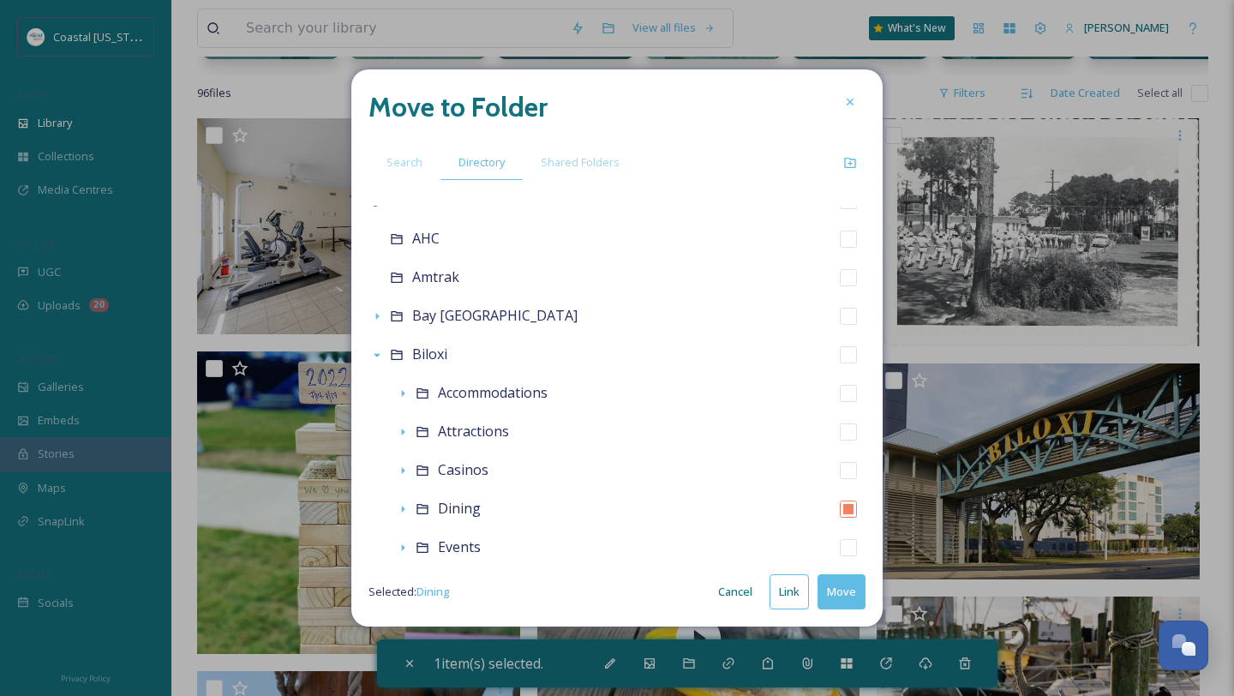
click at [844, 600] on button "Move" at bounding box center [842, 591] width 48 height 35
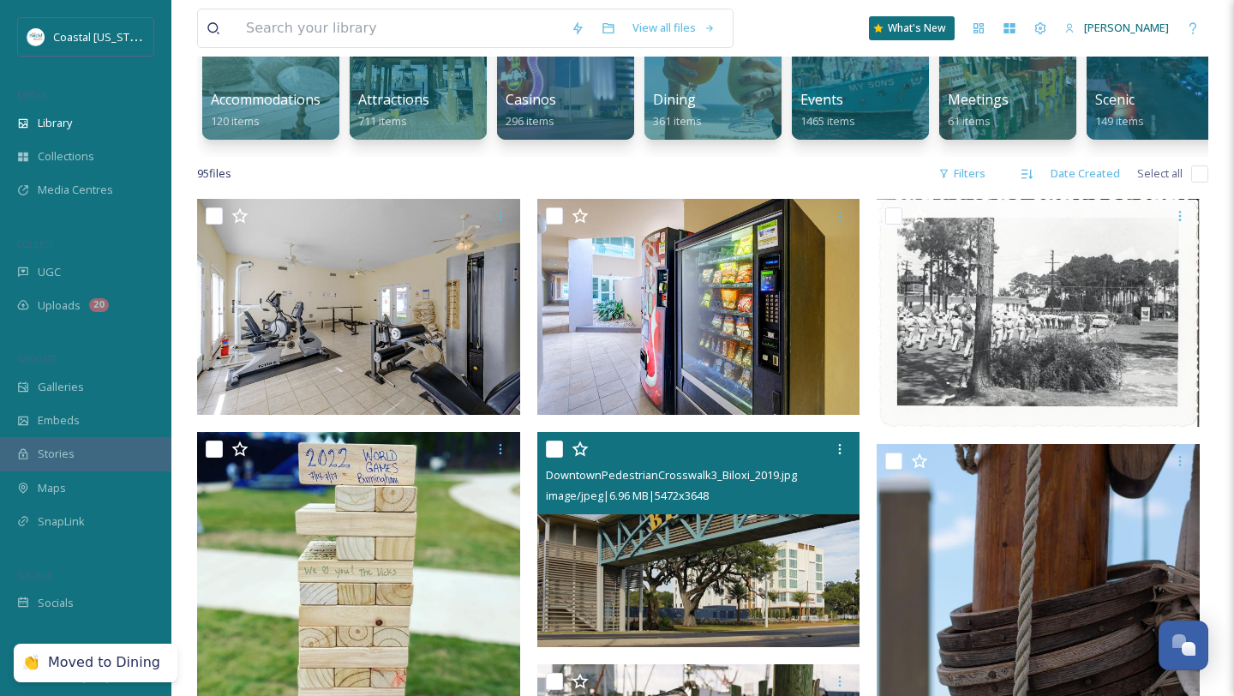
scroll to position [201, 0]
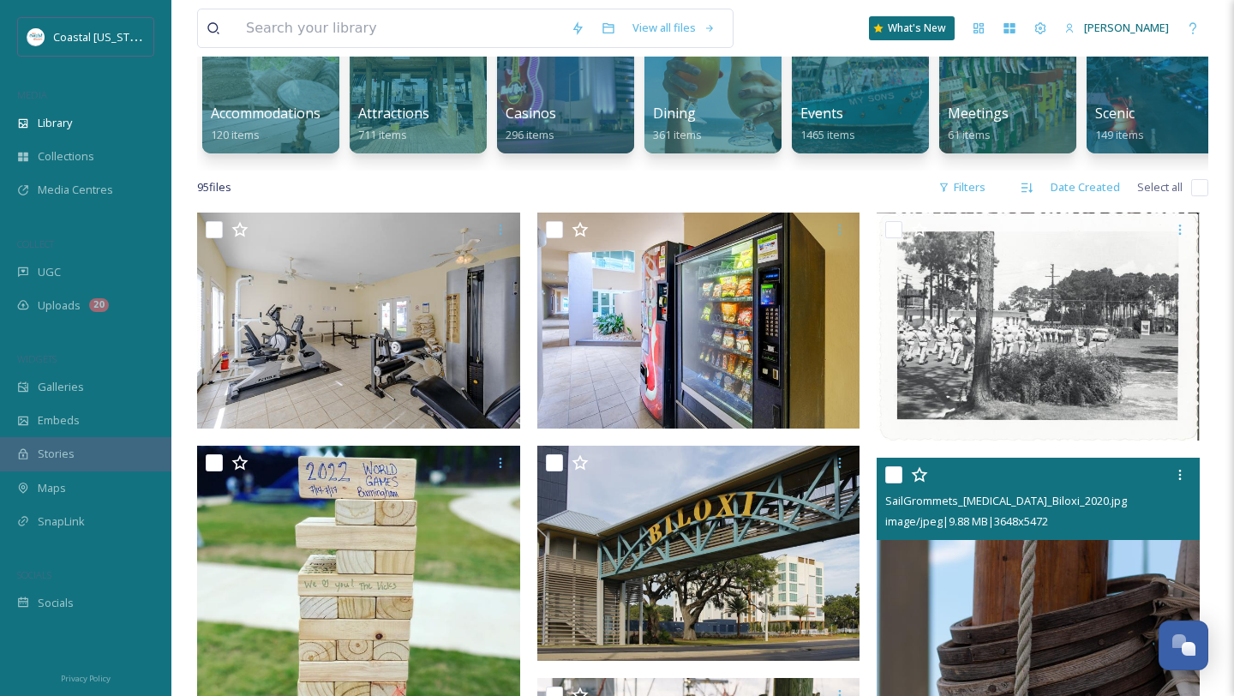
click at [894, 470] on input "checkbox" at bounding box center [894, 474] width 17 height 17
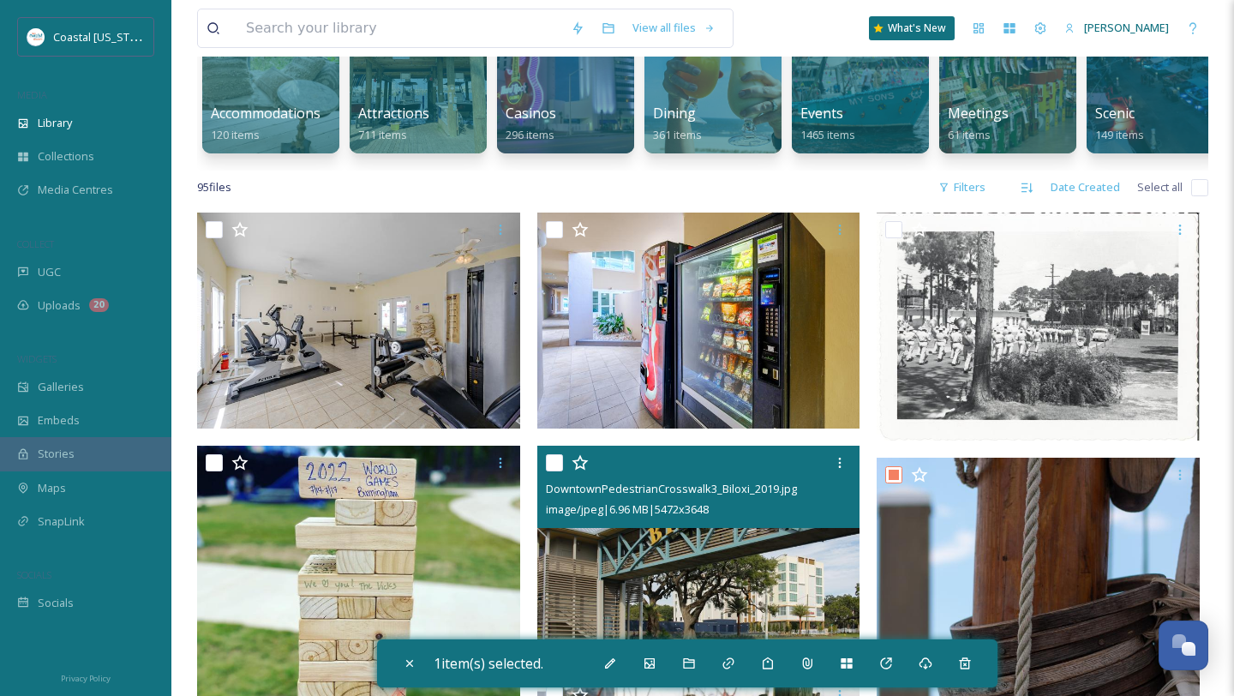
click at [557, 454] on input "checkbox" at bounding box center [554, 462] width 17 height 17
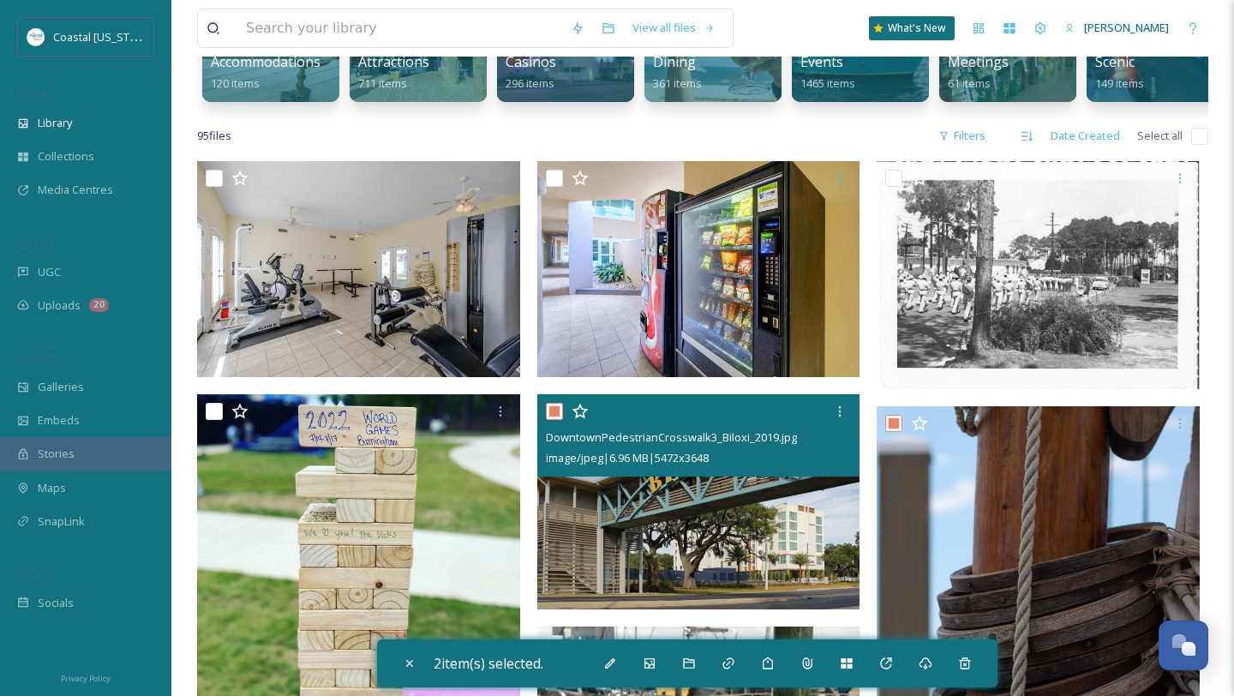
scroll to position [257, 0]
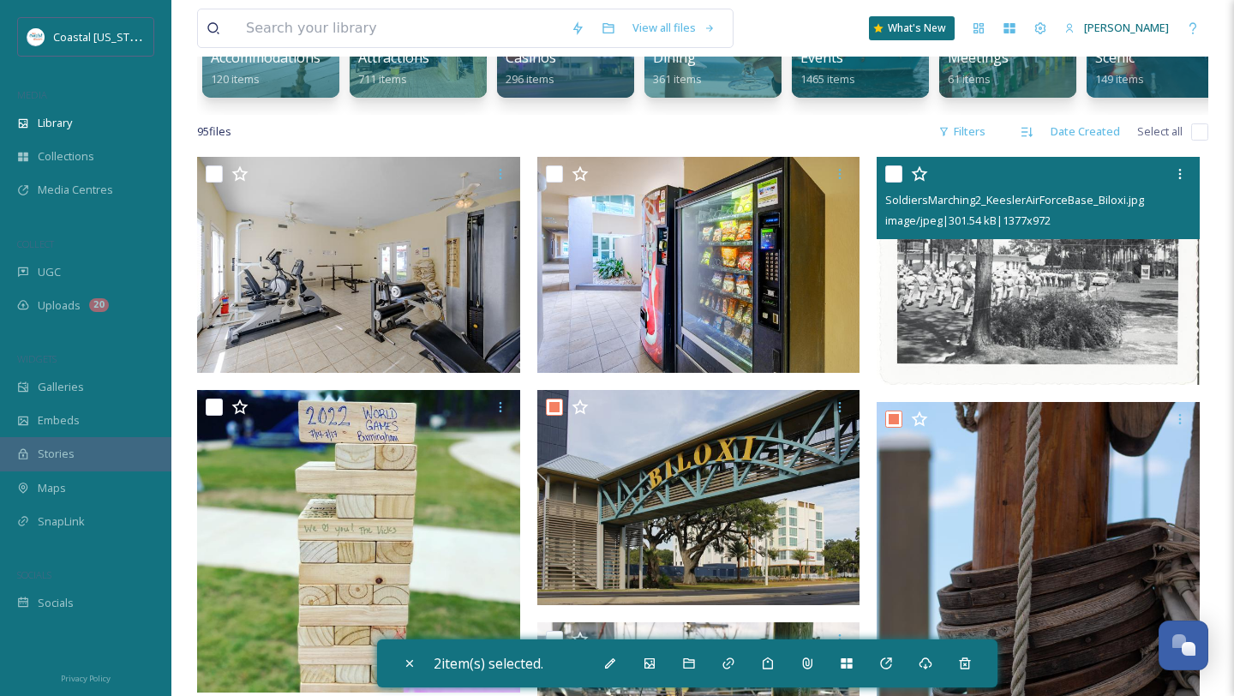
click at [893, 174] on input "checkbox" at bounding box center [894, 173] width 17 height 17
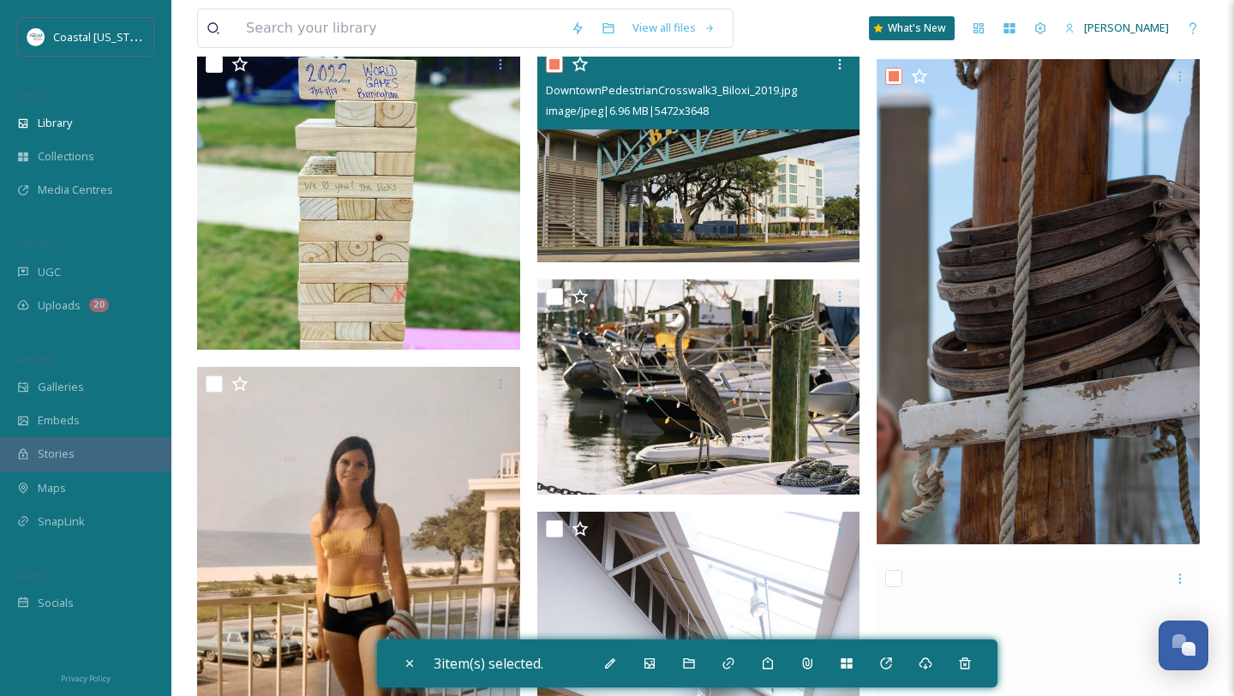
scroll to position [615, 0]
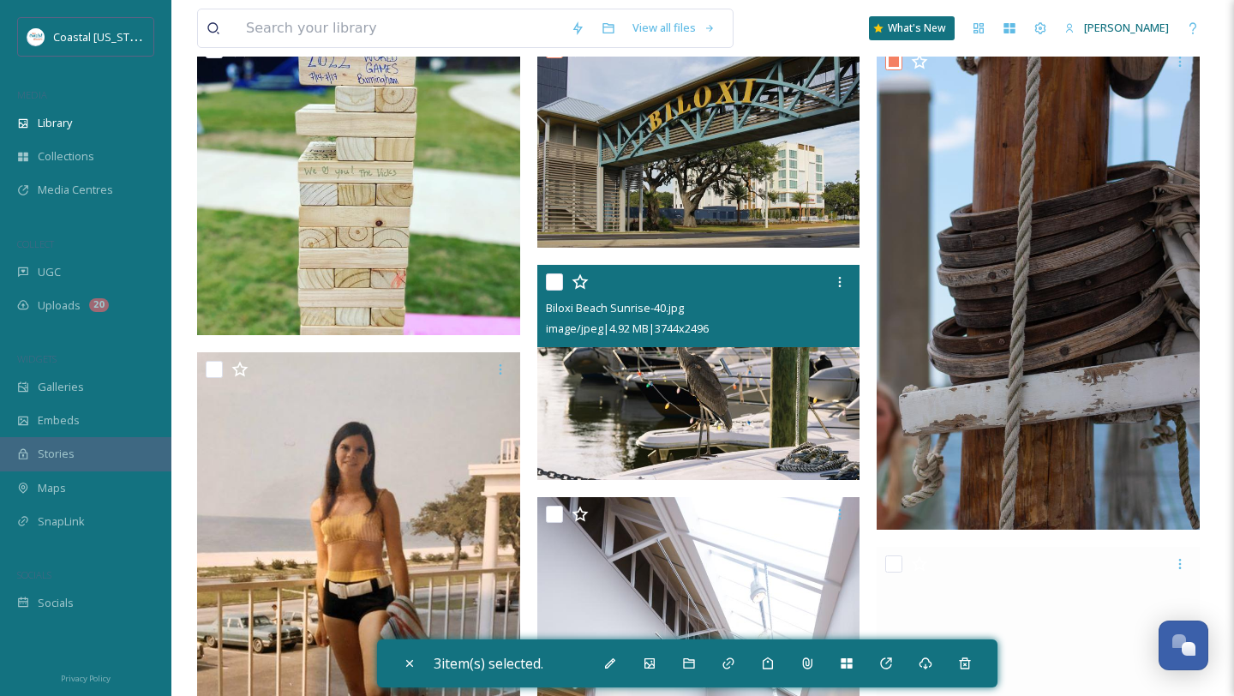
click at [553, 272] on div at bounding box center [701, 282] width 310 height 31
click at [555, 278] on input "checkbox" at bounding box center [554, 281] width 17 height 17
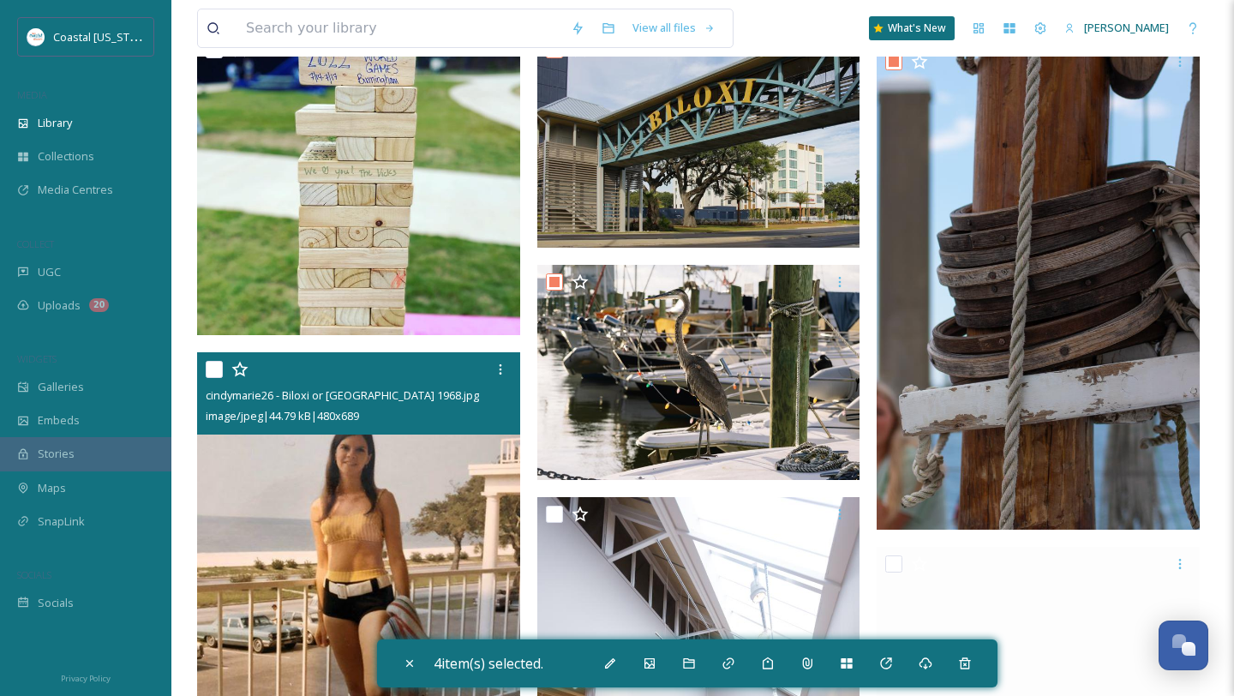
click at [220, 374] on input "checkbox" at bounding box center [214, 369] width 17 height 17
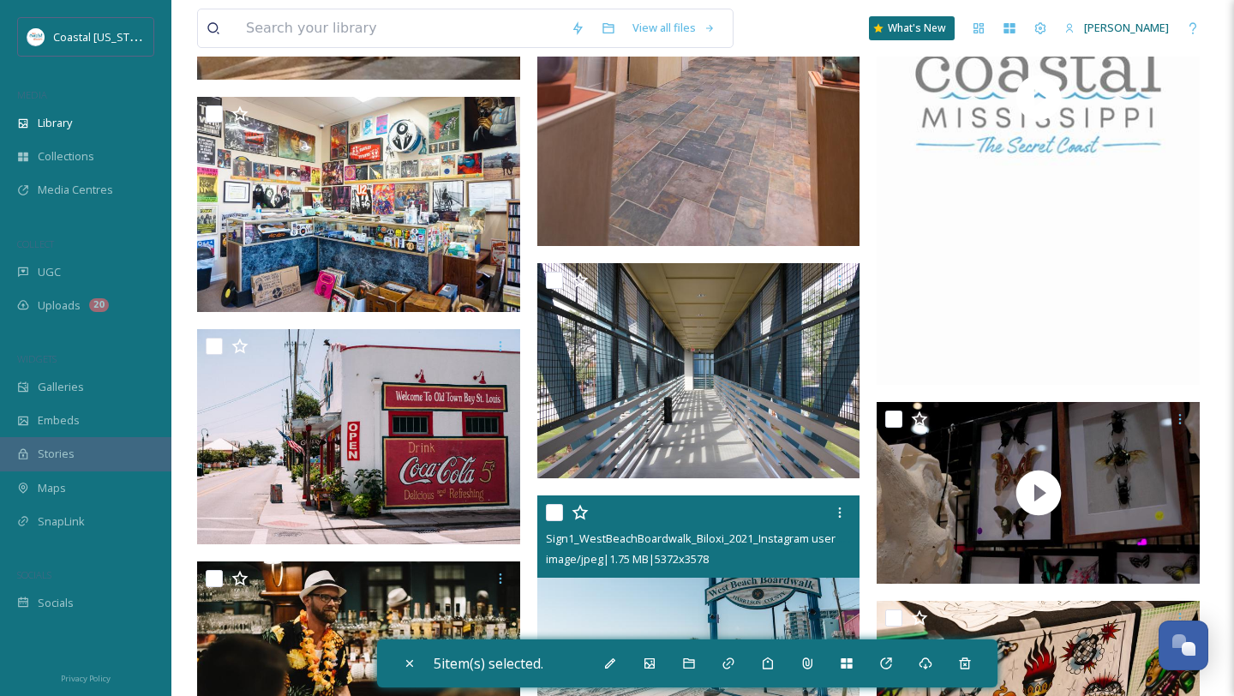
scroll to position [1333, 0]
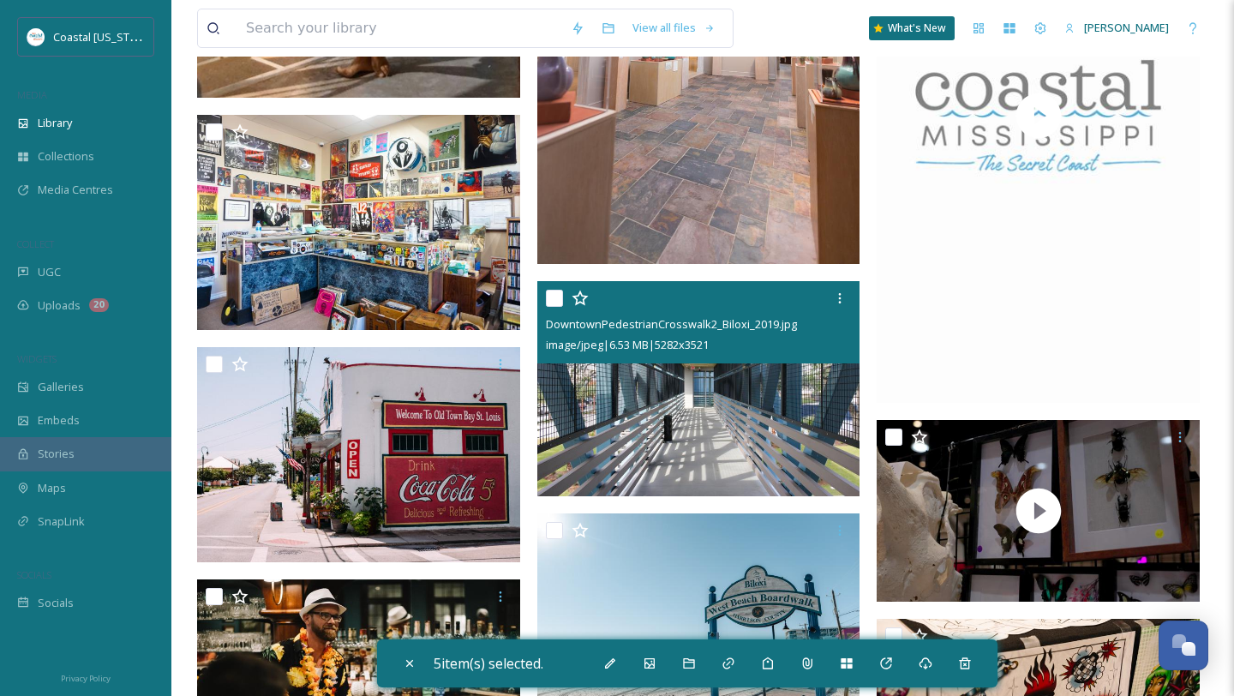
click at [556, 298] on input "checkbox" at bounding box center [554, 298] width 17 height 17
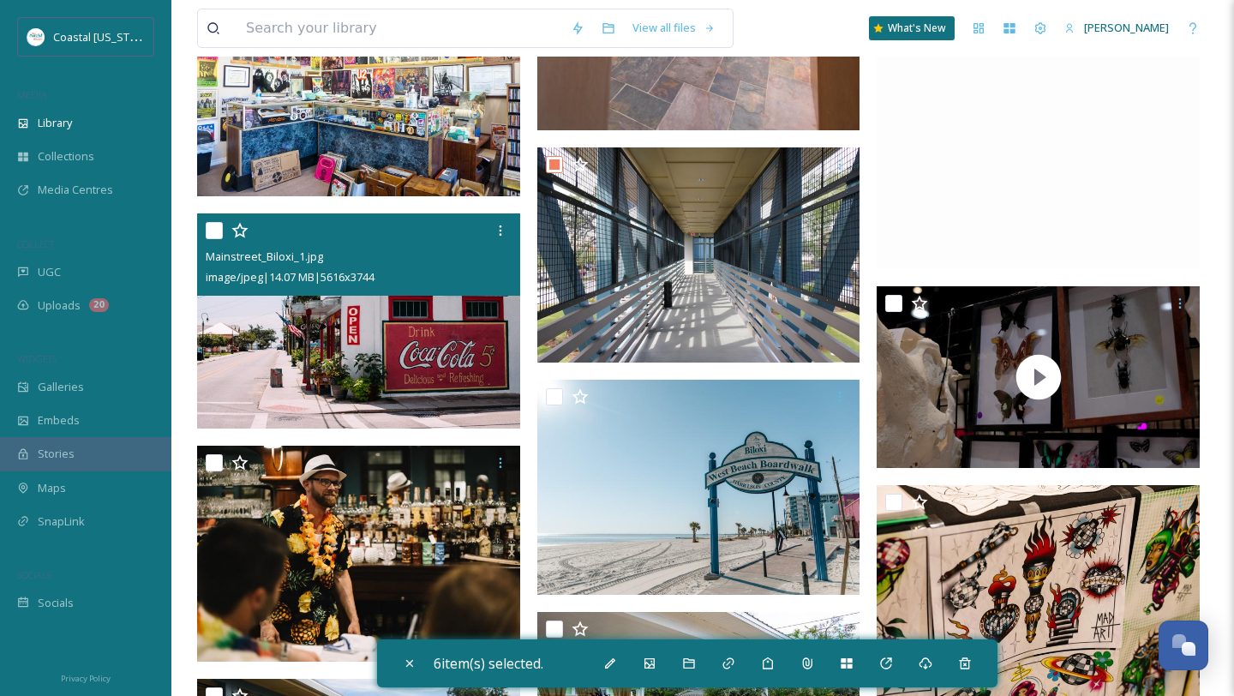
scroll to position [1480, 0]
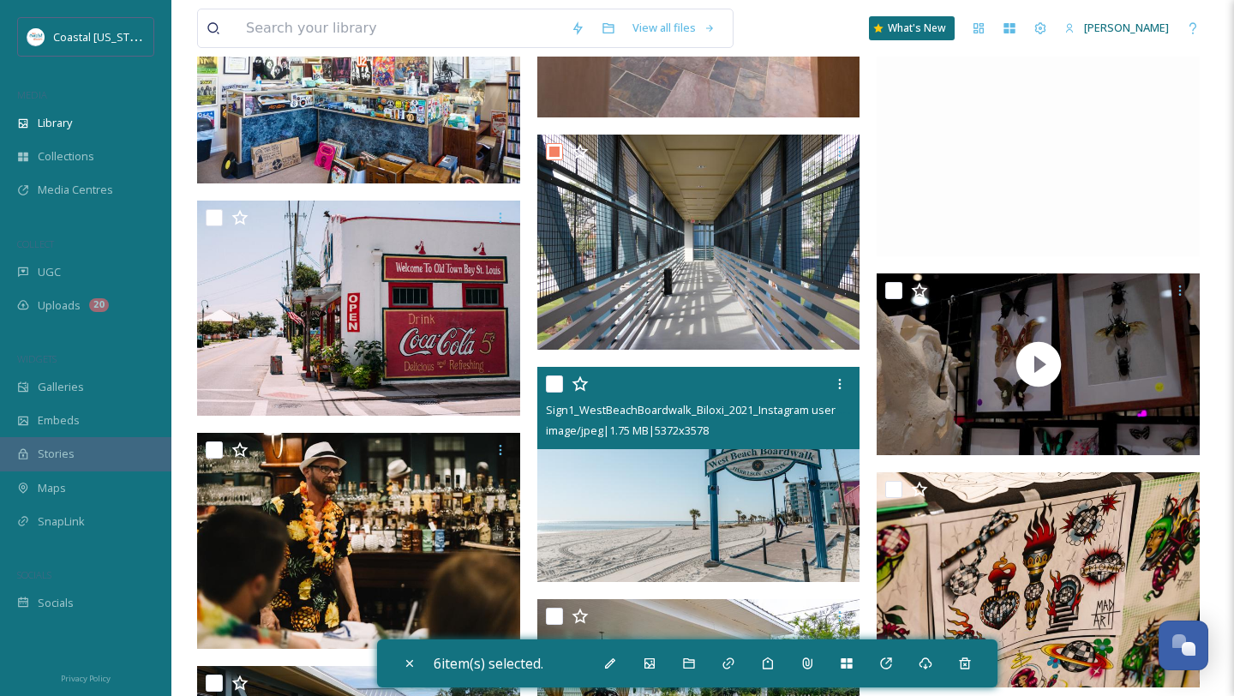
click at [559, 387] on input "checkbox" at bounding box center [554, 383] width 17 height 17
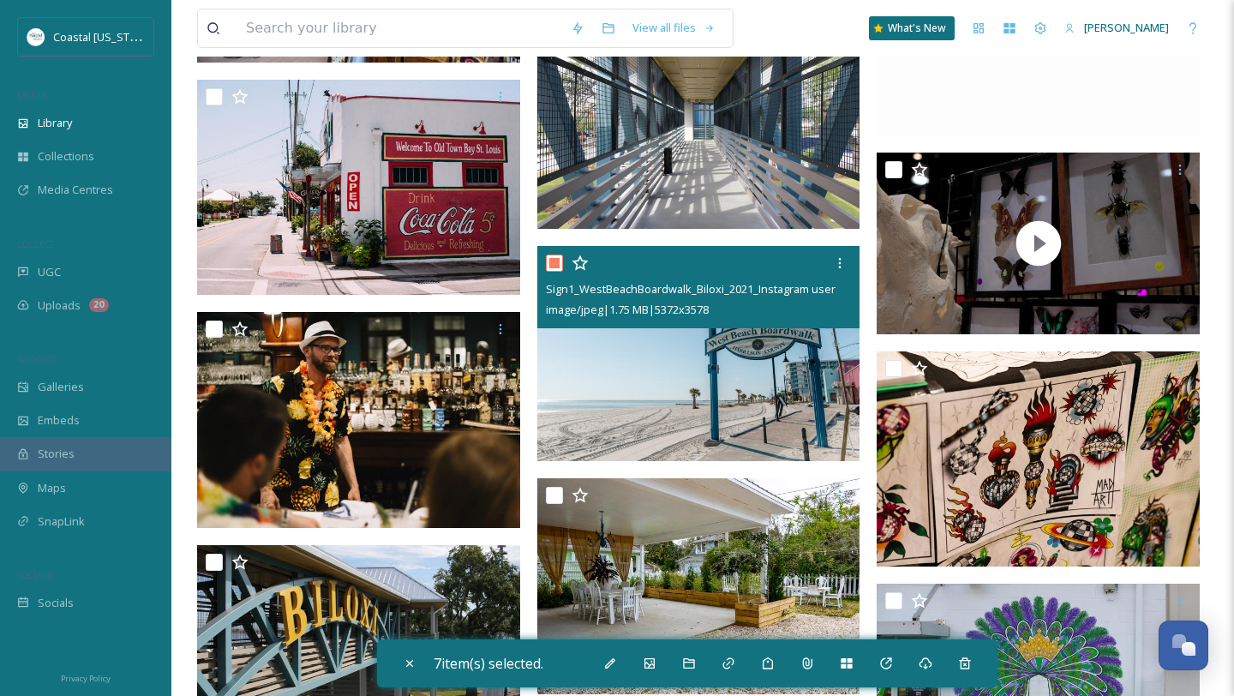
scroll to position [1648, 0]
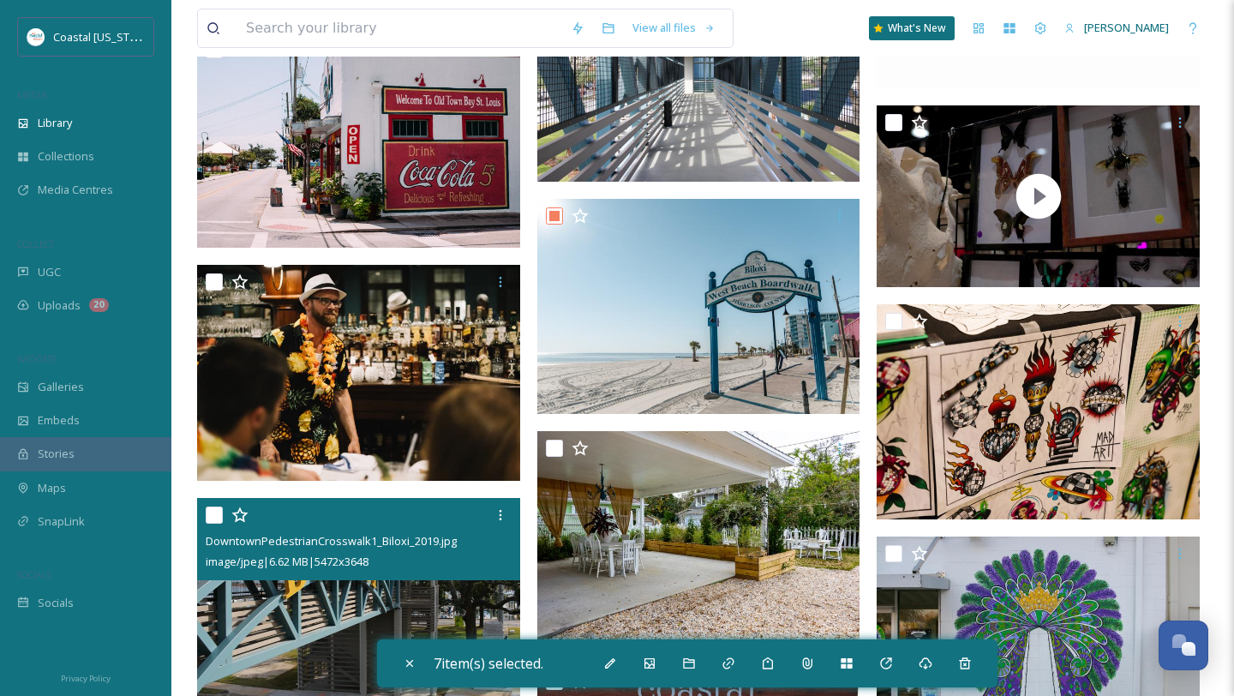
click at [216, 513] on input "checkbox" at bounding box center [214, 515] width 17 height 17
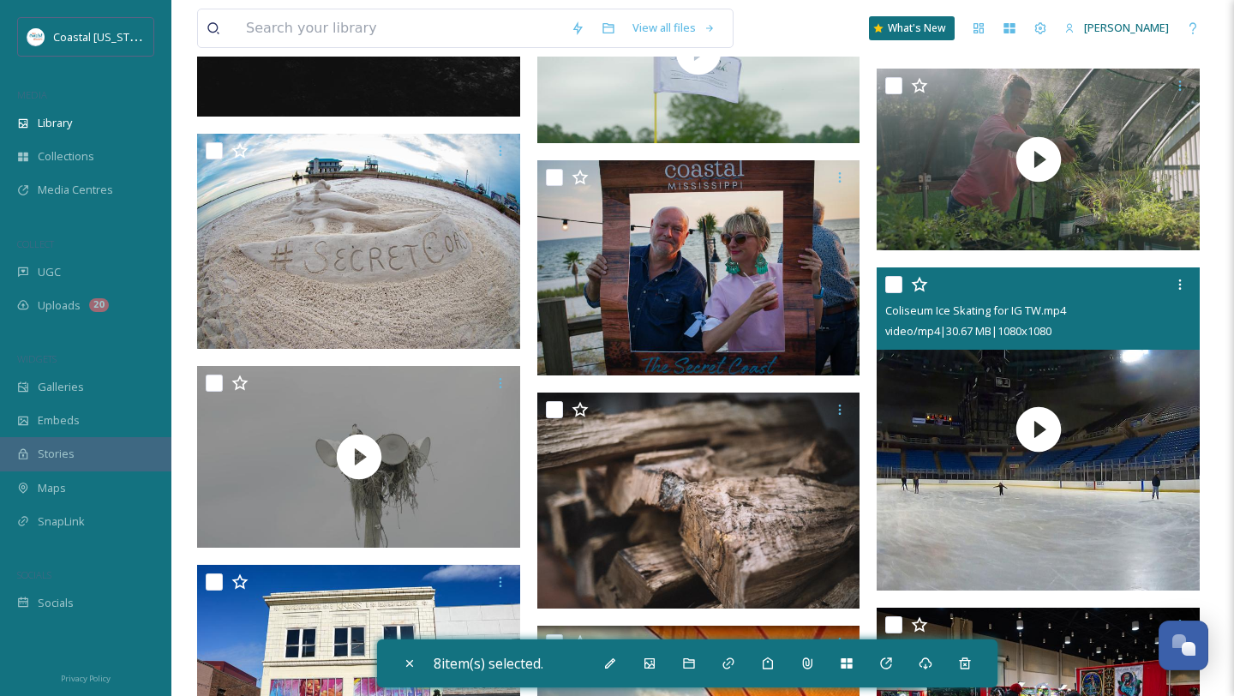
scroll to position [2982, 0]
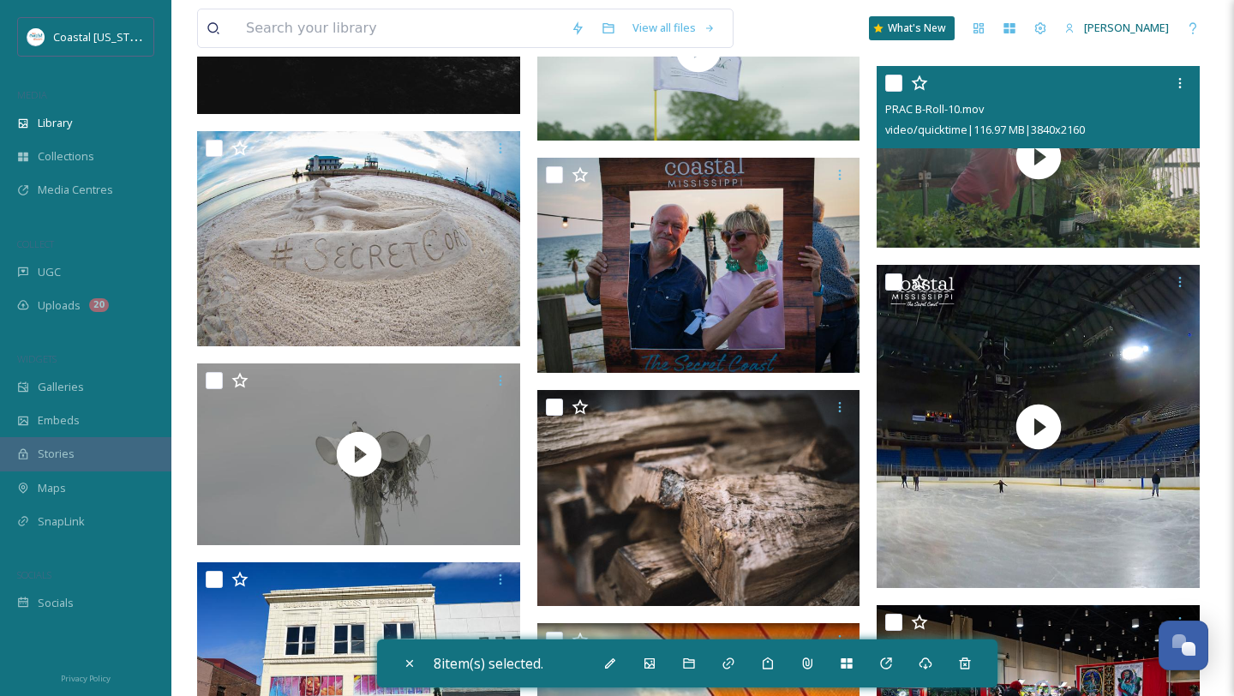
click at [895, 86] on input "checkbox" at bounding box center [894, 83] width 17 height 17
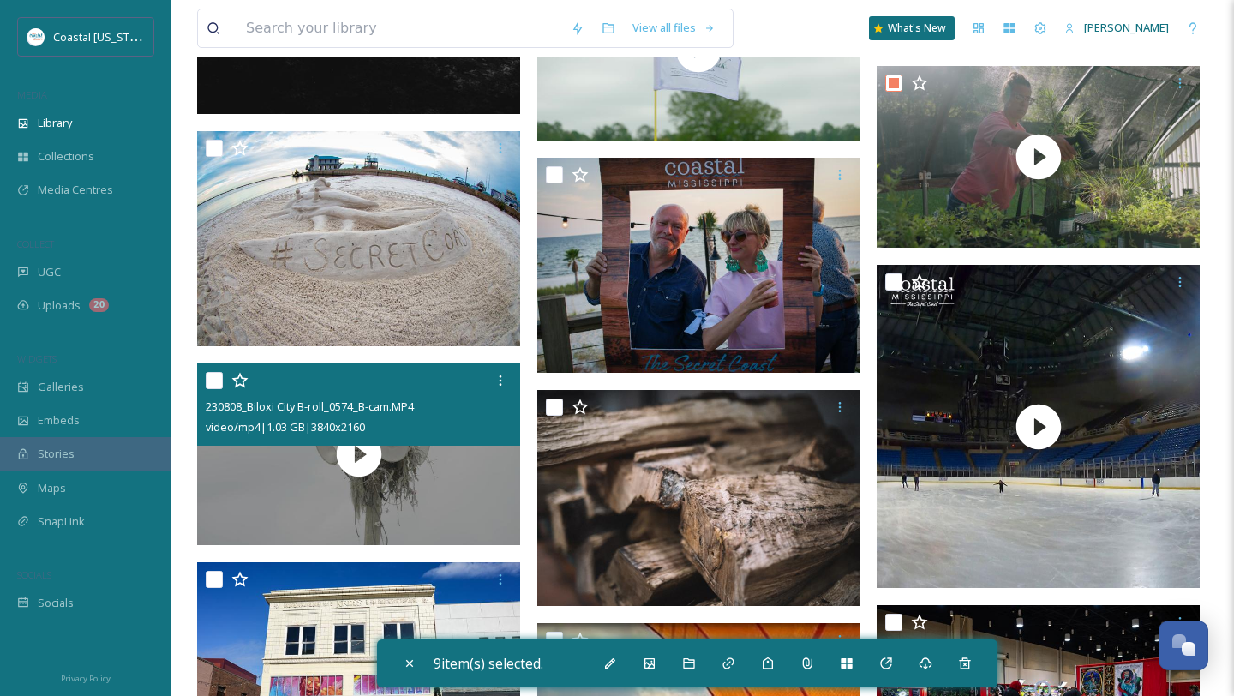
click at [210, 385] on input "checkbox" at bounding box center [214, 380] width 17 height 17
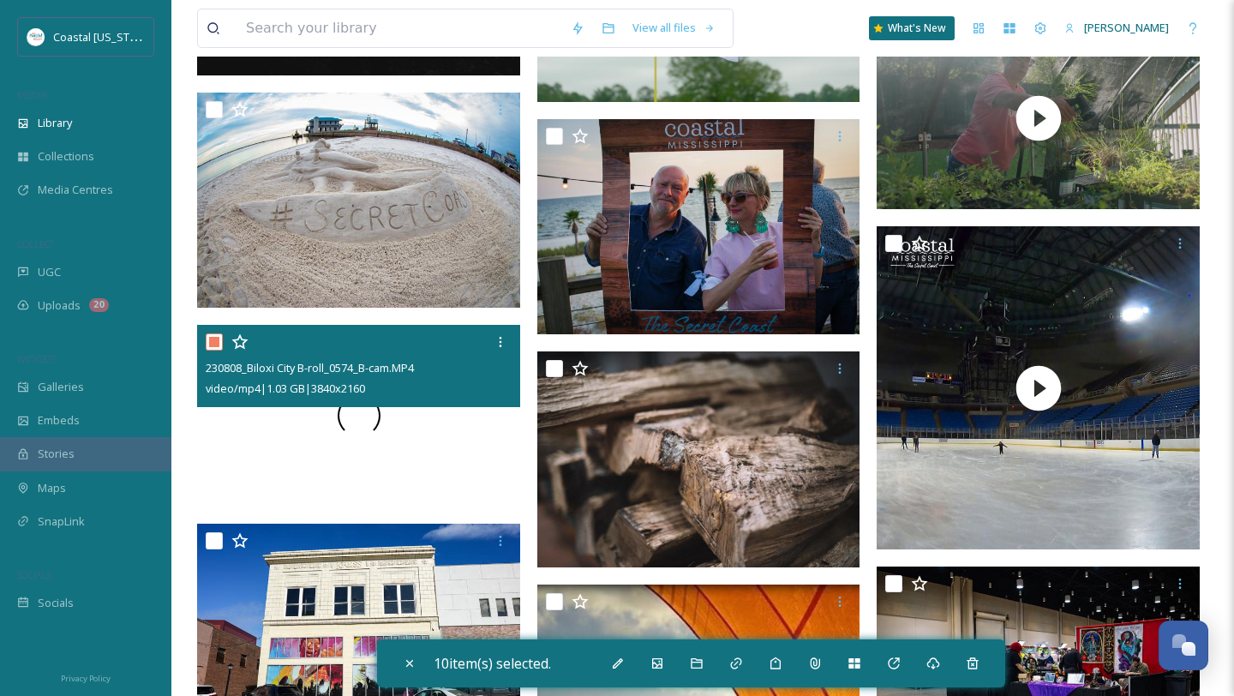
scroll to position [3033, 0]
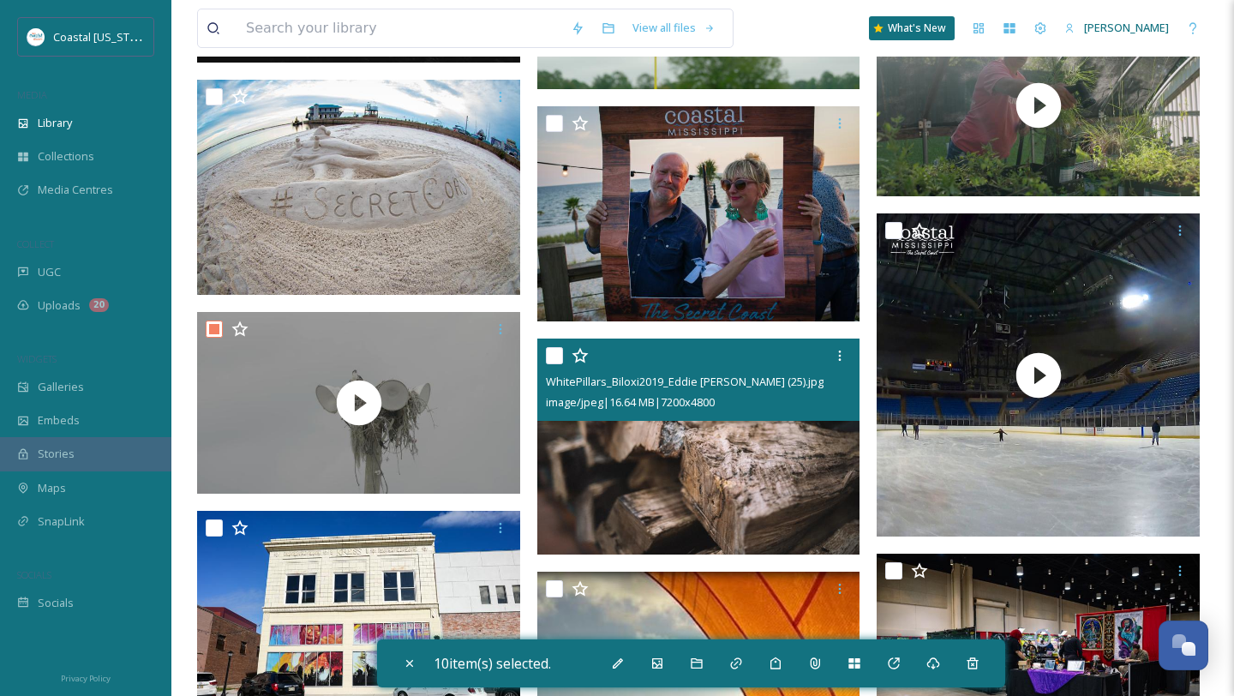
click at [560, 354] on input "checkbox" at bounding box center [554, 355] width 17 height 17
click at [558, 353] on input "checkbox" at bounding box center [554, 355] width 17 height 17
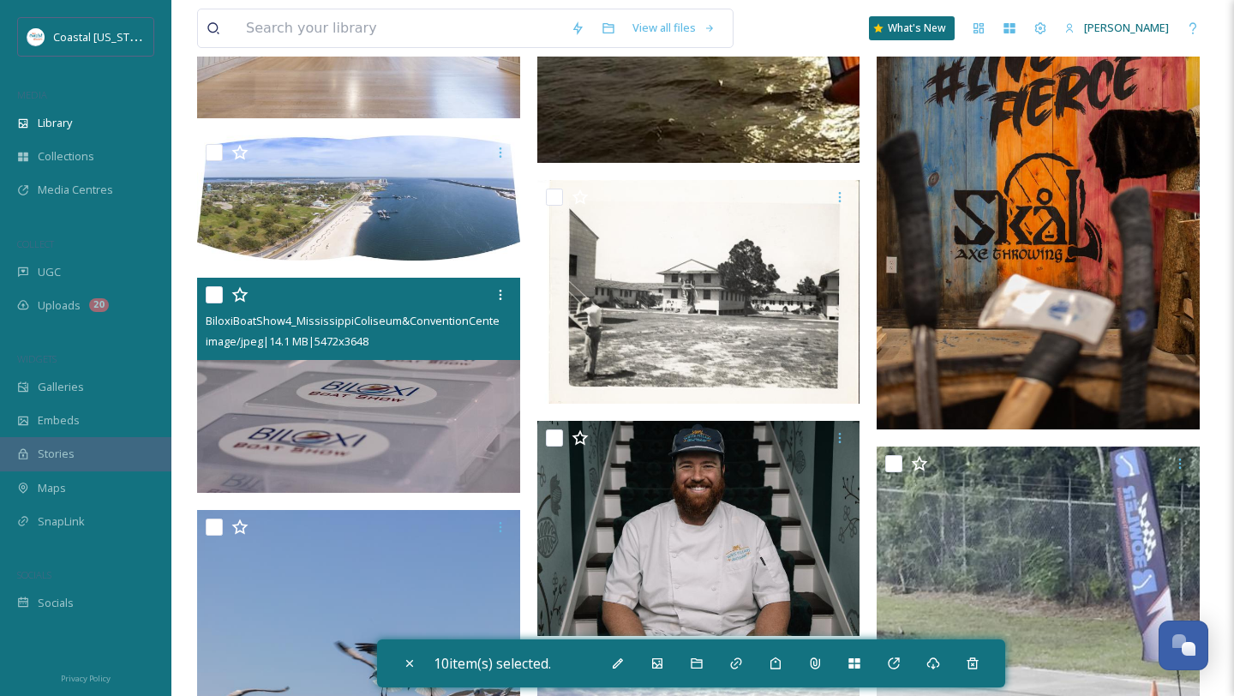
scroll to position [3894, 0]
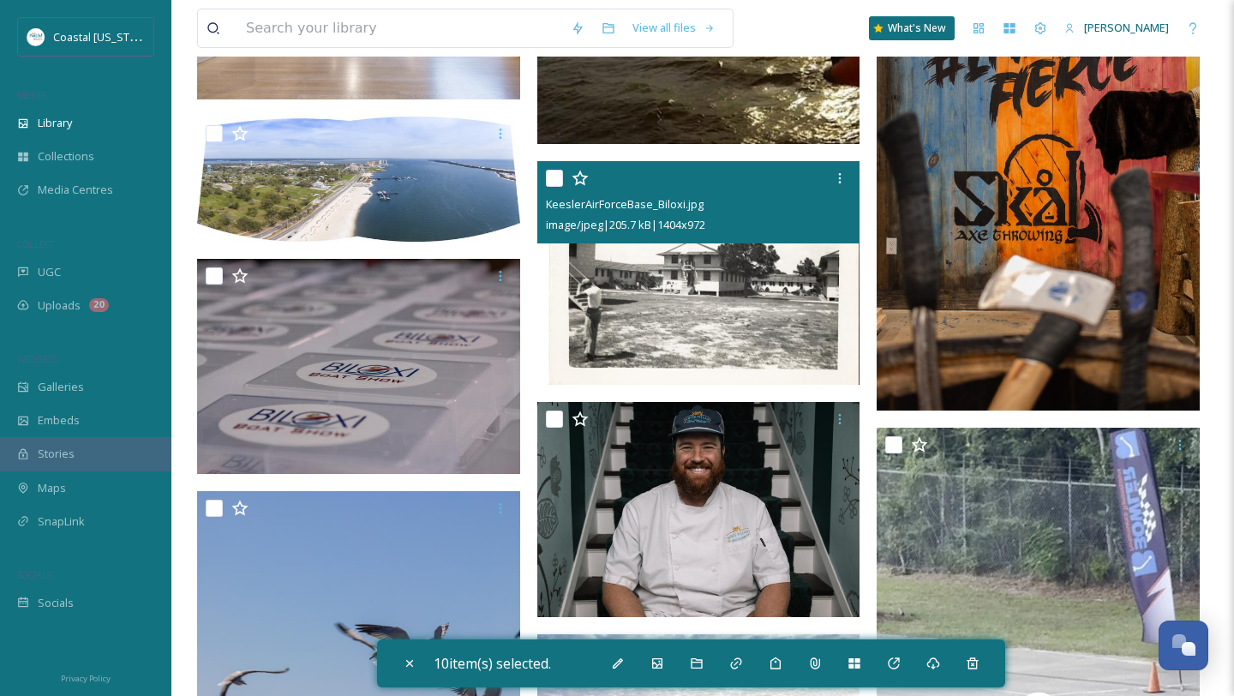
click at [553, 182] on input "checkbox" at bounding box center [554, 178] width 17 height 17
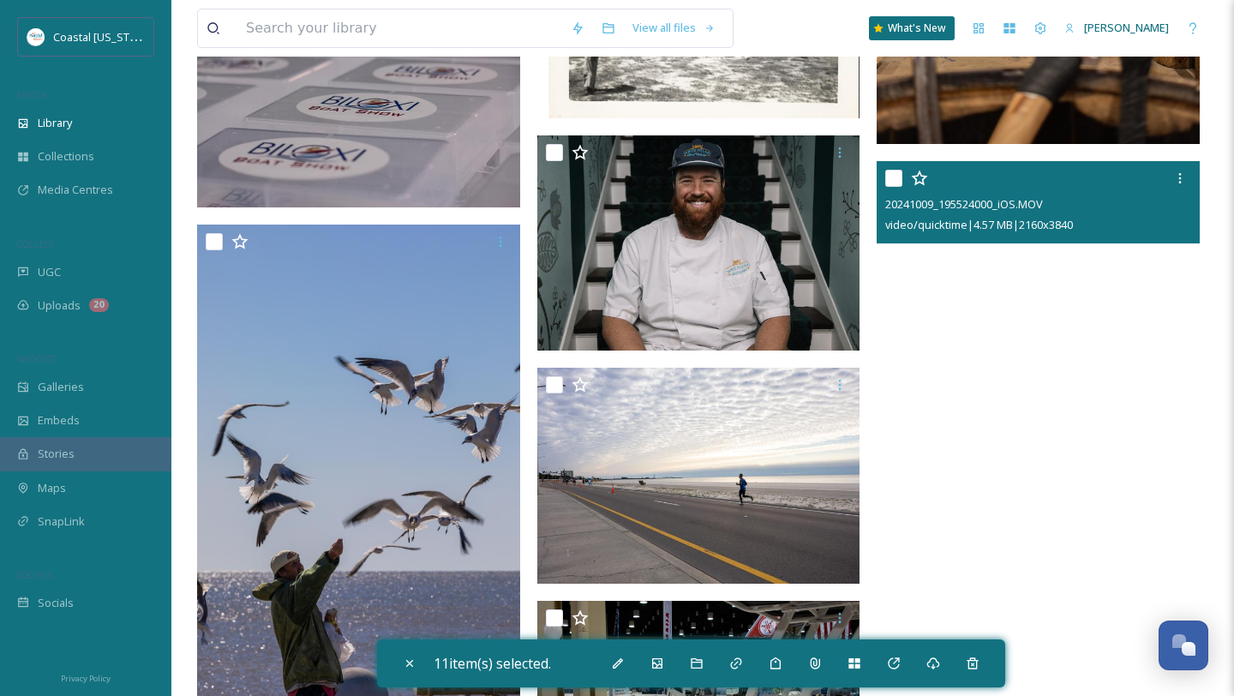
scroll to position [4171, 0]
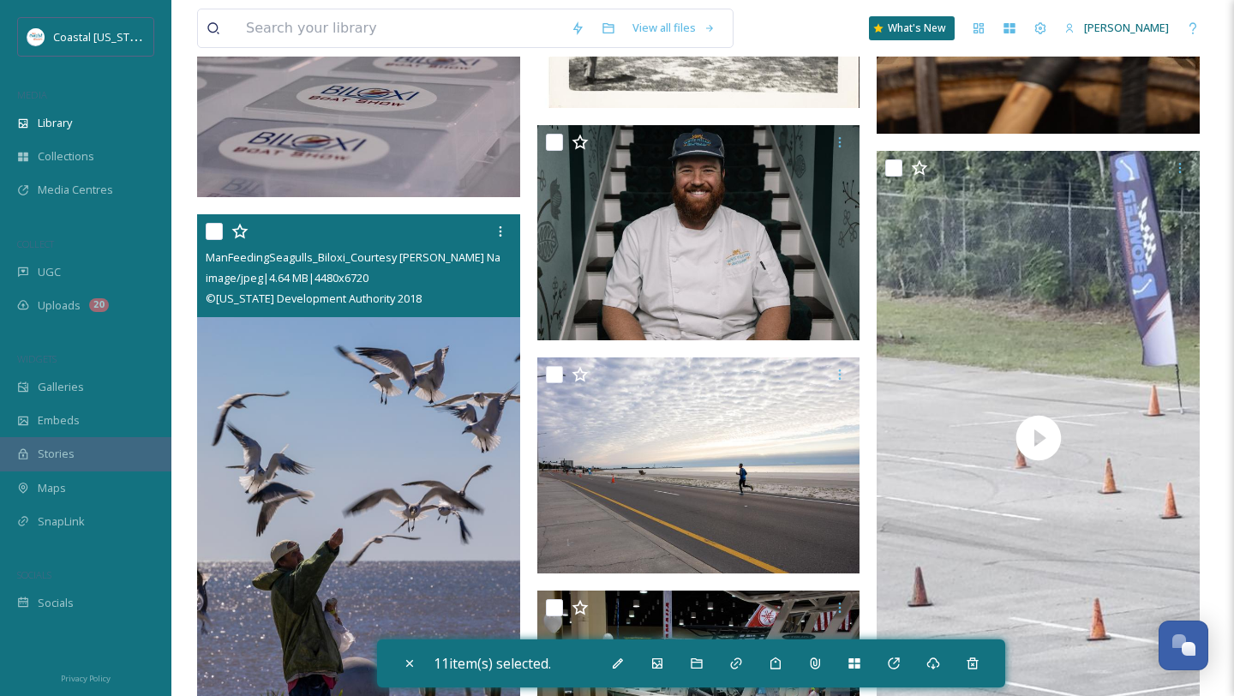
click at [213, 230] on input "checkbox" at bounding box center [214, 231] width 17 height 17
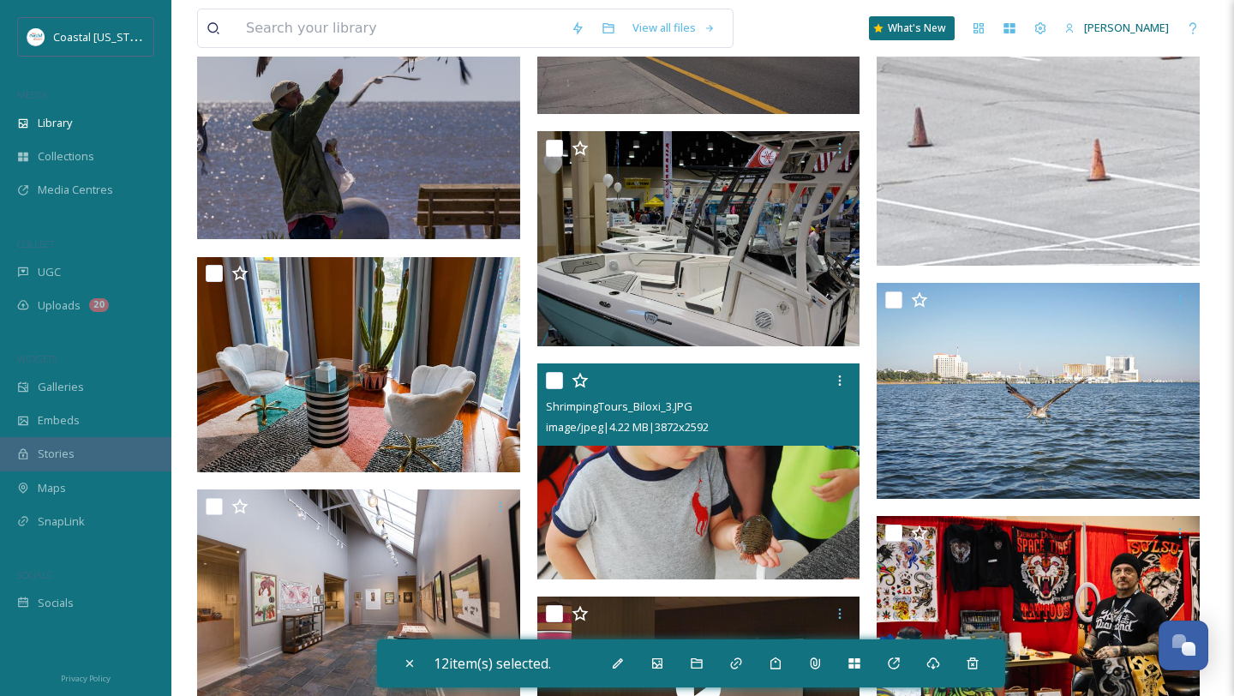
scroll to position [4644, 0]
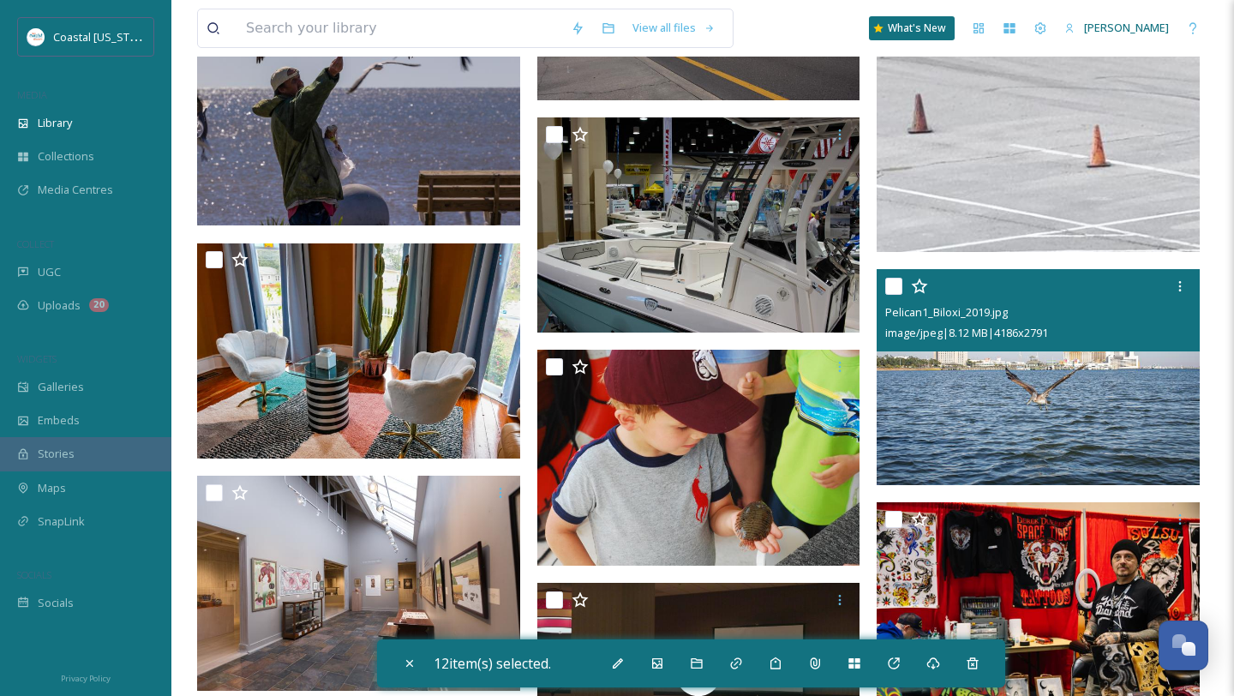
click at [896, 283] on input "checkbox" at bounding box center [894, 286] width 17 height 17
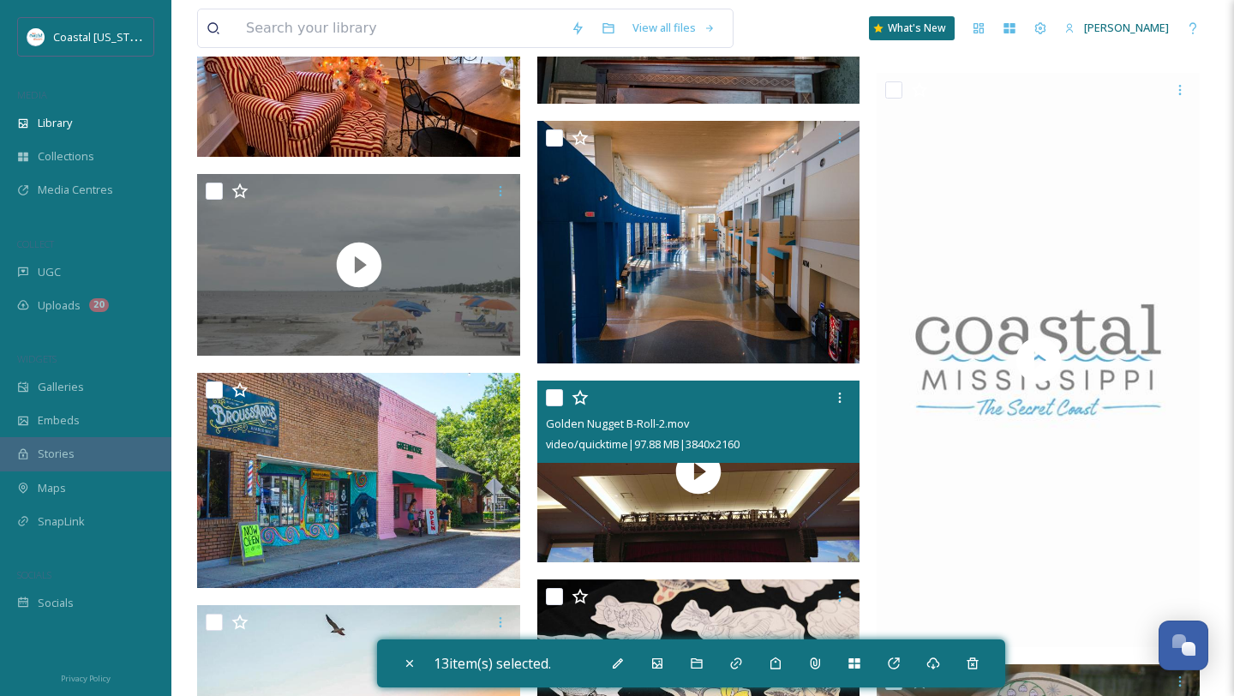
scroll to position [6006, 0]
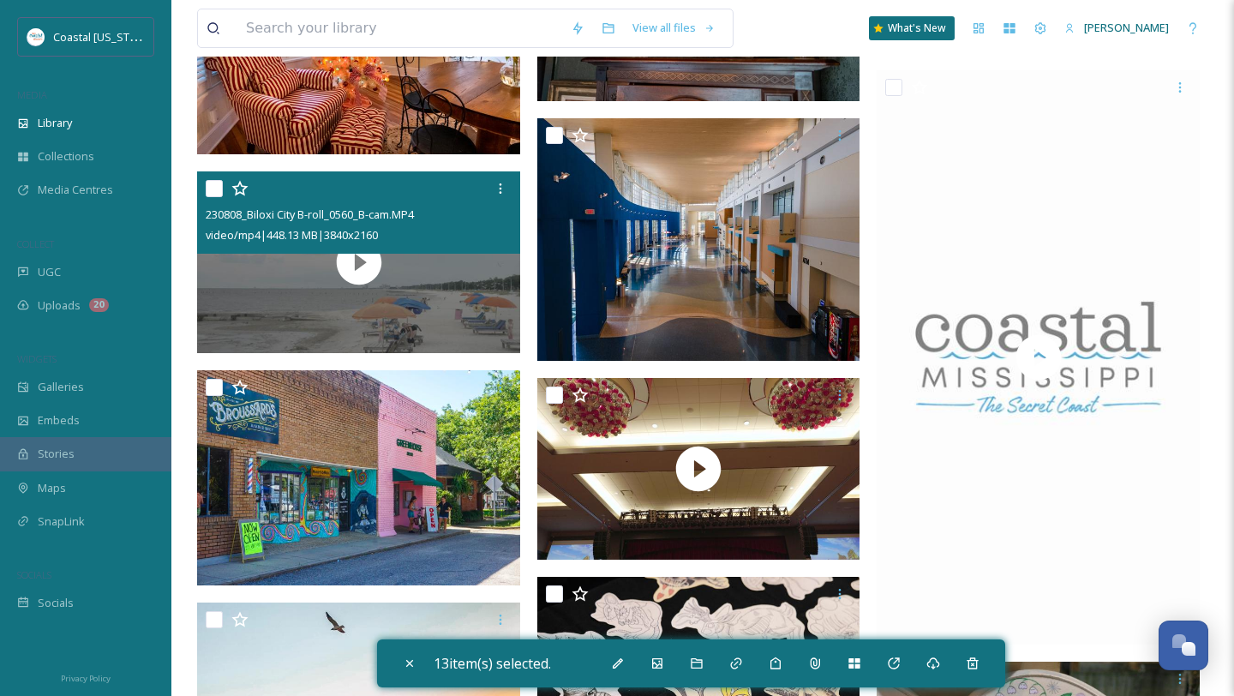
click at [218, 184] on input "checkbox" at bounding box center [214, 188] width 17 height 17
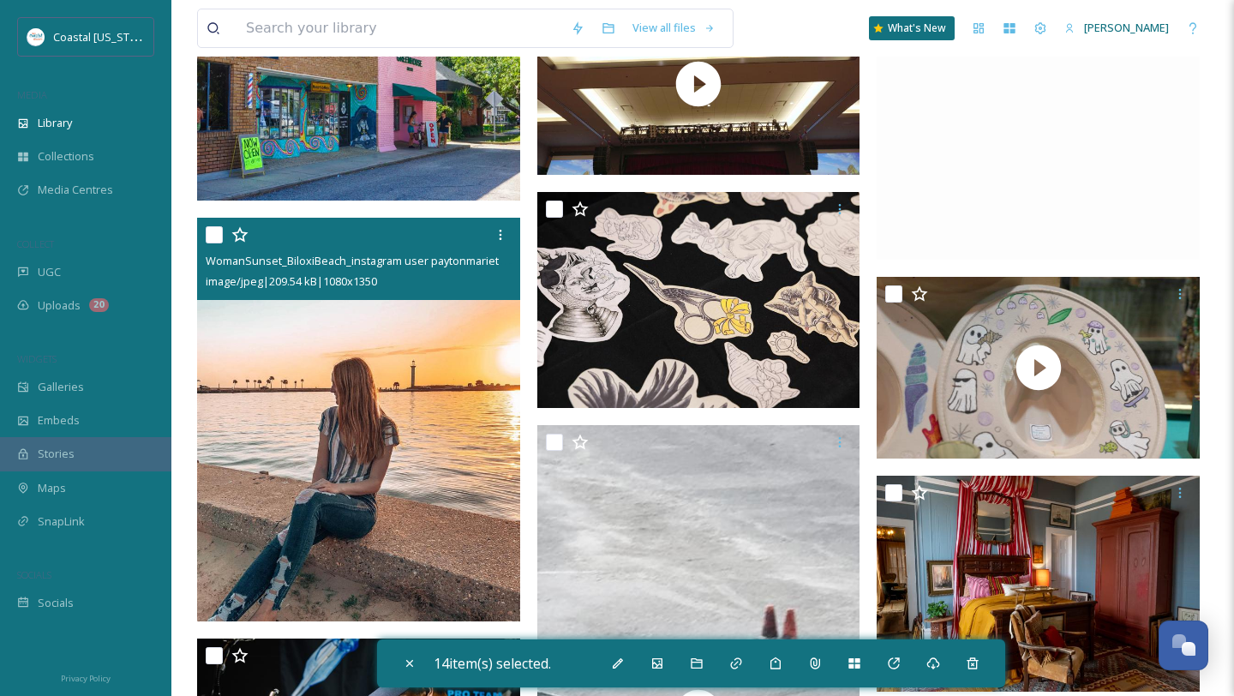
scroll to position [6419, 0]
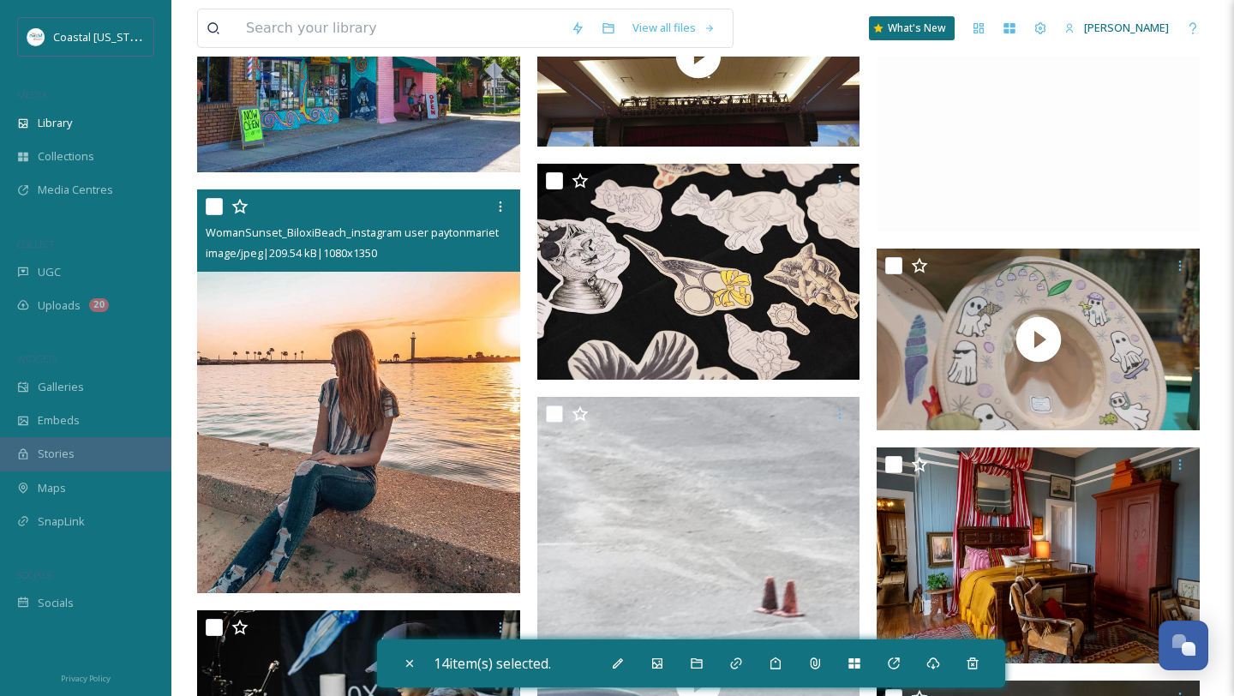
click at [218, 201] on input "checkbox" at bounding box center [214, 206] width 17 height 17
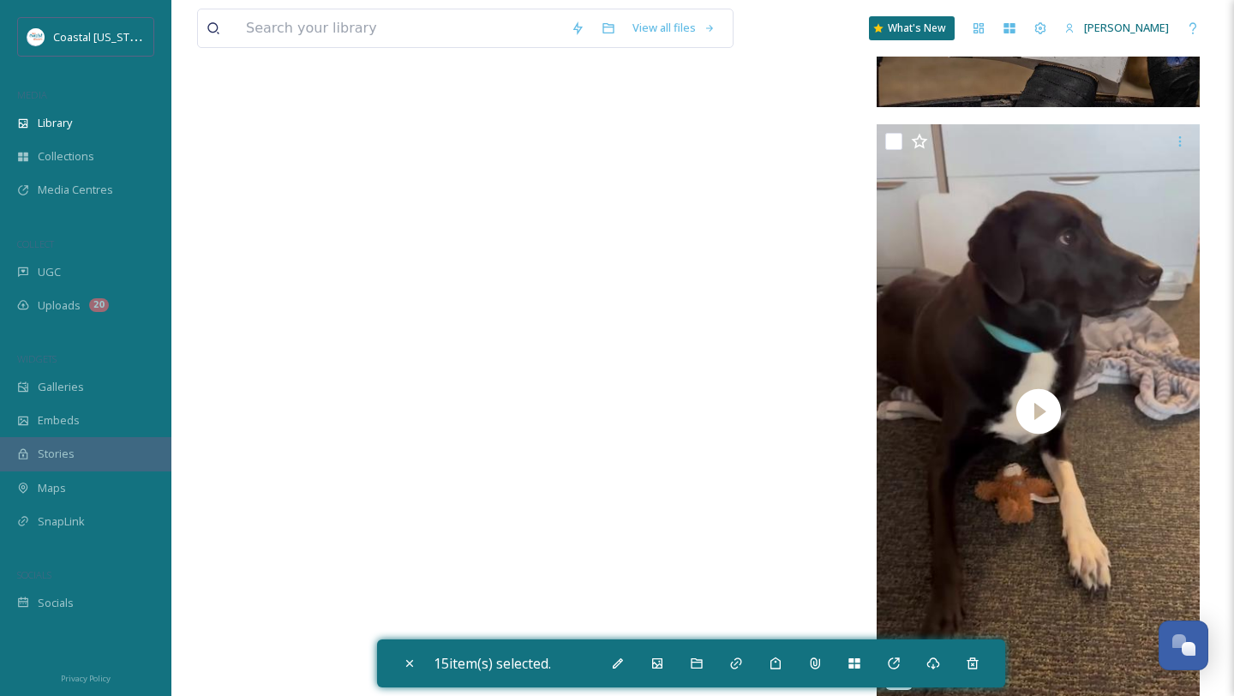
scroll to position [9750, 0]
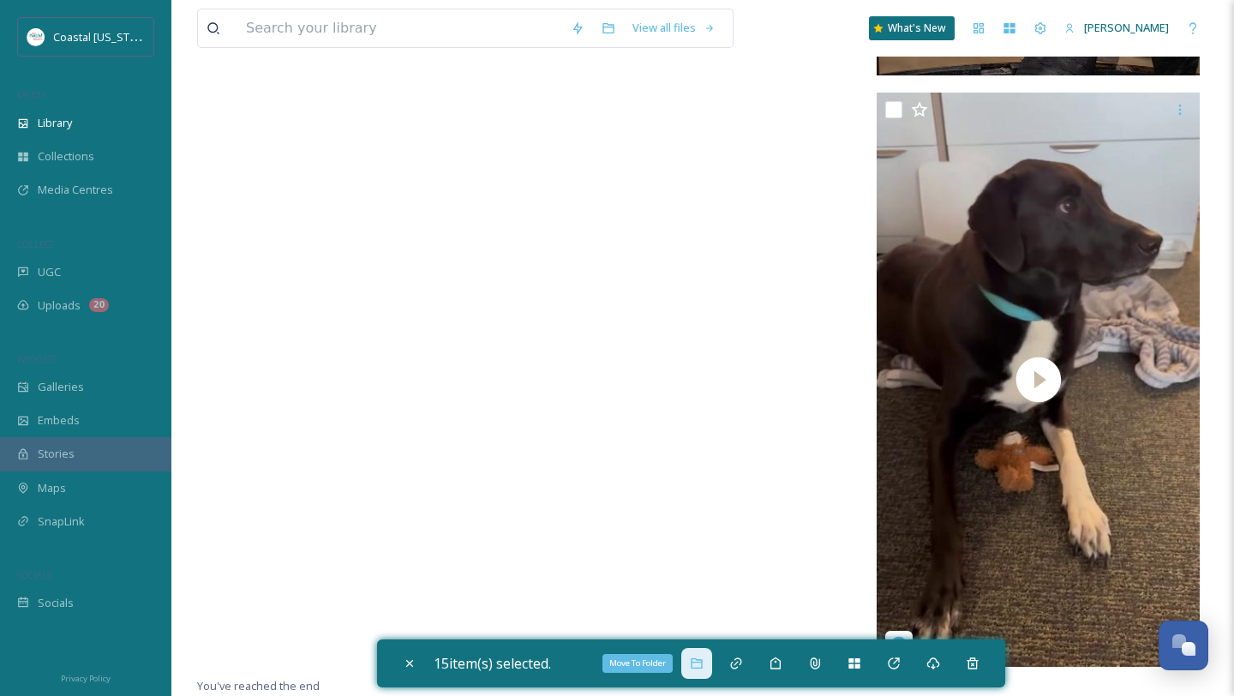
click at [704, 664] on icon at bounding box center [697, 664] width 14 height 14
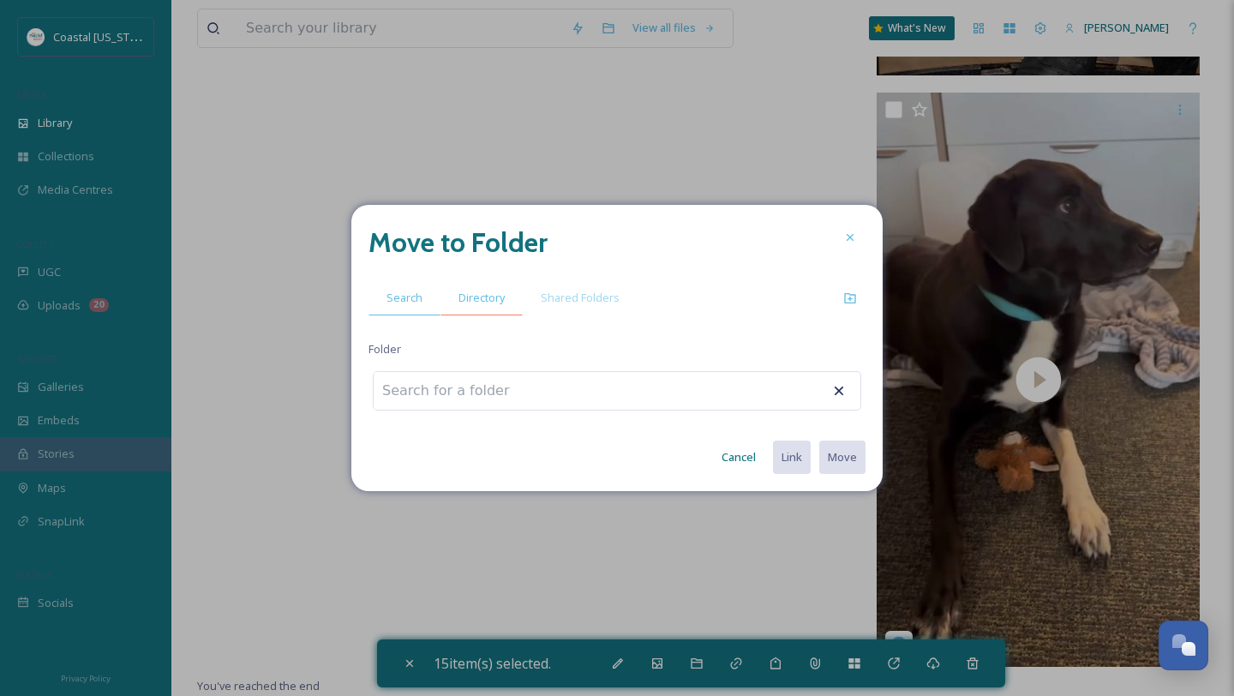
click at [477, 288] on div "Directory" at bounding box center [482, 297] width 82 height 35
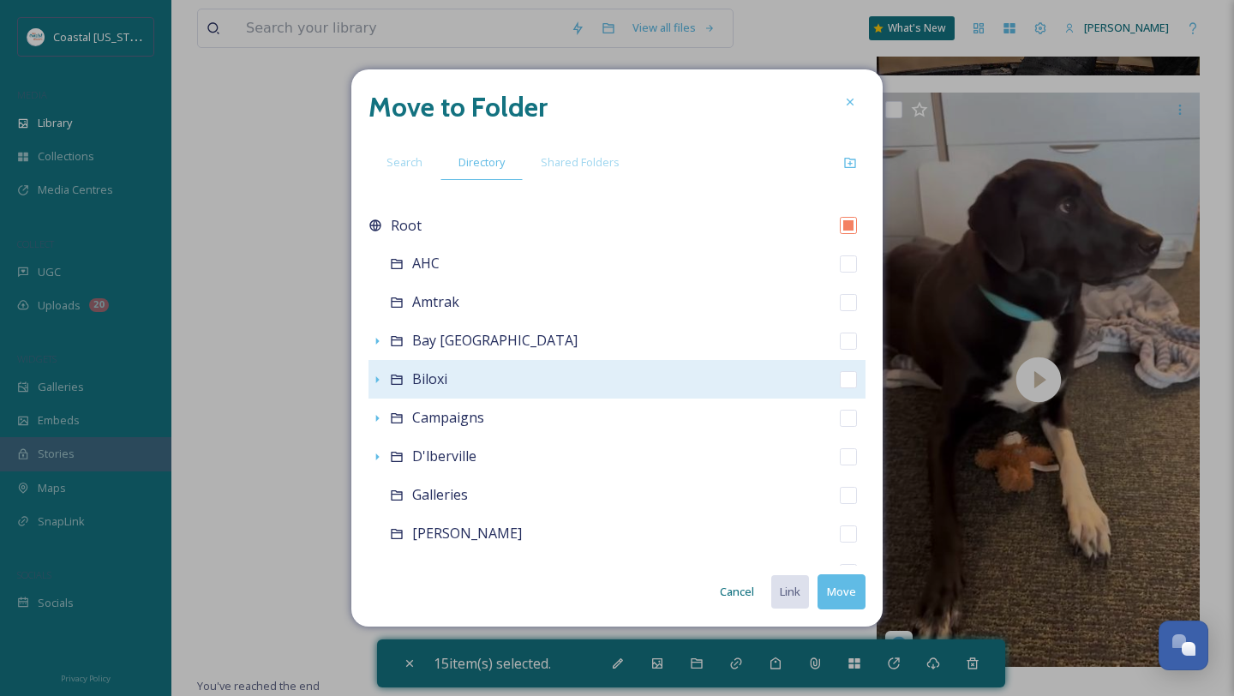
click at [429, 381] on span "Biloxi" at bounding box center [429, 378] width 35 height 19
click at [398, 378] on icon at bounding box center [396, 380] width 11 height 10
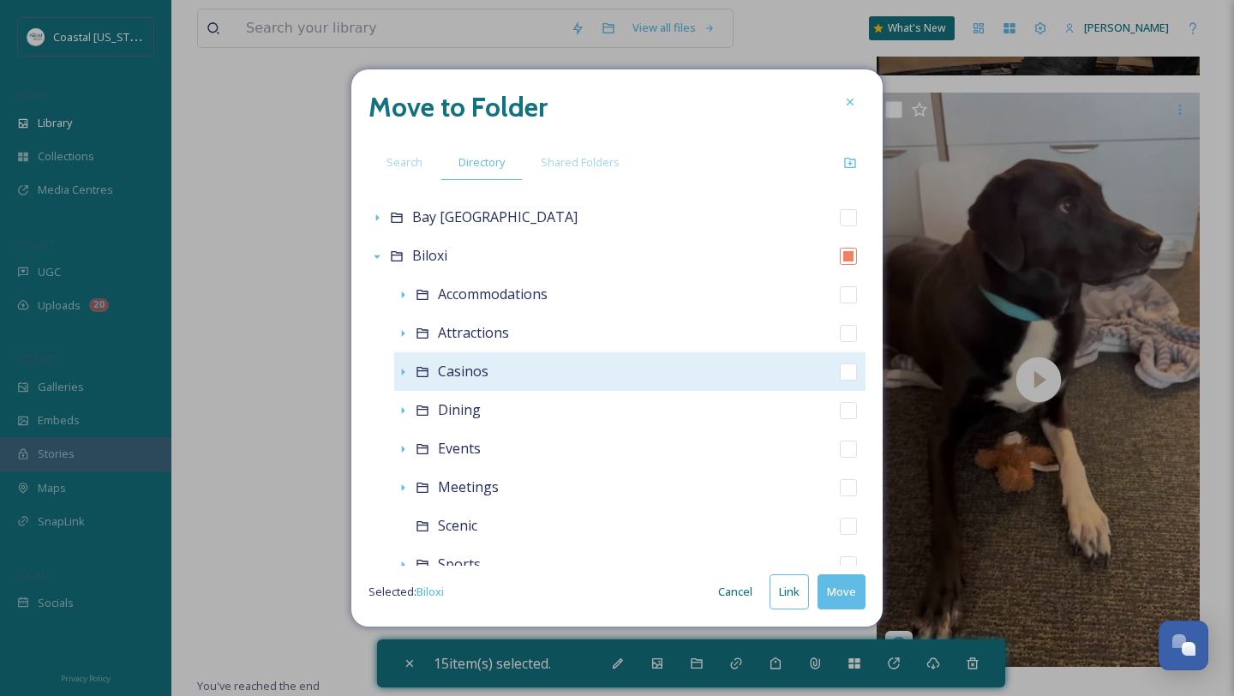
scroll to position [123, 0]
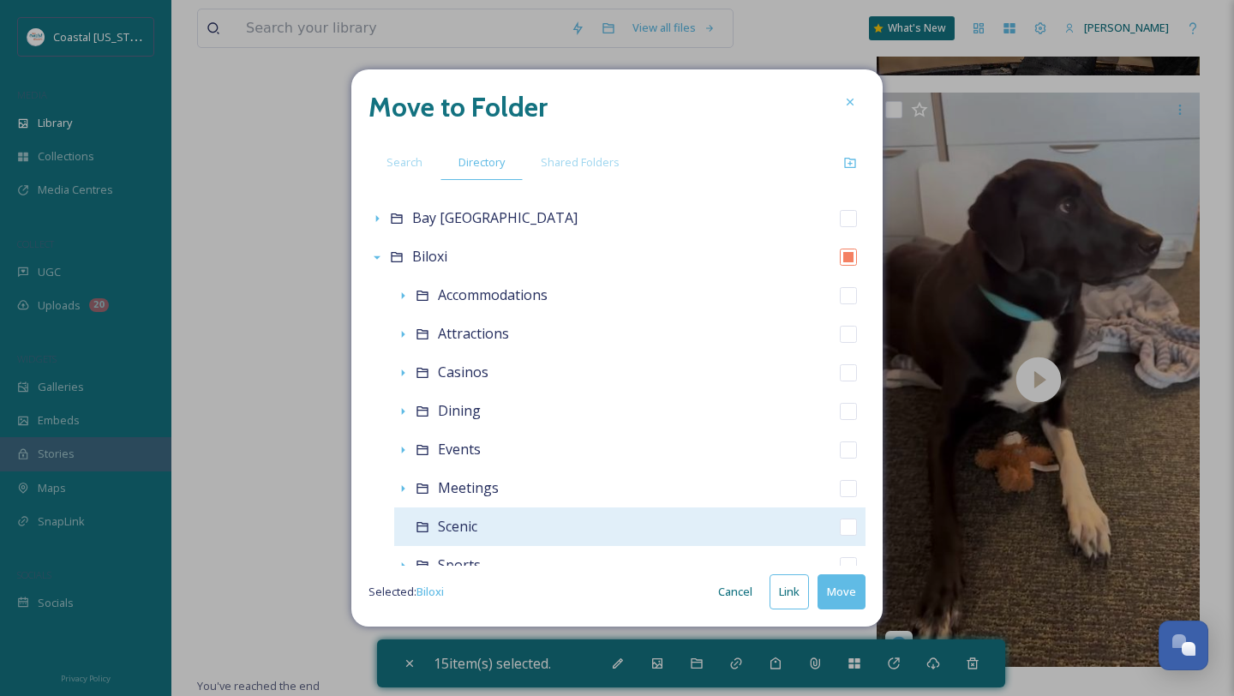
click at [473, 529] on span "Scenic" at bounding box center [457, 526] width 39 height 19
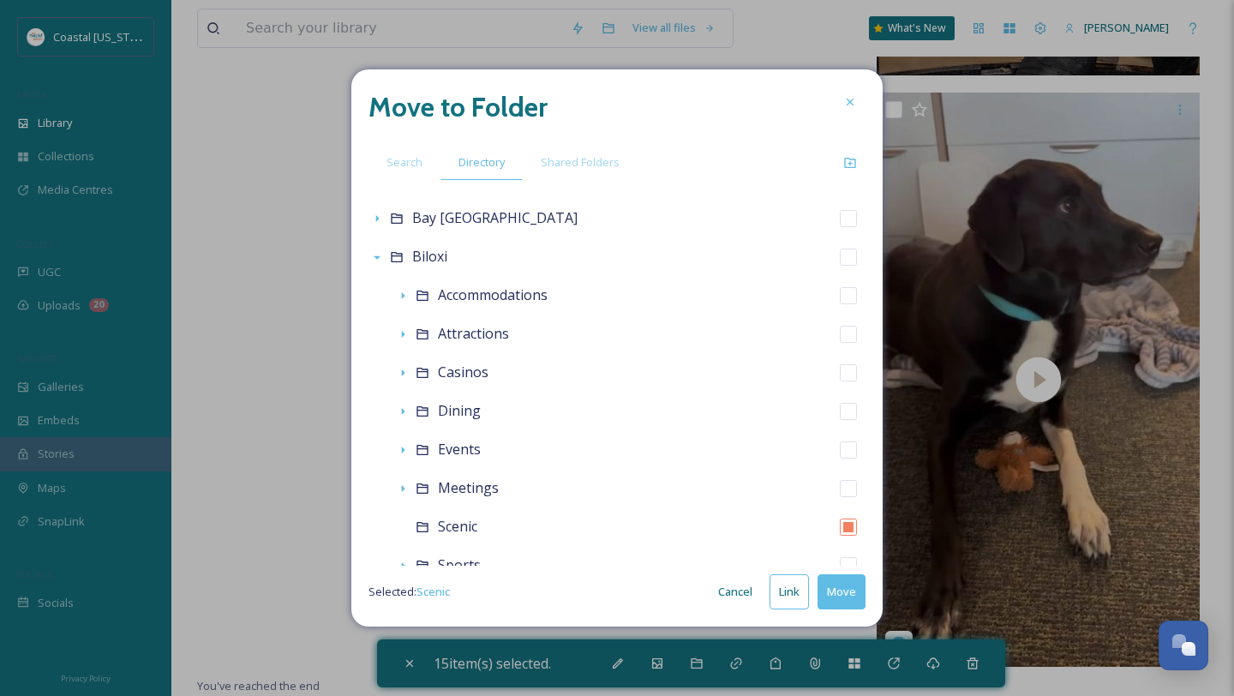
click at [842, 586] on button "Move" at bounding box center [842, 591] width 48 height 35
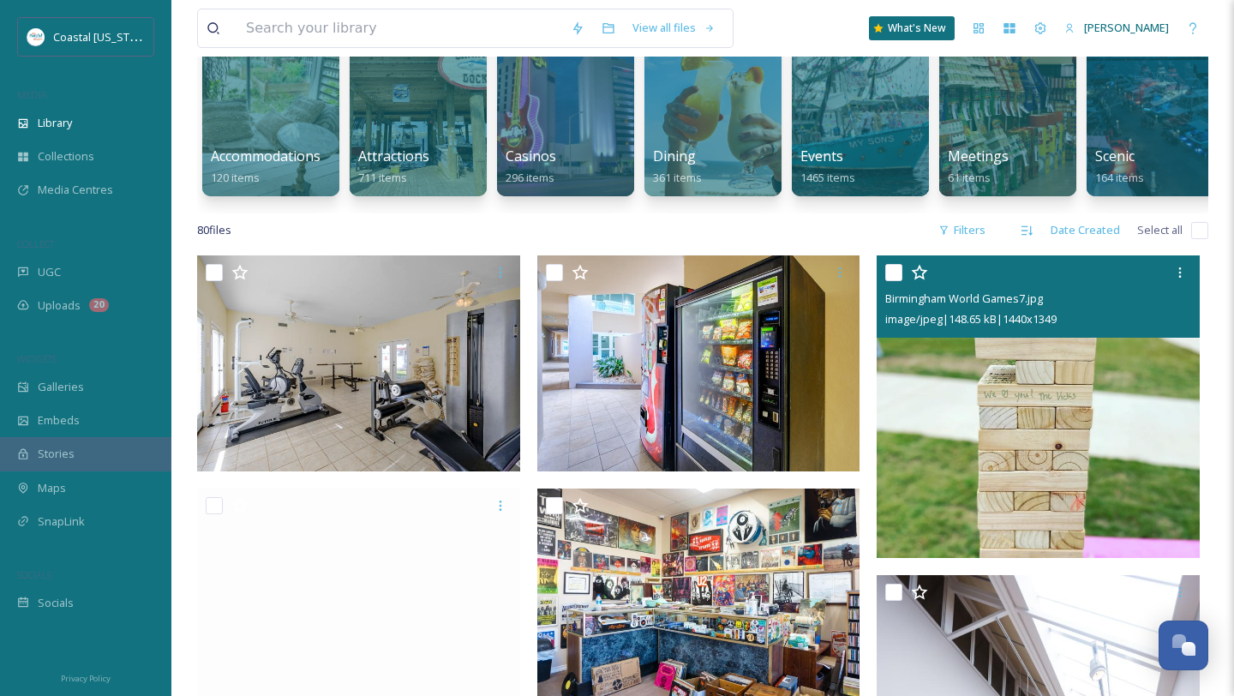
scroll to position [232, 0]
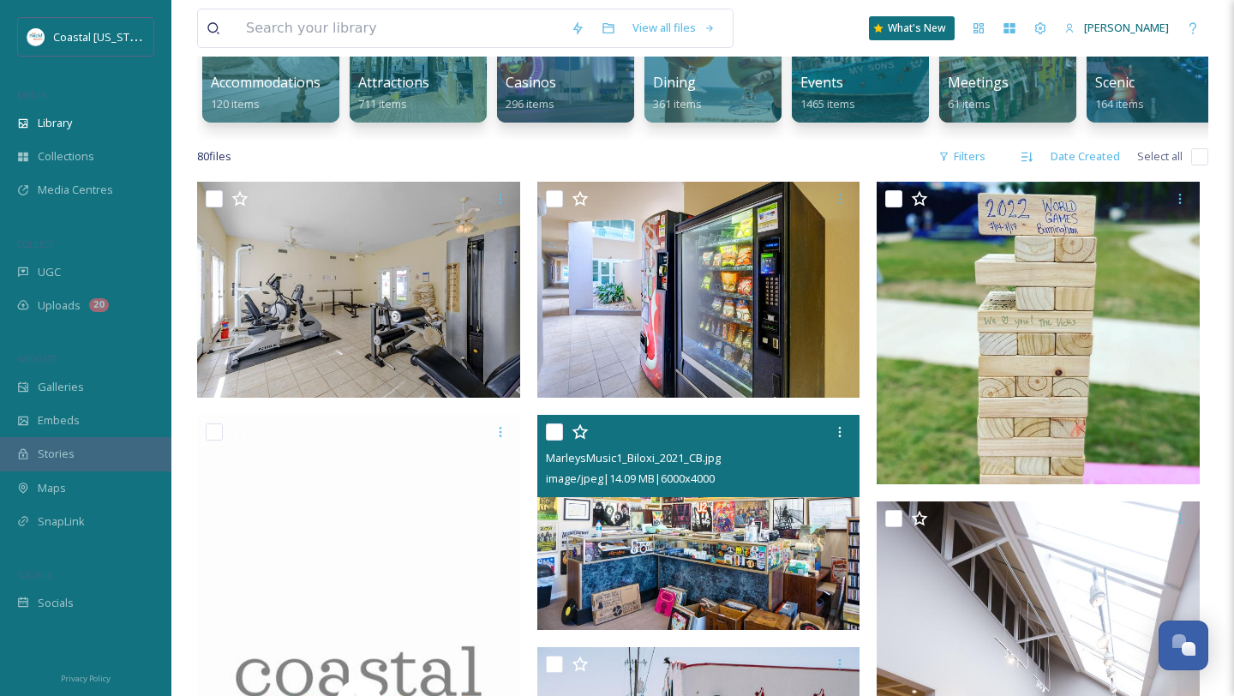
click at [553, 429] on input "checkbox" at bounding box center [554, 431] width 17 height 17
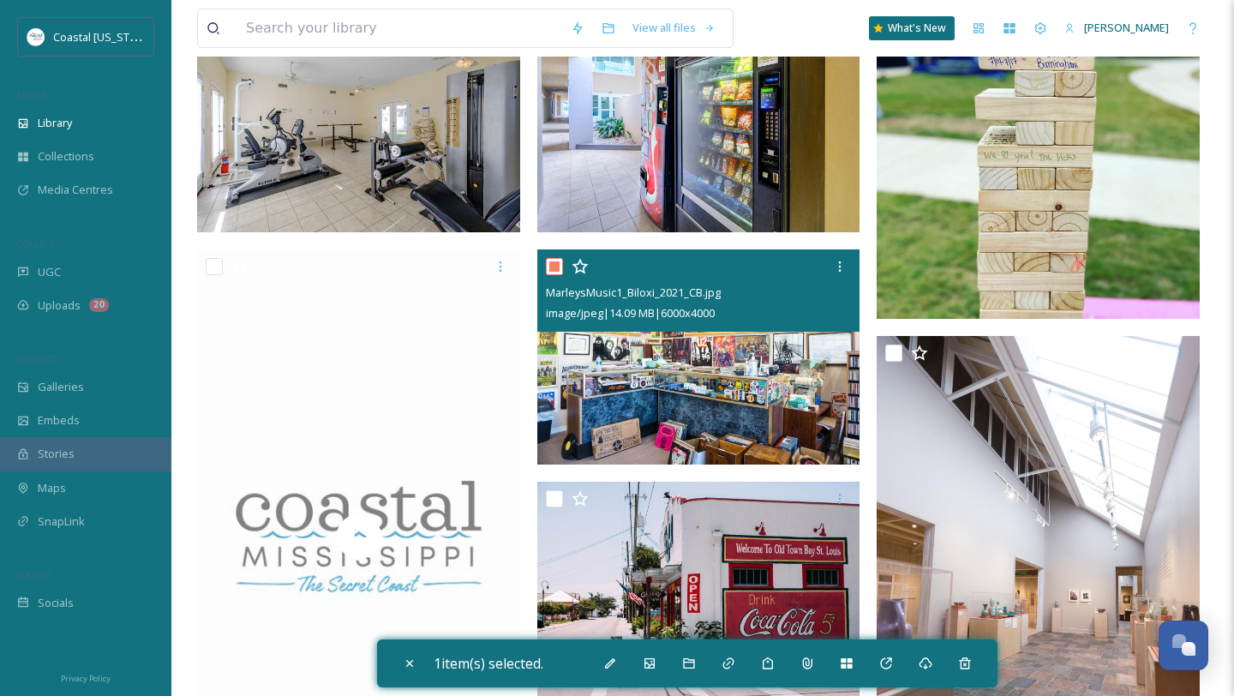
scroll to position [402, 0]
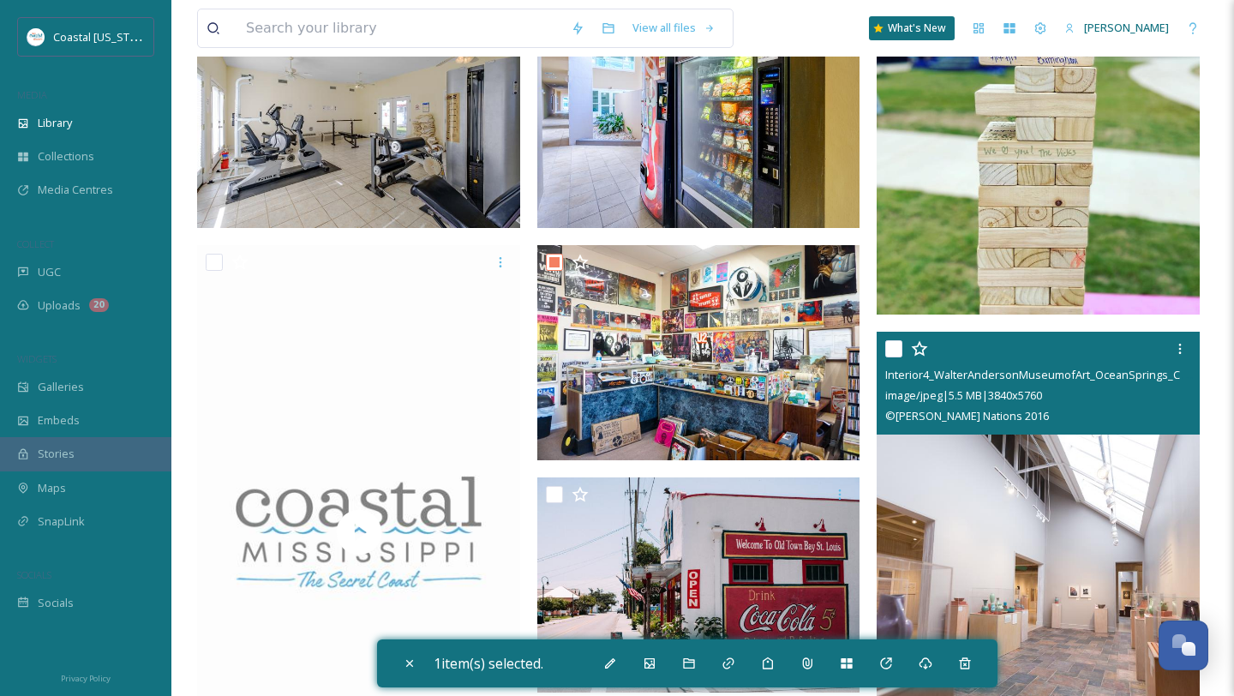
click at [899, 354] on input "checkbox" at bounding box center [894, 348] width 17 height 17
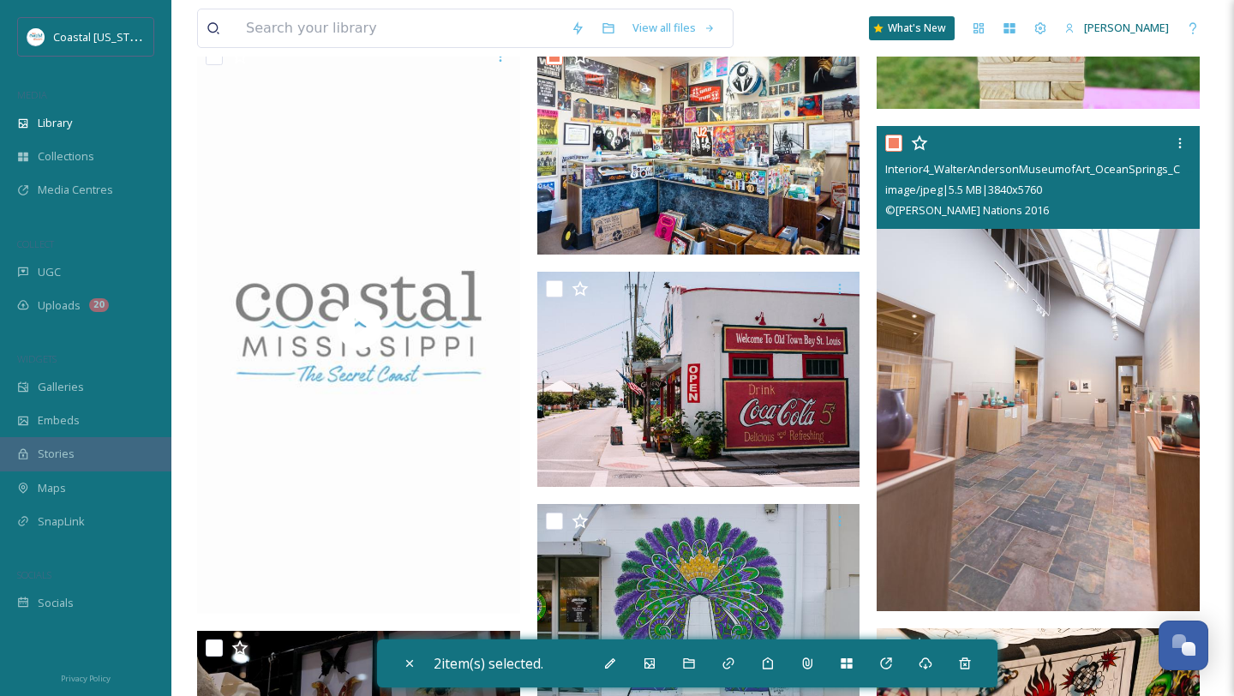
scroll to position [784, 0]
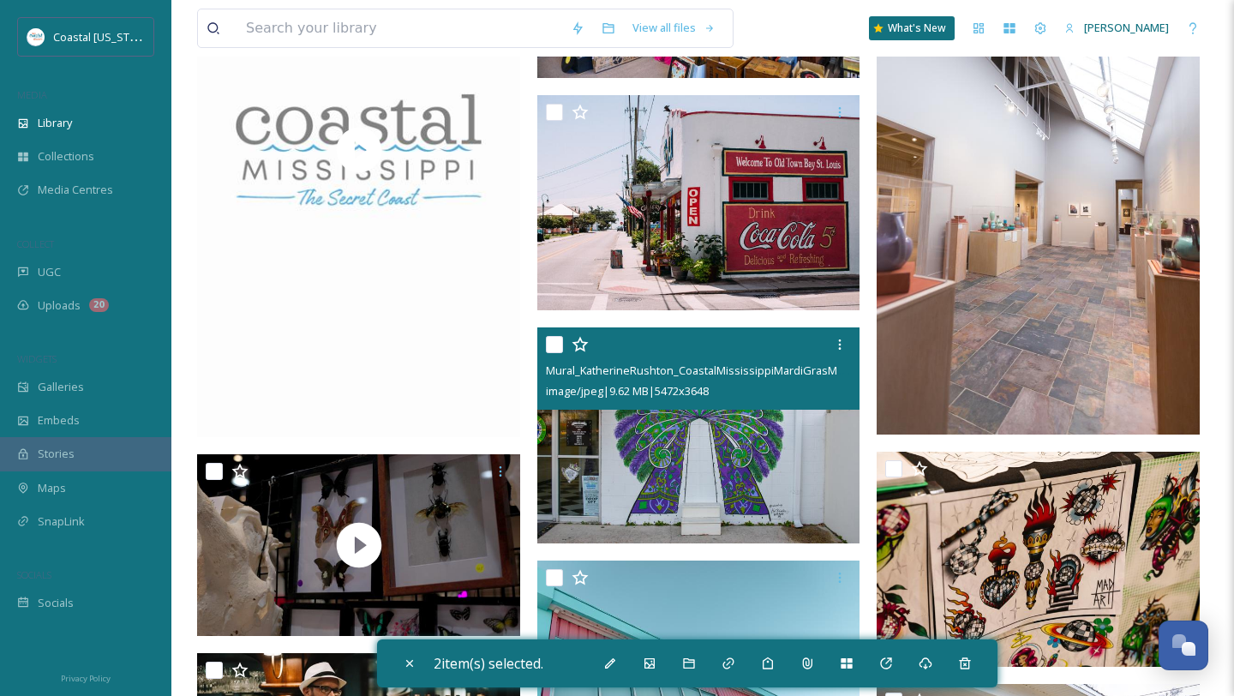
click at [559, 344] on input "checkbox" at bounding box center [554, 344] width 17 height 17
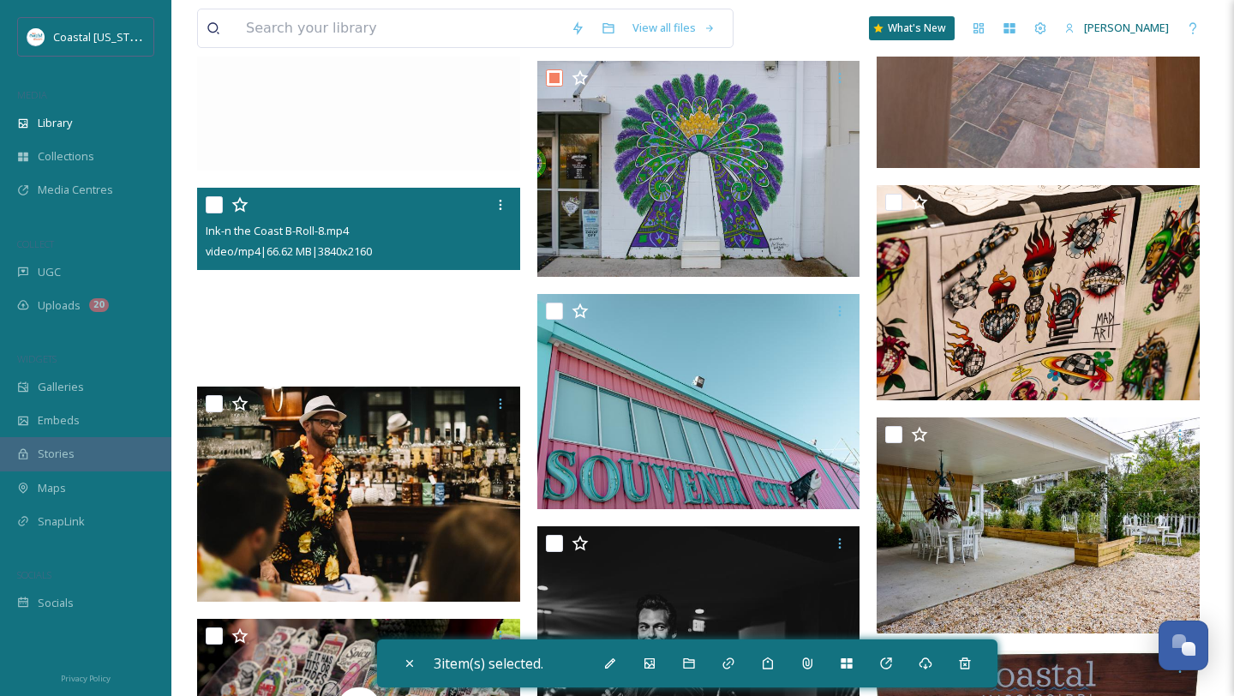
scroll to position [1077, 0]
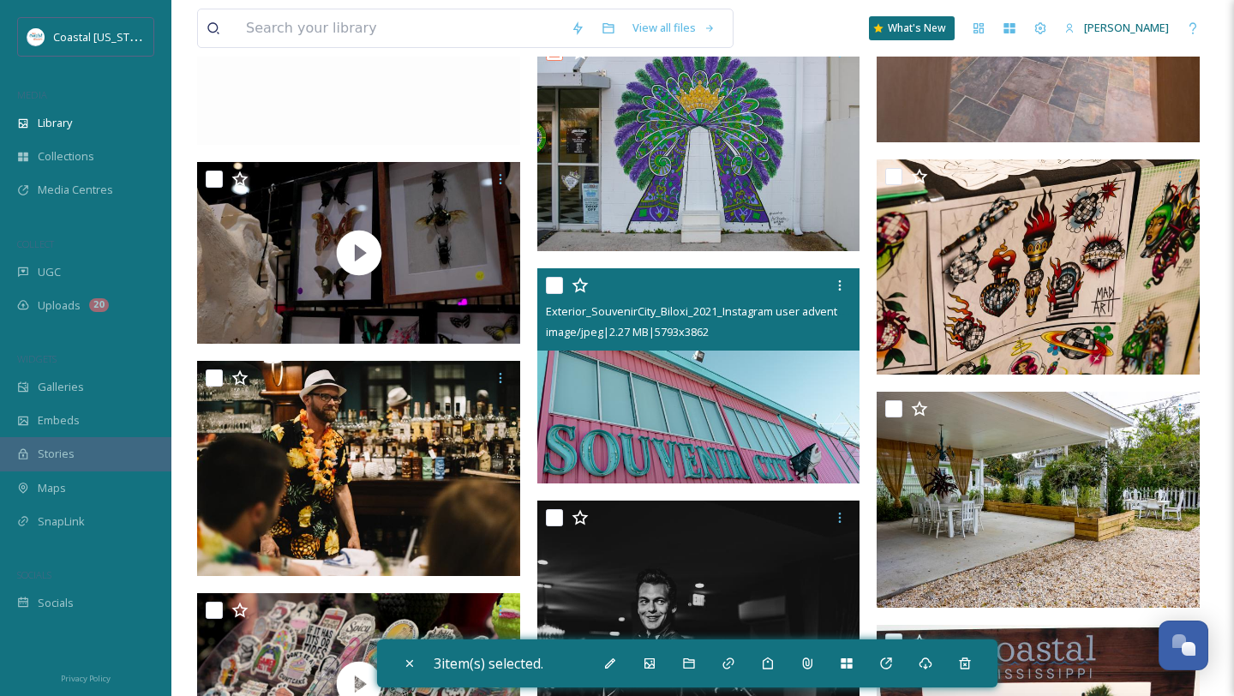
click at [550, 291] on input "checkbox" at bounding box center [554, 285] width 17 height 17
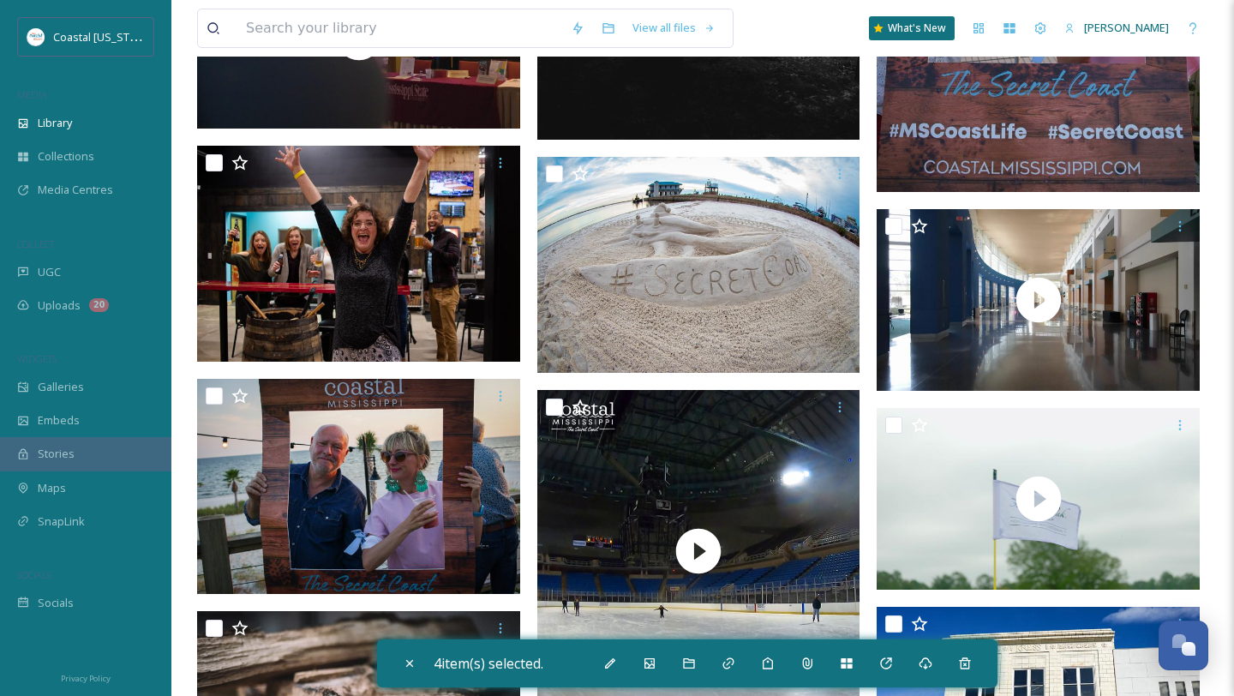
scroll to position [2017, 0]
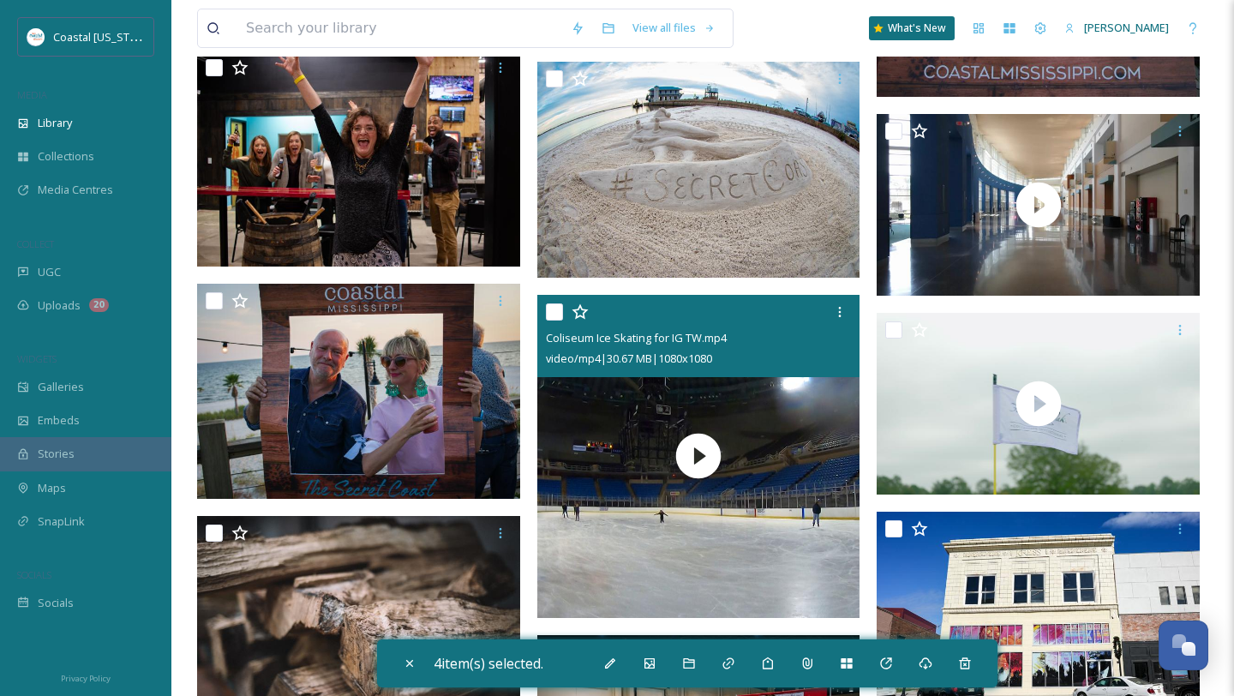
click at [553, 309] on input "checkbox" at bounding box center [554, 311] width 17 height 17
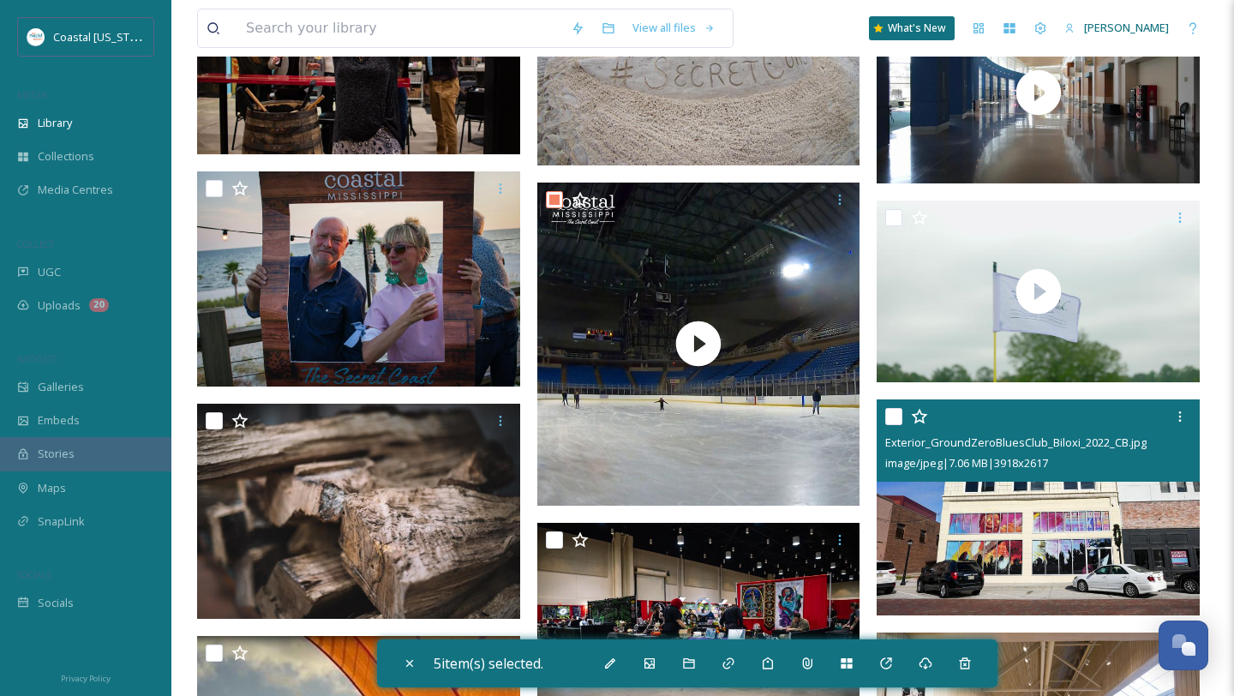
scroll to position [2166, 0]
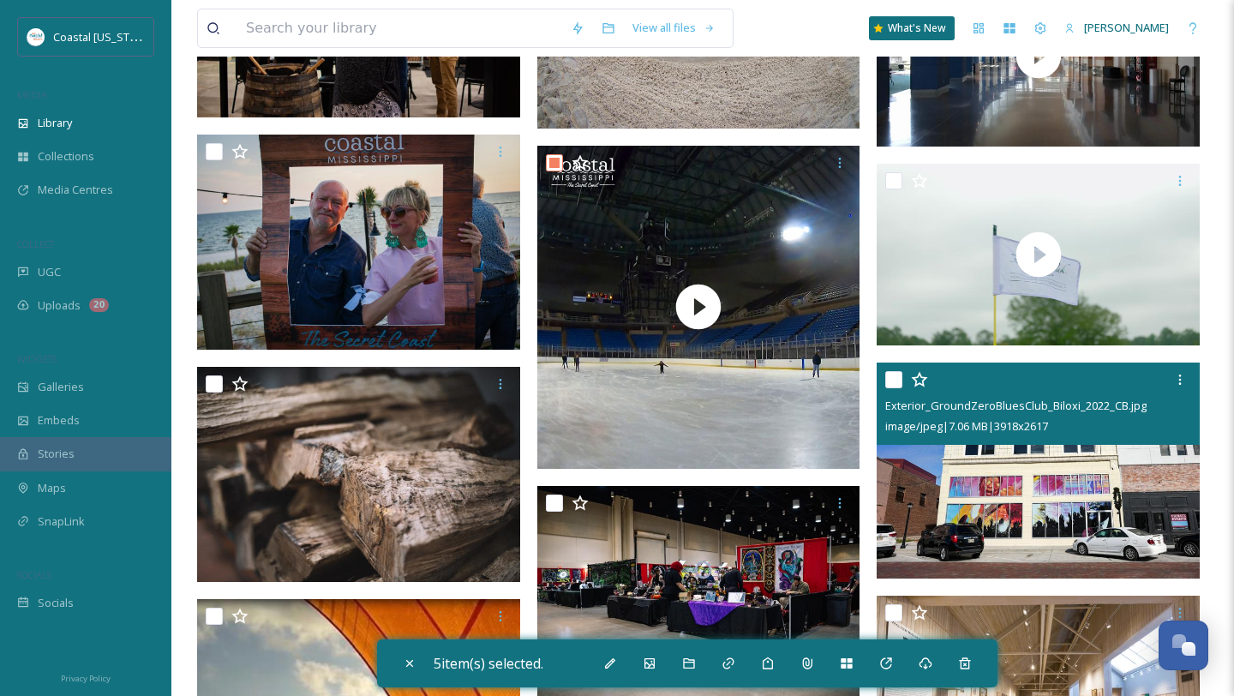
click at [899, 375] on input "checkbox" at bounding box center [894, 379] width 17 height 17
click at [898, 377] on input "checkbox" at bounding box center [894, 379] width 17 height 17
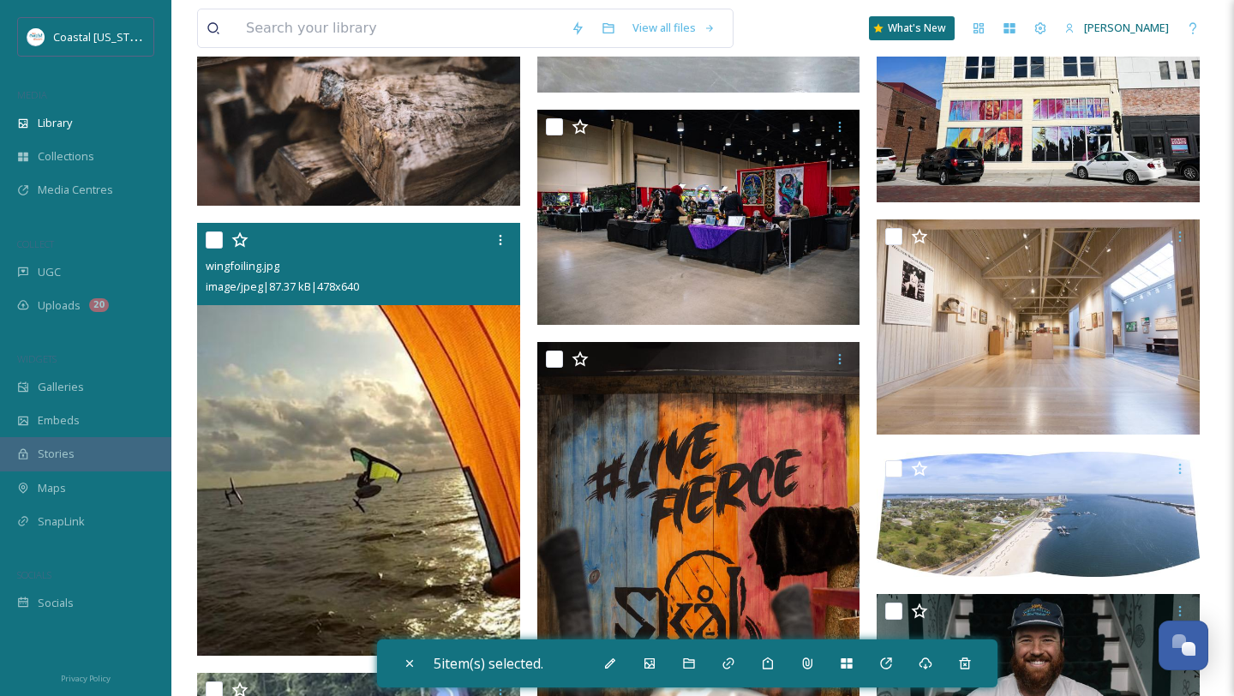
scroll to position [2555, 0]
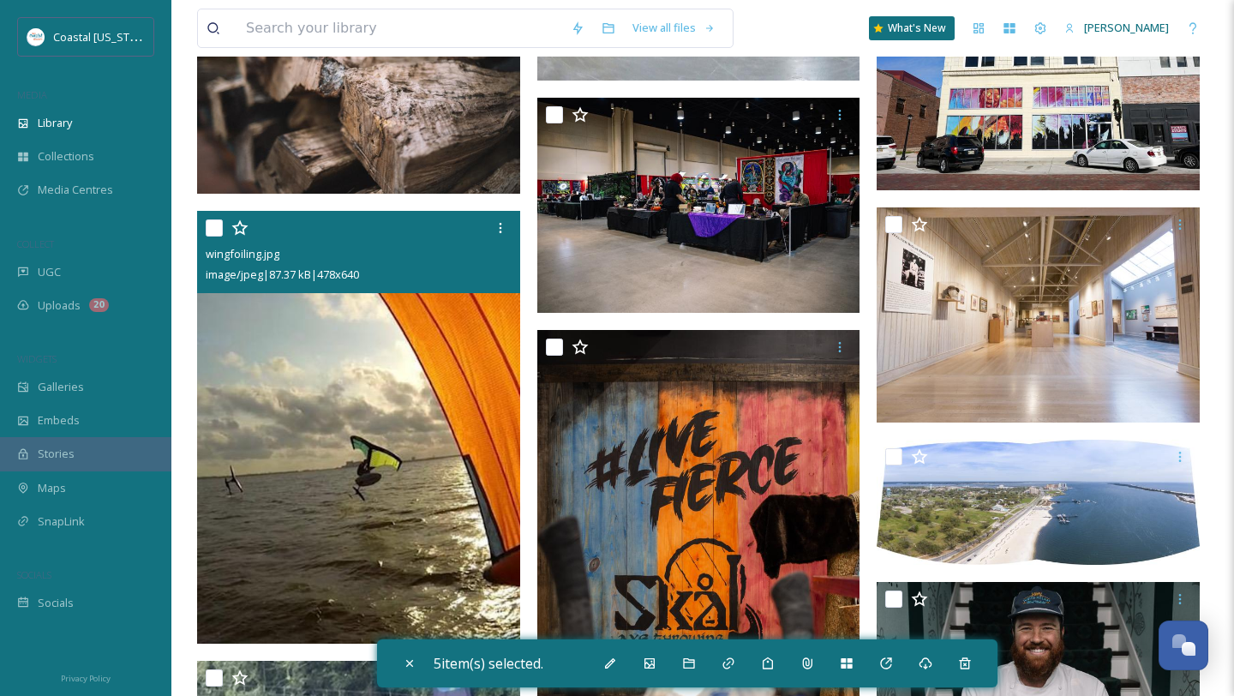
click at [214, 229] on input "checkbox" at bounding box center [214, 227] width 17 height 17
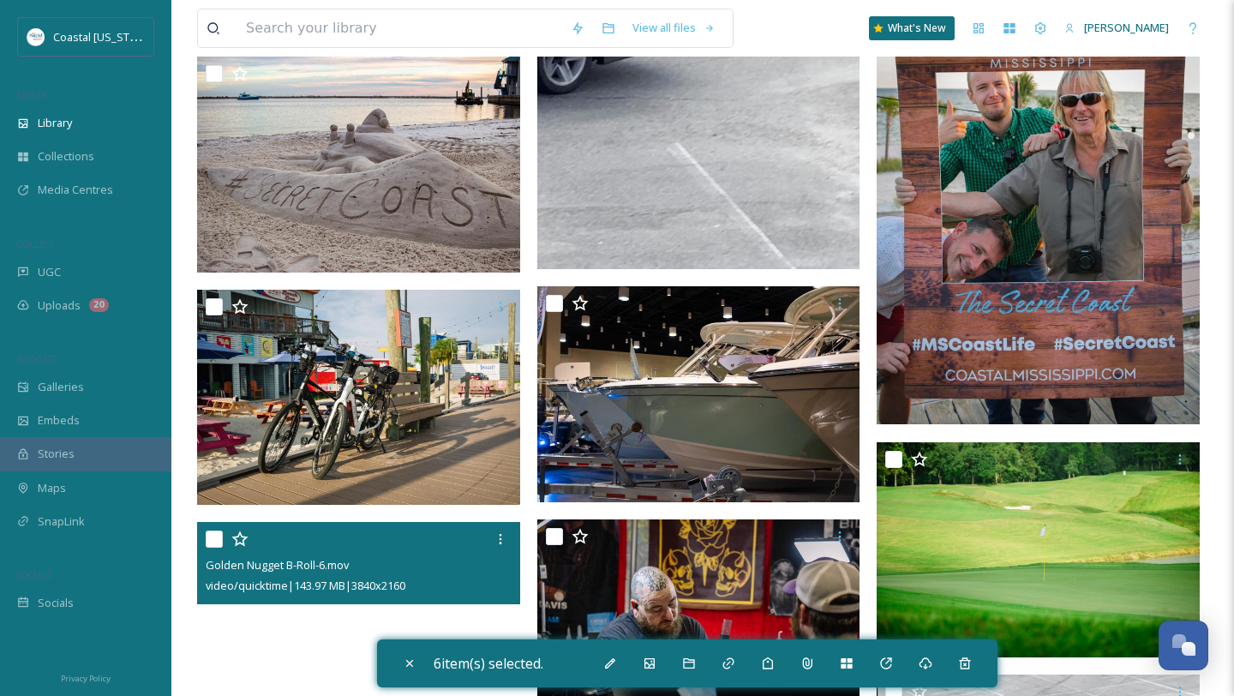
scroll to position [6361, 0]
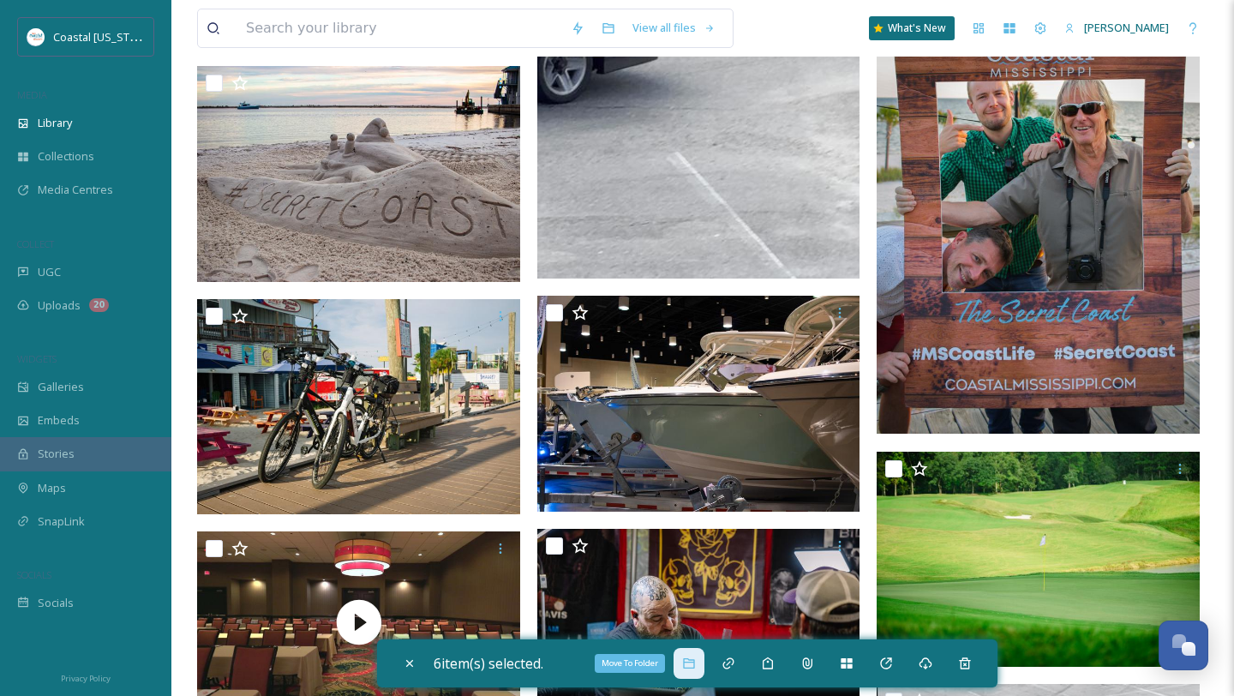
click at [691, 664] on icon at bounding box center [689, 664] width 14 height 14
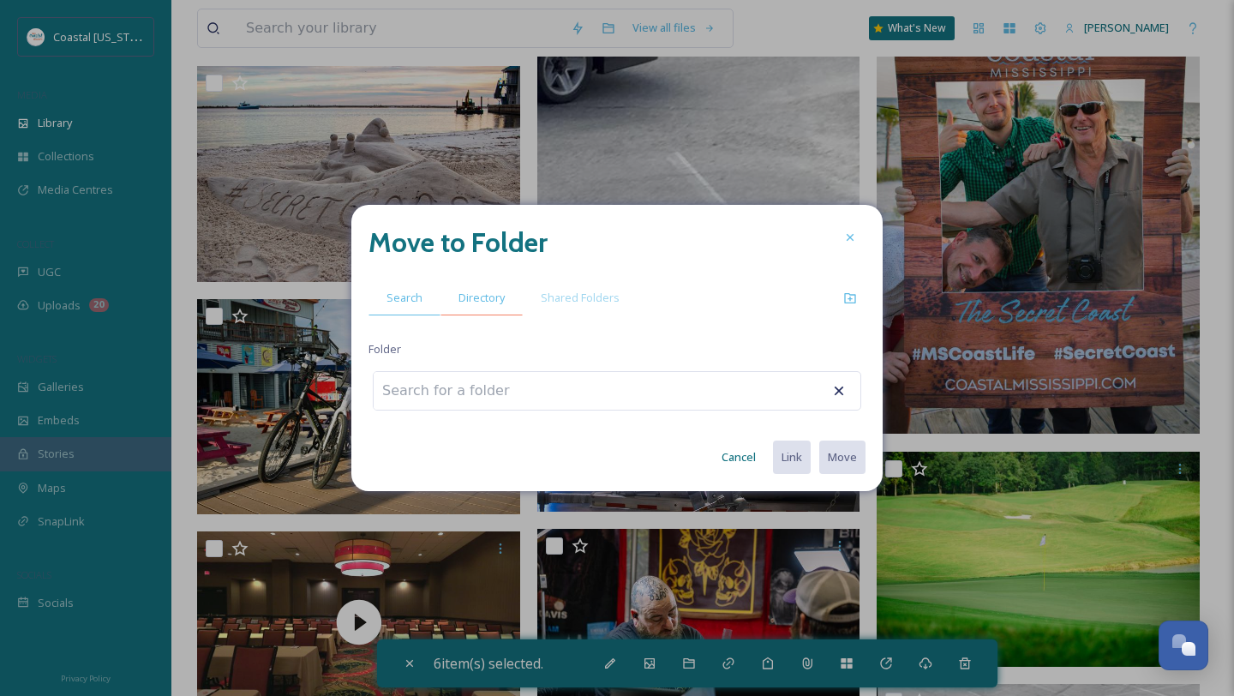
click at [483, 307] on div "Directory" at bounding box center [482, 297] width 82 height 35
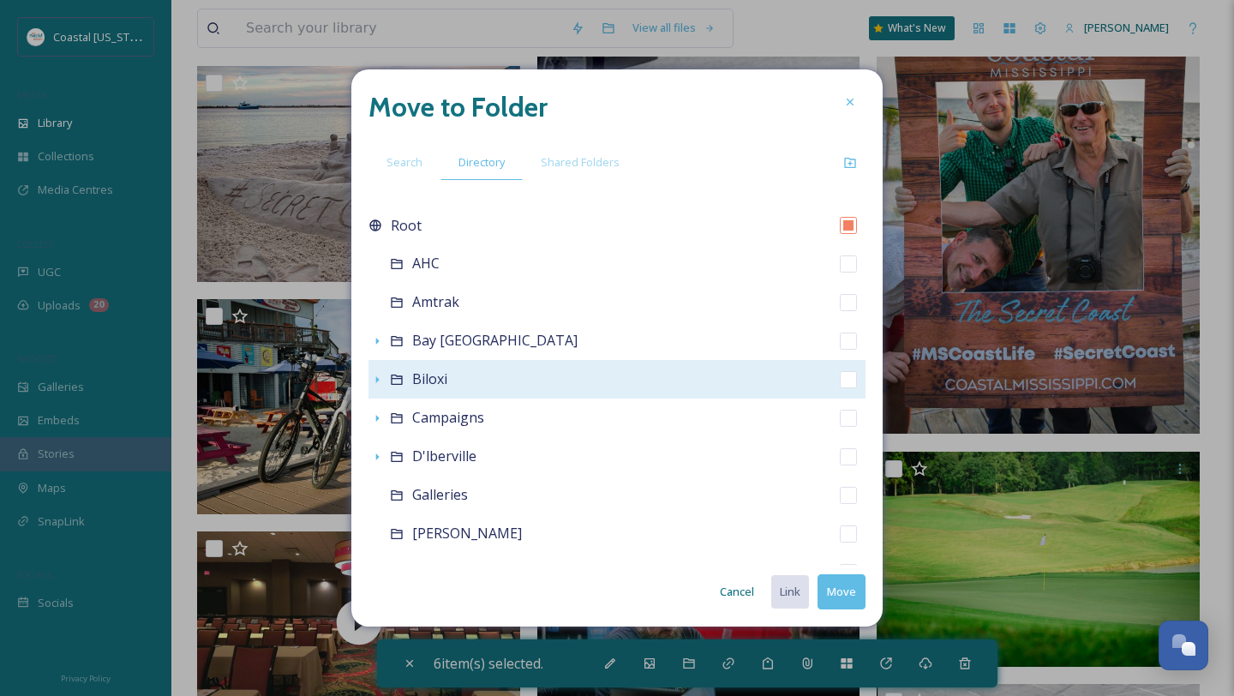
click at [449, 388] on div "Biloxi" at bounding box center [617, 379] width 497 height 39
click at [400, 374] on icon at bounding box center [397, 380] width 14 height 14
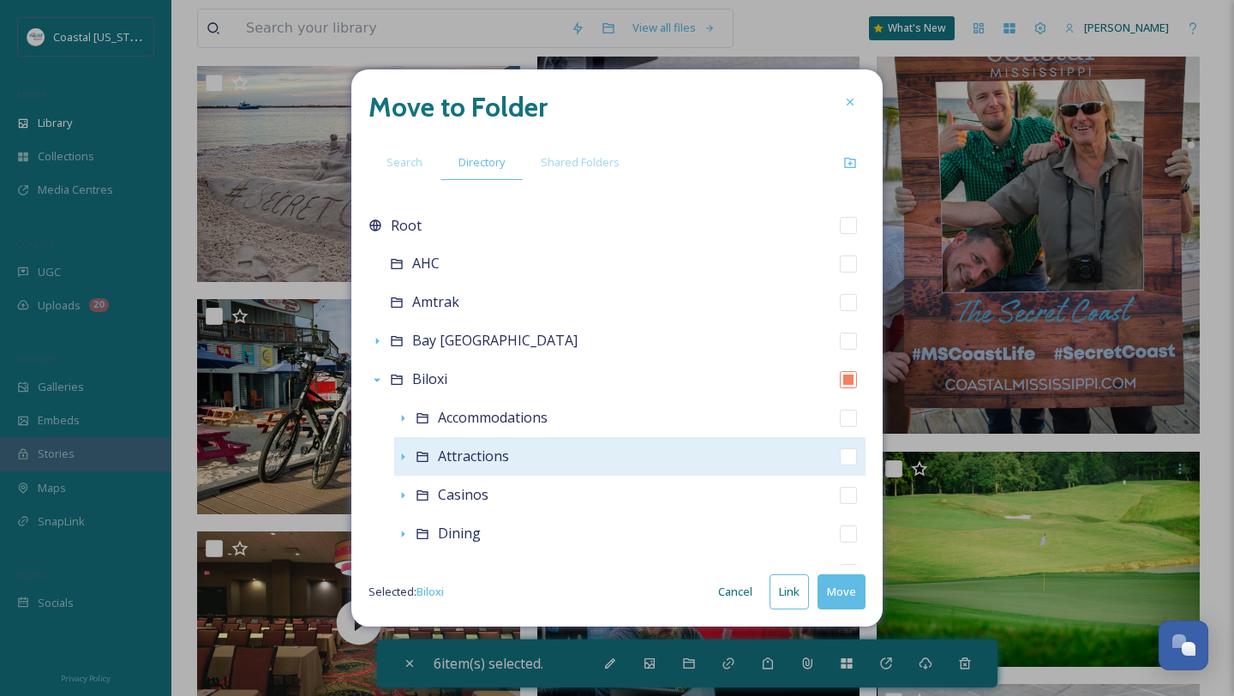
click at [495, 466] on div "Attractions" at bounding box center [473, 456] width 71 height 21
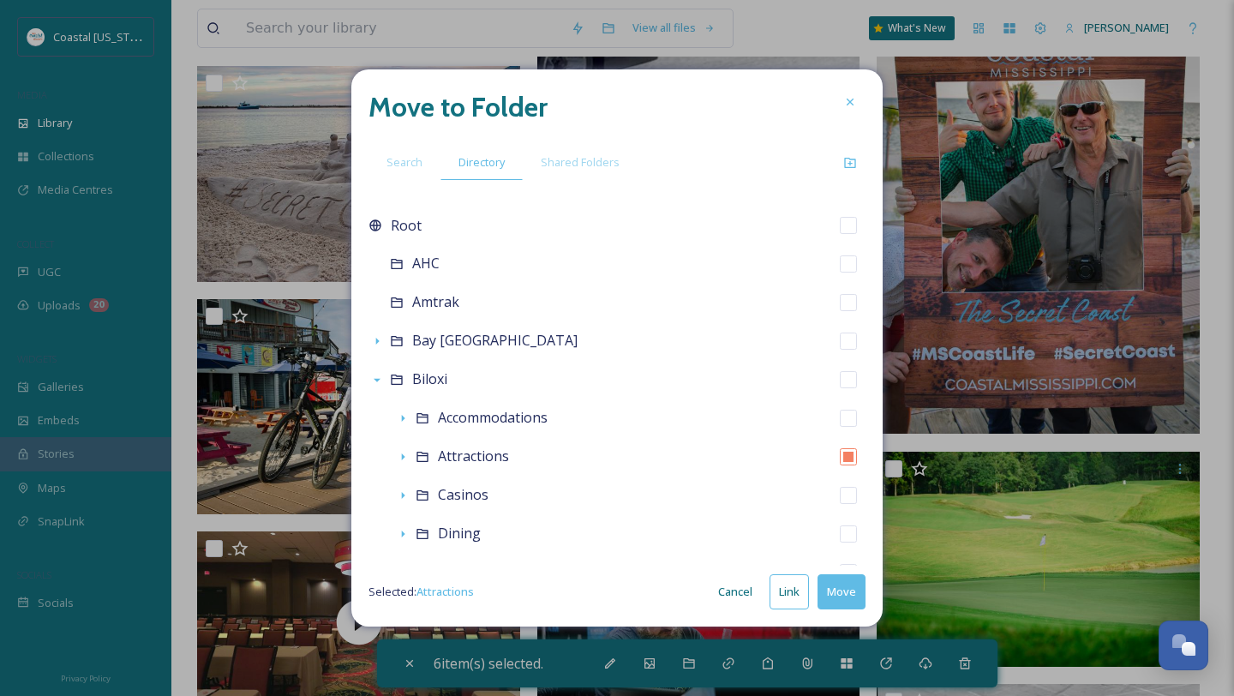
click at [851, 596] on button "Move" at bounding box center [842, 591] width 48 height 35
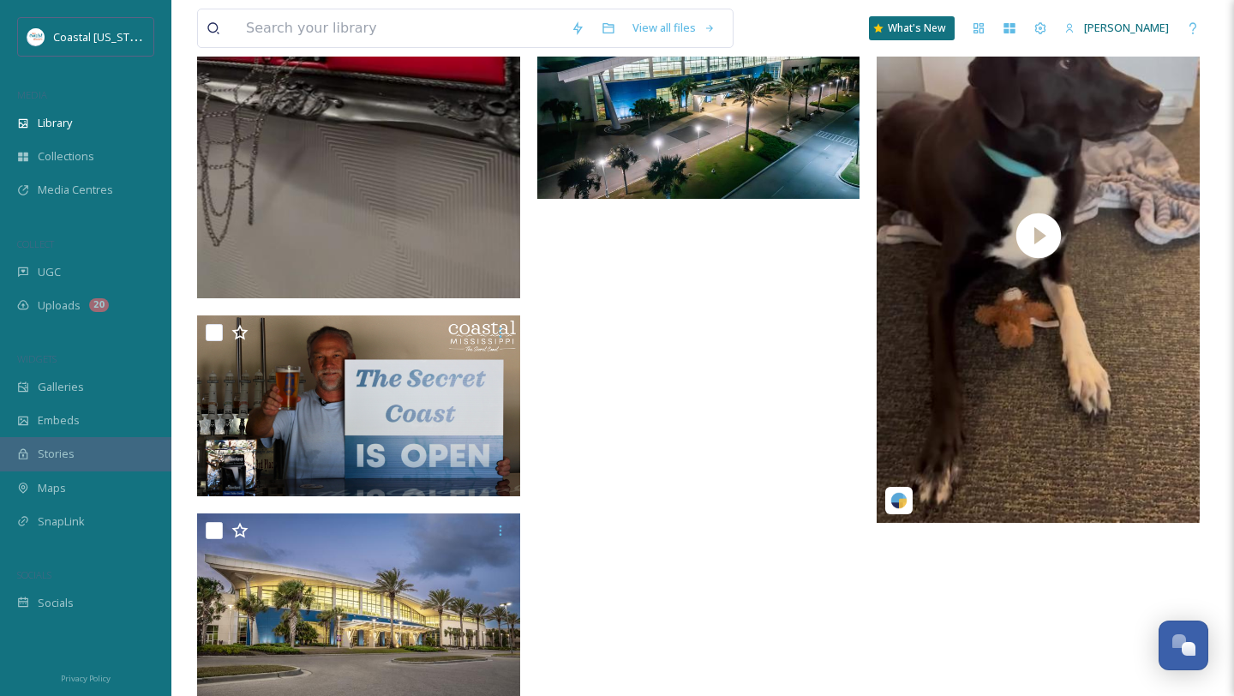
scroll to position [7085, 0]
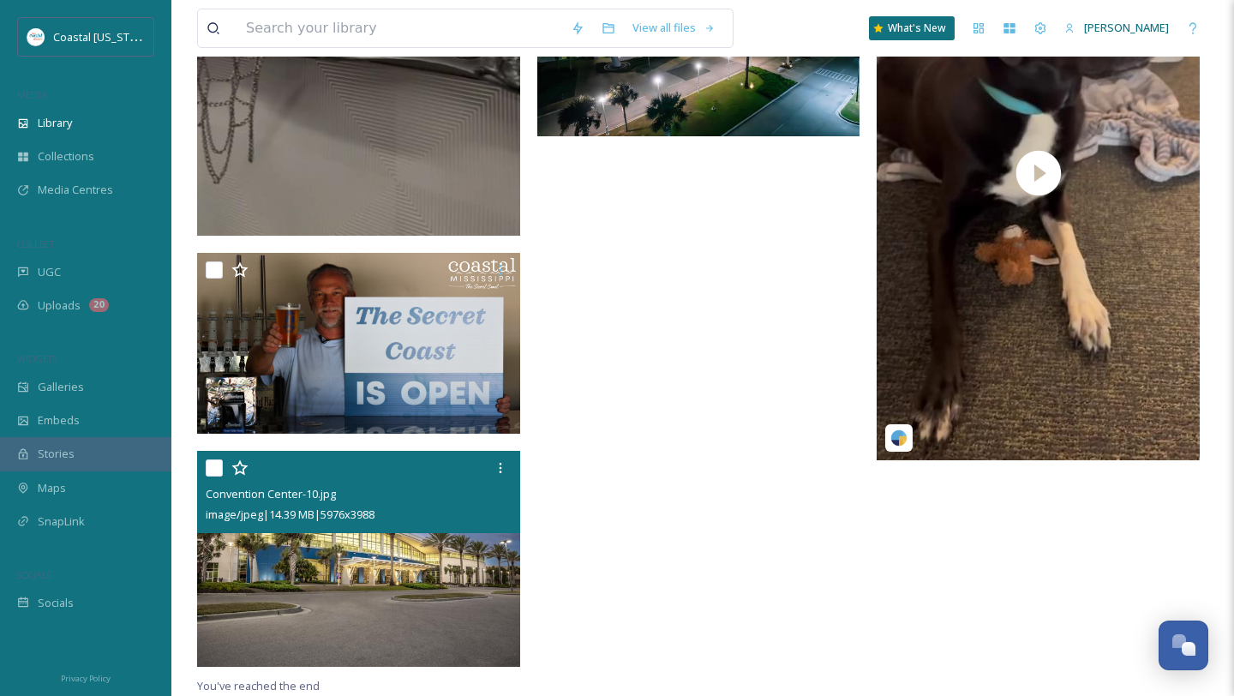
click at [214, 464] on input "checkbox" at bounding box center [214, 467] width 17 height 17
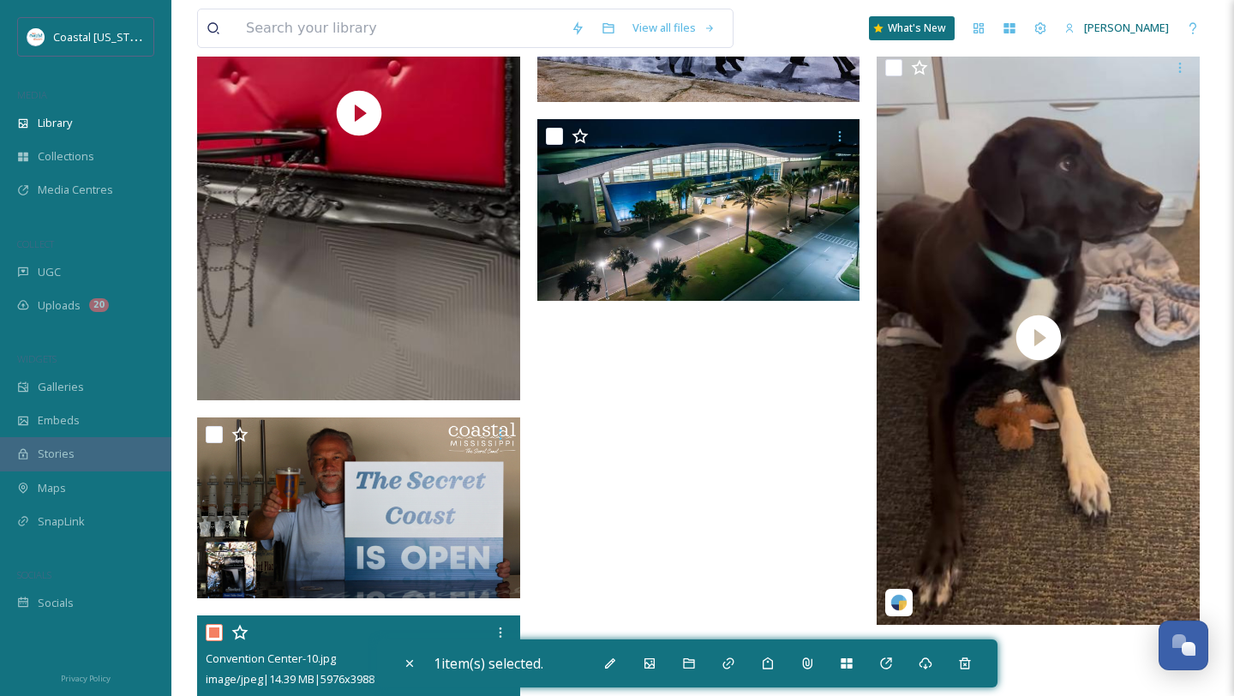
scroll to position [6882, 0]
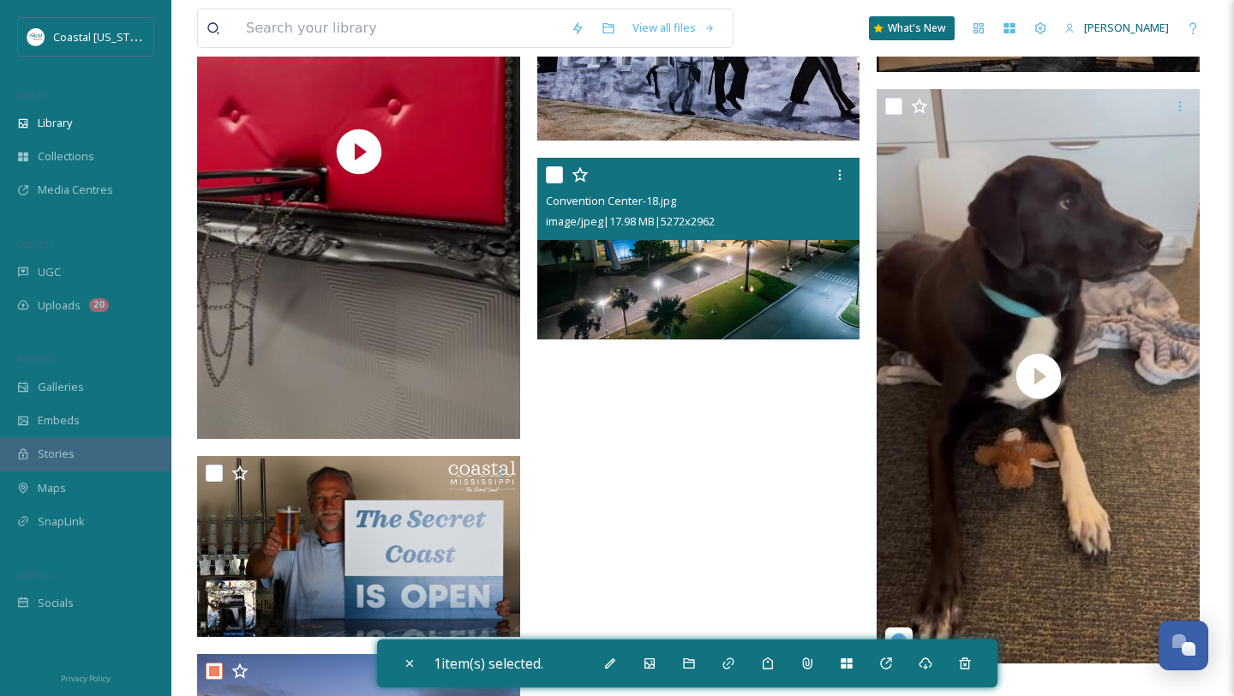
click at [552, 177] on input "checkbox" at bounding box center [554, 174] width 17 height 17
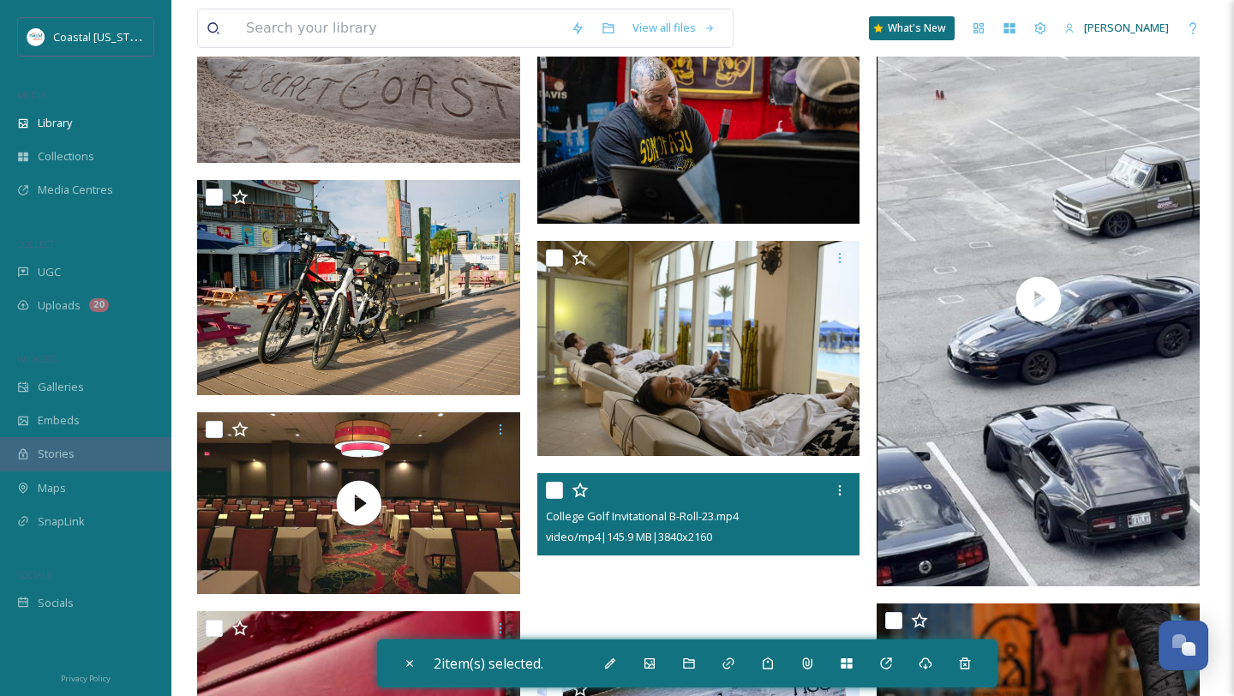
scroll to position [6129, 0]
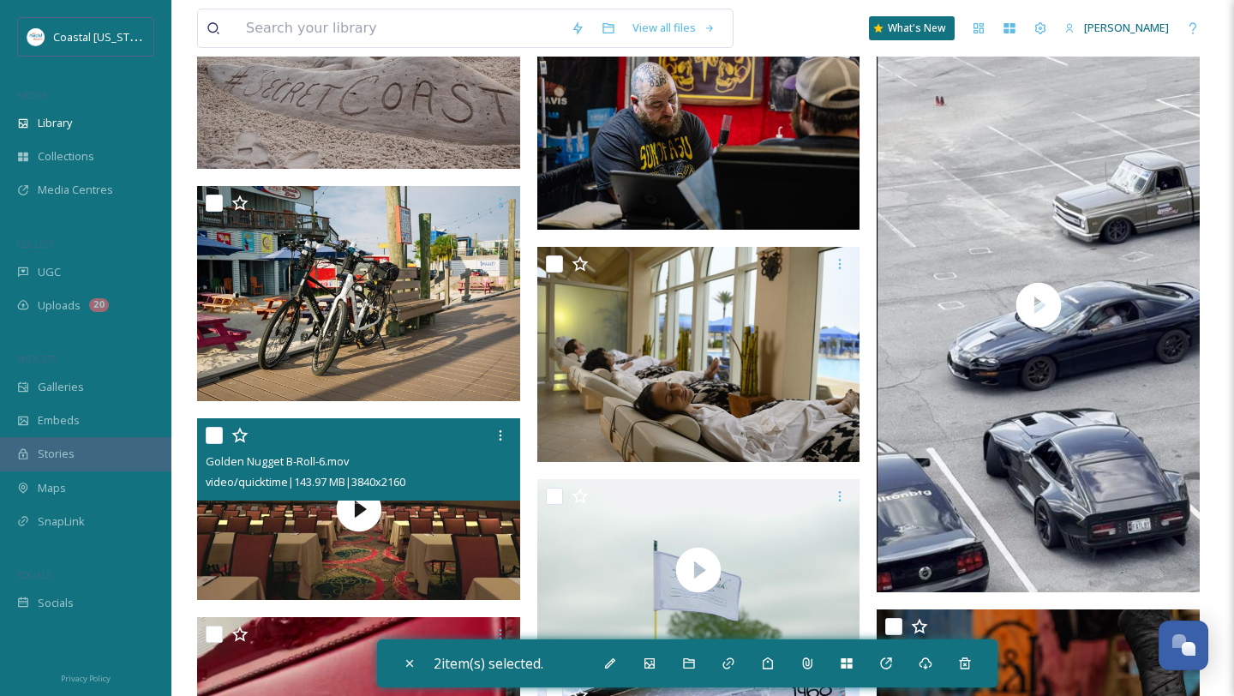
click at [213, 430] on input "checkbox" at bounding box center [214, 435] width 17 height 17
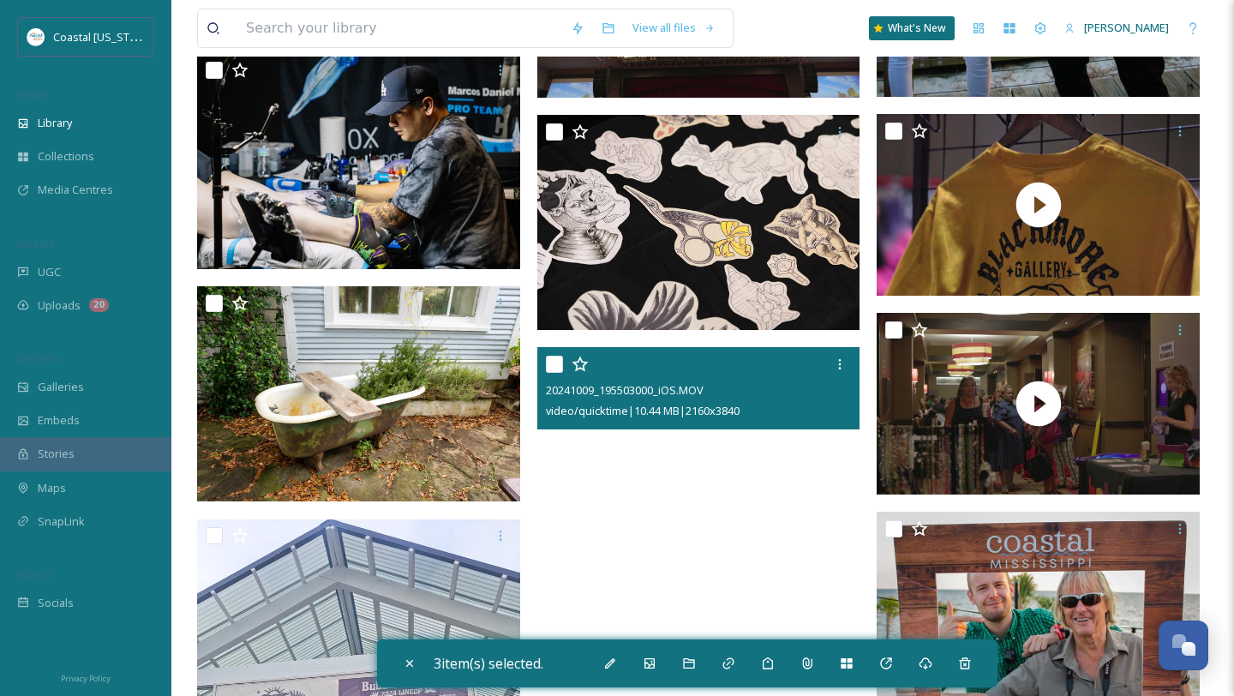
scroll to position [4955, 0]
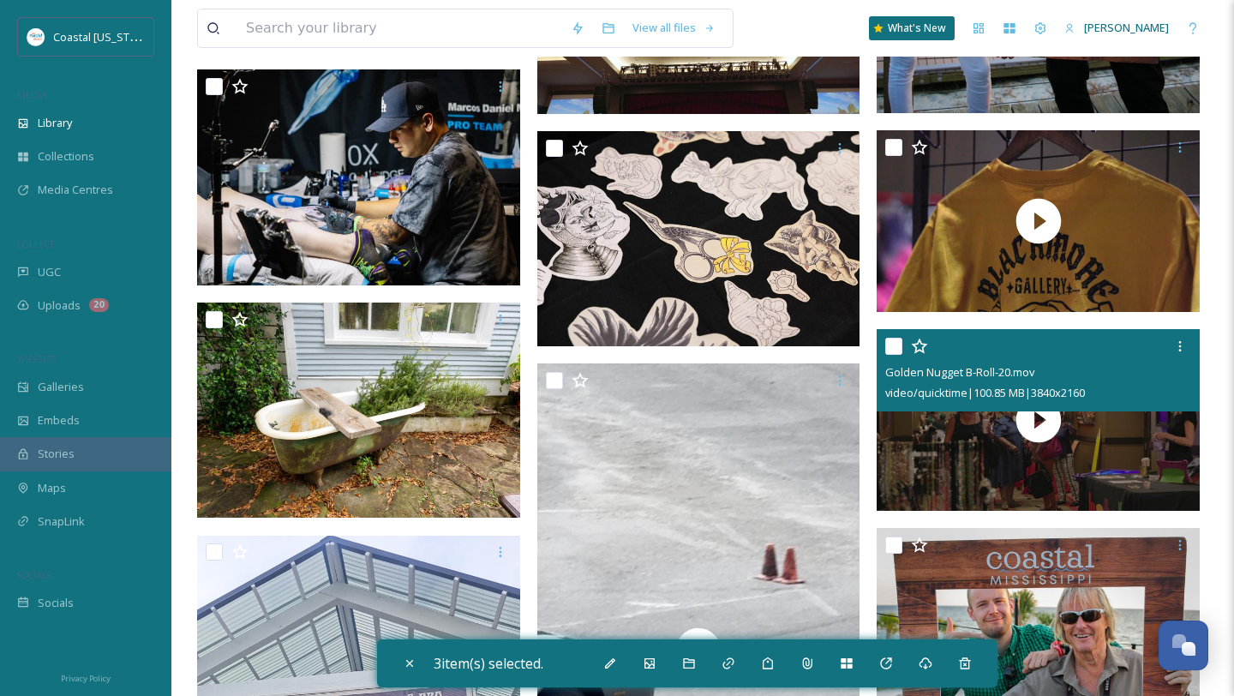
click at [897, 354] on input "checkbox" at bounding box center [894, 346] width 17 height 17
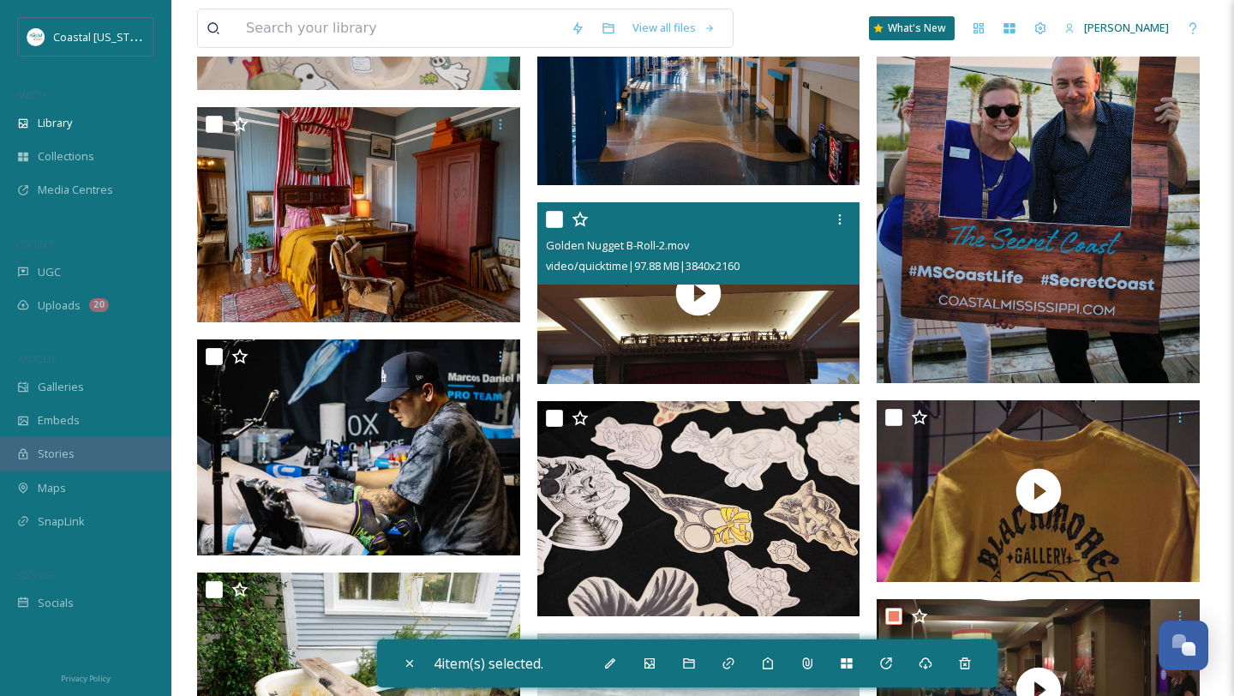
scroll to position [4675, 0]
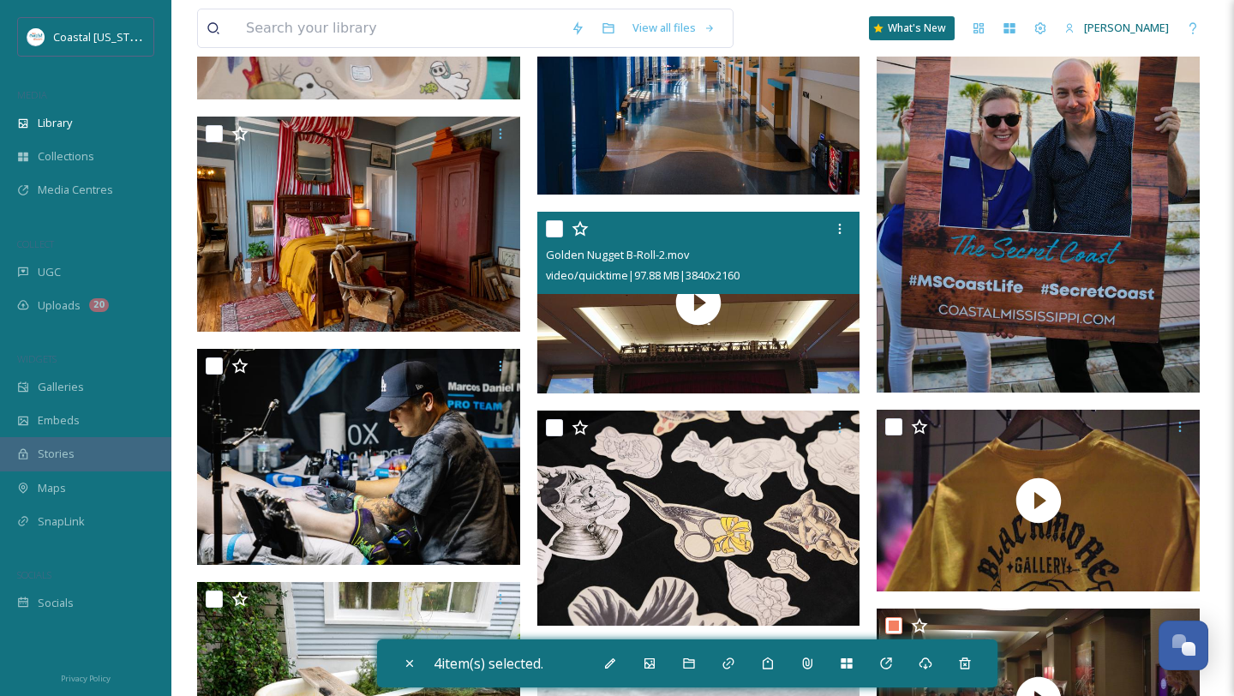
click at [557, 227] on input "checkbox" at bounding box center [554, 228] width 17 height 17
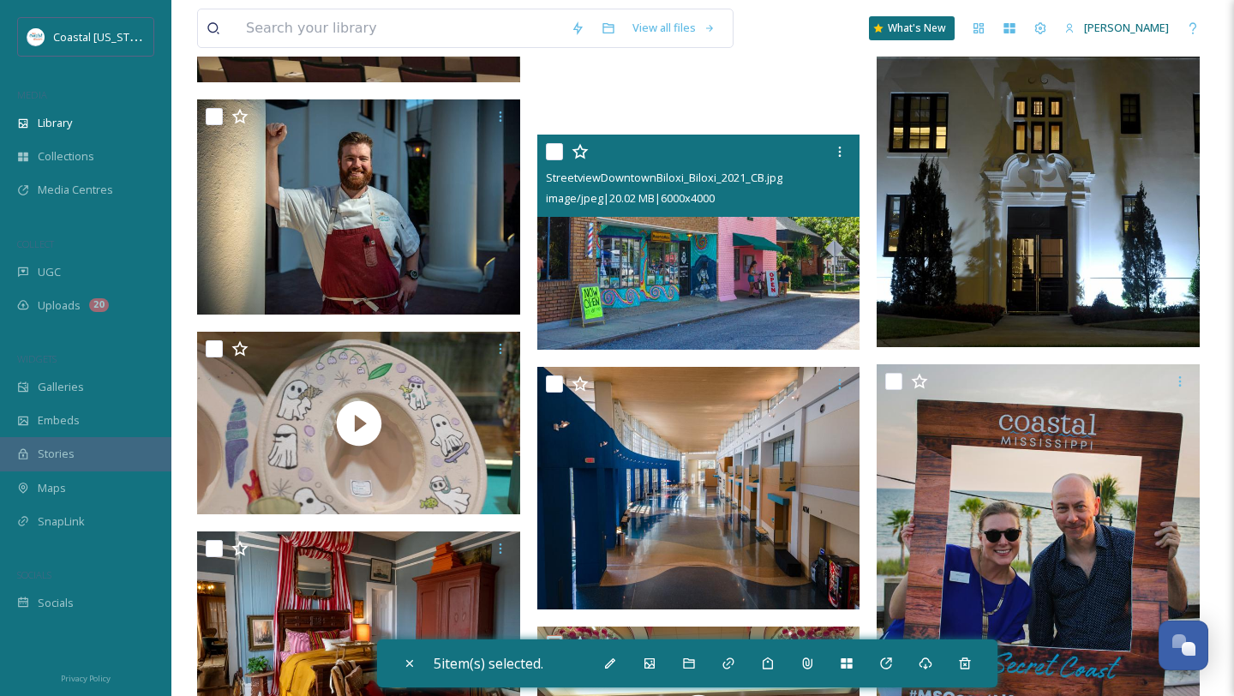
scroll to position [4244, 0]
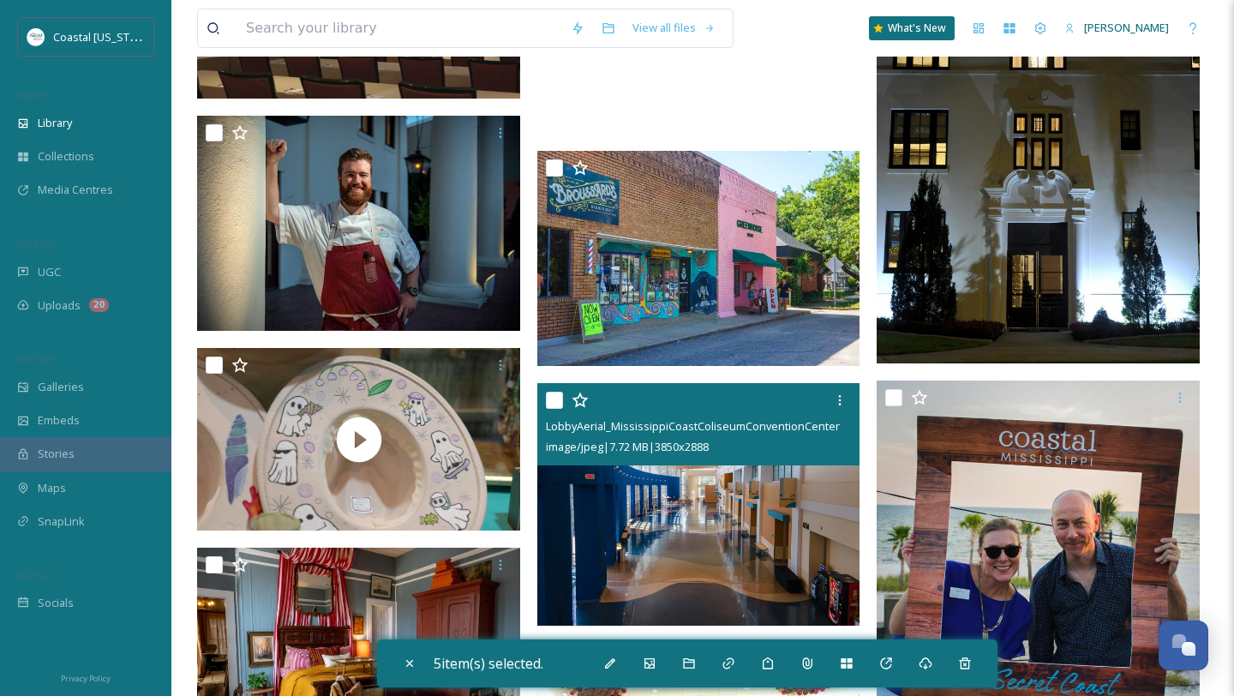
click at [553, 400] on input "checkbox" at bounding box center [554, 400] width 17 height 17
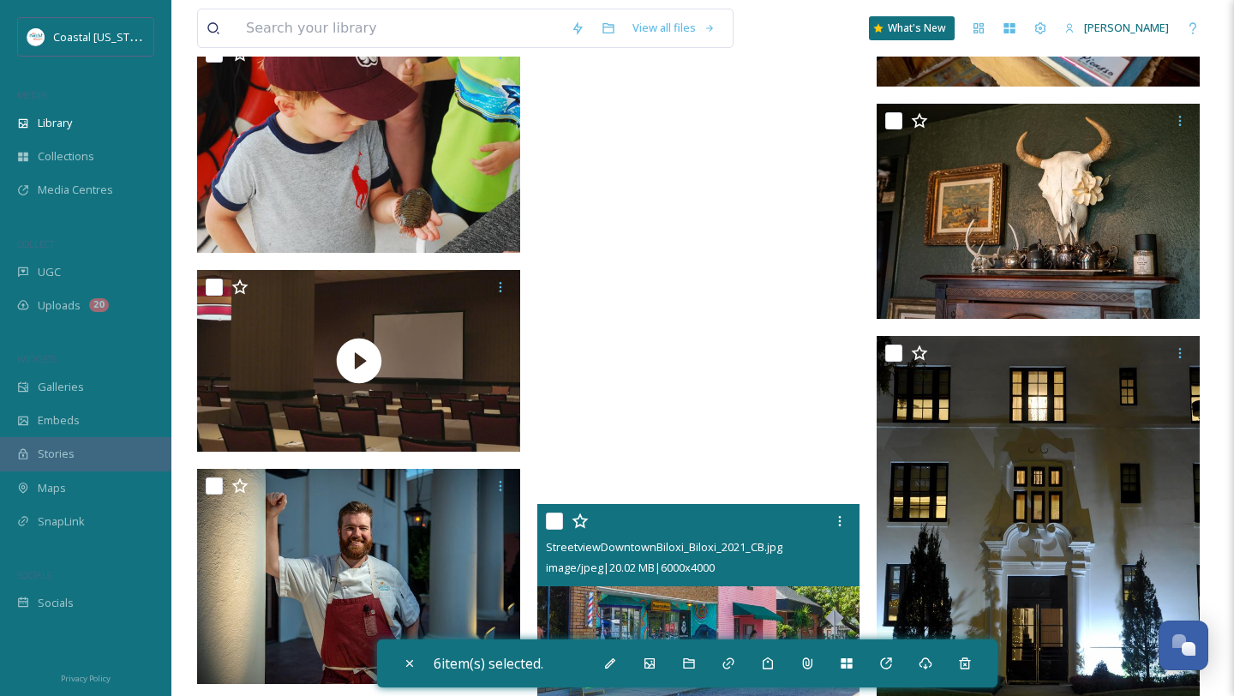
scroll to position [3882, 0]
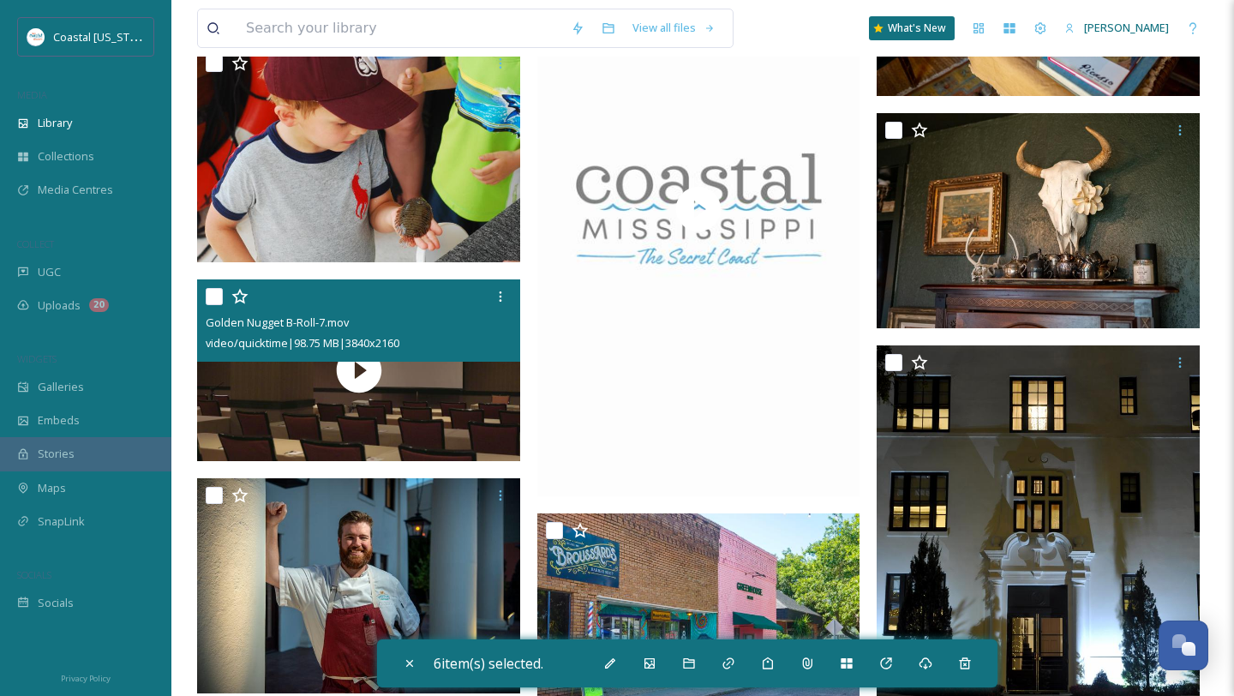
click at [215, 297] on input "checkbox" at bounding box center [214, 296] width 17 height 17
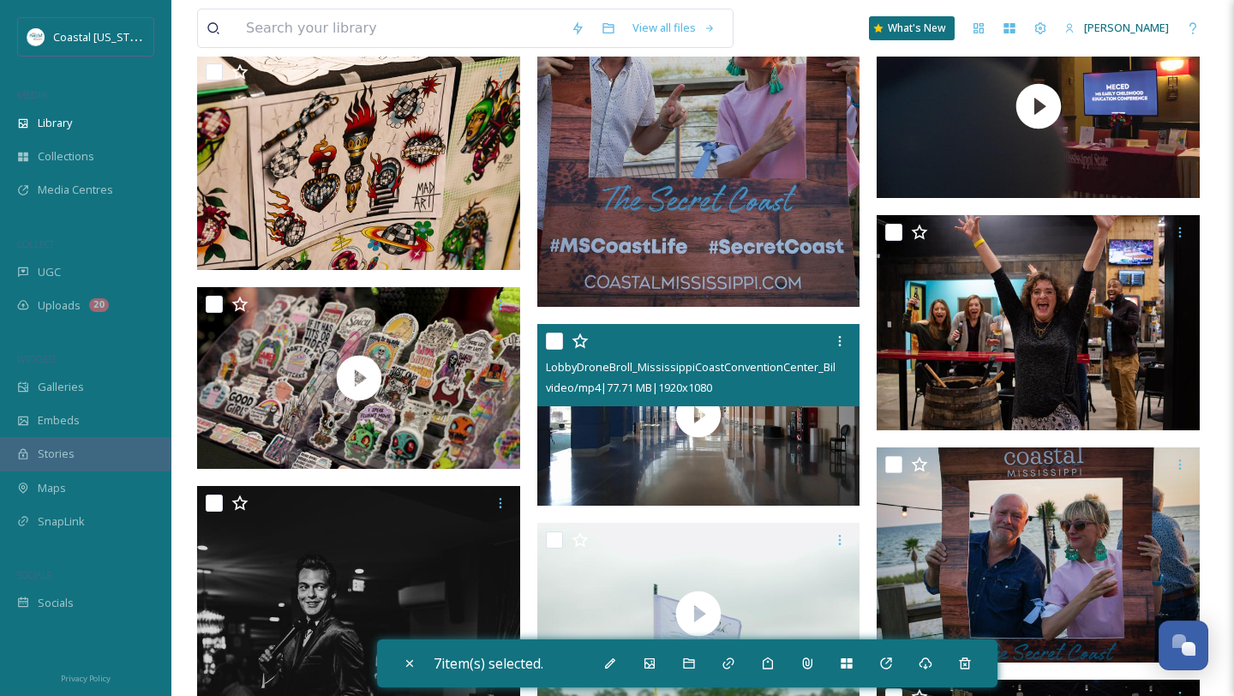
scroll to position [1180, 0]
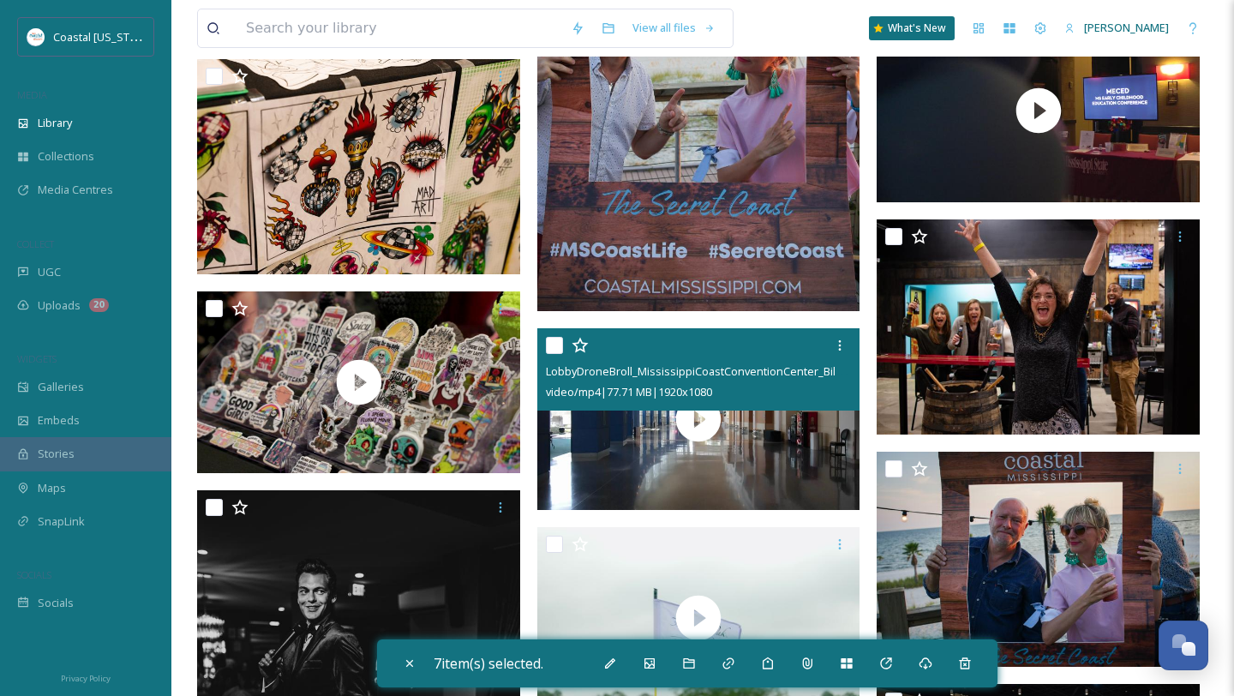
click at [551, 347] on input "checkbox" at bounding box center [554, 345] width 17 height 17
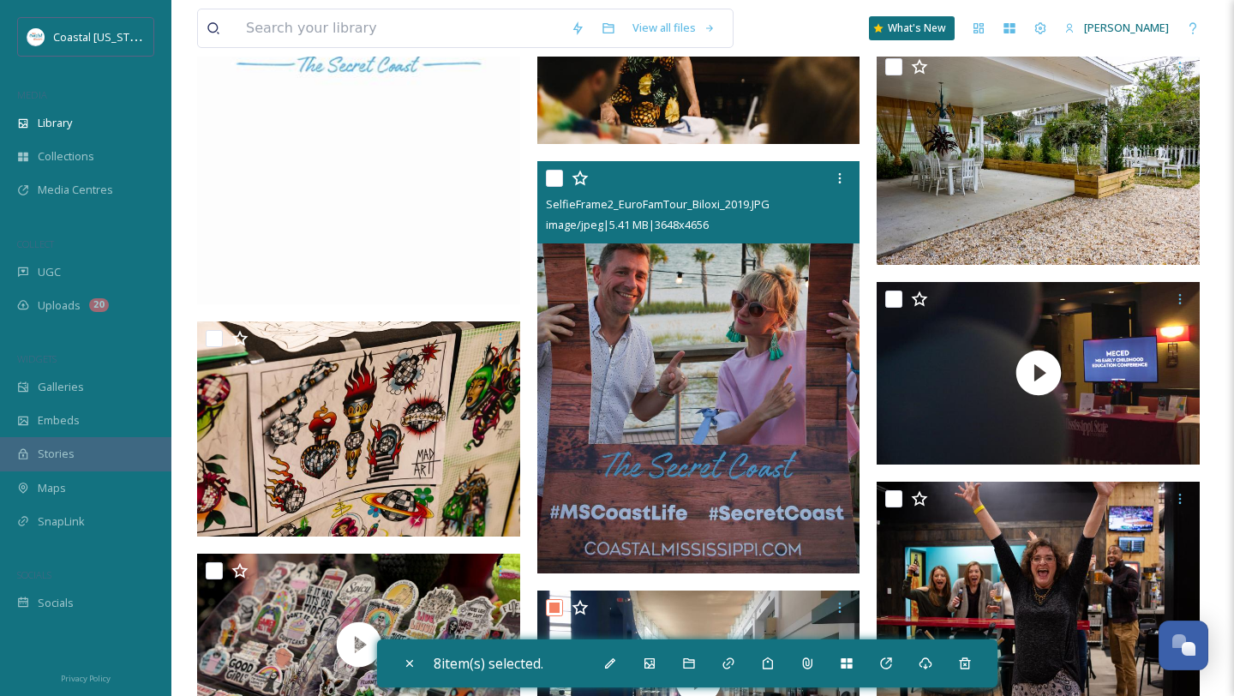
scroll to position [886, 0]
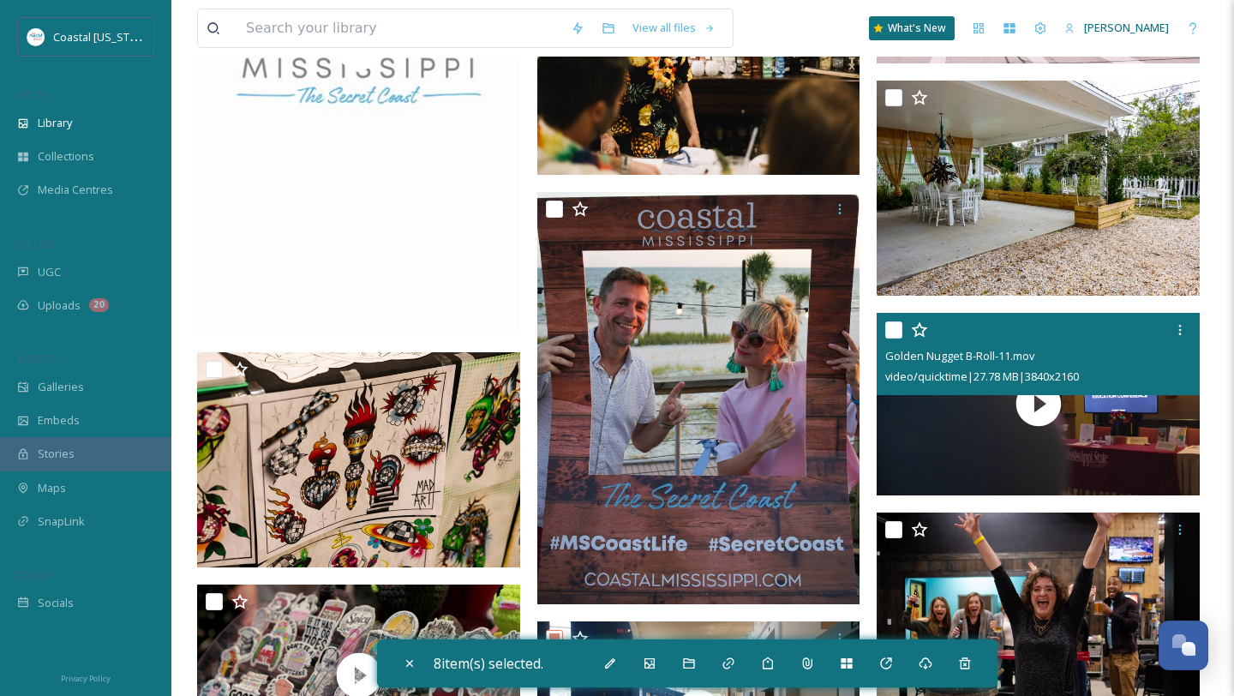
click at [892, 329] on input "checkbox" at bounding box center [894, 329] width 17 height 17
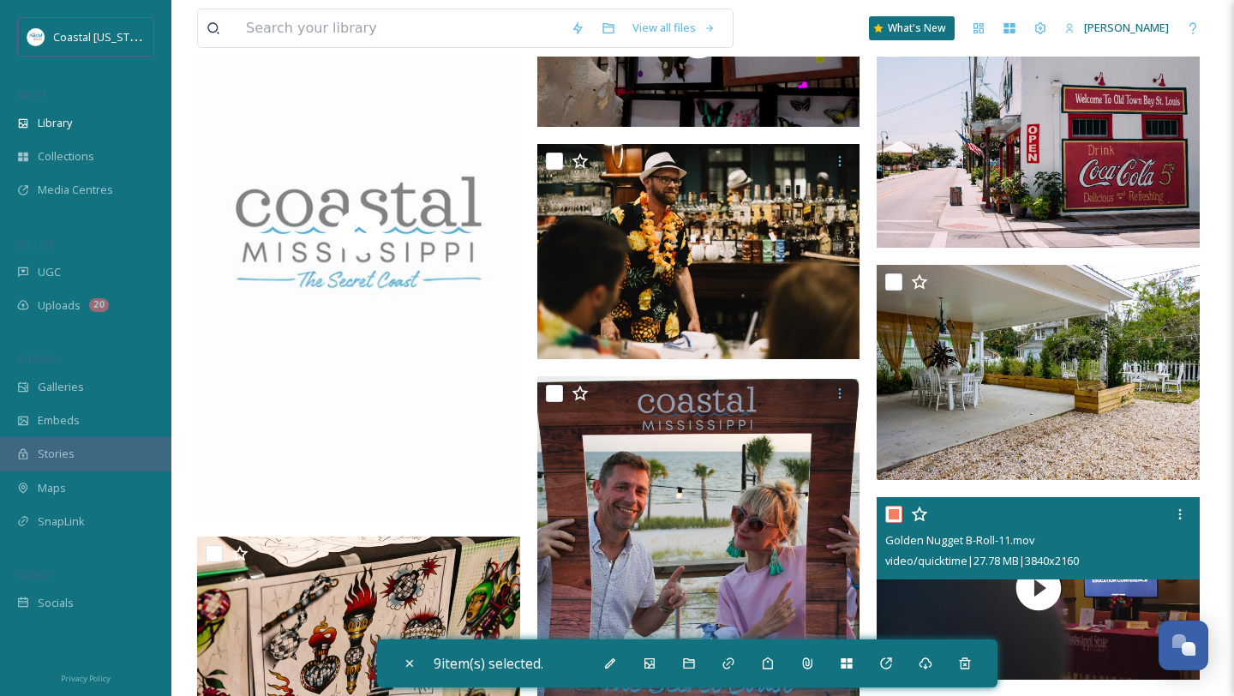
scroll to position [655, 0]
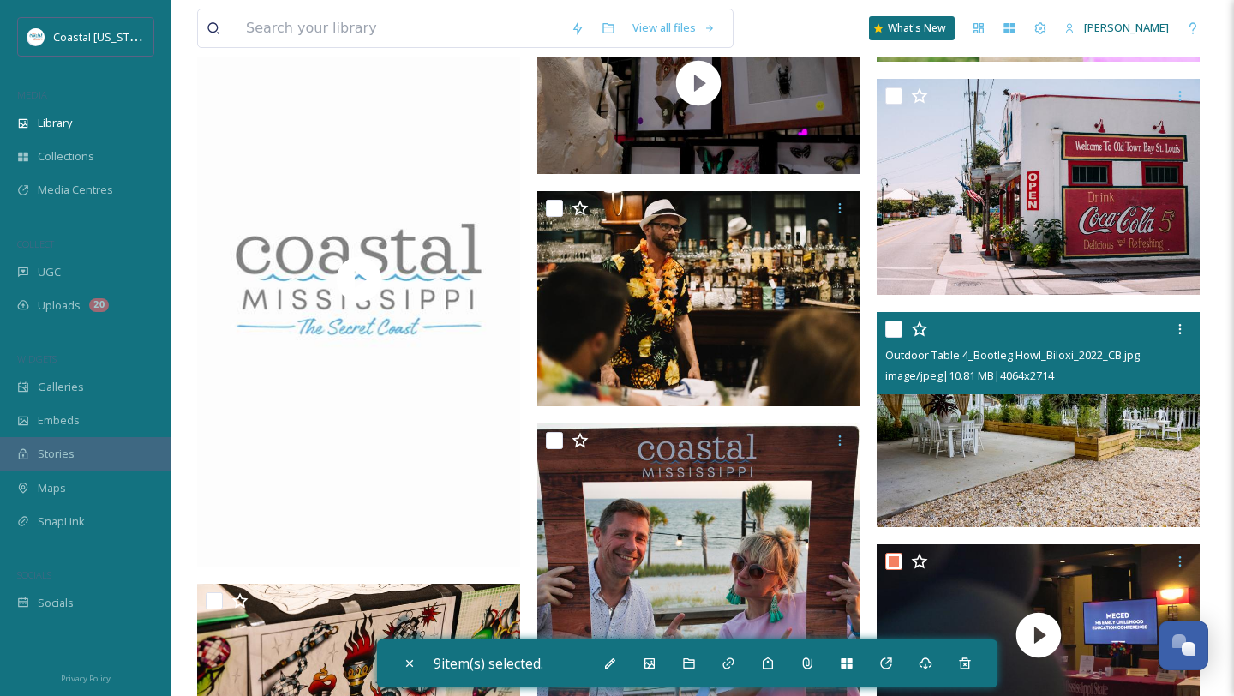
click at [891, 324] on input "checkbox" at bounding box center [894, 329] width 17 height 17
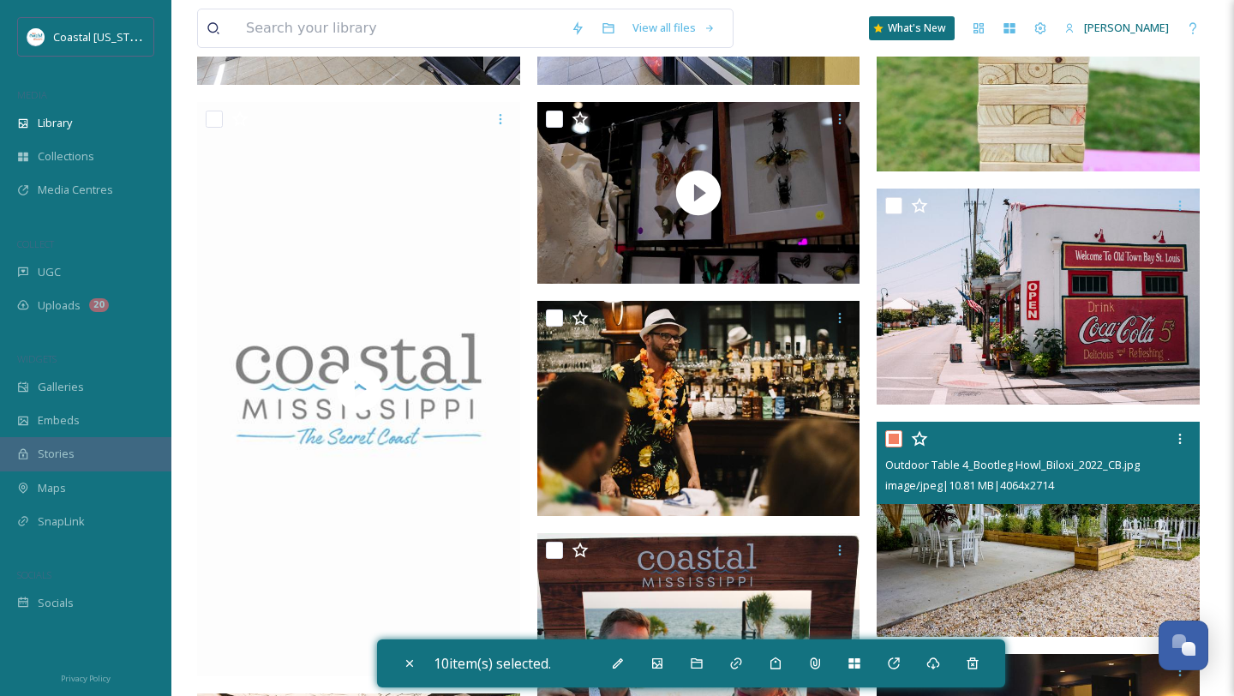
scroll to position [540, 0]
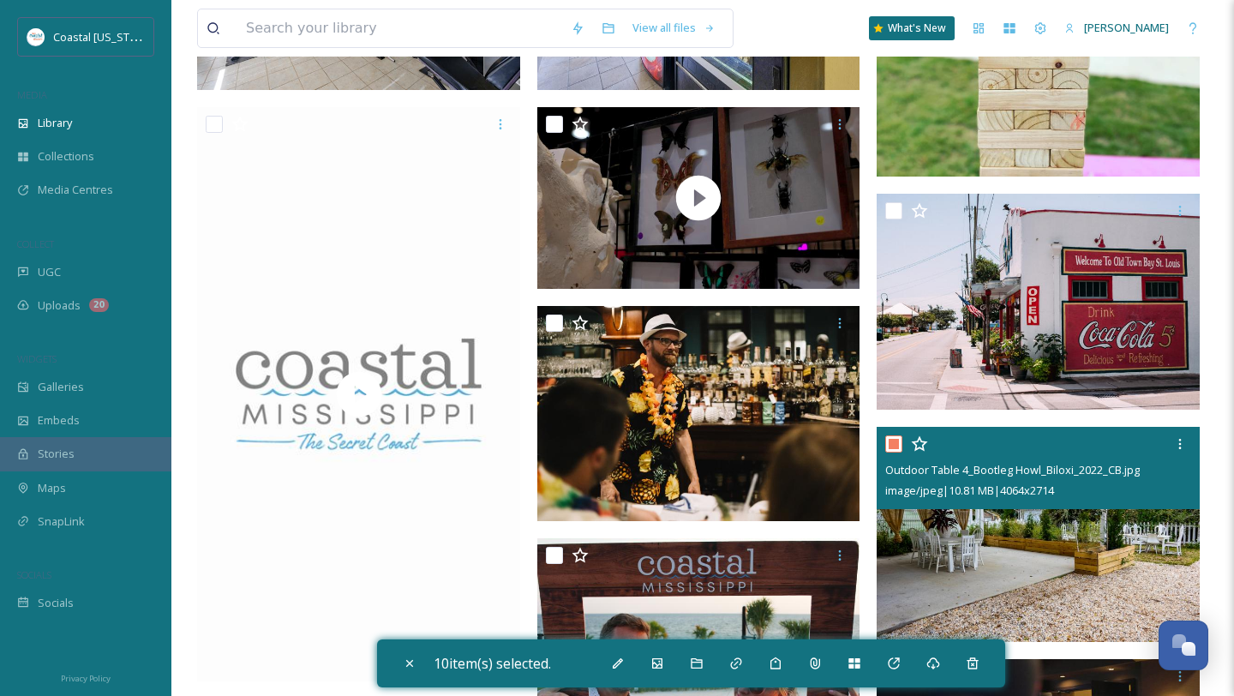
click at [898, 440] on input "checkbox" at bounding box center [894, 443] width 17 height 17
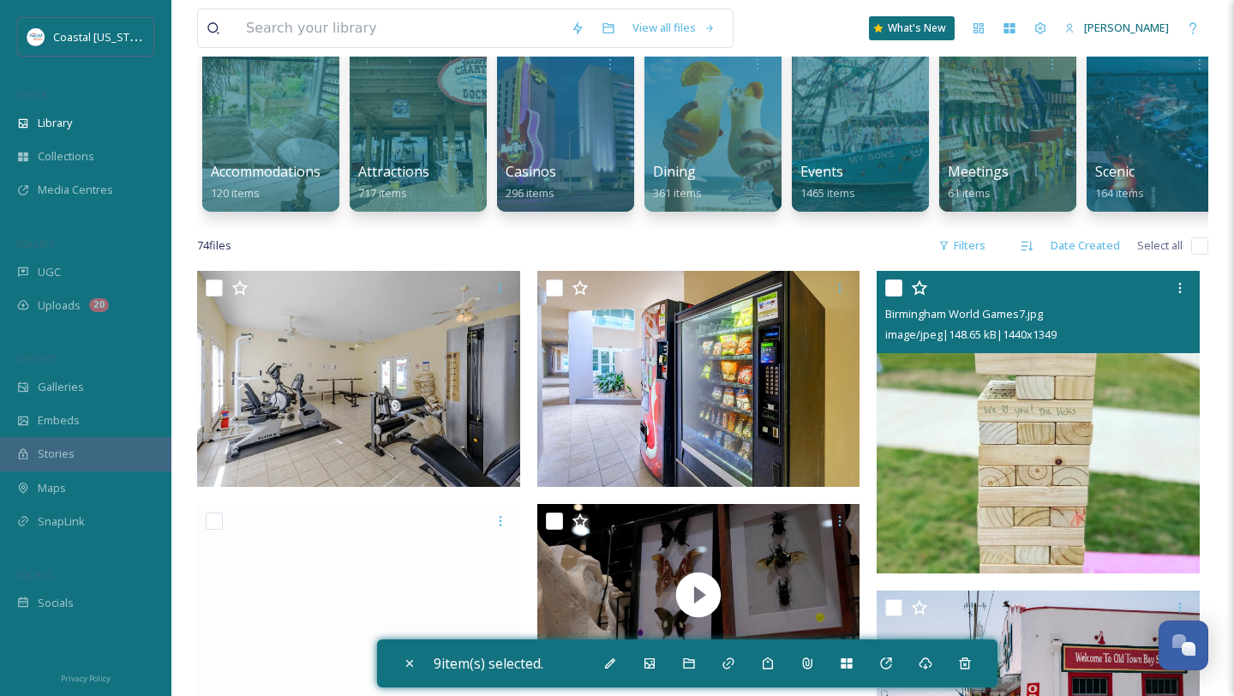
scroll to position [121, 0]
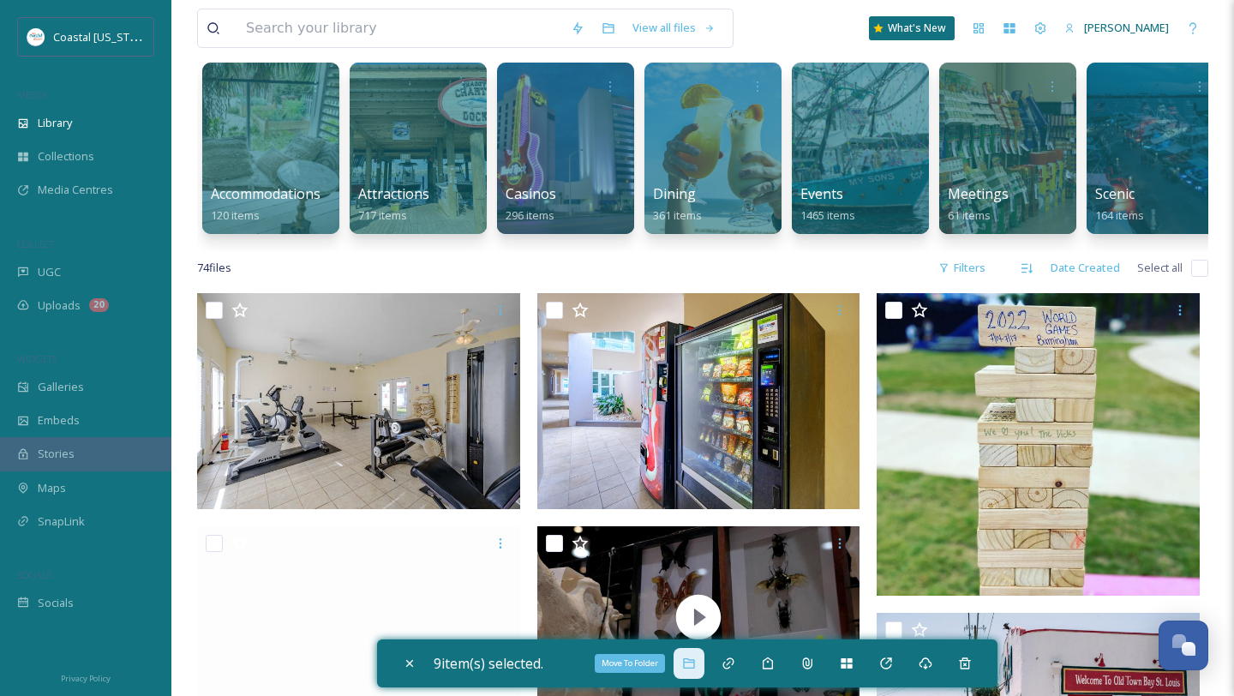
click at [692, 664] on icon at bounding box center [689, 664] width 14 height 14
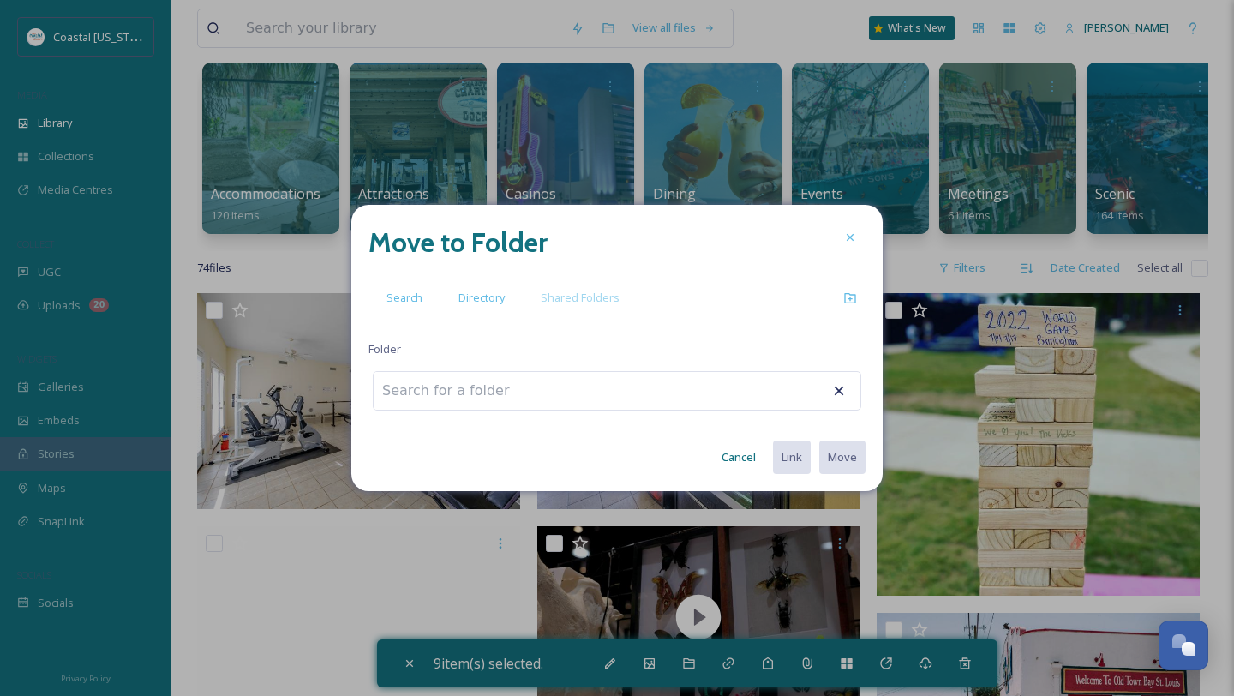
click at [484, 287] on div "Directory" at bounding box center [482, 297] width 82 height 35
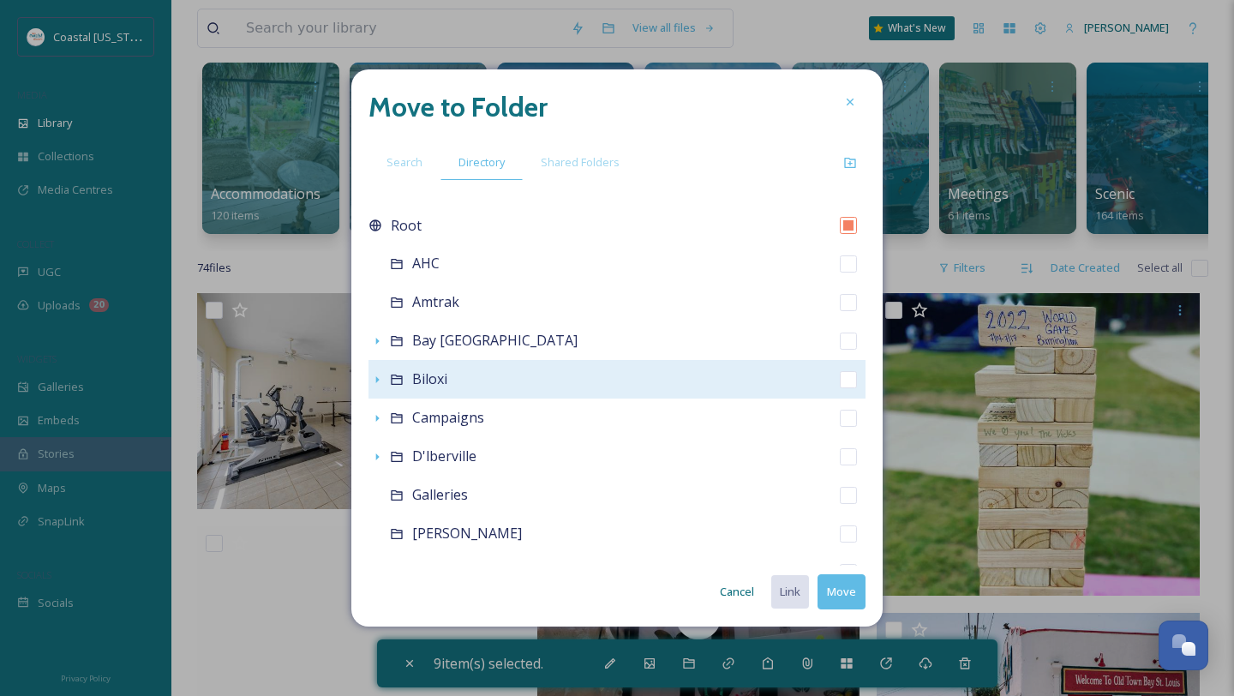
click at [420, 380] on span "Biloxi" at bounding box center [429, 378] width 35 height 19
click at [400, 380] on icon at bounding box center [397, 380] width 14 height 14
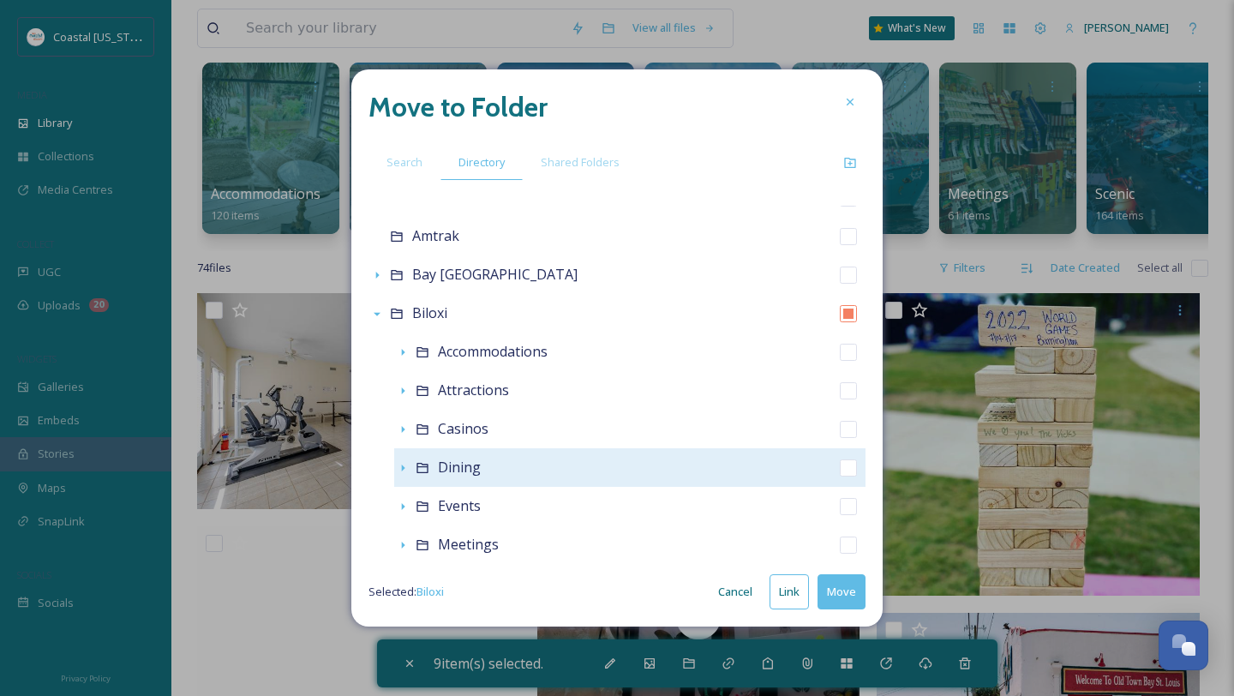
scroll to position [68, 0]
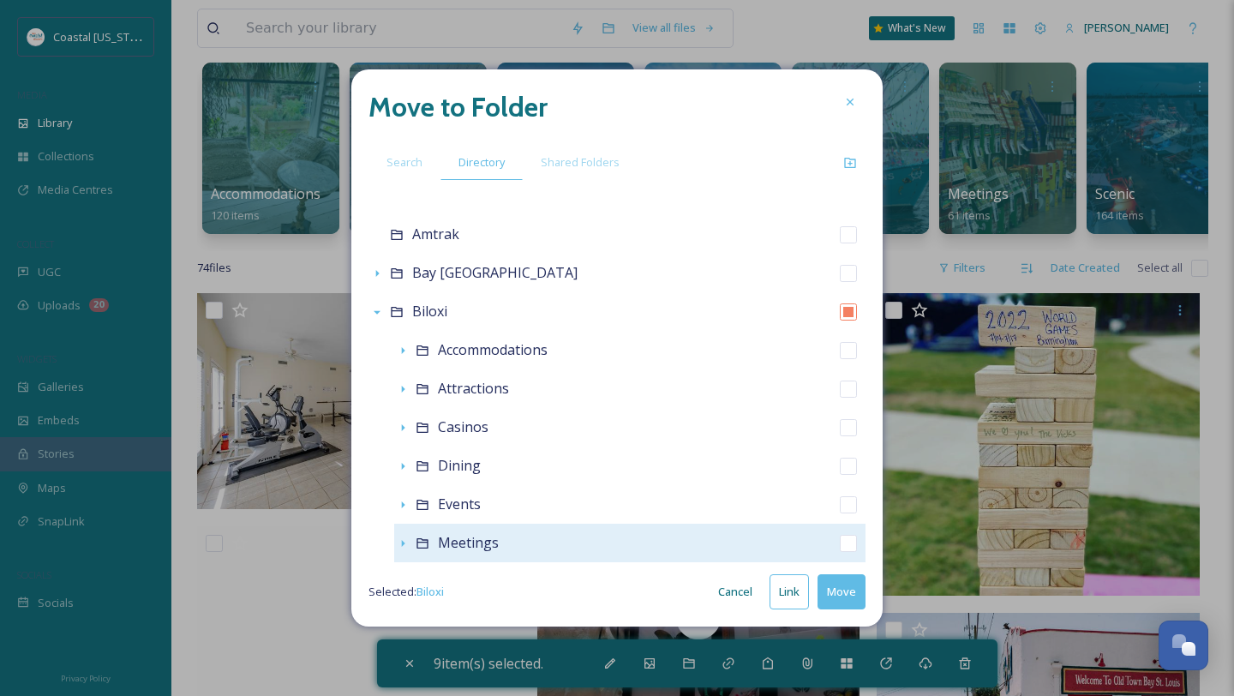
click at [480, 544] on span "Meetings" at bounding box center [468, 542] width 61 height 19
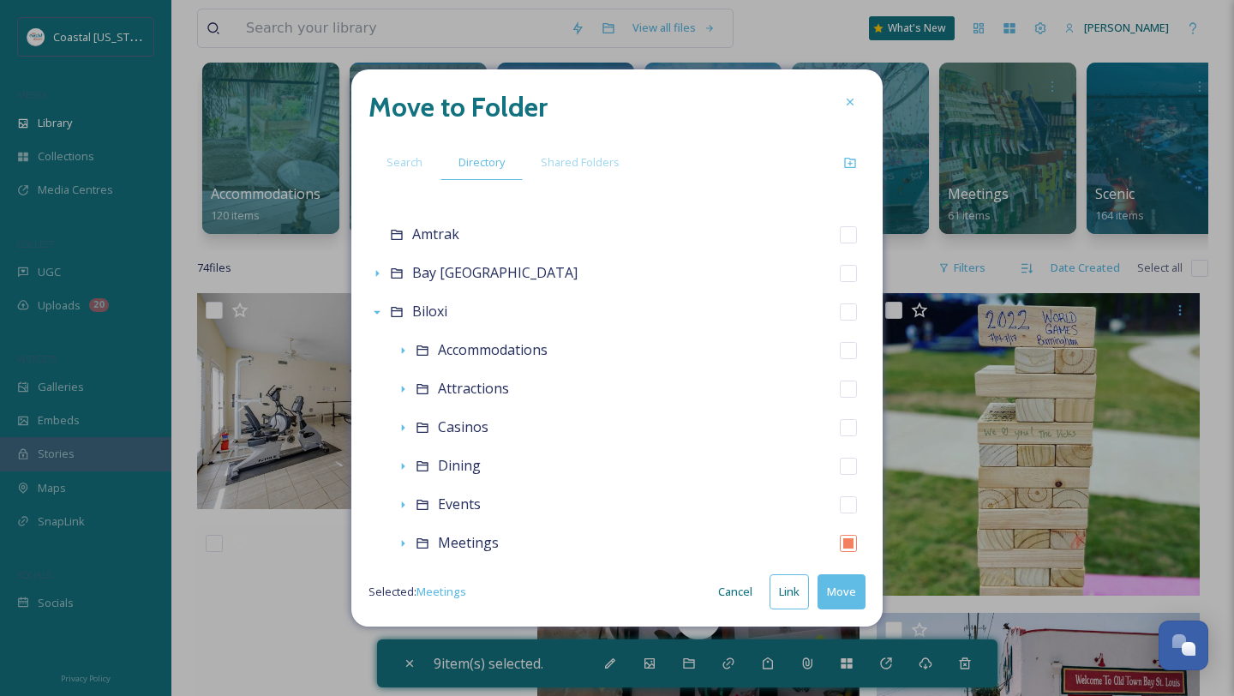
click at [832, 589] on button "Move" at bounding box center [842, 591] width 48 height 35
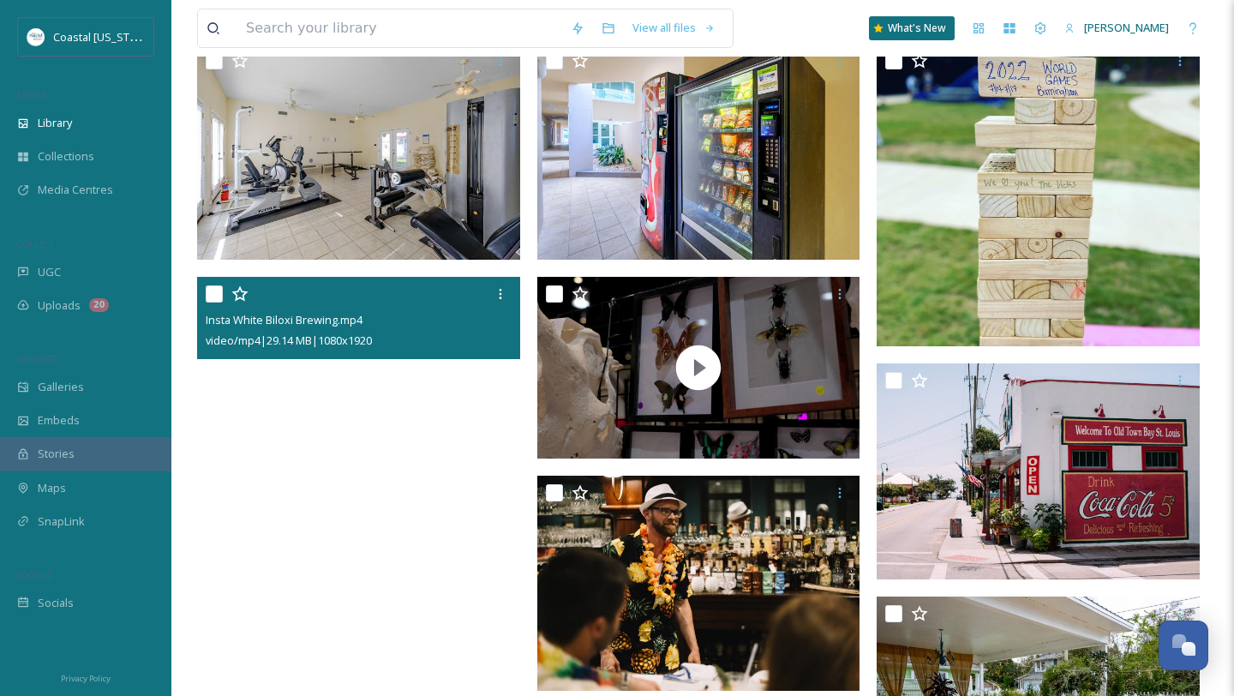
scroll to position [375, 0]
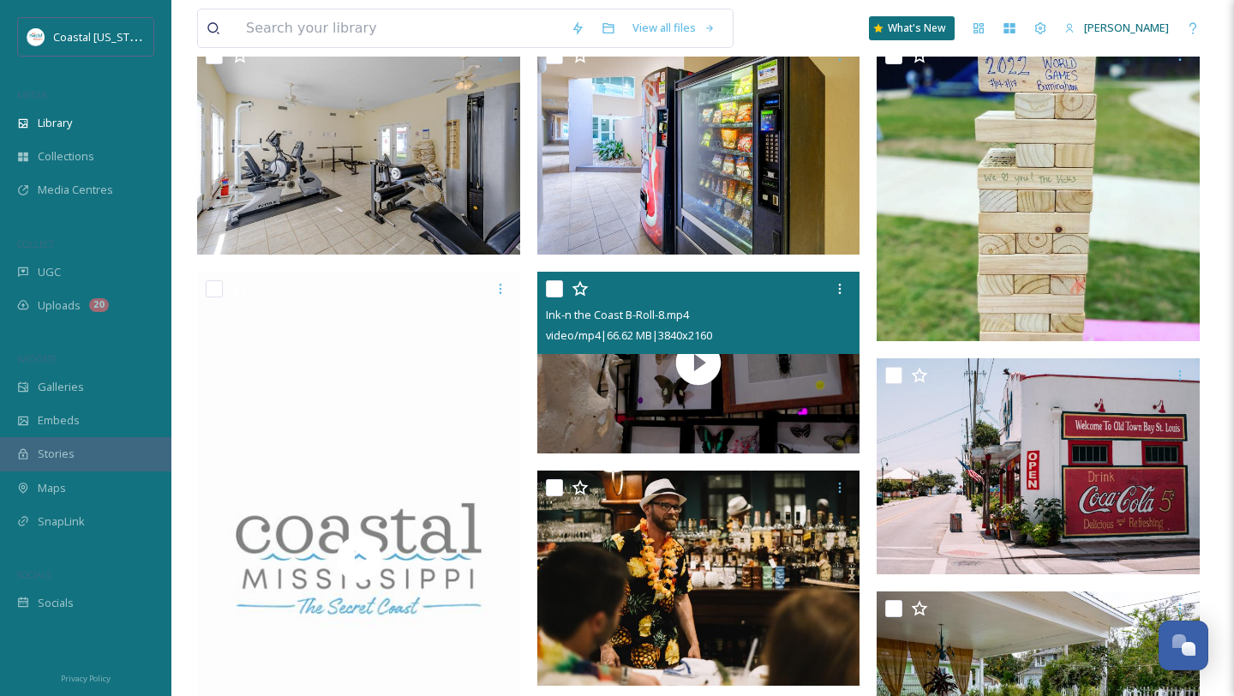
click at [550, 285] on input "checkbox" at bounding box center [554, 288] width 17 height 17
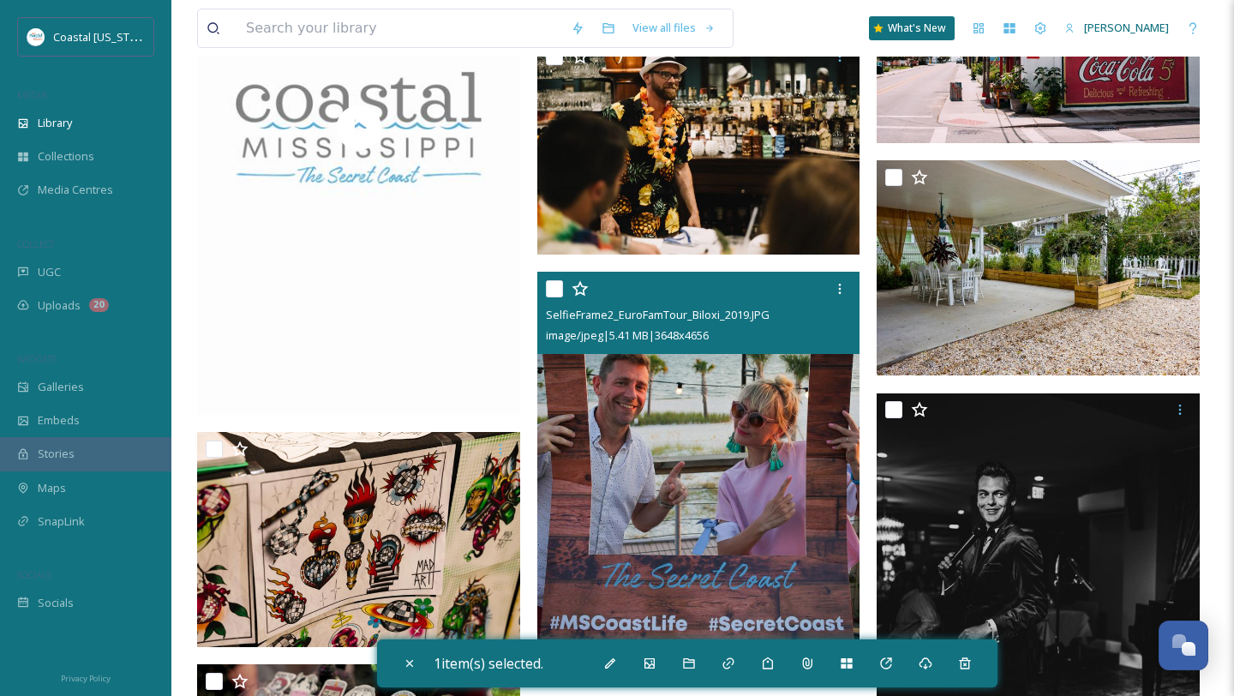
scroll to position [846, 0]
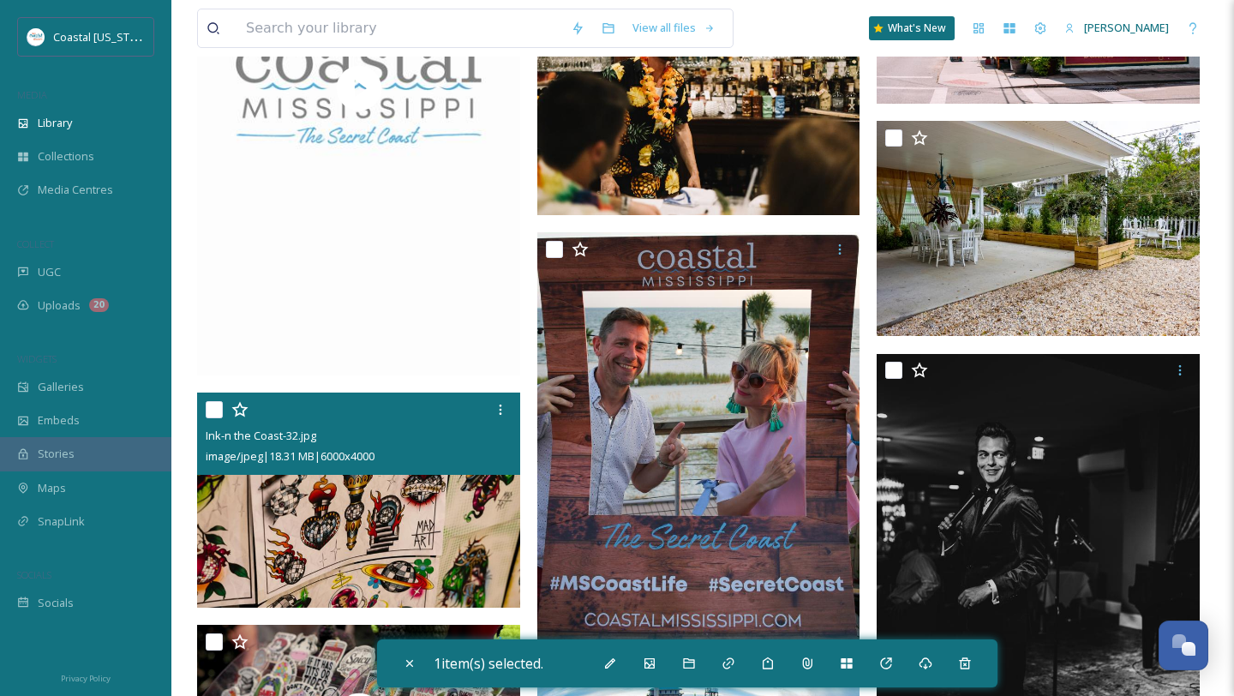
click at [215, 415] on input "checkbox" at bounding box center [214, 409] width 17 height 17
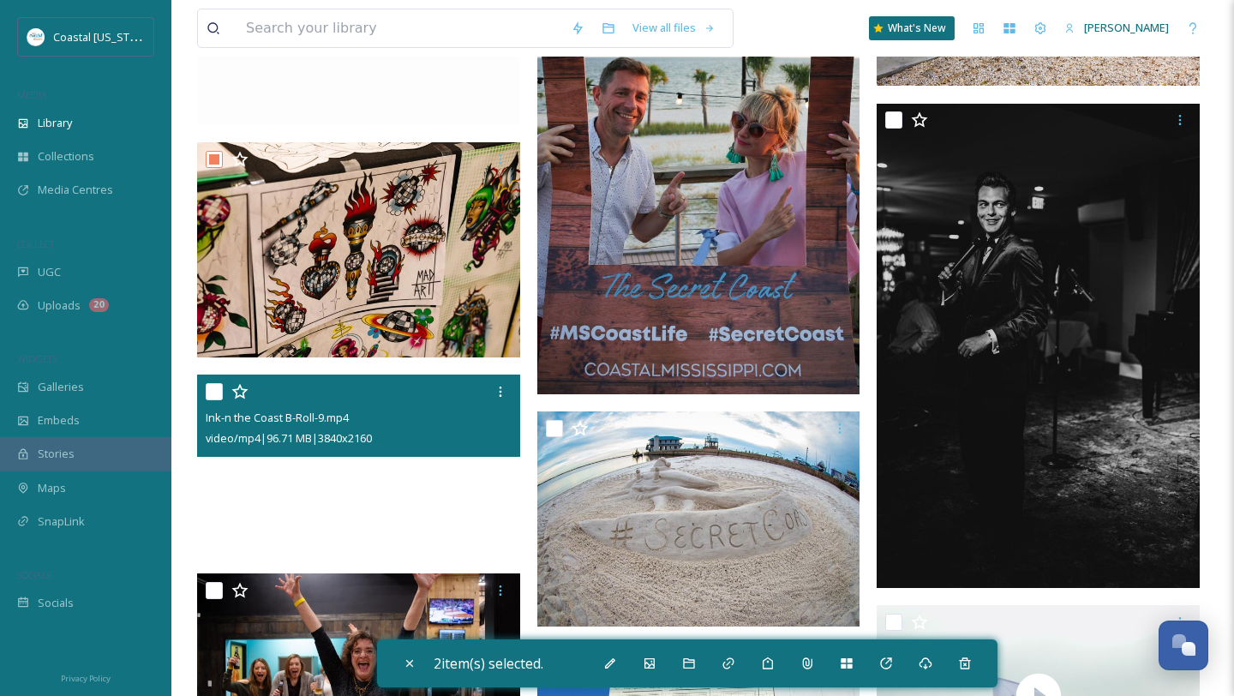
scroll to position [1100, 0]
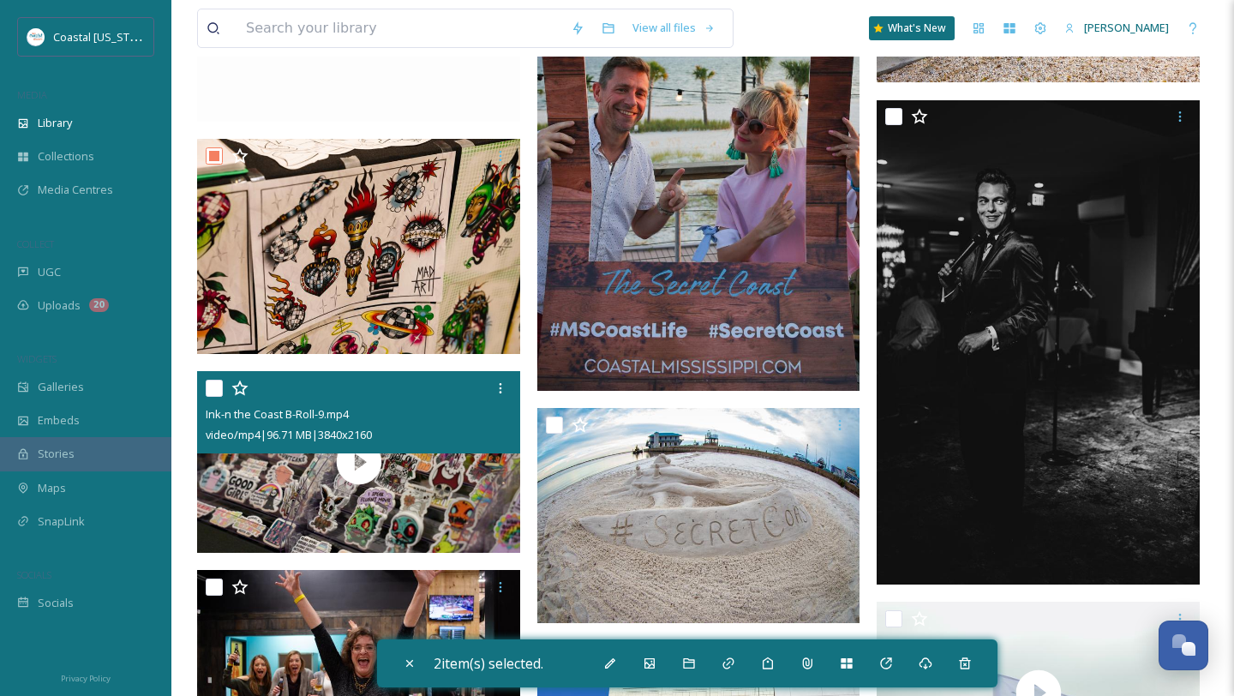
click at [213, 385] on input "checkbox" at bounding box center [214, 388] width 17 height 17
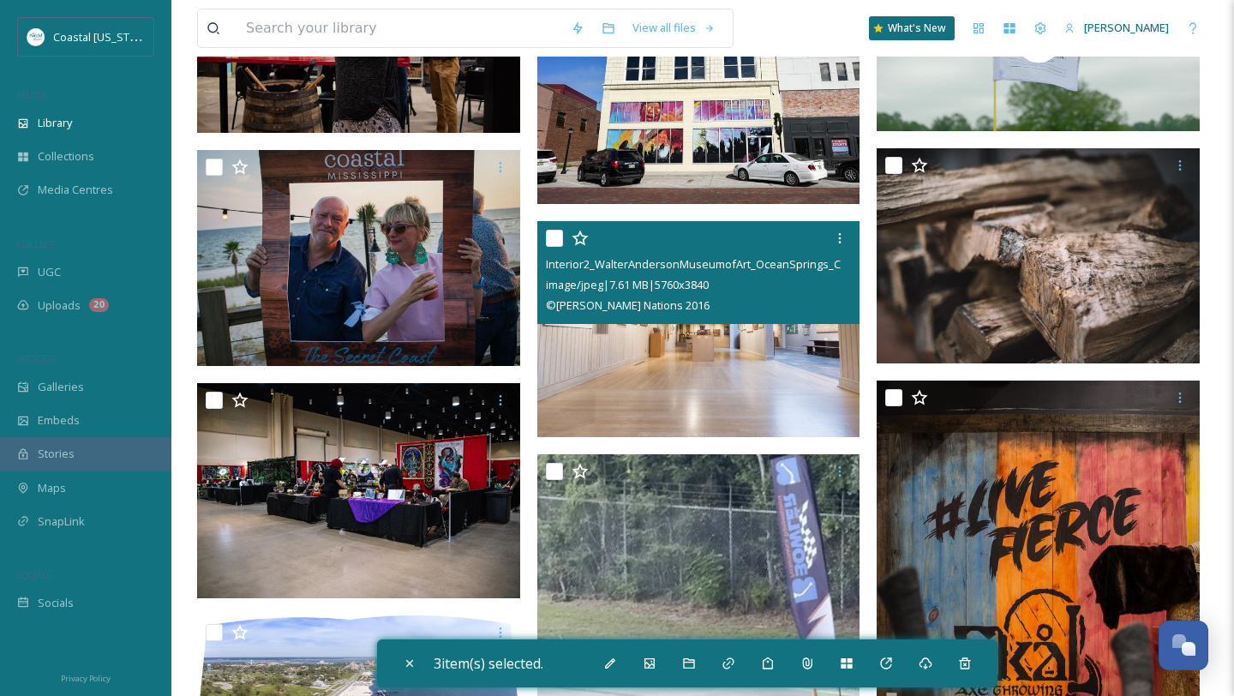
scroll to position [1822, 0]
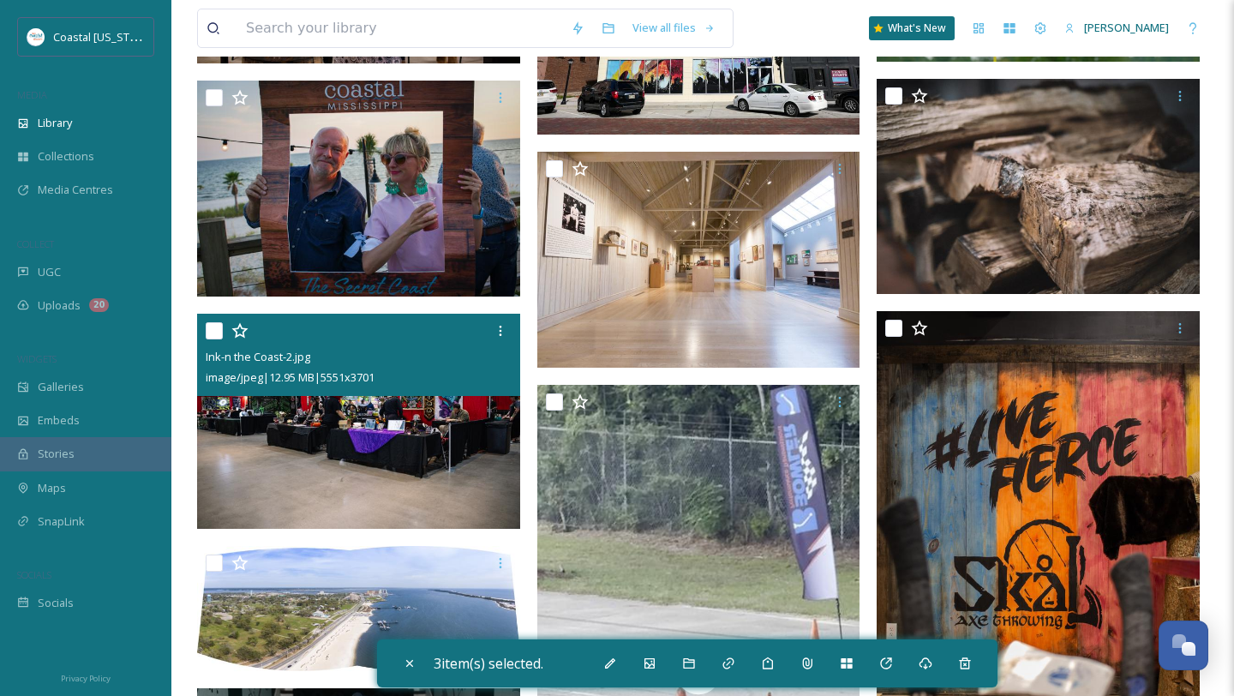
click at [213, 330] on input "checkbox" at bounding box center [214, 330] width 17 height 17
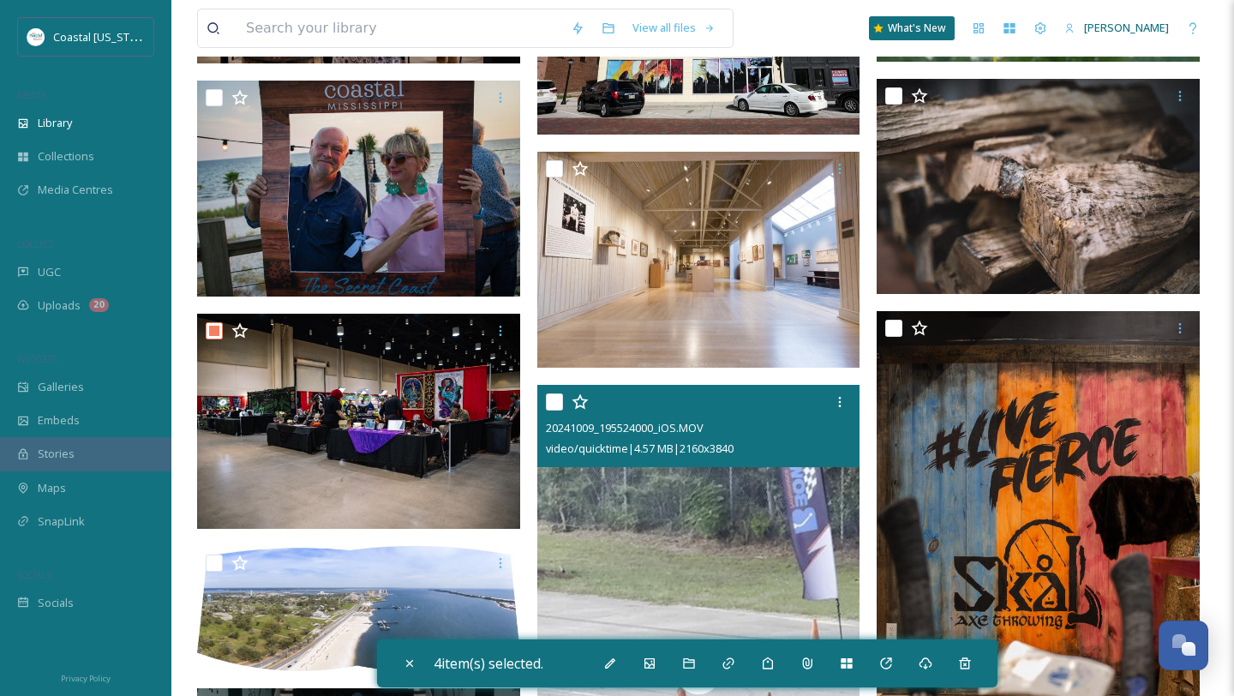
click at [554, 405] on input "checkbox" at bounding box center [554, 401] width 17 height 17
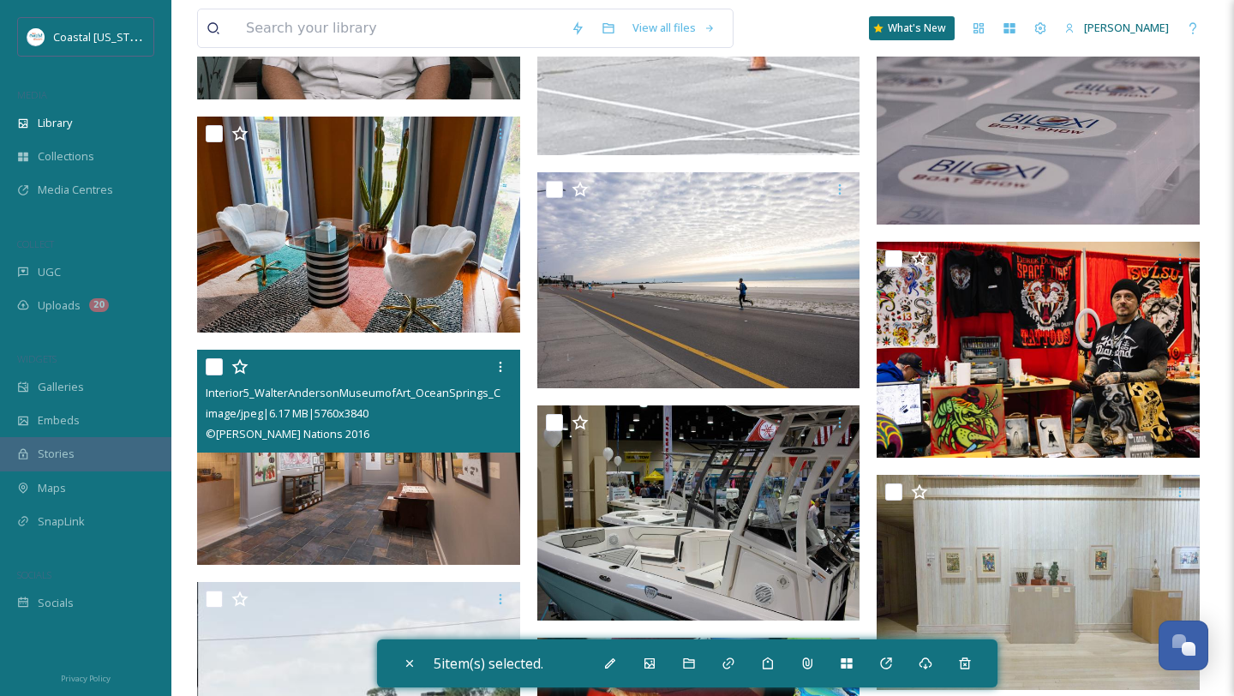
scroll to position [2651, 0]
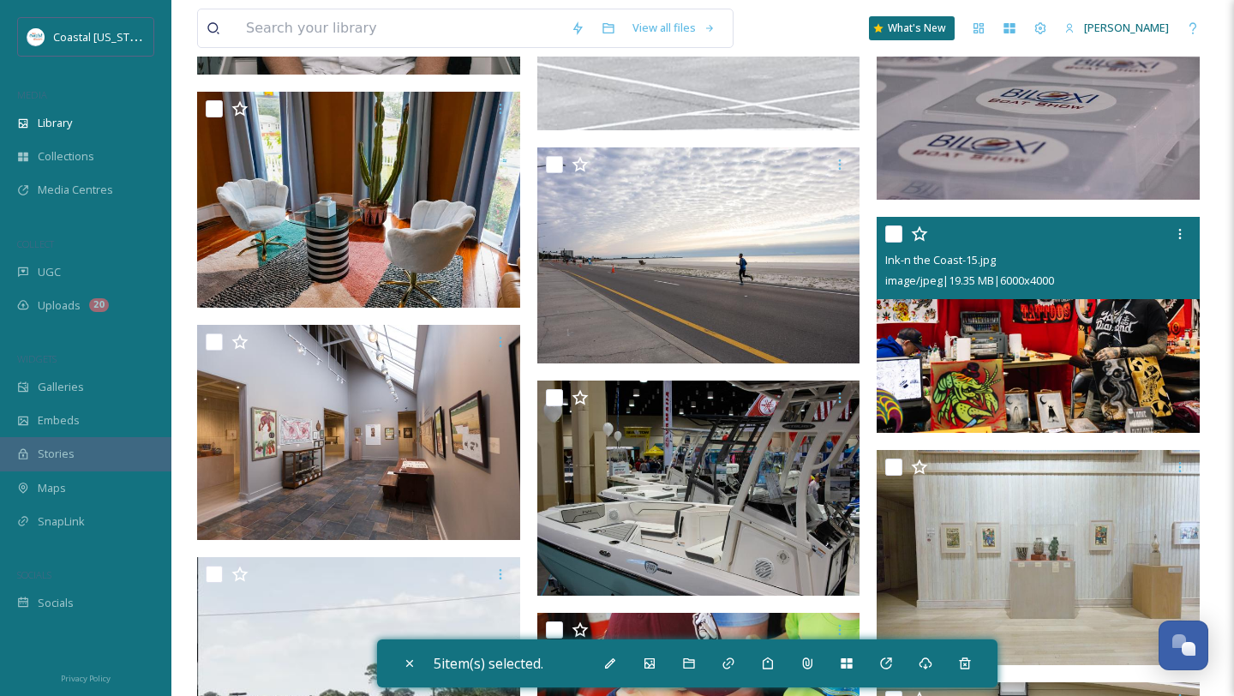
click at [896, 239] on input "checkbox" at bounding box center [894, 233] width 17 height 17
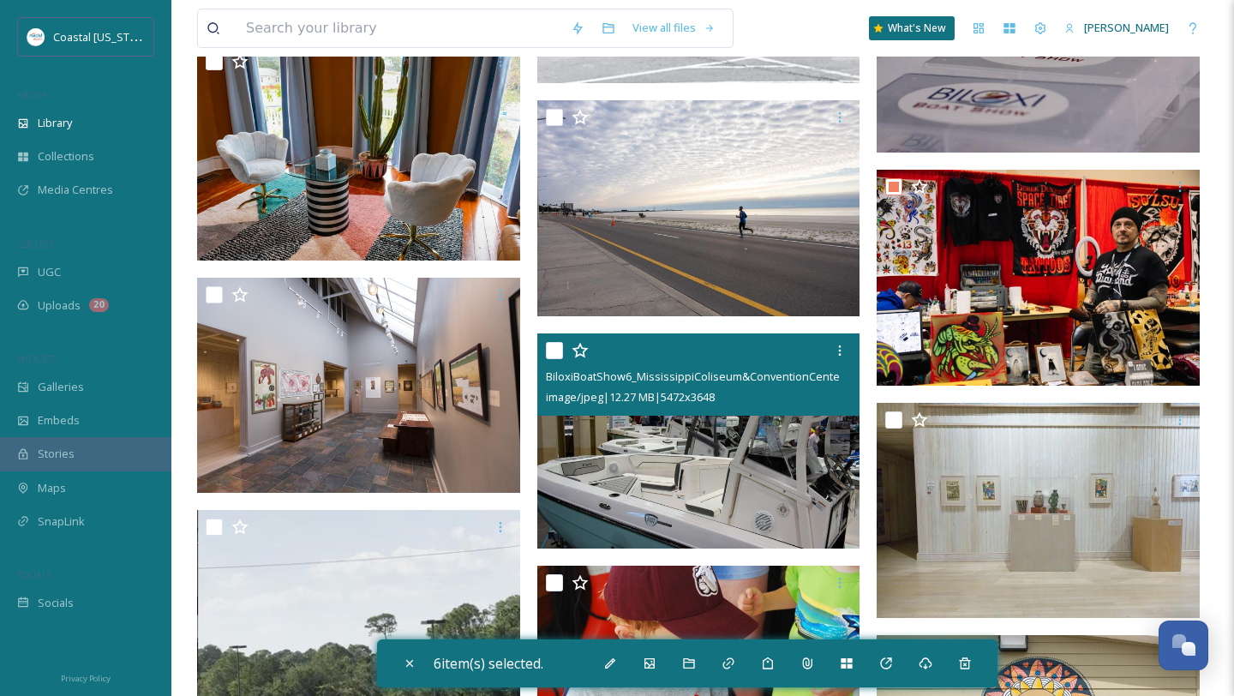
scroll to position [2705, 0]
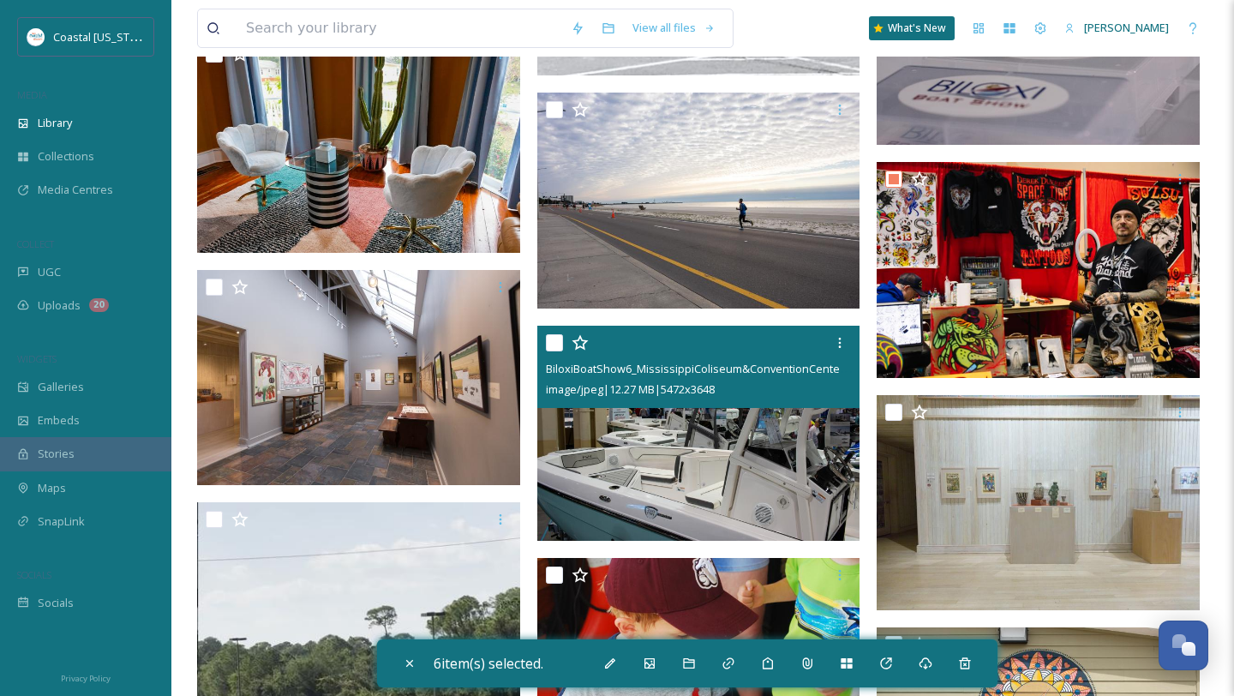
click at [559, 334] on input "checkbox" at bounding box center [554, 342] width 17 height 17
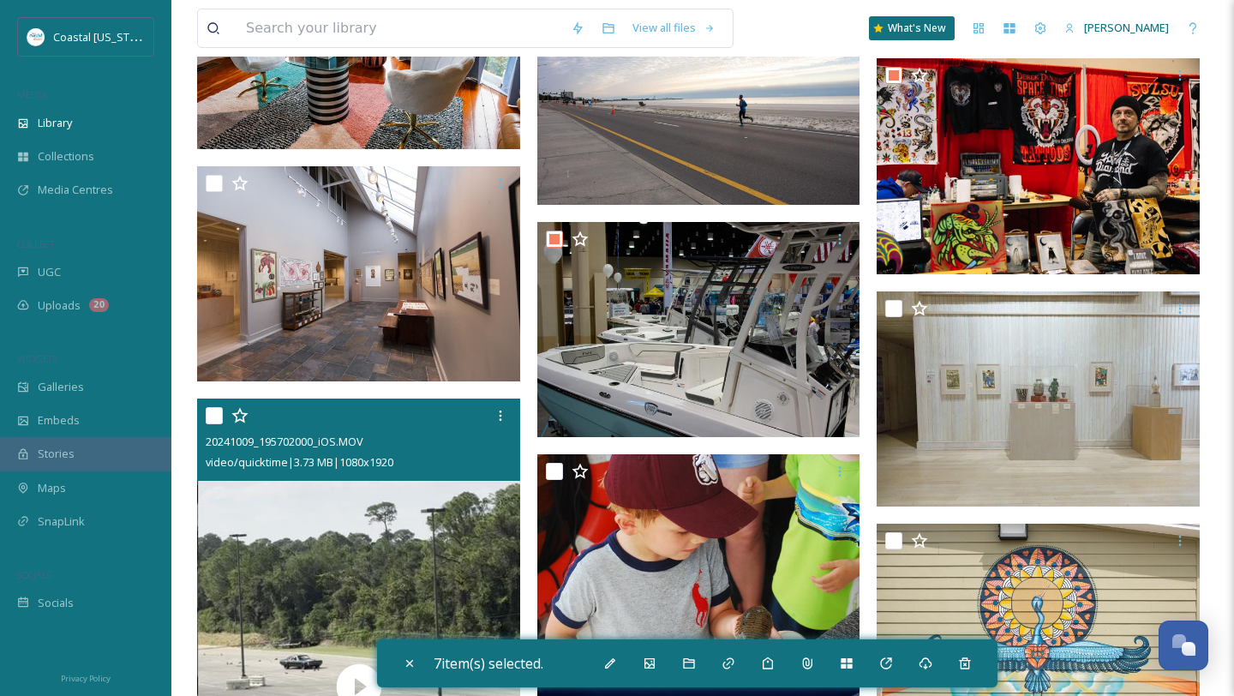
scroll to position [2844, 0]
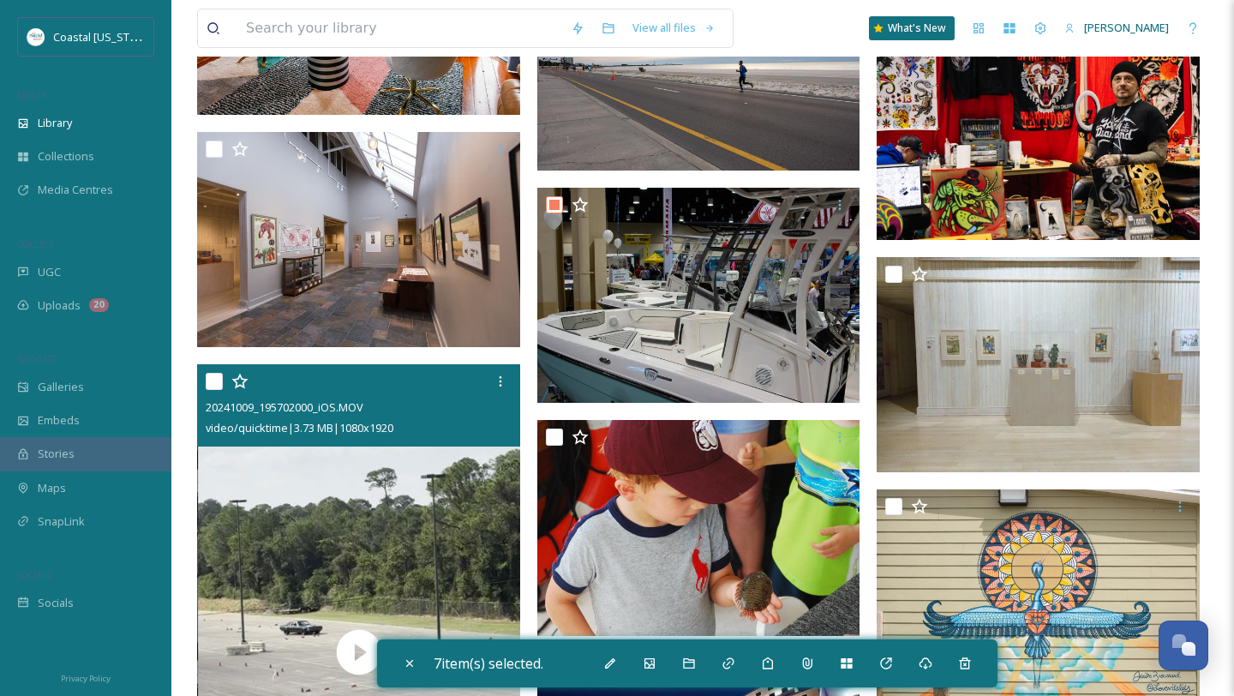
click at [213, 387] on input "checkbox" at bounding box center [214, 381] width 17 height 17
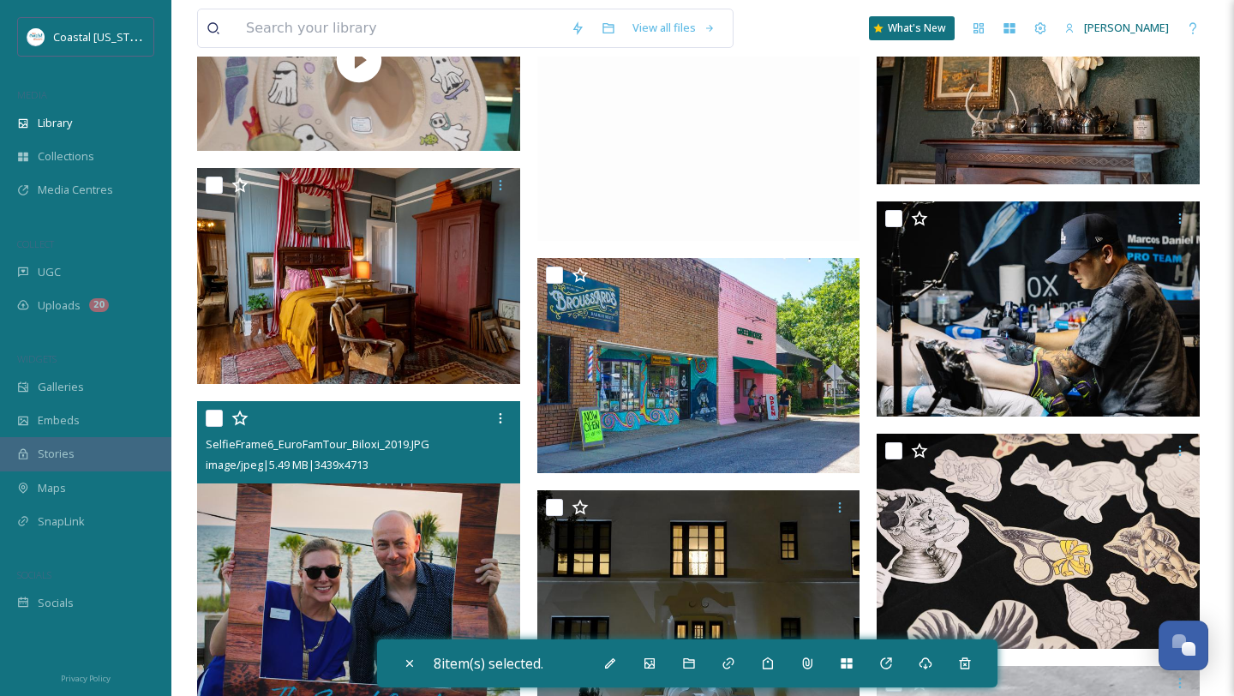
scroll to position [4082, 0]
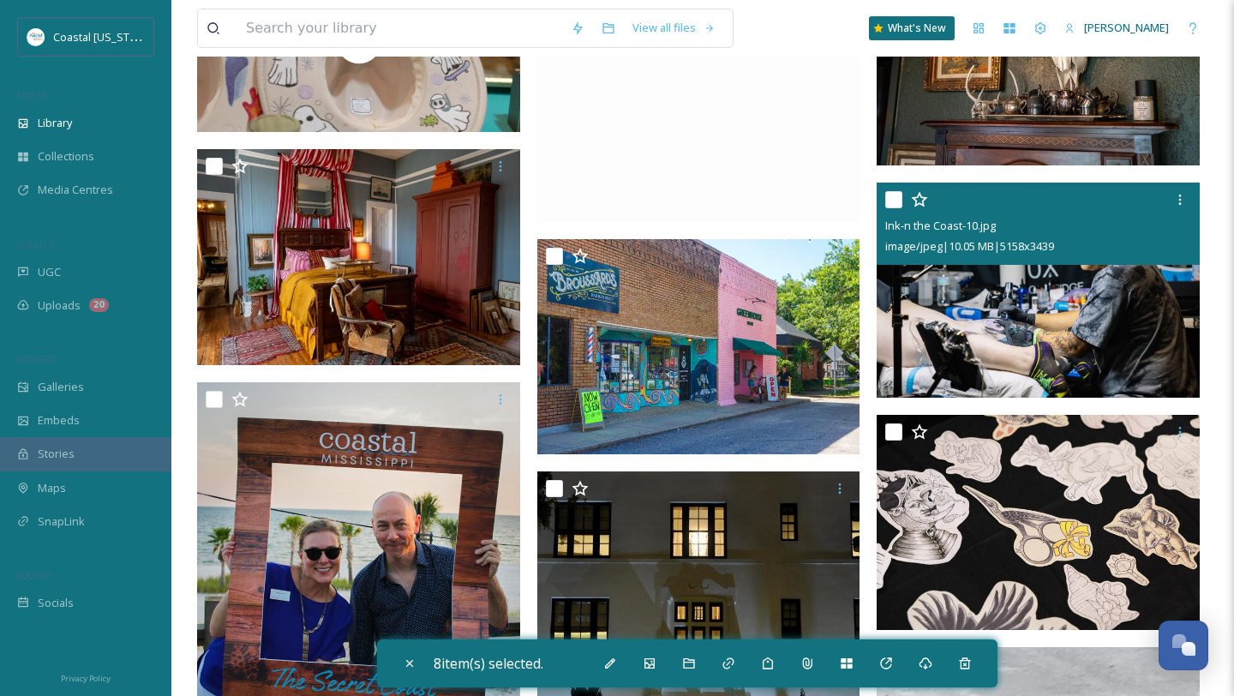
click at [893, 203] on input "checkbox" at bounding box center [894, 199] width 17 height 17
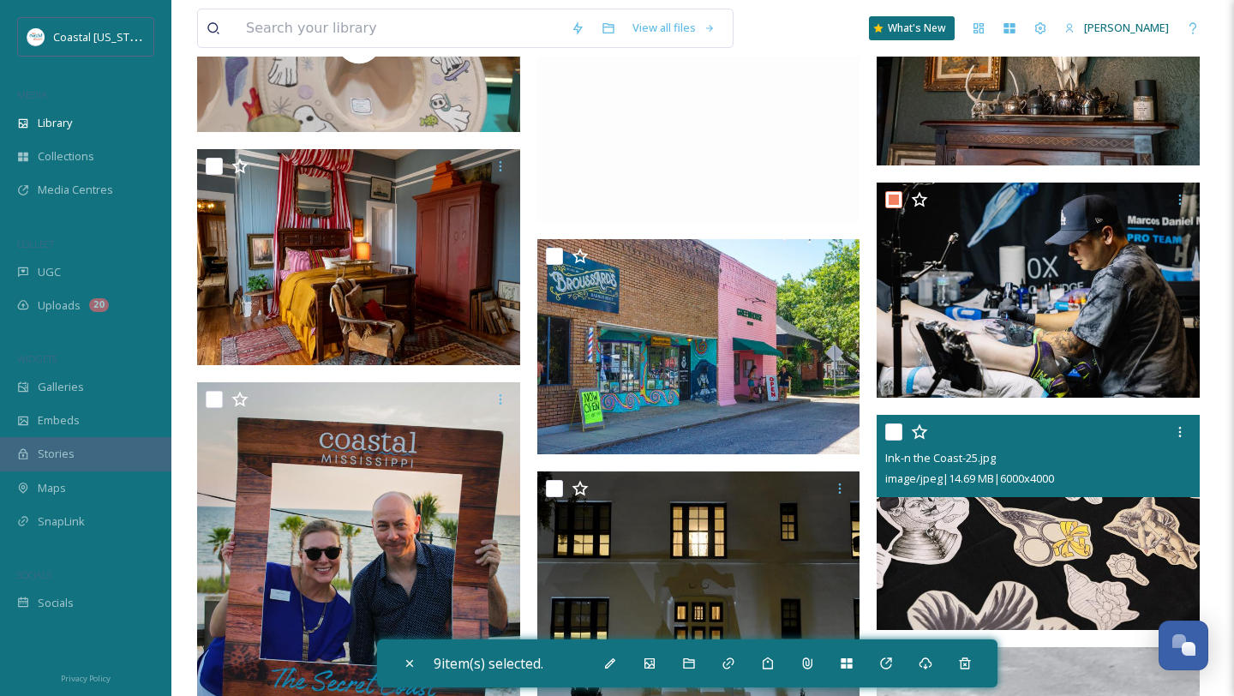
click at [903, 428] on div at bounding box center [1041, 432] width 310 height 31
click at [889, 433] on input "checkbox" at bounding box center [894, 431] width 17 height 17
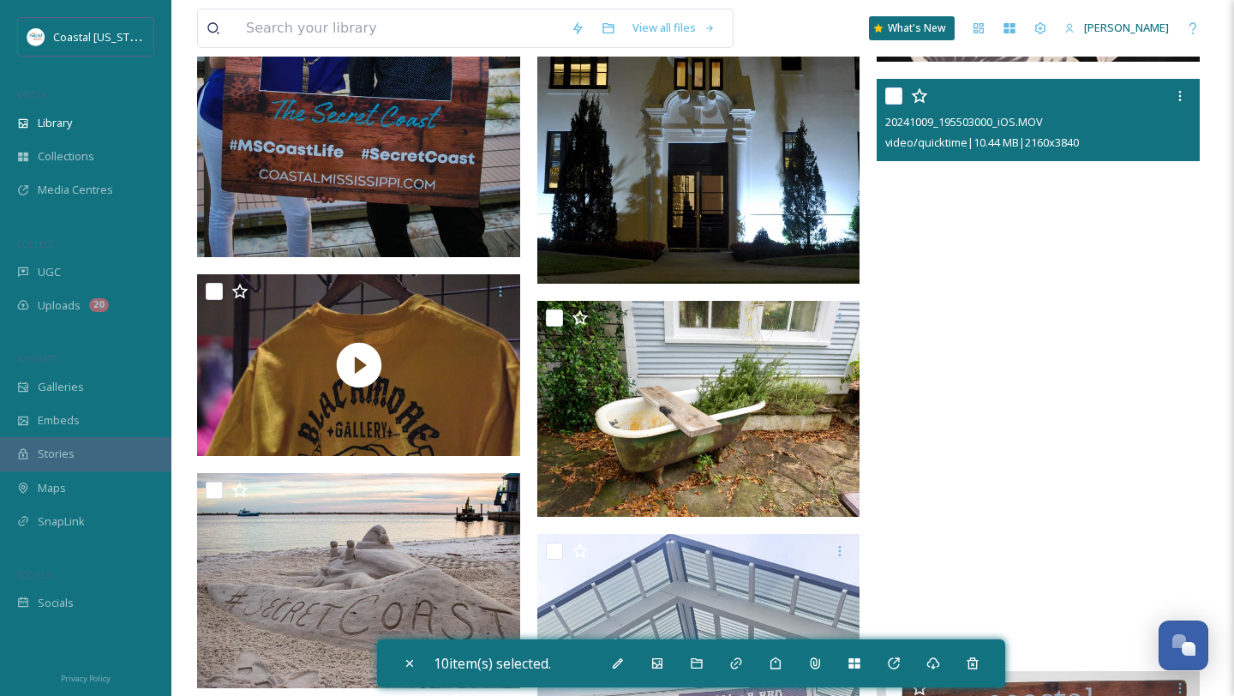
scroll to position [4483, 0]
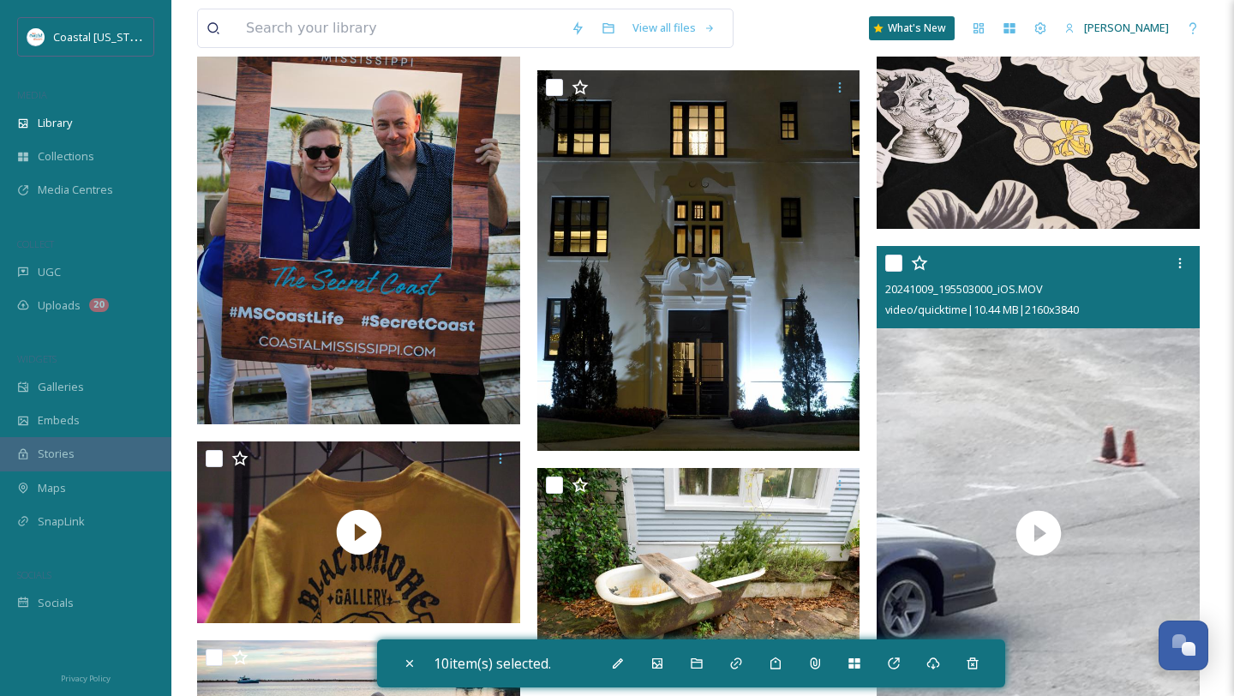
click at [898, 261] on input "checkbox" at bounding box center [894, 263] width 17 height 17
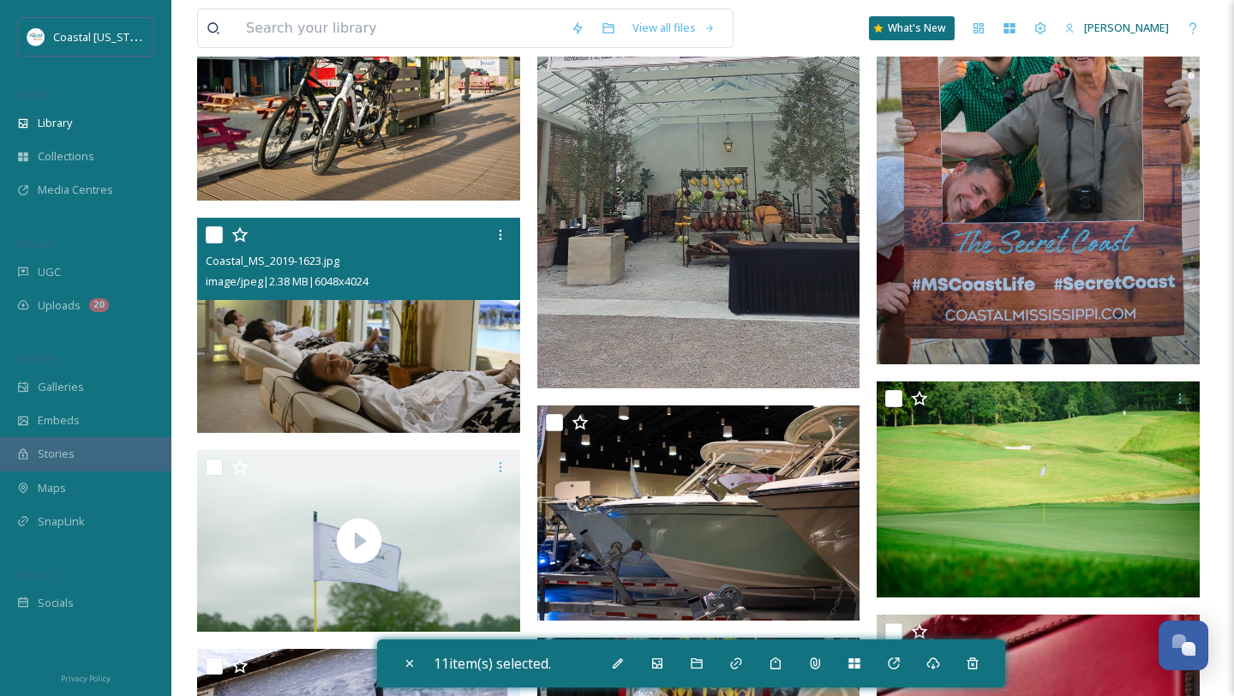
scroll to position [5387, 0]
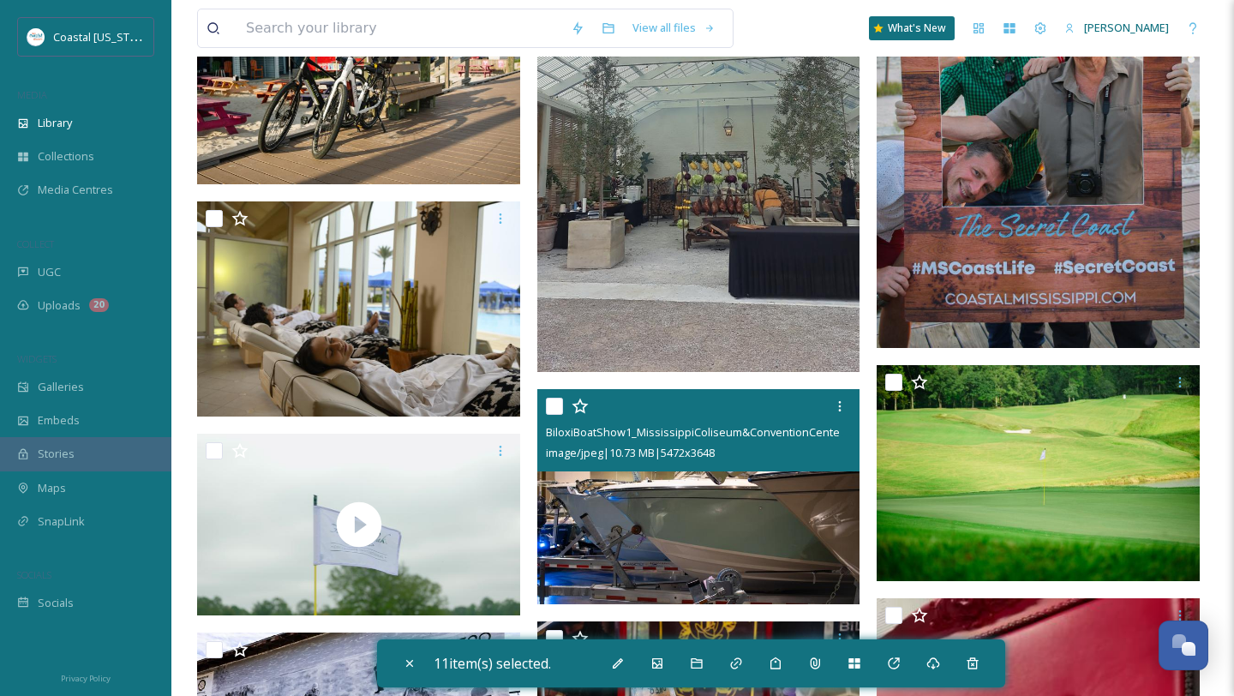
click at [548, 412] on input "checkbox" at bounding box center [554, 406] width 17 height 17
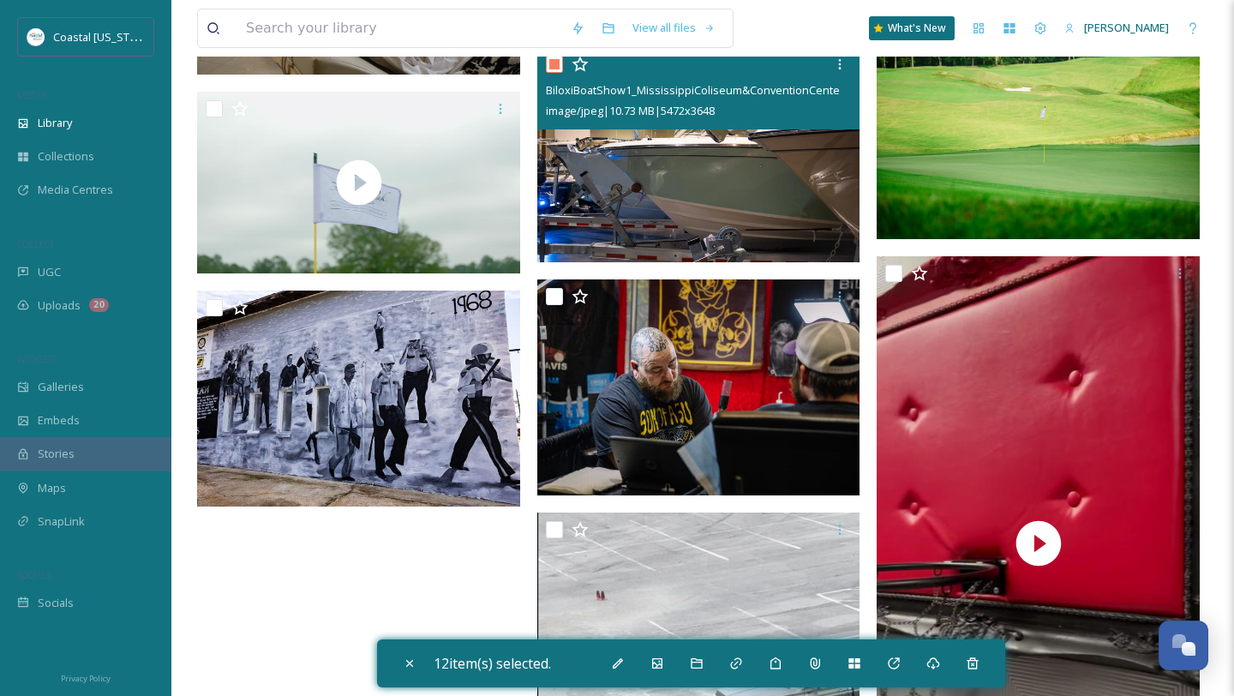
scroll to position [5753, 0]
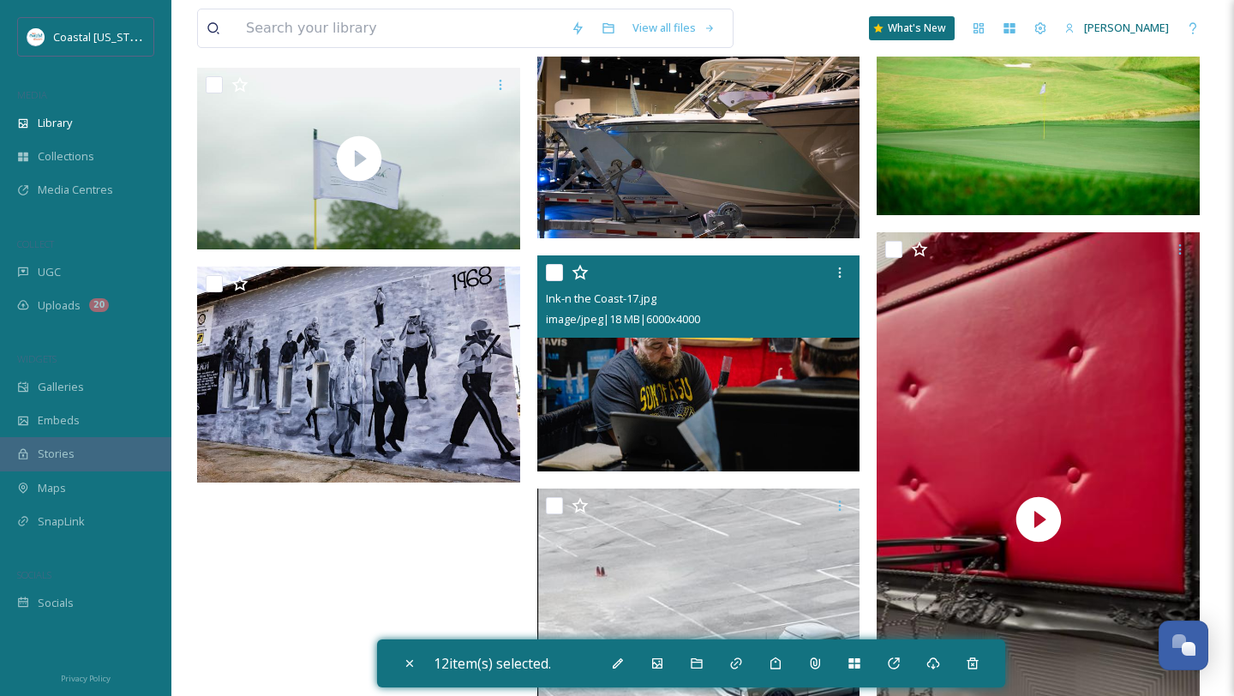
click at [555, 274] on input "checkbox" at bounding box center [554, 272] width 17 height 17
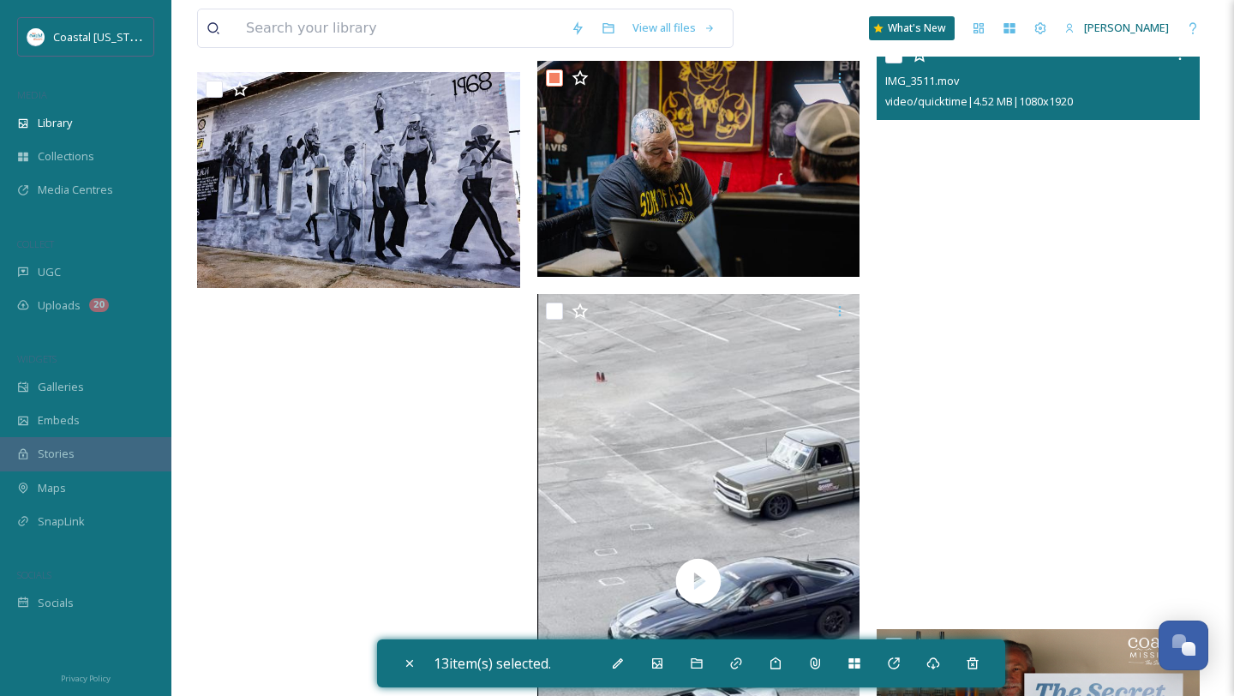
scroll to position [5956, 0]
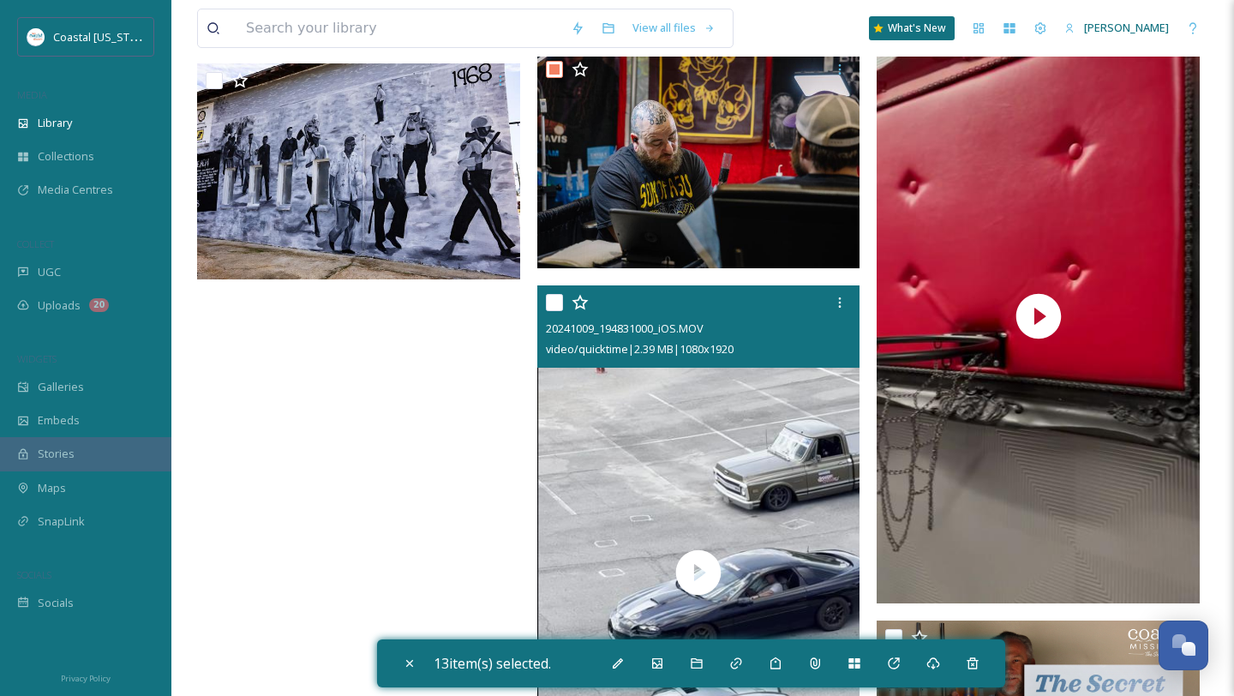
click at [555, 297] on input "checkbox" at bounding box center [554, 302] width 17 height 17
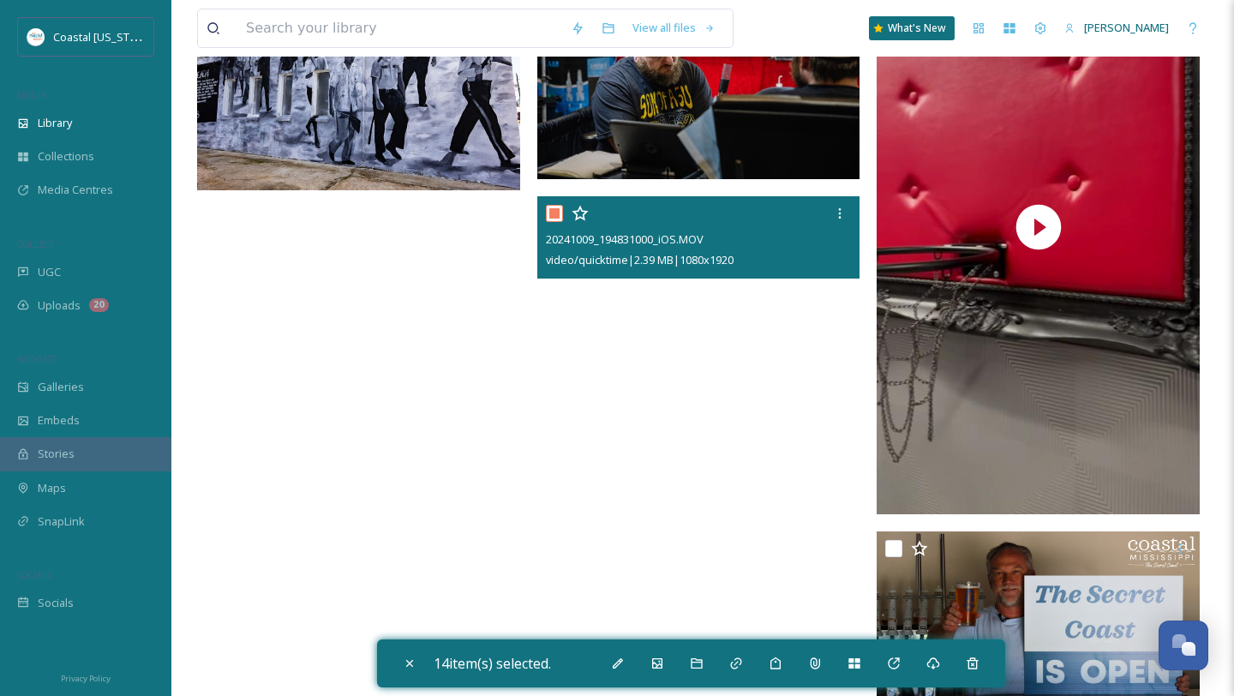
scroll to position [6045, 0]
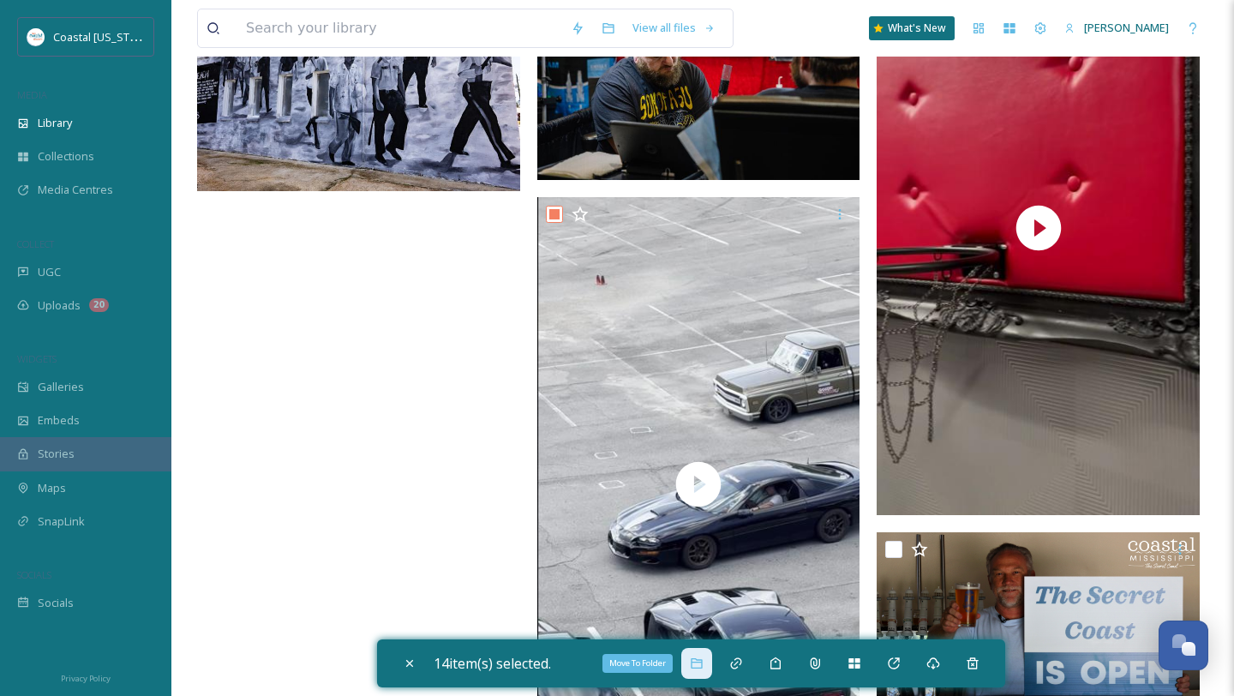
click at [706, 675] on div "Move To Folder" at bounding box center [697, 663] width 31 height 31
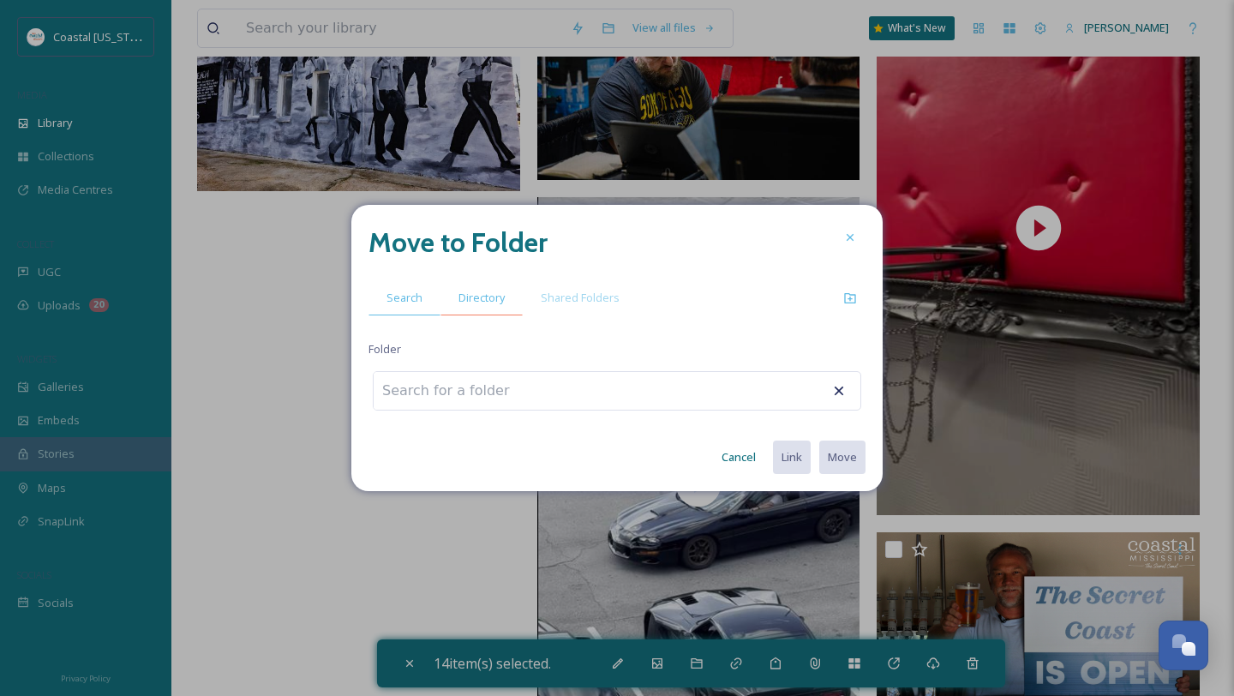
click at [489, 289] on div "Directory" at bounding box center [482, 297] width 82 height 35
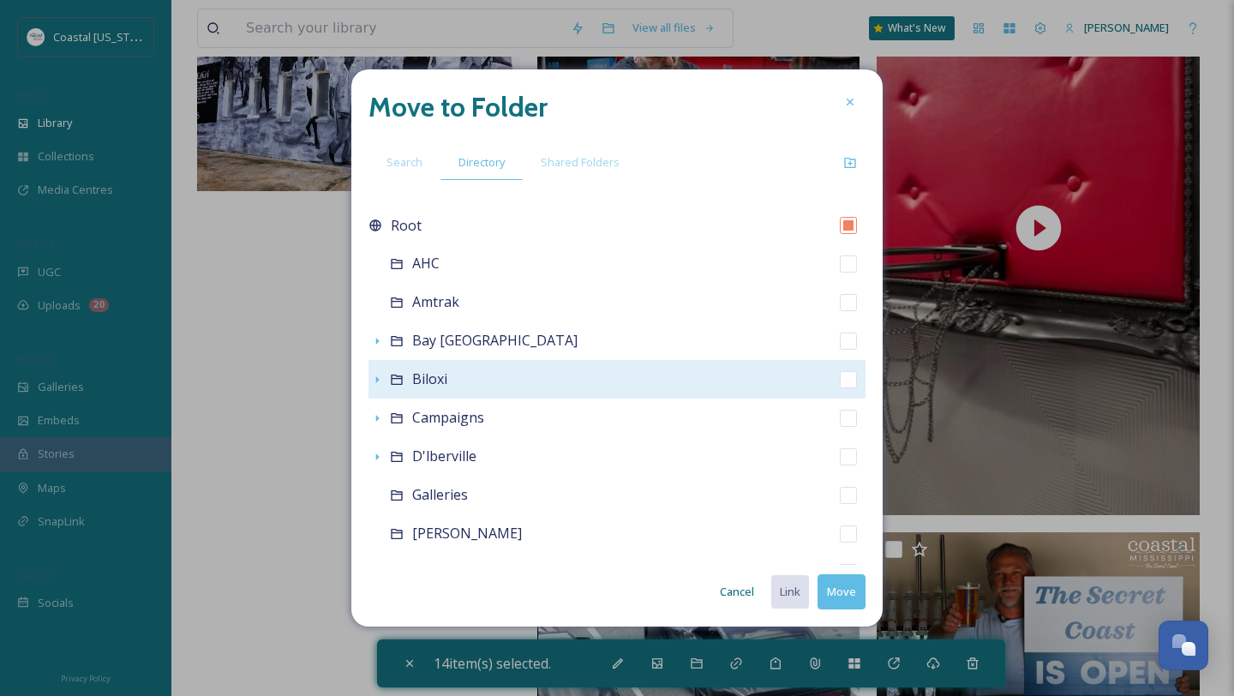
click at [428, 380] on span "Biloxi" at bounding box center [429, 378] width 35 height 19
click at [392, 381] on icon at bounding box center [396, 380] width 11 height 10
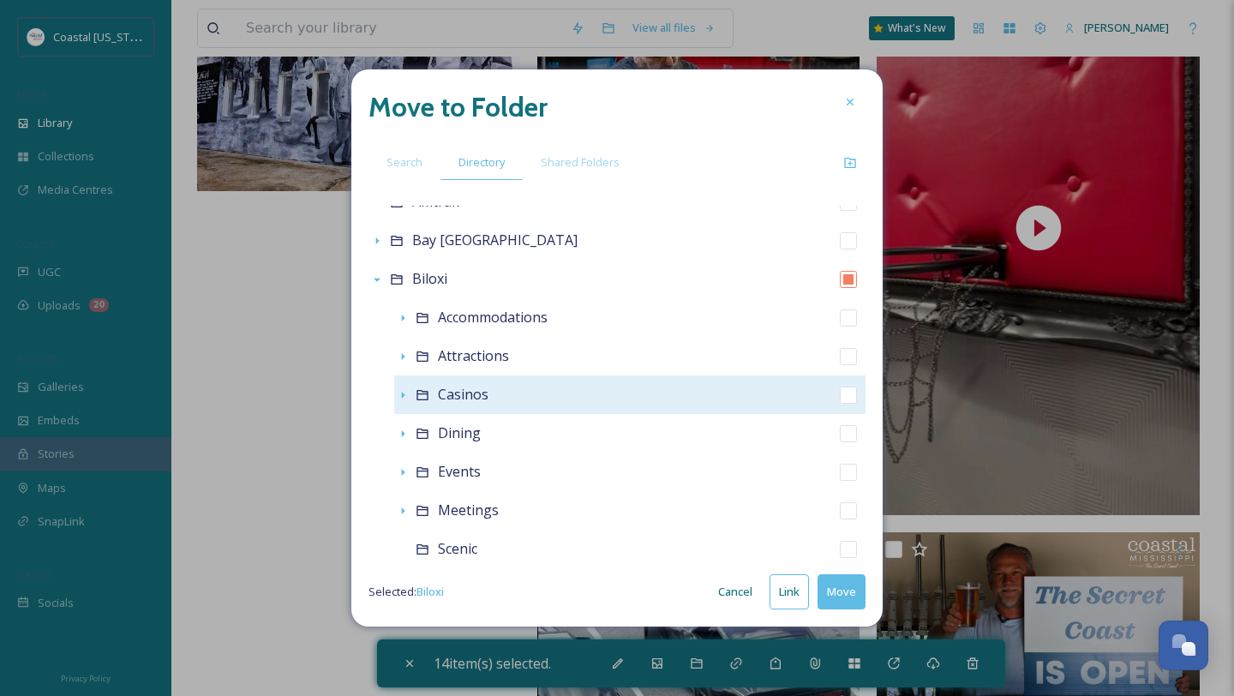
scroll to position [105, 0]
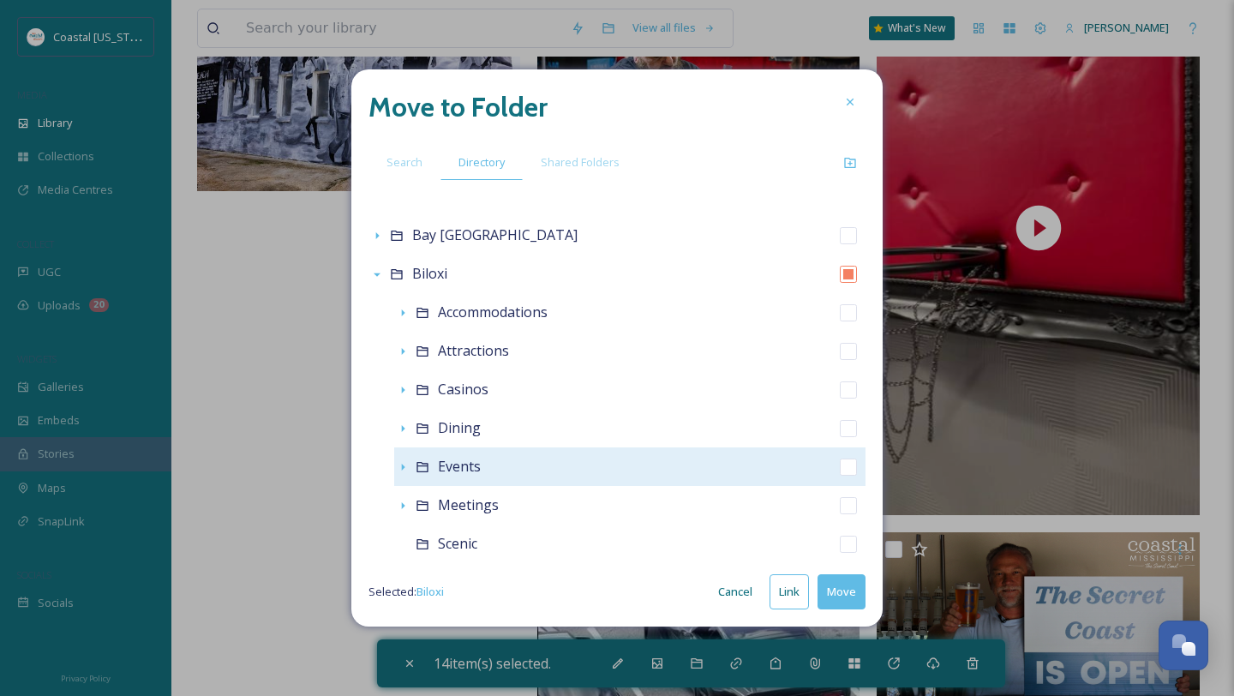
click at [501, 474] on div "Events" at bounding box center [629, 466] width 471 height 39
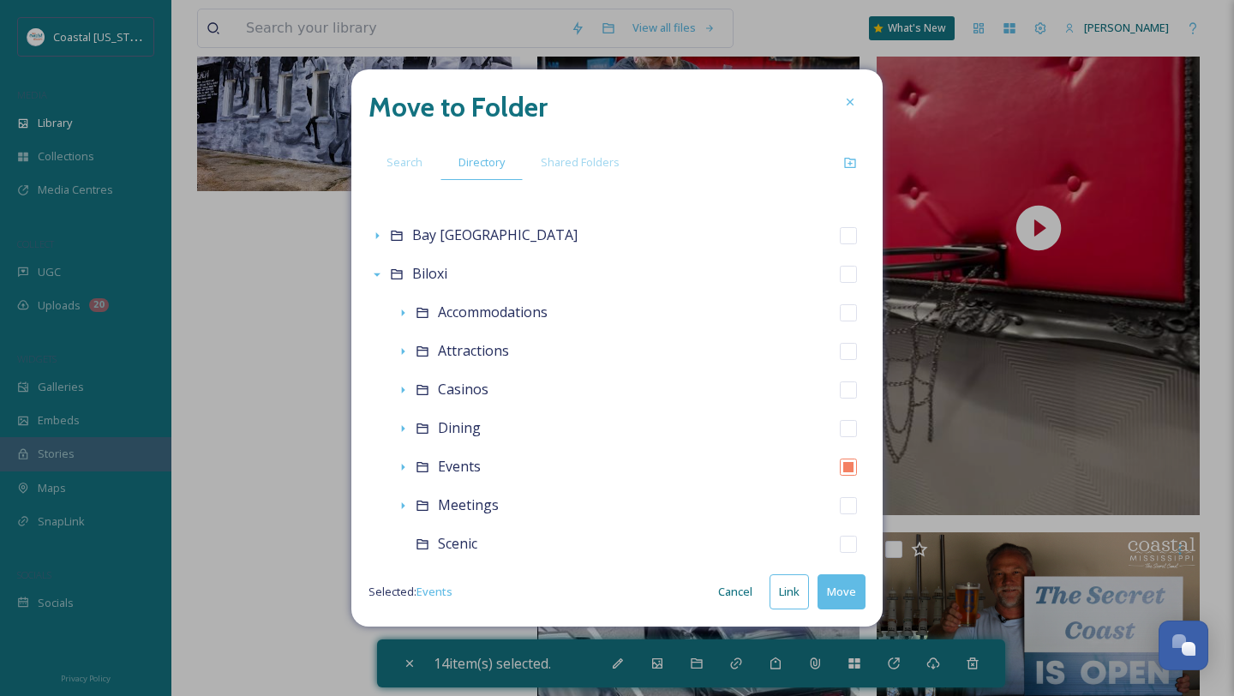
click at [854, 589] on button "Move" at bounding box center [842, 591] width 48 height 35
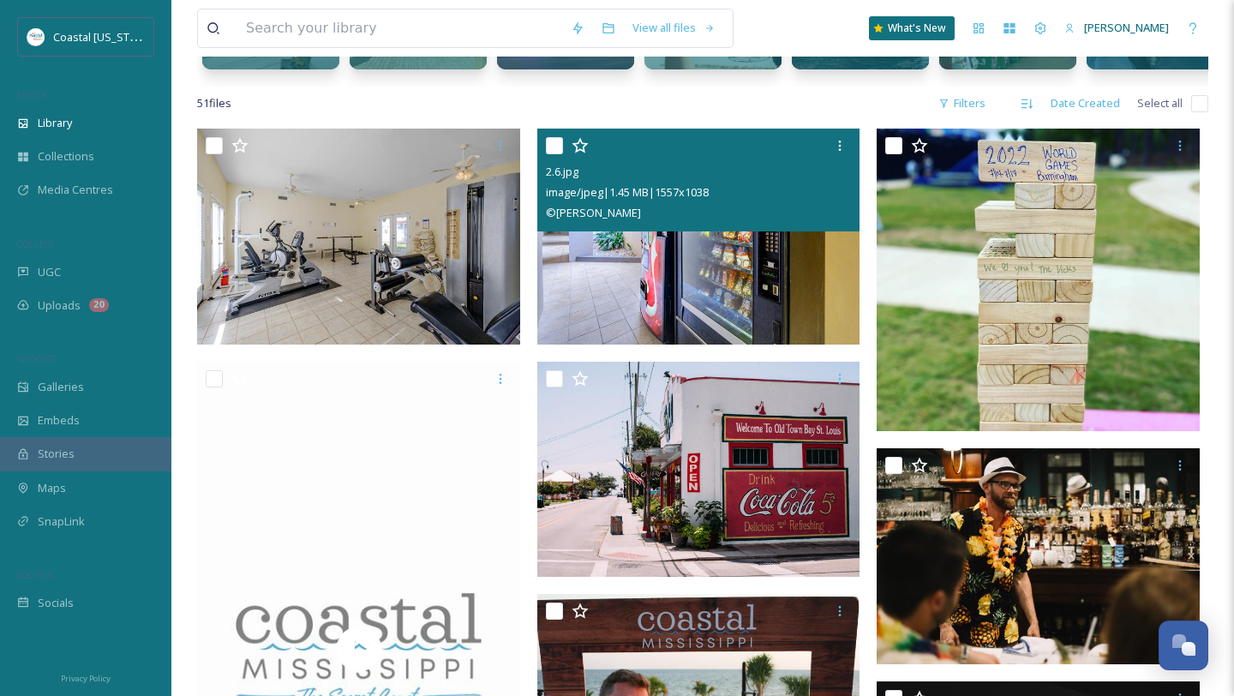
scroll to position [395, 0]
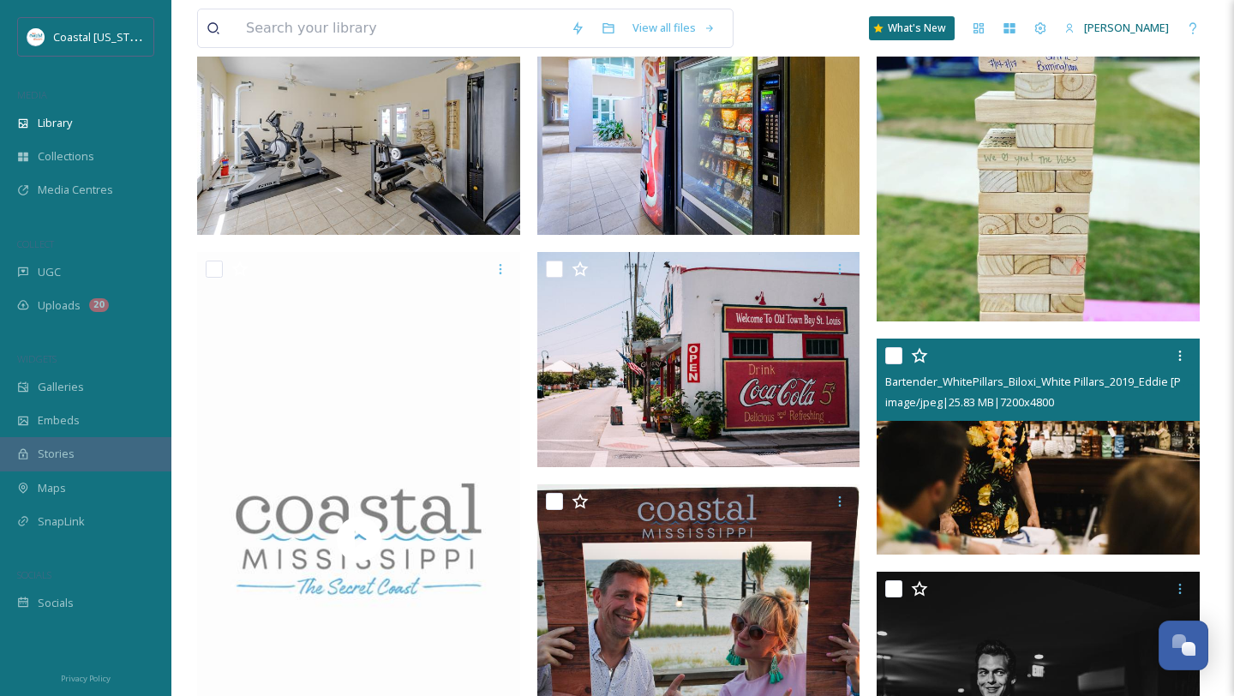
click at [892, 362] on input "checkbox" at bounding box center [894, 355] width 17 height 17
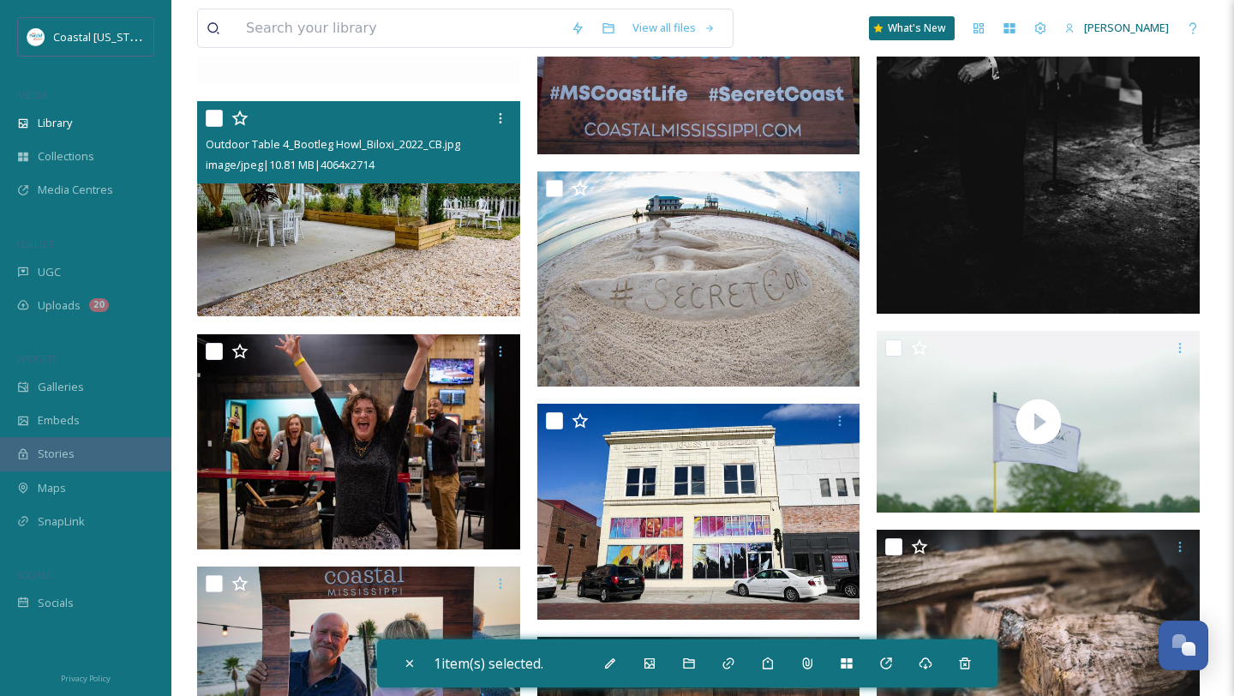
scroll to position [1170, 0]
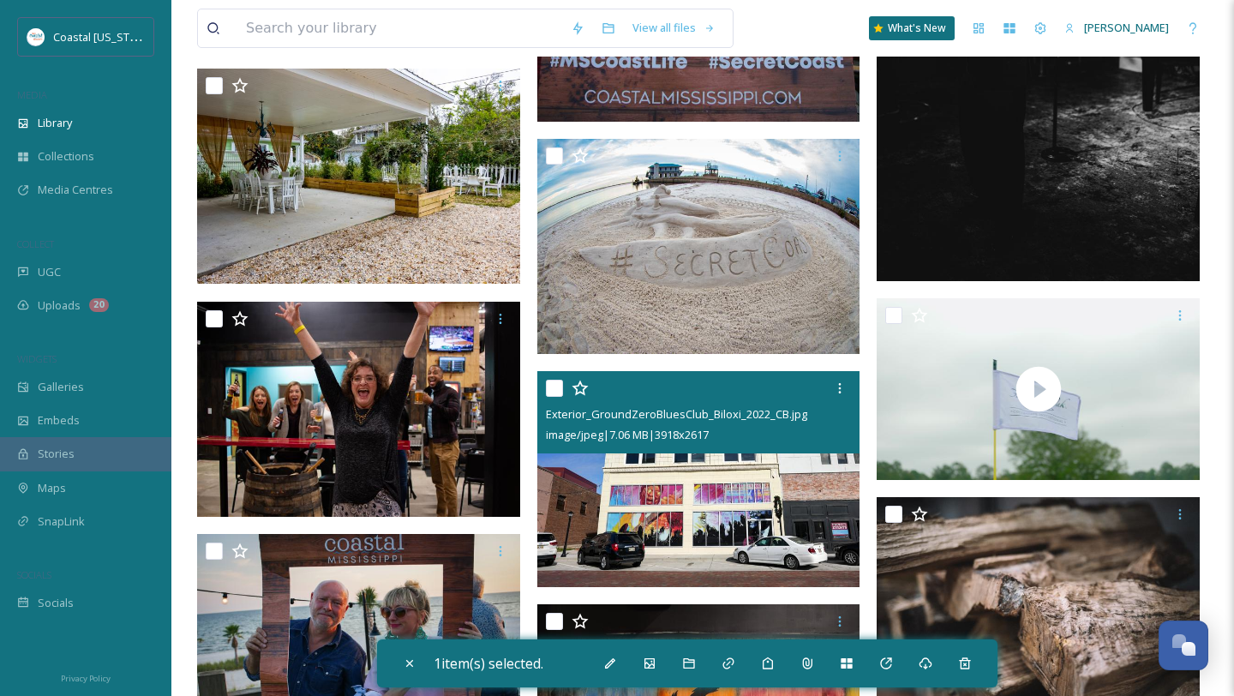
click at [558, 393] on input "checkbox" at bounding box center [554, 388] width 17 height 17
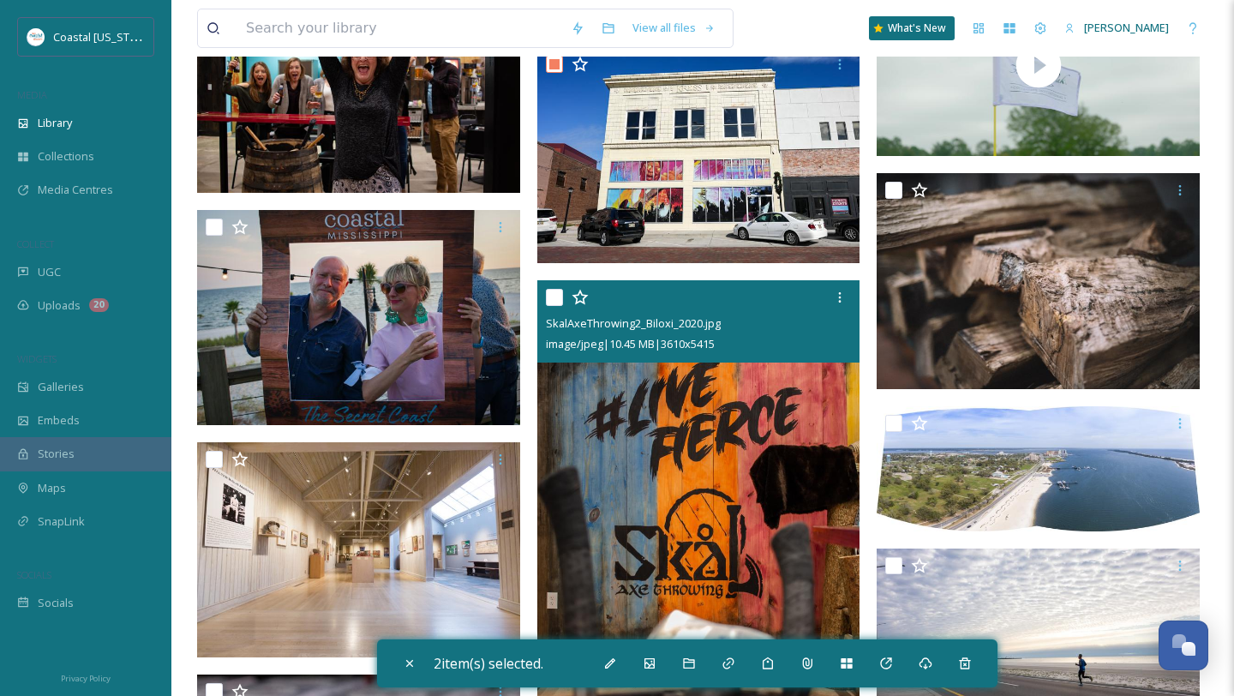
scroll to position [1509, 0]
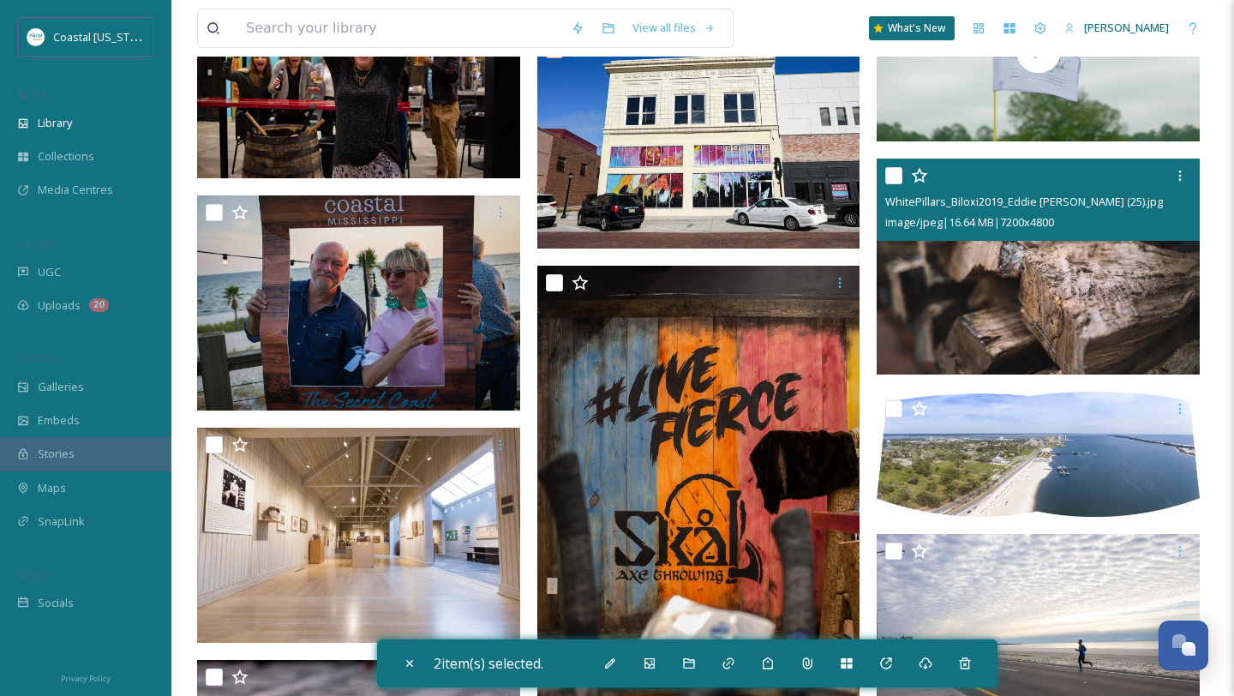
click at [893, 176] on input "checkbox" at bounding box center [894, 175] width 17 height 17
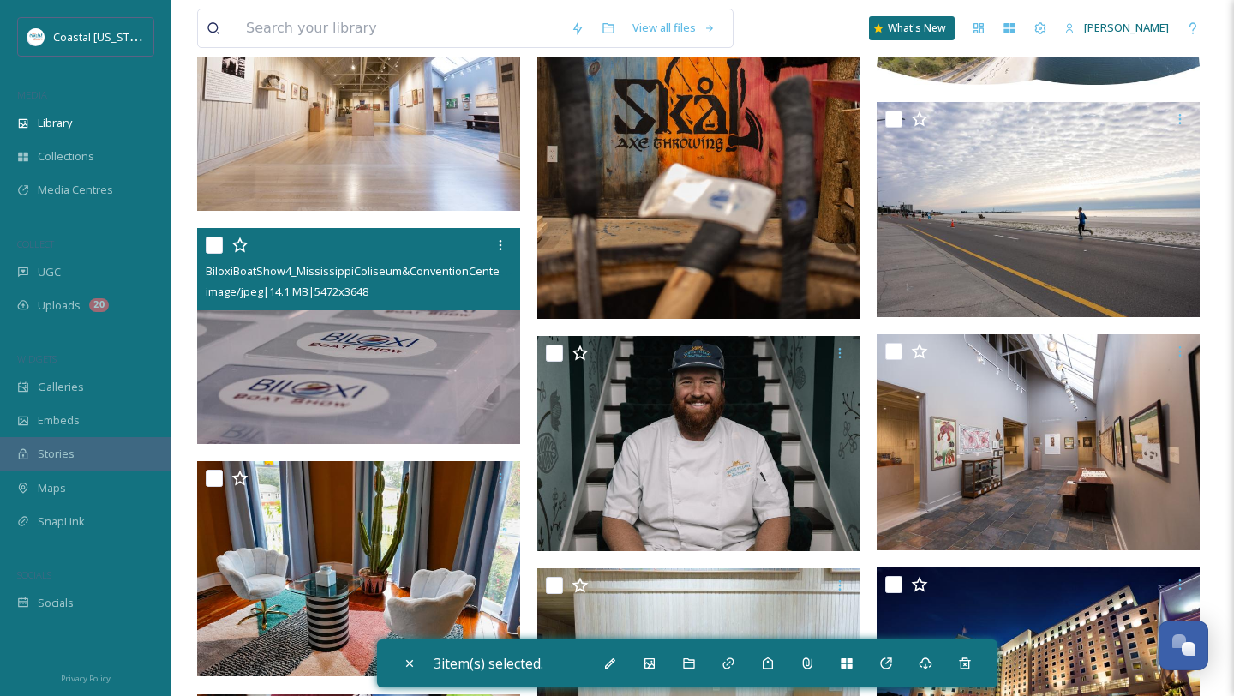
scroll to position [1969, 0]
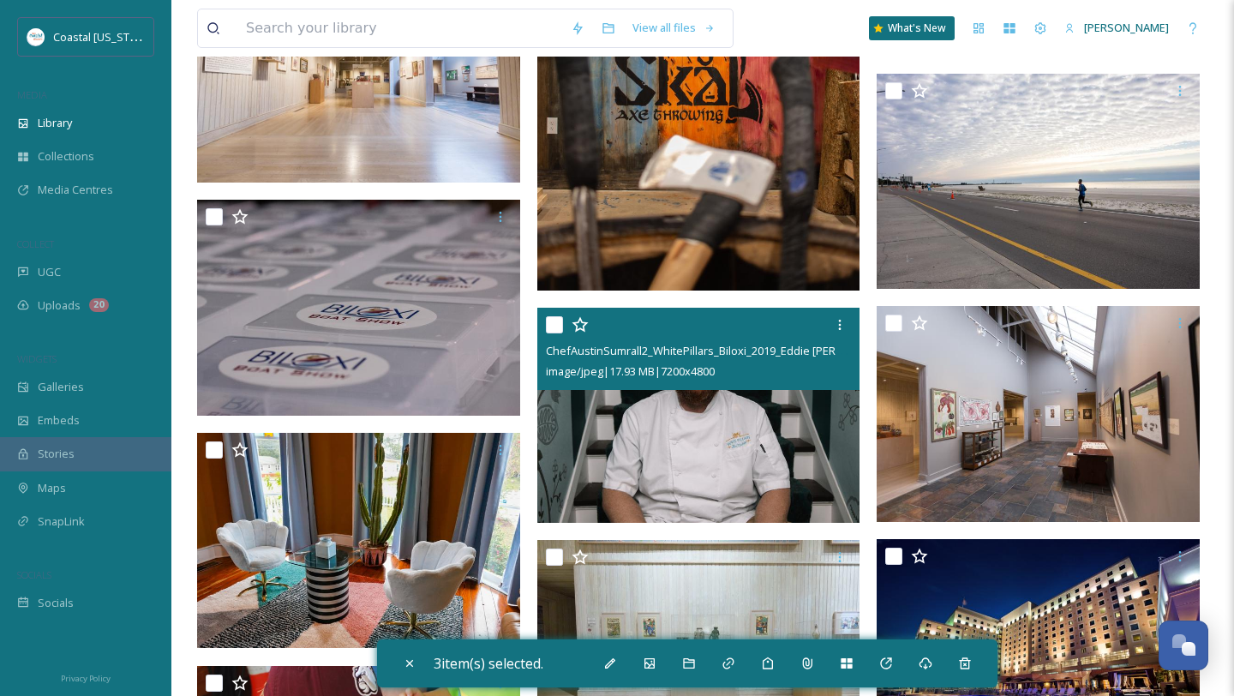
click at [546, 328] on input "checkbox" at bounding box center [554, 324] width 17 height 17
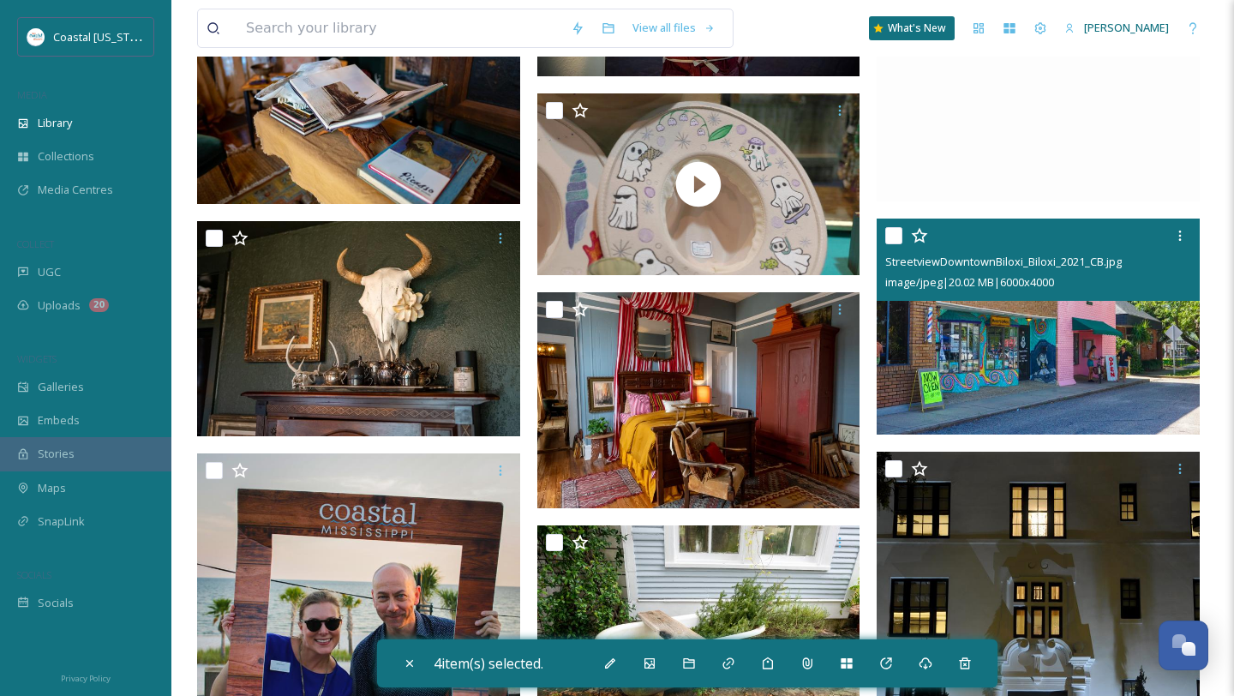
scroll to position [3052, 0]
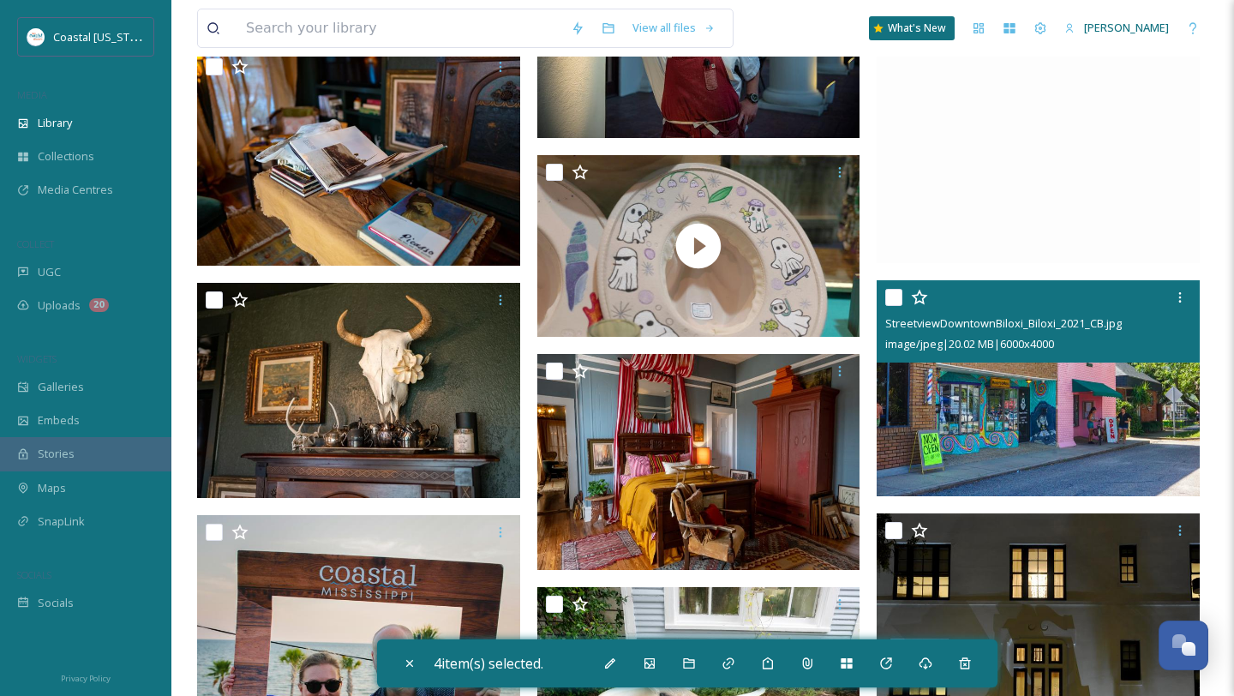
click at [899, 288] on div at bounding box center [1041, 297] width 310 height 31
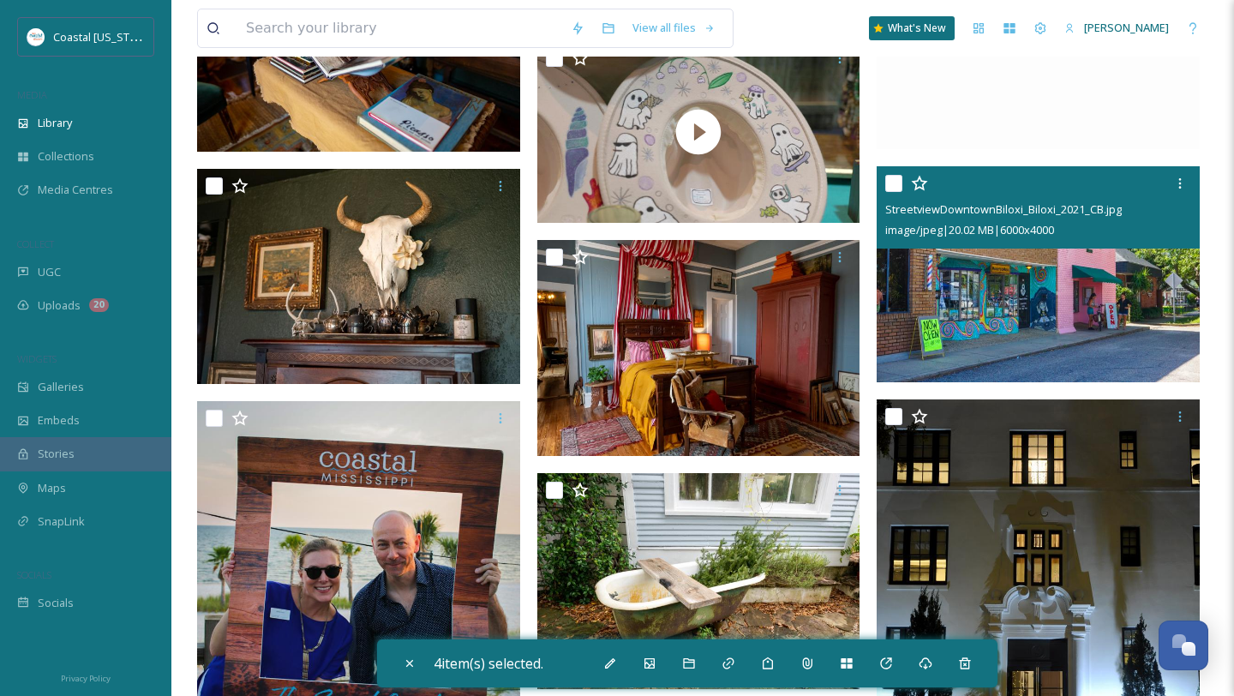
scroll to position [3180, 0]
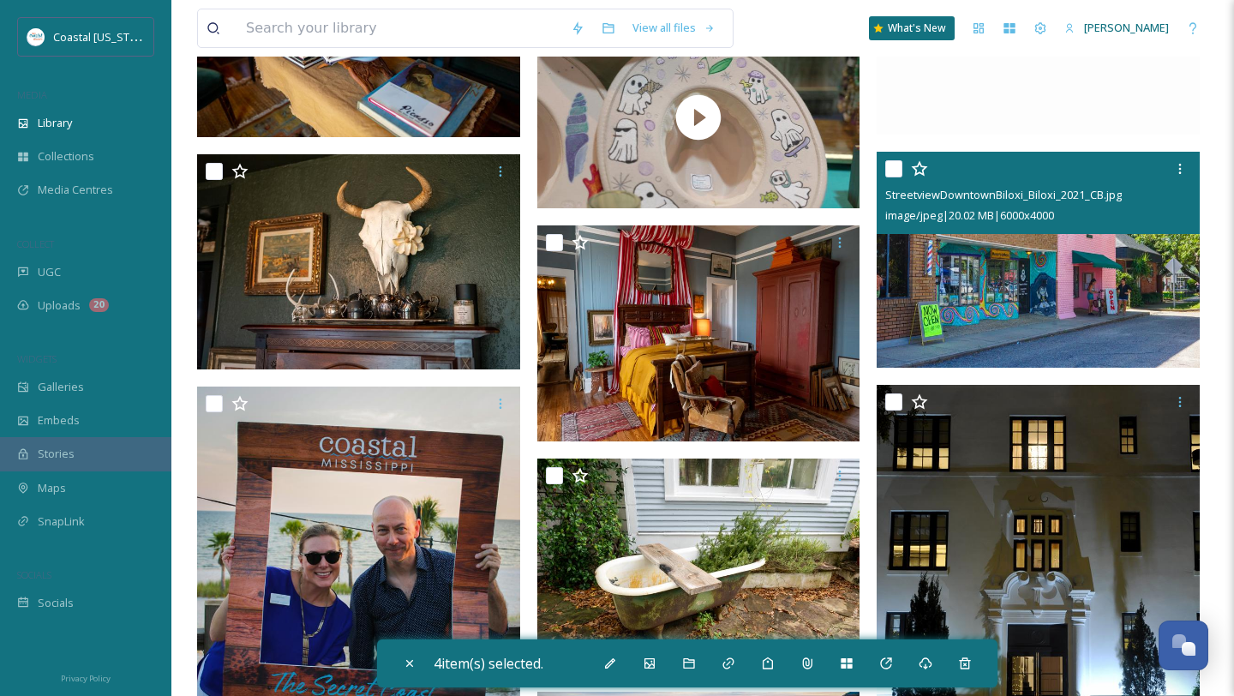
click at [892, 171] on input "checkbox" at bounding box center [894, 168] width 17 height 17
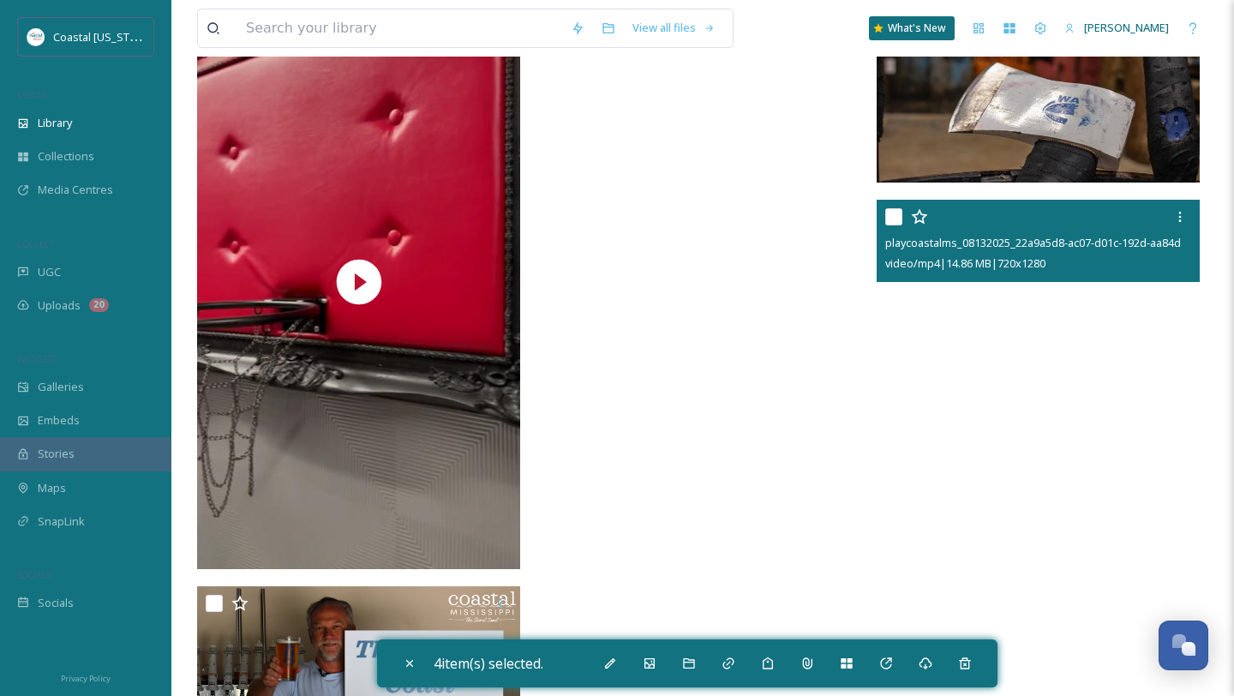
scroll to position [4964, 0]
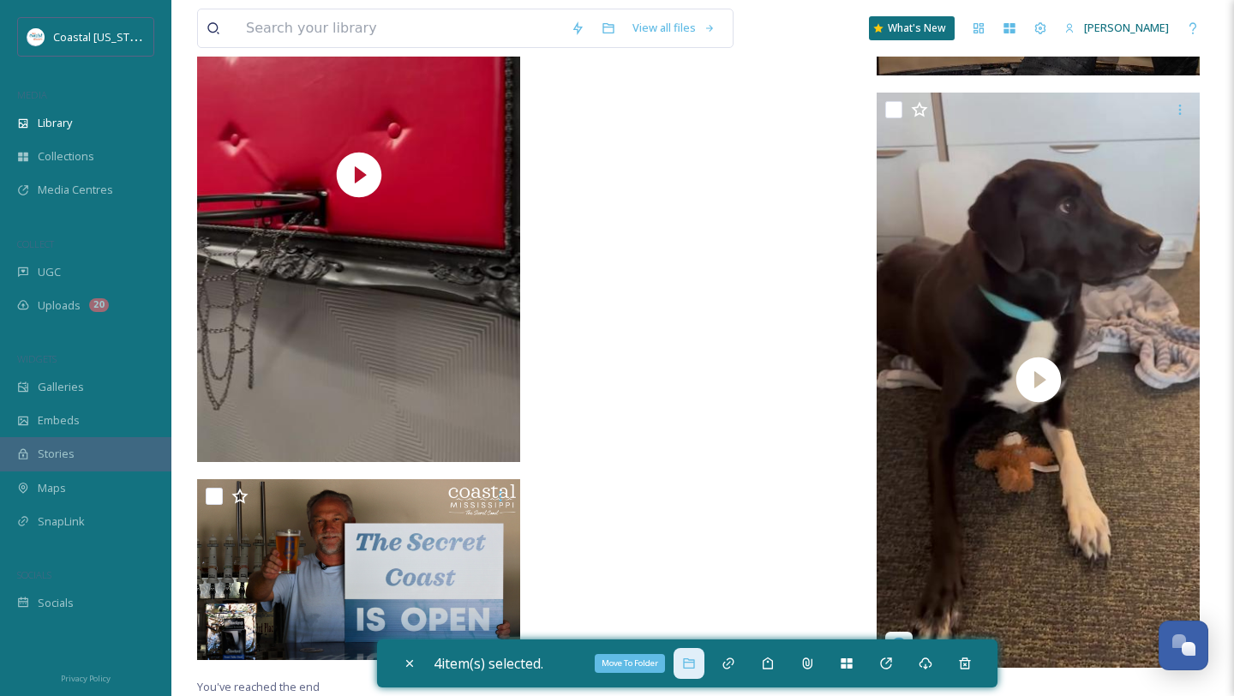
click at [683, 666] on div "Move To Folder" at bounding box center [689, 663] width 31 height 31
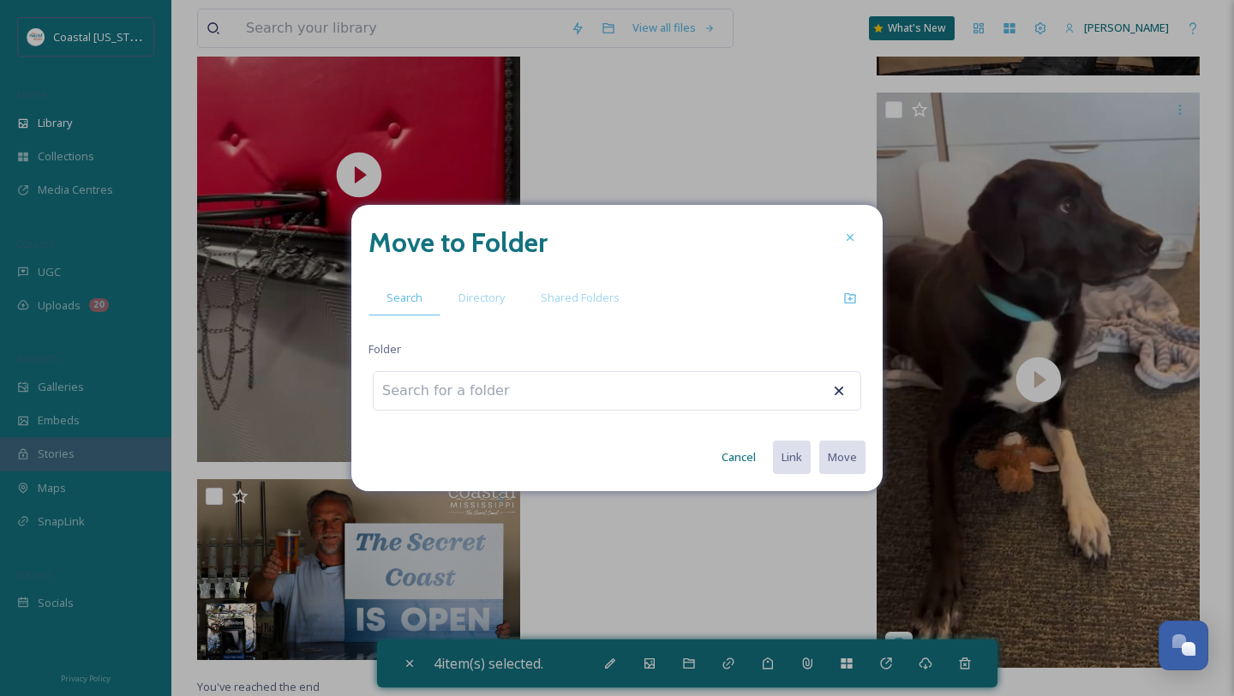
click at [483, 323] on div "Move to Folder Search Directory Shared Folders Folder Cancel Link Move" at bounding box center [616, 348] width 531 height 286
click at [483, 303] on span "Directory" at bounding box center [482, 298] width 46 height 16
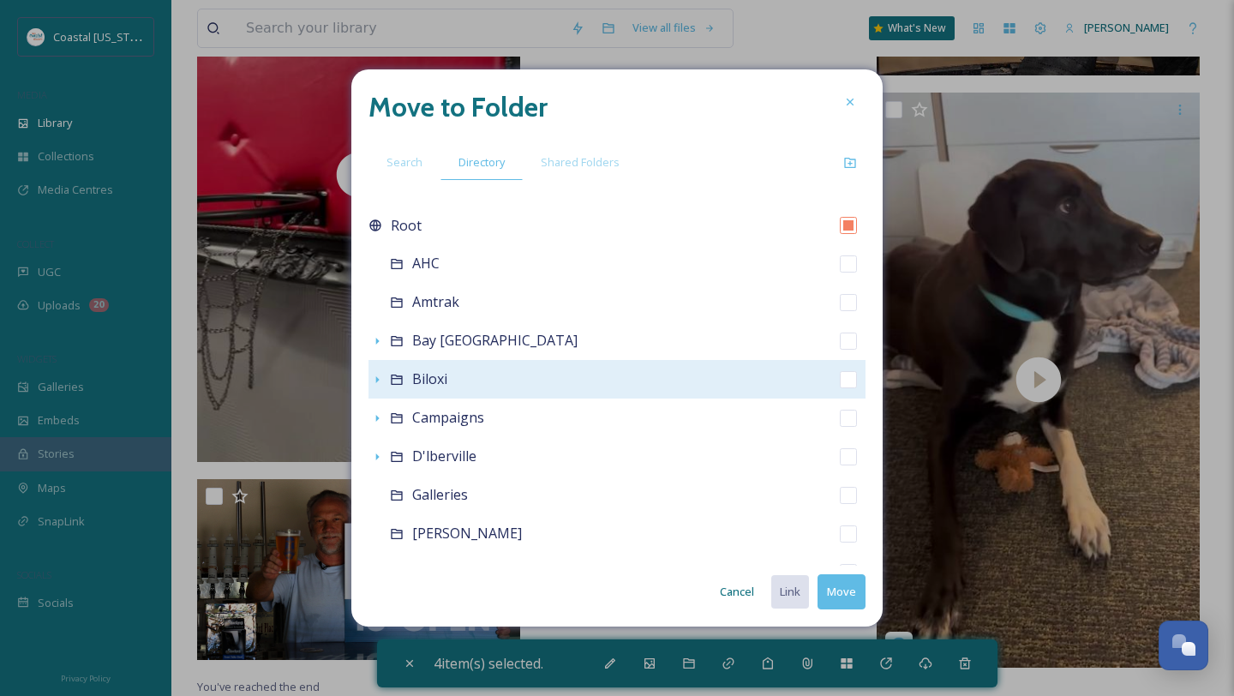
click at [426, 387] on span "Biloxi" at bounding box center [429, 378] width 35 height 19
click at [399, 381] on icon at bounding box center [397, 380] width 14 height 14
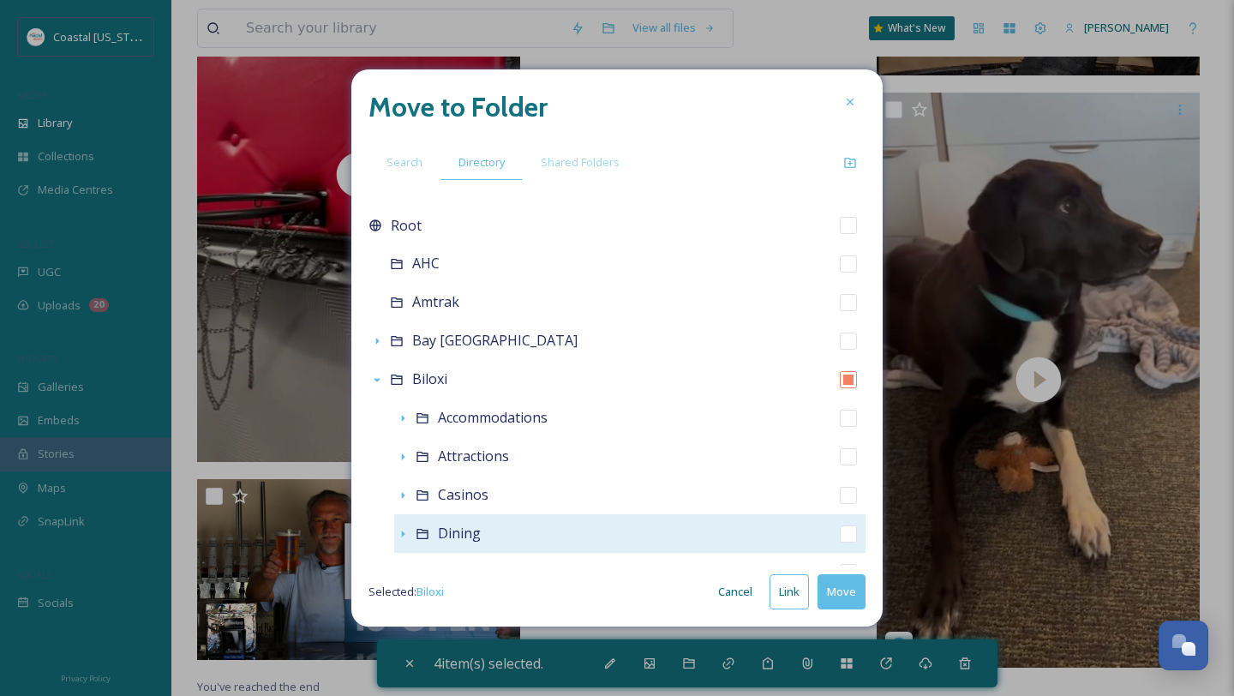
click at [499, 523] on div "Dining" at bounding box center [629, 533] width 471 height 39
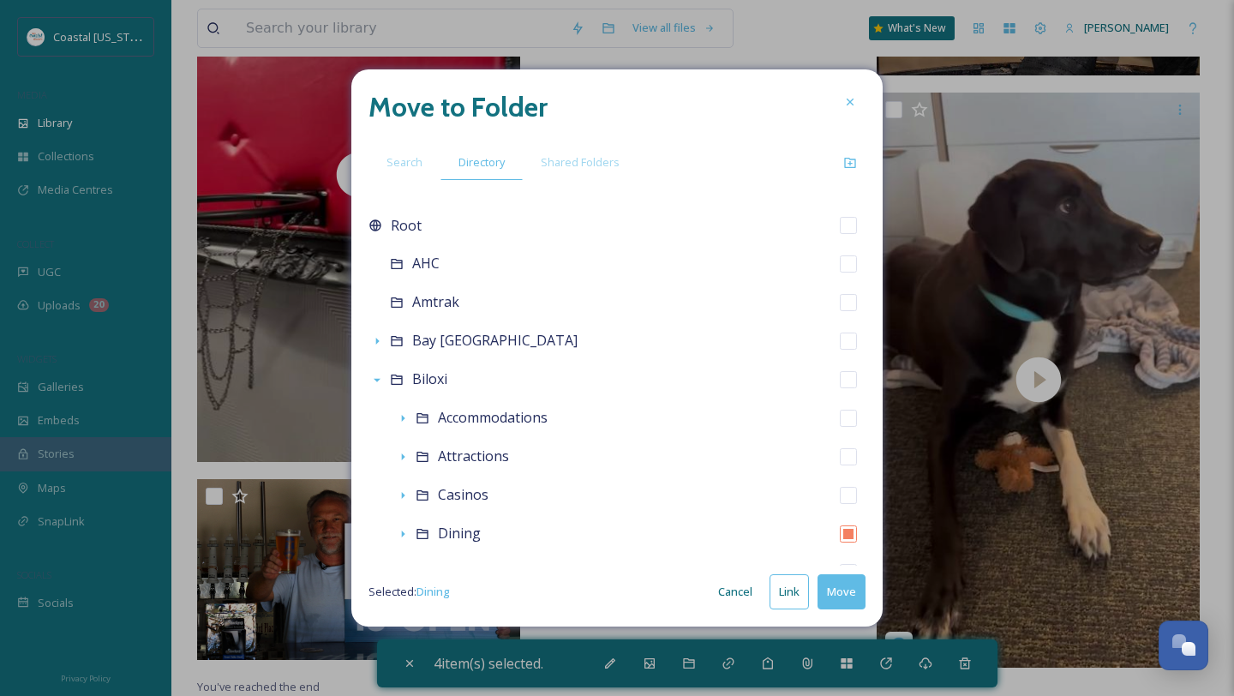
click at [844, 595] on button "Move" at bounding box center [842, 591] width 48 height 35
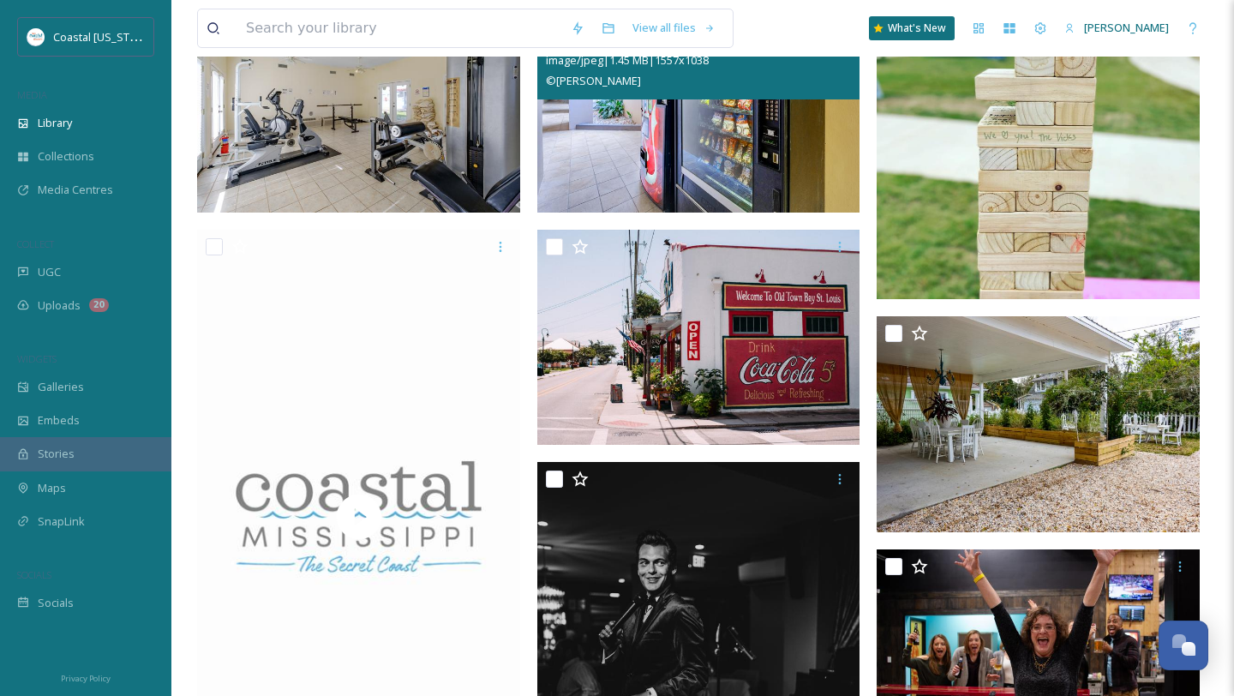
scroll to position [645, 0]
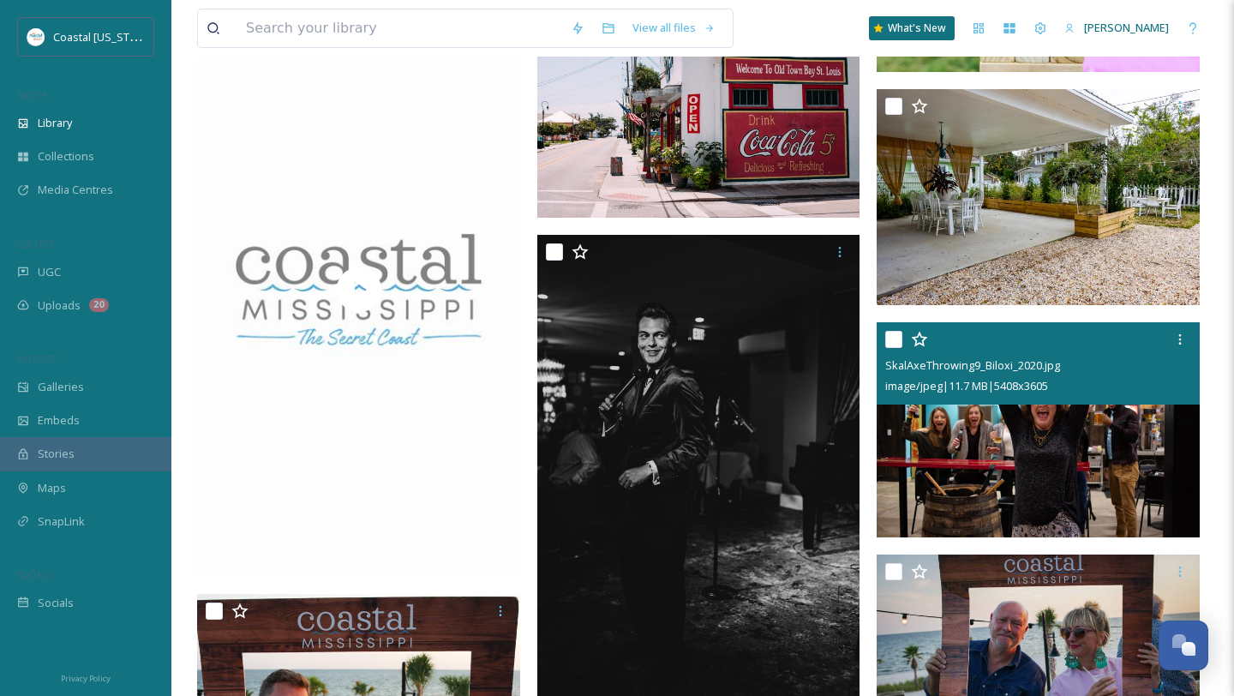
click at [894, 338] on input "checkbox" at bounding box center [894, 339] width 17 height 17
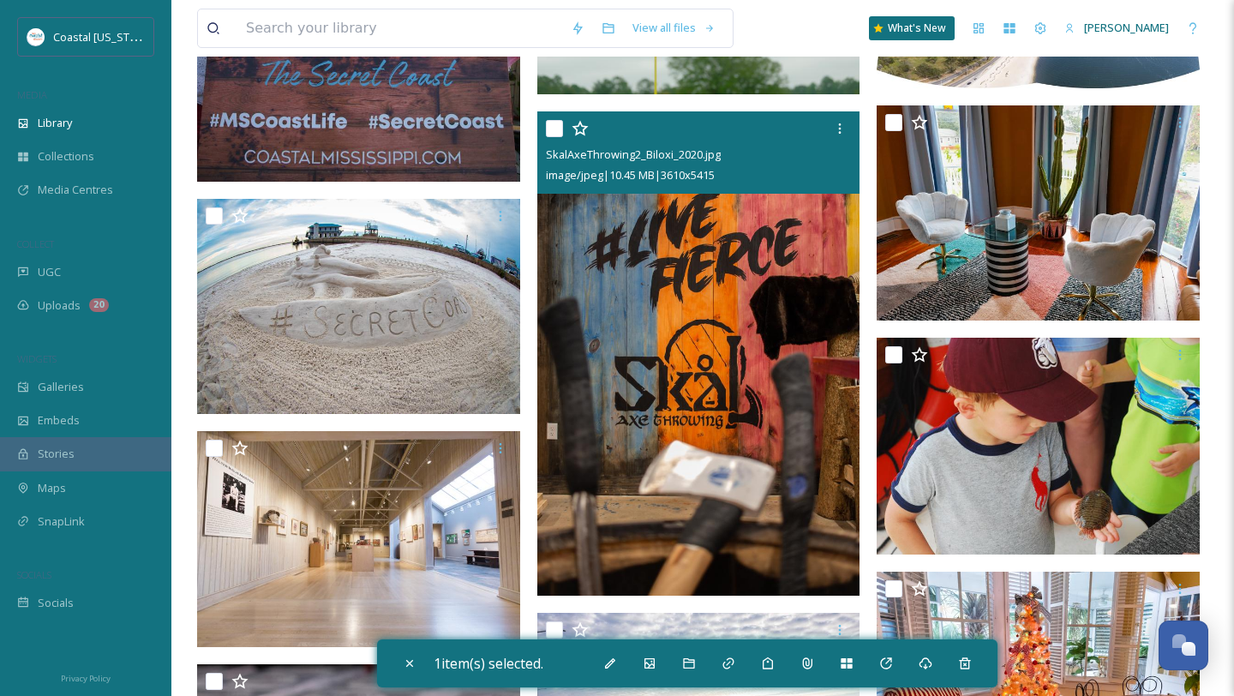
scroll to position [1523, 0]
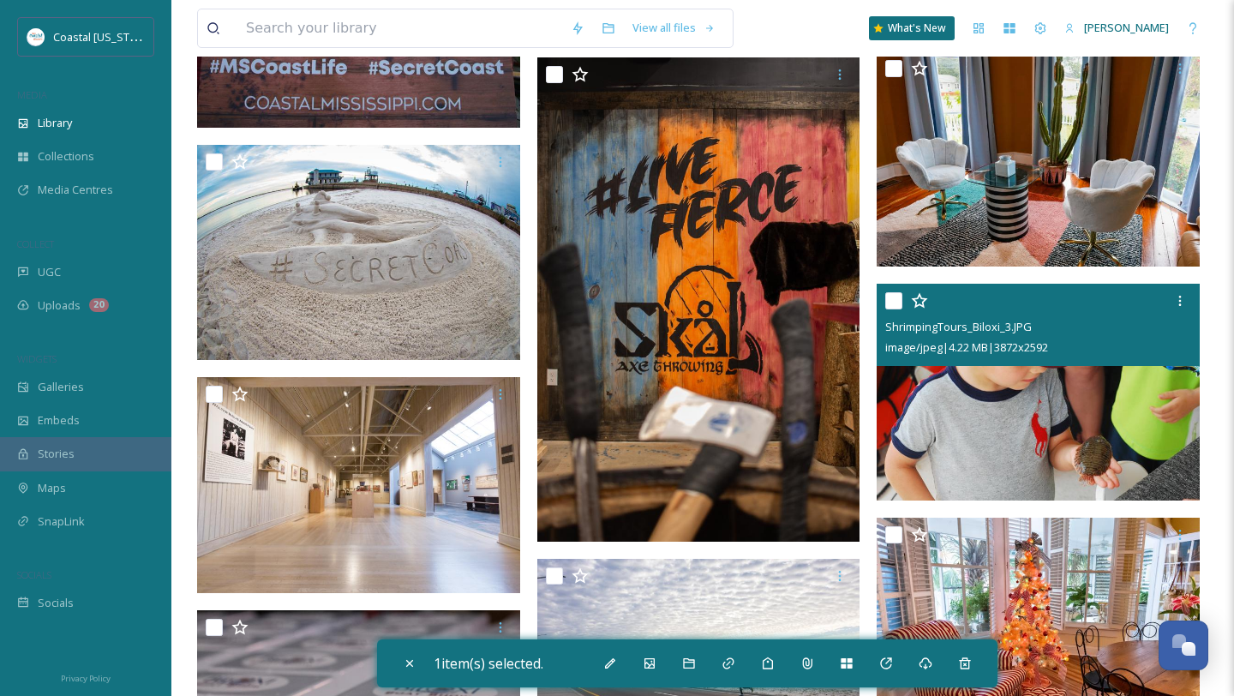
click at [894, 297] on input "checkbox" at bounding box center [894, 300] width 17 height 17
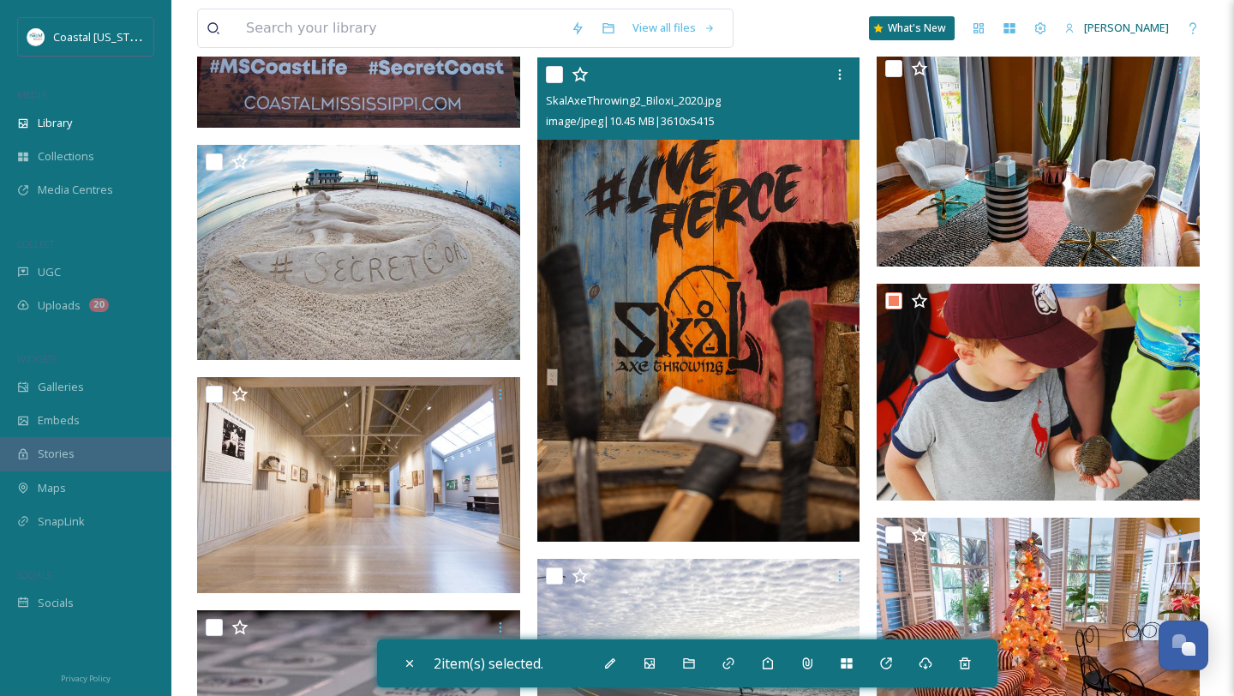
click at [553, 69] on input "checkbox" at bounding box center [554, 74] width 17 height 17
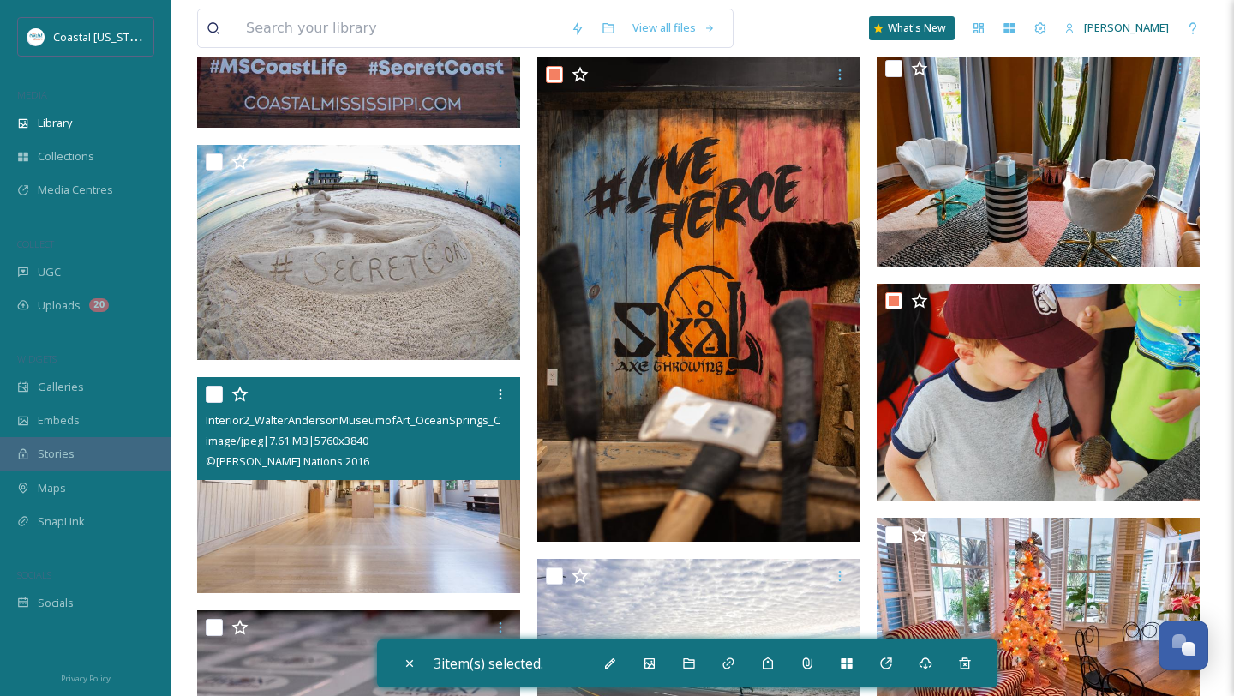
scroll to position [1560, 0]
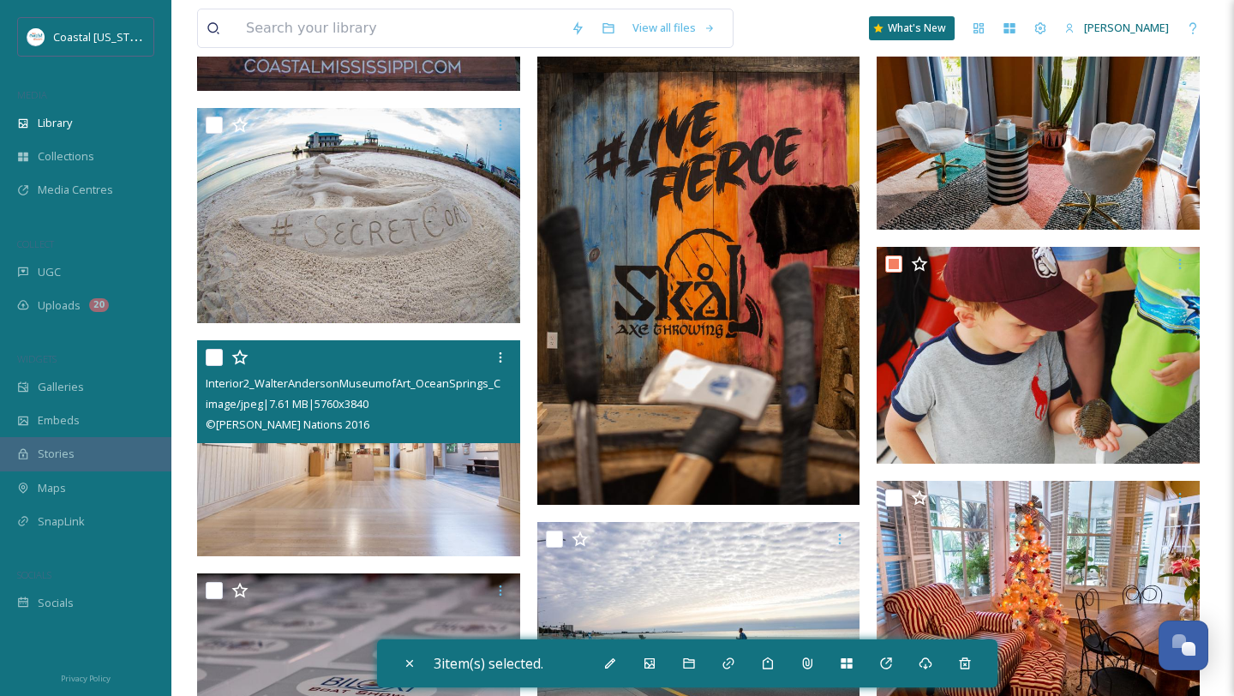
click at [217, 353] on input "checkbox" at bounding box center [214, 357] width 17 height 17
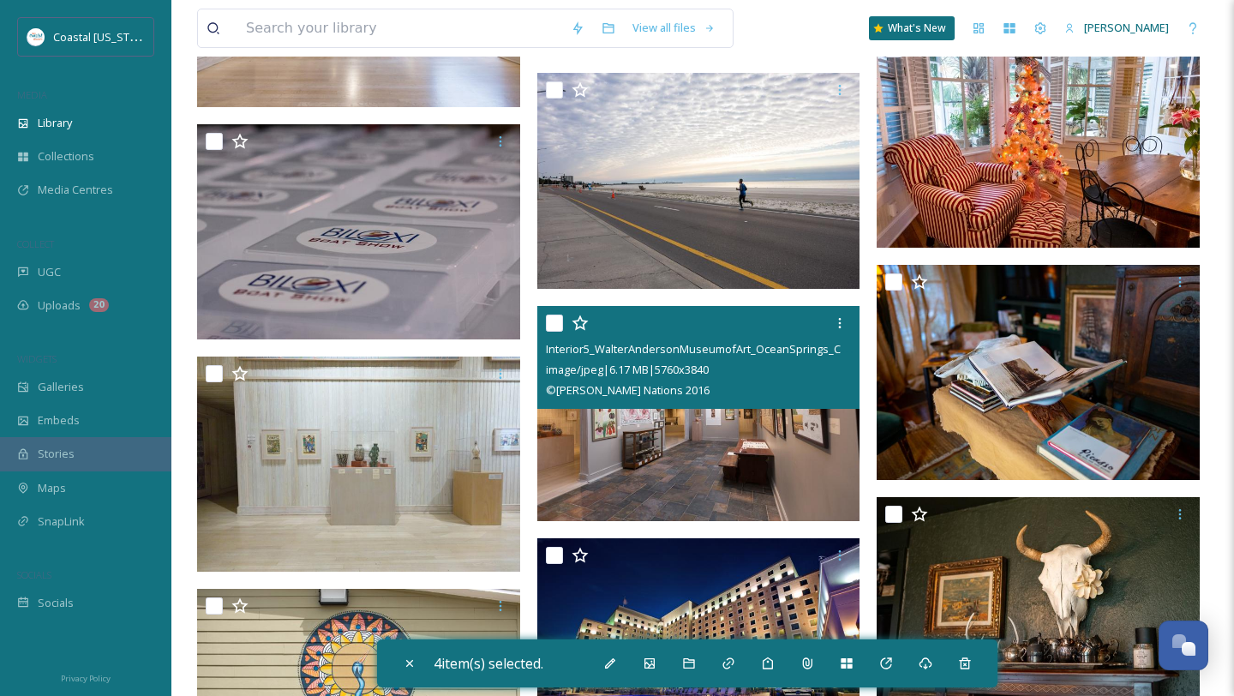
scroll to position [2020, 0]
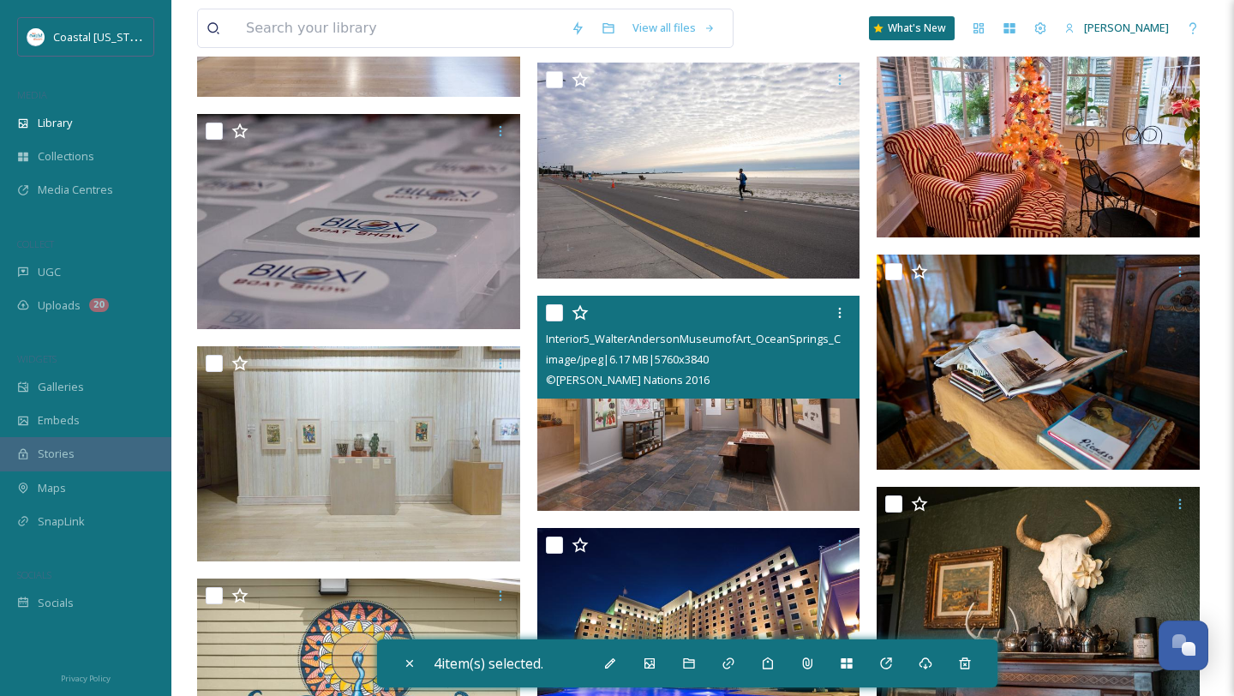
click at [552, 309] on input "checkbox" at bounding box center [554, 312] width 17 height 17
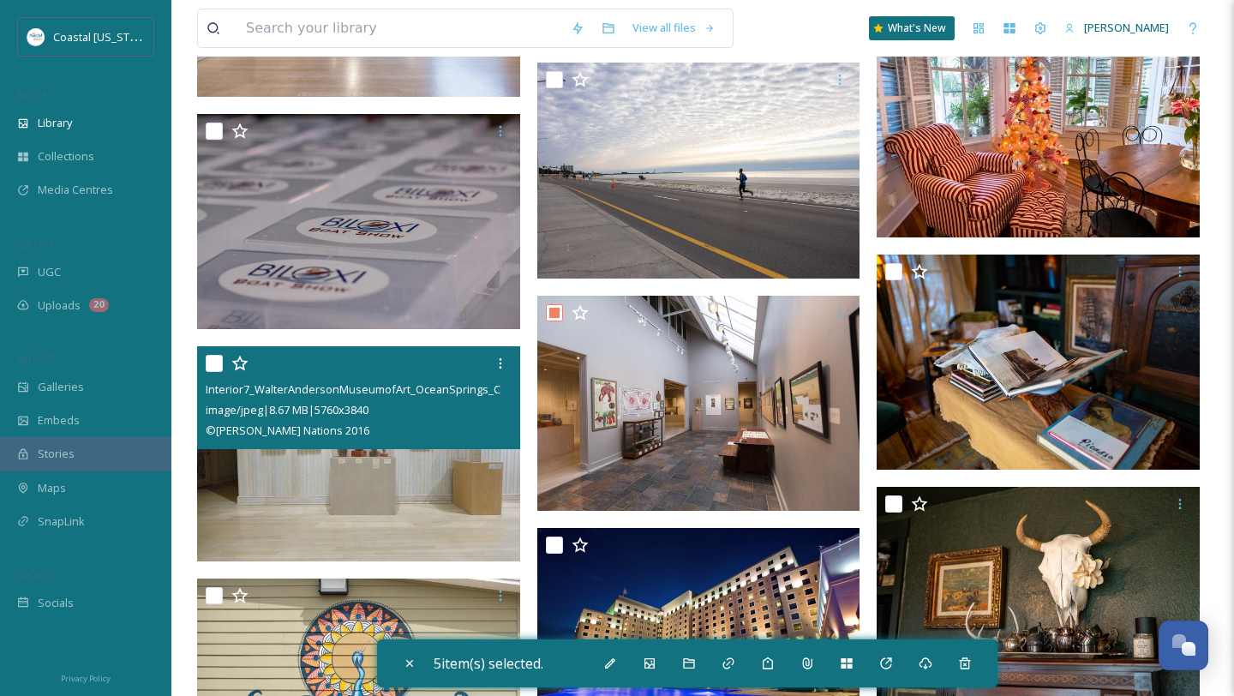
click at [212, 365] on input "checkbox" at bounding box center [214, 363] width 17 height 17
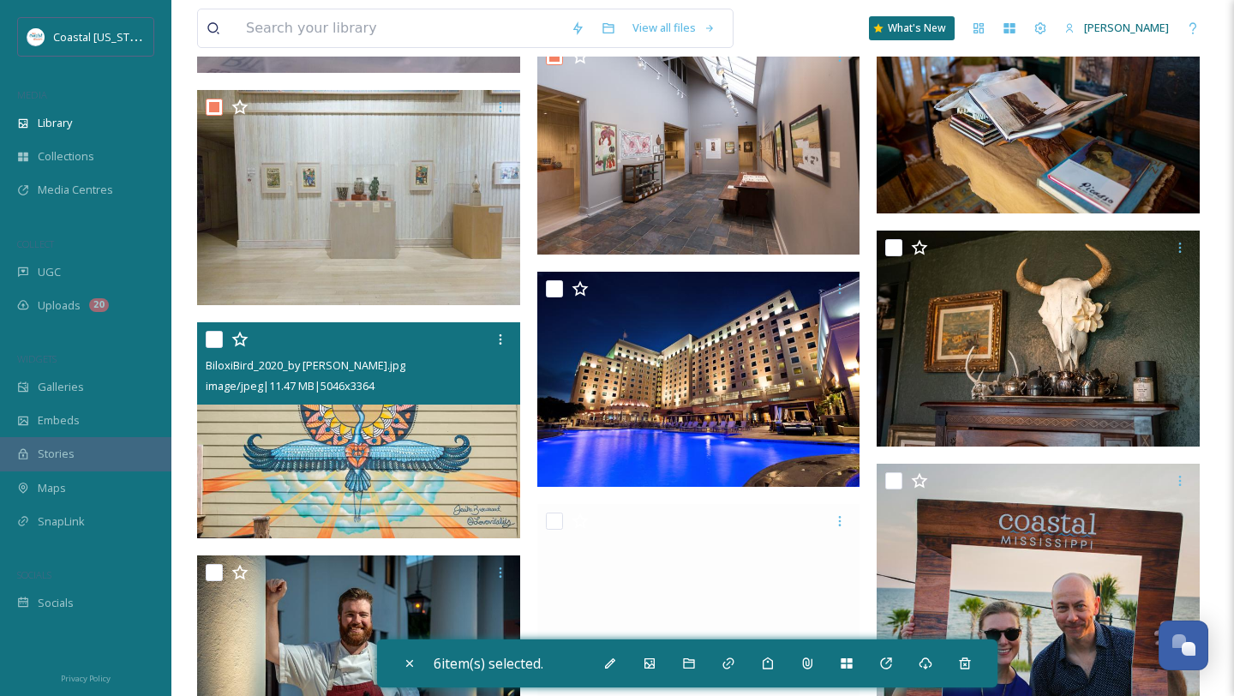
scroll to position [2286, 0]
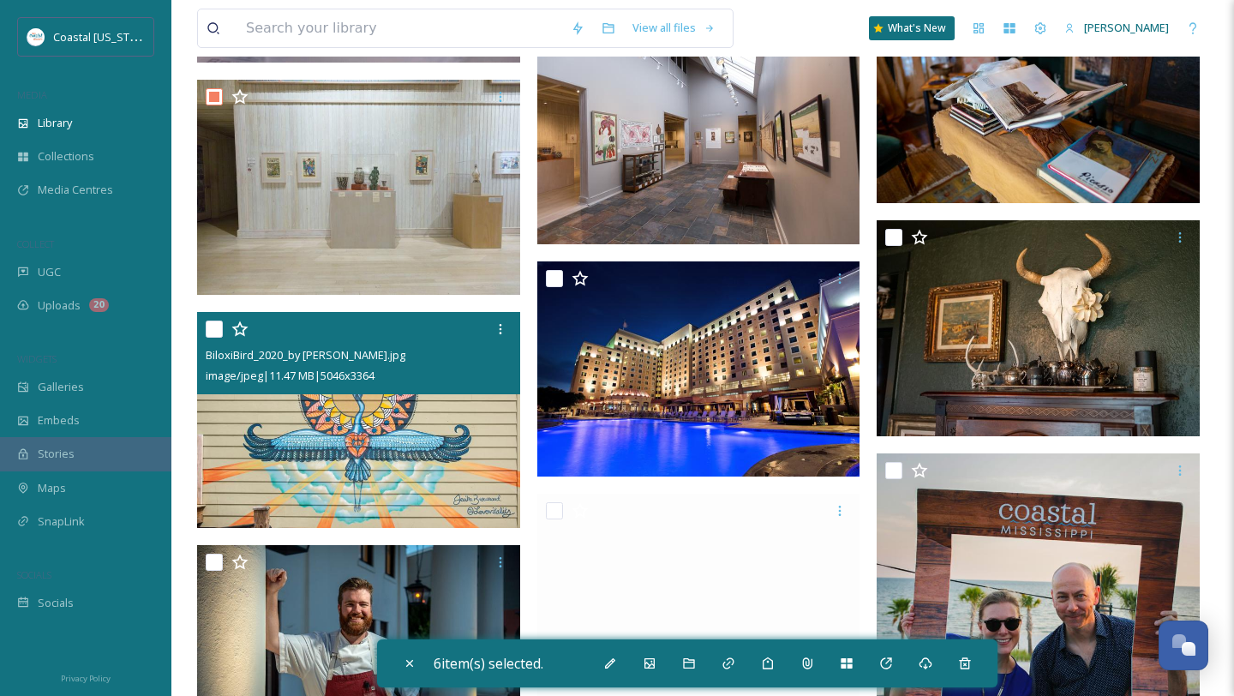
click at [218, 329] on input "checkbox" at bounding box center [214, 329] width 17 height 17
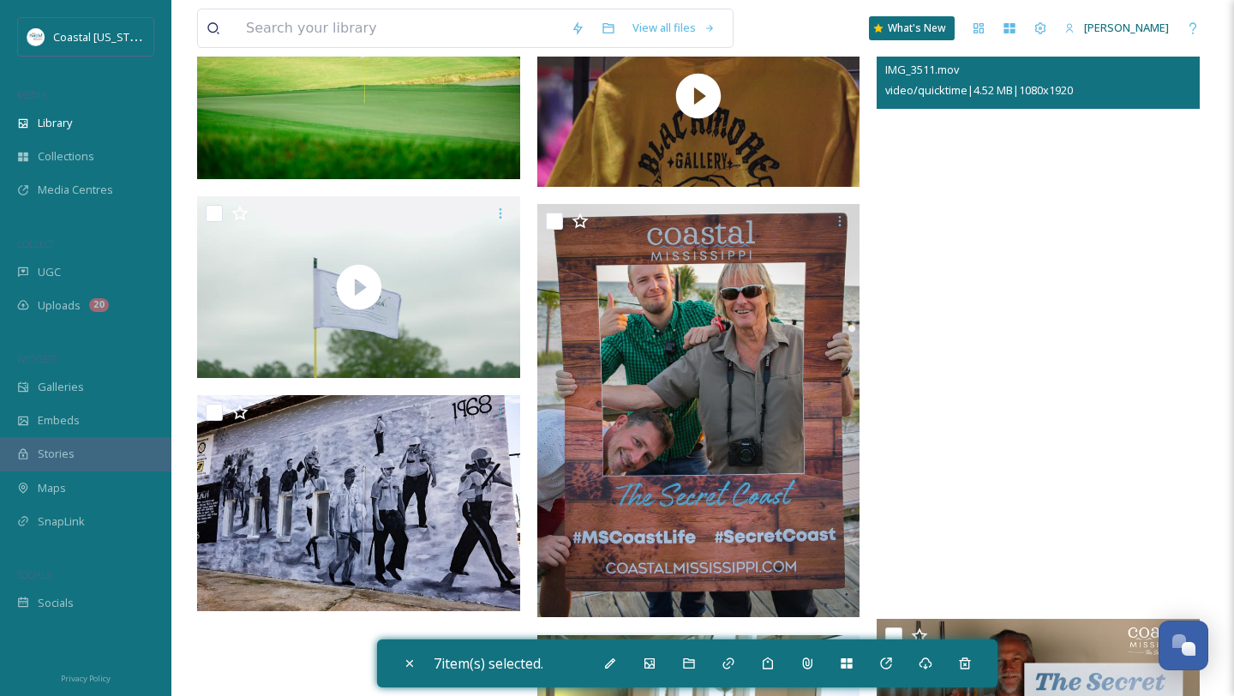
scroll to position [3973, 0]
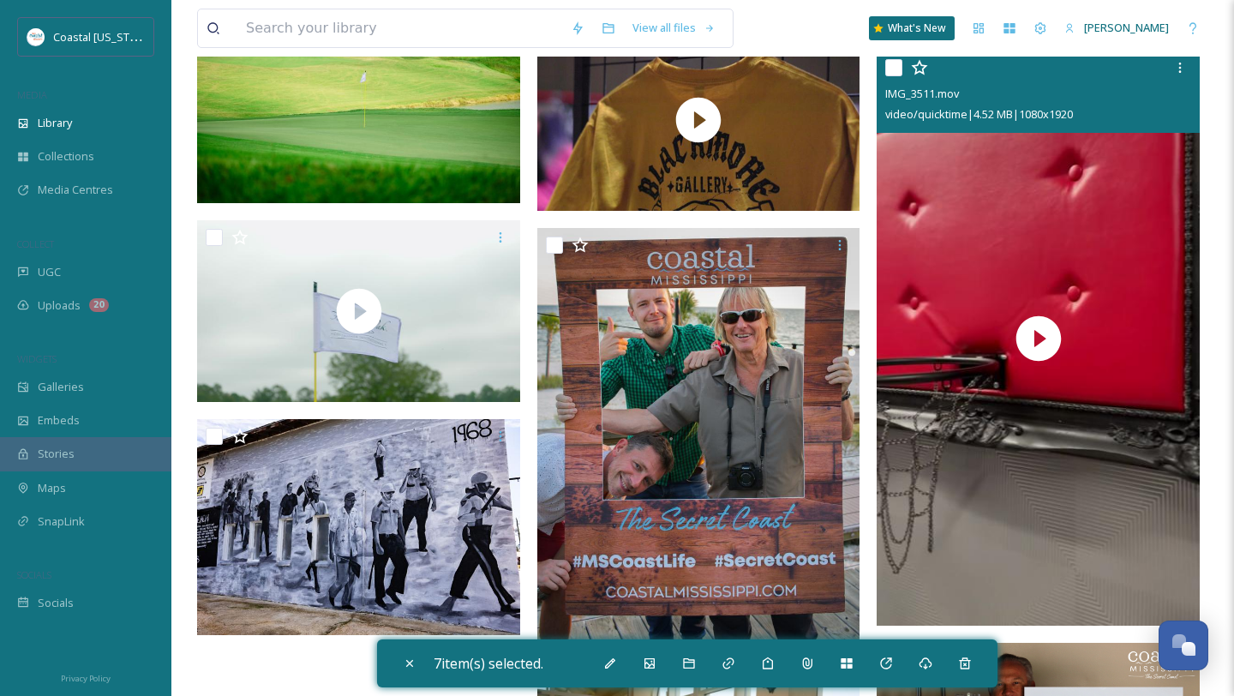
click at [898, 73] on input "checkbox" at bounding box center [894, 67] width 17 height 17
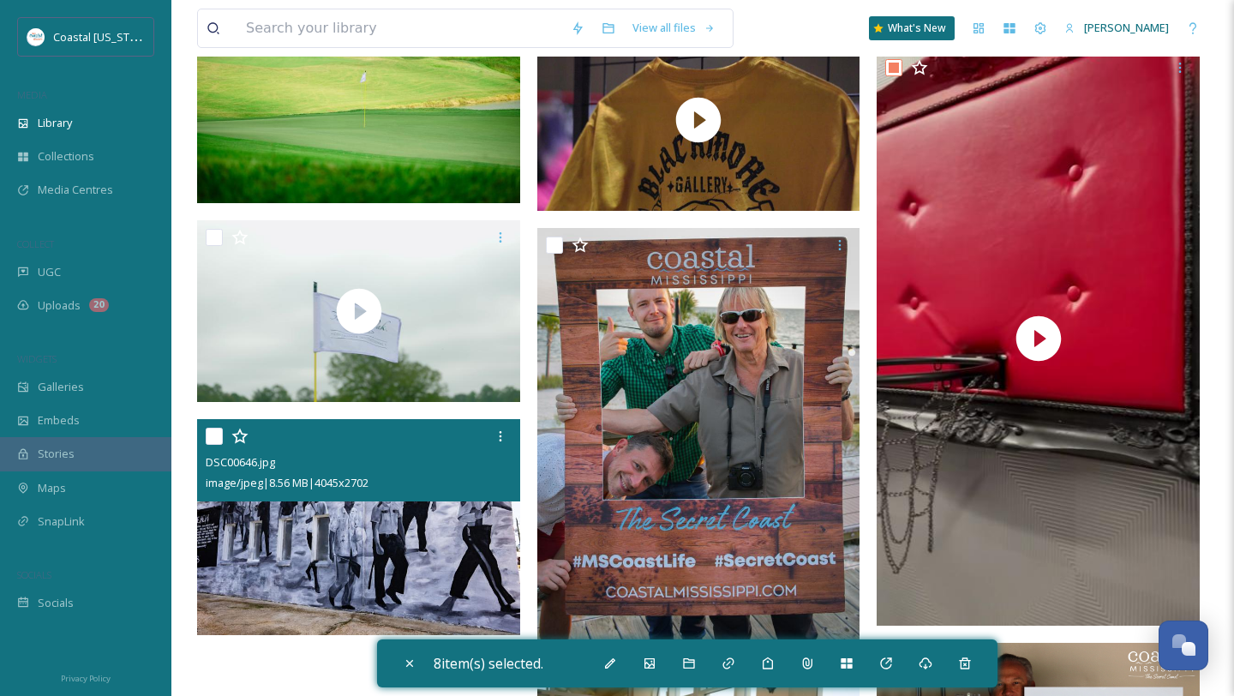
click at [209, 434] on input "checkbox" at bounding box center [214, 436] width 17 height 17
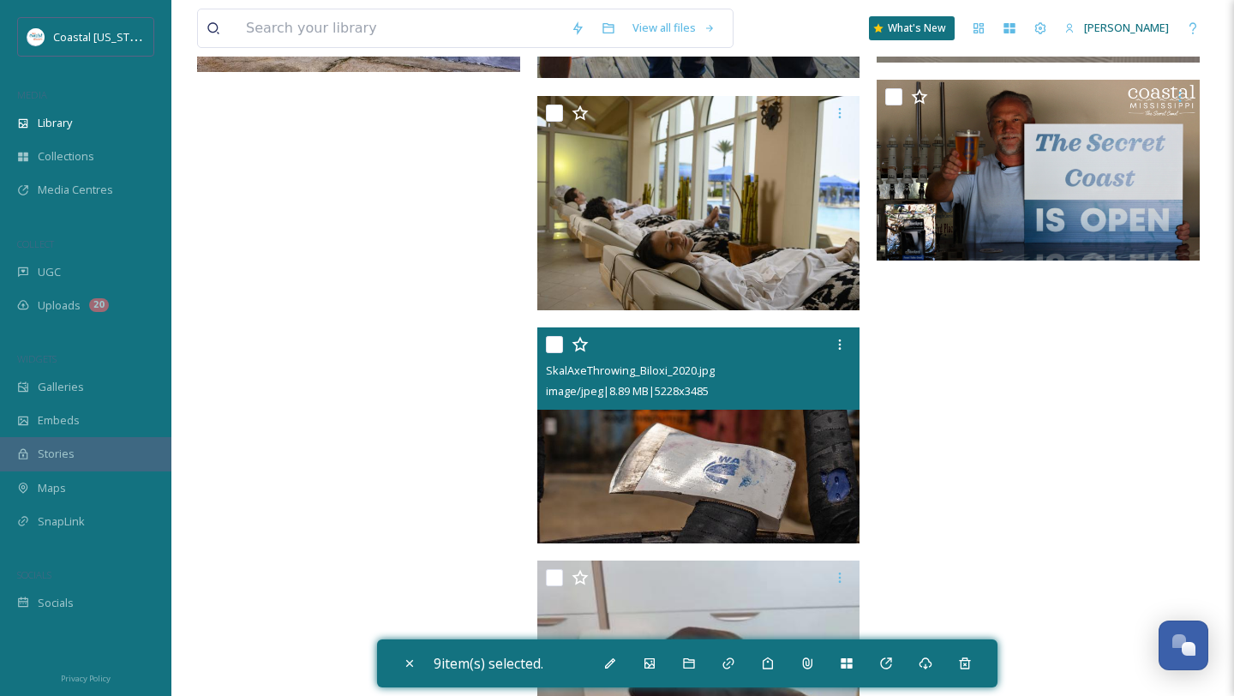
scroll to position [4529, 0]
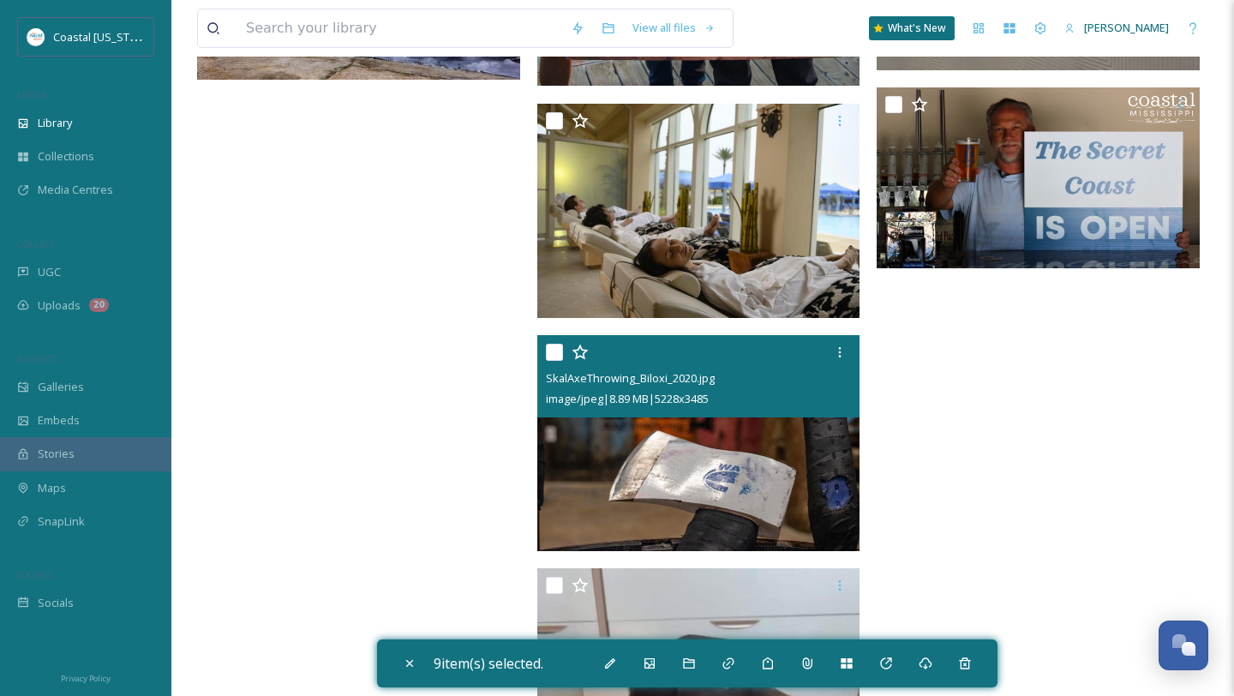
click at [552, 359] on input "checkbox" at bounding box center [554, 352] width 17 height 17
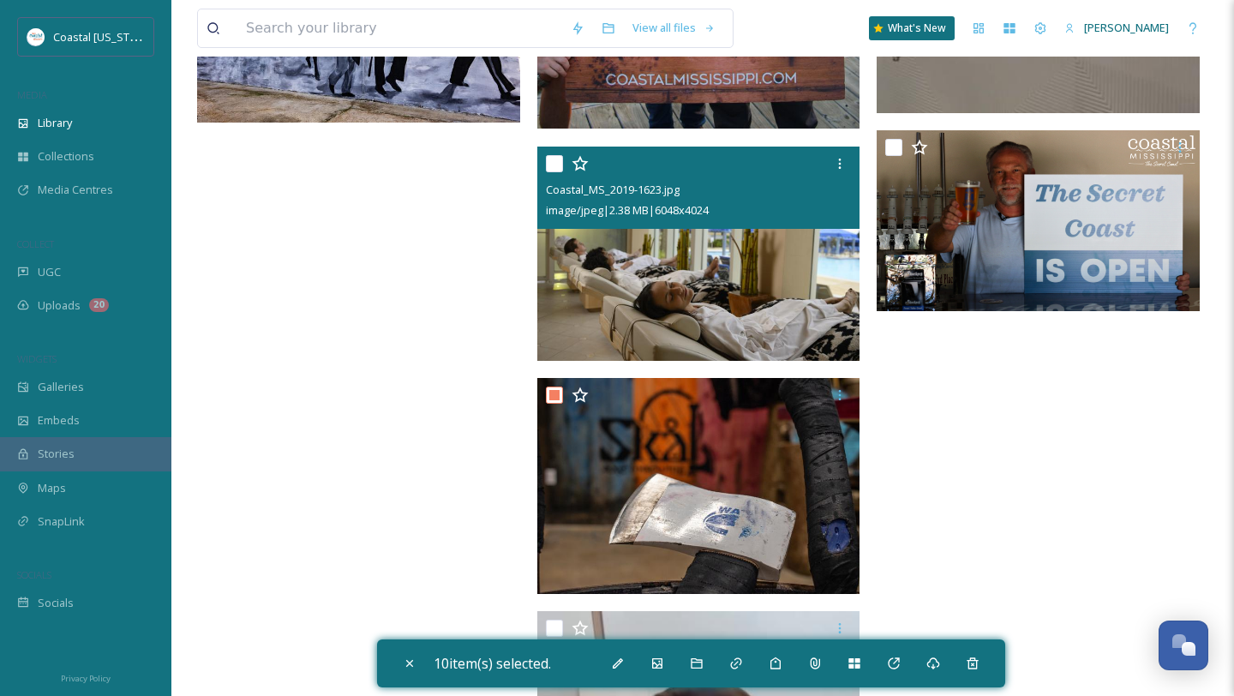
scroll to position [4462, 0]
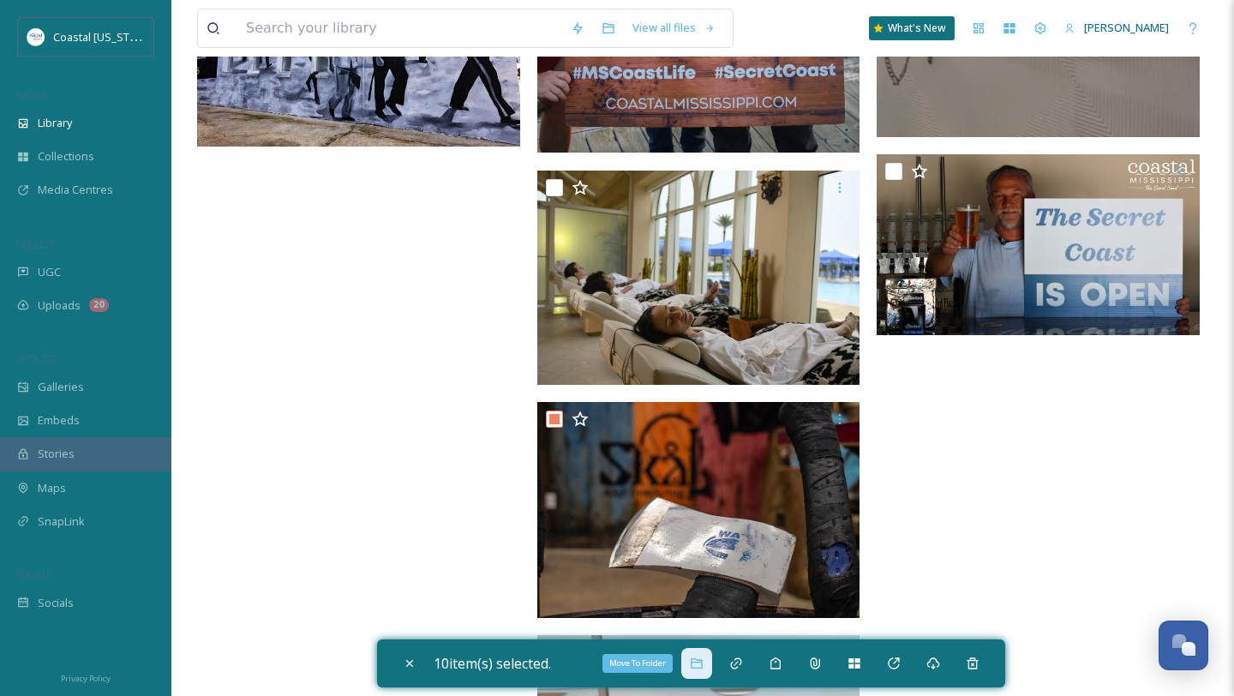
click at [704, 658] on icon at bounding box center [697, 664] width 14 height 14
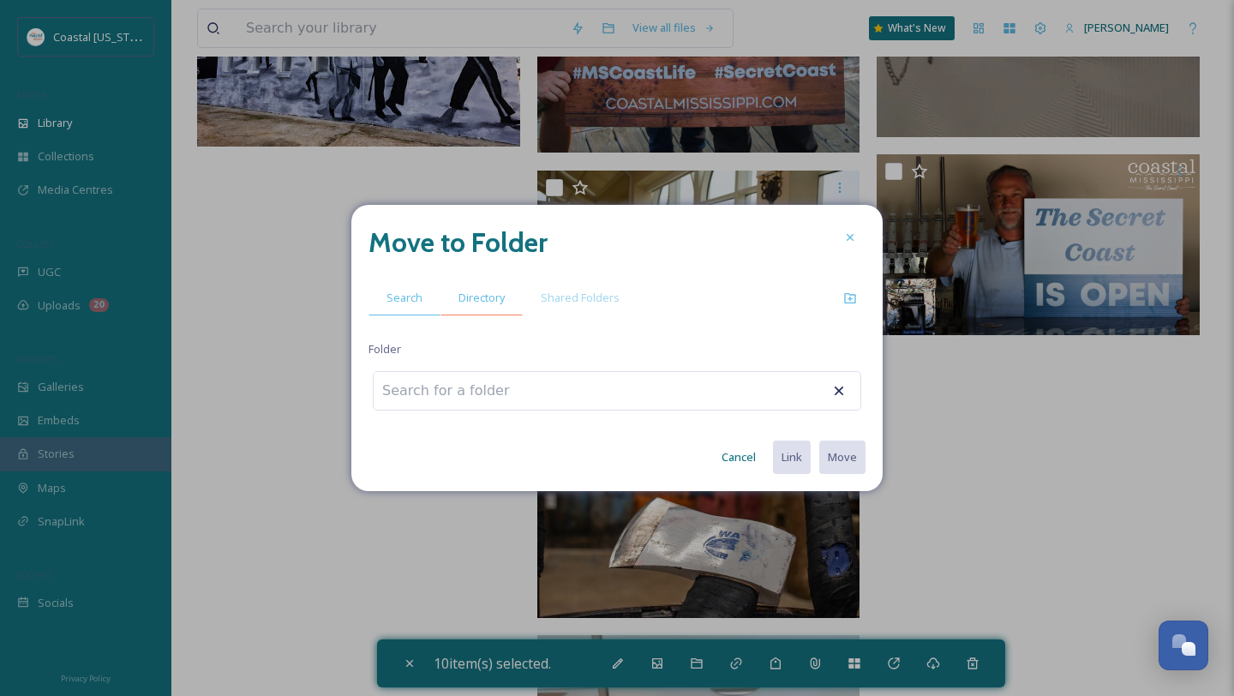
click at [486, 298] on span "Directory" at bounding box center [482, 298] width 46 height 16
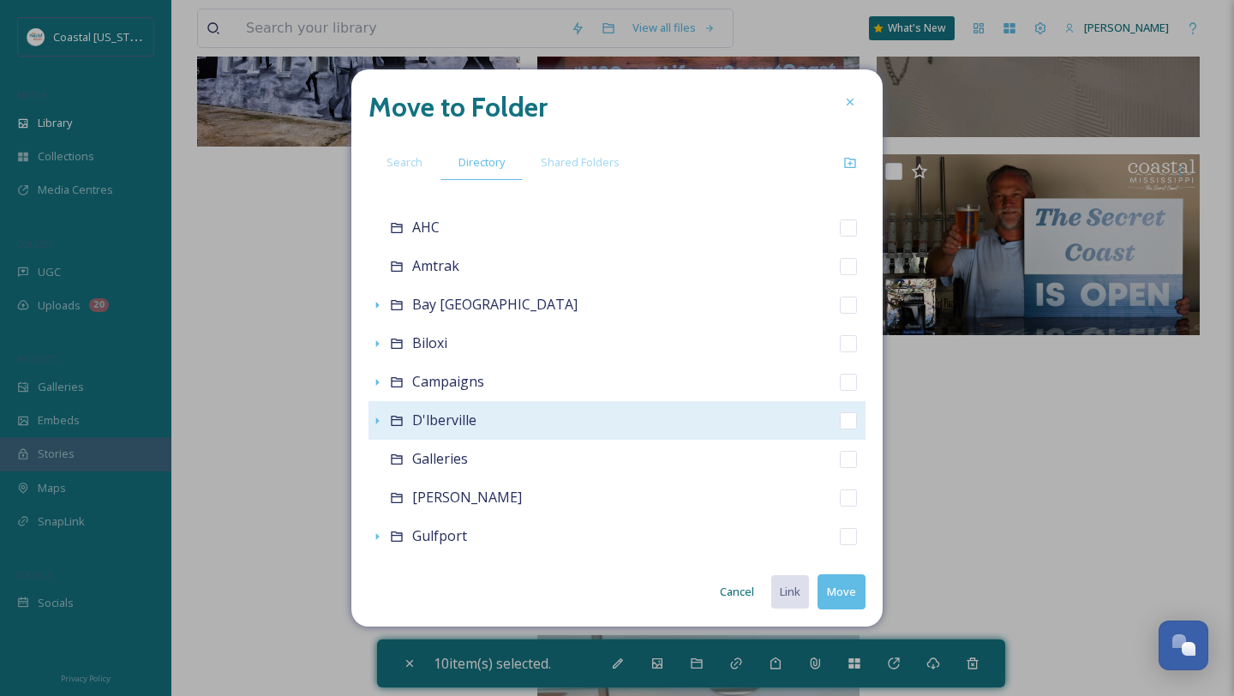
scroll to position [39, 0]
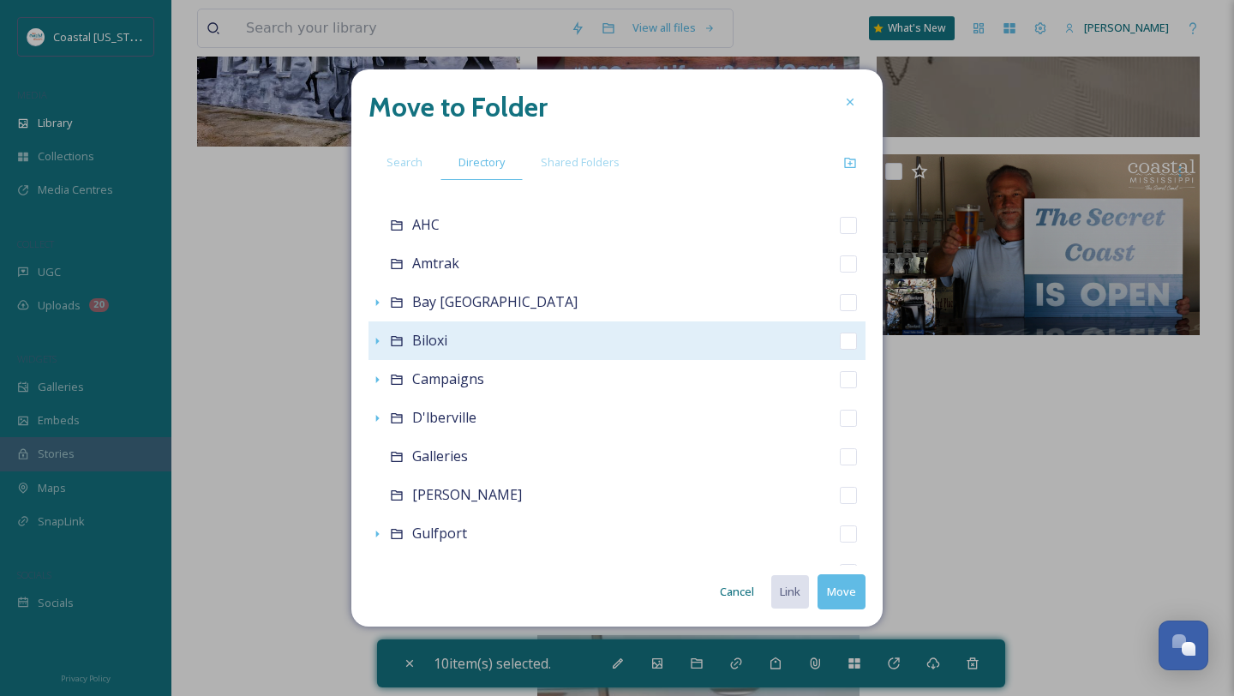
click at [440, 343] on span "Biloxi" at bounding box center [429, 340] width 35 height 19
click at [396, 339] on icon at bounding box center [396, 341] width 11 height 10
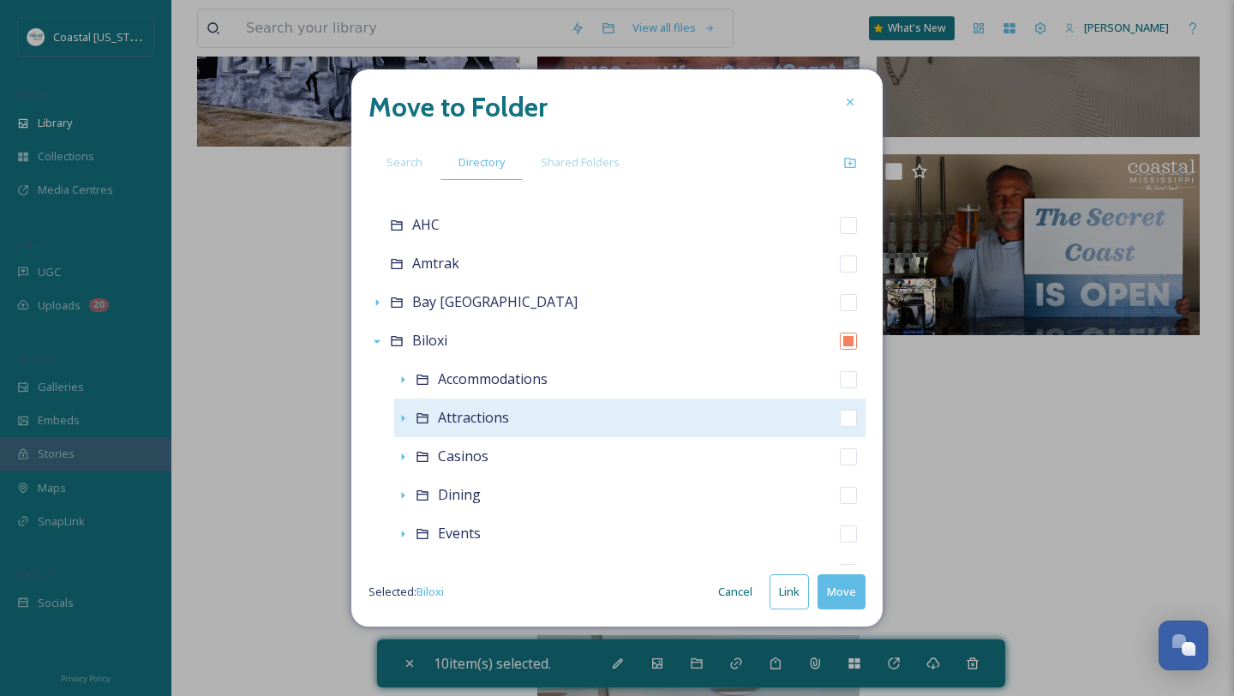
click at [464, 417] on span "Attractions" at bounding box center [473, 417] width 71 height 19
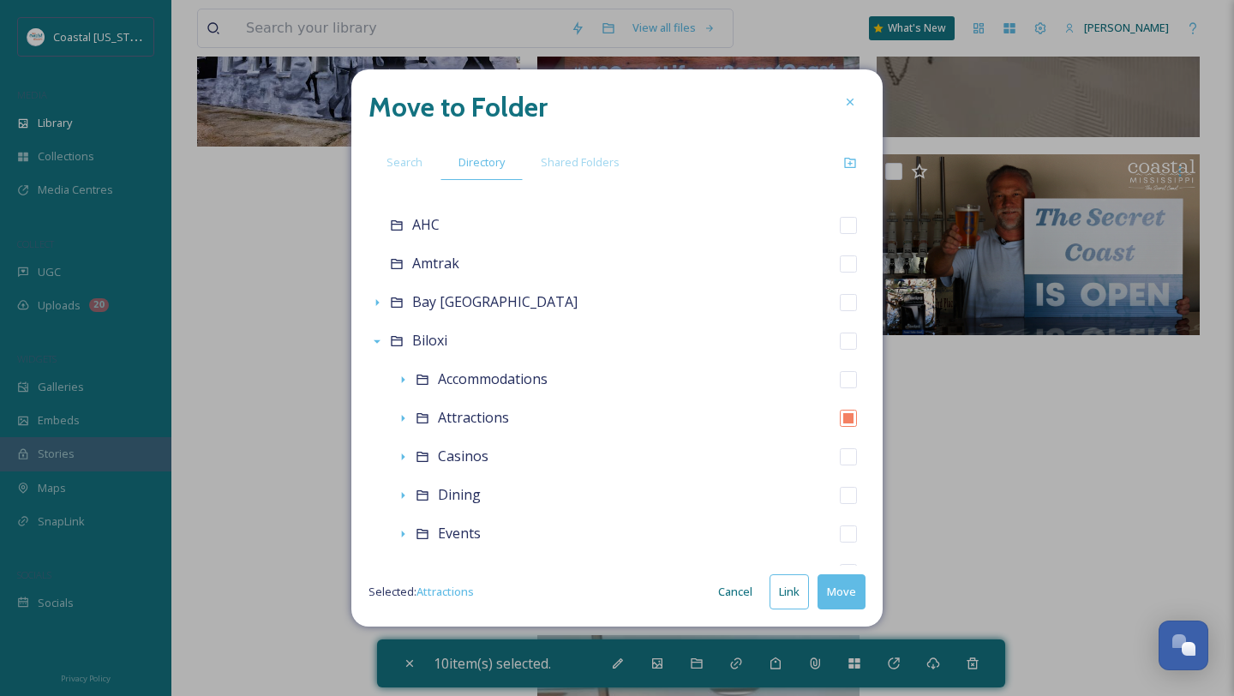
click at [832, 601] on button "Move" at bounding box center [842, 591] width 48 height 35
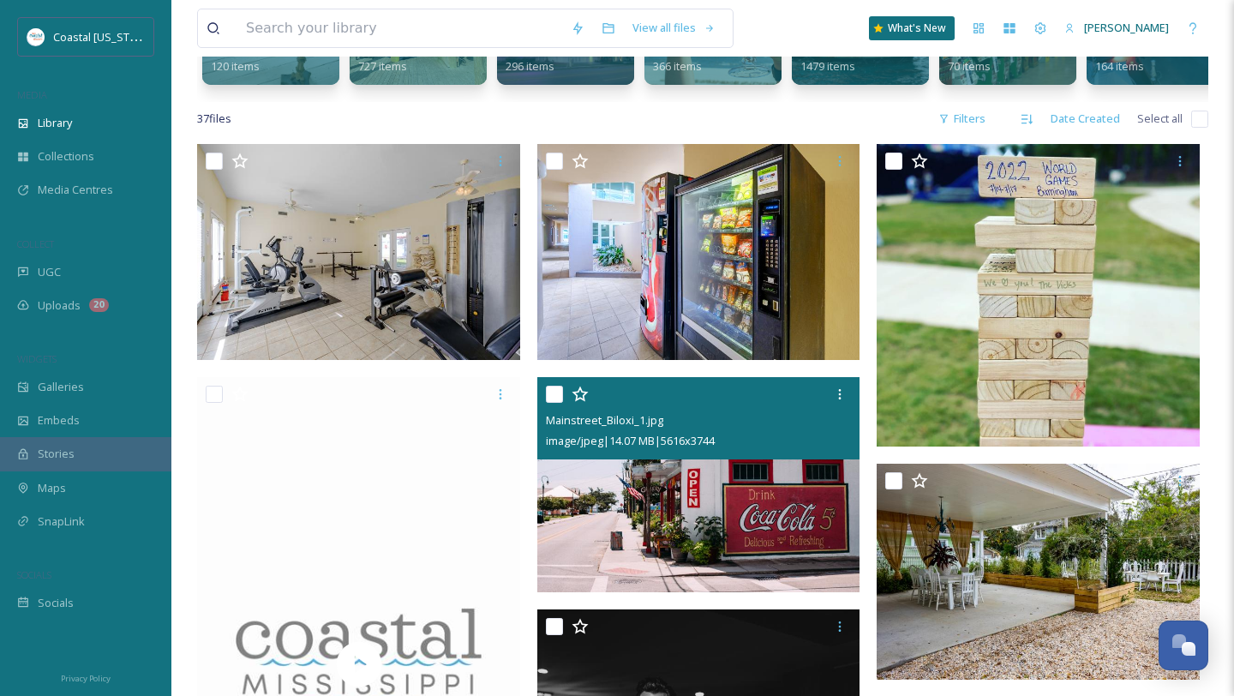
scroll to position [282, 0]
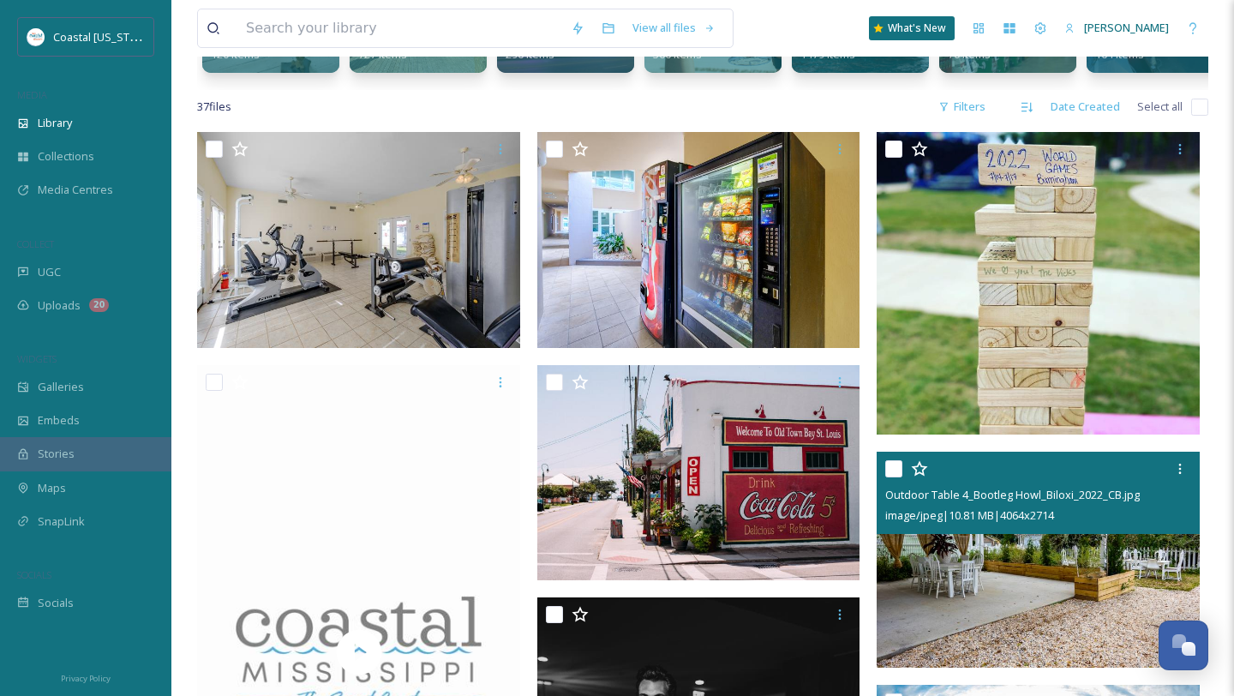
click at [890, 459] on div at bounding box center [1041, 468] width 310 height 31
click at [892, 469] on input "checkbox" at bounding box center [894, 468] width 17 height 17
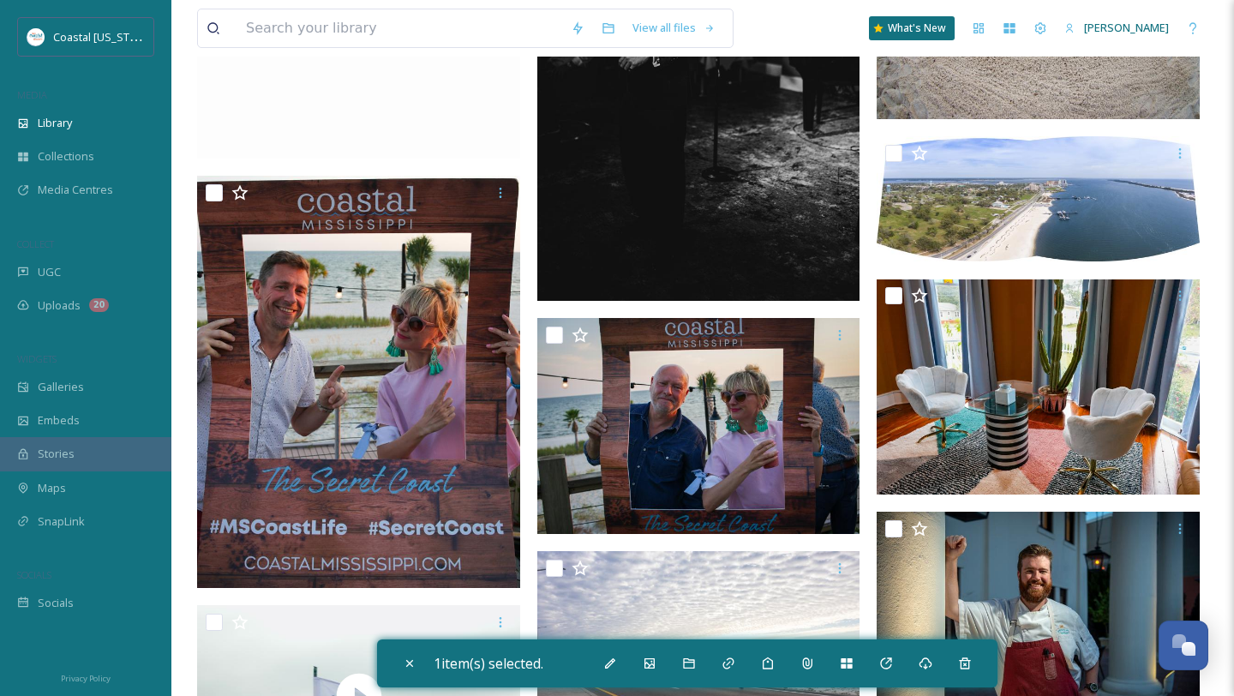
scroll to position [1103, 0]
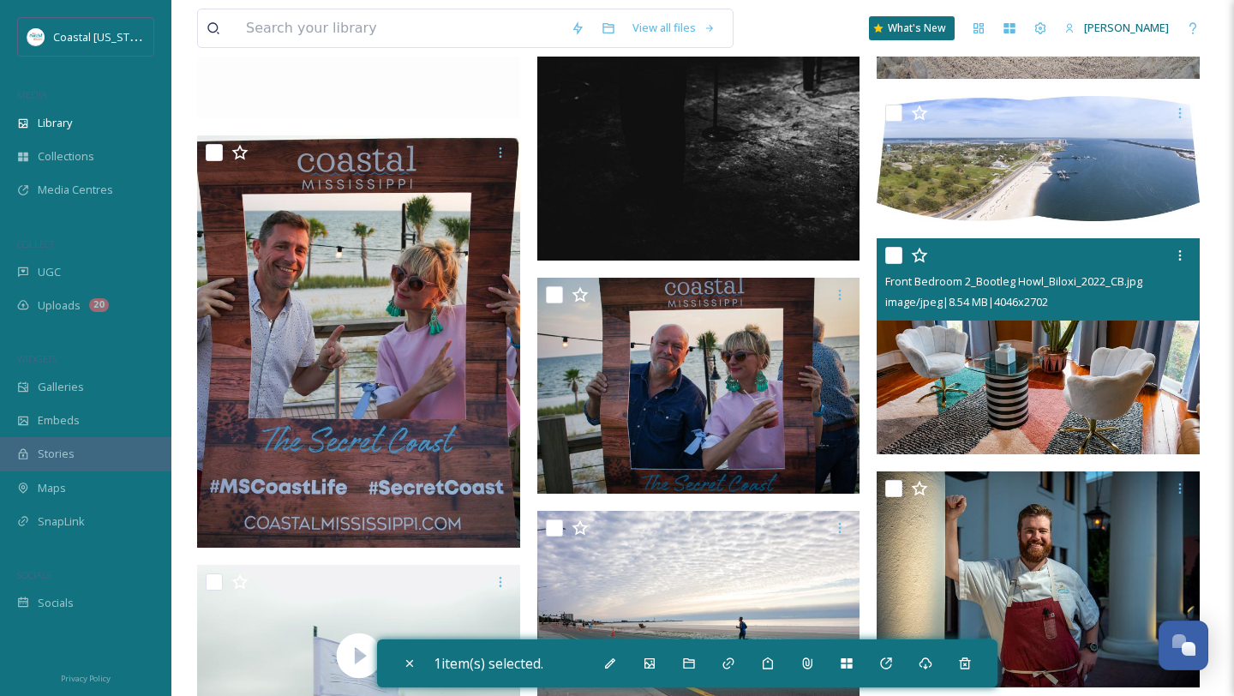
click at [897, 258] on input "checkbox" at bounding box center [894, 255] width 17 height 17
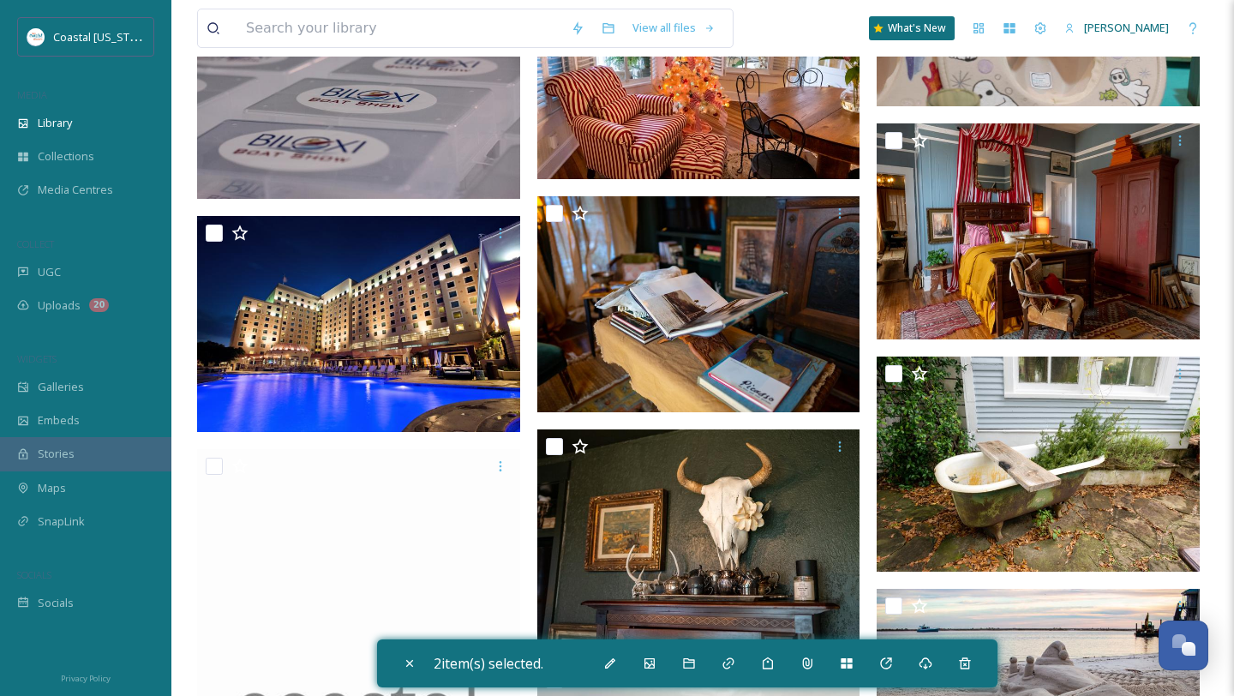
scroll to position [1871, 0]
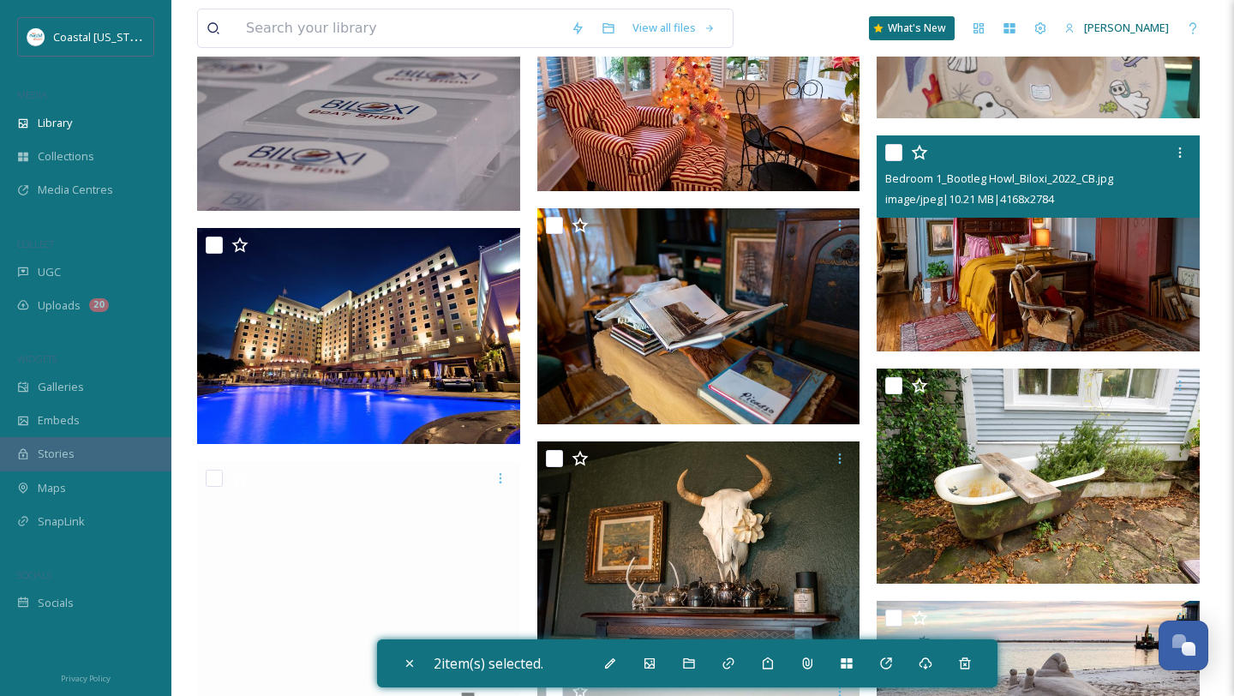
click at [897, 156] on input "checkbox" at bounding box center [894, 152] width 17 height 17
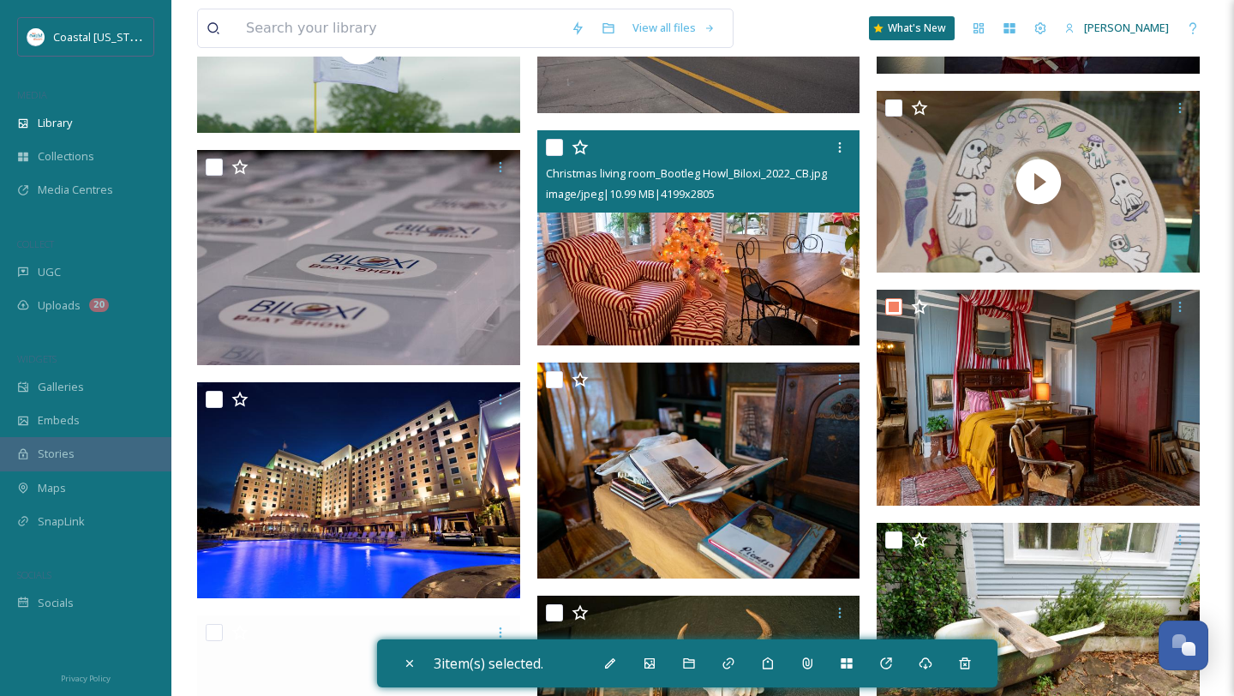
scroll to position [1655, 0]
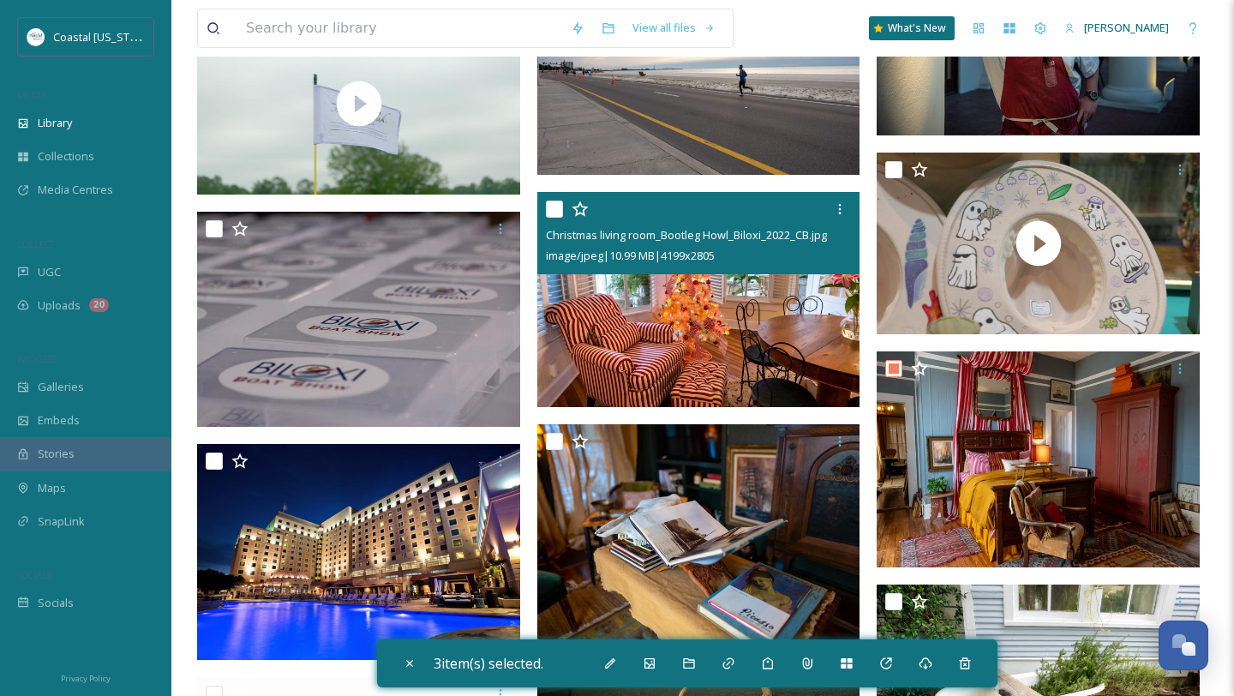
click at [556, 209] on input "checkbox" at bounding box center [554, 209] width 17 height 17
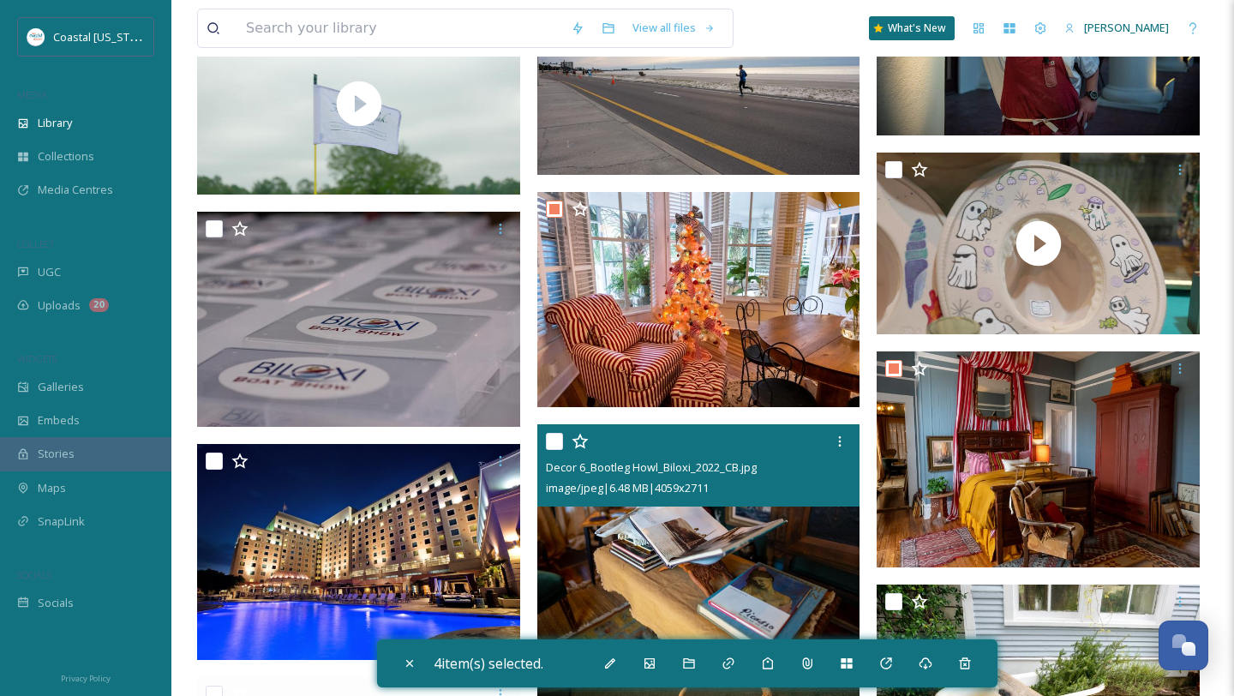
click at [552, 445] on input "checkbox" at bounding box center [554, 441] width 17 height 17
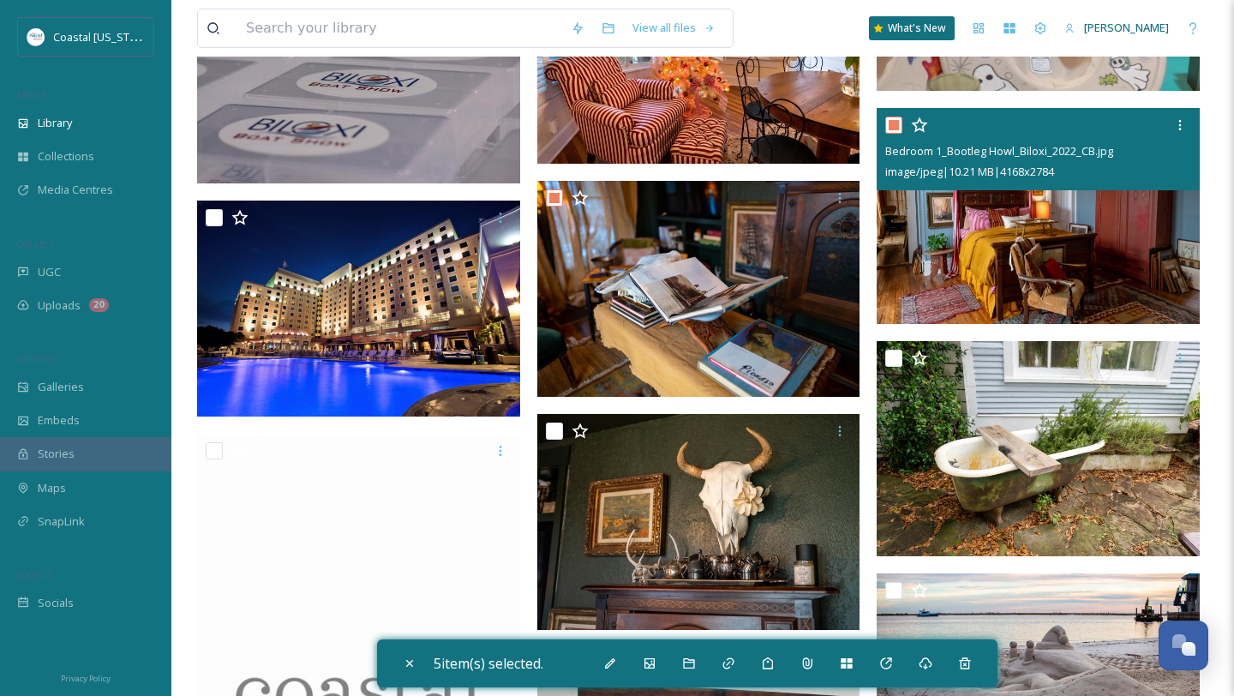
scroll to position [1952, 0]
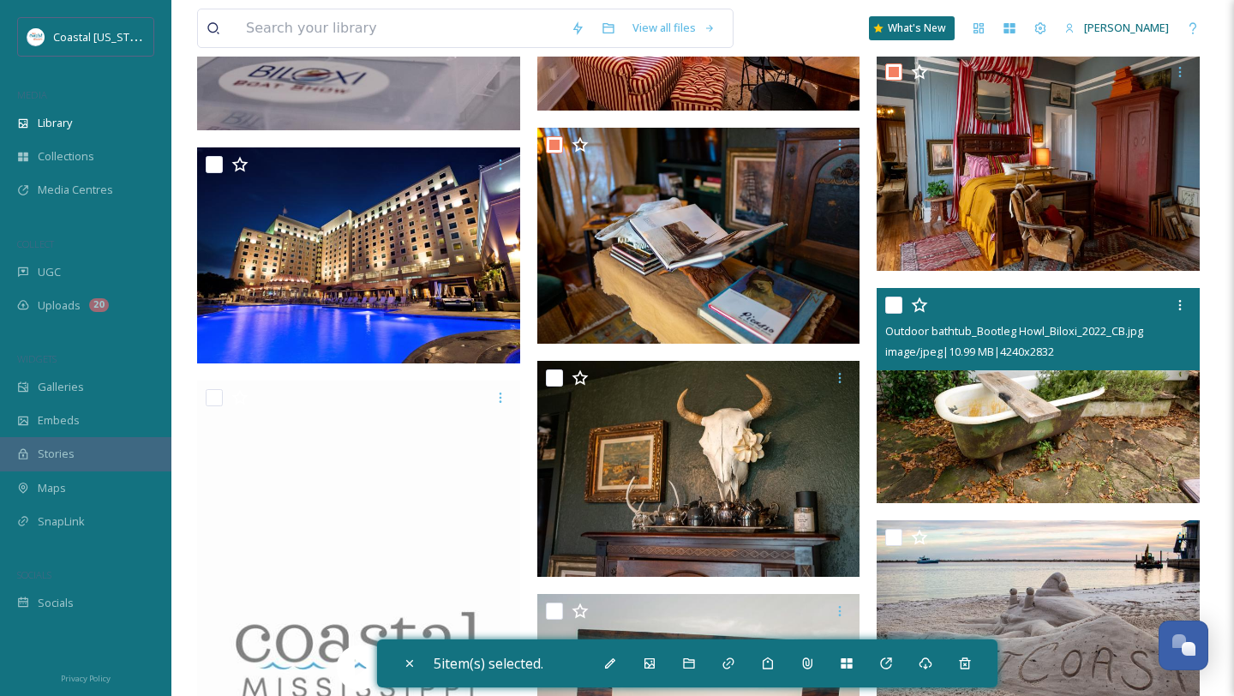
click at [906, 309] on div at bounding box center [1041, 305] width 310 height 31
click at [898, 307] on input "checkbox" at bounding box center [894, 305] width 17 height 17
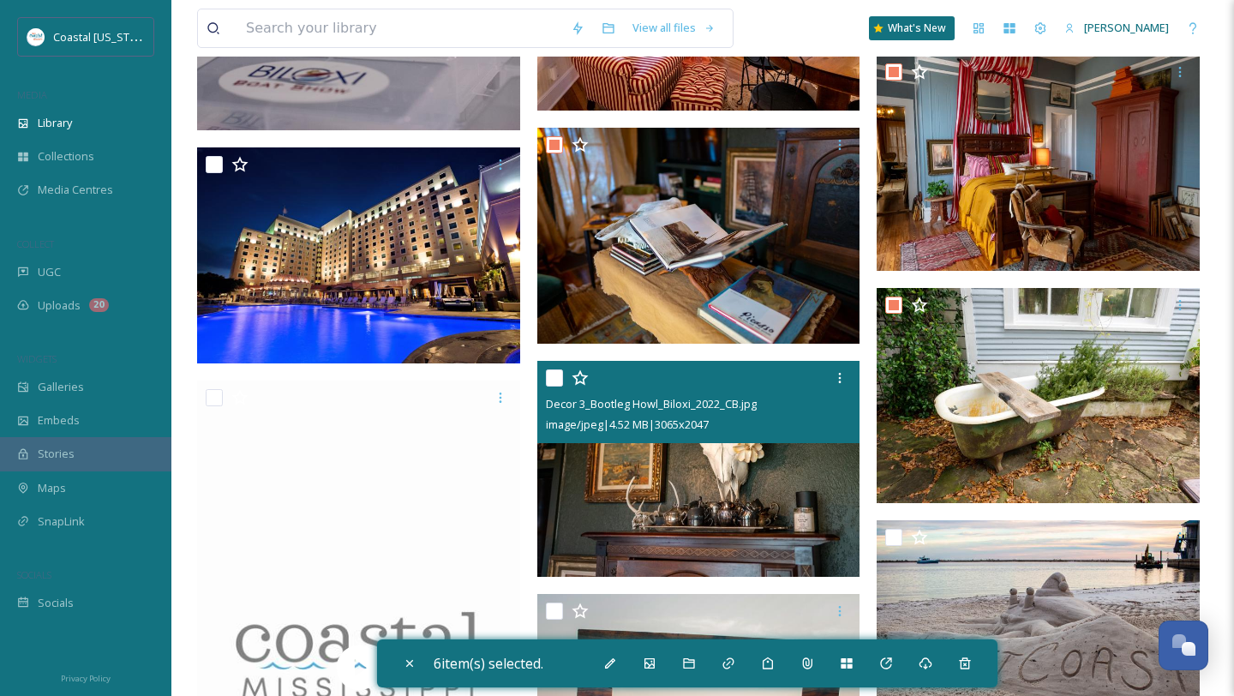
click at [553, 380] on input "checkbox" at bounding box center [554, 377] width 17 height 17
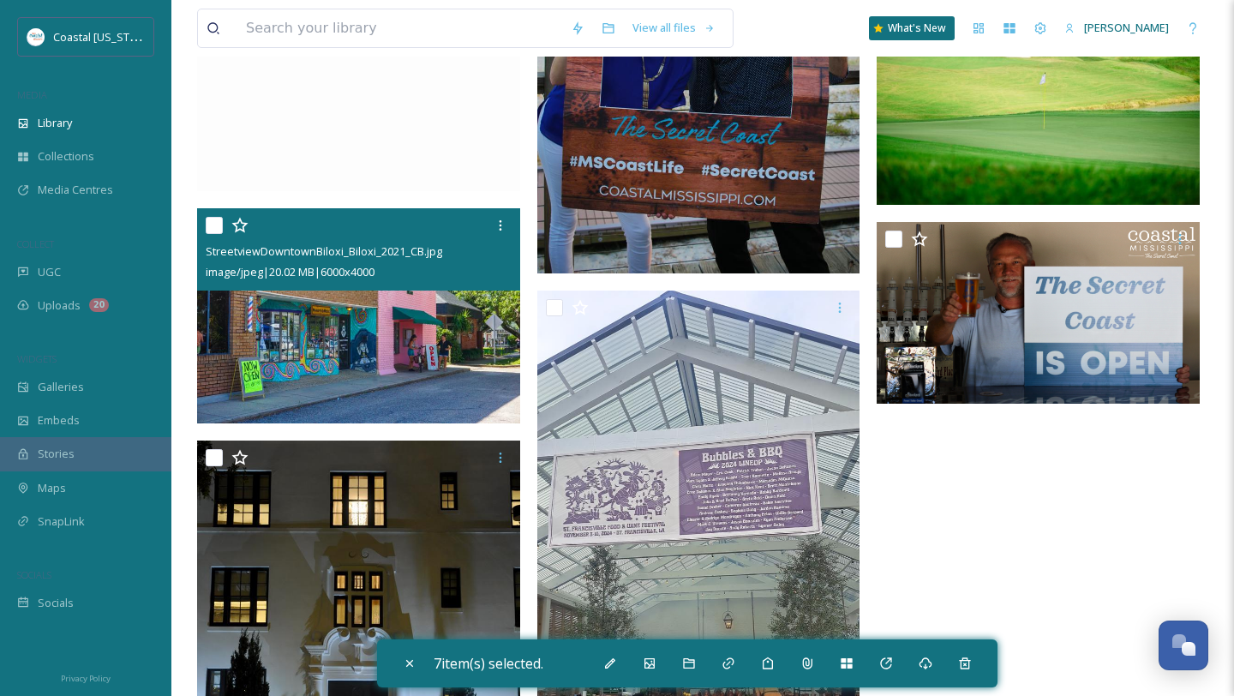
scroll to position [2769, 0]
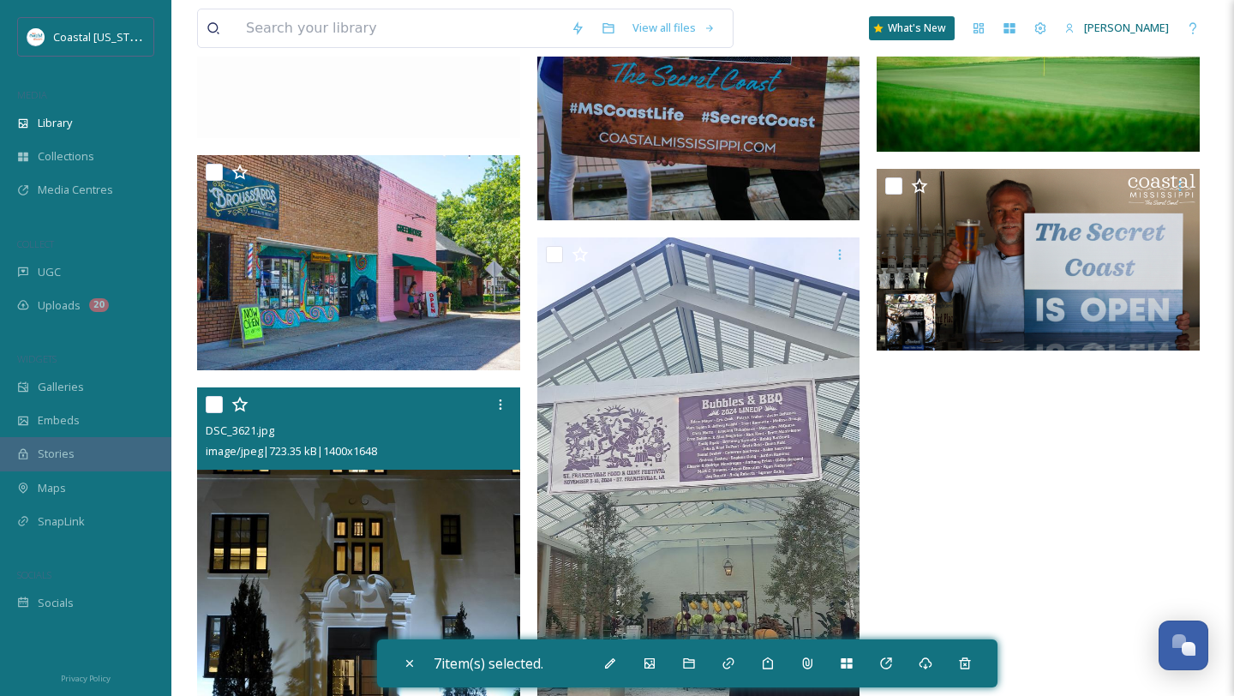
click at [211, 400] on input "checkbox" at bounding box center [214, 404] width 17 height 17
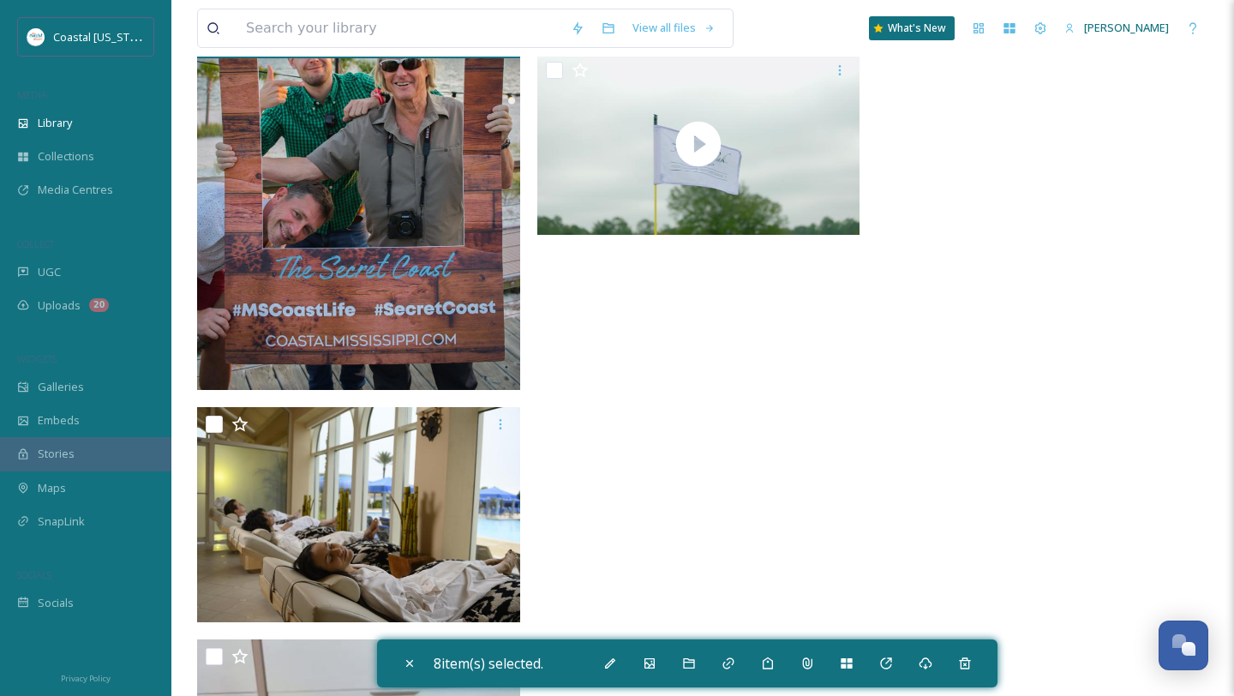
scroll to position [4057, 0]
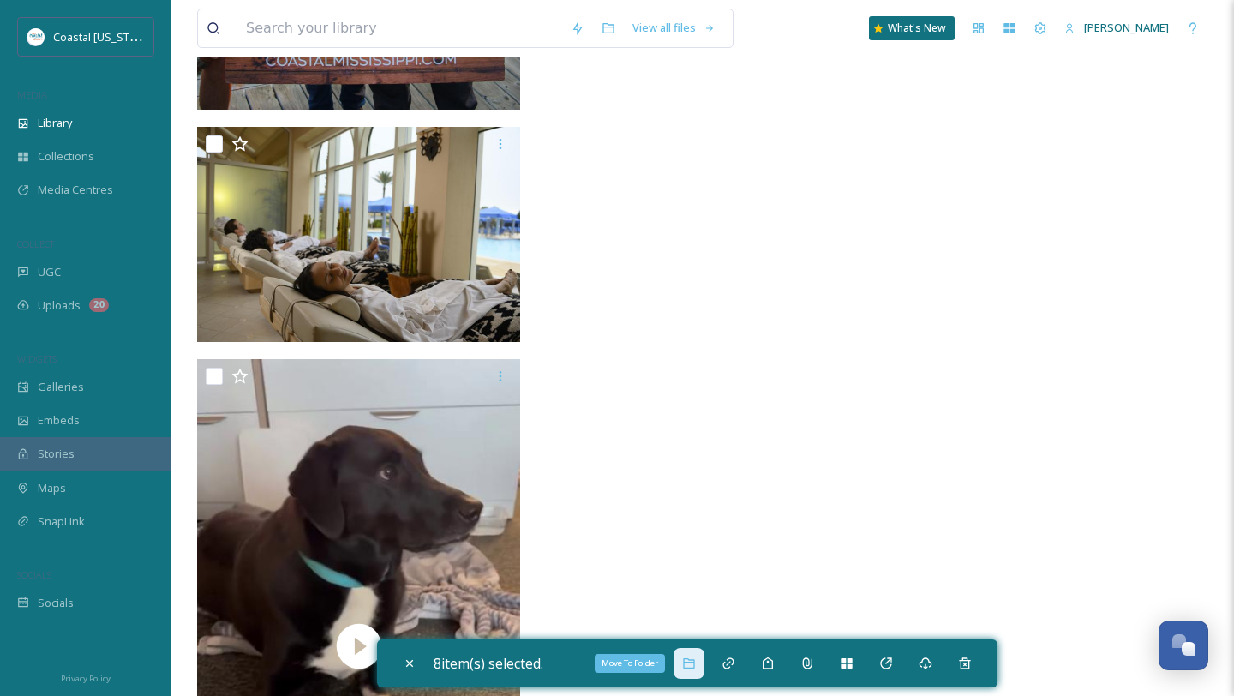
click at [693, 657] on icon at bounding box center [689, 664] width 14 height 14
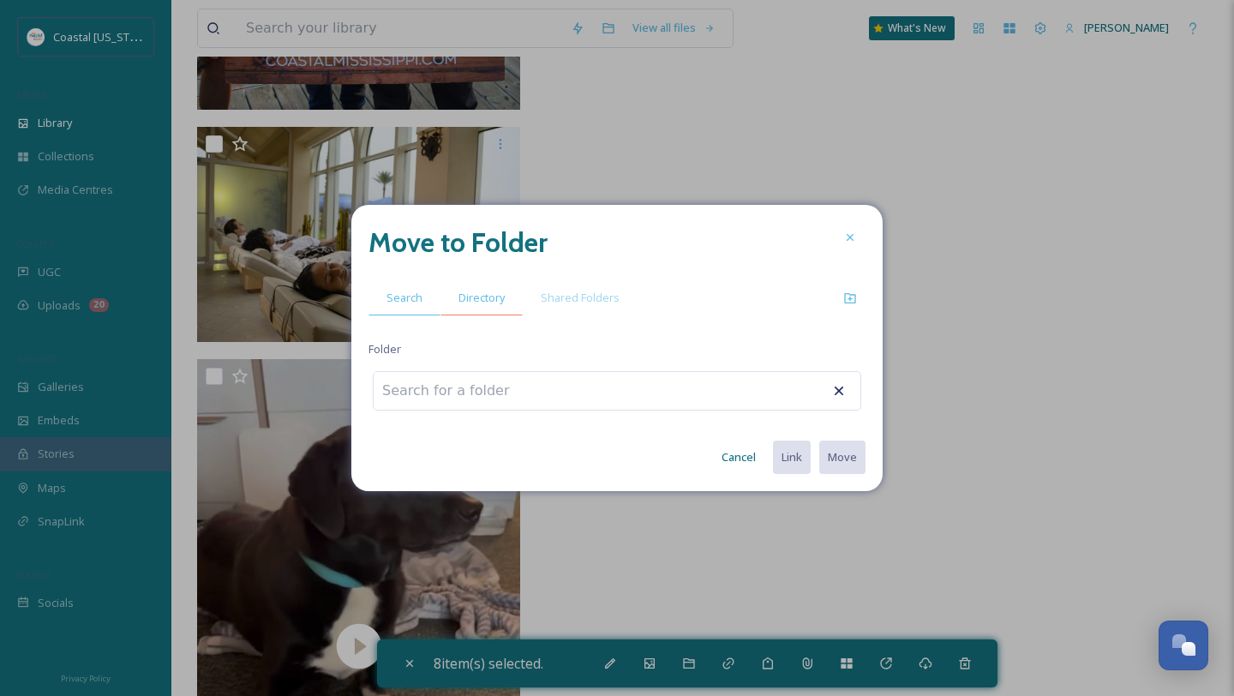
click at [476, 290] on span "Directory" at bounding box center [482, 298] width 46 height 16
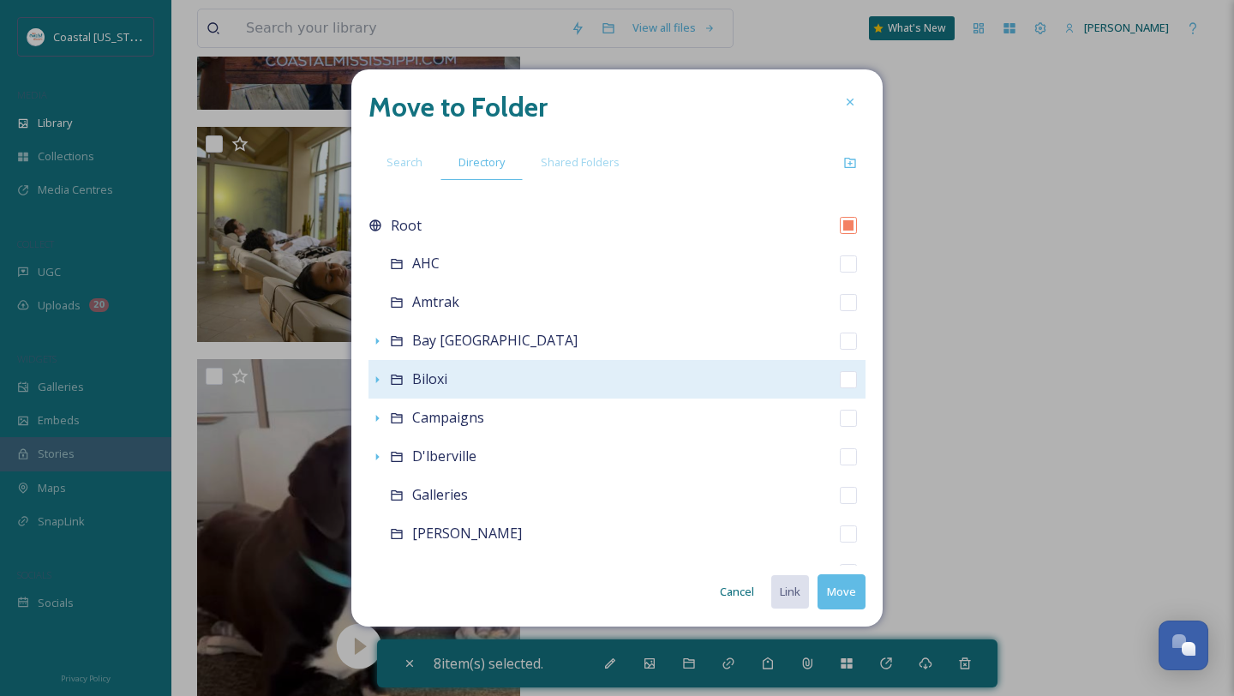
click at [437, 380] on span "Biloxi" at bounding box center [429, 378] width 35 height 19
click at [405, 380] on div "Biloxi" at bounding box center [617, 379] width 497 height 39
click at [398, 380] on icon at bounding box center [397, 380] width 14 height 14
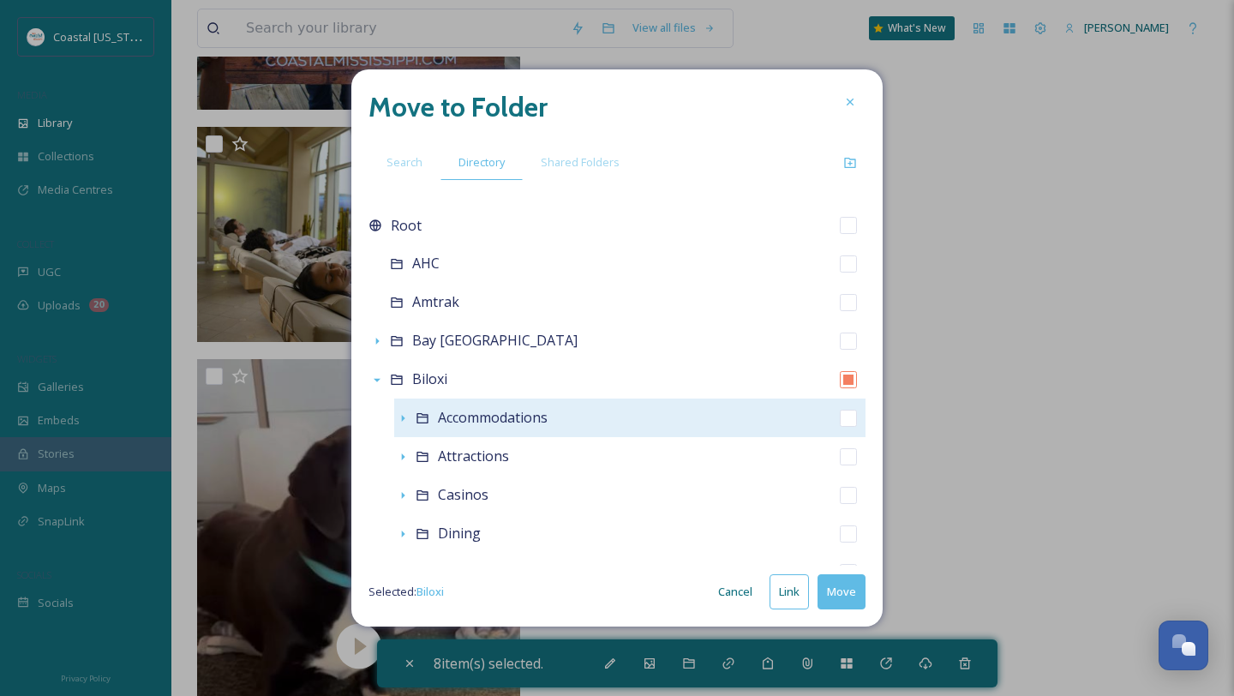
click at [444, 414] on span "Accommodations" at bounding box center [493, 417] width 110 height 19
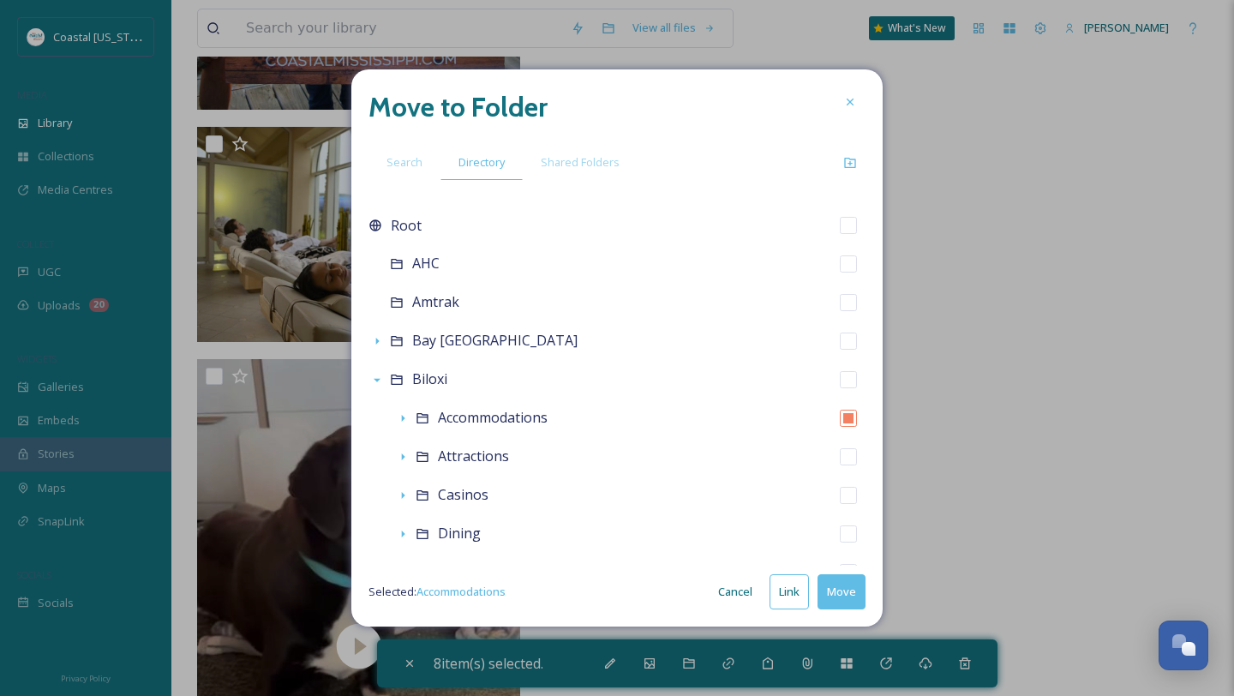
click at [848, 588] on button "Move" at bounding box center [842, 591] width 48 height 35
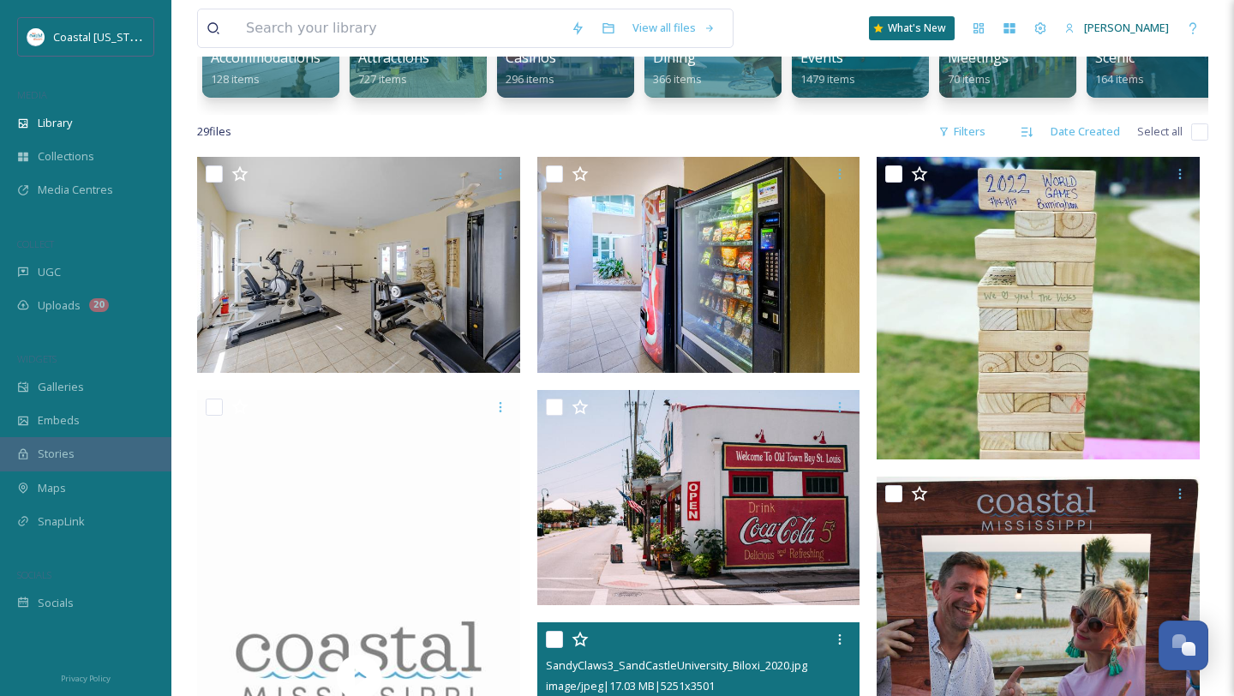
scroll to position [181, 0]
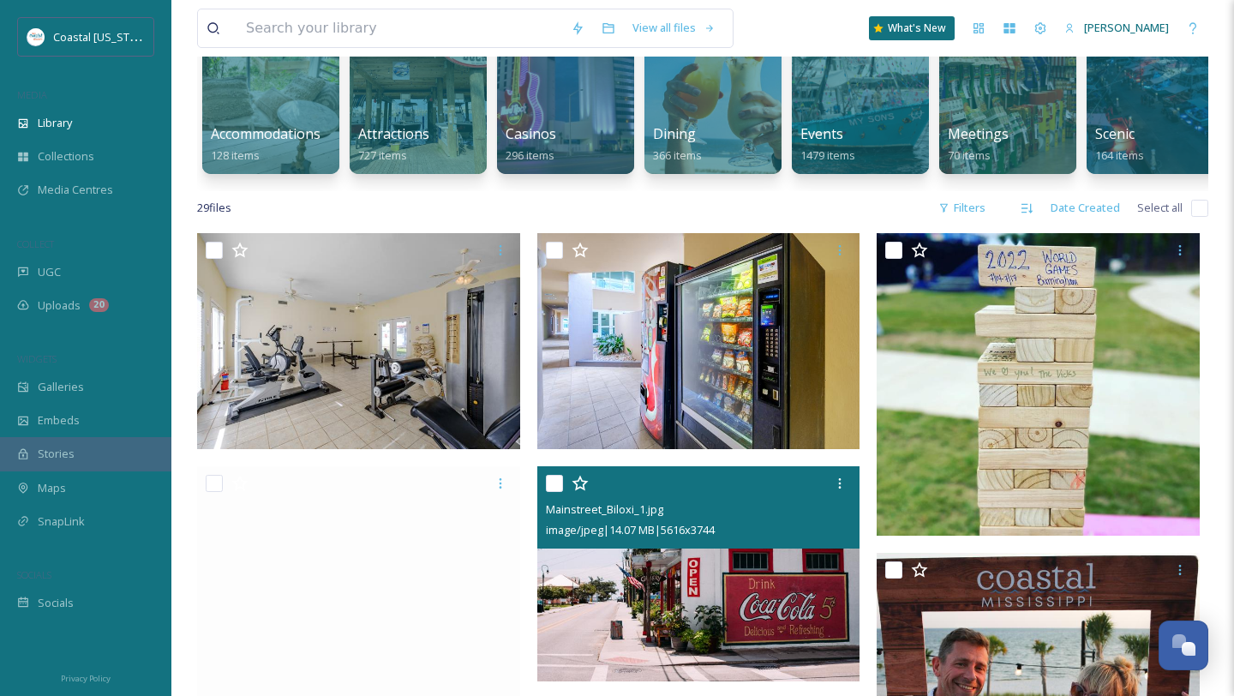
click at [557, 481] on input "checkbox" at bounding box center [554, 483] width 17 height 17
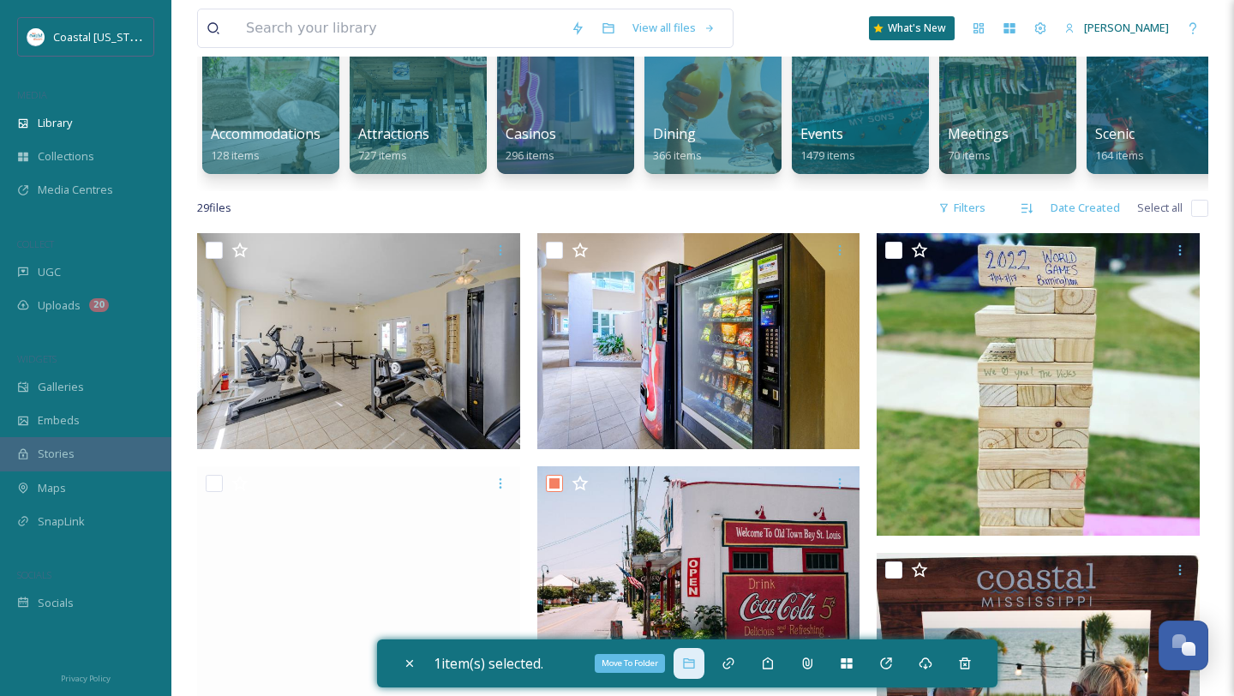
click at [694, 662] on icon at bounding box center [688, 663] width 11 height 10
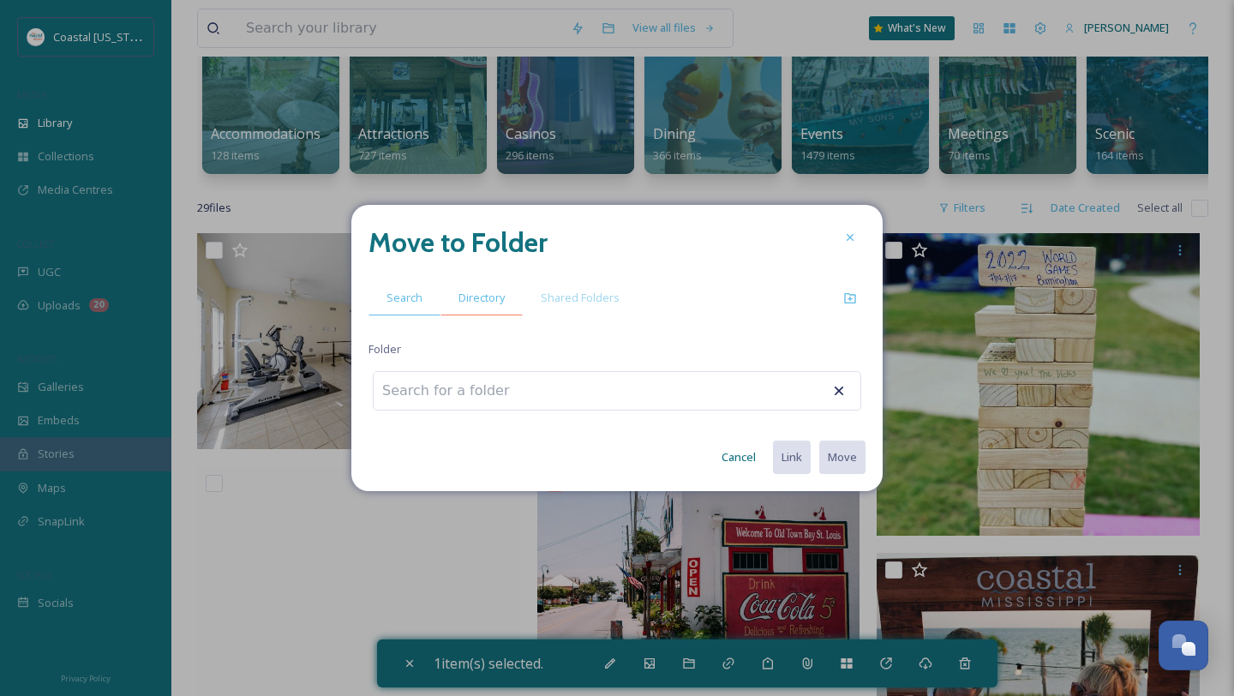
click at [487, 295] on span "Directory" at bounding box center [482, 298] width 46 height 16
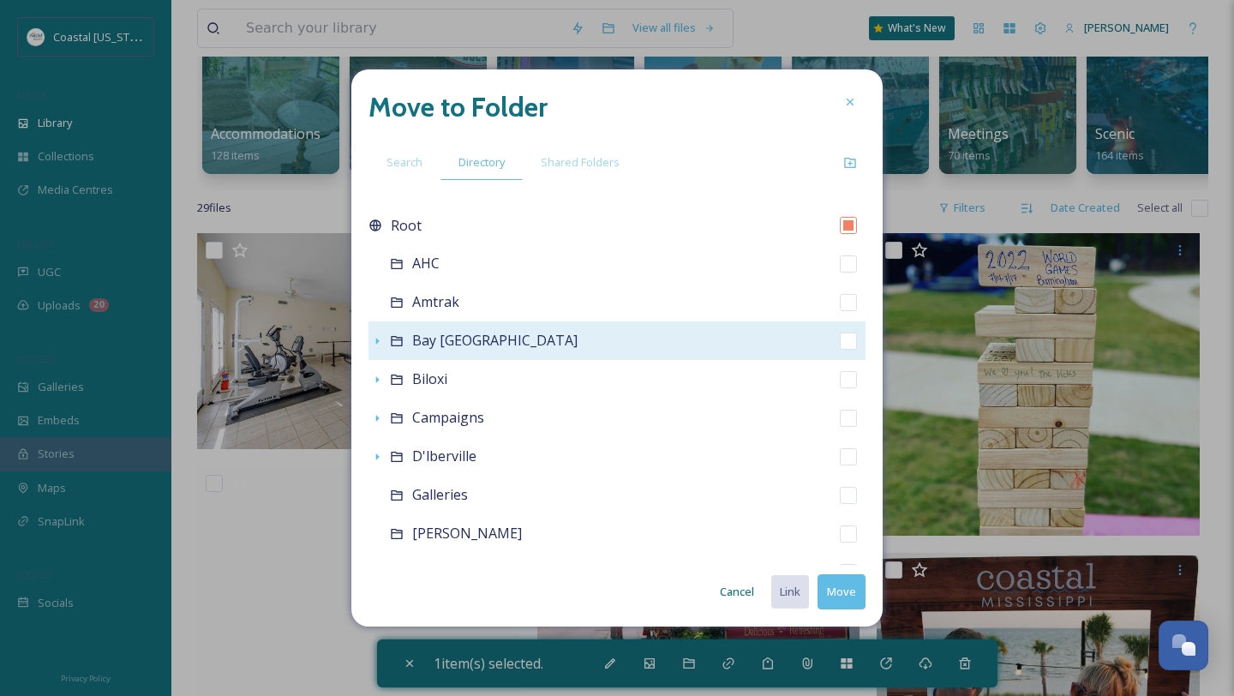
click at [484, 339] on span "Bay [GEOGRAPHIC_DATA]" at bounding box center [494, 340] width 165 height 19
click at [397, 344] on icon at bounding box center [397, 341] width 14 height 14
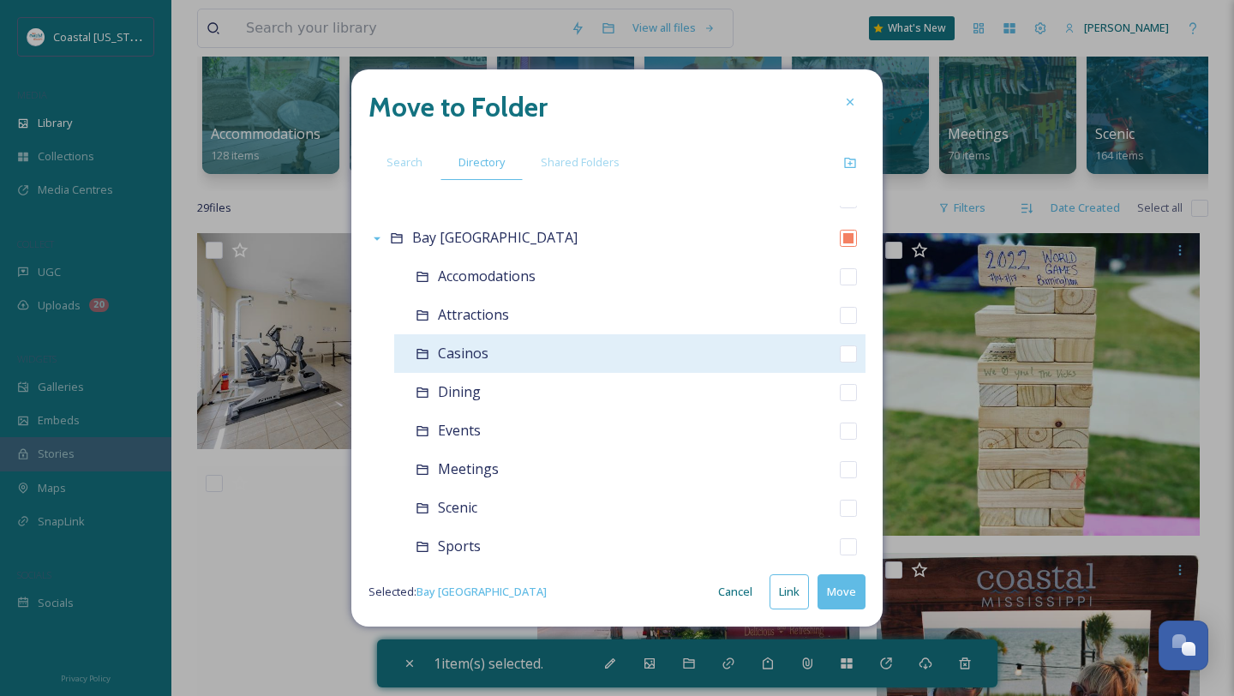
scroll to position [110, 0]
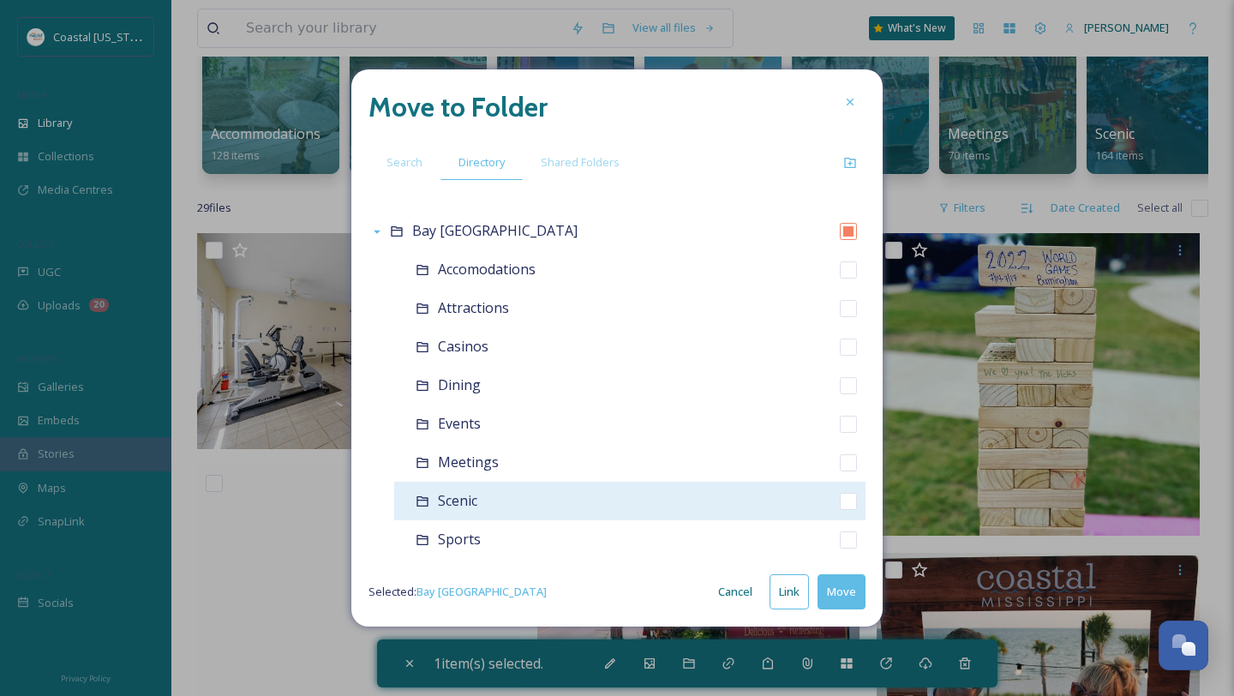
click at [474, 499] on span "Scenic" at bounding box center [457, 500] width 39 height 19
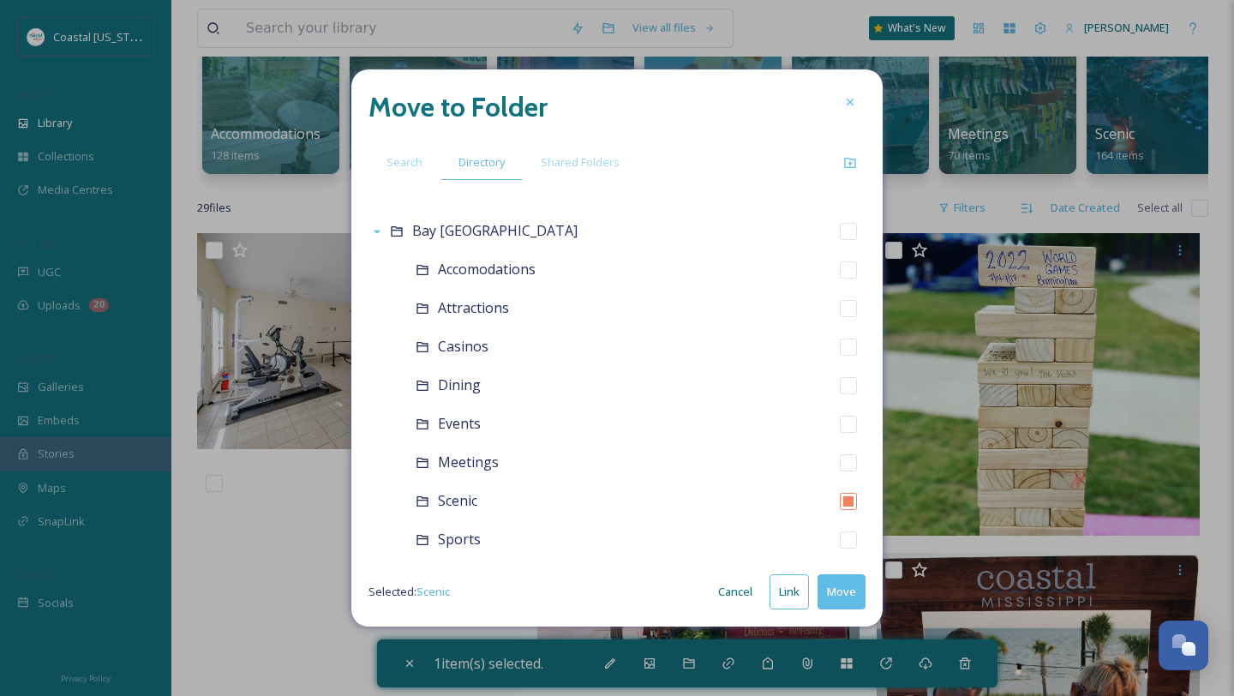
click at [853, 598] on button "Move" at bounding box center [842, 591] width 48 height 35
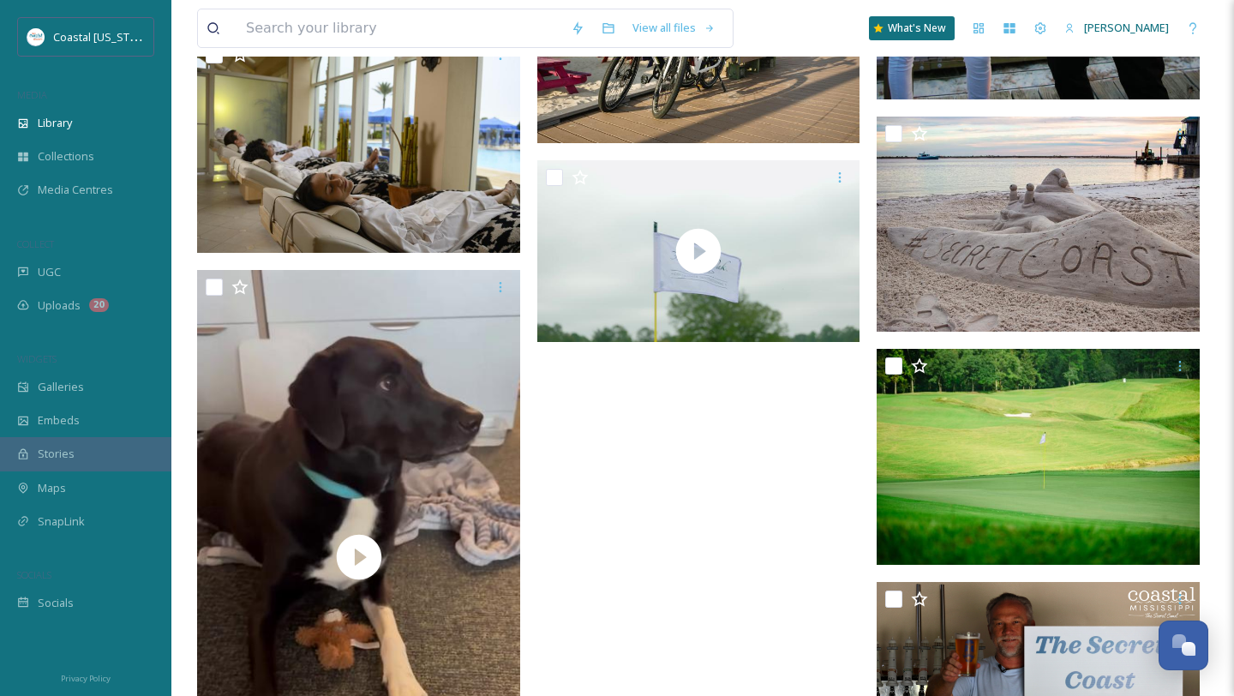
scroll to position [2610, 0]
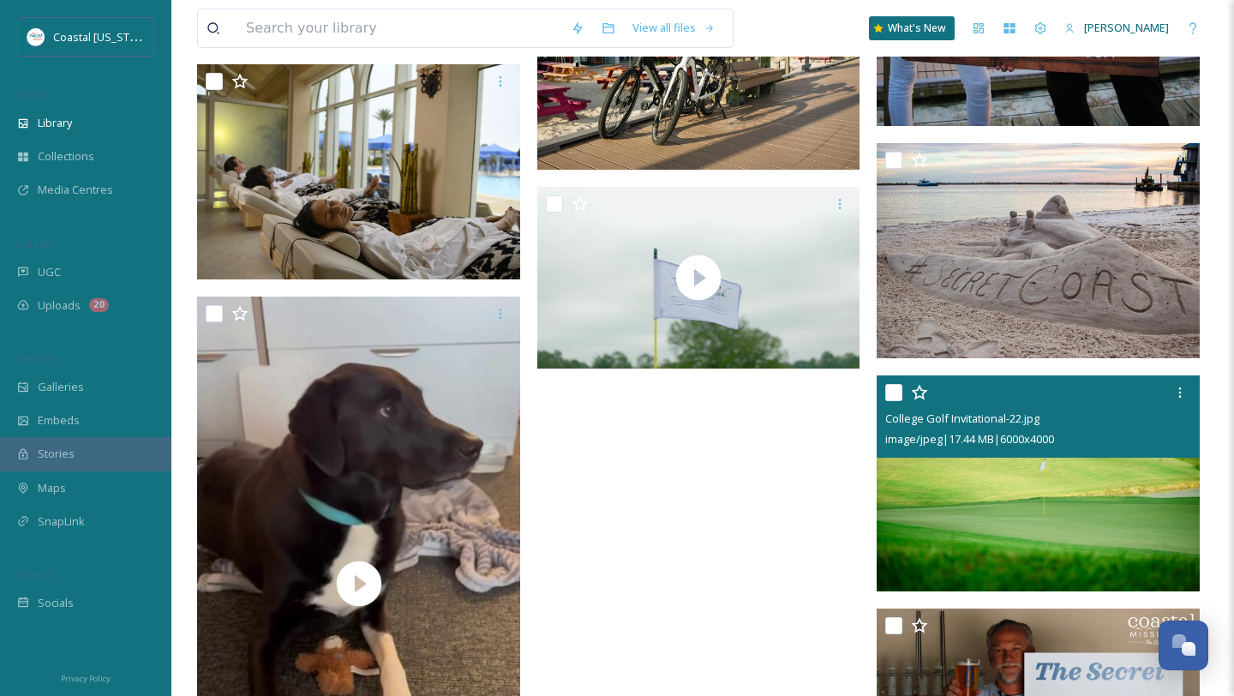
click at [894, 394] on input "checkbox" at bounding box center [894, 392] width 17 height 17
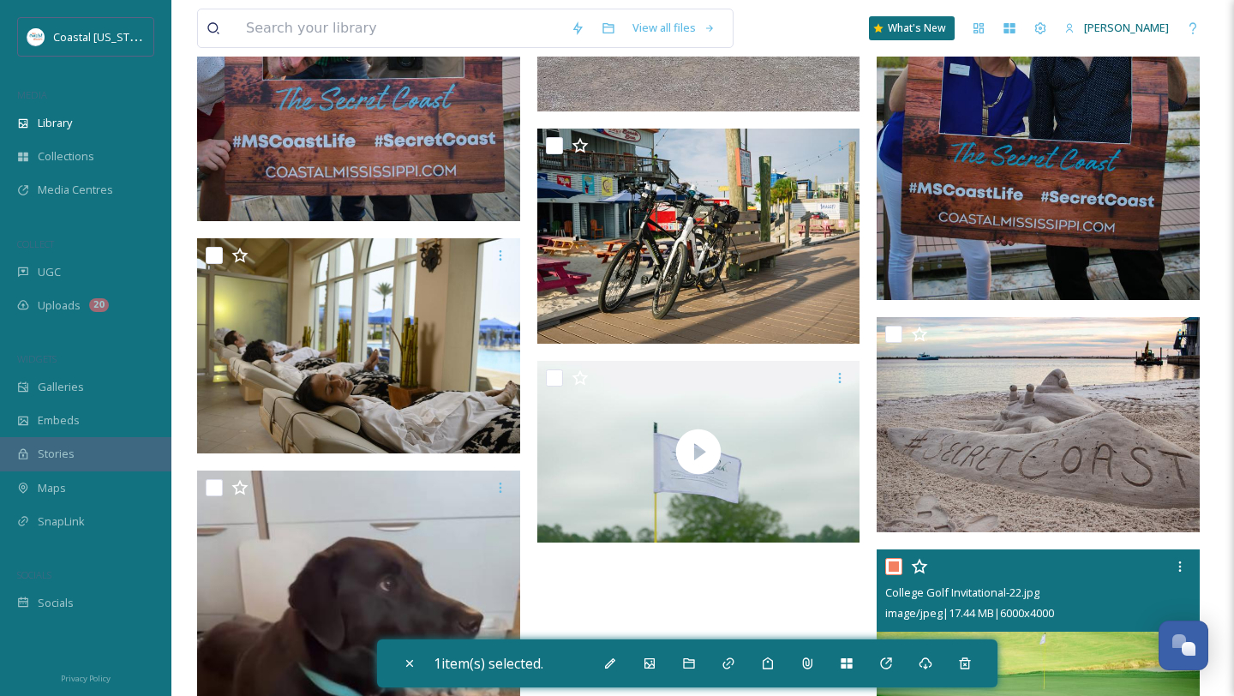
scroll to position [2425, 0]
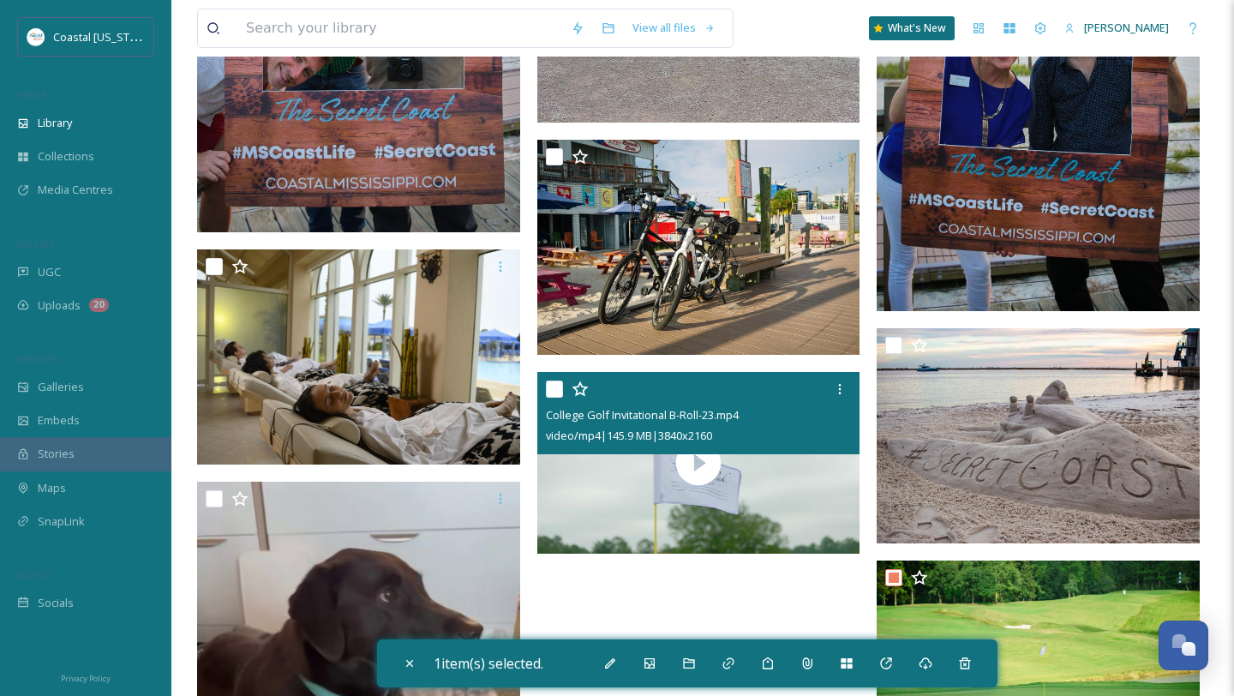
click at [549, 390] on input "checkbox" at bounding box center [554, 389] width 17 height 17
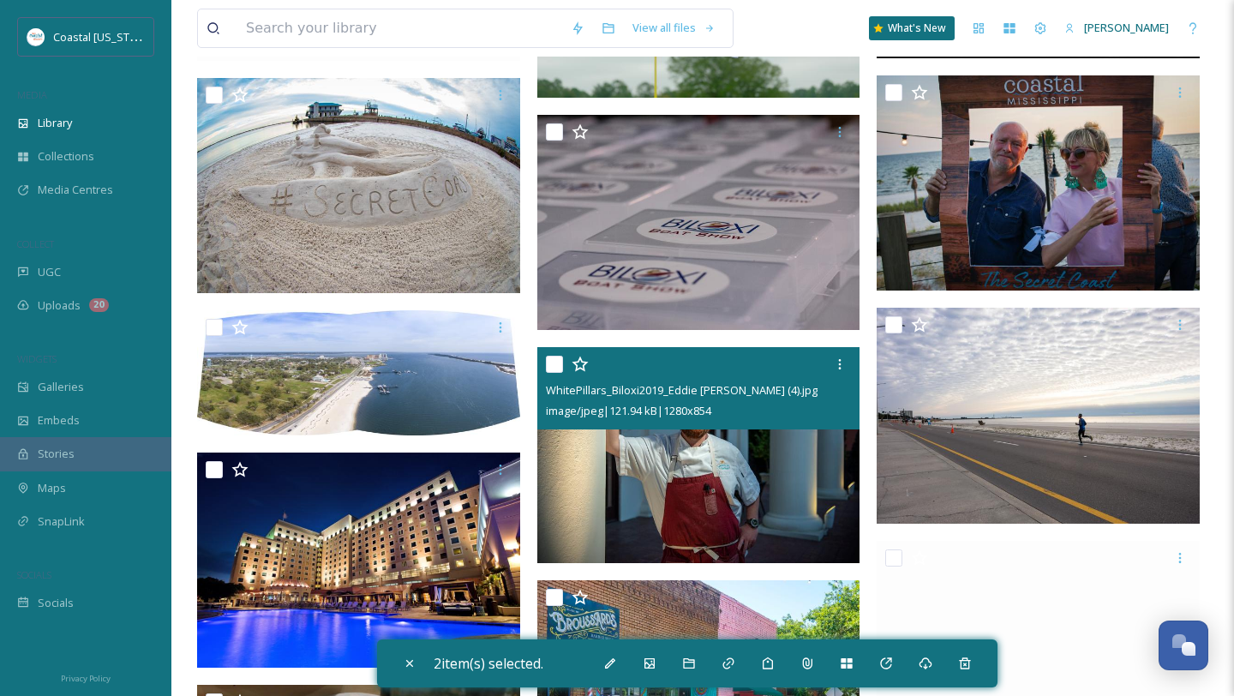
scroll to position [1150, 0]
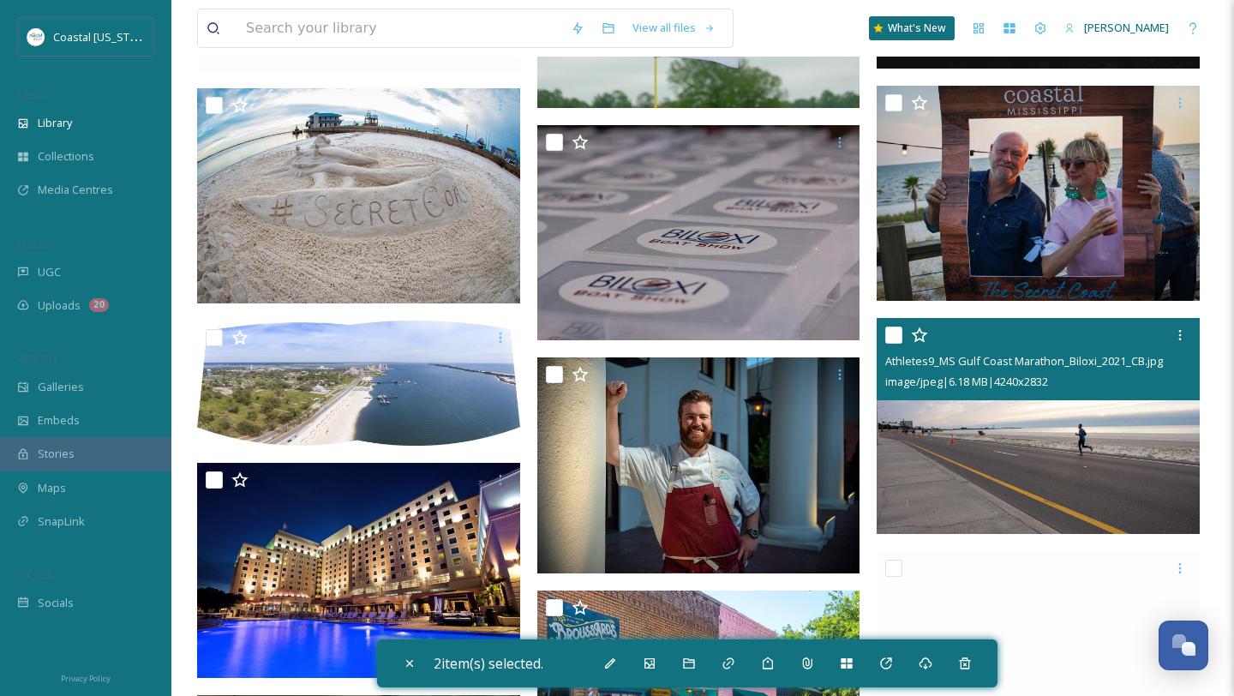
click at [894, 333] on input "checkbox" at bounding box center [894, 335] width 17 height 17
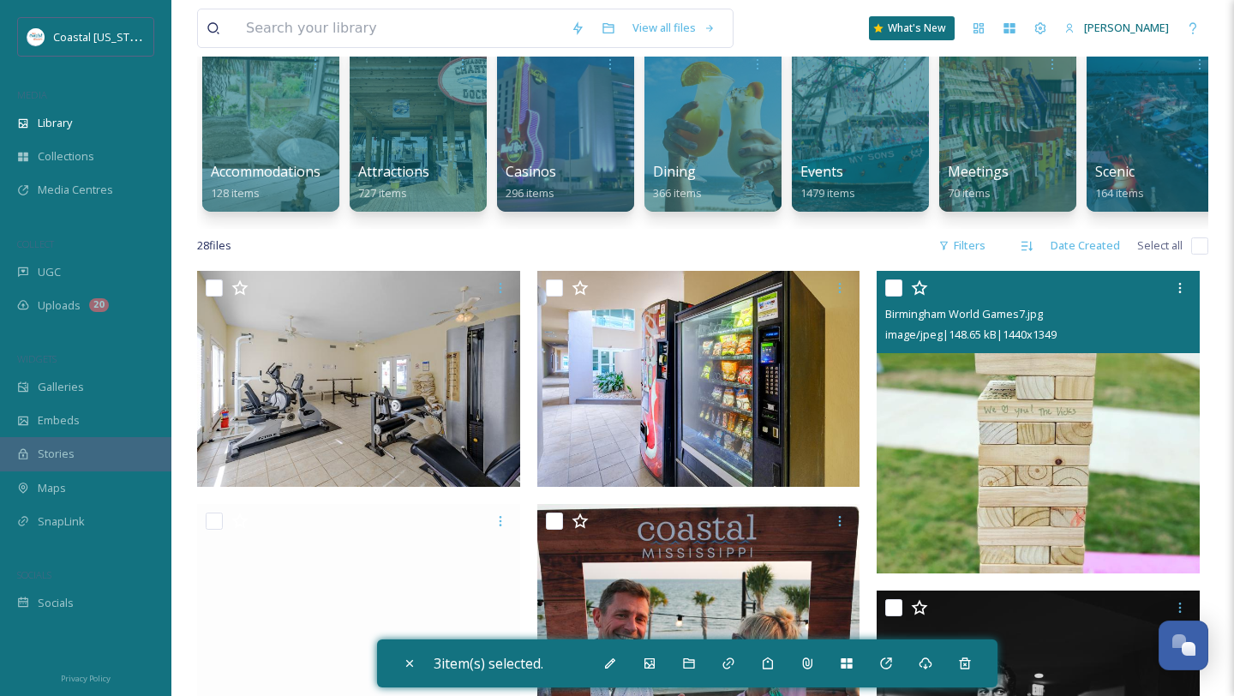
scroll to position [129, 0]
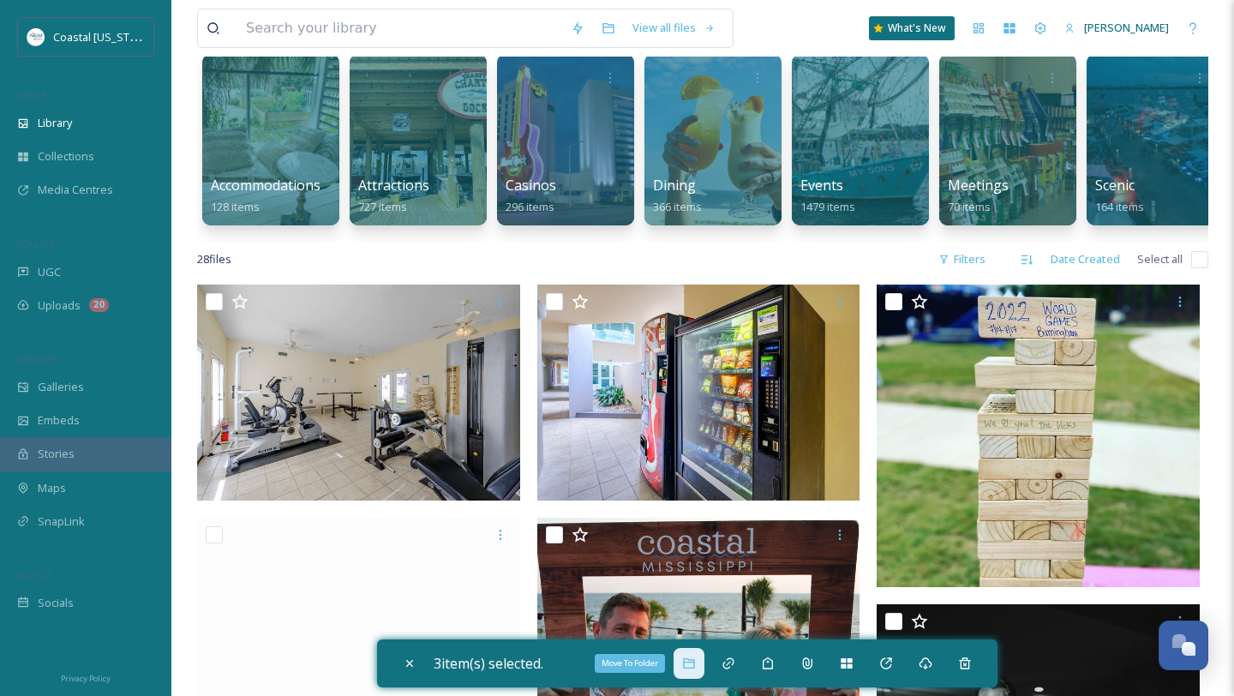
click at [694, 667] on icon at bounding box center [689, 664] width 14 height 14
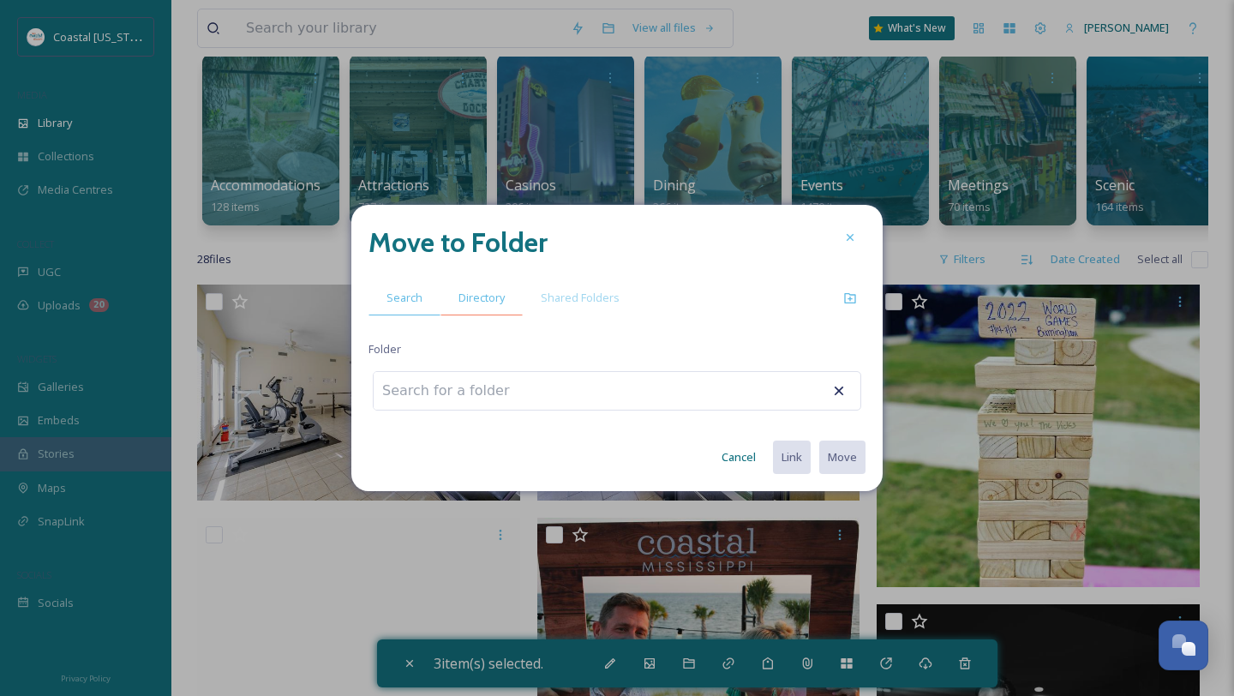
click at [482, 297] on span "Directory" at bounding box center [482, 298] width 46 height 16
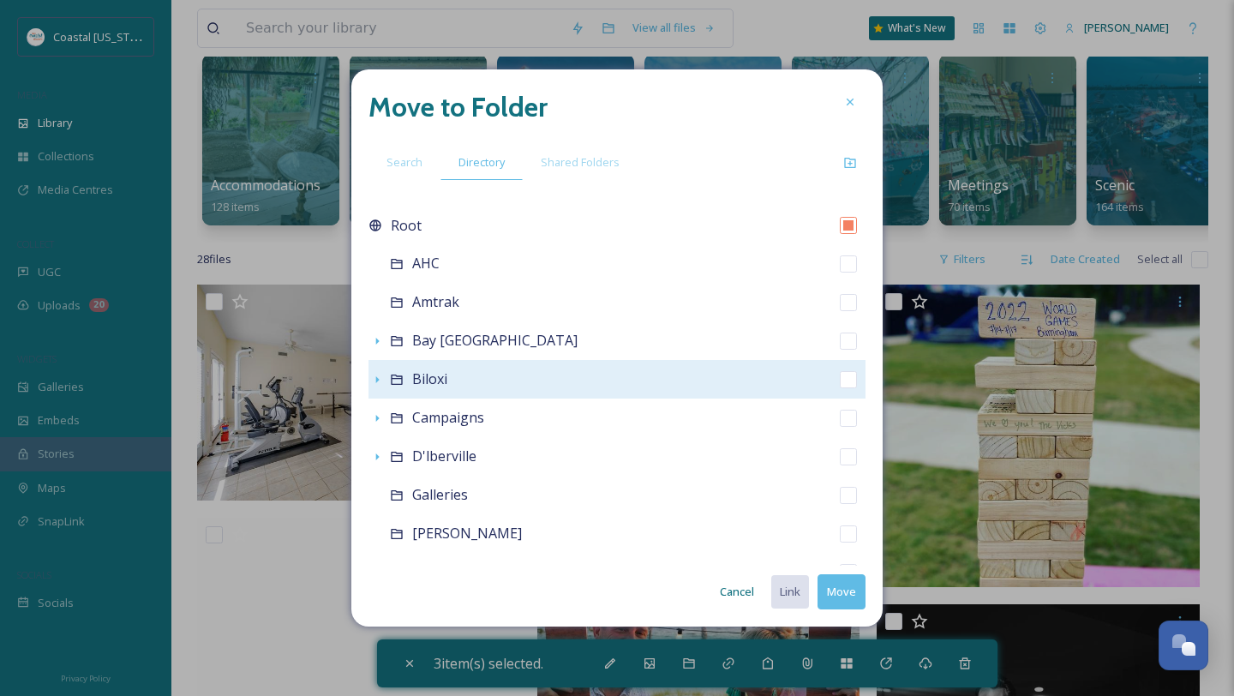
click at [428, 380] on span "Biloxi" at bounding box center [429, 378] width 35 height 19
click at [400, 377] on icon at bounding box center [397, 380] width 14 height 14
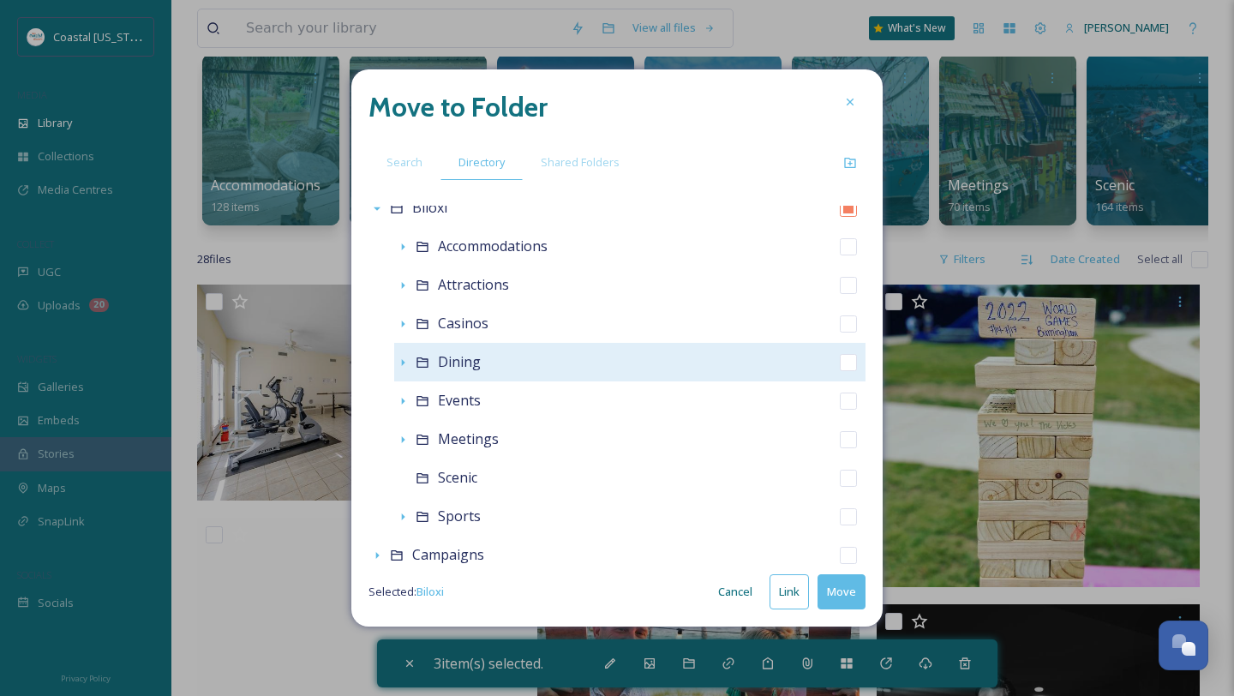
scroll to position [201, 0]
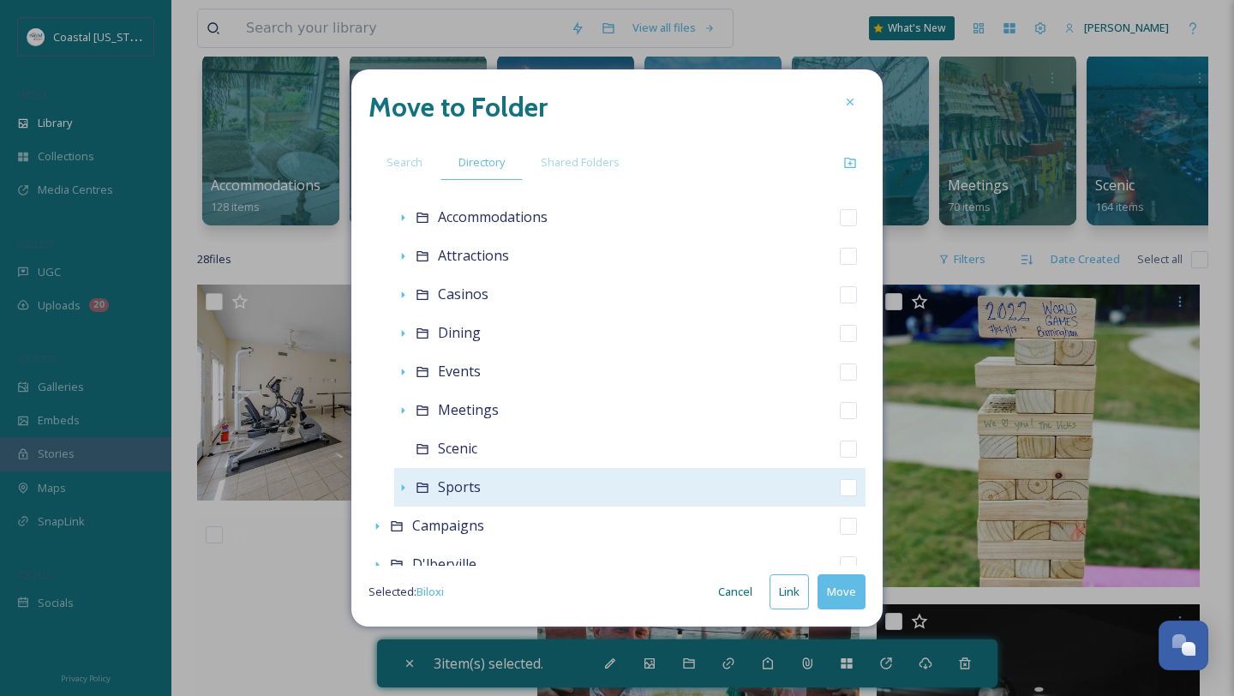
click at [467, 484] on span "Sports" at bounding box center [459, 486] width 43 height 19
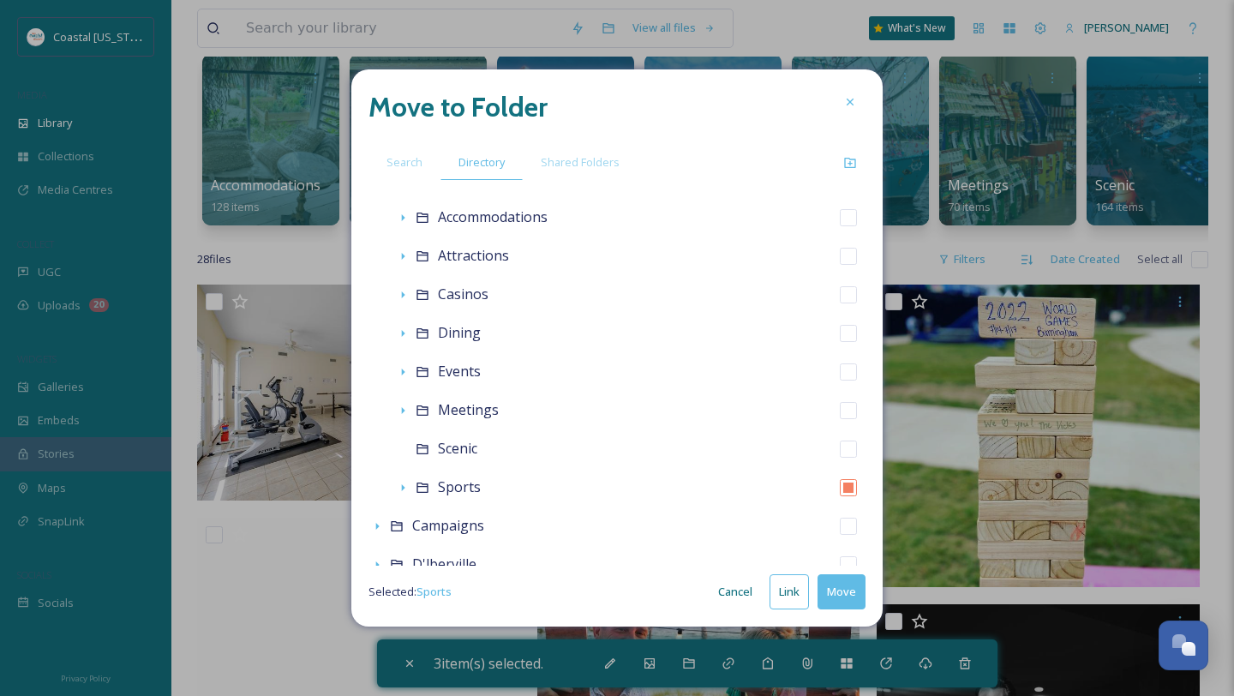
click at [844, 592] on button "Move" at bounding box center [842, 591] width 48 height 35
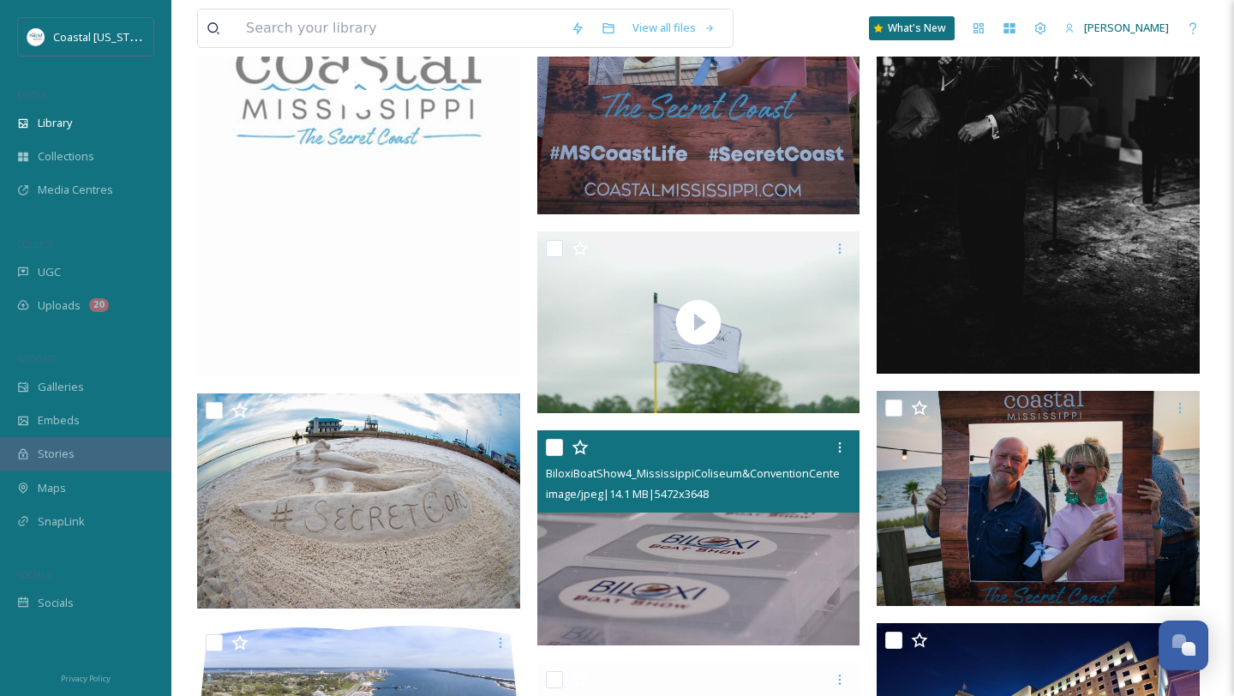
scroll to position [820, 0]
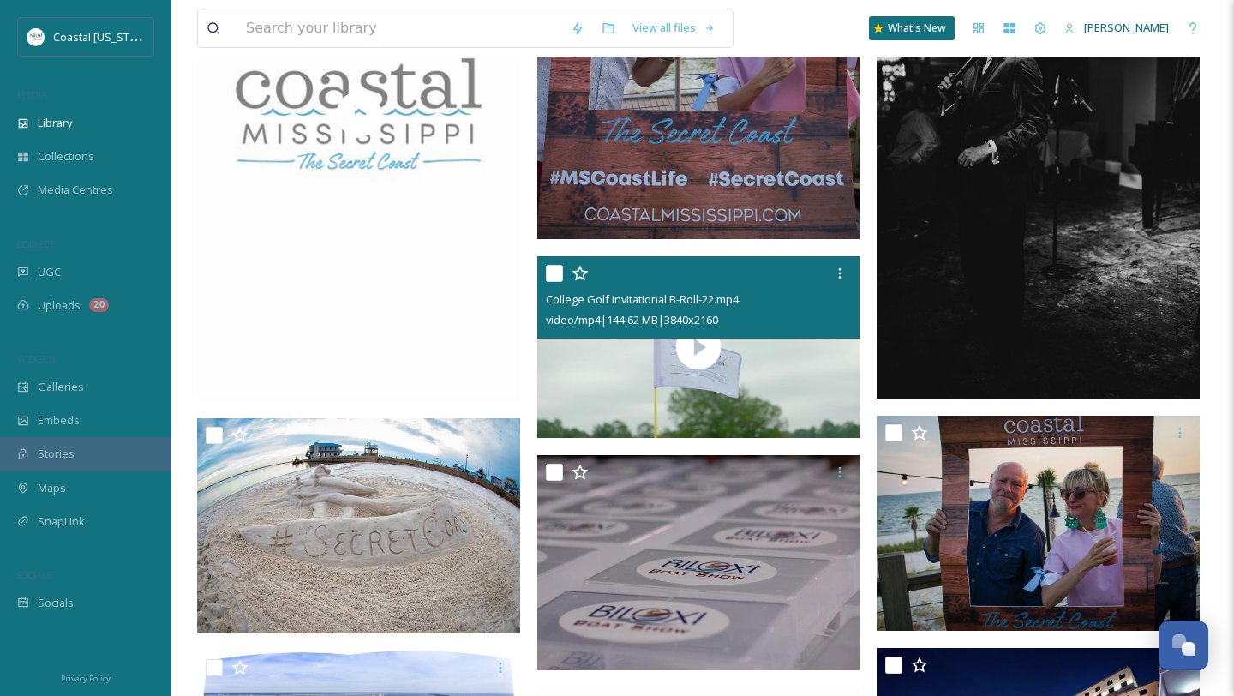
click at [556, 272] on input "checkbox" at bounding box center [554, 273] width 17 height 17
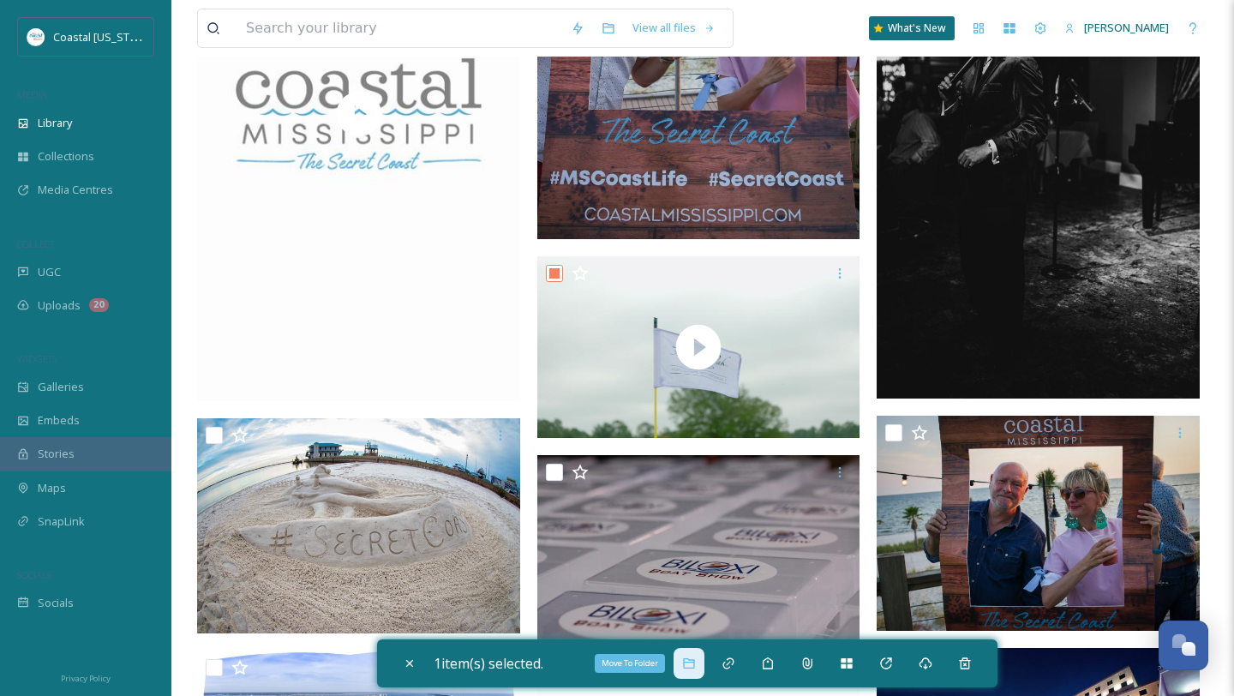
click at [681, 664] on div "Move To Folder" at bounding box center [689, 663] width 31 height 31
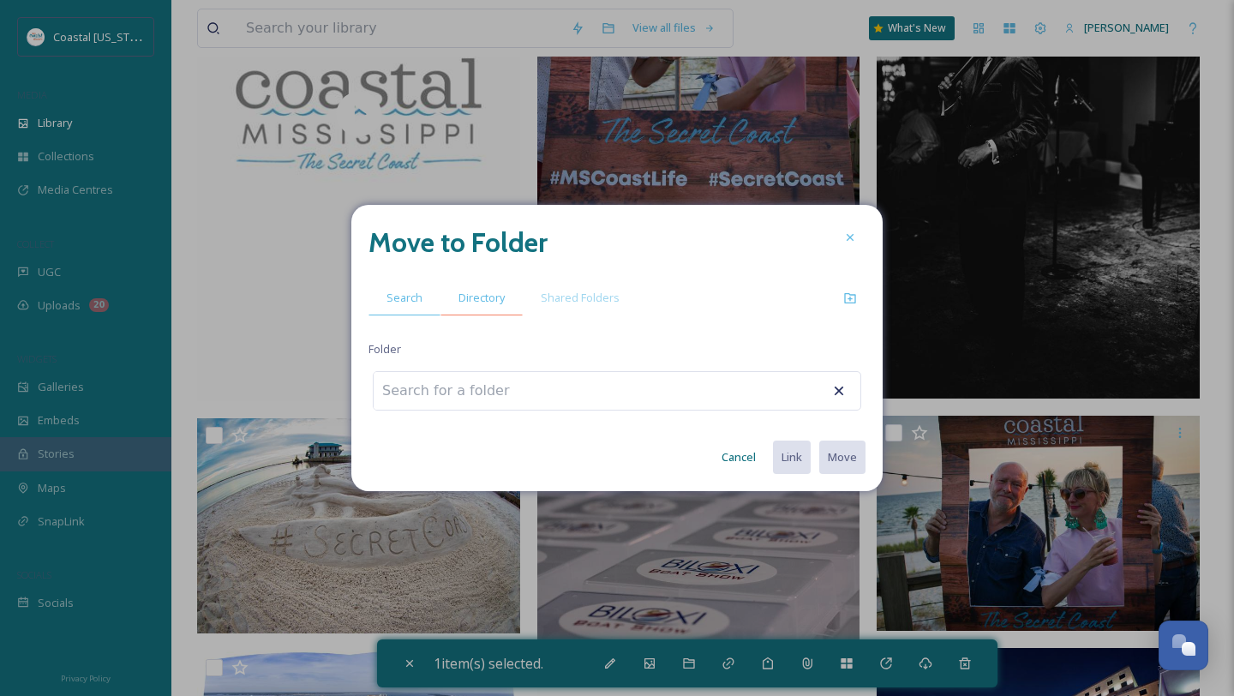
click at [500, 304] on span "Directory" at bounding box center [482, 298] width 46 height 16
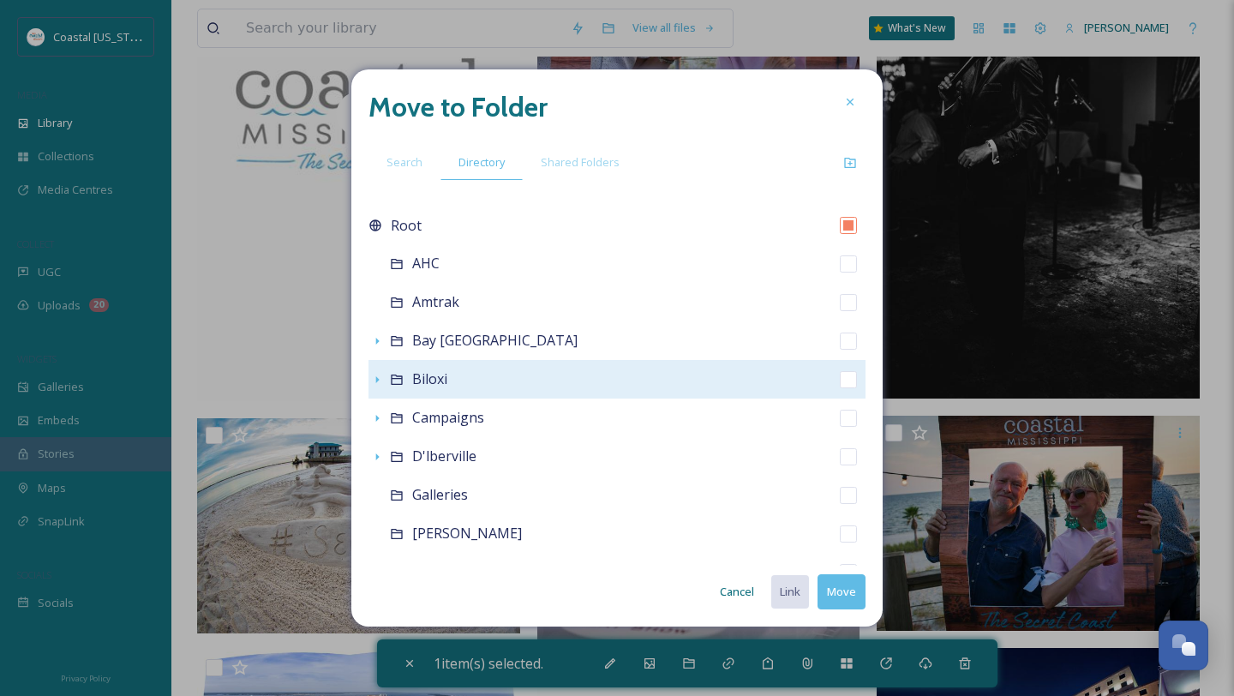
click at [449, 381] on div "Biloxi" at bounding box center [617, 379] width 497 height 39
click at [425, 369] on div "Biloxi" at bounding box center [429, 379] width 35 height 21
click at [431, 379] on span "Biloxi" at bounding box center [429, 378] width 35 height 19
click at [400, 381] on icon at bounding box center [397, 380] width 14 height 14
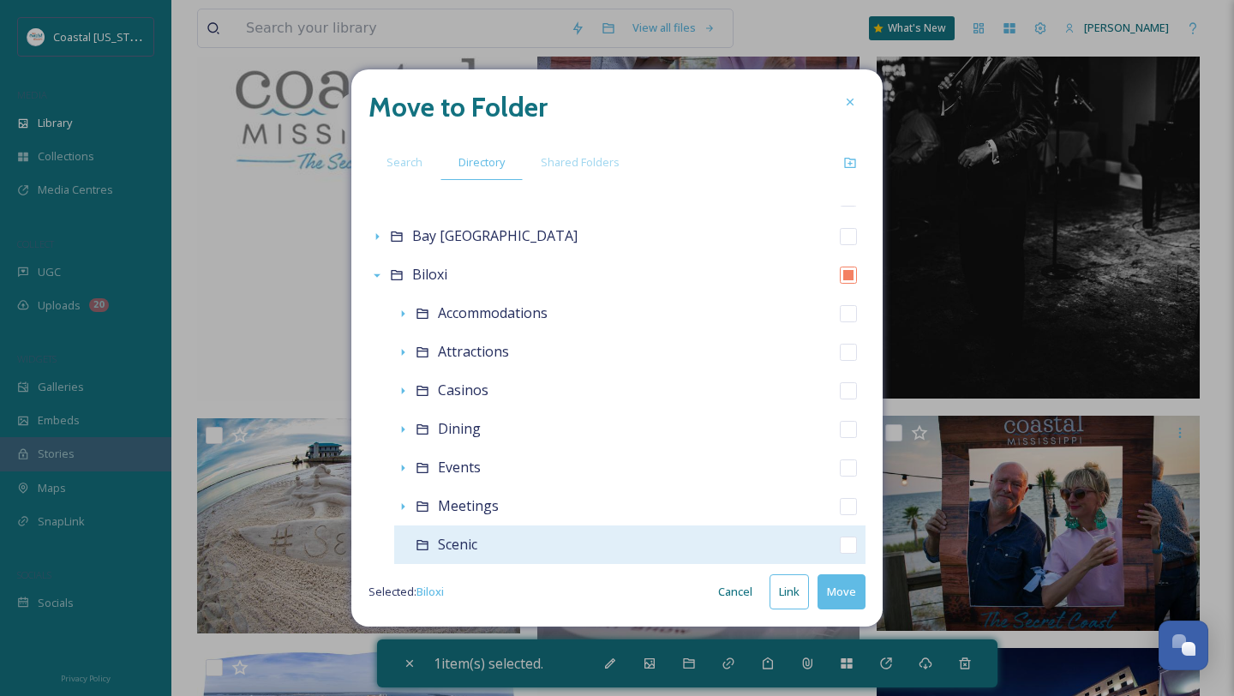
scroll to position [173, 0]
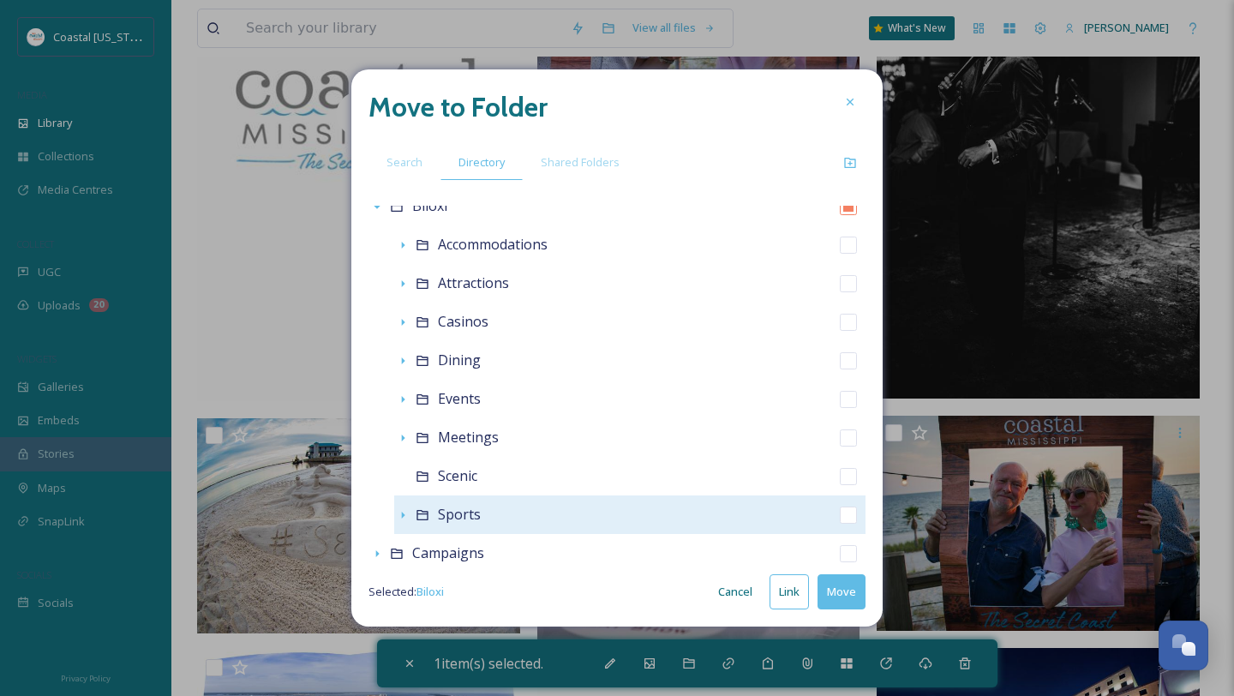
click at [460, 515] on span "Sports" at bounding box center [459, 514] width 43 height 19
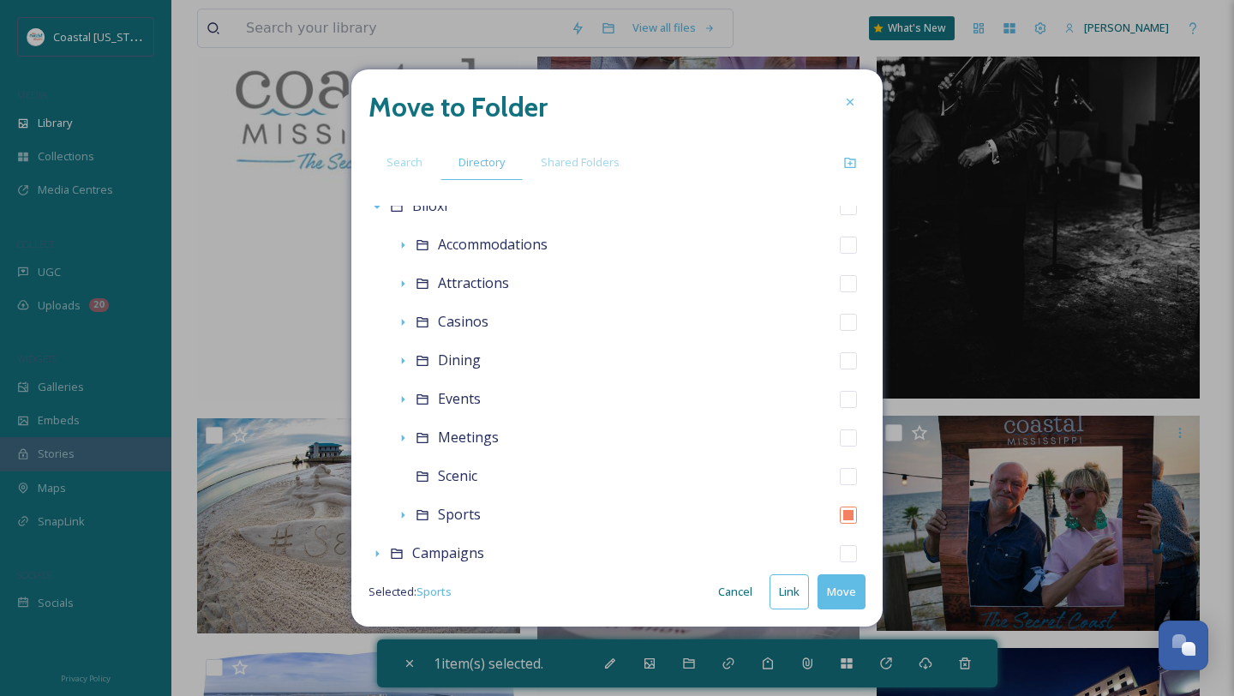
click at [854, 597] on button "Move" at bounding box center [842, 591] width 48 height 35
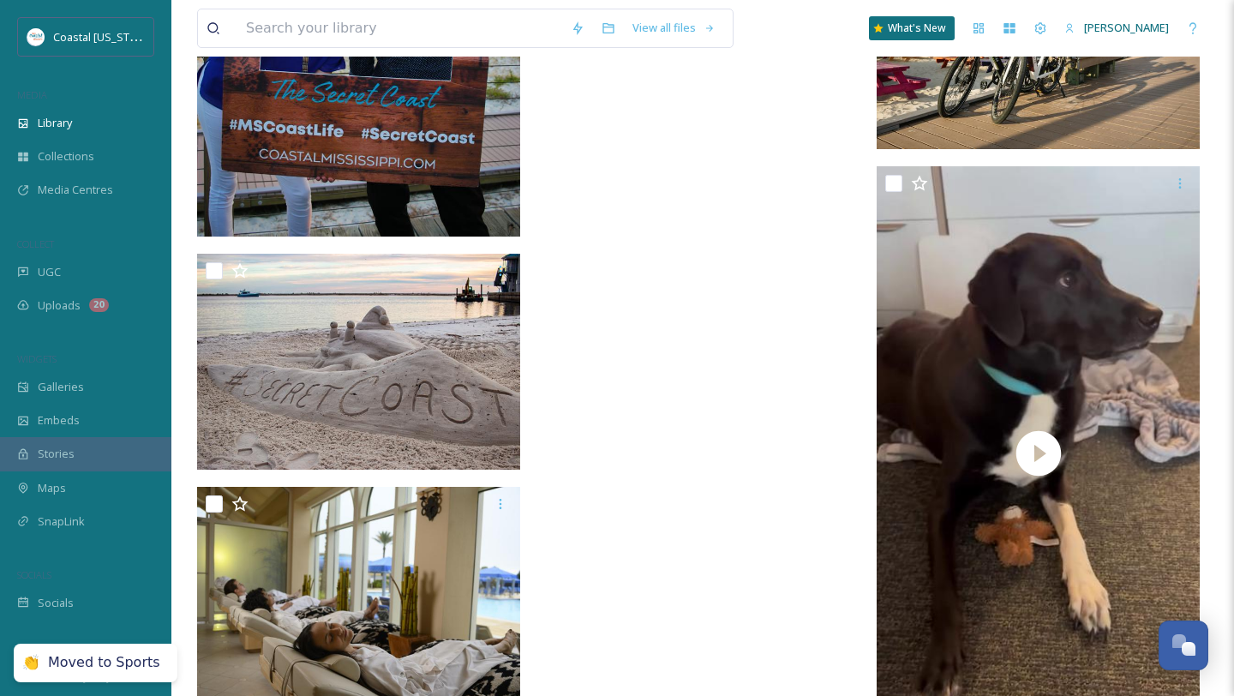
scroll to position [2575, 0]
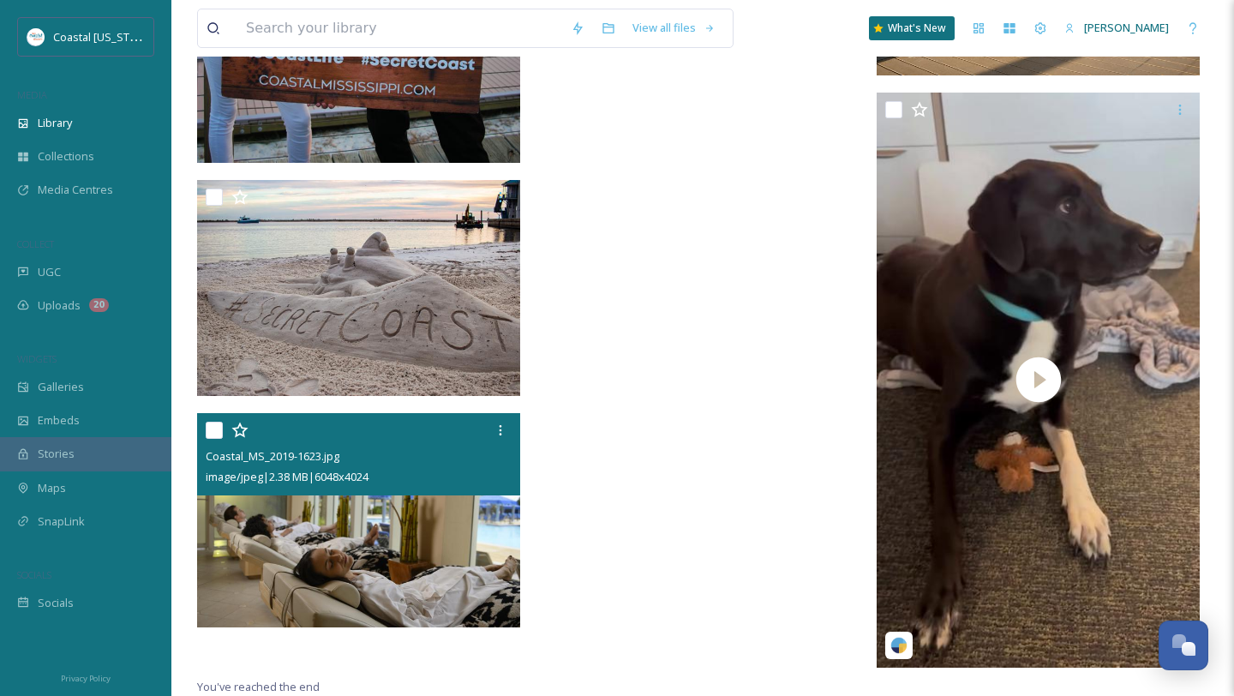
click at [211, 425] on input "checkbox" at bounding box center [214, 430] width 17 height 17
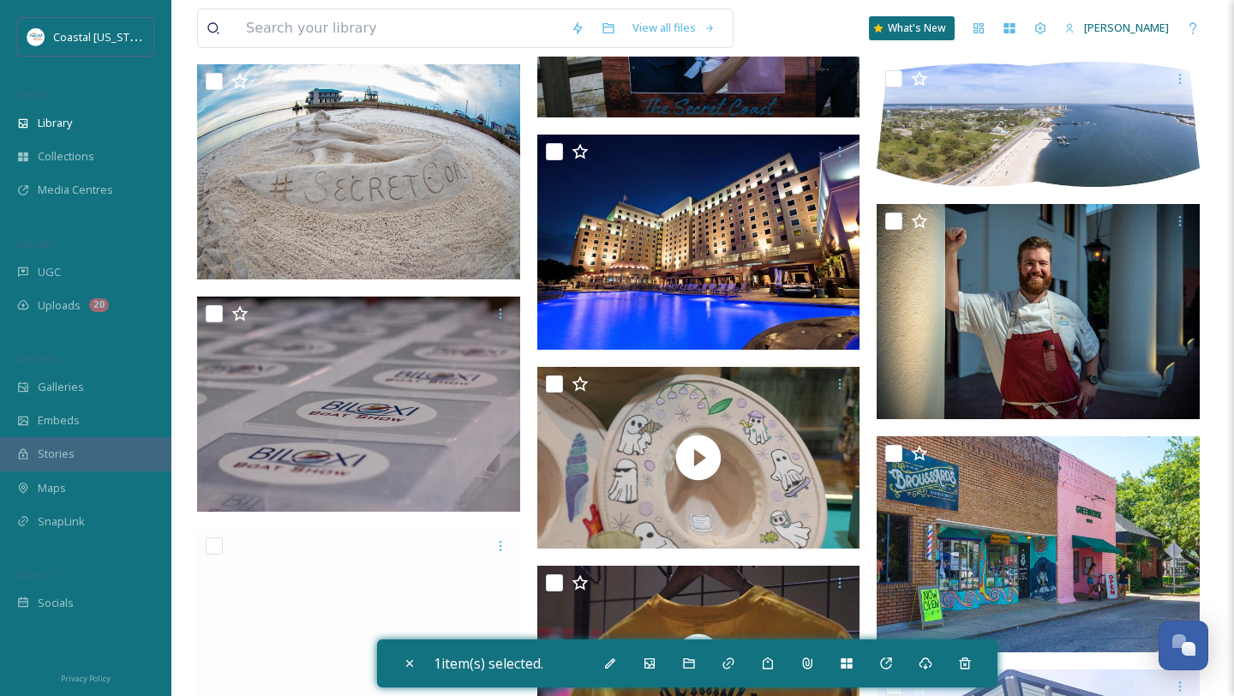
scroll to position [1139, 0]
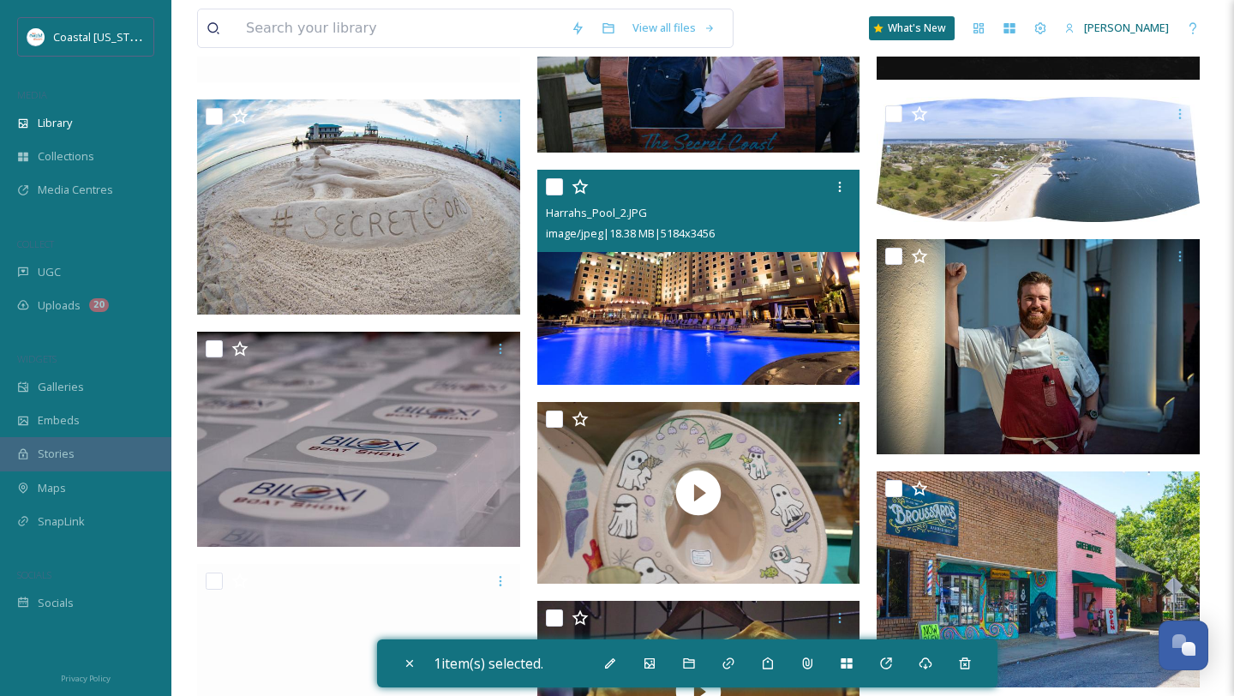
click at [550, 186] on input "checkbox" at bounding box center [554, 186] width 17 height 17
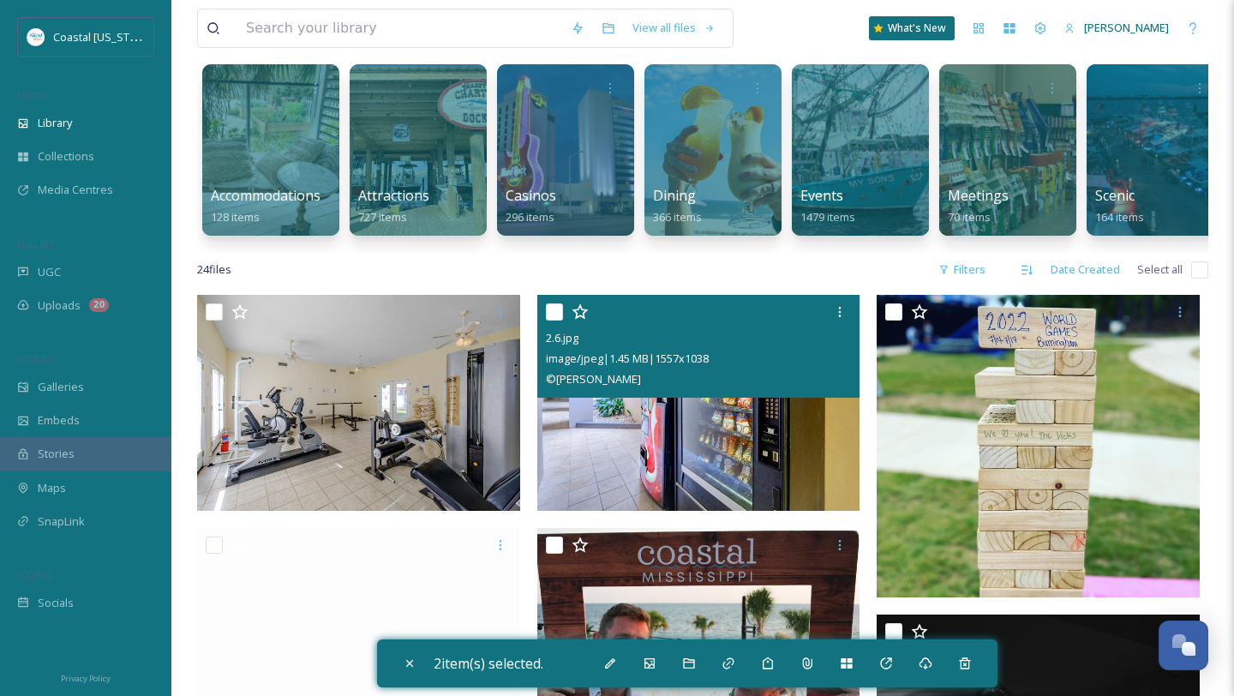
scroll to position [107, 0]
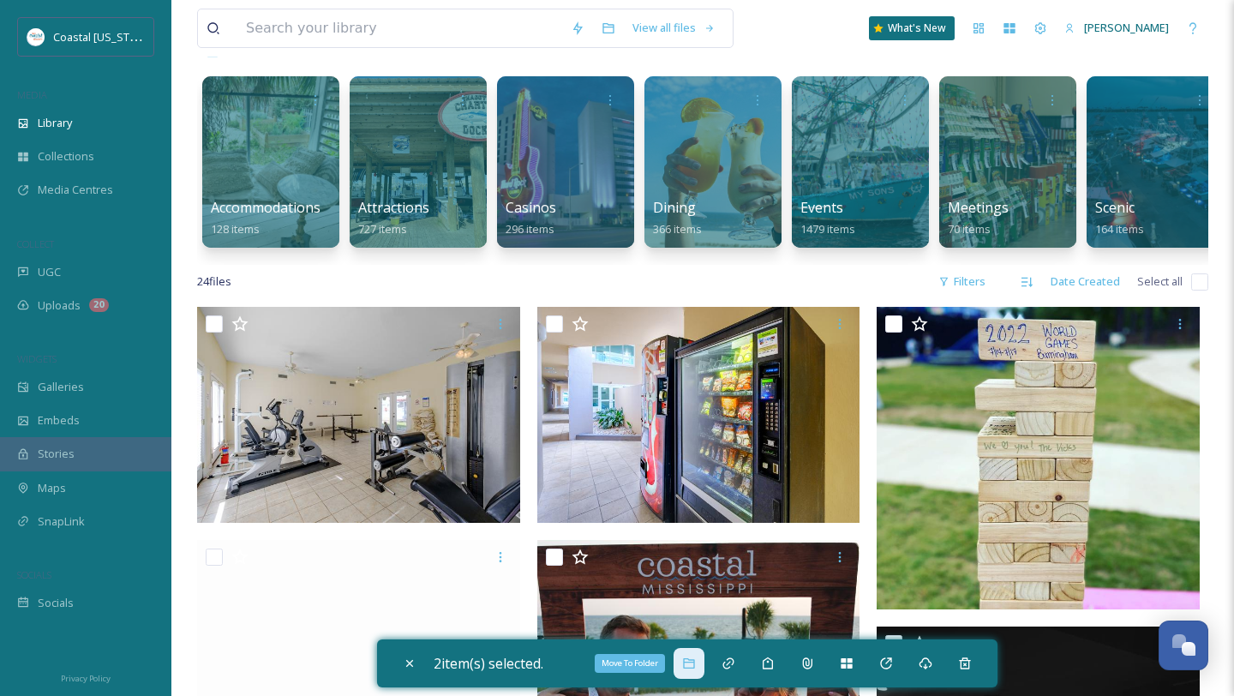
click at [692, 657] on icon at bounding box center [689, 664] width 14 height 14
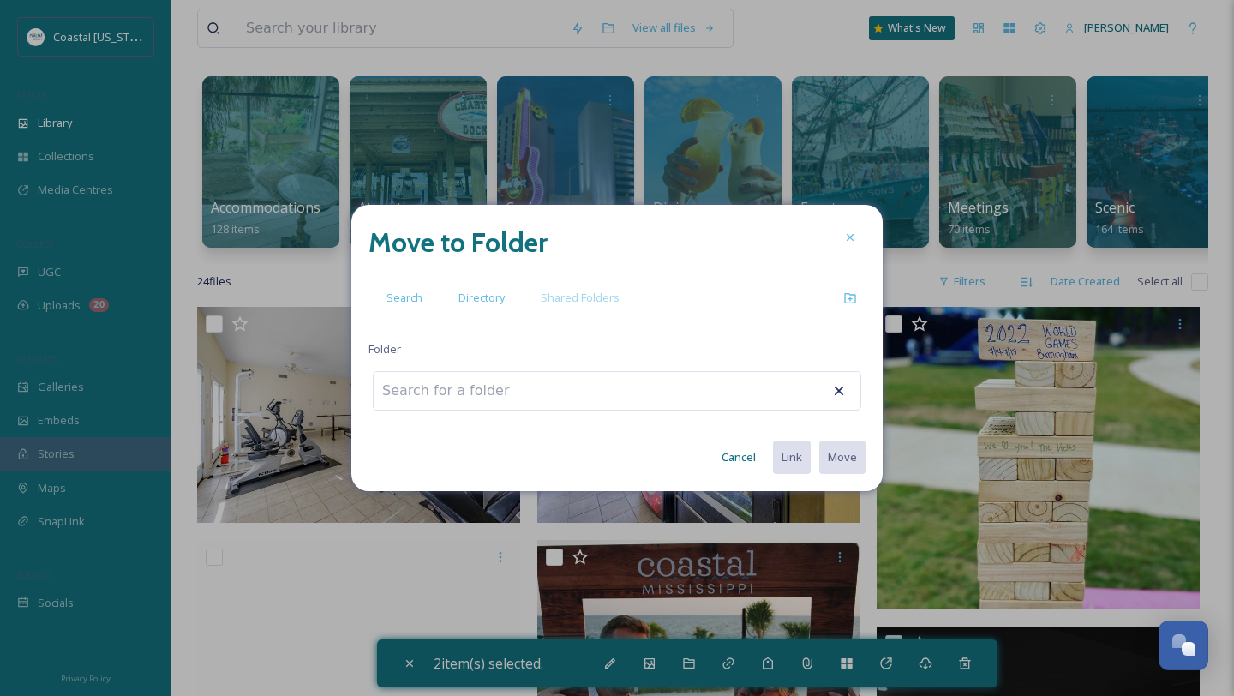
click at [479, 295] on span "Directory" at bounding box center [482, 298] width 46 height 16
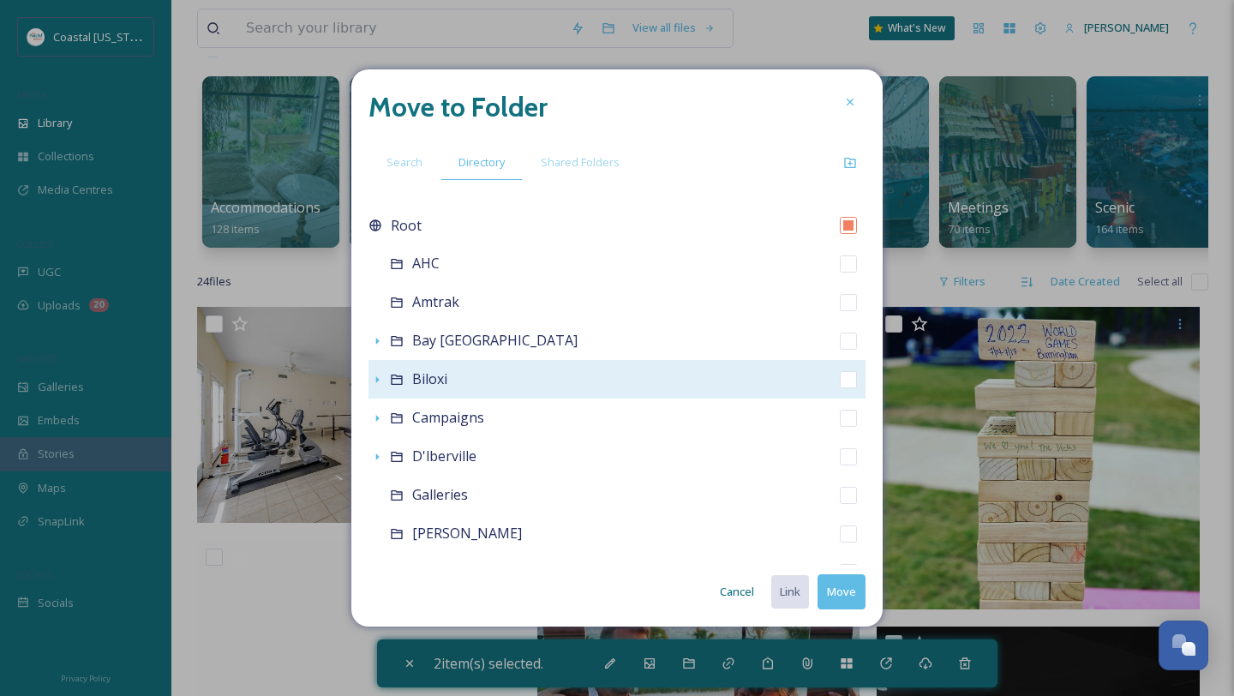
click at [439, 384] on span "Biloxi" at bounding box center [429, 378] width 35 height 19
click at [397, 384] on icon at bounding box center [396, 380] width 11 height 10
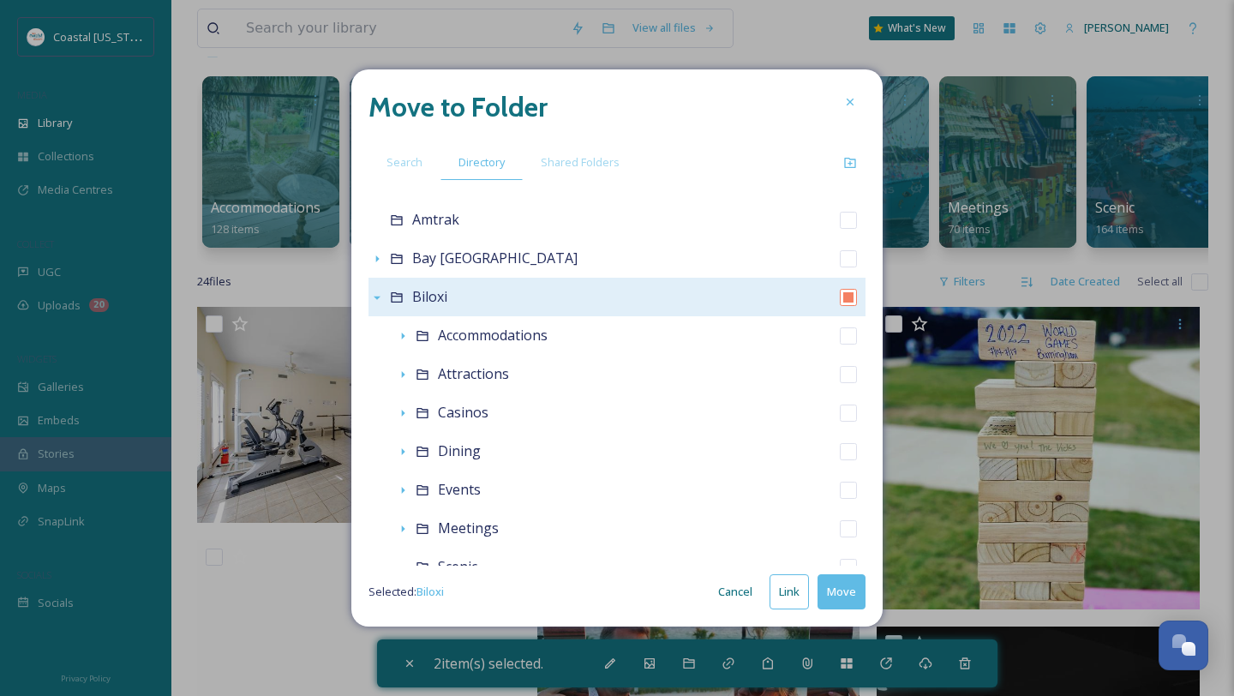
scroll to position [123, 0]
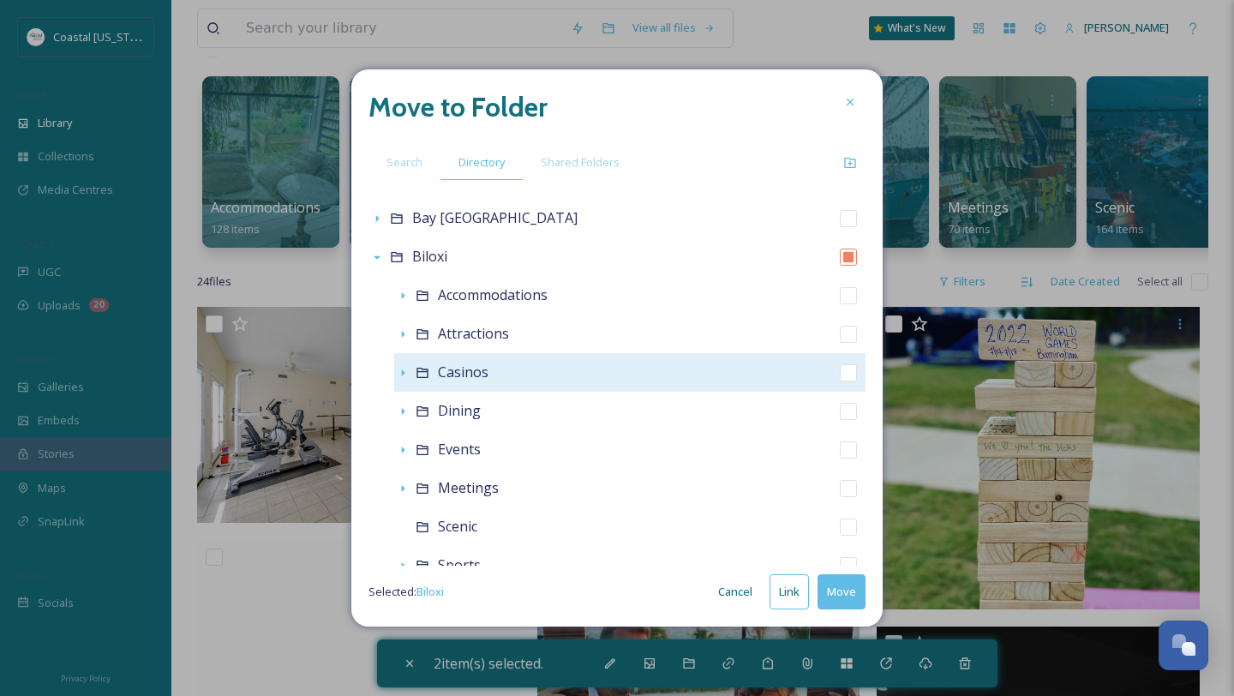
click at [441, 380] on span "Casinos" at bounding box center [463, 372] width 51 height 19
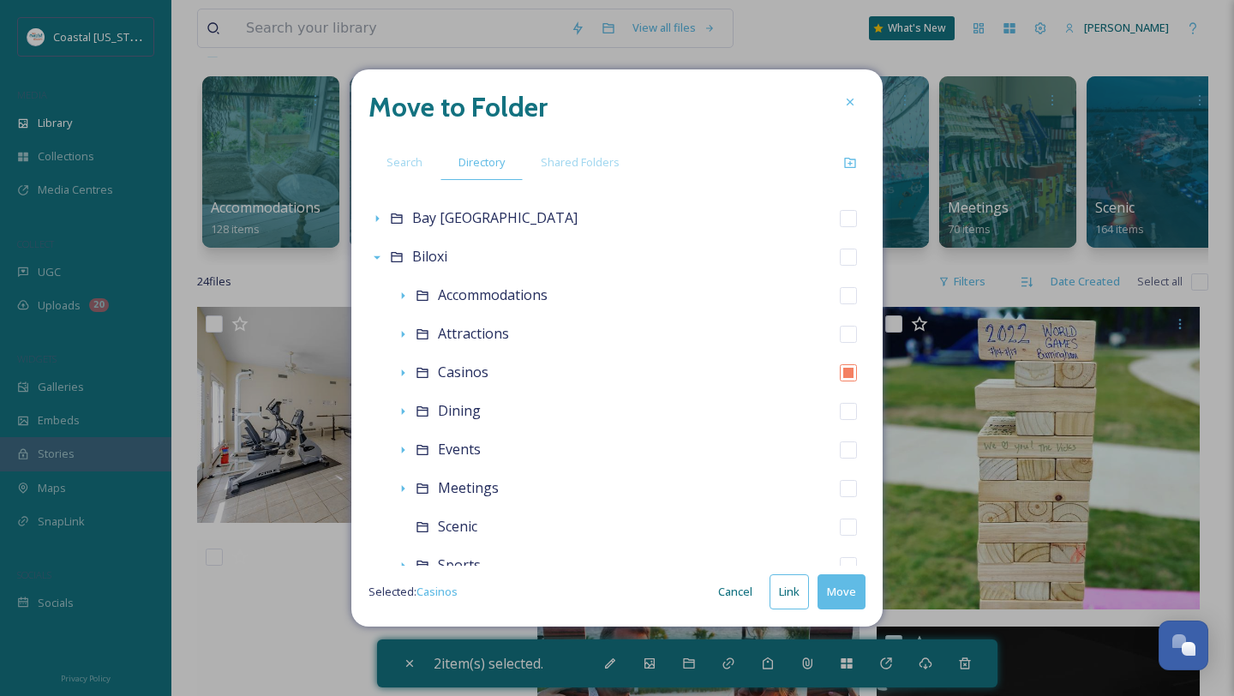
click at [837, 594] on button "Move" at bounding box center [842, 591] width 48 height 35
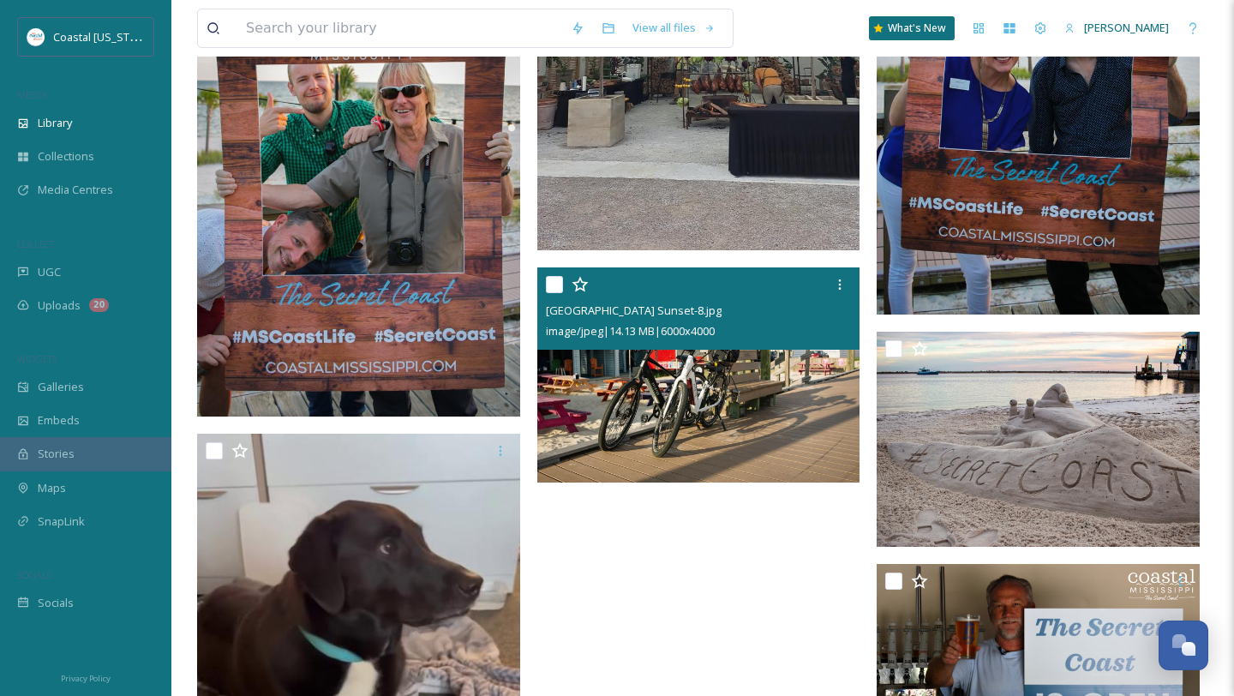
scroll to position [2072, 0]
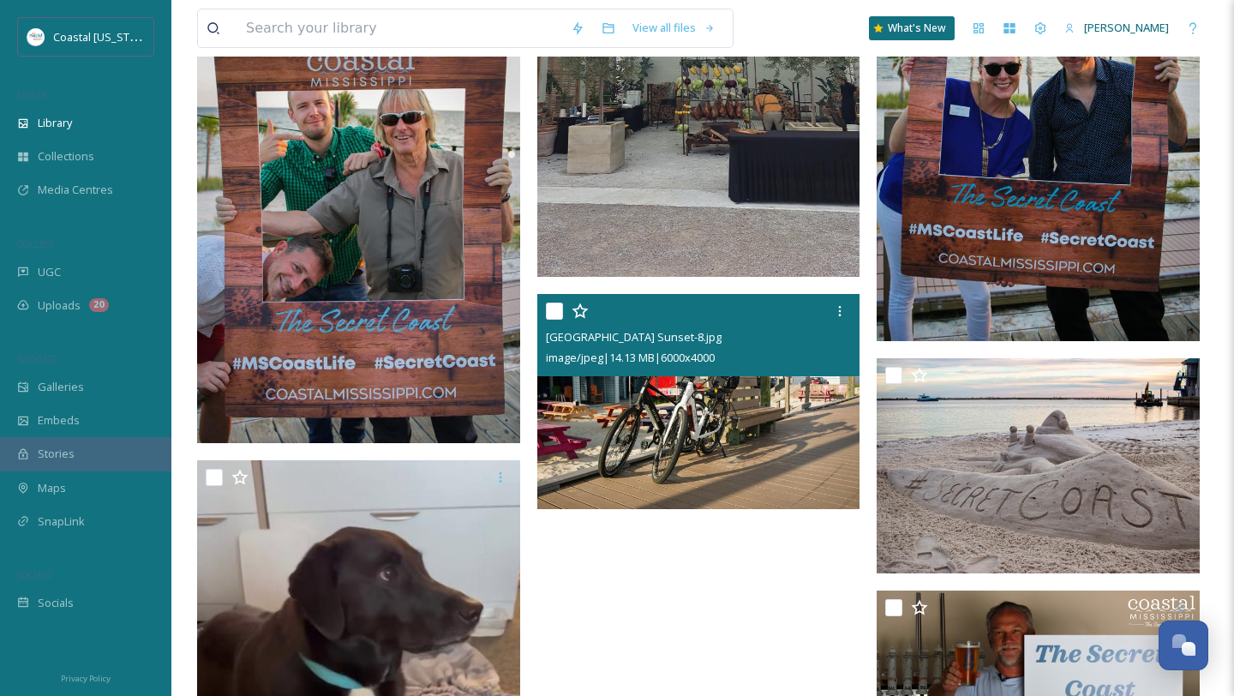
click at [554, 314] on input "checkbox" at bounding box center [554, 311] width 17 height 17
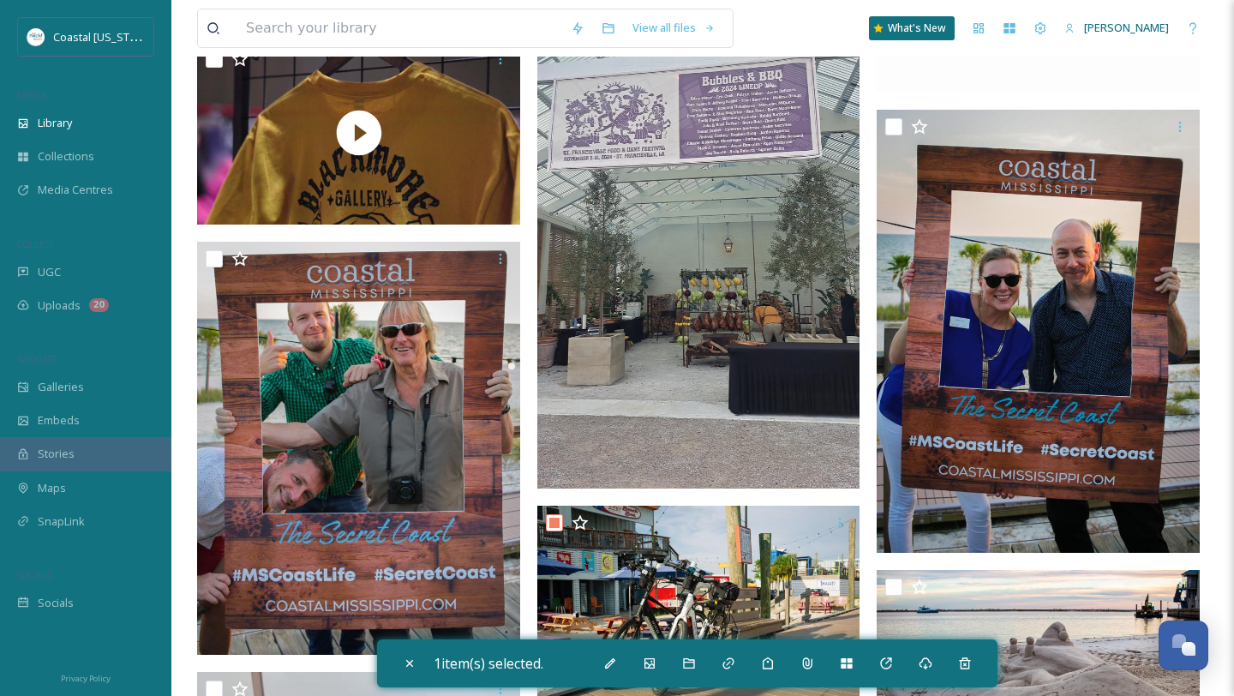
scroll to position [1861, 0]
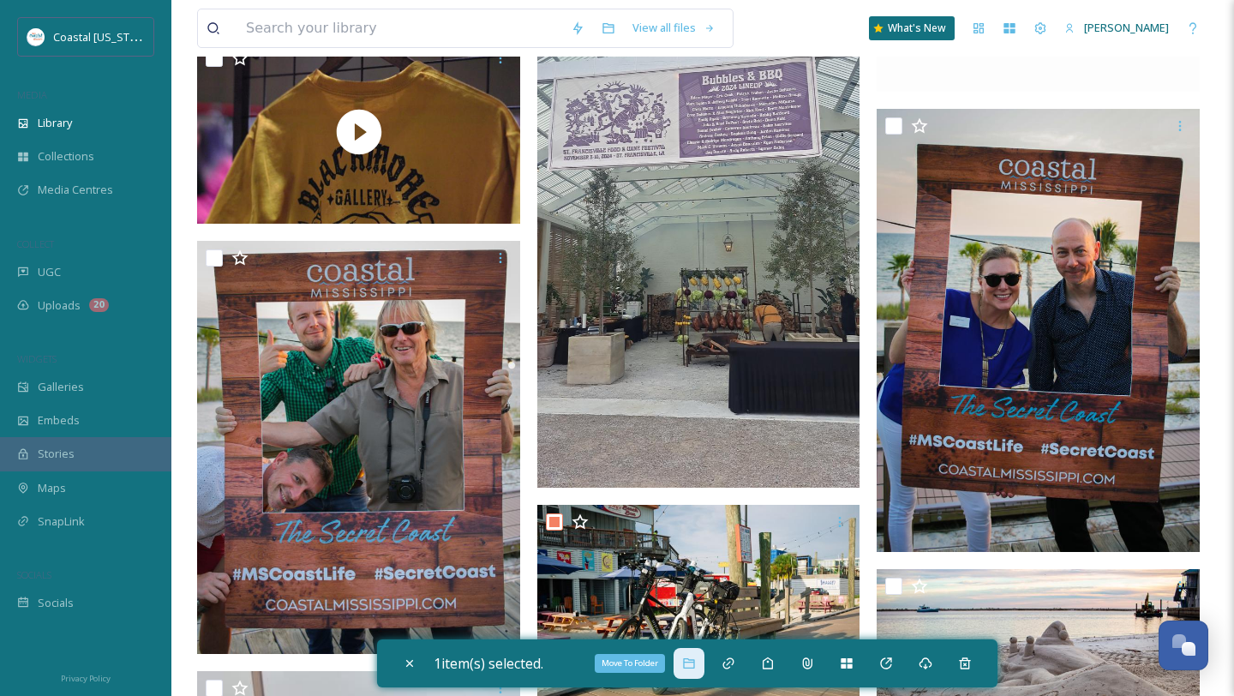
click at [696, 665] on icon at bounding box center [689, 664] width 14 height 14
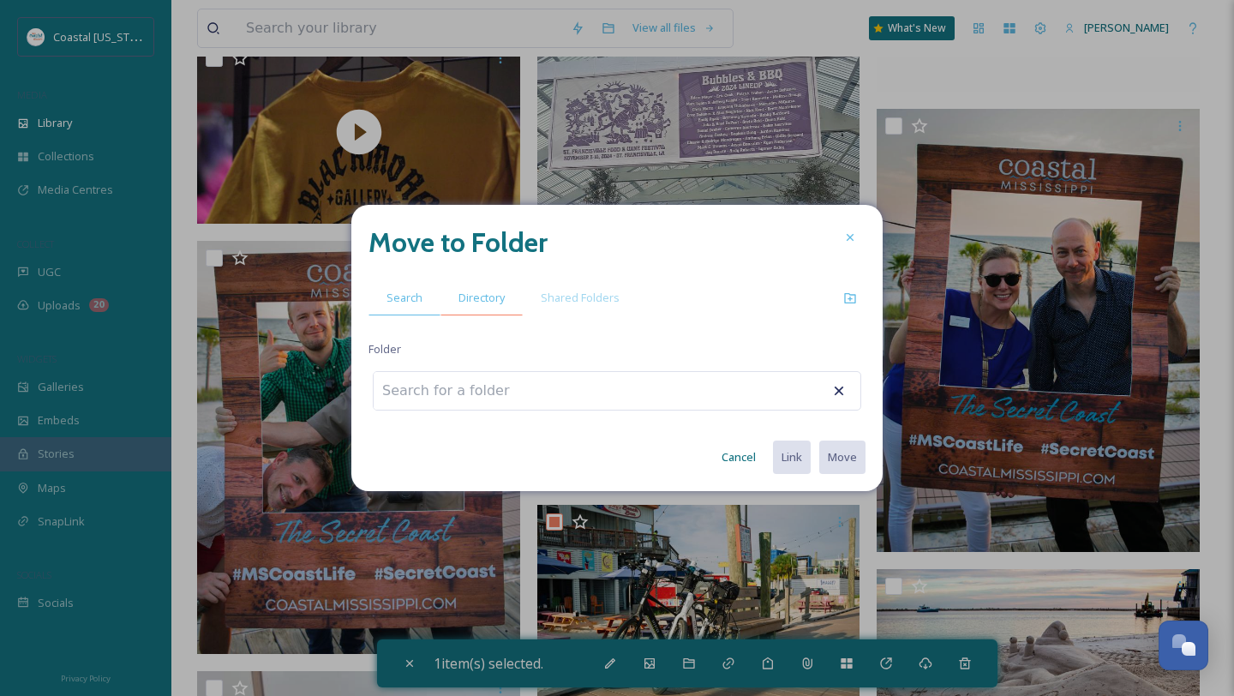
click at [470, 309] on div "Directory" at bounding box center [482, 297] width 82 height 35
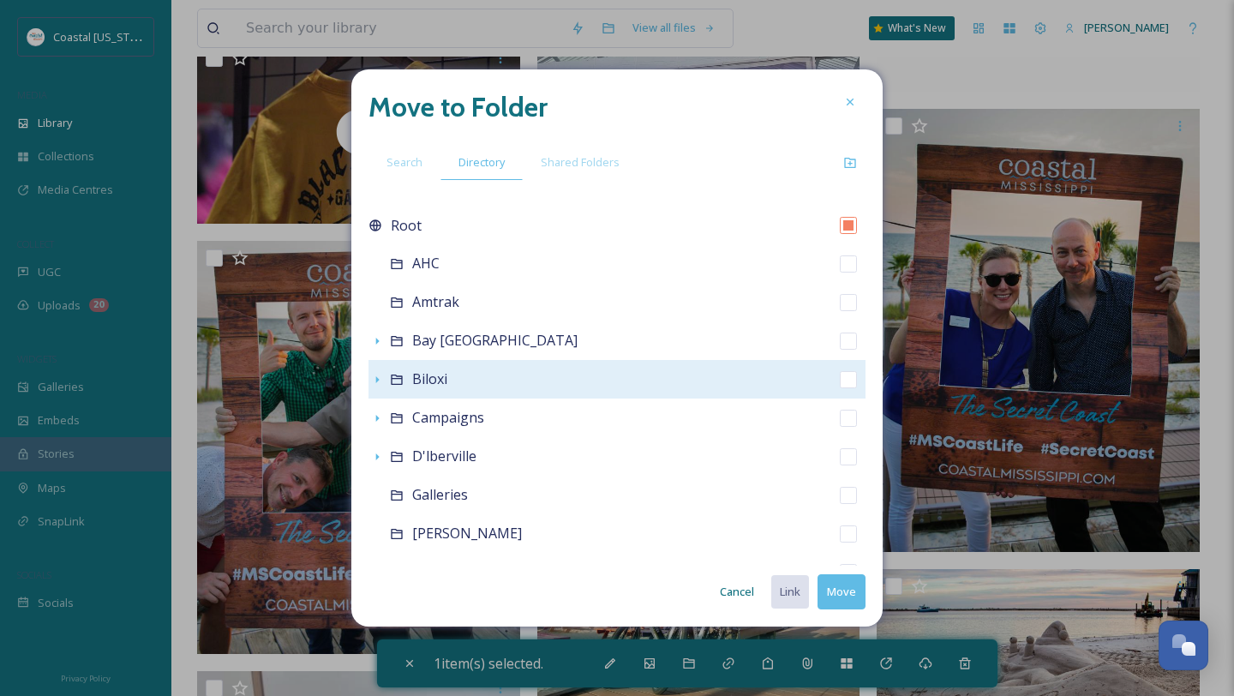
click at [434, 371] on span "Biloxi" at bounding box center [429, 378] width 35 height 19
click at [397, 383] on icon at bounding box center [397, 380] width 14 height 14
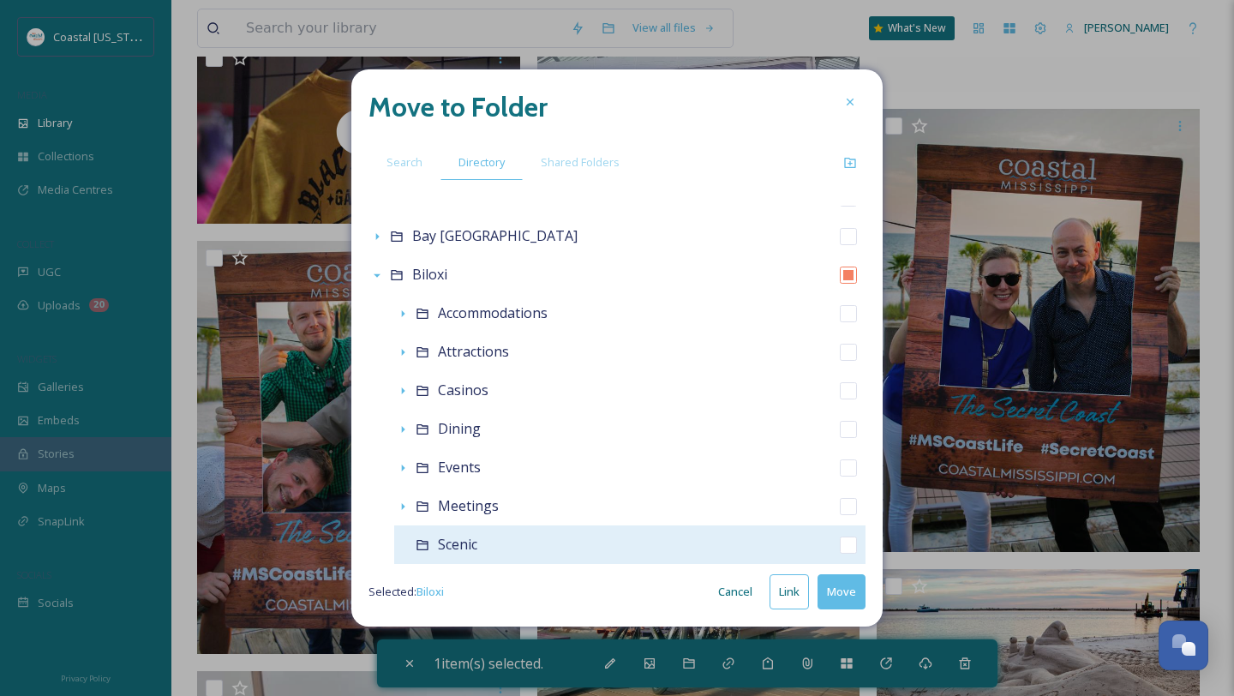
scroll to position [114, 0]
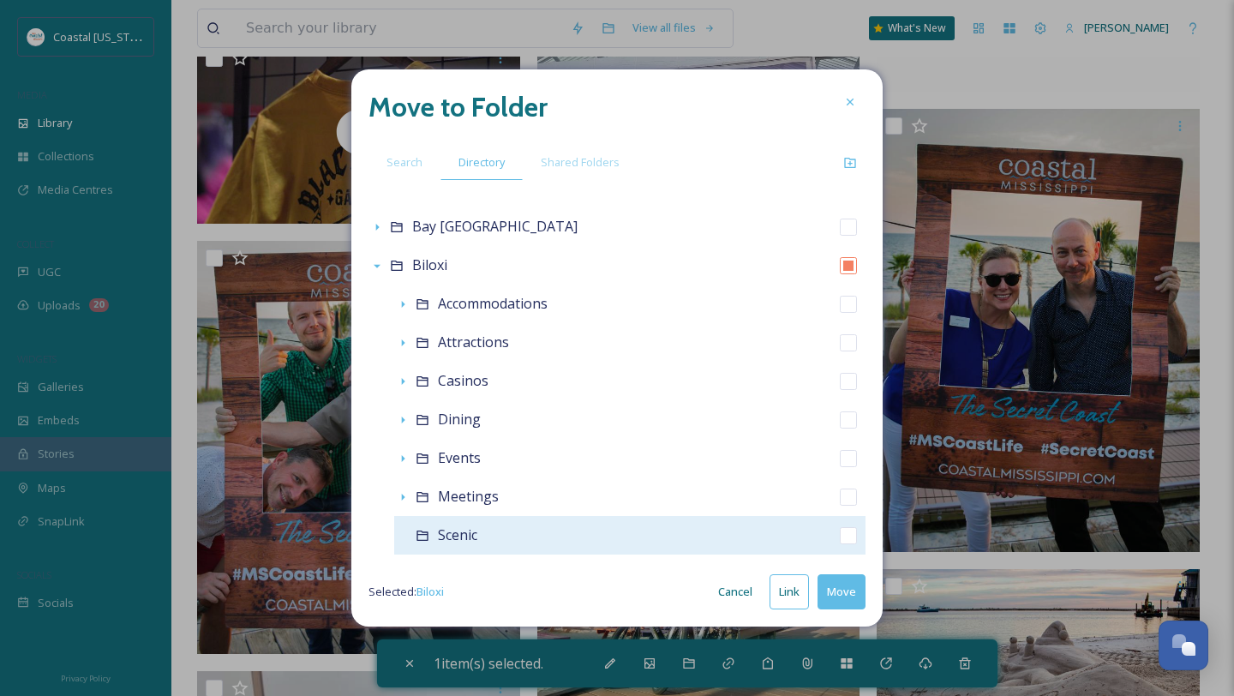
click at [502, 527] on div "Scenic" at bounding box center [629, 535] width 471 height 39
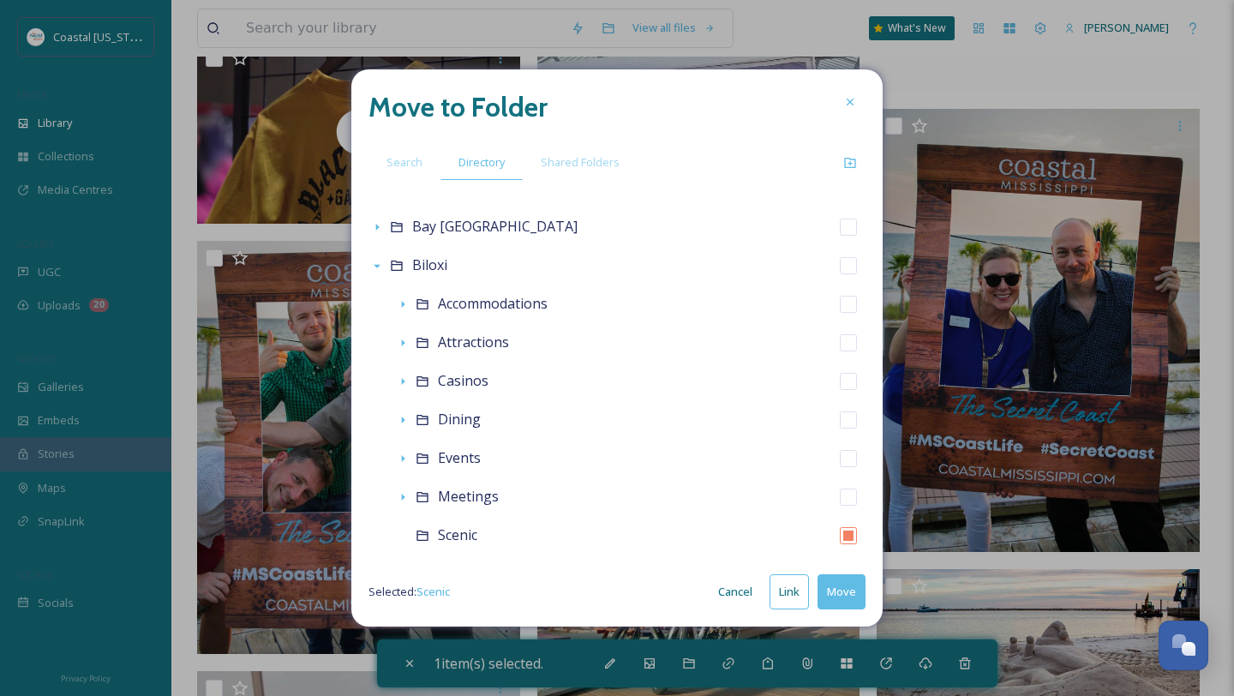
click at [841, 594] on button "Move" at bounding box center [842, 591] width 48 height 35
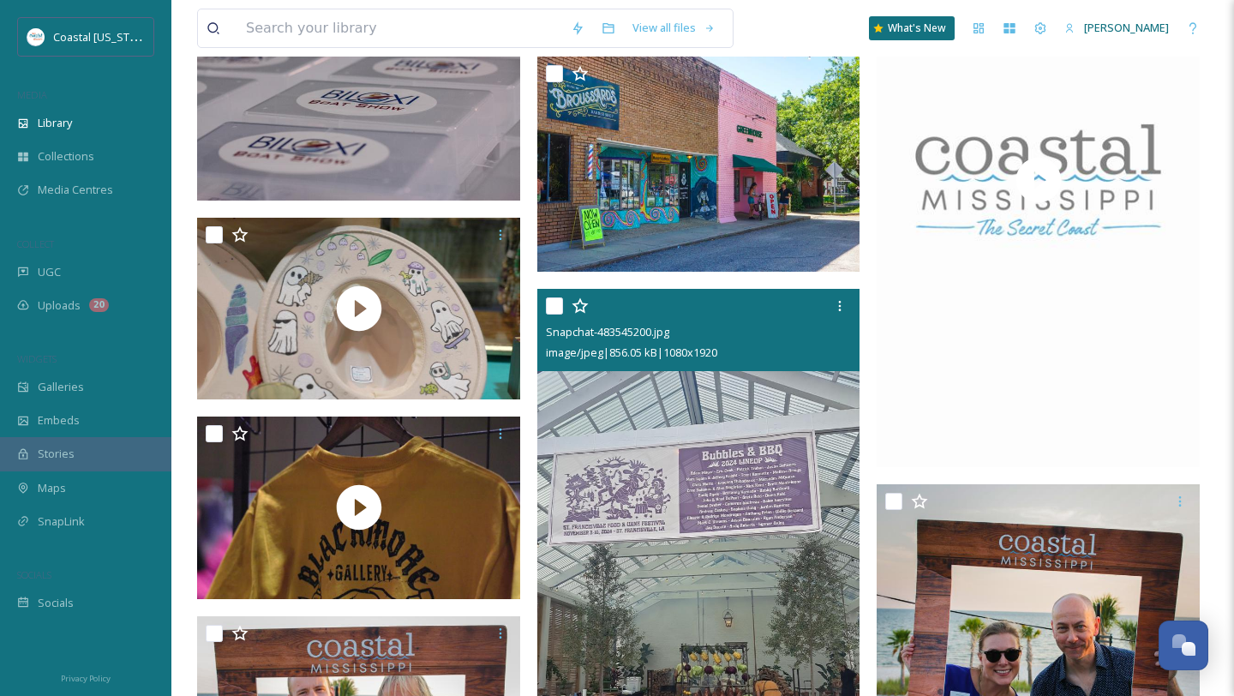
scroll to position [1470, 0]
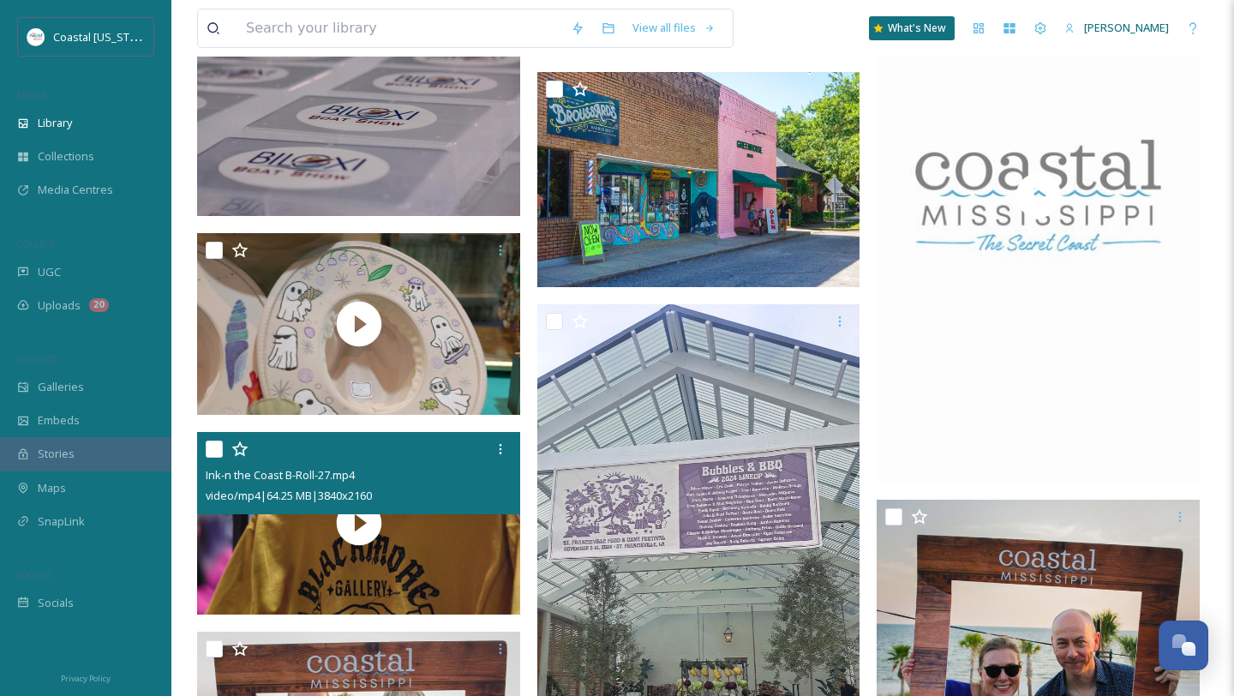
click at [218, 443] on input "checkbox" at bounding box center [214, 449] width 17 height 17
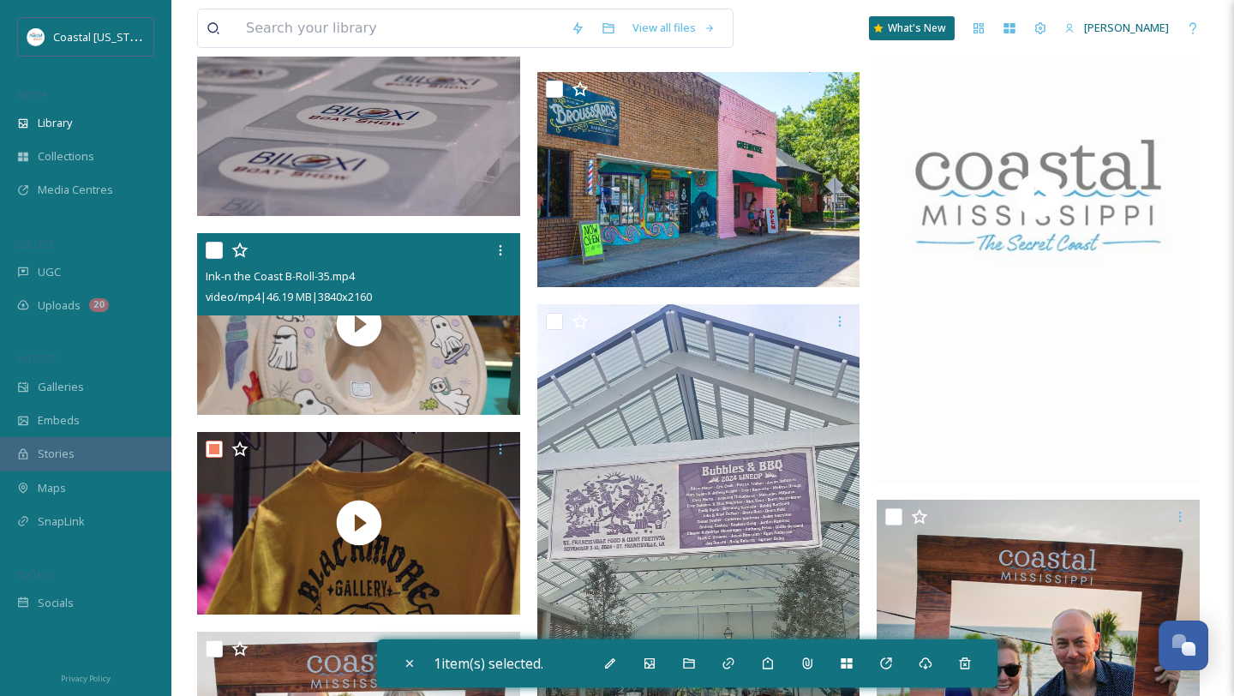
click at [218, 256] on input "checkbox" at bounding box center [214, 250] width 17 height 17
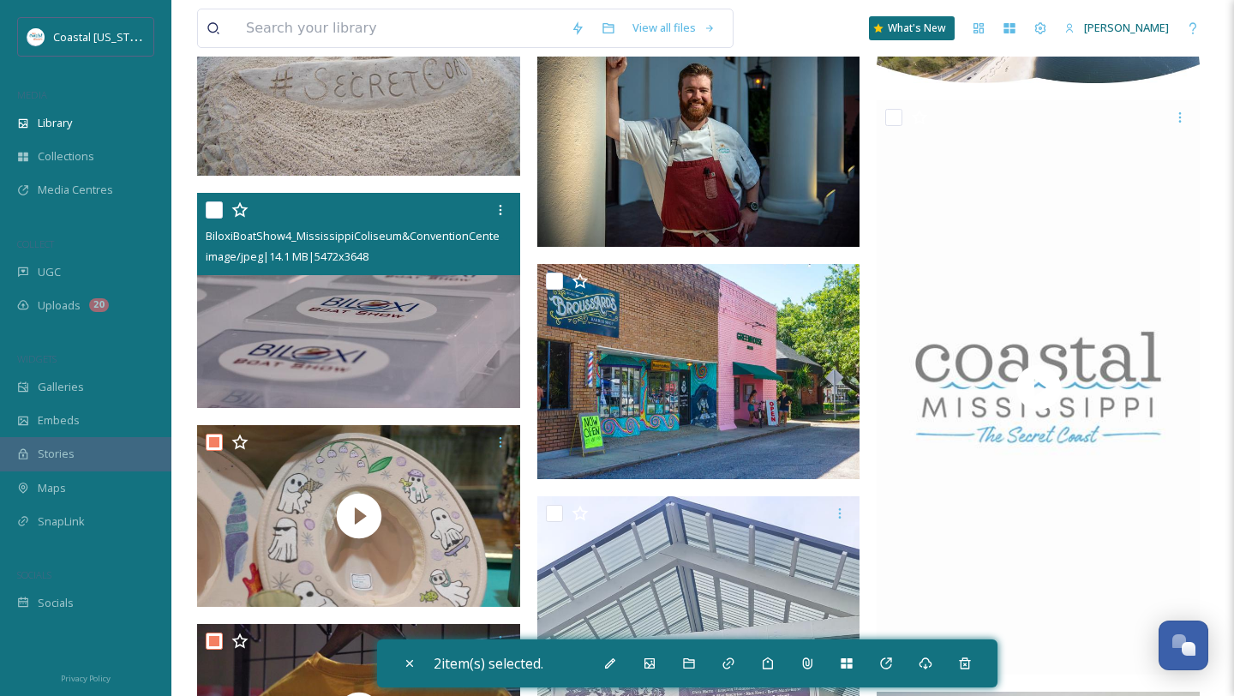
click at [215, 213] on input "checkbox" at bounding box center [214, 209] width 17 height 17
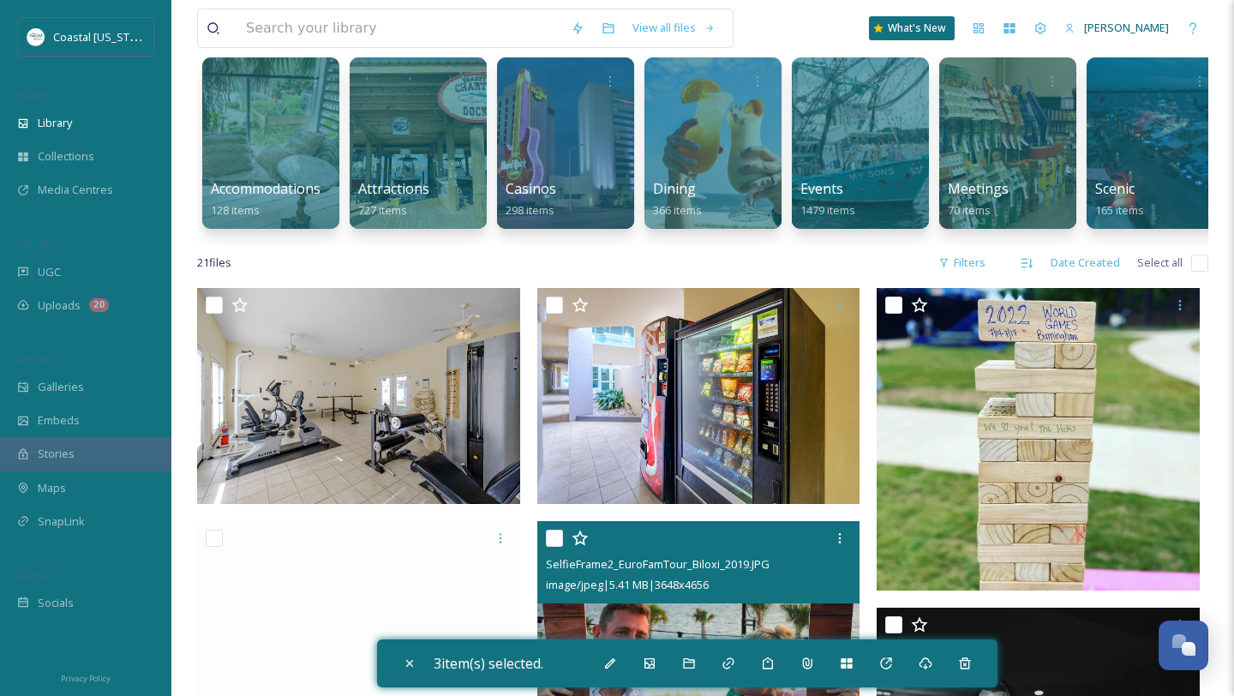
scroll to position [85, 0]
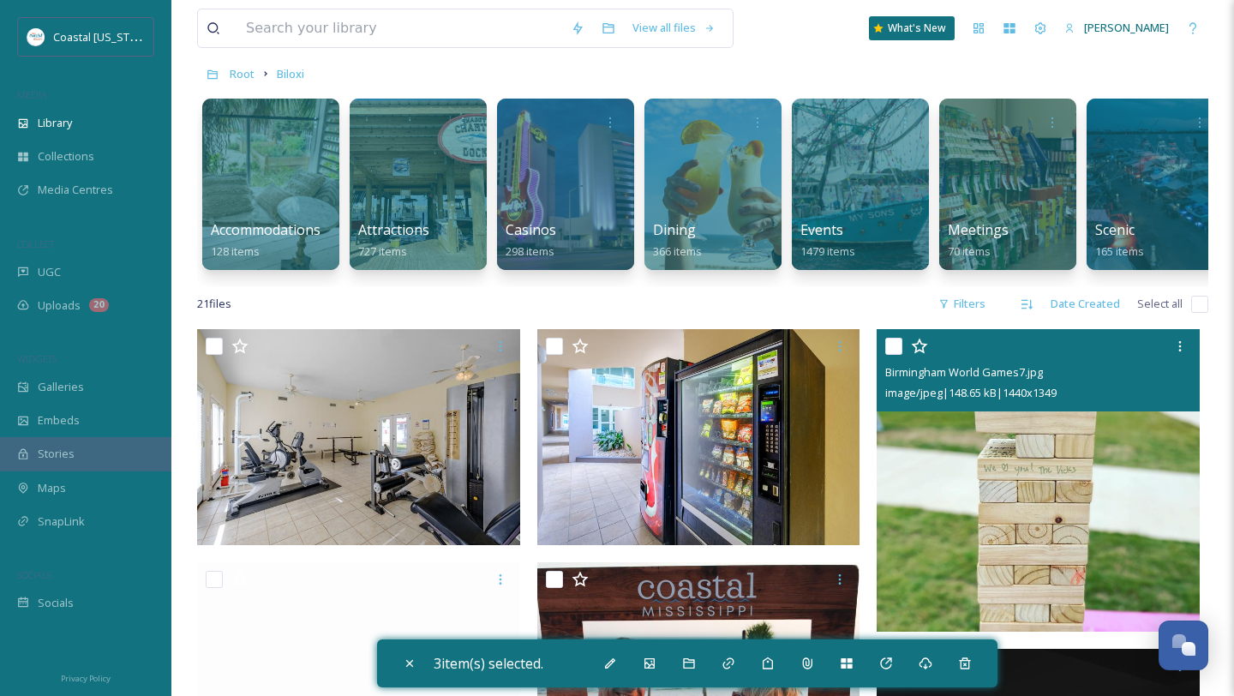
click at [895, 345] on input "checkbox" at bounding box center [894, 346] width 17 height 17
click at [892, 348] on input "checkbox" at bounding box center [894, 346] width 17 height 17
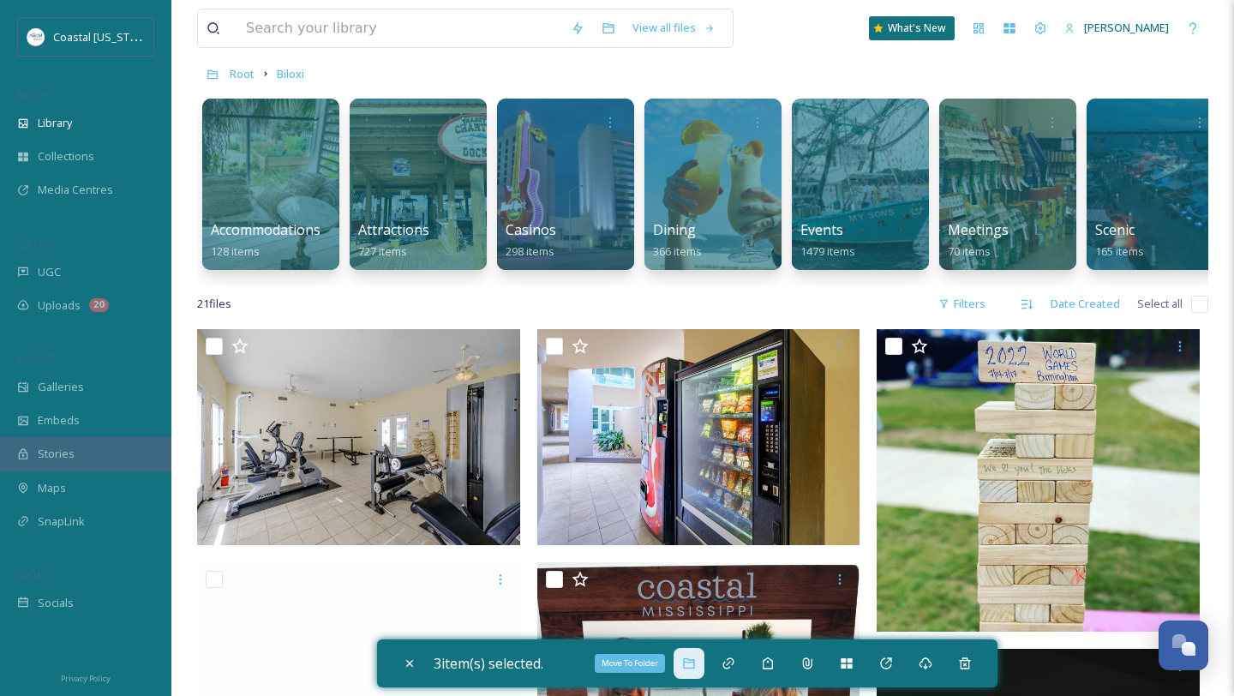
click at [695, 658] on icon at bounding box center [689, 664] width 14 height 14
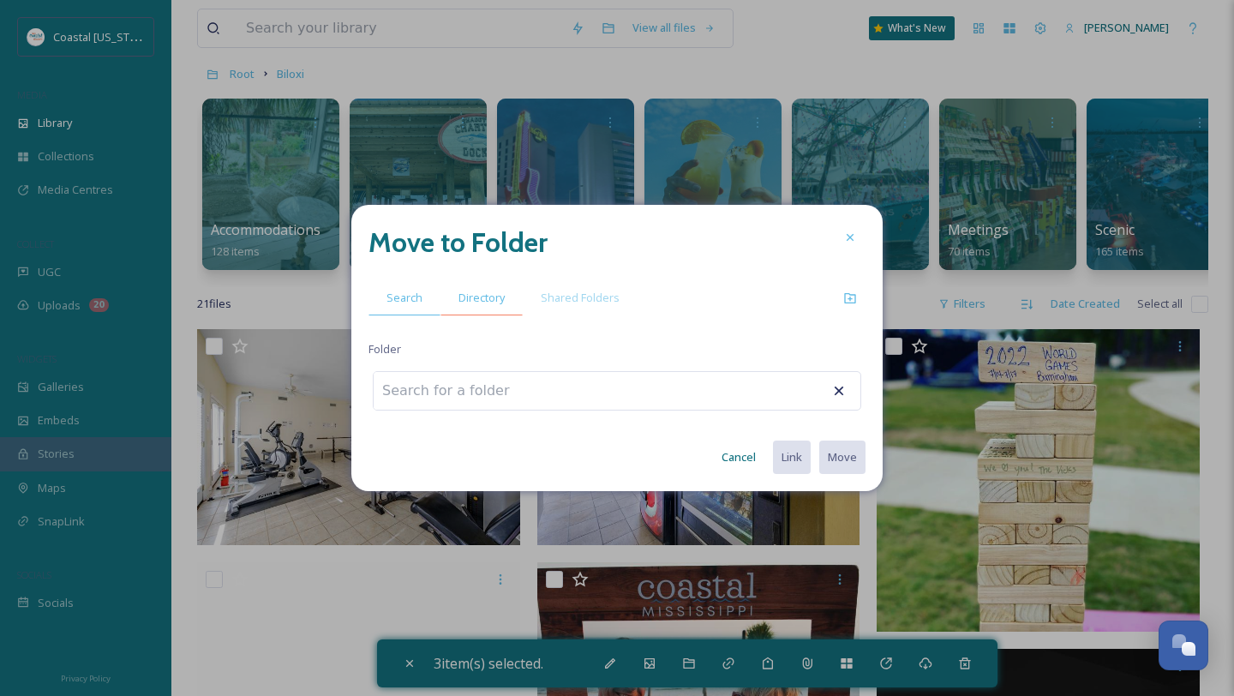
click at [489, 297] on span "Directory" at bounding box center [482, 298] width 46 height 16
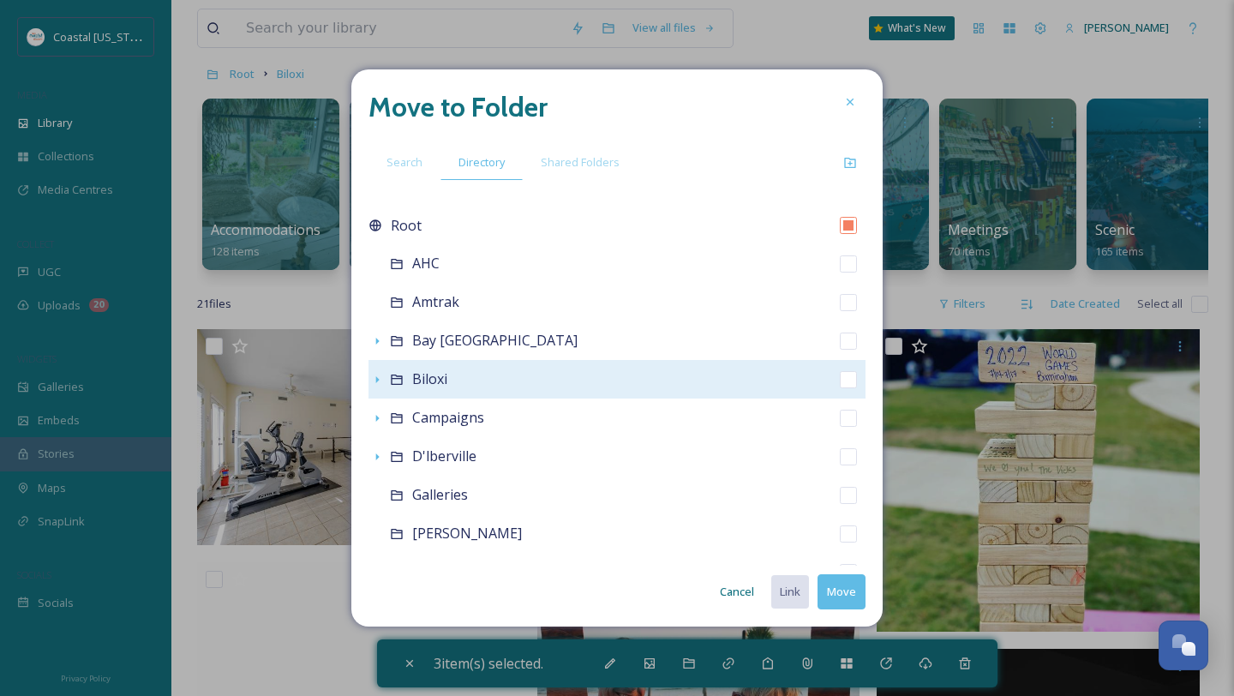
click at [462, 377] on div "Biloxi" at bounding box center [617, 379] width 497 height 39
click at [419, 380] on span "Biloxi" at bounding box center [429, 378] width 35 height 19
click at [398, 380] on icon at bounding box center [397, 380] width 14 height 14
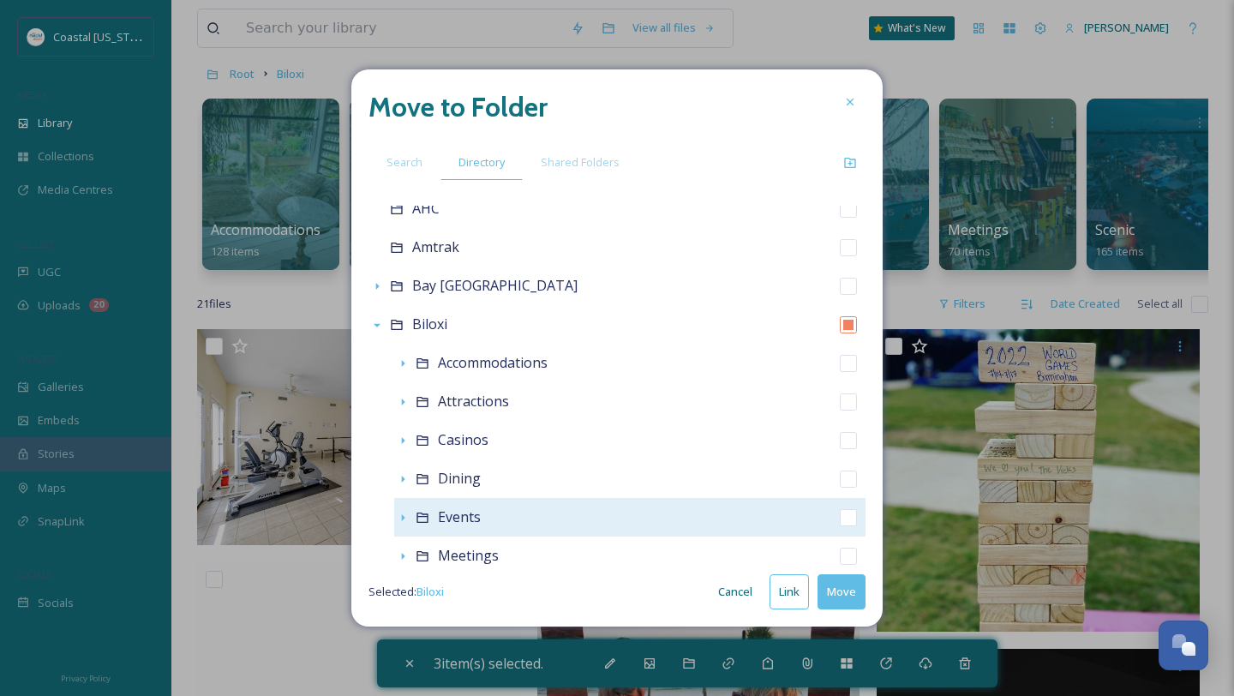
click at [455, 518] on span "Events" at bounding box center [459, 516] width 43 height 19
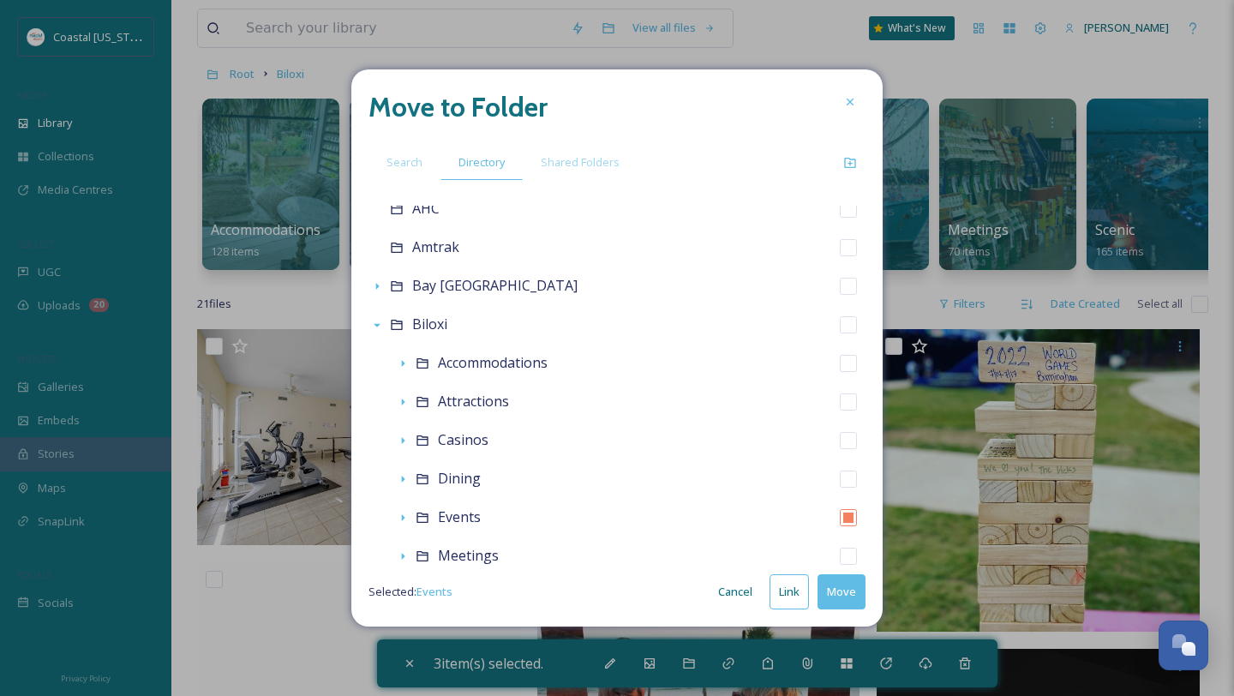
click at [843, 595] on button "Move" at bounding box center [842, 591] width 48 height 35
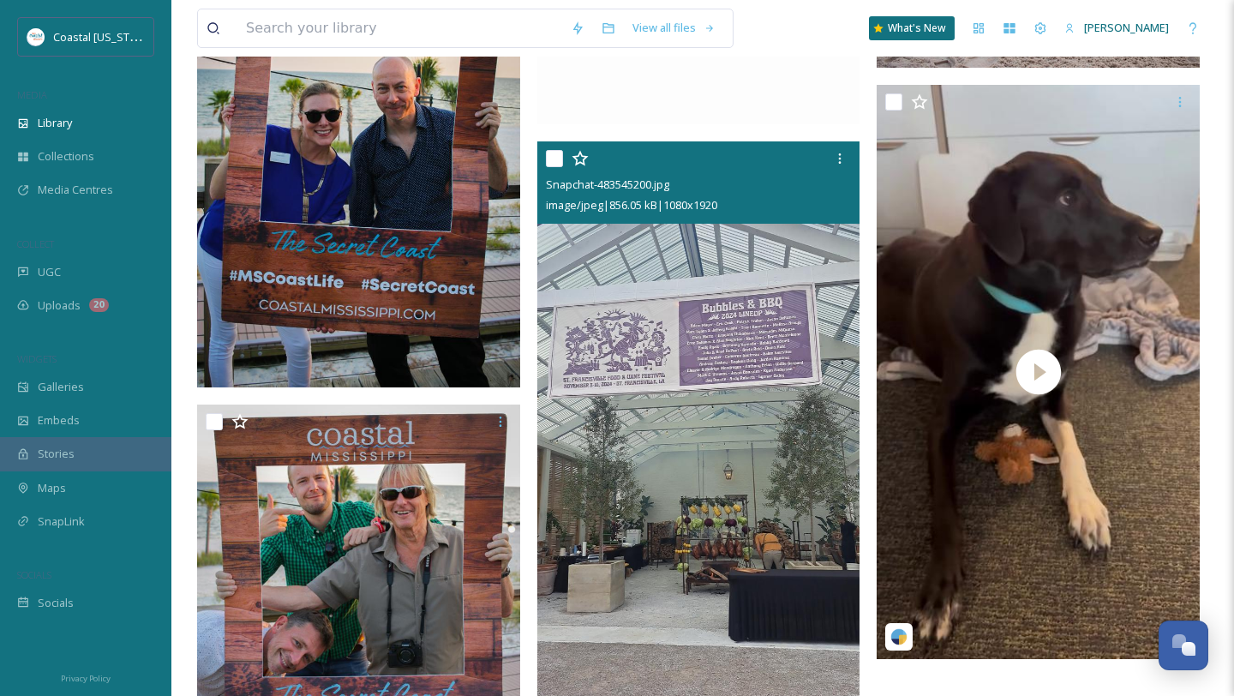
scroll to position [1735, 0]
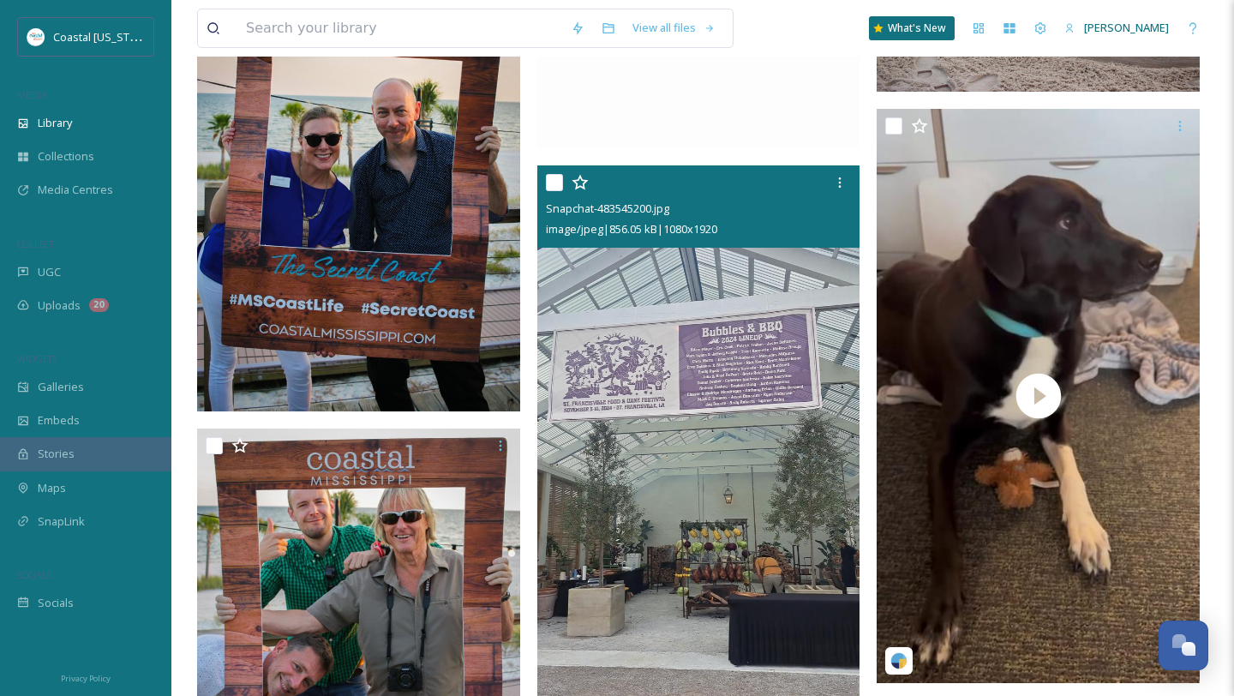
click at [554, 182] on input "checkbox" at bounding box center [554, 182] width 17 height 17
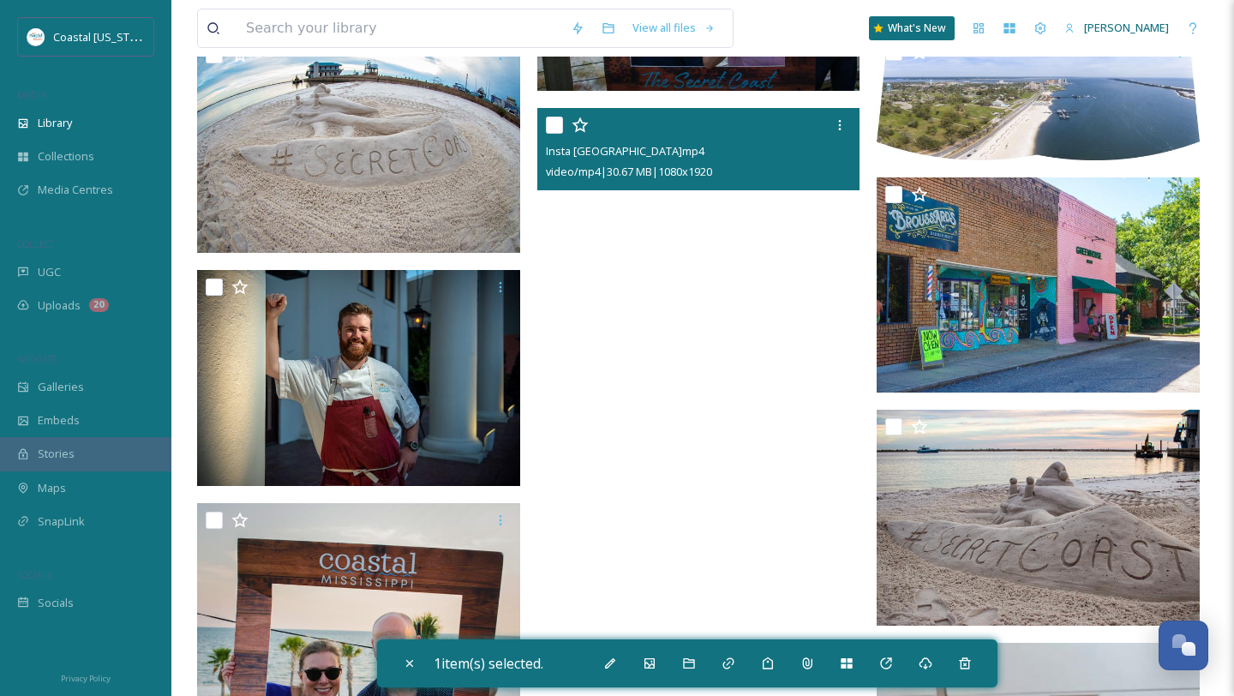
scroll to position [1188, 0]
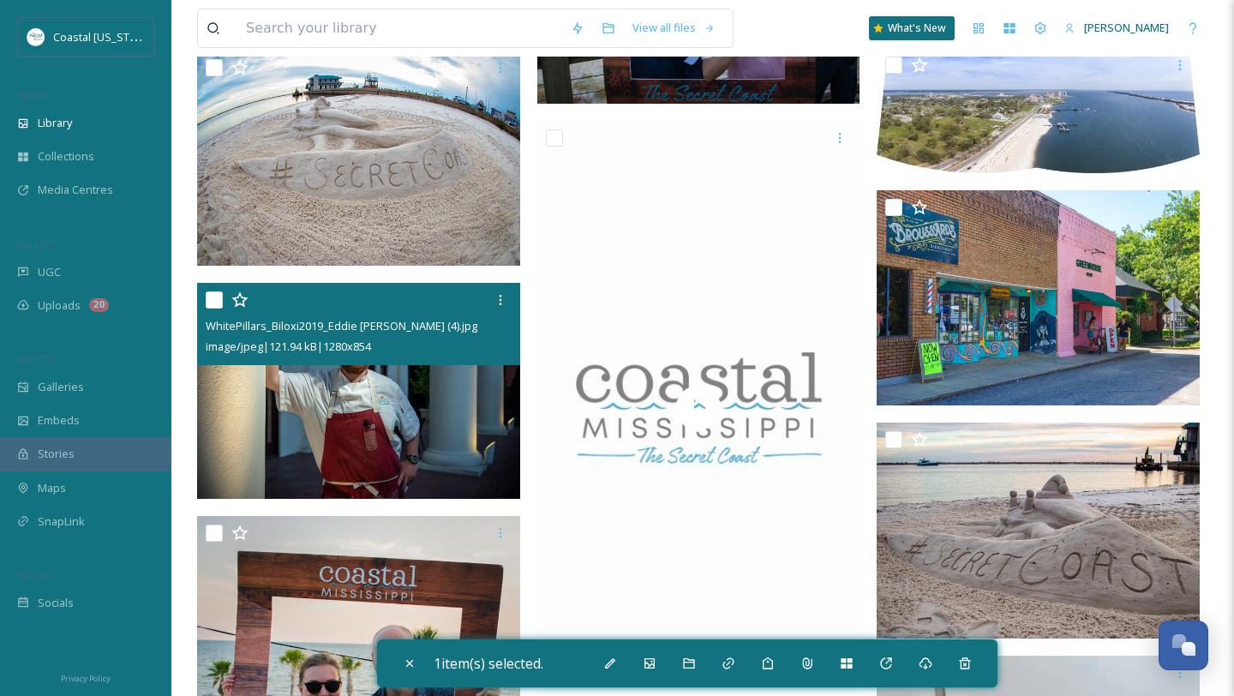
click at [220, 299] on input "checkbox" at bounding box center [214, 299] width 17 height 17
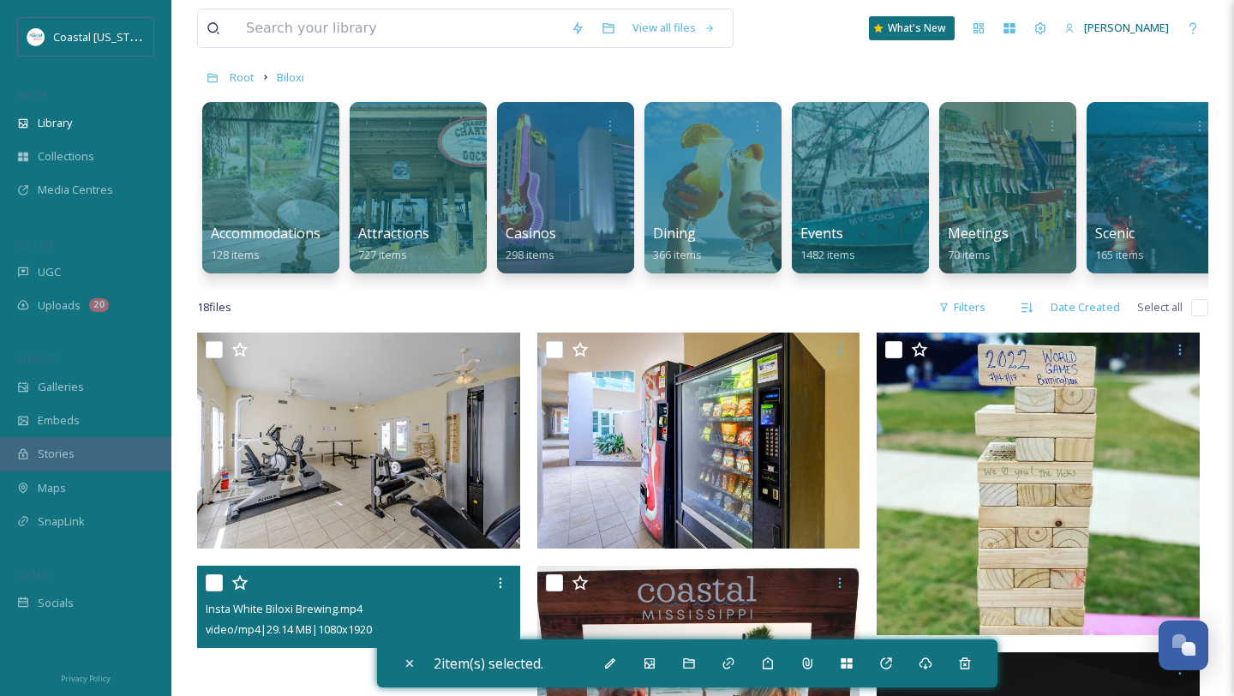
scroll to position [0, 0]
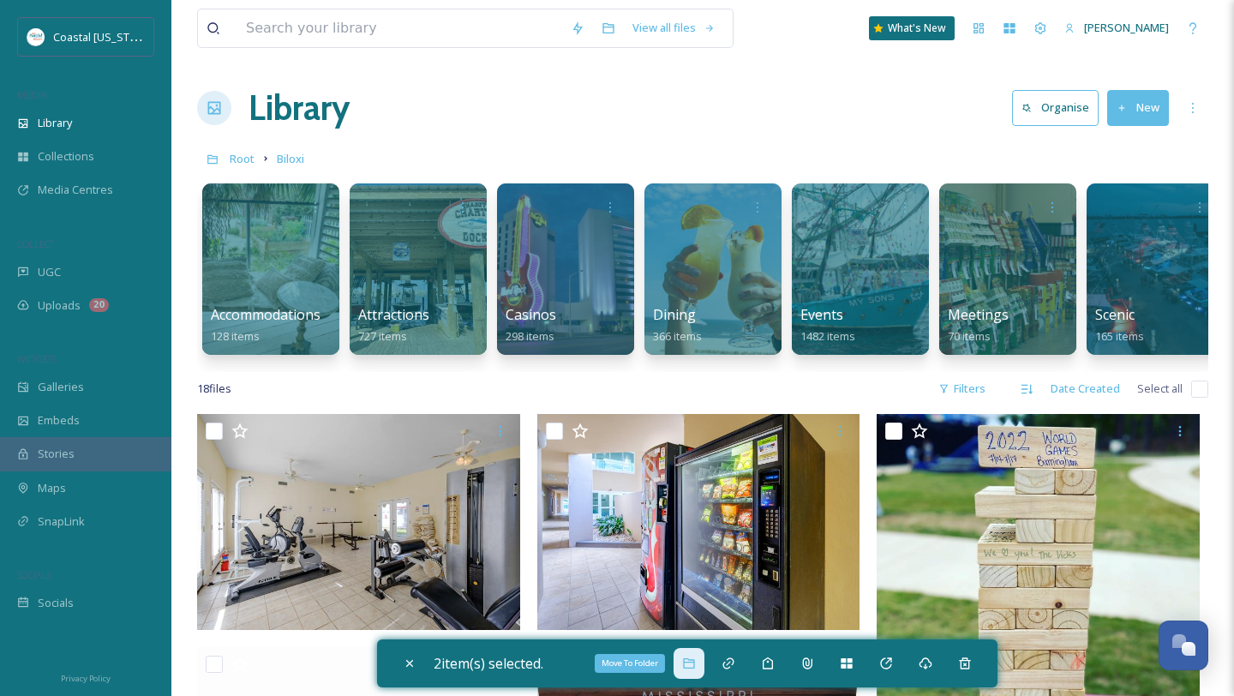
click at [696, 659] on icon at bounding box center [689, 664] width 14 height 14
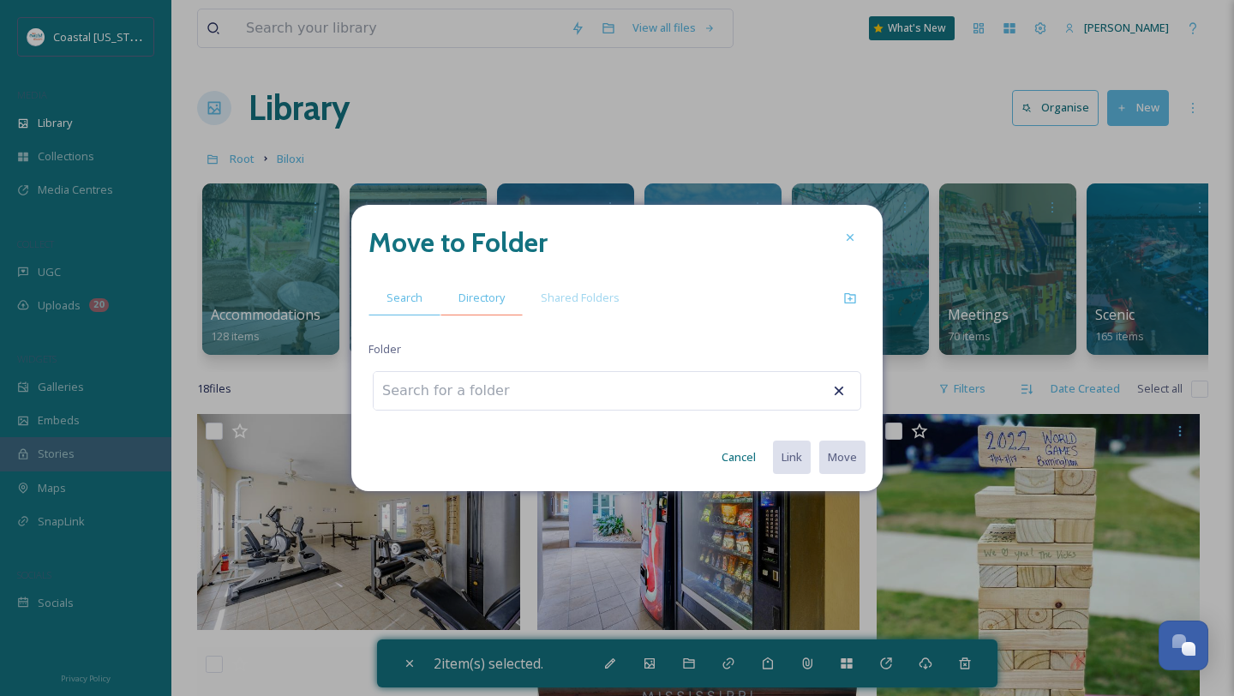
click at [479, 300] on span "Directory" at bounding box center [482, 298] width 46 height 16
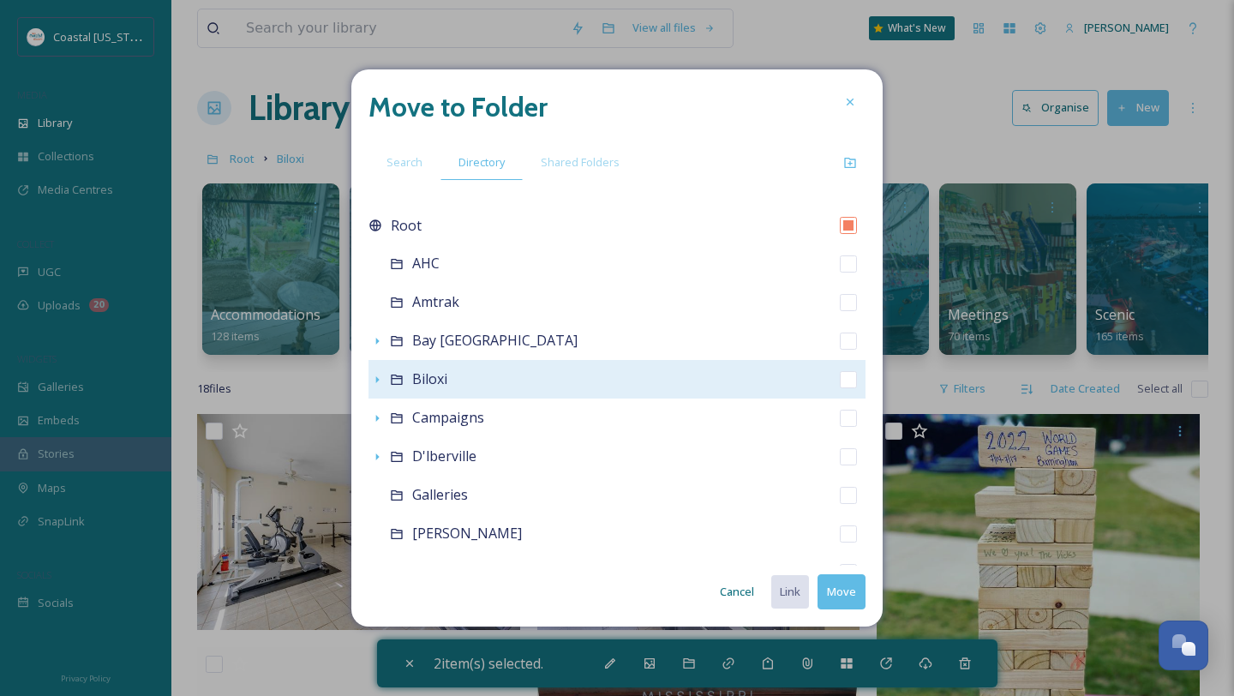
click at [425, 384] on span "Biloxi" at bounding box center [429, 378] width 35 height 19
click at [392, 379] on icon at bounding box center [397, 380] width 14 height 14
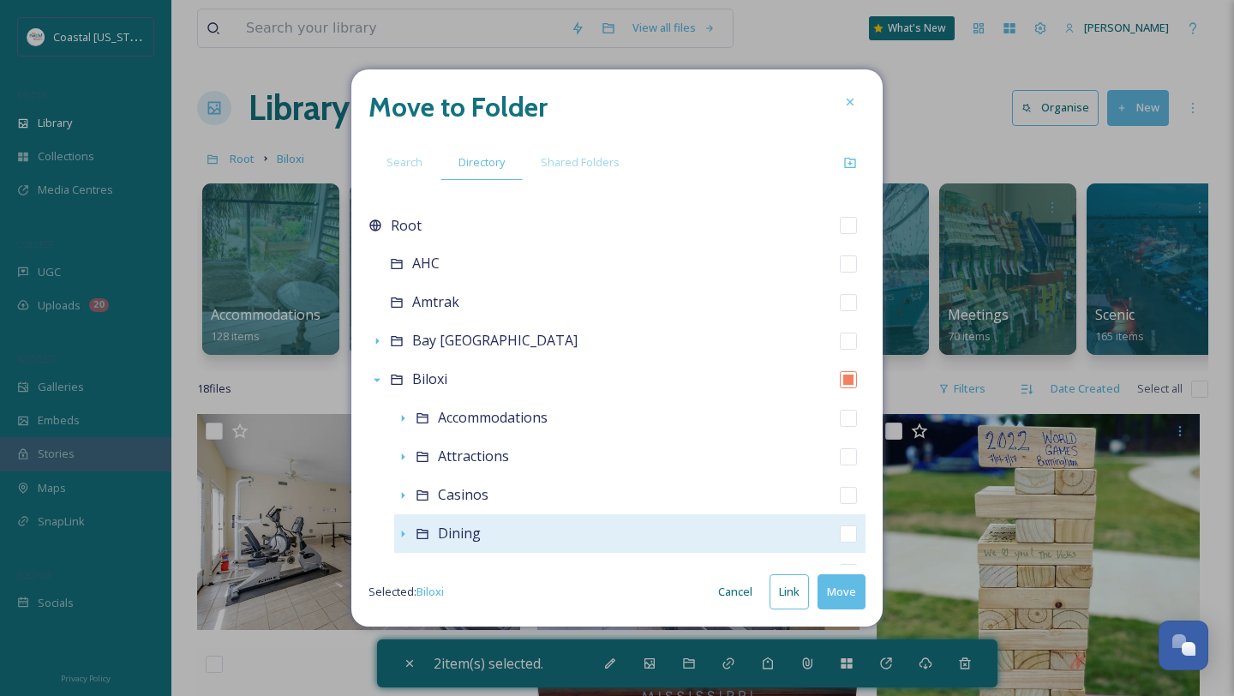
click at [451, 536] on span "Dining" at bounding box center [459, 533] width 43 height 19
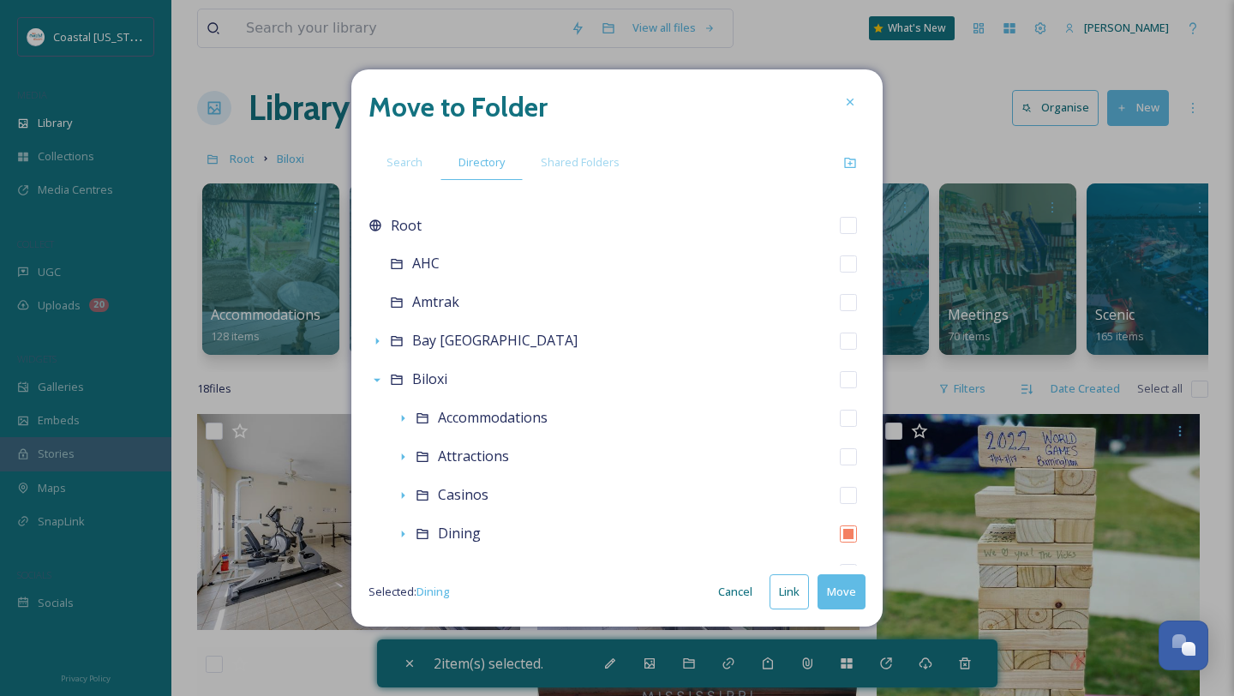
click at [834, 597] on button "Move" at bounding box center [842, 591] width 48 height 35
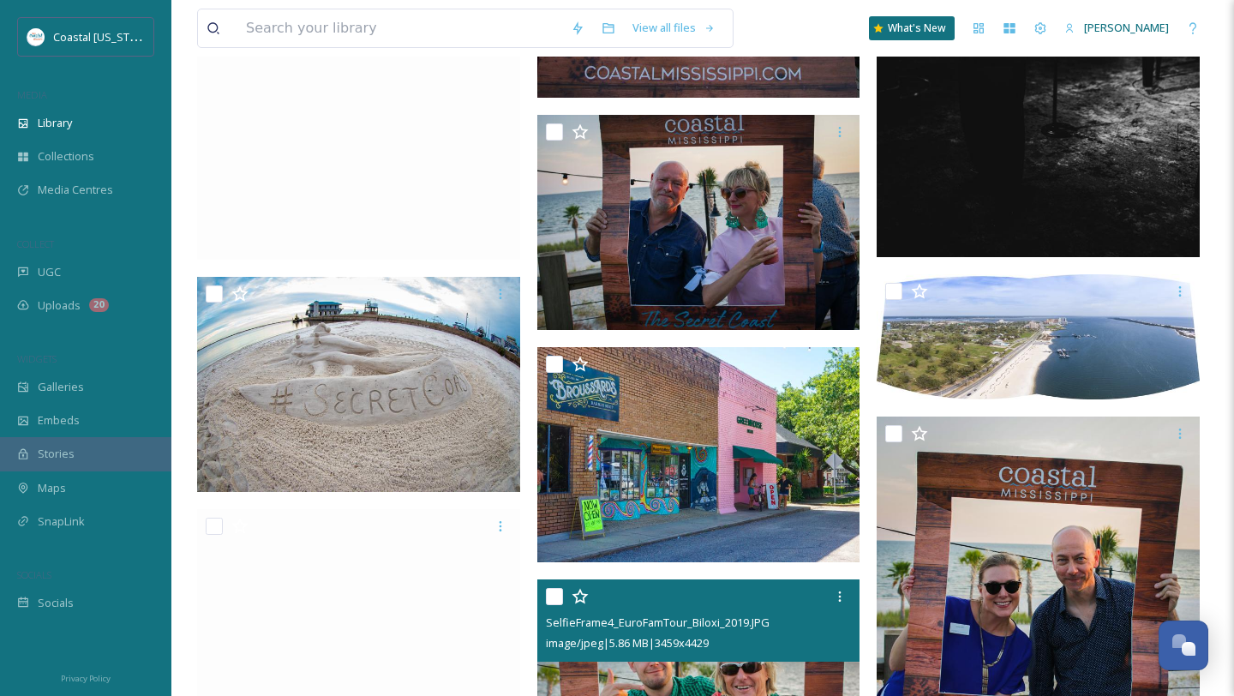
scroll to position [777, 0]
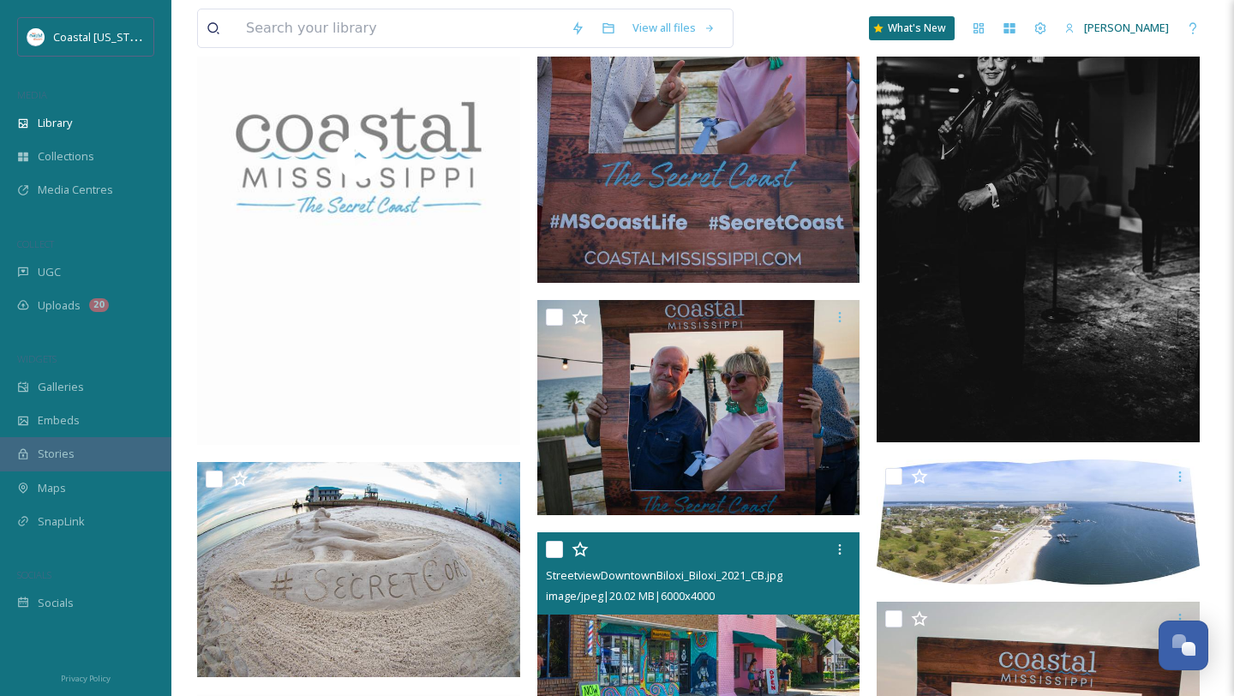
click at [554, 550] on input "checkbox" at bounding box center [554, 549] width 17 height 17
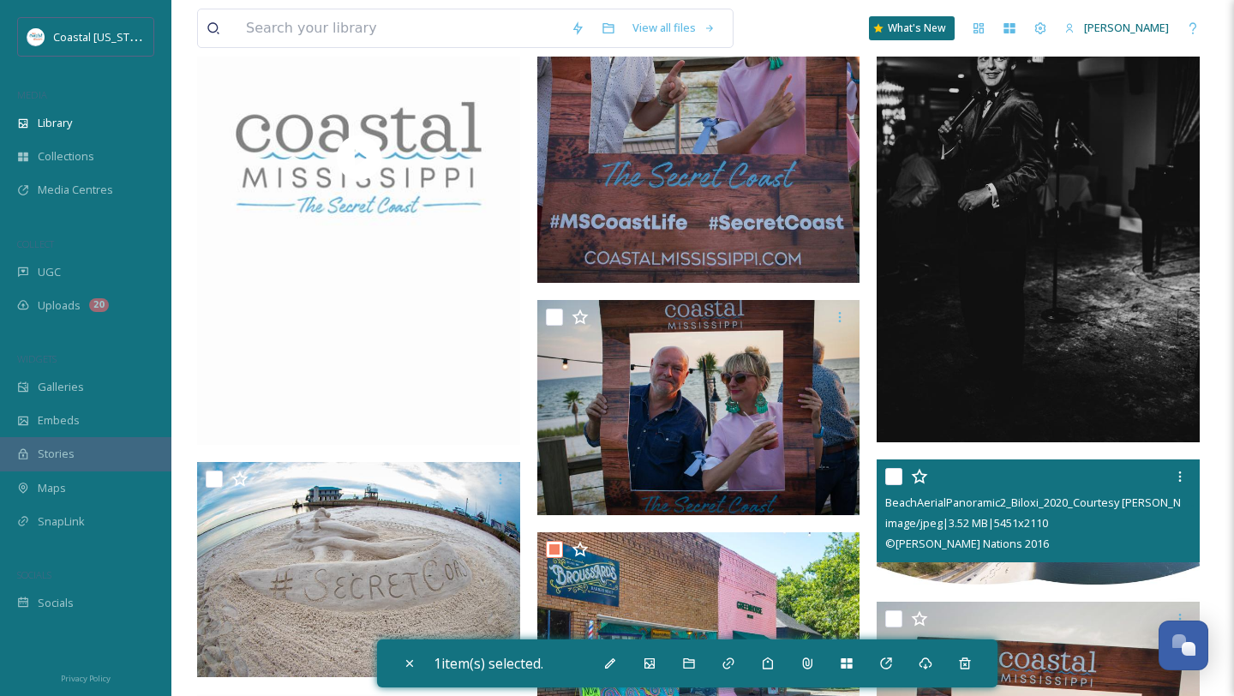
click at [895, 466] on div at bounding box center [1041, 476] width 310 height 31
click at [896, 474] on input "checkbox" at bounding box center [894, 476] width 17 height 17
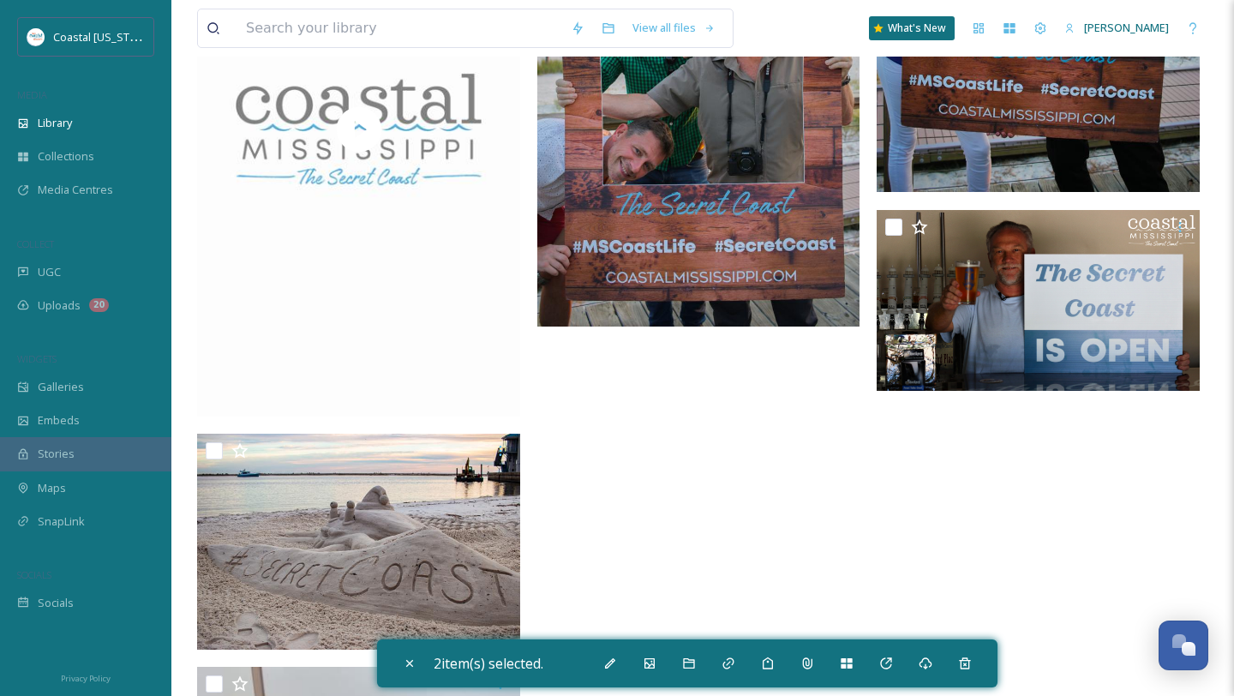
scroll to position [1611, 0]
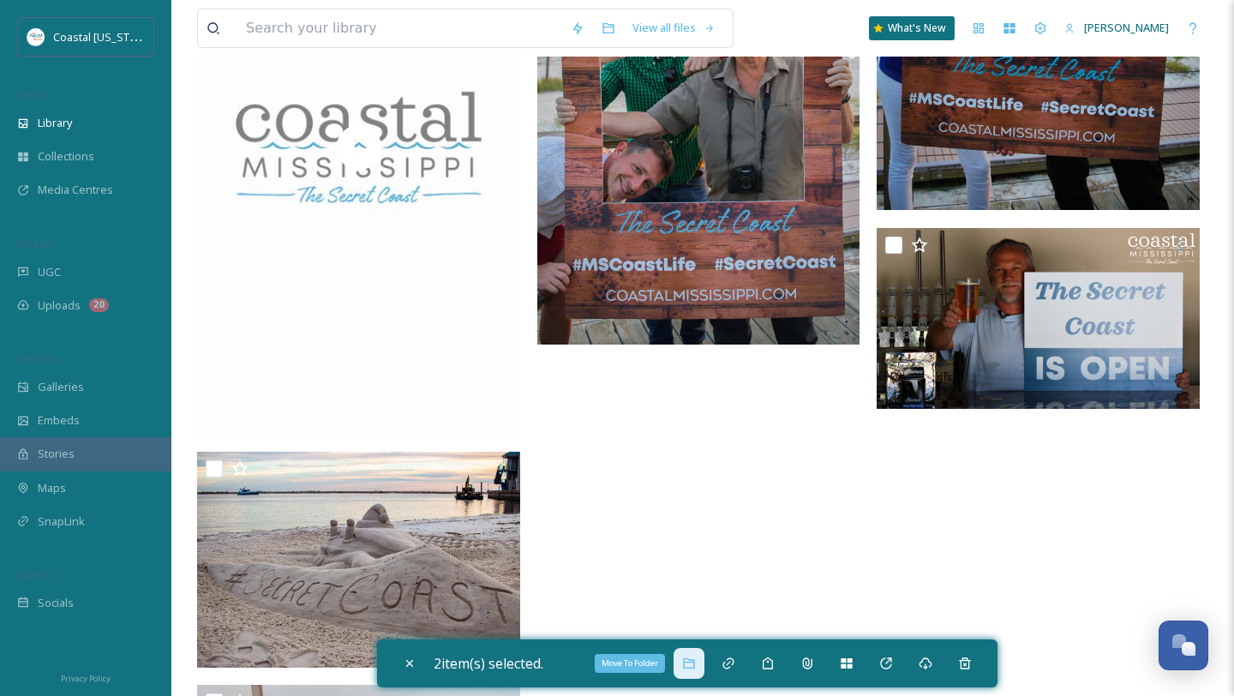
click at [694, 663] on icon at bounding box center [689, 664] width 14 height 14
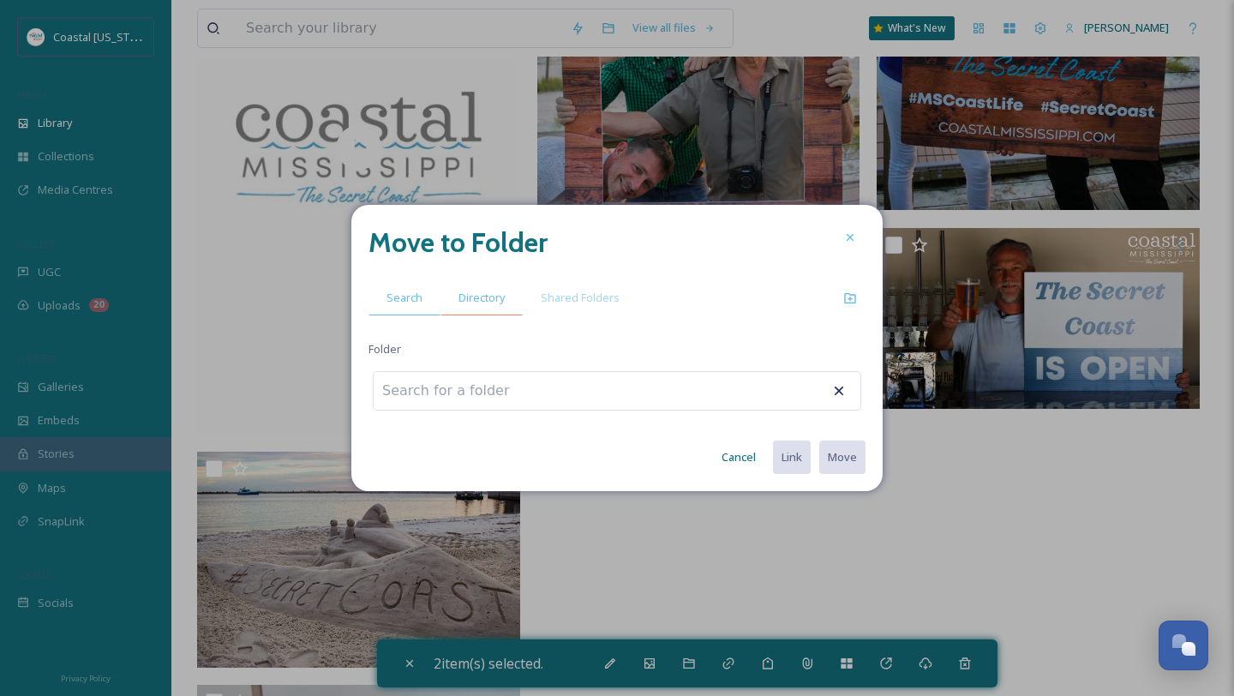
click at [472, 291] on span "Directory" at bounding box center [482, 298] width 46 height 16
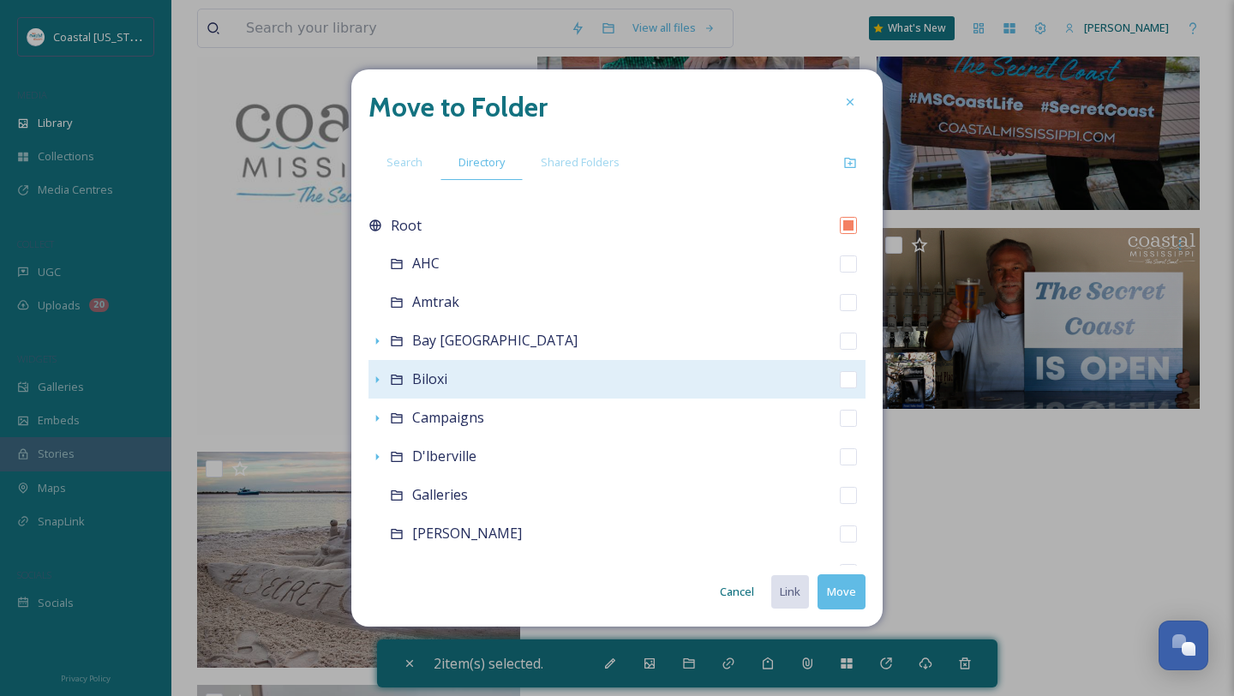
click at [429, 372] on span "Biloxi" at bounding box center [429, 378] width 35 height 19
click at [404, 380] on div "Biloxi" at bounding box center [617, 379] width 497 height 39
click at [397, 378] on icon at bounding box center [396, 380] width 11 height 10
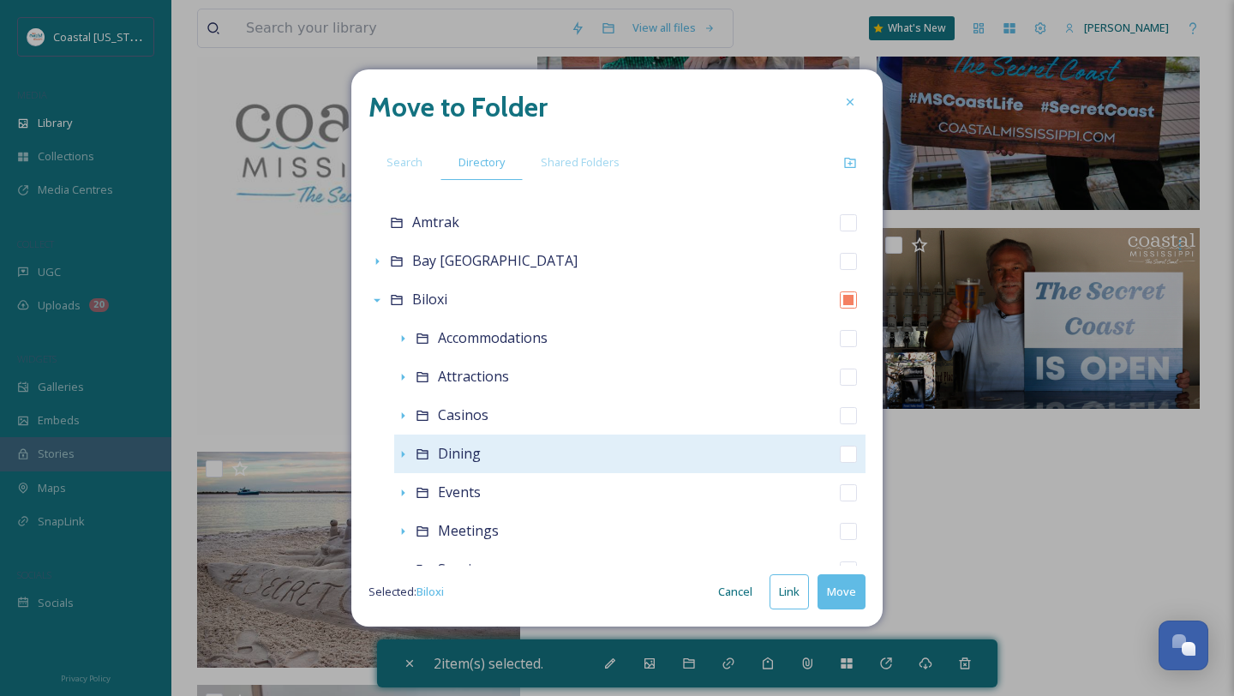
scroll to position [107, 0]
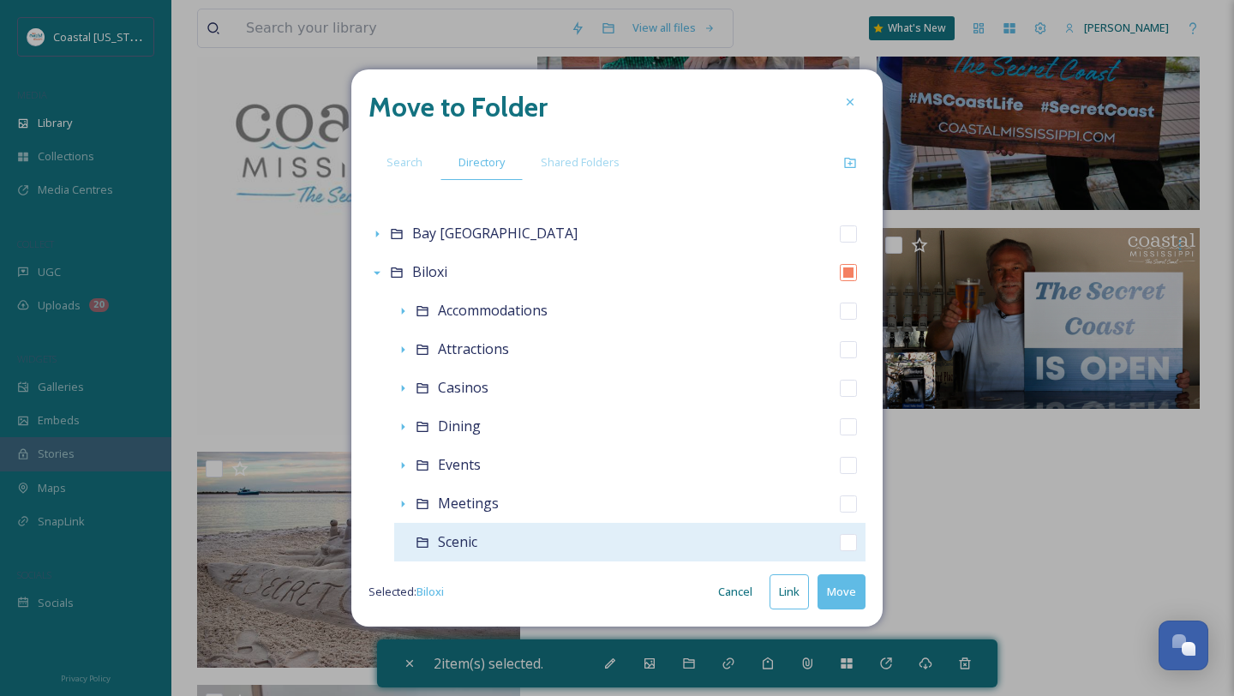
click at [464, 542] on span "Scenic" at bounding box center [457, 541] width 39 height 19
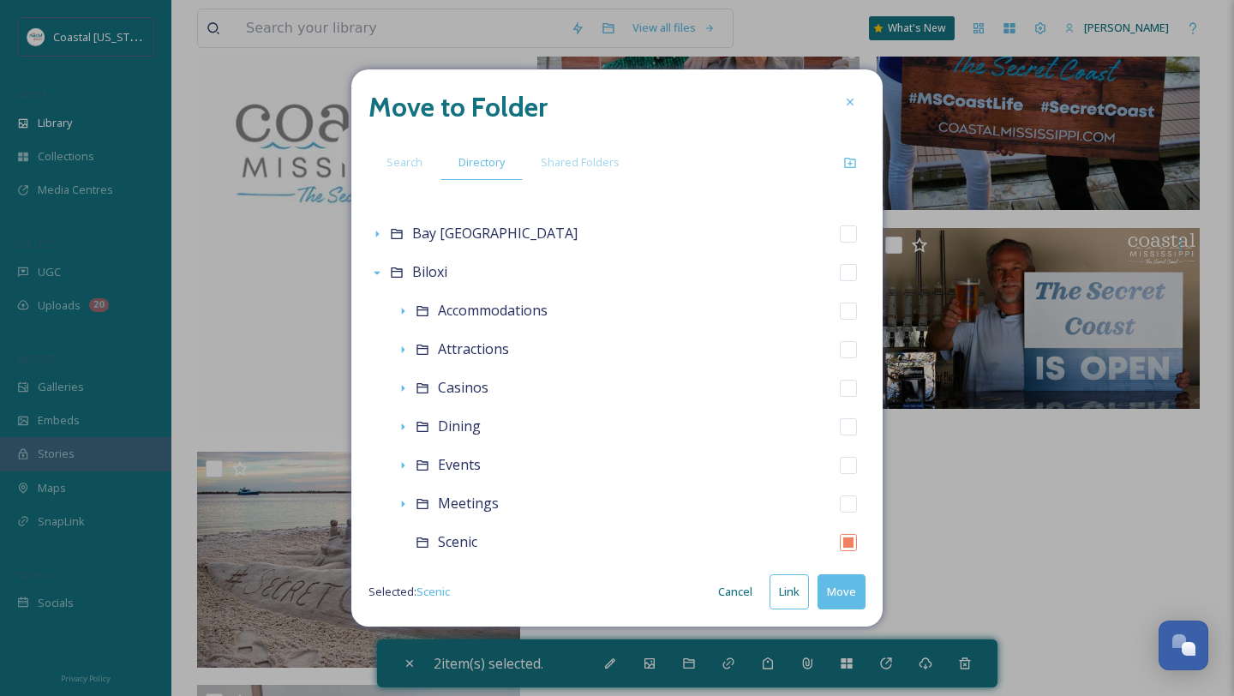
click at [830, 587] on button "Move" at bounding box center [842, 591] width 48 height 35
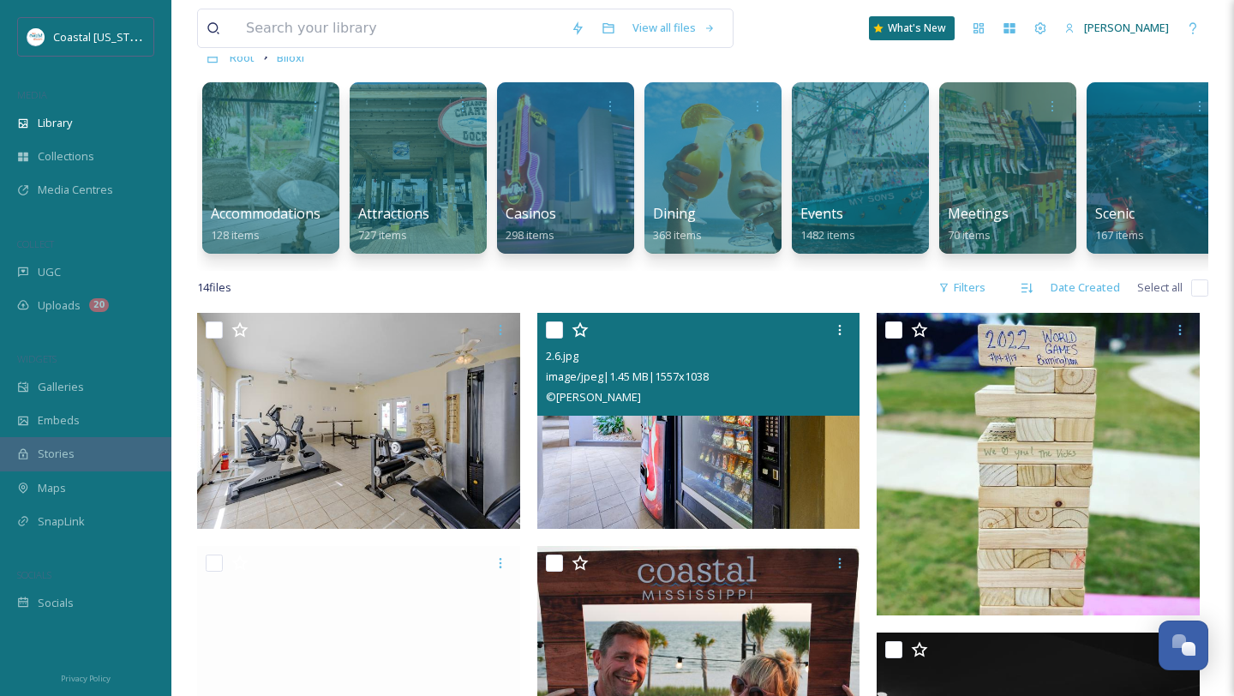
scroll to position [102, 0]
